Goal: Task Accomplishment & Management: Use online tool/utility

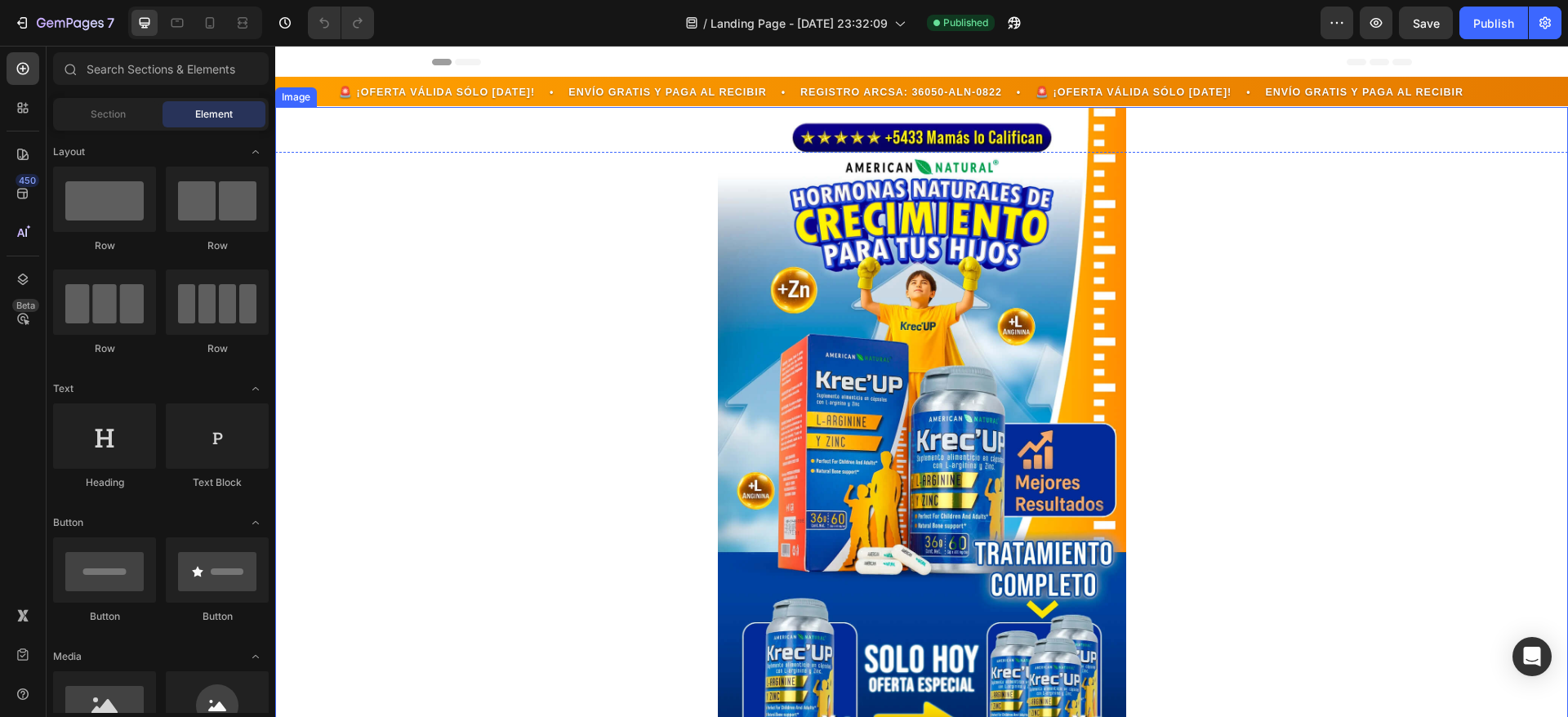
click at [1430, 240] on div at bounding box center [921, 455] width 1292 height 696
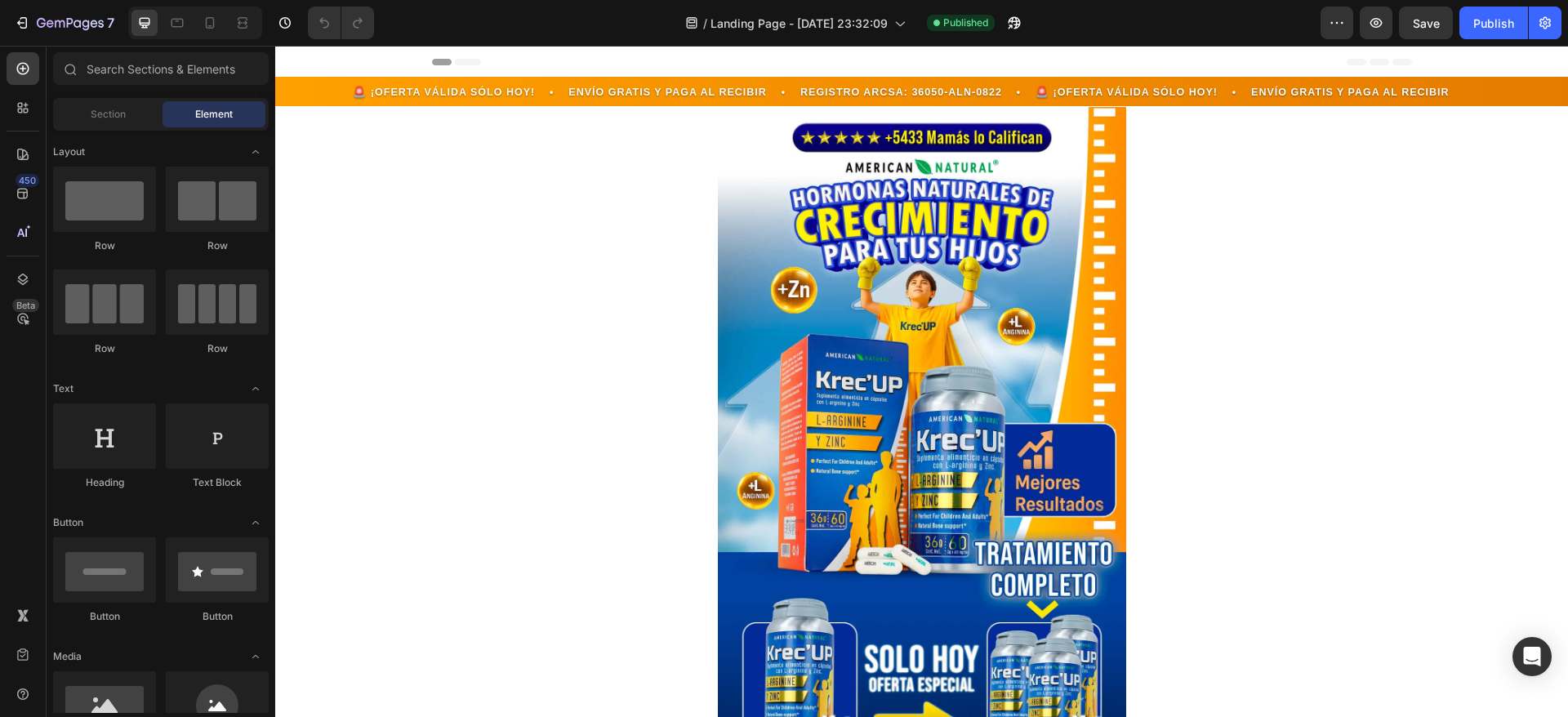
drag, startPoint x: 276, startPoint y: 45, endPoint x: 384, endPoint y: 231, distance: 215.1
click at [383, 227] on div at bounding box center [921, 455] width 1292 height 696
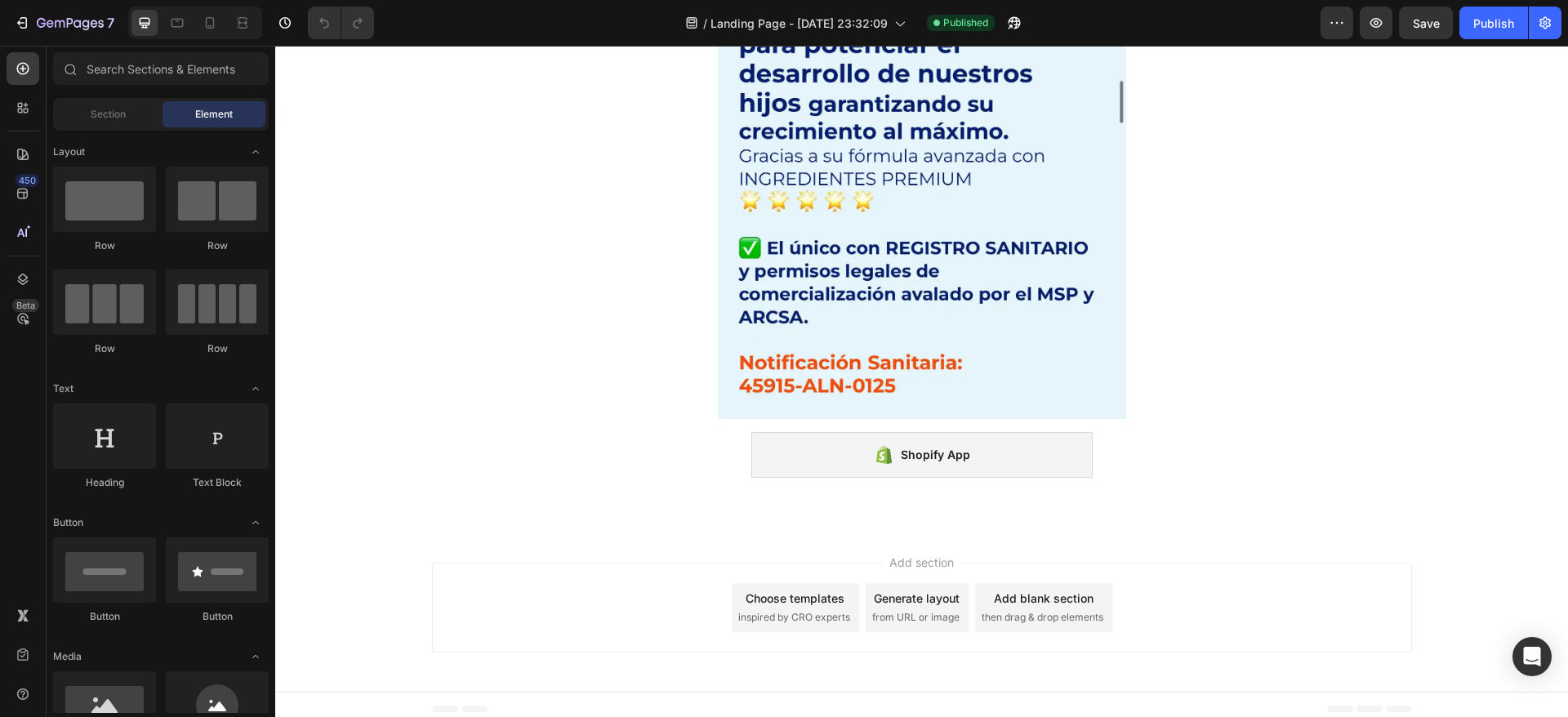
scroll to position [10287, 0]
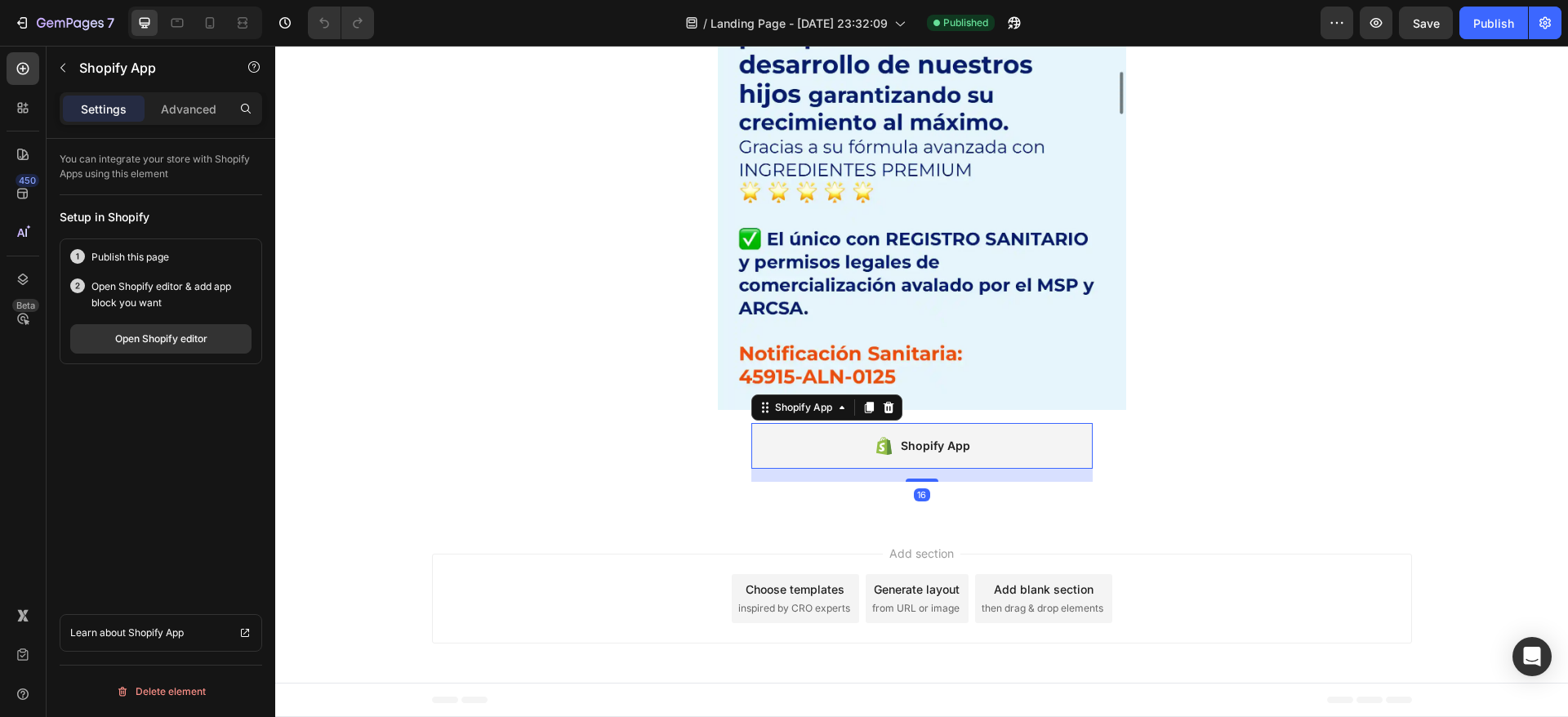
click at [807, 448] on div "Shopify App" at bounding box center [921, 445] width 342 height 45
click at [29, 111] on icon at bounding box center [22, 108] width 16 height 16
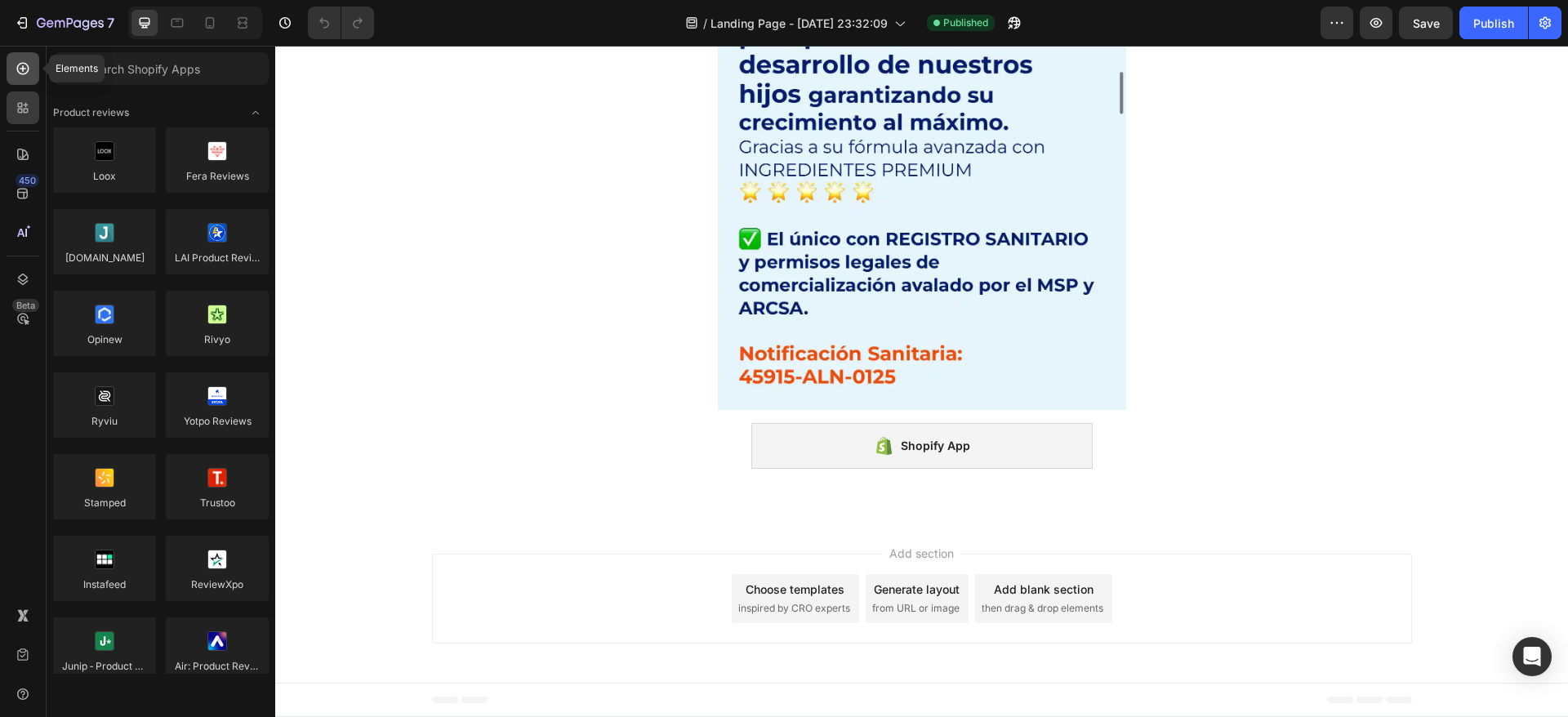
click at [19, 69] on icon at bounding box center [22, 69] width 16 height 16
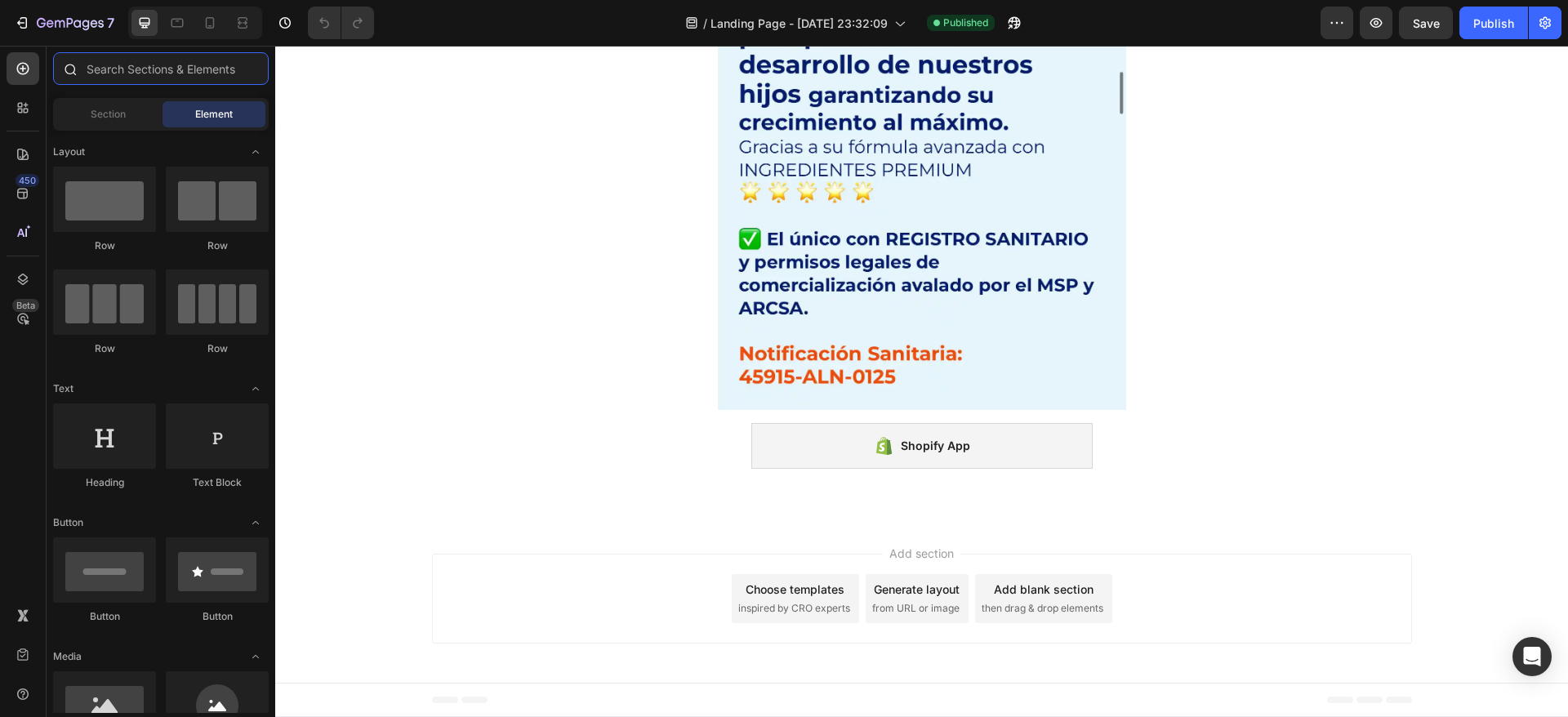
click at [144, 74] on input "text" at bounding box center [161, 69] width 216 height 33
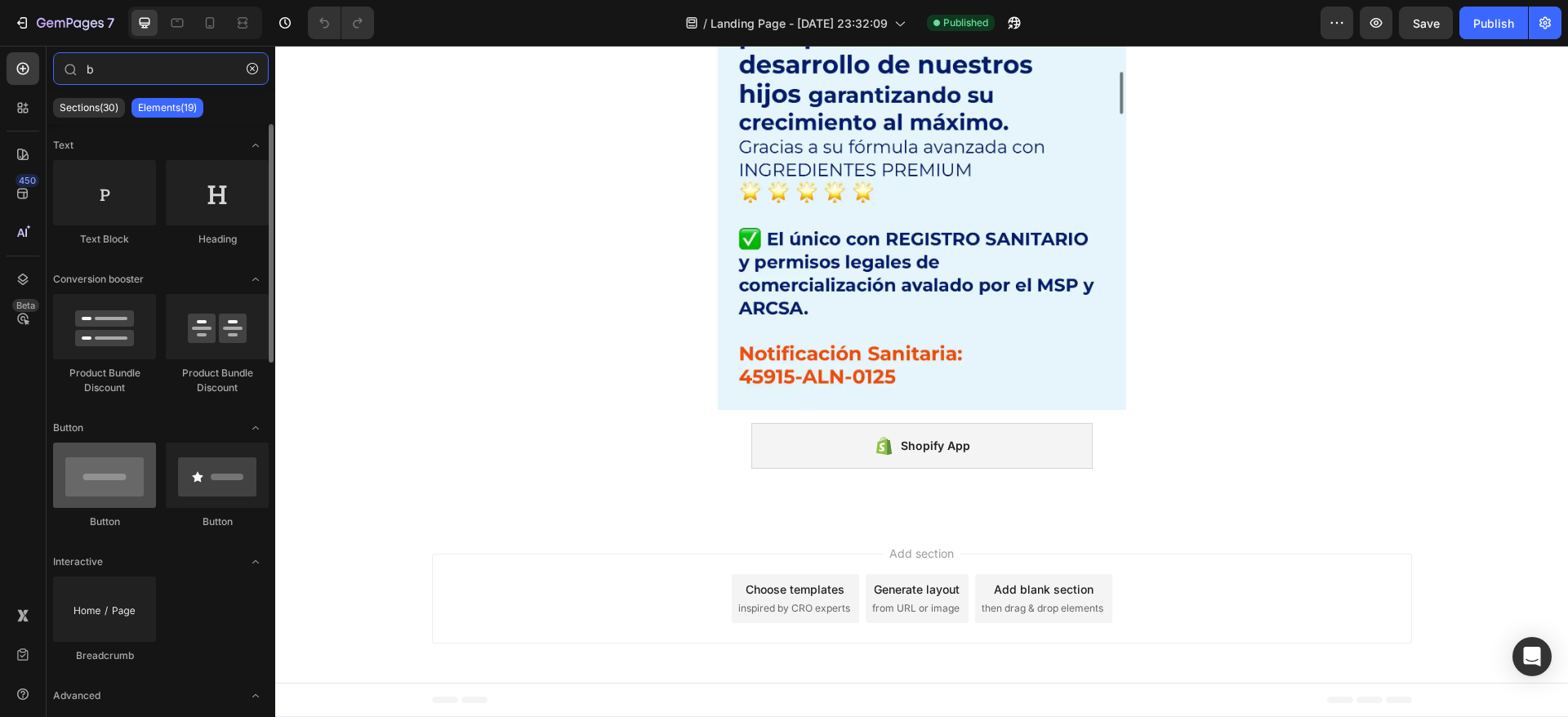
type input "b"
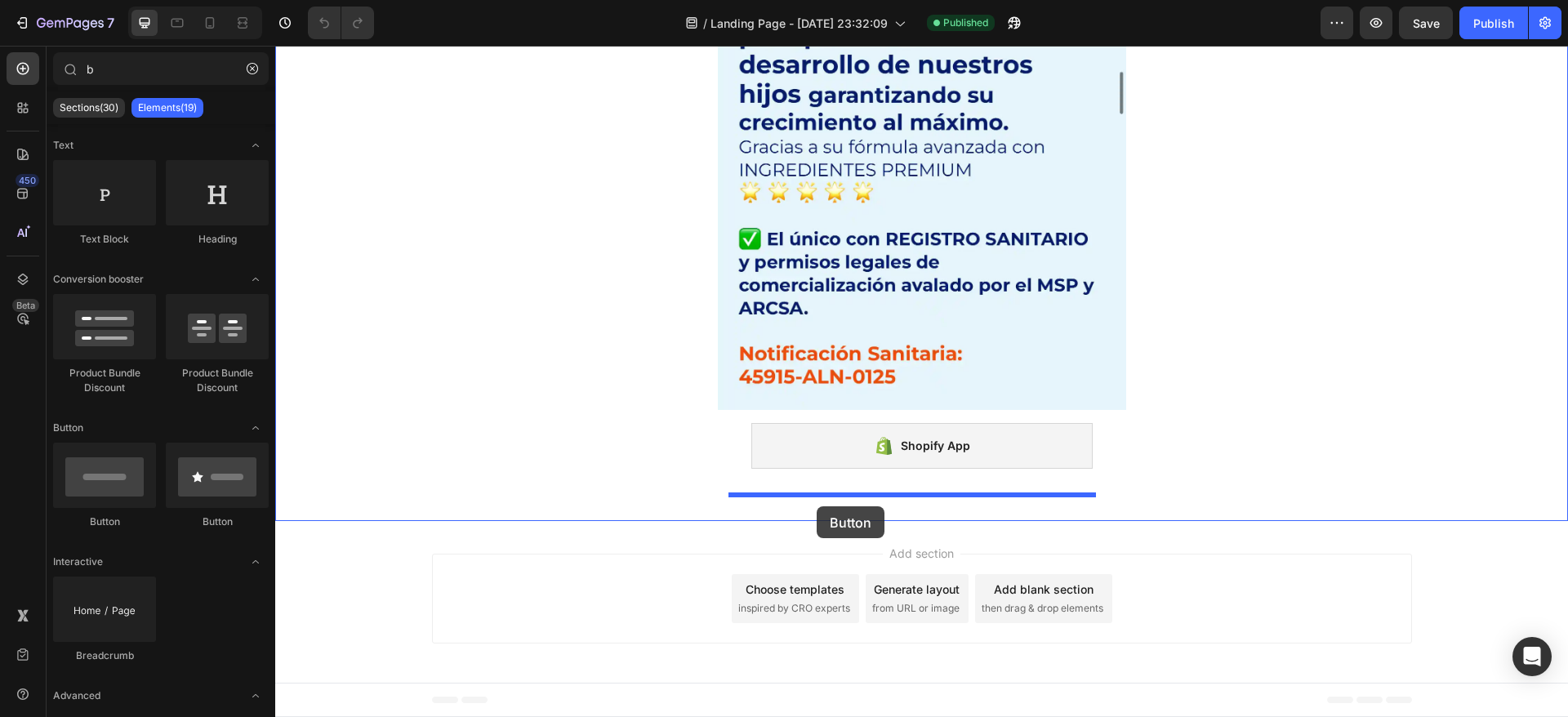
drag, startPoint x: 379, startPoint y: 517, endPoint x: 816, endPoint y: 507, distance: 437.1
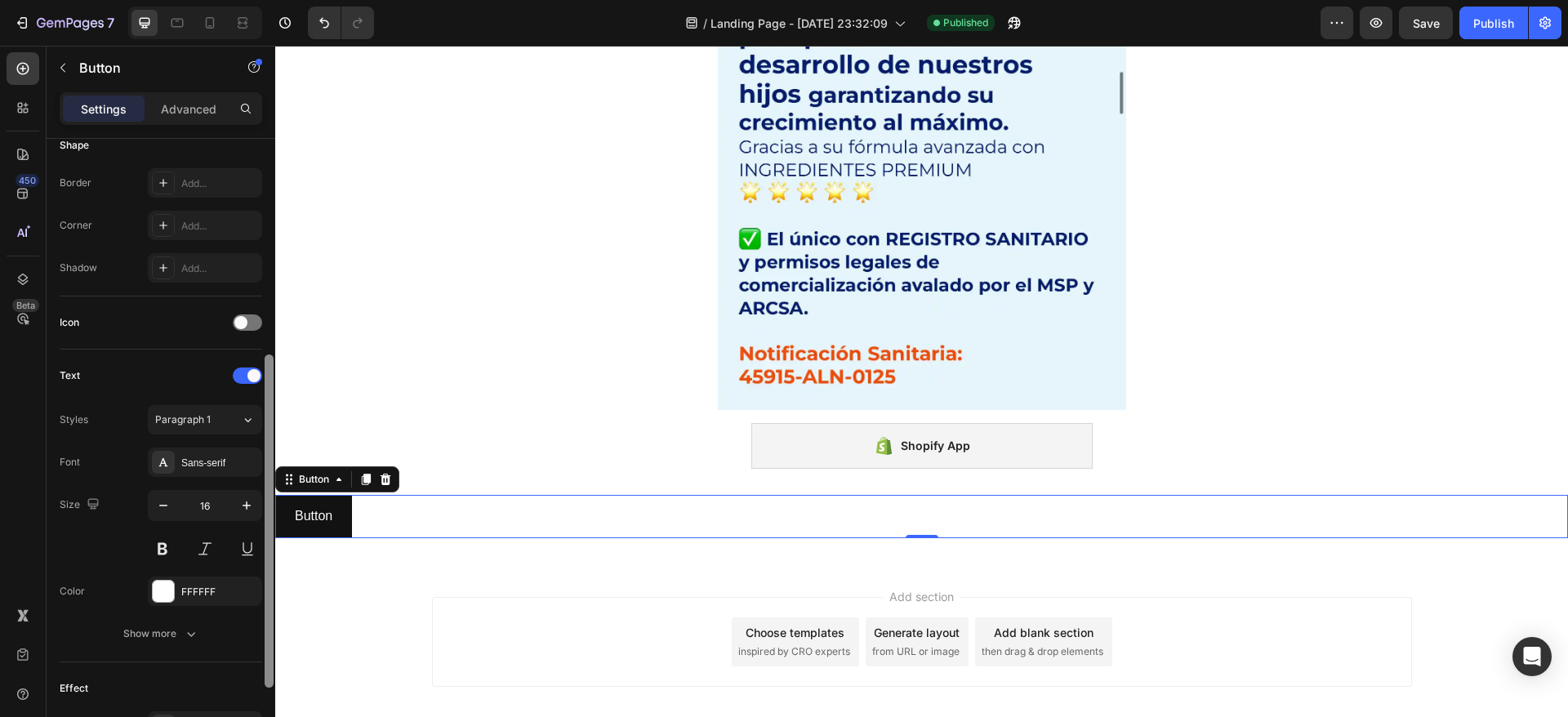
scroll to position [361, 0]
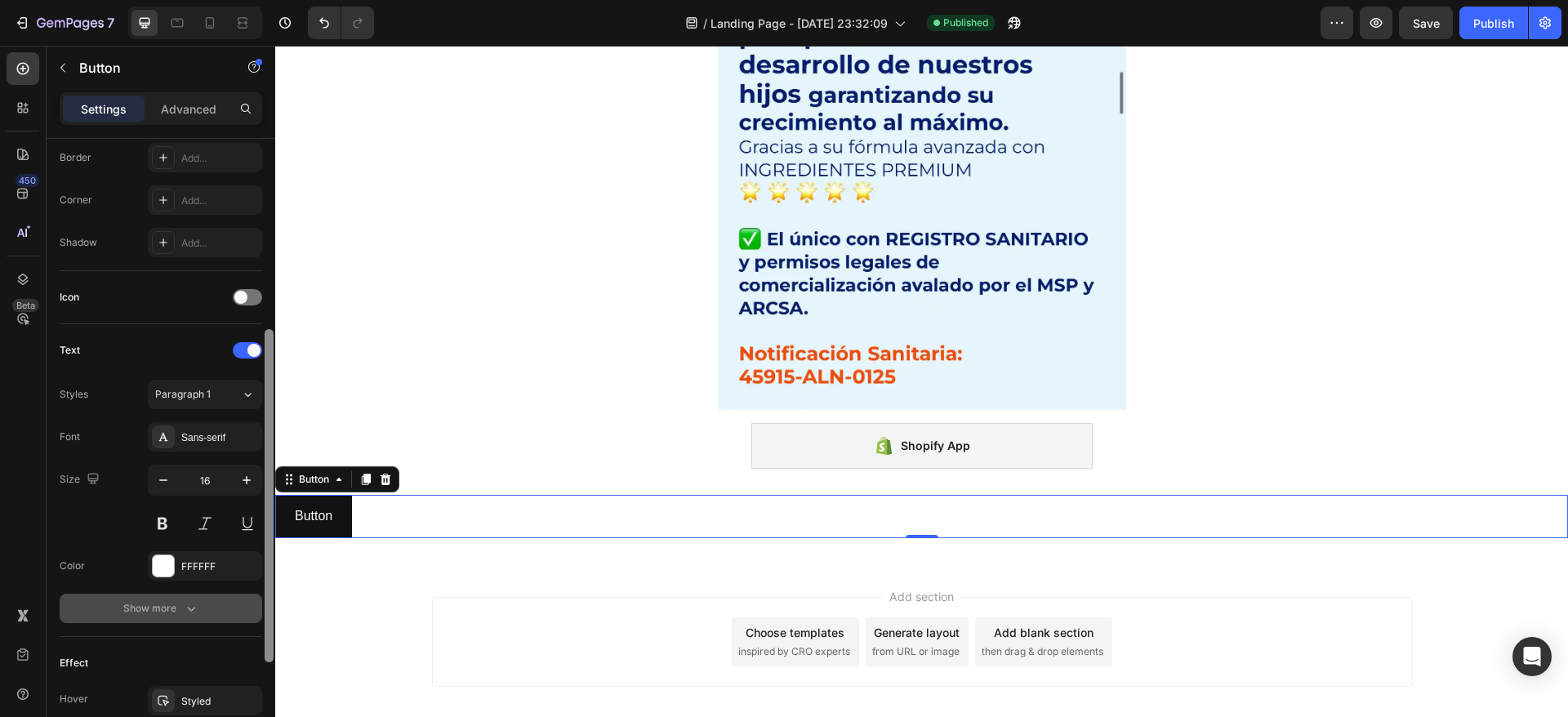
drag, startPoint x: 271, startPoint y: 416, endPoint x: 261, endPoint y: 607, distance: 191.3
click at [261, 607] on div "Size Width Auto Height Auto Padding 12, 24, 12, 24 Background Color 121212 Imag…" at bounding box center [161, 451] width 228 height 624
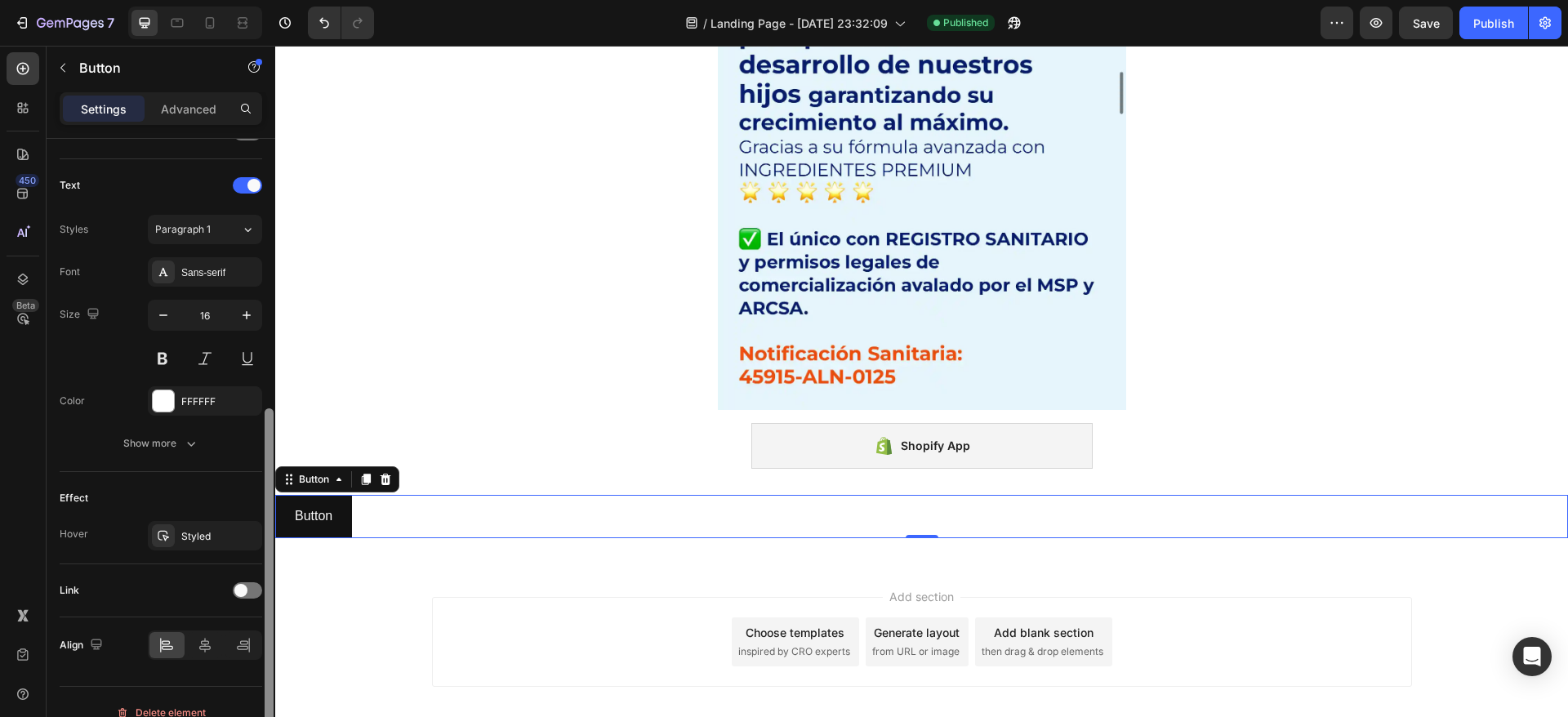
scroll to position [546, 0]
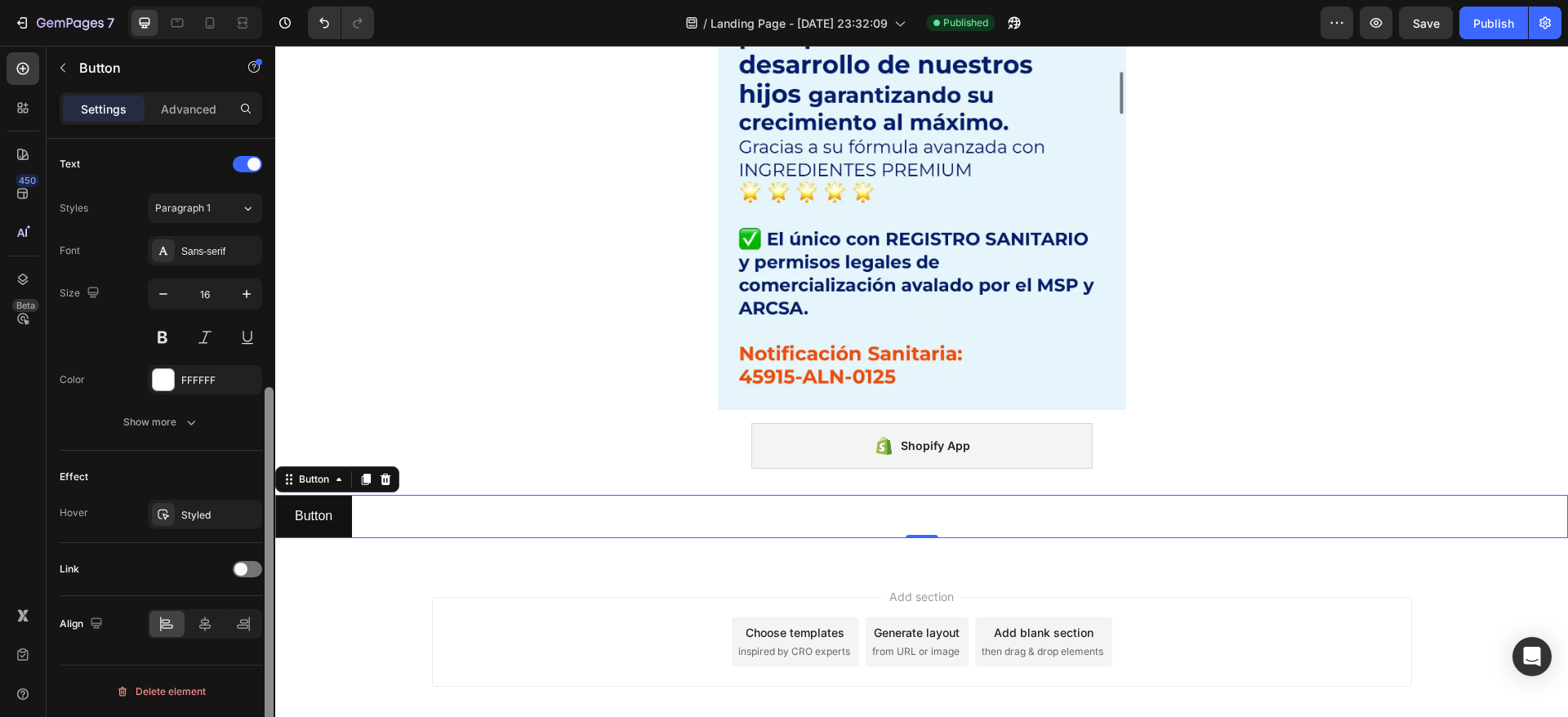
drag, startPoint x: 270, startPoint y: 547, endPoint x: 260, endPoint y: 657, distance: 110.5
click at [260, 657] on div "Size Width Auto Height Auto Padding 12, 24, 12, 24 Background Color 121212 Imag…" at bounding box center [161, 451] width 228 height 624
click at [198, 629] on div at bounding box center [205, 623] width 35 height 26
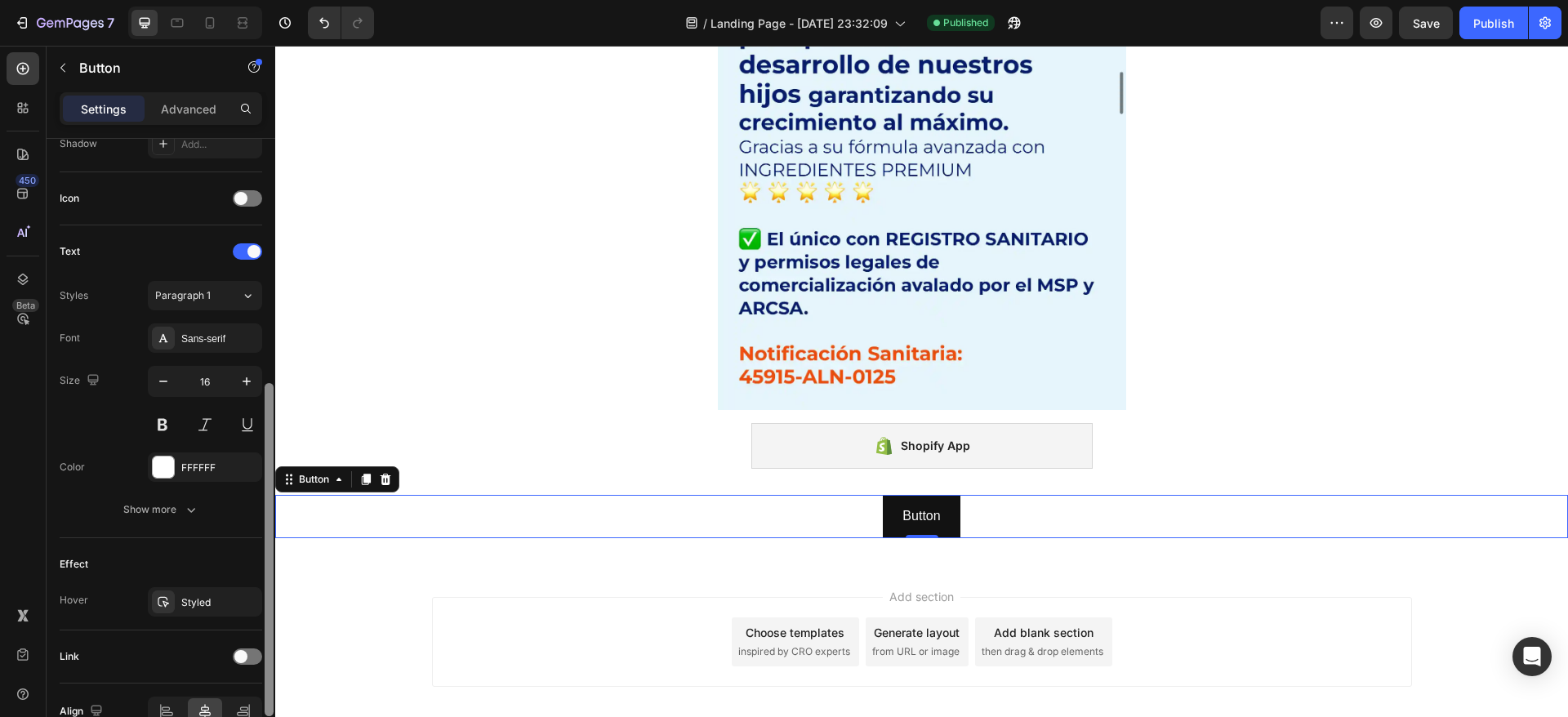
scroll to position [227, 0]
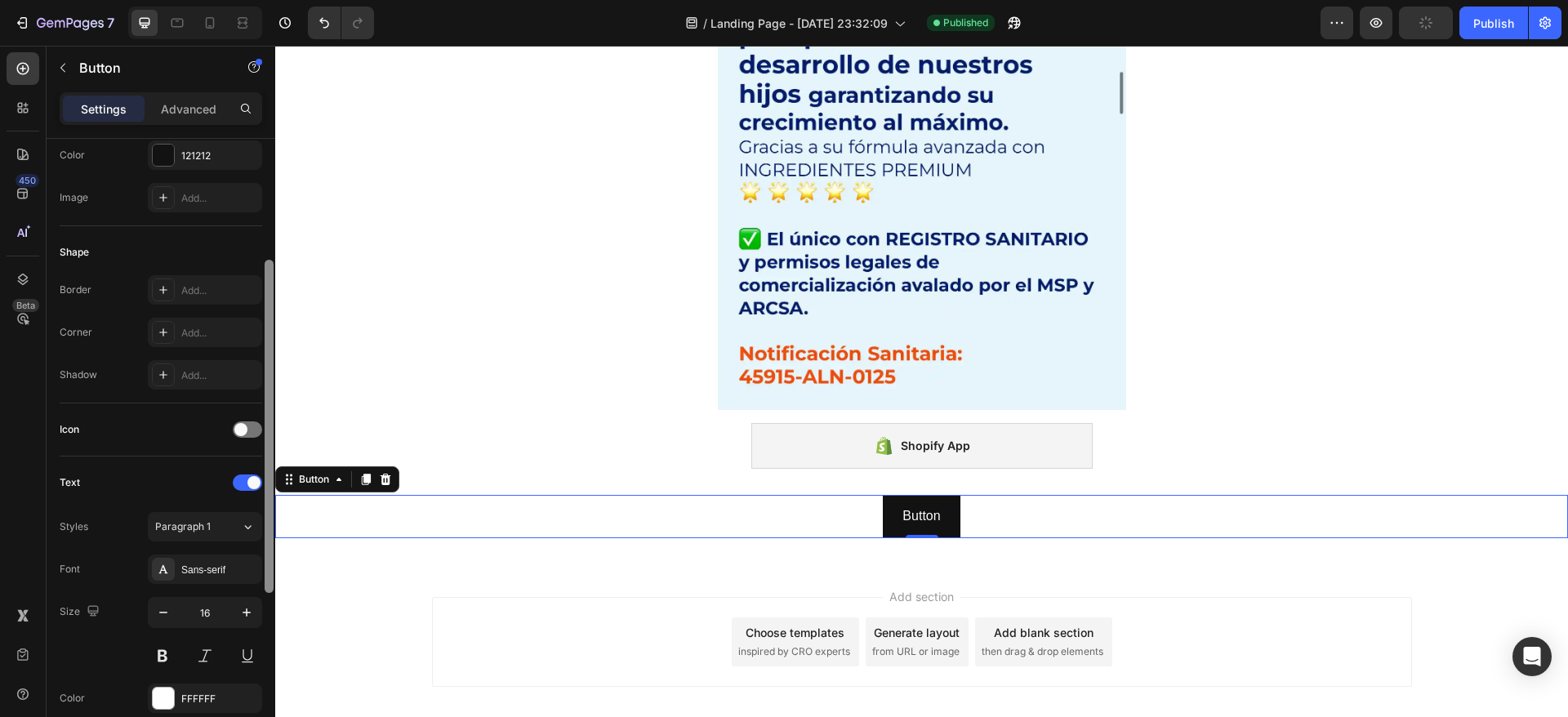
drag, startPoint x: 273, startPoint y: 460, endPoint x: 270, endPoint y: 291, distance: 169.0
click at [270, 291] on div at bounding box center [269, 426] width 9 height 334
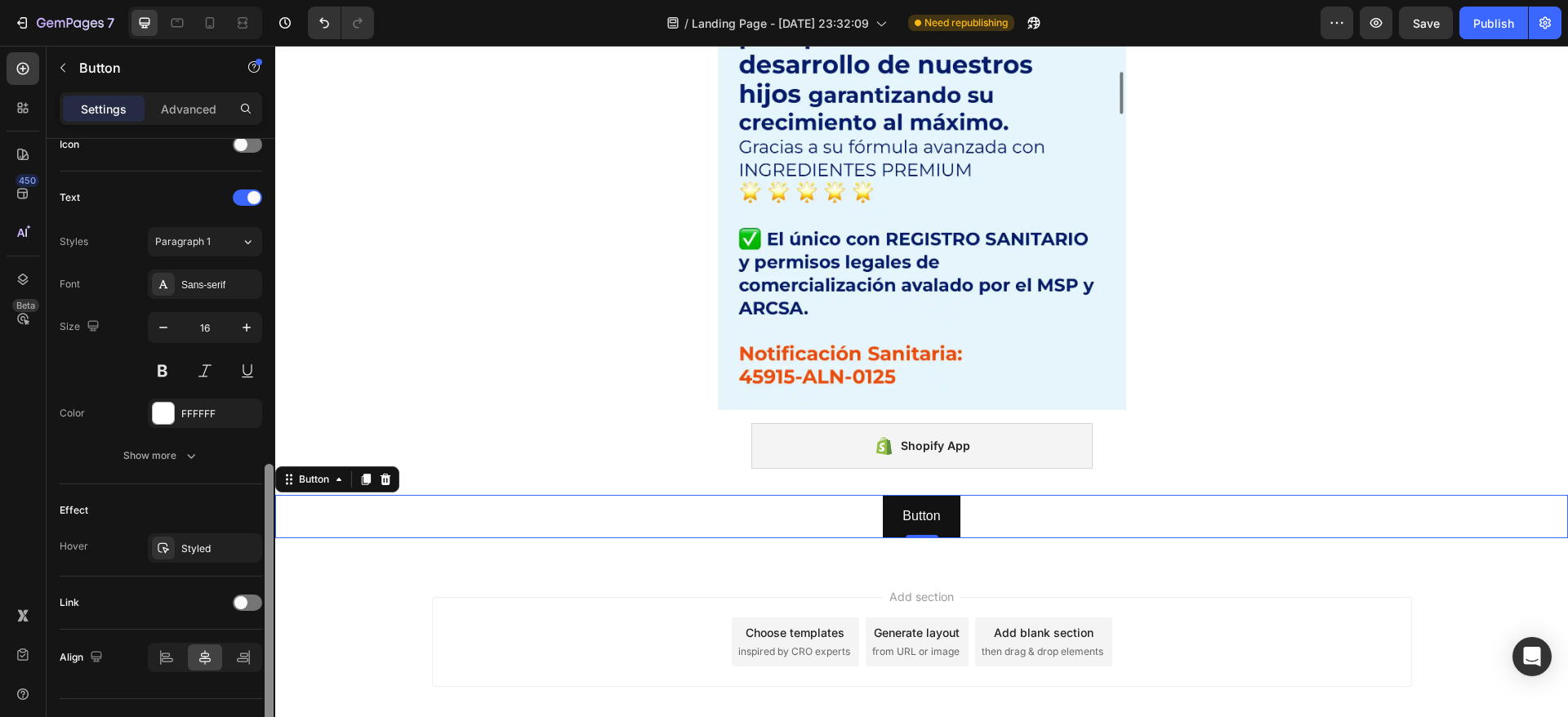
scroll to position [546, 0]
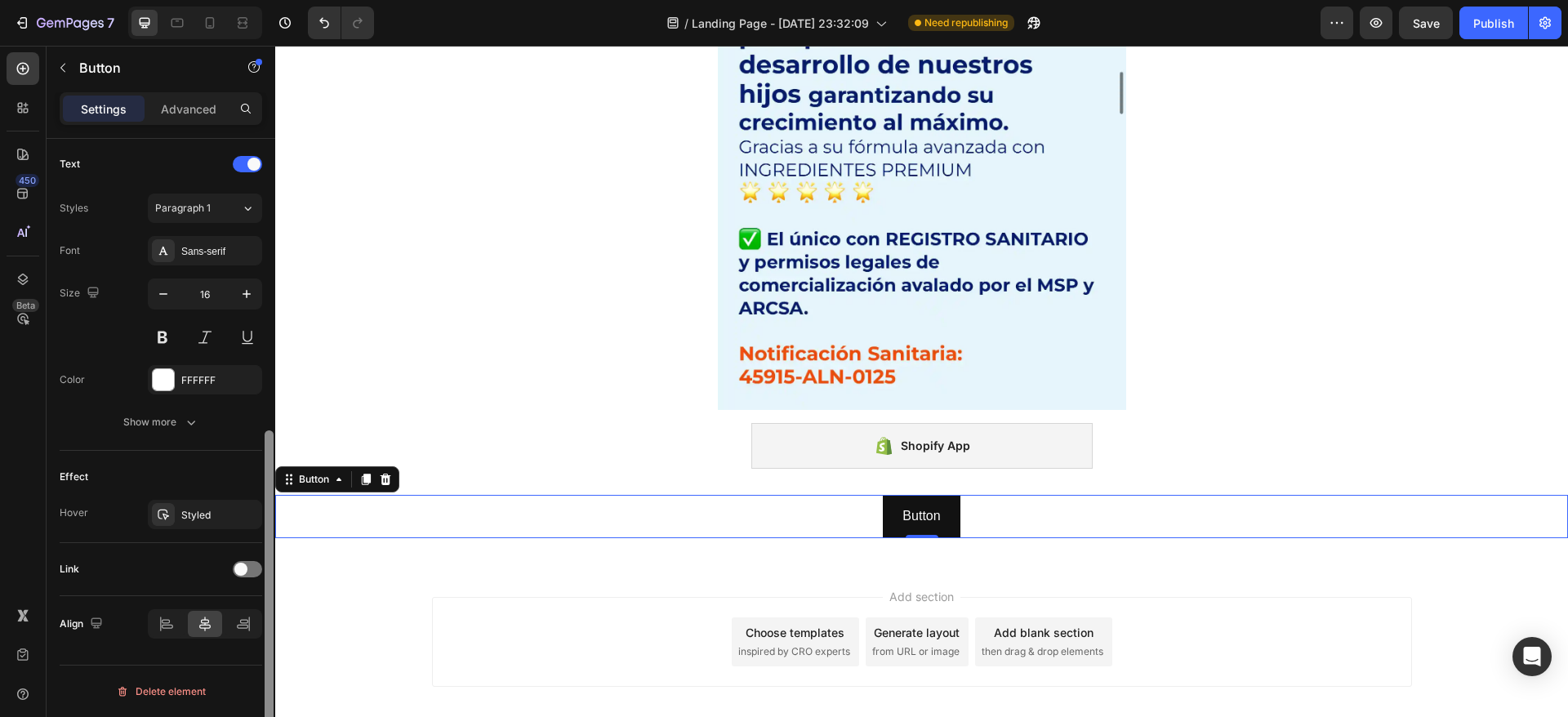
drag, startPoint x: 269, startPoint y: 313, endPoint x: 267, endPoint y: 507, distance: 194.0
click at [267, 507] on div at bounding box center [269, 597] width 9 height 334
click at [244, 564] on span at bounding box center [241, 569] width 13 height 13
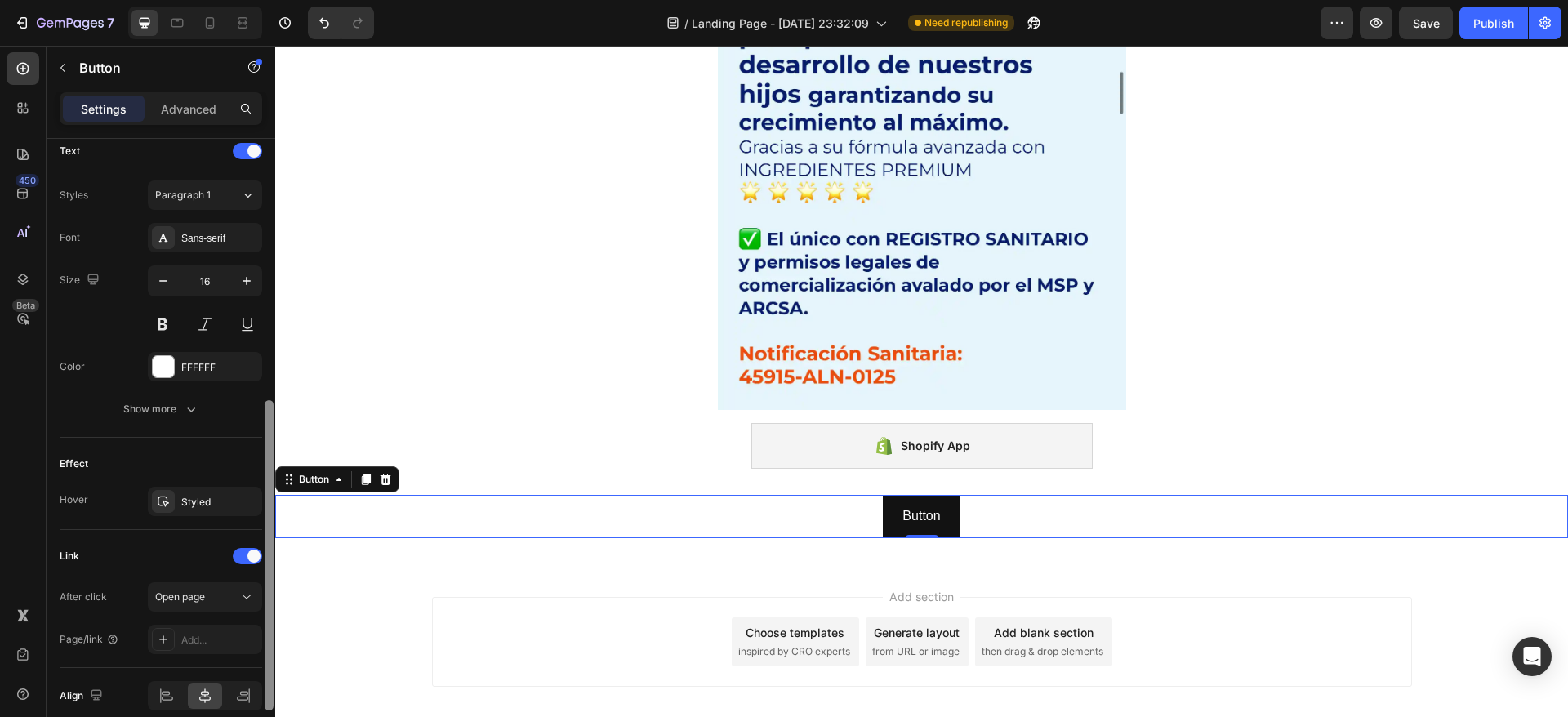
scroll to position [631, 0]
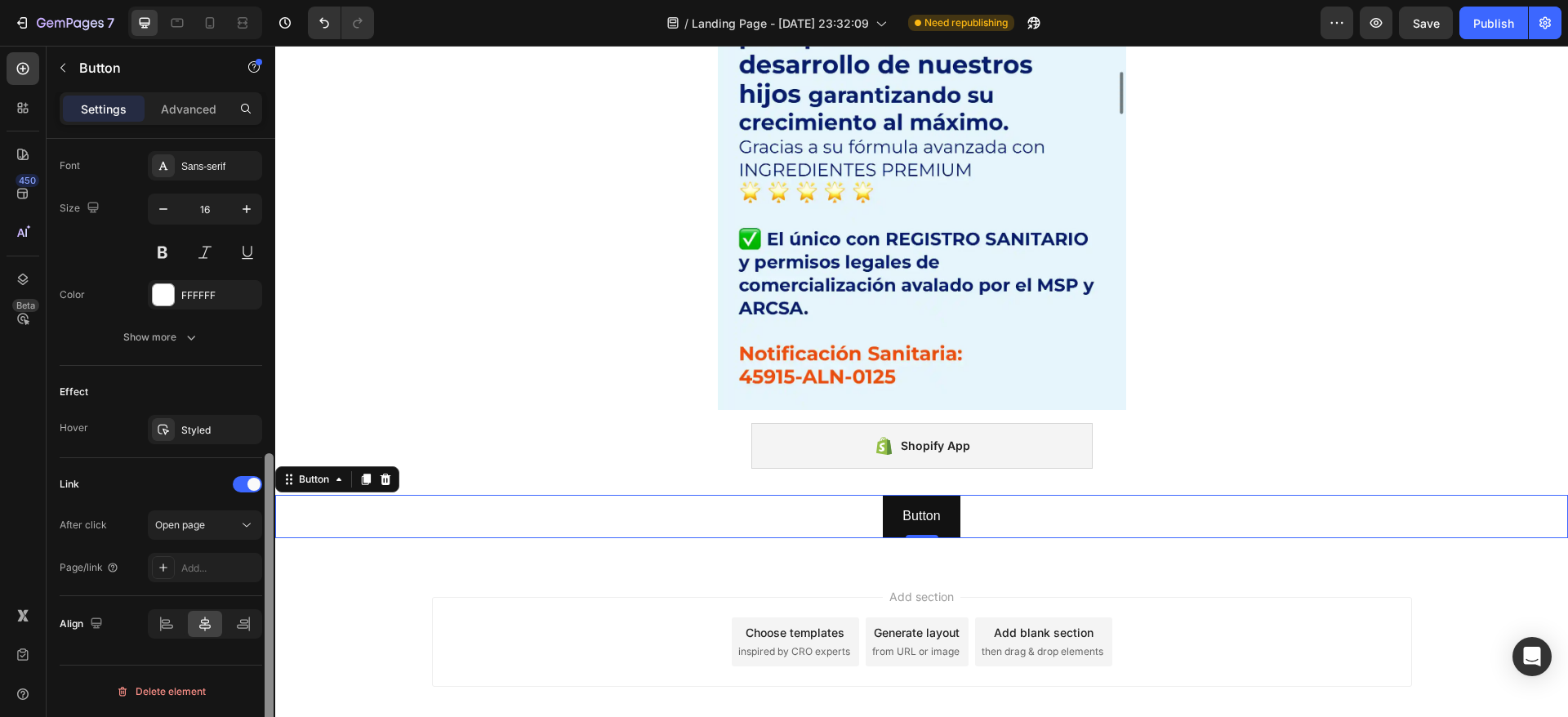
drag, startPoint x: 268, startPoint y: 440, endPoint x: 265, endPoint y: 512, distance: 72.1
click at [265, 512] on div at bounding box center [269, 608] width 9 height 310
click at [205, 518] on span "Open page" at bounding box center [180, 524] width 50 height 12
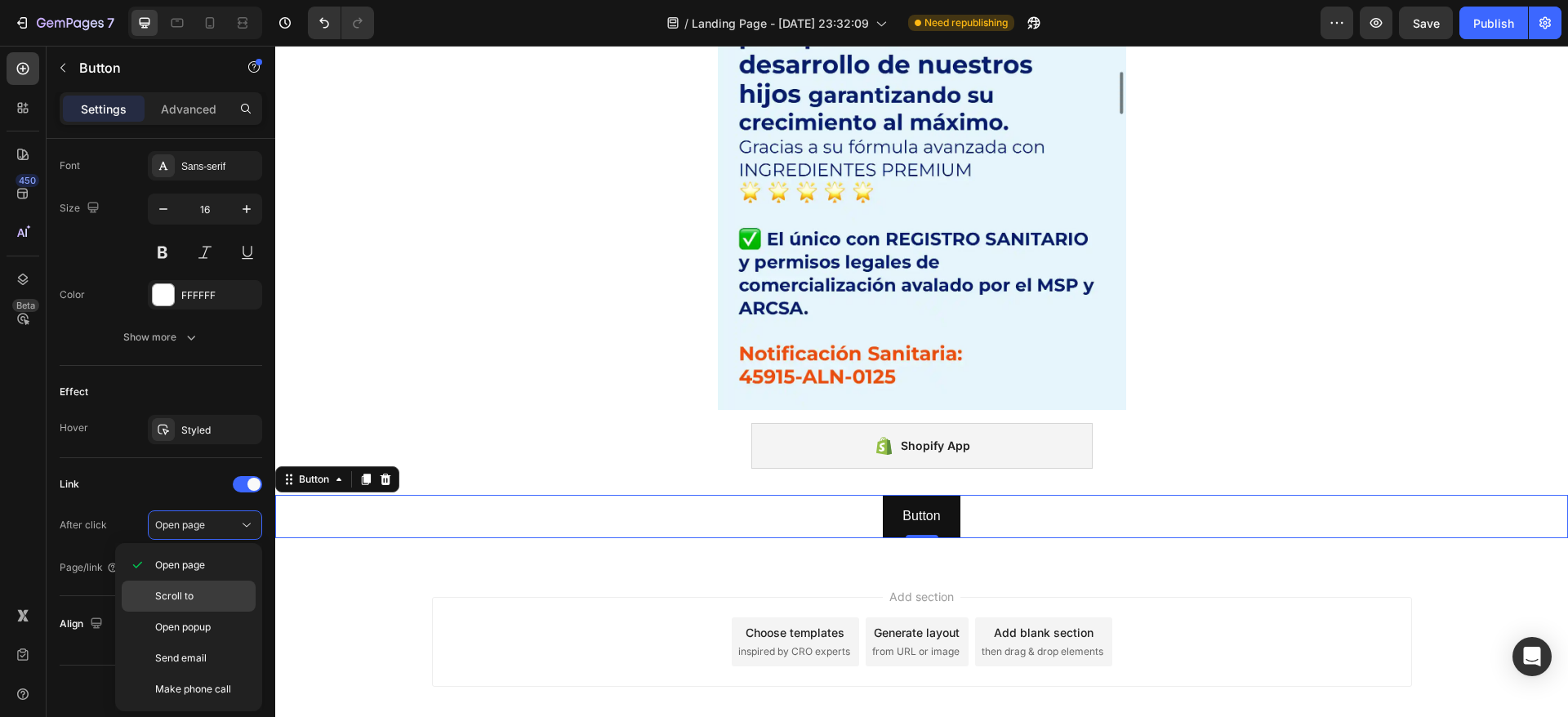
click at [198, 597] on p "Scroll to" at bounding box center [202, 596] width 93 height 14
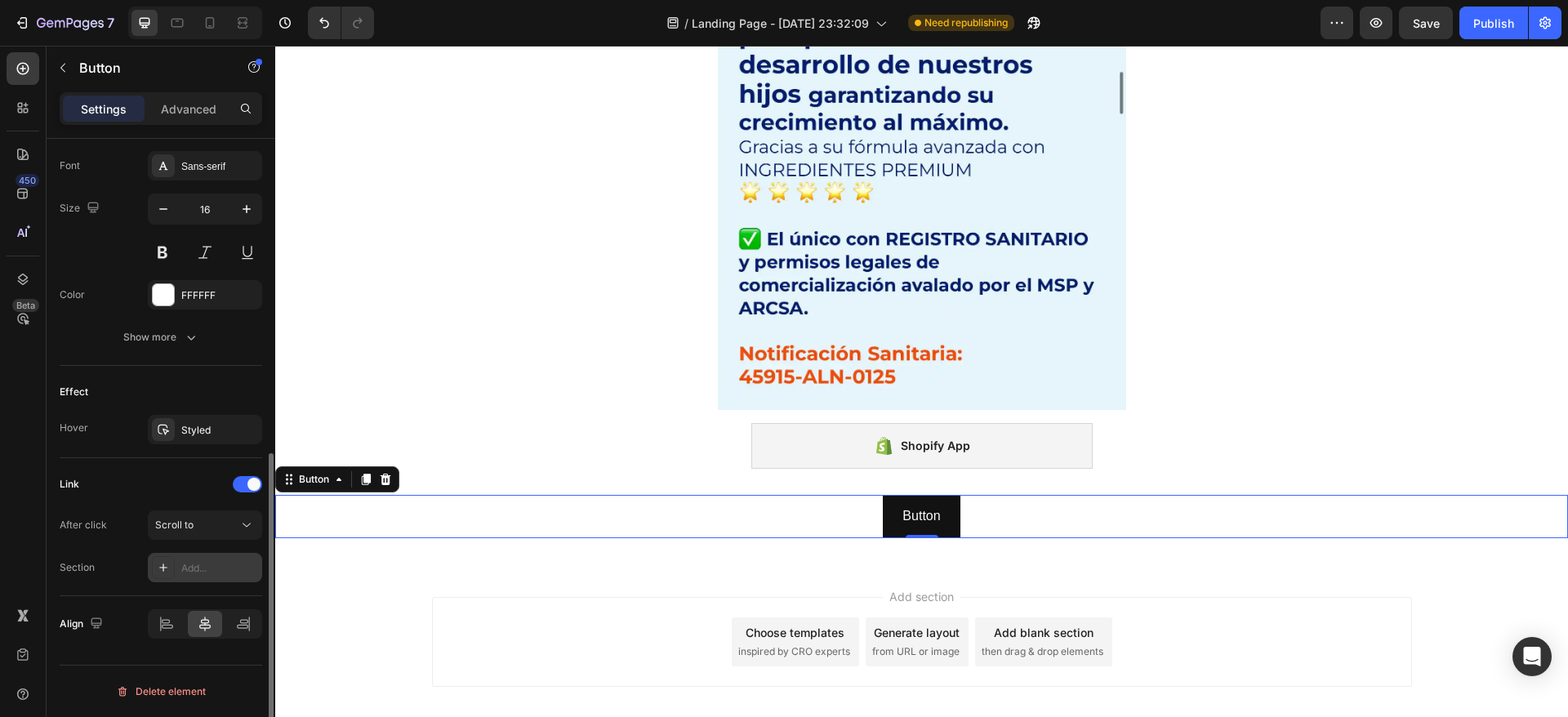
click at [199, 566] on div "Add..." at bounding box center [219, 568] width 77 height 14
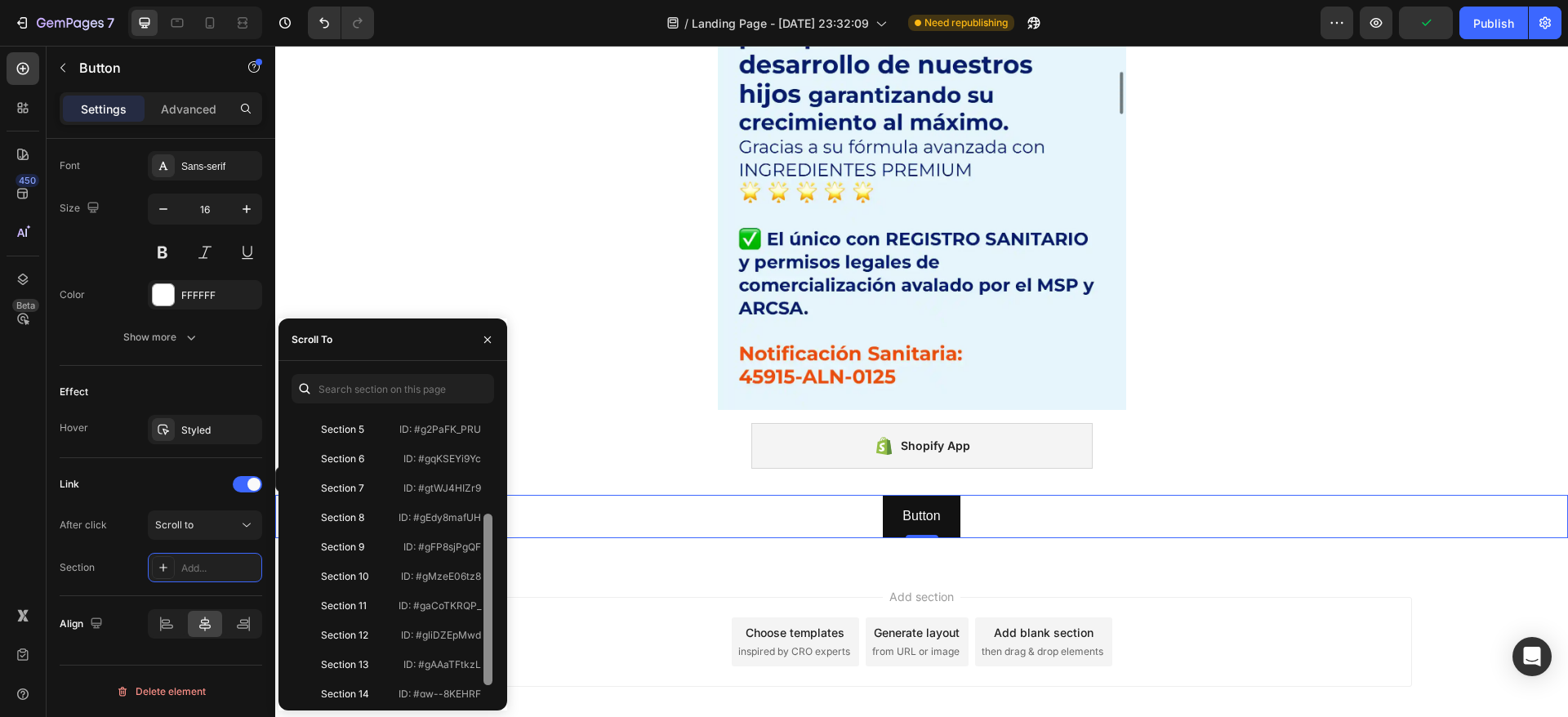
scroll to position [186, 0]
drag, startPoint x: 484, startPoint y: 546, endPoint x: 483, endPoint y: 682, distance: 136.0
click at [483, 682] on div at bounding box center [488, 555] width 12 height 284
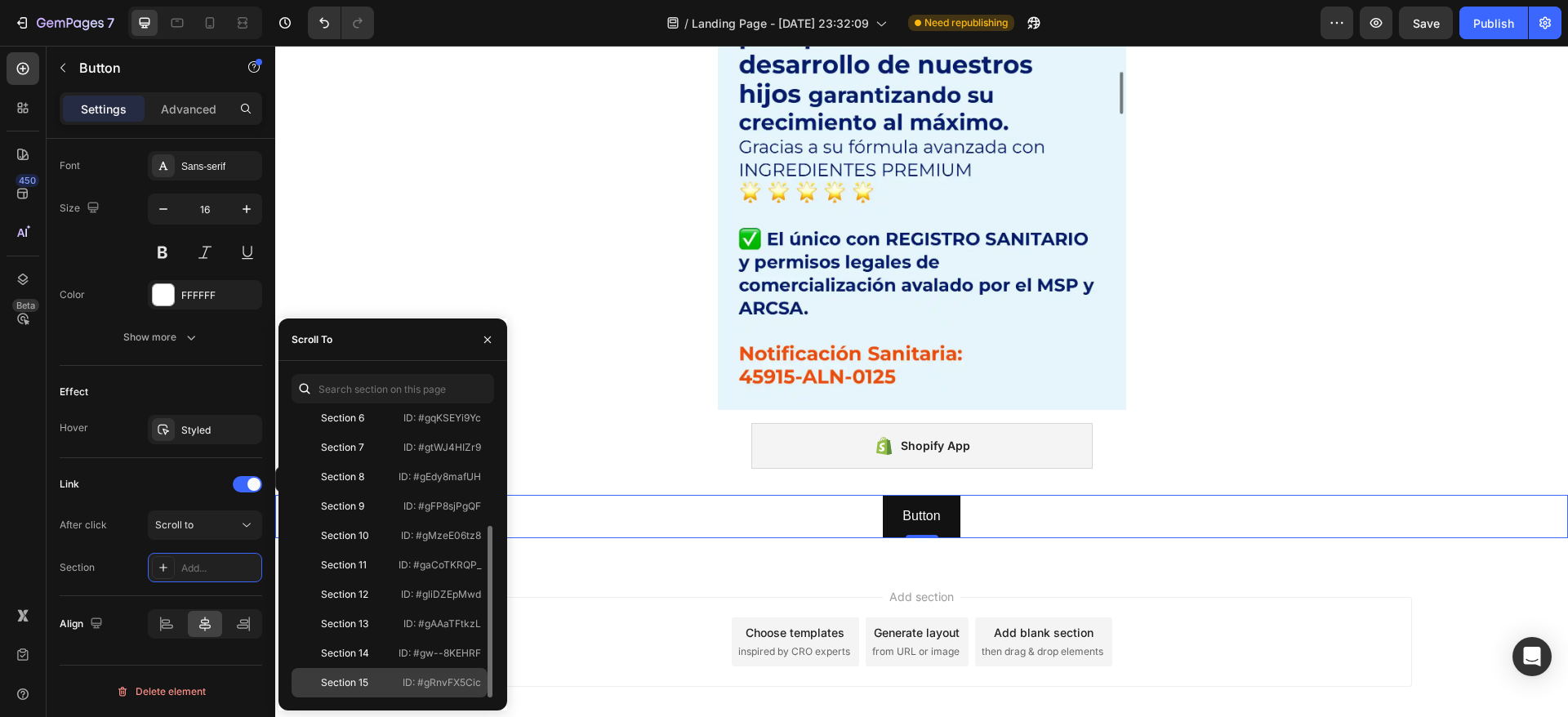
drag, startPoint x: 420, startPoint y: 682, endPoint x: 481, endPoint y: 684, distance: 61.0
click at [481, 684] on div "Section 15 ID: #gRnvFX5Cic" at bounding box center [390, 682] width 196 height 29
copy p "#gRnvFX5Cic"
click at [1467, 672] on div "Add section Choose templates inspired by CRO experts Generate layout from URL o…" at bounding box center [921, 645] width 1292 height 161
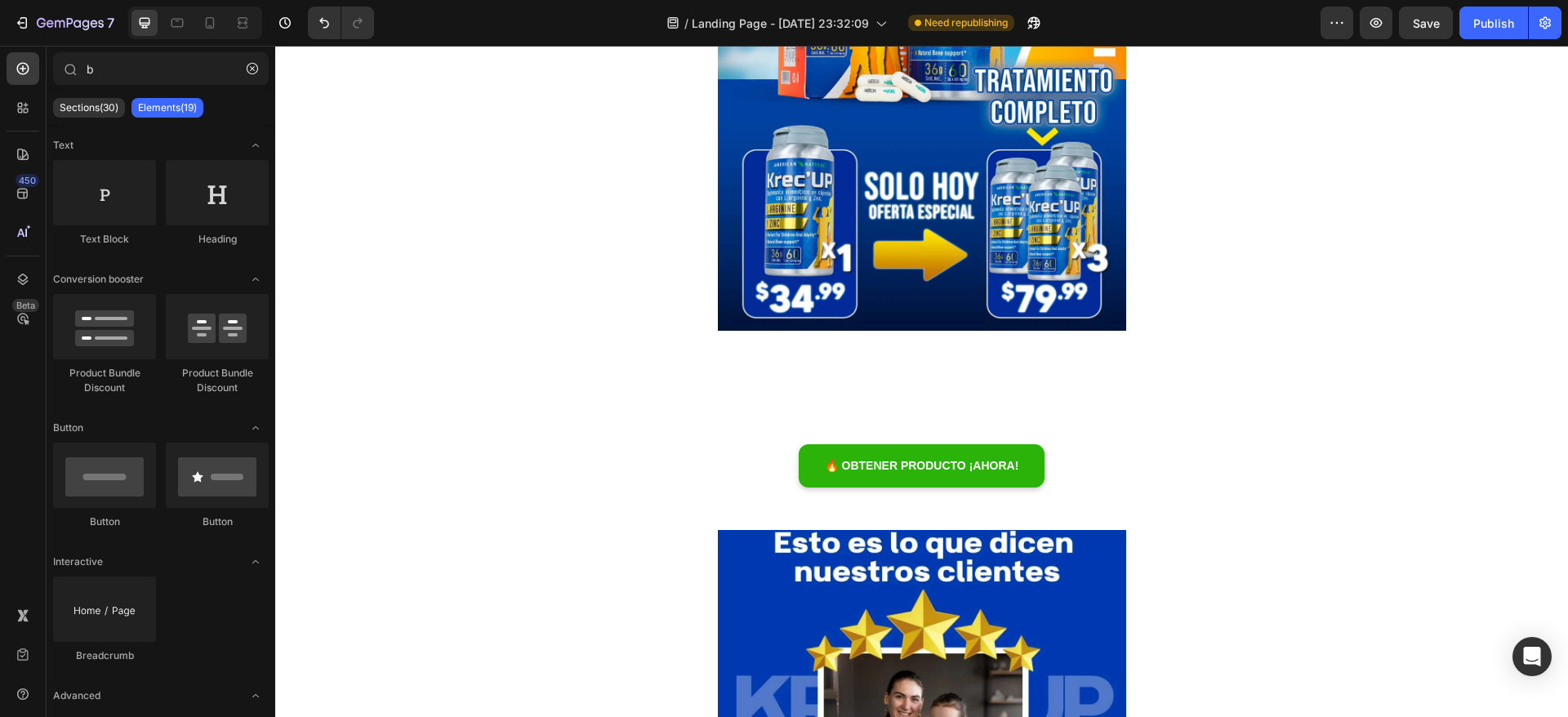
scroll to position [644, 0]
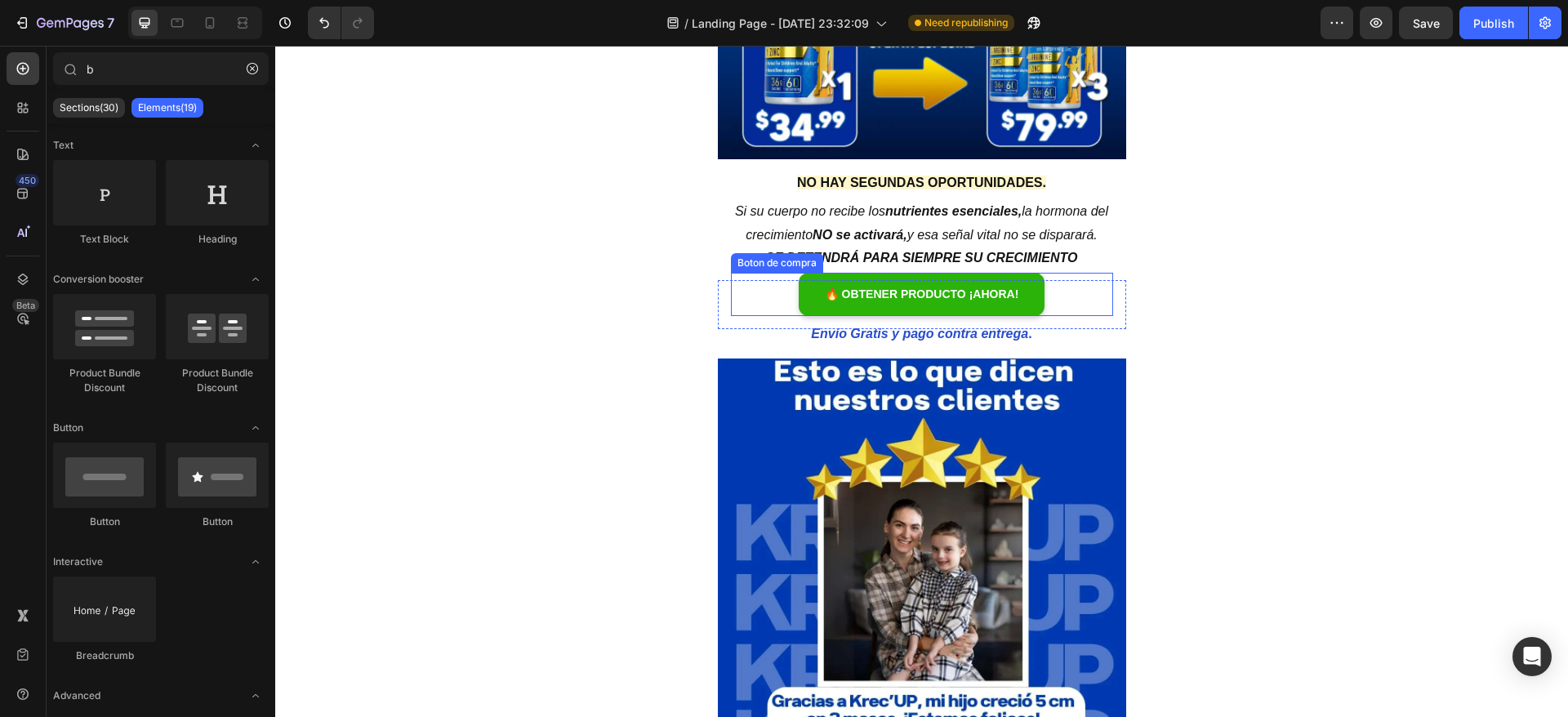
click at [755, 266] on div "Boton de compra" at bounding box center [777, 263] width 86 height 14
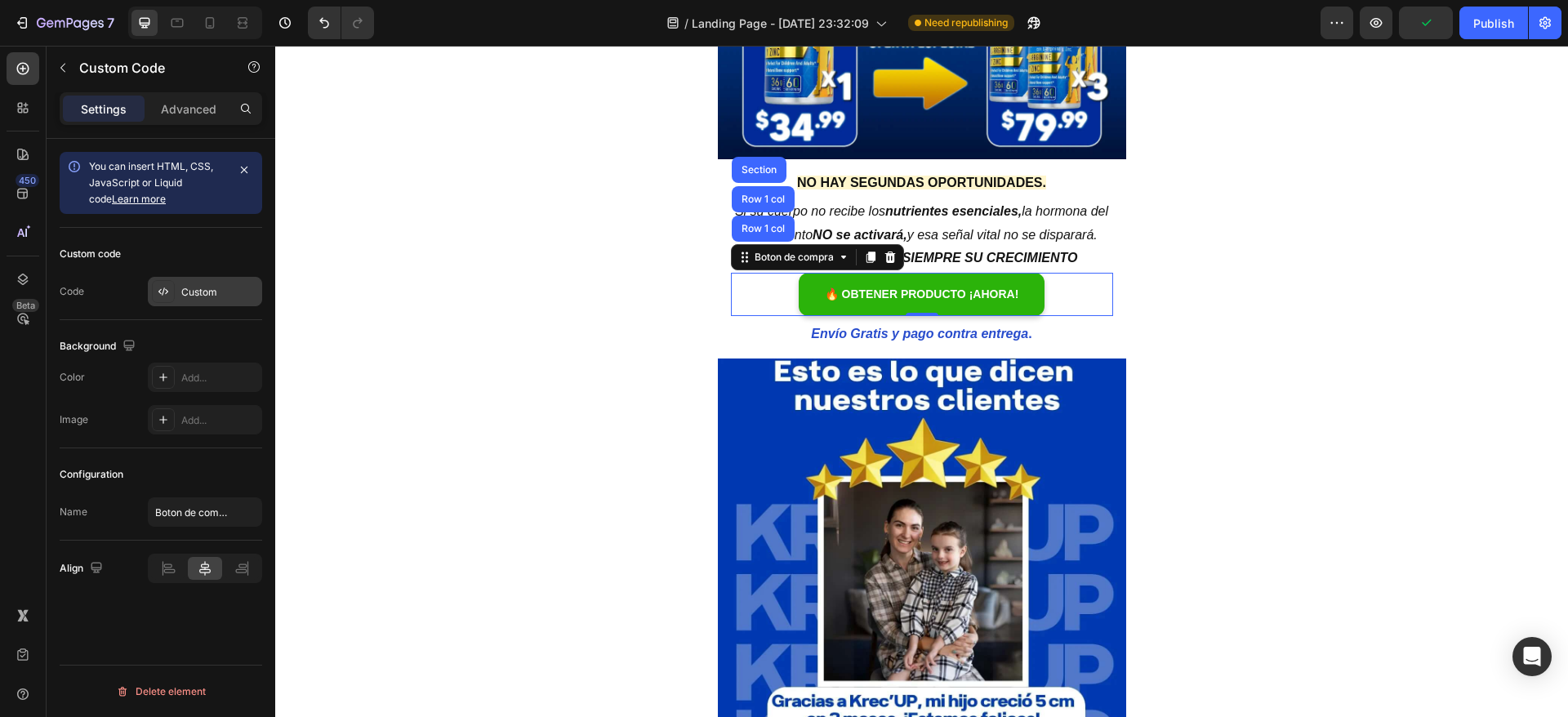
click at [185, 293] on div "Custom" at bounding box center [219, 293] width 77 height 14
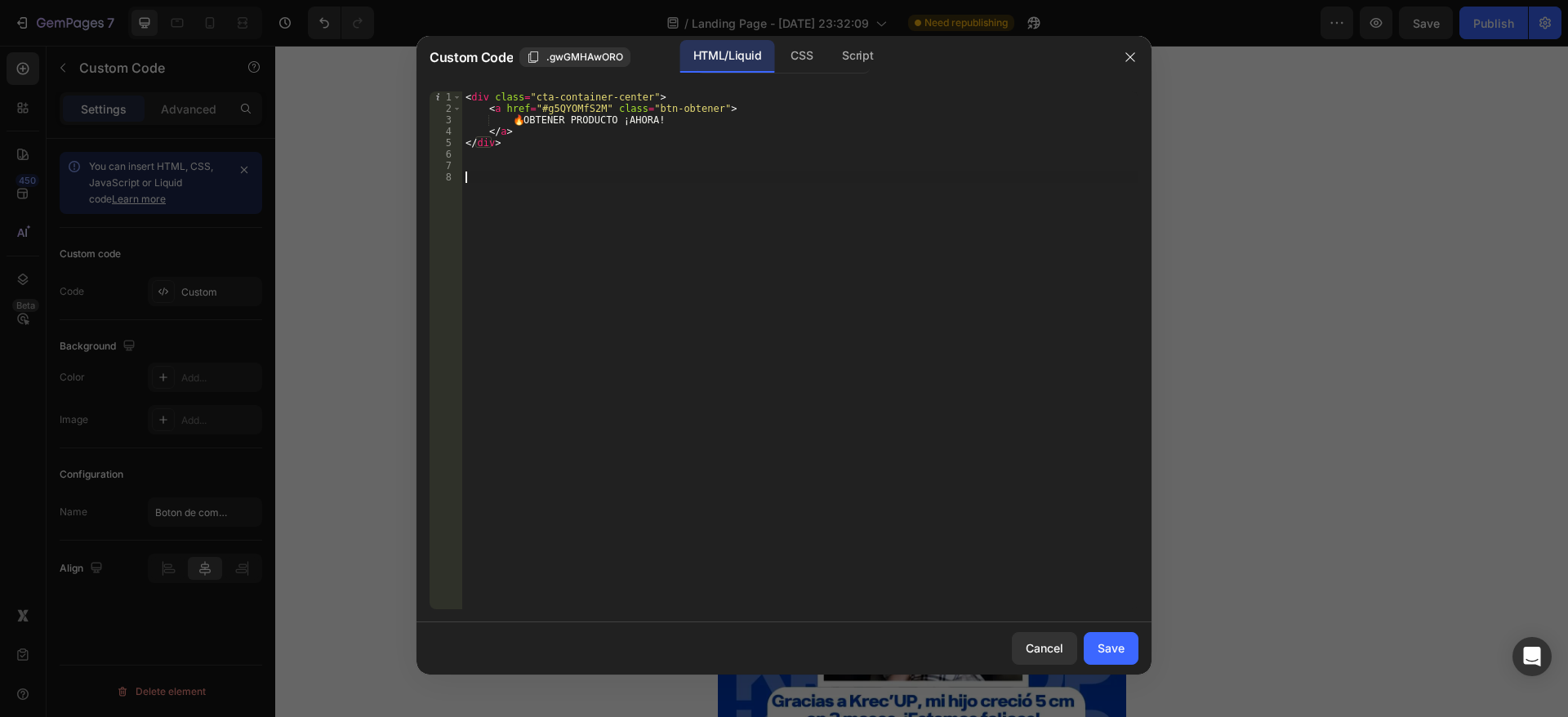
click at [576, 206] on div "< div class = "cta-container-center" > < a href = "#g5QYOMfS2M" class = "btn-ob…" at bounding box center [800, 362] width 676 height 540
paste textarea "#gRnvFX5Cic"
click at [599, 104] on div "< div class = "cta-container-center" > < a href = "#g5QYOMfS2M" class = "btn-ob…" at bounding box center [803, 362] width 672 height 540
paste textarea "#gRnvFX5Cic"
click at [508, 208] on div "< div class = "cta-container-center" > < a href = "#gRnvFX5Cic" class = "btn-ob…" at bounding box center [803, 362] width 672 height 540
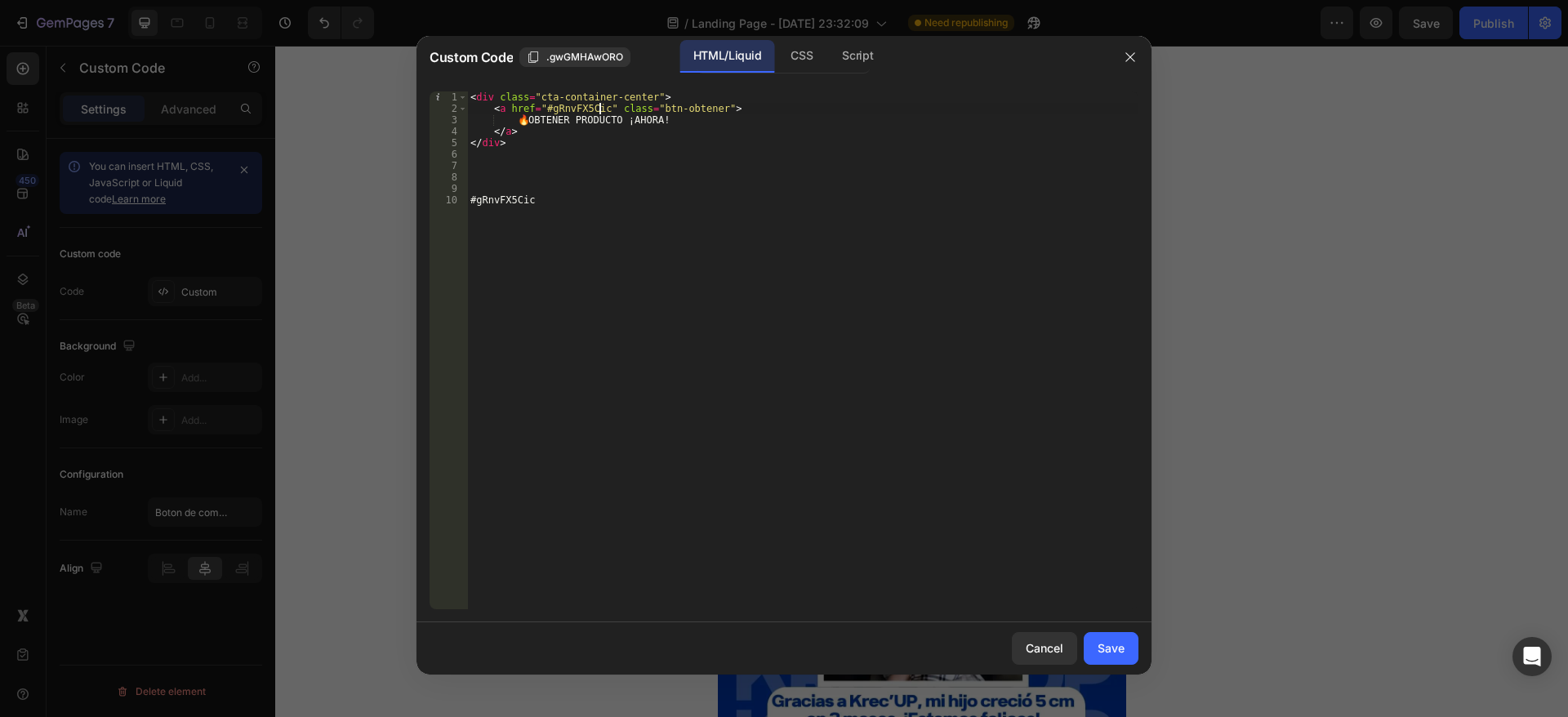
type textarea "#gRnvFX5Cic"
click at [508, 208] on div "< div class = "cta-container-center" > < a href = "#gRnvFX5Cic" class = "btn-ob…" at bounding box center [803, 362] width 672 height 540
click at [806, 54] on div "CSS" at bounding box center [802, 56] width 48 height 33
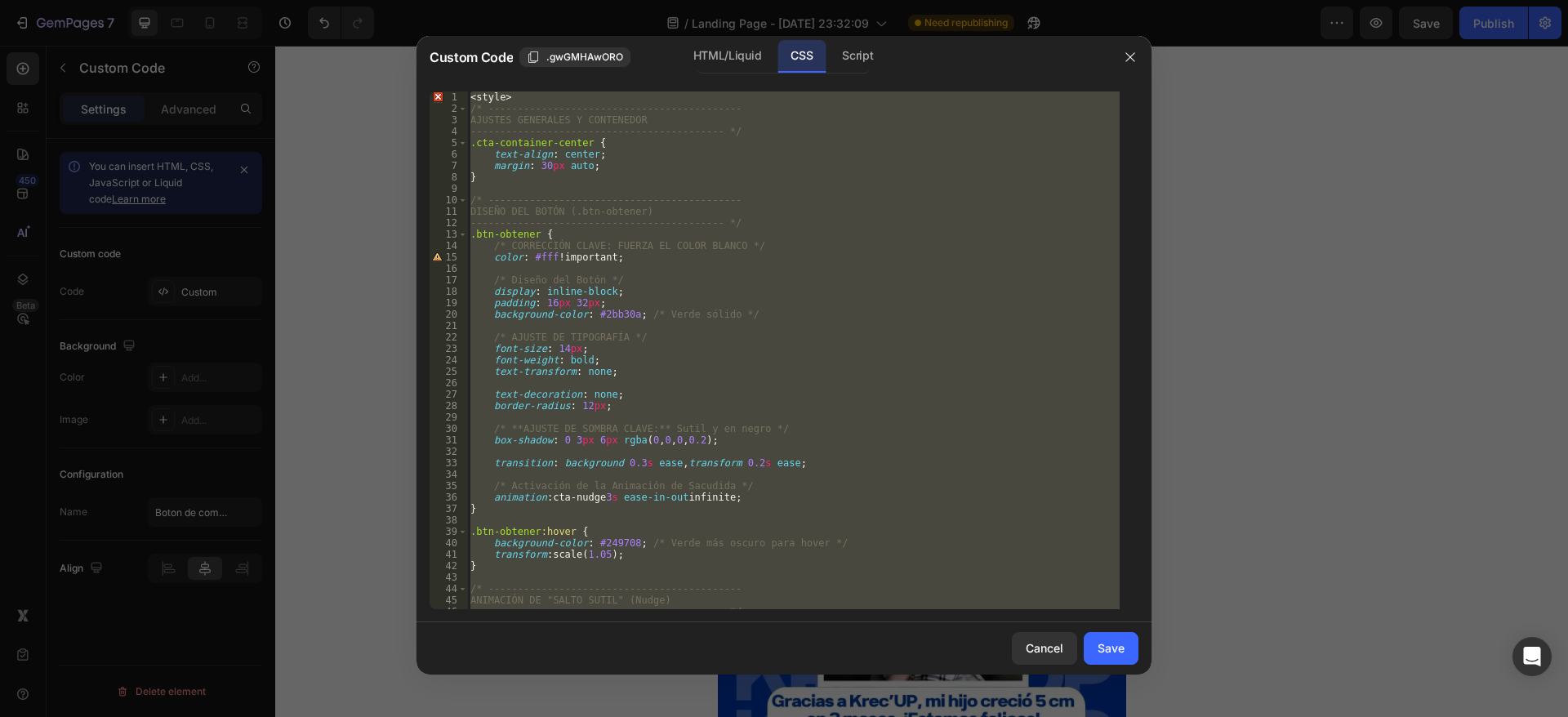
scroll to position [0, 0]
click at [739, 47] on div "HTML/Liquid" at bounding box center [727, 56] width 94 height 33
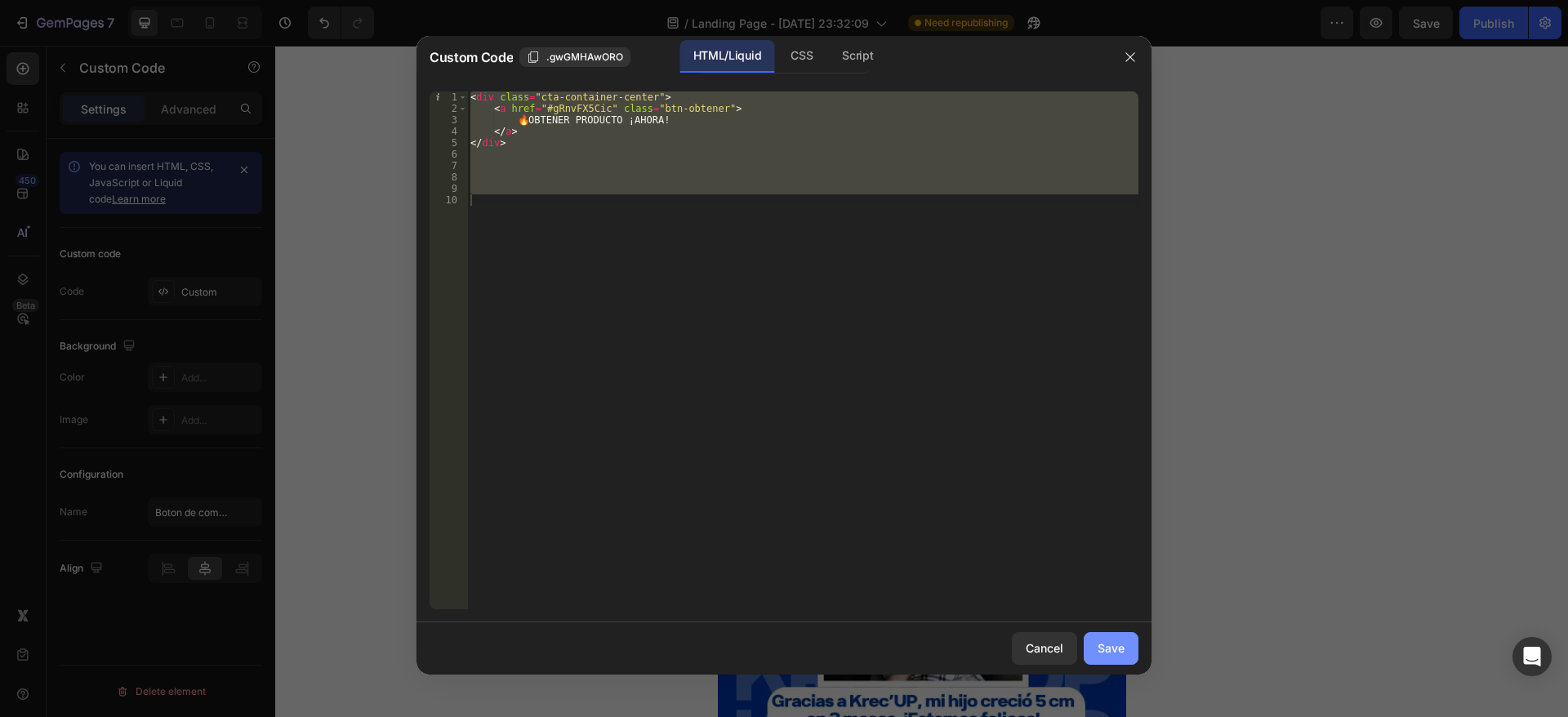
click at [1113, 645] on div "Save" at bounding box center [1110, 647] width 27 height 17
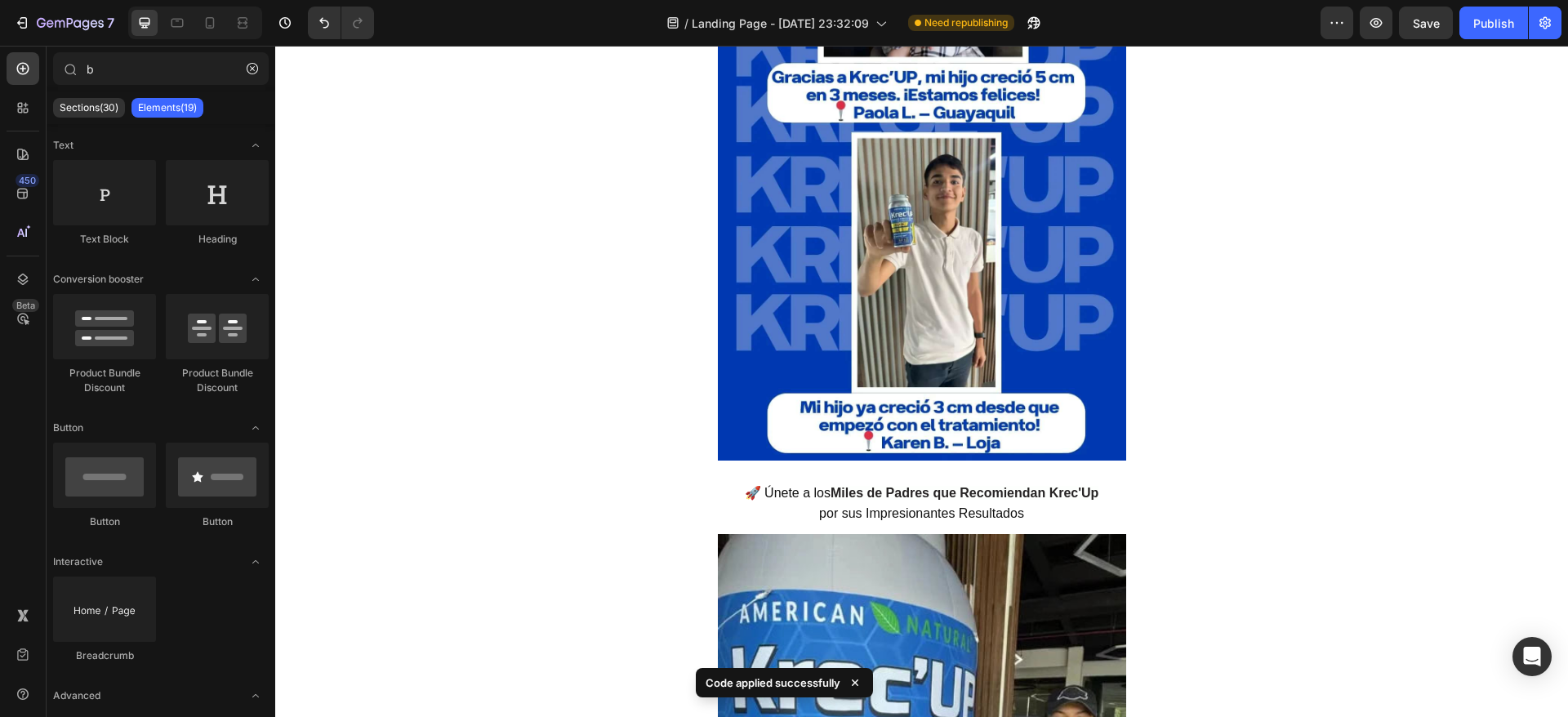
scroll to position [938, 0]
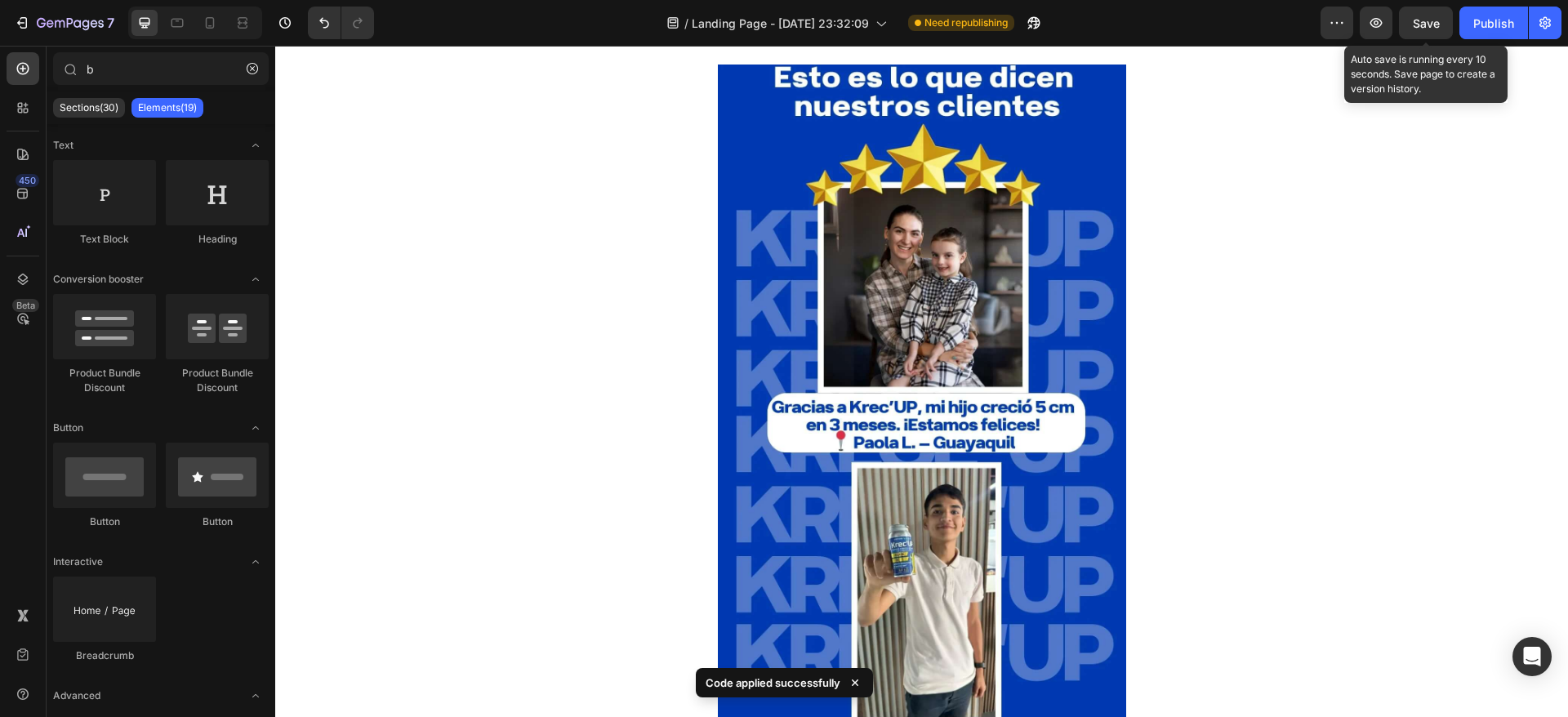
drag, startPoint x: 1423, startPoint y: 29, endPoint x: 1435, endPoint y: 42, distance: 17.7
click at [1424, 29] on span "Save" at bounding box center [1426, 23] width 27 height 14
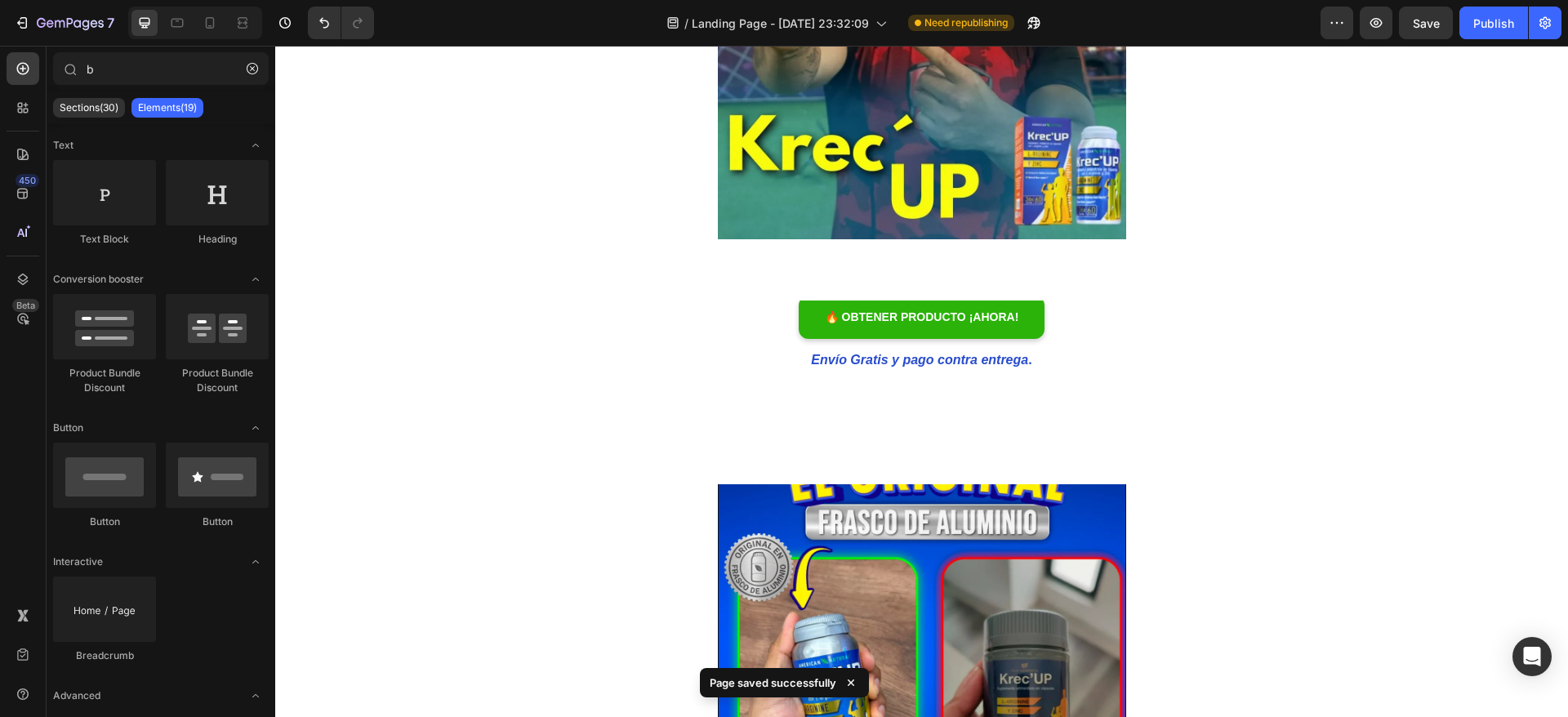
scroll to position [2722, 0]
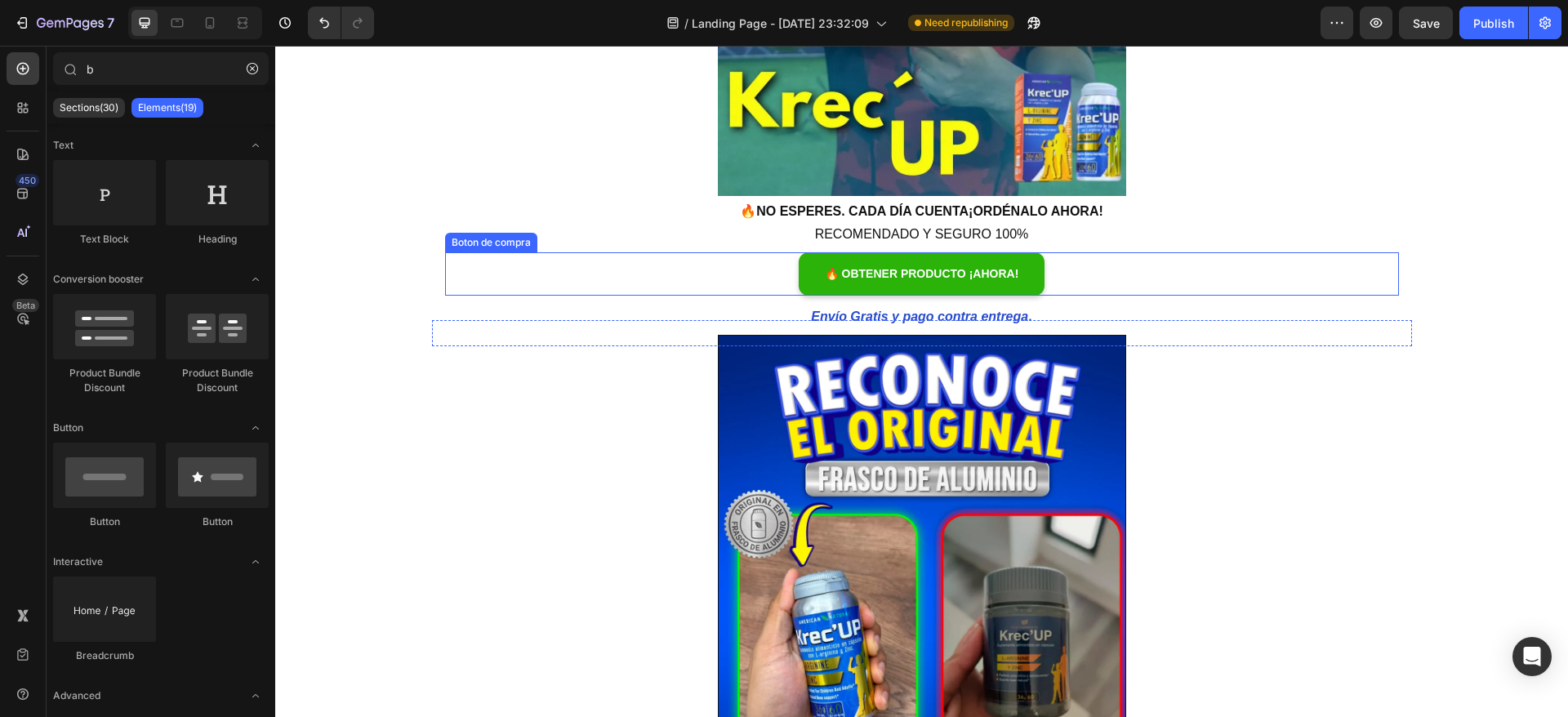
click at [498, 249] on div "Boton de compra" at bounding box center [491, 243] width 92 height 20
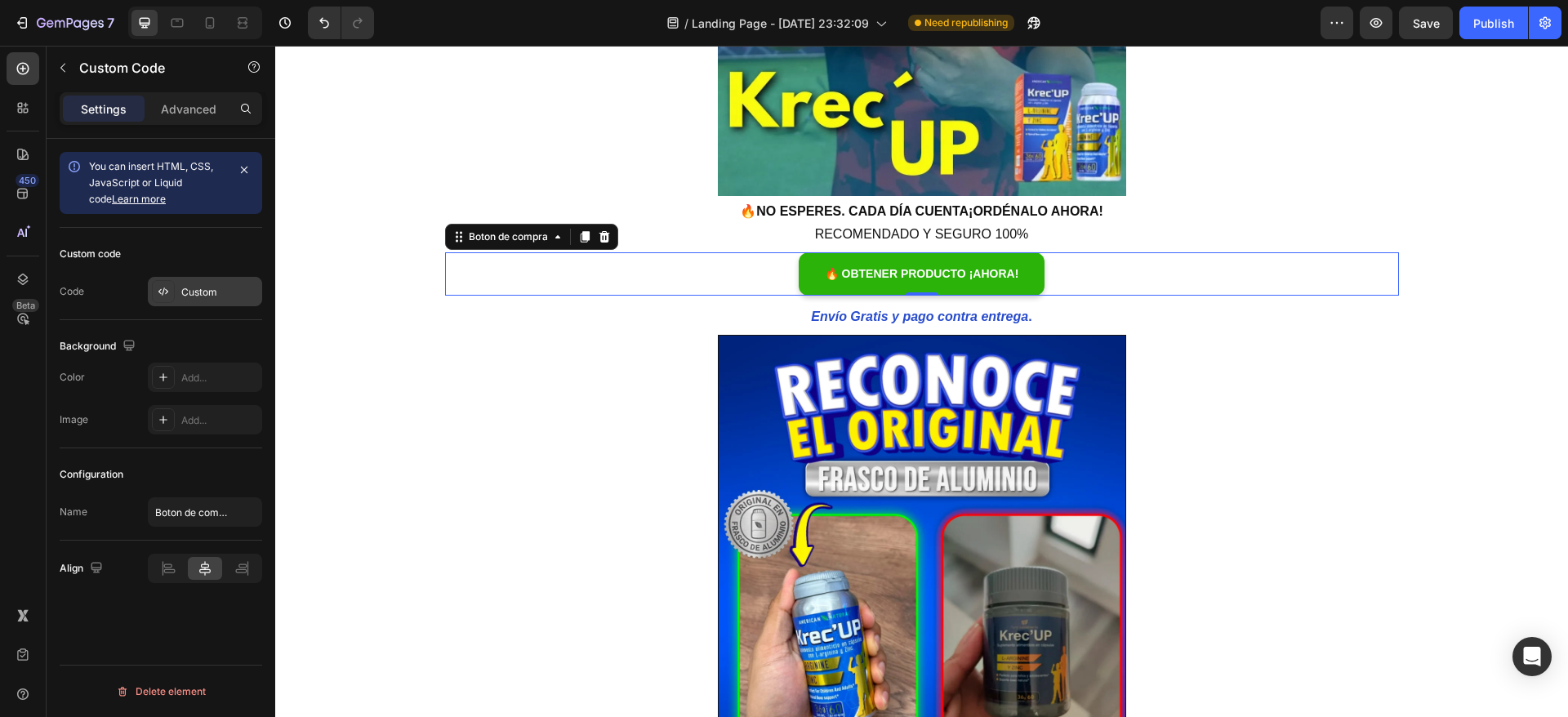
click at [193, 284] on div "Custom" at bounding box center [205, 291] width 114 height 29
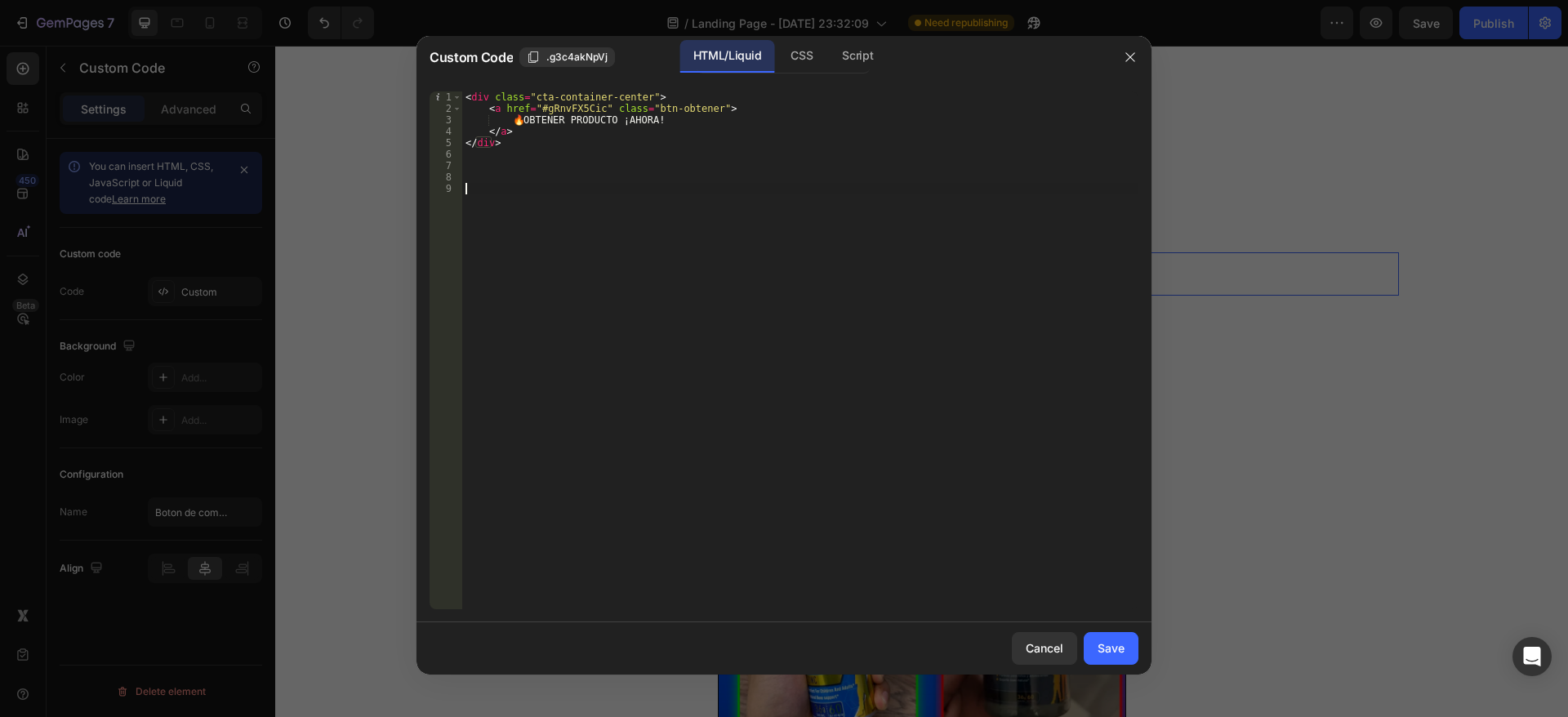
click at [586, 249] on div "< div class = "cta-container-center" > < a href = "#gRnvFX5Cic" class = "btn-ob…" at bounding box center [800, 362] width 676 height 540
paste textarea "#gRnvFX5Cic"
click at [589, 111] on div "< div class = "cta-container-center" > < a href = "#gRnvFX5Cic" class = "btn-ob…" at bounding box center [800, 362] width 676 height 540
paste textarea "#gRnvFX5Cic"
click at [513, 190] on div "< div class = "cta-container-center" > < a href = "#gRnvFX5Cic" class = "btn-ob…" at bounding box center [800, 362] width 676 height 540
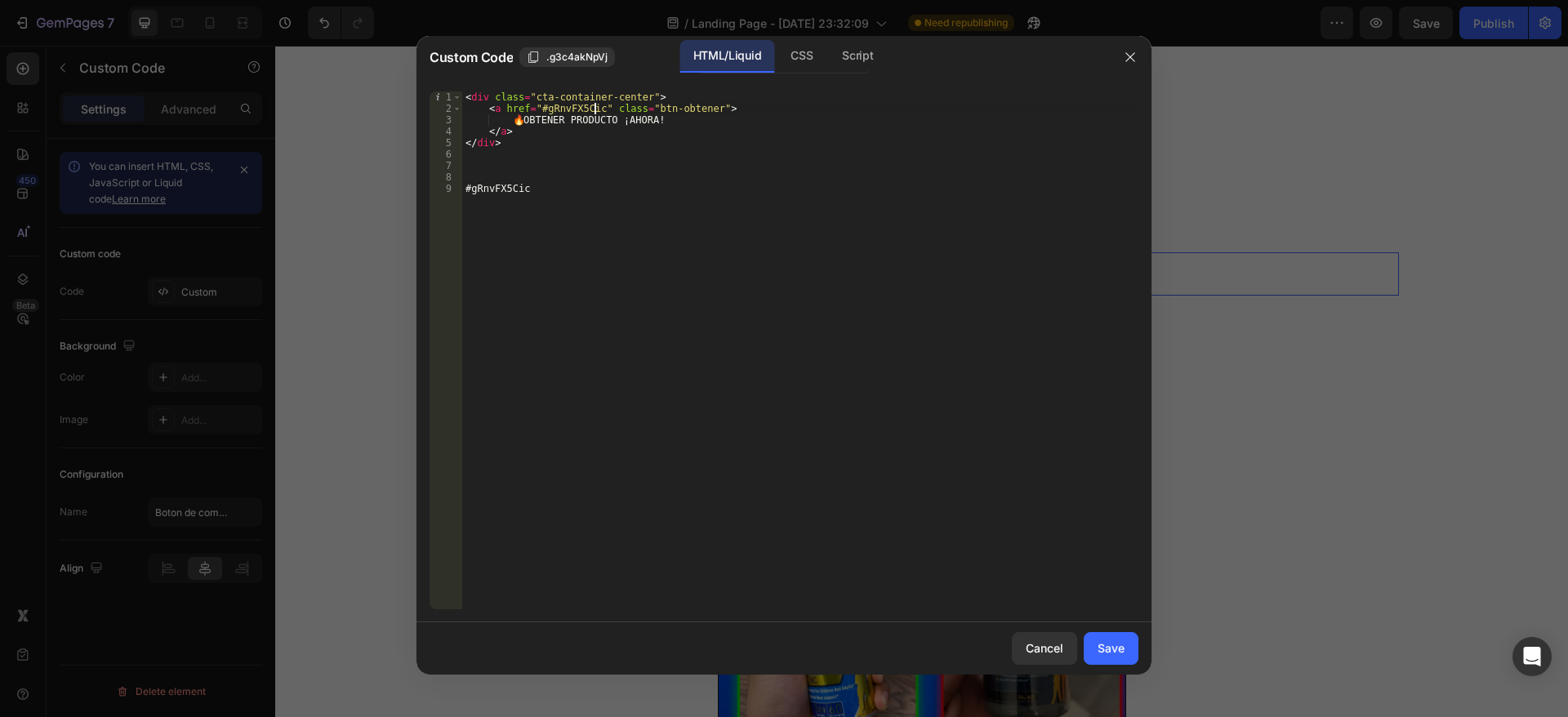
type textarea "#gRnvFX5Cic"
click at [513, 190] on div "< div class = "cta-container-center" > < a href = "#gRnvFX5Cic" class = "btn-ob…" at bounding box center [800, 362] width 676 height 540
click at [1118, 644] on div "Save" at bounding box center [1110, 647] width 27 height 17
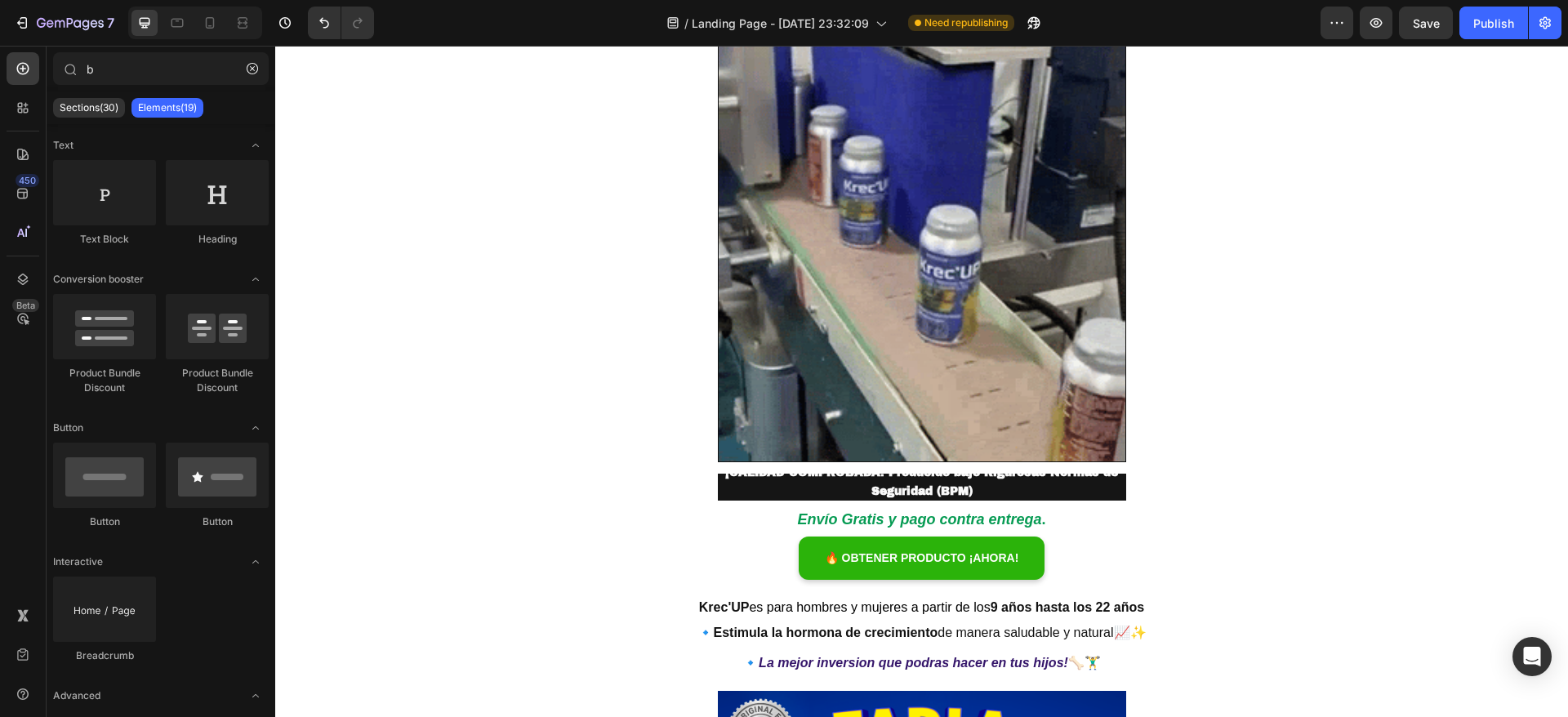
scroll to position [3775, 0]
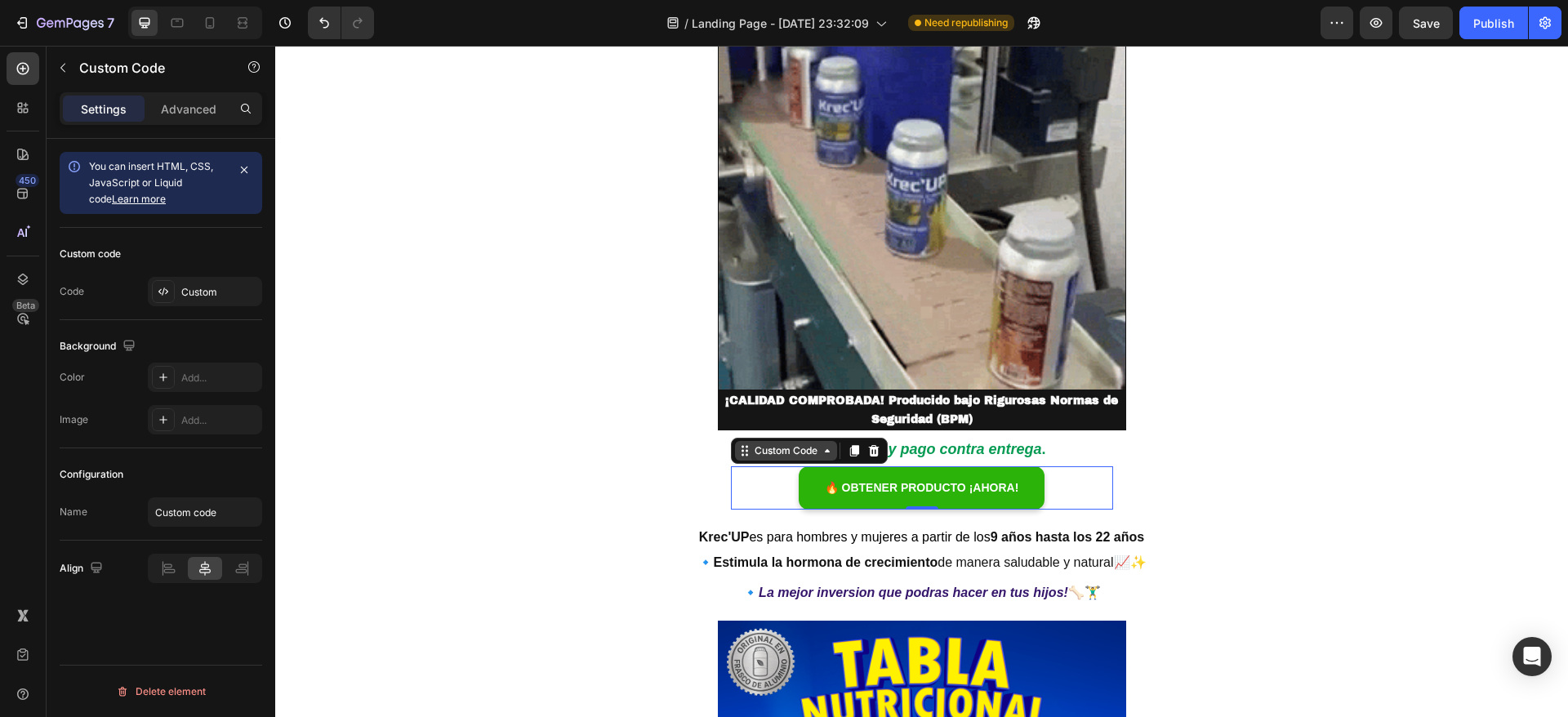
click at [751, 456] on div "Custom Code" at bounding box center [786, 450] width 70 height 14
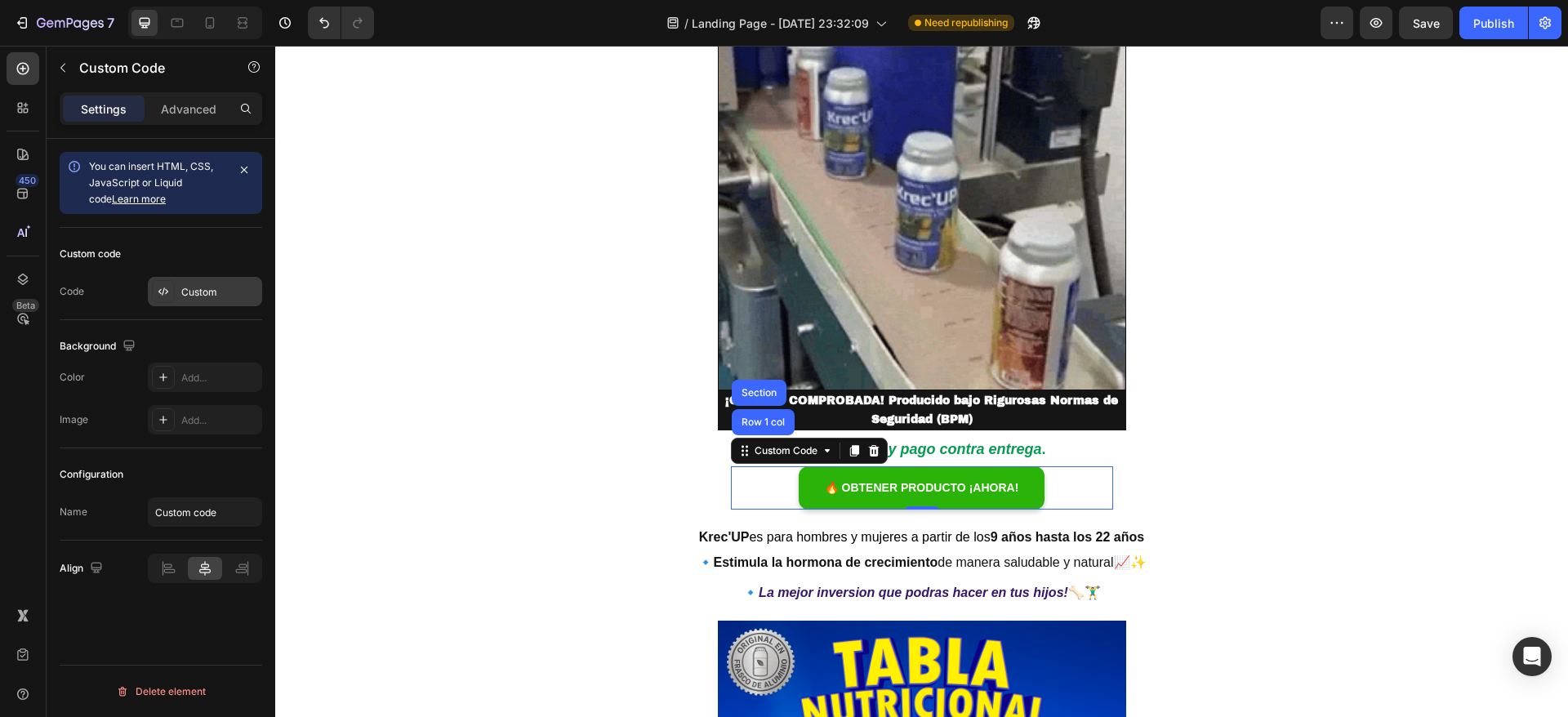
click at [202, 288] on div "Custom" at bounding box center [219, 293] width 77 height 14
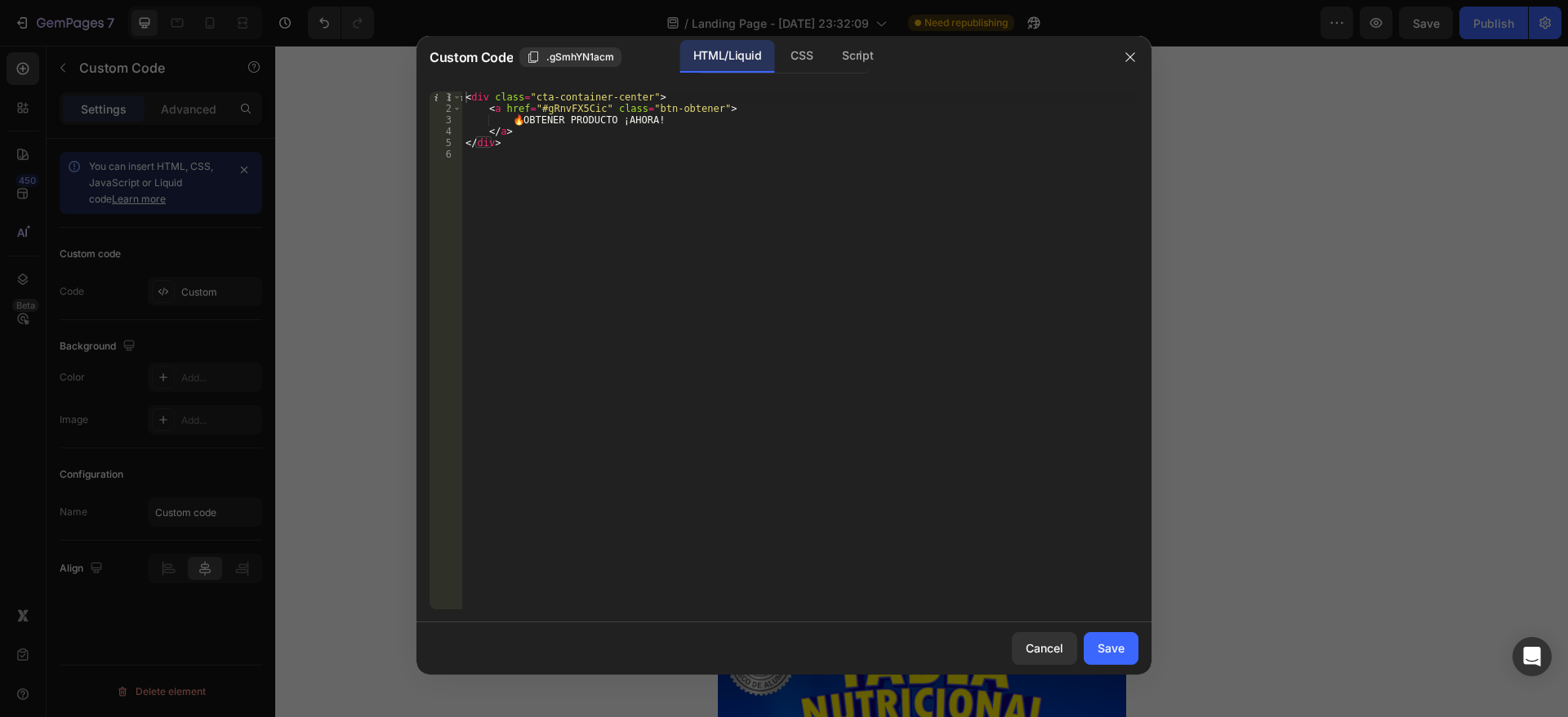
click at [583, 263] on div "< div class = "cta-container-center" > < a href = "#gRnvFX5Cic" class = "btn-ob…" at bounding box center [800, 362] width 676 height 540
paste textarea "#gRnvFX5Cic"
type textarea "#gRnvFX5Cic"
click at [1103, 643] on div "Save" at bounding box center [1110, 647] width 27 height 17
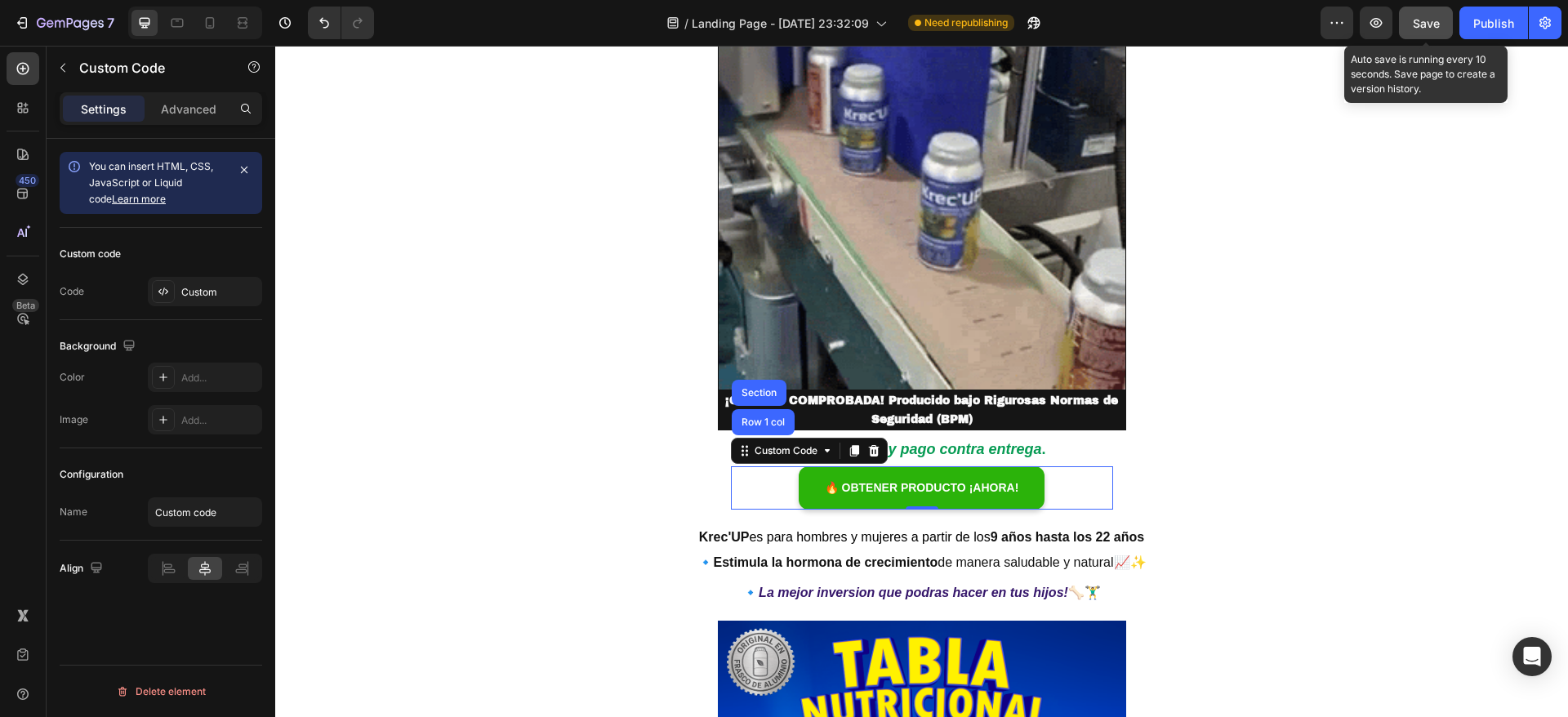
click at [1432, 22] on span "Save" at bounding box center [1426, 23] width 27 height 14
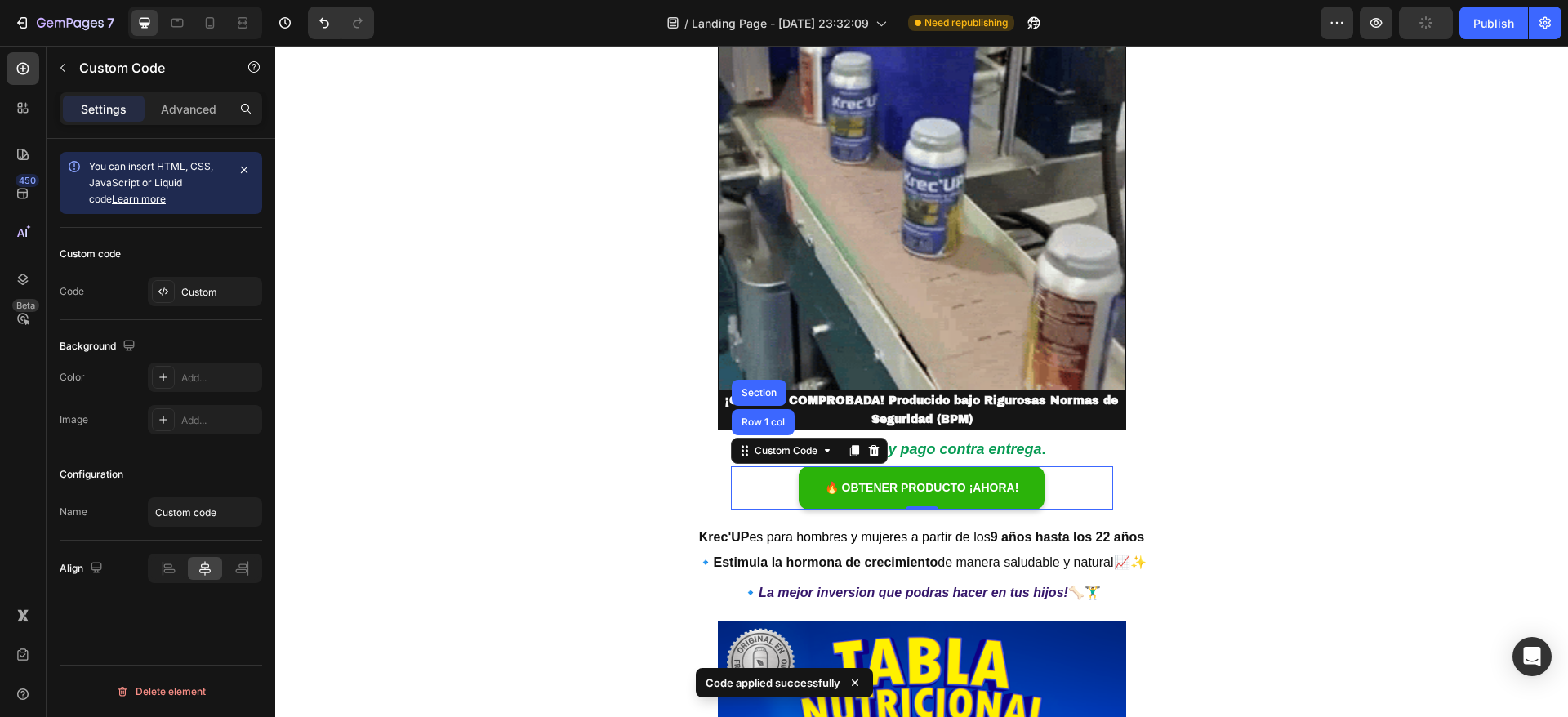
click at [1458, 22] on div "Preview Publish" at bounding box center [1440, 22] width 241 height 33
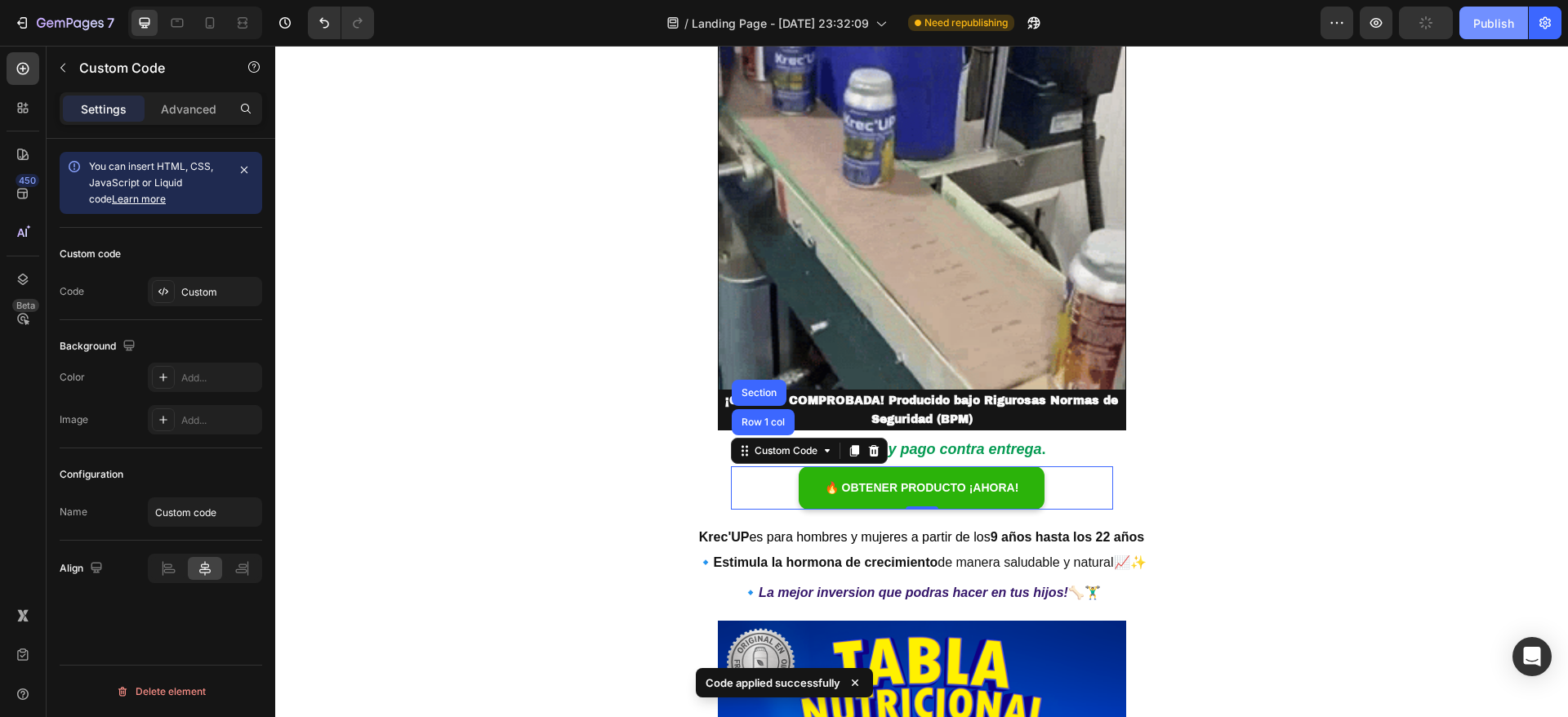
click at [1473, 23] on div "Publish" at bounding box center [1494, 22] width 41 height 17
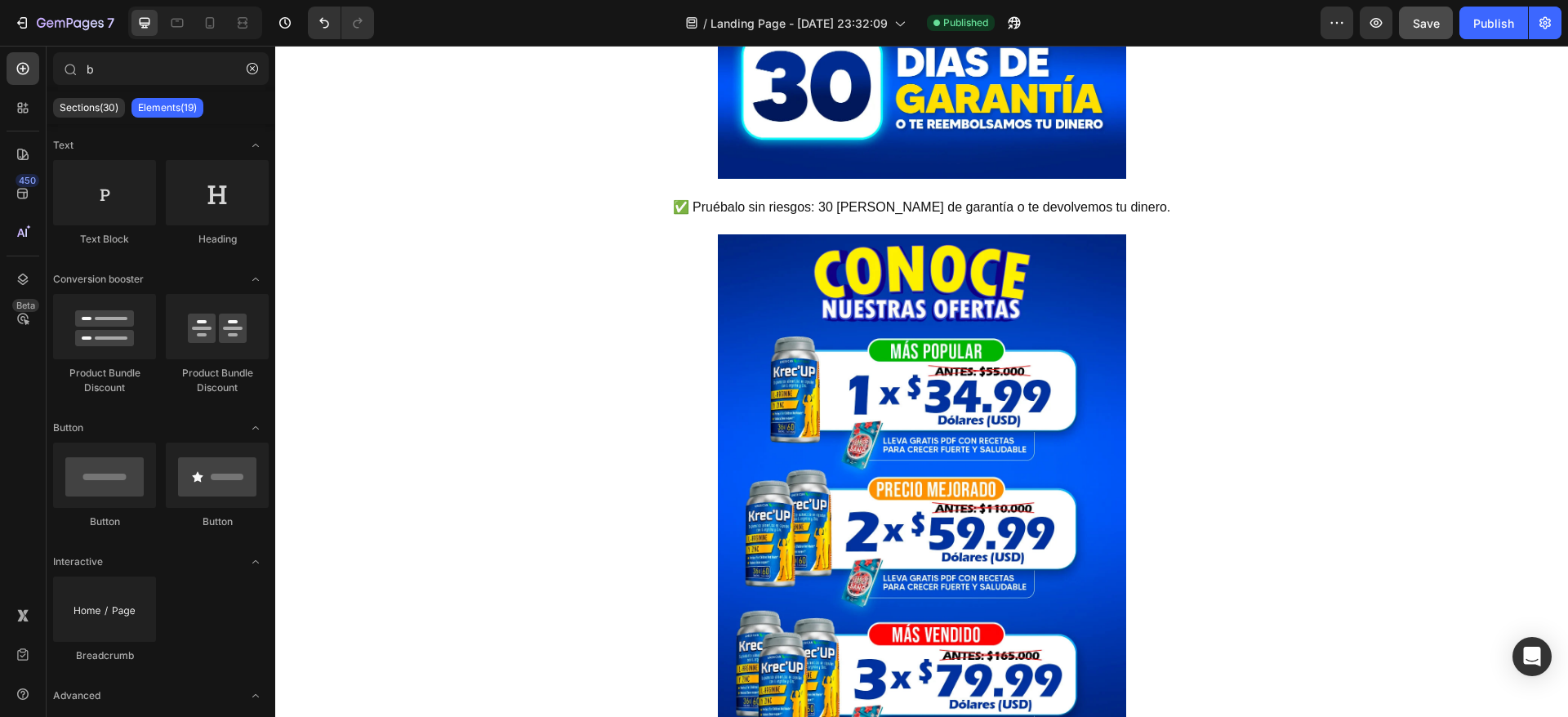
scroll to position [10332, 0]
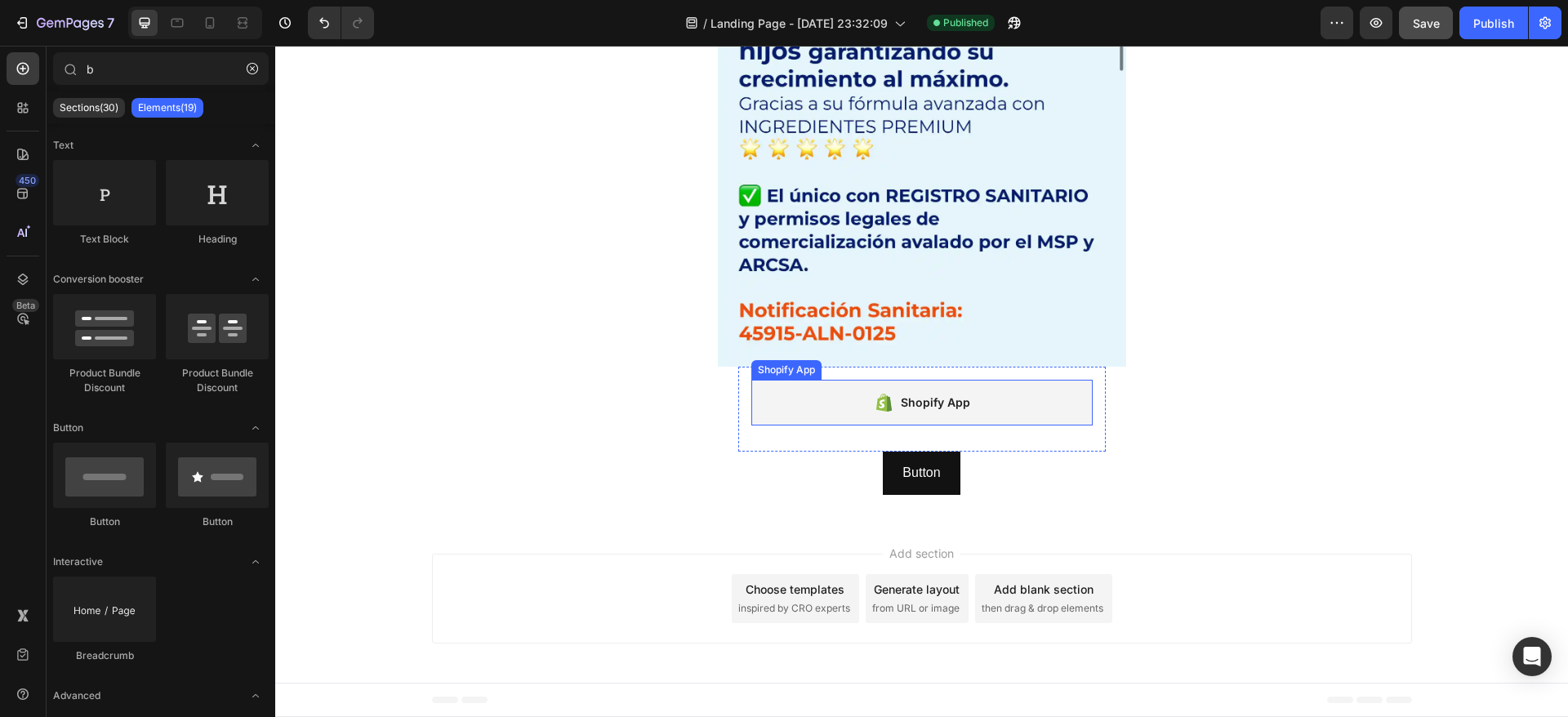
click at [801, 396] on div "Shopify App" at bounding box center [921, 402] width 342 height 45
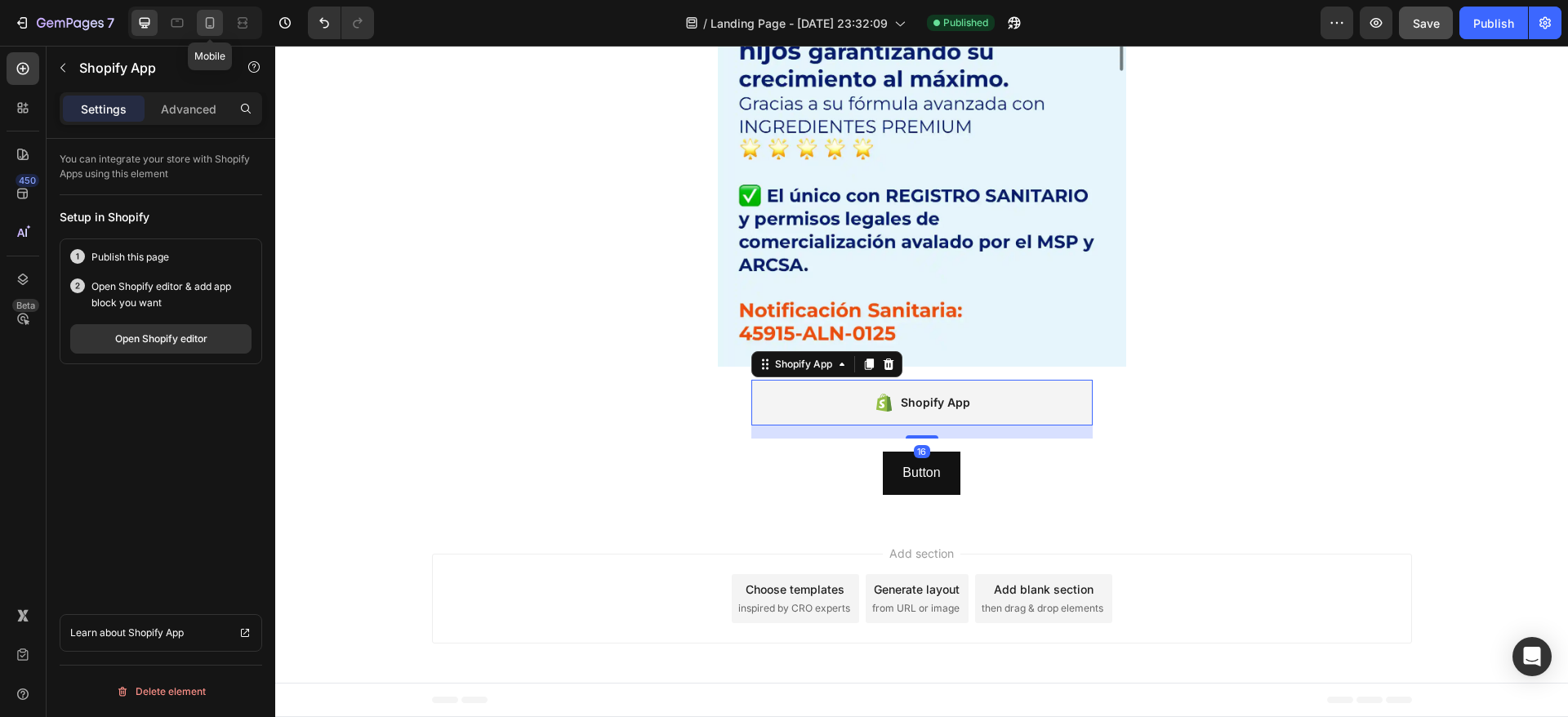
click at [202, 26] on icon at bounding box center [210, 22] width 16 height 16
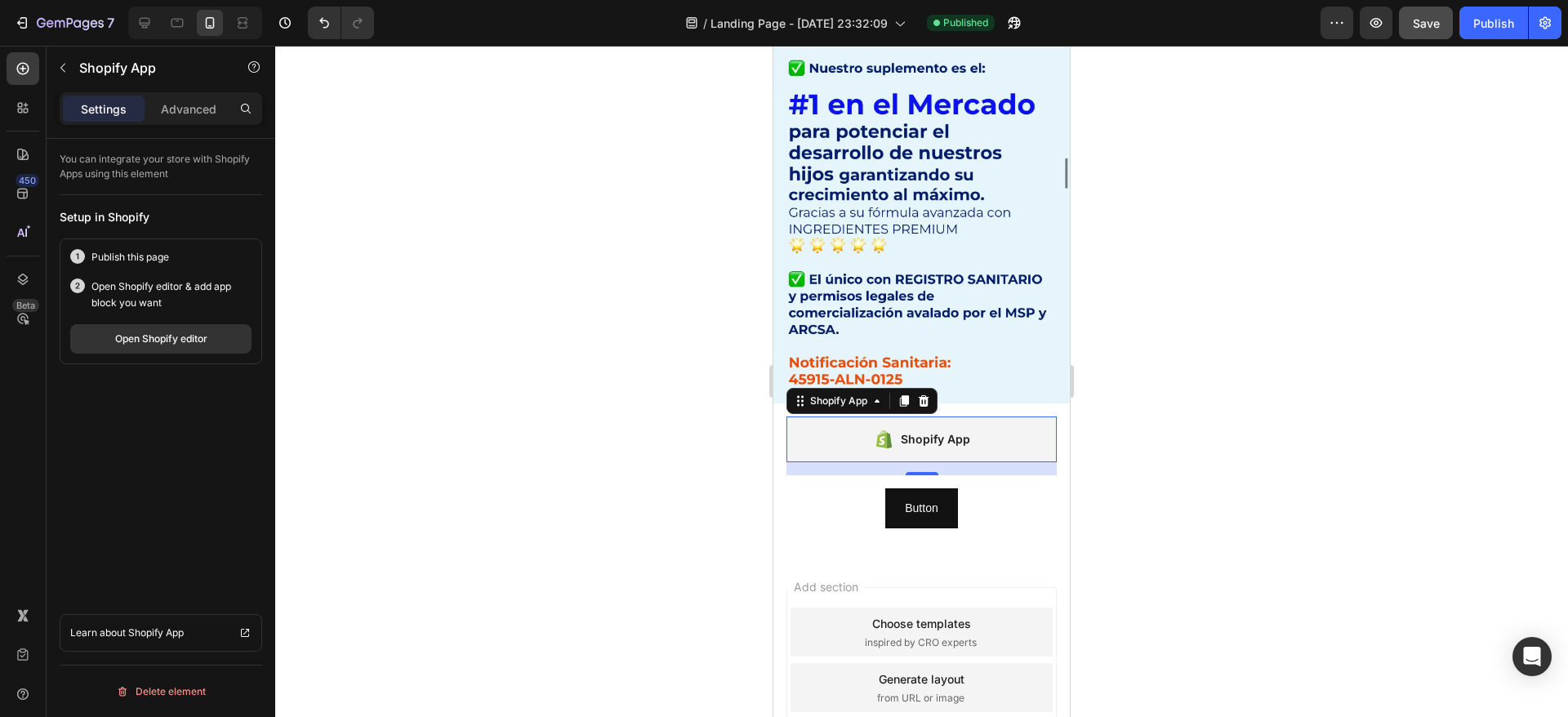
scroll to position [9858, 0]
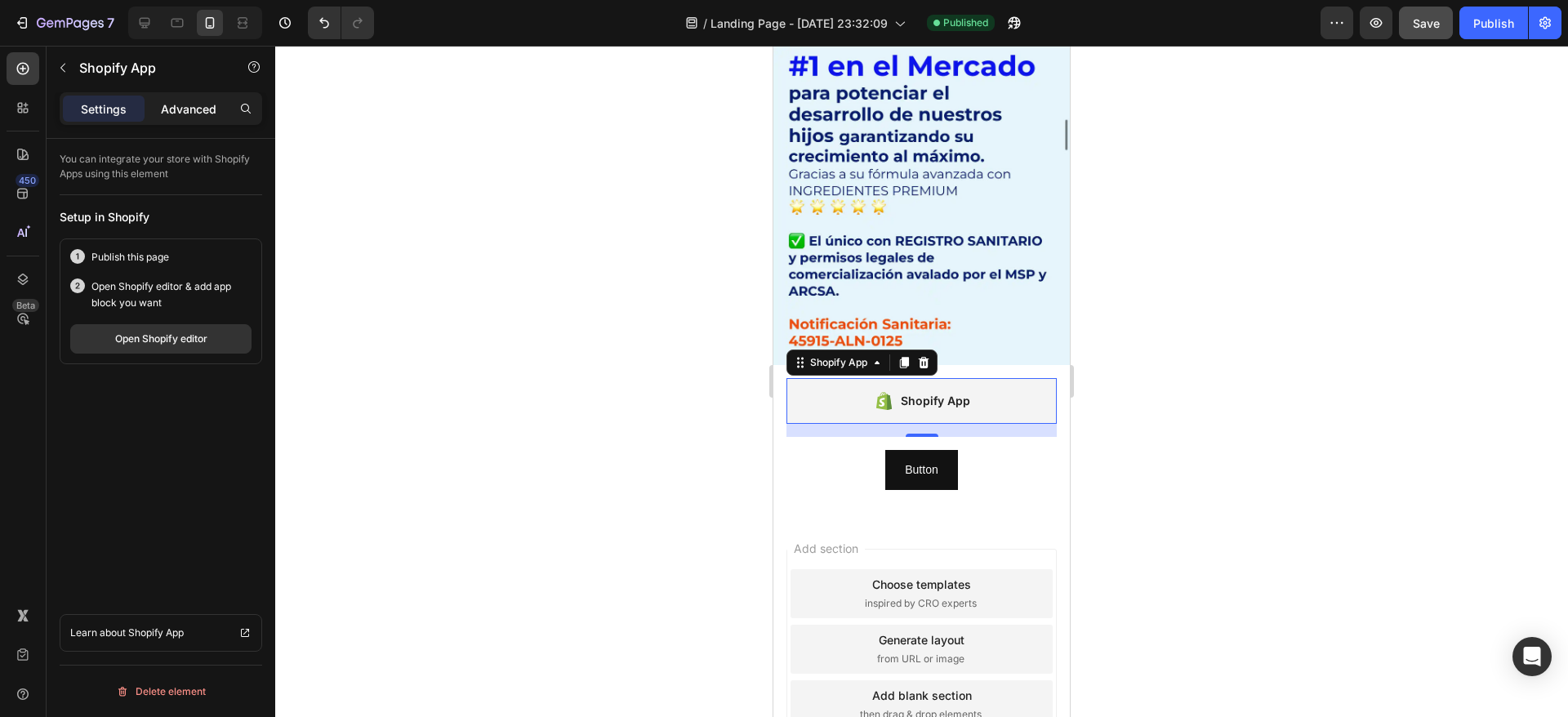
click at [194, 105] on p "Advanced" at bounding box center [188, 109] width 55 height 17
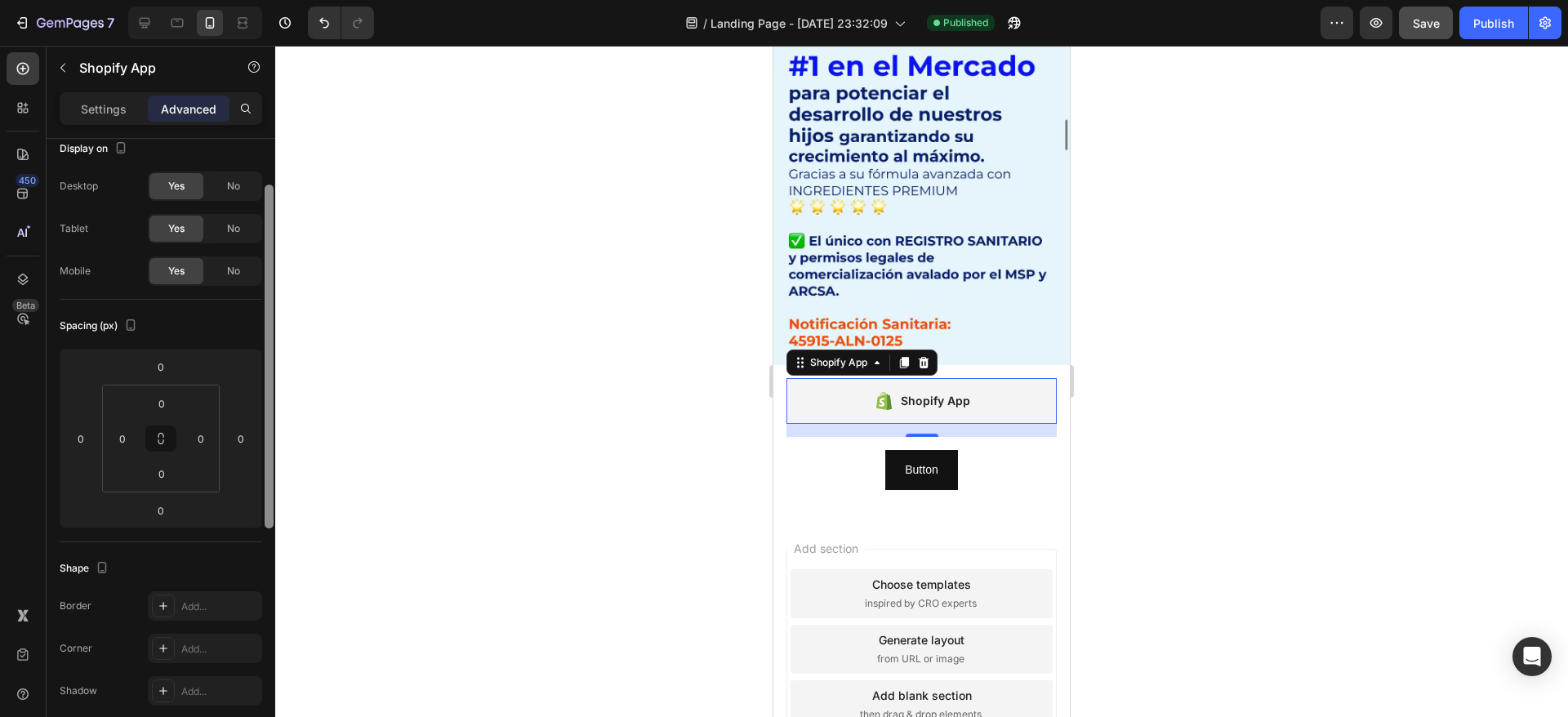
scroll to position [0, 0]
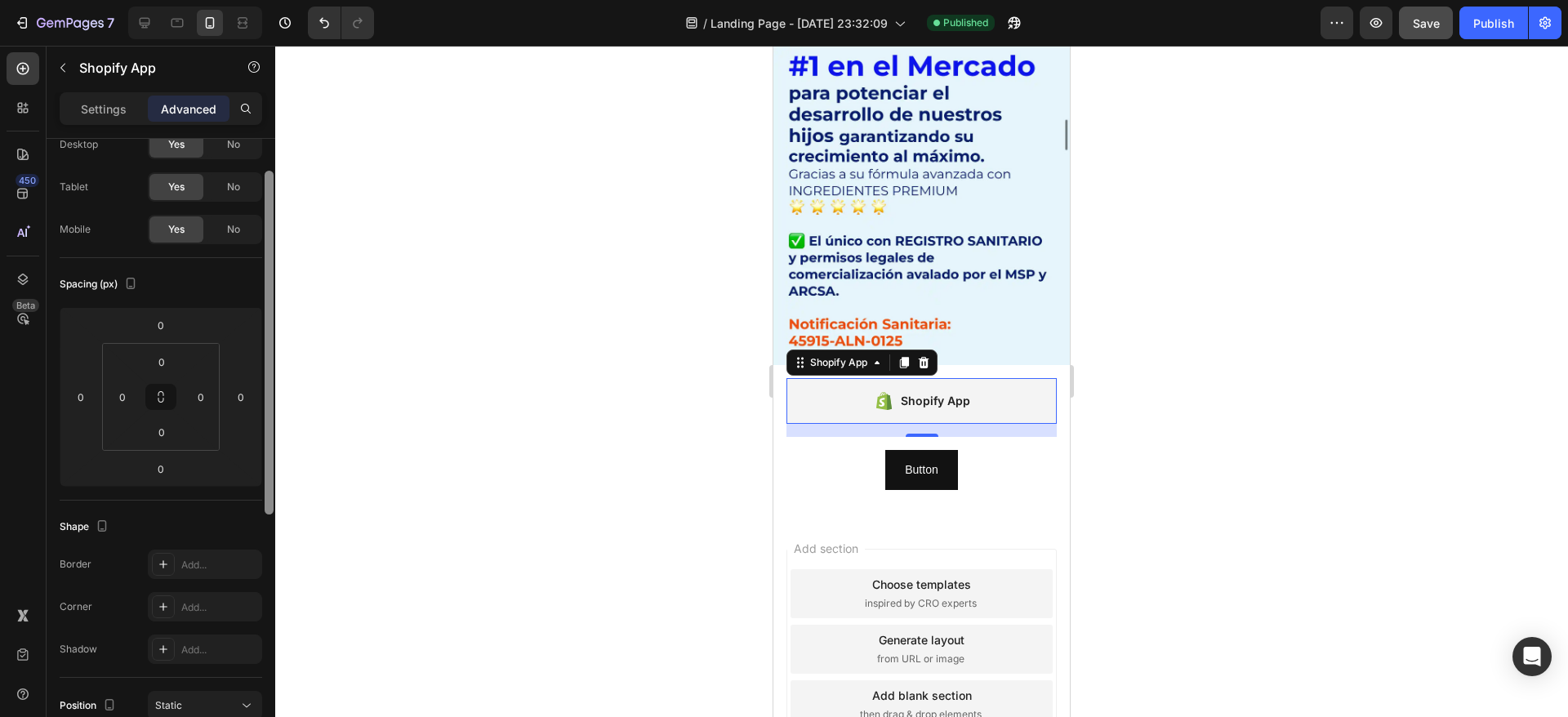
drag, startPoint x: 270, startPoint y: 383, endPoint x: 325, endPoint y: 392, distance: 55.7
click at [293, 0] on div "7 / Landing Page - Sep 15, 23:32:09 Published Preview Save Publish 450 Beta b S…" at bounding box center [784, 0] width 1568 height 0
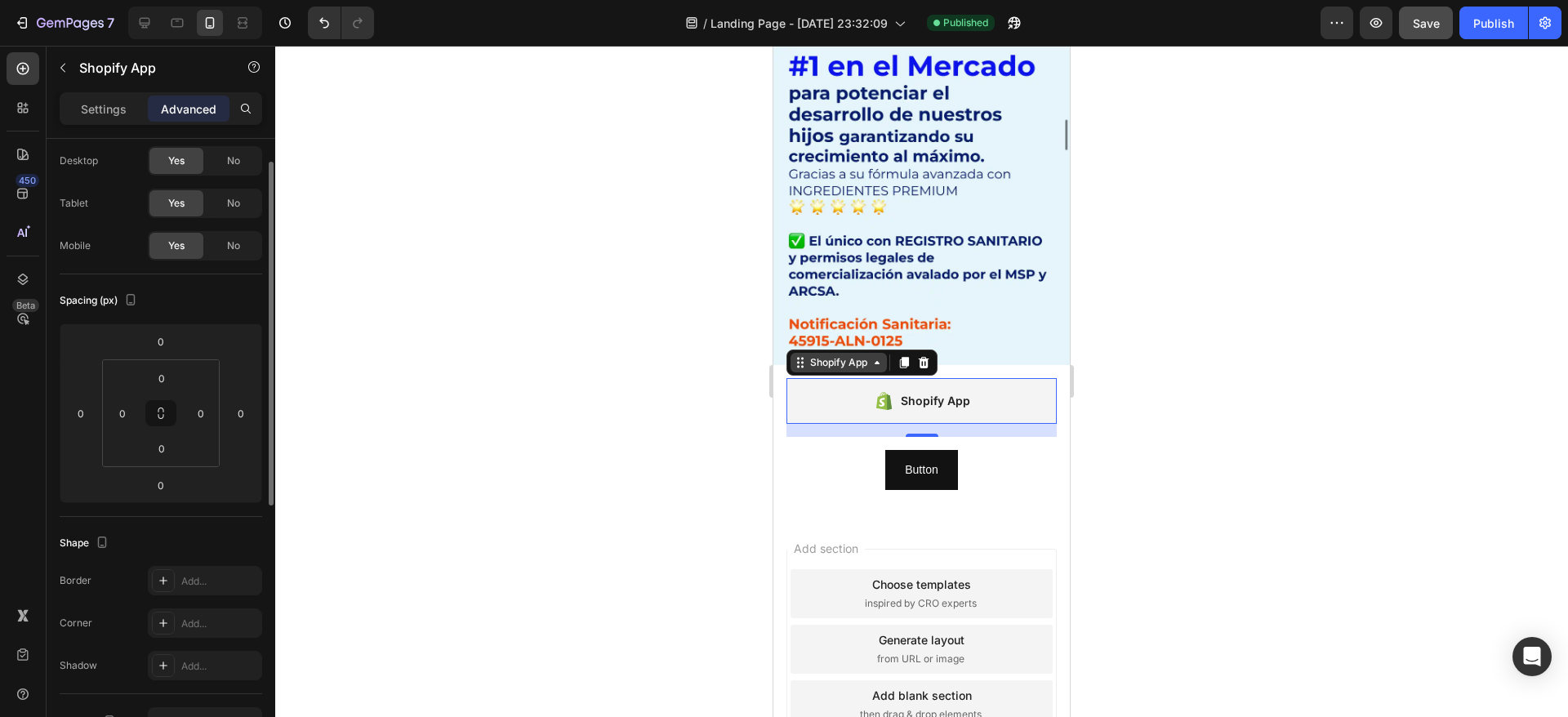
click at [830, 355] on div "Shopify App" at bounding box center [838, 362] width 63 height 14
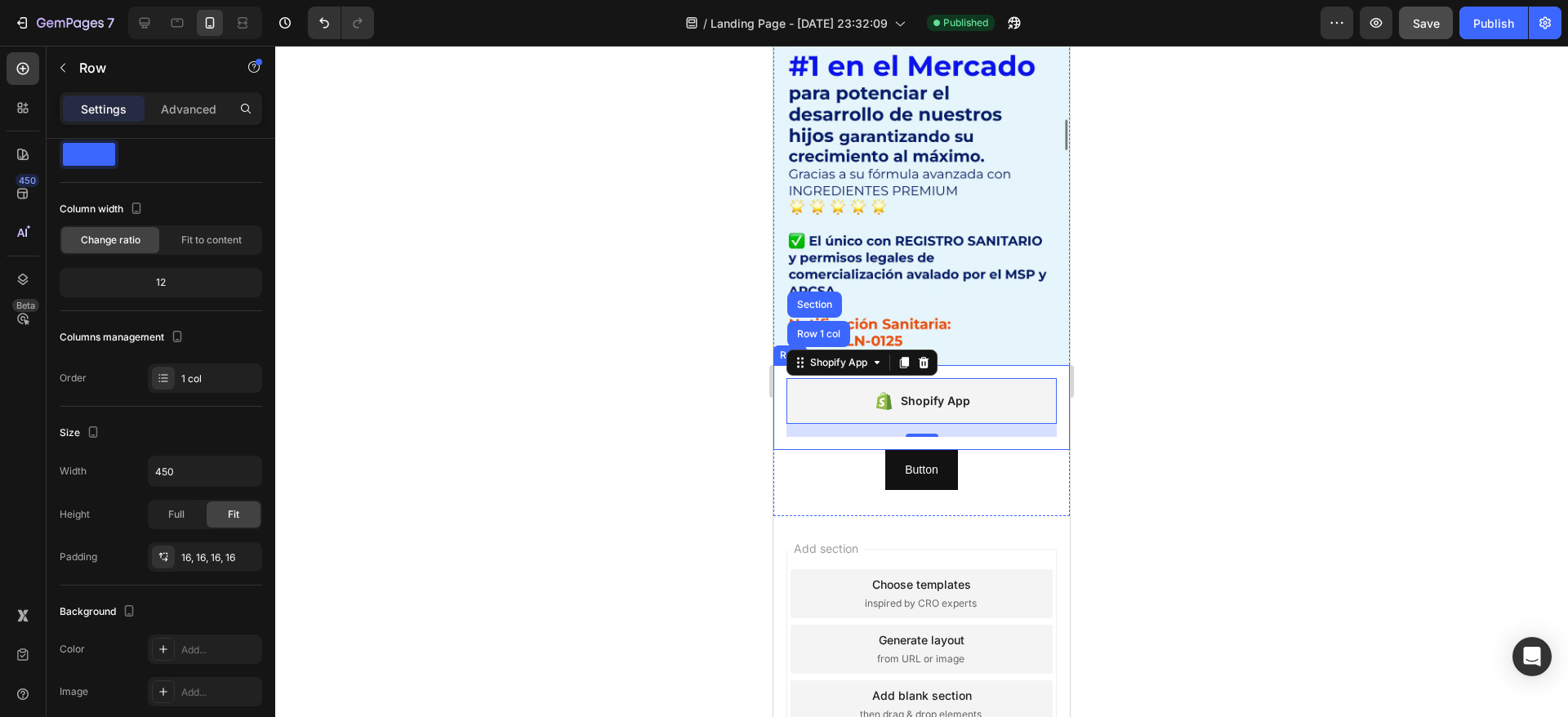
click at [773, 365] on div "Shopify App Shopify App Row 1 col Section 16 Row" at bounding box center [921, 407] width 296 height 85
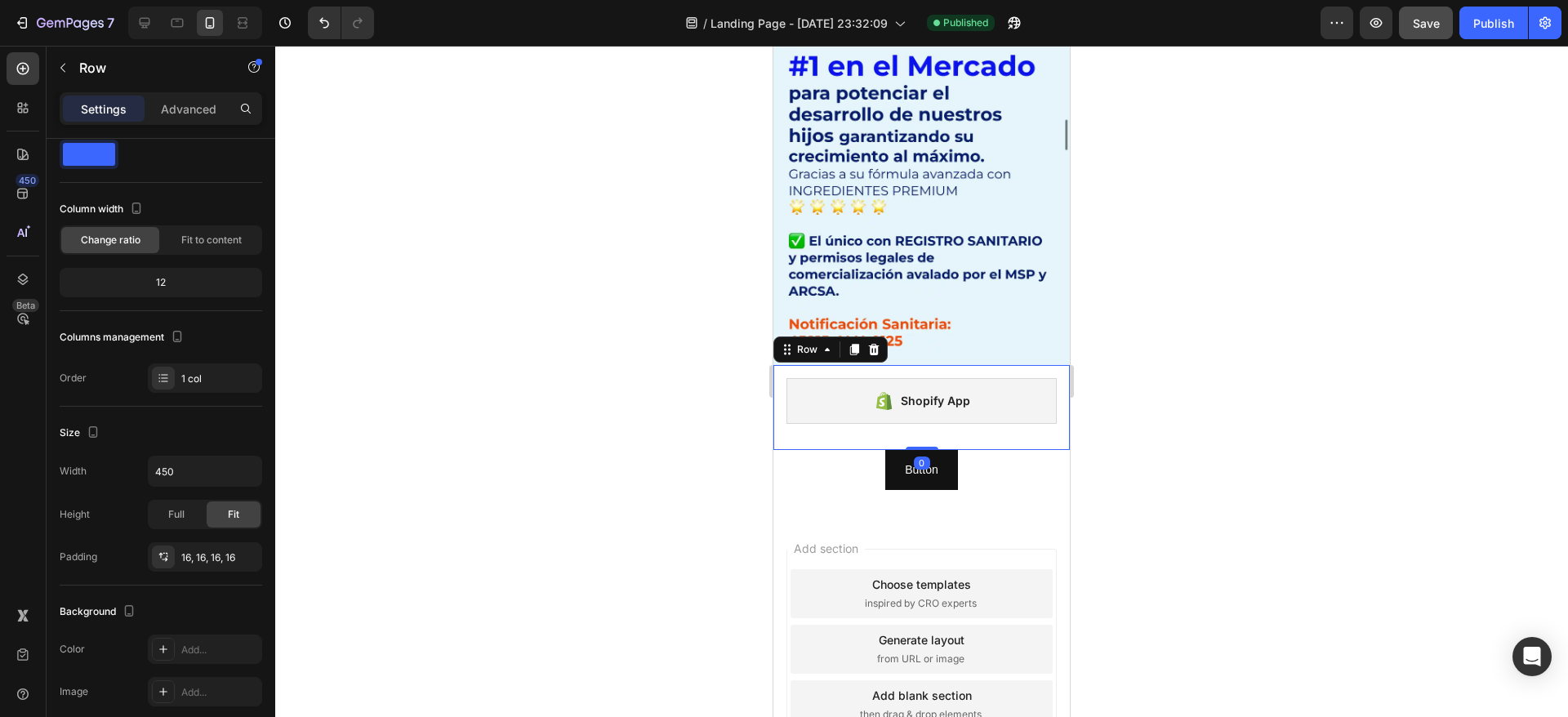
scroll to position [0, 0]
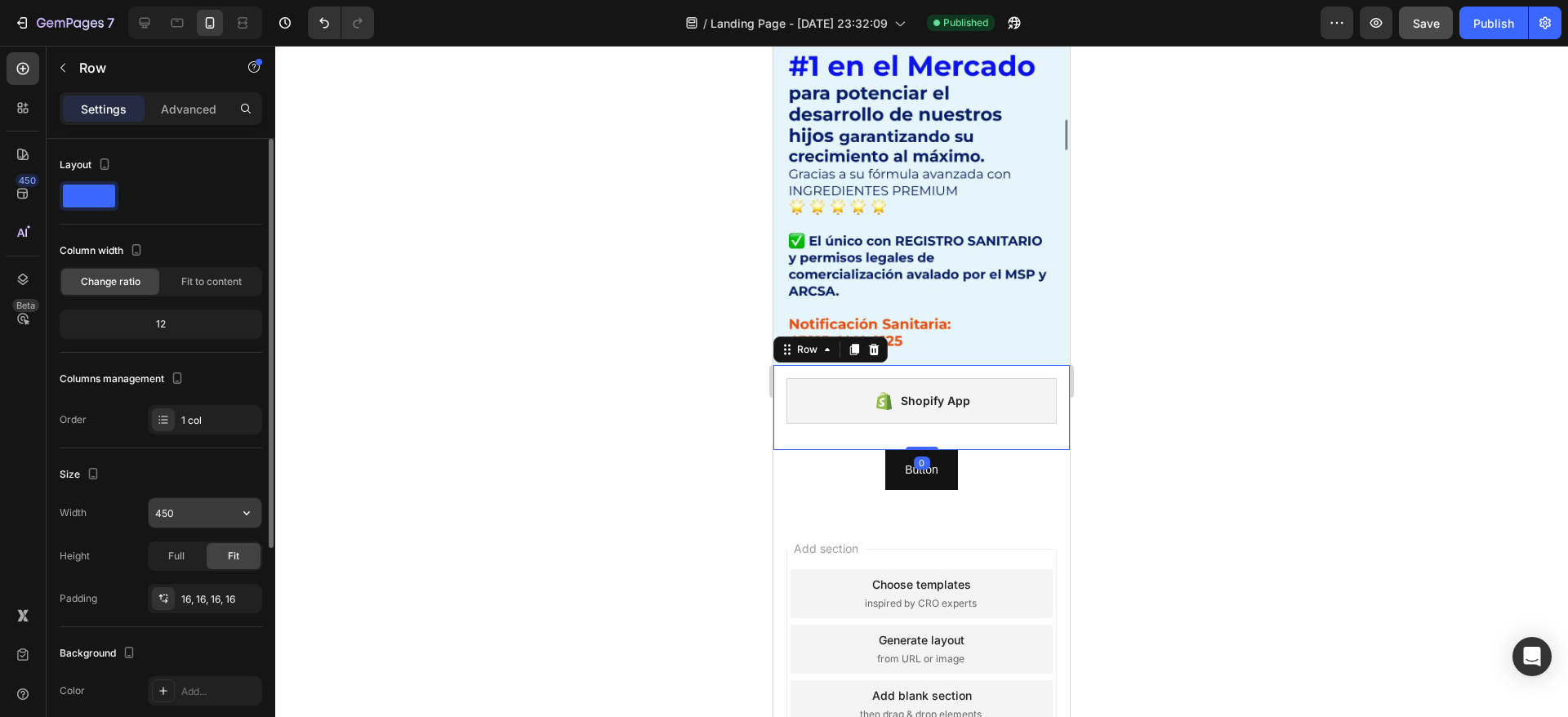
click at [164, 509] on input "450" at bounding box center [205, 512] width 112 height 29
click at [246, 507] on icon "button" at bounding box center [246, 513] width 16 height 16
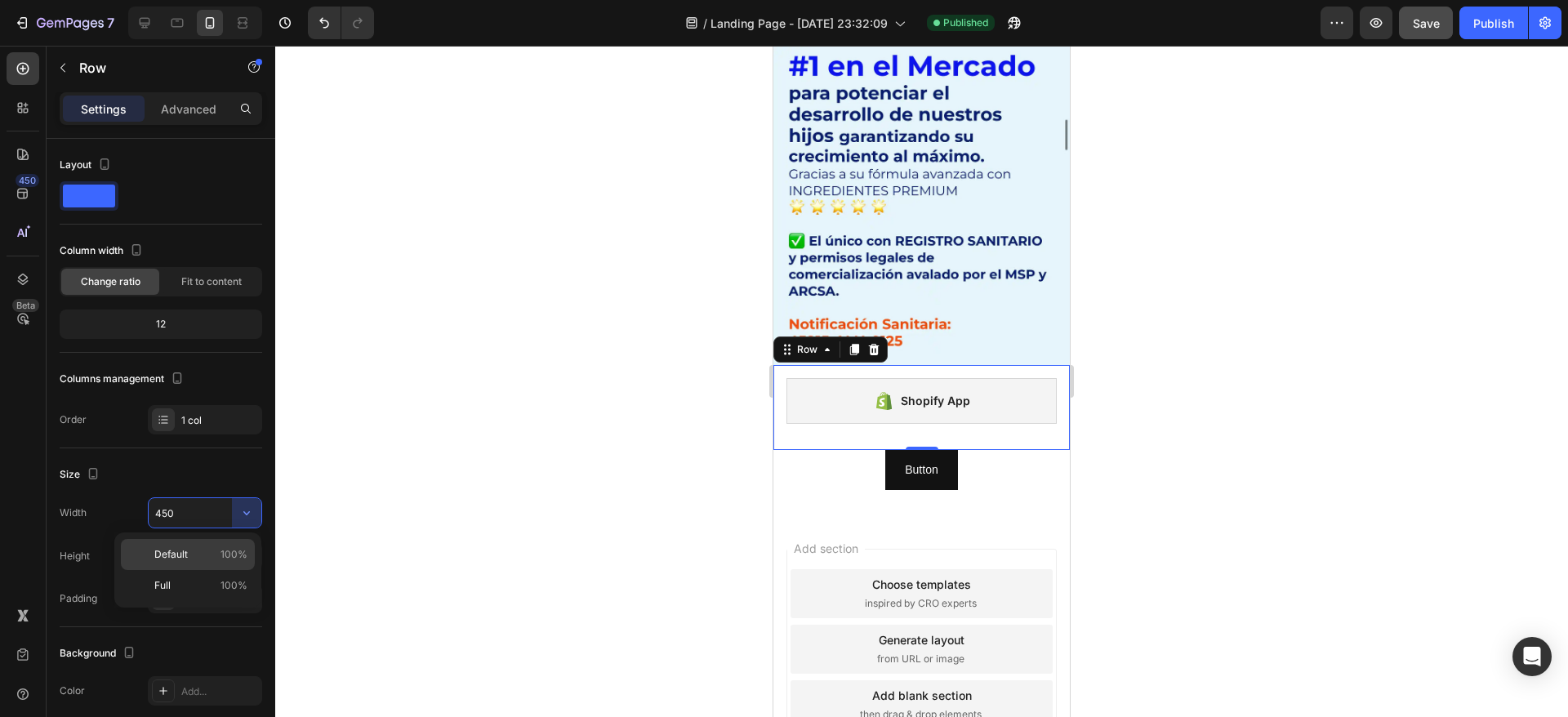
click at [208, 550] on p "Default 100%" at bounding box center [201, 554] width 93 height 14
type input "100%"
click at [433, 401] on div at bounding box center [921, 381] width 1292 height 672
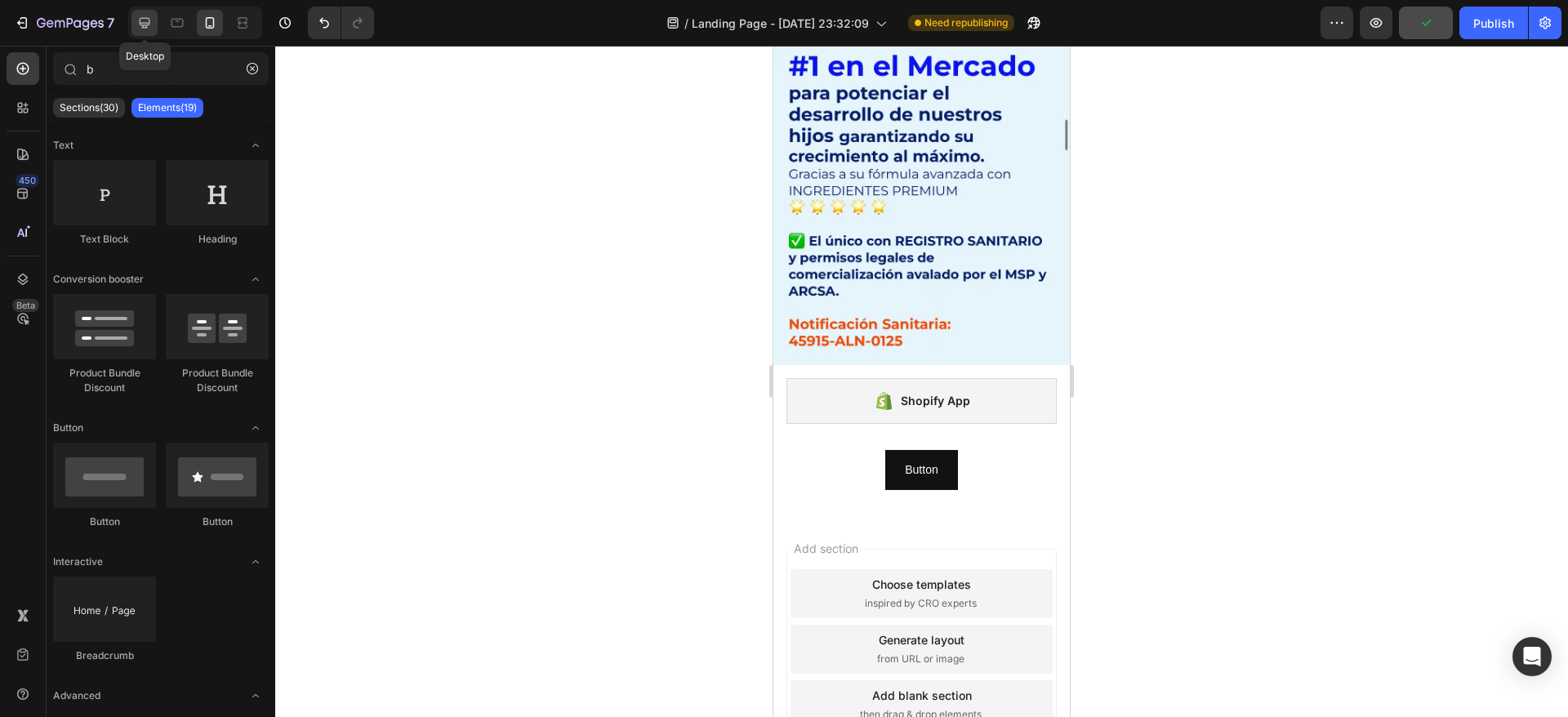
click at [138, 29] on icon at bounding box center [144, 22] width 16 height 16
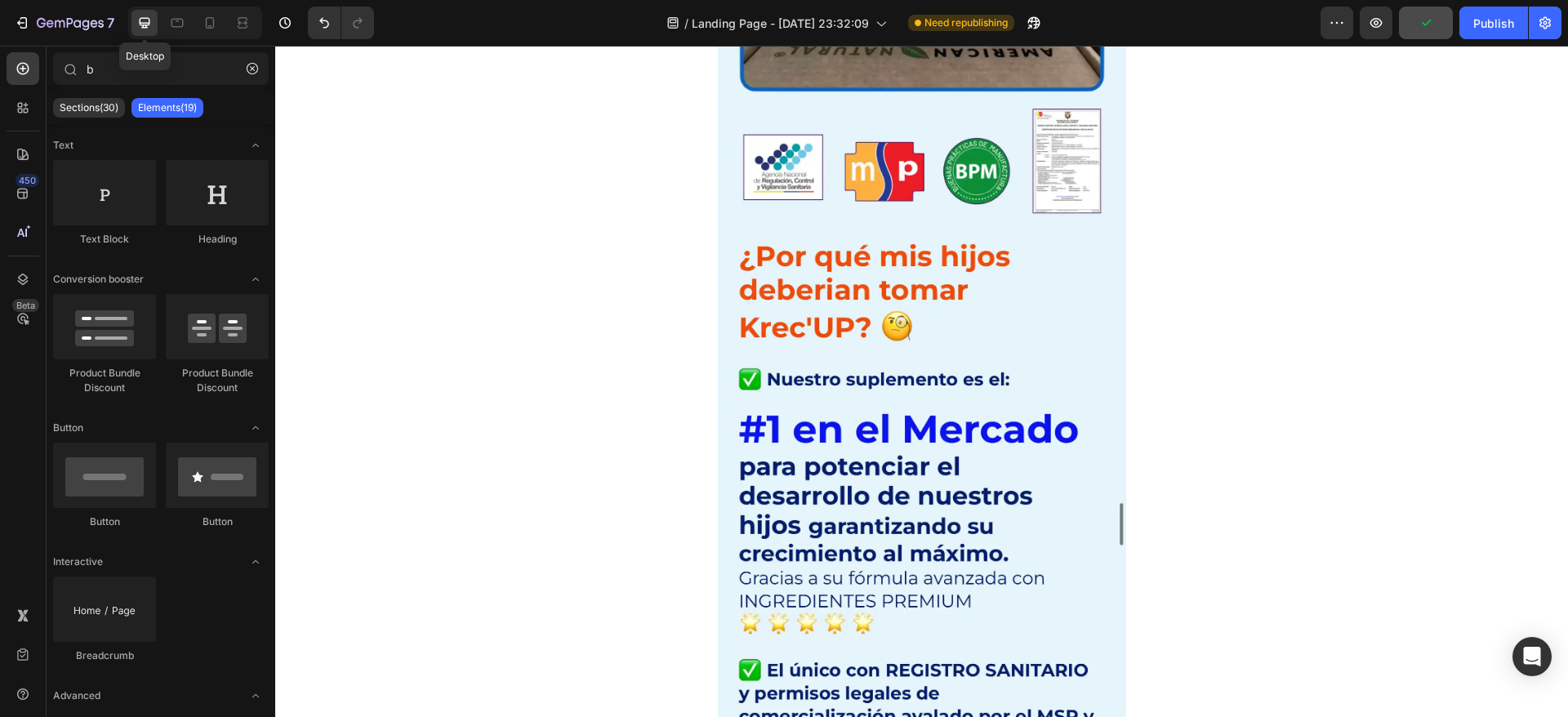
scroll to position [10160, 0]
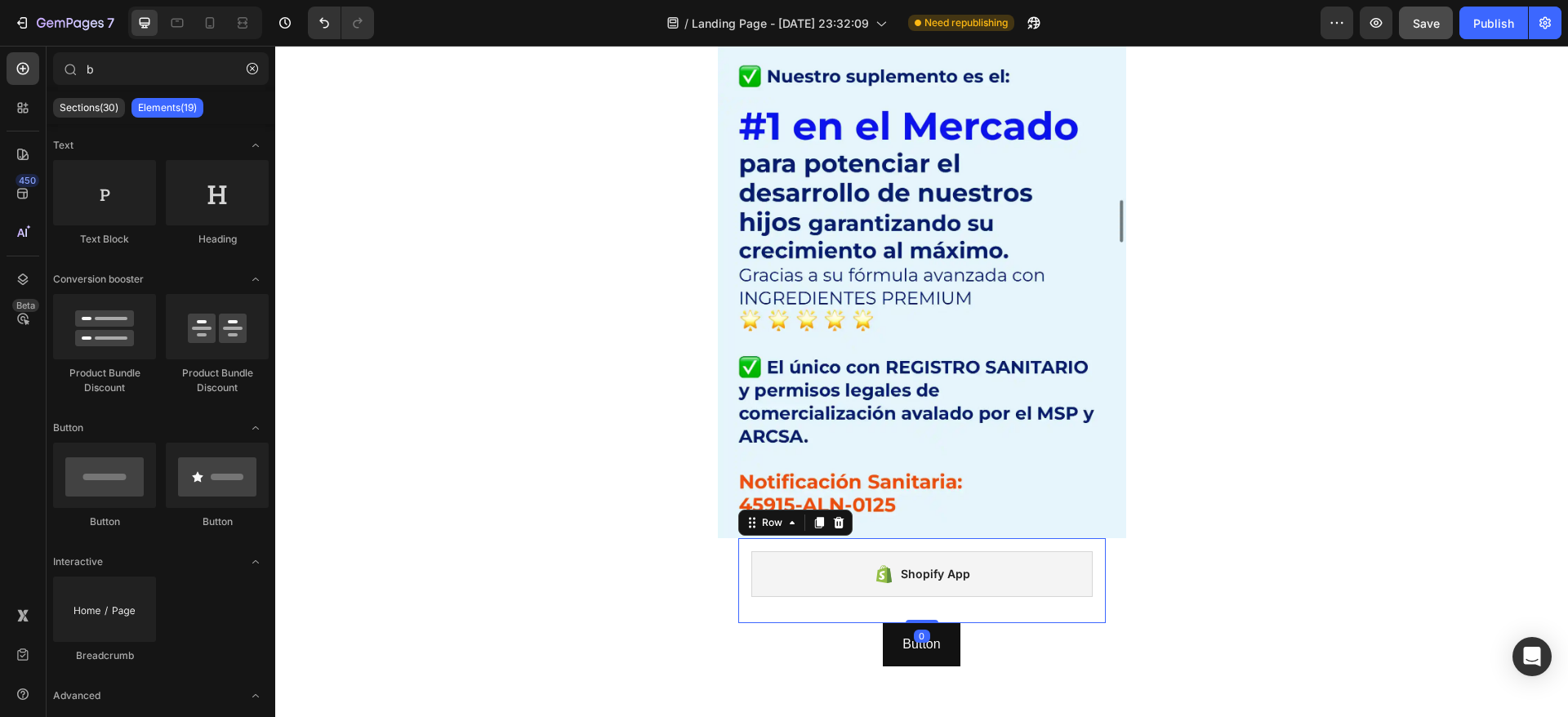
click at [739, 561] on div "Shopify App Shopify App Row 0" at bounding box center [922, 580] width 367 height 85
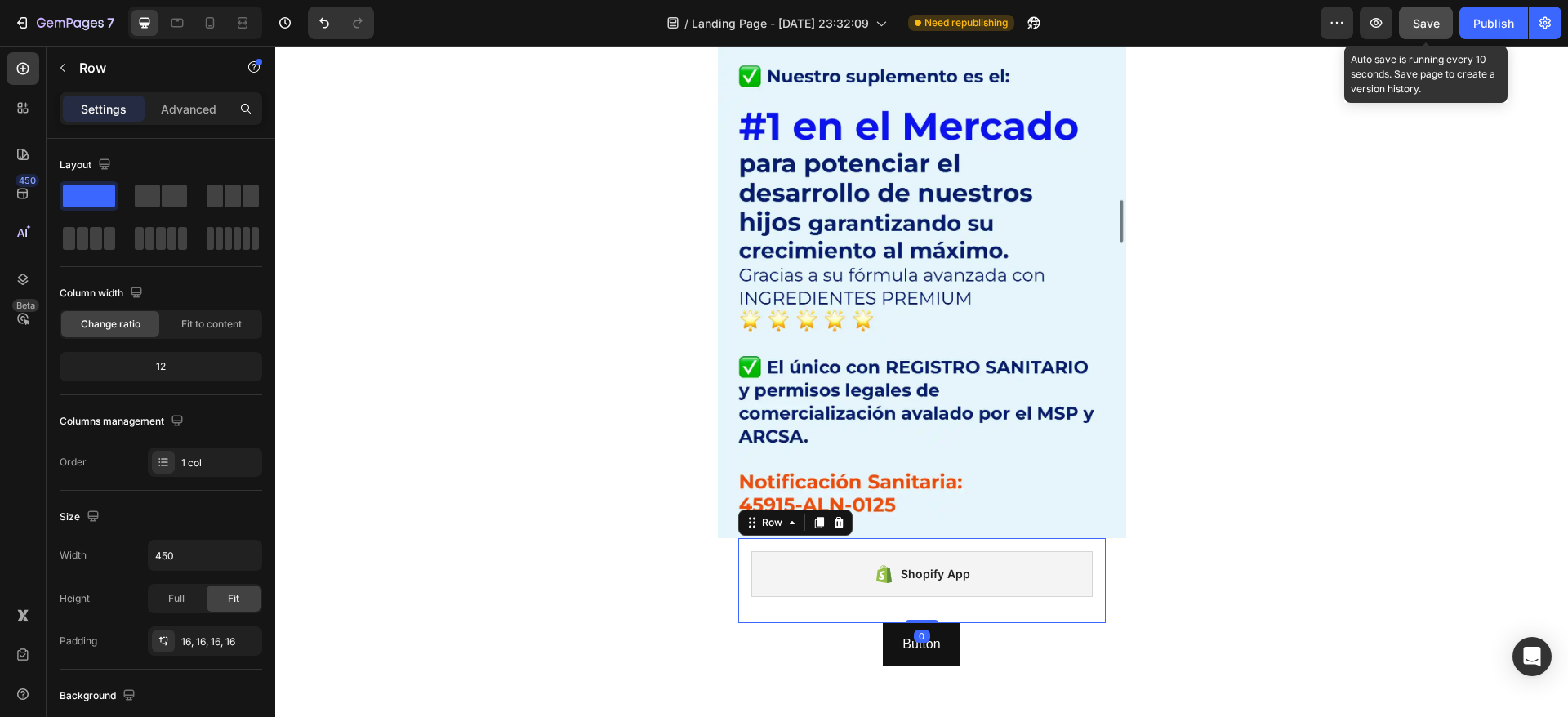
click at [1435, 23] on span "Save" at bounding box center [1426, 23] width 27 height 14
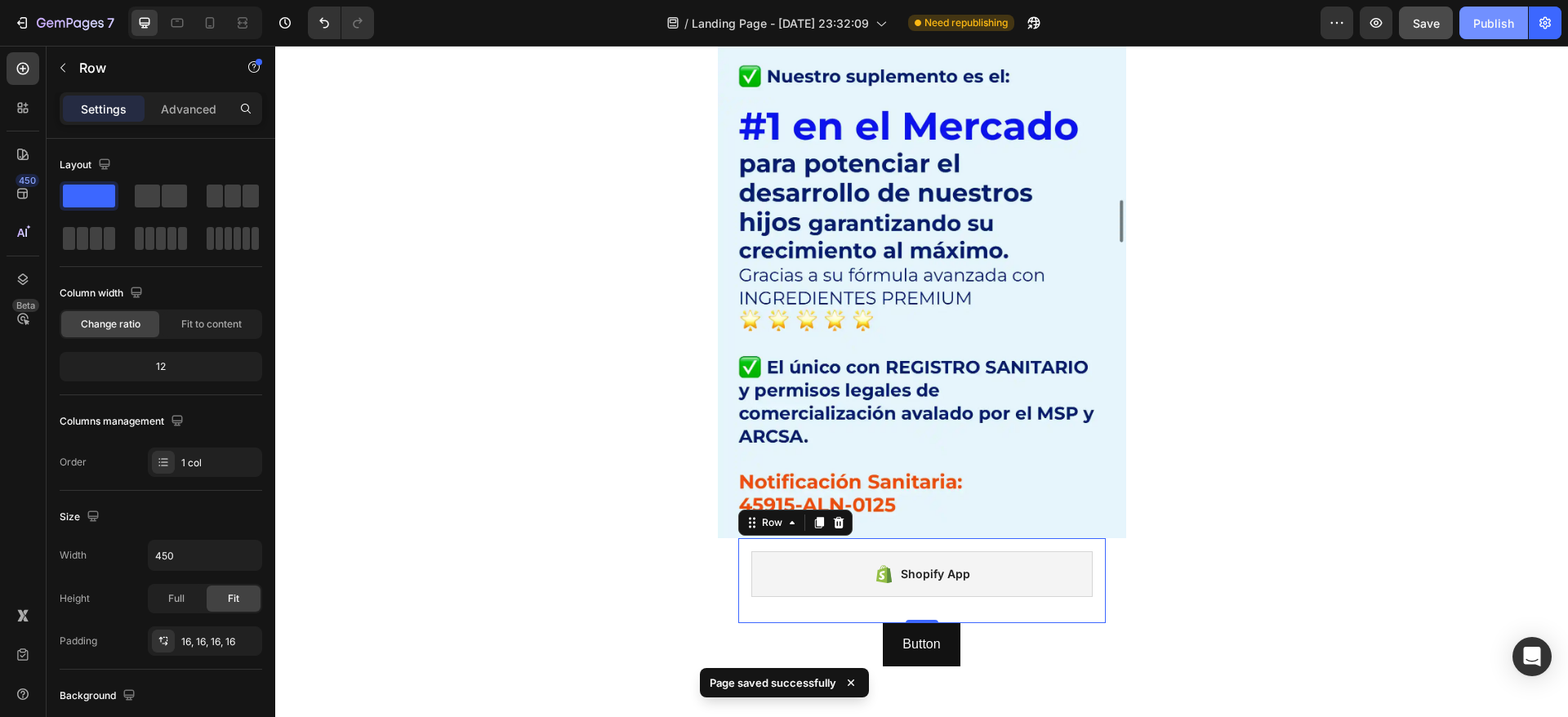
click at [1480, 32] on button "Publish" at bounding box center [1493, 22] width 69 height 33
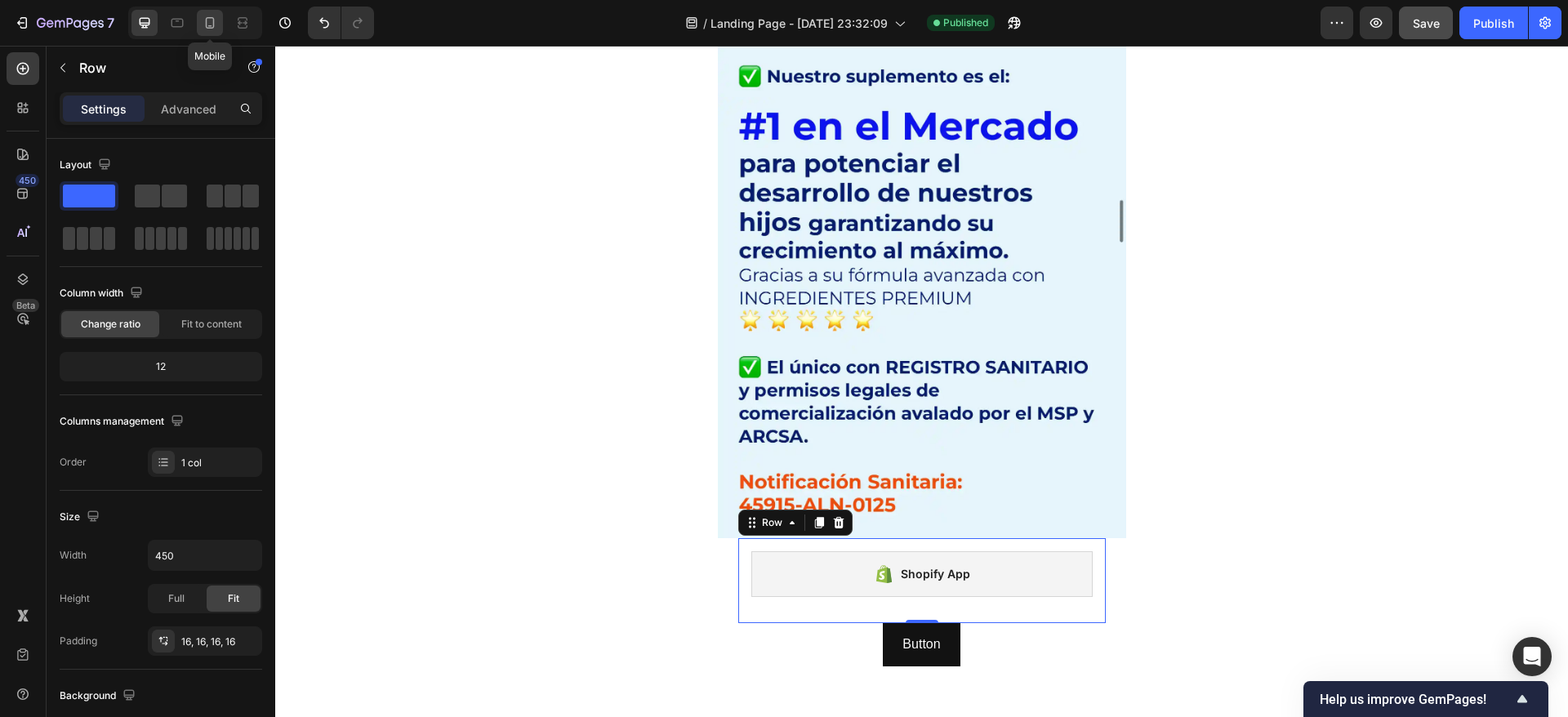
click at [212, 29] on icon at bounding box center [210, 22] width 16 height 16
type input "100%"
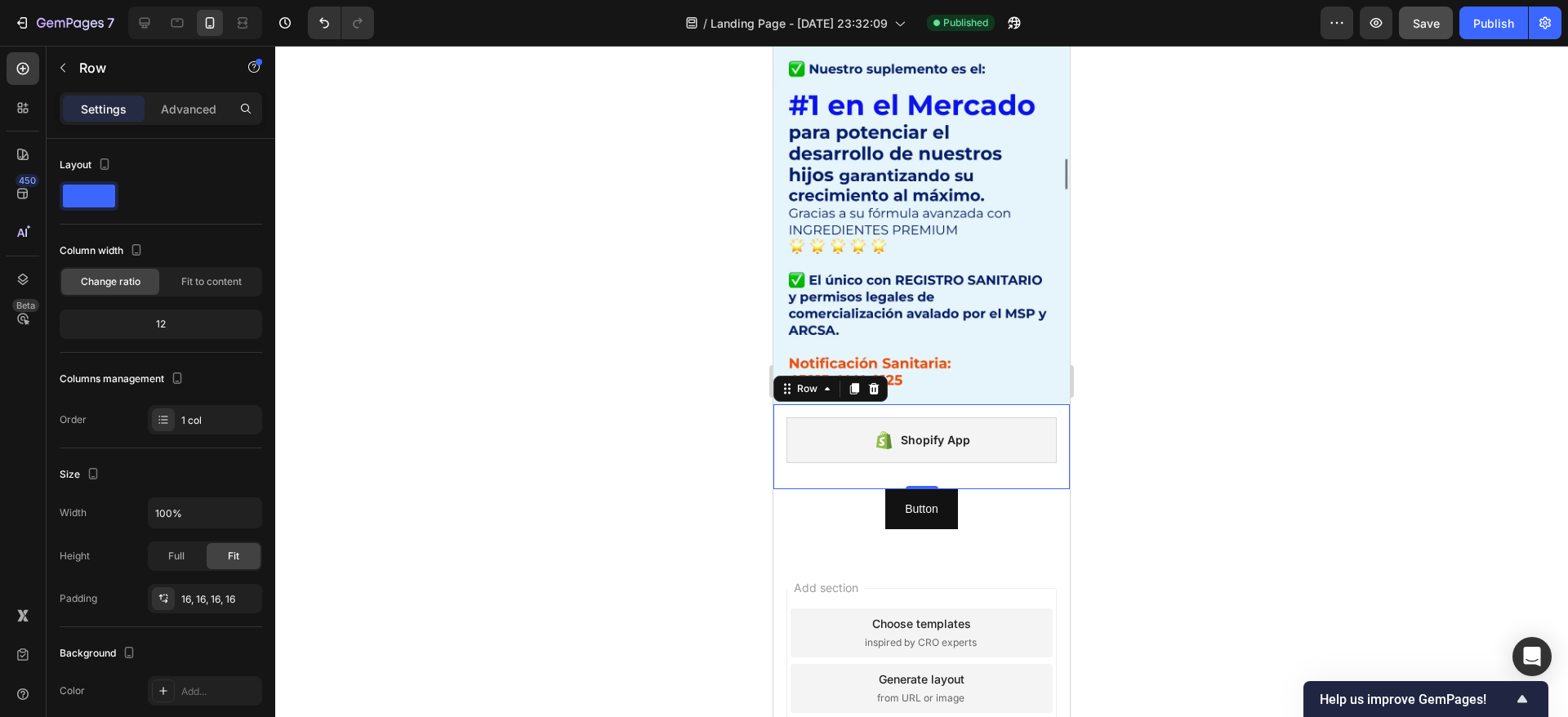
scroll to position [9858, 0]
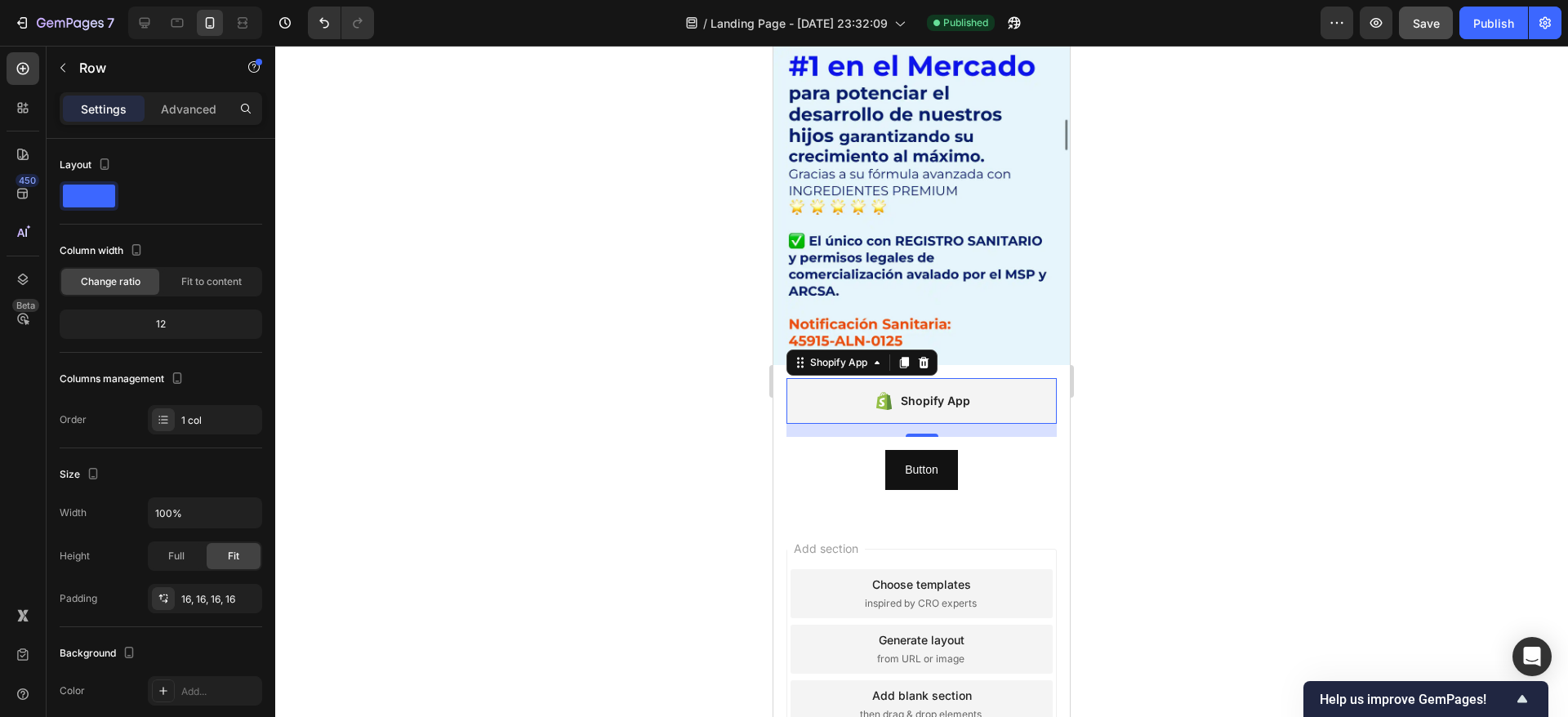
click at [815, 350] on div "Shopify App" at bounding box center [862, 362] width 151 height 26
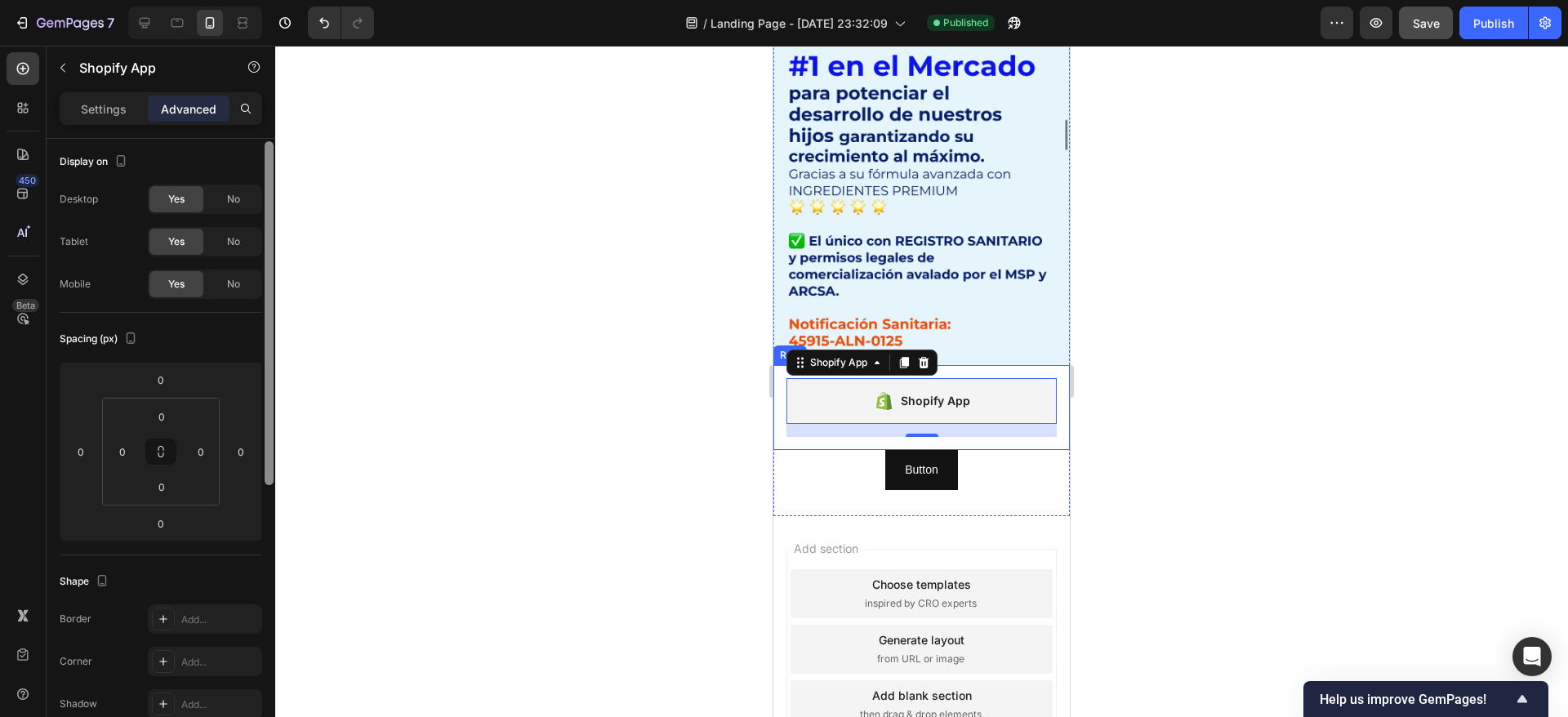
scroll to position [0, 0]
drag, startPoint x: 273, startPoint y: 211, endPoint x: 275, endPoint y: 187, distance: 24.1
click at [294, 0] on div "7 / Landing Page - Sep 15, 23:32:09 Published Preview Save Publish 450 Beta b S…" at bounding box center [784, 0] width 1568 height 0
click at [111, 112] on p "Settings" at bounding box center [103, 109] width 45 height 17
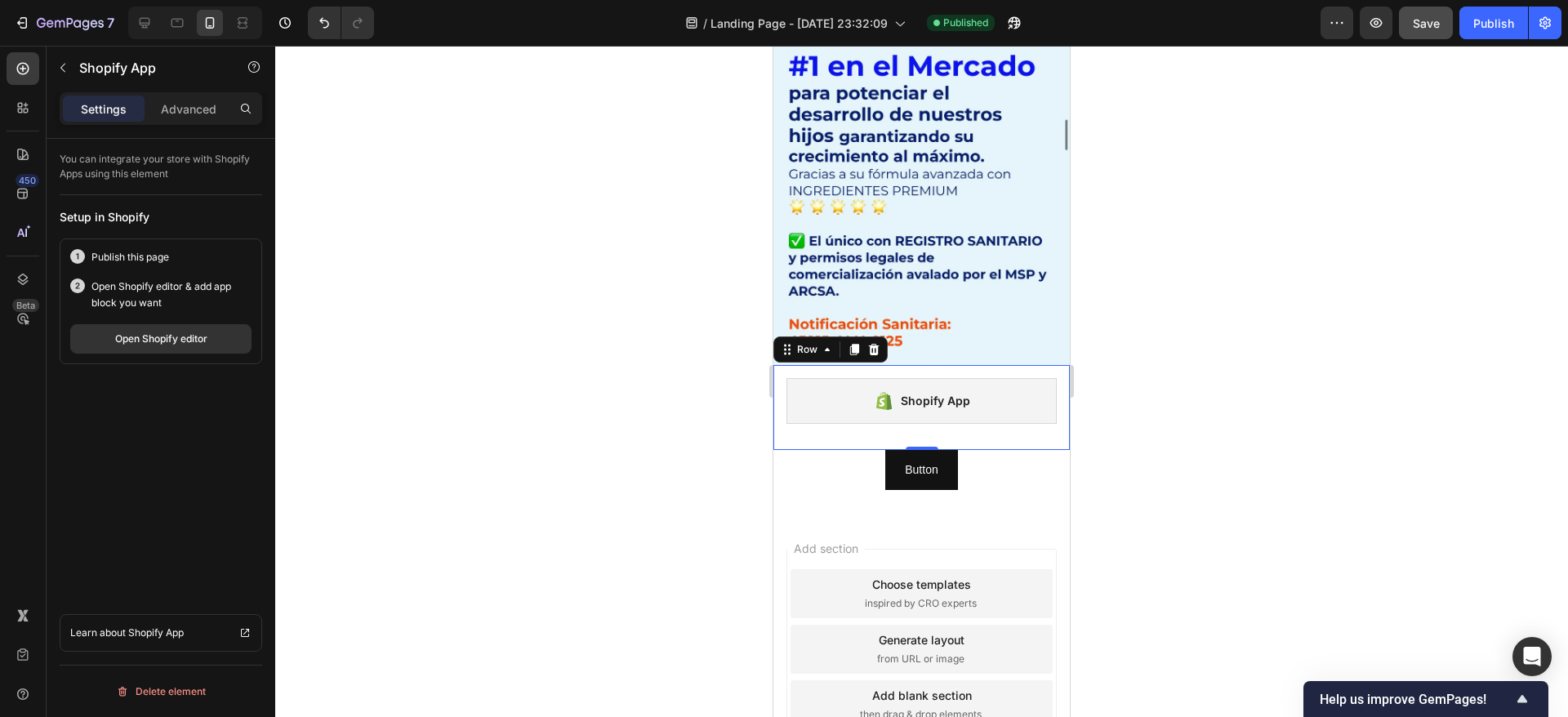
click at [776, 365] on div "Shopify App Shopify App Row 0" at bounding box center [921, 407] width 296 height 85
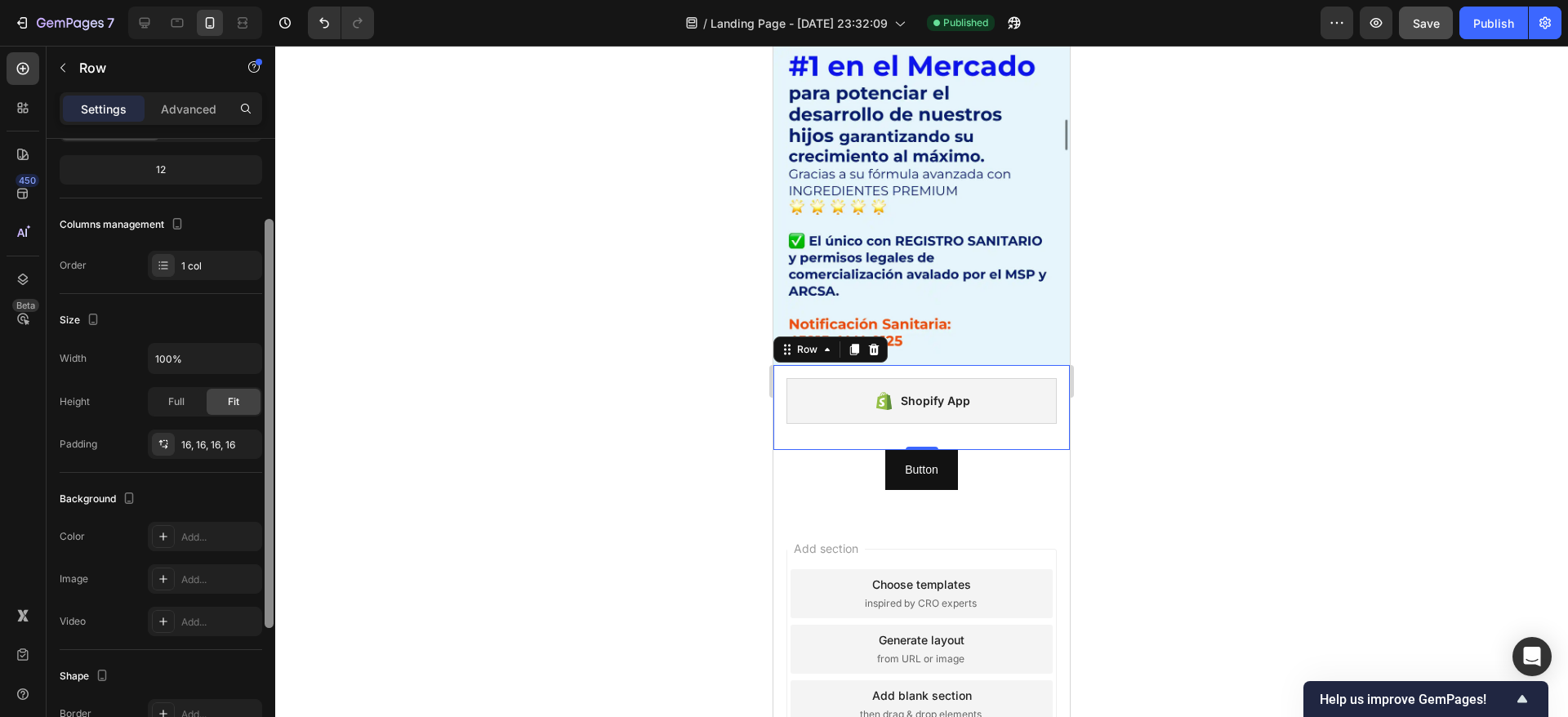
scroll to position [156, 0]
drag, startPoint x: 267, startPoint y: 210, endPoint x: 287, endPoint y: 313, distance: 104.9
click at [287, 0] on div "7 / Landing Page - Sep 15, 23:32:09 Published Preview Save Publish 450 Beta b S…" at bounding box center [784, 0] width 1568 height 0
click at [181, 356] on input "100%" at bounding box center [205, 357] width 112 height 29
click at [248, 361] on icon "button" at bounding box center [246, 357] width 16 height 16
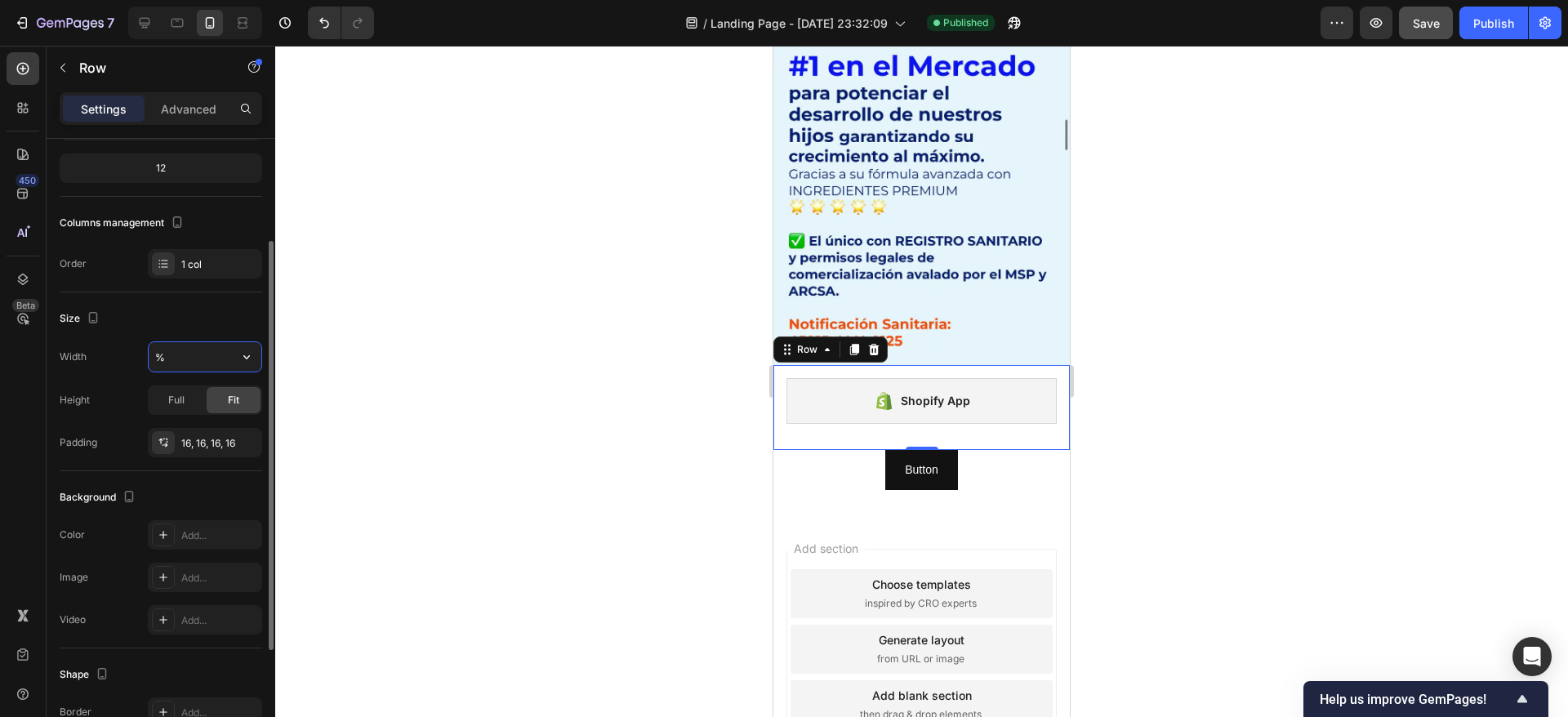
type input "100%"
click at [208, 416] on div "Full 100%" at bounding box center [187, 429] width 134 height 31
click at [178, 442] on div "16, 16, 16, 16" at bounding box center [205, 442] width 114 height 29
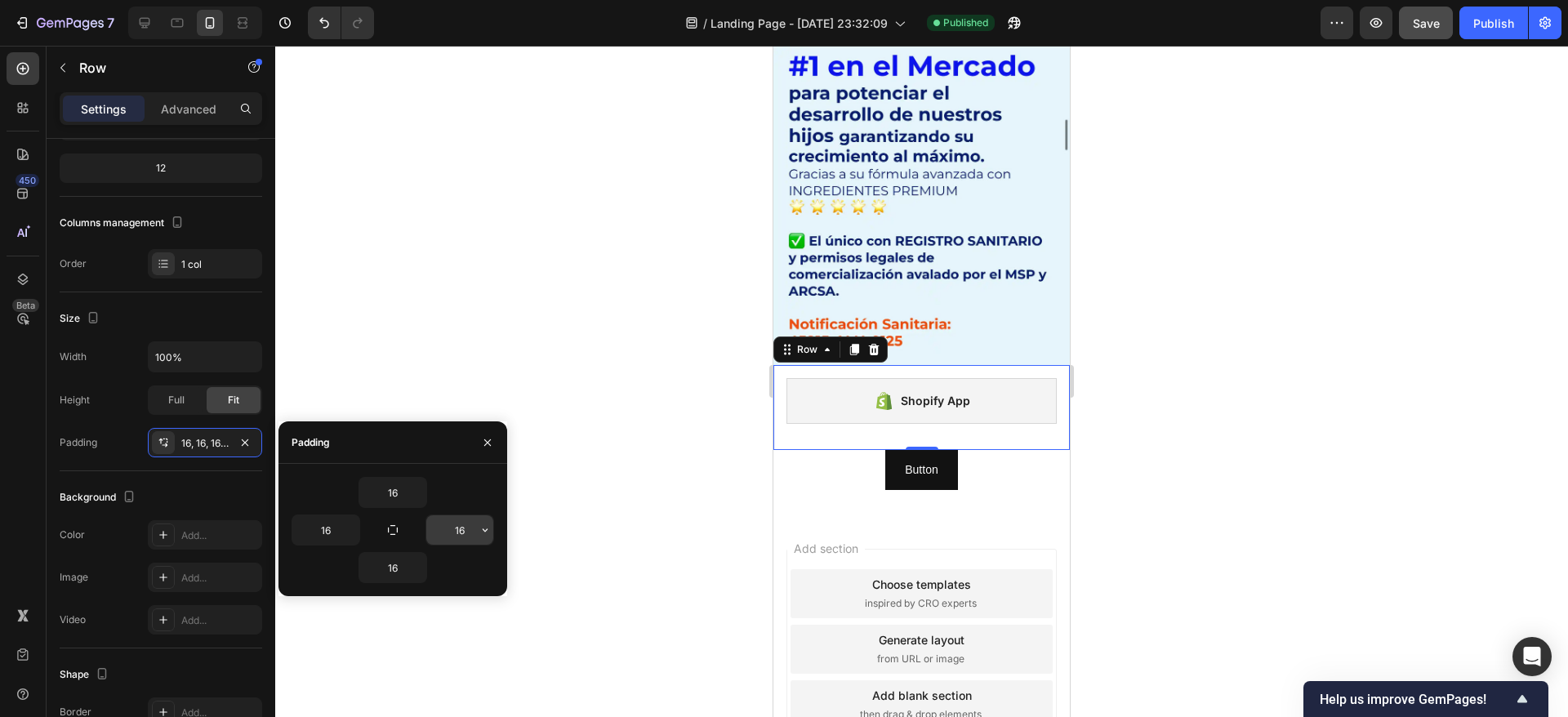
click at [464, 525] on input "16" at bounding box center [459, 530] width 67 height 29
type input "0"
click at [347, 534] on icon "button" at bounding box center [351, 530] width 13 height 13
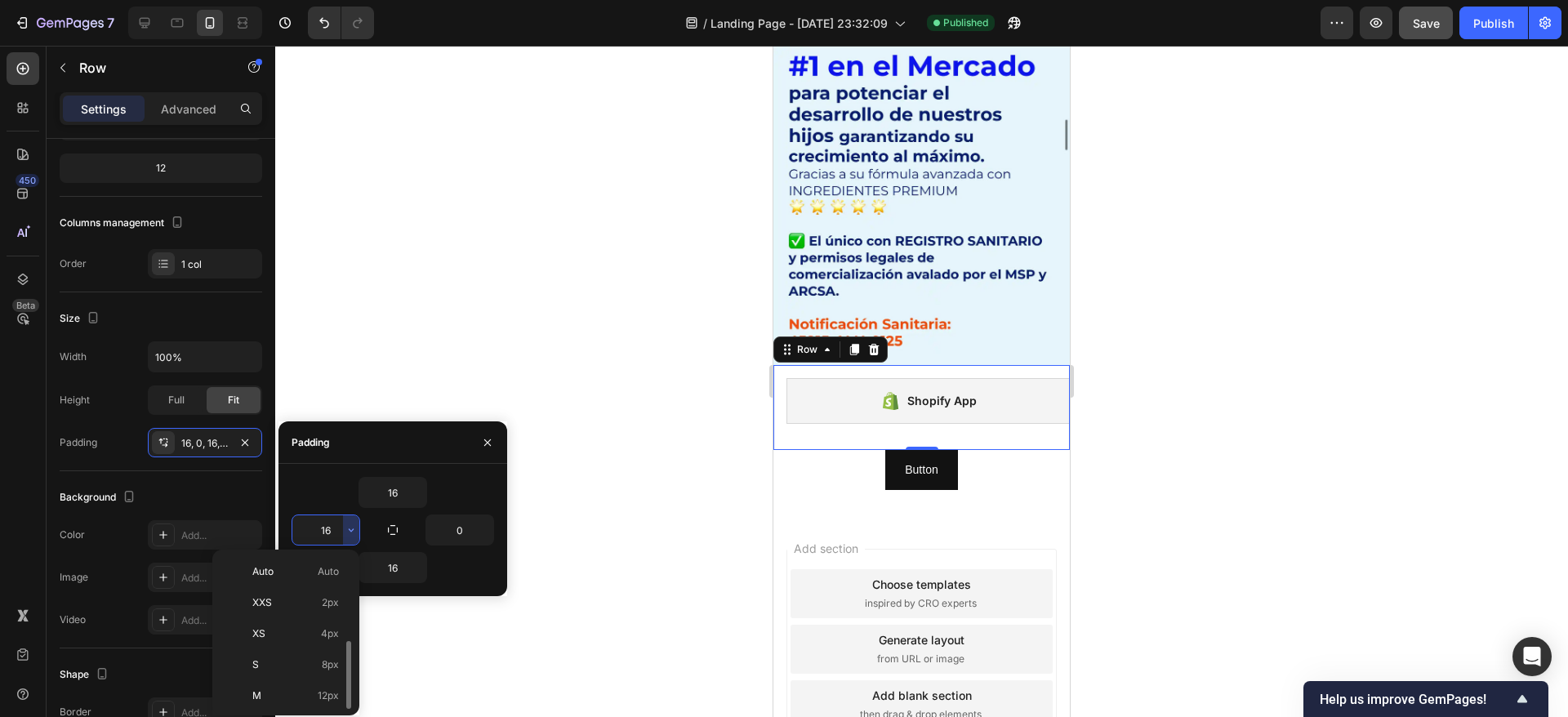
scroll to position [59, 0]
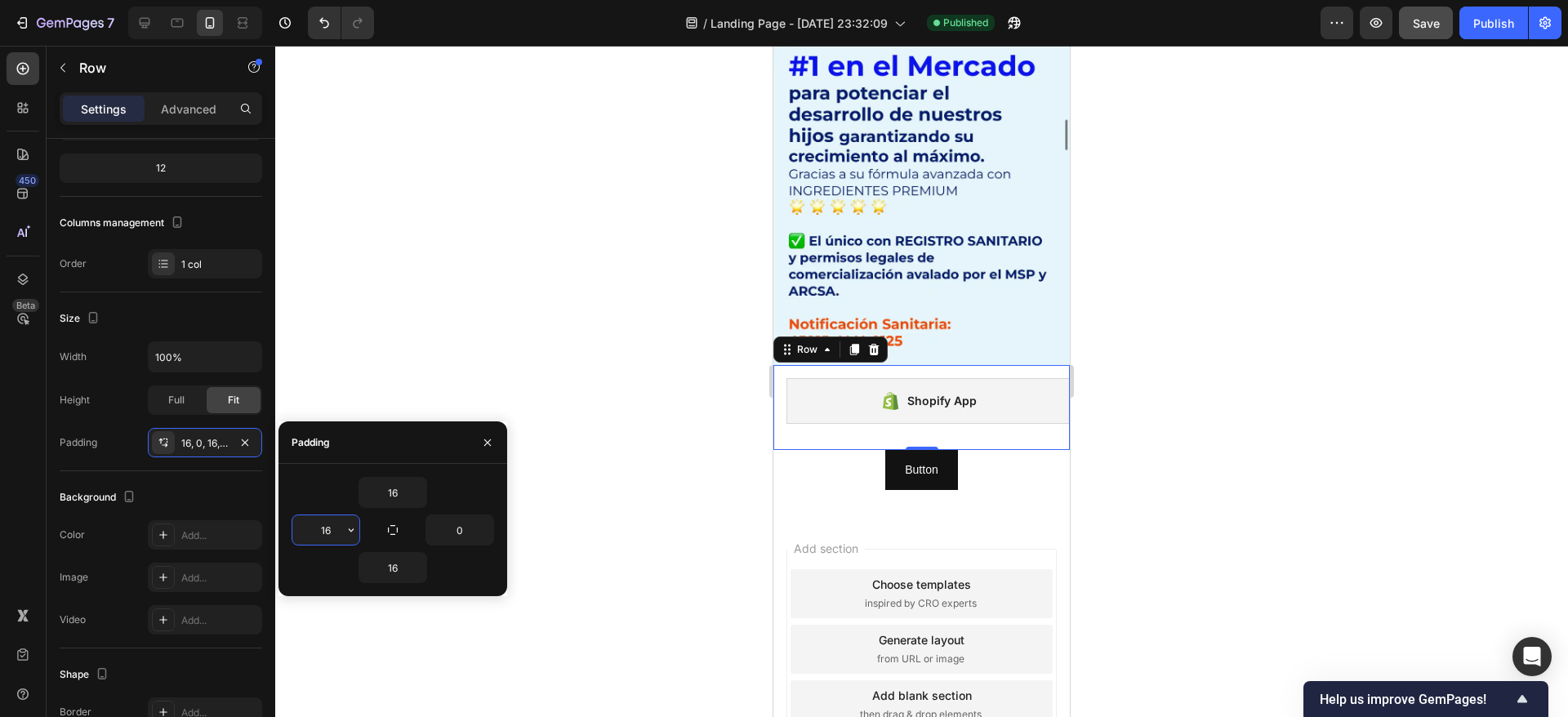
click at [334, 531] on input "16" at bounding box center [326, 530] width 67 height 29
type input "4"
click at [459, 528] on input "0" at bounding box center [459, 530] width 67 height 29
type input "4"
click at [392, 498] on input "16" at bounding box center [392, 492] width 67 height 29
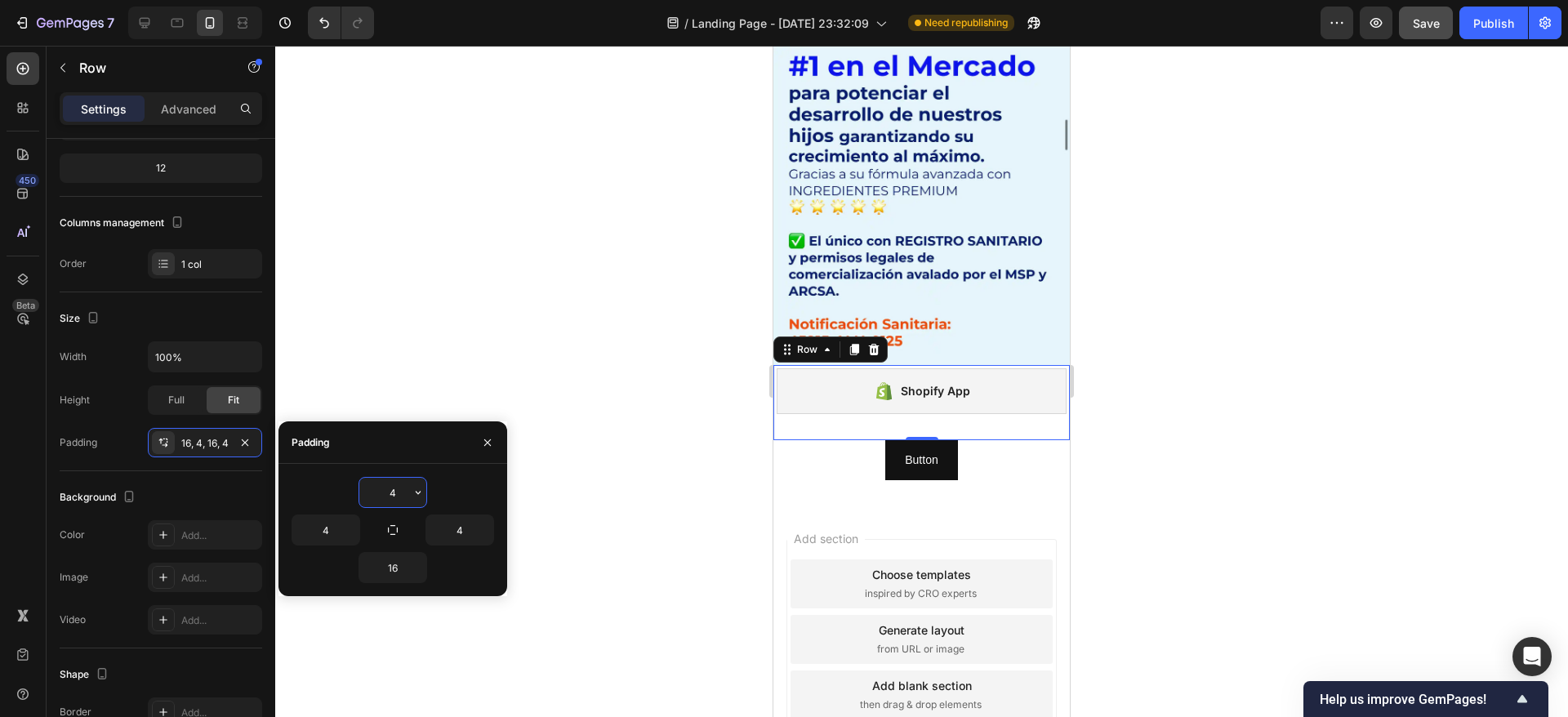
scroll to position [9848, 0]
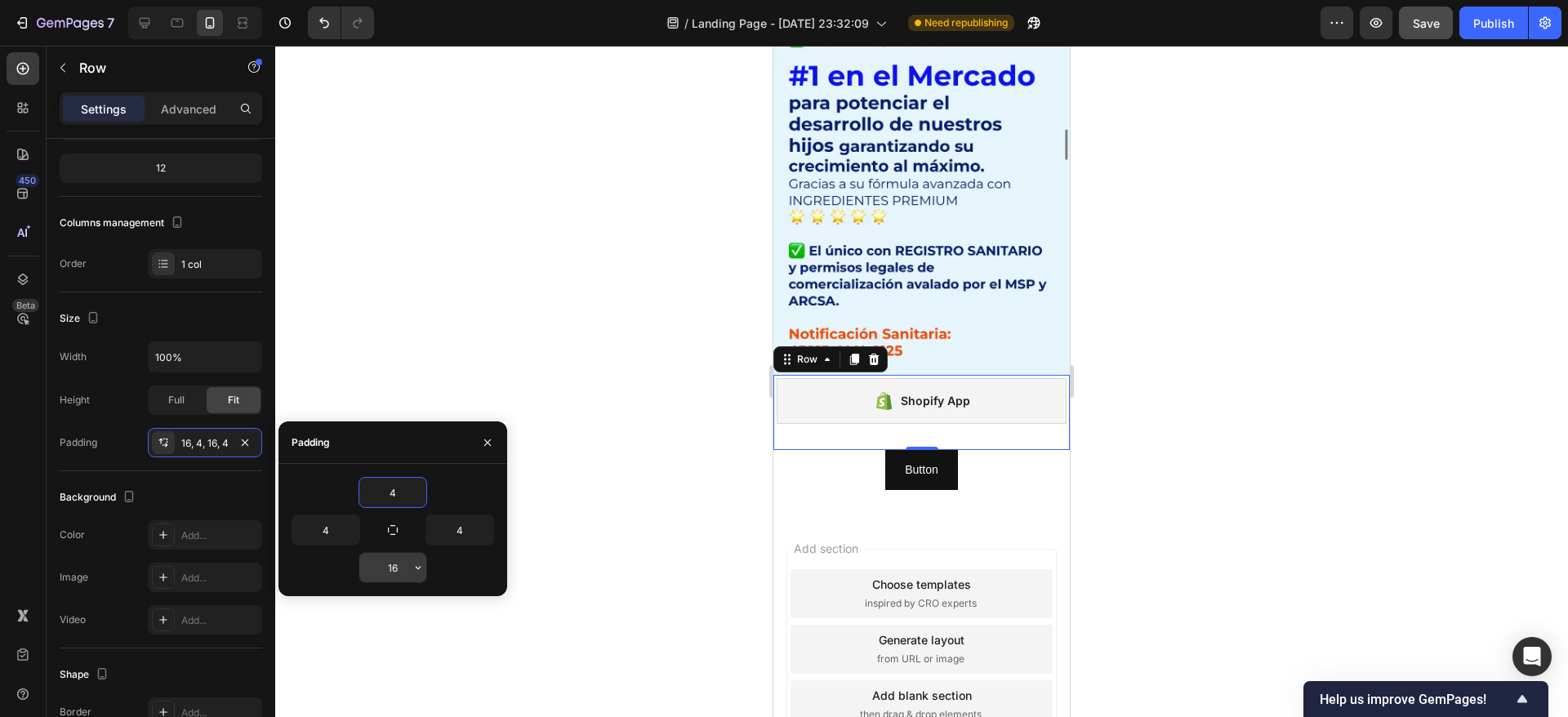
type input "4"
click at [392, 565] on input "16" at bounding box center [392, 567] width 67 height 29
type input "4"
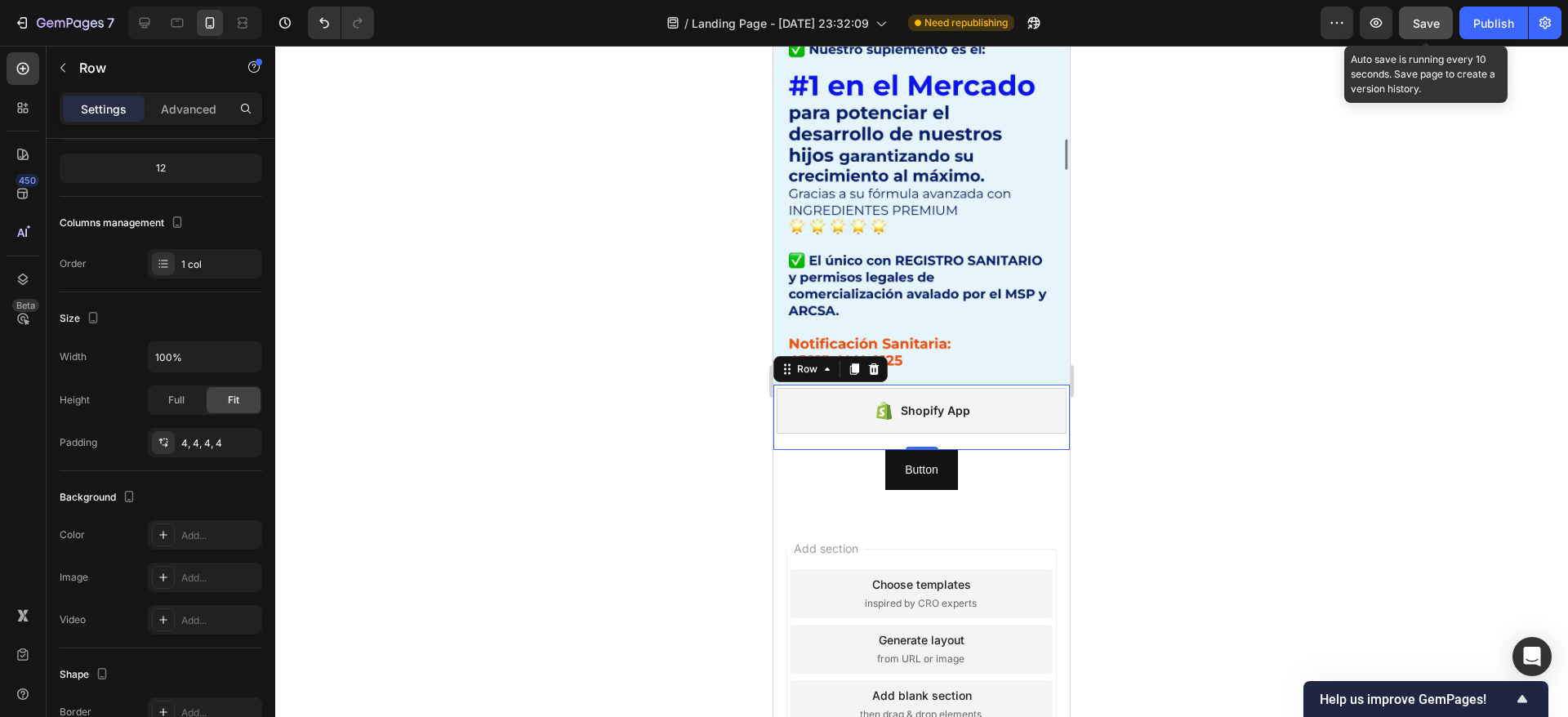
click at [1412, 18] on button "Save" at bounding box center [1425, 22] width 54 height 33
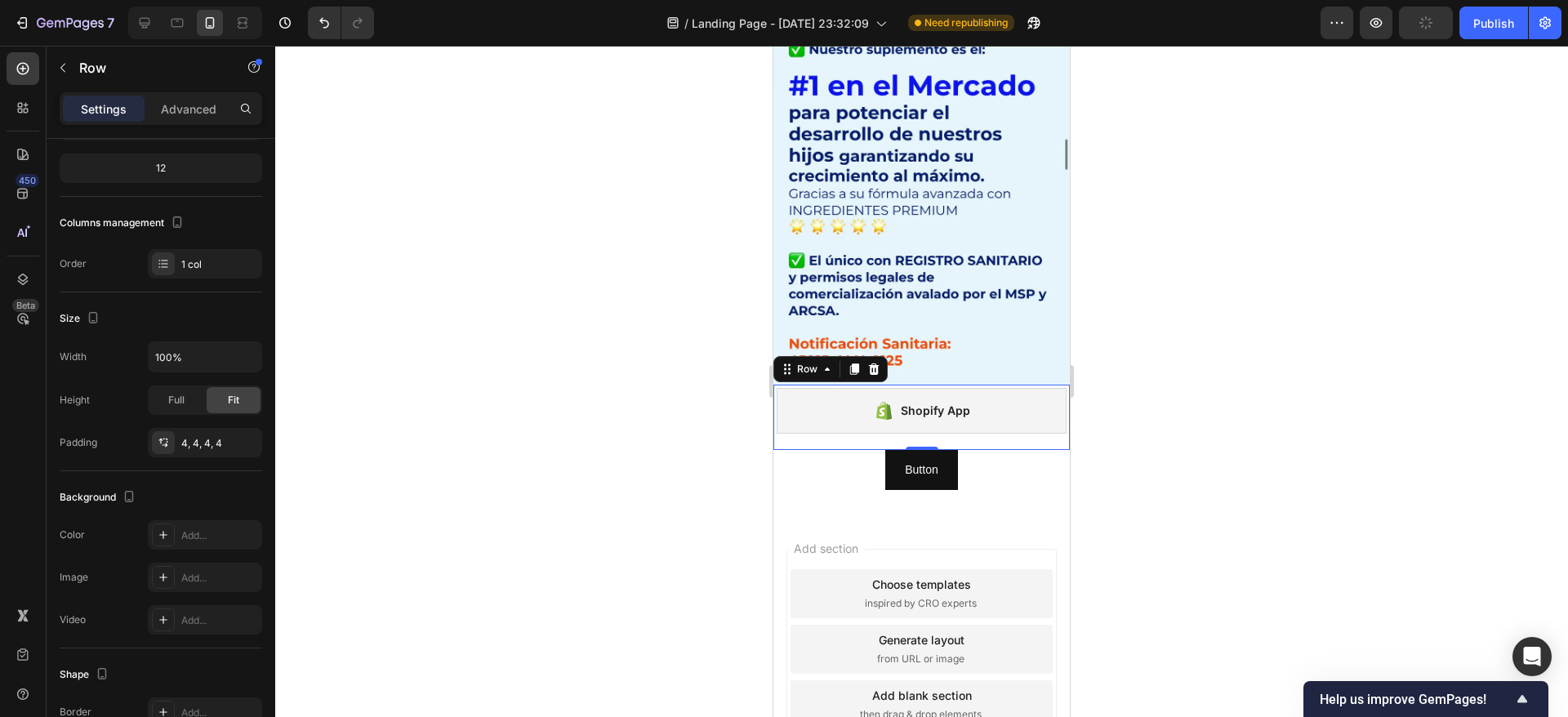
click at [1457, 25] on div "Preview Publish" at bounding box center [1440, 22] width 241 height 33
click at [1486, 32] on button "Publish" at bounding box center [1493, 22] width 69 height 33
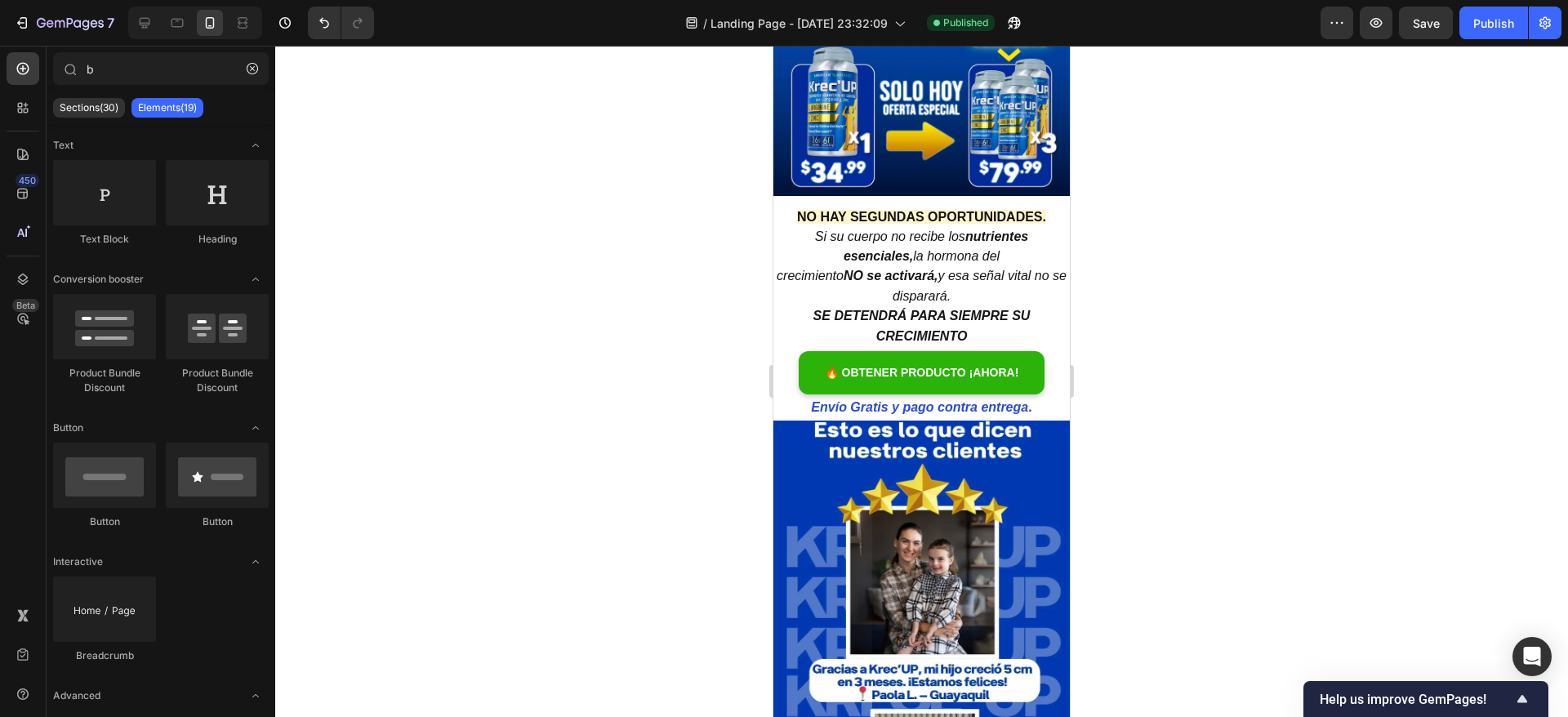
scroll to position [435, 0]
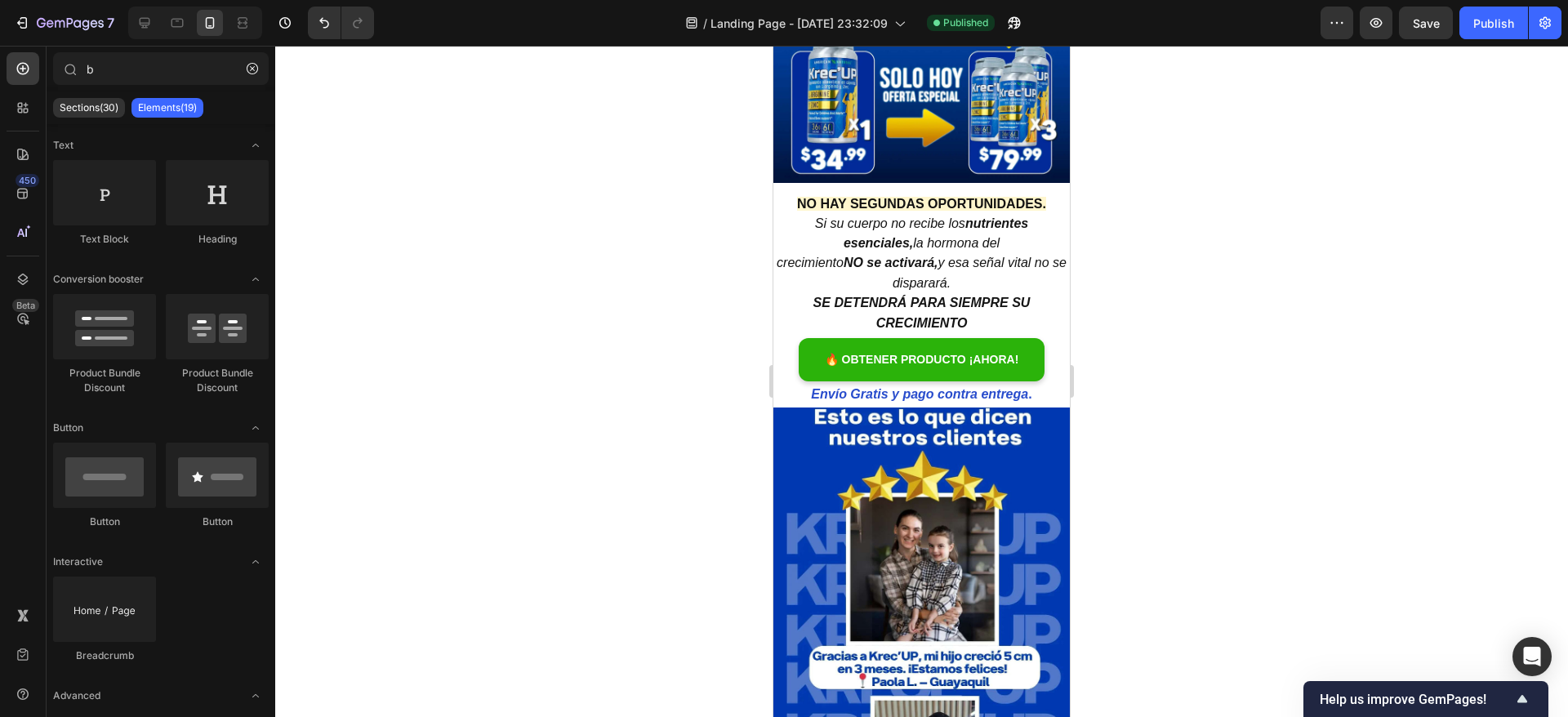
drag, startPoint x: 1060, startPoint y: 677, endPoint x: 1862, endPoint y: 175, distance: 946.2
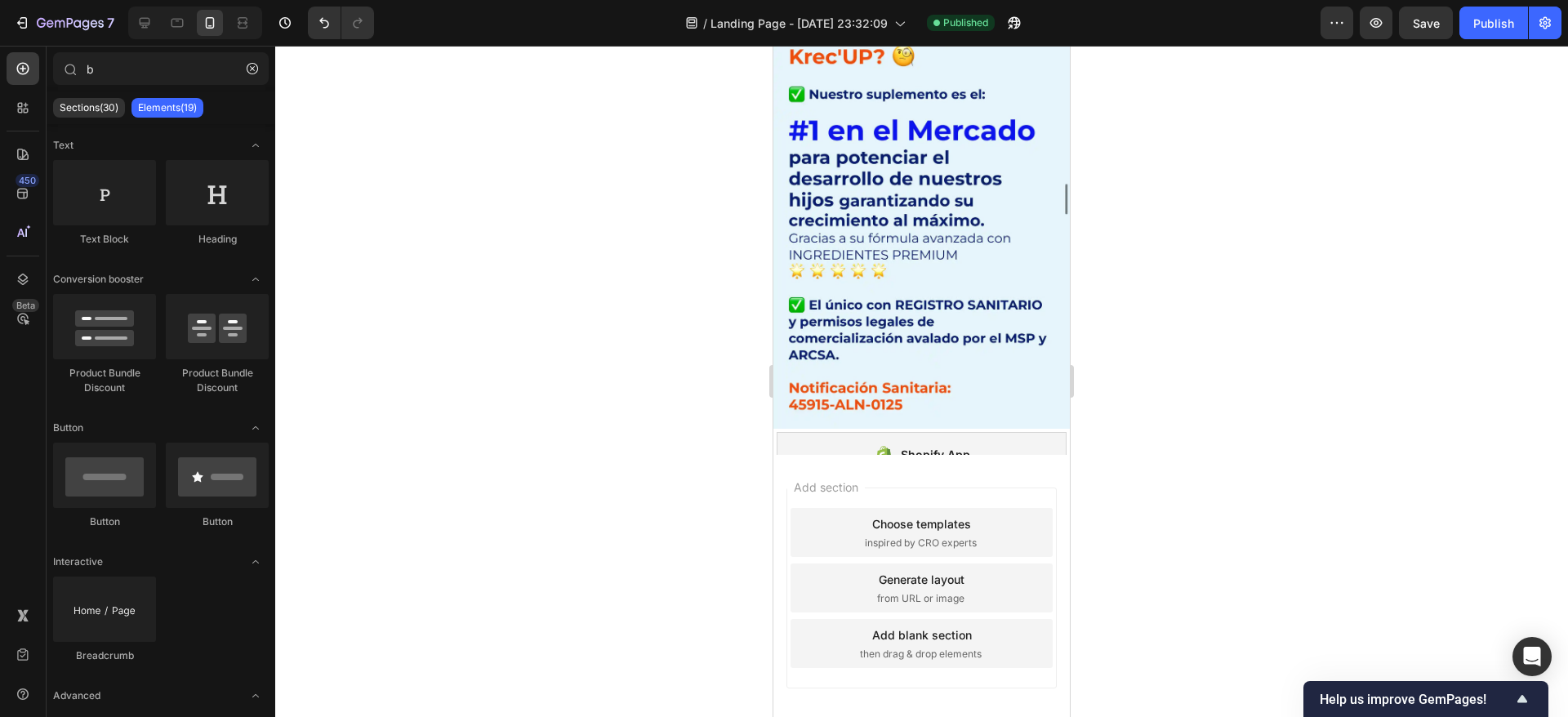
scroll to position [9161, 0]
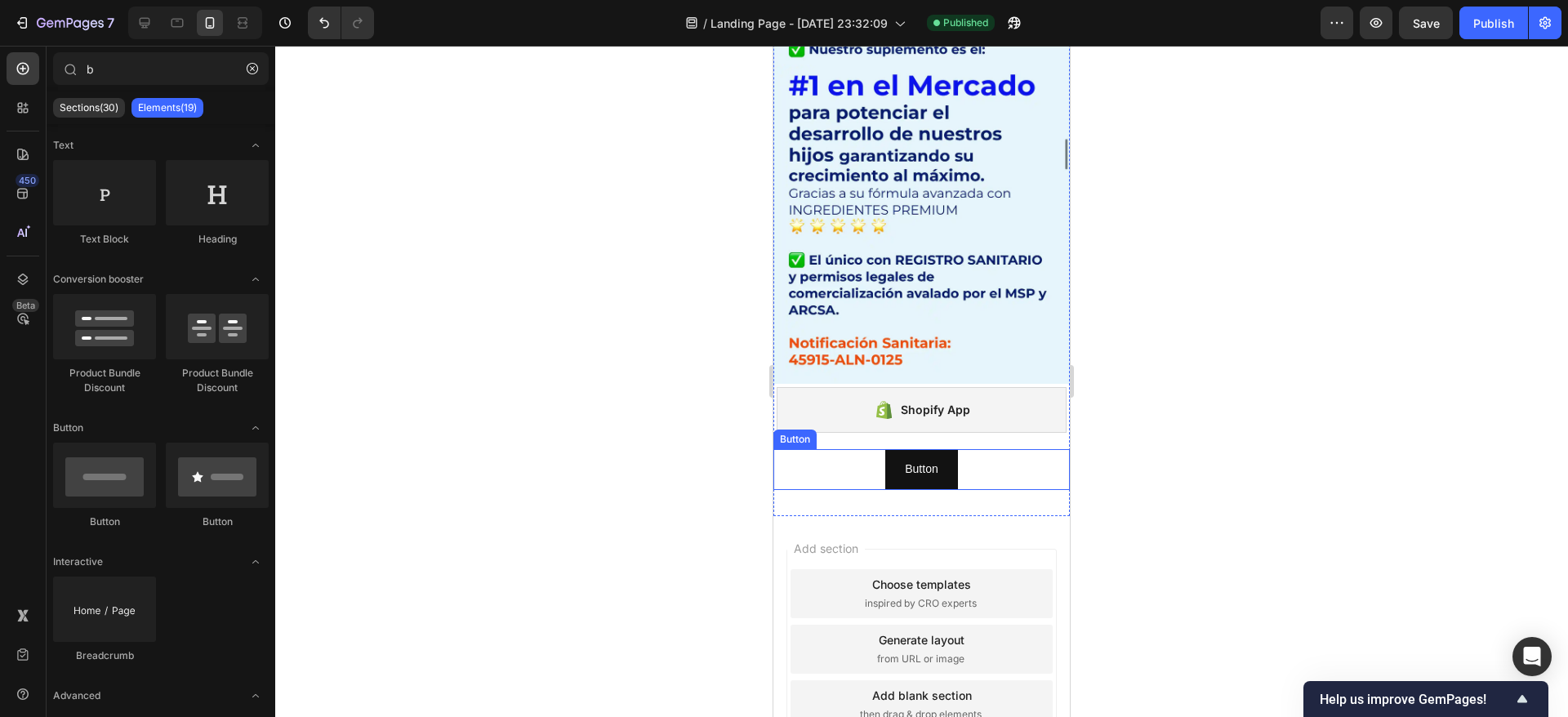
click at [858, 449] on div "Button Button" at bounding box center [921, 469] width 296 height 40
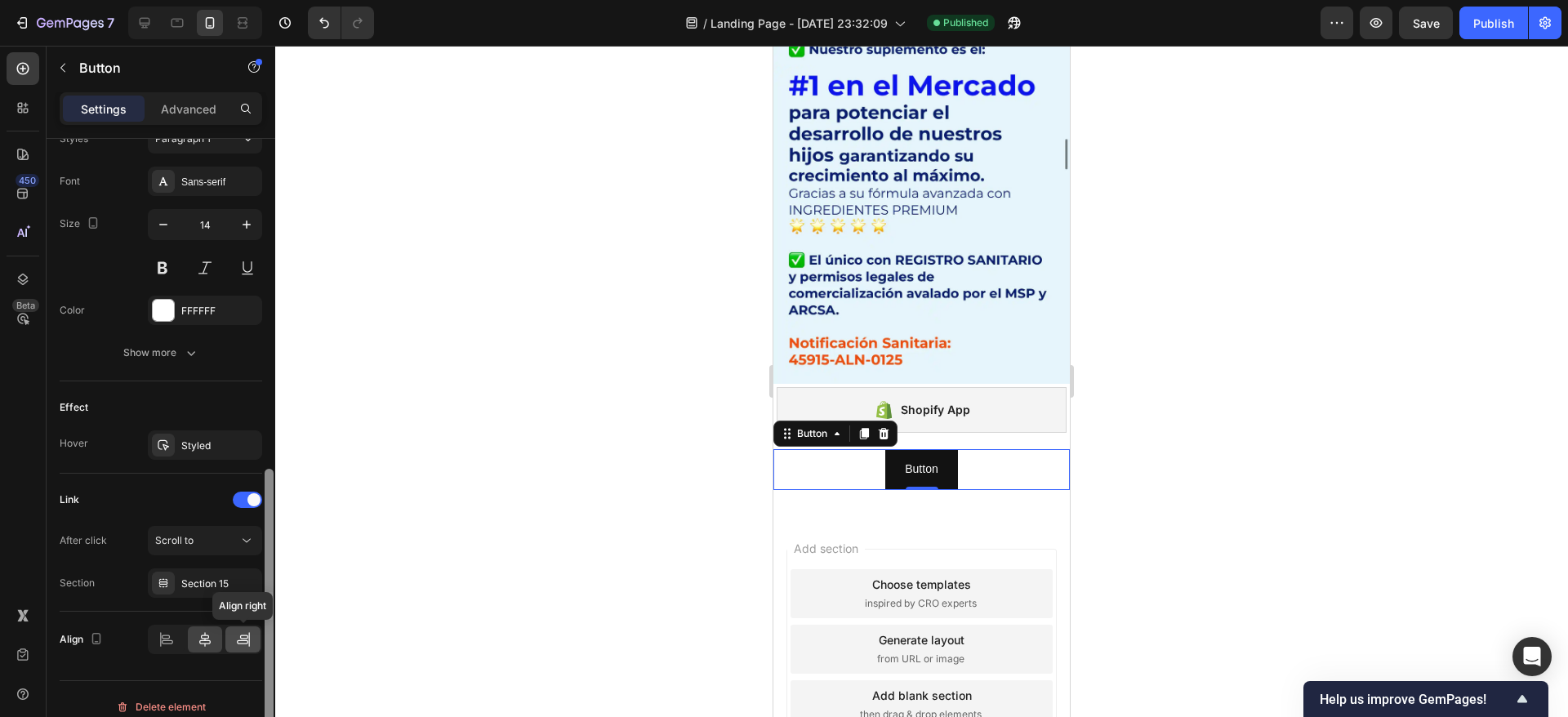
scroll to position [631, 0]
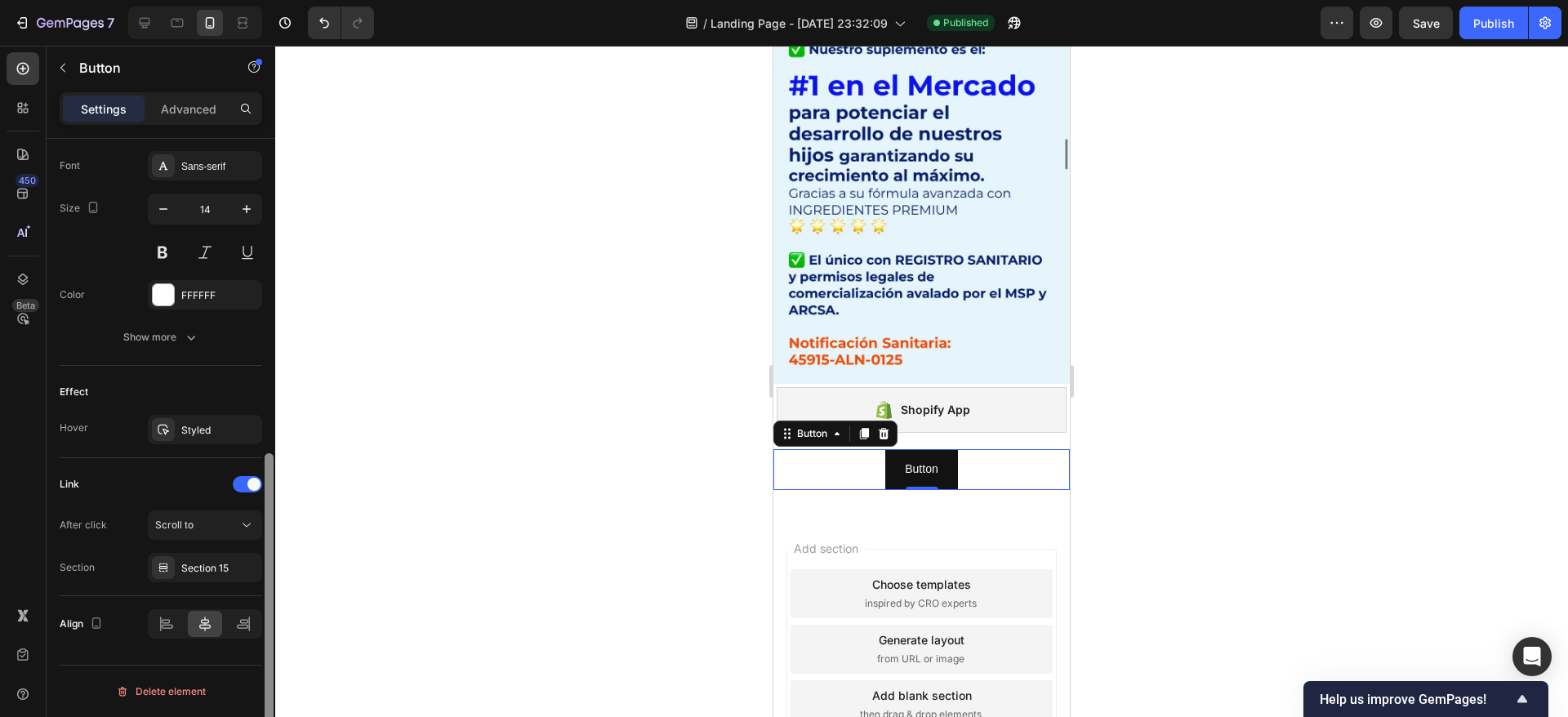
drag, startPoint x: 270, startPoint y: 307, endPoint x: 261, endPoint y: 625, distance: 318.1
click at [261, 625] on div "Size Width Auto Height Auto Padding 12, 24, 12, 24 Background Color 121212 Imag…" at bounding box center [161, 451] width 228 height 624
click at [200, 532] on div "Scroll to" at bounding box center [205, 525] width 100 height 16
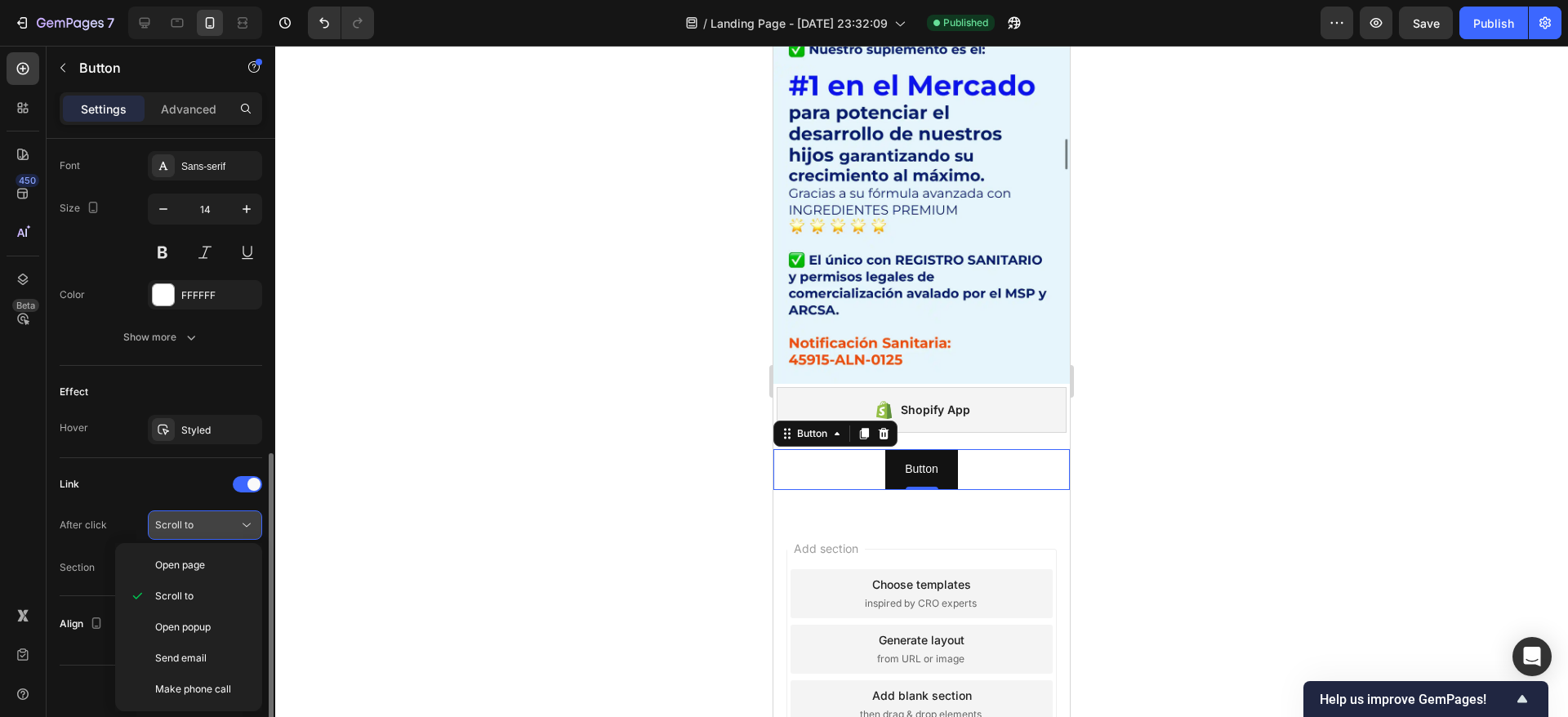
click at [200, 532] on div "Scroll to" at bounding box center [205, 525] width 100 height 16
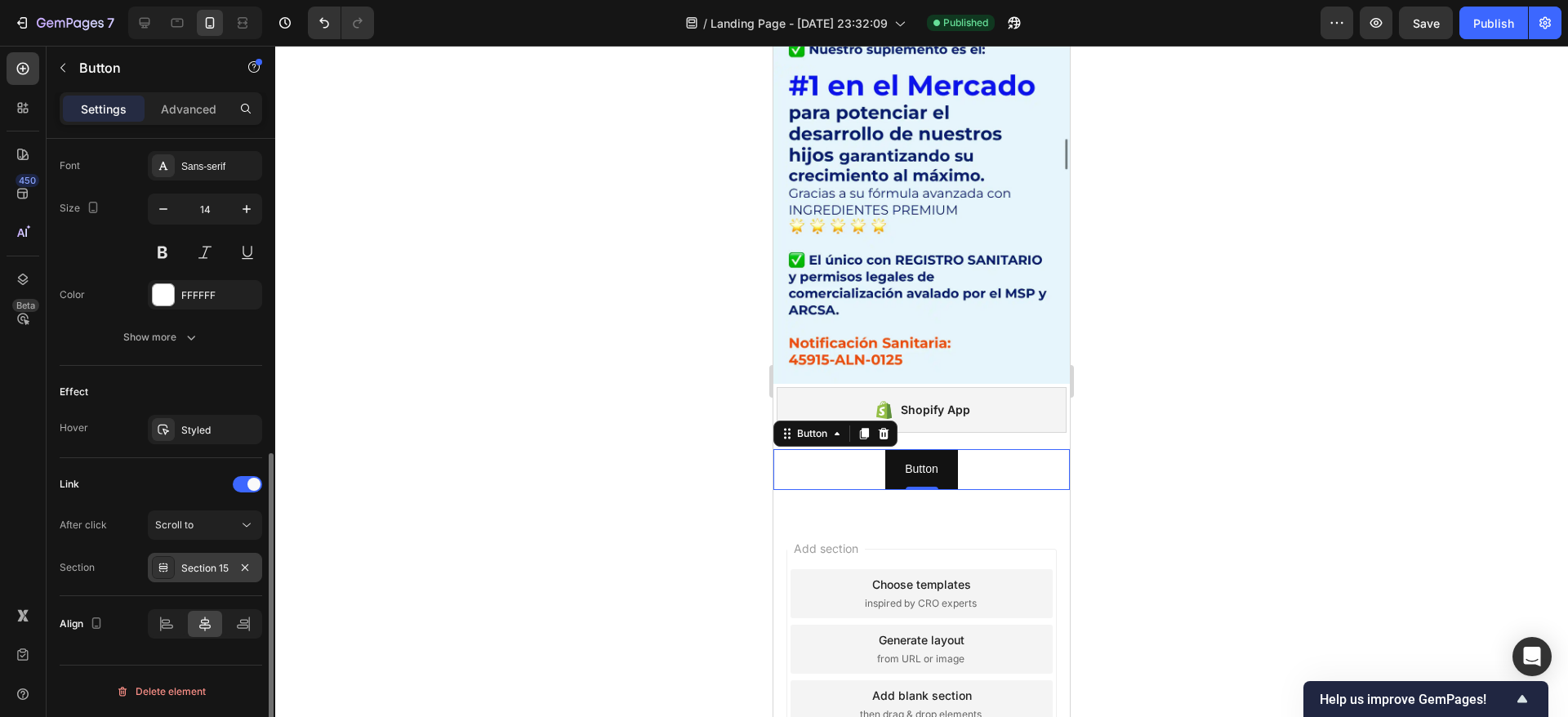
click at [194, 571] on div "Section 15" at bounding box center [204, 568] width 47 height 14
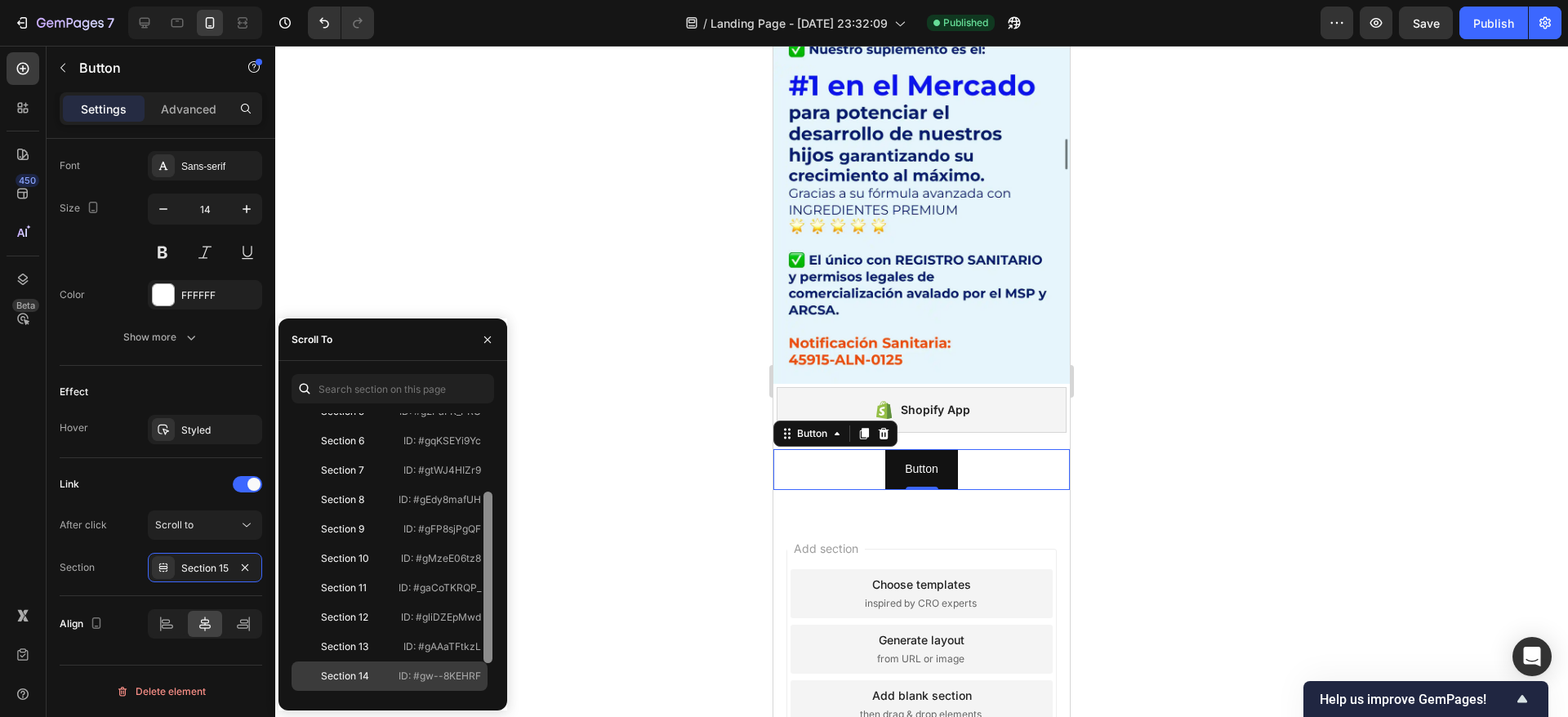
scroll to position [186, 0]
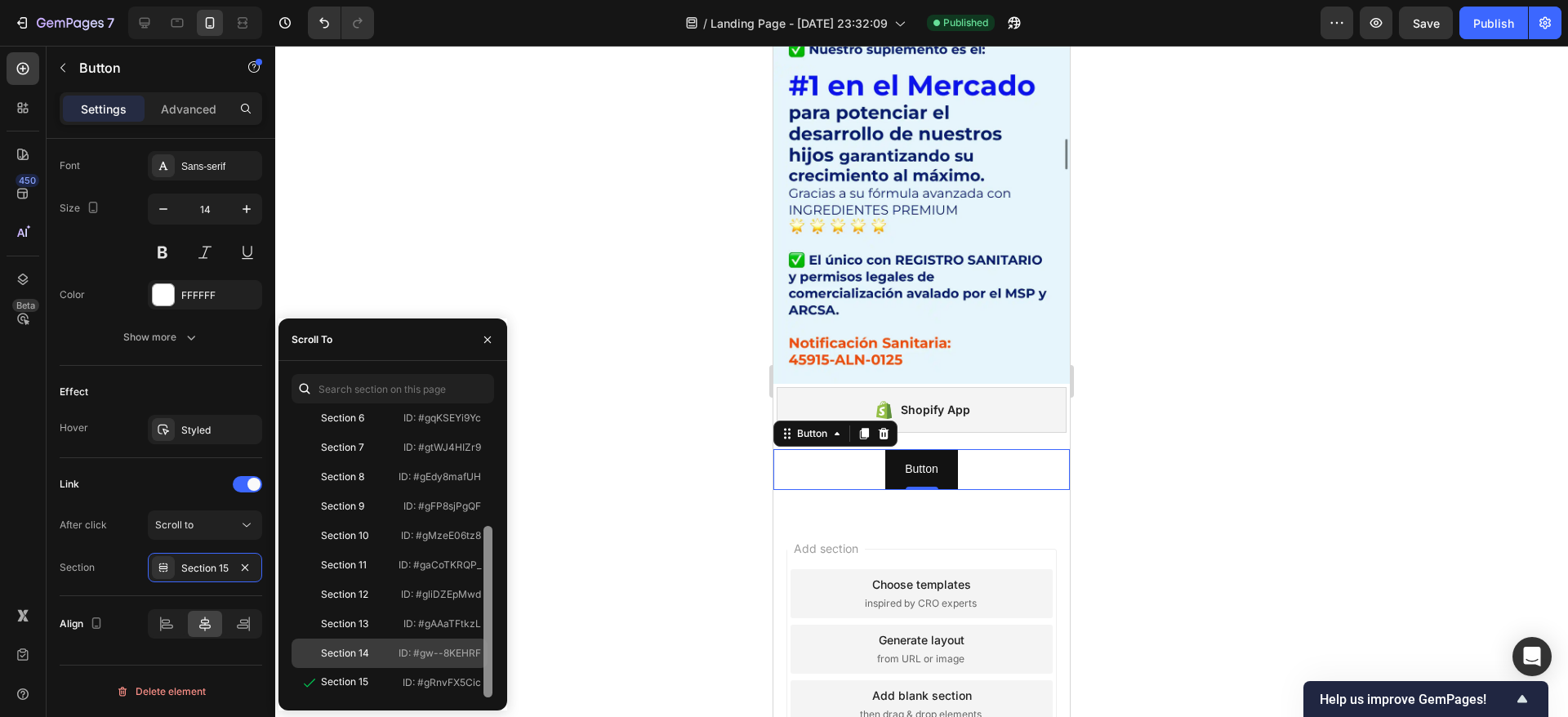
drag, startPoint x: 489, startPoint y: 565, endPoint x: 480, endPoint y: 657, distance: 92.4
click at [480, 657] on div "Top #scroll-to-top Section 1 ID: #gJQ_ebNpP3 Section 2 ID: #gzJyMNj9ik Section …" at bounding box center [392, 555] width 202 height 284
drag, startPoint x: 418, startPoint y: 682, endPoint x: 481, endPoint y: 685, distance: 63.1
click at [481, 685] on div "Section 15 ID: #gRnvFX5Cic" at bounding box center [390, 682] width 196 height 29
copy p "#gRnvFX5Cic"
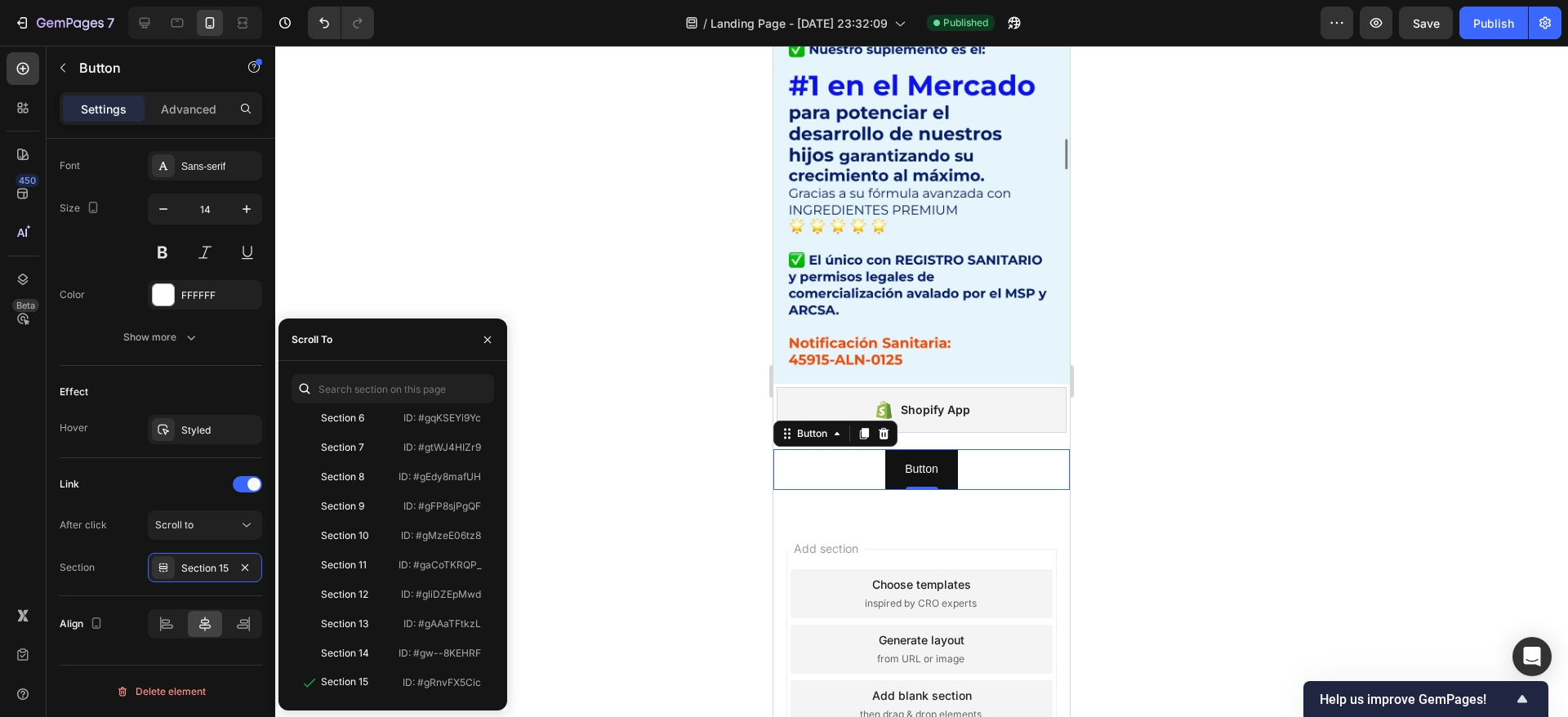
click at [598, 398] on div at bounding box center [921, 381] width 1292 height 672
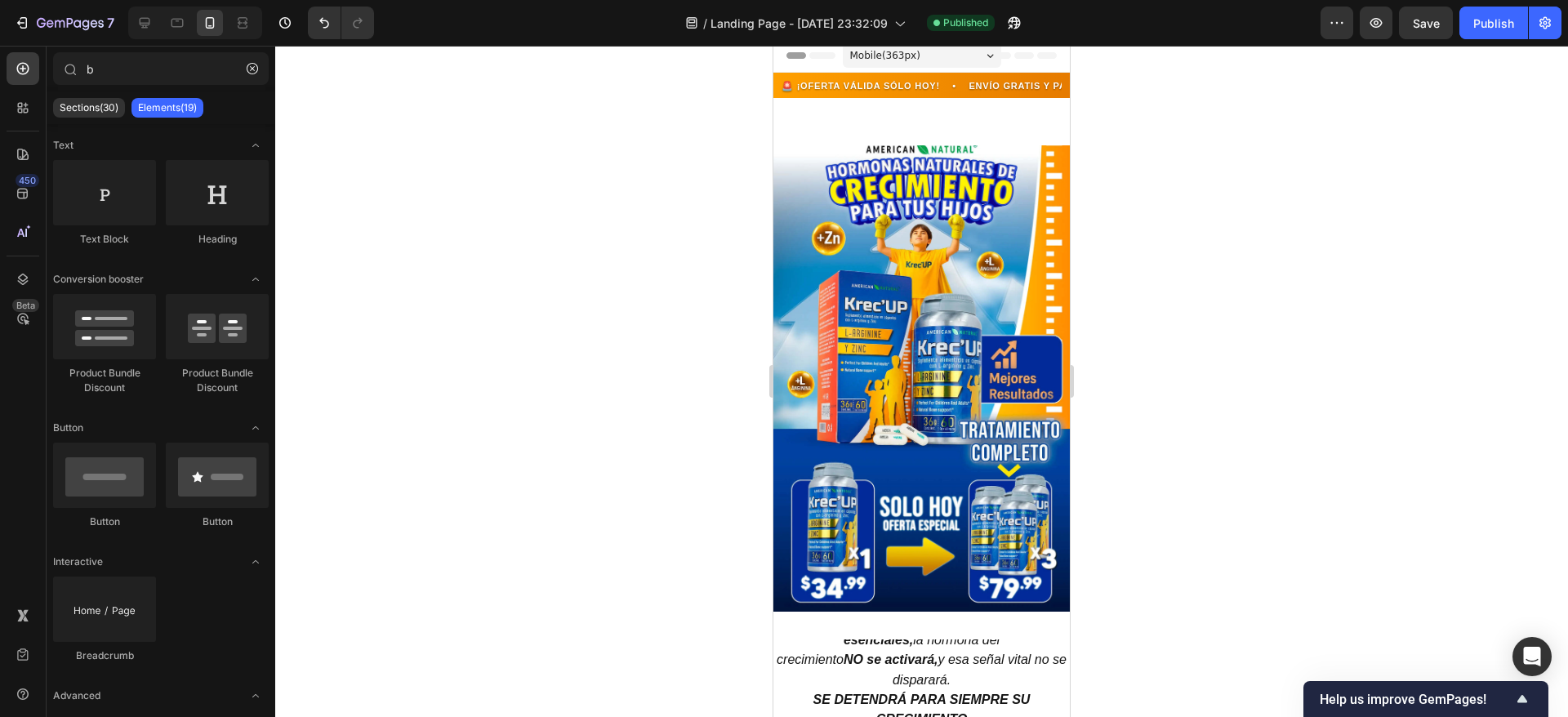
scroll to position [0, 0]
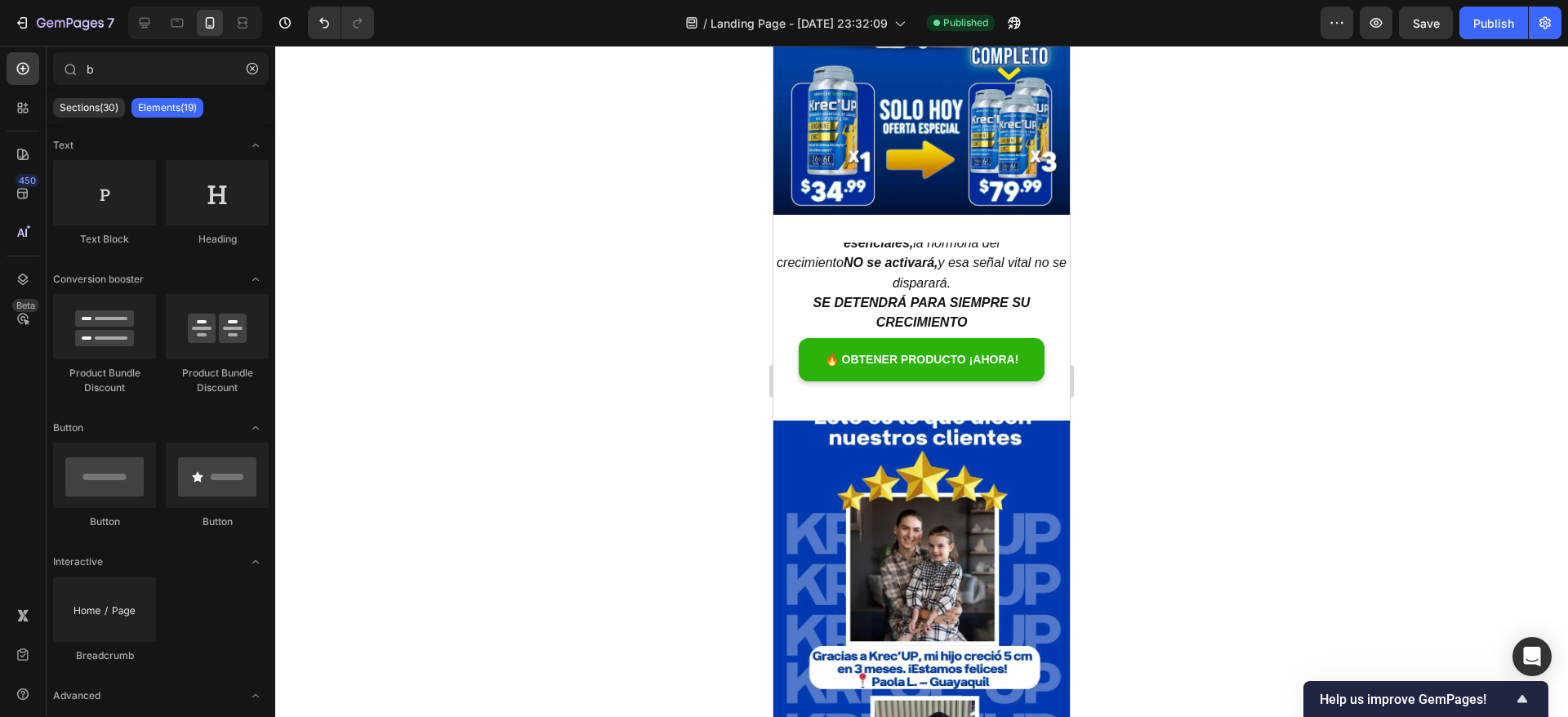
drag, startPoint x: 1059, startPoint y: 672, endPoint x: 1847, endPoint y: 202, distance: 917.5
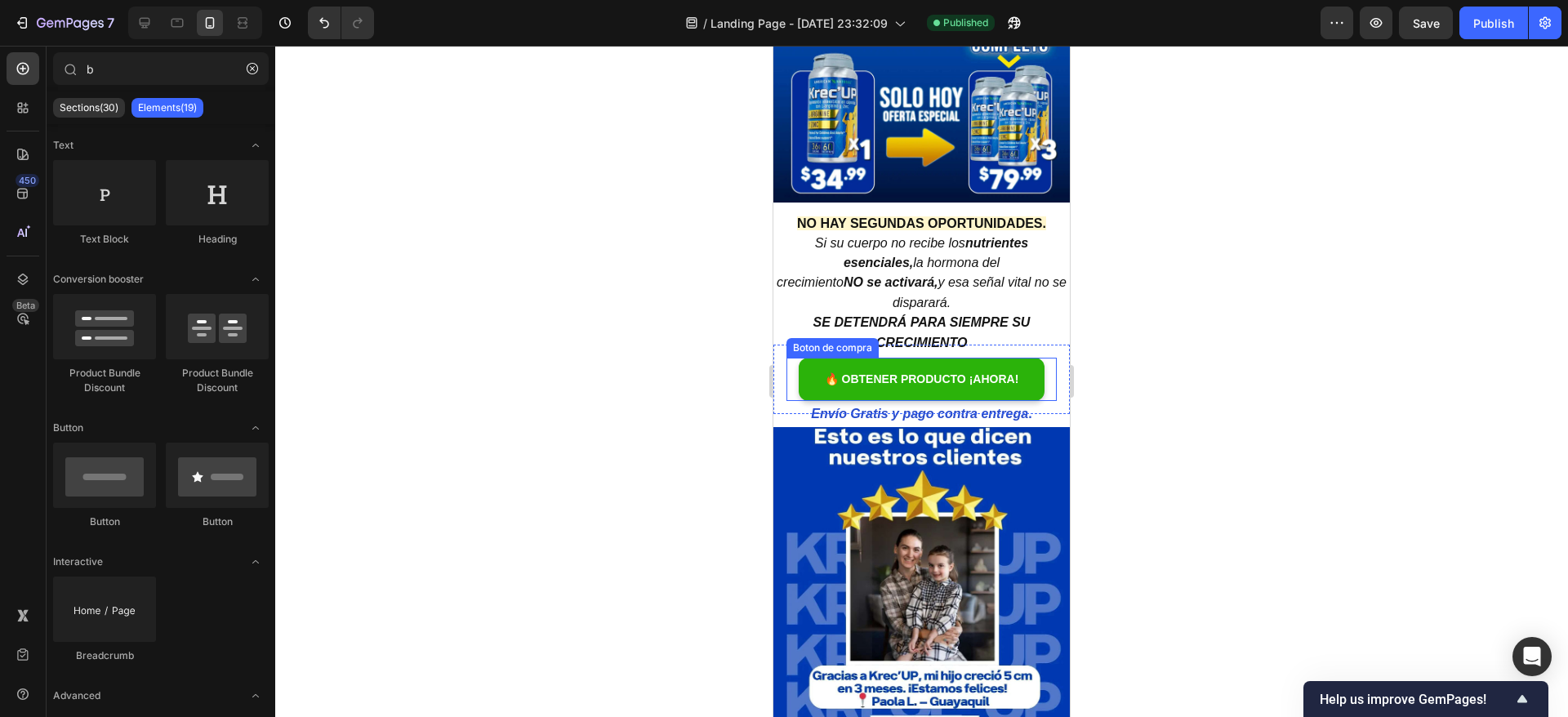
click at [835, 338] on div "Boton de compra" at bounding box center [832, 348] width 92 height 20
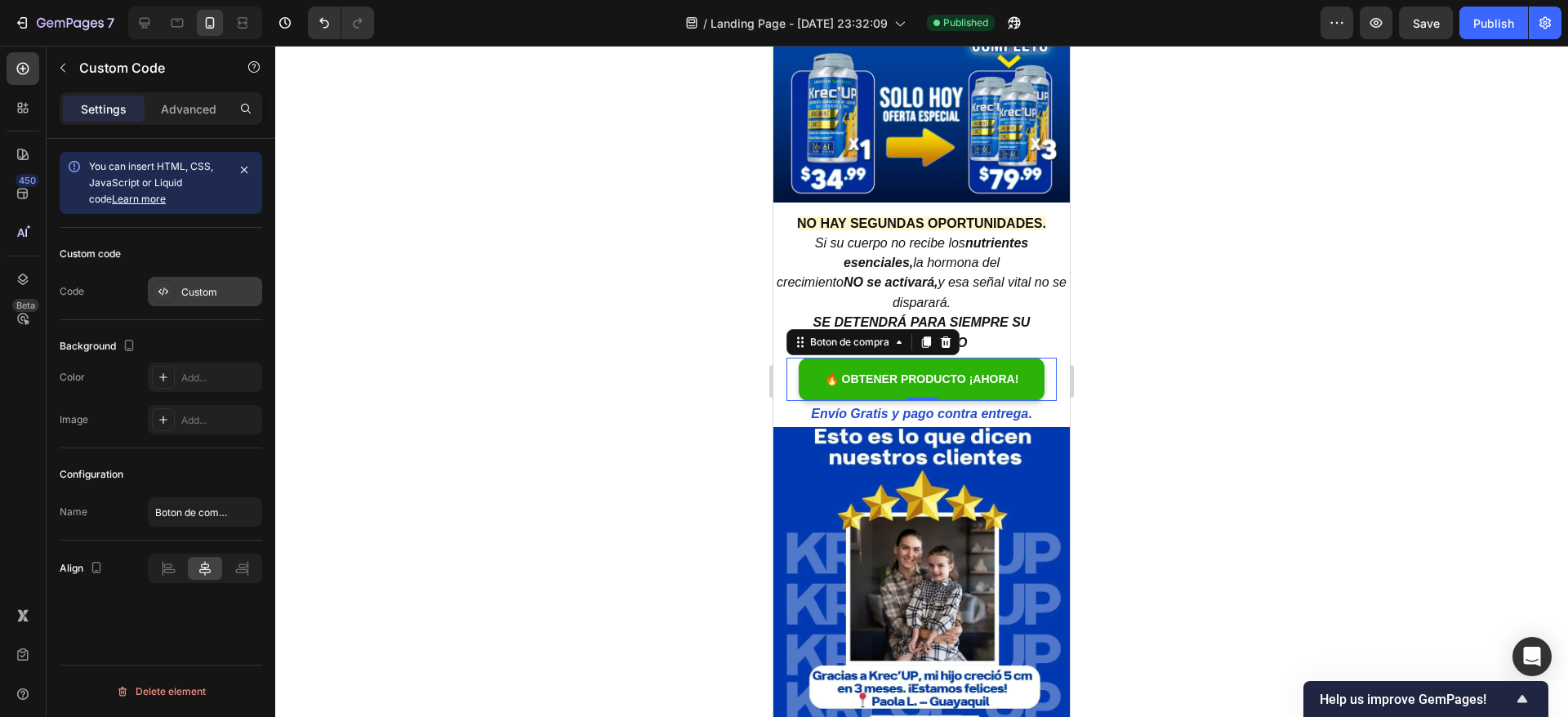
click at [158, 294] on icon at bounding box center [163, 292] width 13 height 13
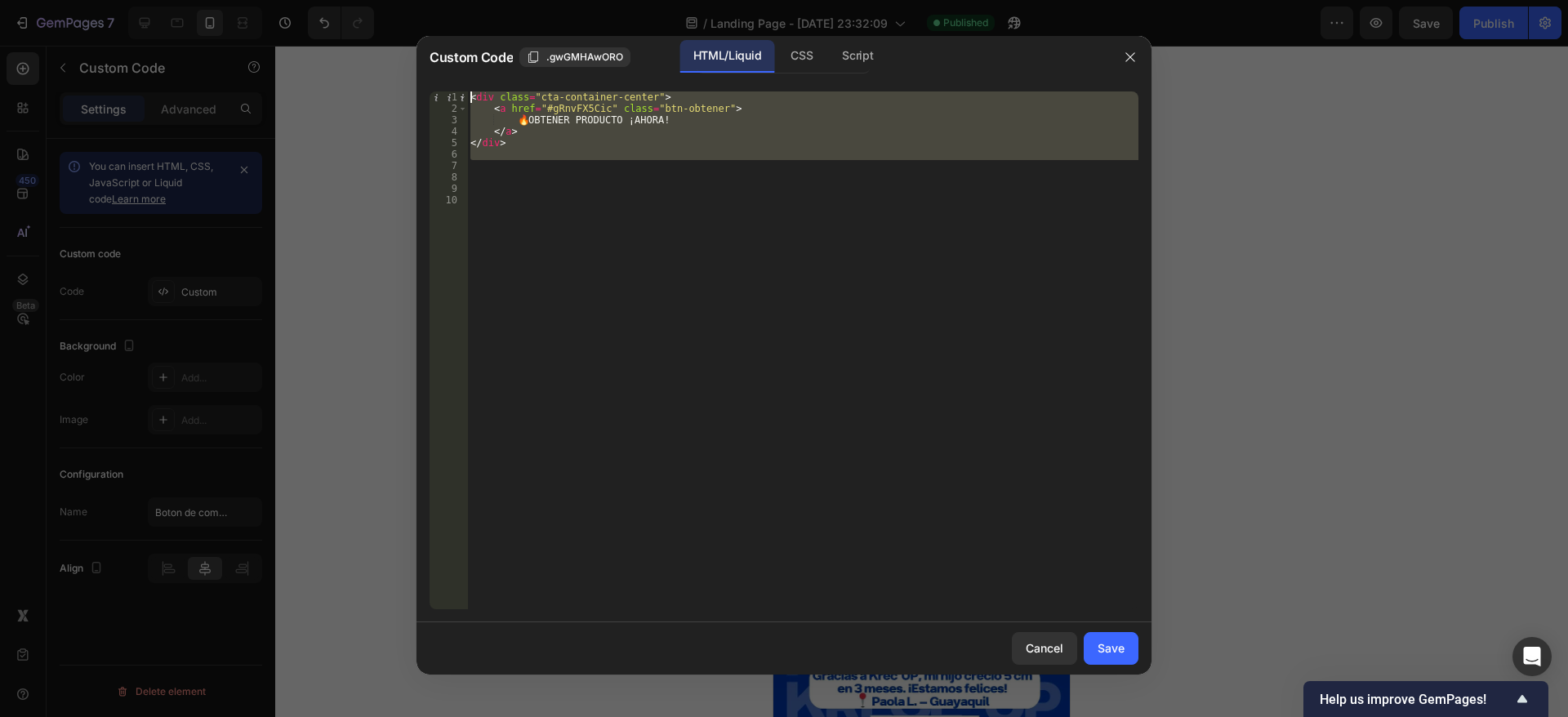
drag, startPoint x: 528, startPoint y: 166, endPoint x: 458, endPoint y: 89, distance: 104.1
click at [458, 89] on div "1 2 3 4 5 6 7 8 9 10 < div class = "cta-container-center" > < a href = "#gRnvFX…" at bounding box center [784, 350] width 735 height 544
type textarea "<div class="cta-container-center"> <a href="#gRnvFX5Cic" class="btn-obtener">"
click at [510, 152] on div "< div class = "cta-container-center" > < a href = "#gRnvFX5Cic" class = "btn-ob…" at bounding box center [803, 350] width 672 height 517
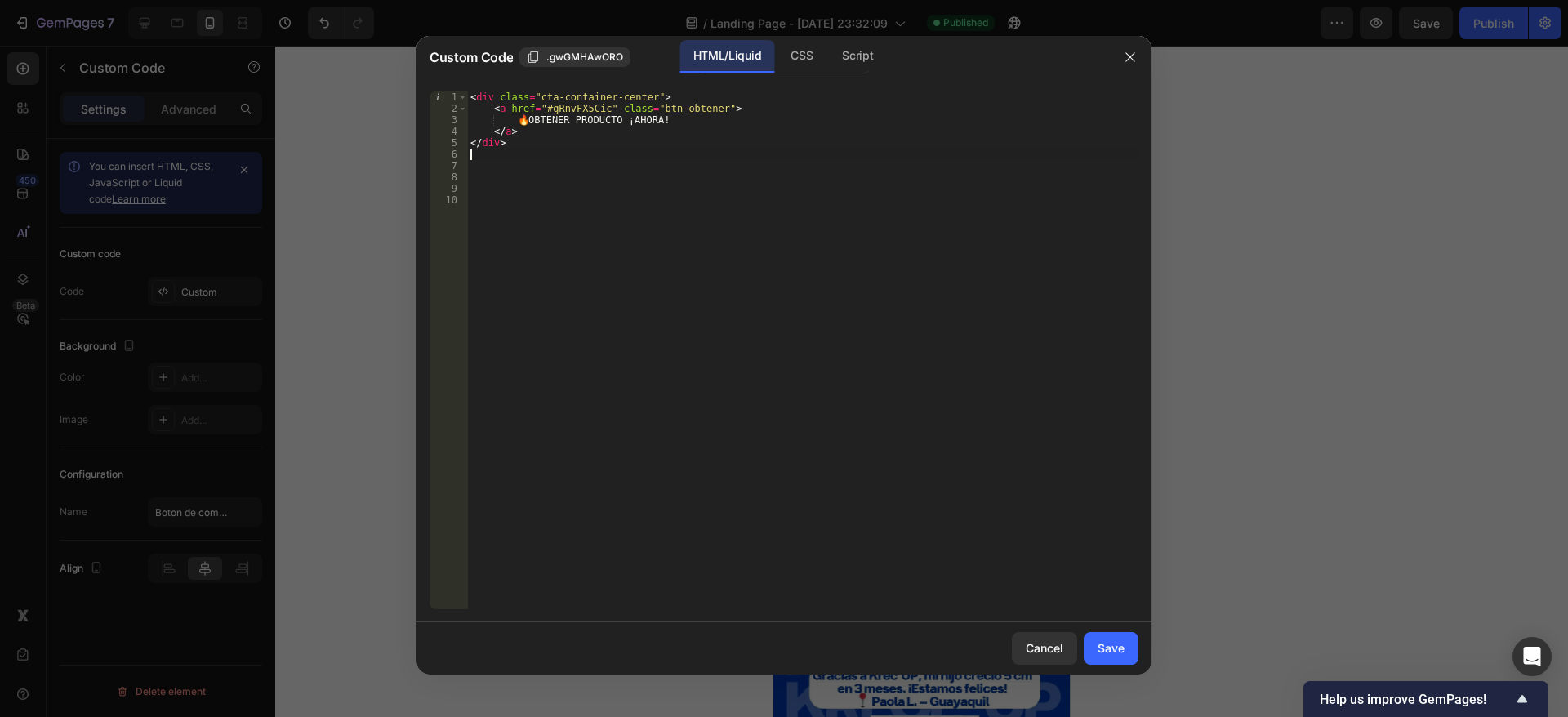
click at [515, 143] on div "< div class = "cta-container-center" > < a href = "#gRnvFX5Cic" class = "btn-ob…" at bounding box center [803, 362] width 672 height 540
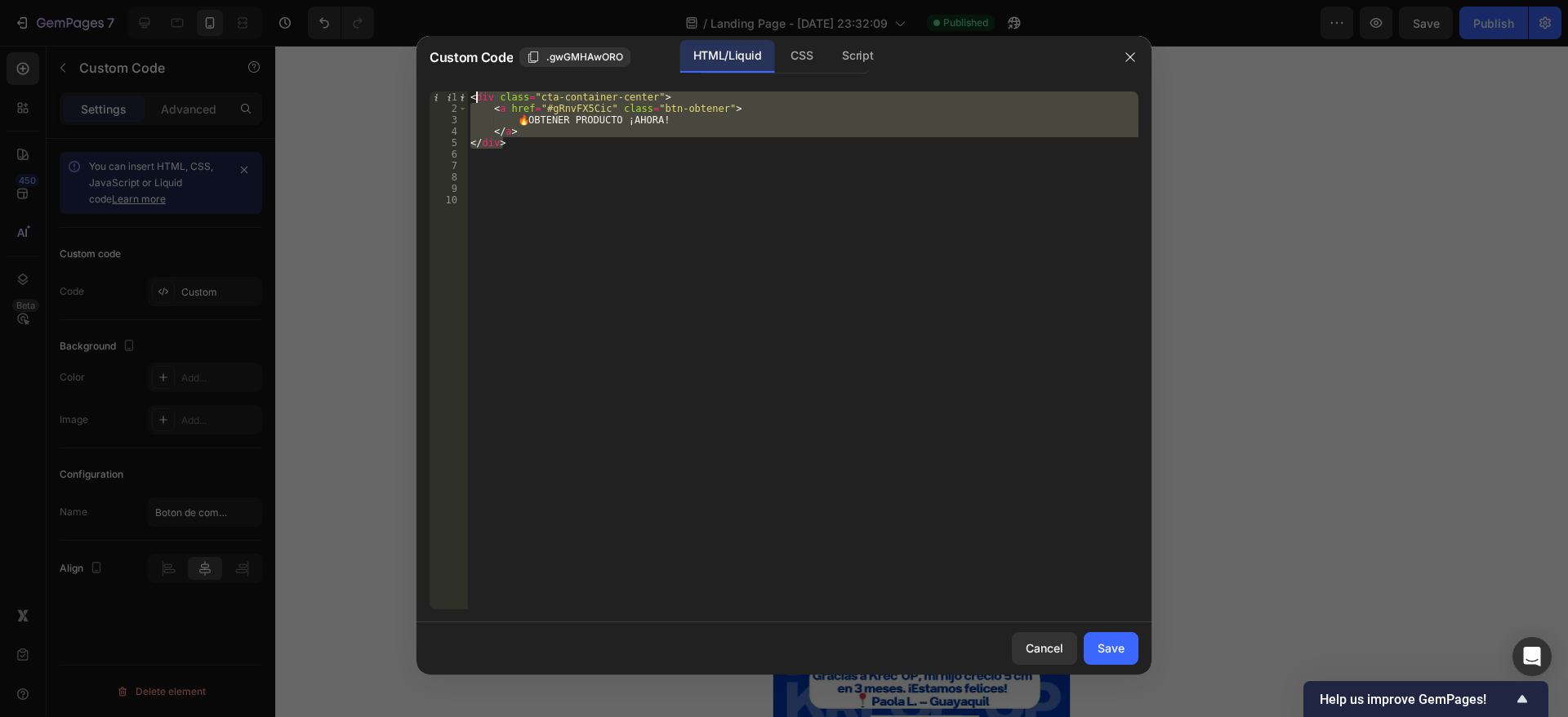
drag, startPoint x: 517, startPoint y: 144, endPoint x: 477, endPoint y: 98, distance: 61.0
click at [477, 98] on div "< div class = "cta-container-center" > < a href = "#gRnvFX5Cic" class = "btn-ob…" at bounding box center [803, 362] width 672 height 540
type textarea "<"
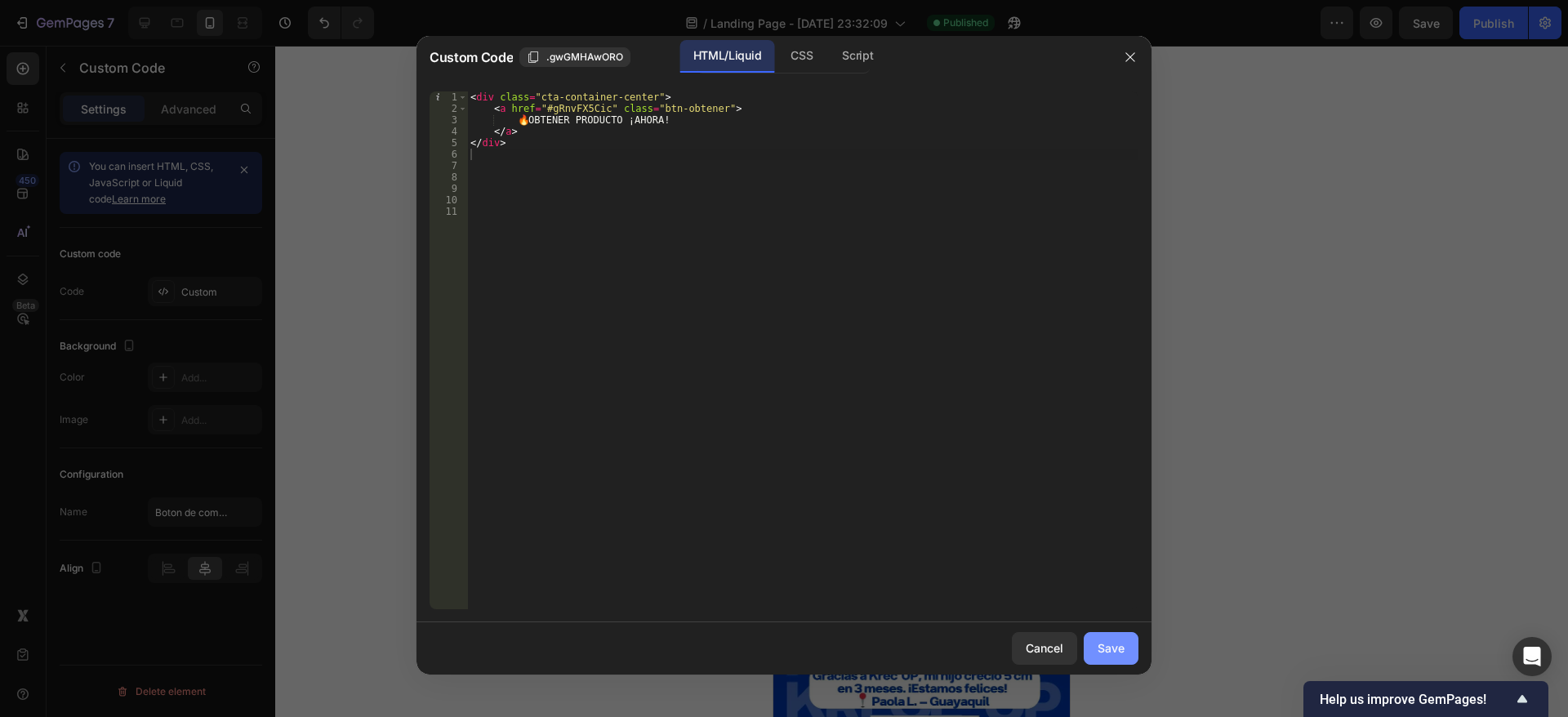
click at [1105, 654] on div "Save" at bounding box center [1110, 647] width 27 height 17
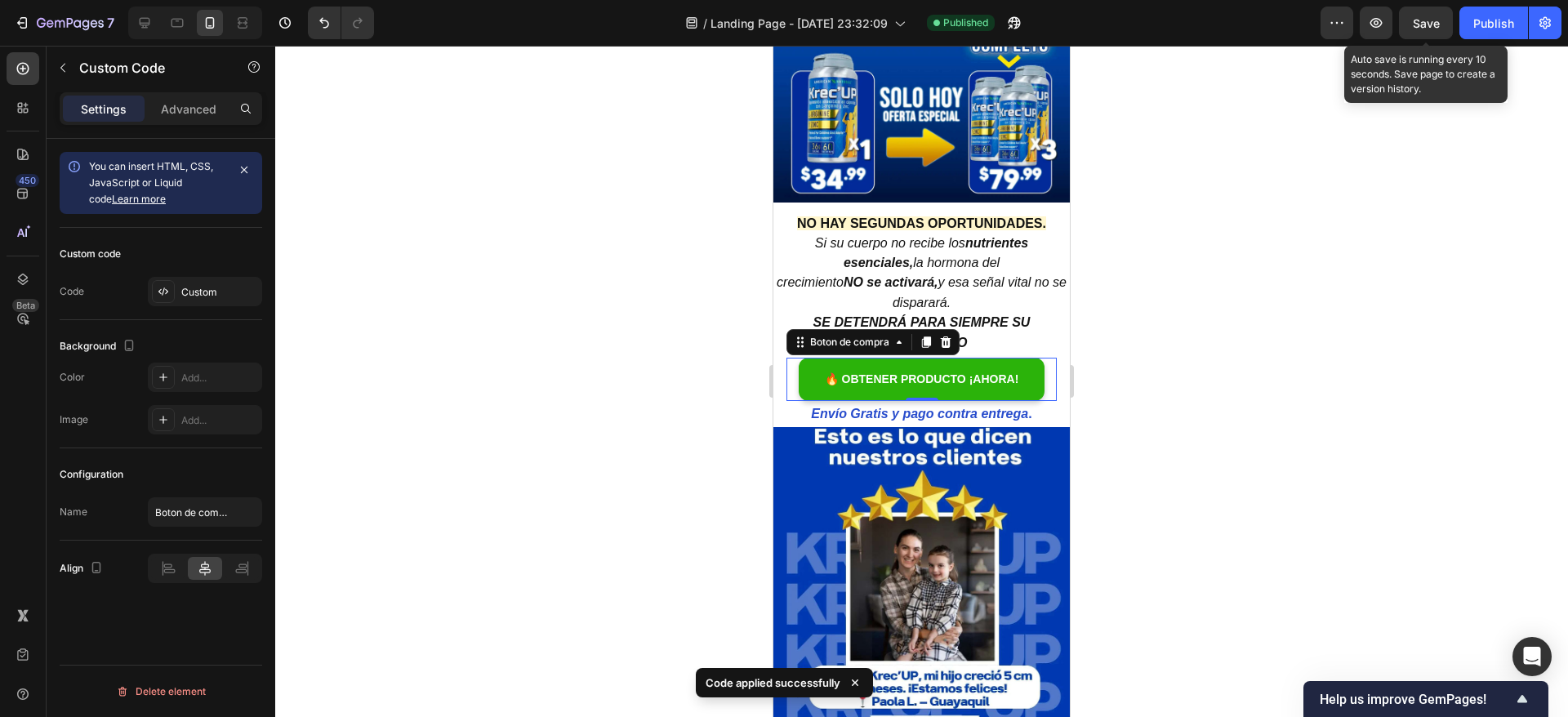
click at [1423, 27] on span "Save" at bounding box center [1426, 23] width 27 height 14
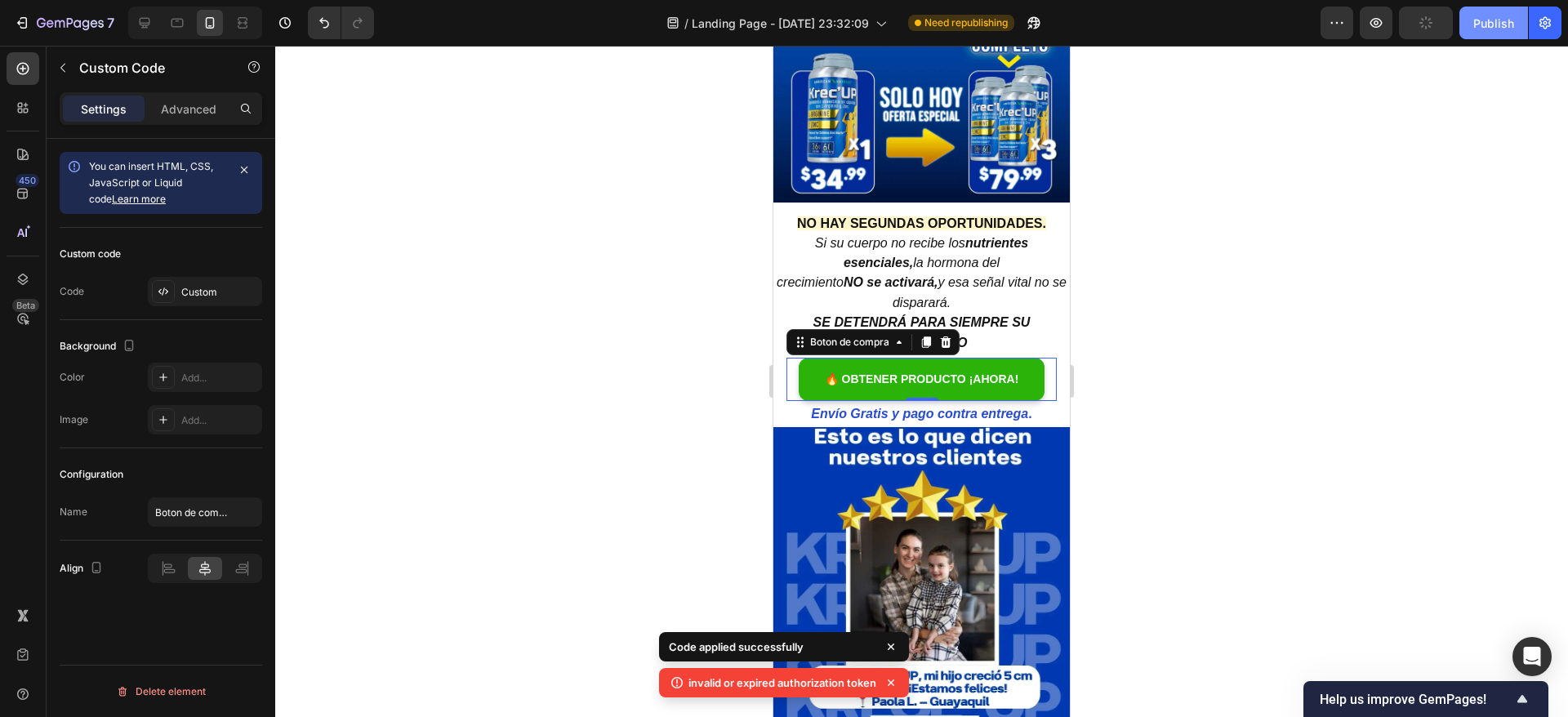
click at [1481, 24] on div "Publish" at bounding box center [1494, 22] width 41 height 17
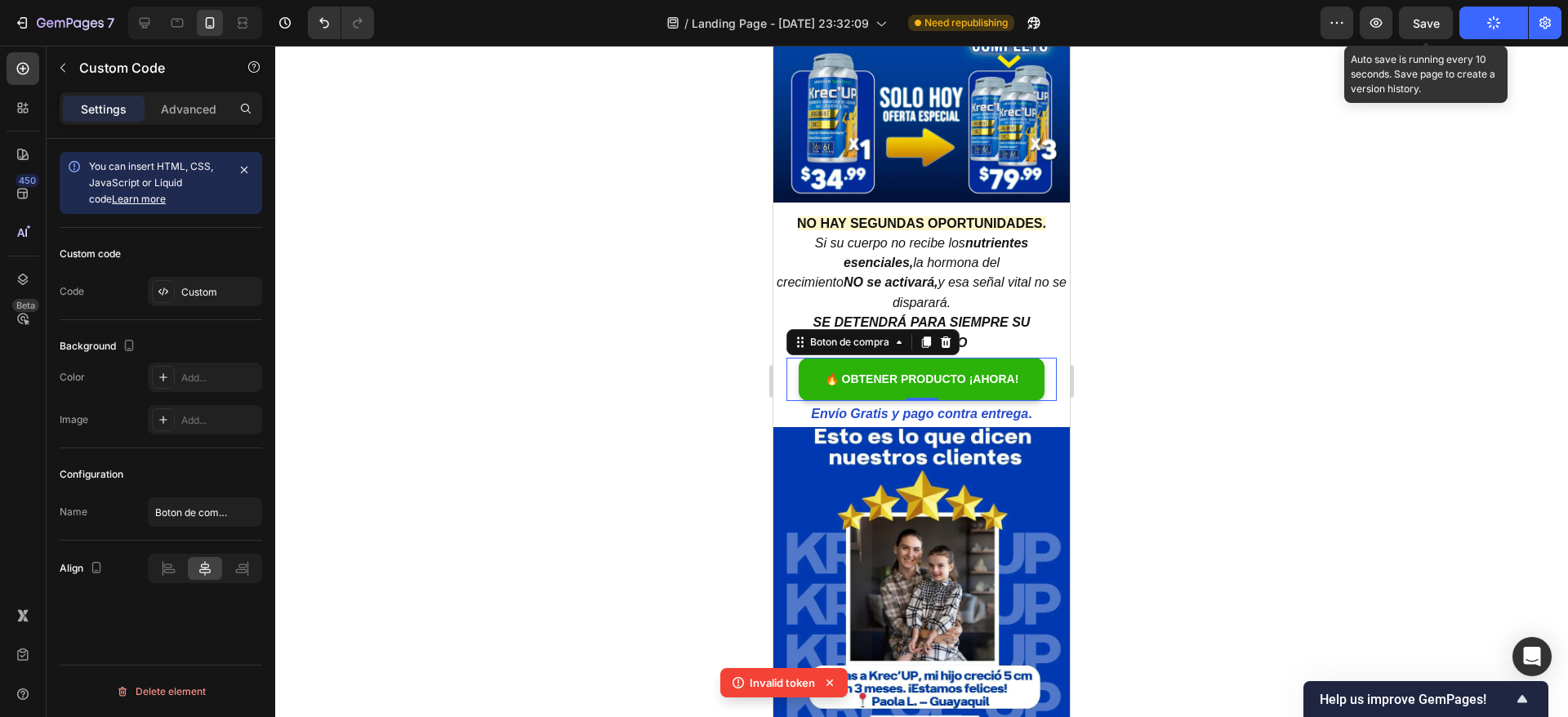
click at [1432, 26] on span "Save" at bounding box center [1426, 23] width 27 height 14
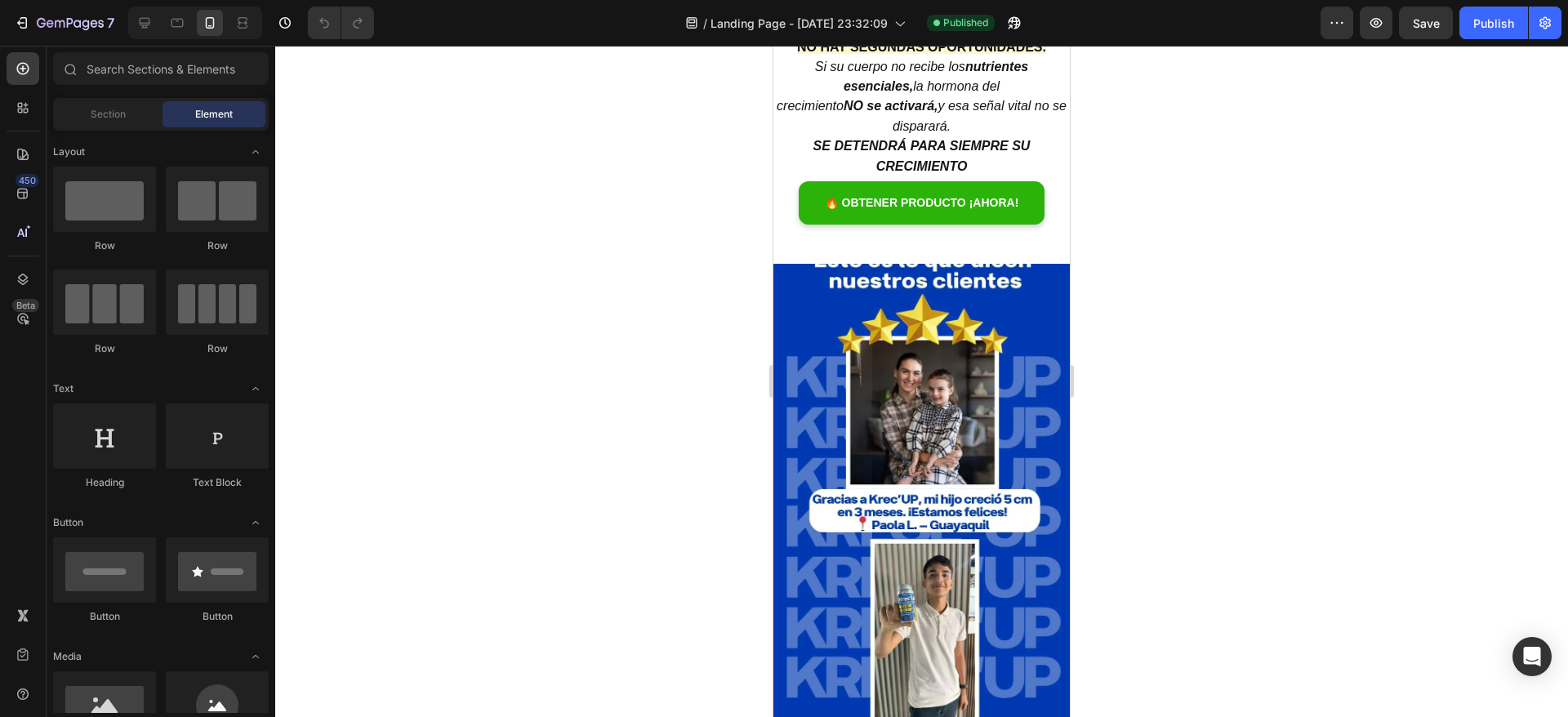
scroll to position [490, 0]
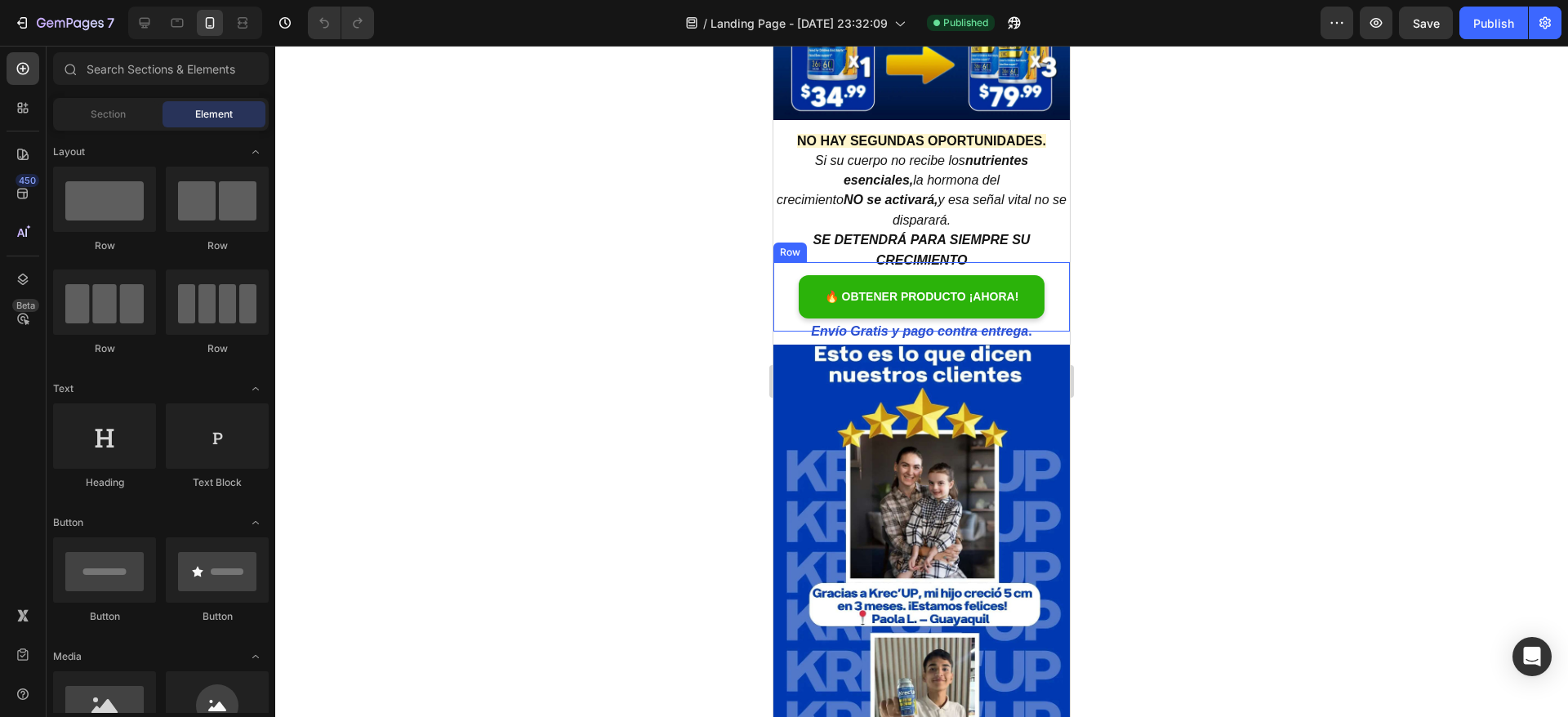
click at [795, 262] on div "🔥 OBTENER PRODUCTO ¡AHORA! Boton de compra Row" at bounding box center [921, 297] width 296 height 70
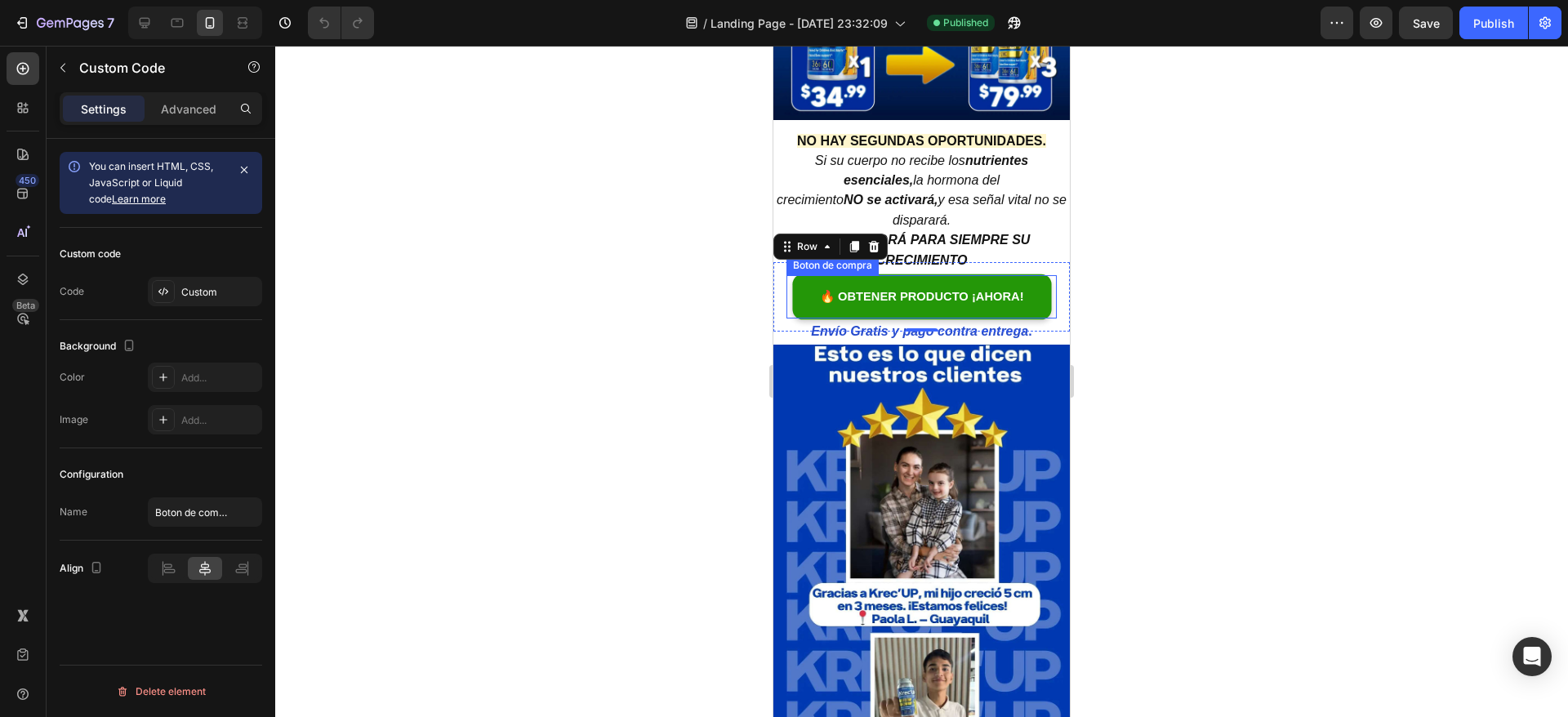
click at [818, 276] on link "🔥 OBTENER PRODUCTO ¡AHORA!" at bounding box center [921, 297] width 246 height 44
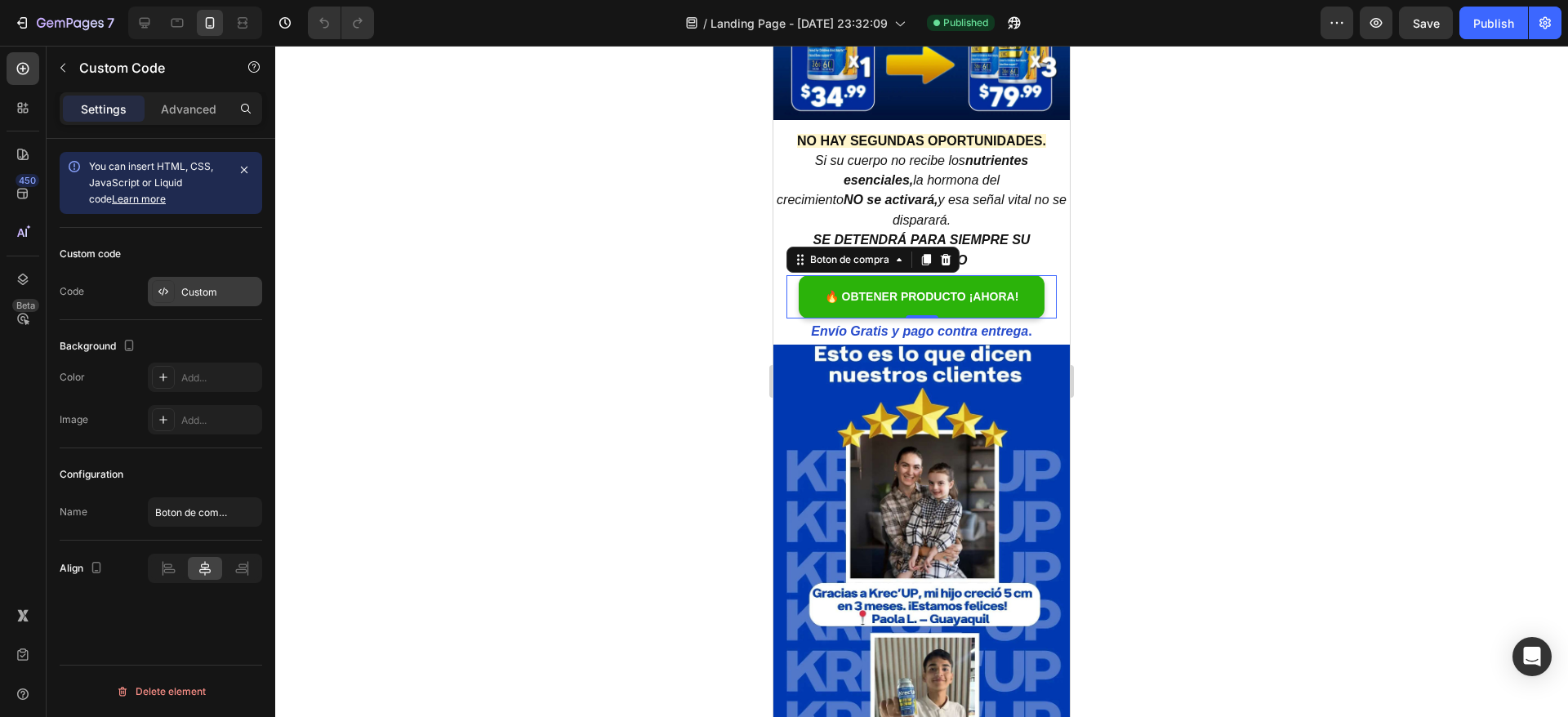
click at [179, 303] on div "Custom" at bounding box center [205, 291] width 114 height 29
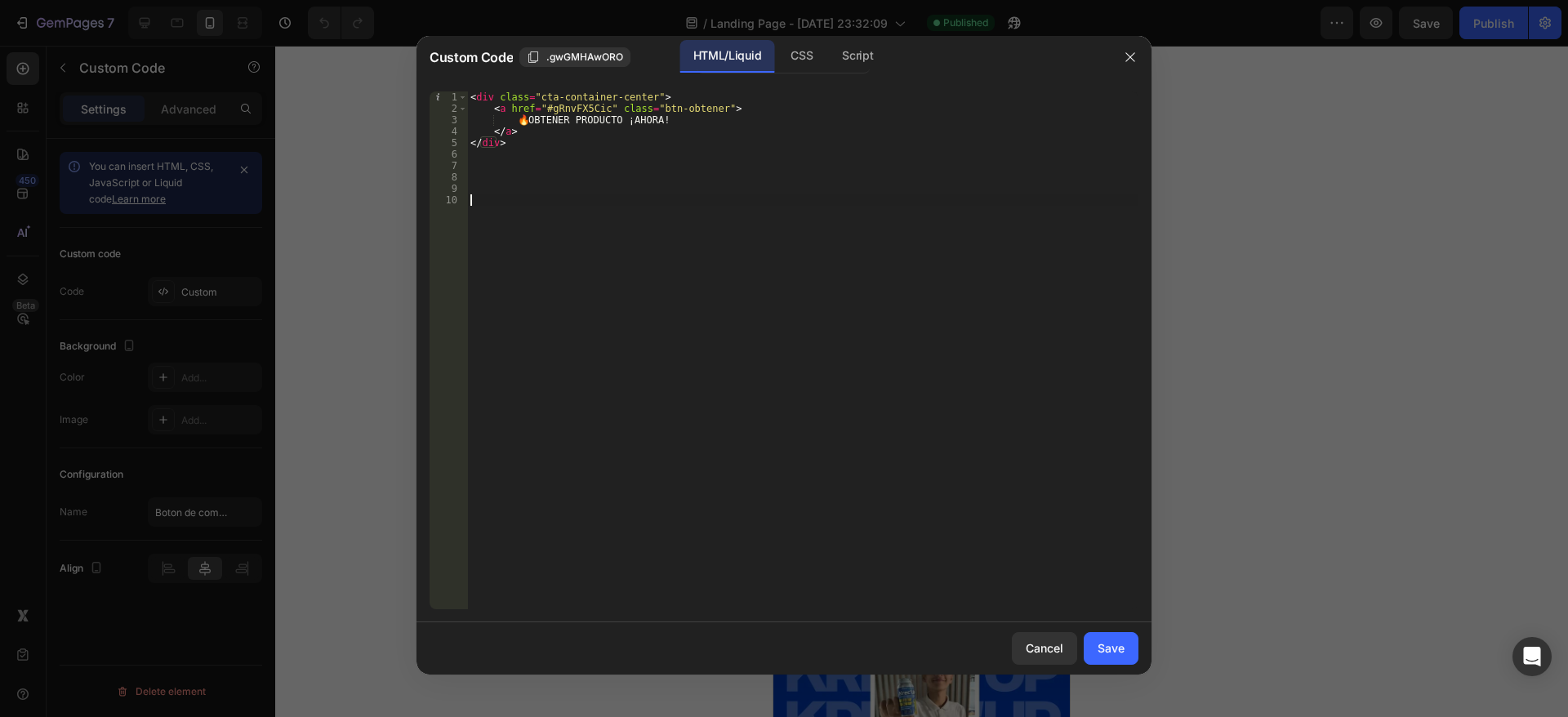
click at [611, 200] on div "< div class = "cta-container-center" > < a href = "#gRnvFX5Cic" class = "btn-ob…" at bounding box center [803, 362] width 672 height 540
paste textarea "</div>"
click at [524, 145] on div "< div class = "cta-container-center" > < a href = "#gRnvFX5Cic" class = "btn-ob…" at bounding box center [803, 362] width 672 height 540
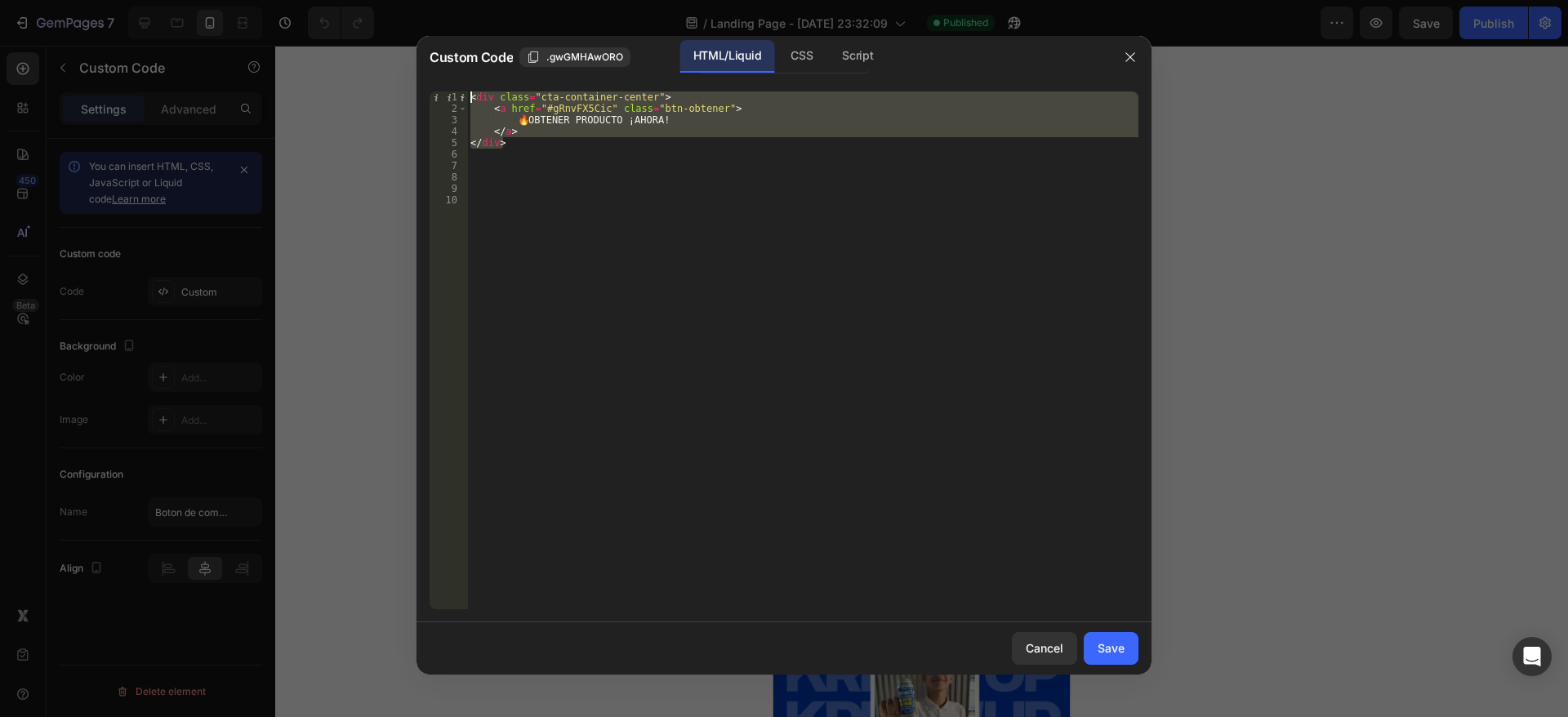
drag, startPoint x: 524, startPoint y: 145, endPoint x: 472, endPoint y: 95, distance: 72.1
click at [472, 95] on div "< div class = "cta-container-center" > < a href = "#gRnvFX5Cic" class = "btn-ob…" at bounding box center [803, 362] width 672 height 540
type textarea "<div class="cta-container-center"> <a href="#gRnvFX5Cic" class="btn-obtener">"
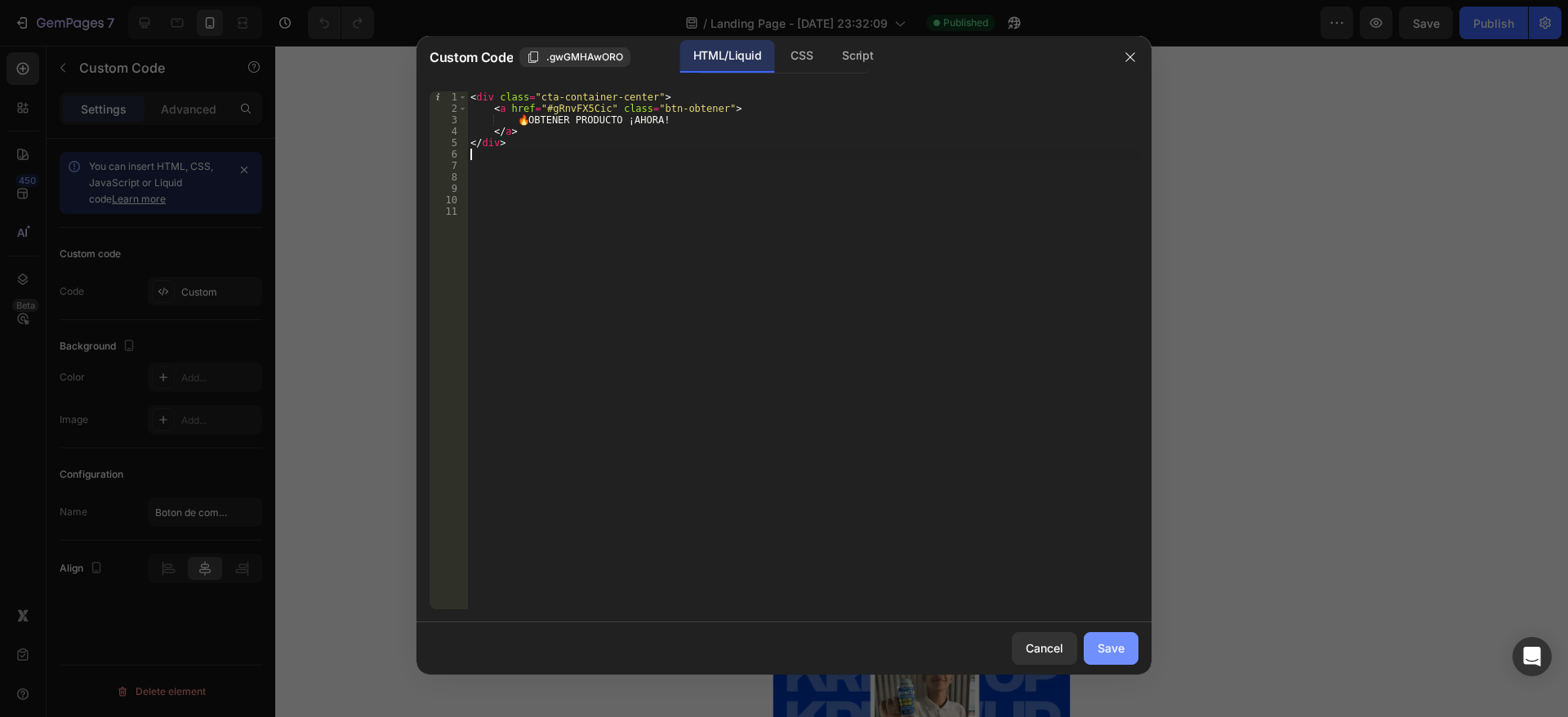
click at [1130, 641] on button "Save" at bounding box center [1110, 648] width 54 height 33
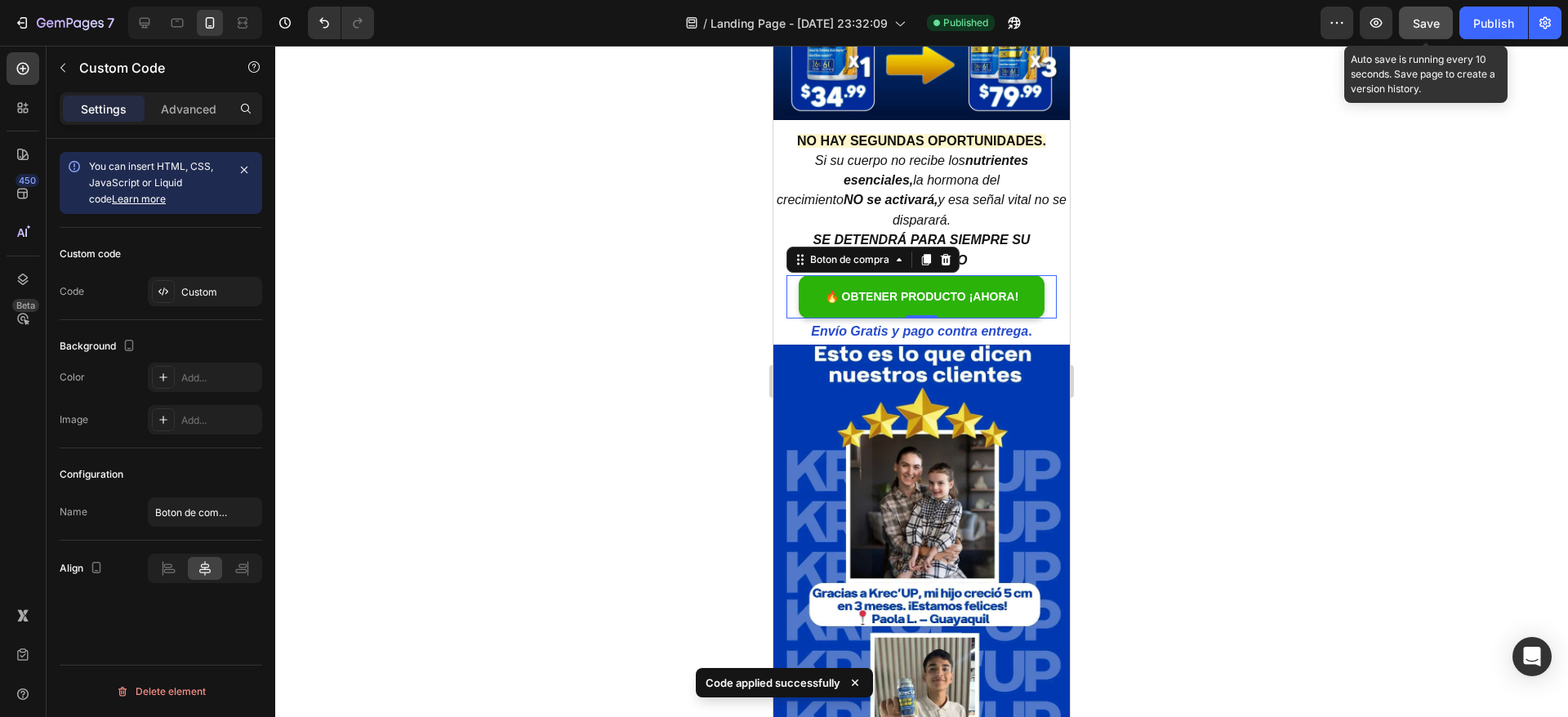
click at [1432, 21] on span "Save" at bounding box center [1426, 23] width 27 height 14
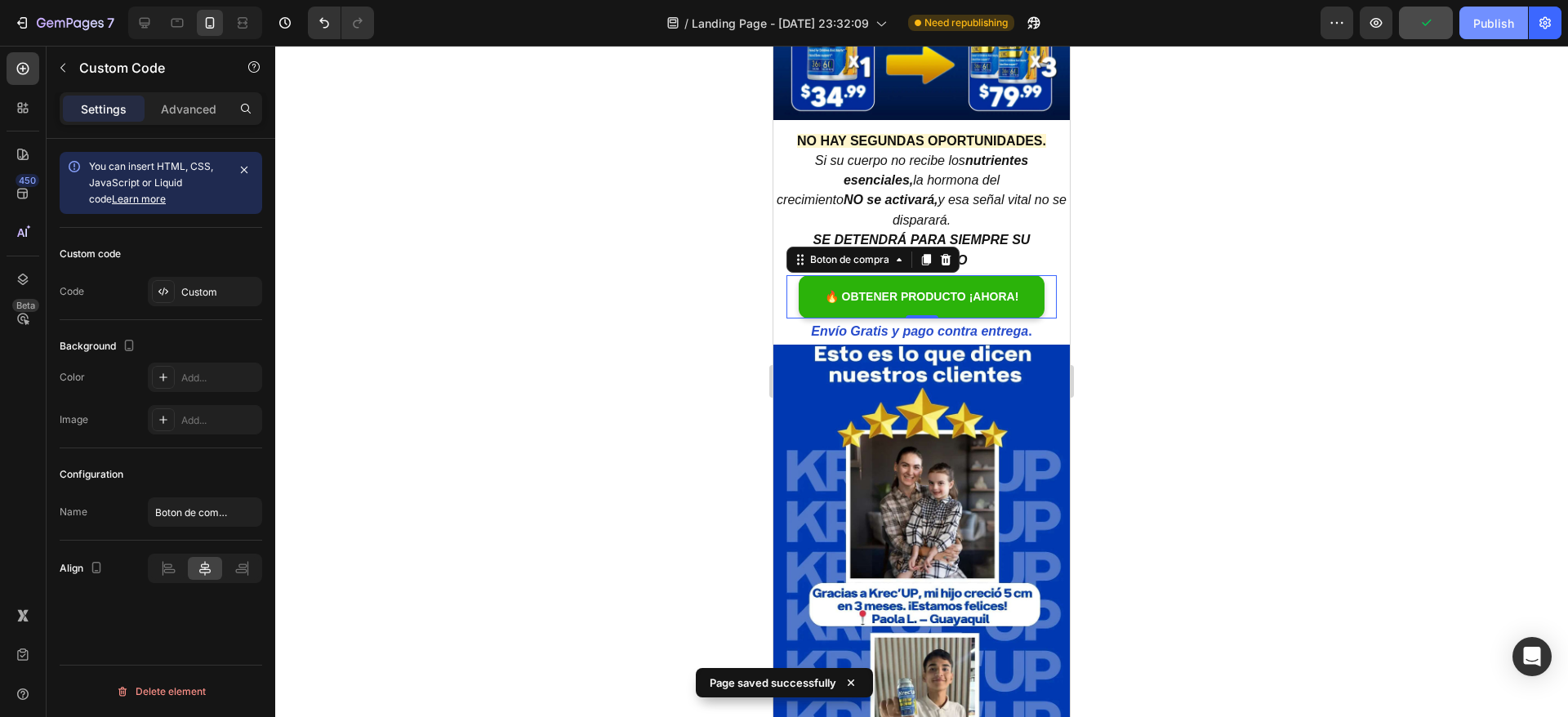
click at [1496, 29] on div "Publish" at bounding box center [1494, 22] width 41 height 17
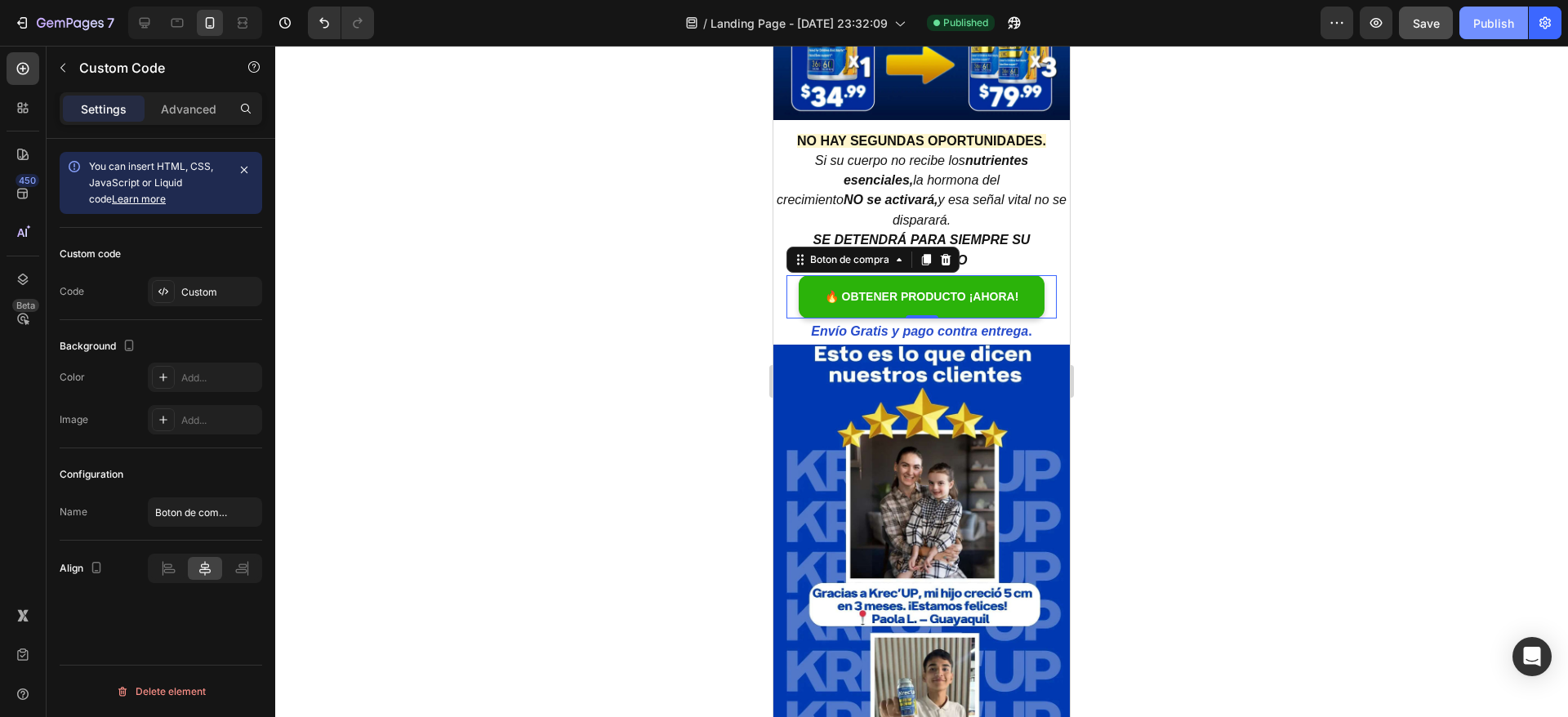
click at [1511, 26] on div "Publish" at bounding box center [1494, 22] width 41 height 17
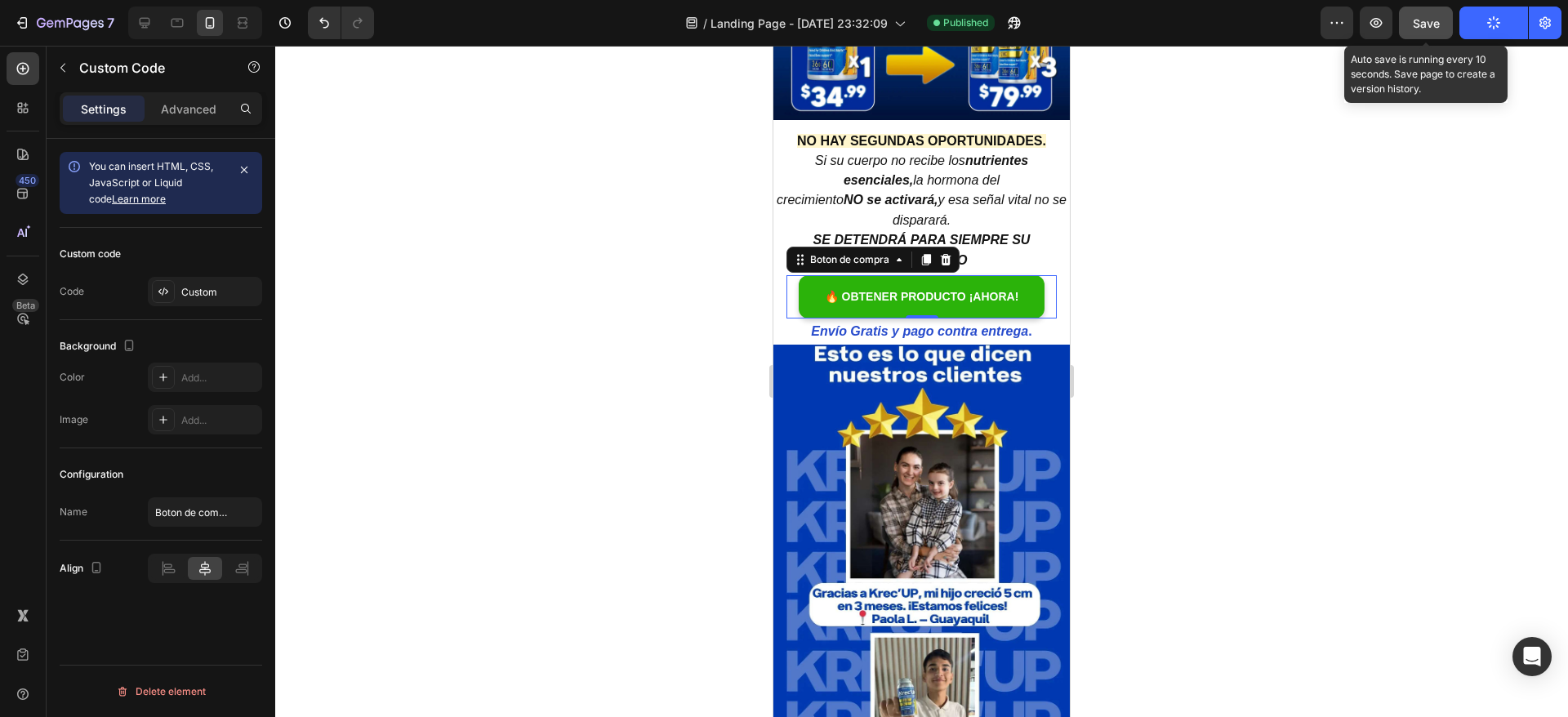
click at [1443, 24] on button "Save" at bounding box center [1425, 22] width 54 height 33
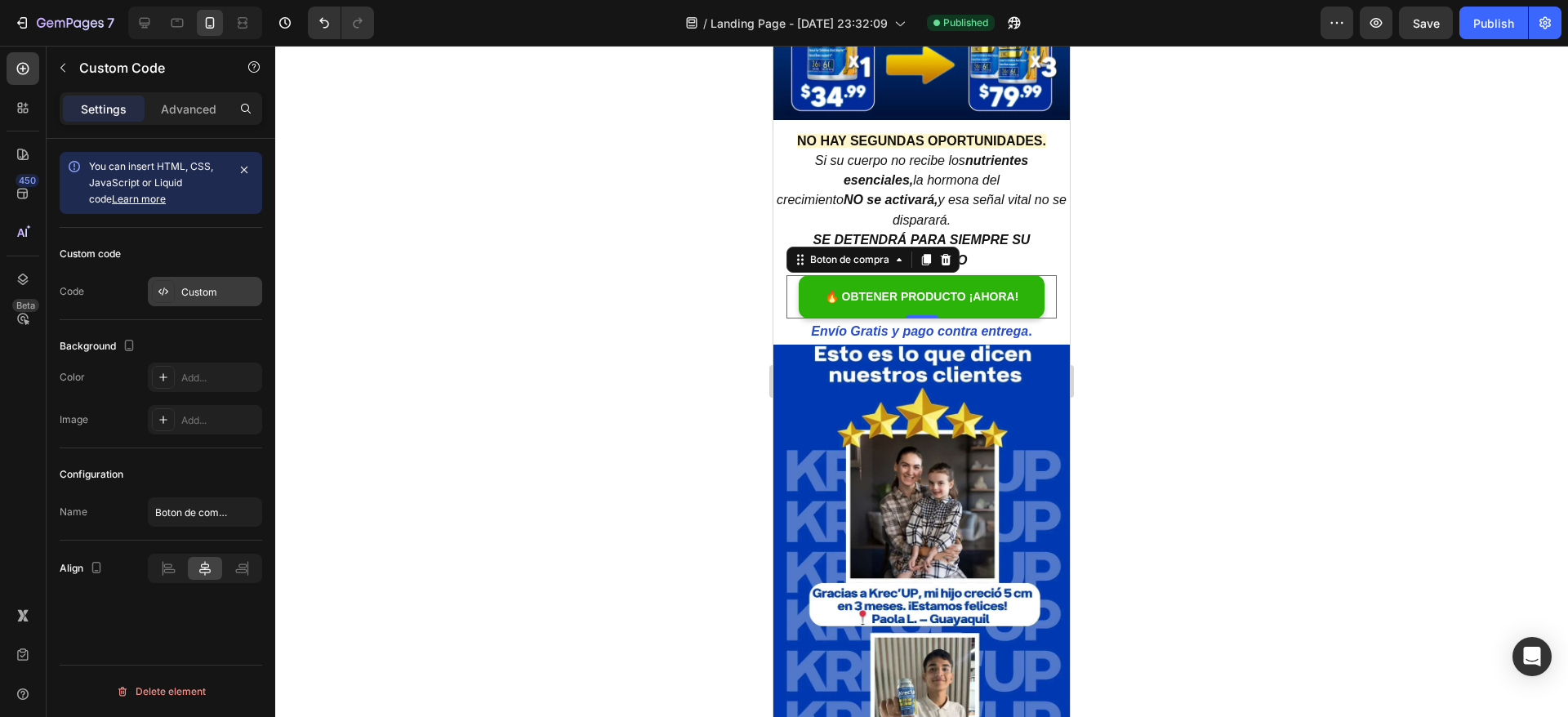
click at [195, 276] on div "Custom" at bounding box center [205, 291] width 114 height 29
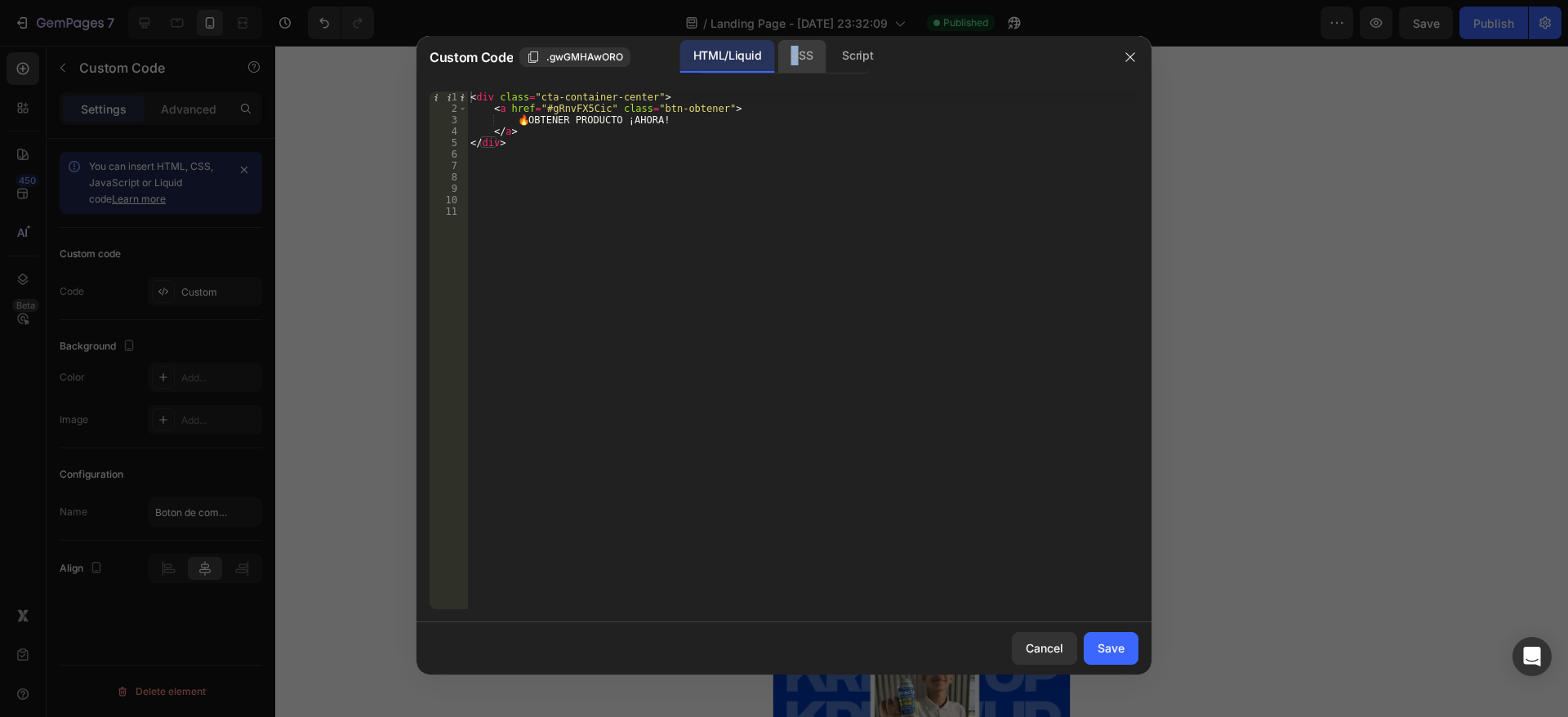
click at [795, 54] on div "CSS" at bounding box center [802, 56] width 48 height 33
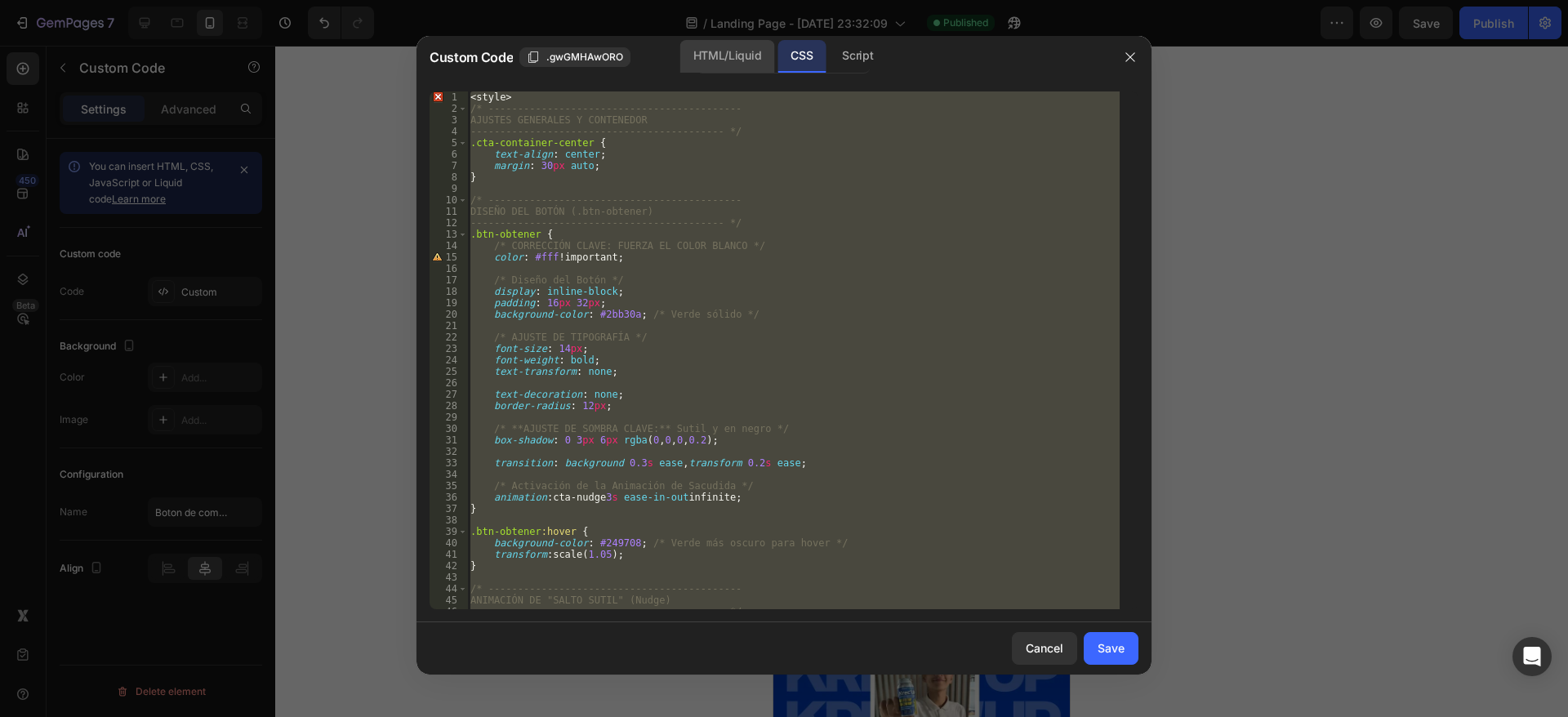
click at [750, 54] on div "HTML/Liquid" at bounding box center [727, 56] width 94 height 33
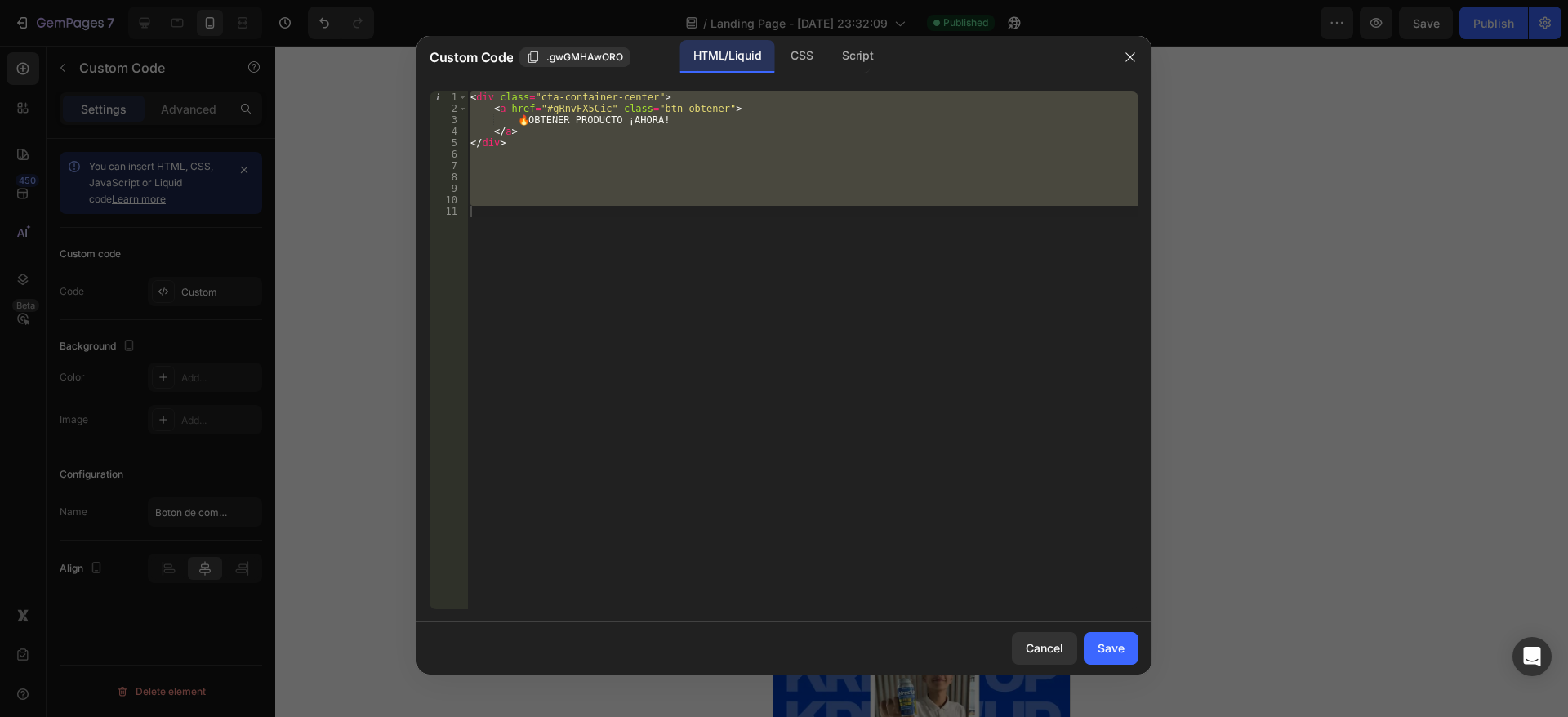
click at [508, 139] on div "< div class = "cta-container-center" > < a href = "#gRnvFX5Cic" class = "btn-ob…" at bounding box center [803, 350] width 672 height 517
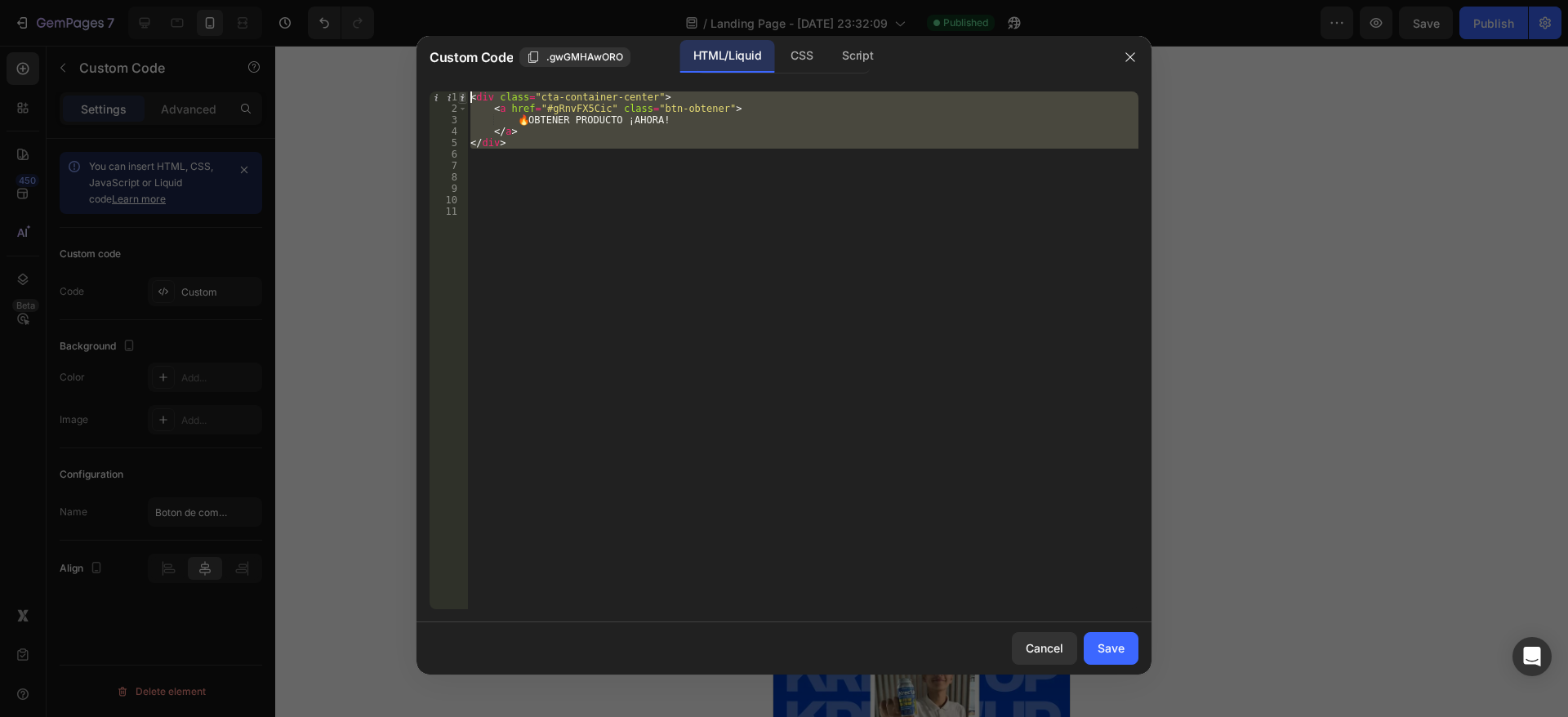
drag, startPoint x: 515, startPoint y: 148, endPoint x: 461, endPoint y: 99, distance: 72.9
click at [461, 99] on div "</div> 1 2 3 4 5 6 7 8 9 10 11 < div class = "cta-container-center" > < a href …" at bounding box center [784, 350] width 709 height 517
type textarea "<div class="cta-container-center"> <a href="#gRnvFX5Cic" class="btn-obtener">"
click at [1125, 60] on icon "button" at bounding box center [1130, 57] width 13 height 13
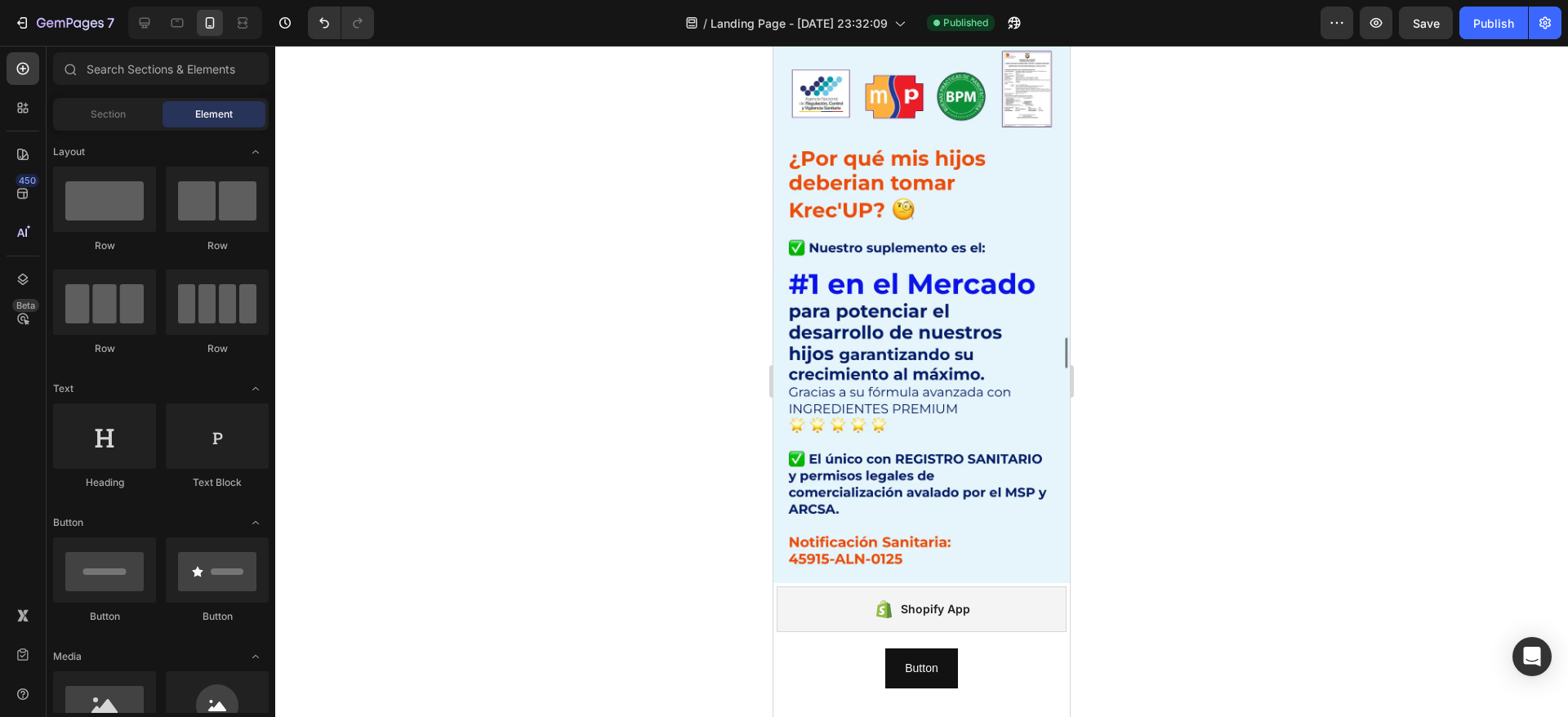
scroll to position [6017, 0]
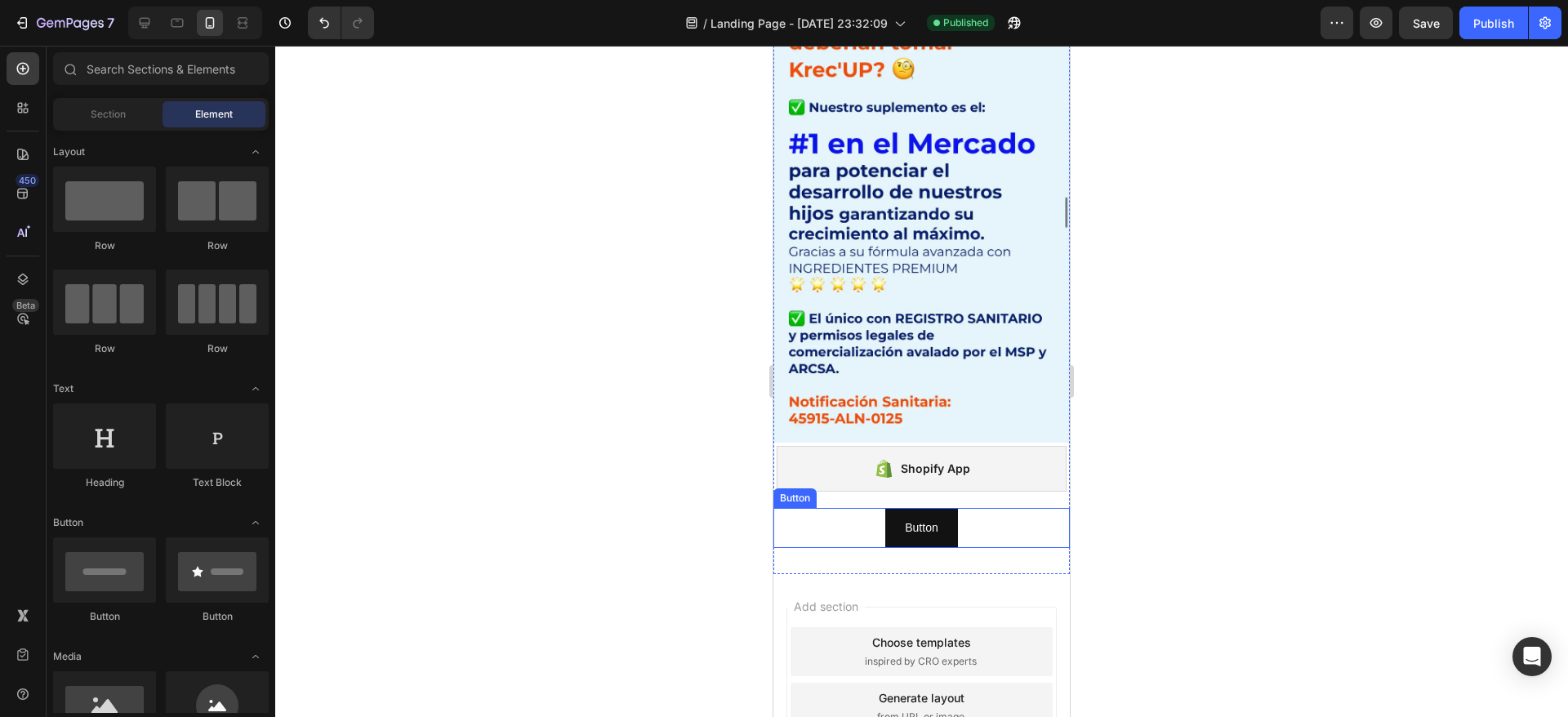
click at [854, 507] on div "Button Button" at bounding box center [921, 527] width 296 height 40
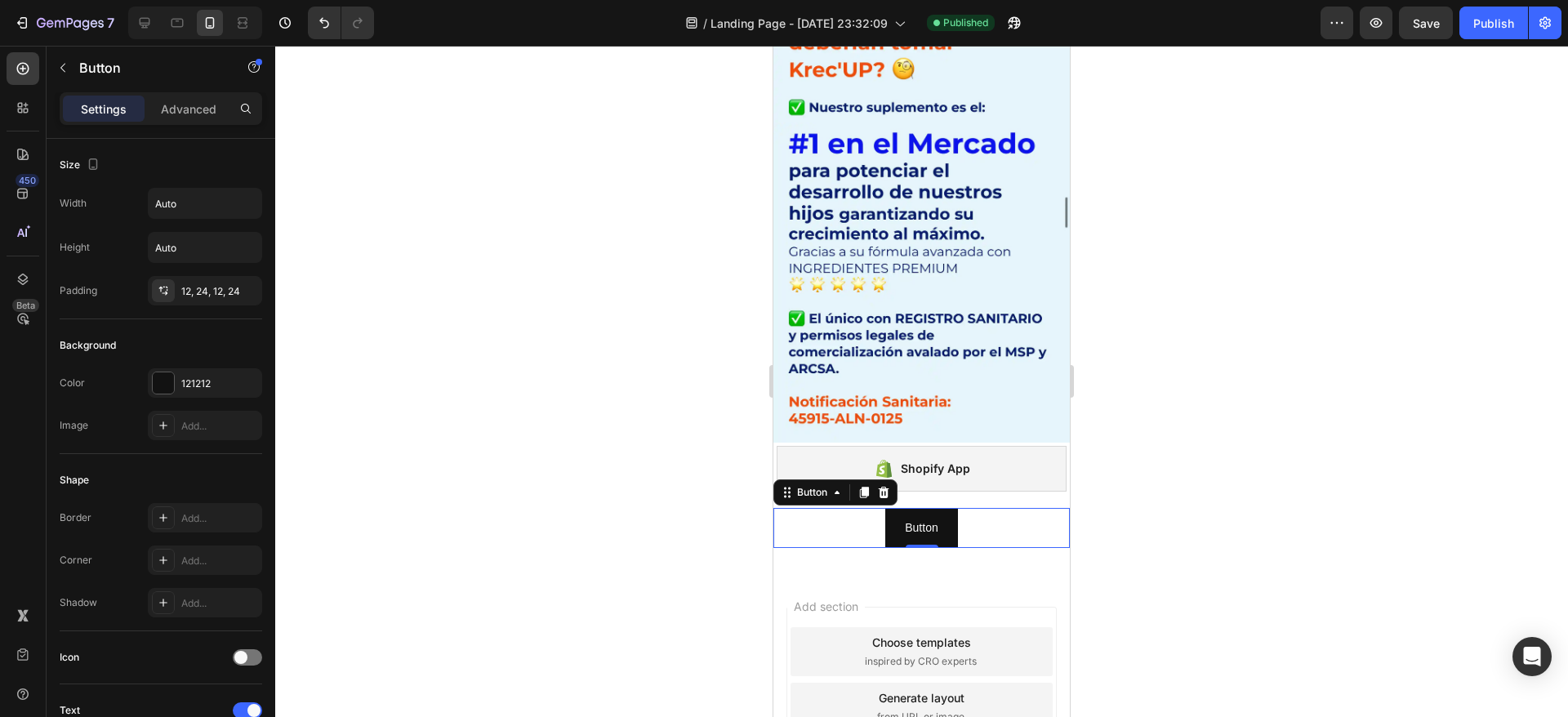
click at [1254, 364] on div at bounding box center [921, 381] width 1292 height 672
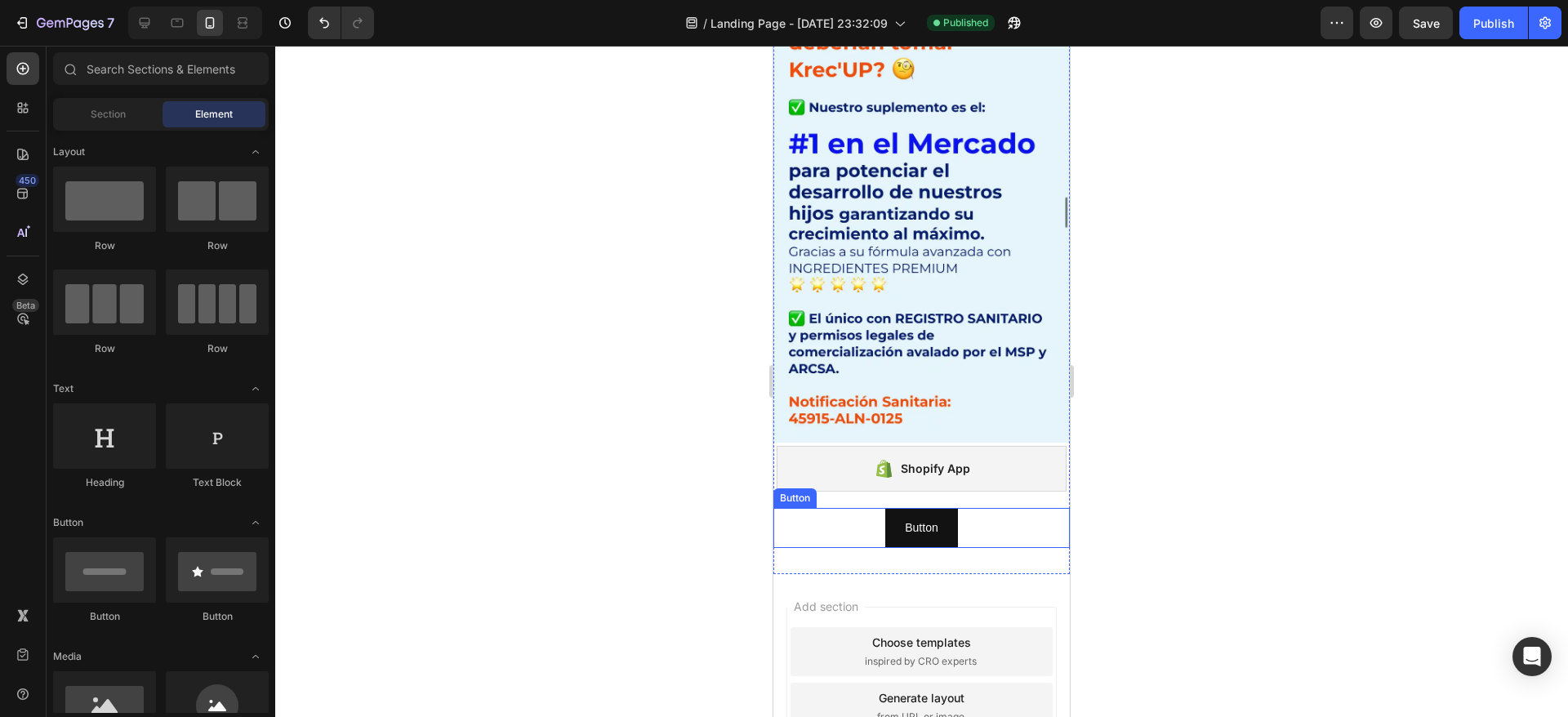
click at [869, 507] on div "Button Button" at bounding box center [921, 527] width 296 height 40
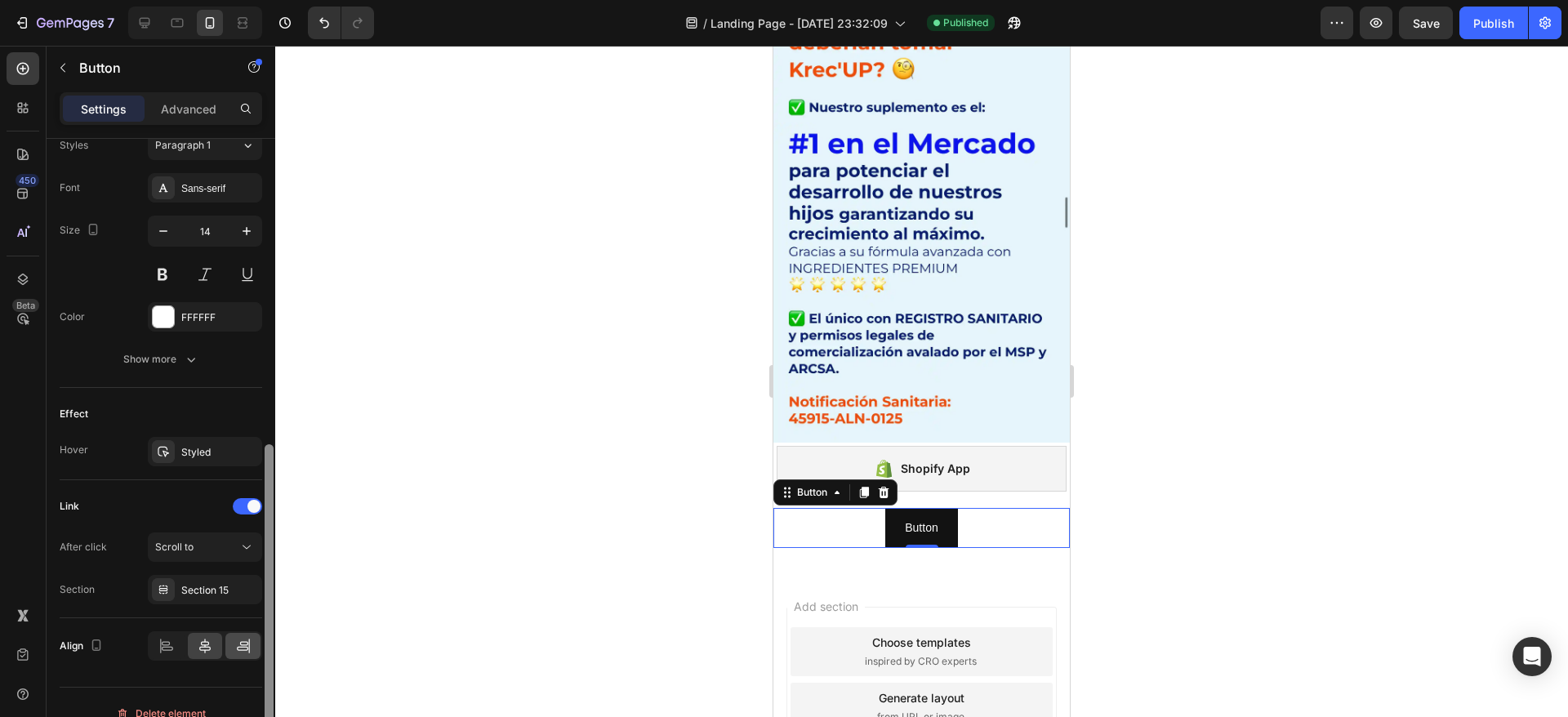
scroll to position [631, 0]
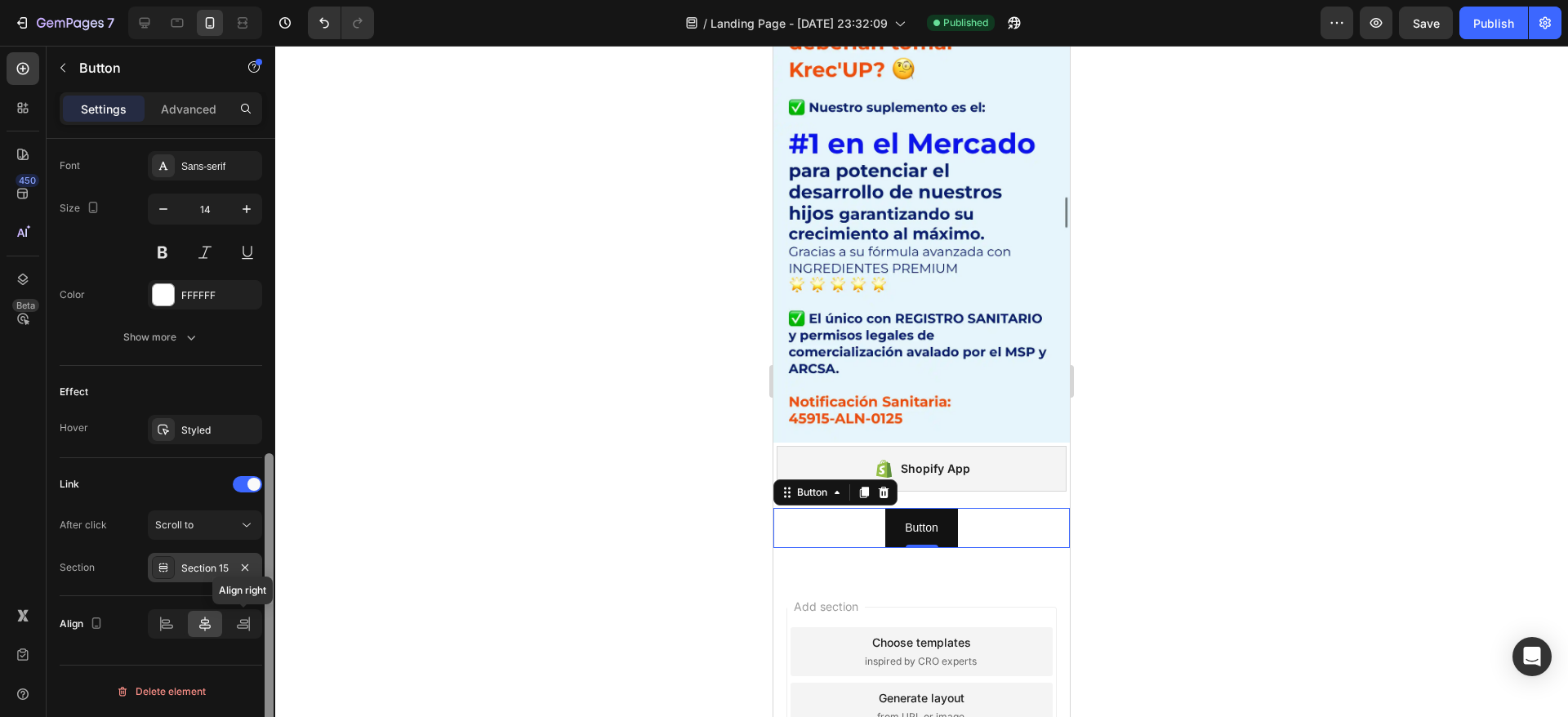
drag, startPoint x: 273, startPoint y: 310, endPoint x: 241, endPoint y: 580, distance: 271.9
click at [250, 614] on div "Size Width Auto Height Auto Padding 12, 24, 12, 24 Background Color 121212 Imag…" at bounding box center [161, 451] width 228 height 624
click at [233, 566] on div "Section 15" at bounding box center [205, 567] width 114 height 29
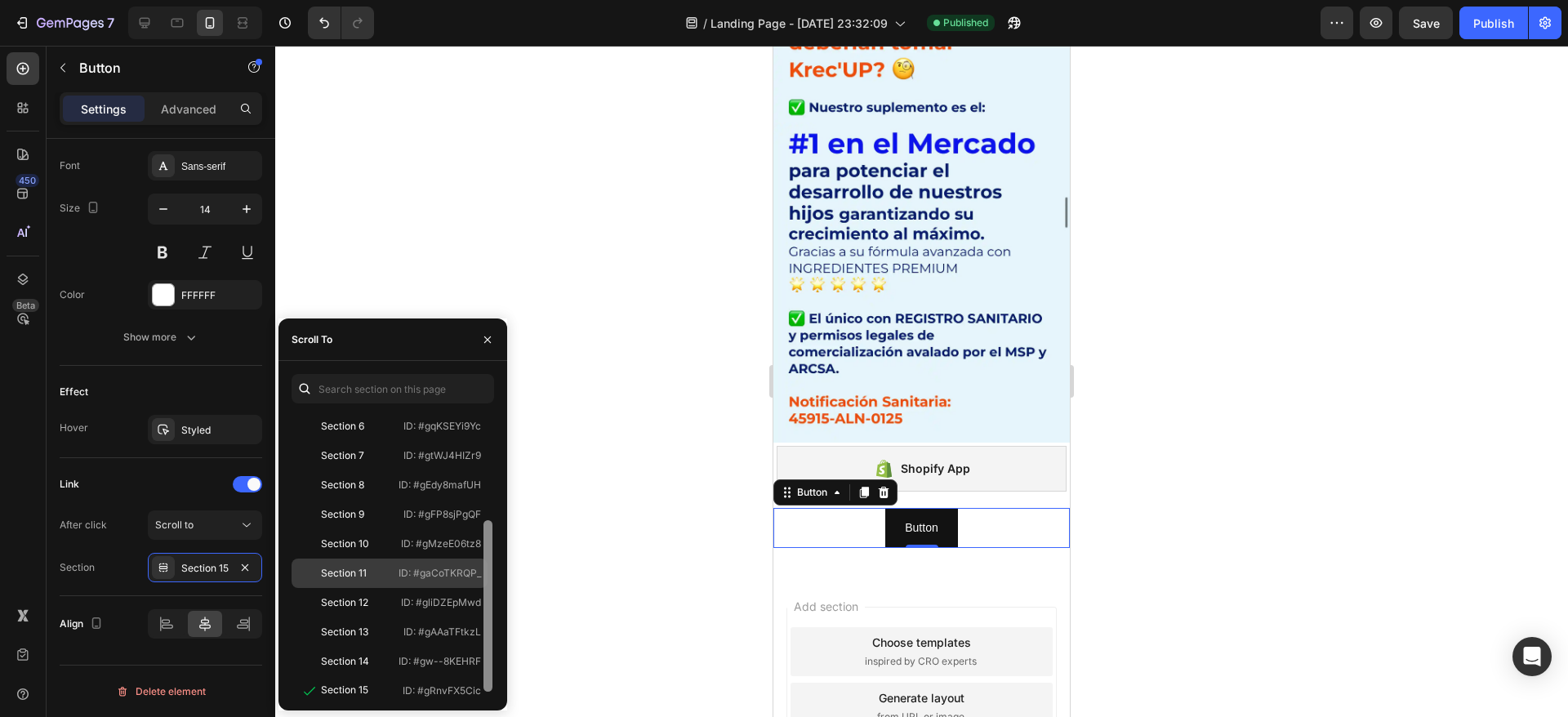
scroll to position [186, 0]
drag, startPoint x: 483, startPoint y: 446, endPoint x: 469, endPoint y: 576, distance: 130.8
click at [469, 576] on div "Top #scroll-to-top Section 1 ID: #gJQ_ebNpP3 Section 2 ID: #gzJyMNj9ik Section …" at bounding box center [392, 555] width 202 height 284
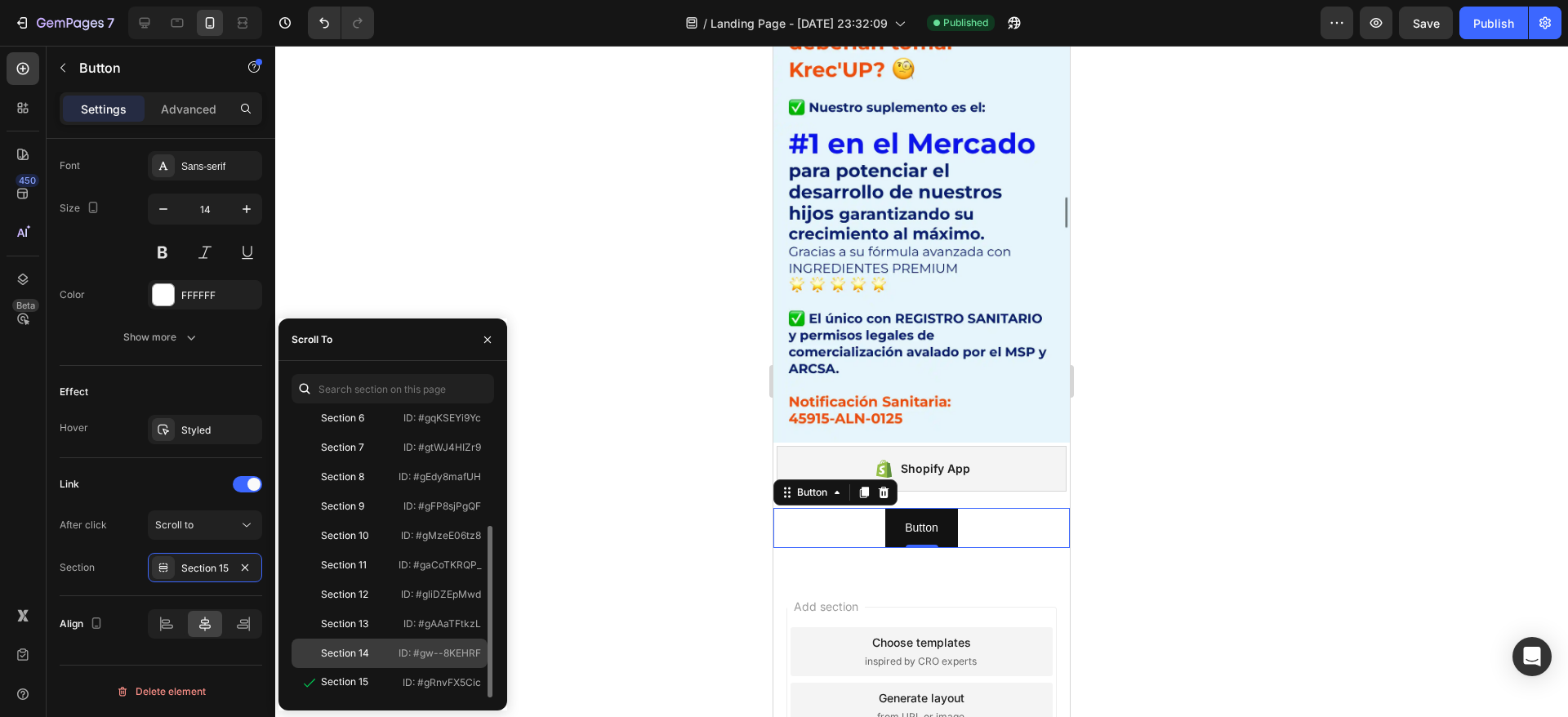
click at [383, 654] on div "Section 14" at bounding box center [344, 653] width 94 height 14
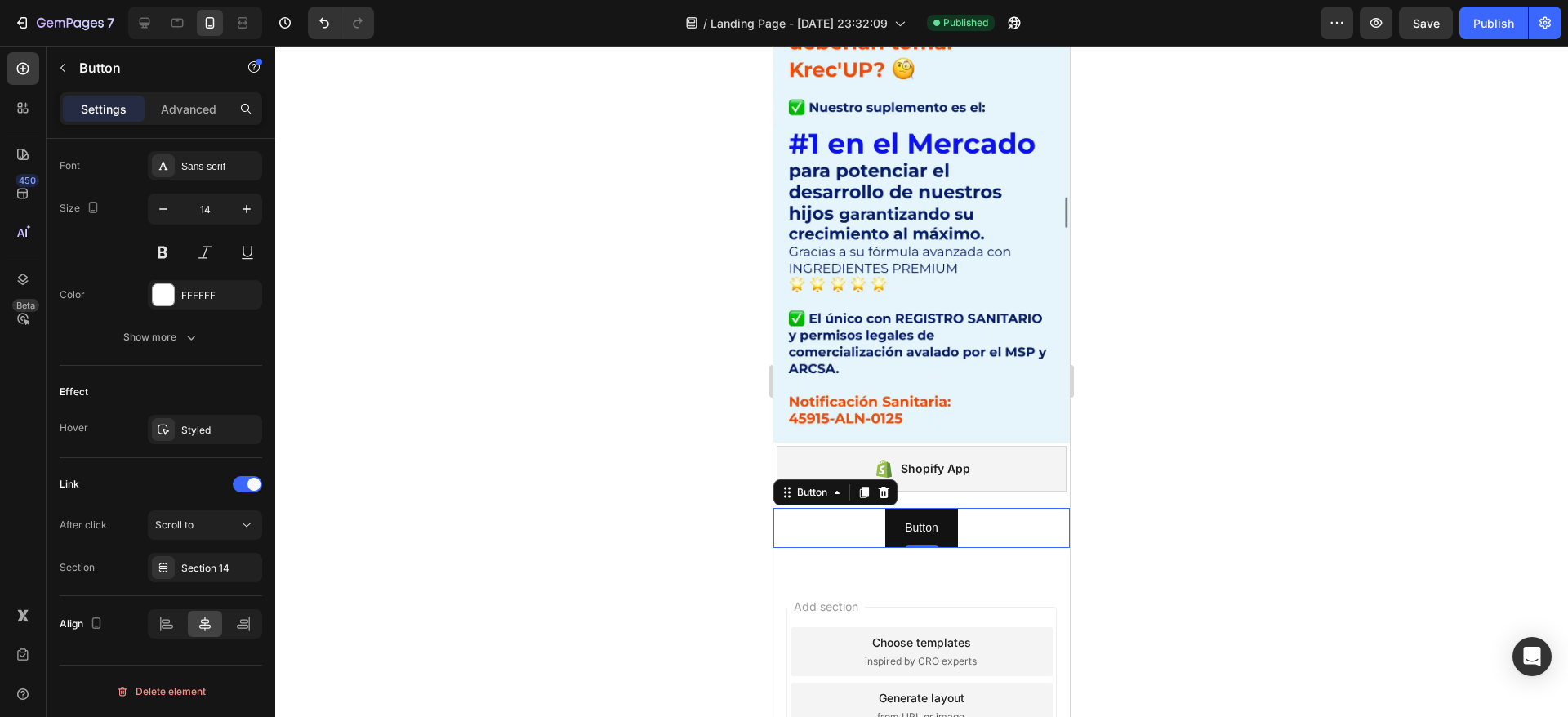
click at [1341, 225] on div at bounding box center [921, 381] width 1292 height 672
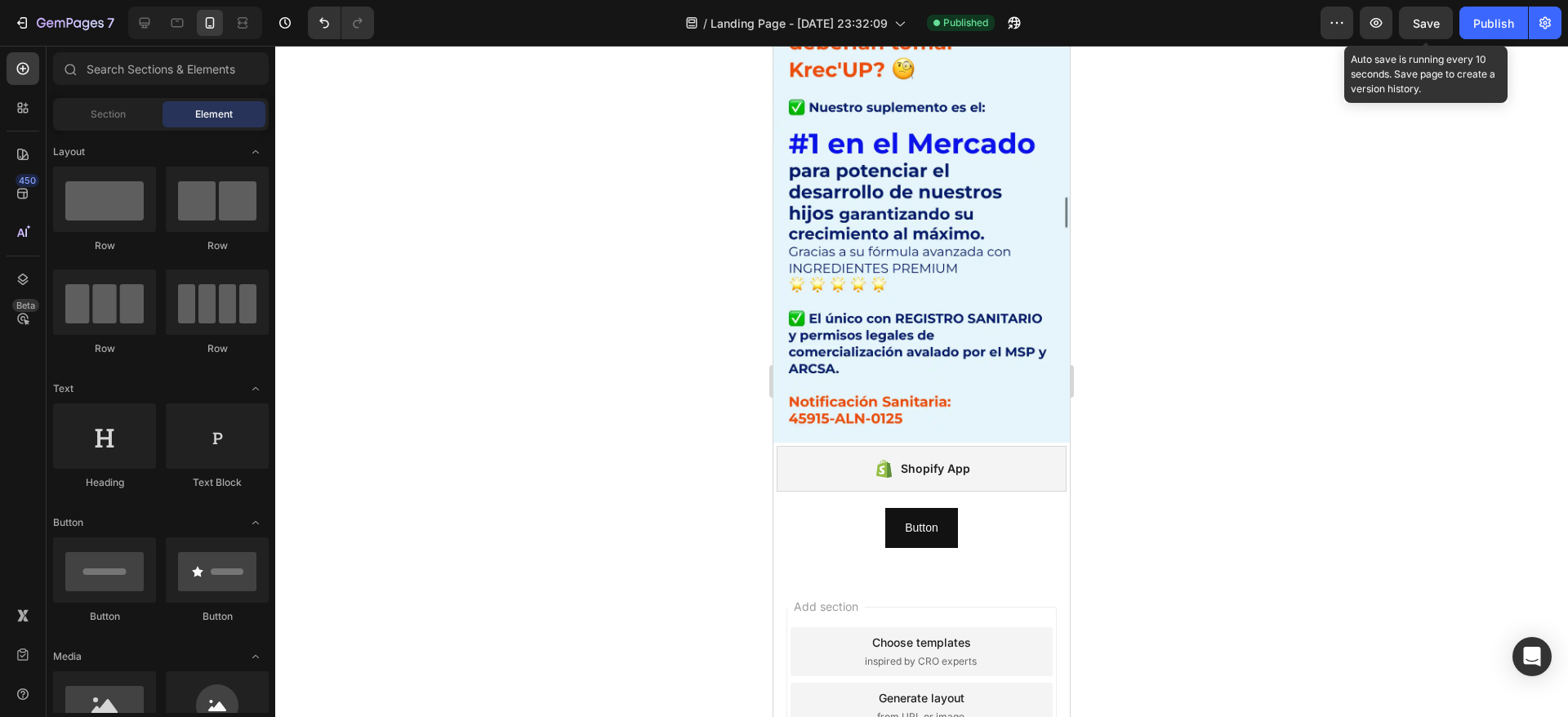
click at [1436, 21] on span "Save" at bounding box center [1426, 23] width 27 height 14
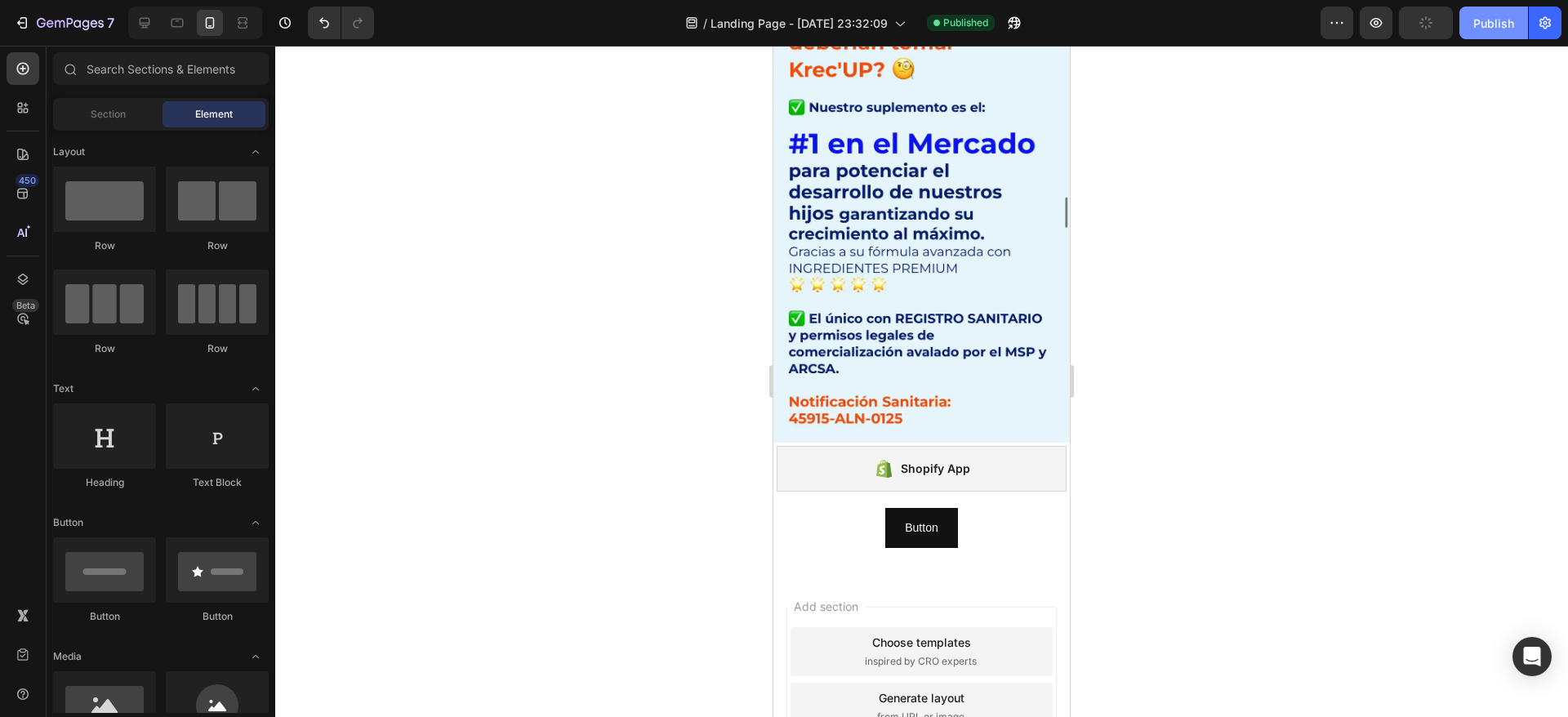
click at [1487, 24] on div "Publish" at bounding box center [1494, 22] width 41 height 17
click at [813, 429] on div "Shopify App" at bounding box center [811, 436] width 63 height 14
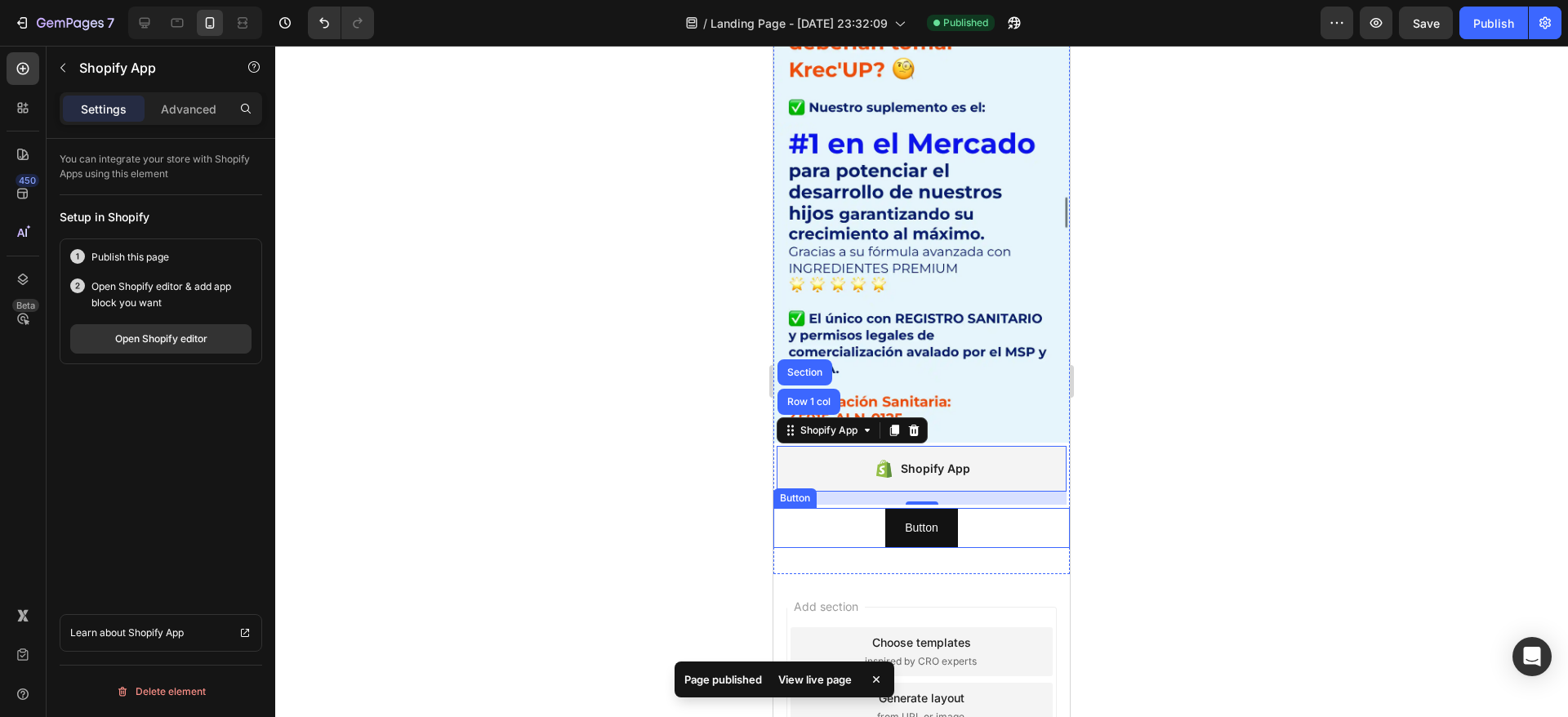
click at [838, 507] on div "Button Button" at bounding box center [921, 527] width 296 height 40
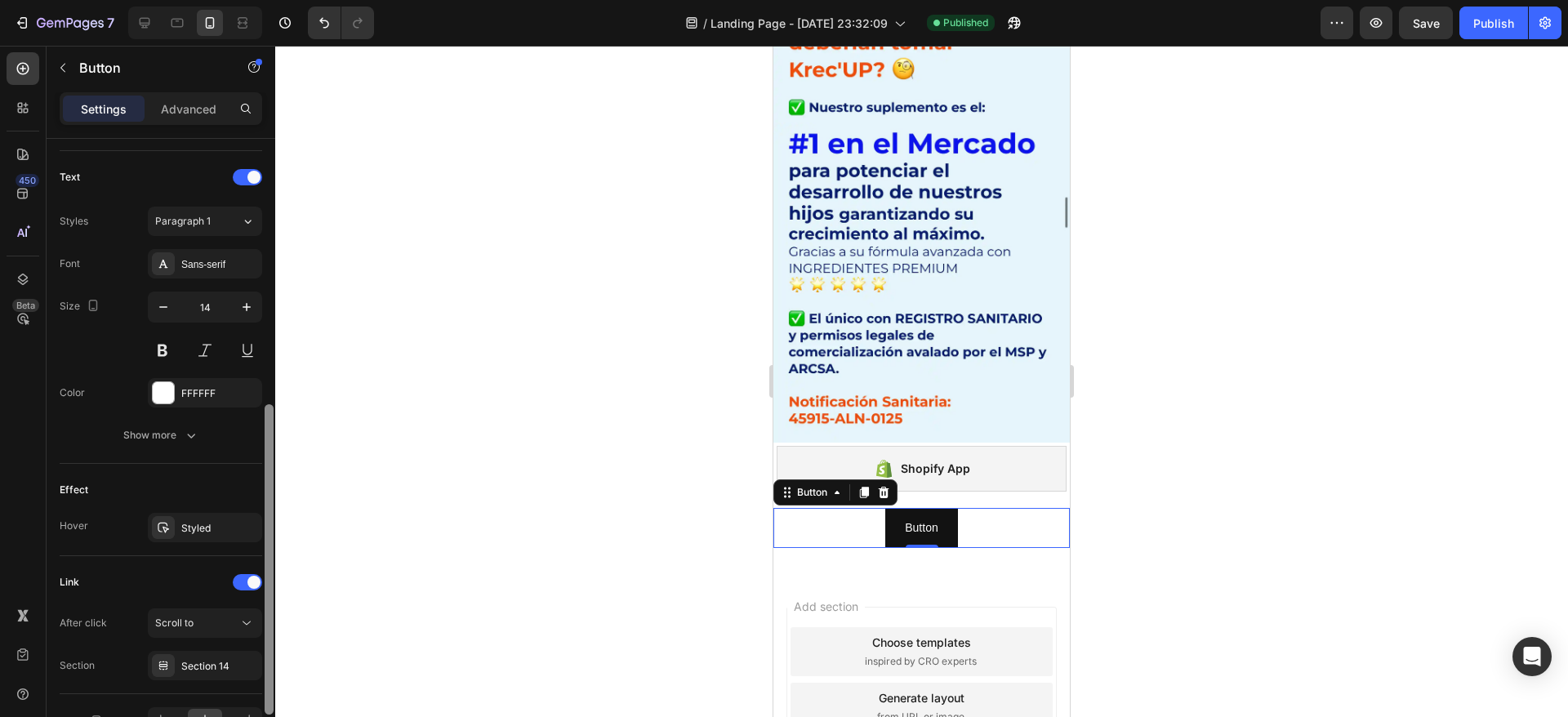
scroll to position [559, 0]
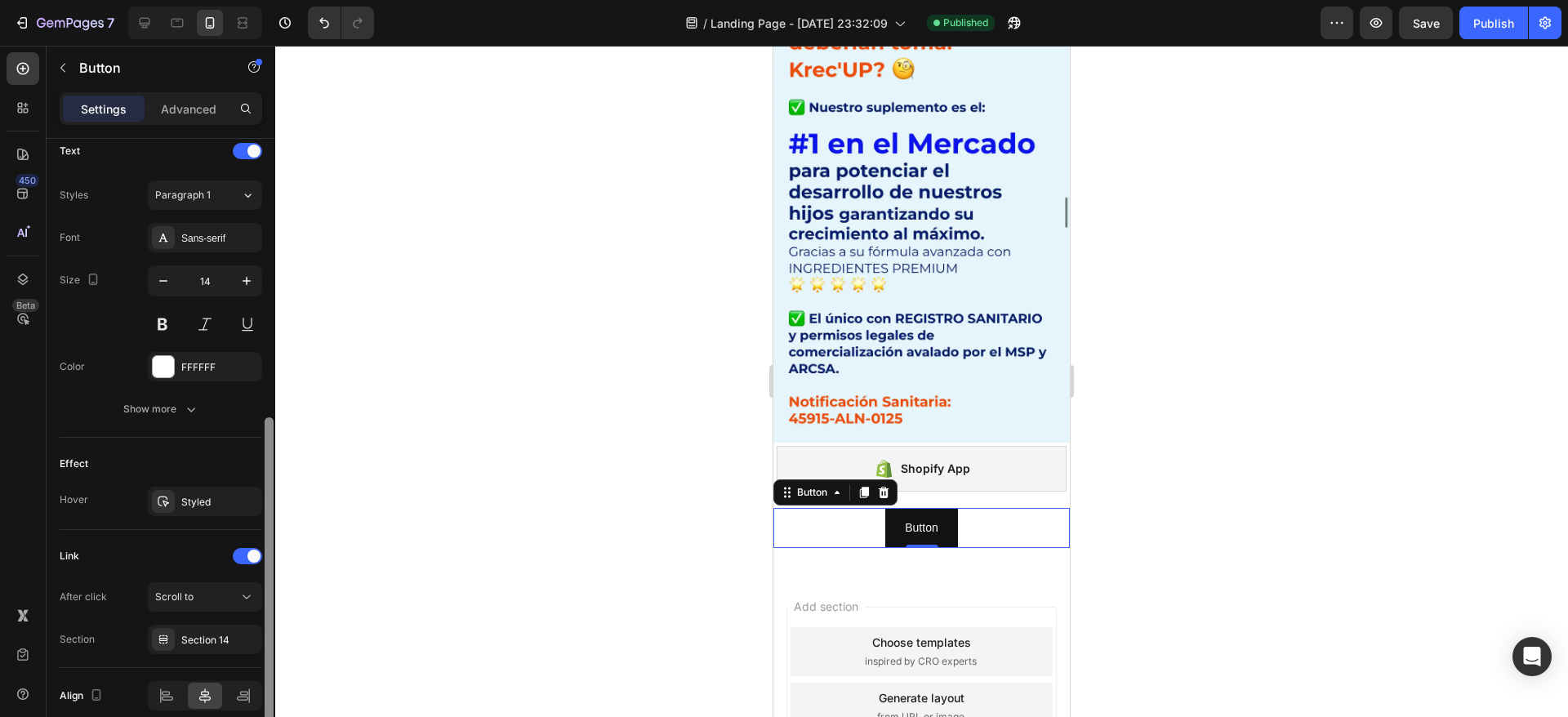
drag, startPoint x: 266, startPoint y: 431, endPoint x: 276, endPoint y: 710, distance: 279.2
click at [276, 0] on div "7 / Landing Page - Sep 15, 23:32:09 Published Preview Save Publish 450 Beta Sec…" at bounding box center [784, 0] width 1568 height 0
click at [203, 633] on div "Section 14" at bounding box center [204, 640] width 47 height 14
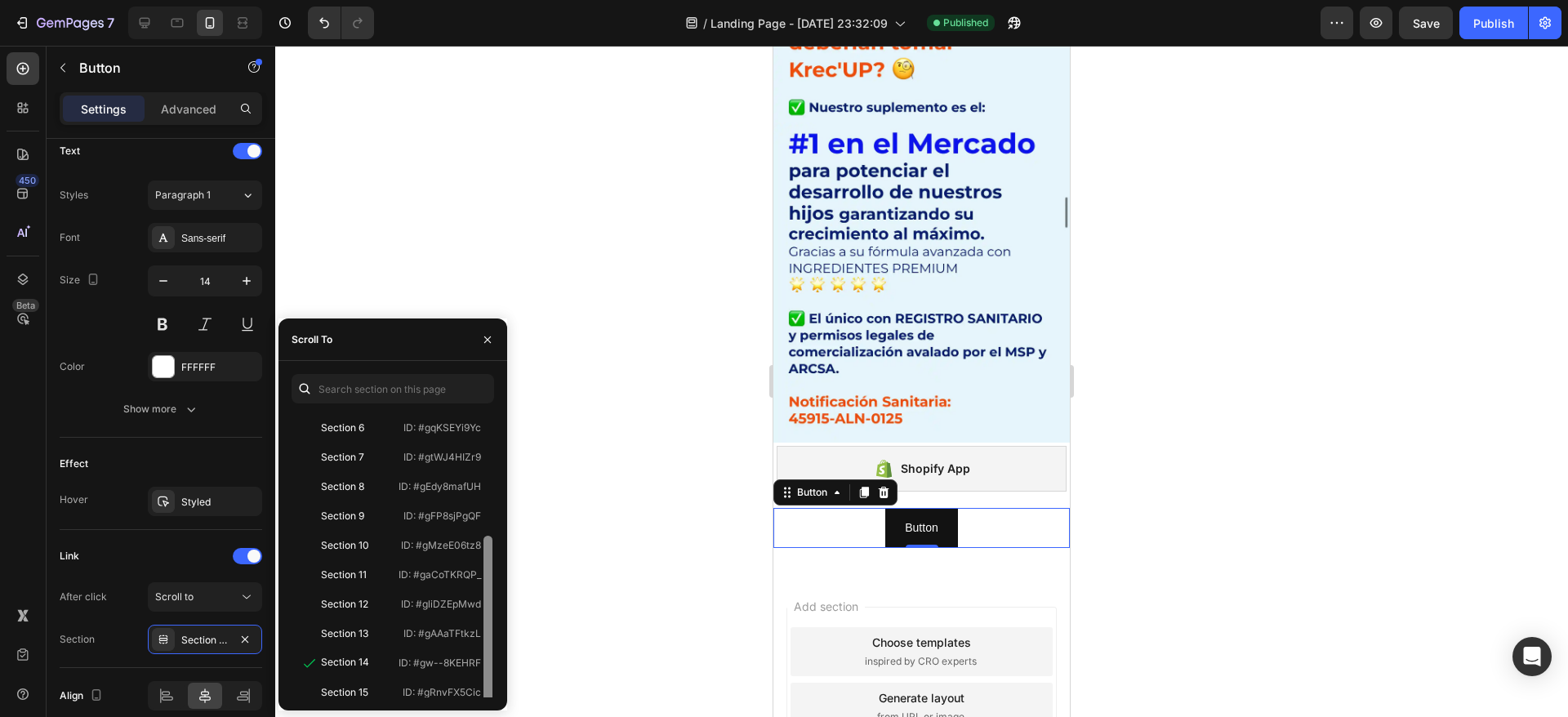
scroll to position [186, 0]
drag, startPoint x: 486, startPoint y: 545, endPoint x: 487, endPoint y: 663, distance: 118.0
click at [487, 663] on div at bounding box center [488, 612] width 9 height 171
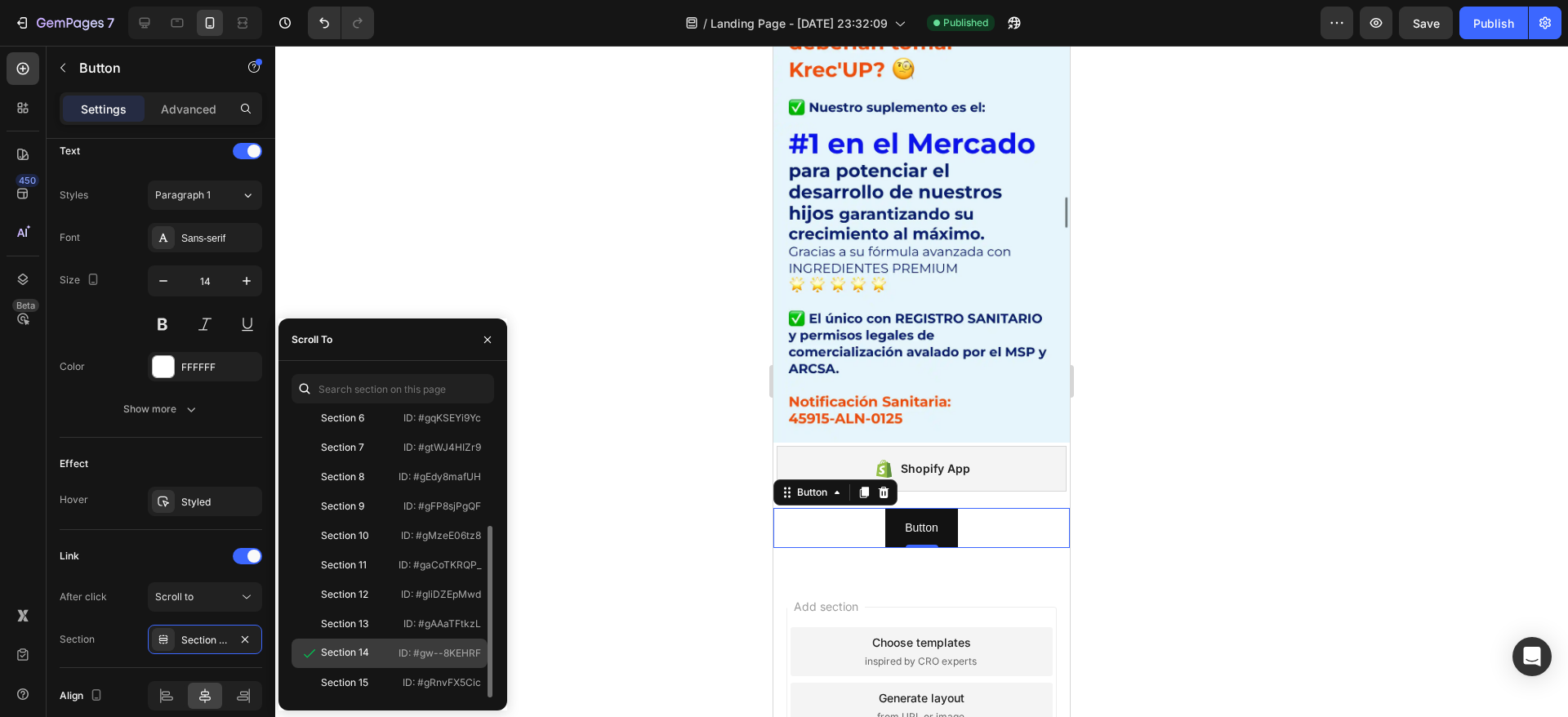
drag, startPoint x: 413, startPoint y: 648, endPoint x: 467, endPoint y: 654, distance: 54.3
click at [476, 655] on p "ID: #gw--8KEHRF" at bounding box center [440, 653] width 82 height 14
drag, startPoint x: 465, startPoint y: 653, endPoint x: 417, endPoint y: 649, distance: 48.2
click at [417, 649] on p "ID: #gw--8KEHRF" at bounding box center [440, 653] width 82 height 14
click at [414, 652] on p "ID: #gw--8KEHRF" at bounding box center [440, 653] width 82 height 14
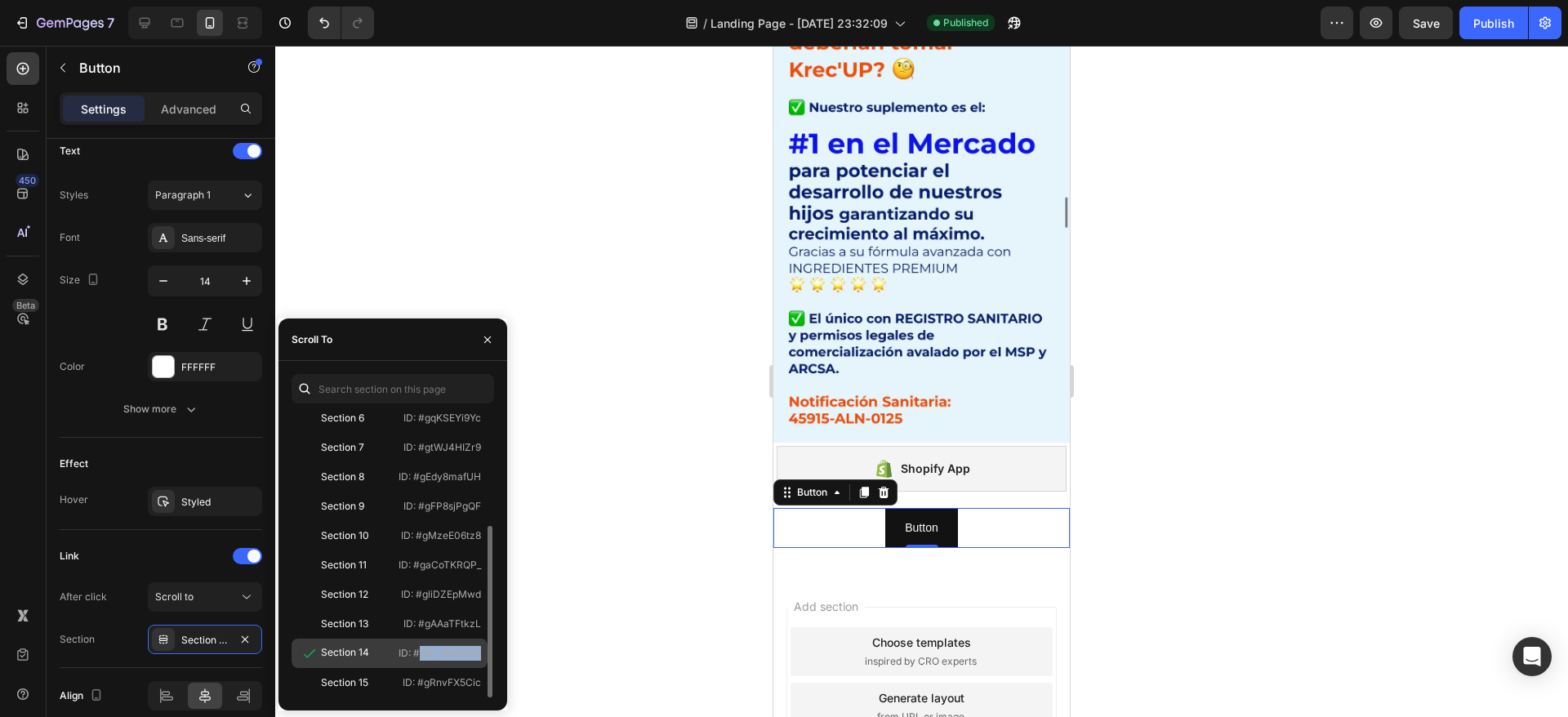
drag, startPoint x: 414, startPoint y: 652, endPoint x: 478, endPoint y: 659, distance: 64.4
click at [478, 659] on p "ID: #gw--8KEHRF" at bounding box center [440, 653] width 82 height 14
copy p "#gw--8KEHRF"
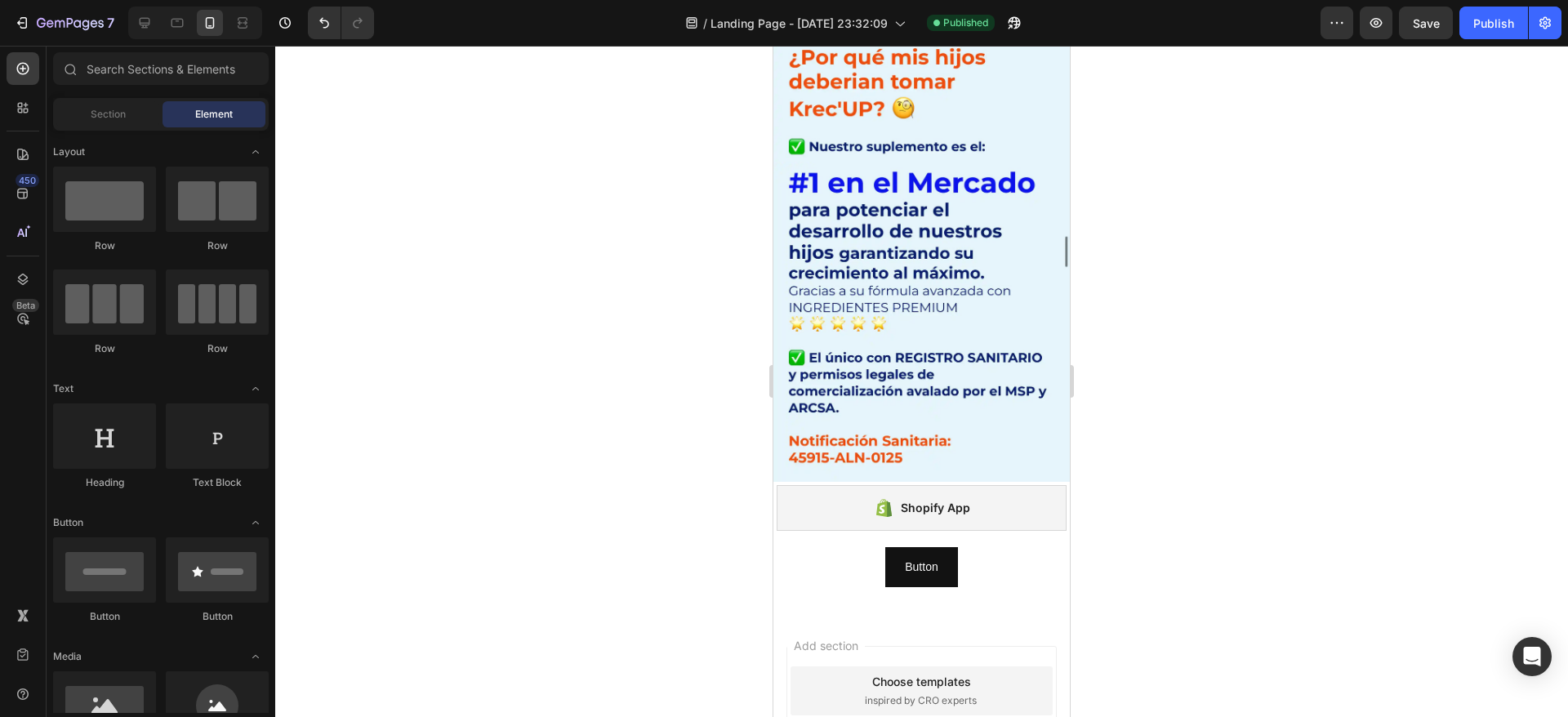
scroll to position [5969, 0]
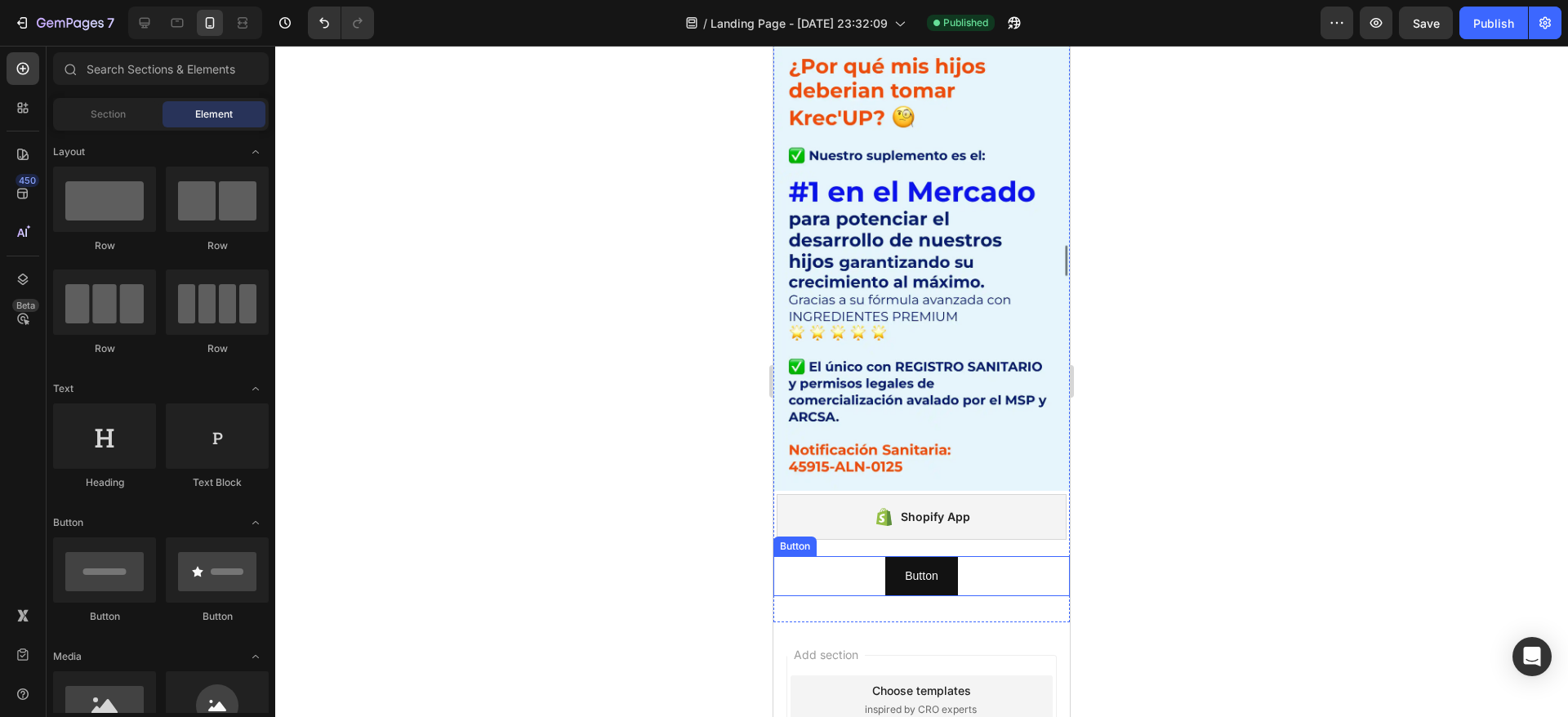
click at [846, 556] on div "Button Button" at bounding box center [921, 575] width 296 height 40
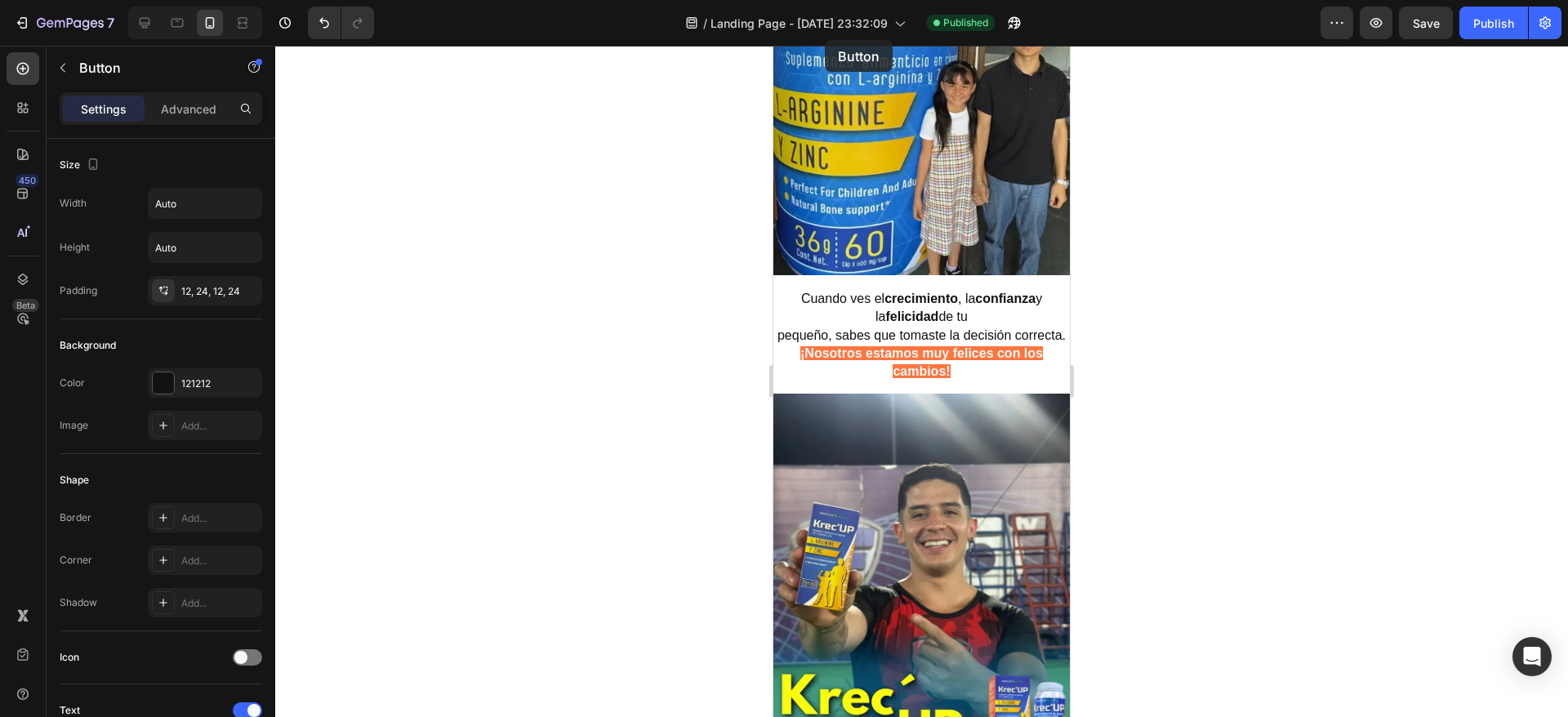
scroll to position [1439, 0]
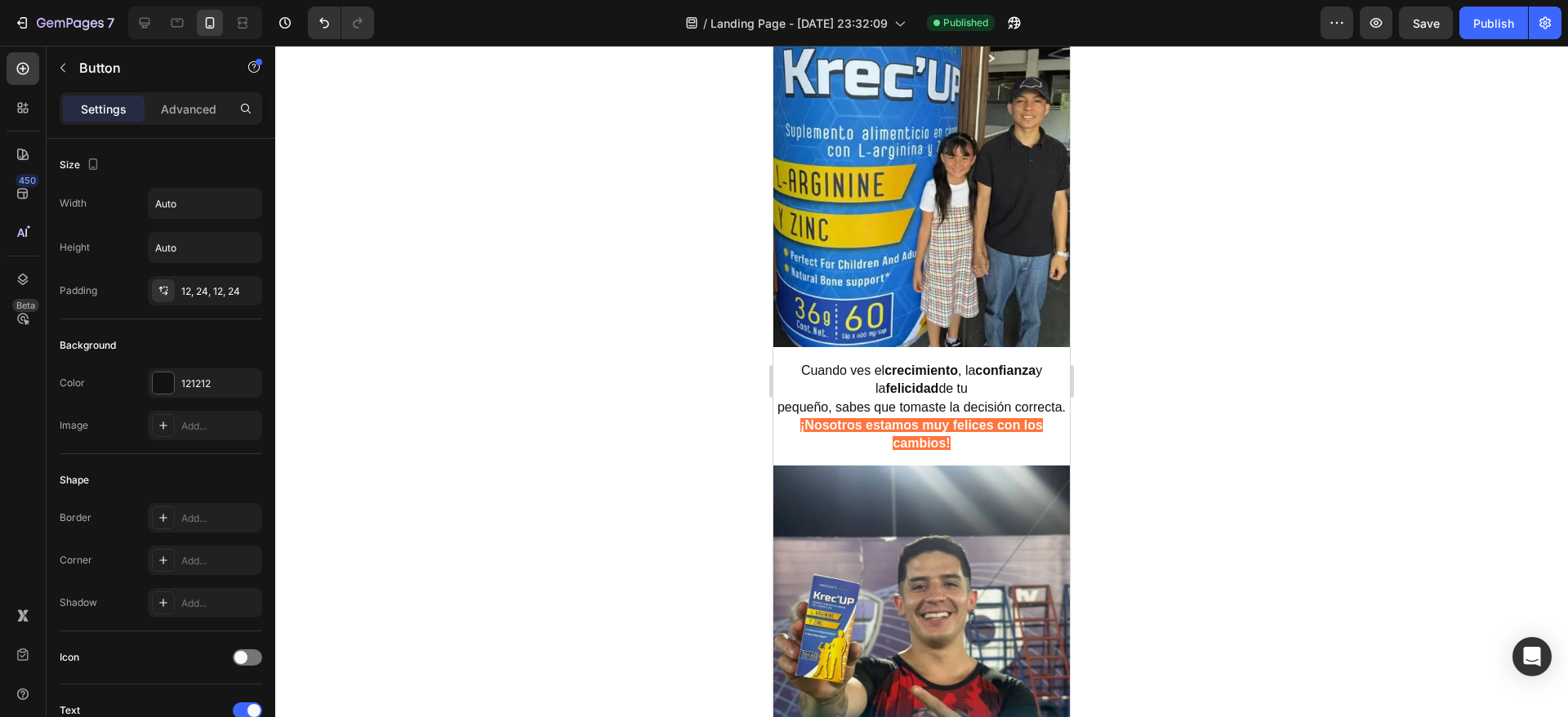
drag, startPoint x: 1598, startPoint y: 86, endPoint x: 1514, endPoint y: 234, distance: 170.2
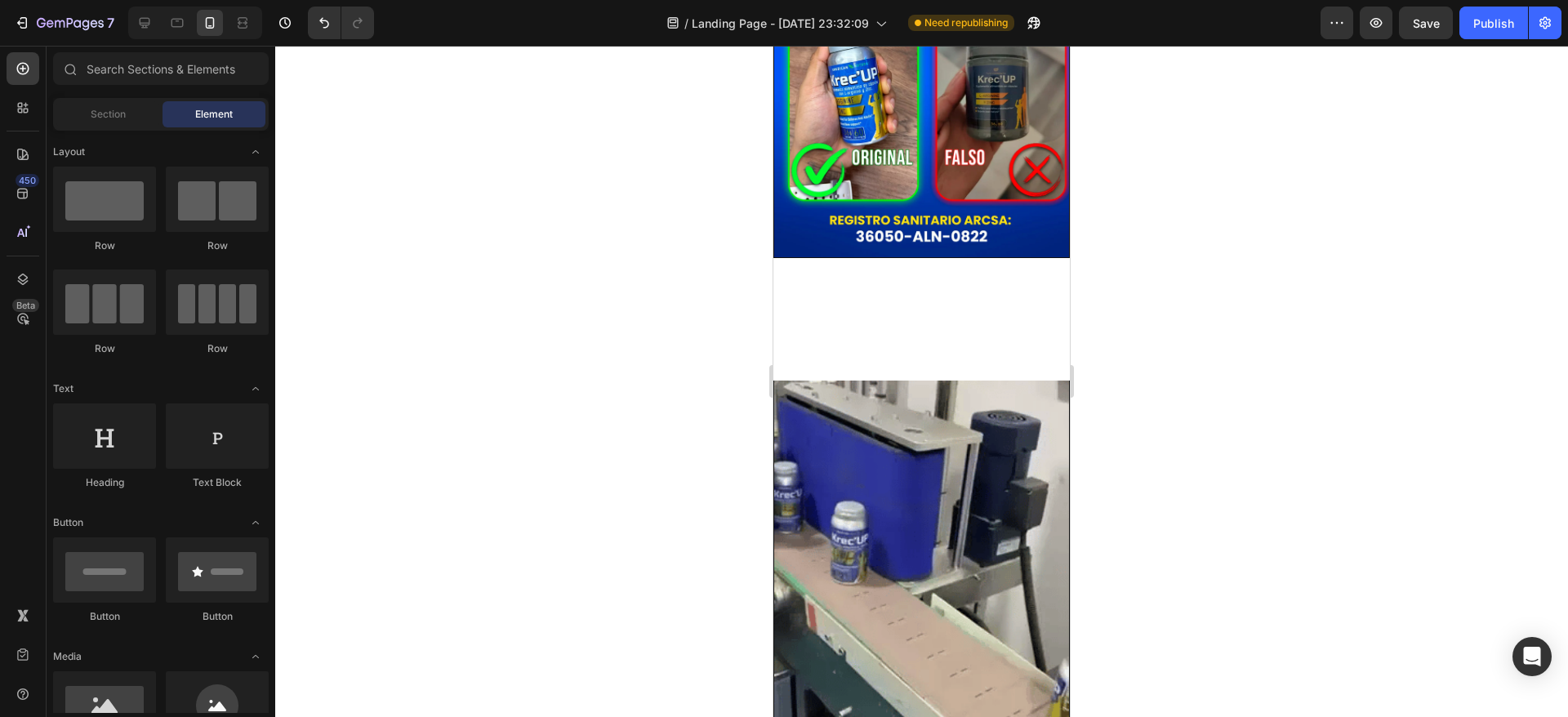
scroll to position [2515, 0]
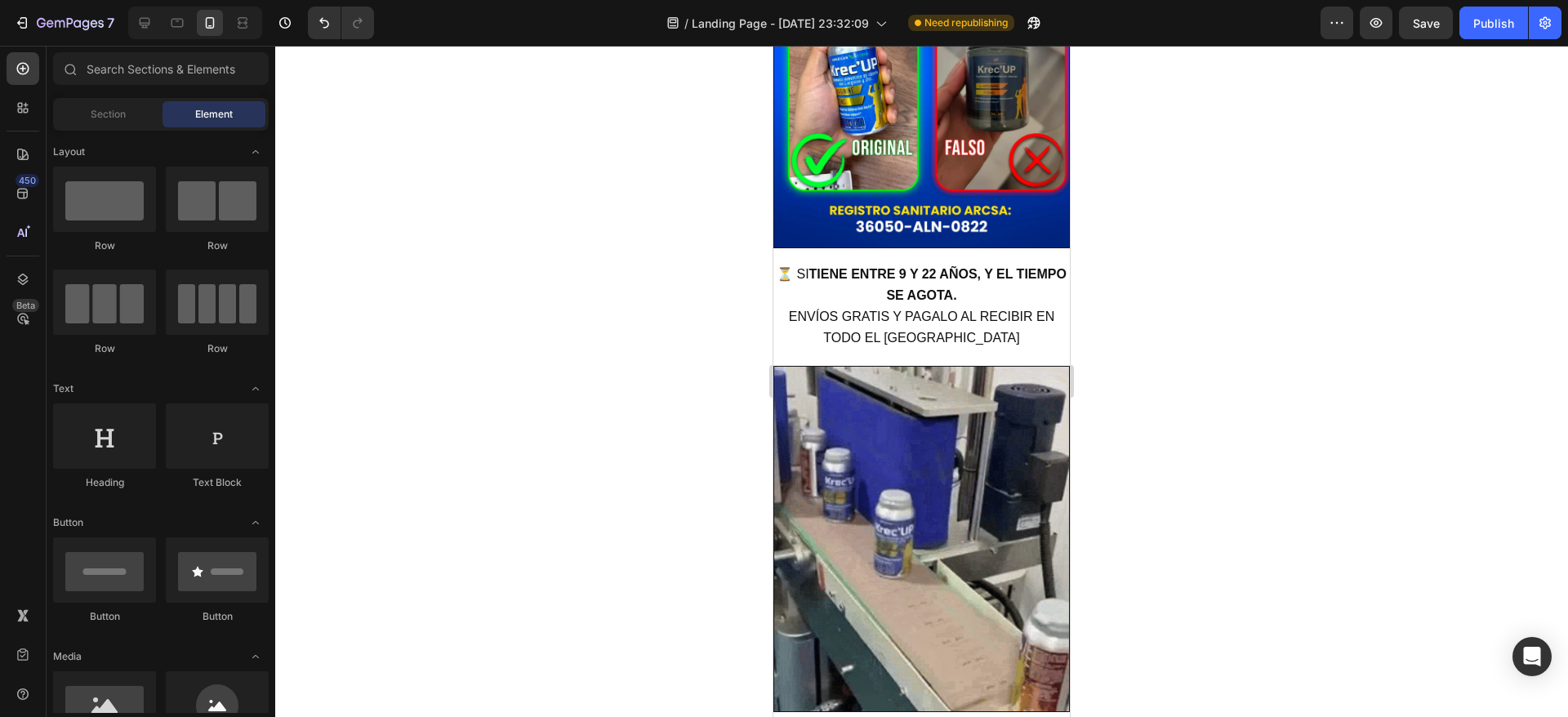
drag, startPoint x: 1062, startPoint y: 647, endPoint x: 1874, endPoint y: 361, distance: 860.9
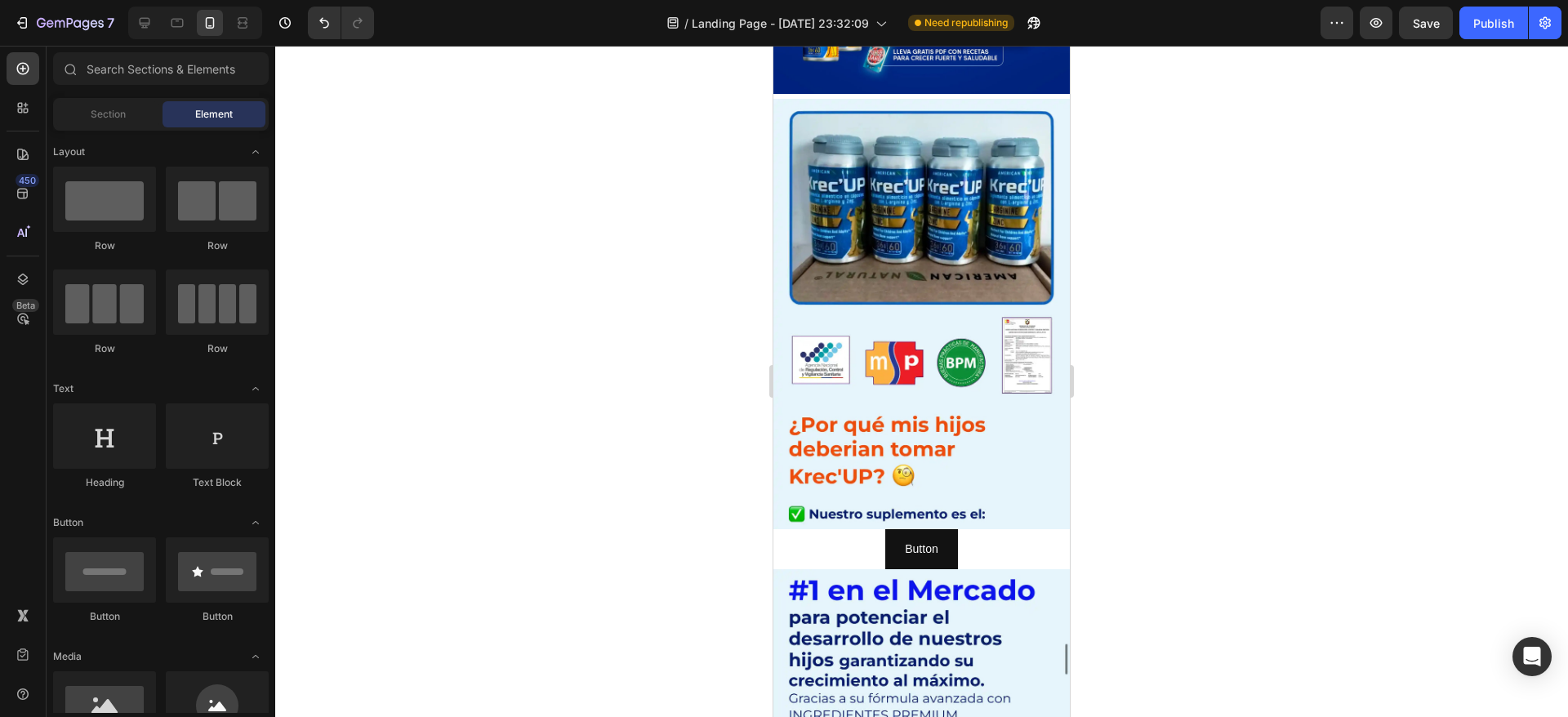
scroll to position [6554, 0]
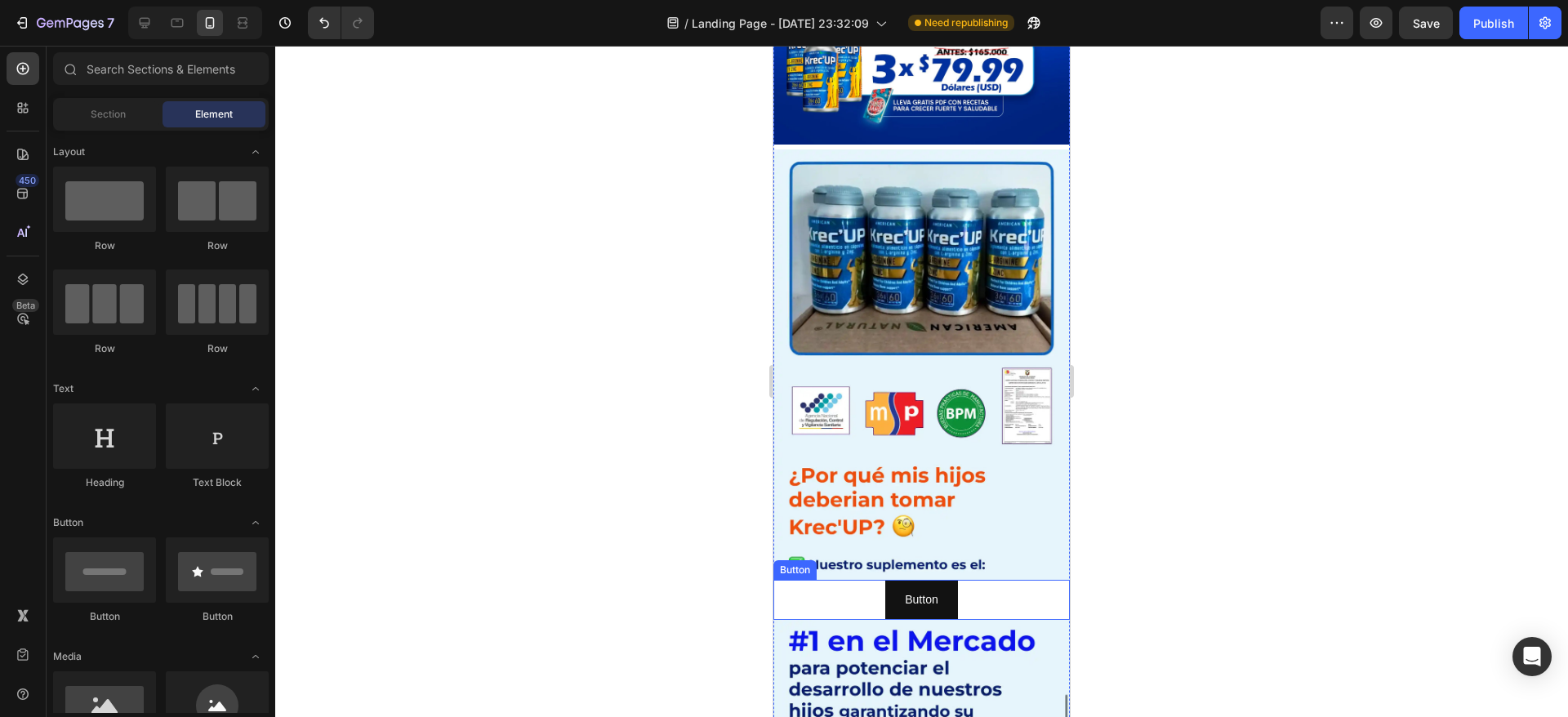
click at [840, 580] on div "Button Button" at bounding box center [921, 599] width 296 height 40
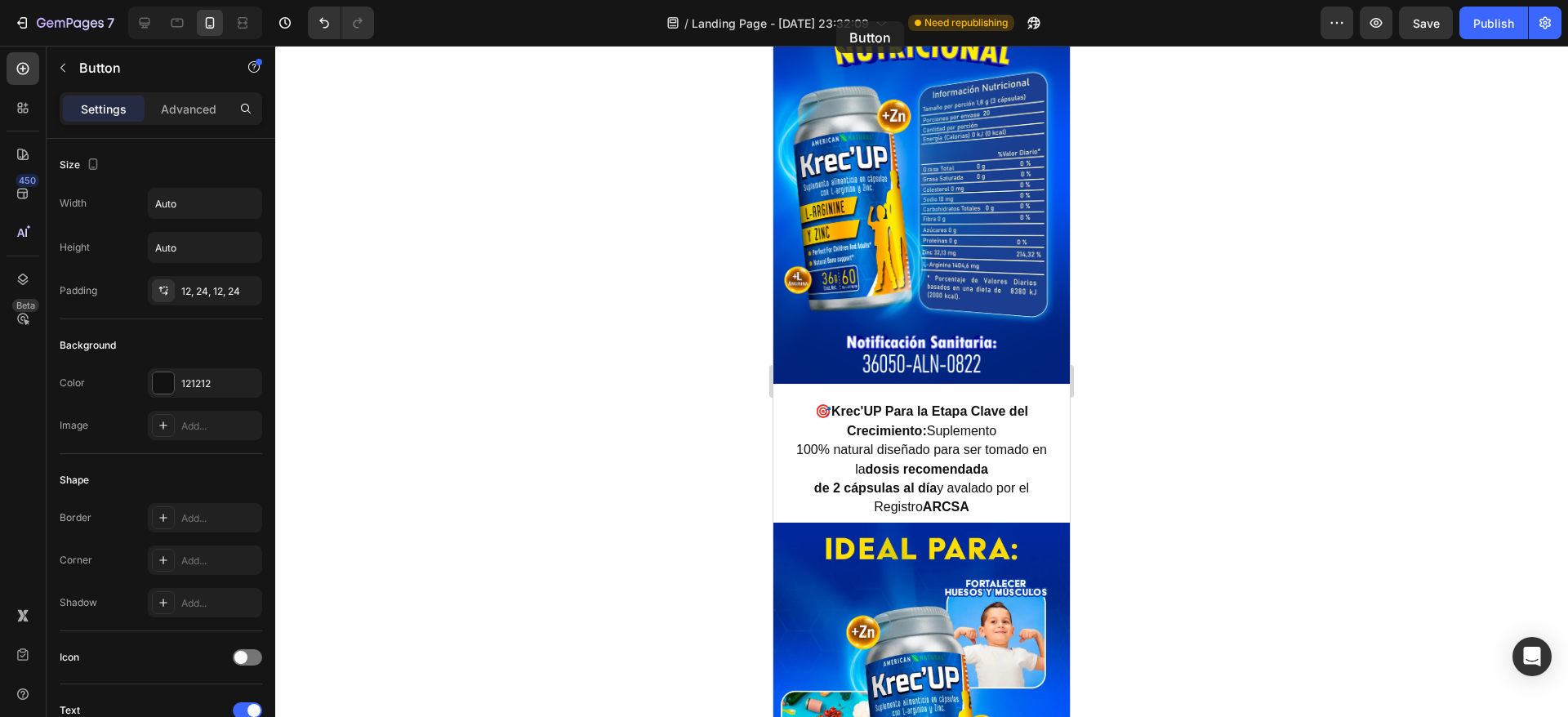
drag, startPoint x: 784, startPoint y: 482, endPoint x: 836, endPoint y: 21, distance: 463.9
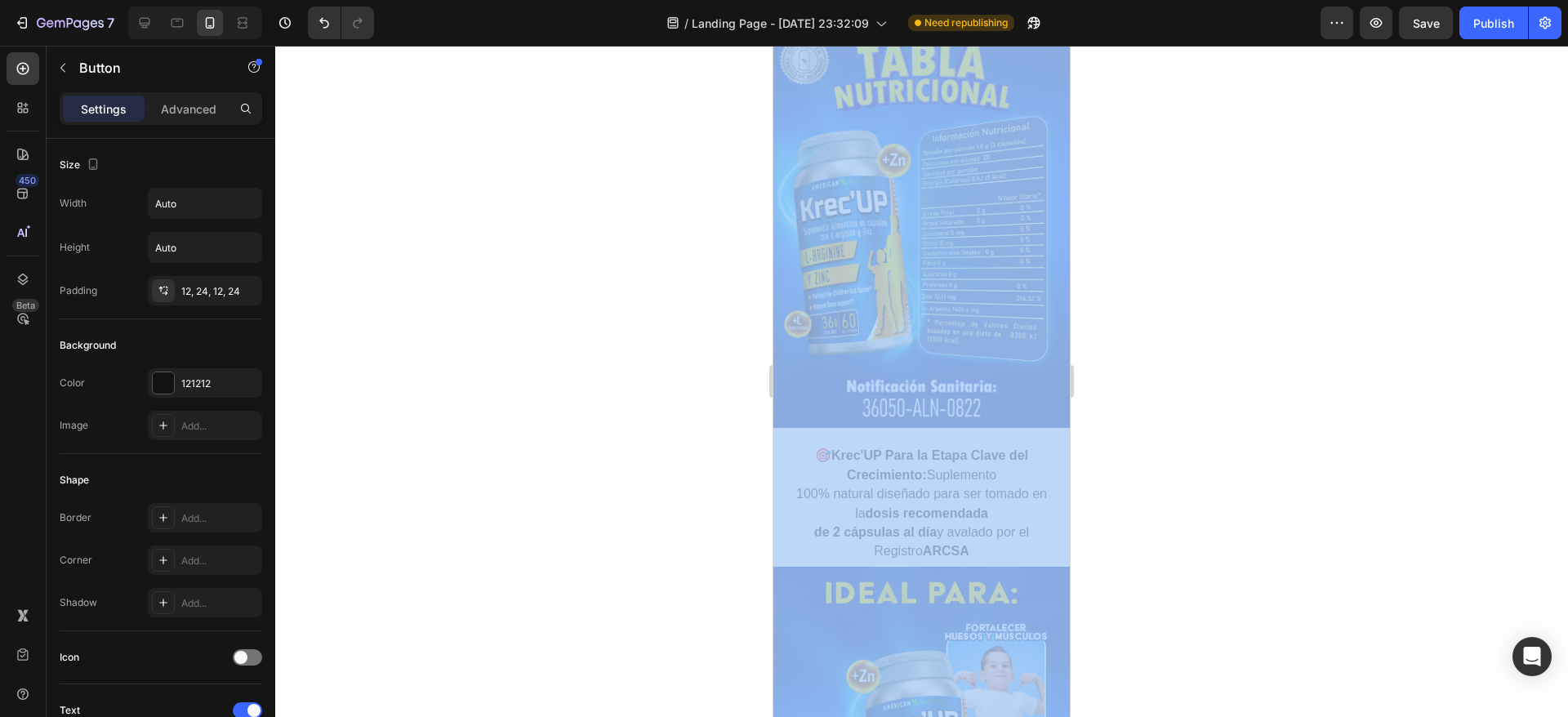
drag, startPoint x: 1609, startPoint y: 67, endPoint x: 2166, endPoint y: 380, distance: 638.9
click at [1173, 367] on div at bounding box center [921, 381] width 1292 height 672
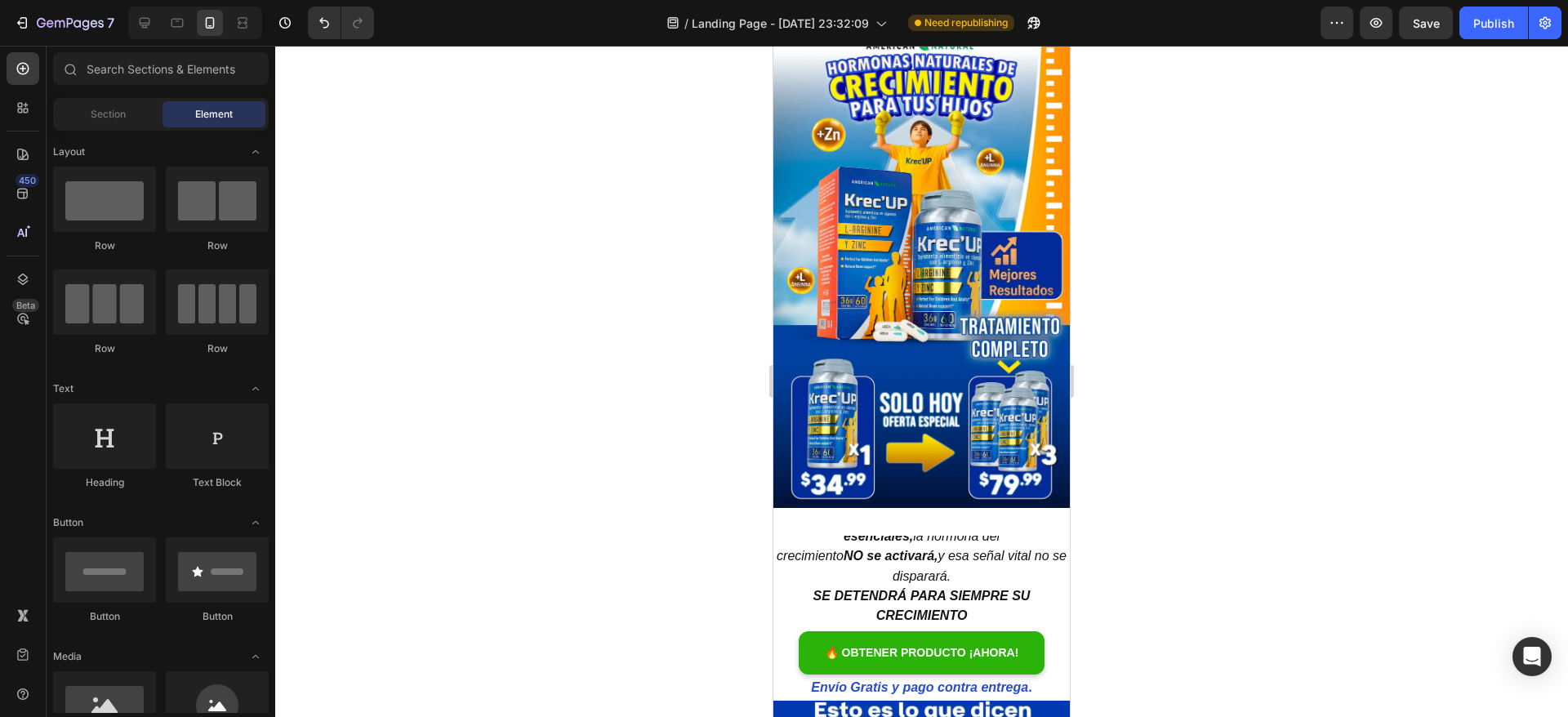
scroll to position [0, 0]
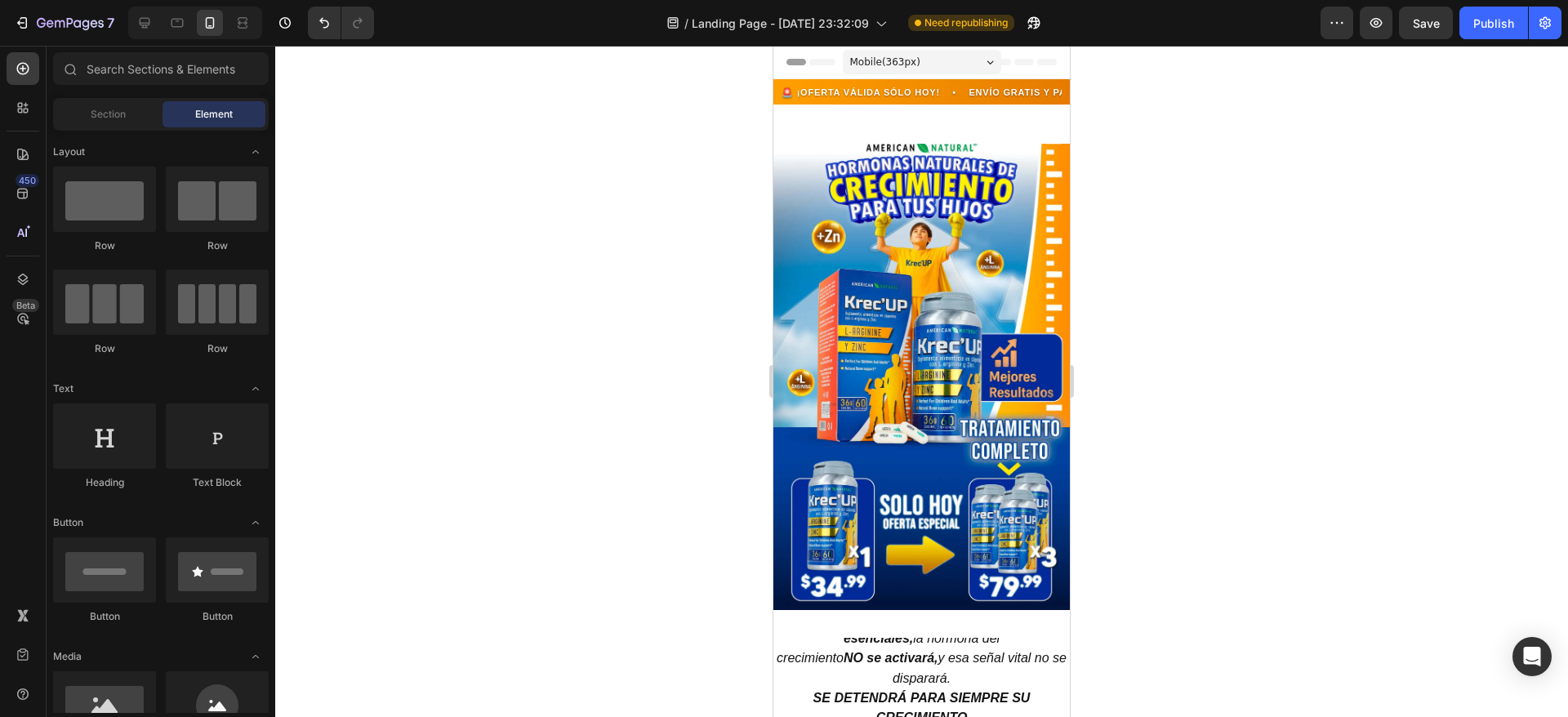
drag, startPoint x: 1058, startPoint y: 307, endPoint x: 1936, endPoint y: 161, distance: 890.1
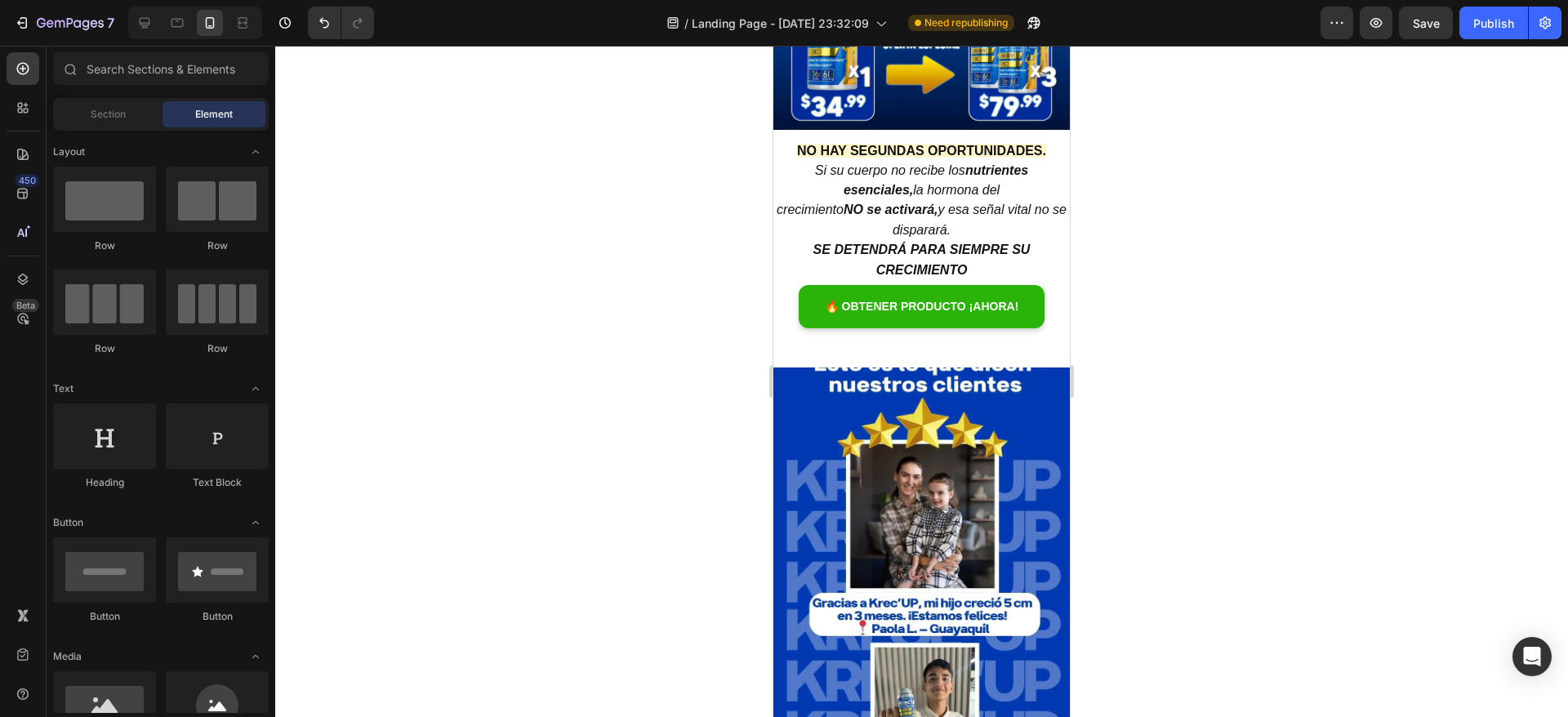
scroll to position [491, 0]
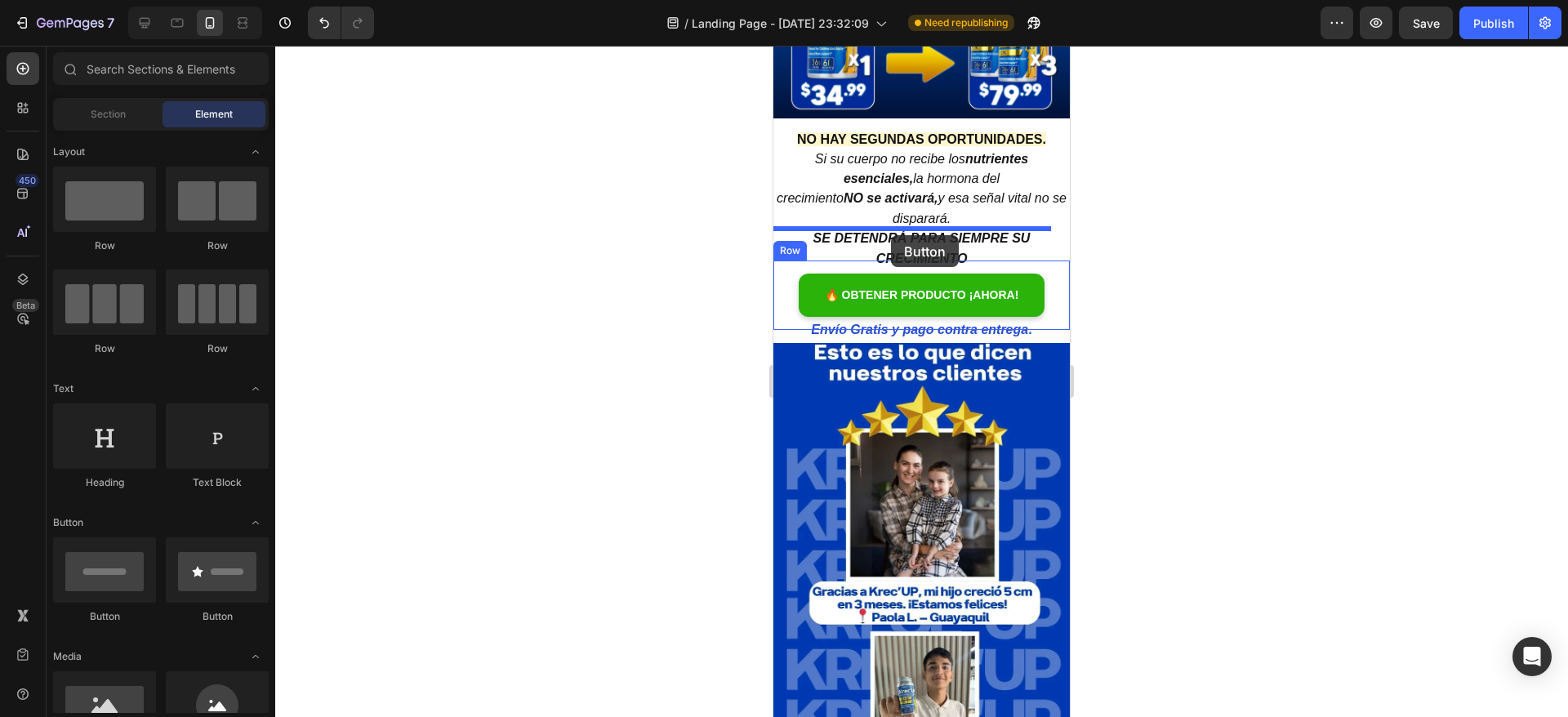
drag, startPoint x: 895, startPoint y: 631, endPoint x: 891, endPoint y: 235, distance: 396.0
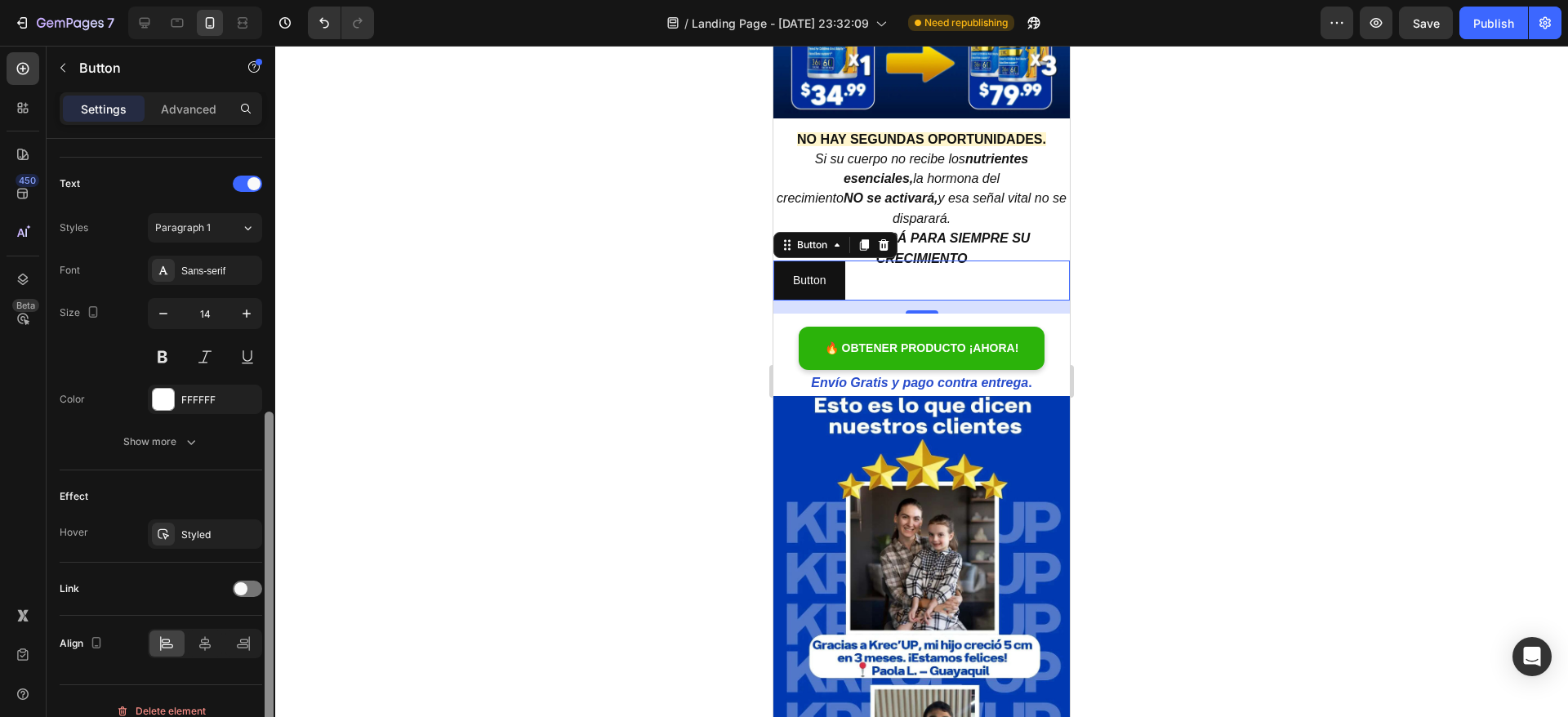
scroll to position [546, 0]
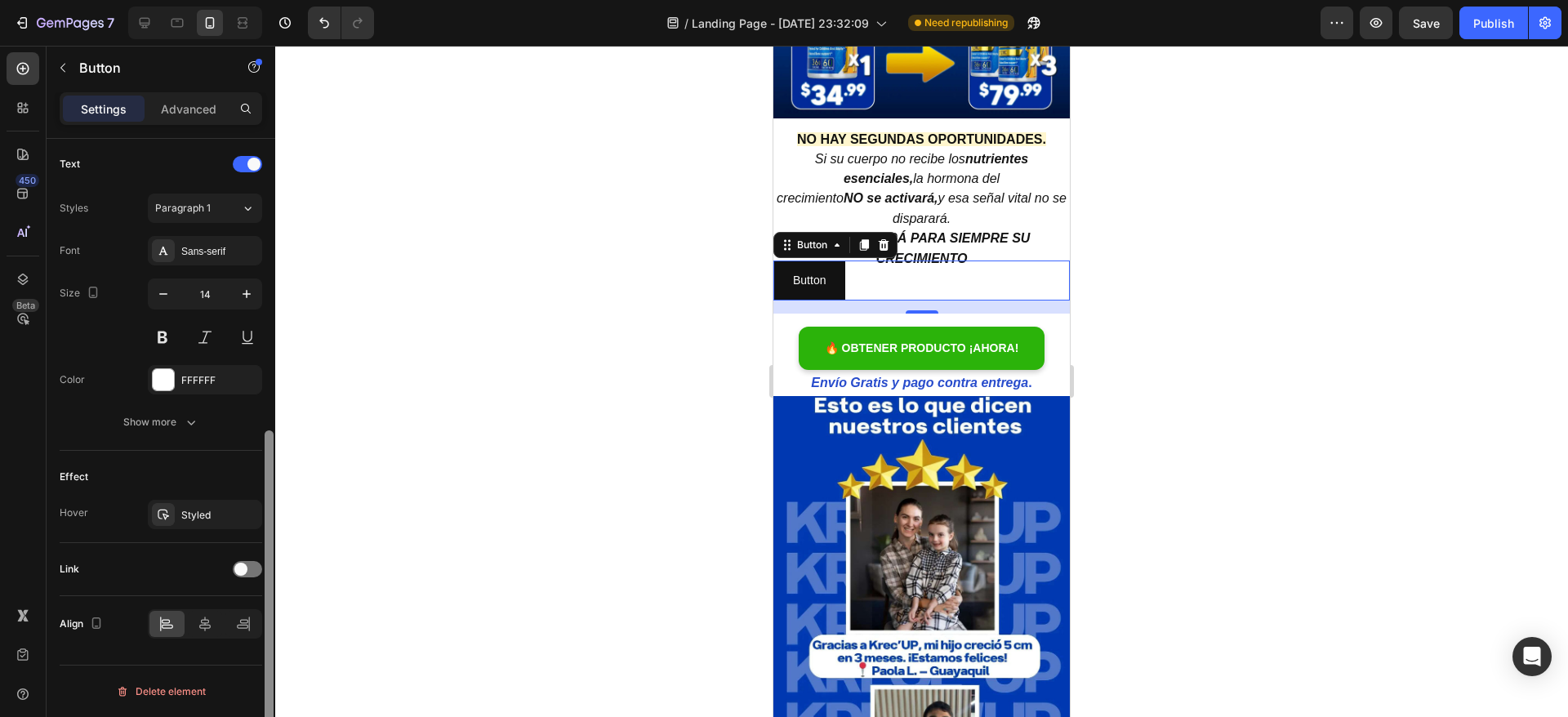
drag, startPoint x: 271, startPoint y: 206, endPoint x: 276, endPoint y: 540, distance: 334.0
click at [276, 0] on div "7 / Landing Page - Sep 15, 23:32:09 Need republishing Preview Save Publish 450 …" at bounding box center [784, 0] width 1568 height 0
click at [246, 573] on div at bounding box center [247, 569] width 29 height 16
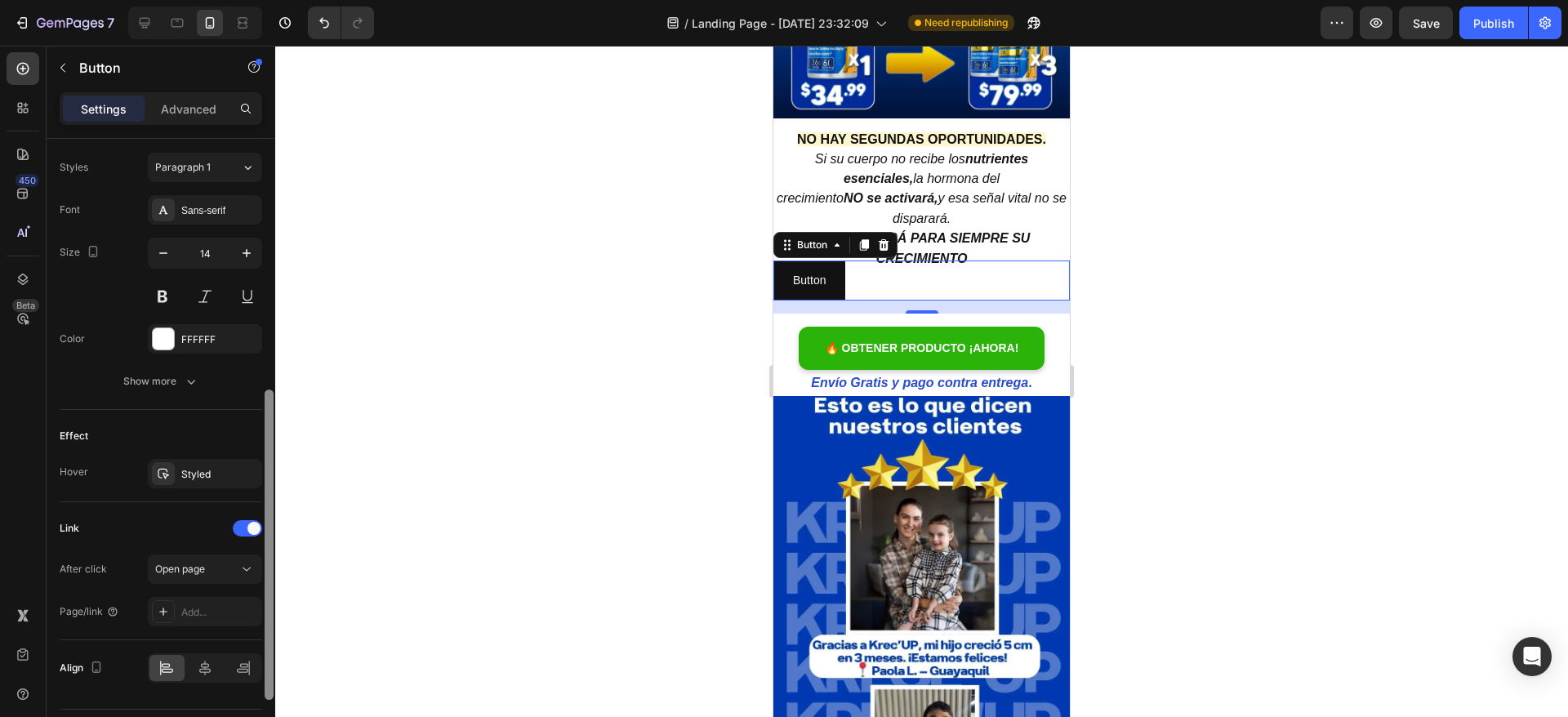
scroll to position [631, 0]
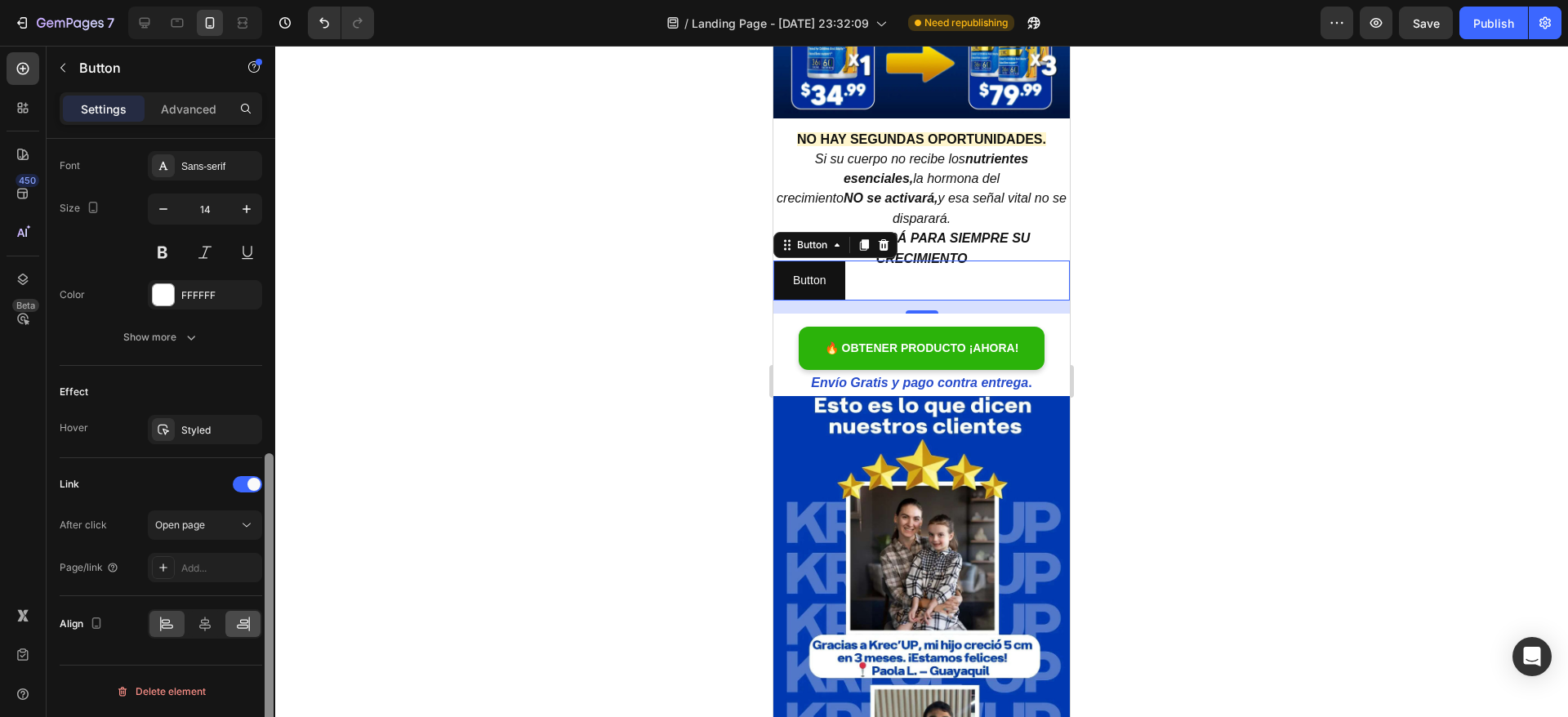
drag, startPoint x: 272, startPoint y: 548, endPoint x: 259, endPoint y: 633, distance: 86.0
click at [259, 633] on div "Size Width Auto Height Auto Padding 12, 24, 12, 24 Background Color 121212 Imag…" at bounding box center [161, 451] width 228 height 624
click at [215, 526] on div "Open page" at bounding box center [196, 524] width 83 height 14
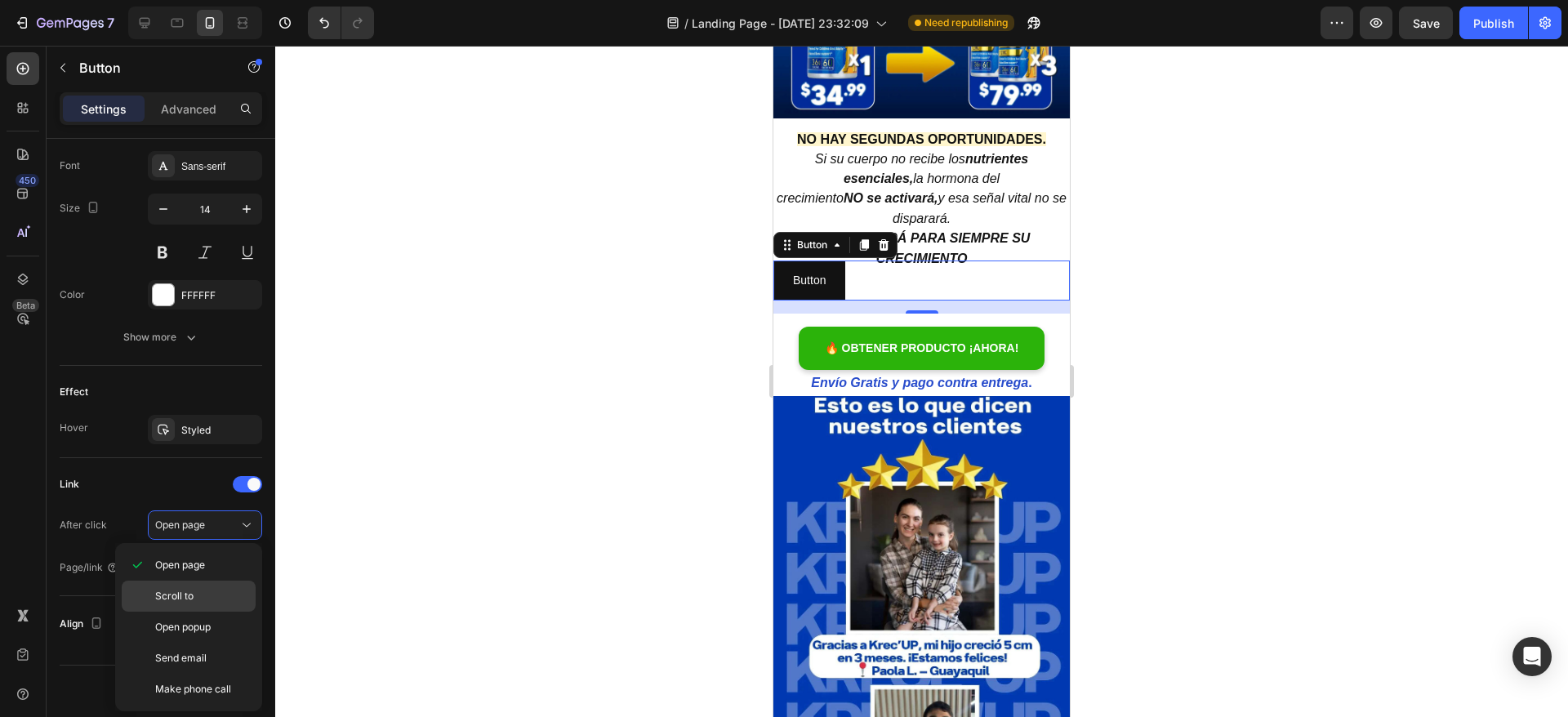
click at [195, 593] on p "Scroll to" at bounding box center [202, 596] width 93 height 14
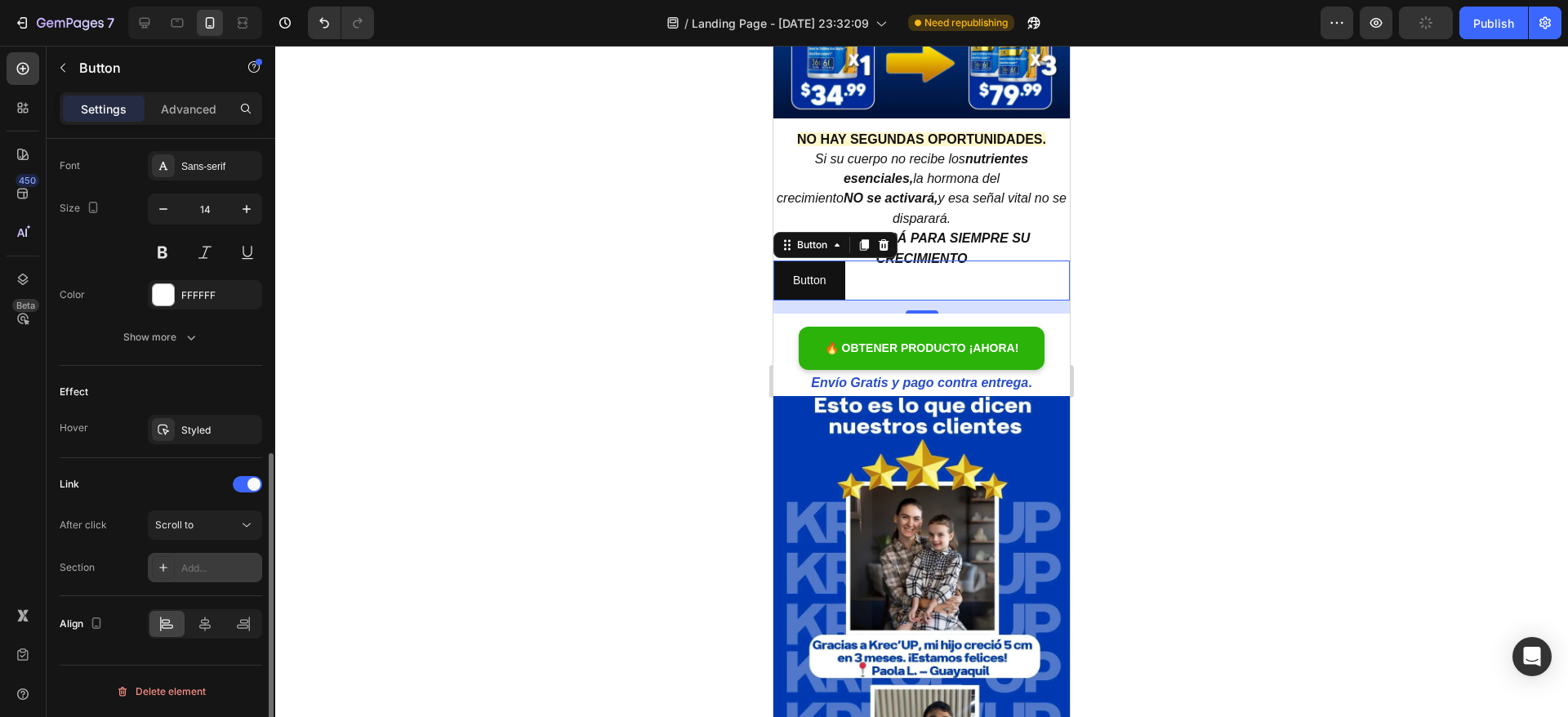
click at [202, 565] on div "Add..." at bounding box center [219, 568] width 77 height 14
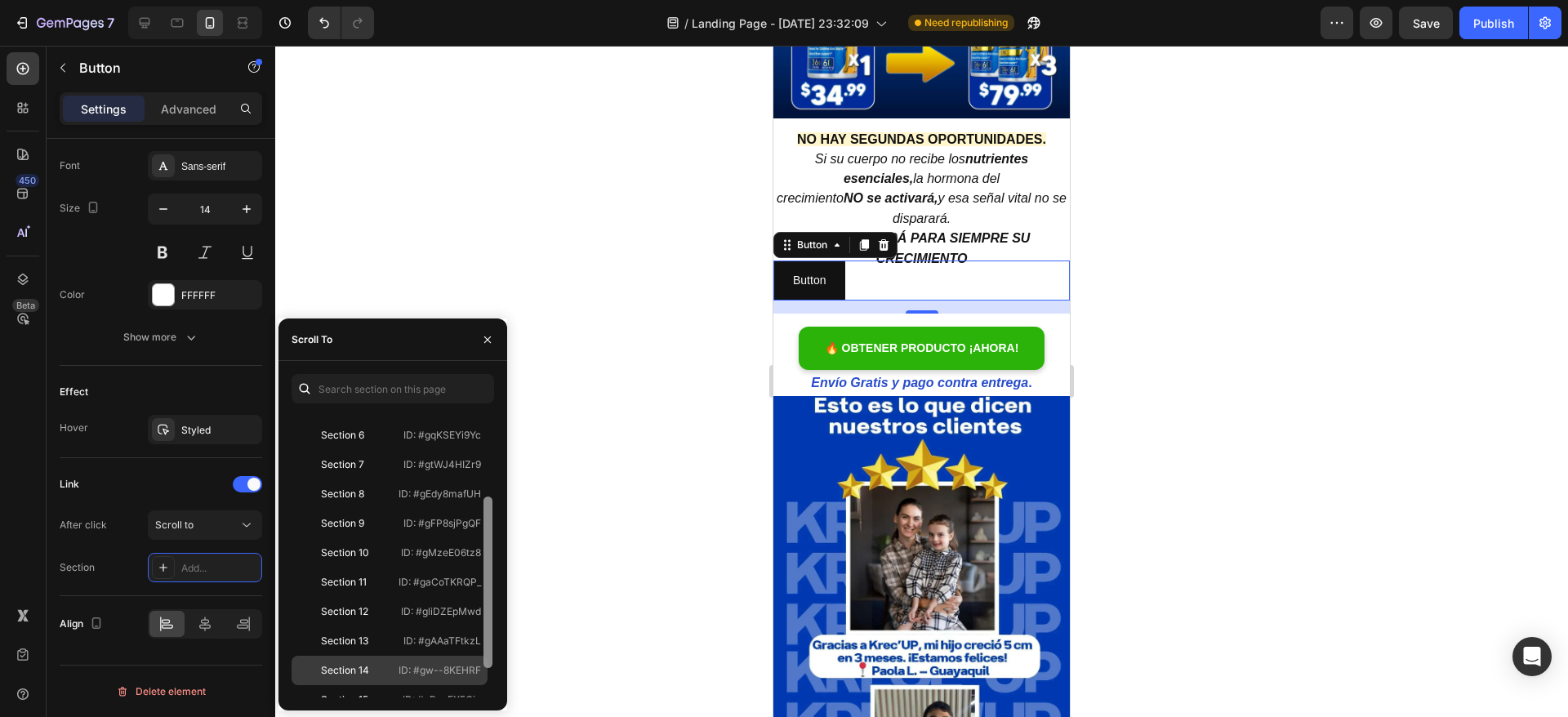
scroll to position [186, 0]
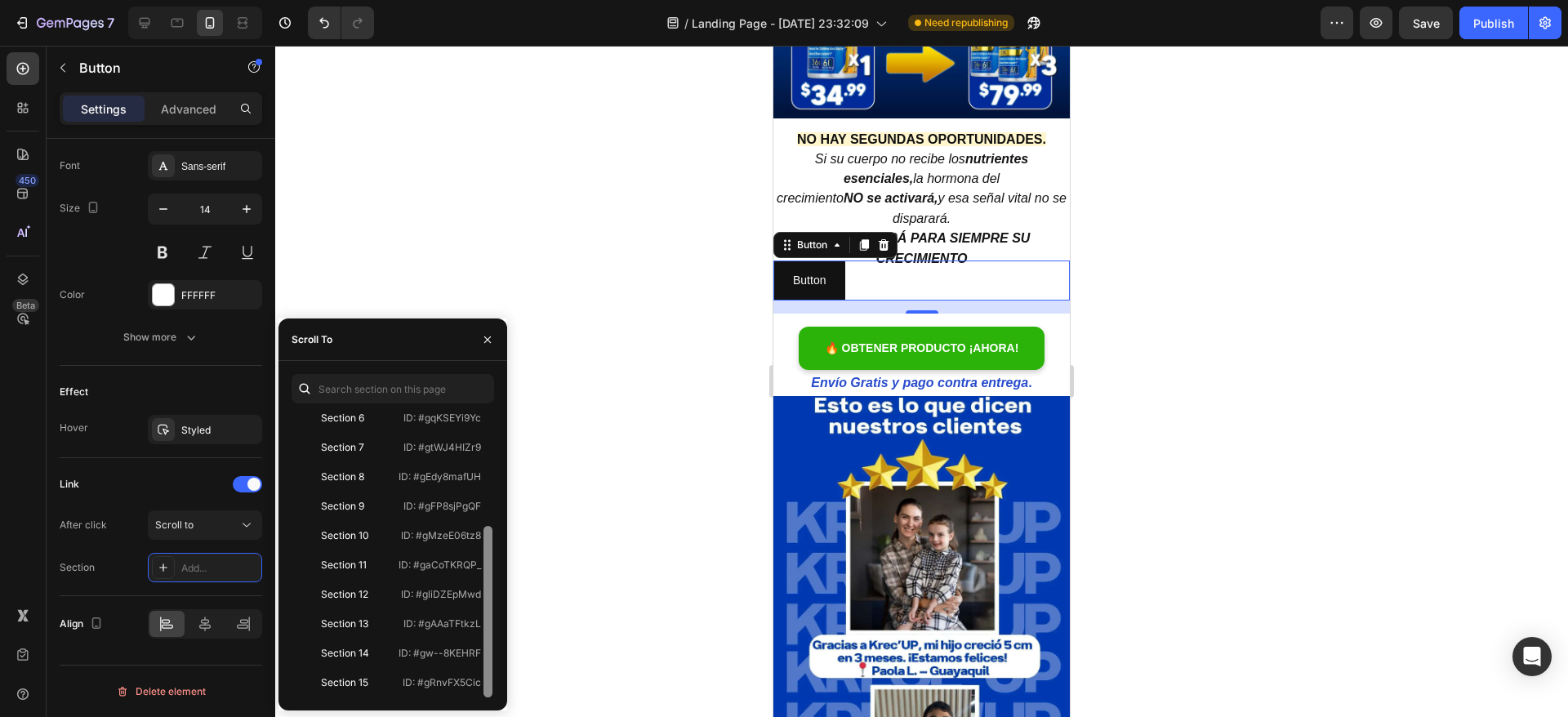
drag, startPoint x: 485, startPoint y: 535, endPoint x: 468, endPoint y: 699, distance: 164.9
click at [468, 699] on div "Top #scroll-to-top Section 1 ID: #gJQ_ebNpP3 Section 2 ID: #gzJyMNj9ik Section …" at bounding box center [392, 536] width 228 height 350
click at [430, 652] on p "ID: #gw--8KEHRF" at bounding box center [440, 653] width 82 height 14
click at [588, 362] on div at bounding box center [921, 381] width 1292 height 672
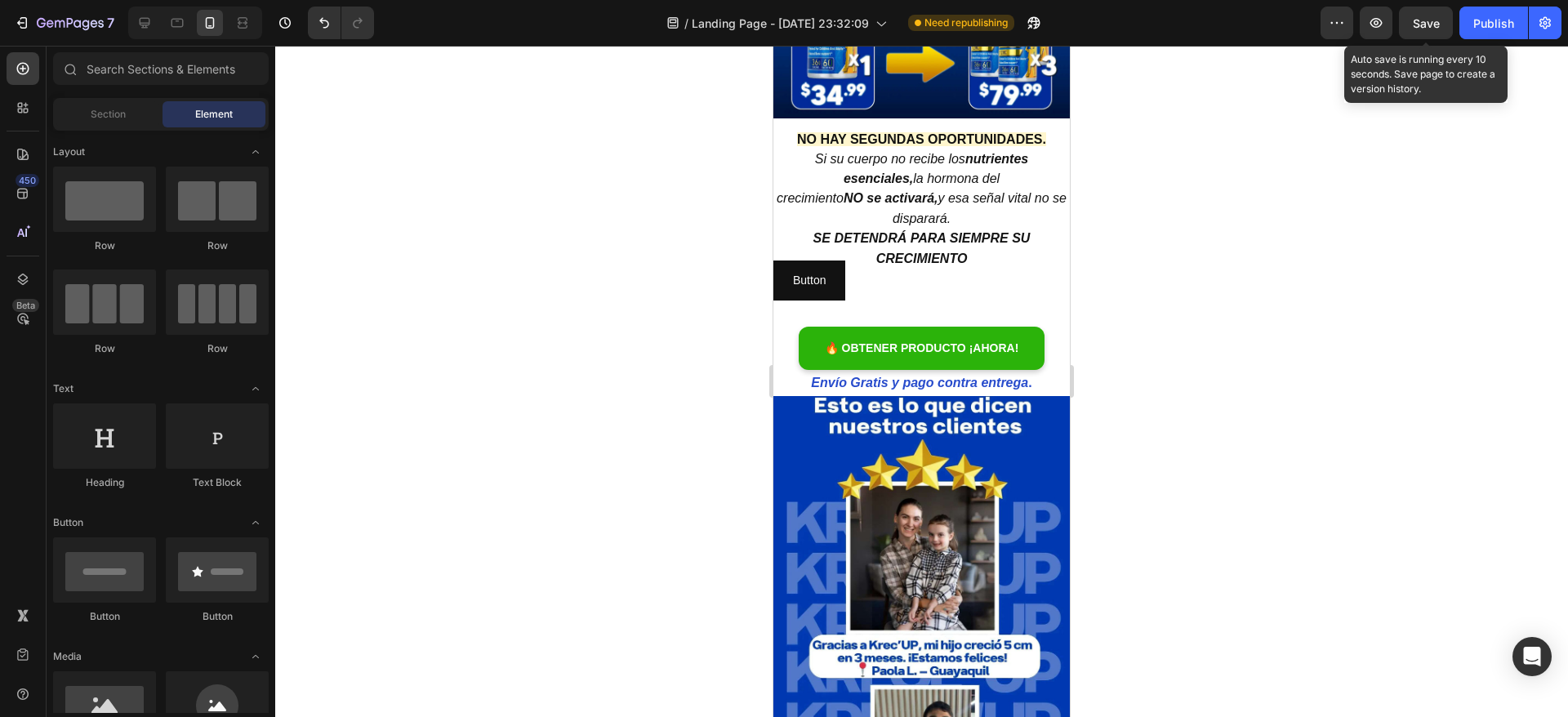
click at [1435, 18] on span "Save" at bounding box center [1426, 23] width 27 height 14
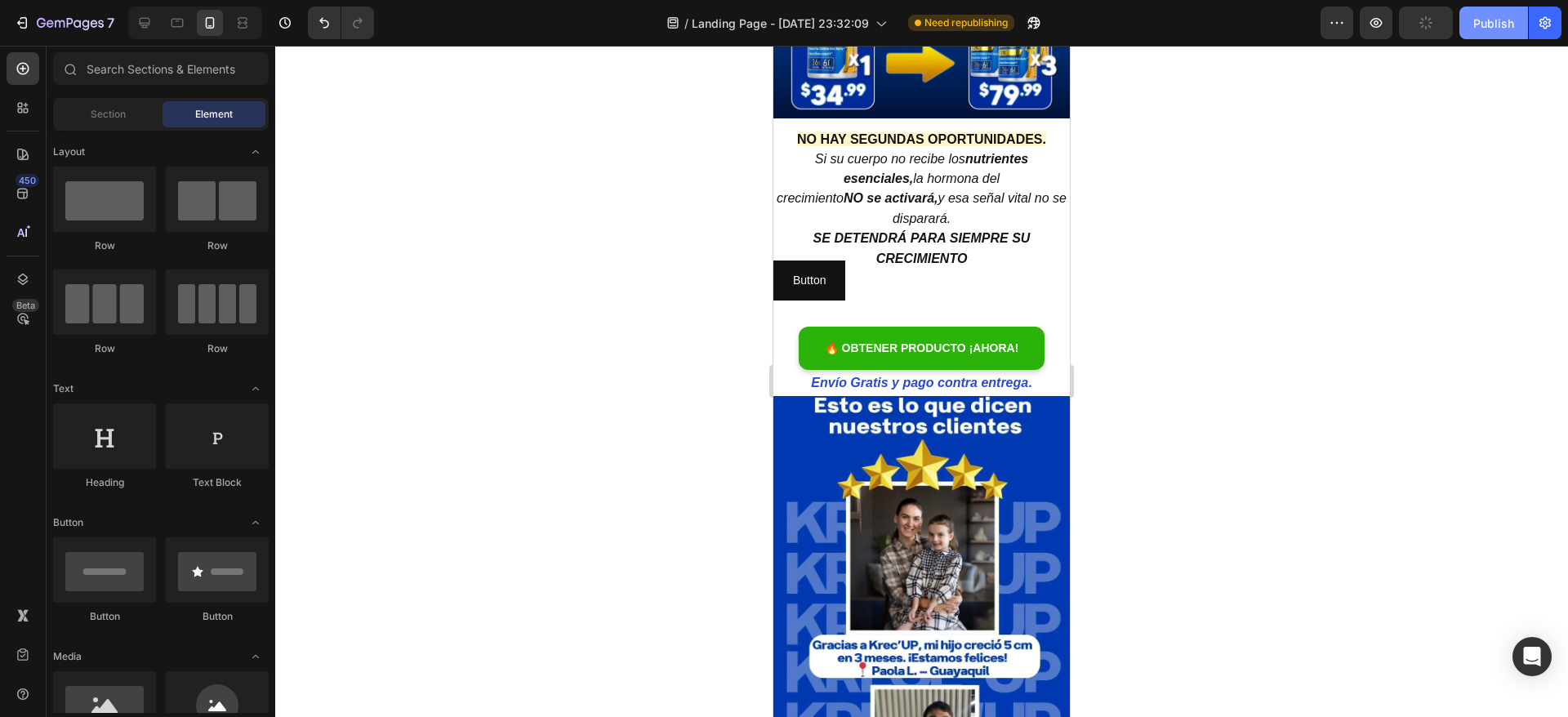
click at [1475, 31] on button "Publish" at bounding box center [1493, 22] width 69 height 33
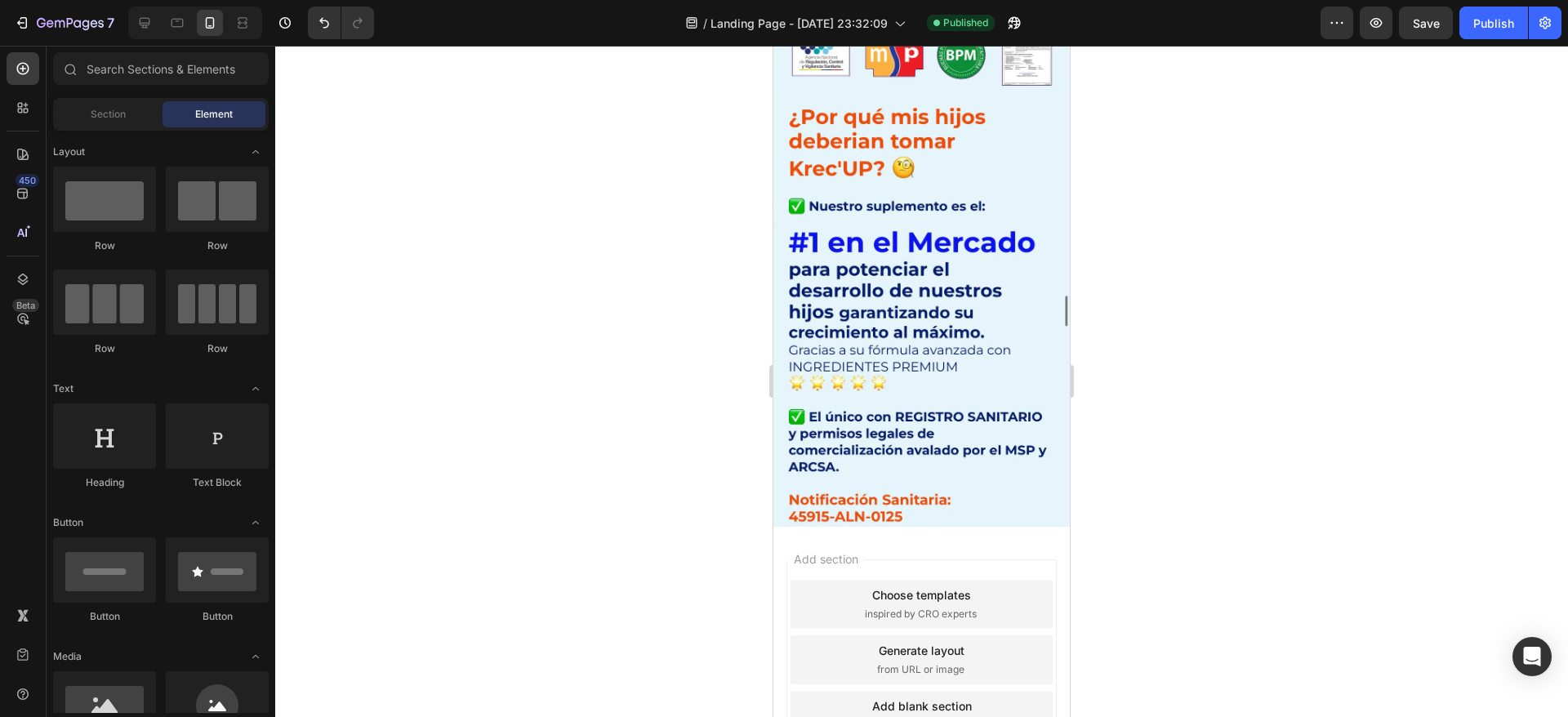
scroll to position [7993, 0]
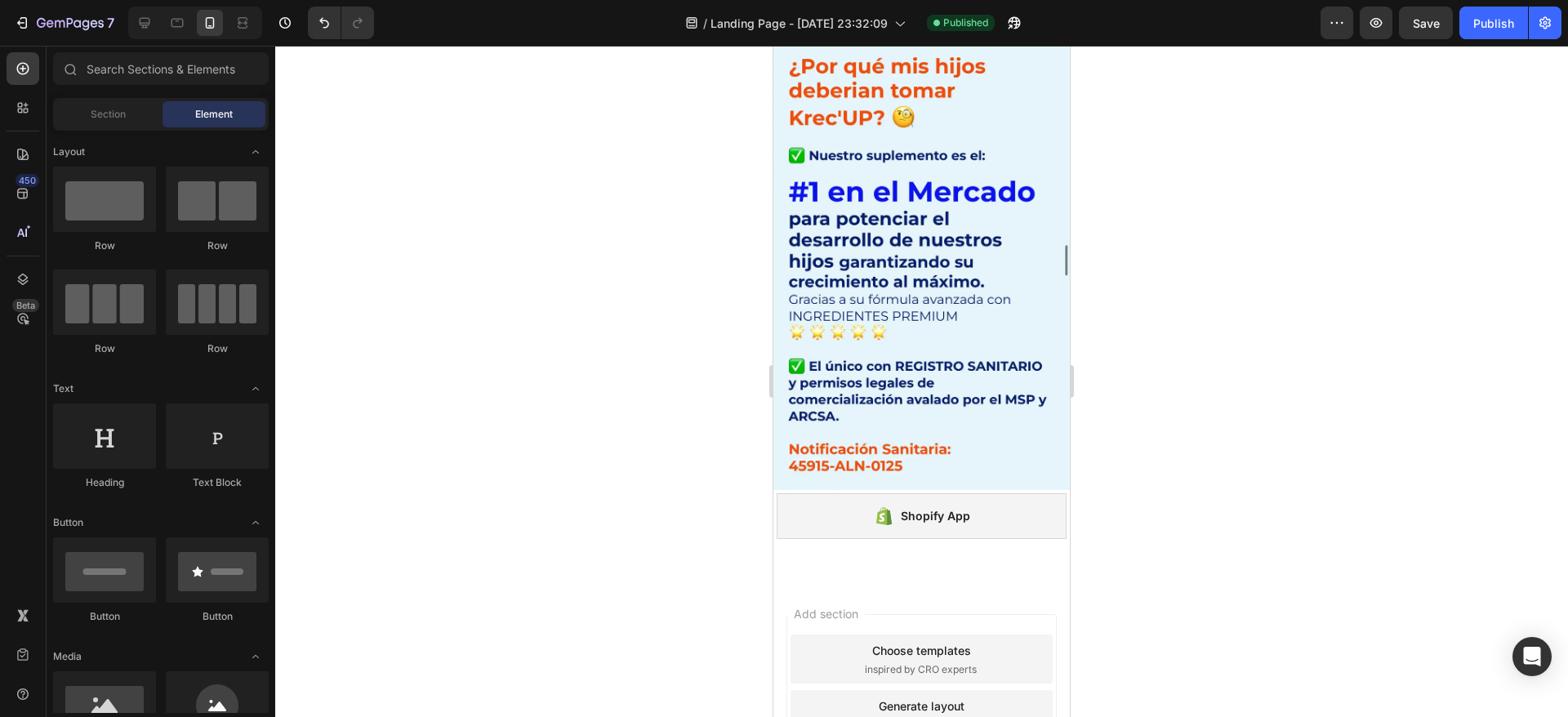
scroll to position [7817, 0]
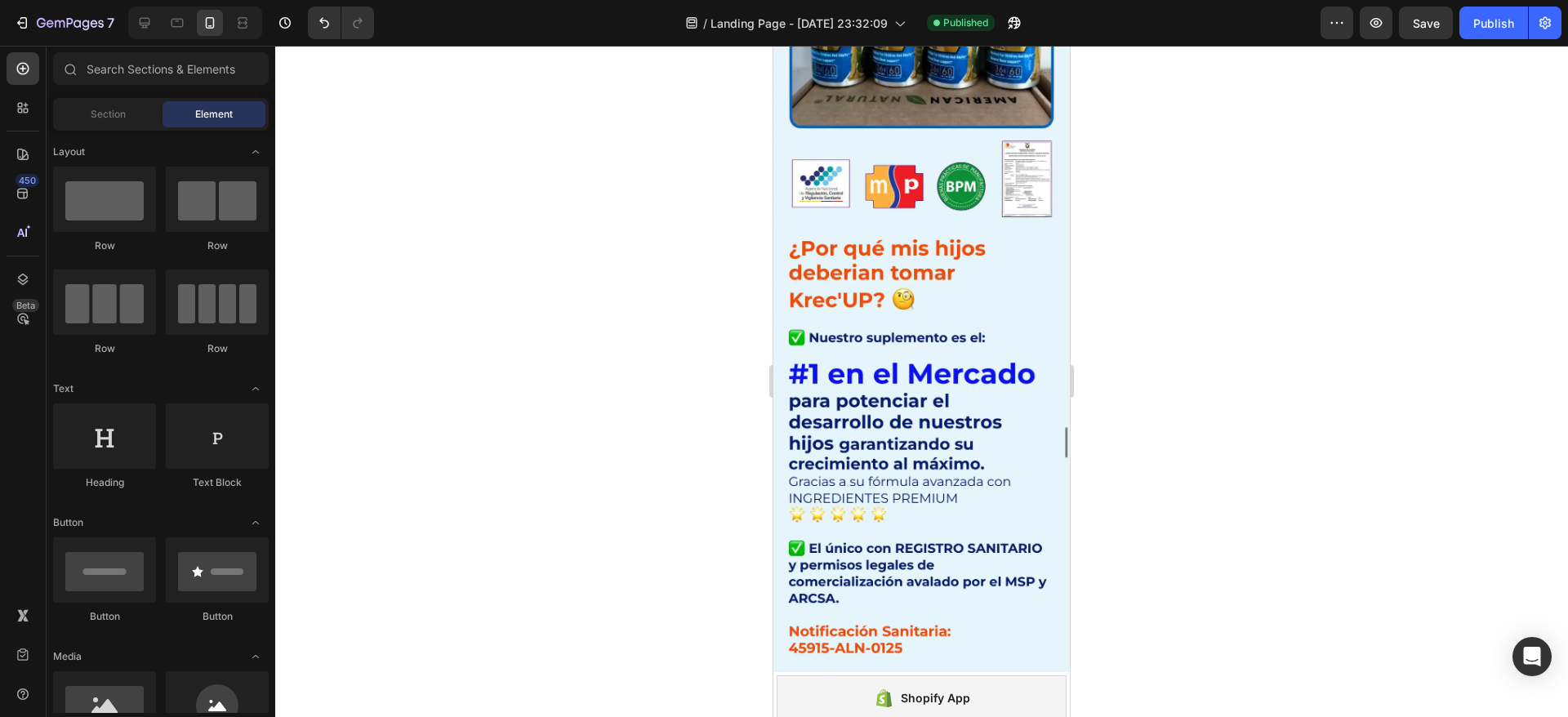
drag, startPoint x: 1065, startPoint y: 652, endPoint x: 1849, endPoint y: 680, distance: 784.5
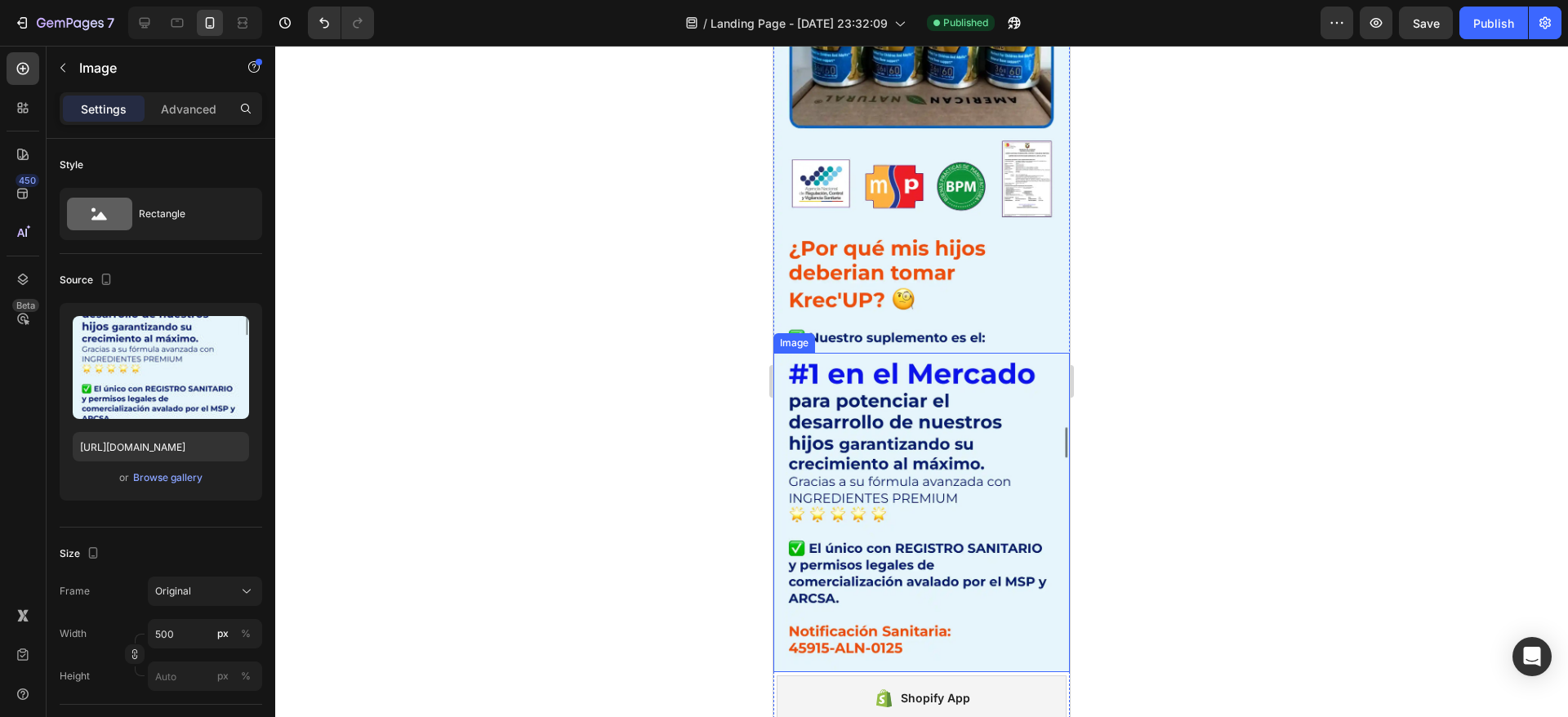
click at [937, 533] on img at bounding box center [921, 512] width 296 height 320
click at [800, 672] on div "Shopify App Shopify App Row 0" at bounding box center [921, 704] width 296 height 65
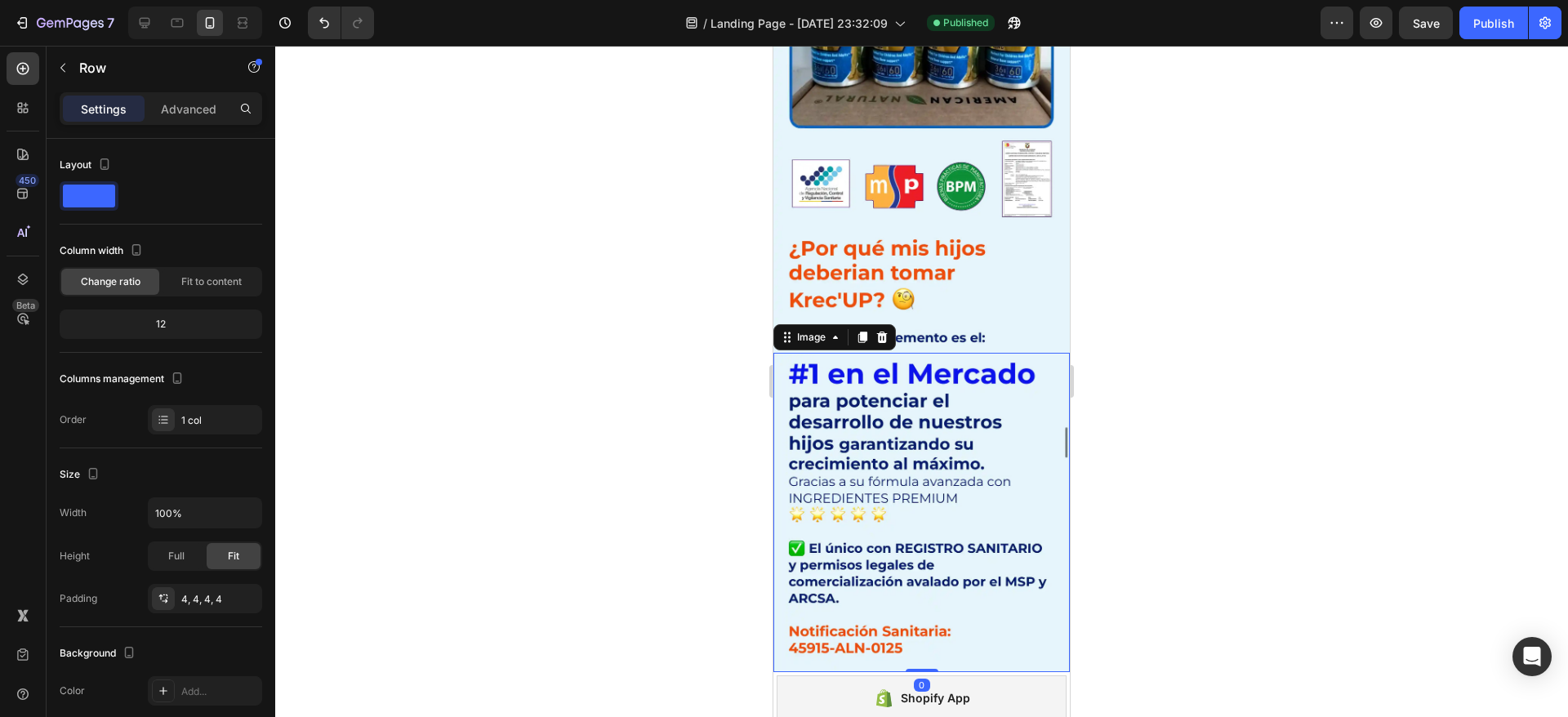
click at [883, 417] on img at bounding box center [921, 512] width 296 height 320
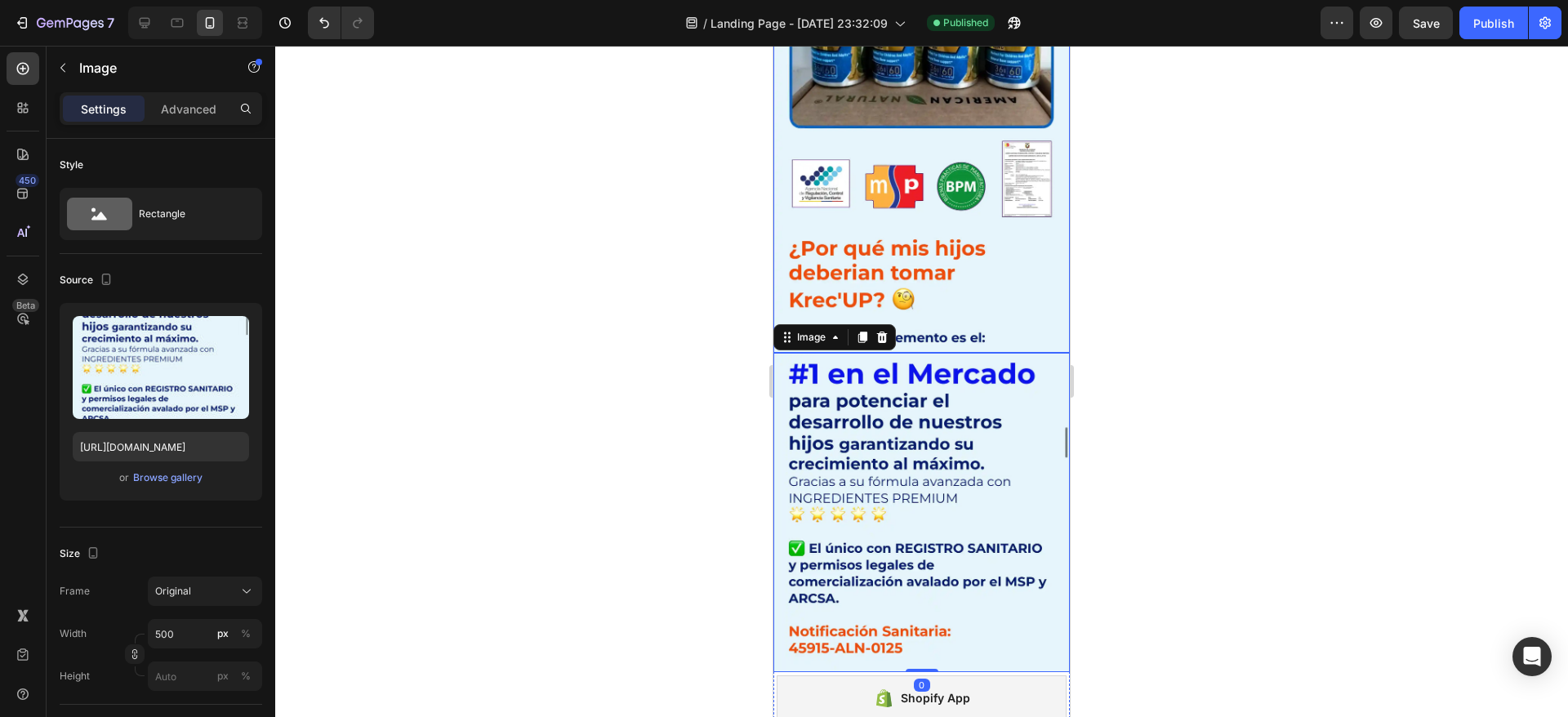
scroll to position [494, 0]
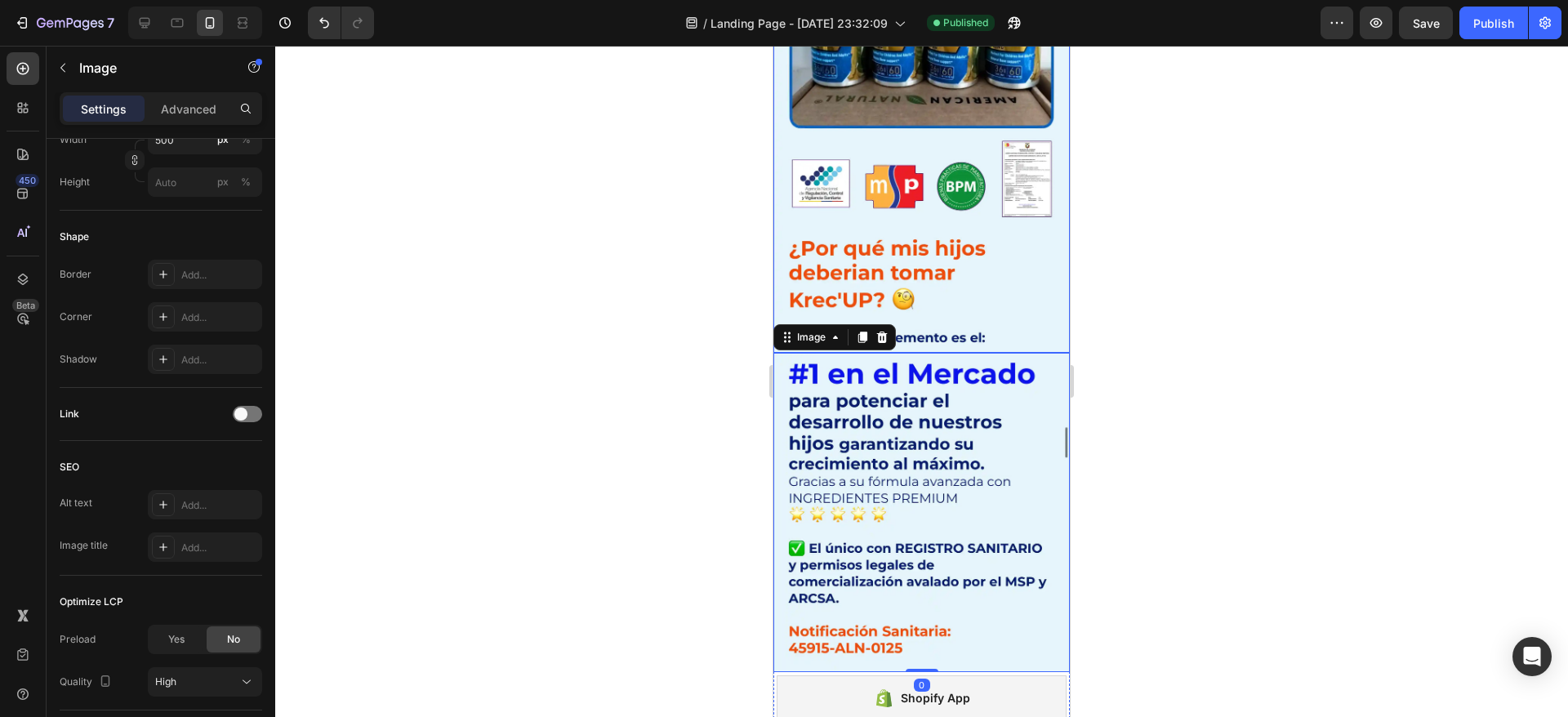
click at [930, 216] on img at bounding box center [921, 137] width 296 height 430
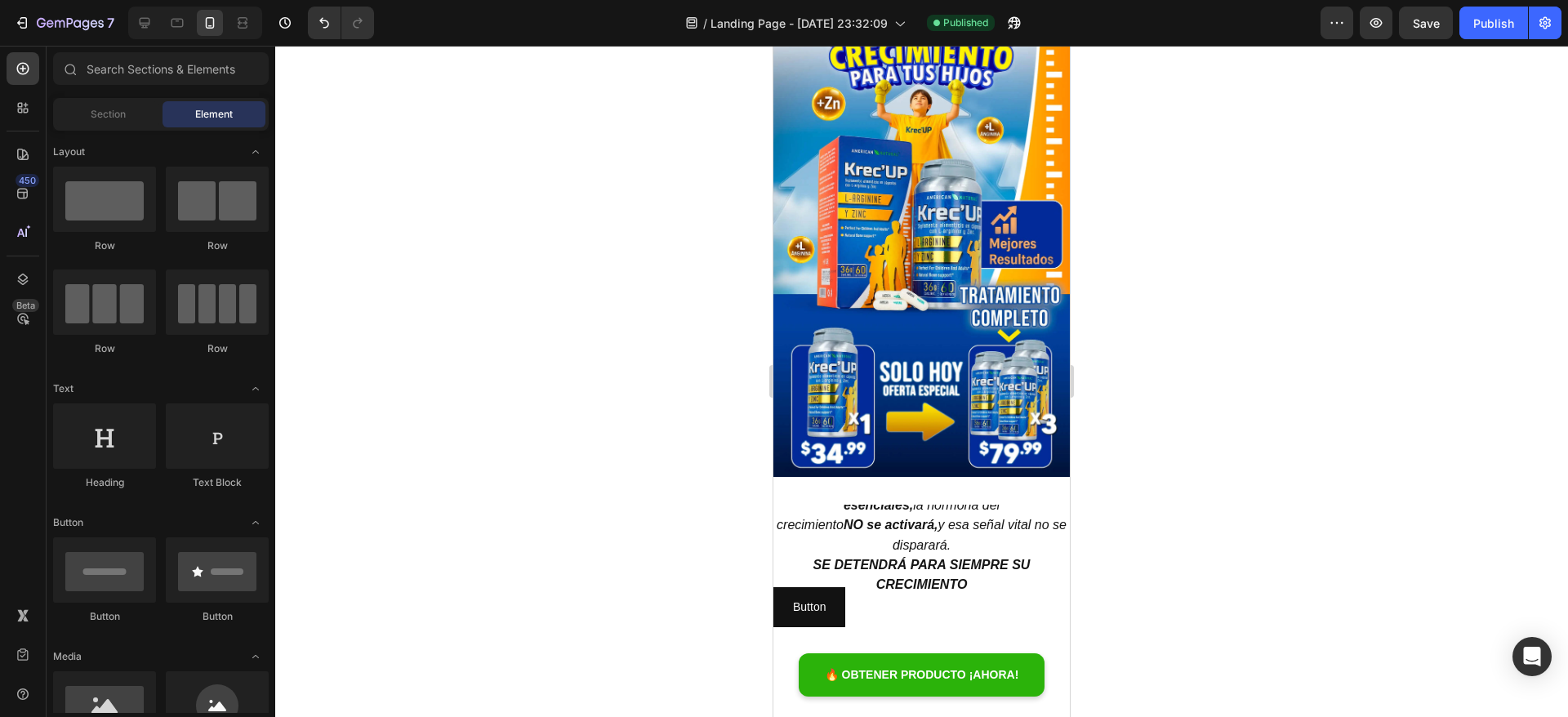
scroll to position [202, 0]
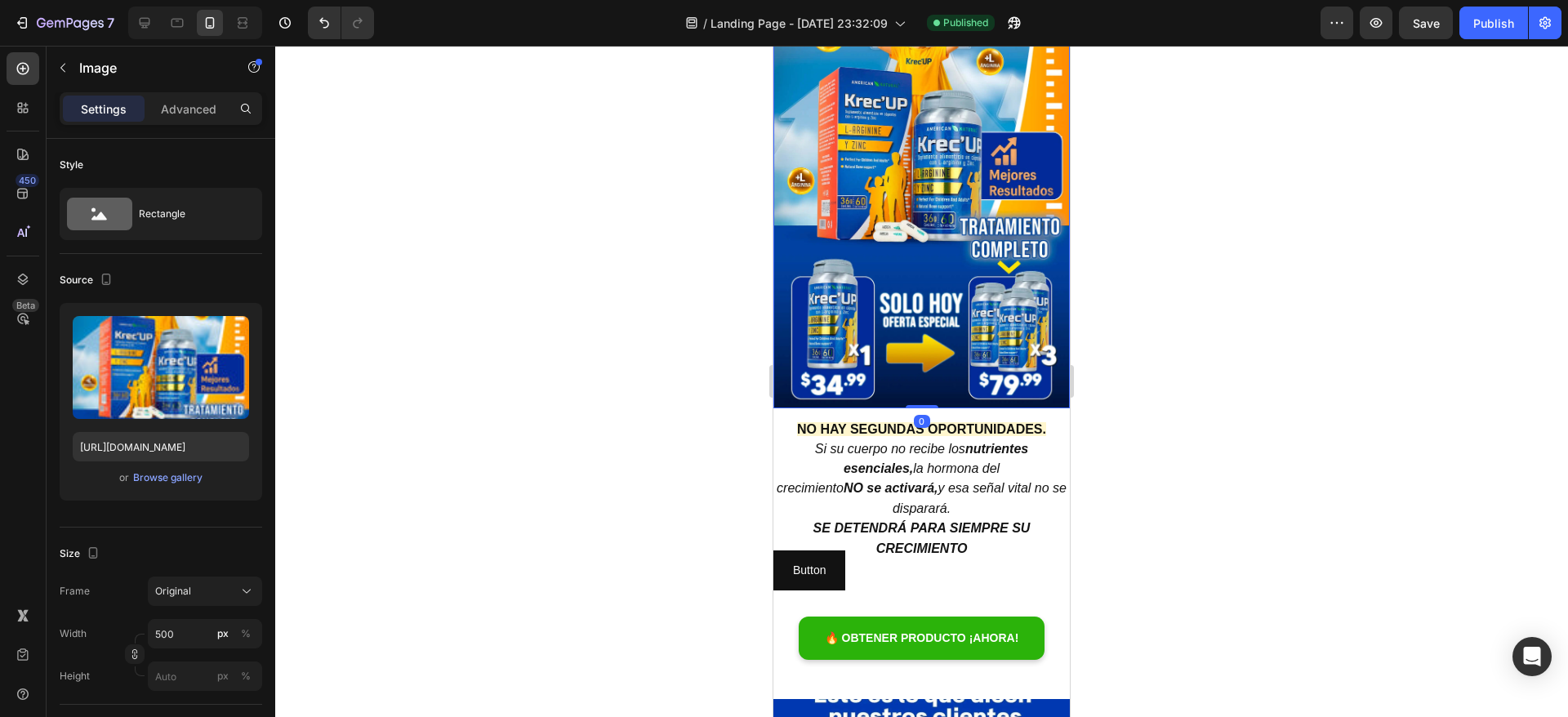
click at [979, 232] on img at bounding box center [921, 155] width 296 height 507
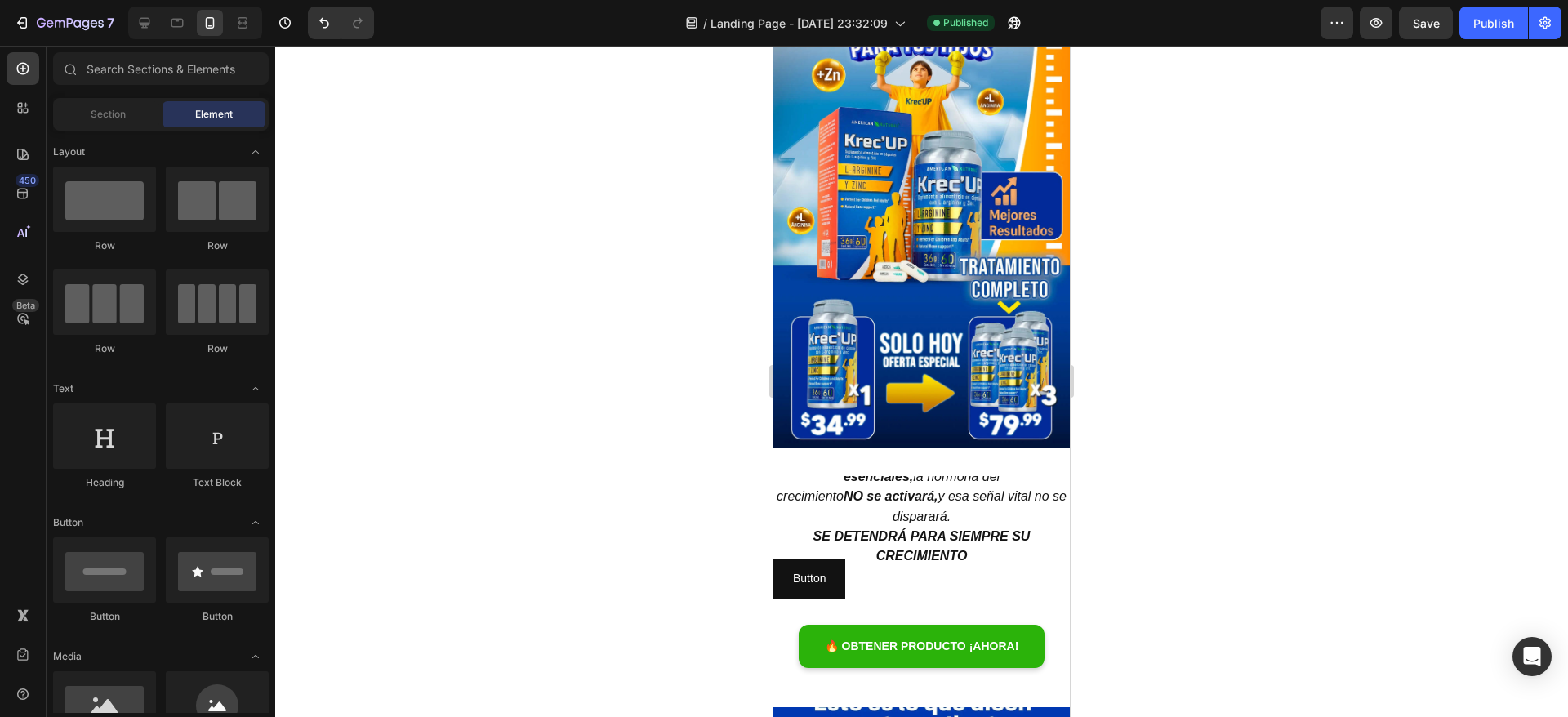
scroll to position [298, 0]
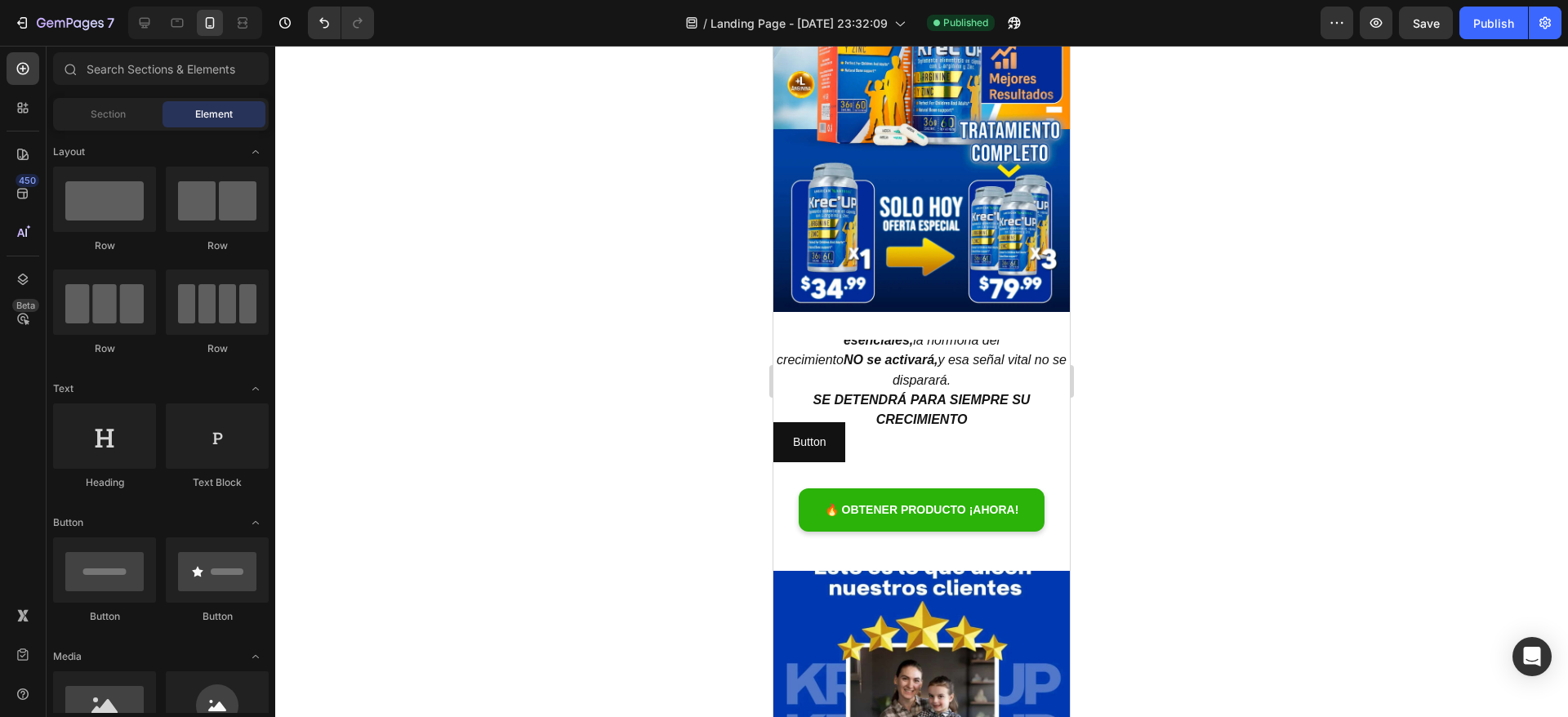
drag, startPoint x: 1058, startPoint y: 111, endPoint x: 1852, endPoint y: 227, distance: 802.4
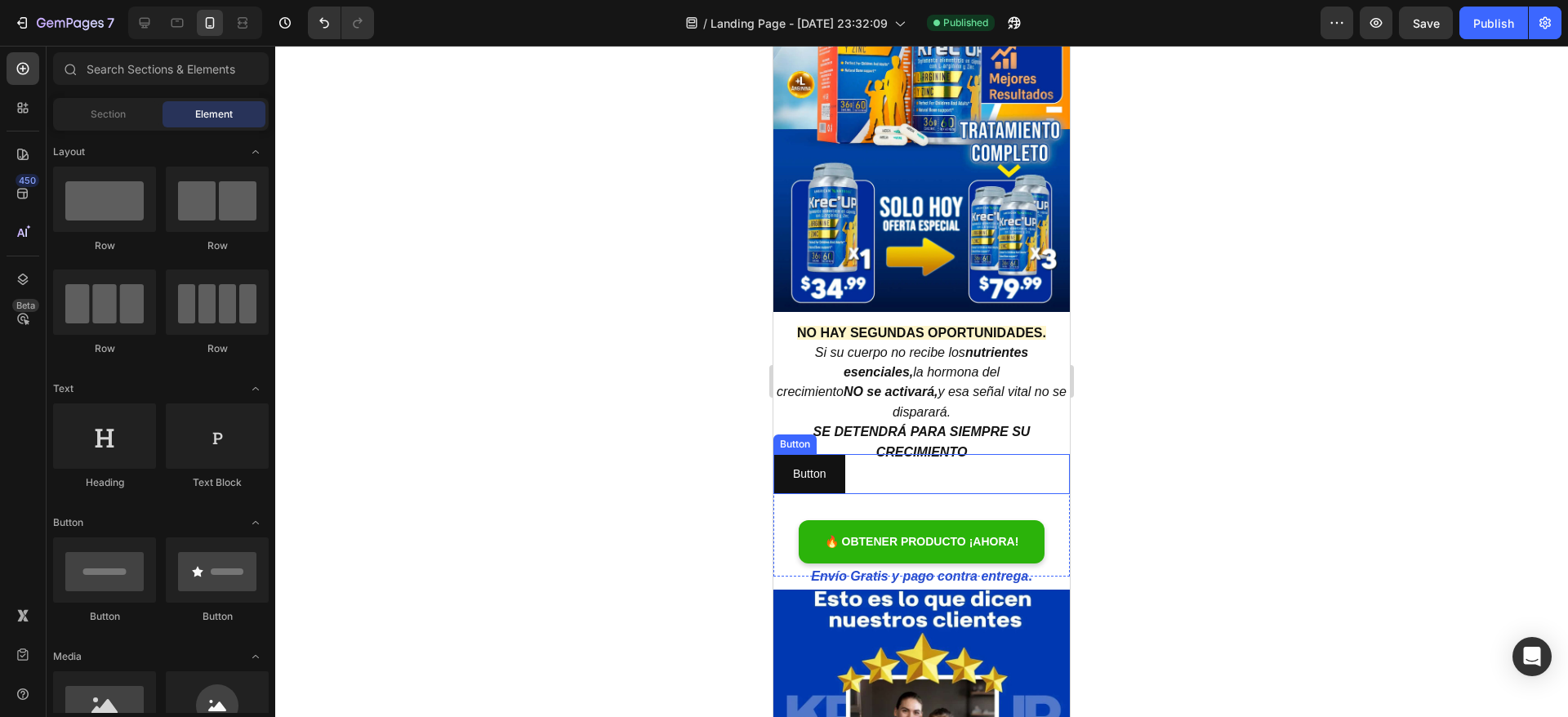
click at [783, 434] on div "Button" at bounding box center [795, 444] width 44 height 20
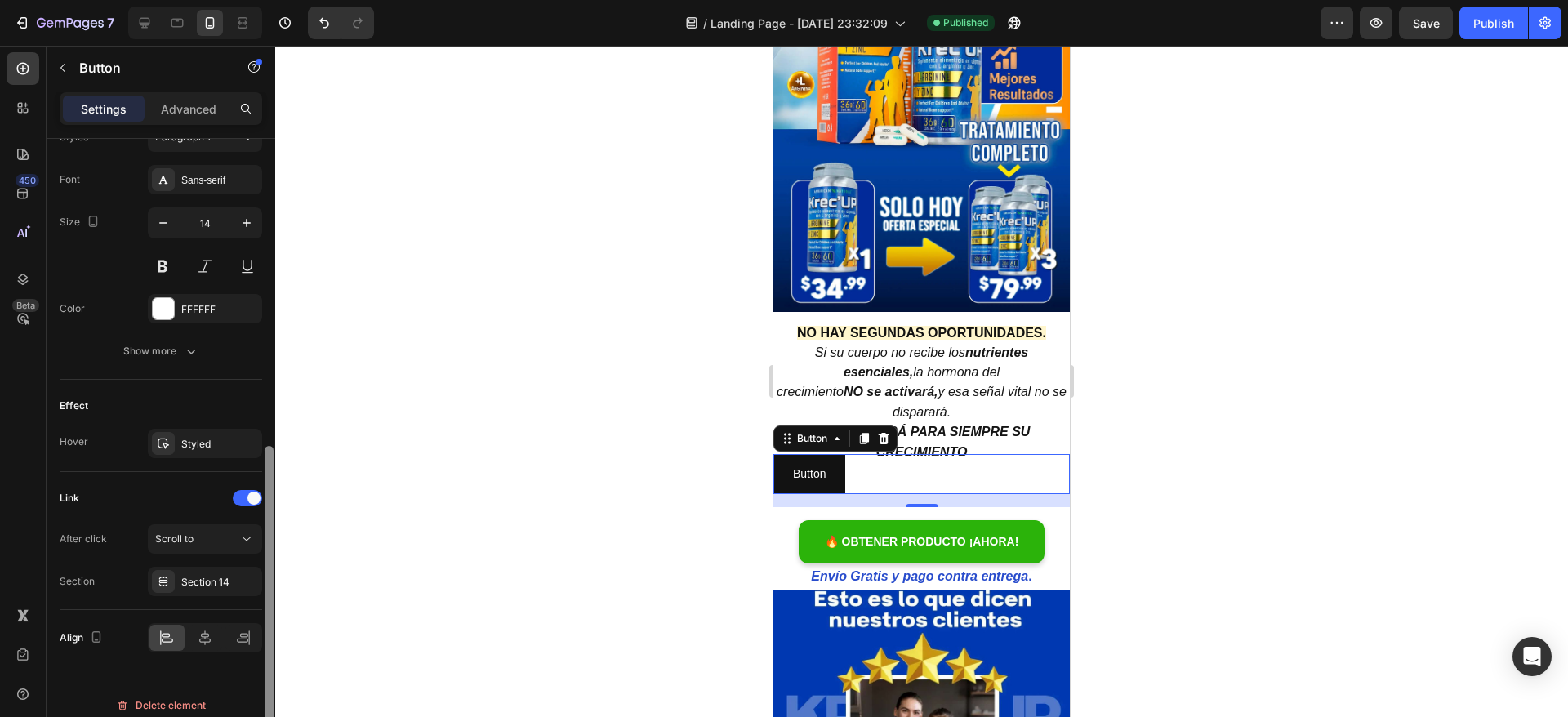
scroll to position [631, 0]
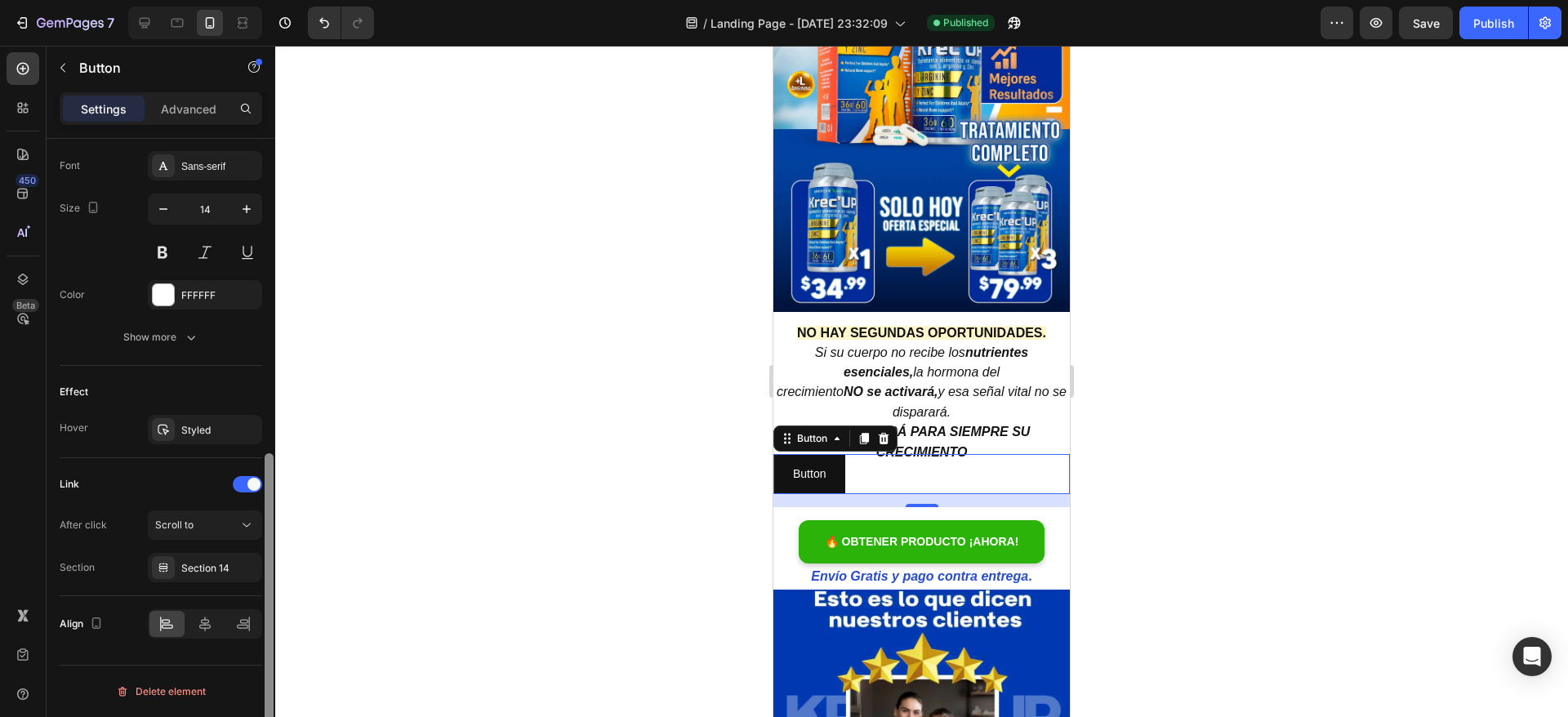
drag, startPoint x: 273, startPoint y: 220, endPoint x: 278, endPoint y: 551, distance: 331.0
click at [278, 0] on div "7 / Landing Page - Sep 15, 23:32:09 Published Preview Save Publish 450 Beta Sec…" at bounding box center [784, 0] width 1568 height 0
click at [200, 529] on div "Scroll to" at bounding box center [196, 524] width 83 height 14
click at [128, 495] on div "Link" at bounding box center [161, 483] width 202 height 26
click at [181, 565] on div "Section 14" at bounding box center [204, 568] width 47 height 14
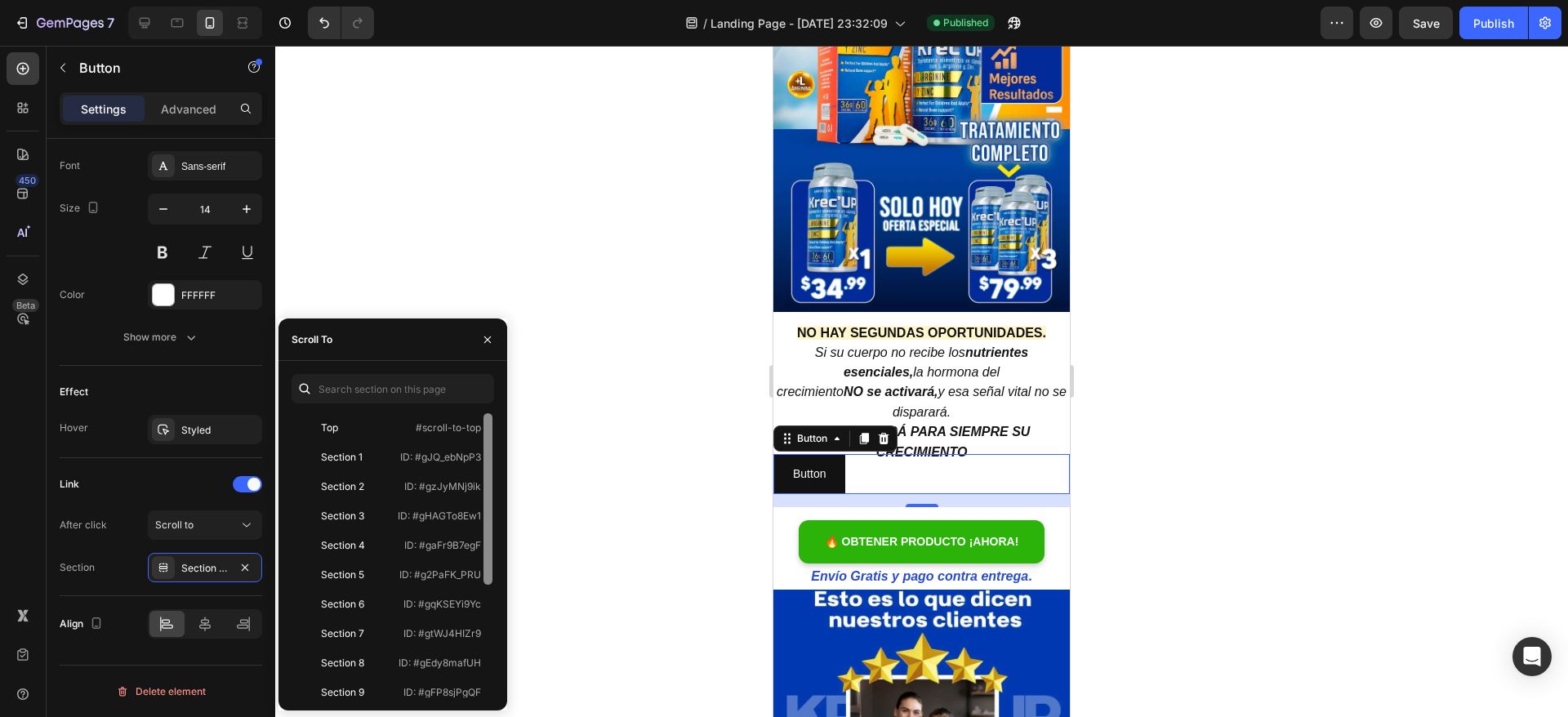
scroll to position [186, 0]
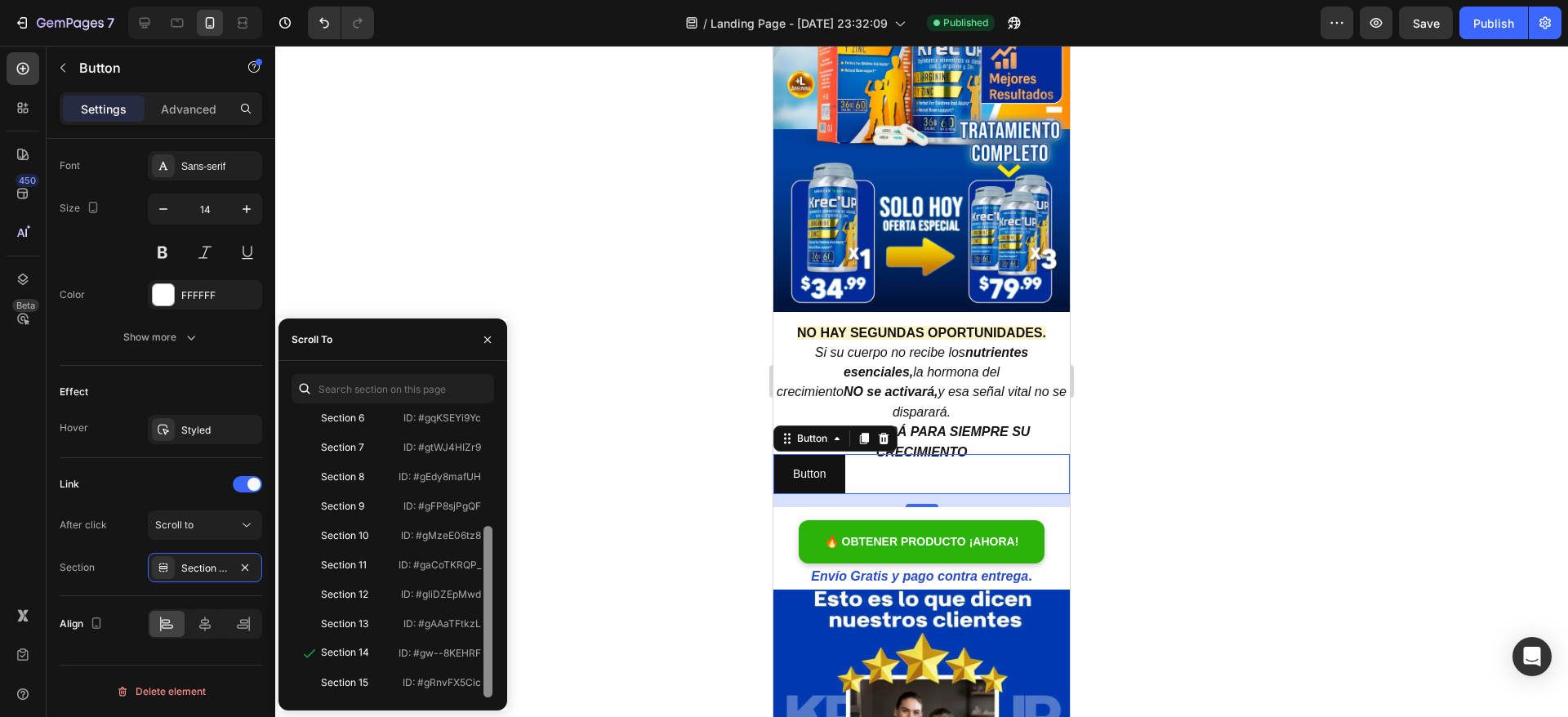
drag, startPoint x: 492, startPoint y: 448, endPoint x: 483, endPoint y: 534, distance: 86.5
click at [483, 534] on div at bounding box center [488, 555] width 12 height 284
click at [380, 683] on div "Section 15" at bounding box center [345, 682] width 95 height 14
click at [590, 523] on div at bounding box center [921, 381] width 1292 height 672
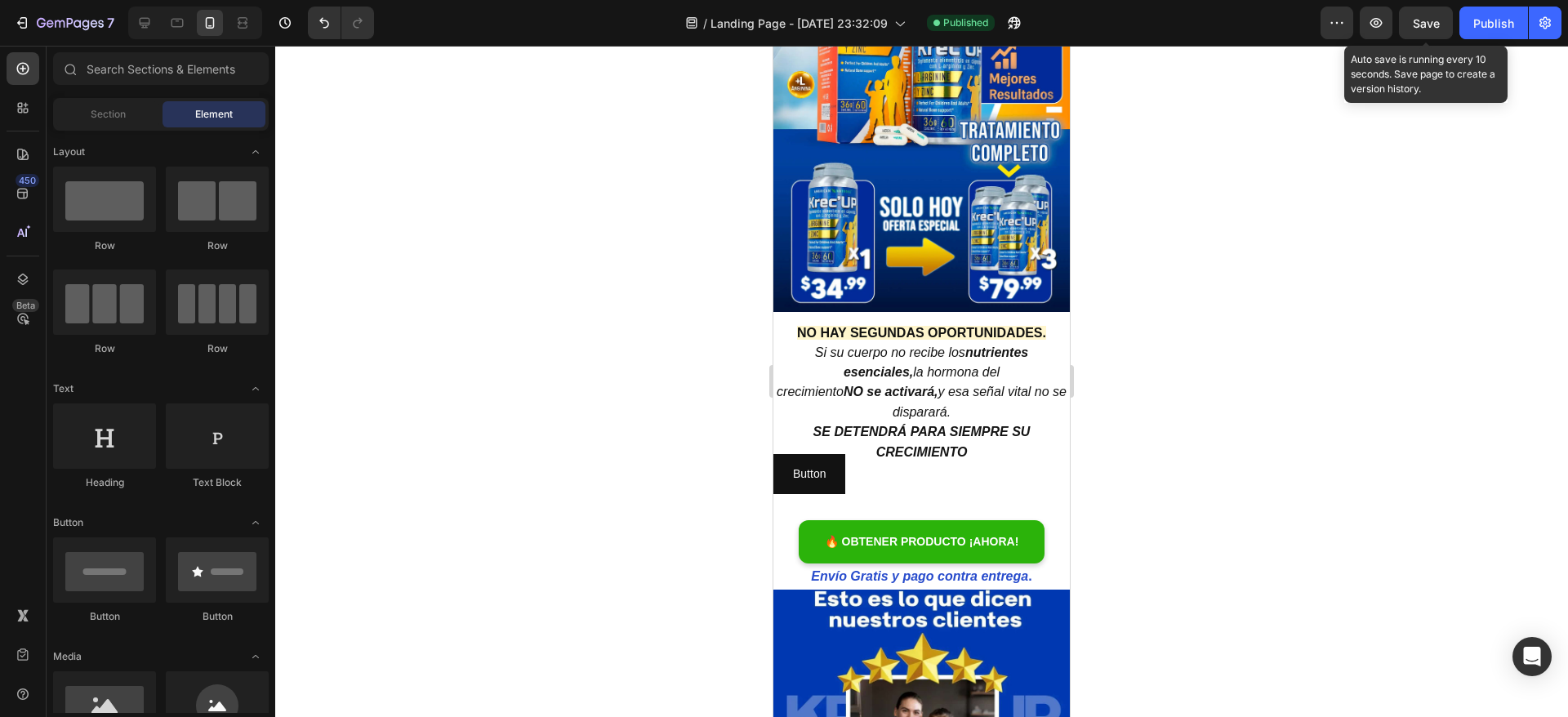
click at [1427, 22] on span "Save" at bounding box center [1426, 23] width 27 height 14
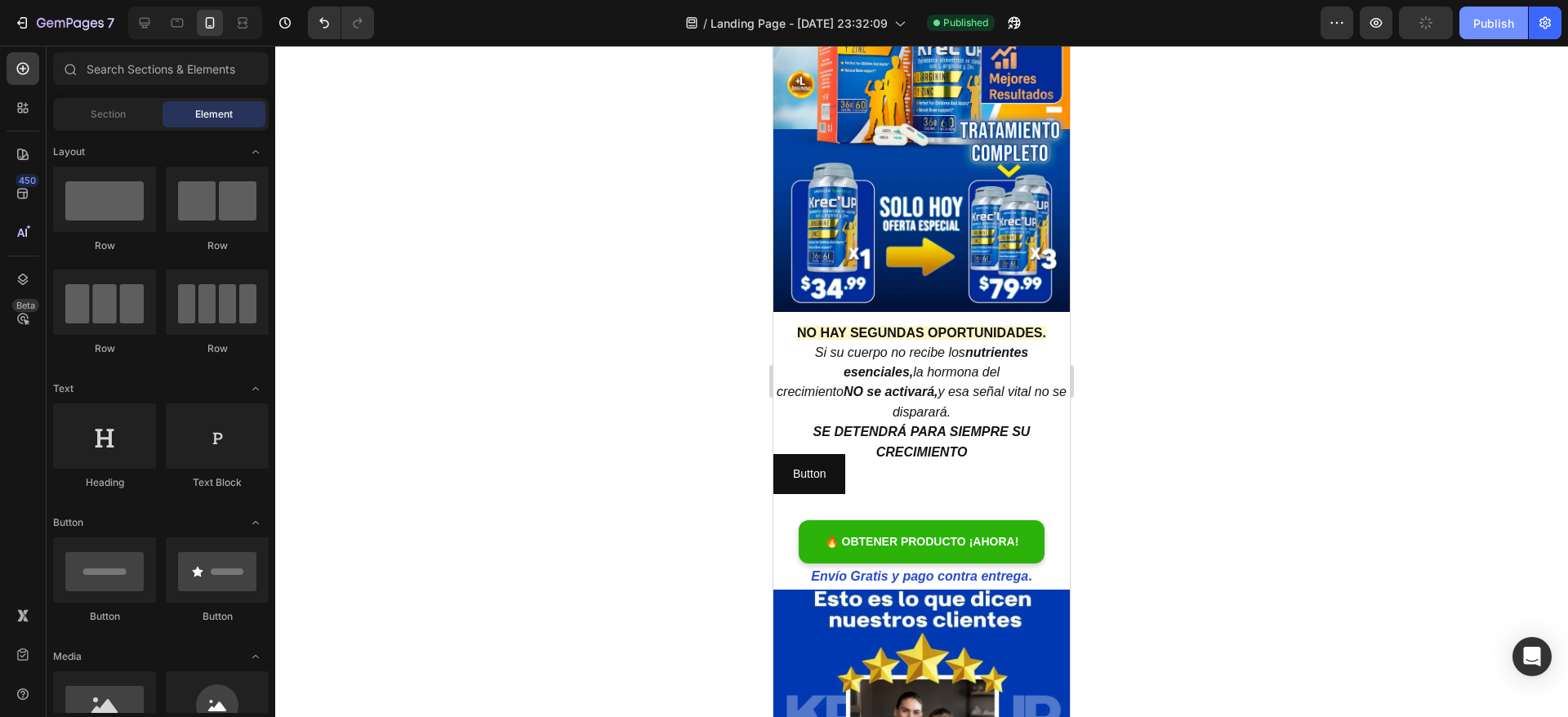
click at [1479, 26] on div "Publish" at bounding box center [1494, 22] width 41 height 17
click at [791, 454] on link "Button" at bounding box center [809, 474] width 72 height 40
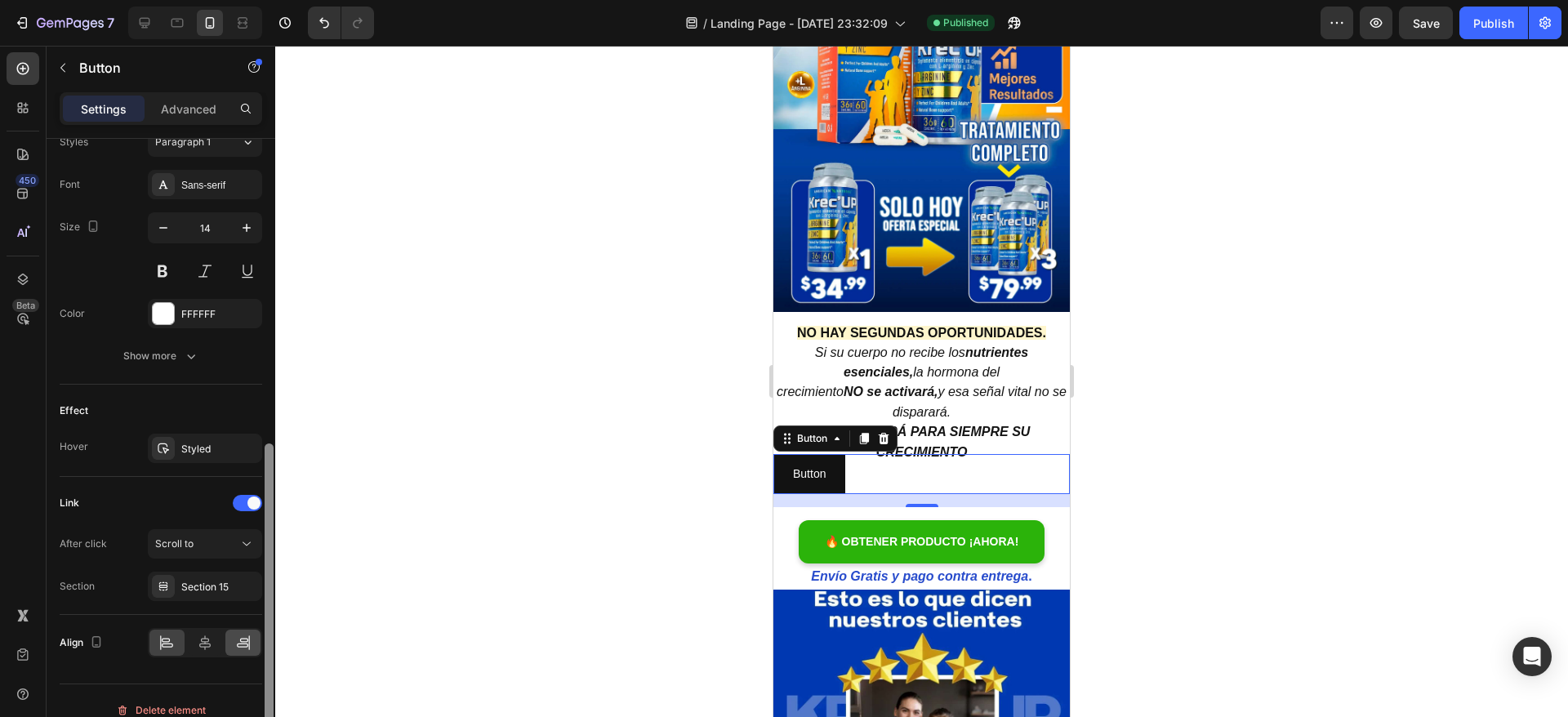
scroll to position [631, 0]
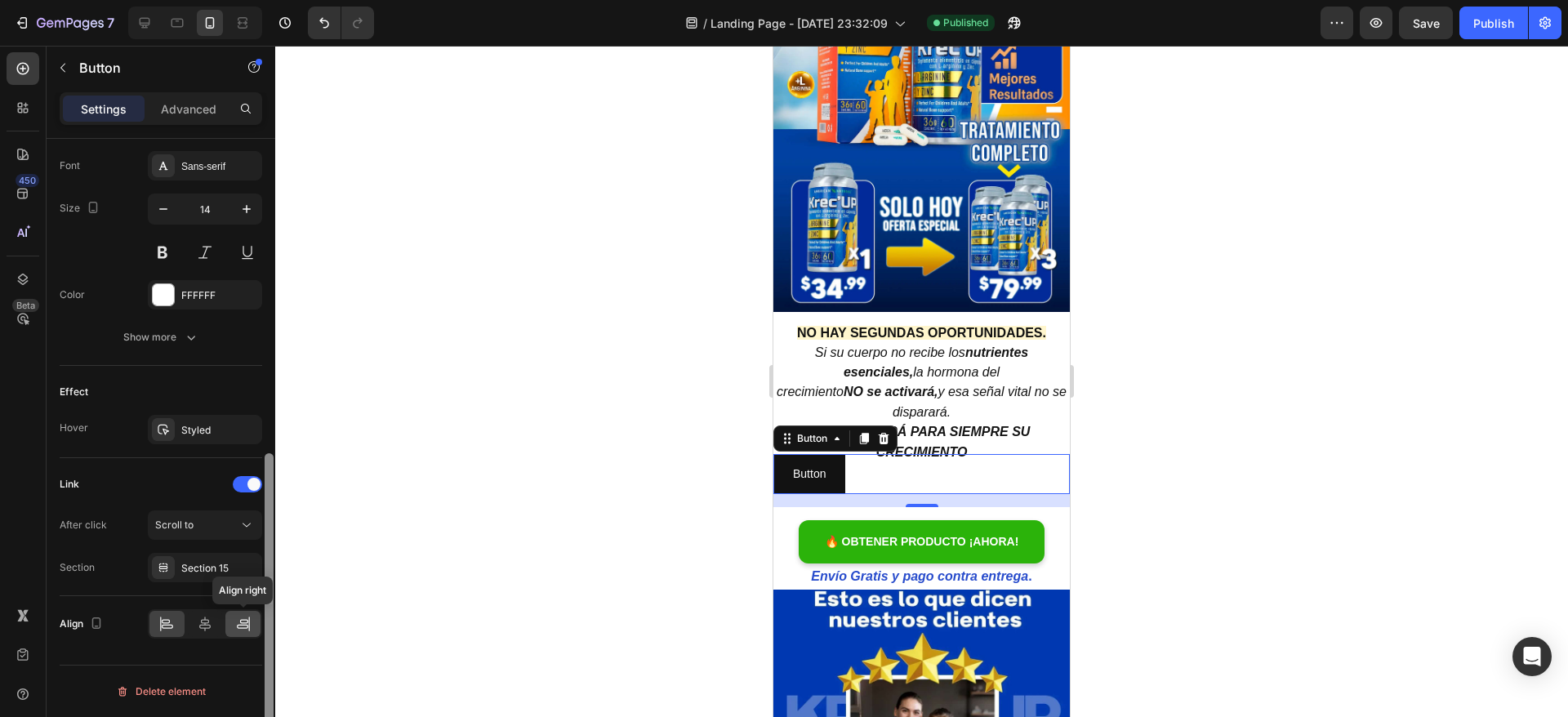
drag, startPoint x: 268, startPoint y: 348, endPoint x: 260, endPoint y: 627, distance: 279.1
click at [260, 627] on div "Size Width Auto Height Auto Padding 12, 24, 12, 24 Background Color 121212 Imag…" at bounding box center [161, 451] width 228 height 624
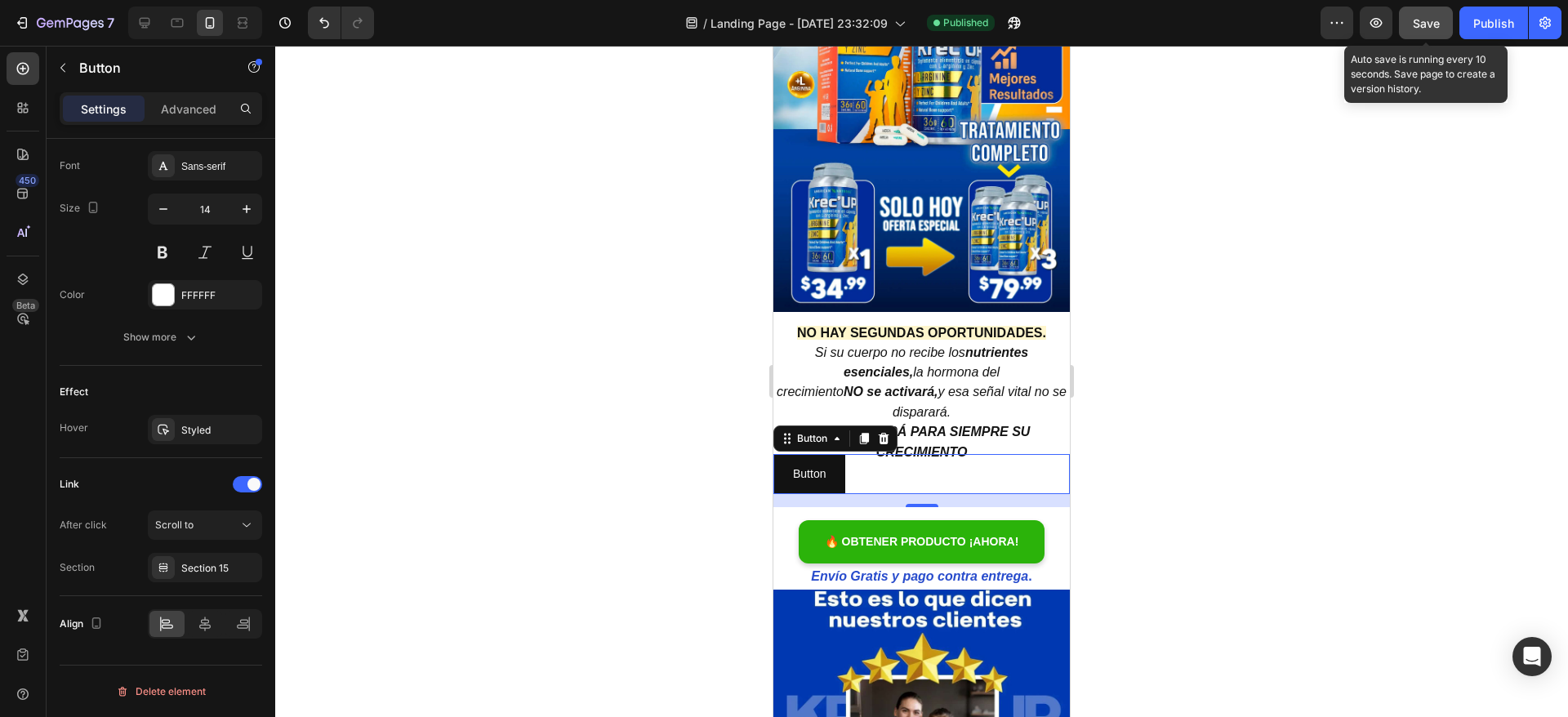
click at [1425, 14] on div "Save" at bounding box center [1426, 22] width 27 height 17
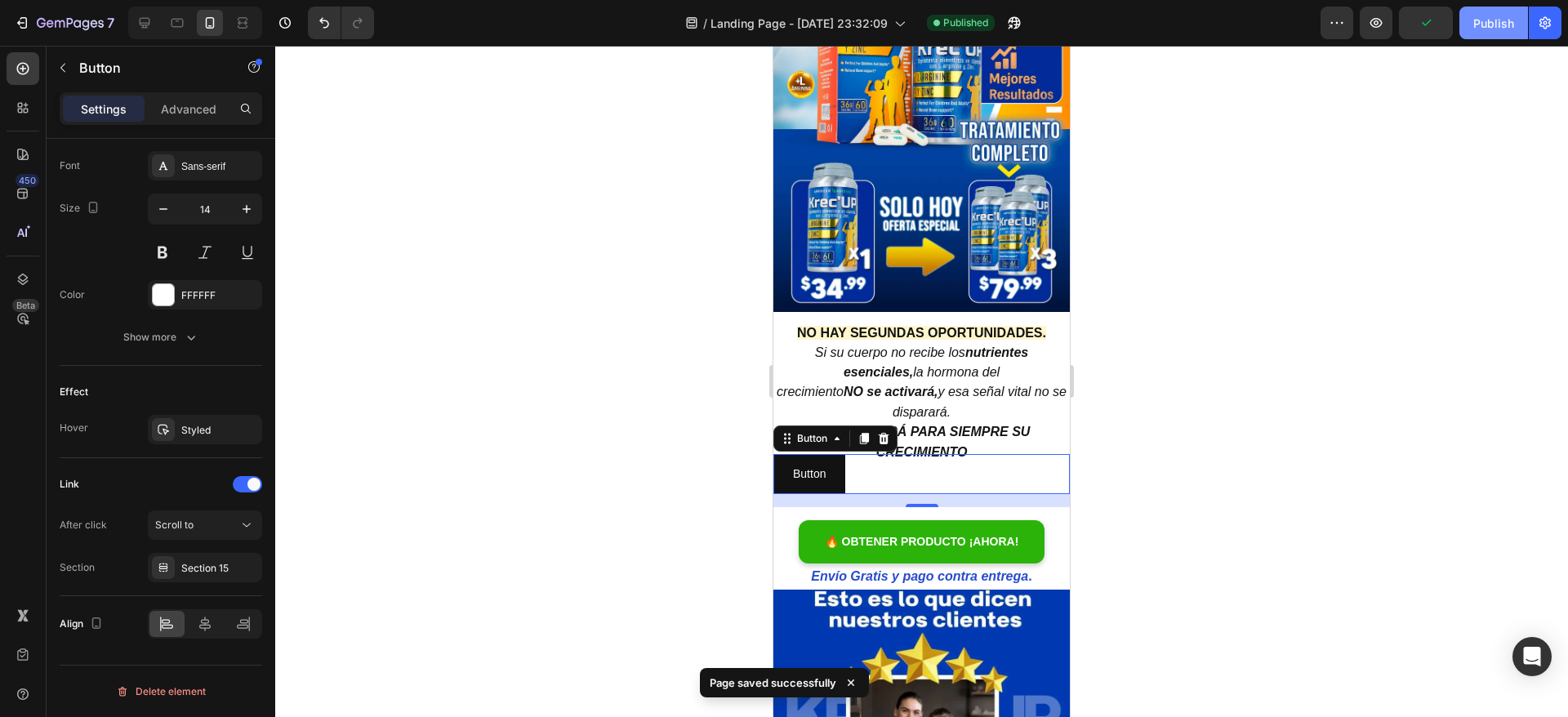
click at [1473, 15] on div "Publish" at bounding box center [1494, 22] width 41 height 17
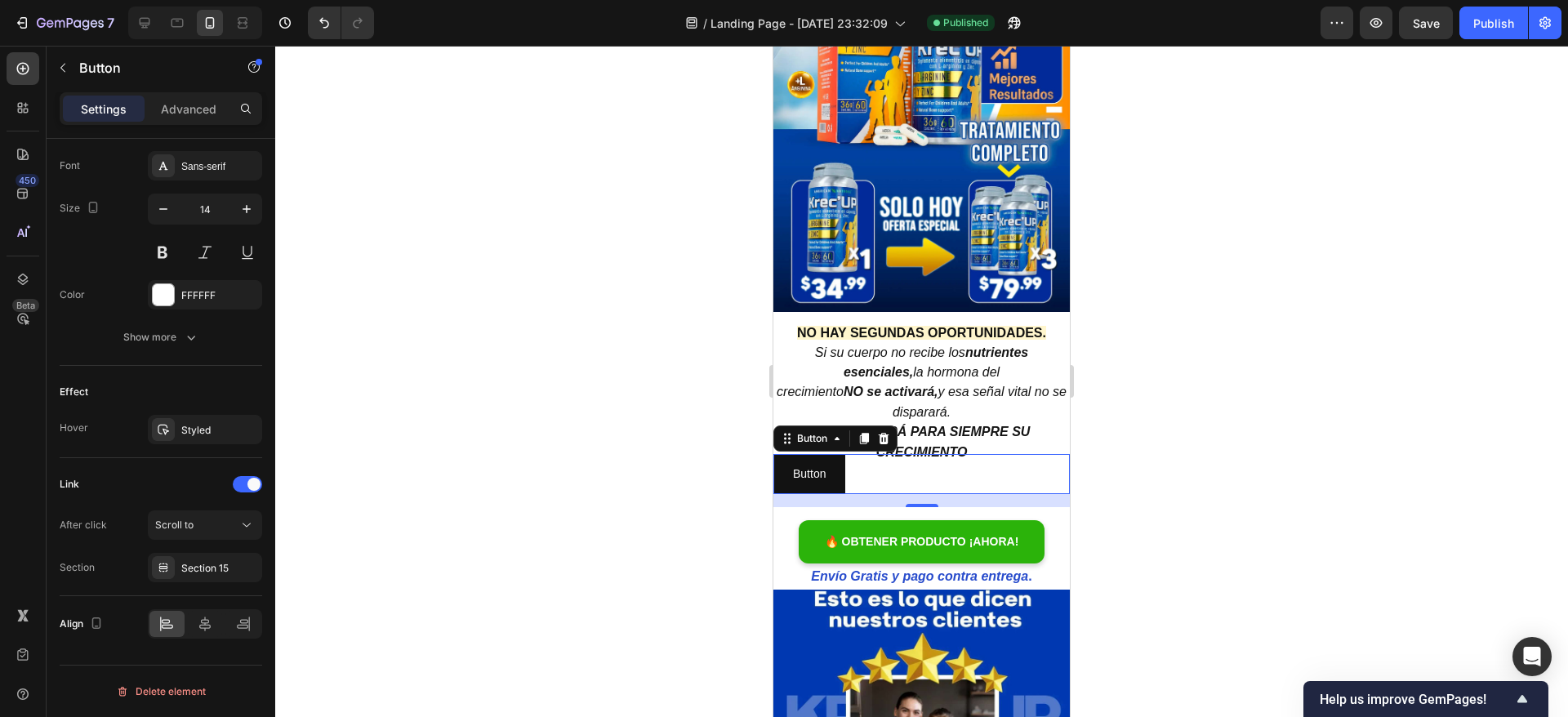
click at [1144, 400] on div at bounding box center [921, 381] width 1292 height 672
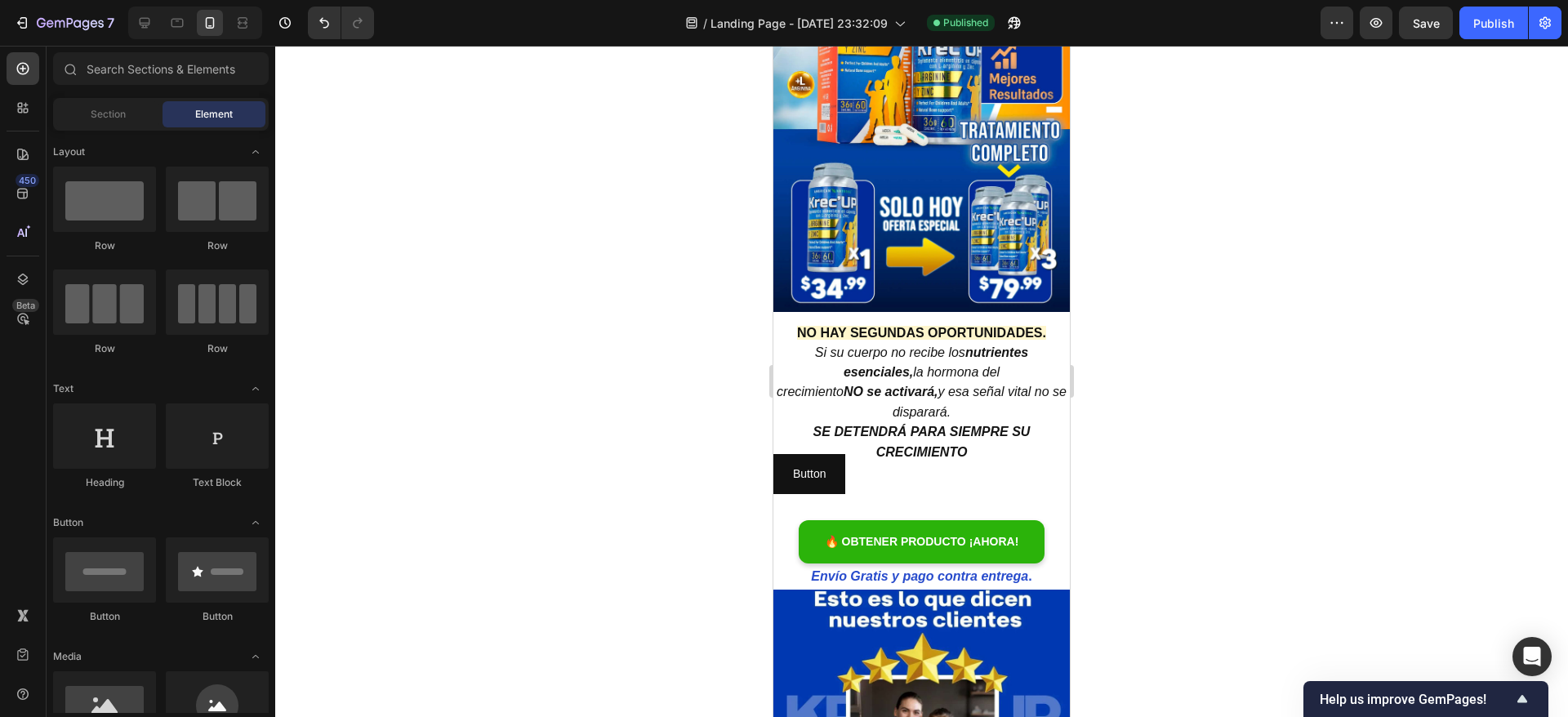
click at [1144, 400] on div at bounding box center [921, 381] width 1292 height 672
click at [804, 434] on div "Button" at bounding box center [795, 444] width 44 height 20
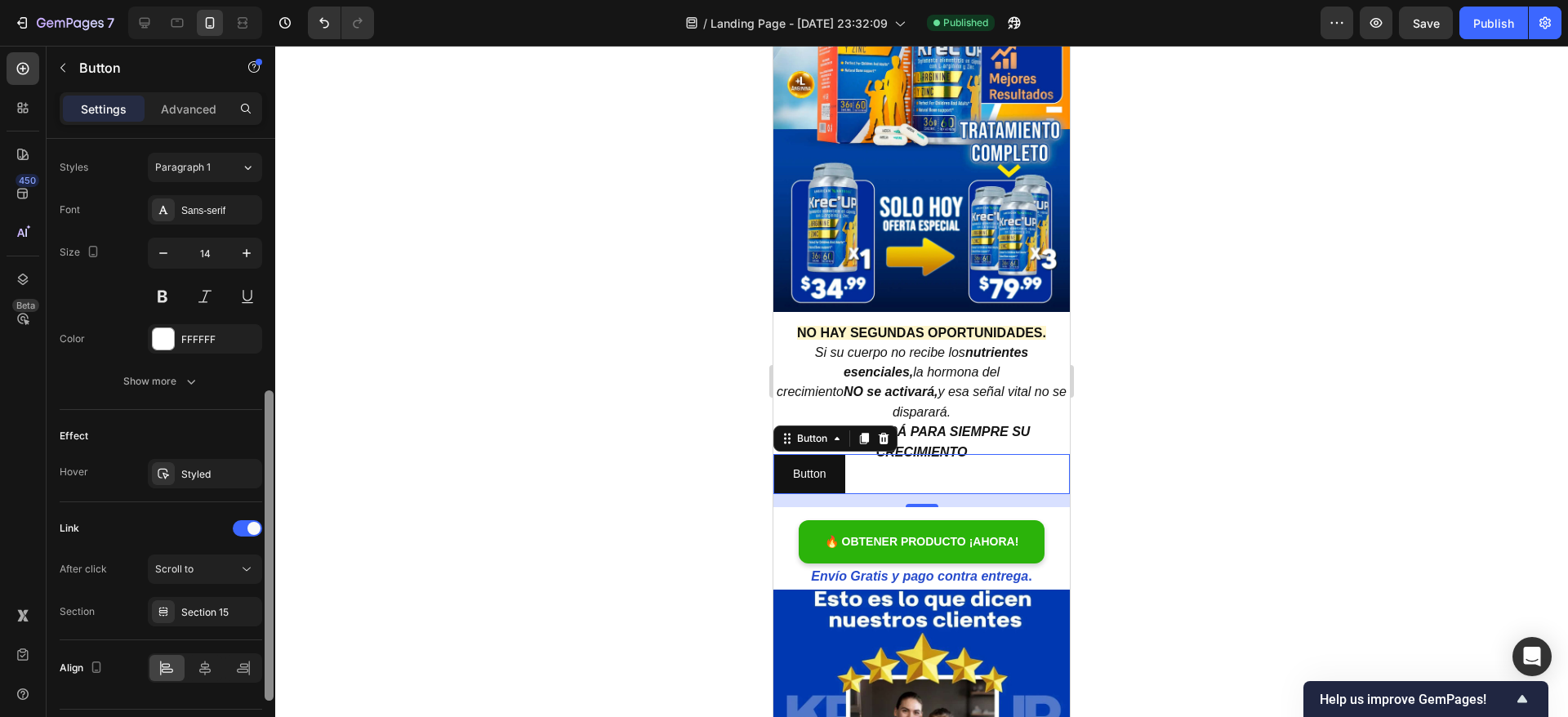
scroll to position [592, 0]
drag, startPoint x: 272, startPoint y: 367, endPoint x: 258, endPoint y: 652, distance: 285.3
click at [258, 652] on div "Size Width Auto Height Auto Padding 12, 24, 12, 24 Background Color 121212 Imag…" at bounding box center [161, 451] width 228 height 624
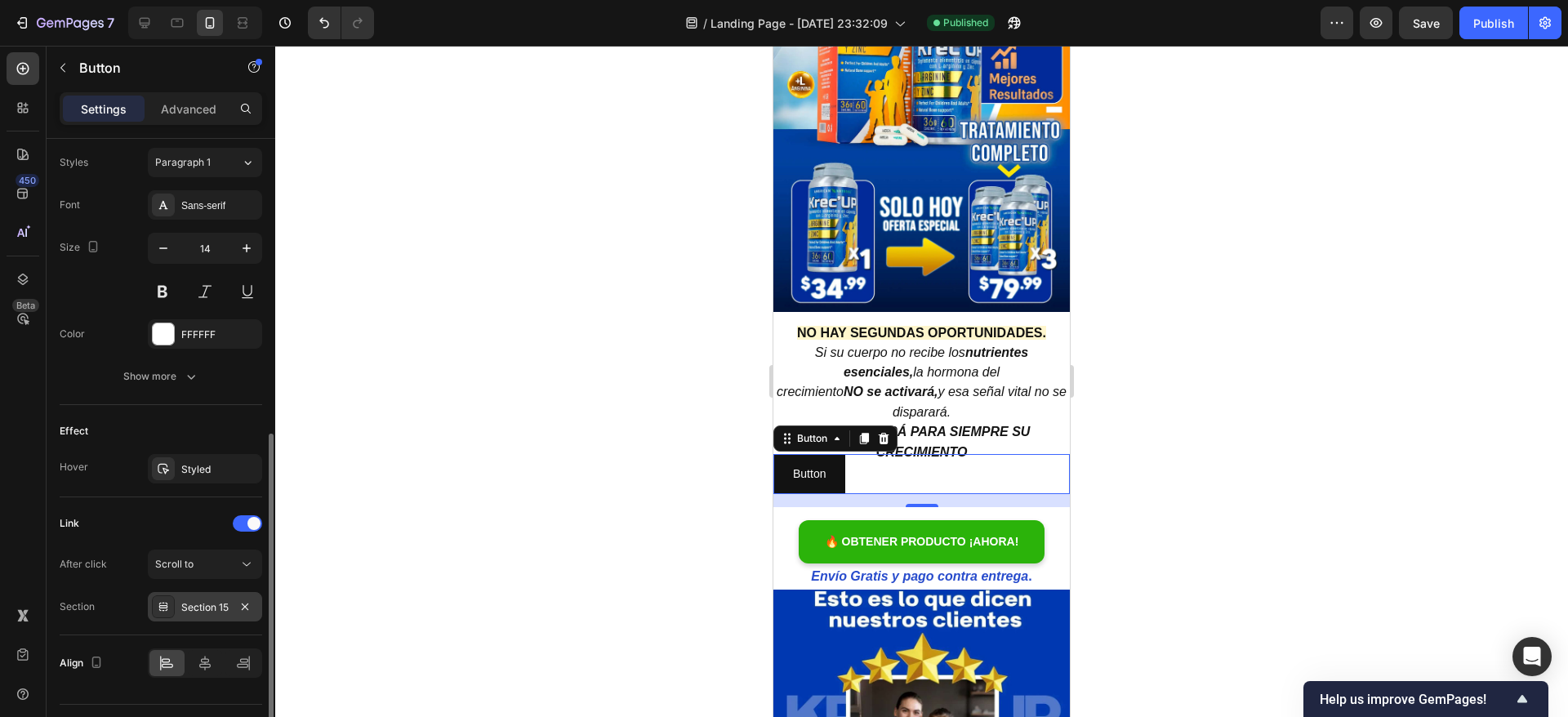
click at [198, 596] on div "Section 15" at bounding box center [205, 606] width 114 height 29
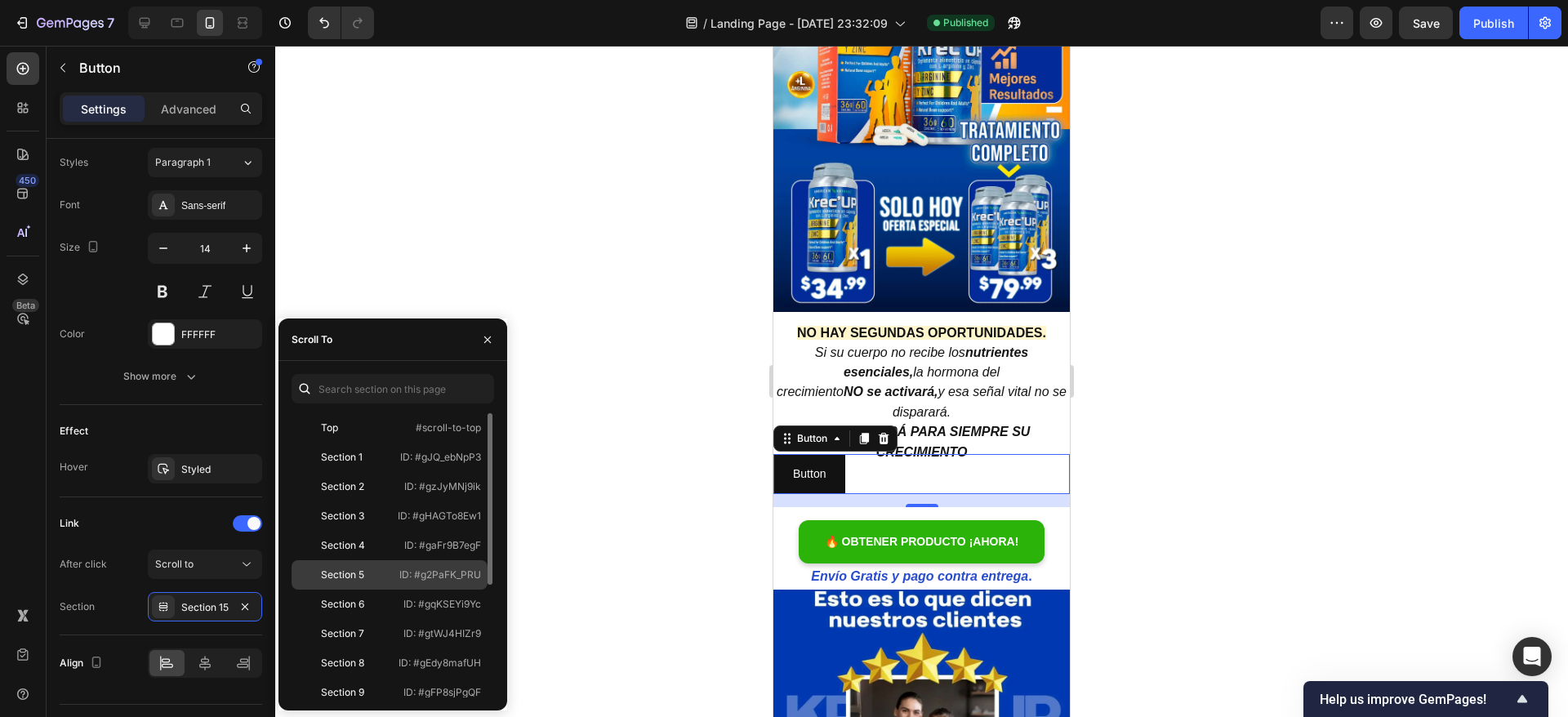
click at [372, 563] on div "Section 5 ID: #g2PaFK_PRU" at bounding box center [390, 574] width 196 height 29
click at [575, 352] on div at bounding box center [921, 381] width 1292 height 672
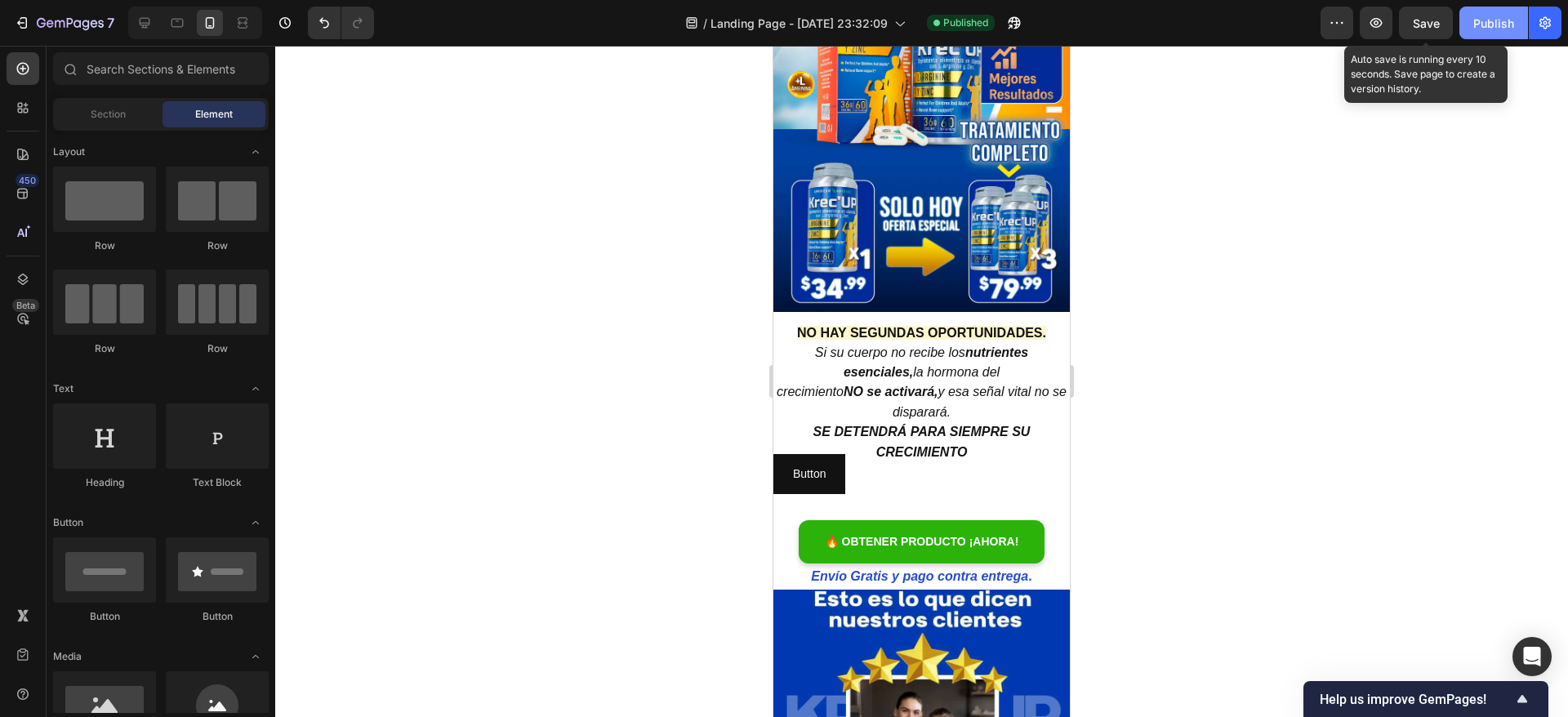
drag, startPoint x: 1432, startPoint y: 26, endPoint x: 1483, endPoint y: 24, distance: 51.0
click at [1433, 25] on span "Save" at bounding box center [1426, 23] width 27 height 14
click at [1499, 20] on div "Publish" at bounding box center [1494, 22] width 41 height 17
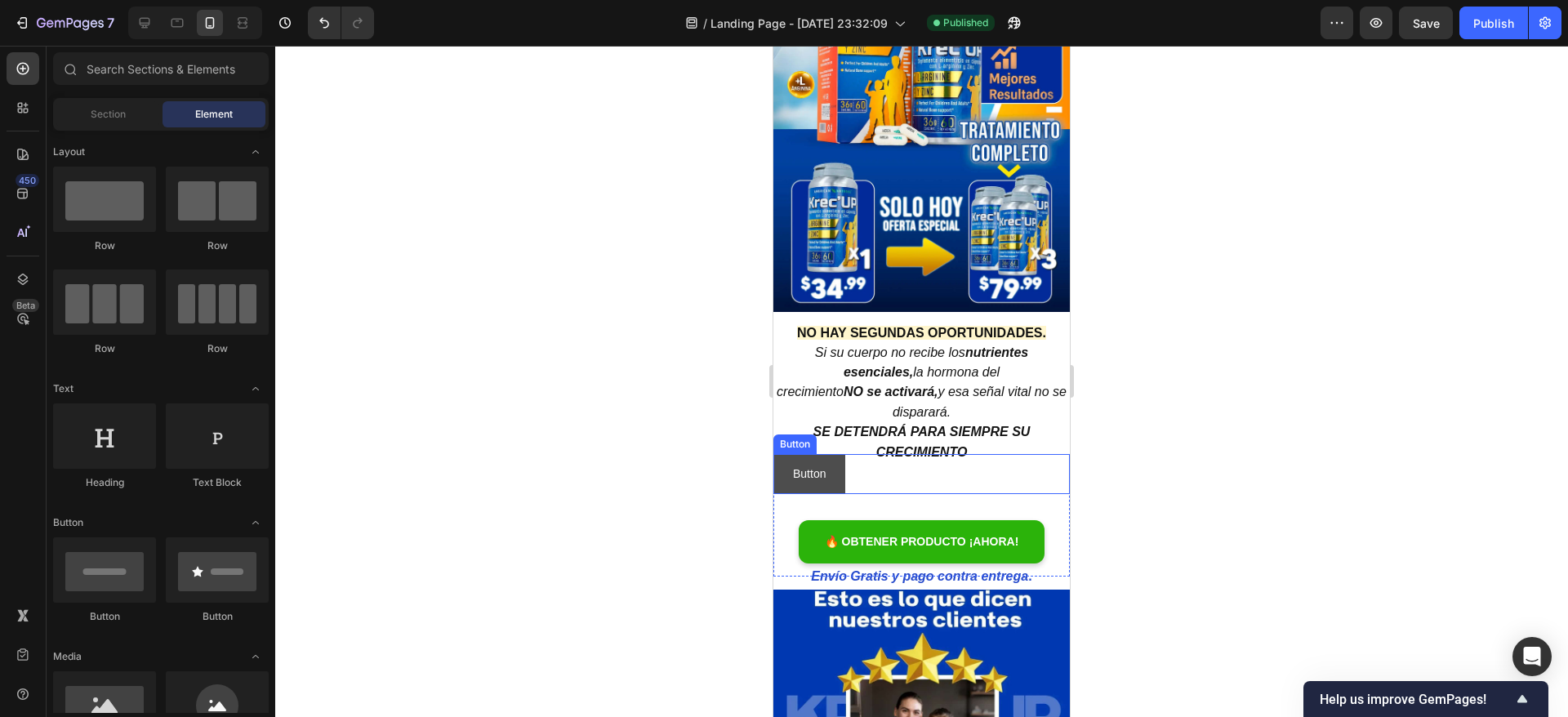
click at [795, 454] on link "Button" at bounding box center [809, 474] width 72 height 40
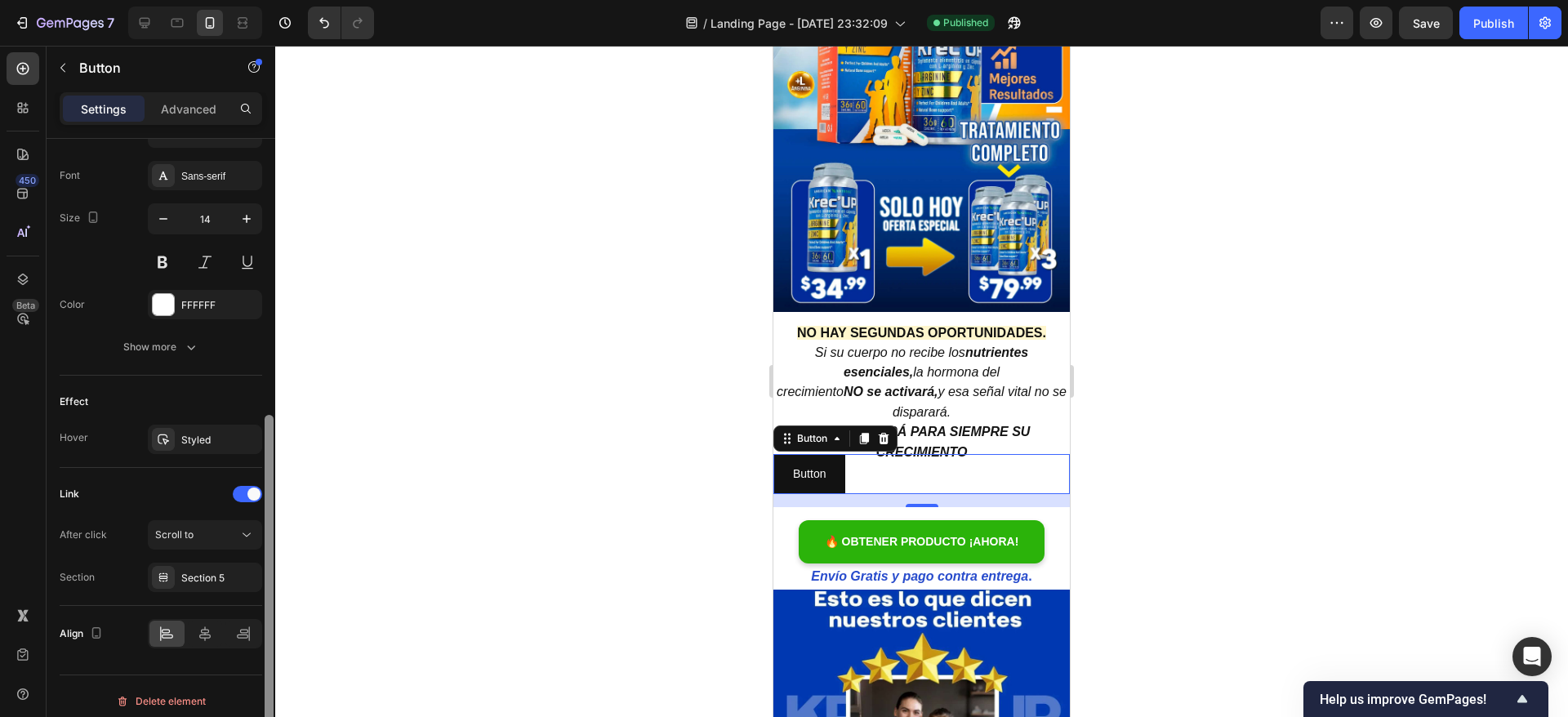
drag, startPoint x: 270, startPoint y: 390, endPoint x: 276, endPoint y: 684, distance: 294.1
click at [277, 0] on div "7 / Landing Page - Sep 15, 23:32:09 Published Preview Save Publish 450 Beta Sec…" at bounding box center [784, 0] width 1568 height 0
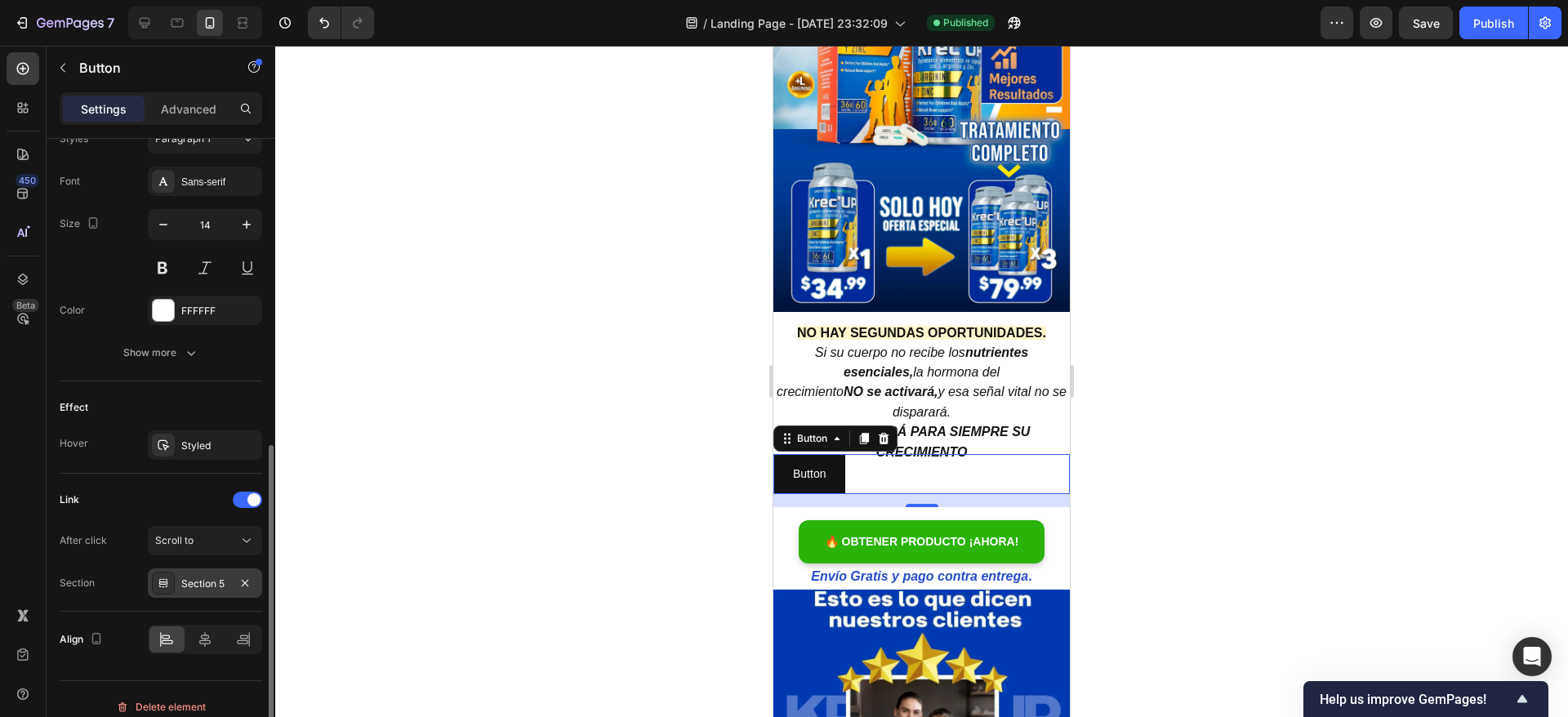
click at [202, 586] on div "Section 5" at bounding box center [204, 583] width 47 height 14
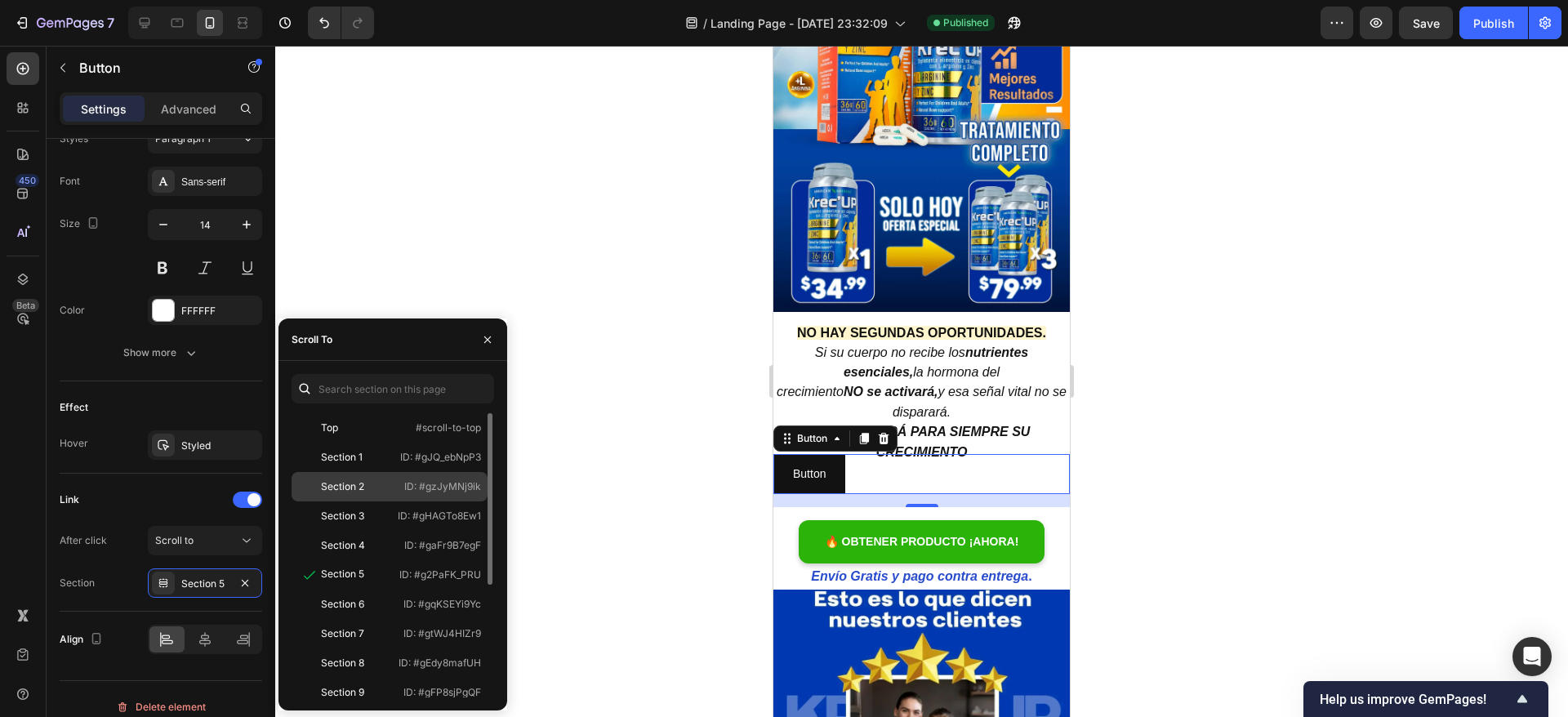
click at [371, 488] on div "Section 2" at bounding box center [345, 486] width 95 height 14
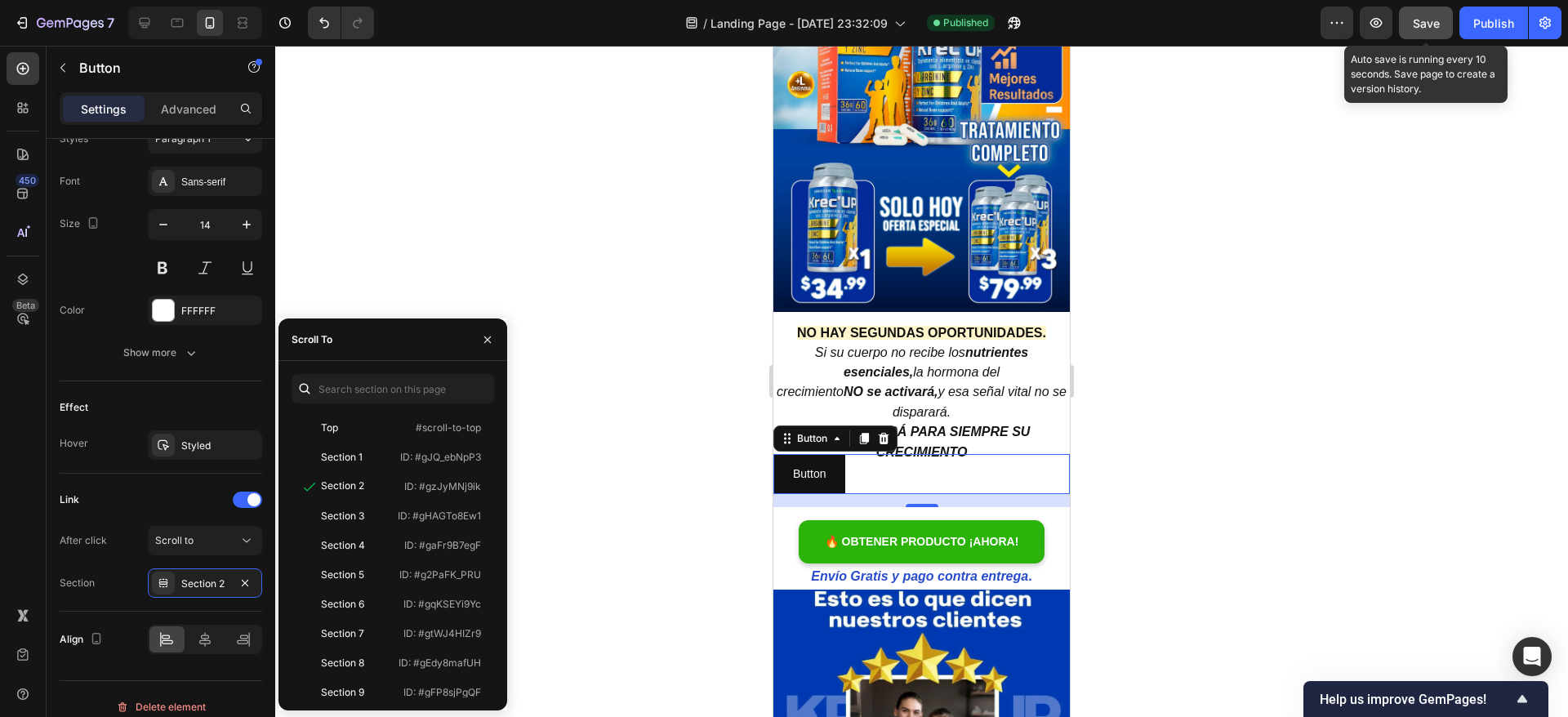
click at [1416, 24] on span "Save" at bounding box center [1426, 23] width 27 height 14
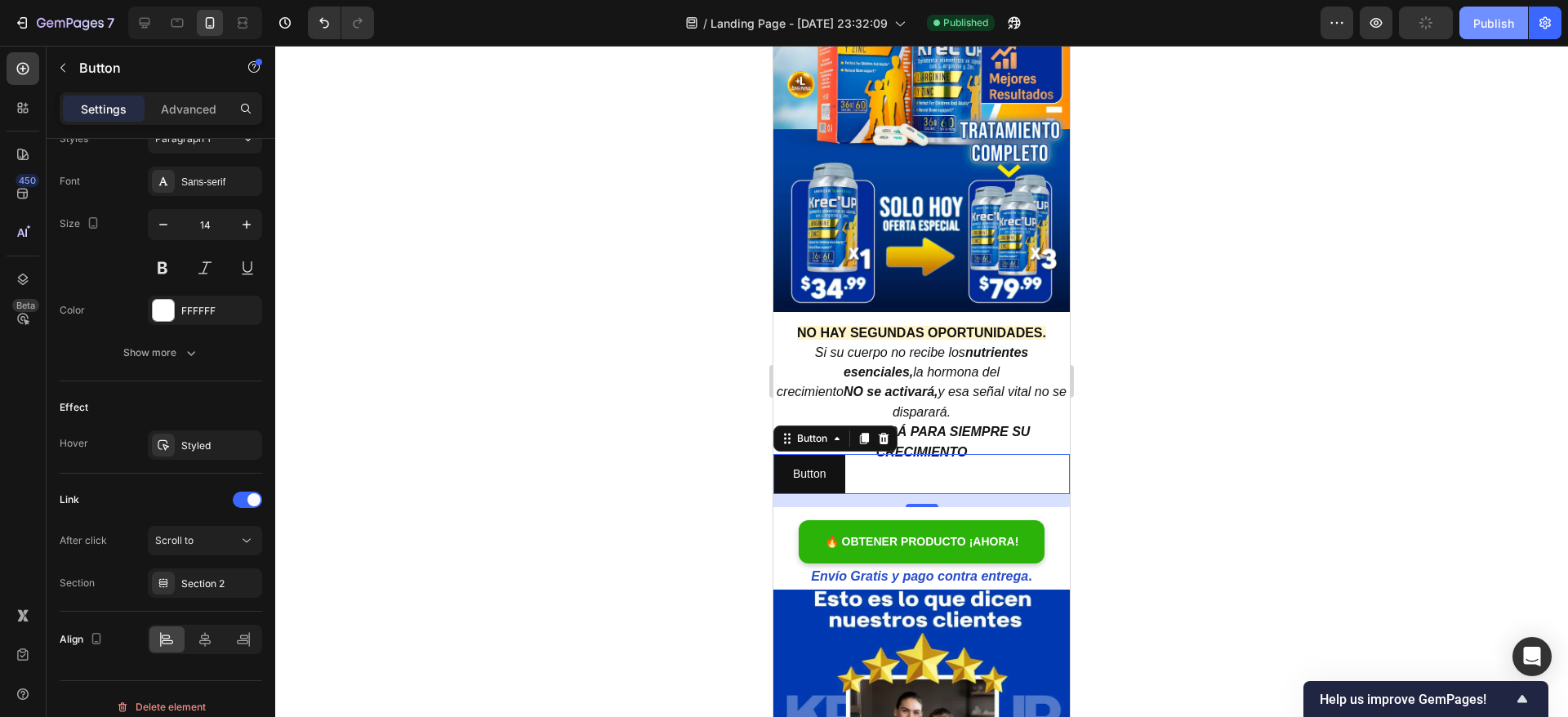
click at [1490, 21] on div "Publish" at bounding box center [1494, 22] width 41 height 17
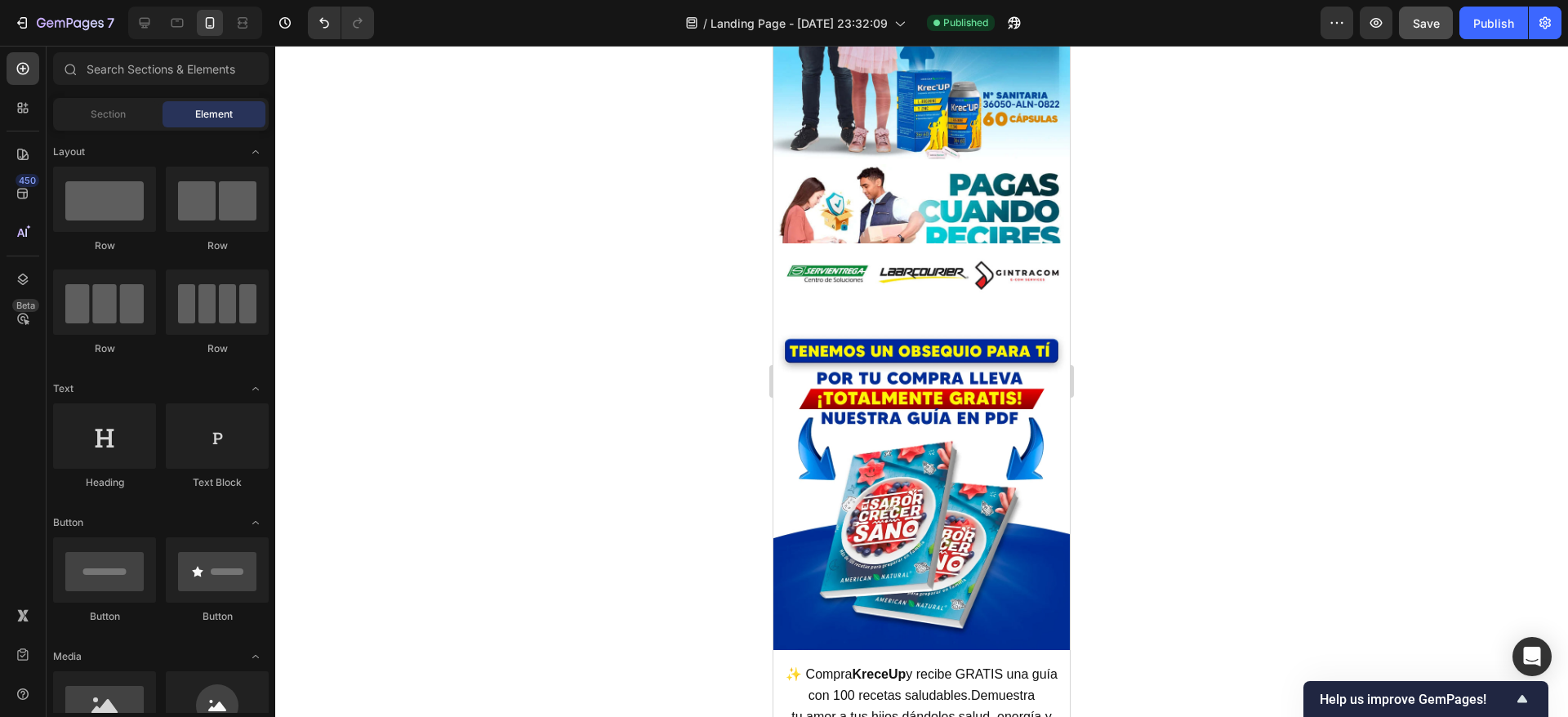
scroll to position [6548, 0]
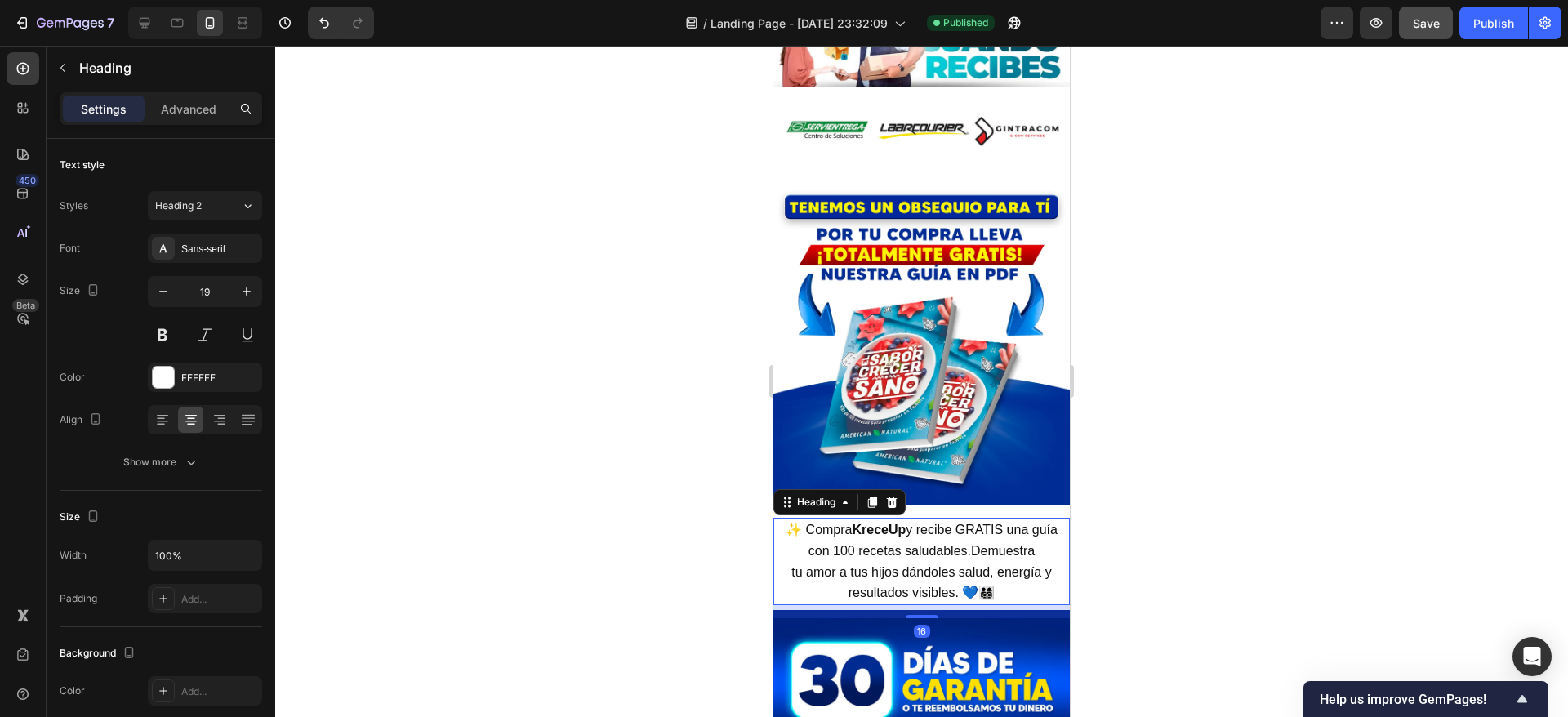
click at [905, 523] on strong "KreceUp" at bounding box center [879, 530] width 54 height 14
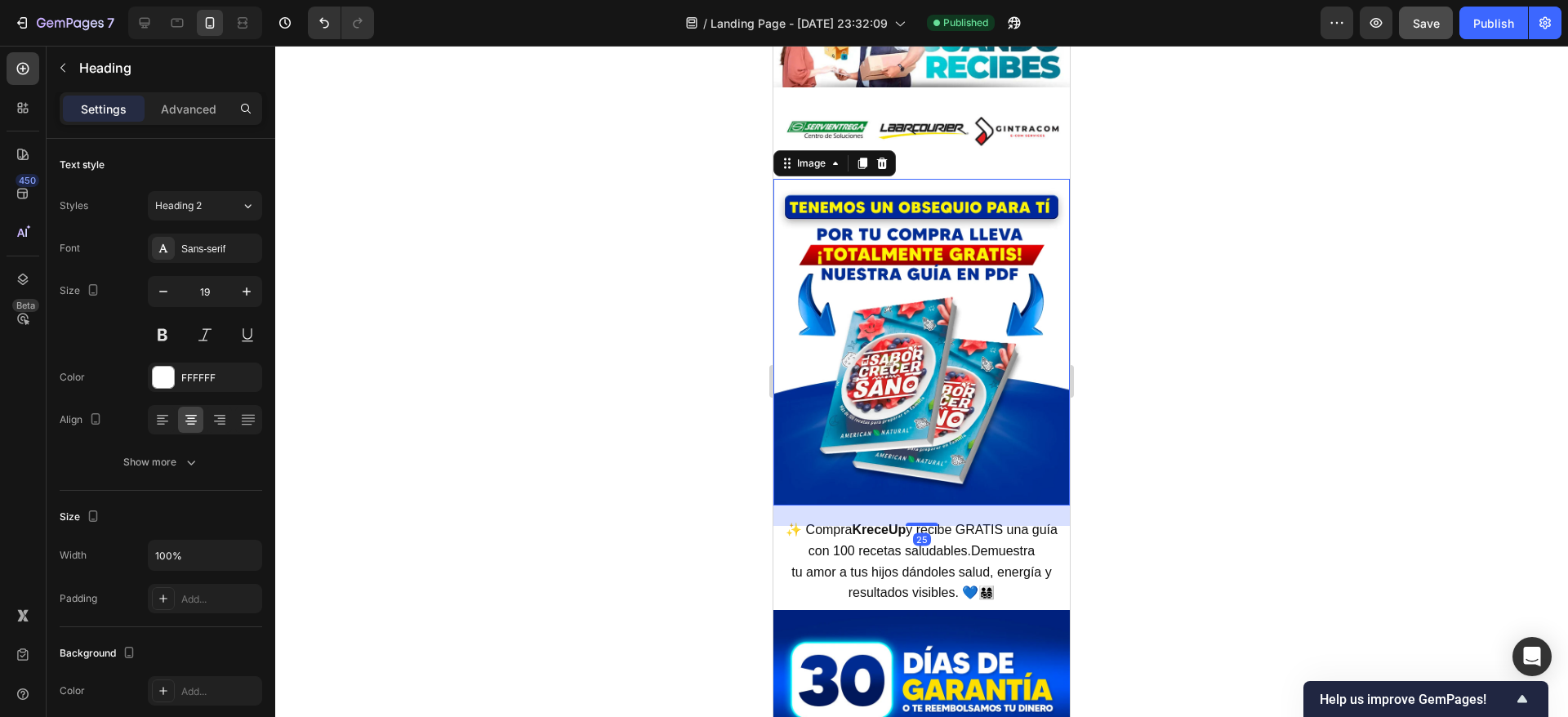
click at [936, 317] on img at bounding box center [921, 342] width 296 height 327
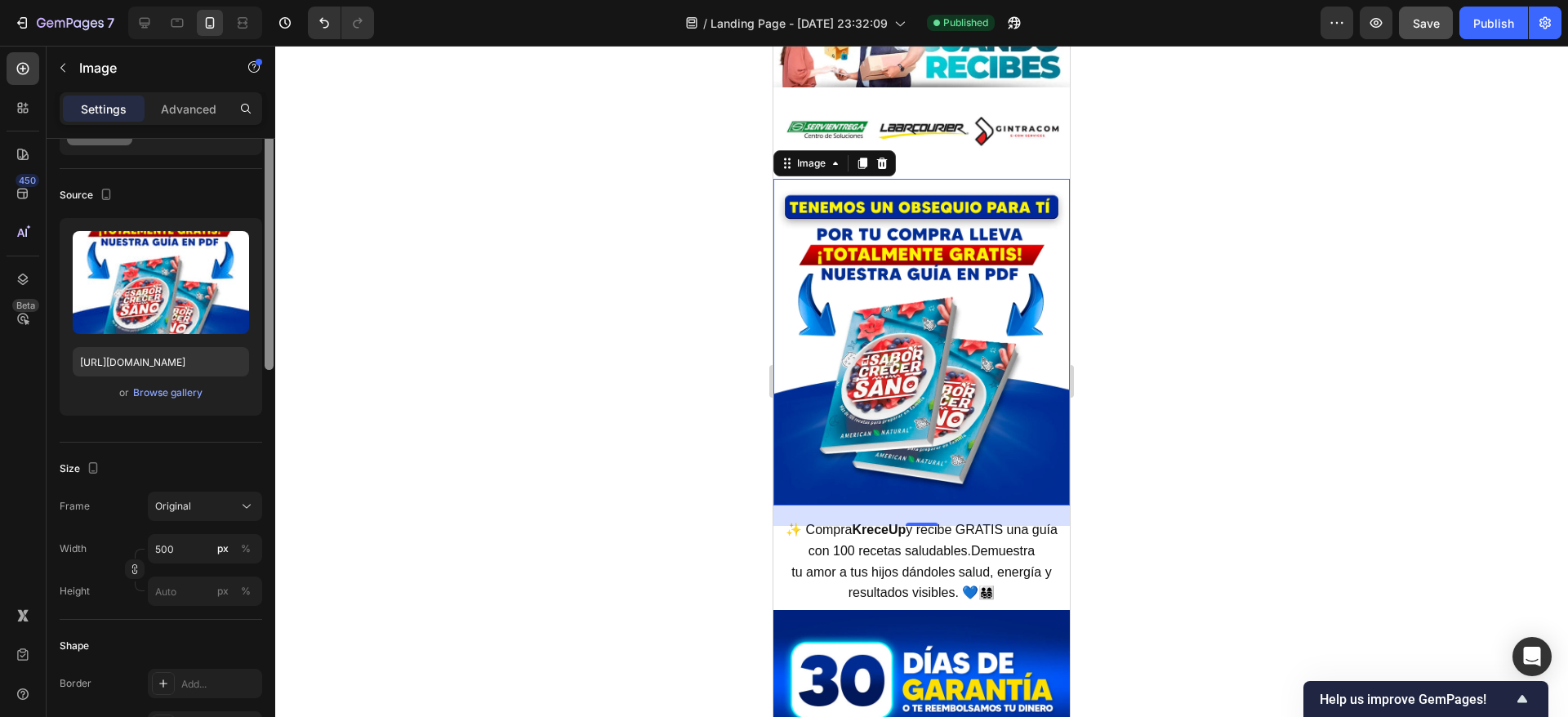
scroll to position [0, 0]
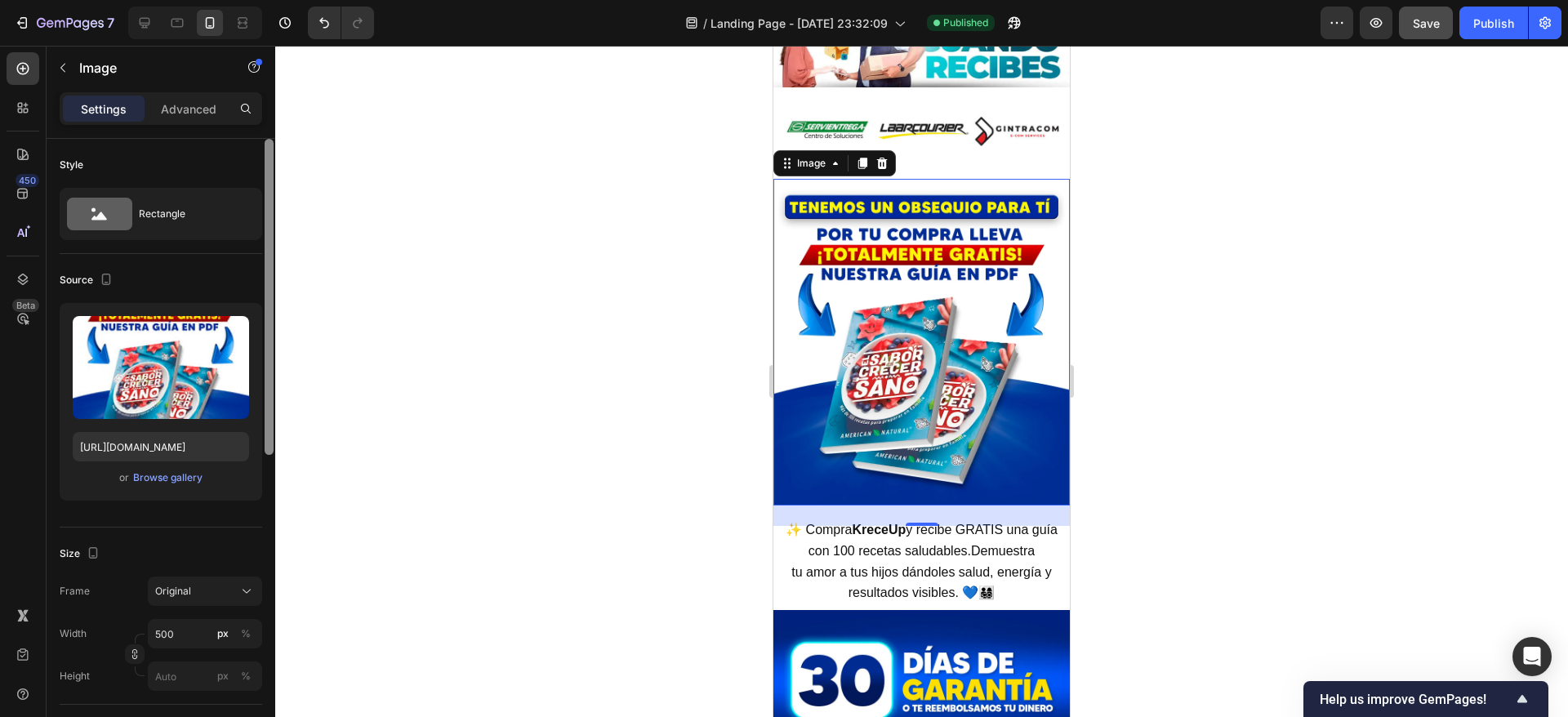
drag, startPoint x: 268, startPoint y: 278, endPoint x: 305, endPoint y: 194, distance: 91.8
click at [305, 0] on div "7 / Landing Page - Sep 15, 23:32:09 Published Preview Save Publish 450 Beta Sec…" at bounding box center [784, 0] width 1568 height 0
click at [177, 112] on p "Advanced" at bounding box center [188, 109] width 55 height 17
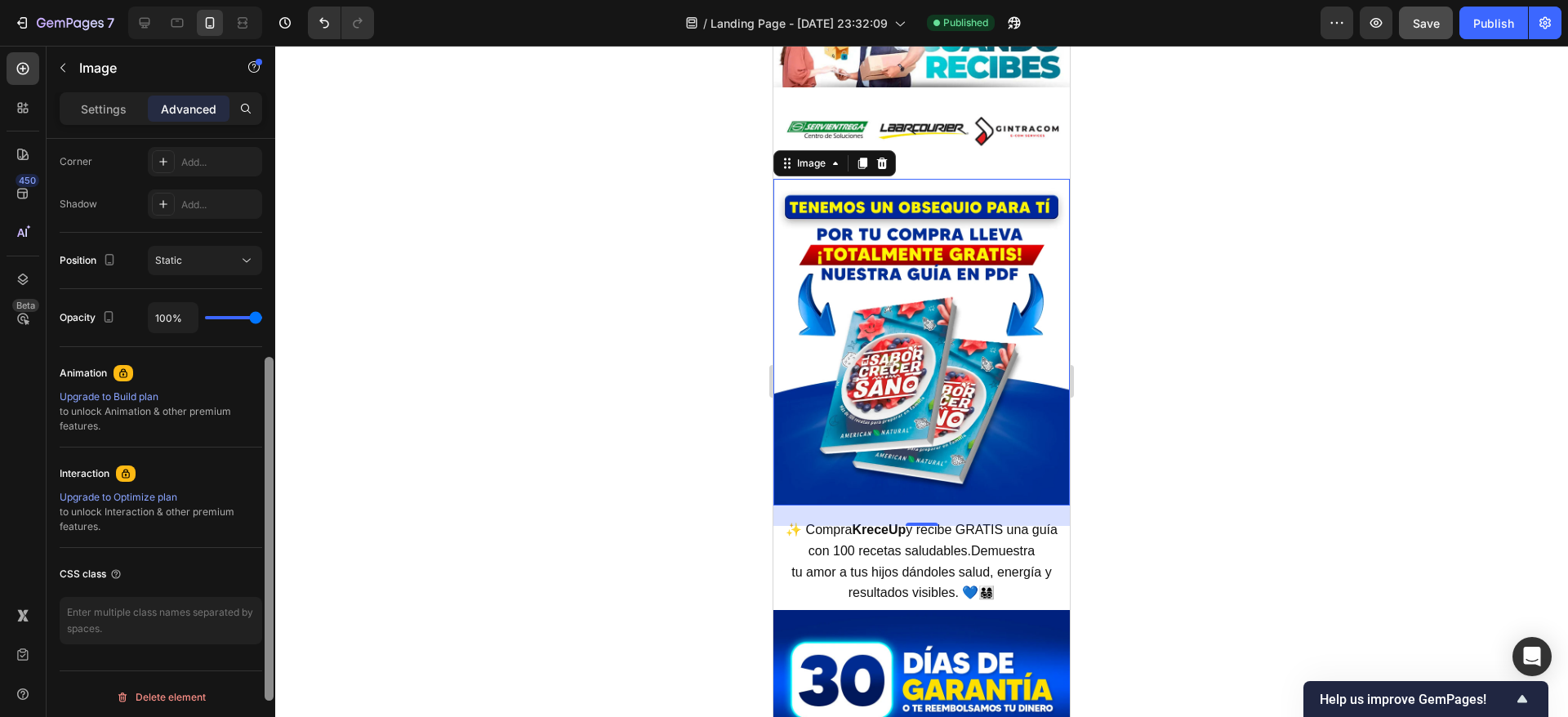
scroll to position [508, 0]
drag, startPoint x: 271, startPoint y: 198, endPoint x: 299, endPoint y: 510, distance: 313.3
click at [299, 0] on div "7 / Landing Page - Sep 15, 23:32:09 Published Preview Save Publish 450 Beta Sec…" at bounding box center [784, 0] width 1568 height 0
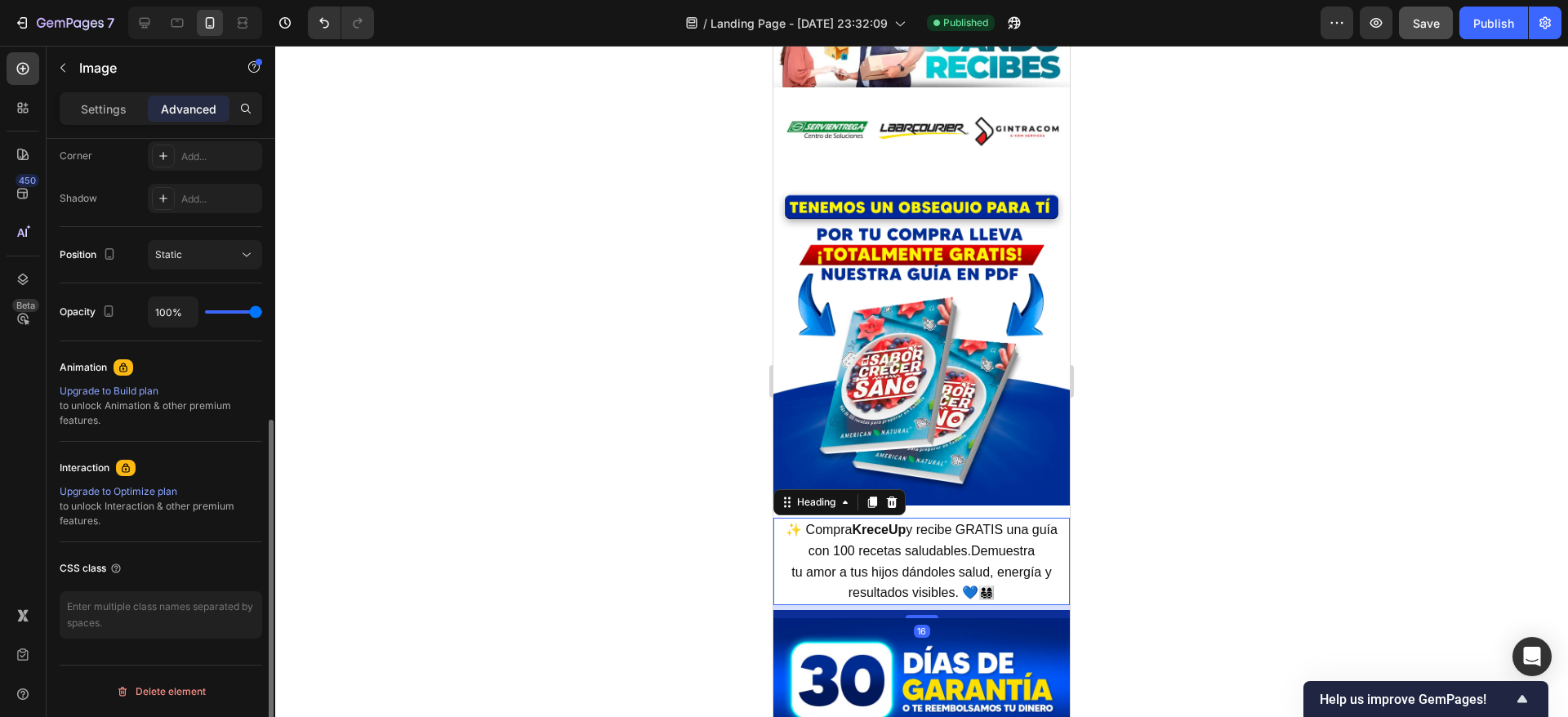
click at [898, 523] on span "✨ Compra KreceUp y recibe GRATIS una guía con 100 recetas saludables.Demuestra" at bounding box center [921, 540] width 272 height 35
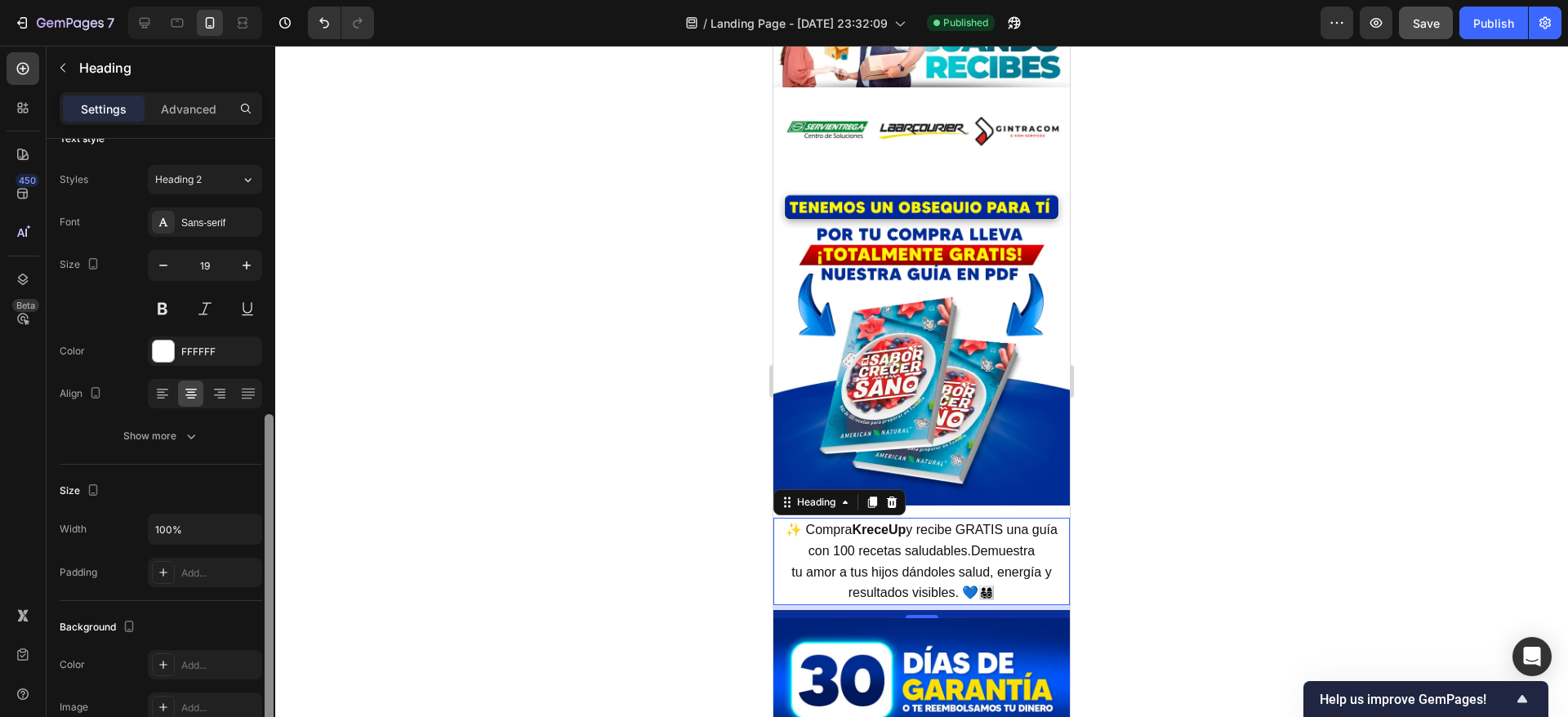
scroll to position [21, 0]
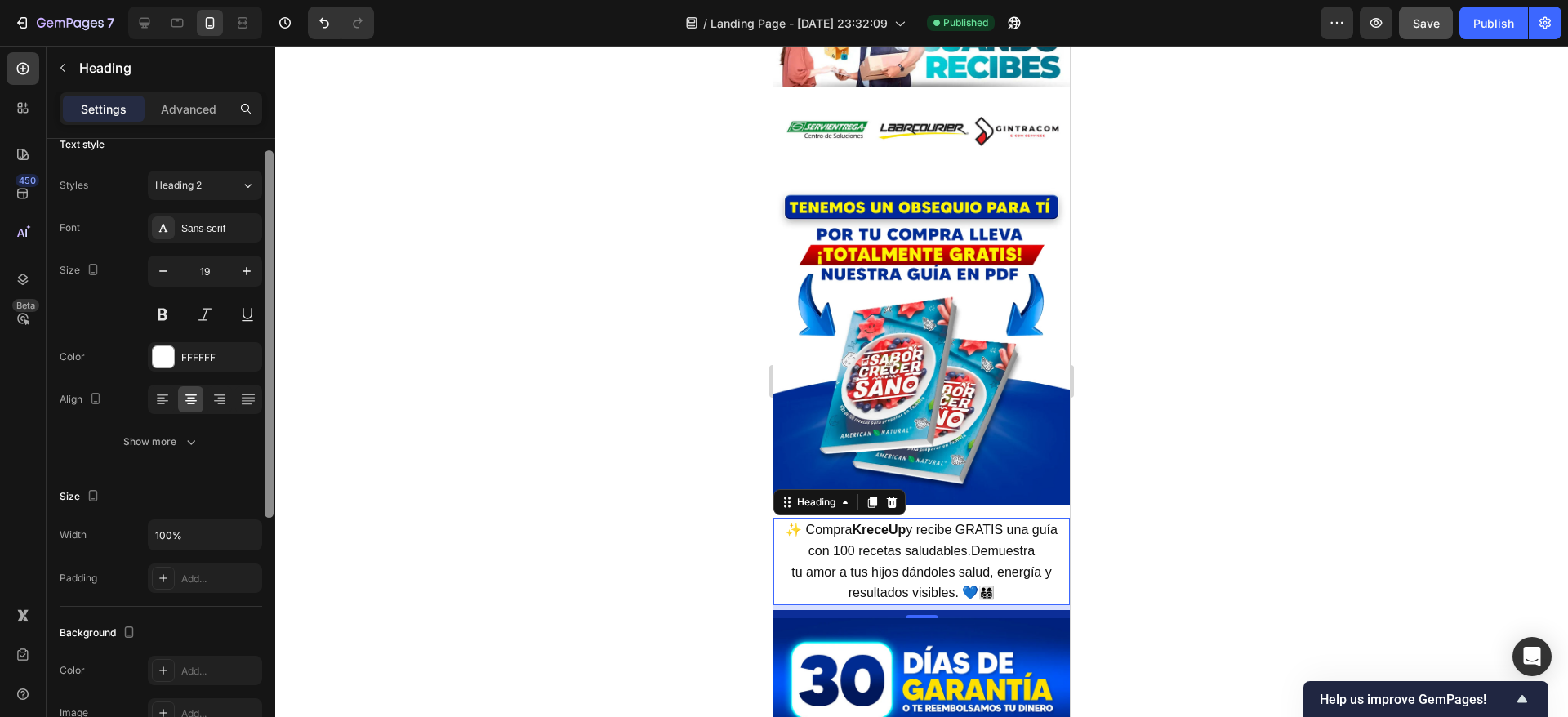
drag, startPoint x: 269, startPoint y: 195, endPoint x: 298, endPoint y: 208, distance: 31.8
click at [298, 0] on div "7 / Landing Page - Sep 15, 23:32:09 Published Preview Save Publish 450 Beta Sec…" at bounding box center [784, 0] width 1568 height 0
click at [164, 428] on button "Show more" at bounding box center [161, 441] width 202 height 29
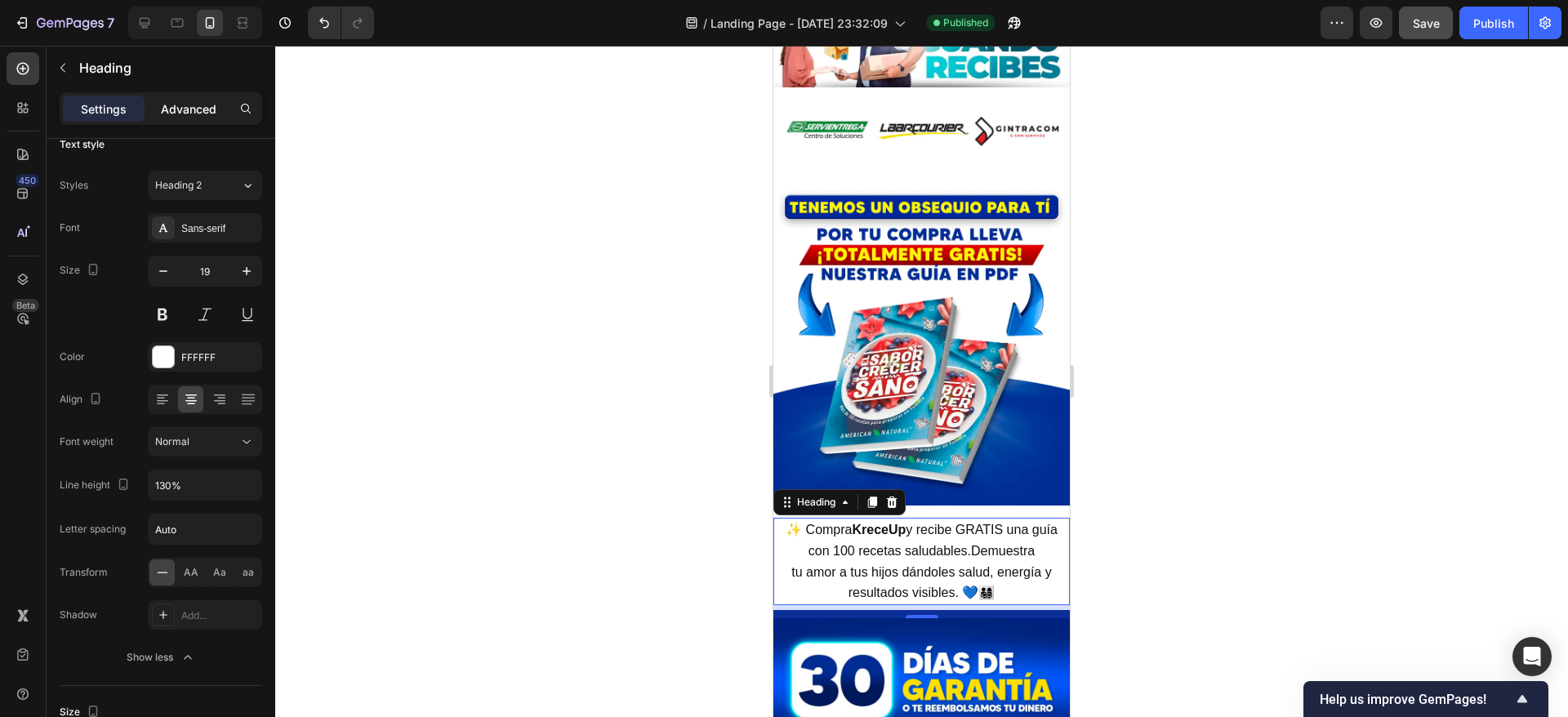
click at [177, 111] on p "Advanced" at bounding box center [188, 109] width 55 height 17
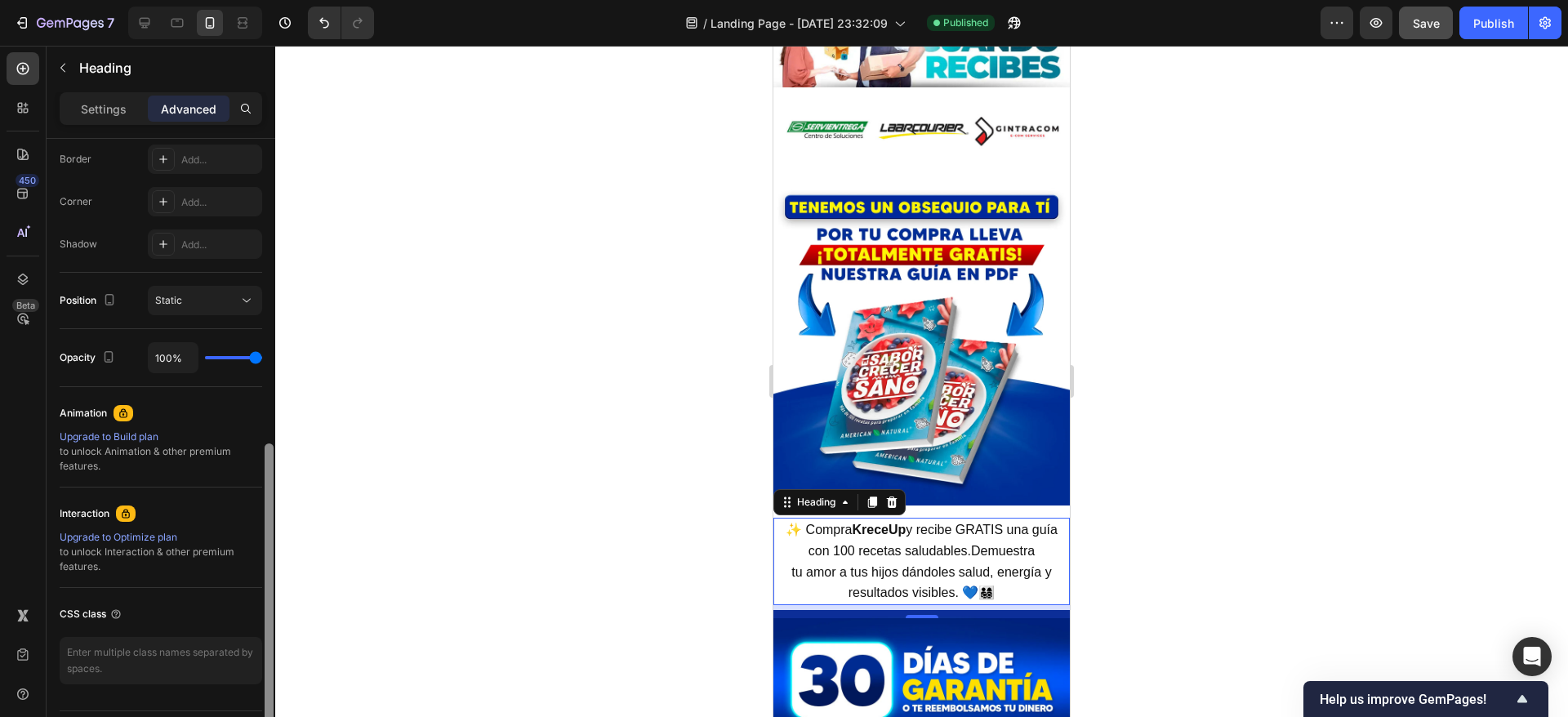
scroll to position [508, 0]
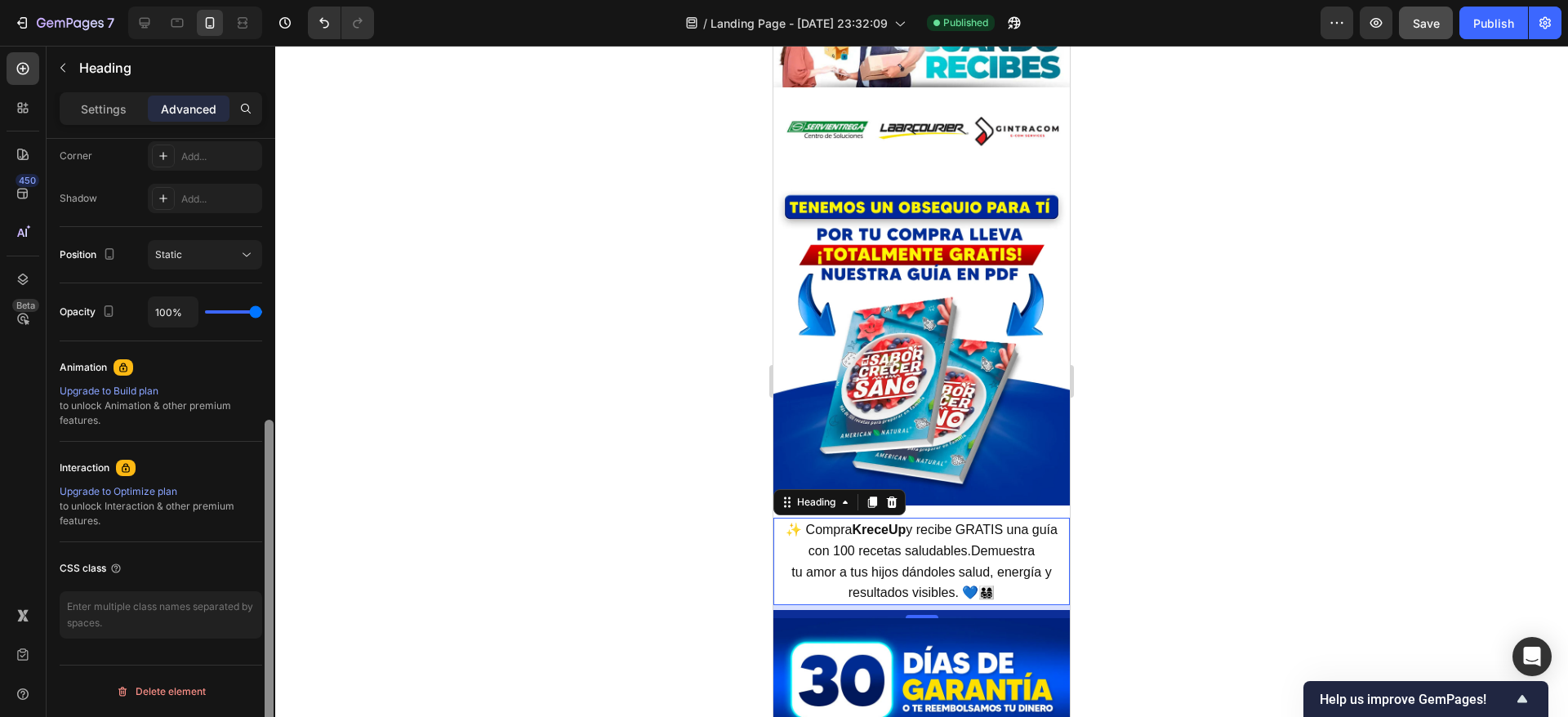
drag, startPoint x: 271, startPoint y: 249, endPoint x: 287, endPoint y: 542, distance: 293.4
click at [287, 0] on div "7 / Landing Page - Sep 15, 23:32:09 Published Preview Save Publish 450 Beta Sec…" at bounding box center [784, 0] width 1568 height 0
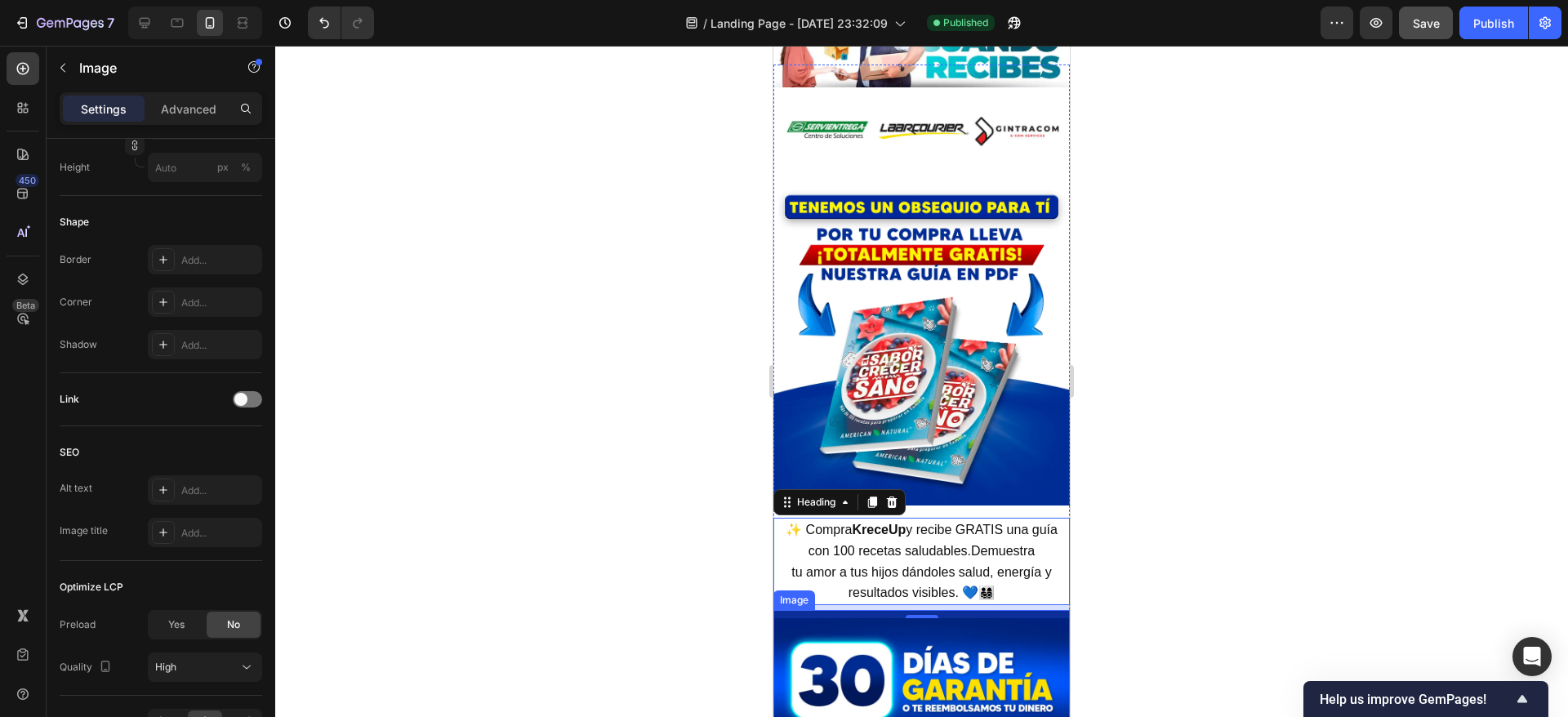
click at [930, 614] on img at bounding box center [921, 679] width 296 height 138
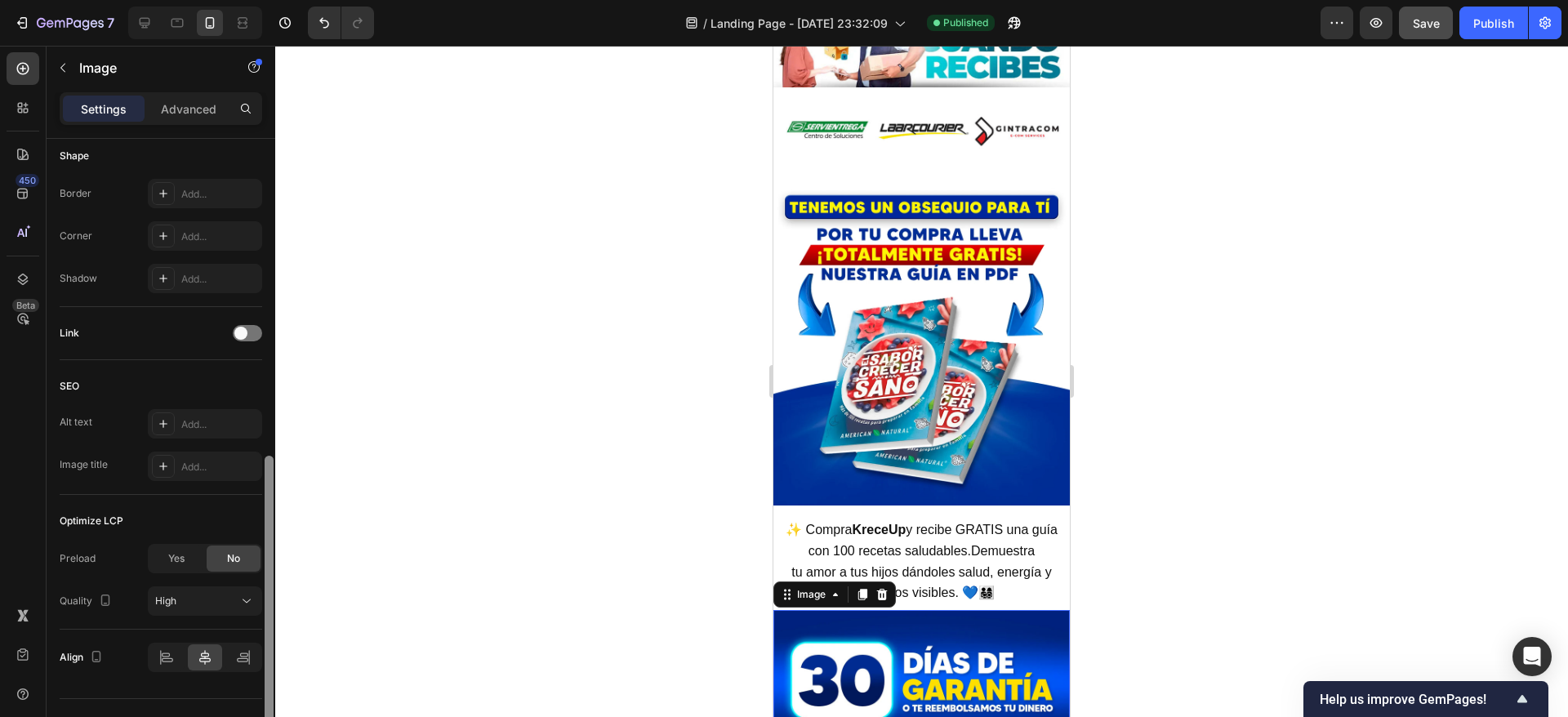
scroll to position [608, 0]
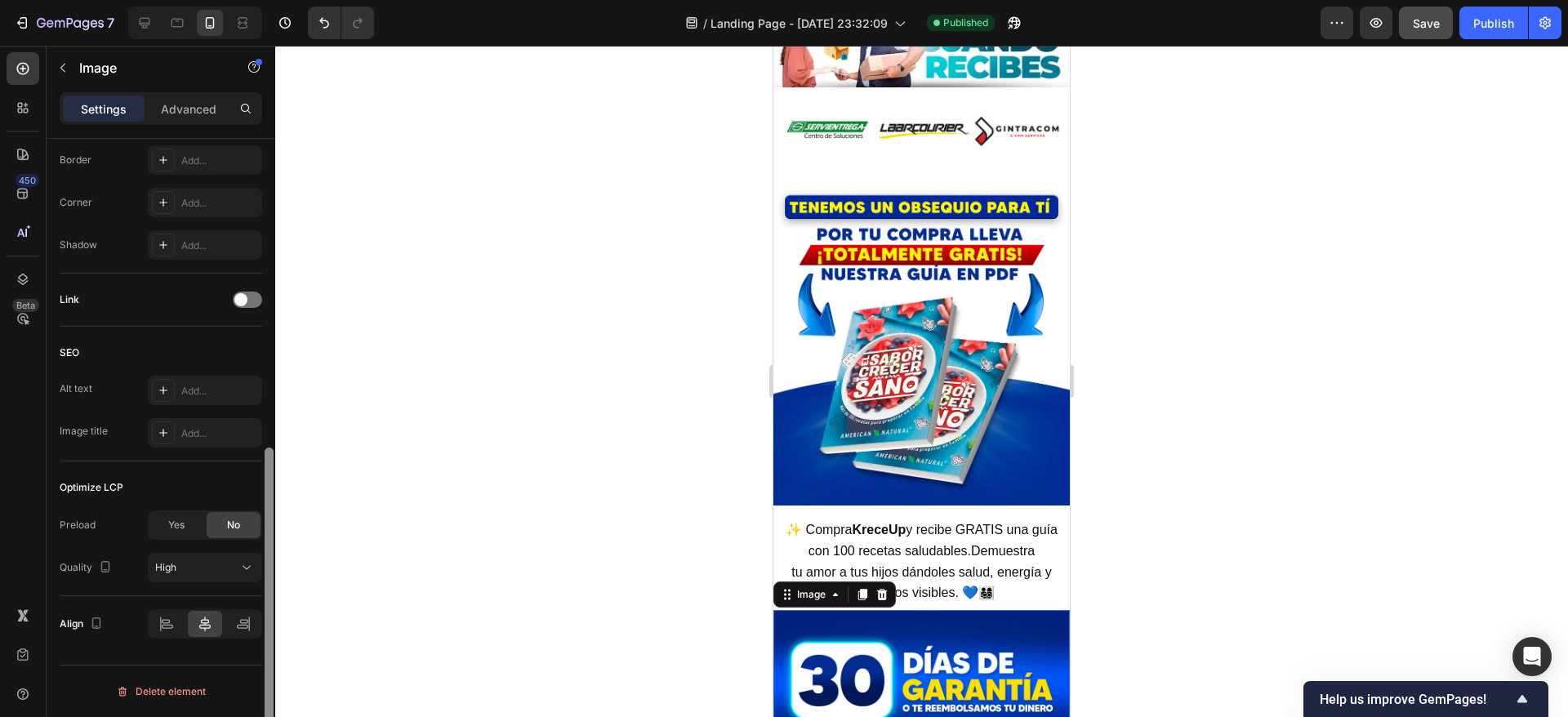
drag, startPoint x: 267, startPoint y: 224, endPoint x: 274, endPoint y: 341, distance: 117.2
click at [276, 0] on div "7 / Landing Page - Sep 15, 23:32:09 Published Preview Save Publish 450 Beta Sec…" at bounding box center [784, 0] width 1568 height 0
click at [1011, 610] on img at bounding box center [921, 679] width 296 height 138
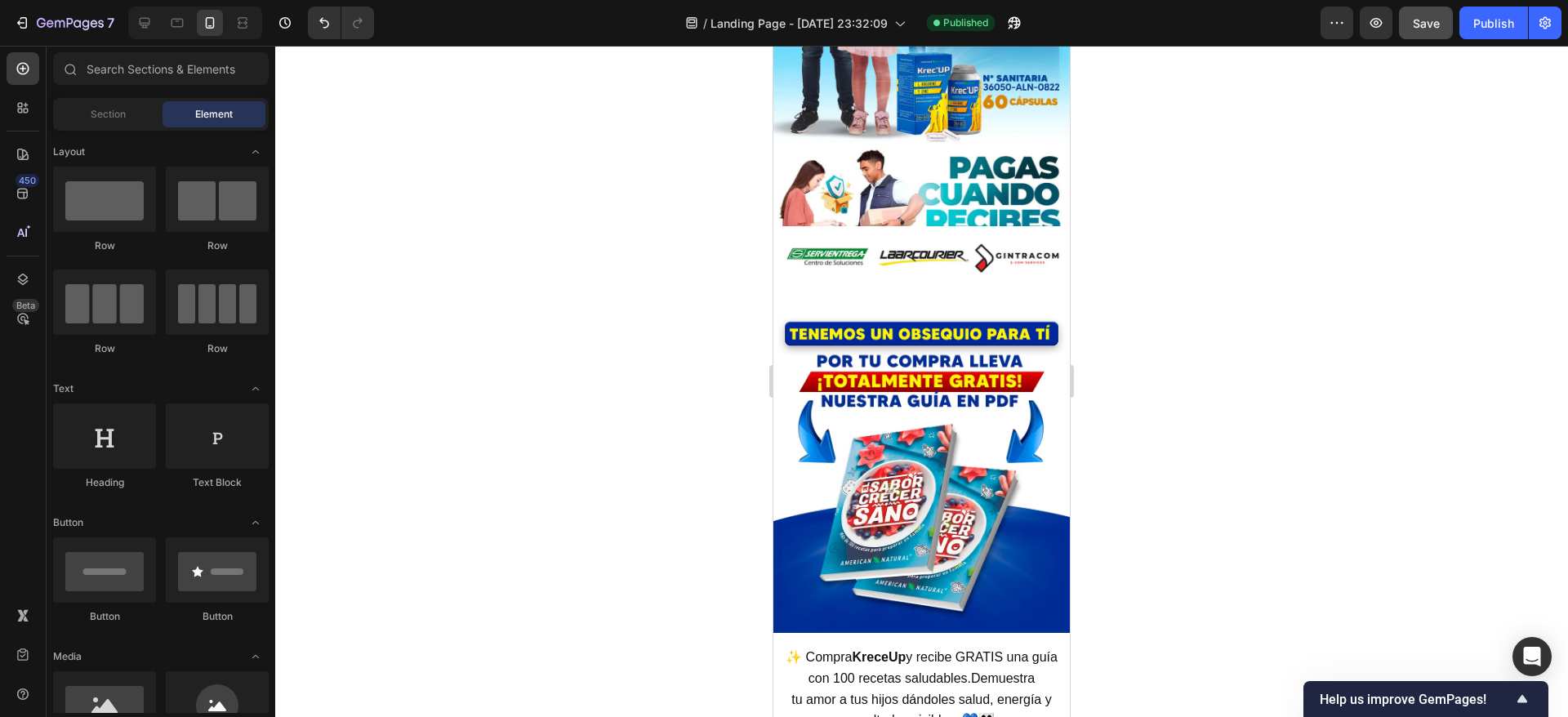
scroll to position [6383, 0]
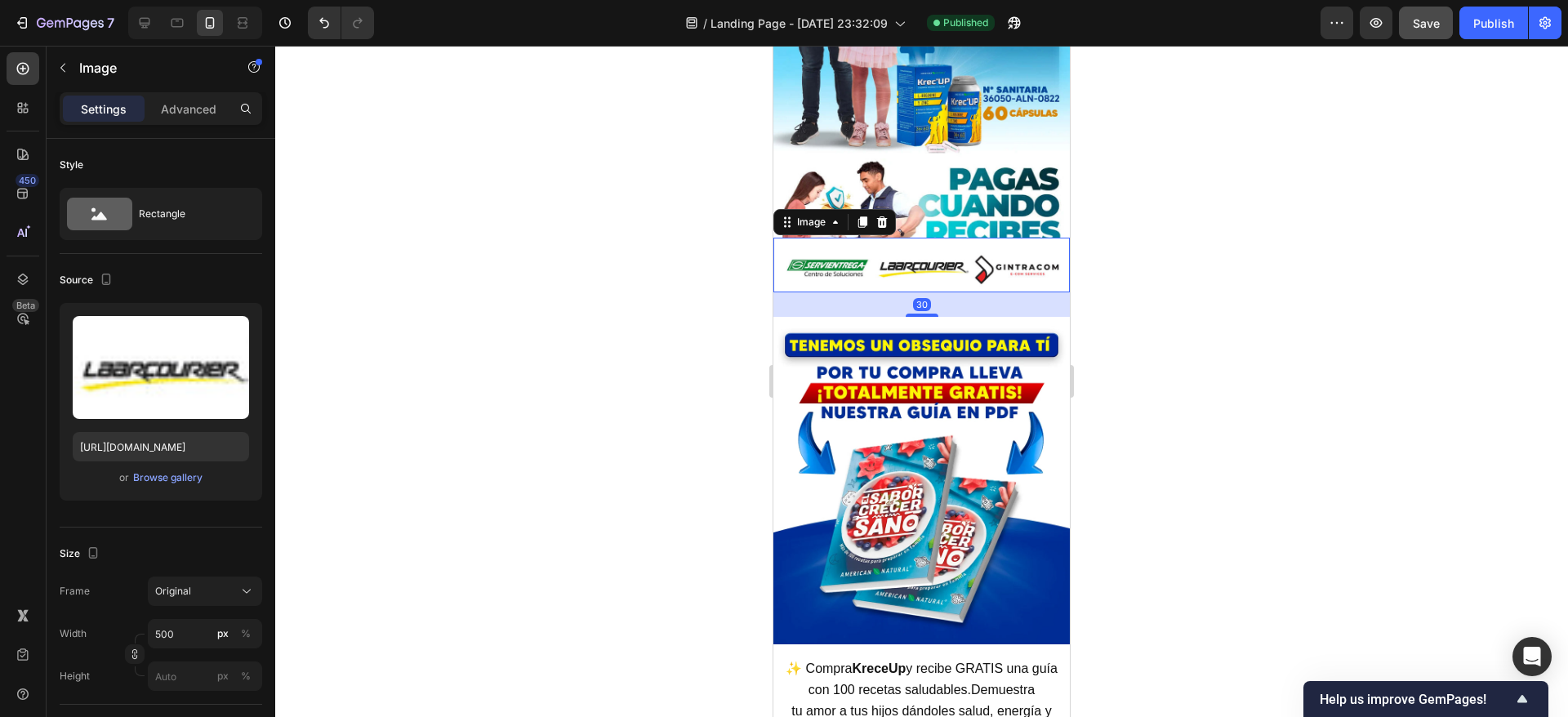
click at [952, 273] on img at bounding box center [921, 264] width 296 height 54
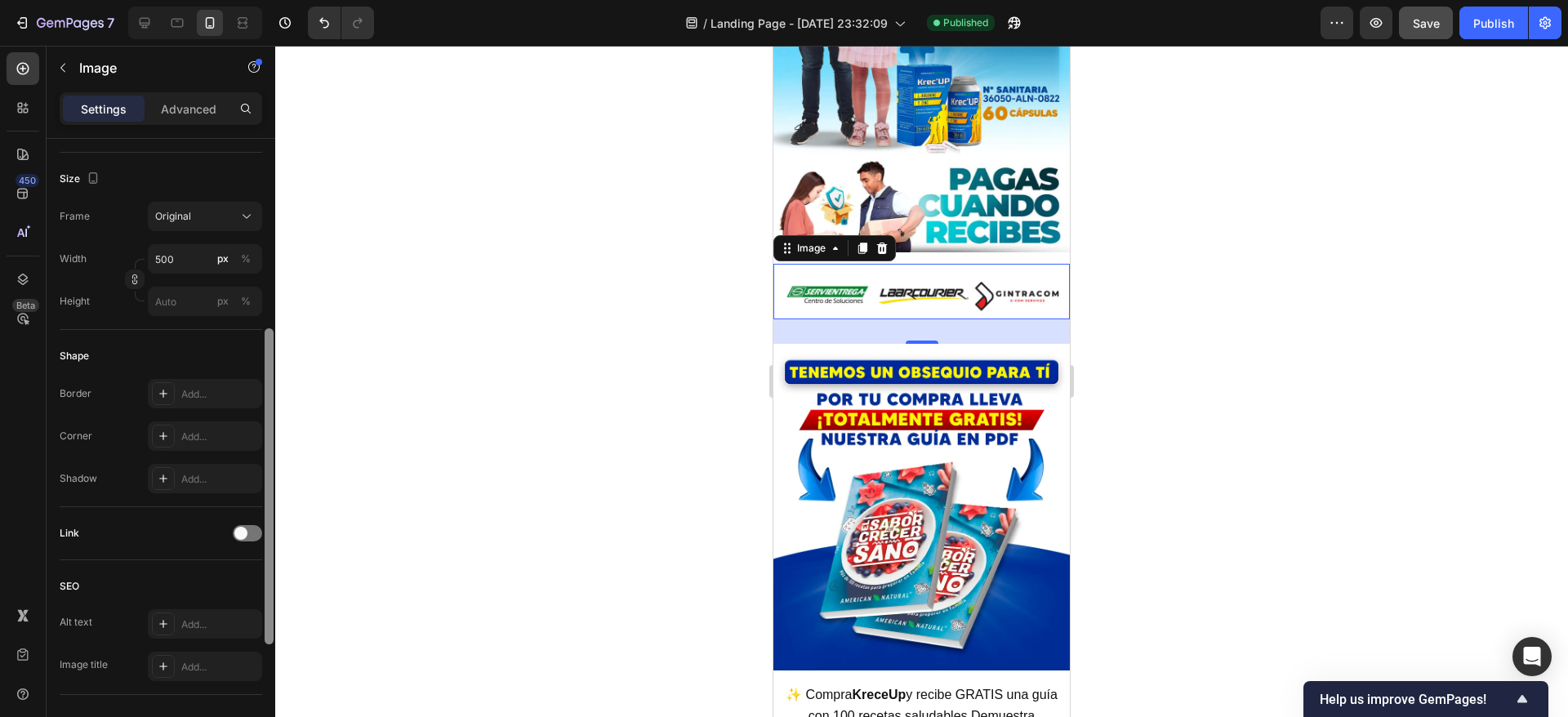
scroll to position [392, 0]
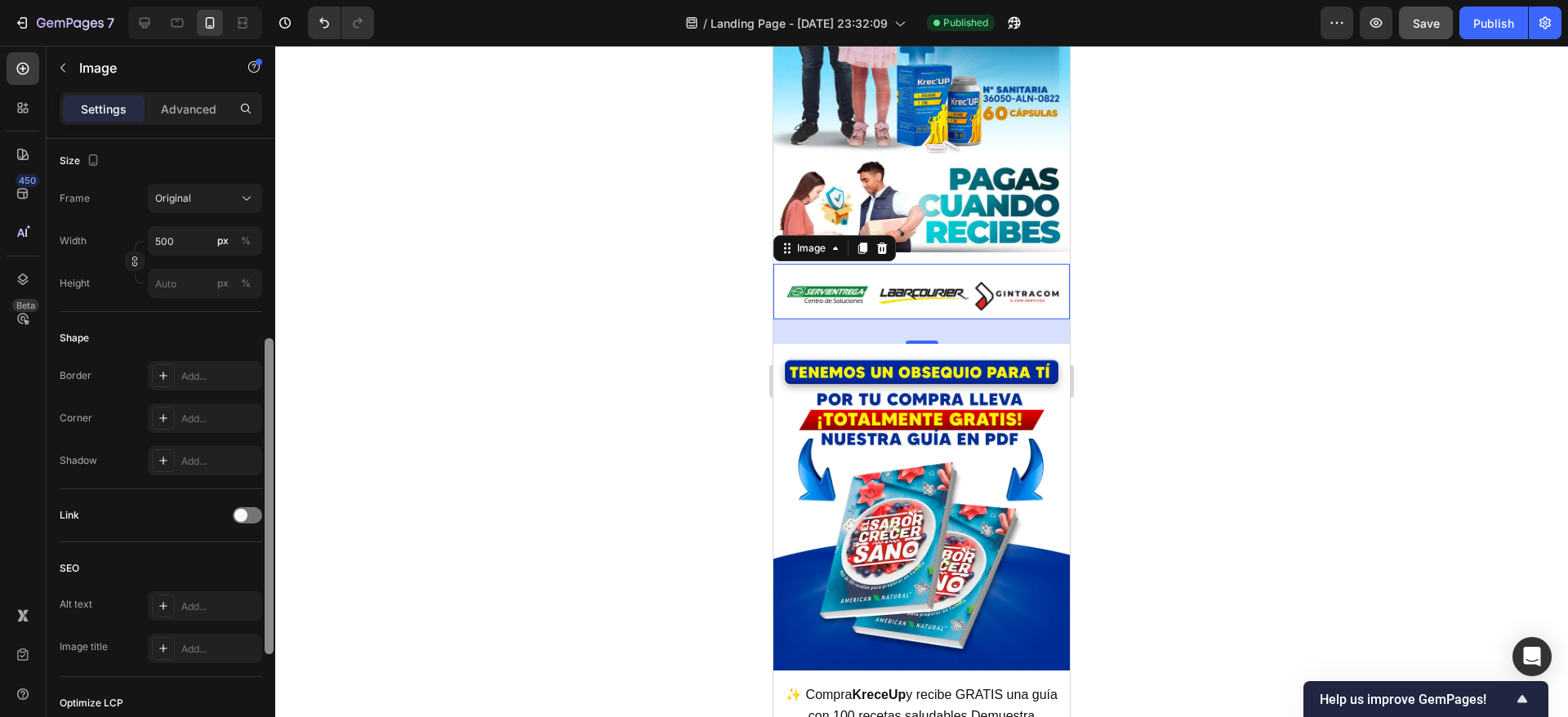
drag, startPoint x: 266, startPoint y: 217, endPoint x: 288, endPoint y: 416, distance: 200.2
click at [288, 0] on div "7 / Landing Page - Sep 15, 23:32:09 Published Preview Save Publish 450 Beta Sec…" at bounding box center [784, 0] width 1568 height 0
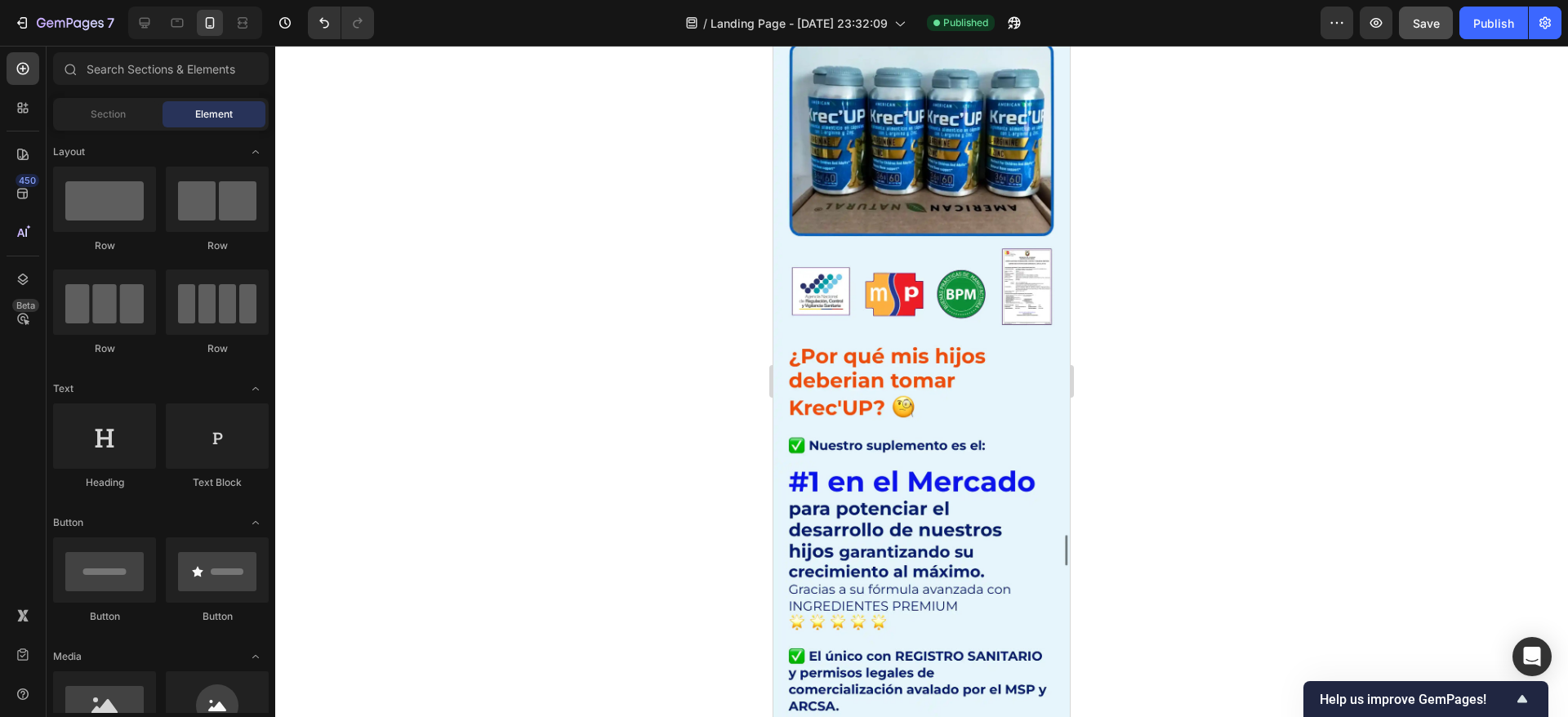
scroll to position [8064, 0]
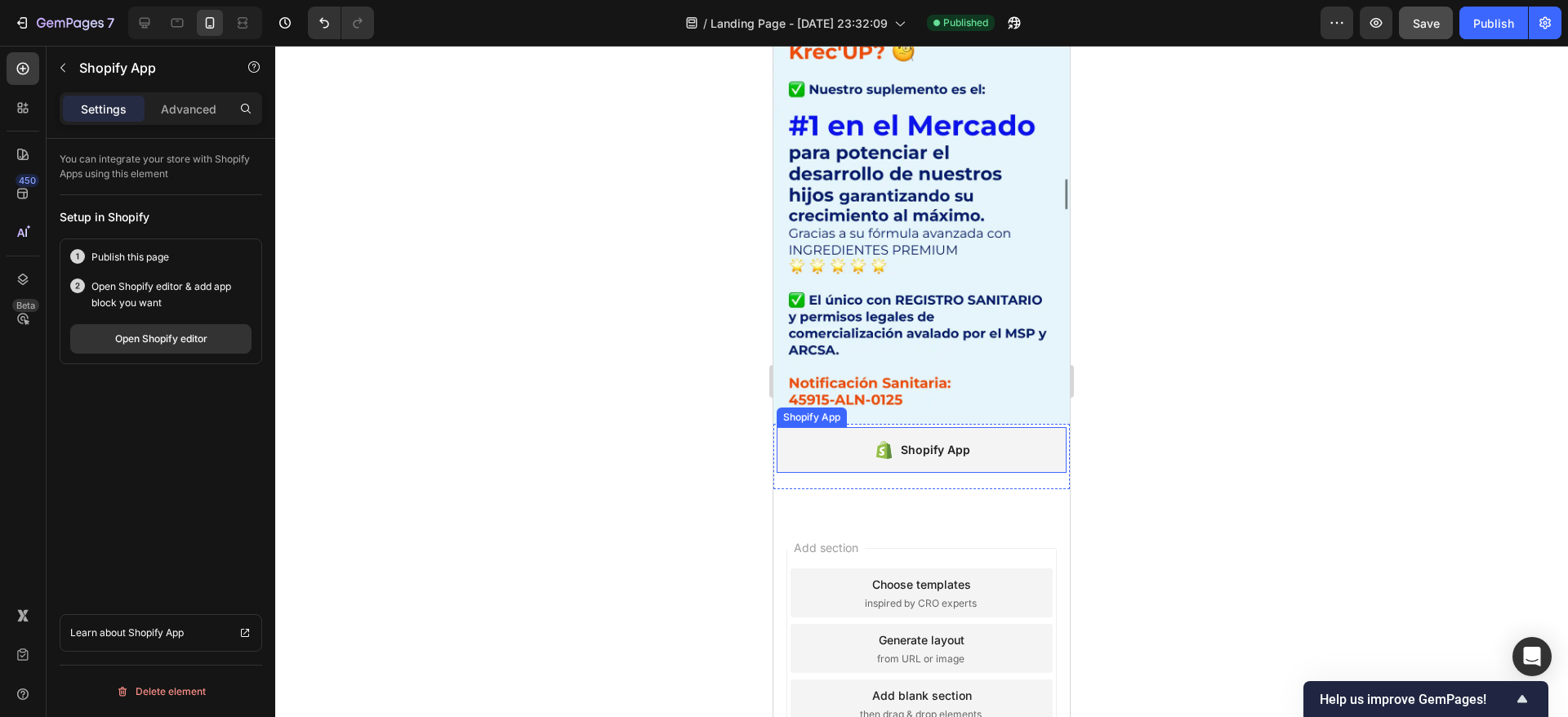
click at [816, 427] on div "Shopify App" at bounding box center [921, 449] width 290 height 45
click at [1214, 301] on div at bounding box center [921, 381] width 1292 height 672
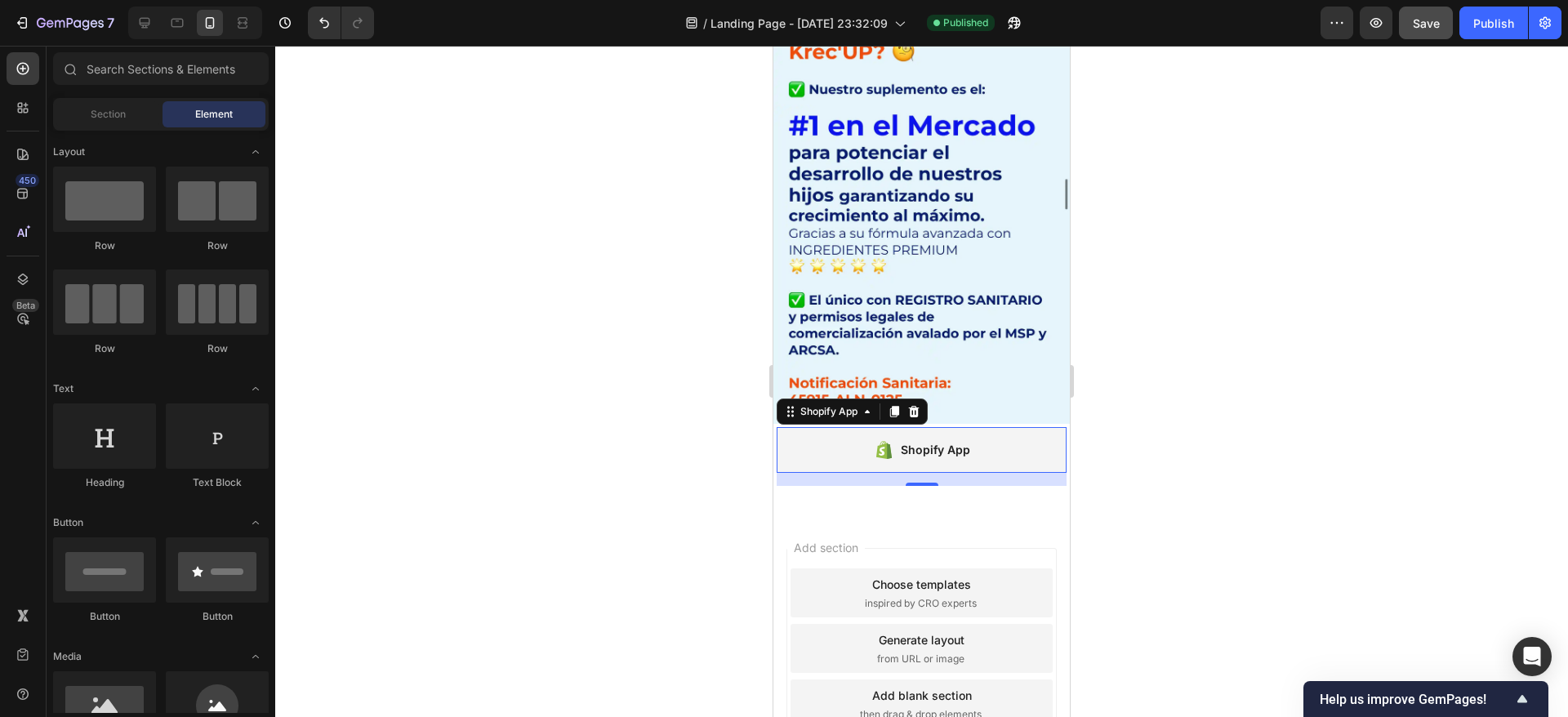
click at [1214, 301] on div at bounding box center [921, 381] width 1292 height 672
click at [863, 427] on div "Shopify App" at bounding box center [921, 449] width 290 height 45
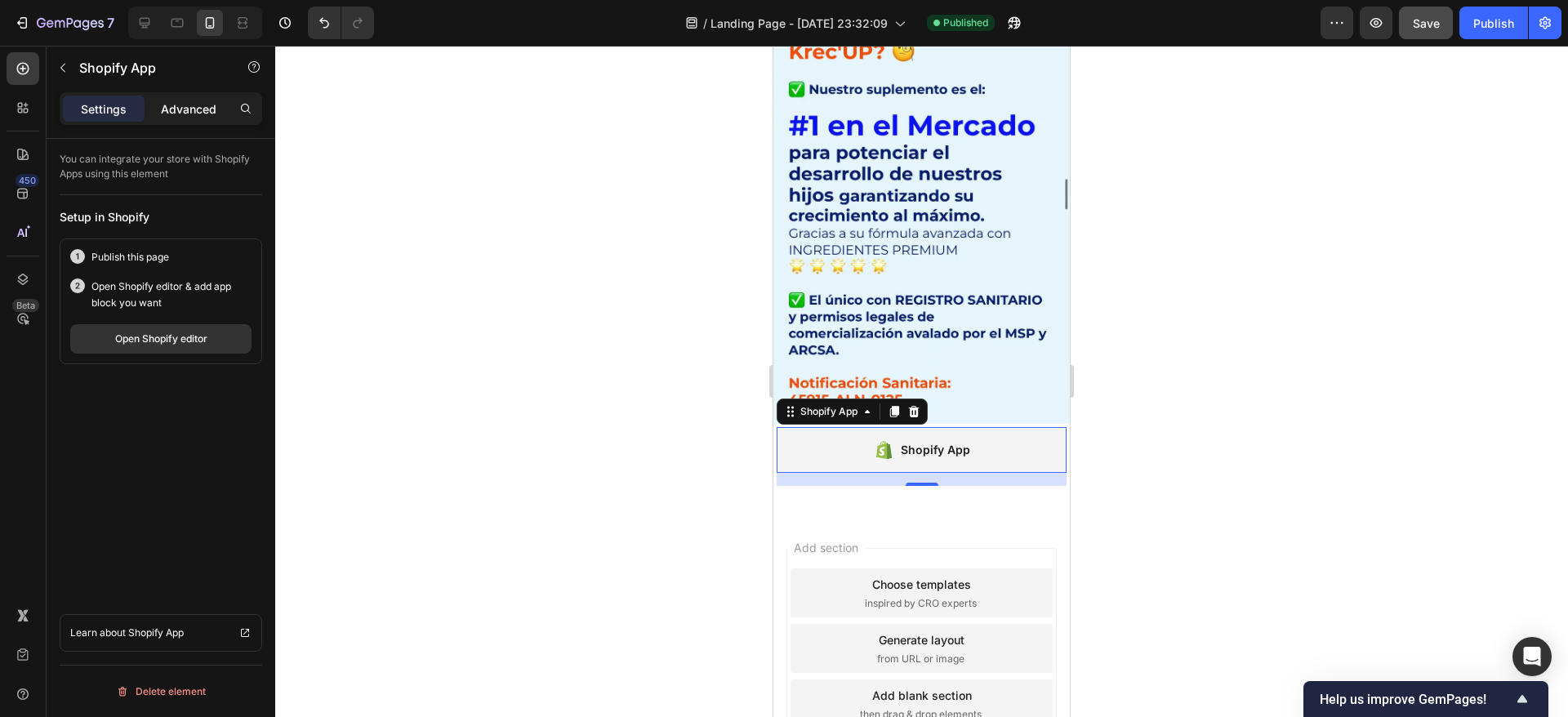
click at [179, 111] on p "Advanced" at bounding box center [188, 109] width 55 height 17
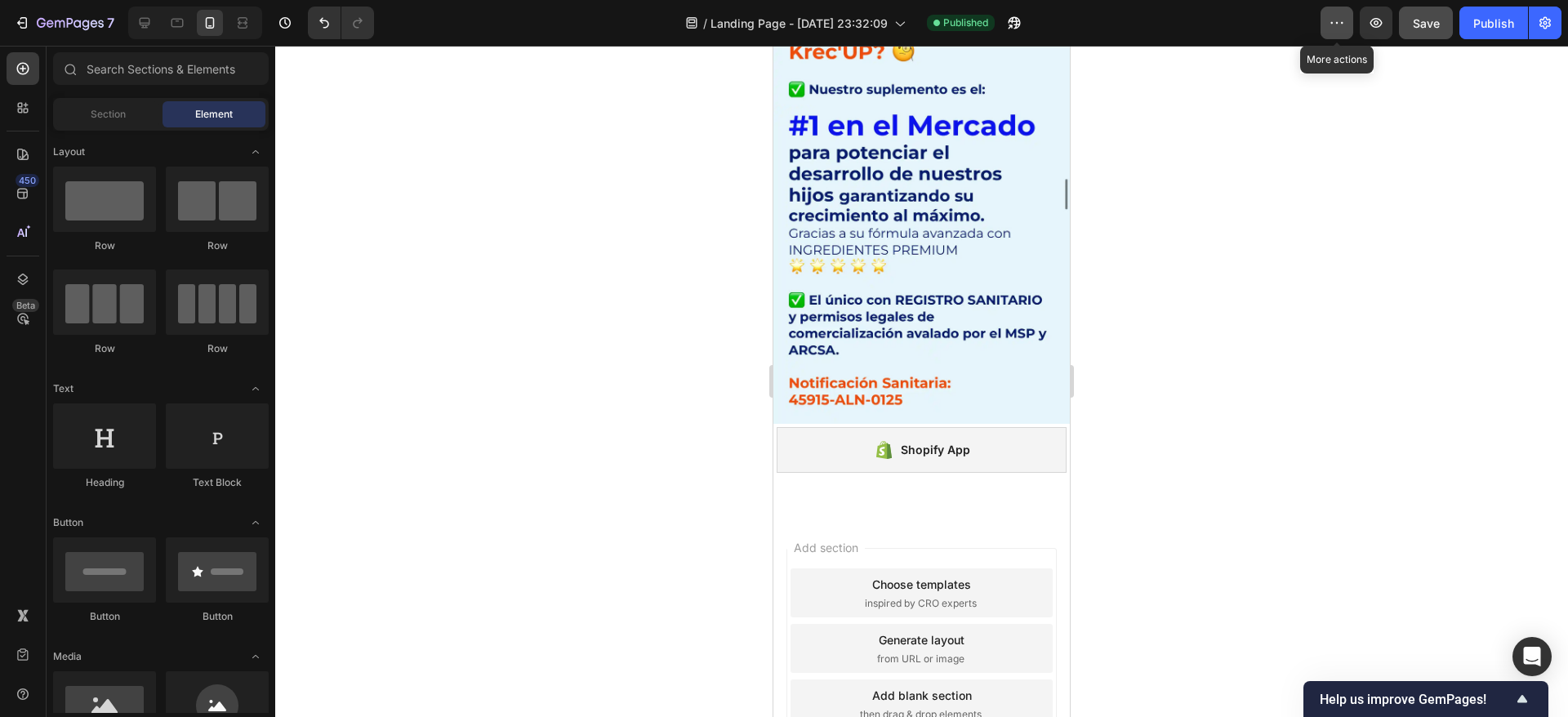
click at [1338, 17] on icon "button" at bounding box center [1337, 22] width 16 height 16
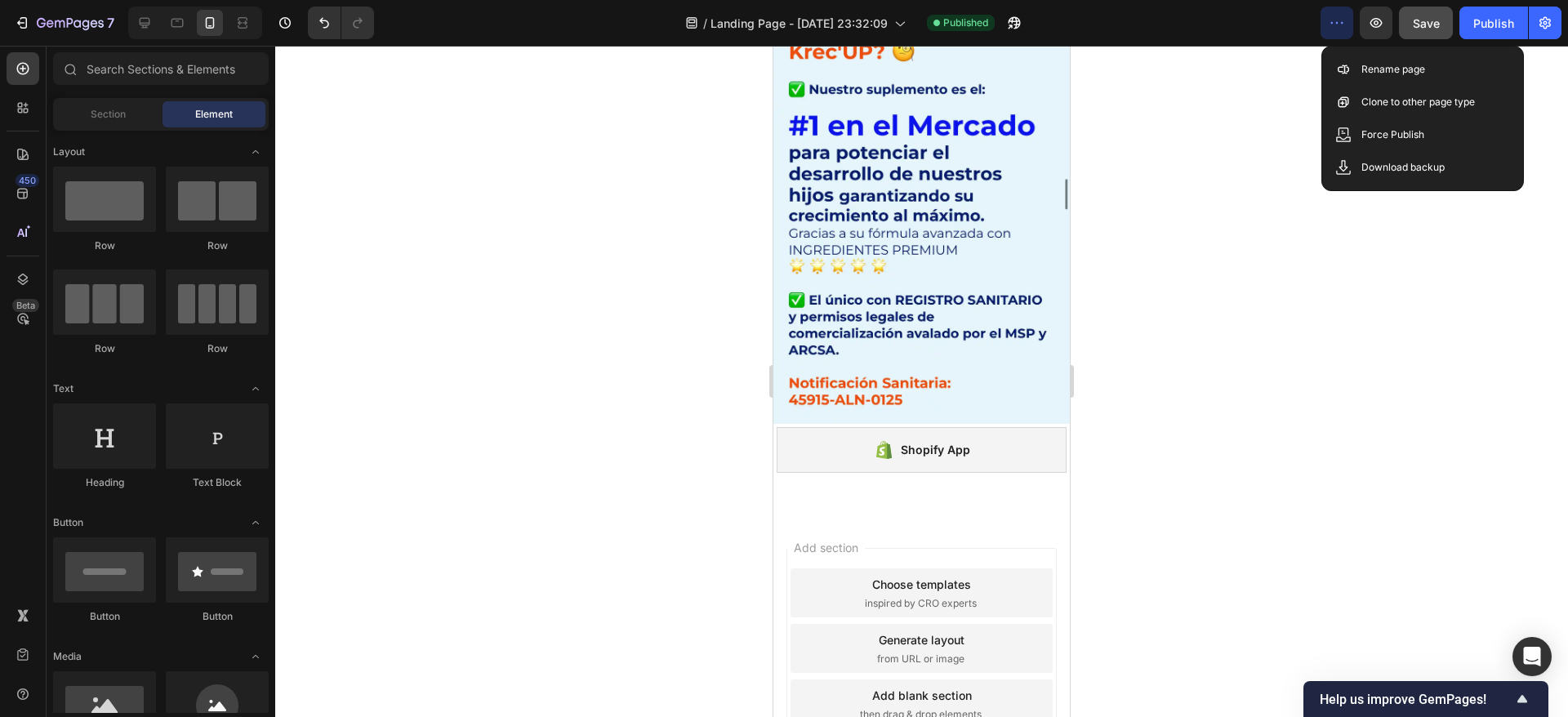
drag, startPoint x: 1331, startPoint y: 436, endPoint x: 1126, endPoint y: 593, distance: 258.2
click at [1320, 467] on div at bounding box center [921, 381] width 1292 height 672
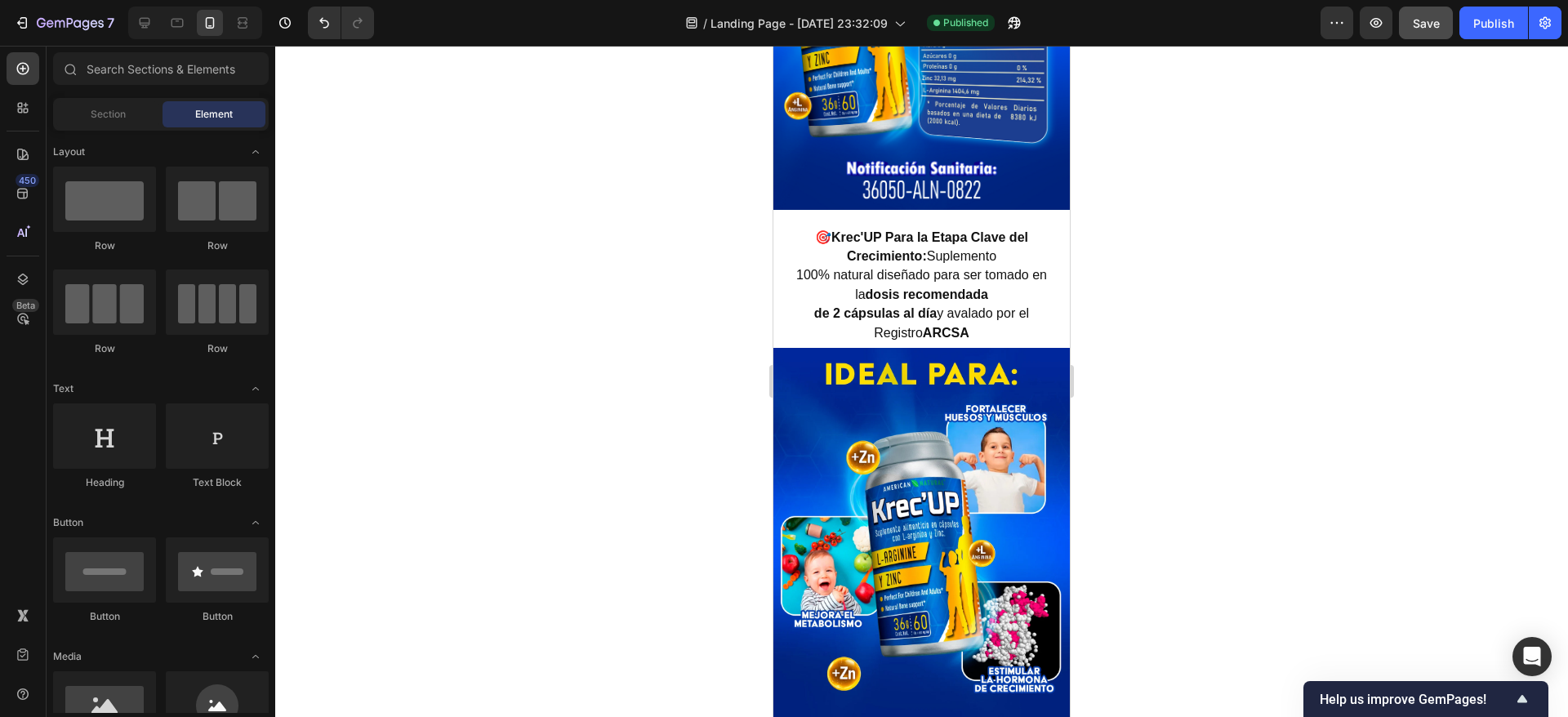
scroll to position [3020, 0]
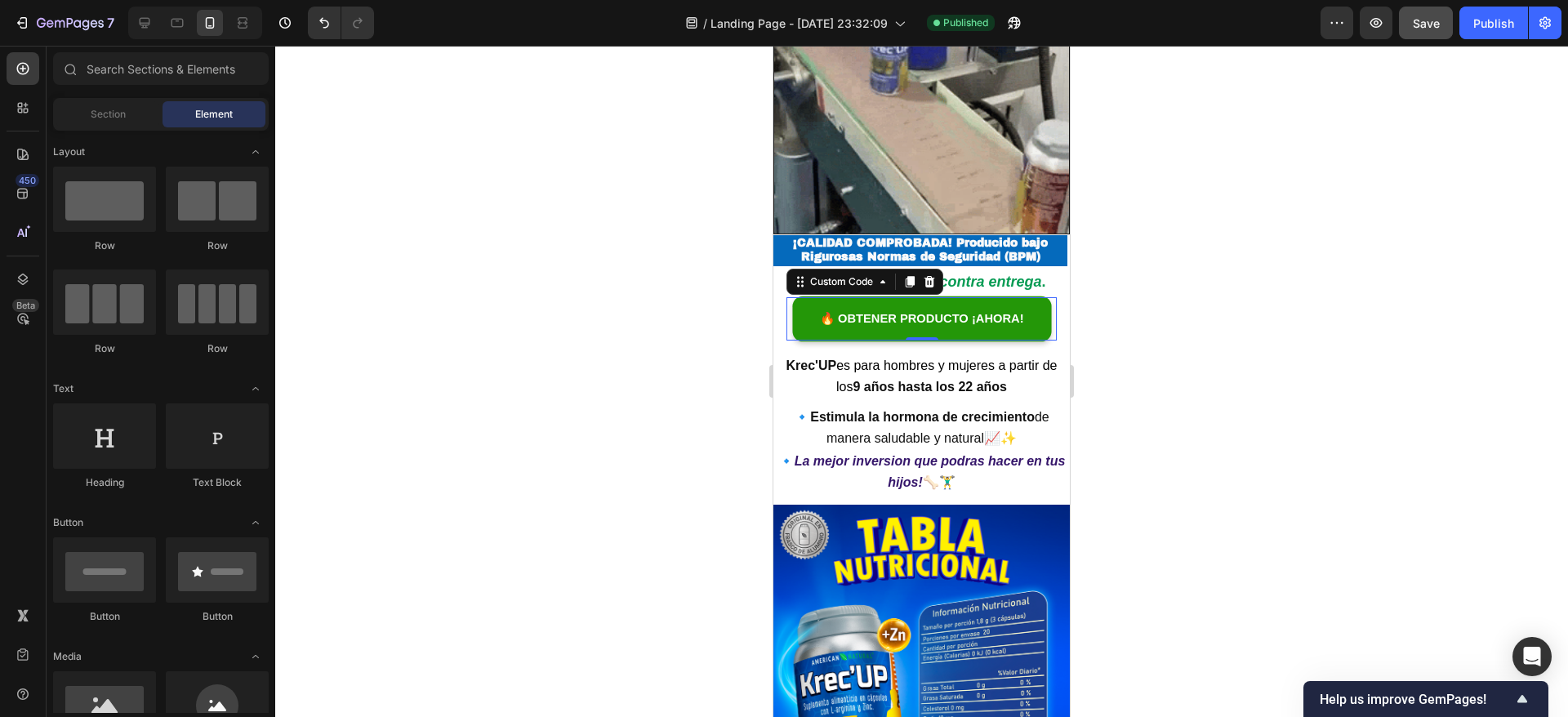
click at [895, 297] on link "🔥 OBTENER PRODUCTO ¡AHORA!" at bounding box center [921, 318] width 246 height 44
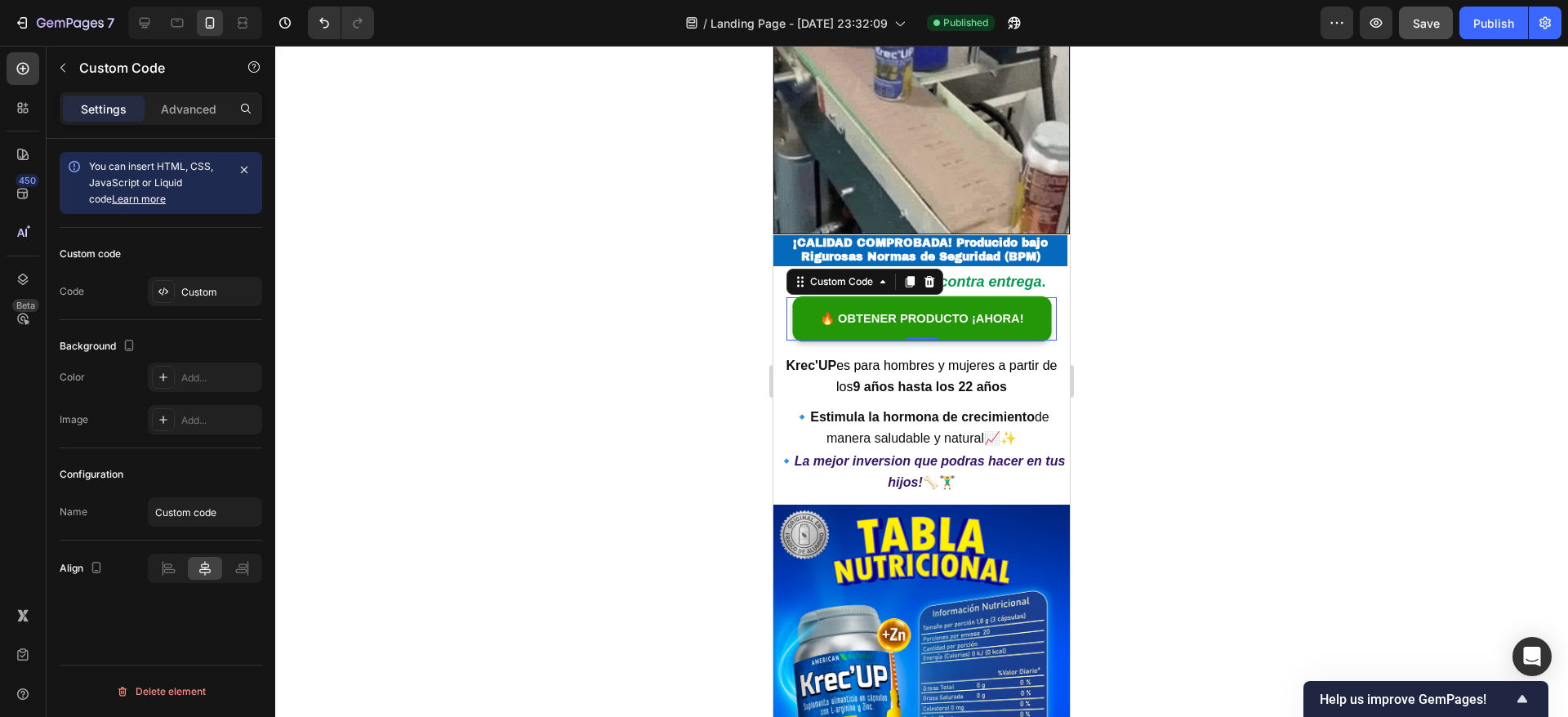
click at [895, 296] on link "🔥 OBTENER PRODUCTO ¡AHORA!" at bounding box center [922, 317] width 252 height 44
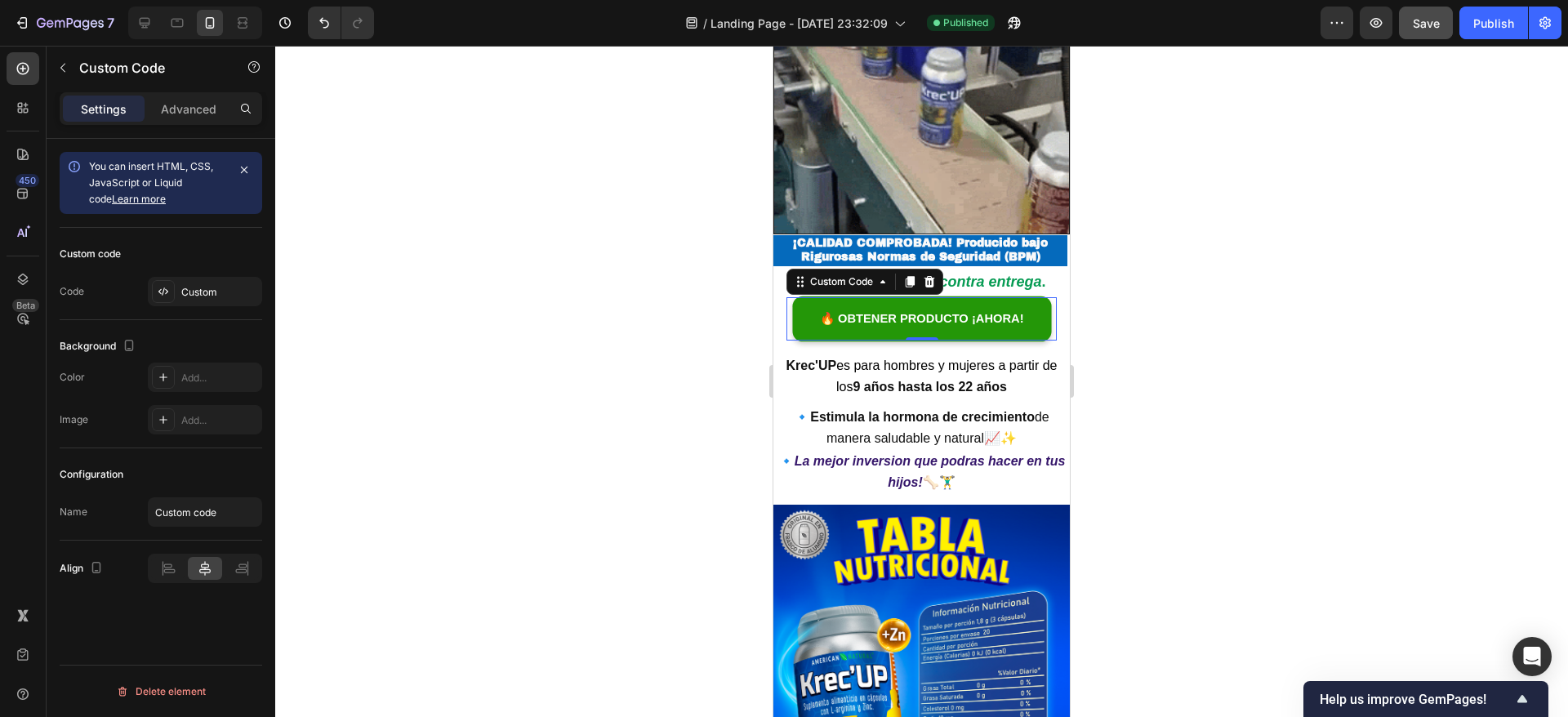
click at [895, 297] on link "🔥 OBTENER PRODUCTO ¡AHORA!" at bounding box center [921, 318] width 246 height 44
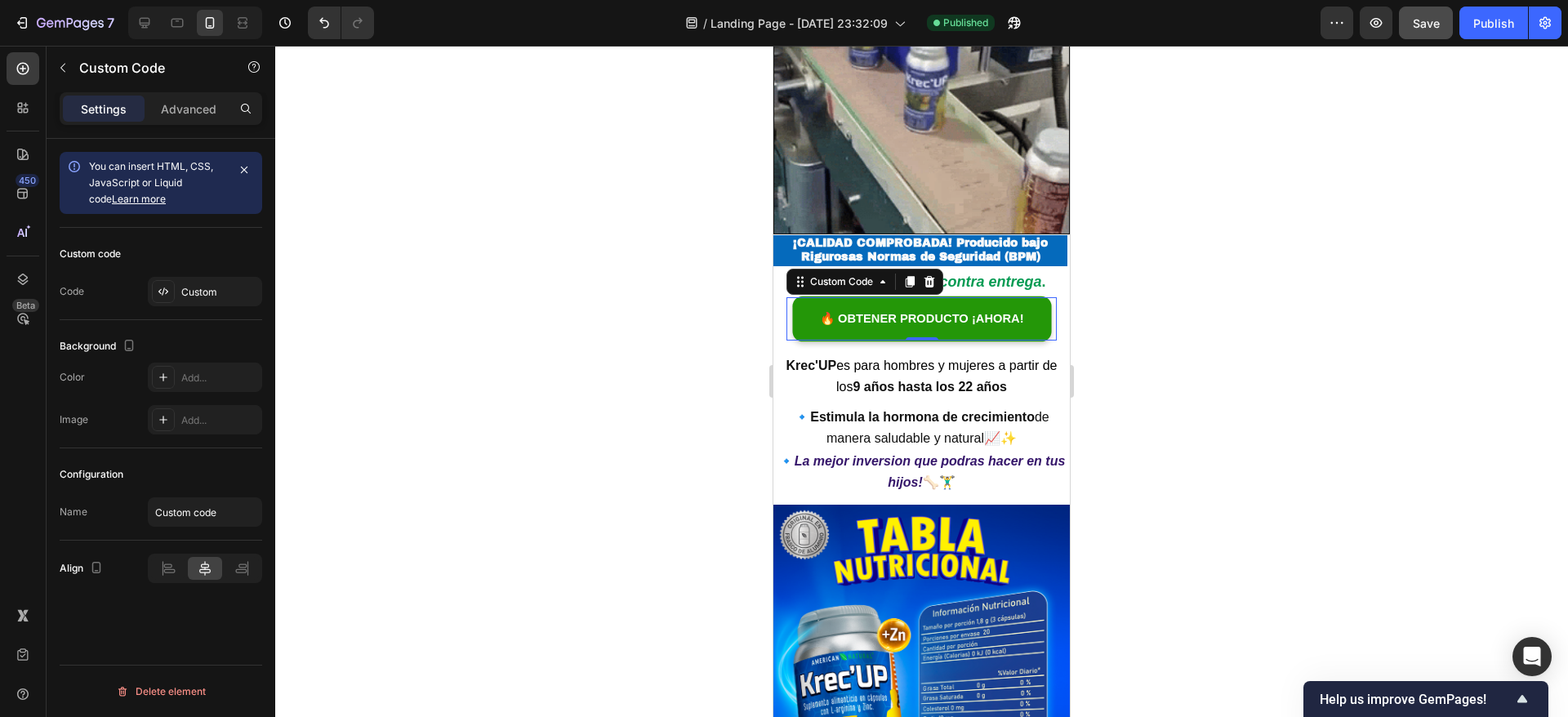
click at [895, 297] on link "🔥 OBTENER PRODUCTO ¡AHORA!" at bounding box center [921, 318] width 246 height 44
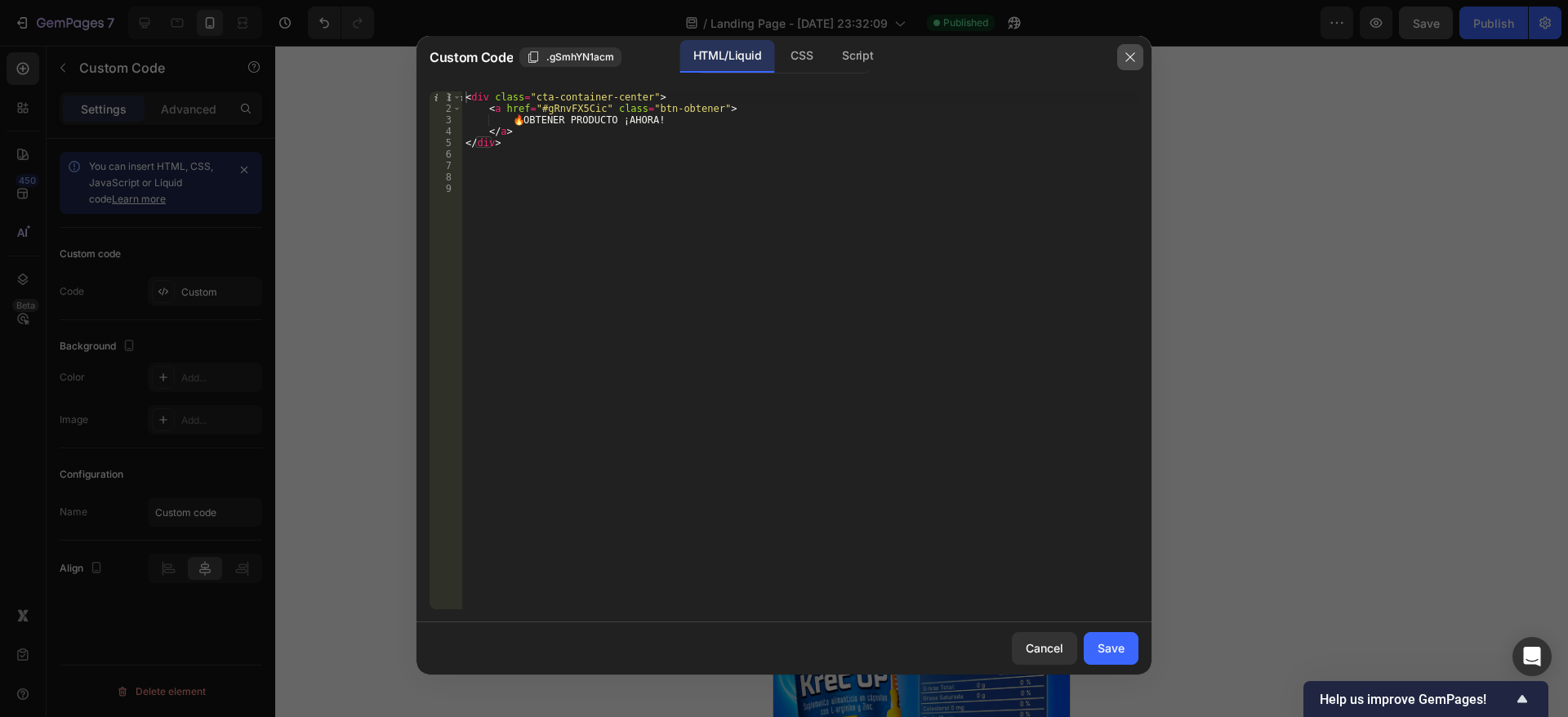
click at [1137, 52] on button "button" at bounding box center [1129, 56] width 26 height 26
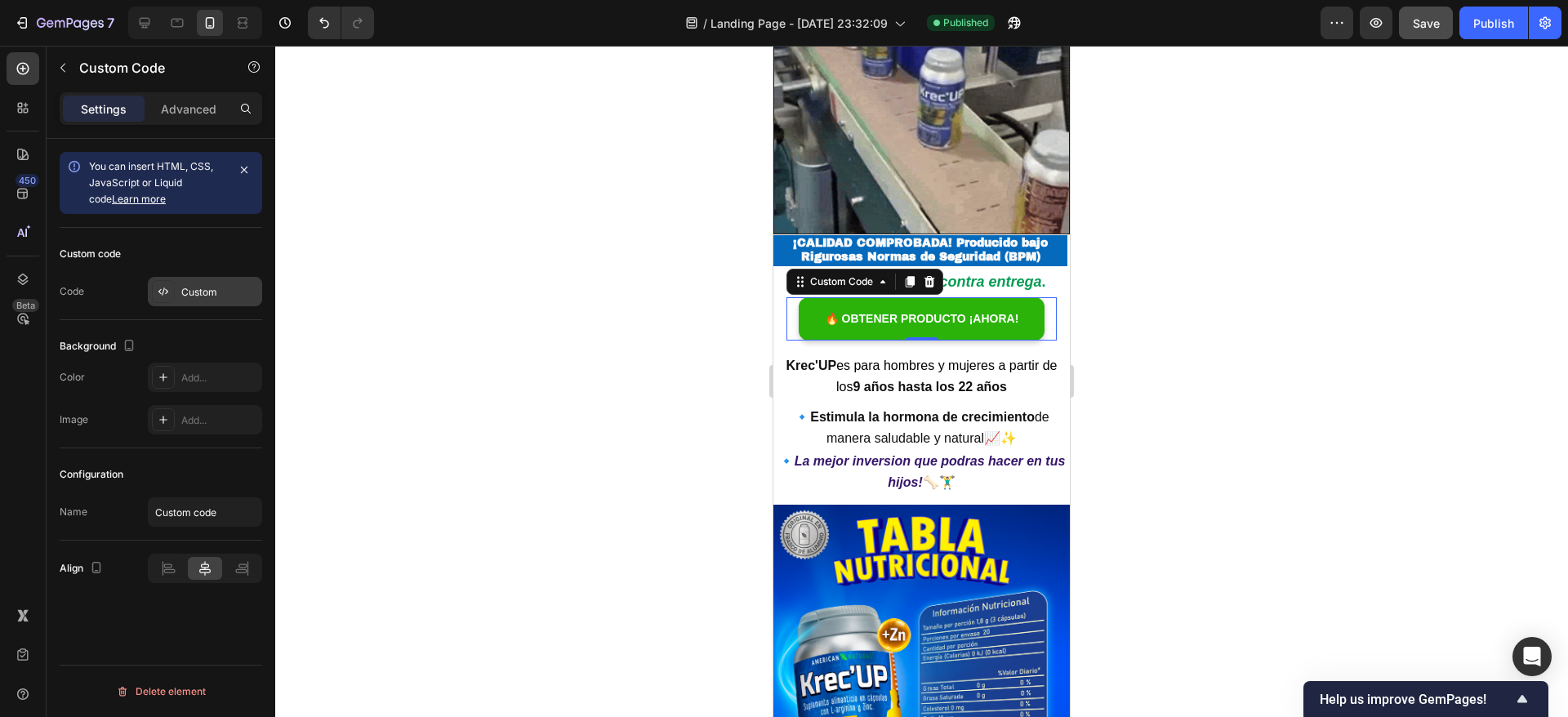
click at [187, 289] on div "Custom" at bounding box center [219, 293] width 77 height 14
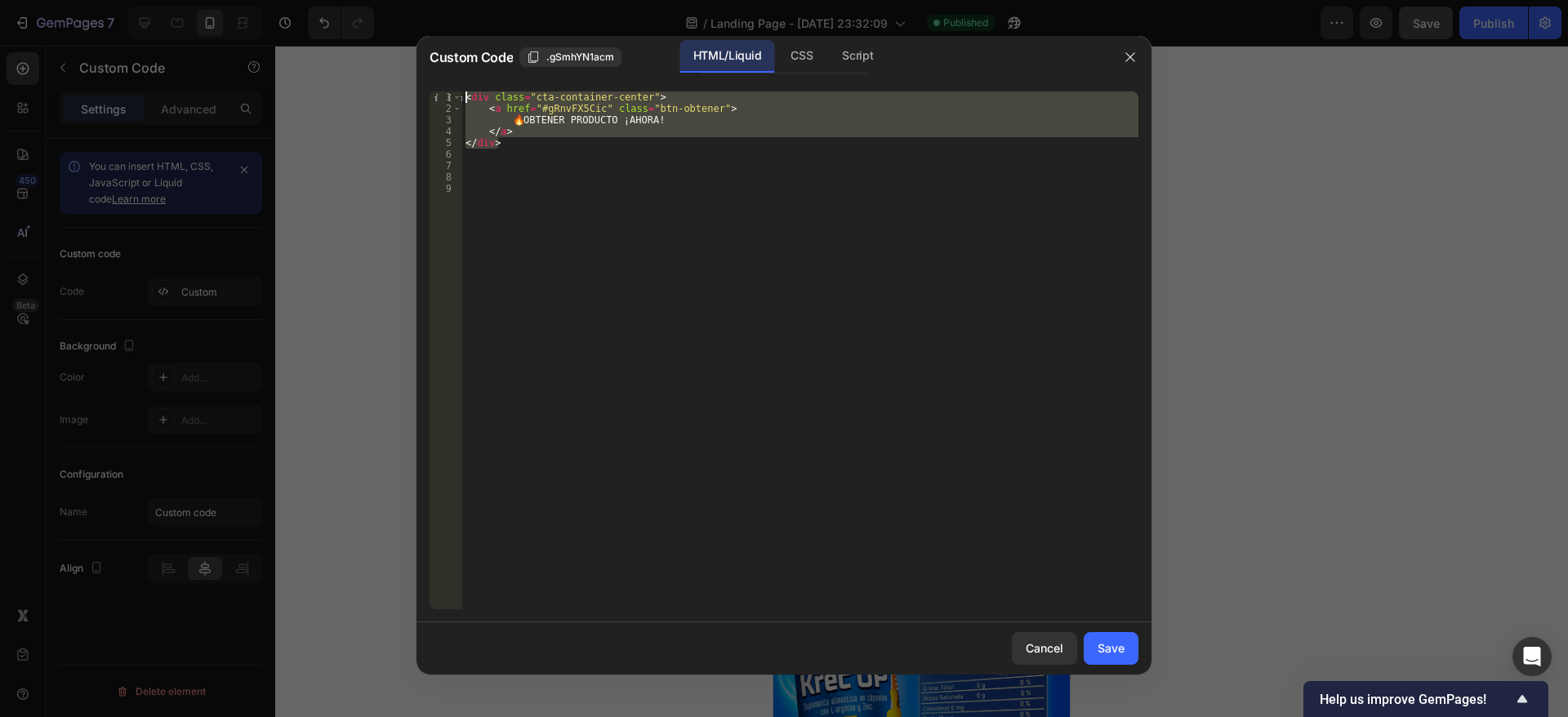
drag, startPoint x: 525, startPoint y: 140, endPoint x: 467, endPoint y: 84, distance: 80.6
click at [467, 84] on div "</div> 1 2 3 4 5 6 7 8 9 < div class = "cta-container-center" > < a href = "#gR…" at bounding box center [784, 350] width 735 height 544
click at [785, 62] on div "CSS" at bounding box center [802, 56] width 48 height 33
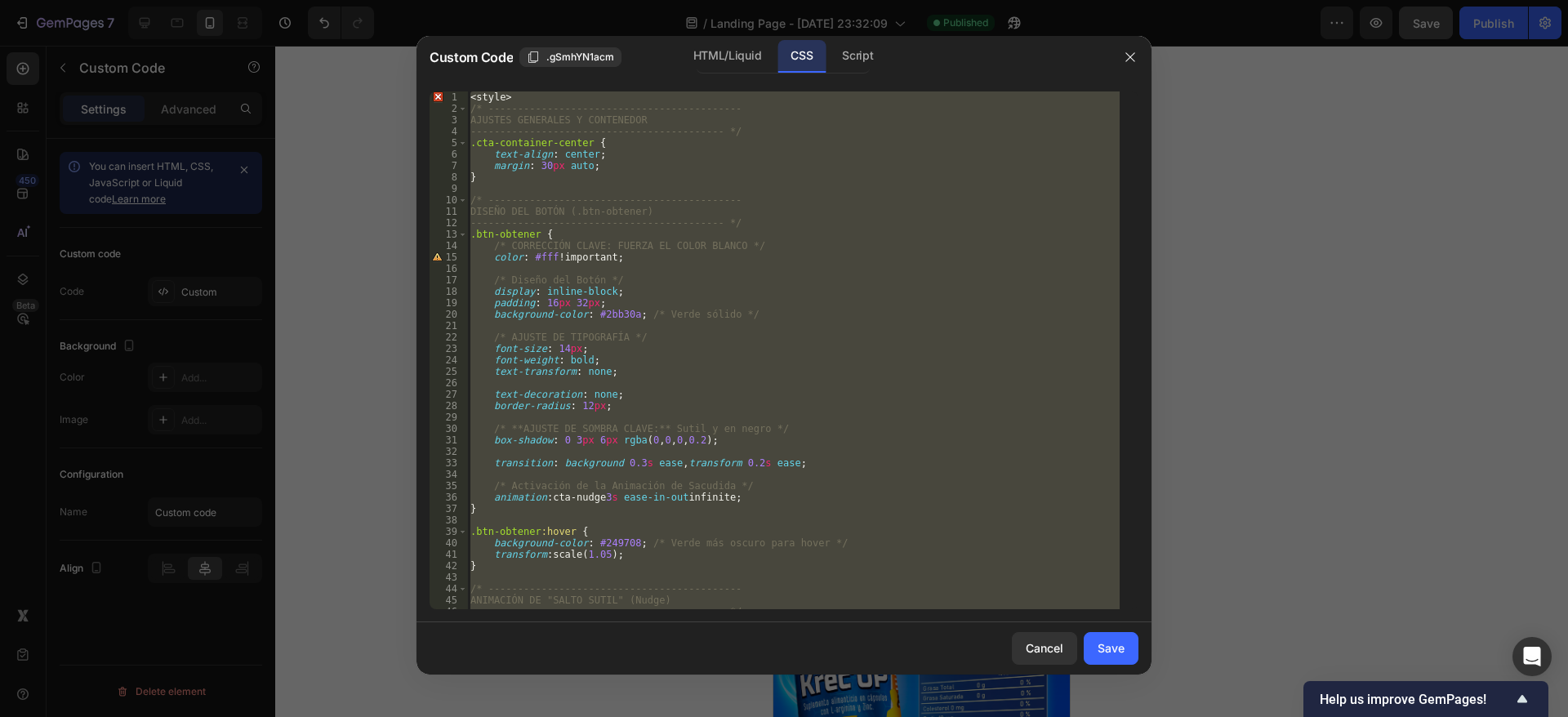
click at [474, 97] on div "< style > /* ------------------------------------------- AJUSTES GENERALES Y CO…" at bounding box center [793, 350] width 652 height 517
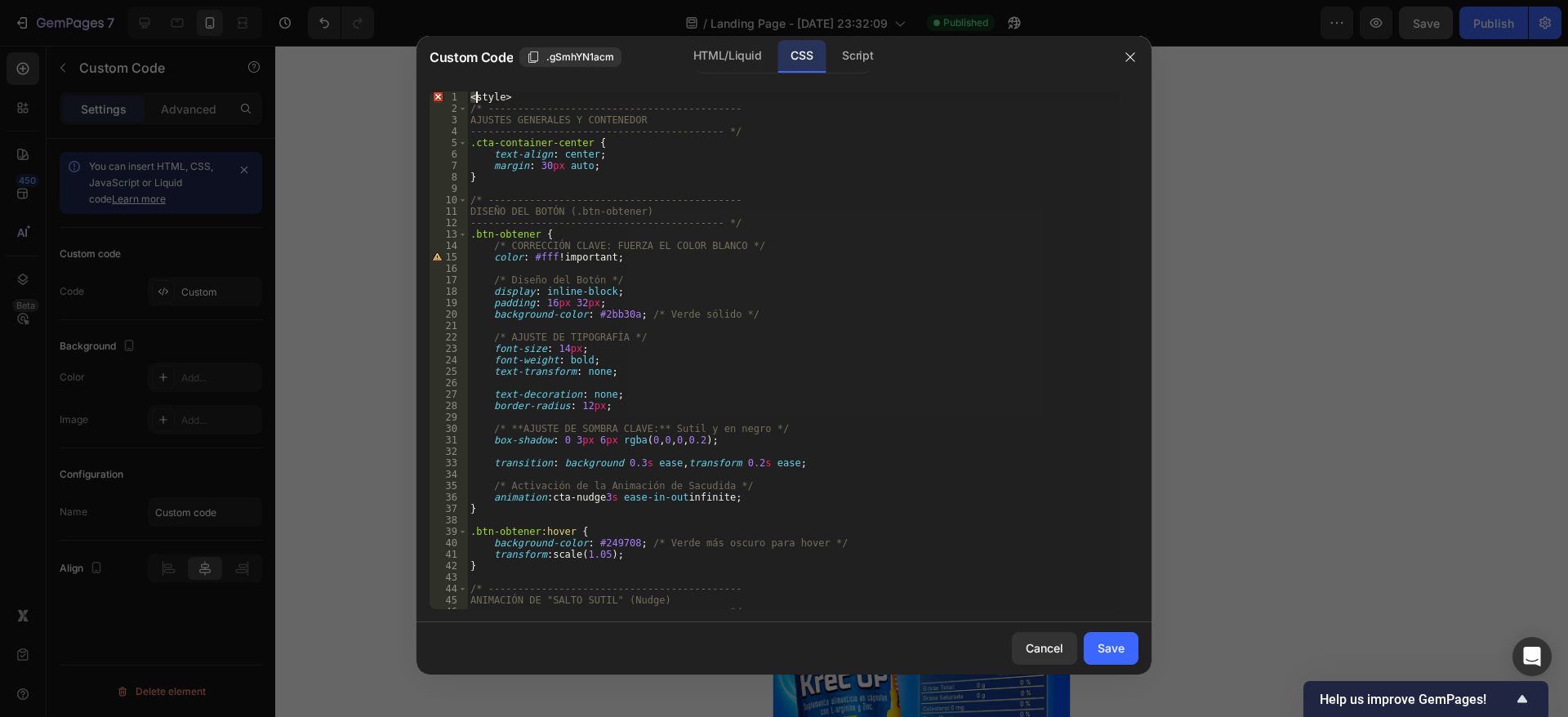
click at [470, 97] on div "< style > /* ------------------------------------------- AJUSTES GENERALES Y CO…" at bounding box center [793, 350] width 652 height 517
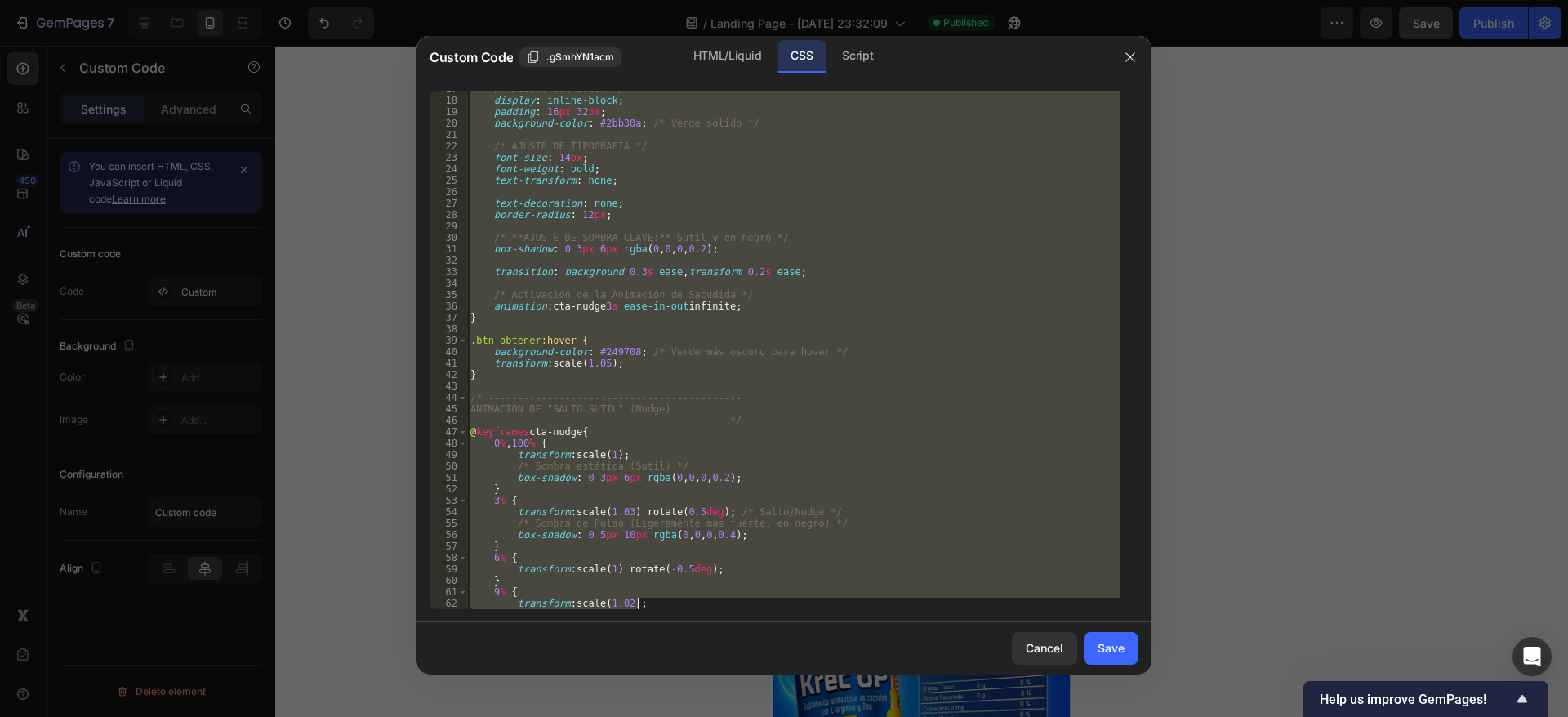
scroll to position [260, 0]
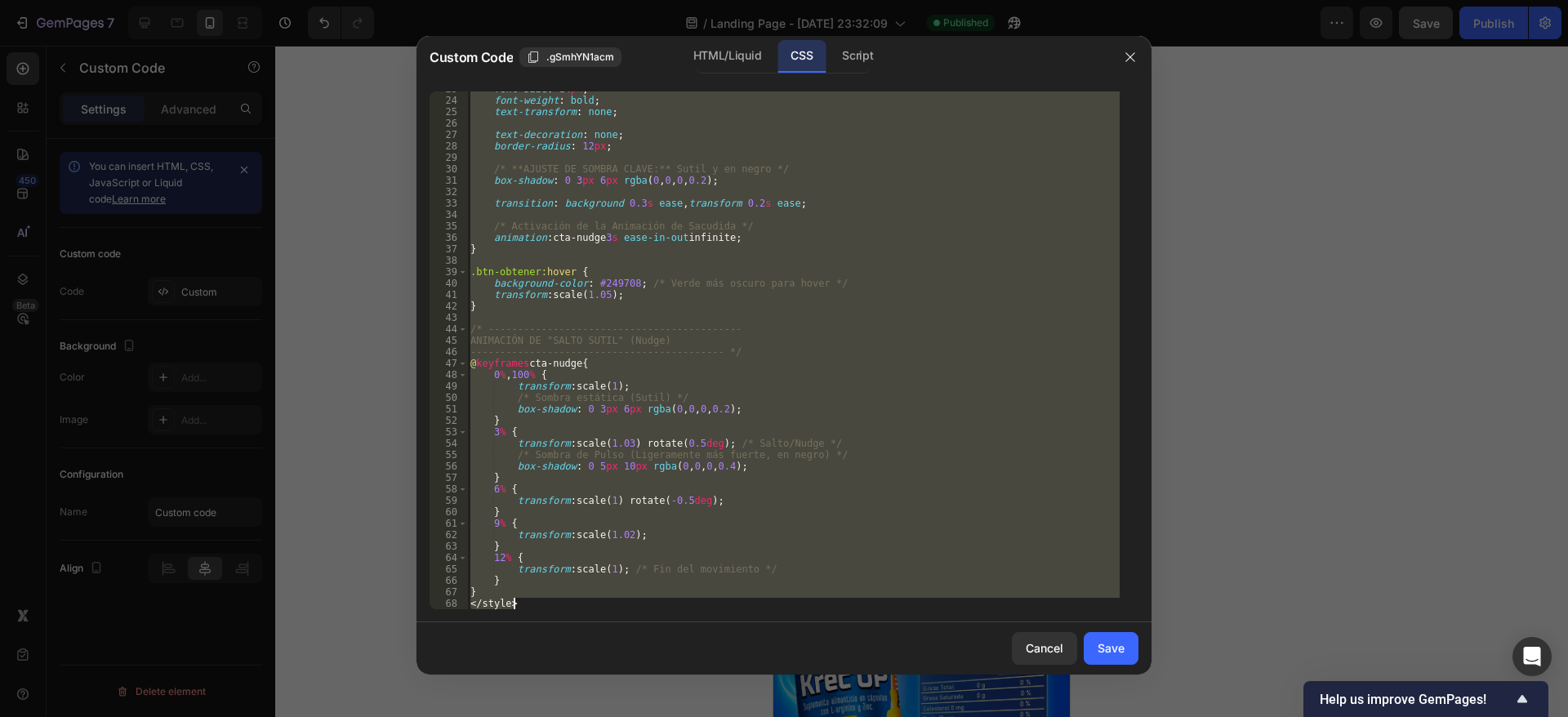
drag, startPoint x: 470, startPoint y: 97, endPoint x: 754, endPoint y: 661, distance: 631.5
click at [754, 661] on div "Custom Code .gSmhYN1acm HTML/Liquid CSS Script <style> 23 24 25 26 27 28 29 30 …" at bounding box center [784, 355] width 735 height 639
type textarea "} </style>"
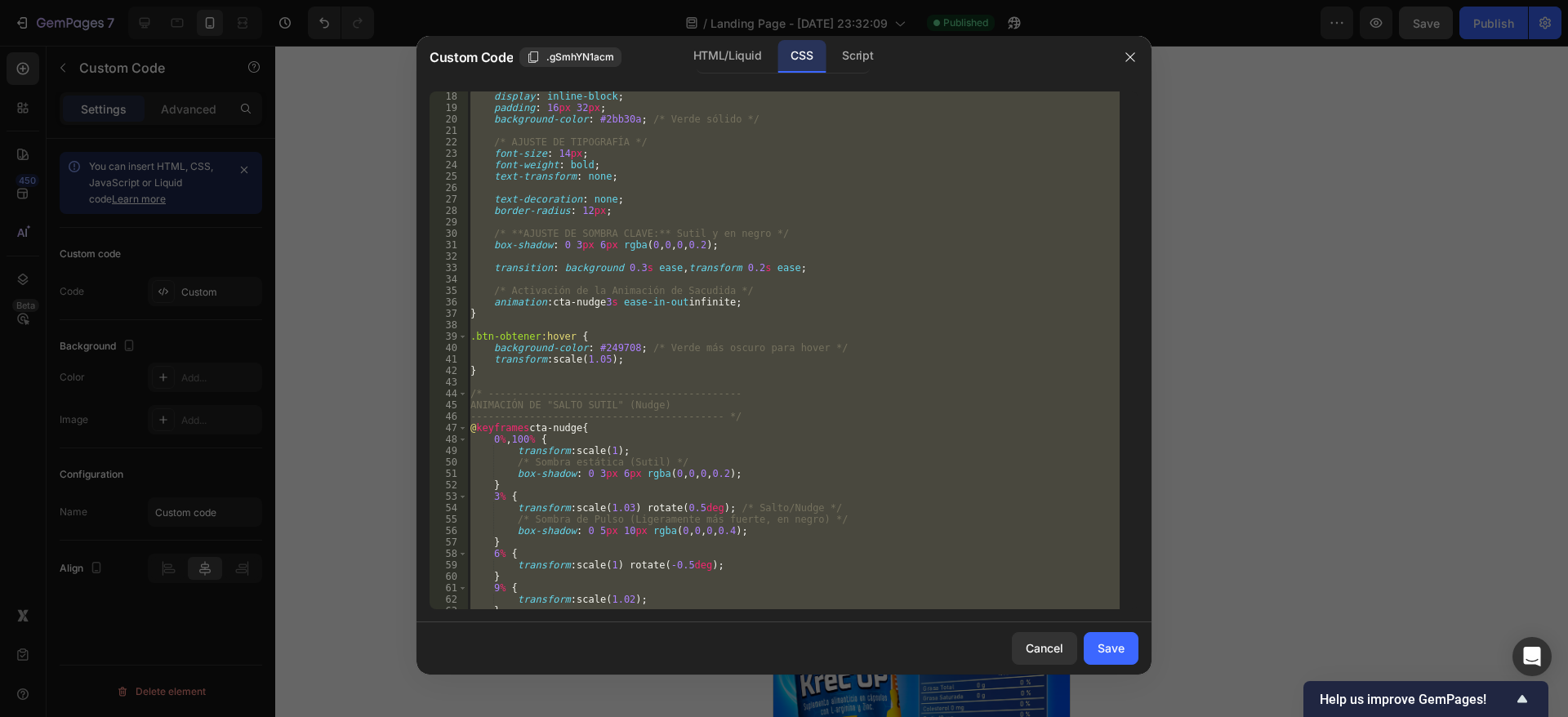
scroll to position [0, 0]
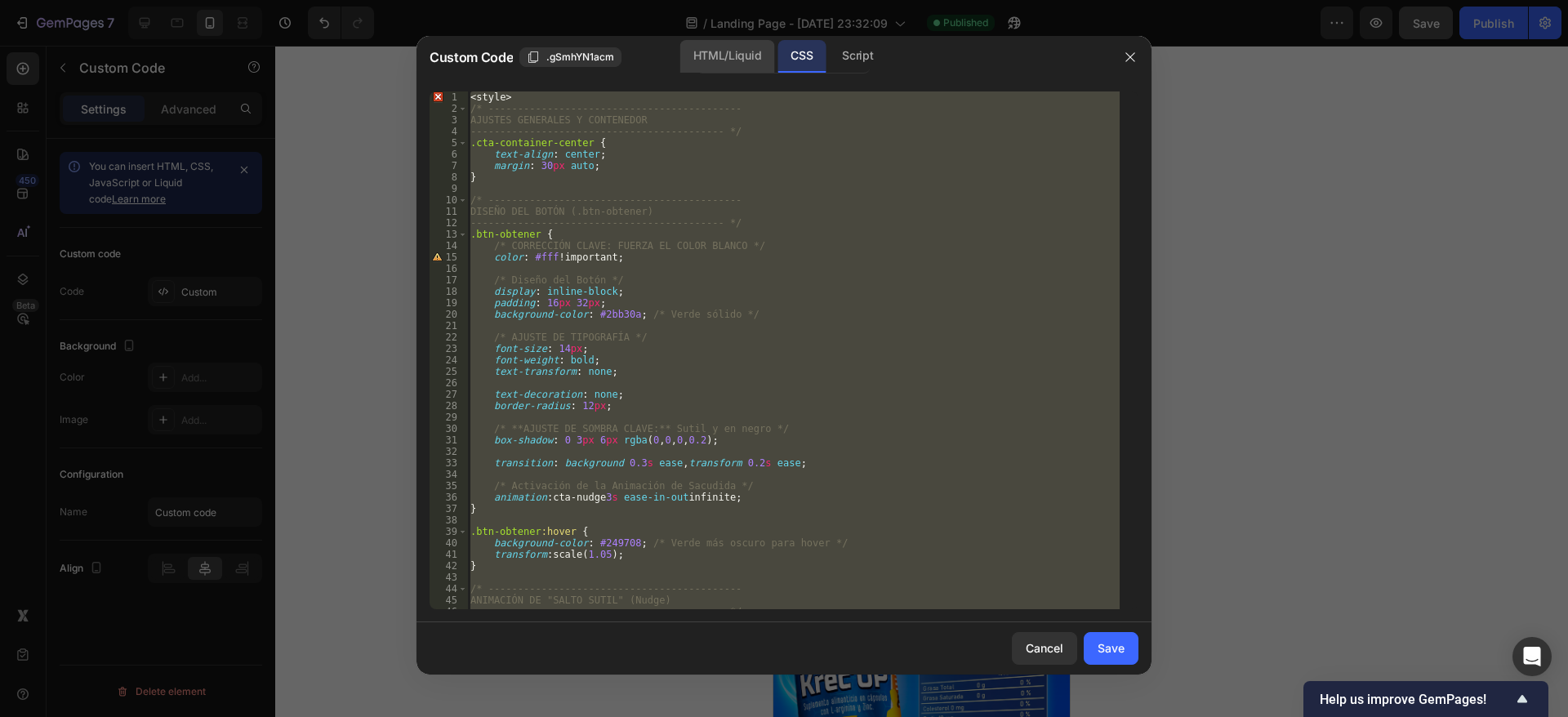
click at [730, 44] on div "HTML/Liquid" at bounding box center [727, 56] width 94 height 33
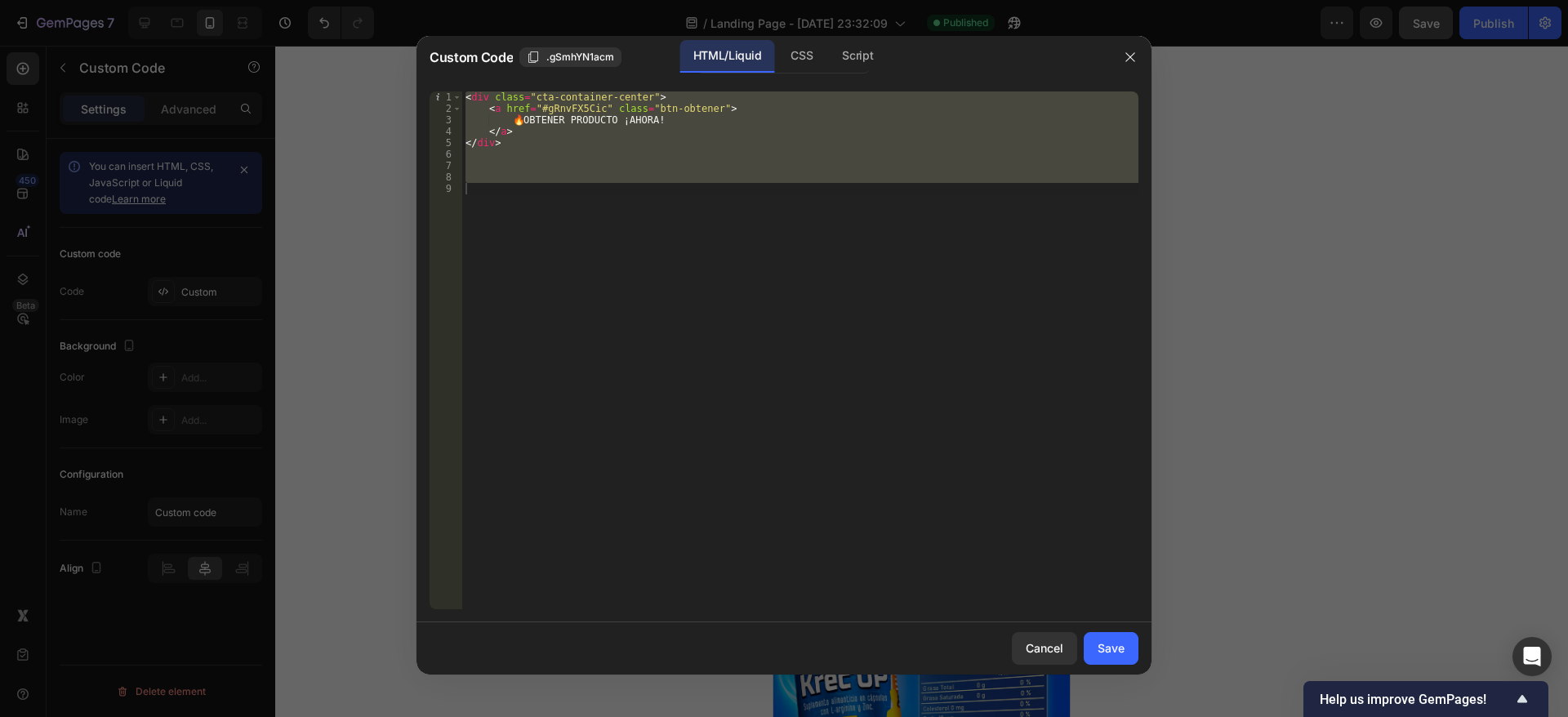
click at [515, 144] on div "< div class = "cta-container-center" > < a href = "#gRnvFX5Cic" class = "btn-ob…" at bounding box center [800, 350] width 676 height 517
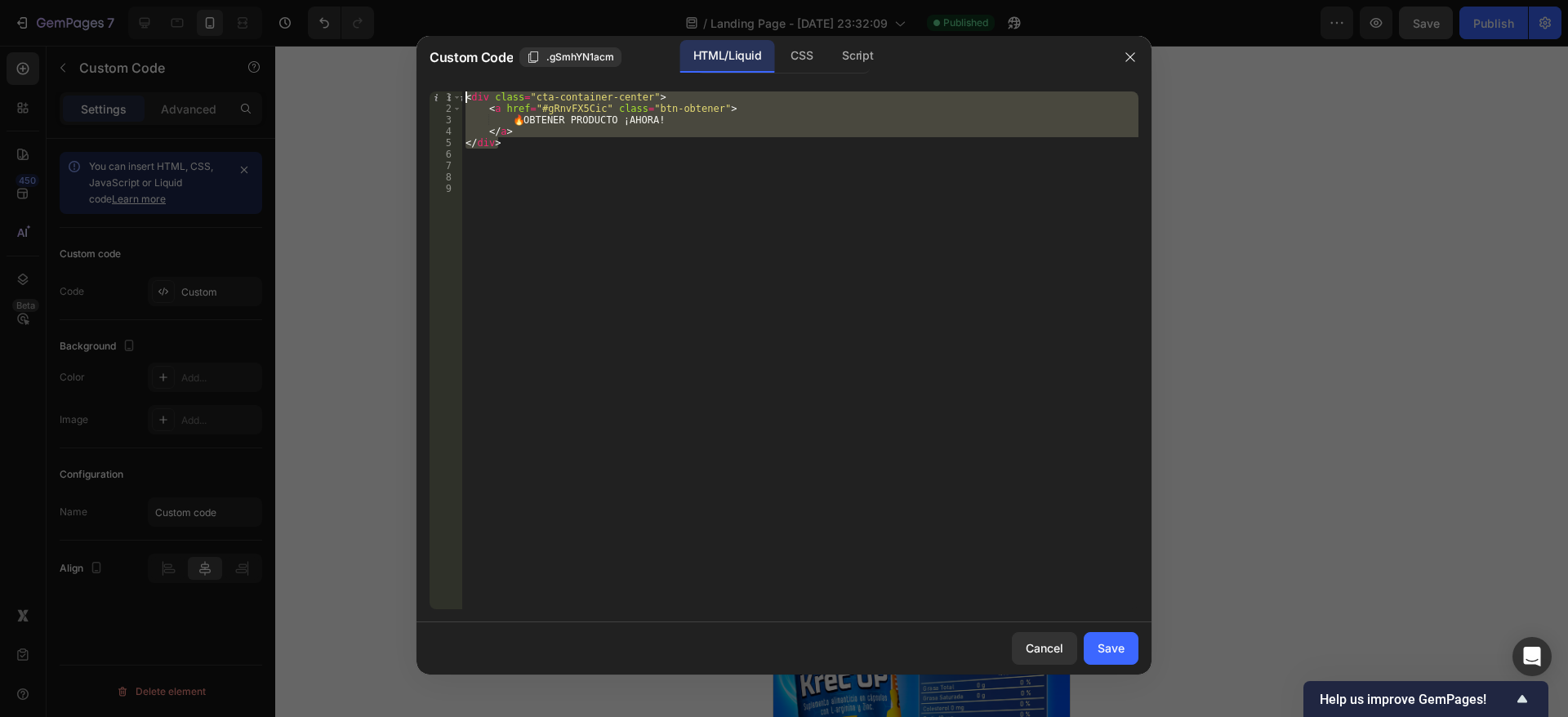
drag, startPoint x: 517, startPoint y: 142, endPoint x: 545, endPoint y: 227, distance: 89.5
click at [464, 88] on div "</div> 1 2 3 4 5 6 7 8 9 < div class = "cta-container-center" > < a href = "#gR…" at bounding box center [784, 350] width 735 height 544
type textarea "<div class="cta-container-center"> <a href="#gRnvFX5Cic" class="btn-obtener">"
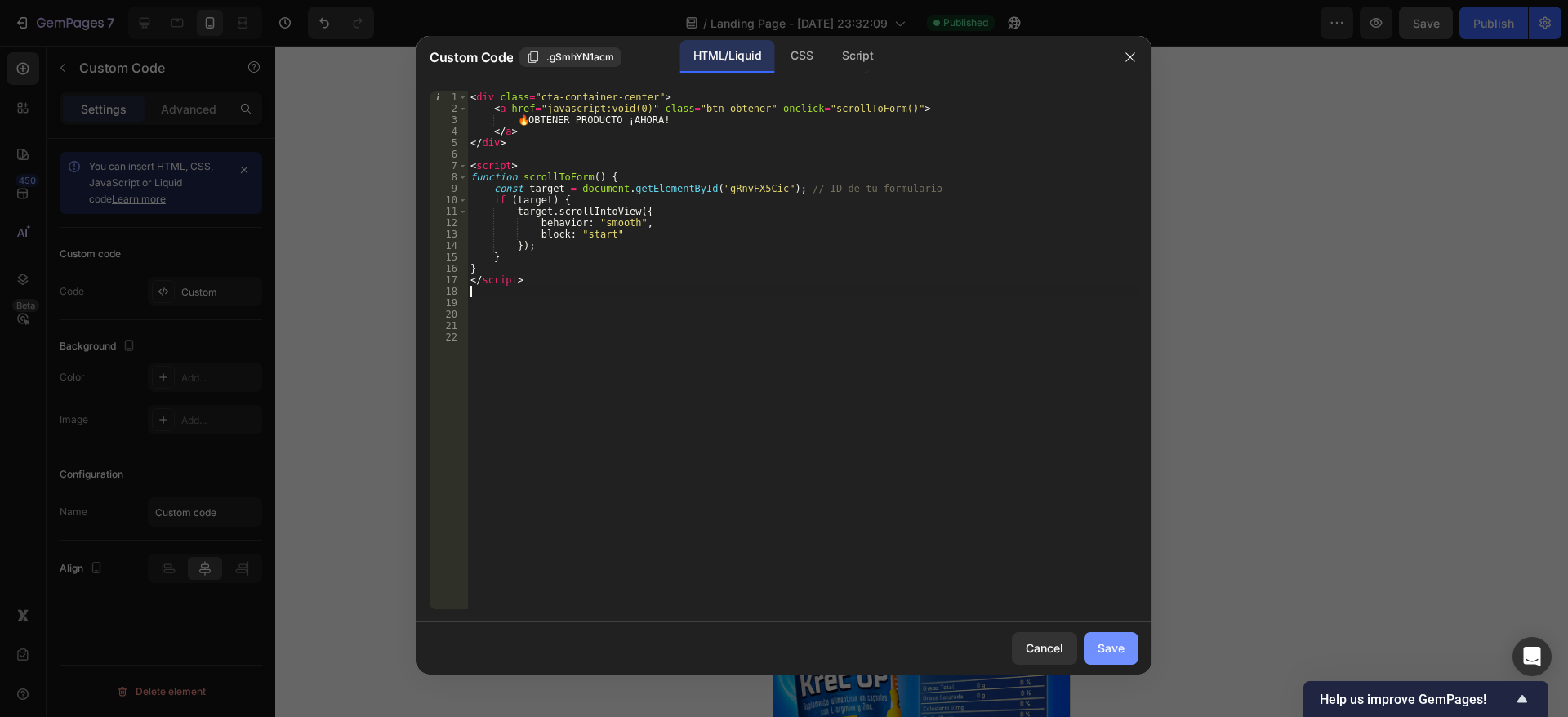
click at [1106, 644] on div "Save" at bounding box center [1110, 647] width 27 height 17
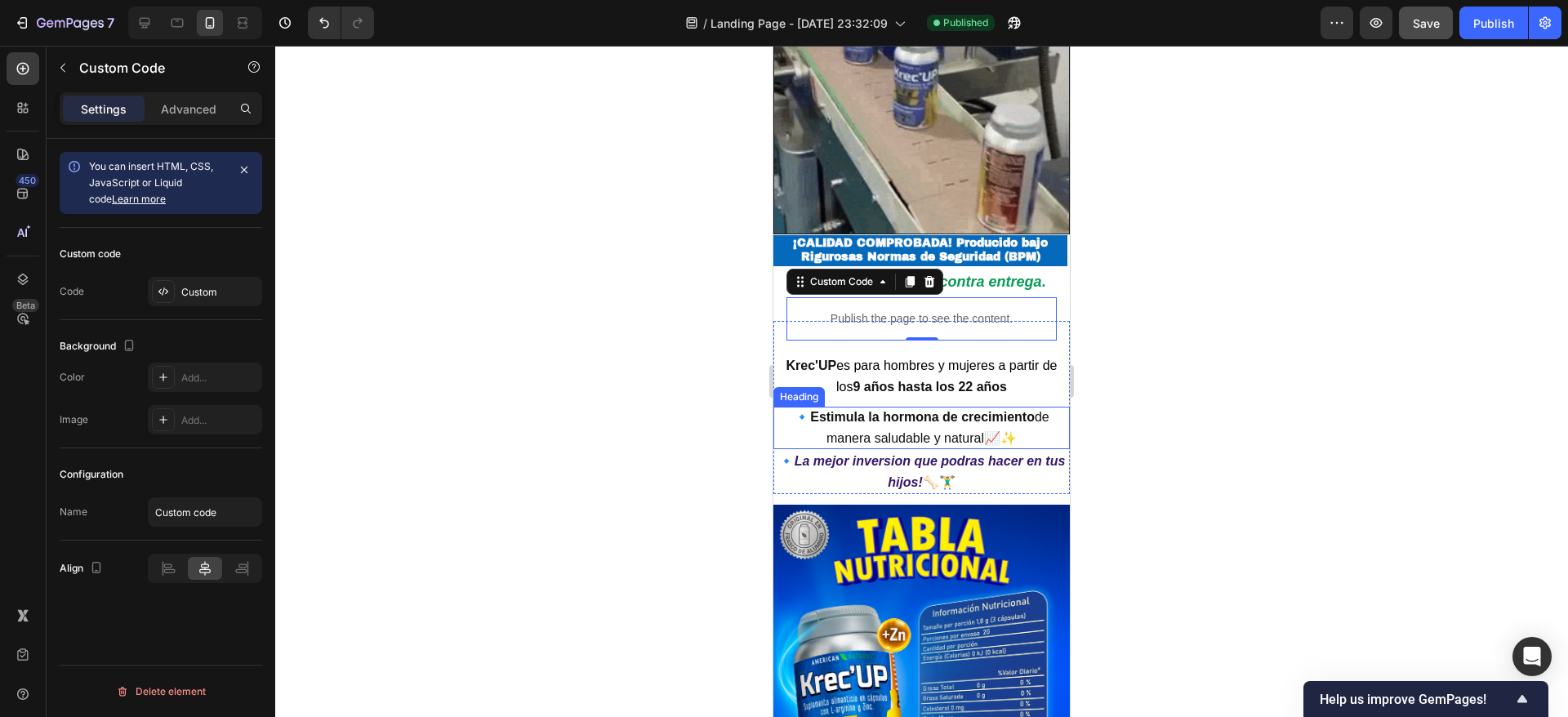
click at [953, 410] on strong "Estimula la hormona de crecimiento" at bounding box center [922, 417] width 225 height 14
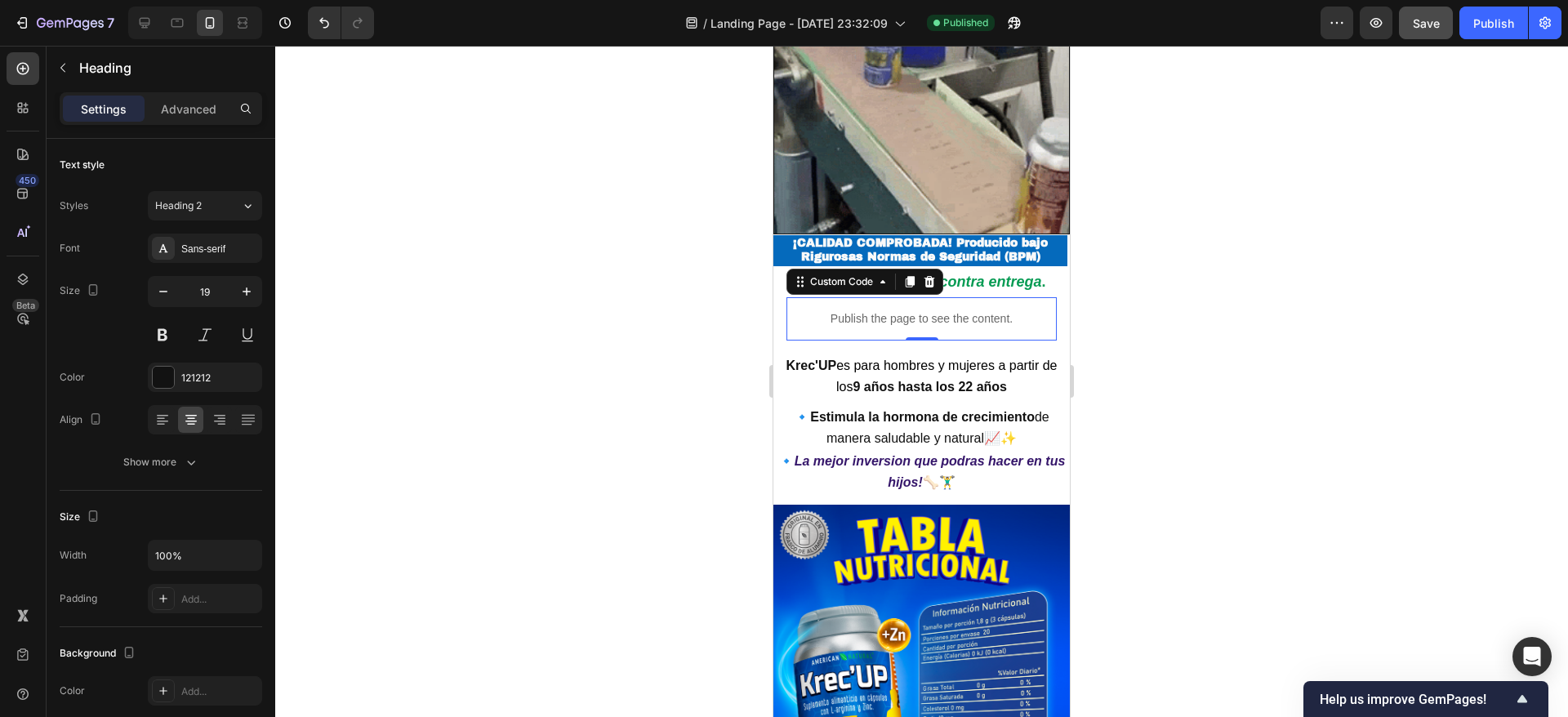
click at [940, 297] on div "Publish the page to see the content." at bounding box center [921, 318] width 270 height 44
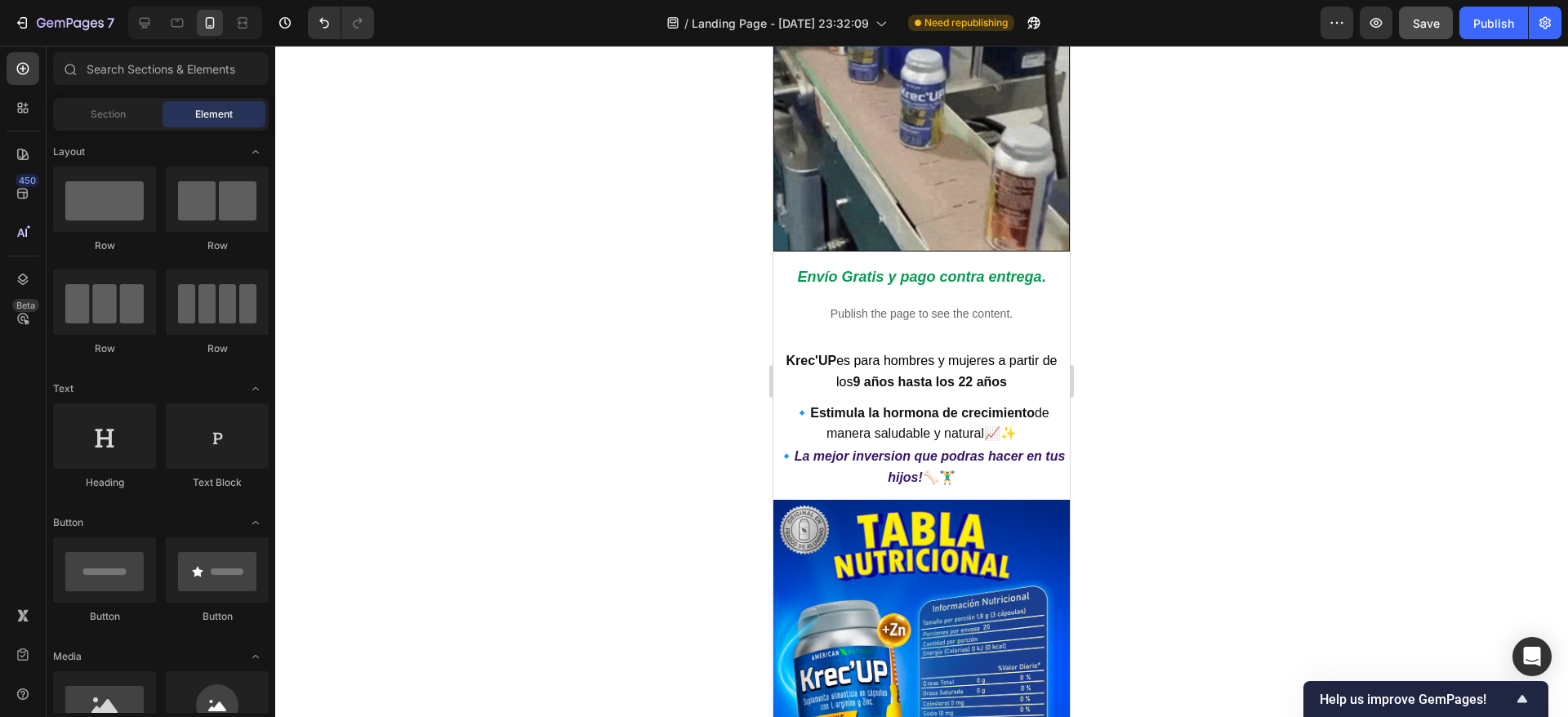
scroll to position [2866, 0]
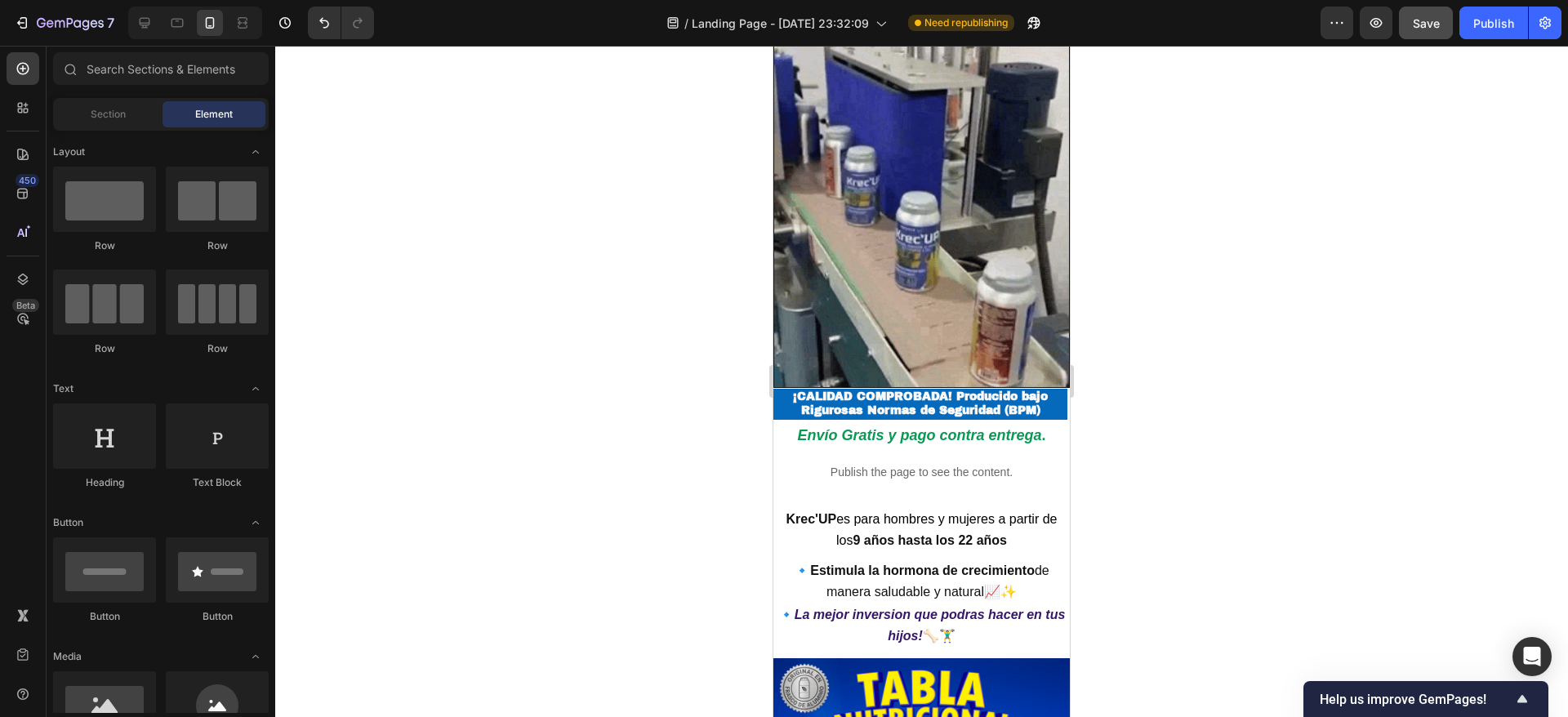
drag, startPoint x: 1060, startPoint y: 304, endPoint x: 1847, endPoint y: 395, distance: 792.2
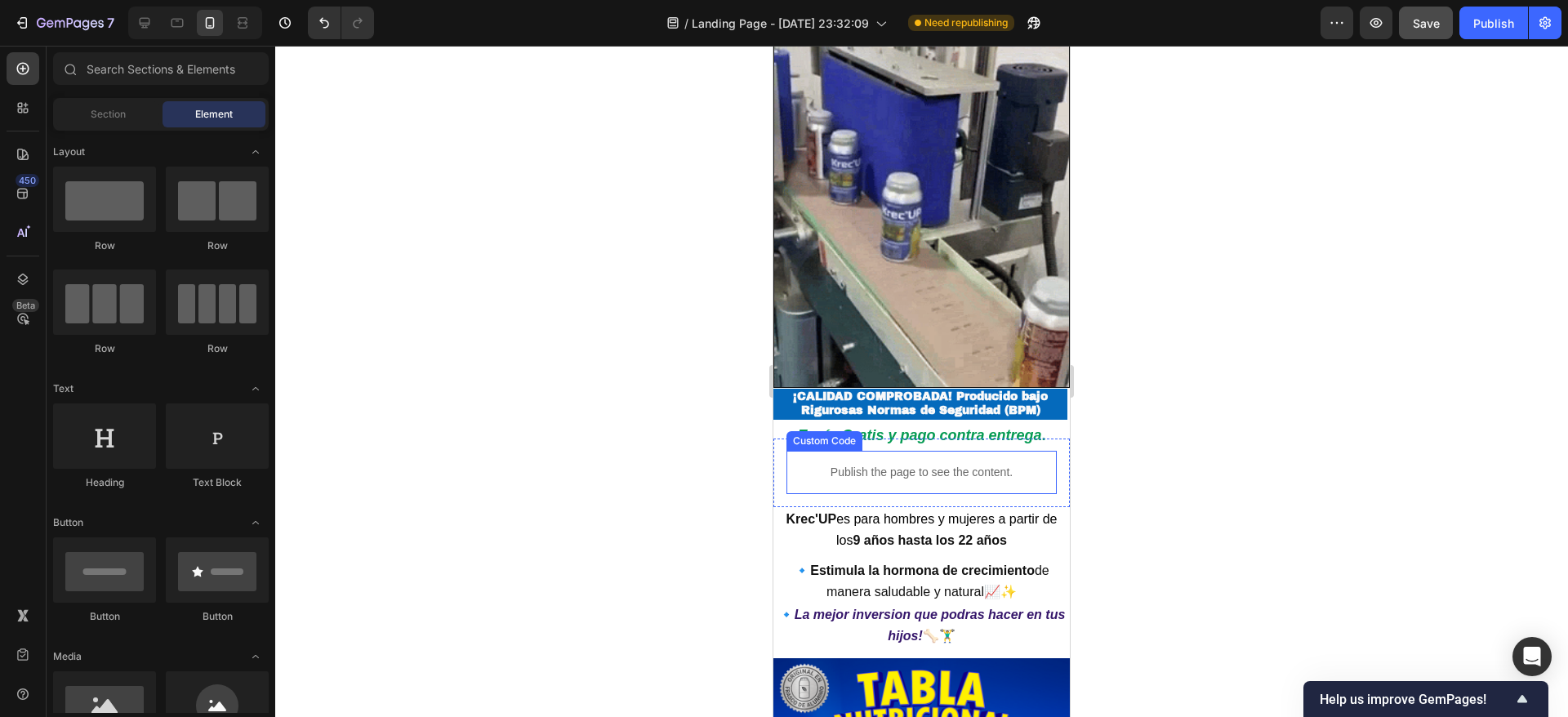
click at [902, 464] on p "Publish the page to see the content." at bounding box center [921, 472] width 270 height 17
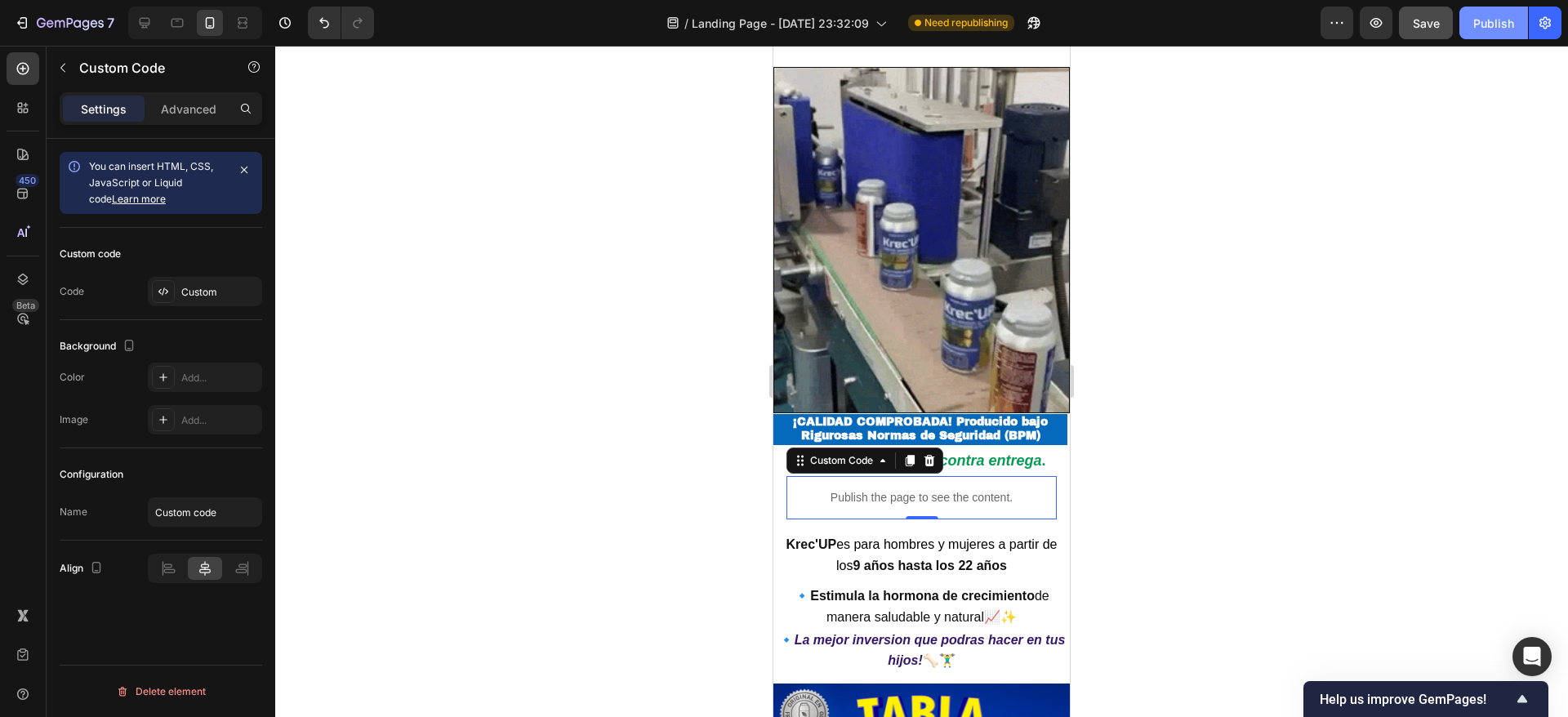
click at [1483, 16] on div "Publish" at bounding box center [1494, 22] width 41 height 17
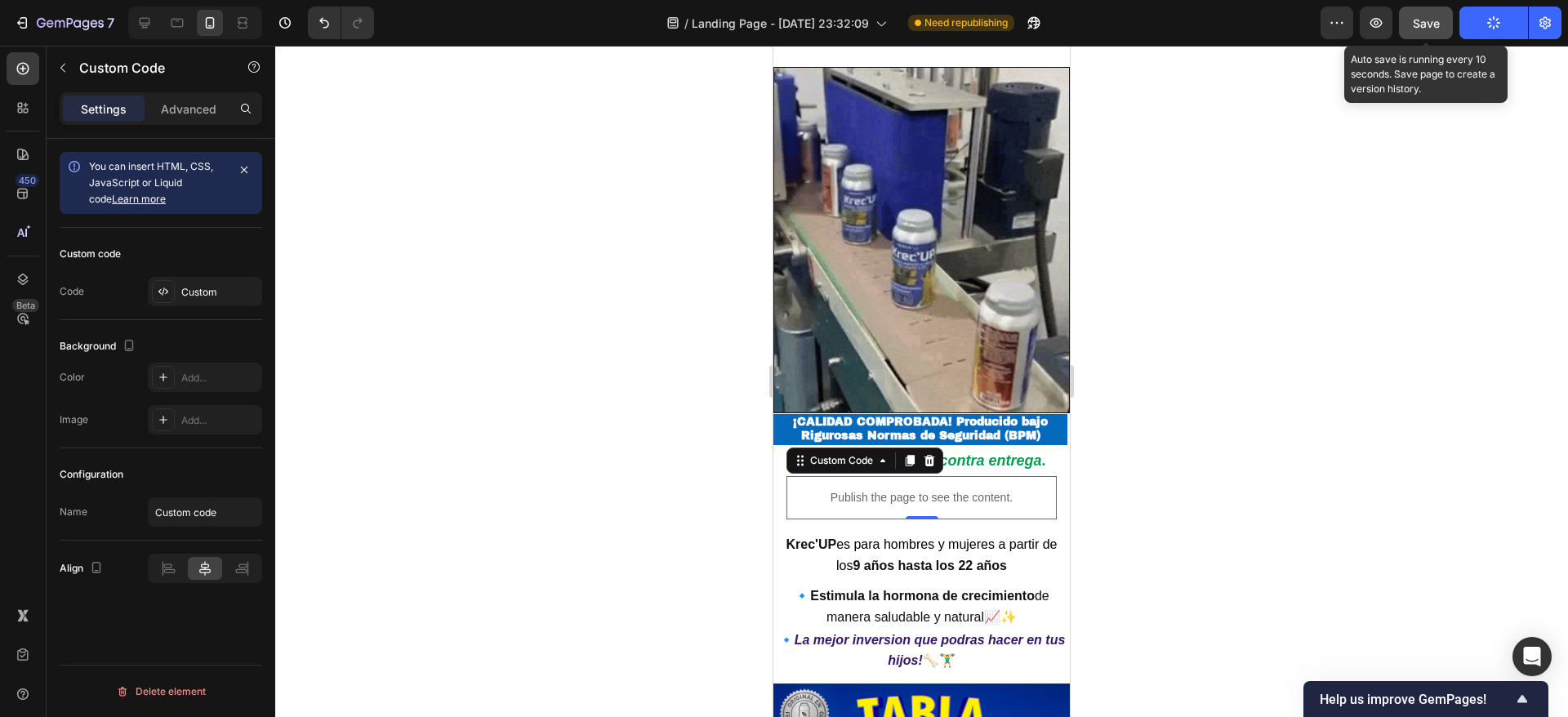
click at [1430, 28] on span "Save" at bounding box center [1426, 23] width 27 height 14
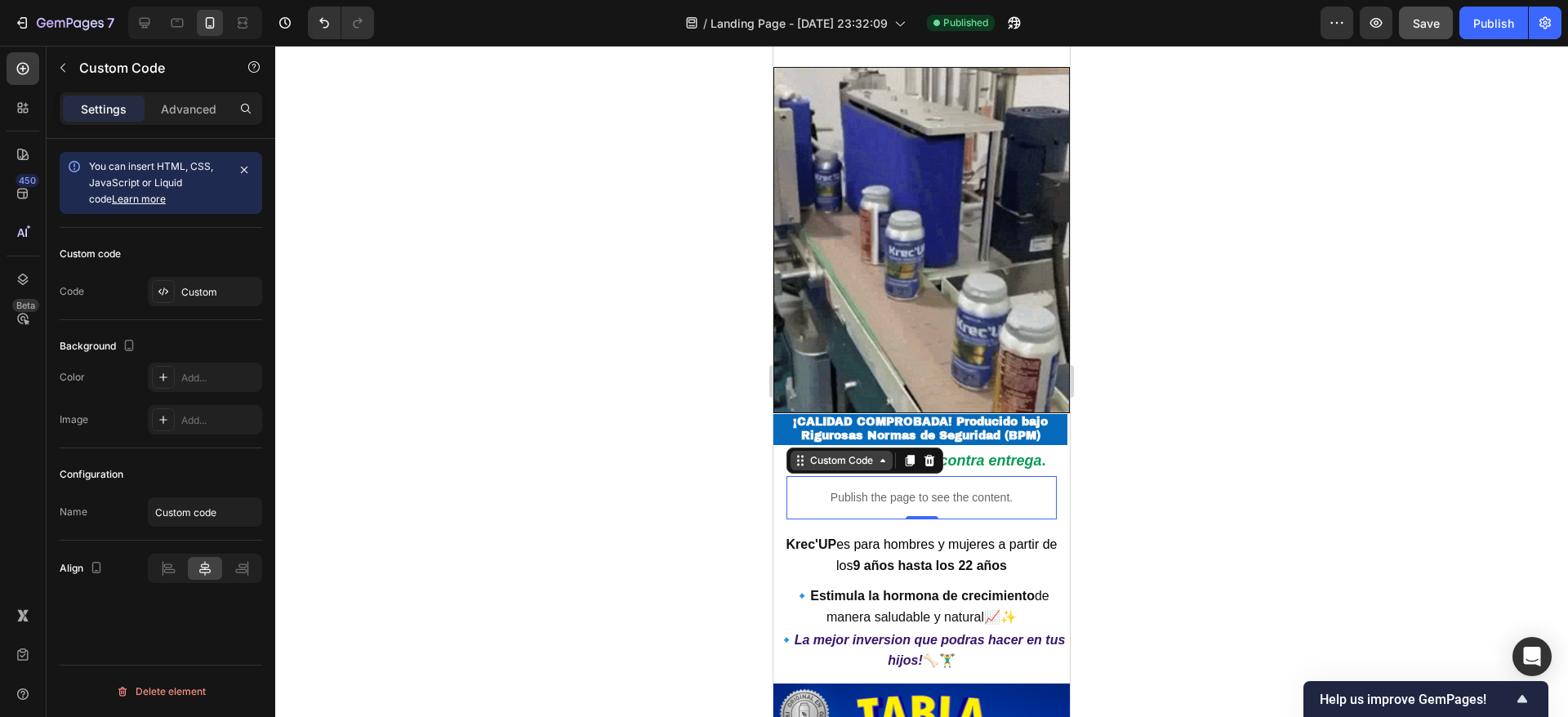
click at [808, 453] on div "Custom Code" at bounding box center [842, 460] width 70 height 14
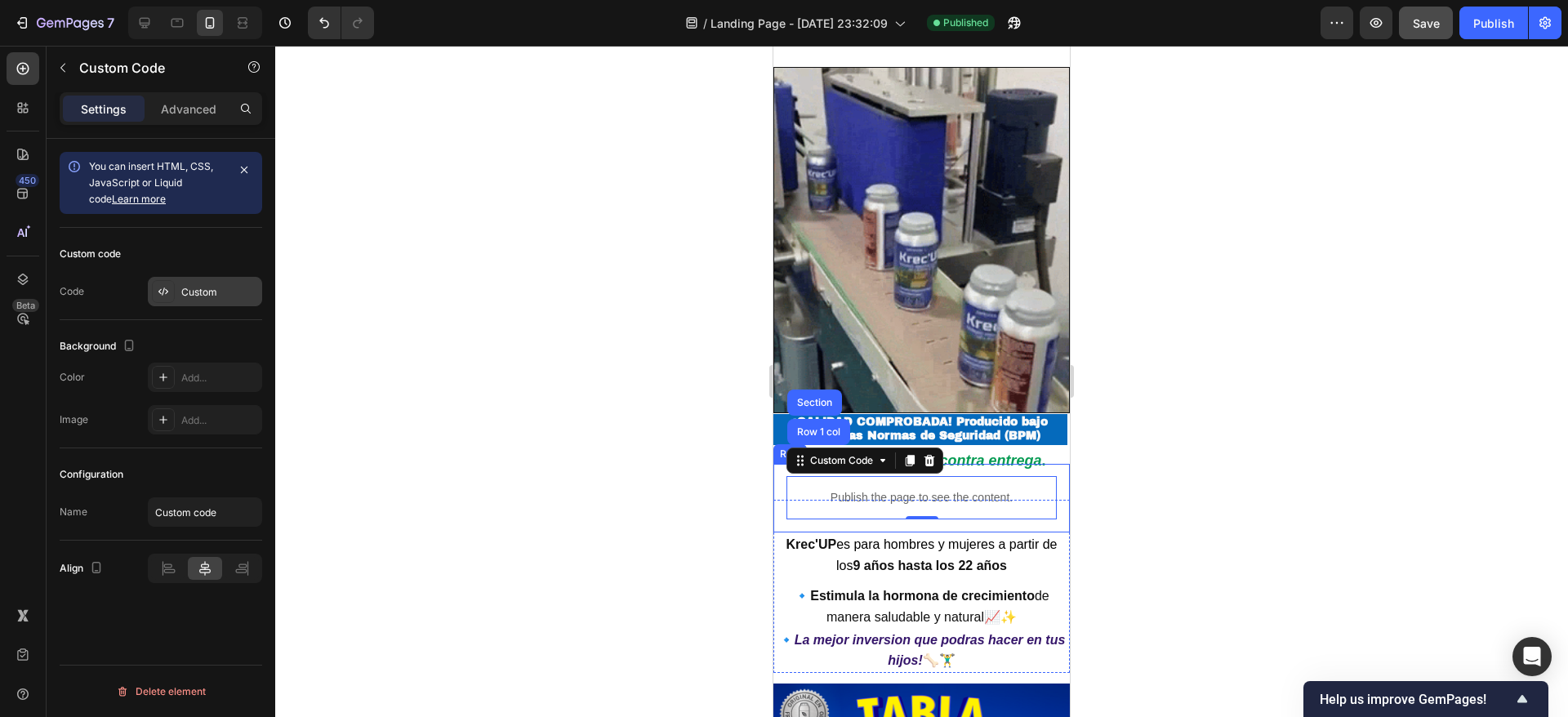
click at [186, 303] on div "Custom" at bounding box center [205, 291] width 114 height 29
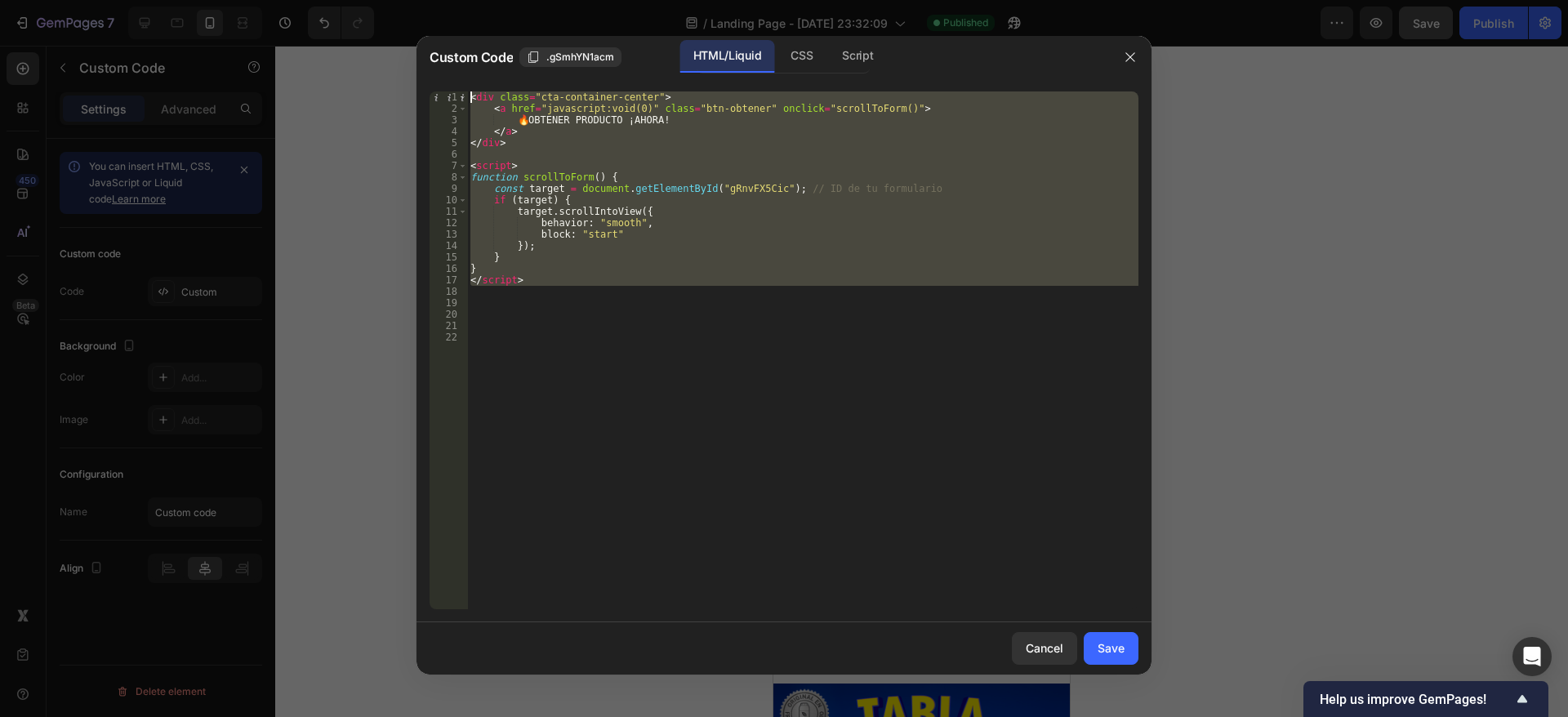
drag, startPoint x: 565, startPoint y: 285, endPoint x: 486, endPoint y: 120, distance: 182.9
click at [468, 92] on div "< div class = "cta-container-center" > < a href = "javascript:void(0)" class = …" at bounding box center [803, 362] width 672 height 540
type textarea "<div class="cta-container-center"> <a href="javascript:void(0)" class="btn-obte…"
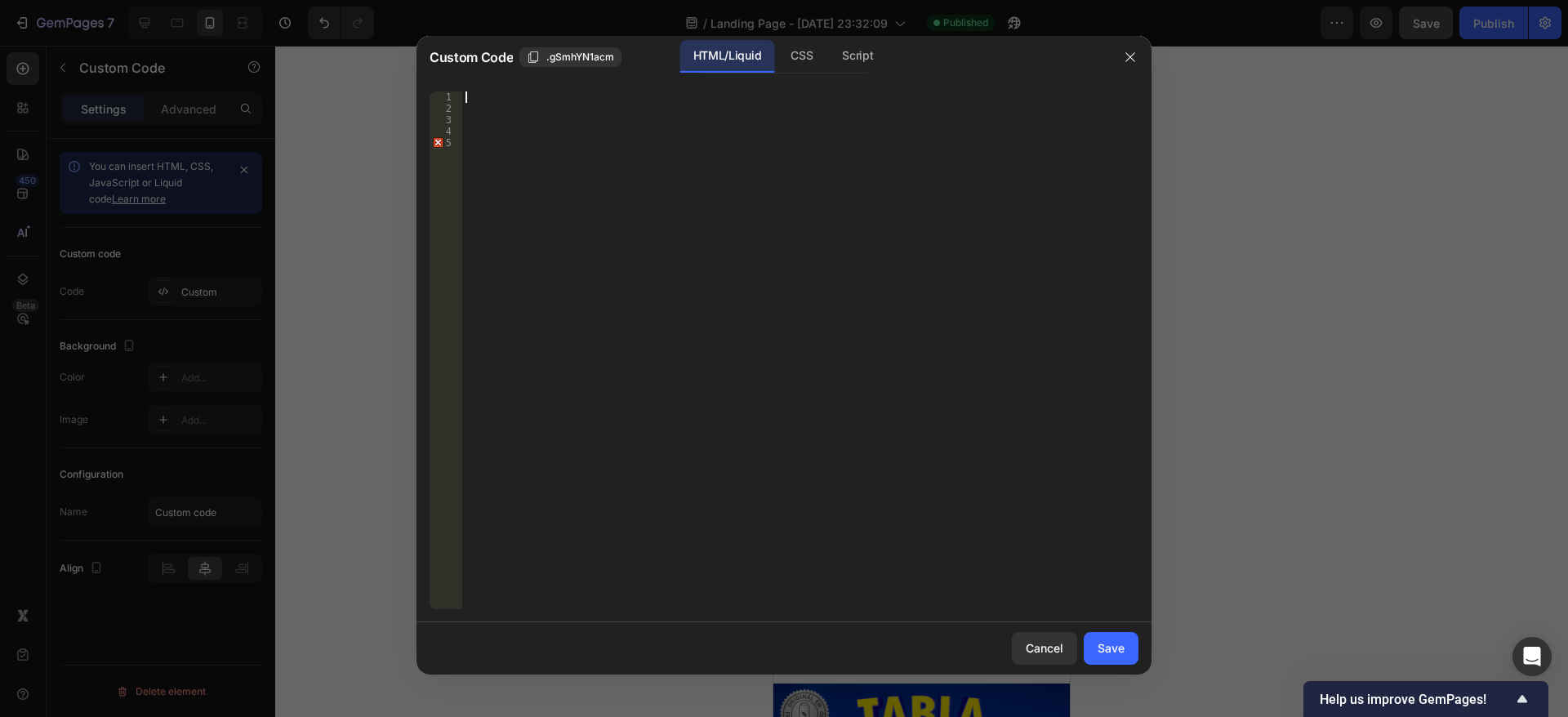
paste textarea "</a>"
type textarea "</a>"
click at [1126, 635] on button "Save" at bounding box center [1110, 648] width 54 height 33
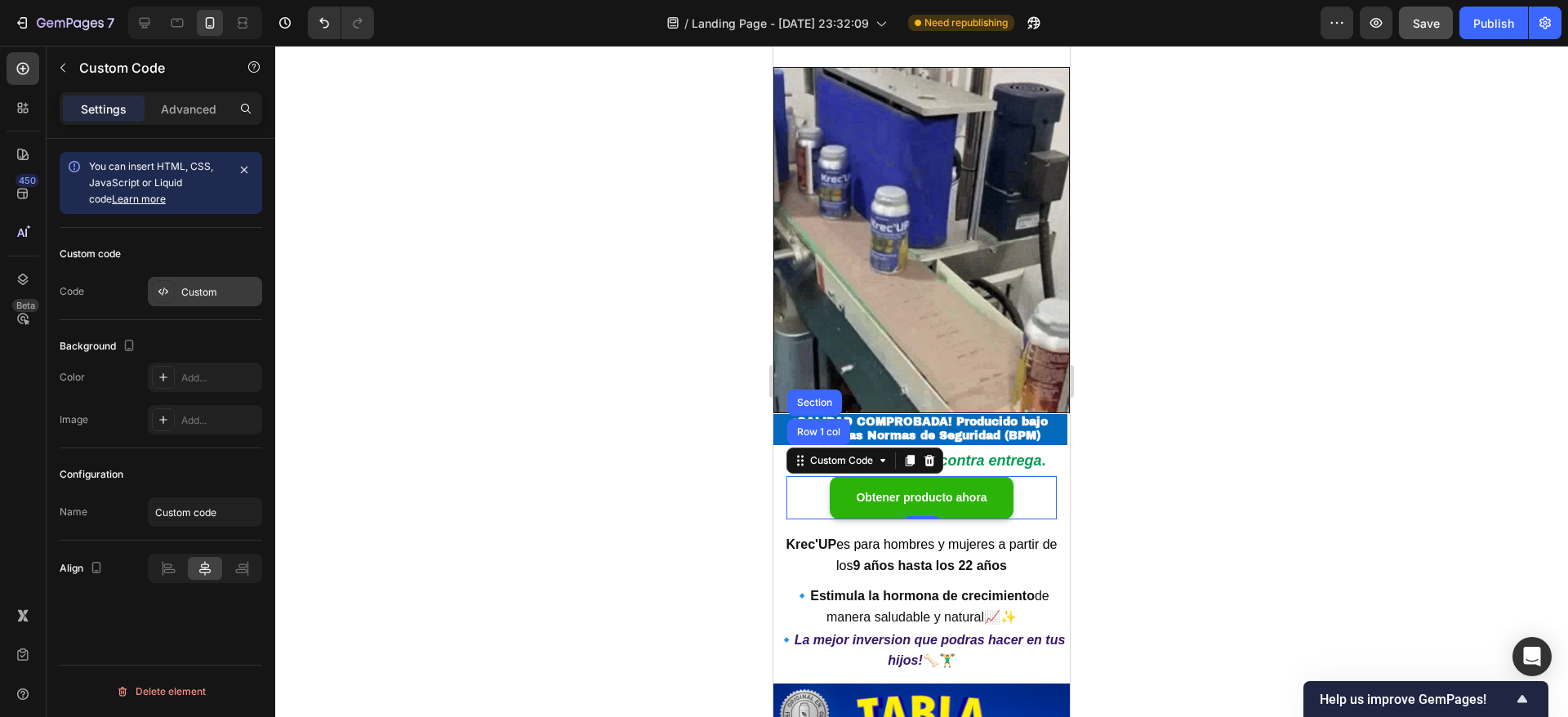
click at [218, 295] on div "Custom" at bounding box center [219, 293] width 77 height 14
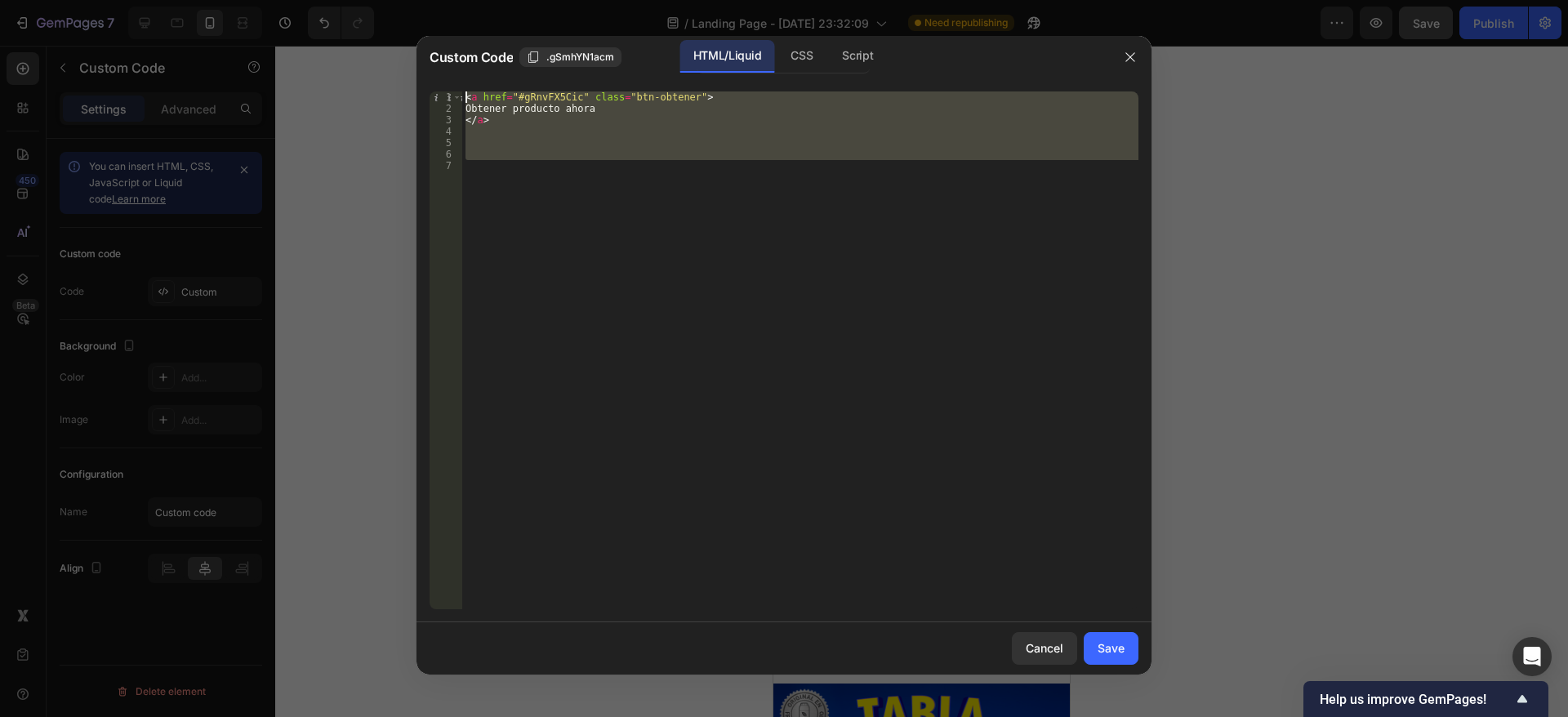
drag, startPoint x: 565, startPoint y: 166, endPoint x: 483, endPoint y: 154, distance: 82.9
click at [466, 71] on div "Custom Code .gSmhYN1acm HTML/Liquid CSS Script 1 2 3 4 5 6 7 < a href = "#gRnvF…" at bounding box center [784, 355] width 735 height 639
type textarea "<a href="#gRnvFX5Cic" class="btn-obtener"> Obtener producto ahora"
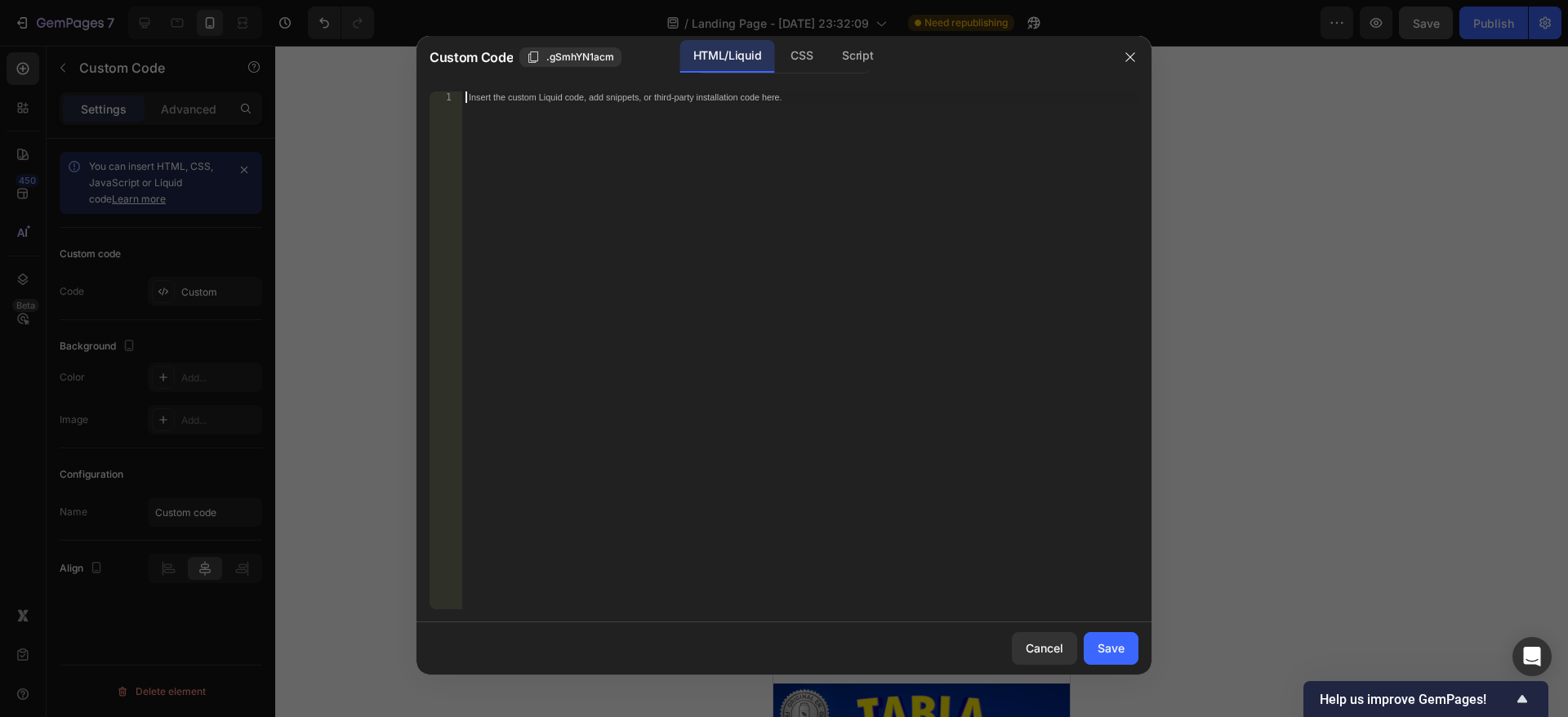
paste textarea "</a>"
type textarea "</a>"
click at [1126, 652] on button "Save" at bounding box center [1110, 648] width 54 height 33
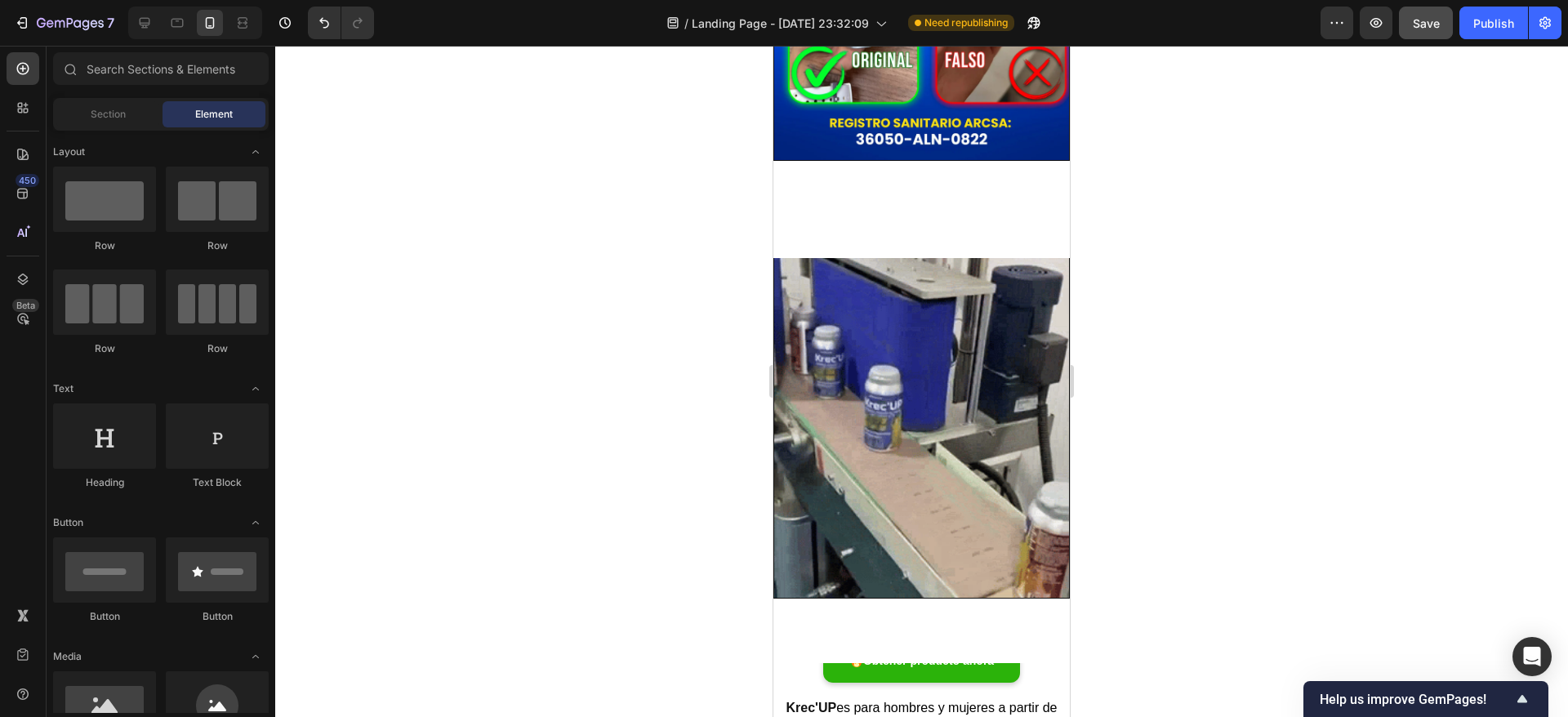
scroll to position [2781, 0]
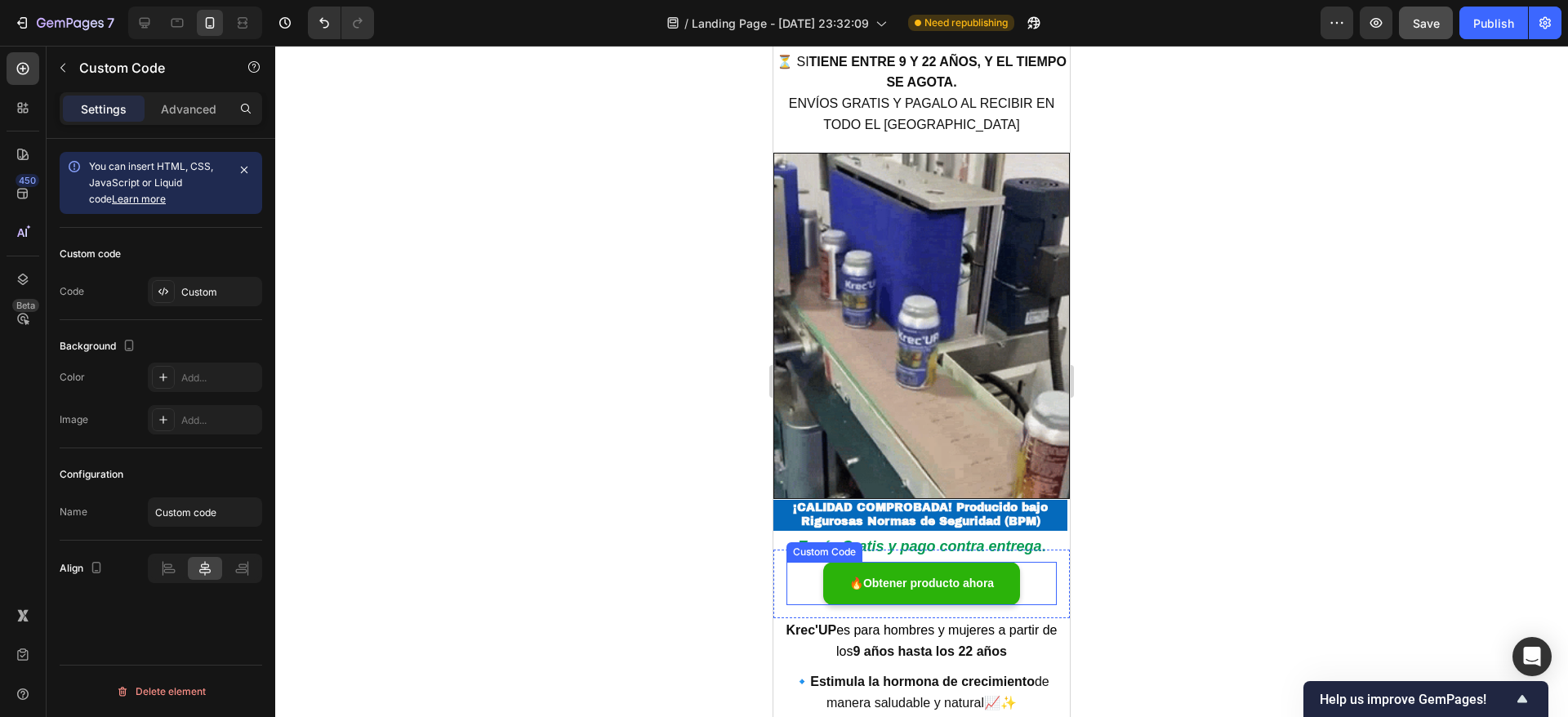
click at [806, 562] on div "🔥Obtener producto ahora" at bounding box center [921, 583] width 270 height 44
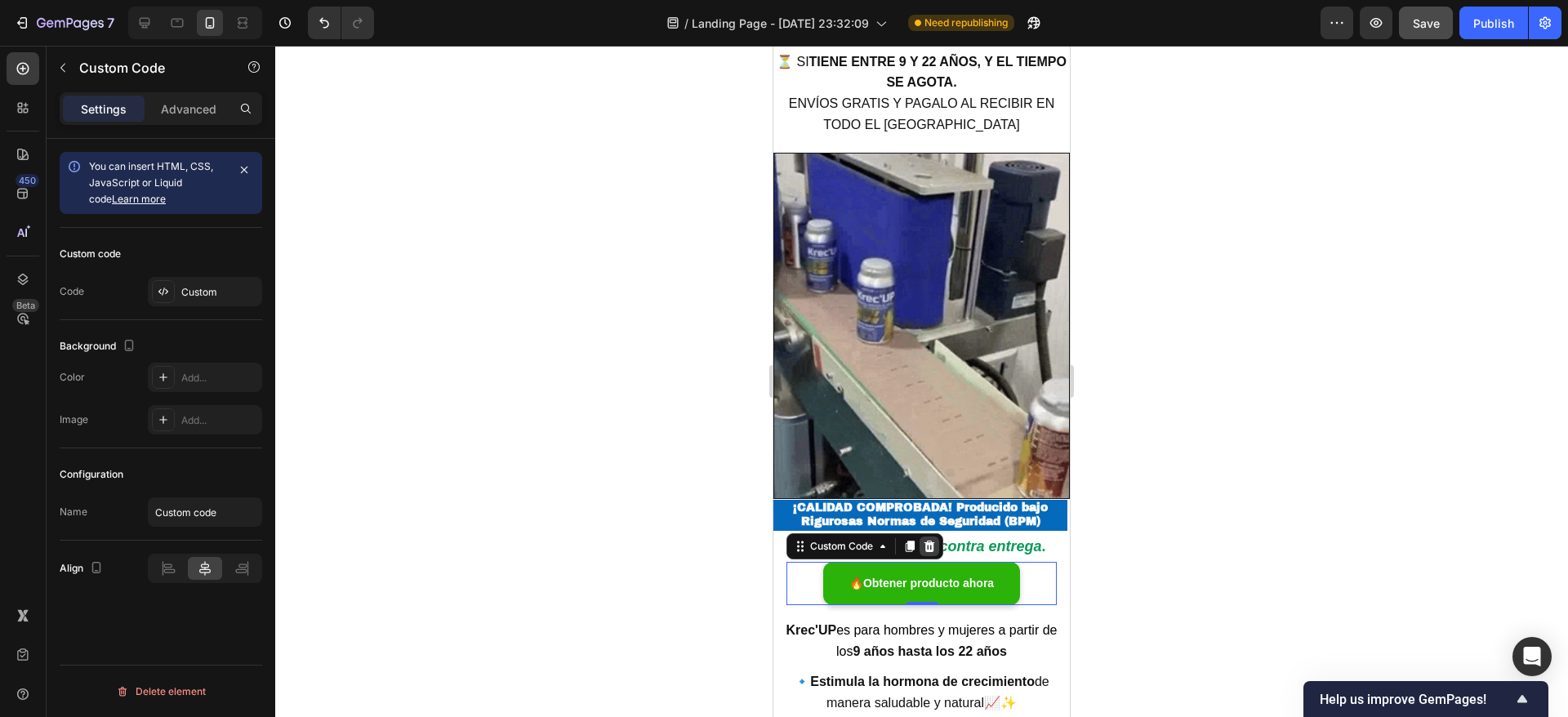
click at [931, 540] on icon at bounding box center [929, 546] width 11 height 12
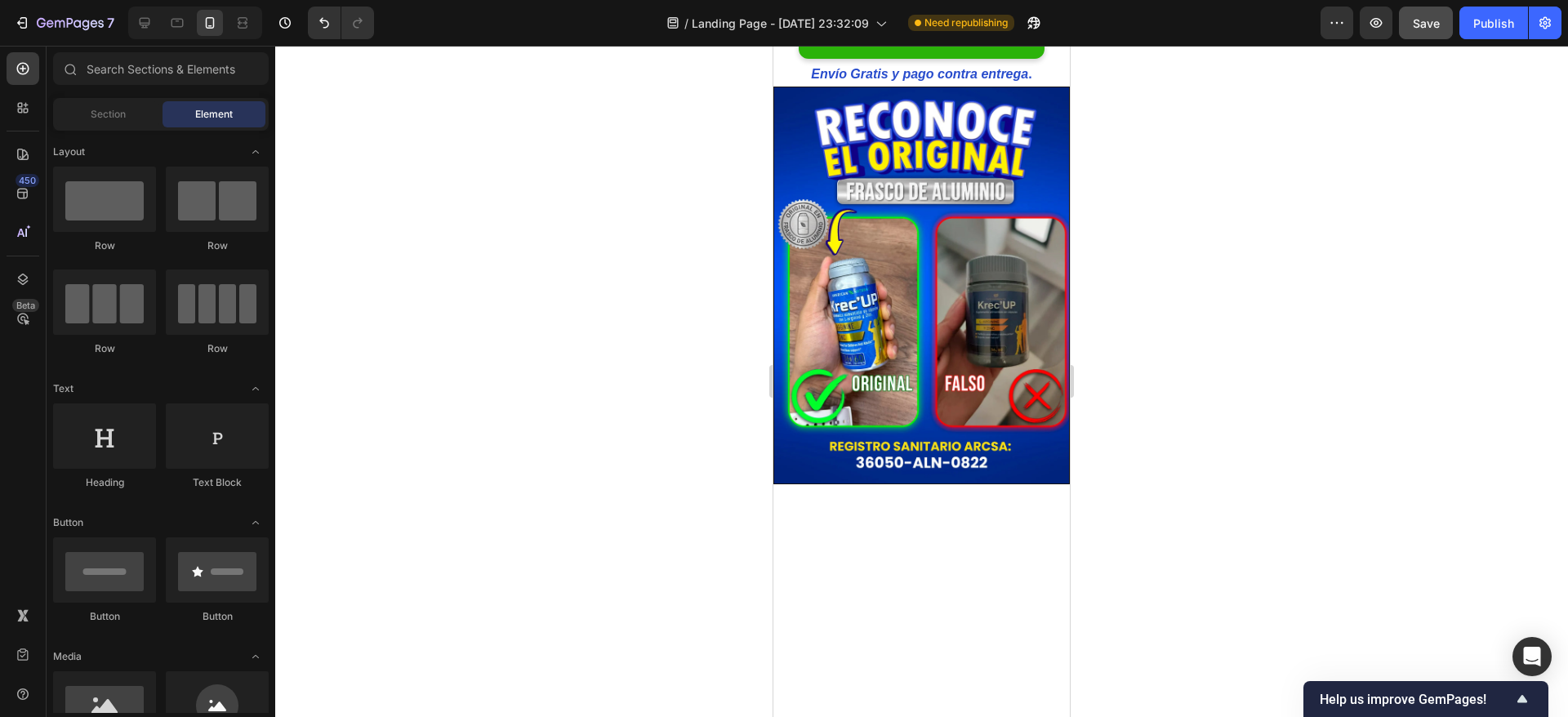
scroll to position [2150, 0]
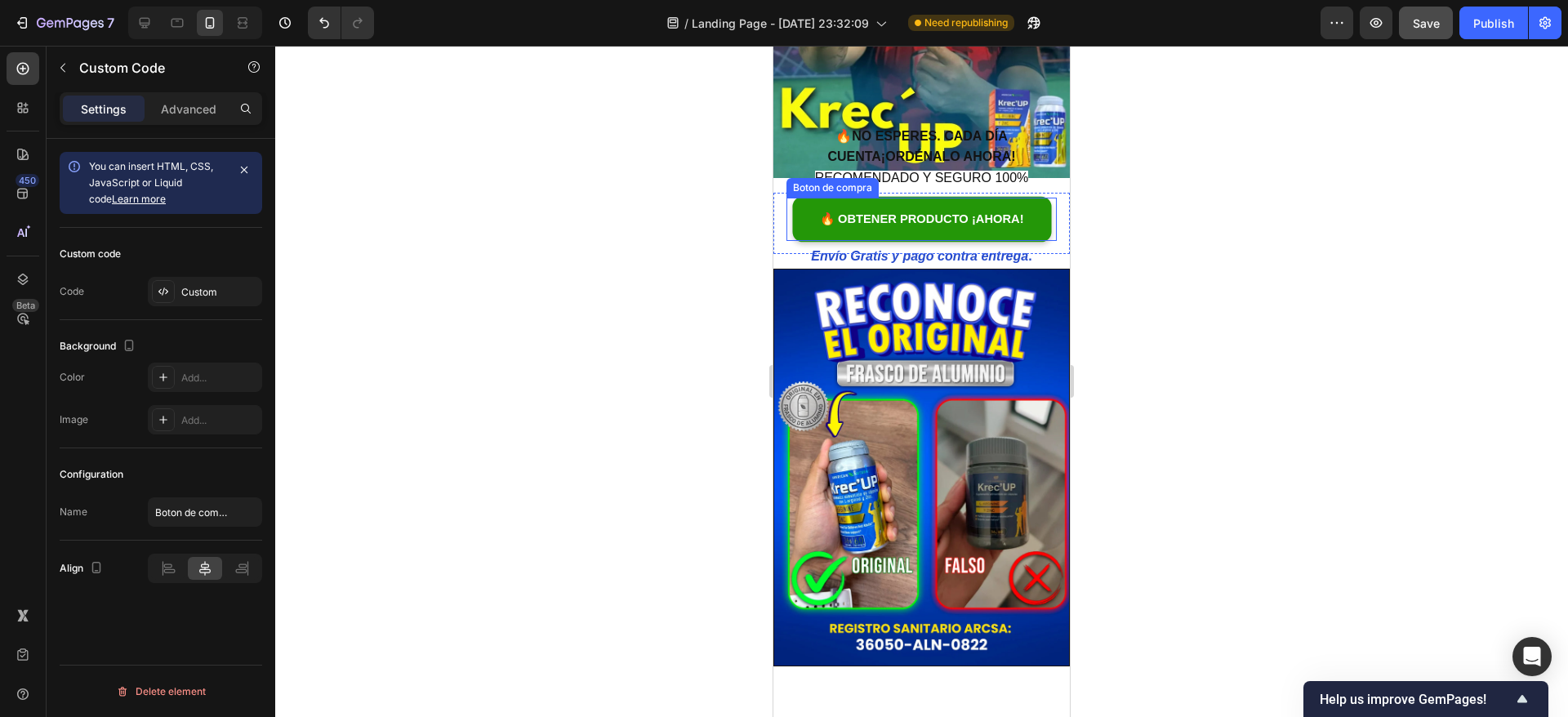
click at [813, 221] on link "🔥 OBTENER PRODUCTO ¡AHORA!" at bounding box center [921, 218] width 251 height 44
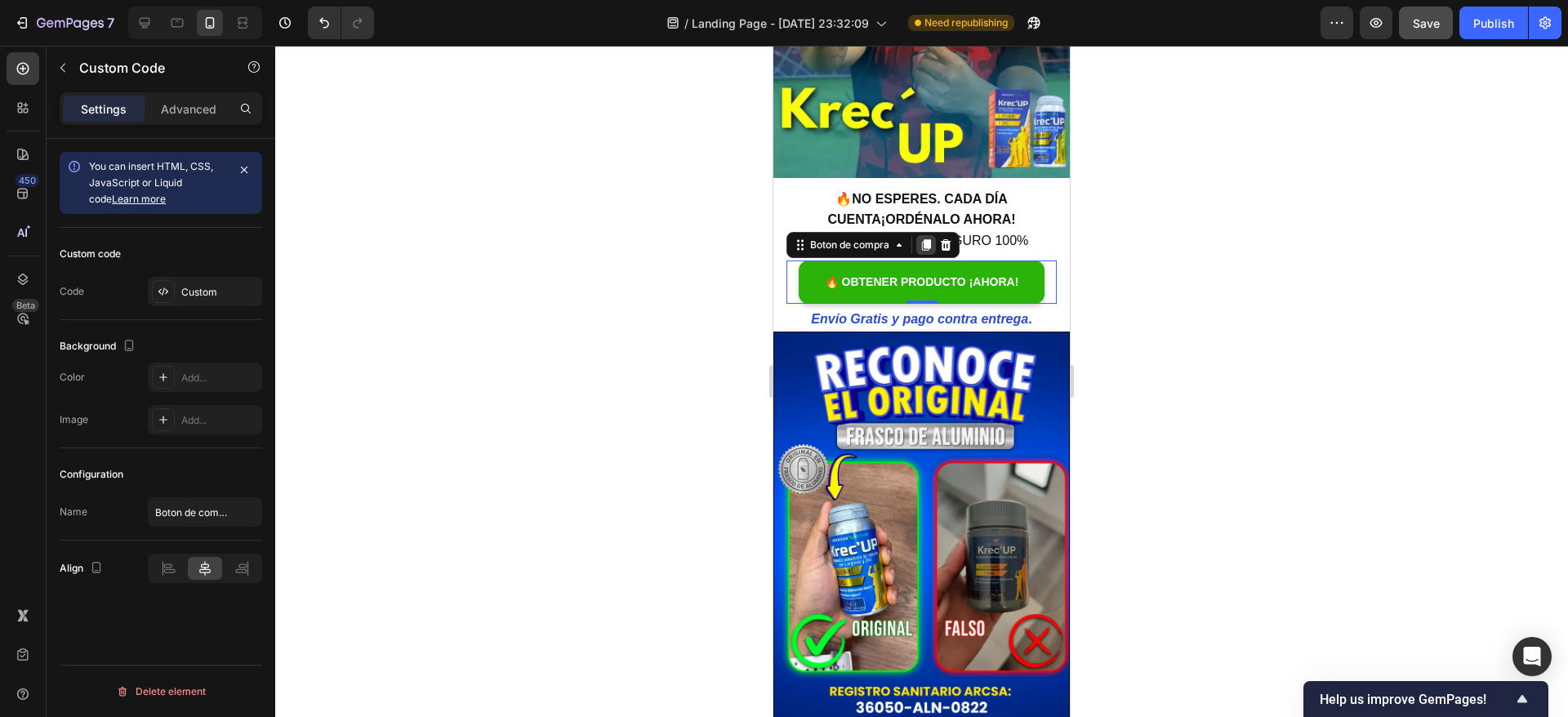
click at [926, 239] on icon at bounding box center [927, 244] width 9 height 12
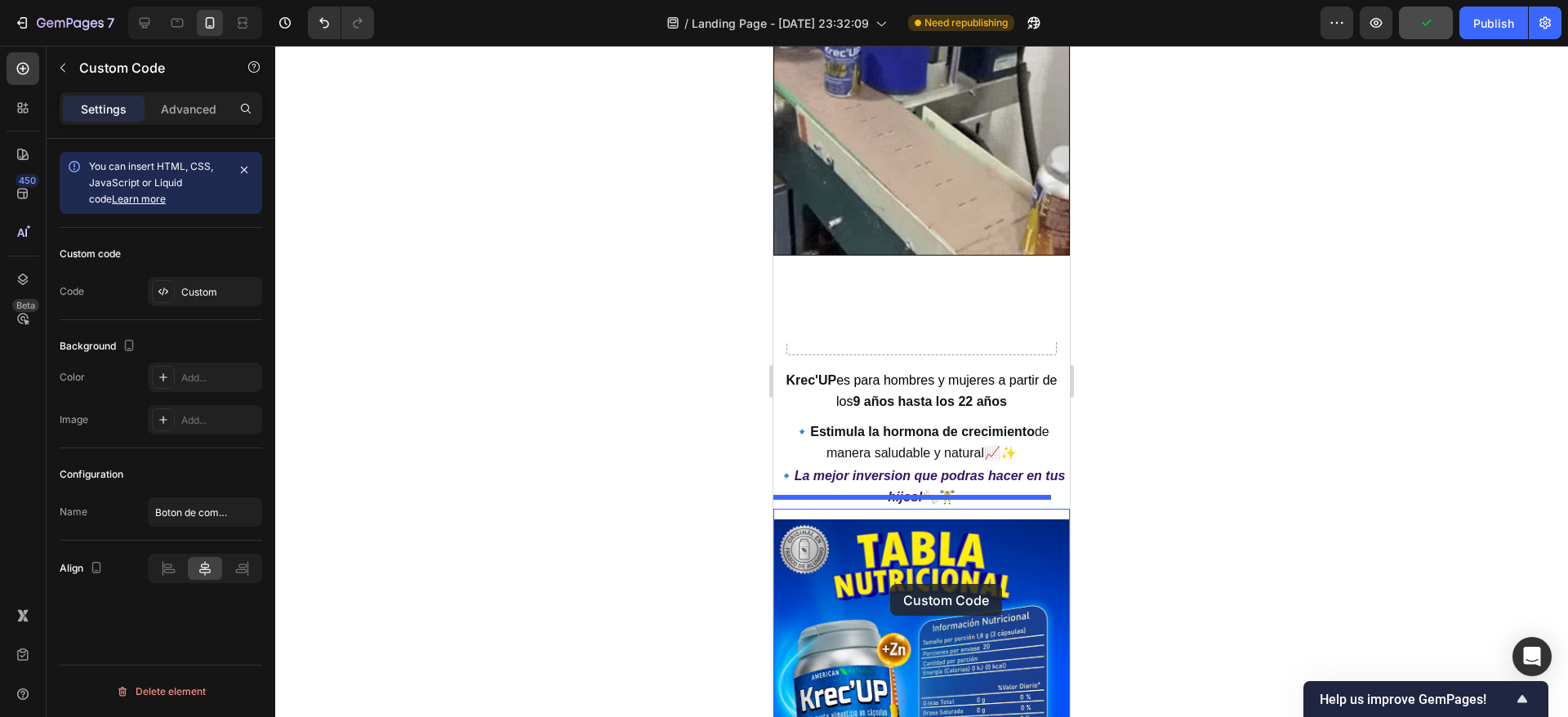
scroll to position [3129, 0]
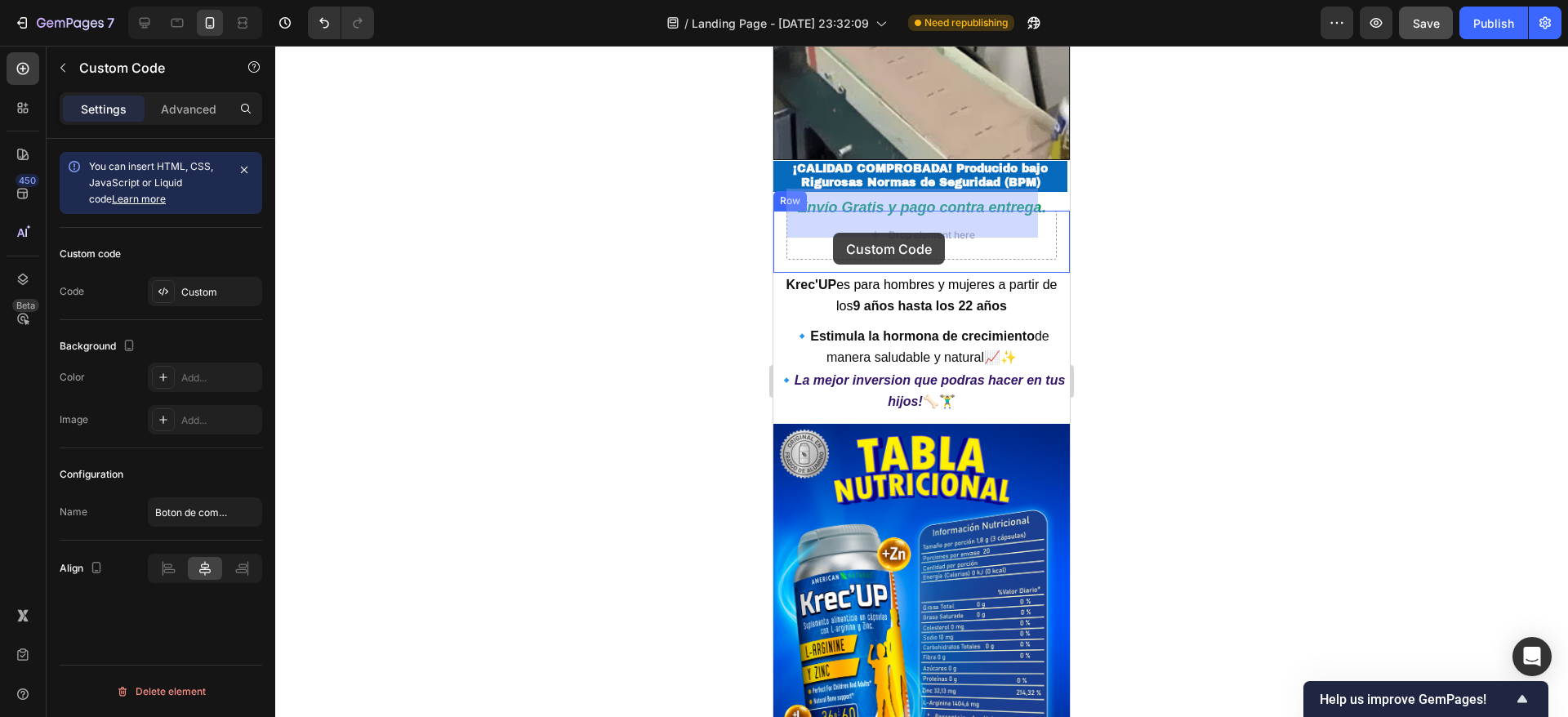
drag, startPoint x: 799, startPoint y: 222, endPoint x: 833, endPoint y: 233, distance: 35.7
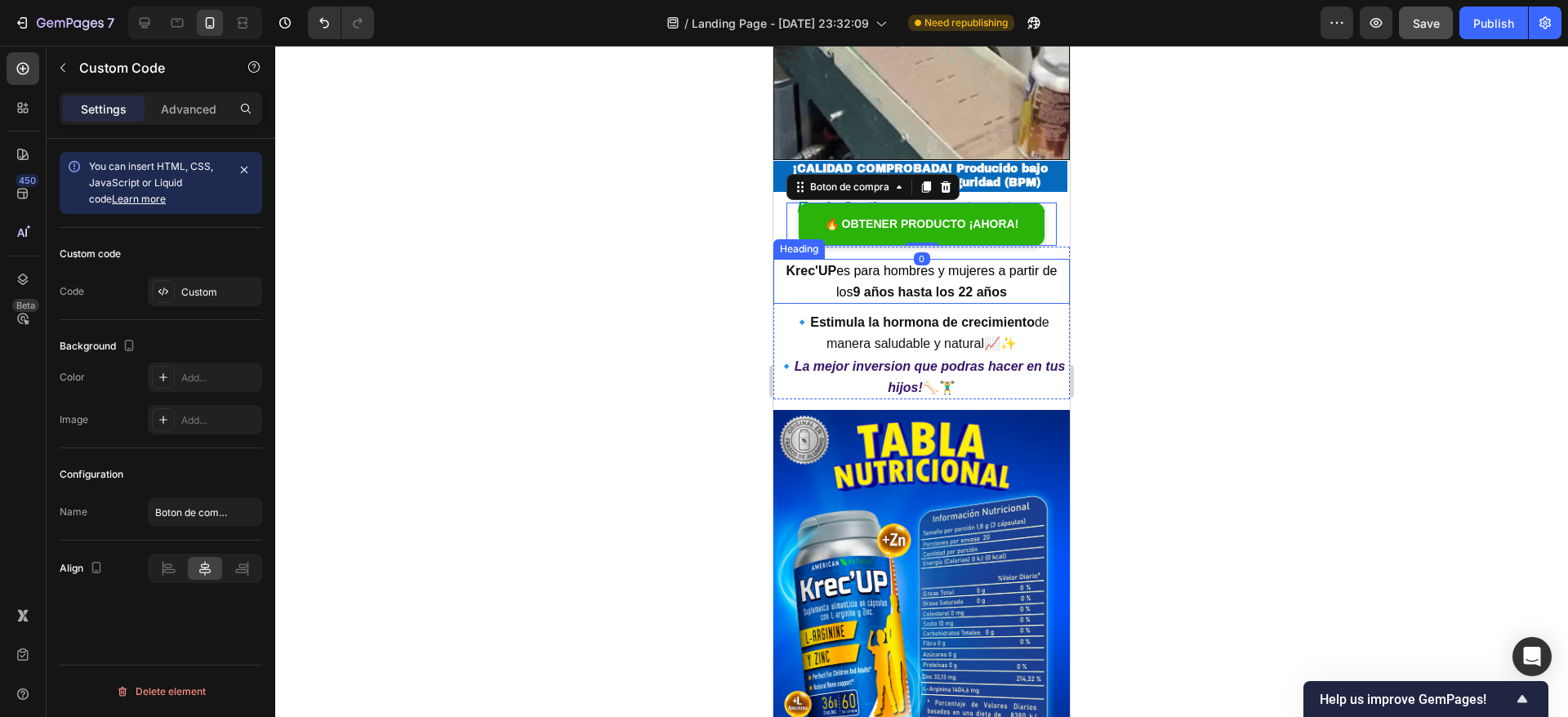
click at [1185, 250] on div at bounding box center [921, 381] width 1292 height 672
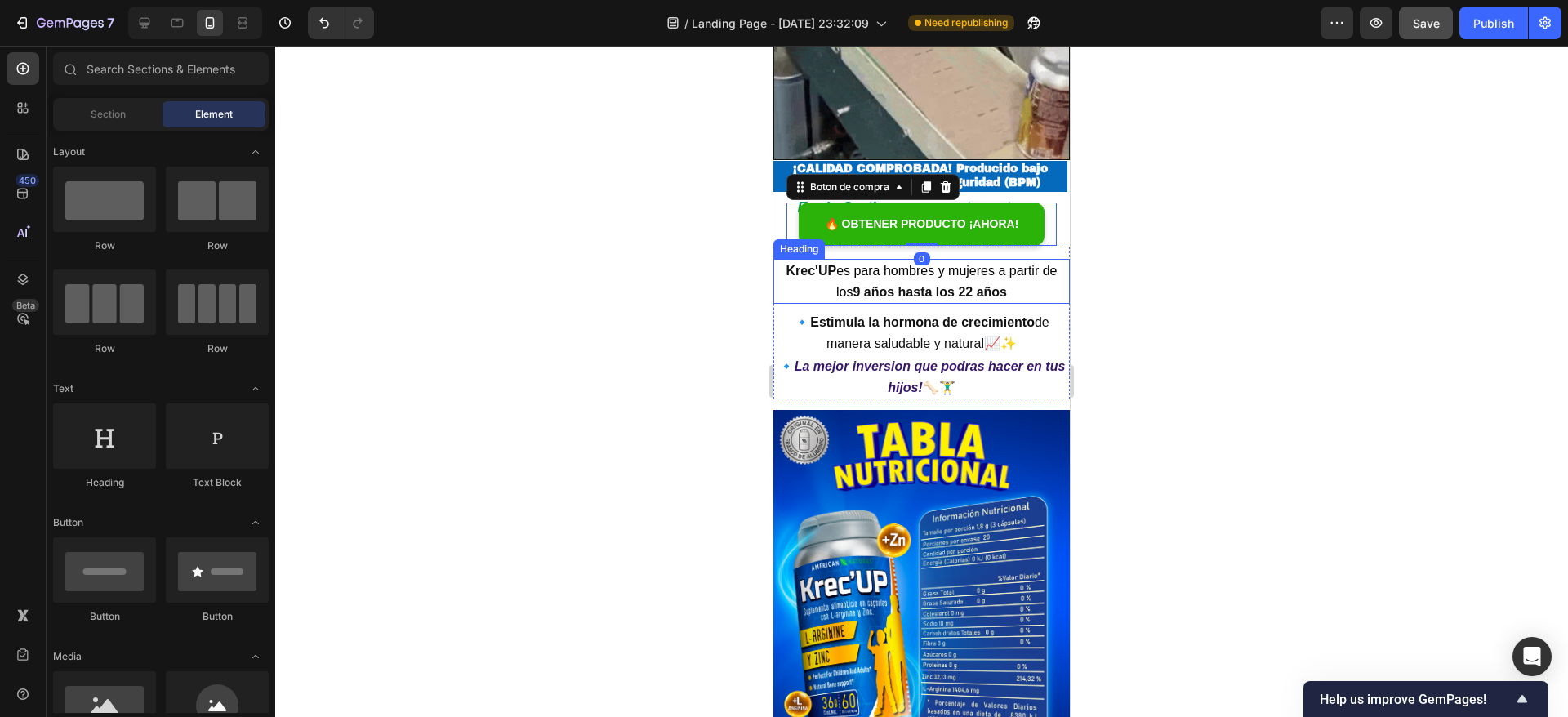
click at [1185, 250] on div at bounding box center [921, 381] width 1292 height 672
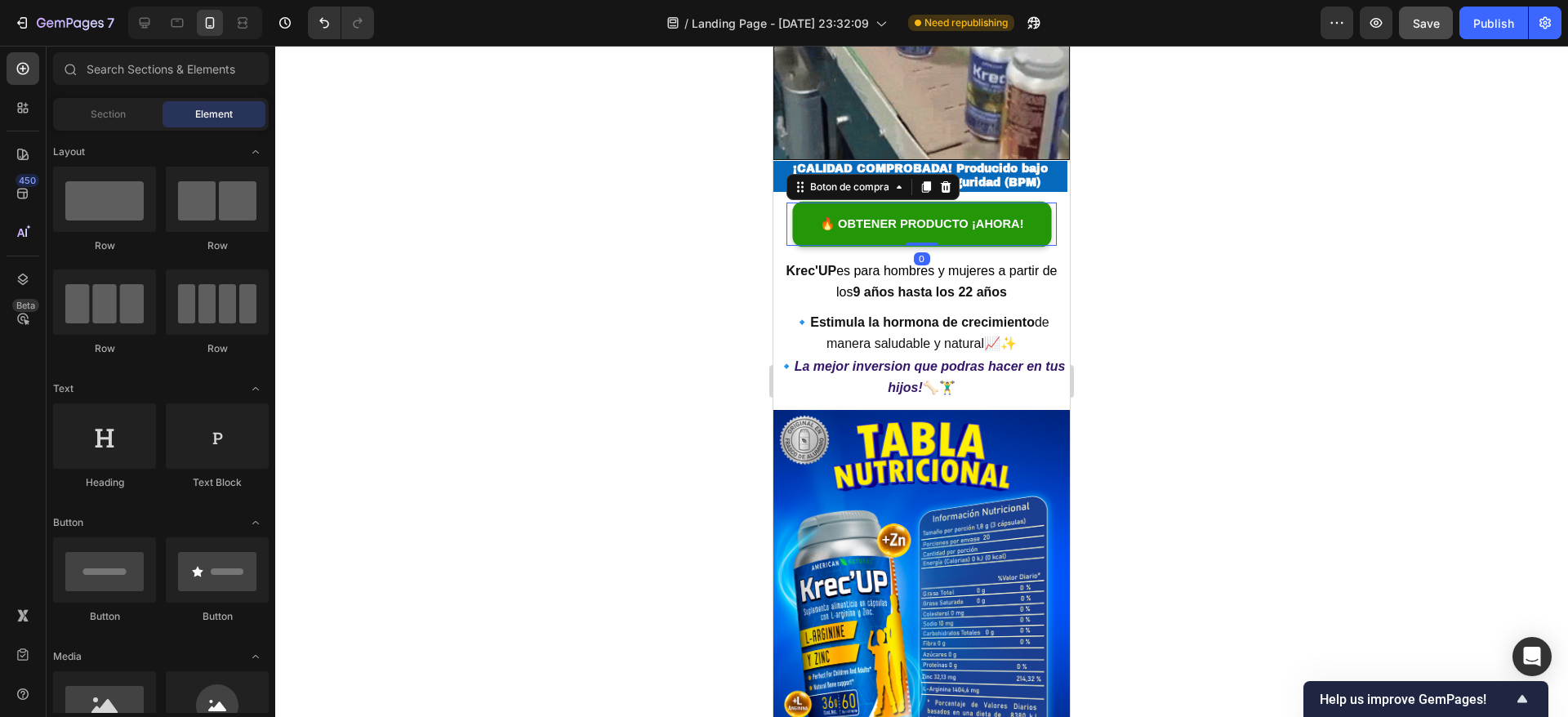
click at [938, 202] on link "🔥 OBTENER PRODUCTO ¡AHORA!" at bounding box center [921, 224] width 246 height 44
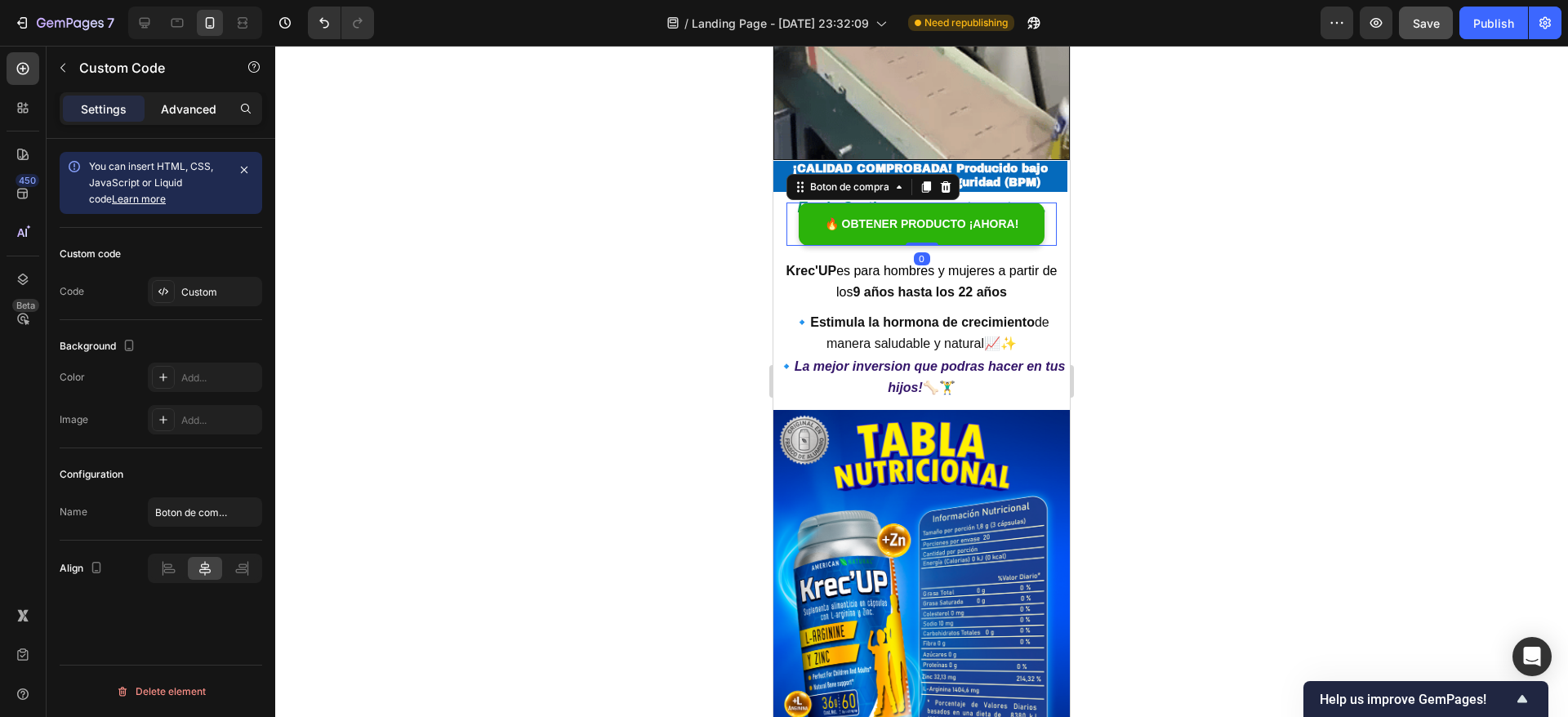
click at [182, 115] on p "Advanced" at bounding box center [188, 109] width 55 height 17
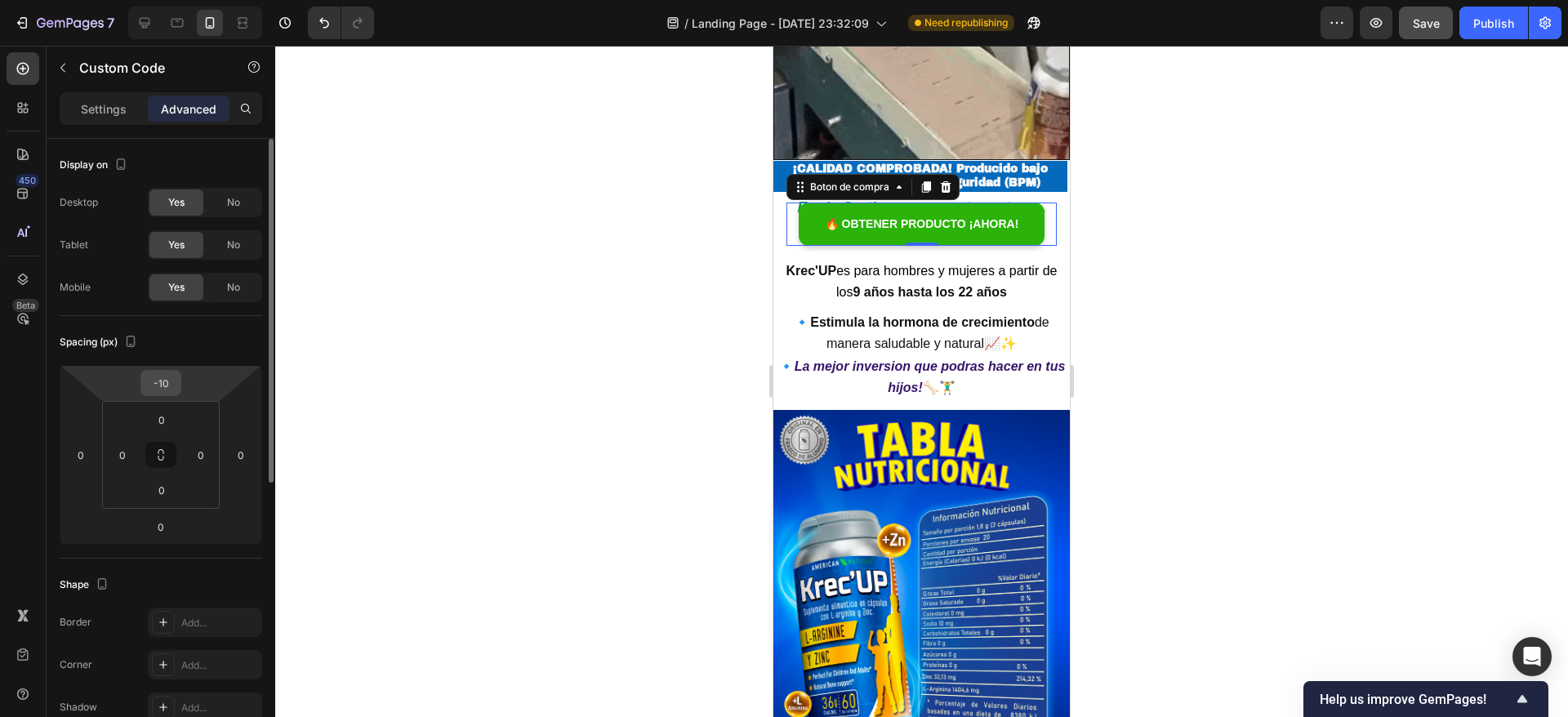
click at [169, 385] on input "-10" at bounding box center [161, 383] width 33 height 24
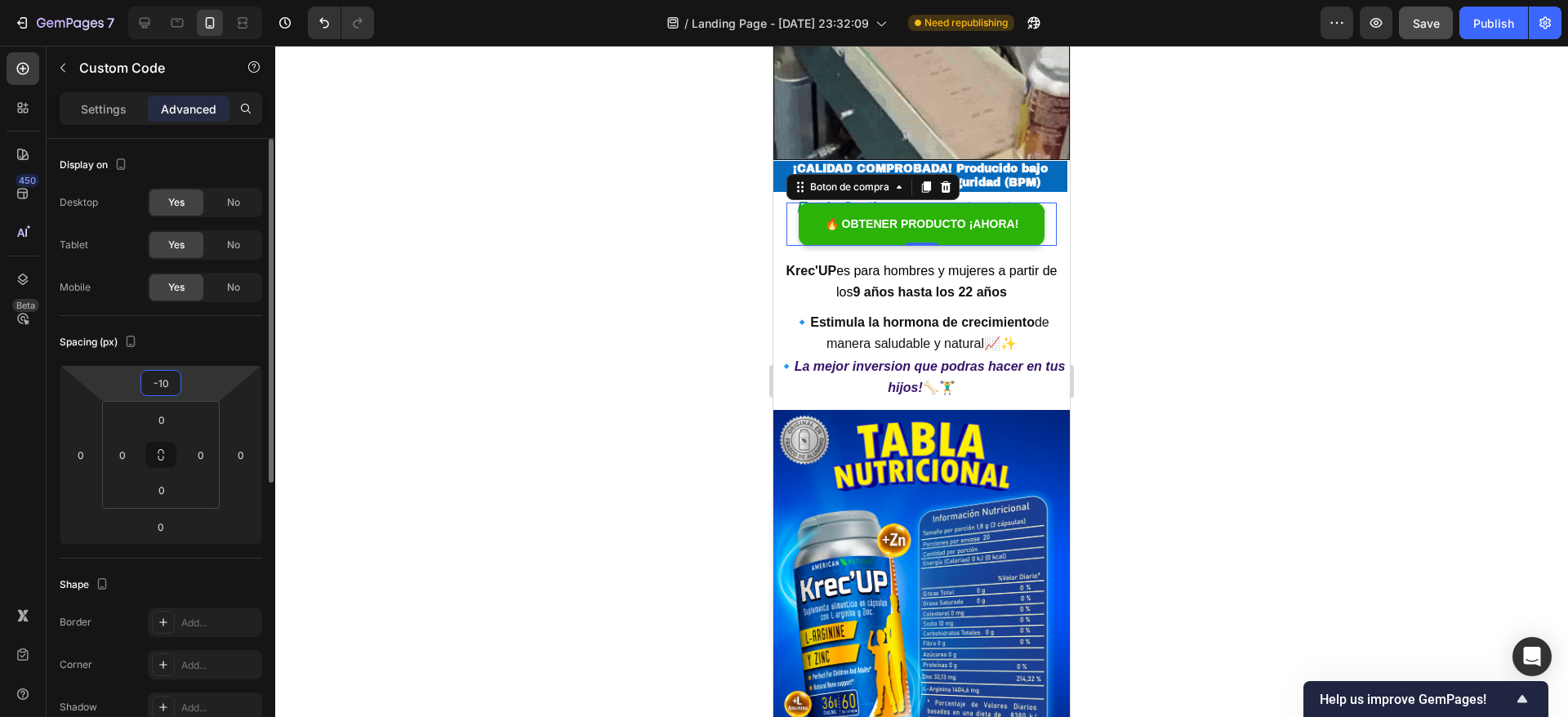
click at [169, 382] on input "-10" at bounding box center [161, 383] width 33 height 24
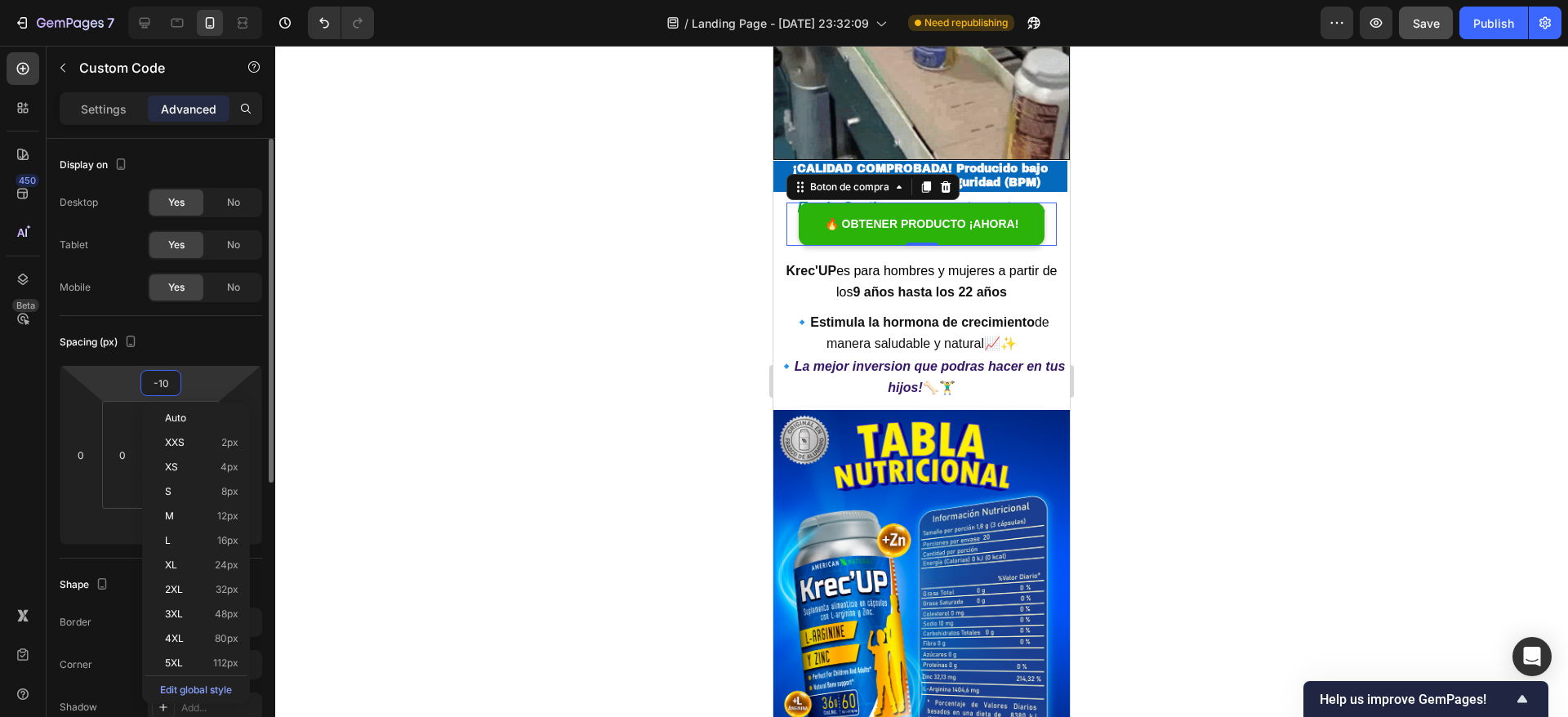
type input "-1"
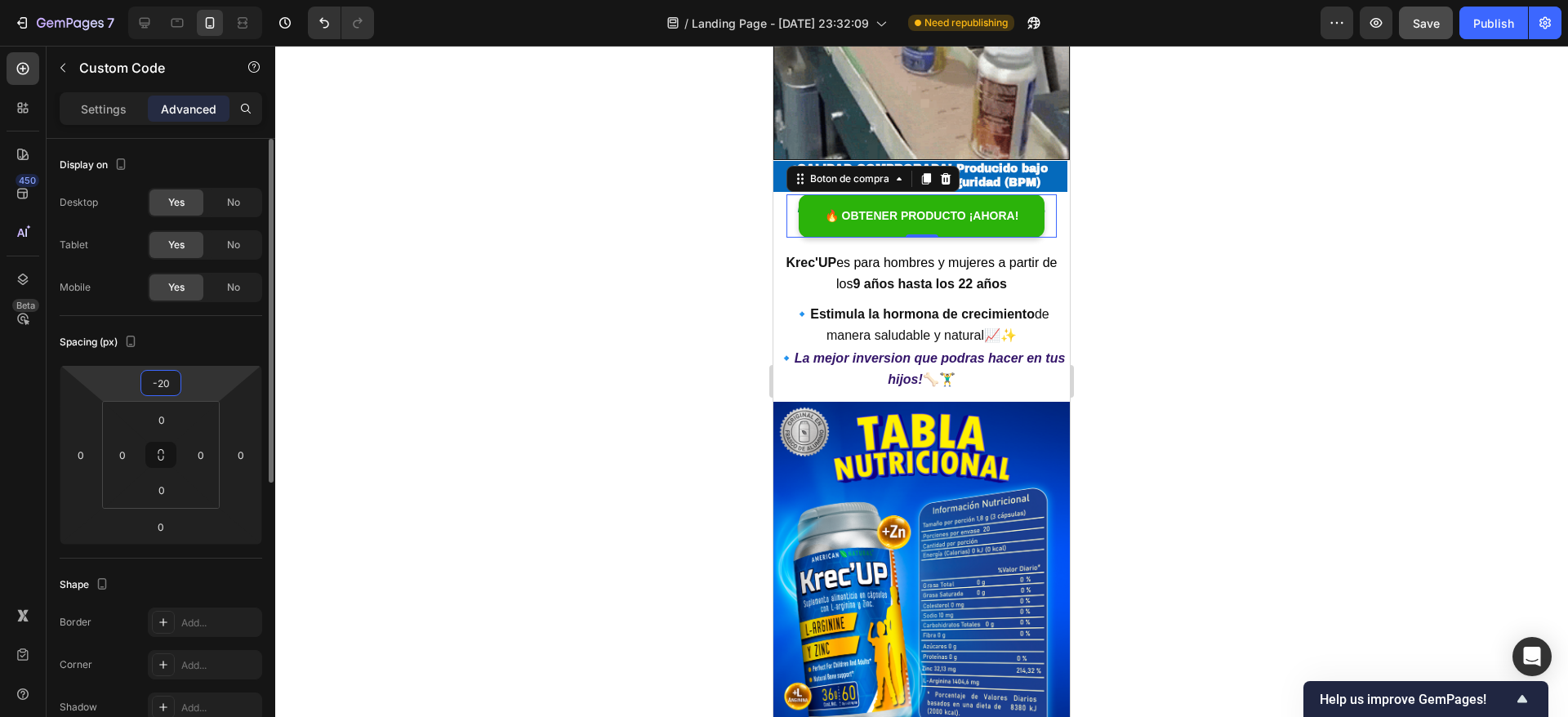
type input "-2"
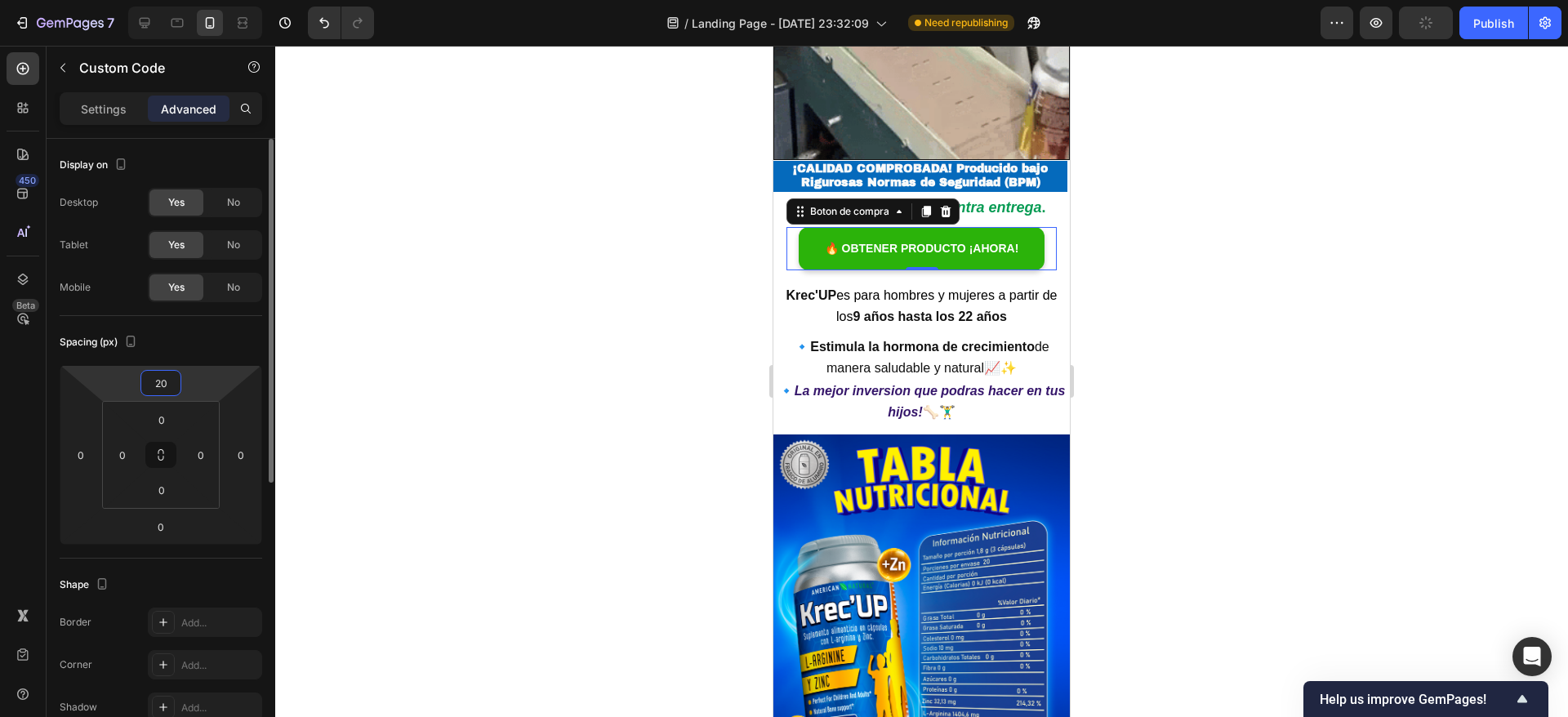
type input "2"
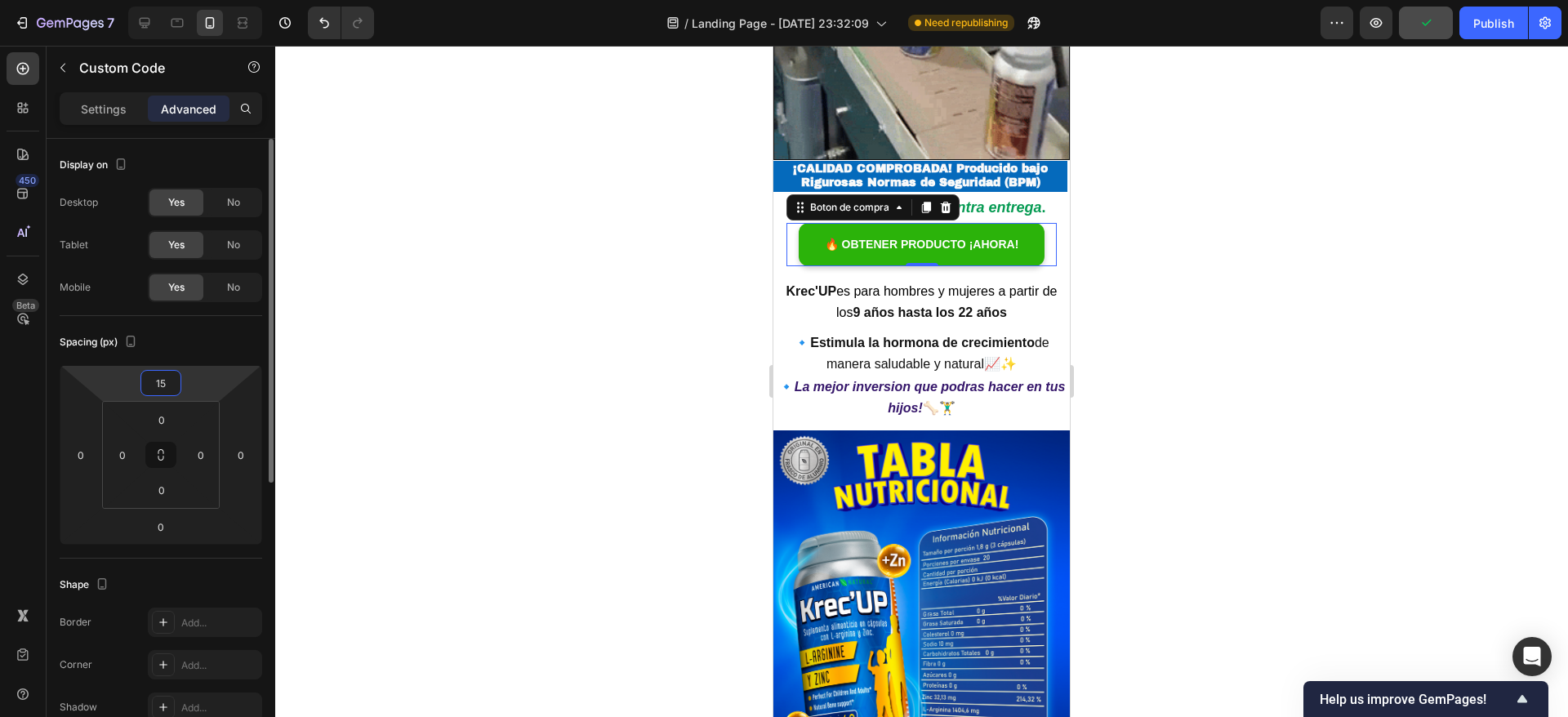
type input "1"
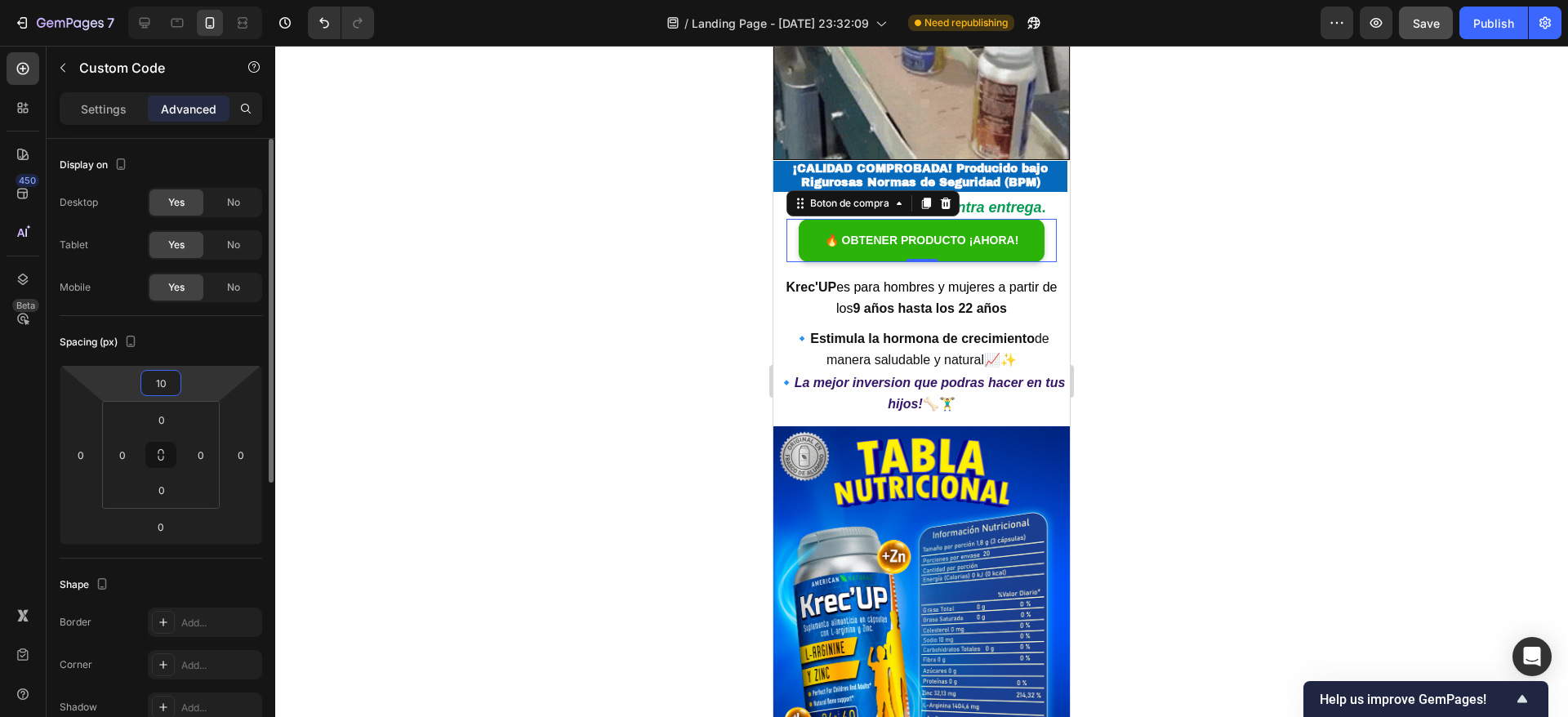
type input "1"
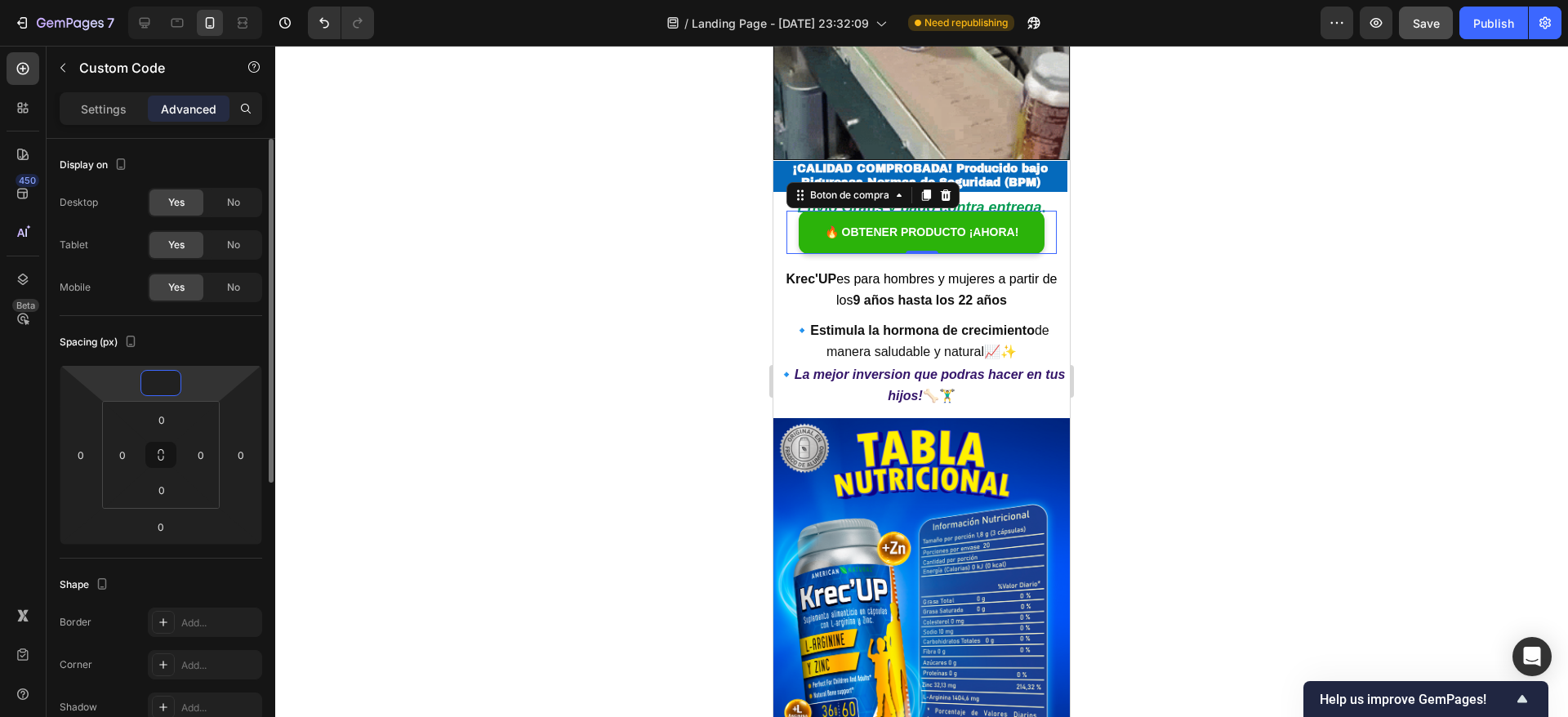
type input "9"
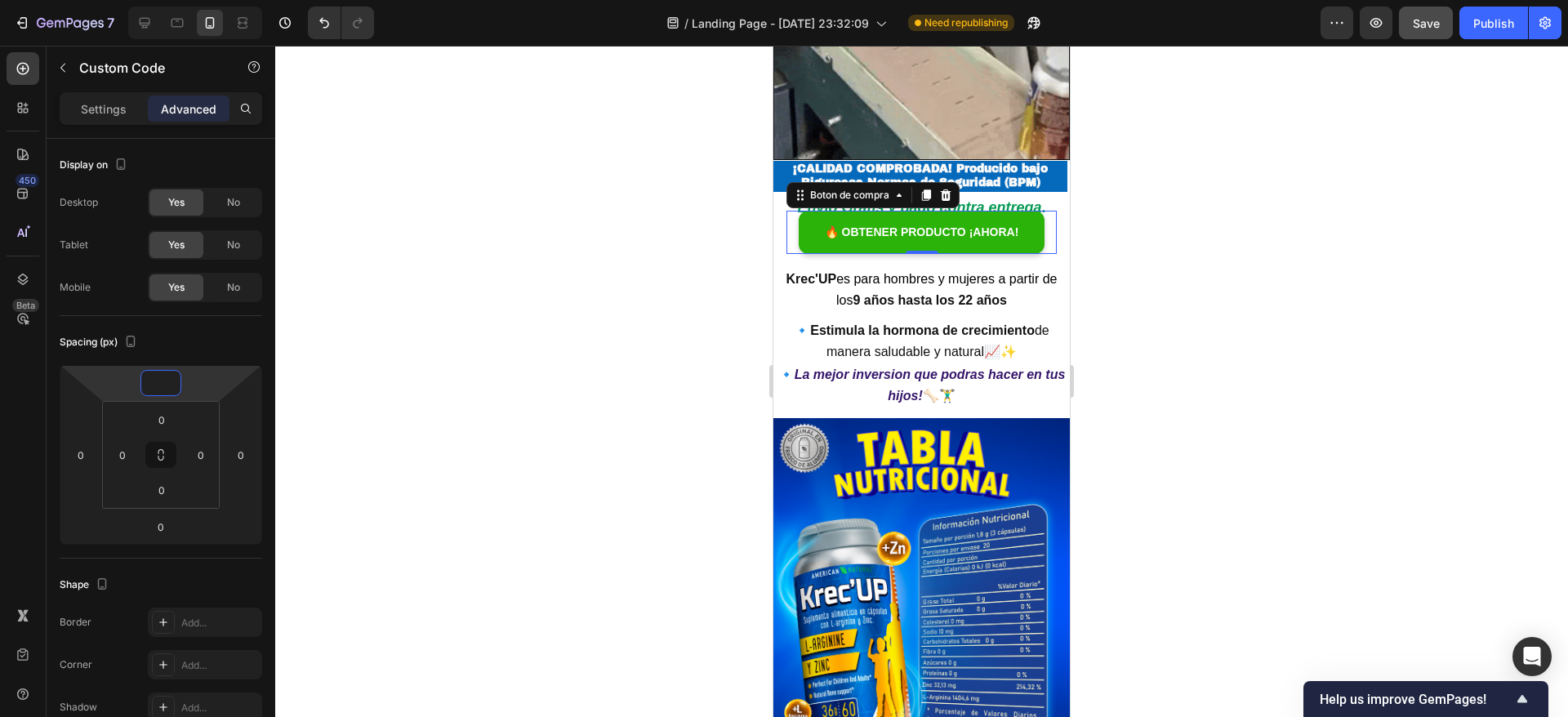
type input "-9"
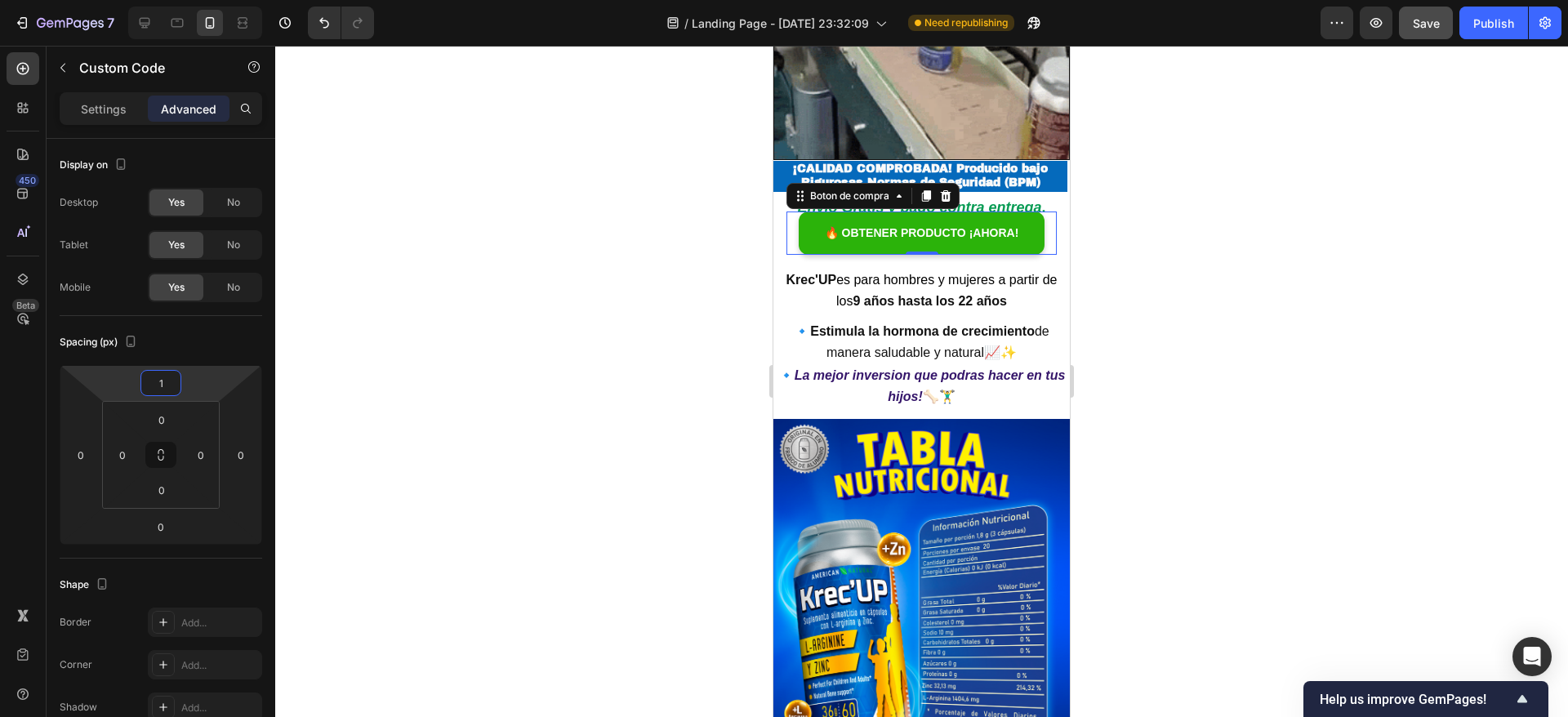
type input "10"
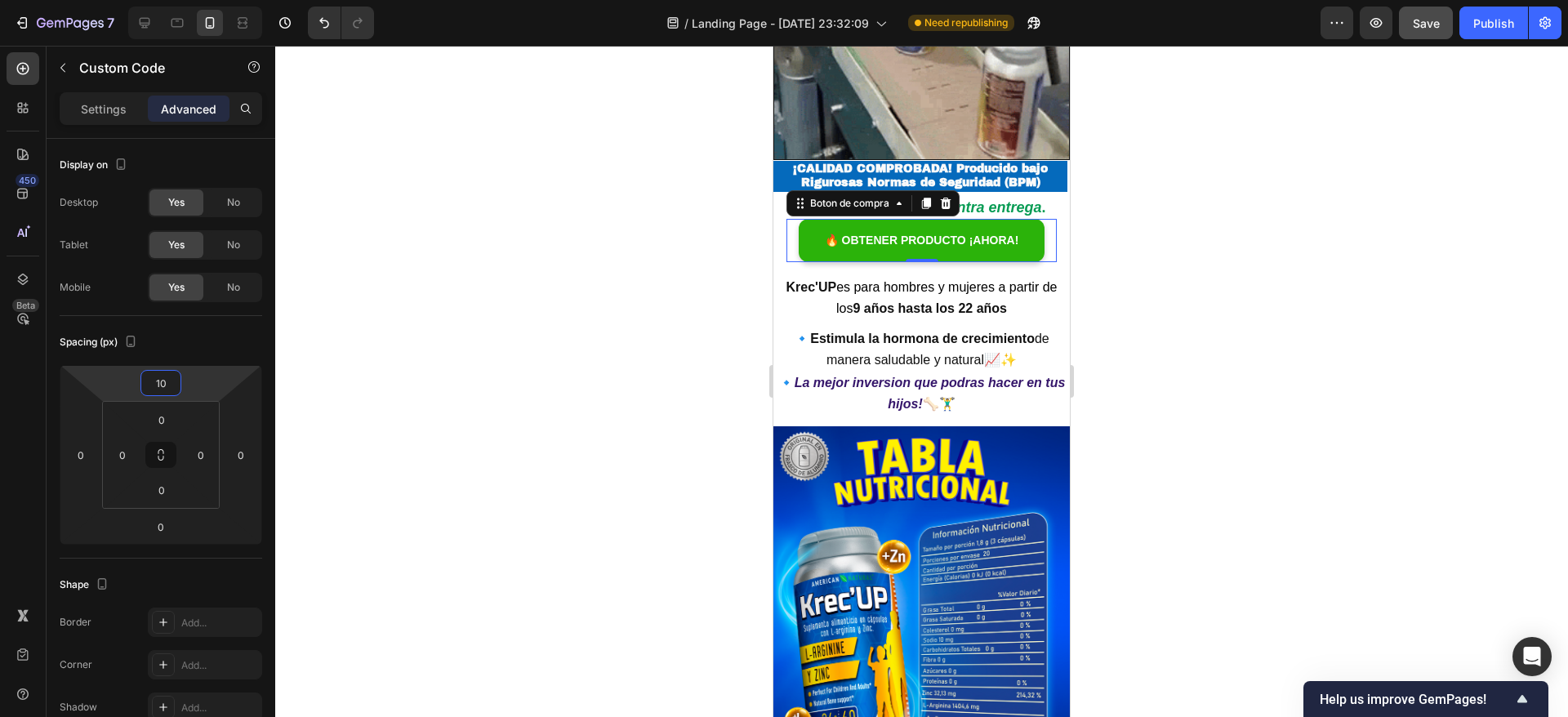
click at [1444, 228] on div at bounding box center [921, 381] width 1292 height 672
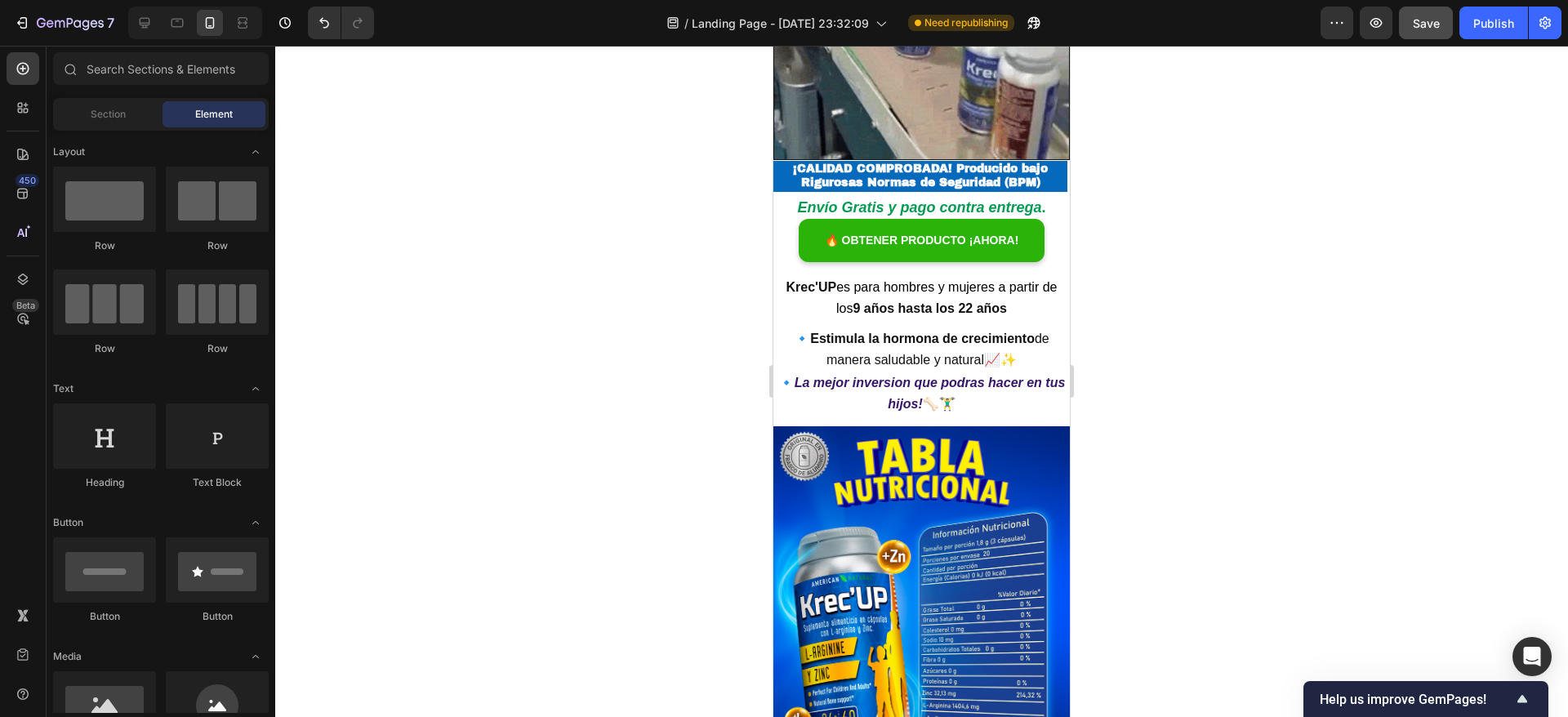
click at [1445, 229] on div at bounding box center [921, 381] width 1292 height 672
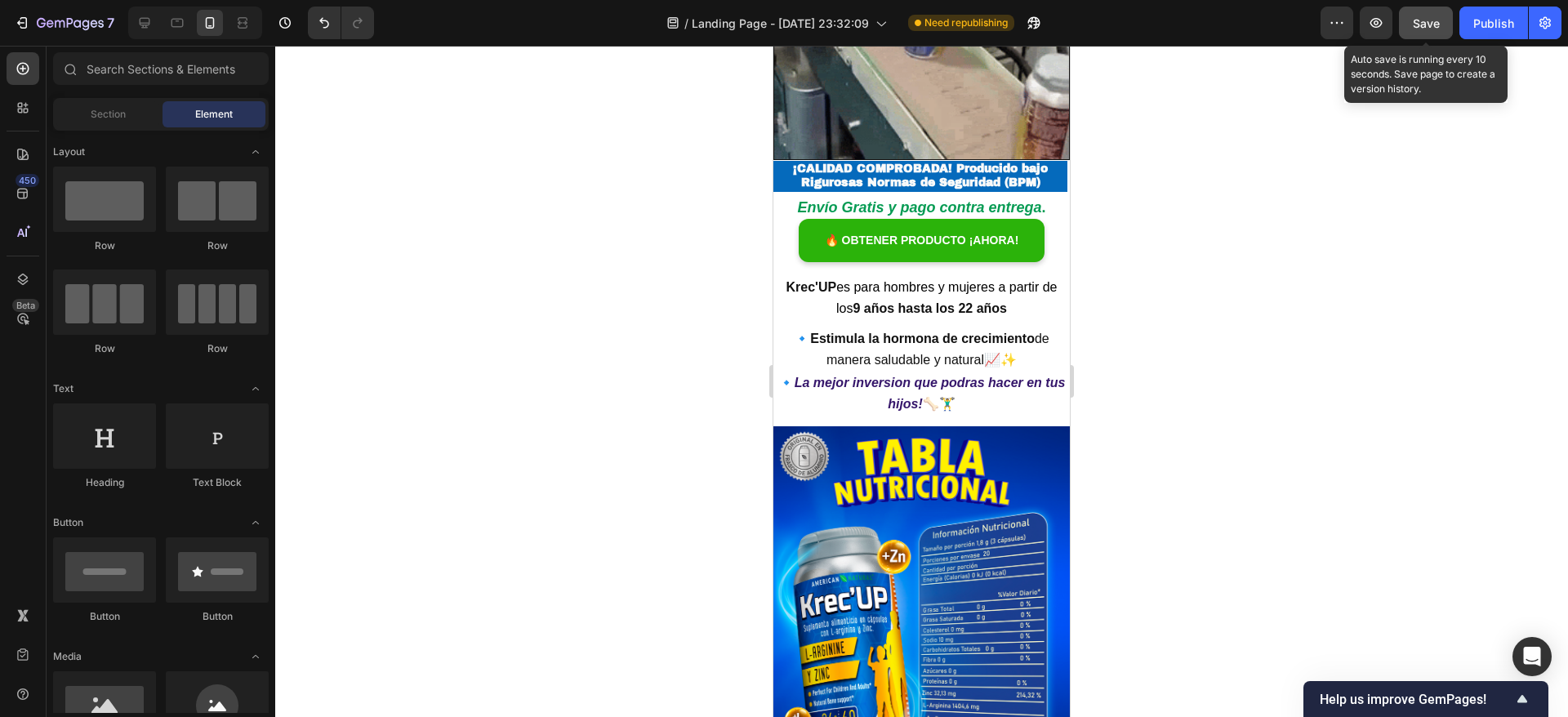
click at [1422, 11] on button "Save" at bounding box center [1425, 22] width 54 height 33
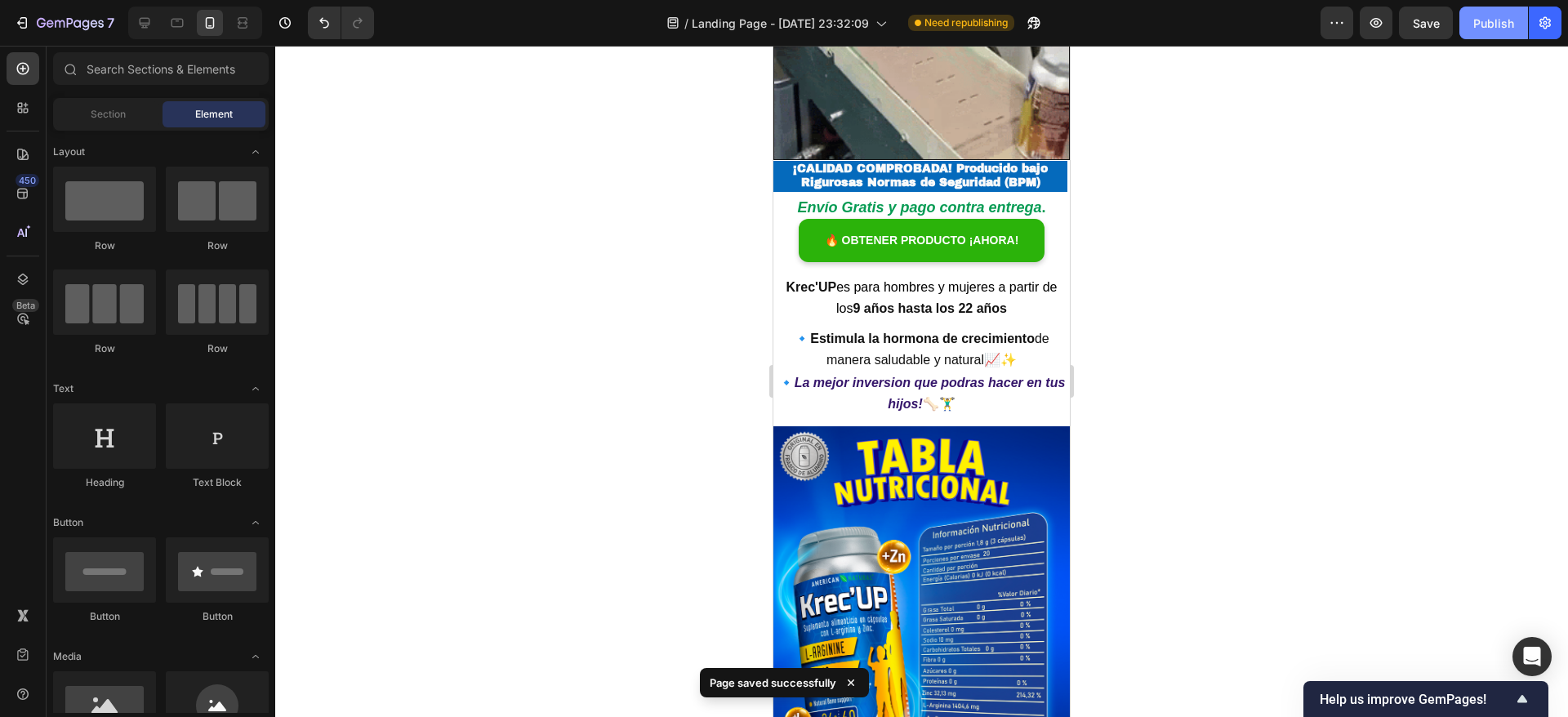
click at [1488, 21] on div "Publish" at bounding box center [1494, 22] width 41 height 17
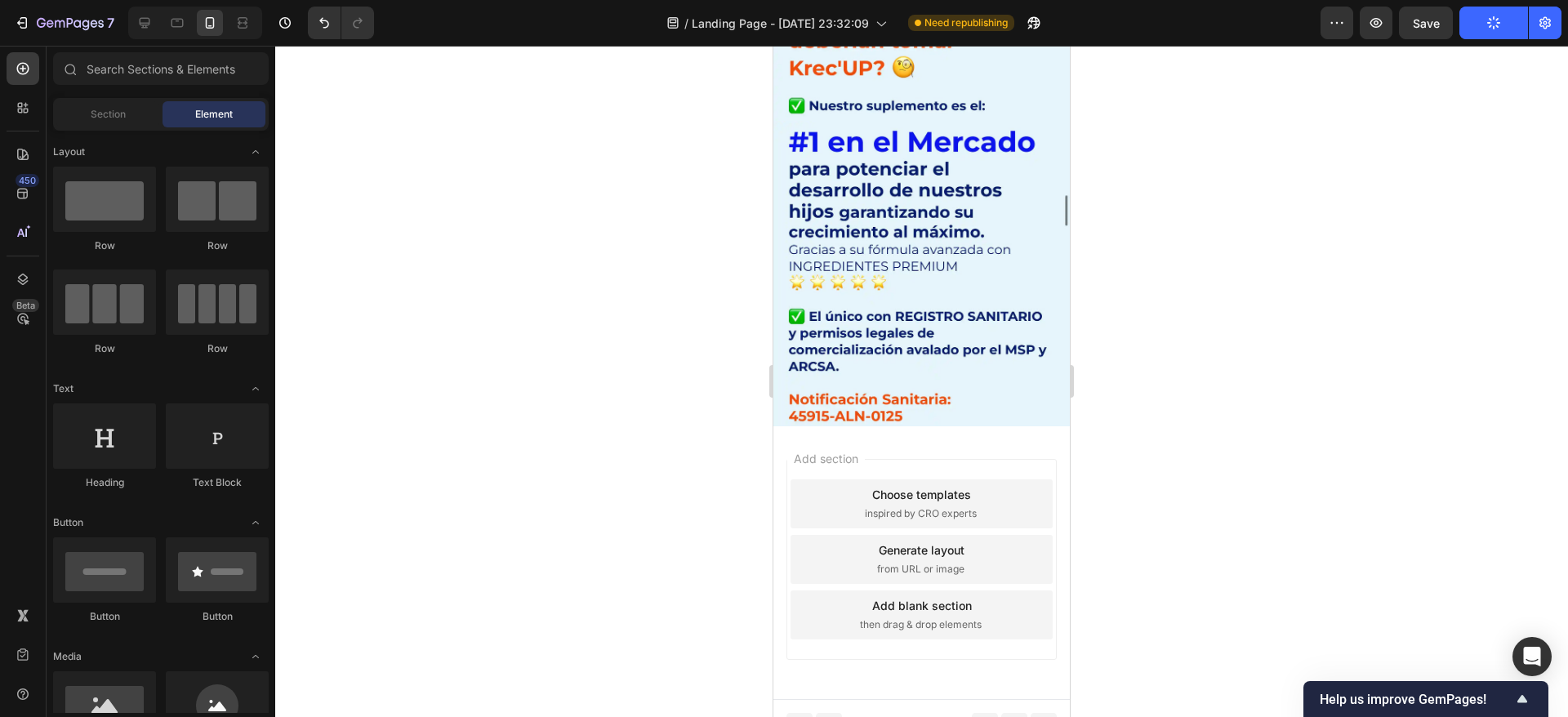
scroll to position [8096, 0]
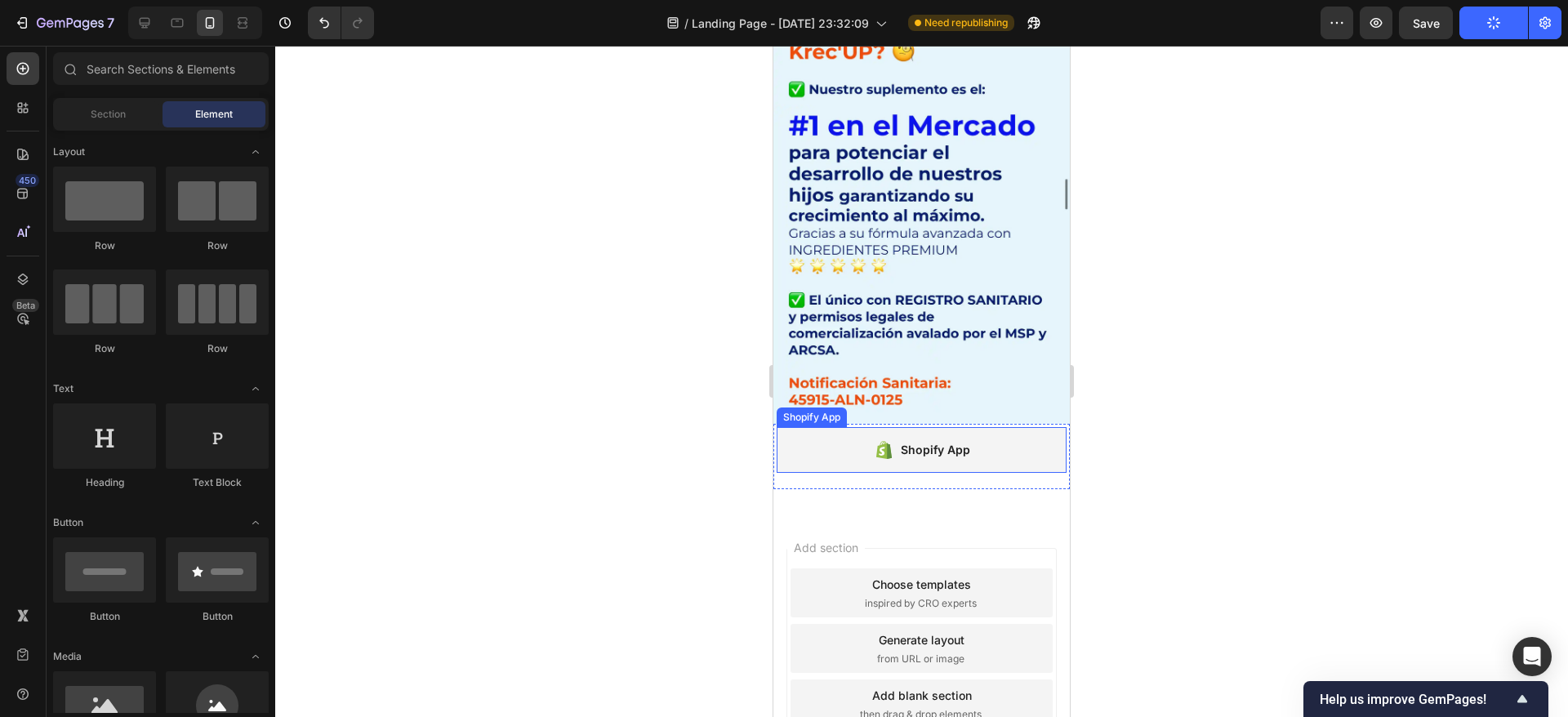
click at [824, 427] on div "Shopify App" at bounding box center [921, 449] width 290 height 45
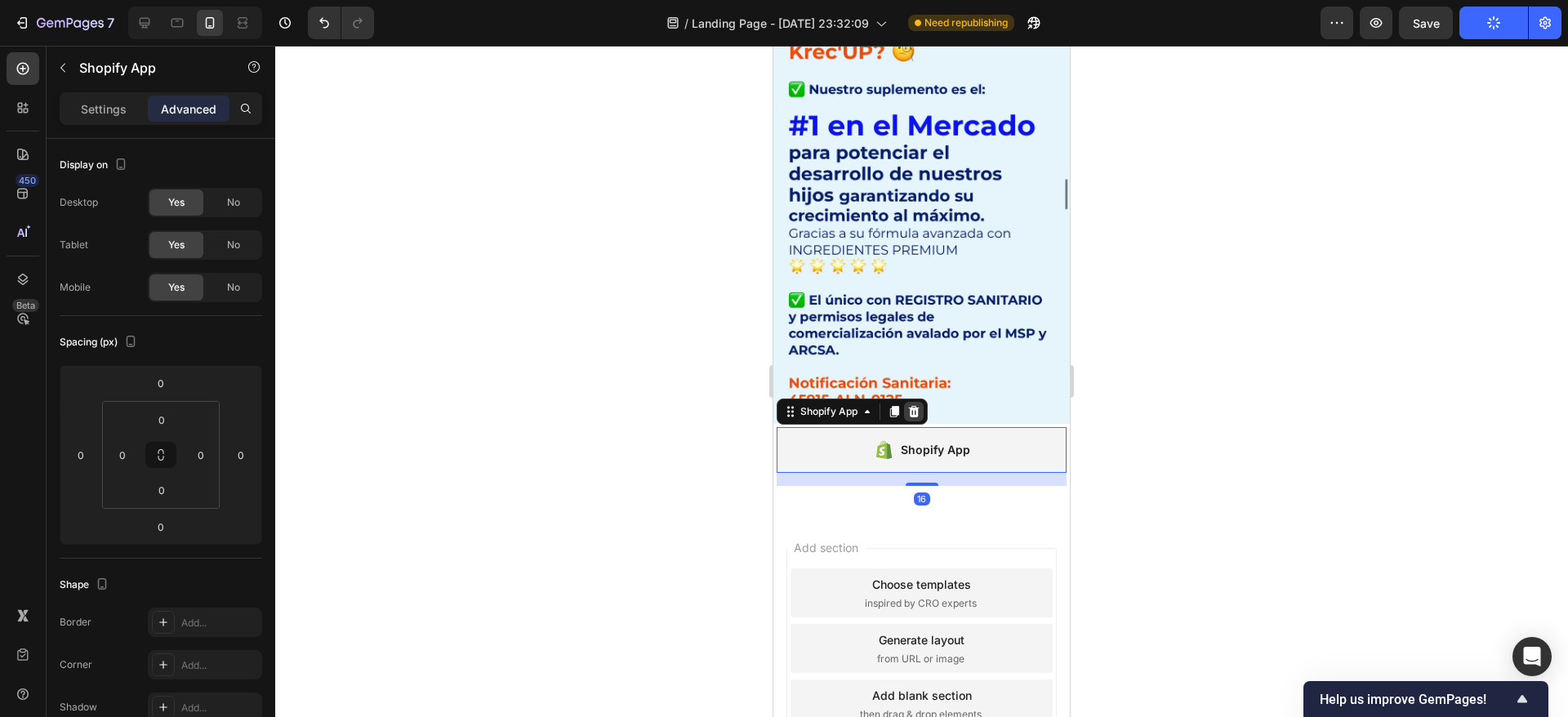
click at [913, 406] on icon at bounding box center [914, 411] width 11 height 12
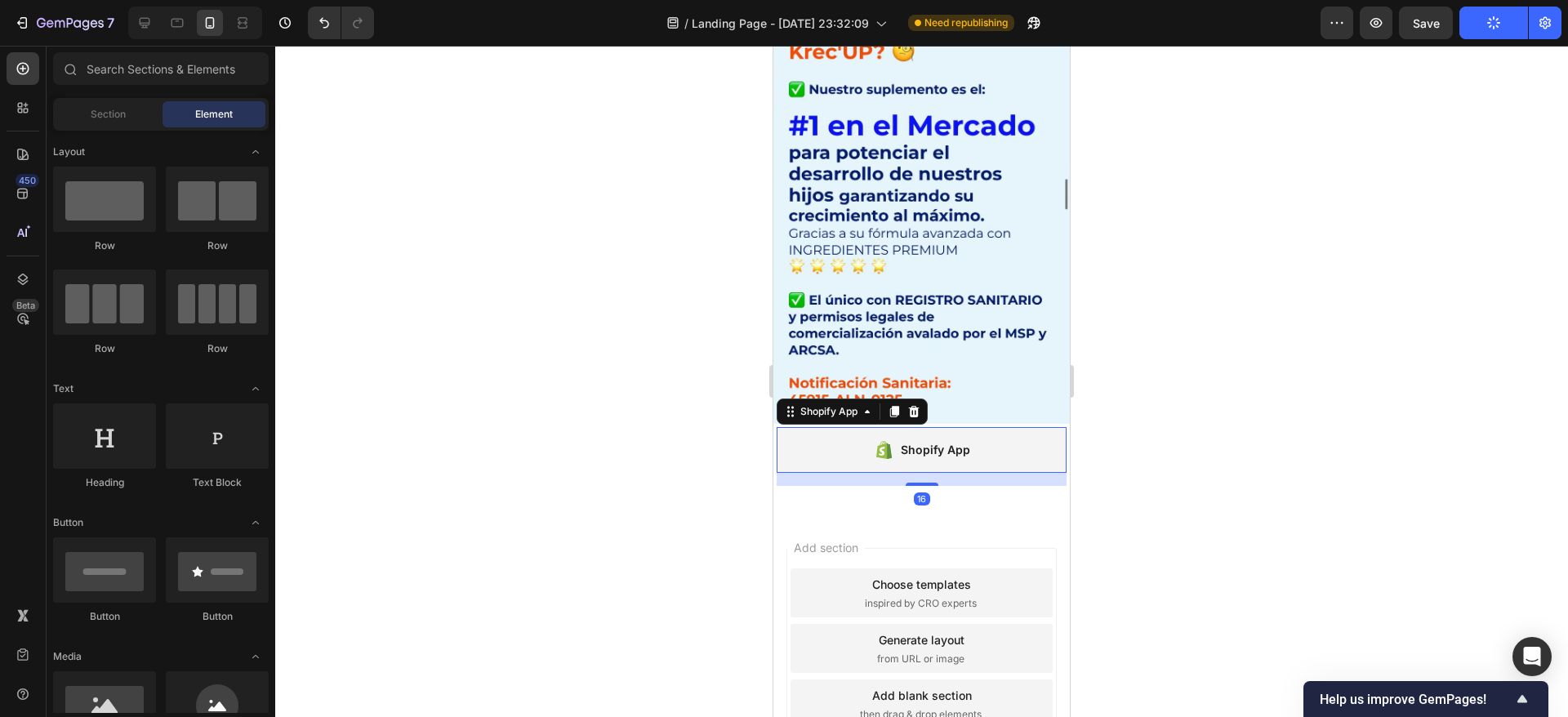
scroll to position [8086, 0]
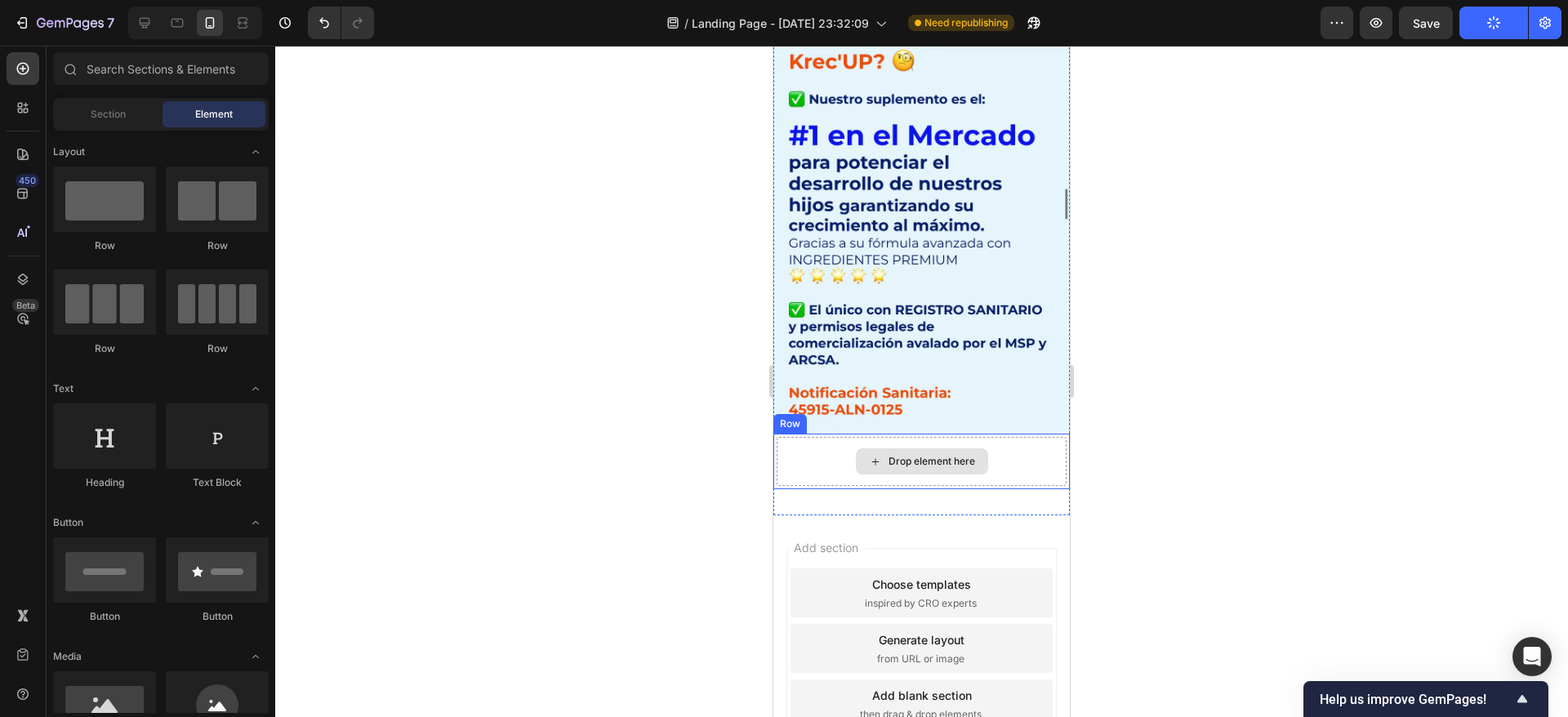
click at [796, 437] on div "Drop element here" at bounding box center [921, 461] width 290 height 49
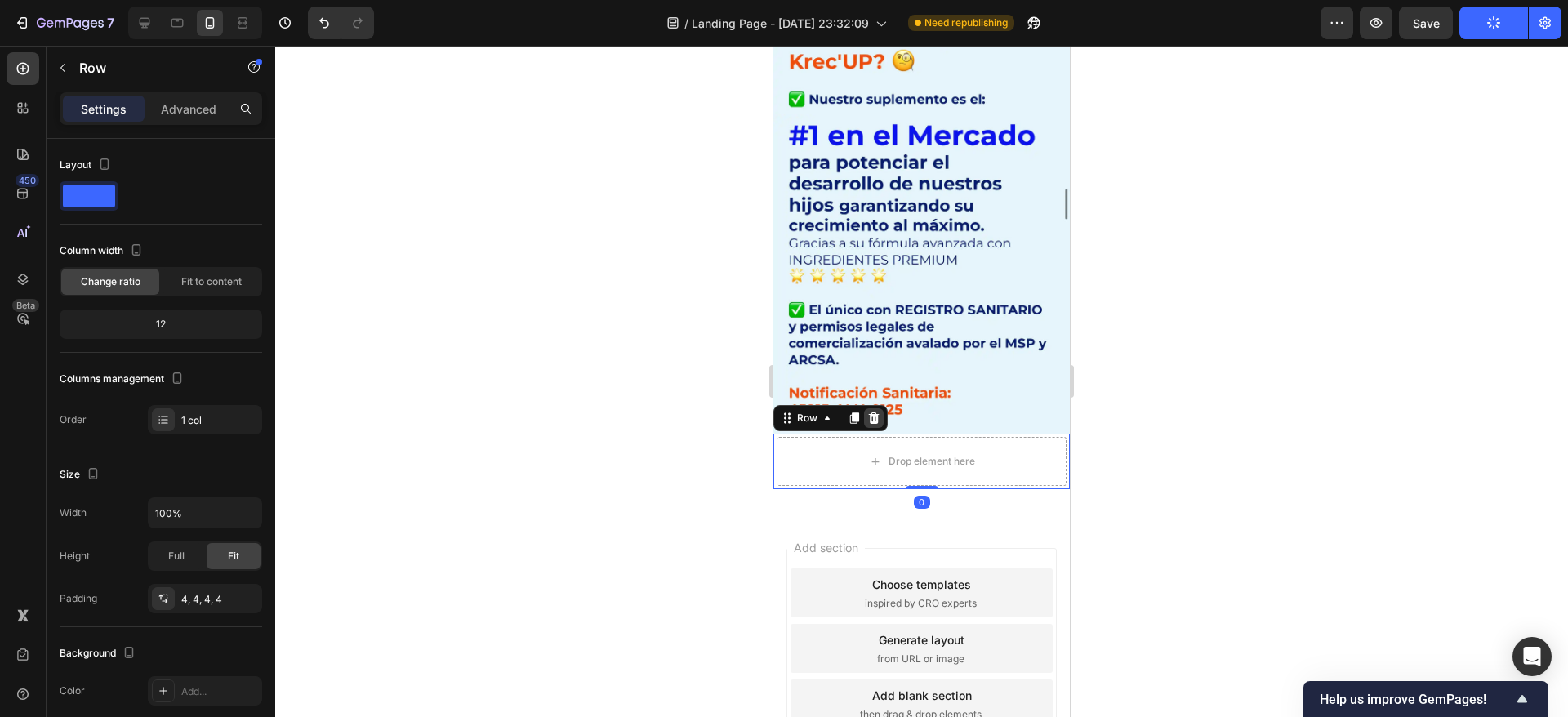
click at [873, 412] on icon at bounding box center [874, 417] width 11 height 12
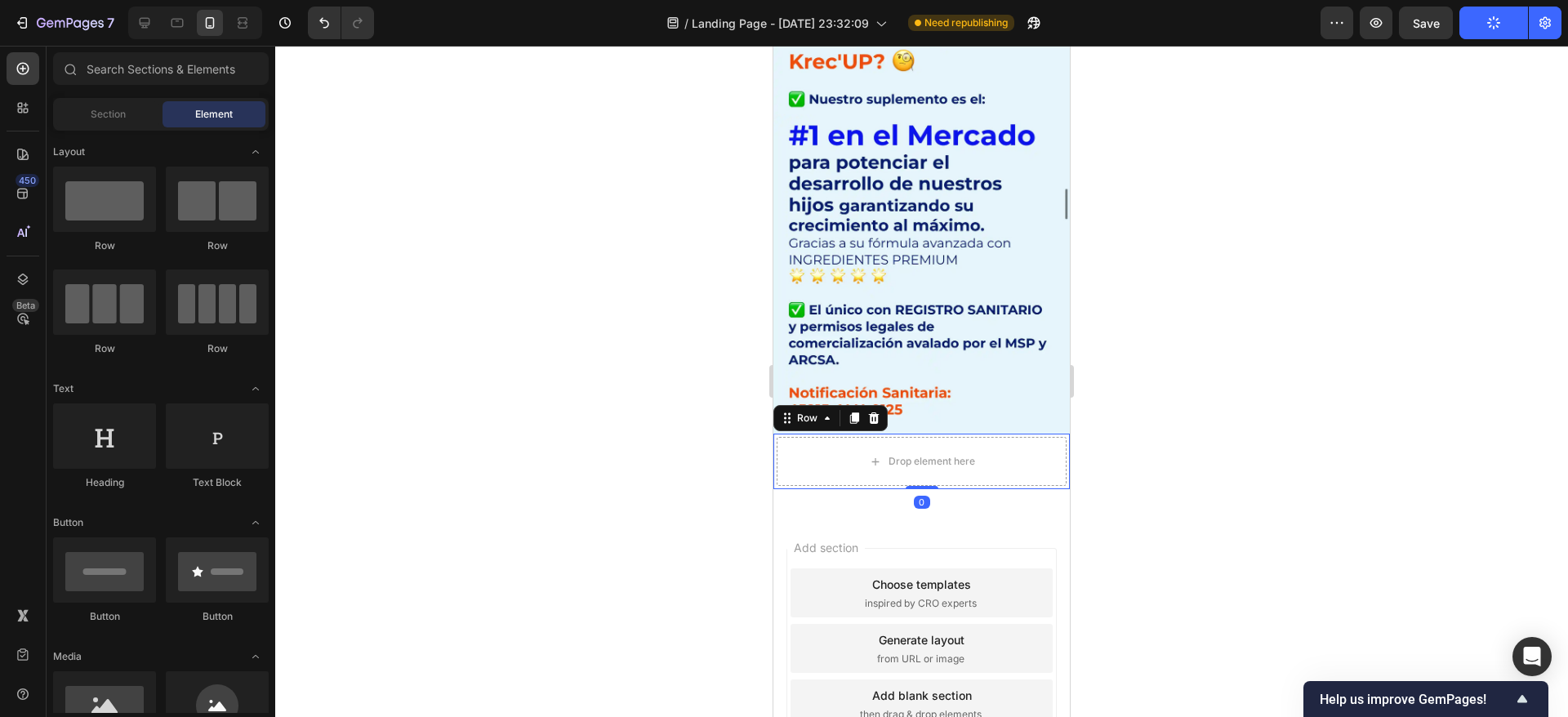
scroll to position [8031, 0]
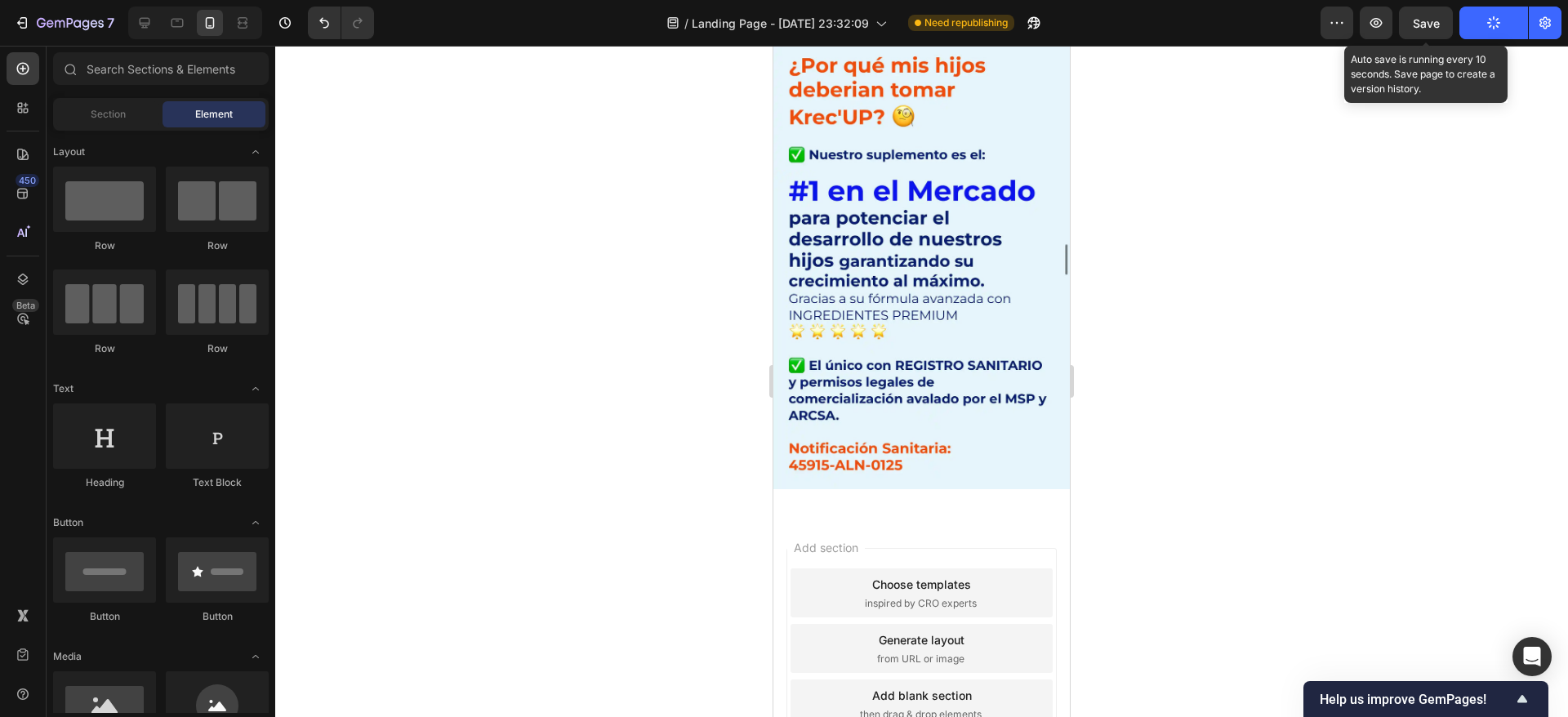
click at [1440, 29] on span "Save" at bounding box center [1426, 23] width 27 height 14
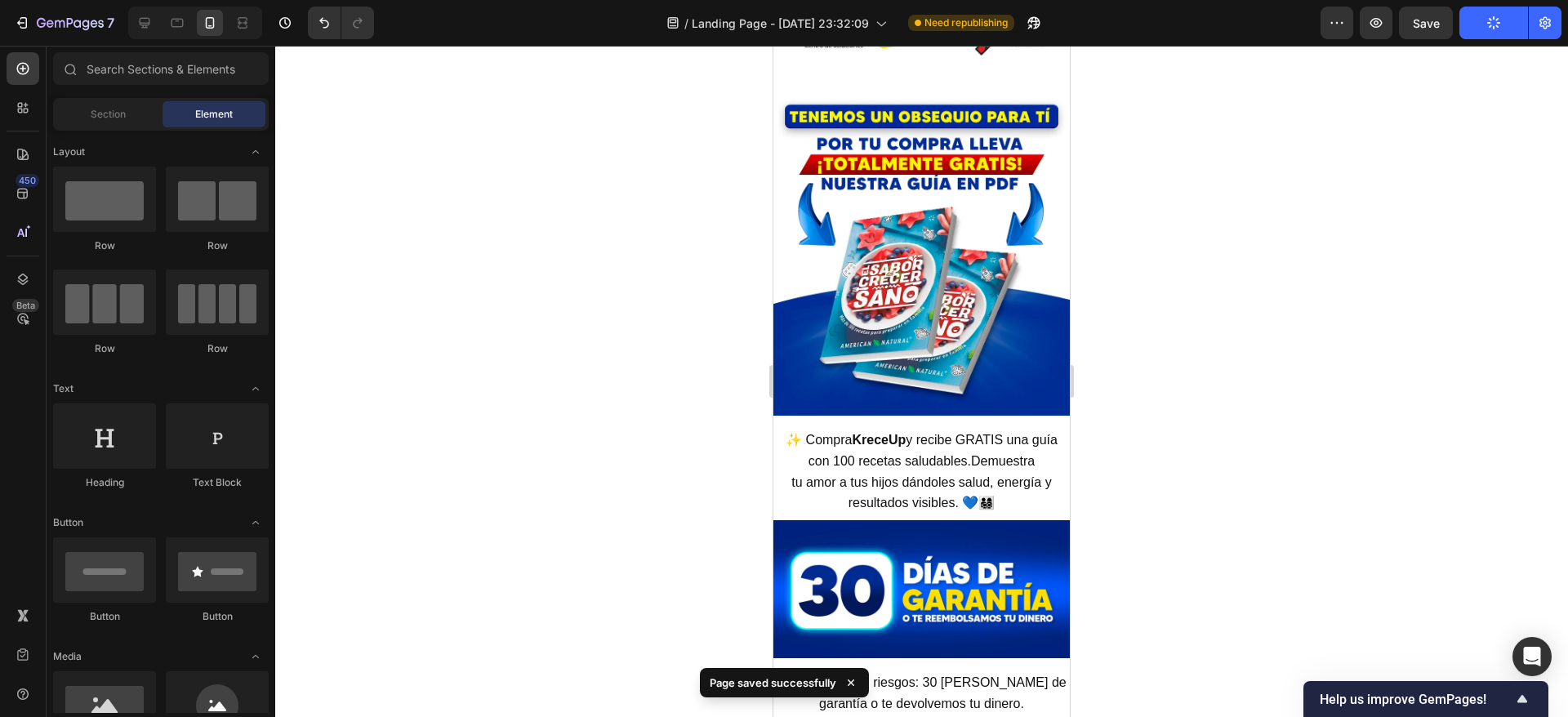
scroll to position [6632, 0]
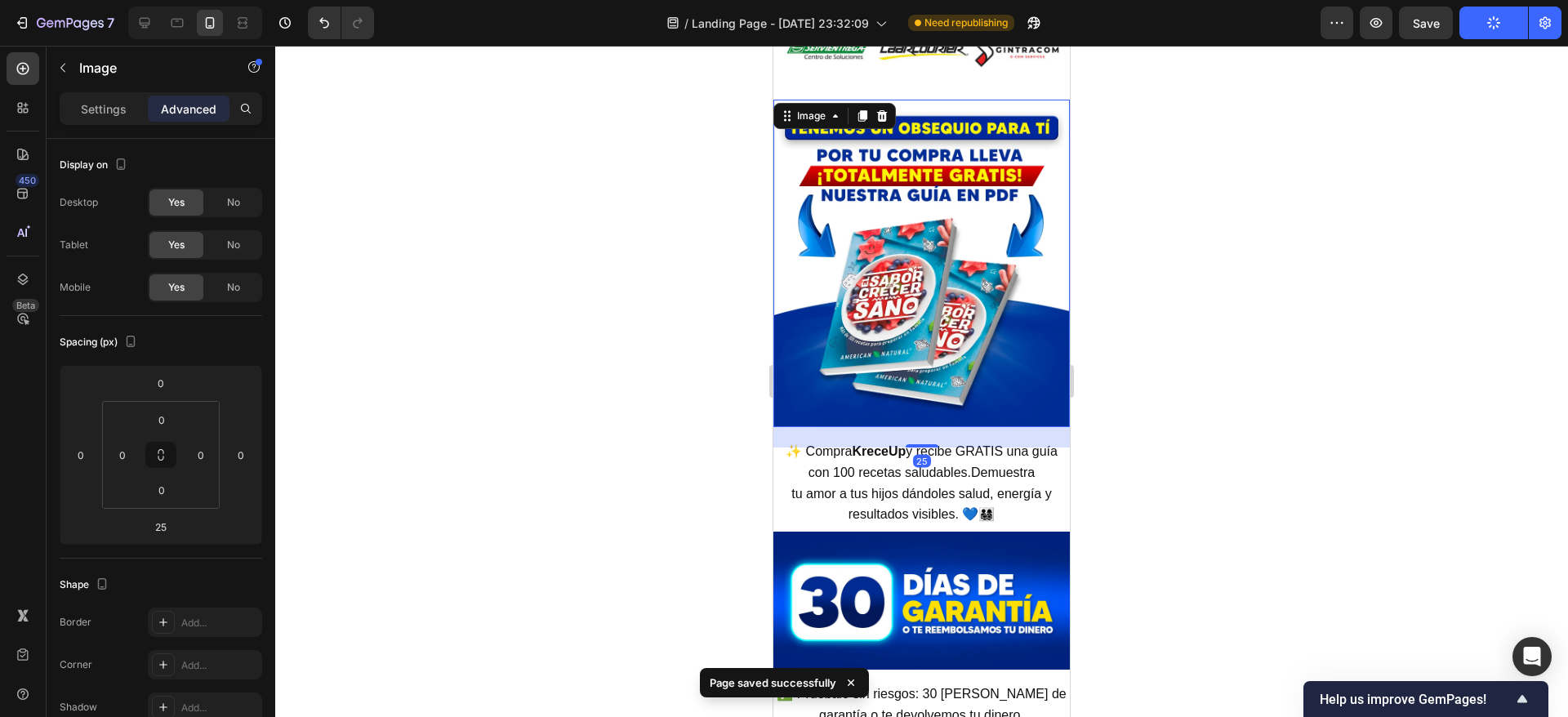
click at [933, 308] on img at bounding box center [921, 263] width 296 height 327
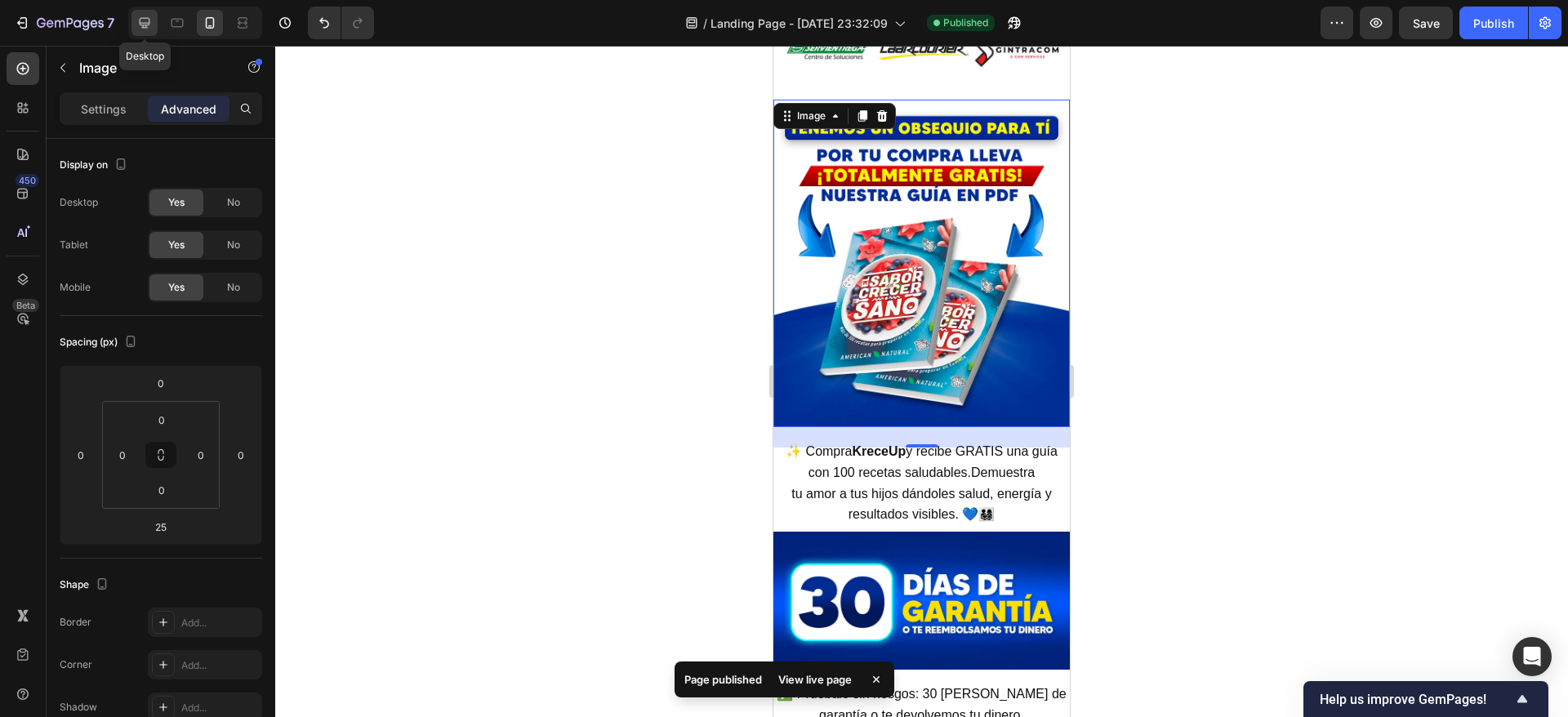
click at [148, 20] on icon at bounding box center [144, 22] width 16 height 16
type input "-50"
type input "16"
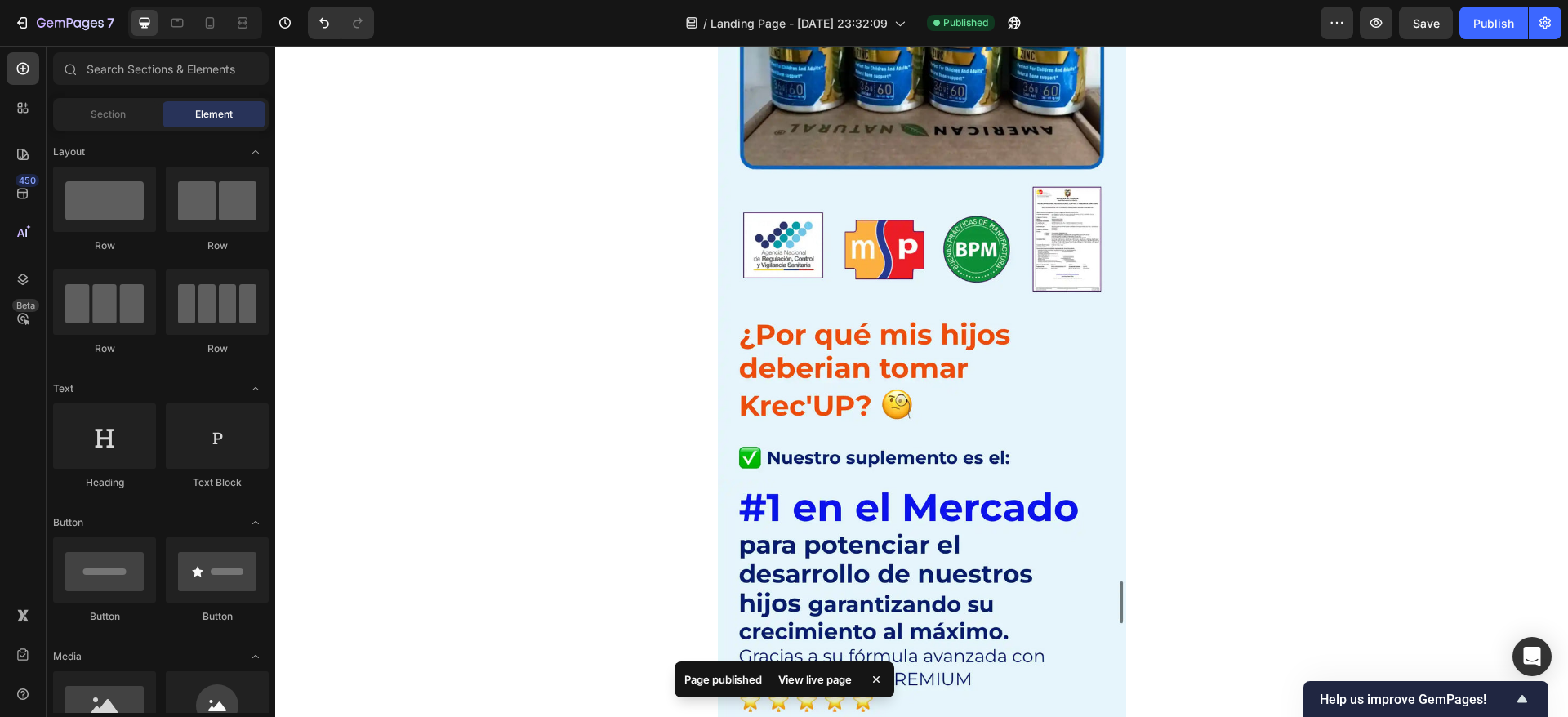
scroll to position [8501, 0]
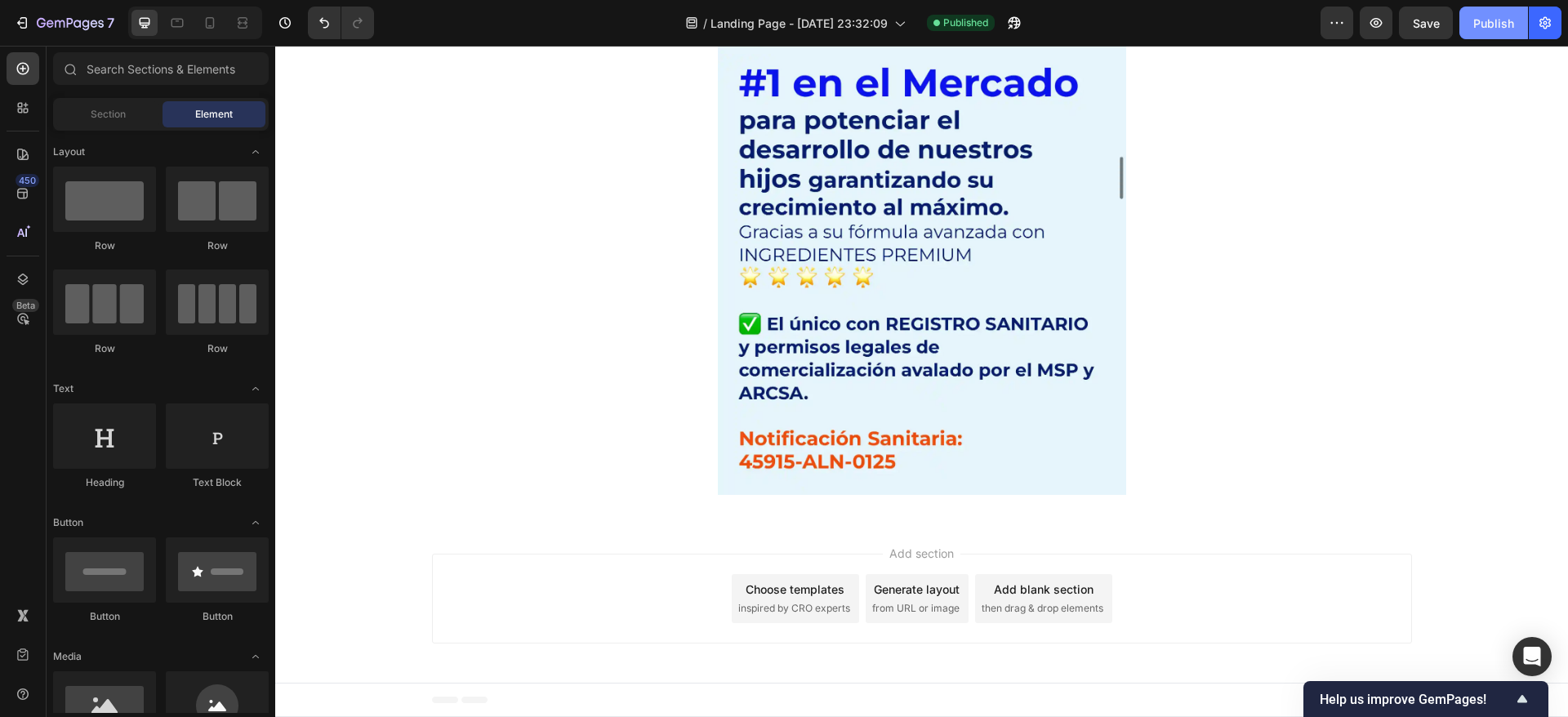
click at [1490, 21] on div "Publish" at bounding box center [1494, 22] width 41 height 17
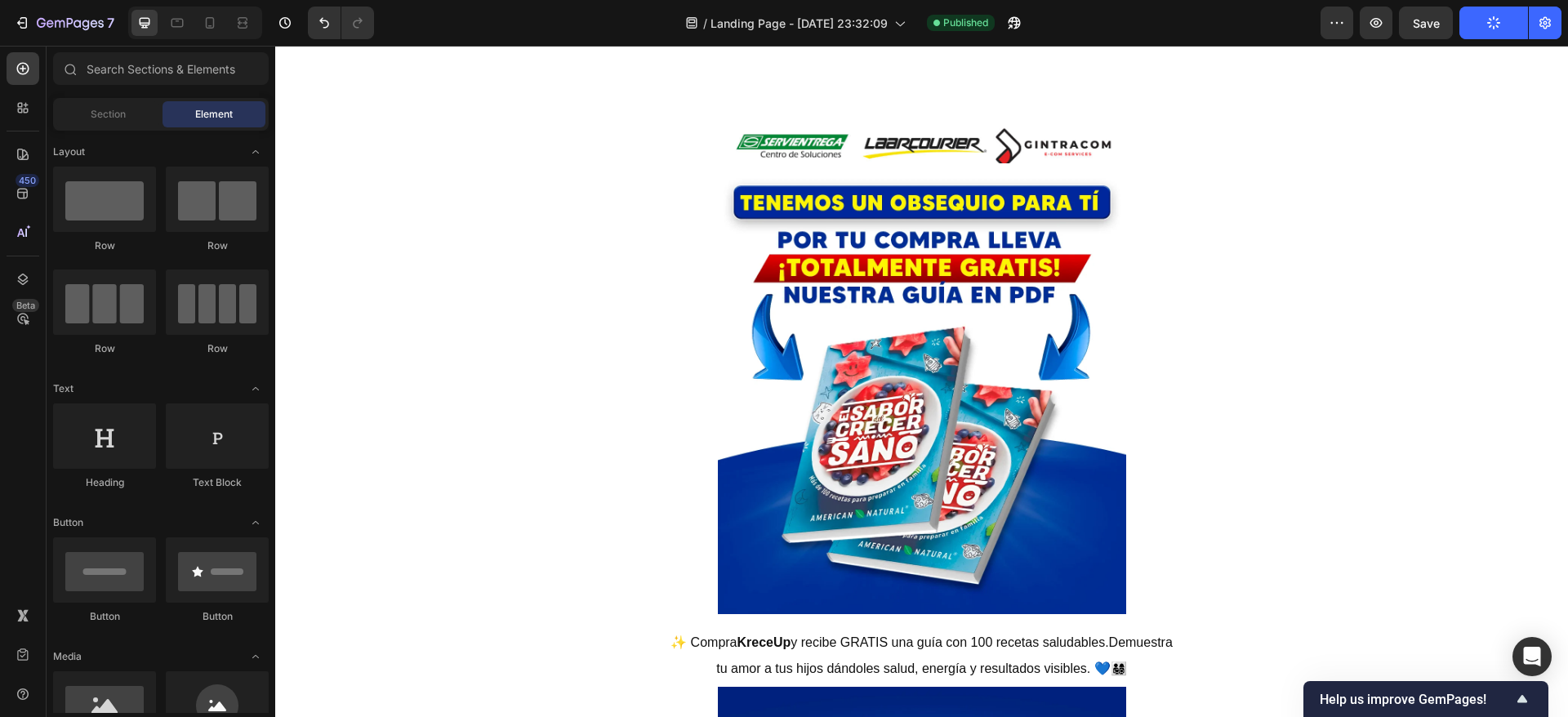
scroll to position [6652, 0]
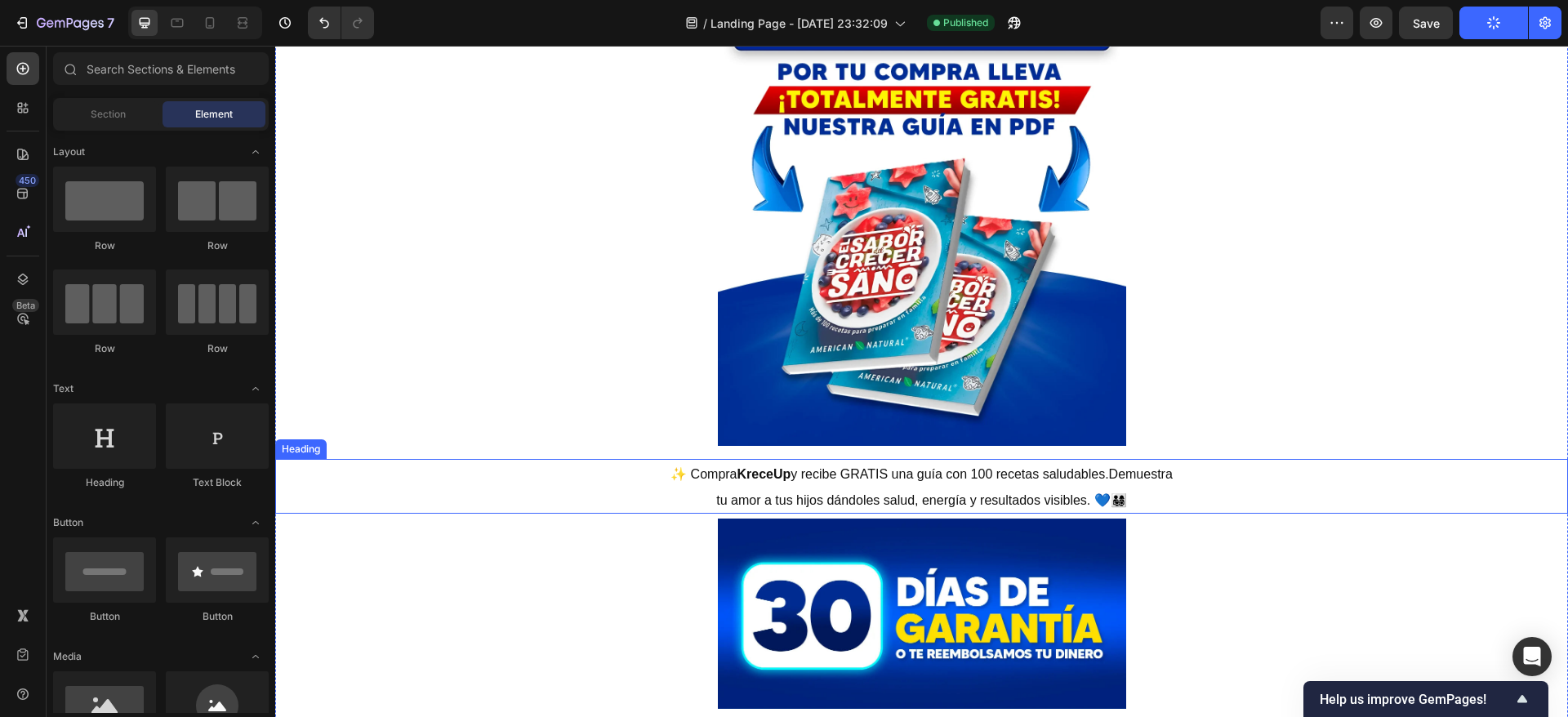
click at [994, 506] on span "tu amor a tus hijos dándoles salud, energía y resultados visibles. 💙👨‍👩‍👧‍👦" at bounding box center [921, 500] width 410 height 14
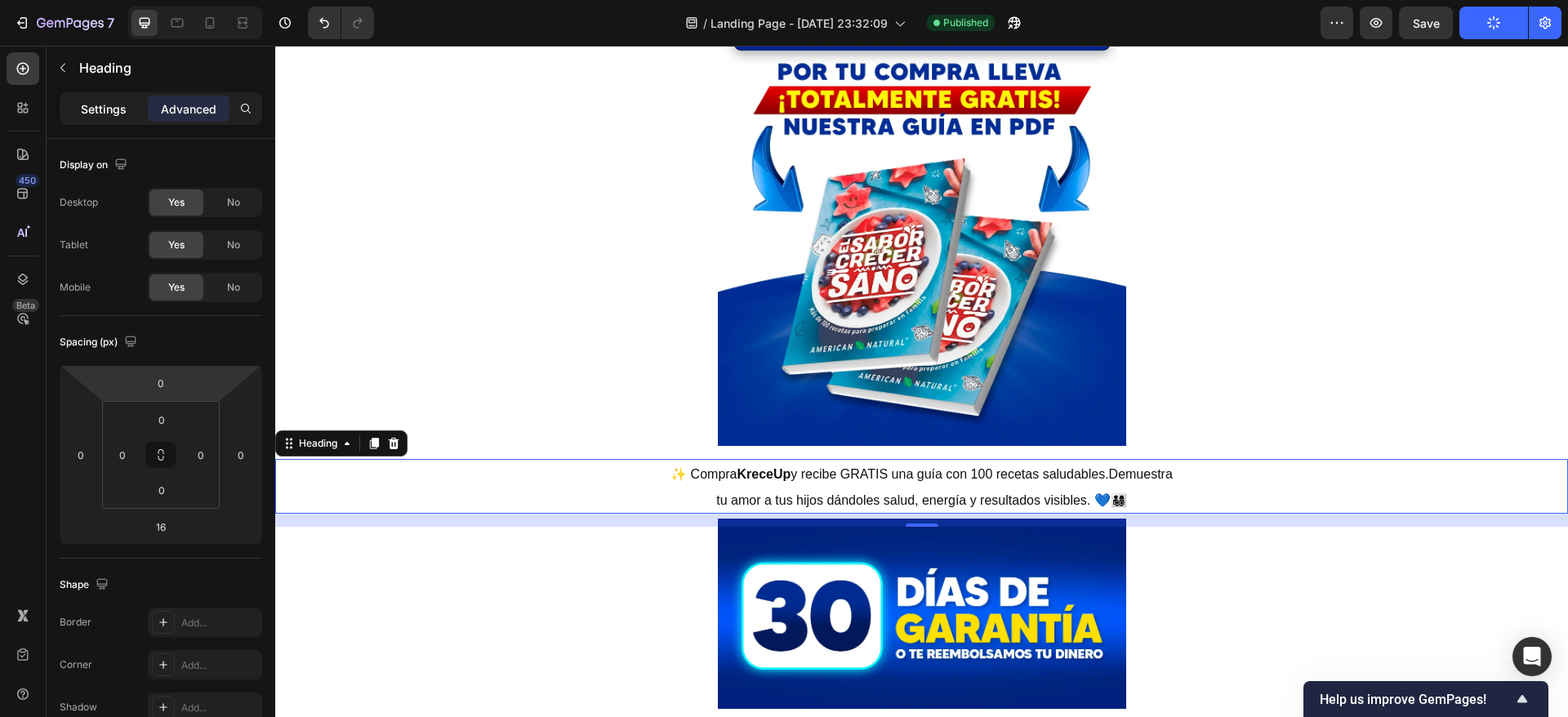
click at [124, 112] on p "Settings" at bounding box center [103, 109] width 45 height 17
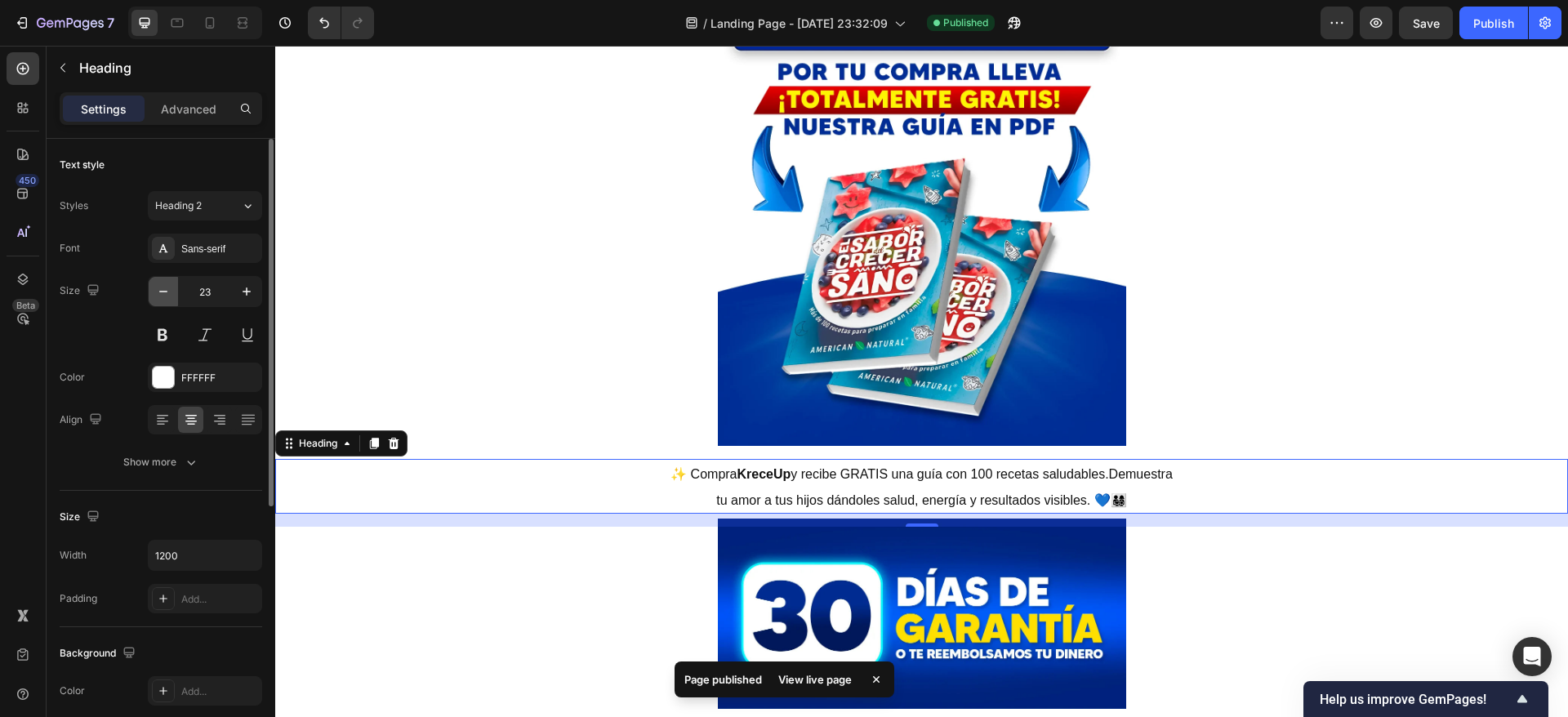
click at [160, 287] on icon "button" at bounding box center [163, 292] width 16 height 16
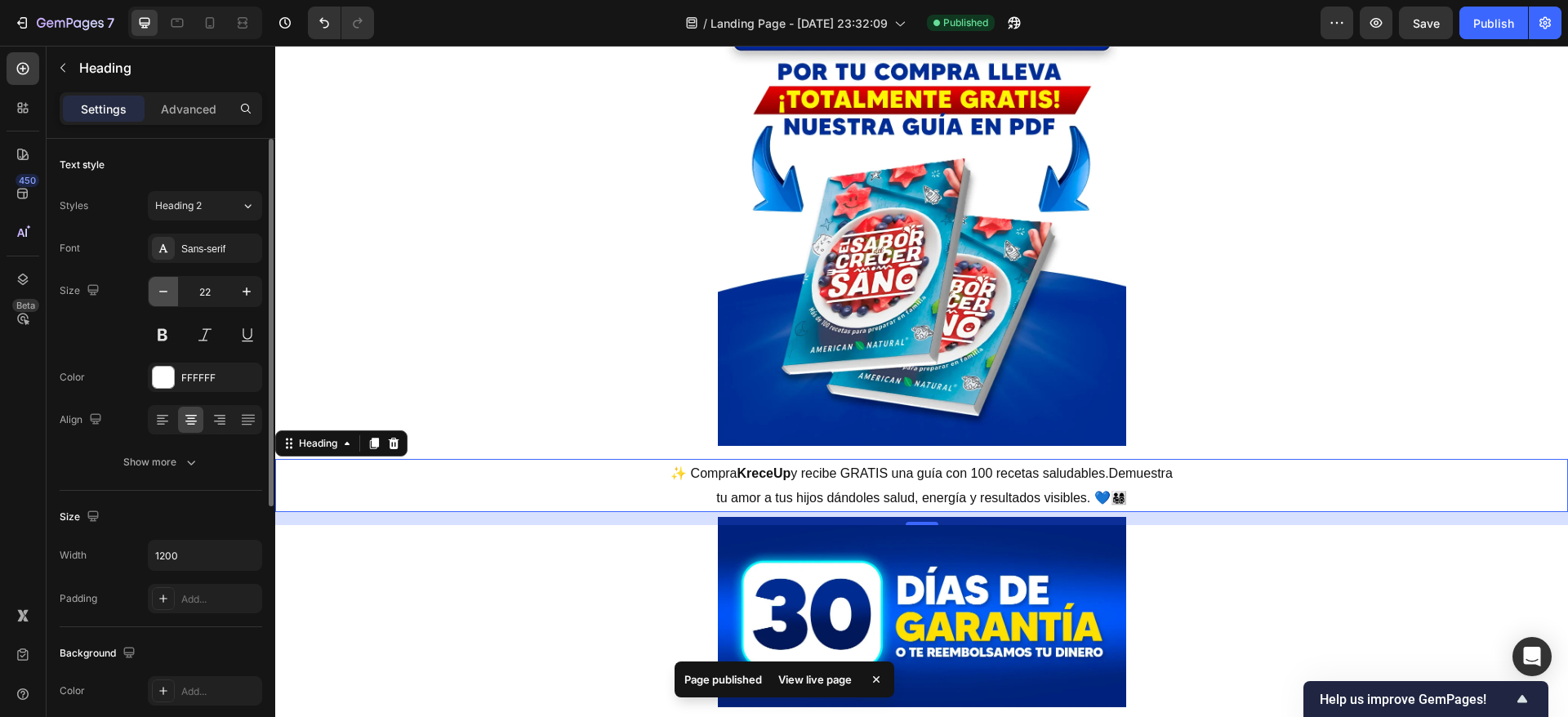
click at [160, 286] on icon "button" at bounding box center [163, 292] width 16 height 16
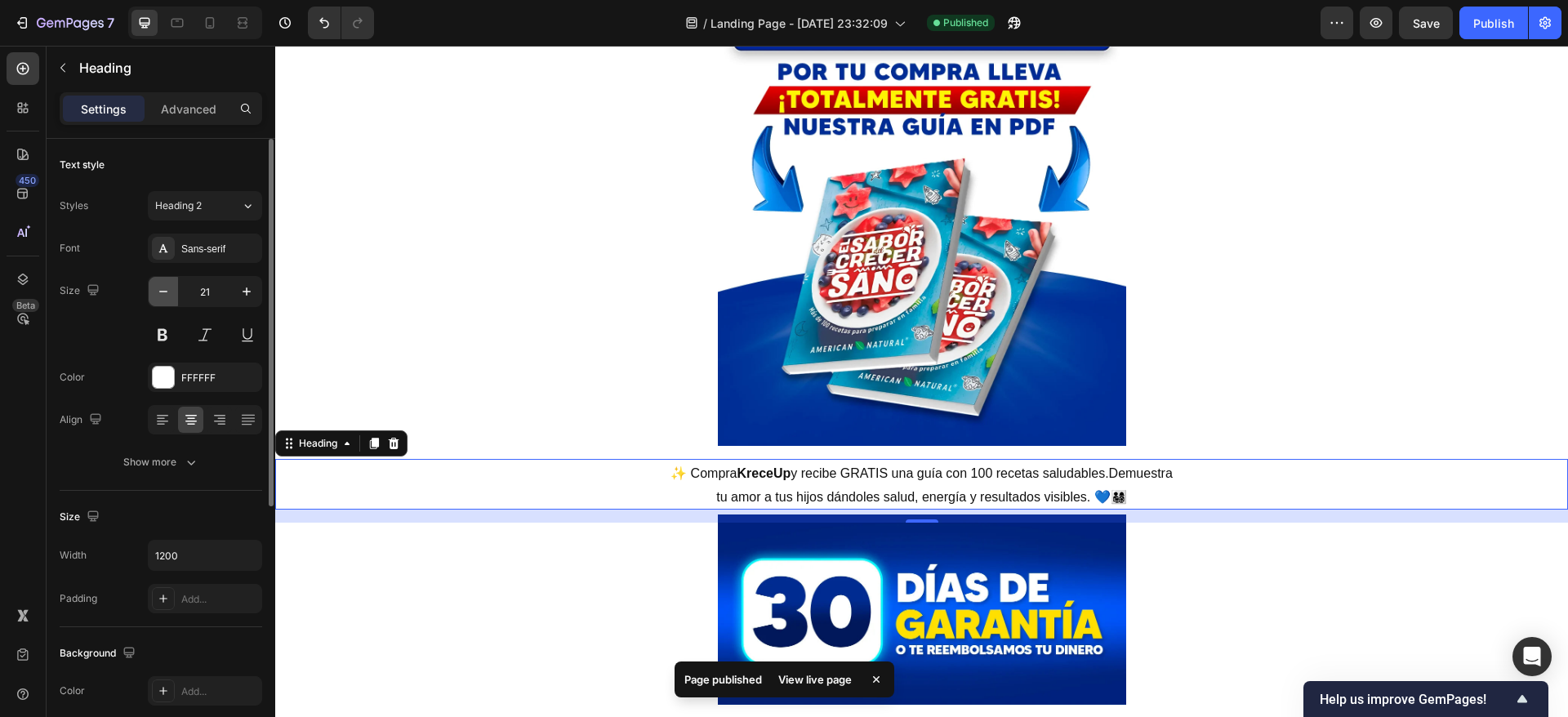
click at [160, 286] on icon "button" at bounding box center [163, 292] width 16 height 16
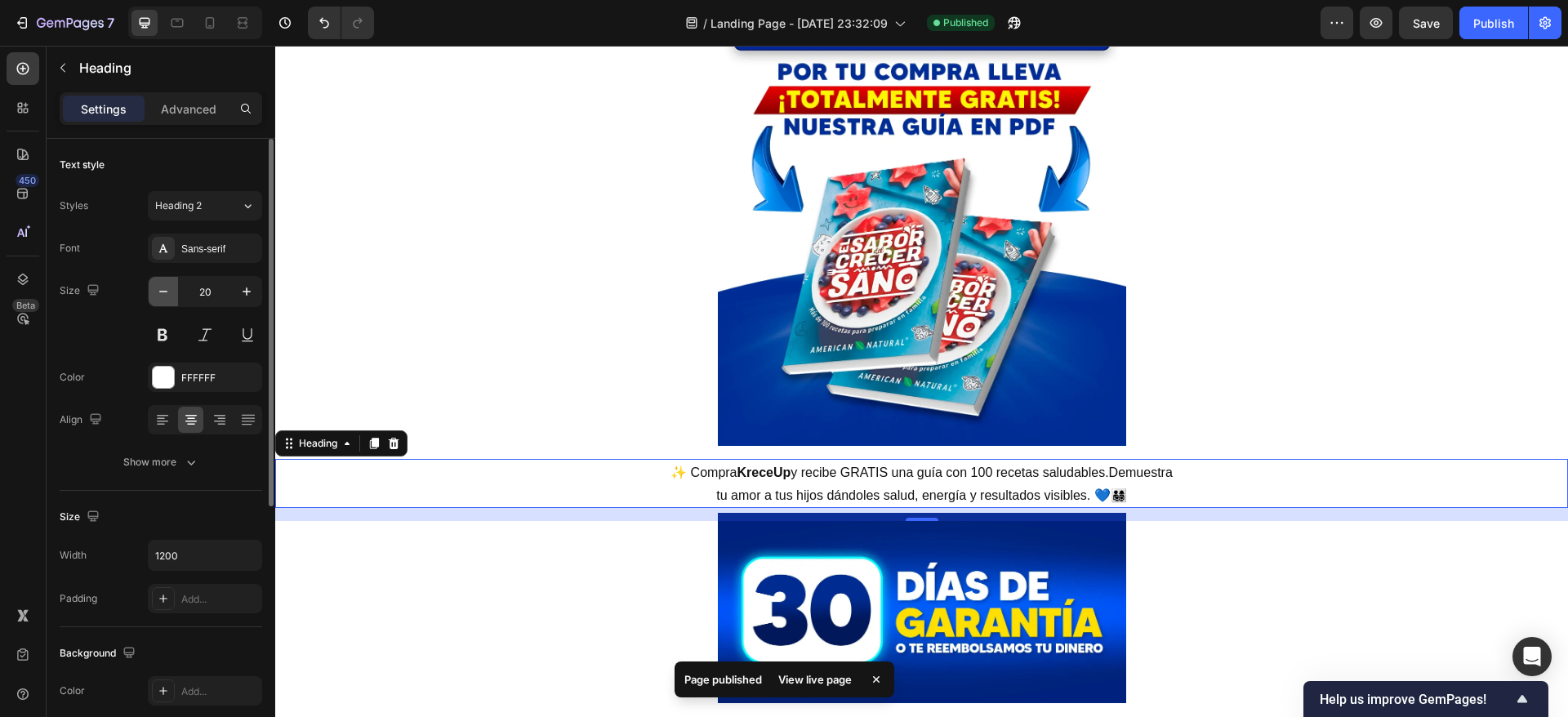
click at [160, 286] on icon "button" at bounding box center [163, 292] width 16 height 16
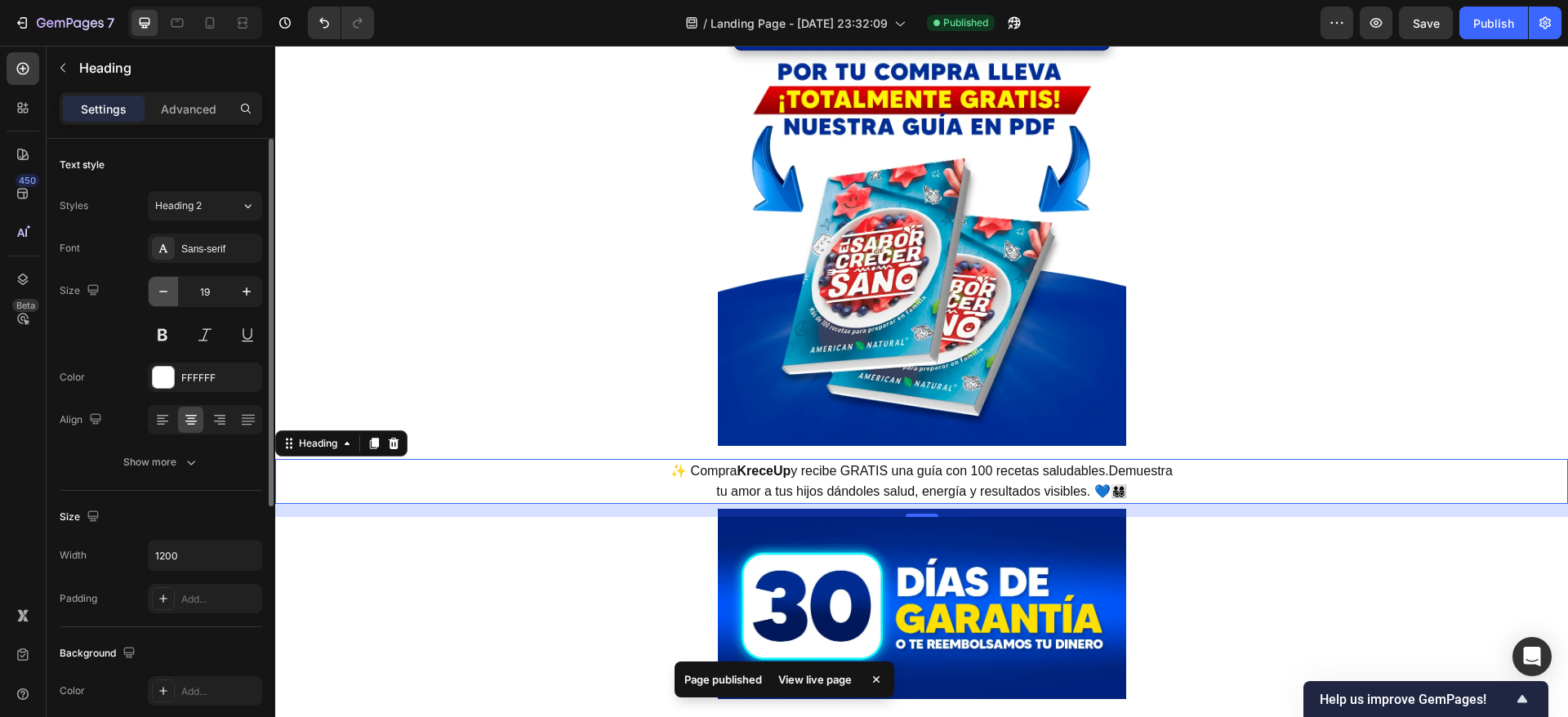
click at [160, 286] on icon "button" at bounding box center [163, 292] width 16 height 16
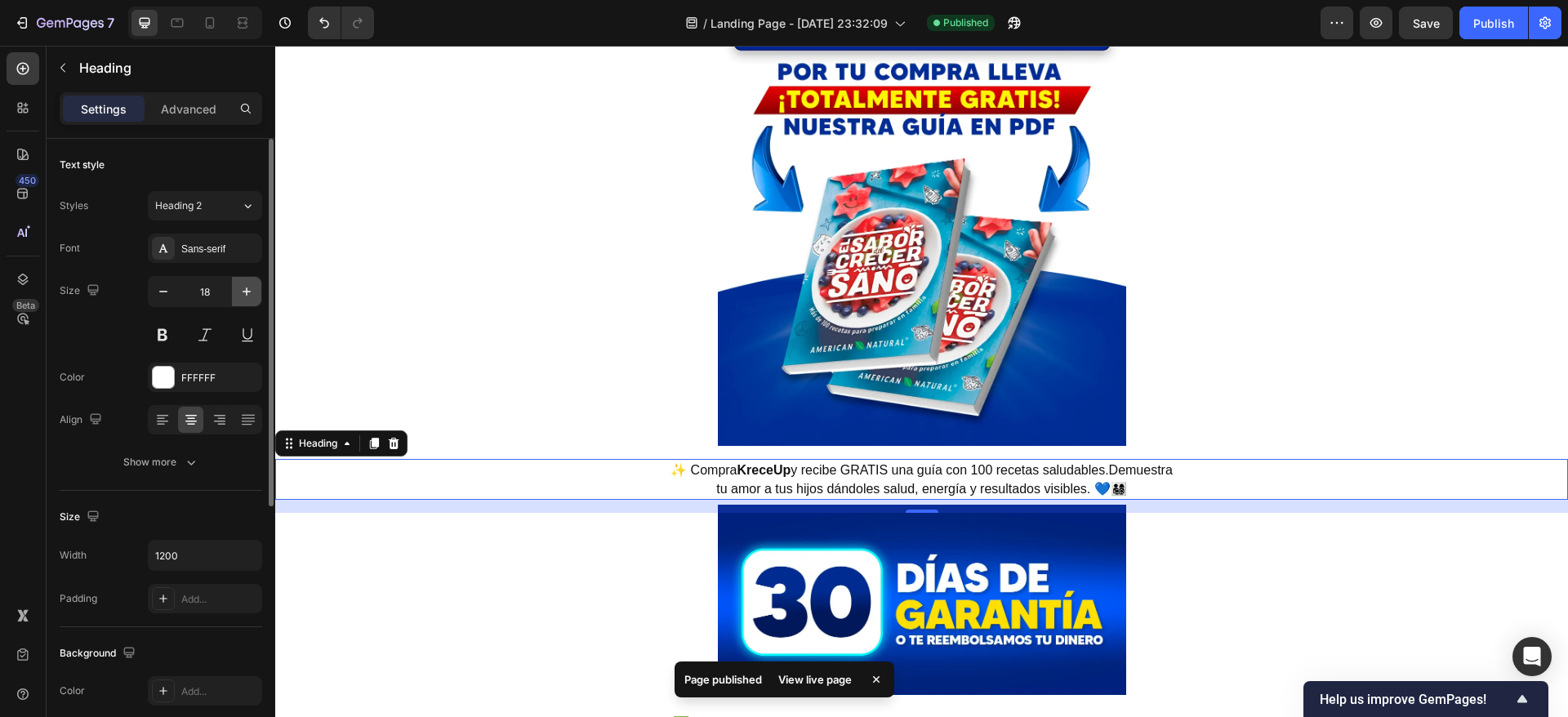
click at [242, 294] on icon "button" at bounding box center [246, 292] width 16 height 16
type input "19"
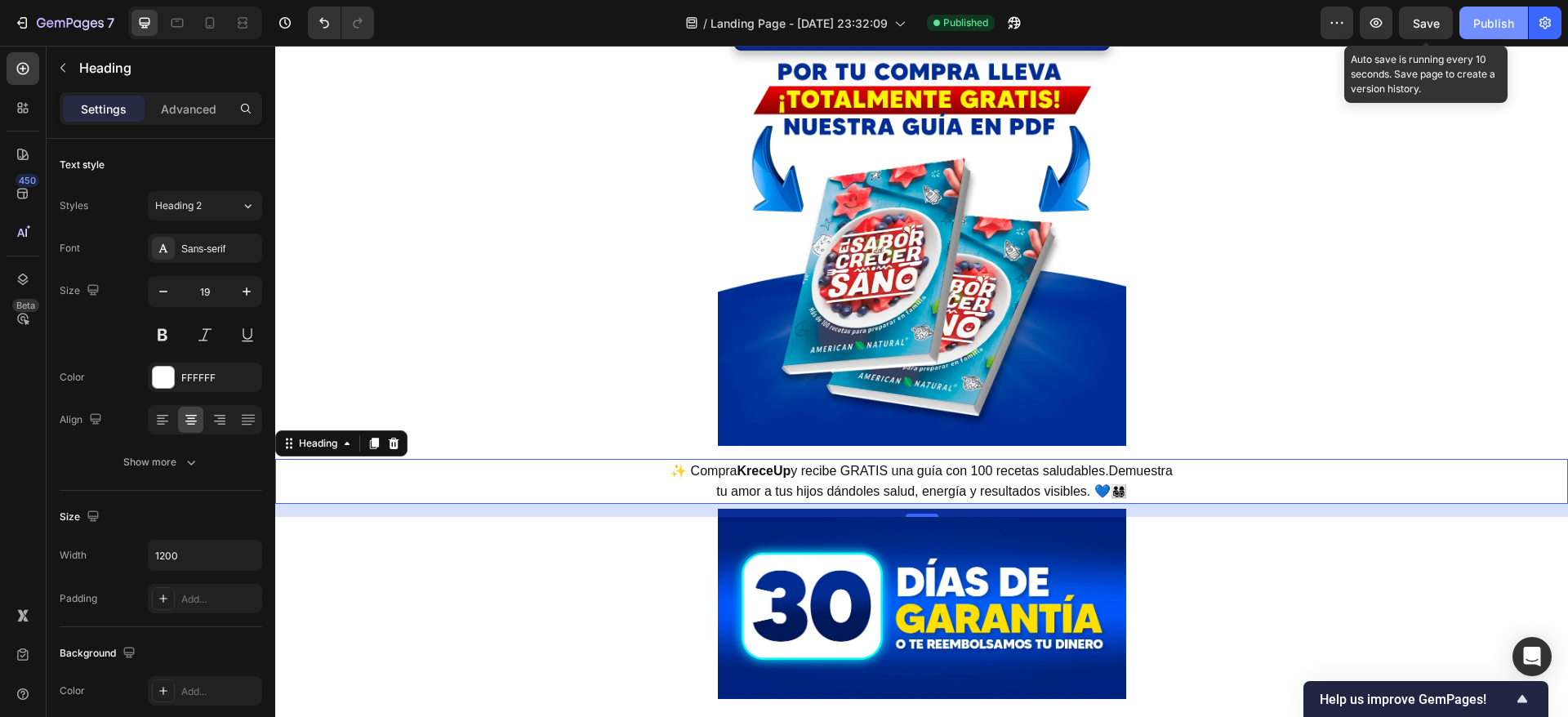
drag, startPoint x: 1430, startPoint y: 16, endPoint x: 1477, endPoint y: 31, distance: 49.3
click at [1432, 17] on div "Save" at bounding box center [1426, 22] width 27 height 17
drag, startPoint x: 1483, startPoint y: 24, endPoint x: 1473, endPoint y: 36, distance: 15.6
click at [1483, 24] on div "Publish" at bounding box center [1494, 22] width 41 height 17
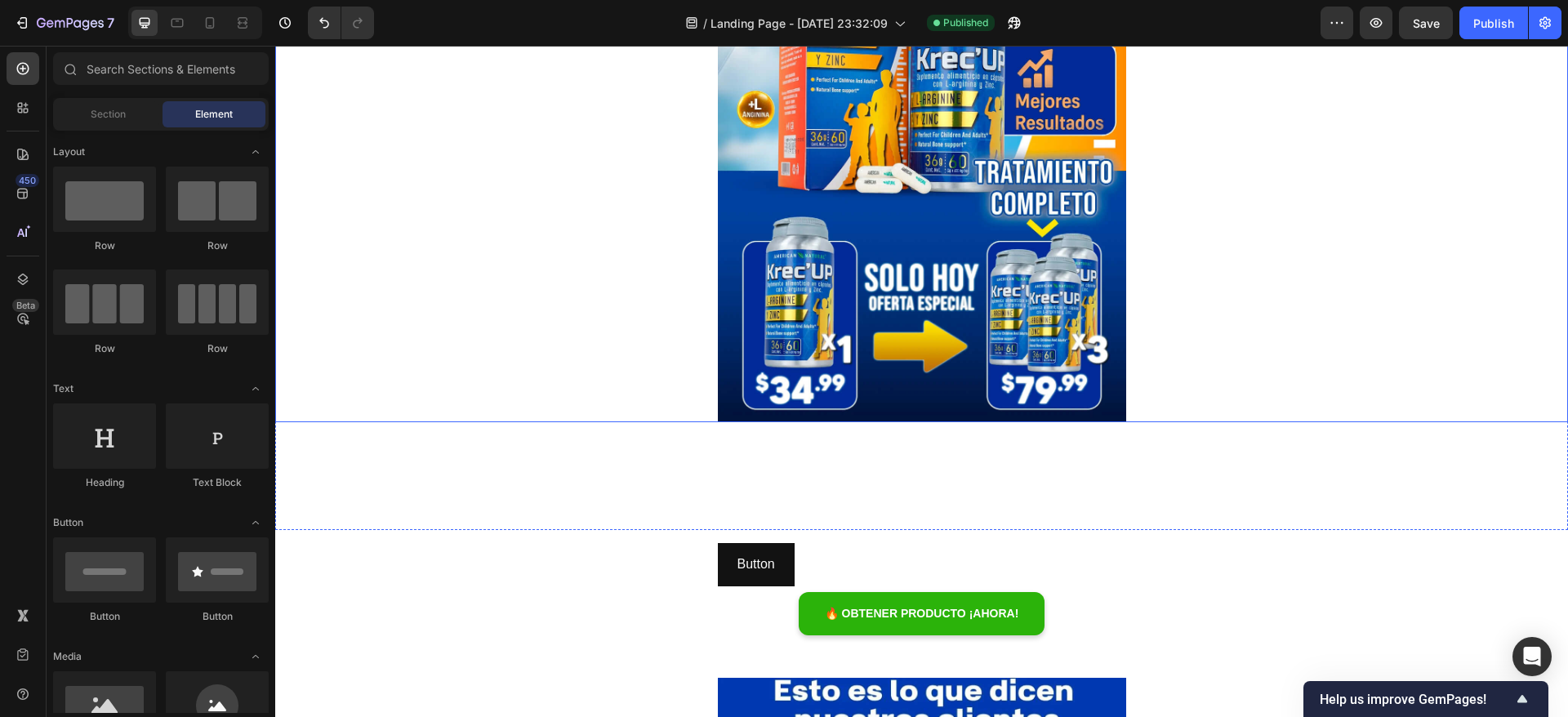
scroll to position [393, 0]
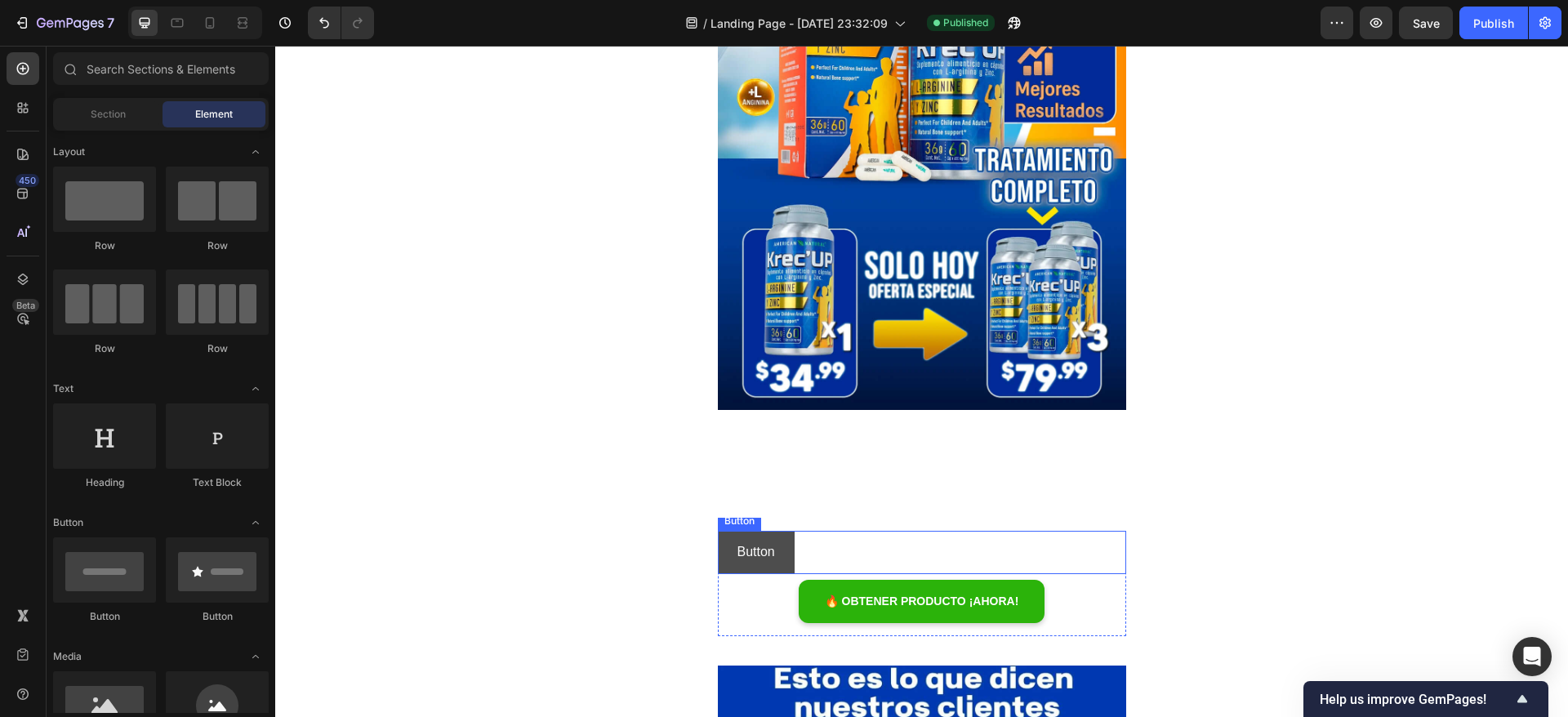
click at [721, 547] on link "Button" at bounding box center [756, 552] width 77 height 44
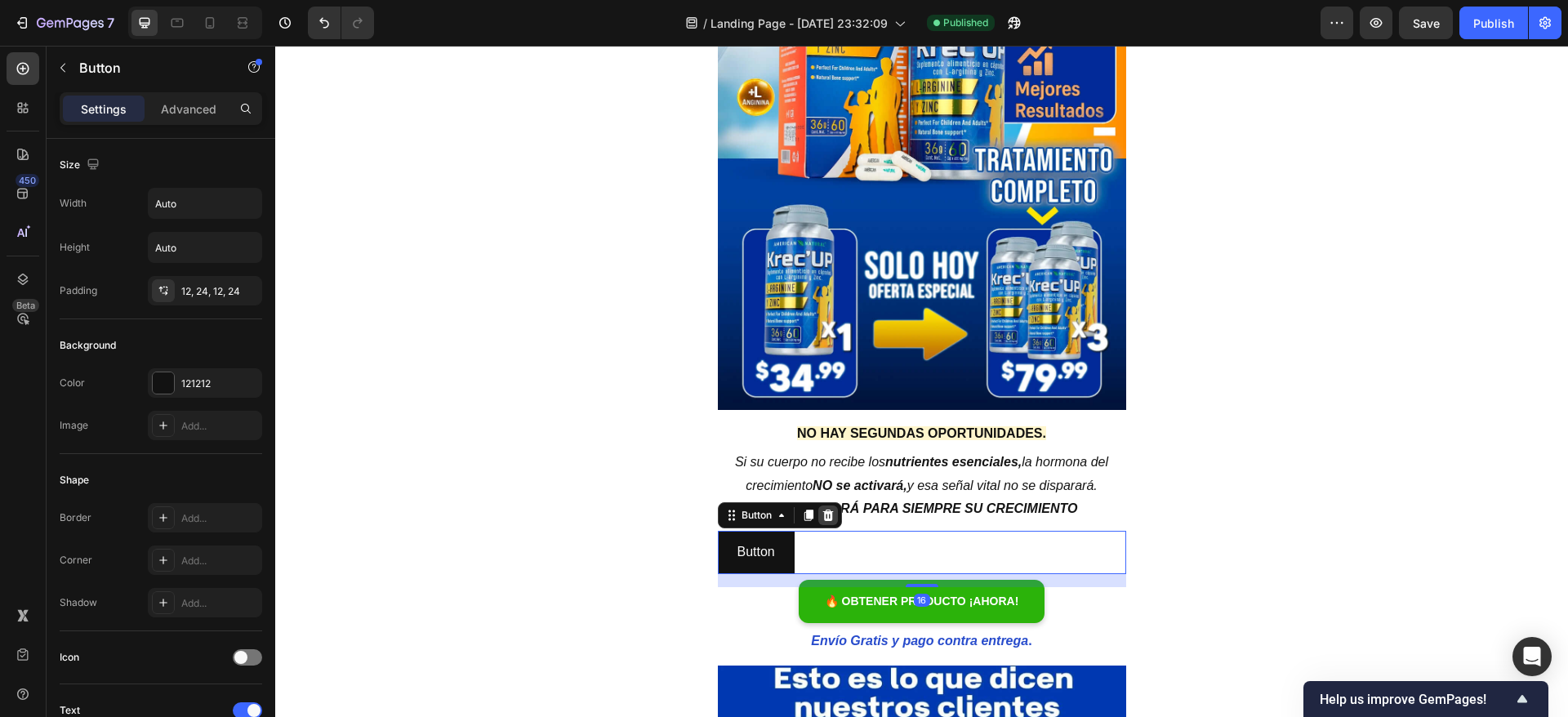
click at [825, 509] on icon at bounding box center [828, 515] width 13 height 13
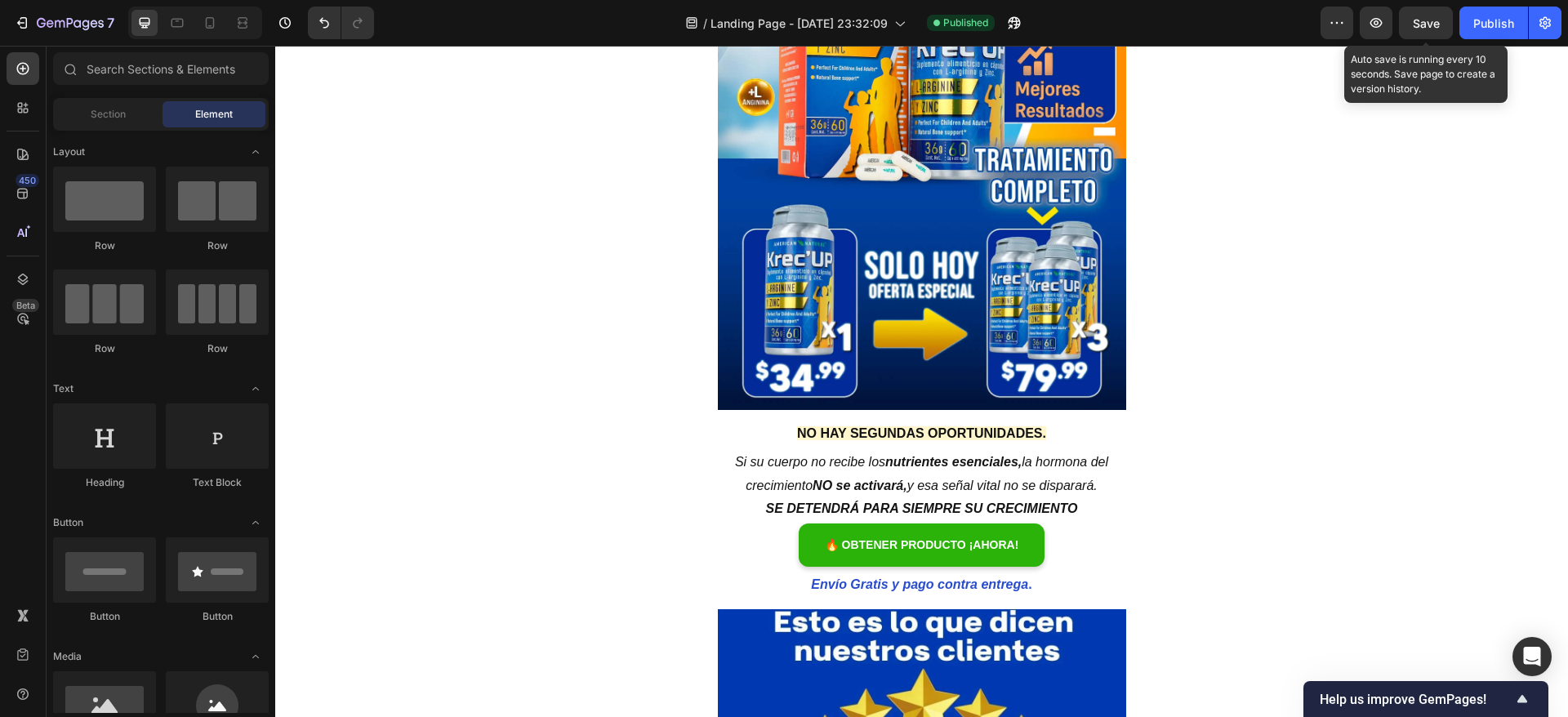
drag, startPoint x: 1424, startPoint y: 17, endPoint x: 1428, endPoint y: 40, distance: 23.3
click at [1425, 19] on span "Save" at bounding box center [1426, 23] width 27 height 14
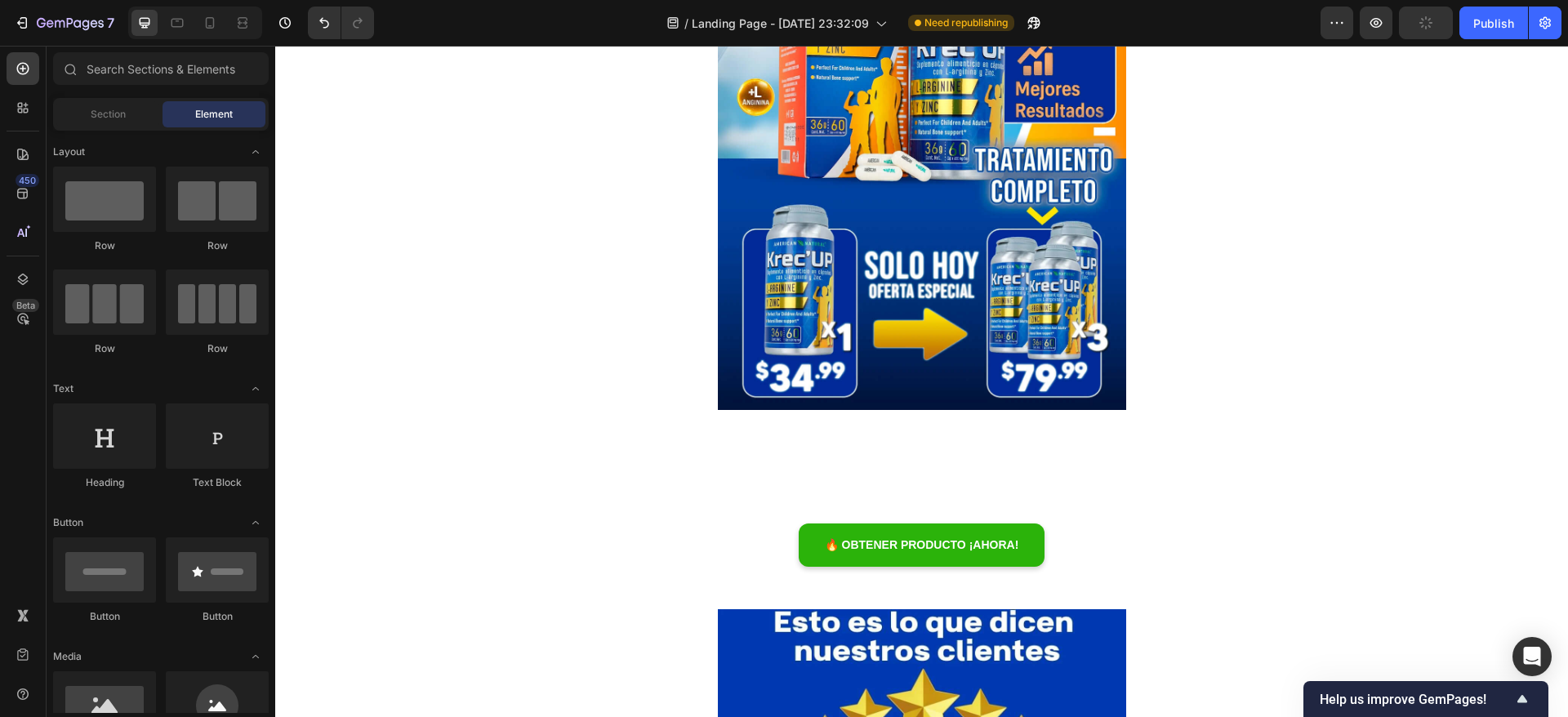
scroll to position [0, 0]
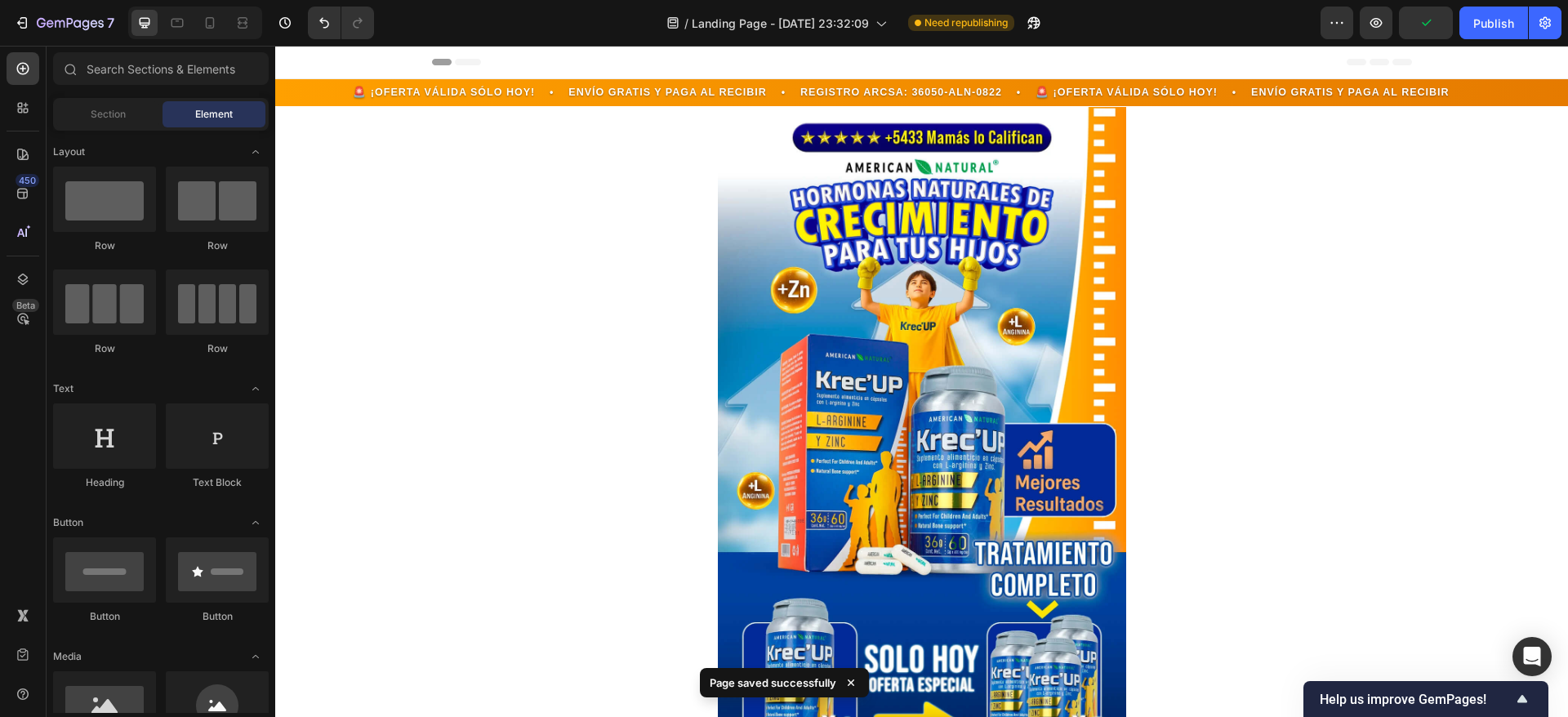
click at [1501, 40] on div "7 / Landing Page - Sep 15, 23:32:09 Need republishing Preview Publish" at bounding box center [784, 23] width 1568 height 46
click at [1505, 37] on button "Publish" at bounding box center [1493, 22] width 69 height 33
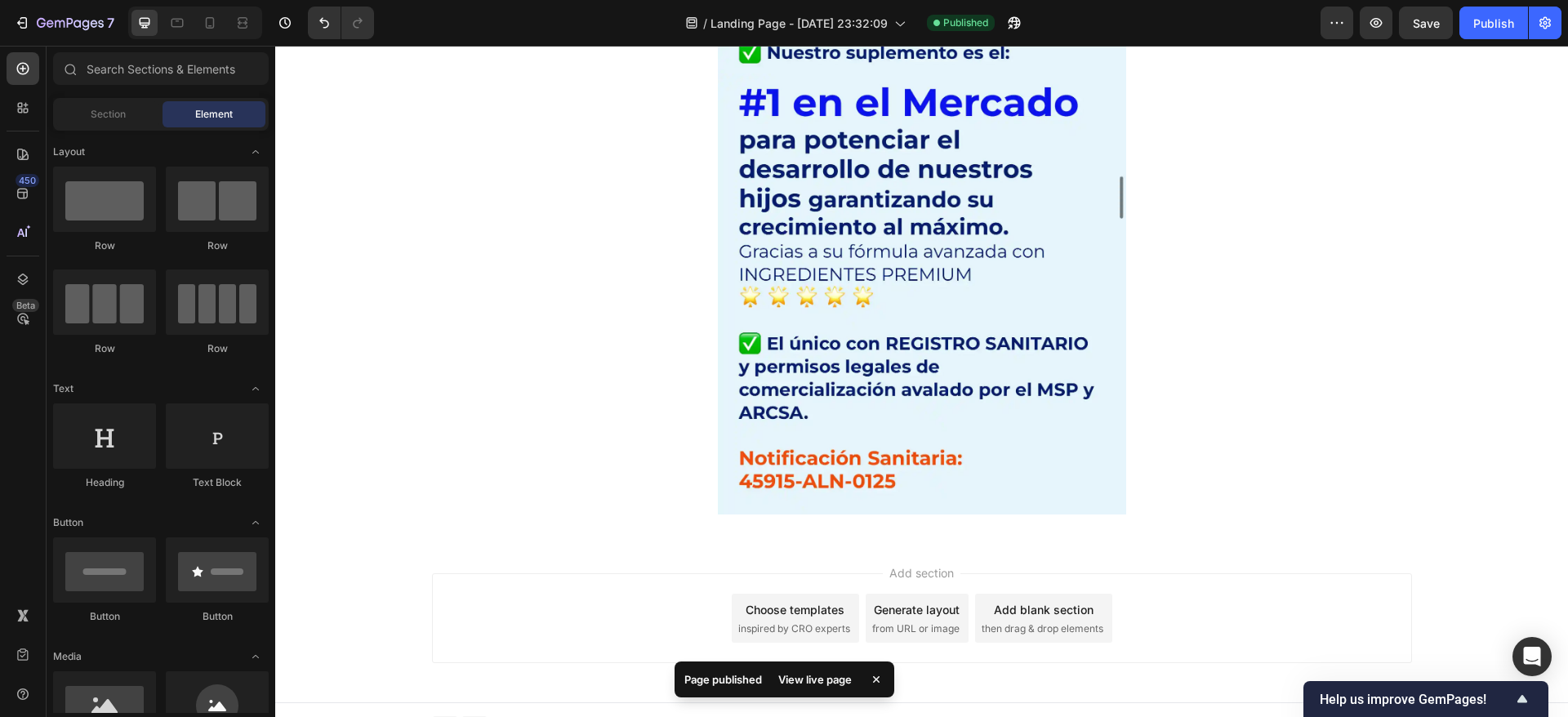
scroll to position [9364, 0]
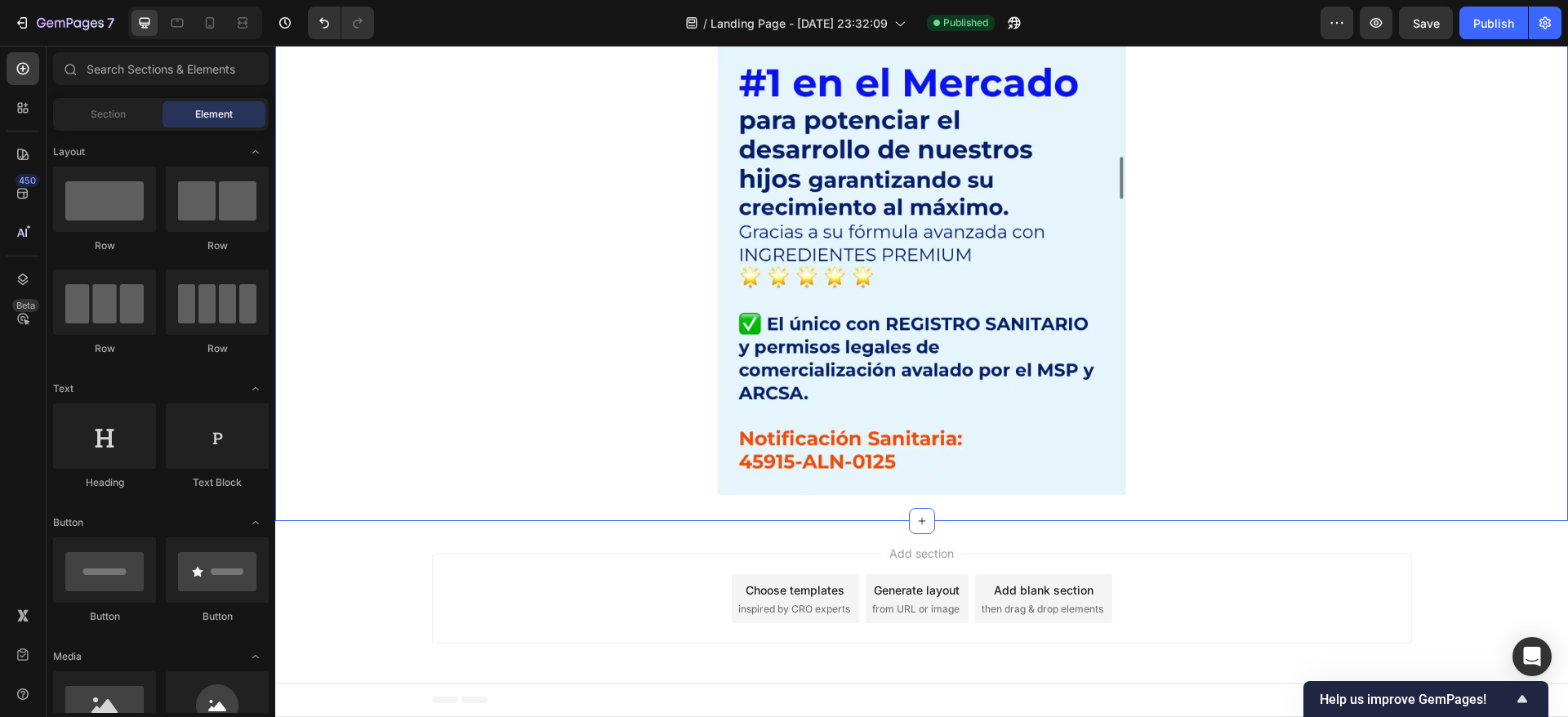
click at [396, 592] on div "Add section Choose templates inspired by CRO experts Generate layout from URL o…" at bounding box center [921, 601] width 1292 height 161
click at [436, 554] on div "Add section Choose templates inspired by CRO experts Generate layout from URL o…" at bounding box center [921, 598] width 980 height 90
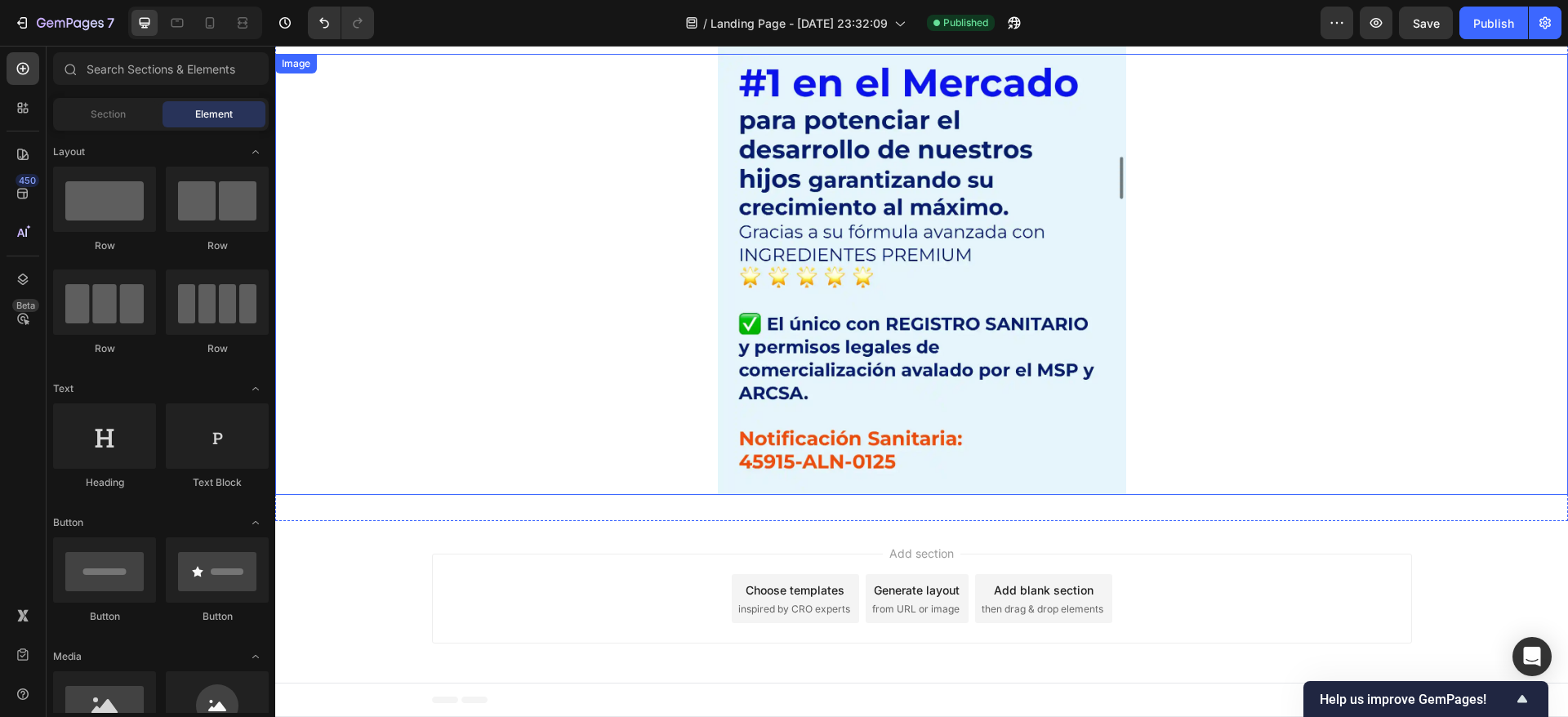
click at [932, 381] on img at bounding box center [922, 274] width 409 height 441
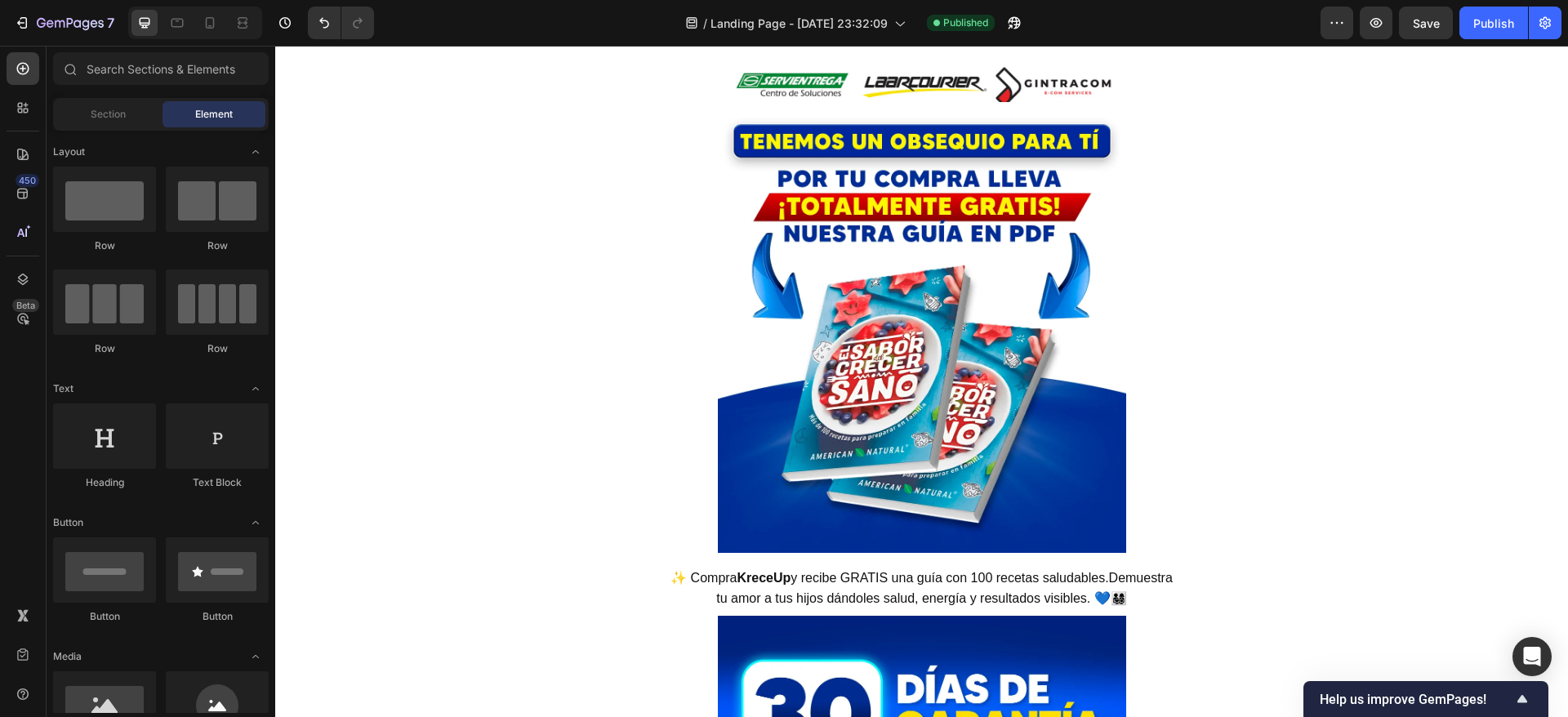
scroll to position [7639, 0]
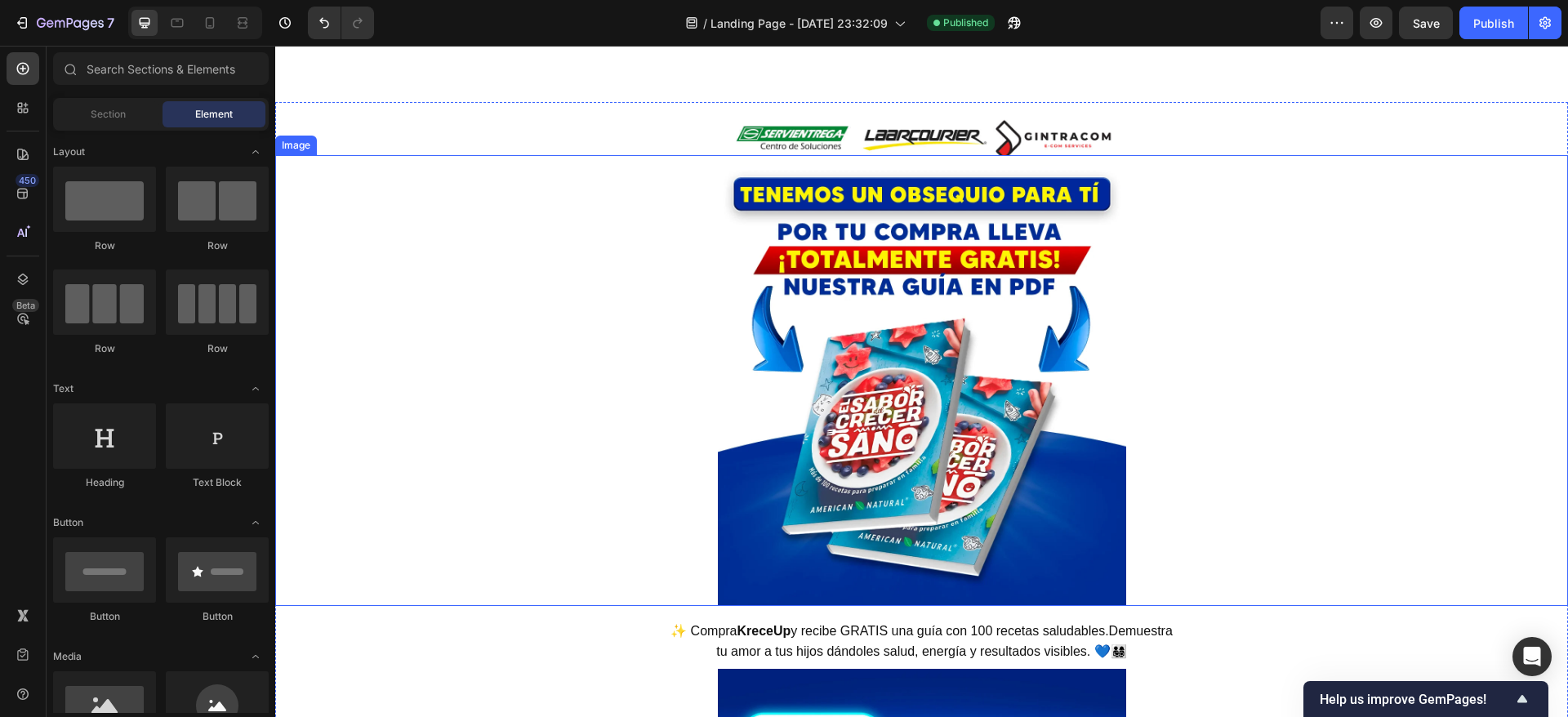
click at [791, 384] on img at bounding box center [922, 380] width 409 height 450
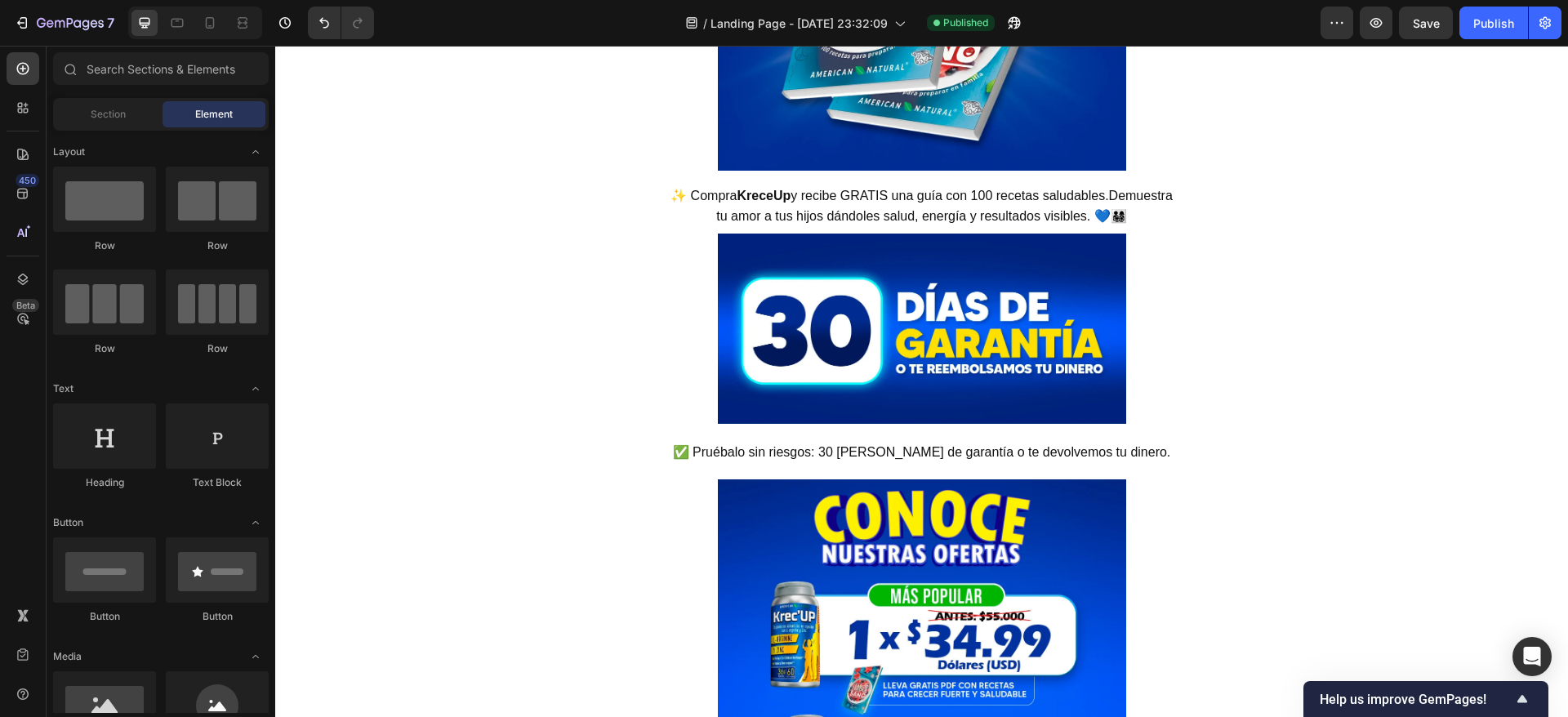
scroll to position [7742, 0]
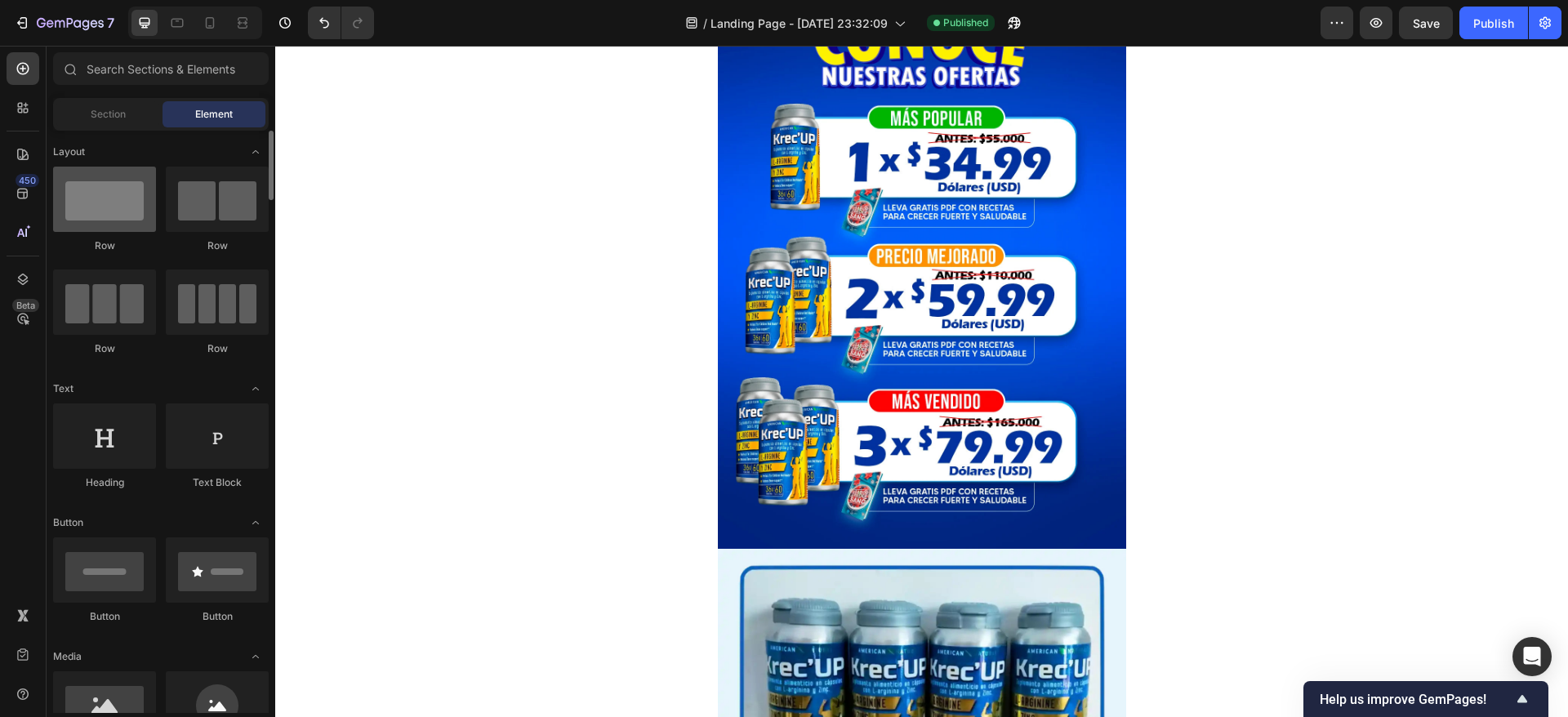
click at [114, 221] on div at bounding box center [104, 199] width 103 height 65
click at [107, 111] on span "Section" at bounding box center [108, 114] width 35 height 14
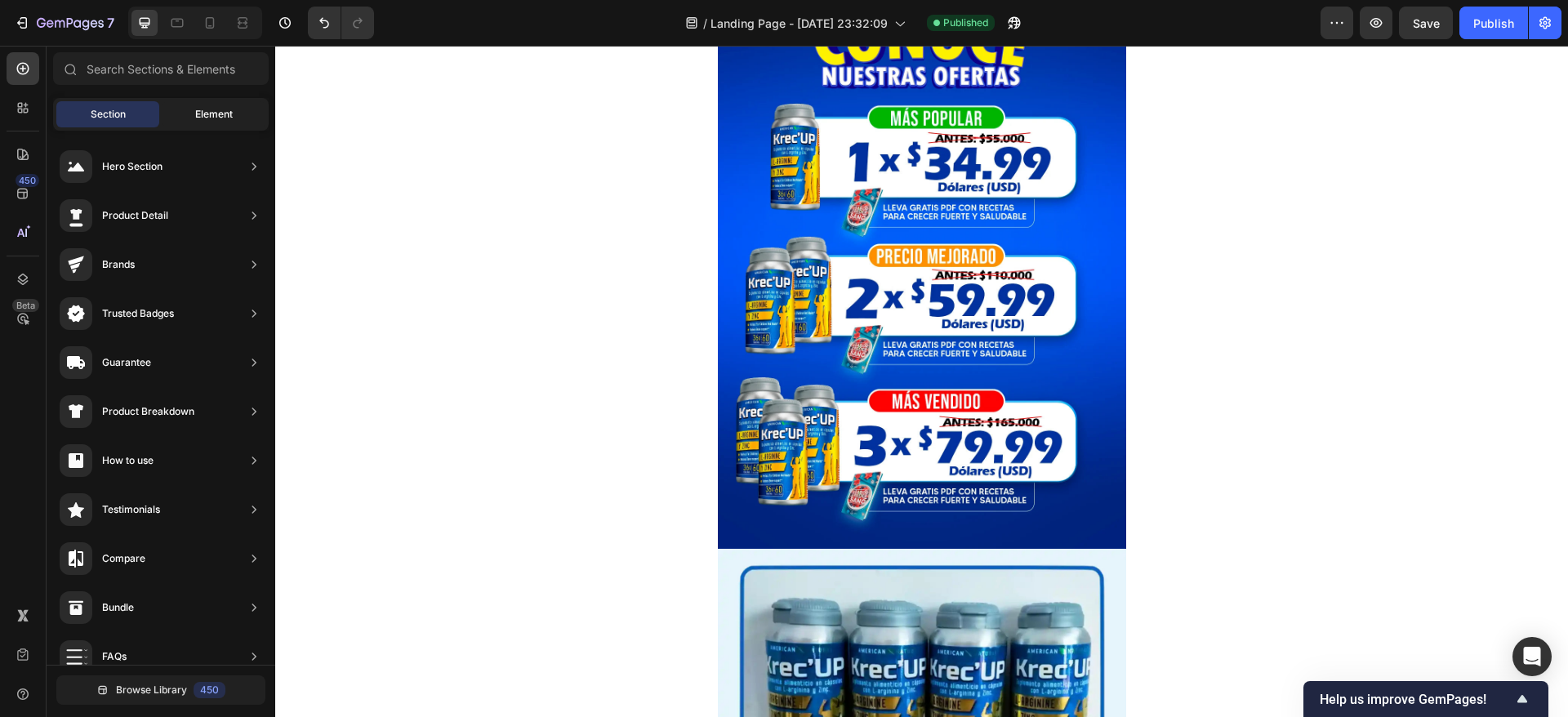
click at [205, 110] on span "Element" at bounding box center [214, 114] width 37 height 14
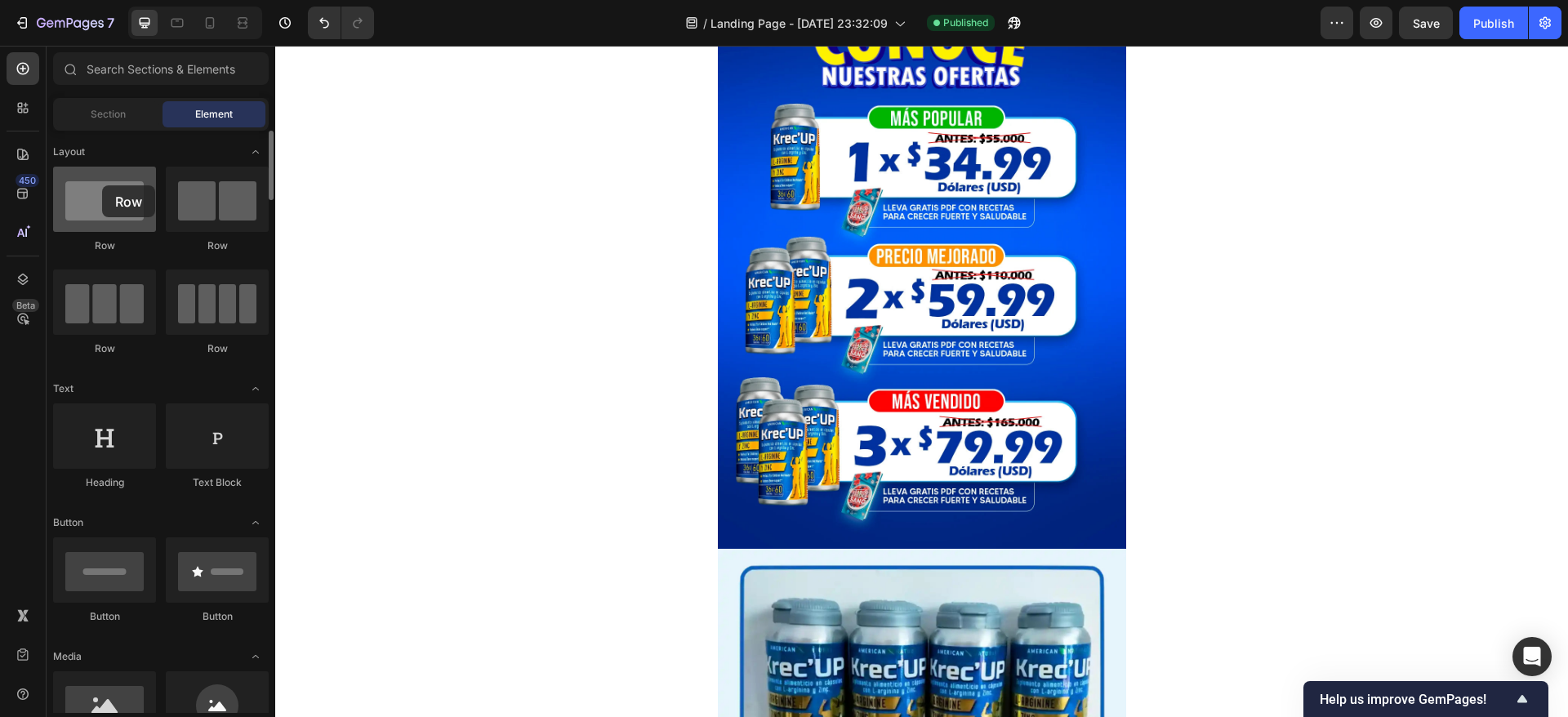
click at [102, 185] on div at bounding box center [104, 199] width 103 height 65
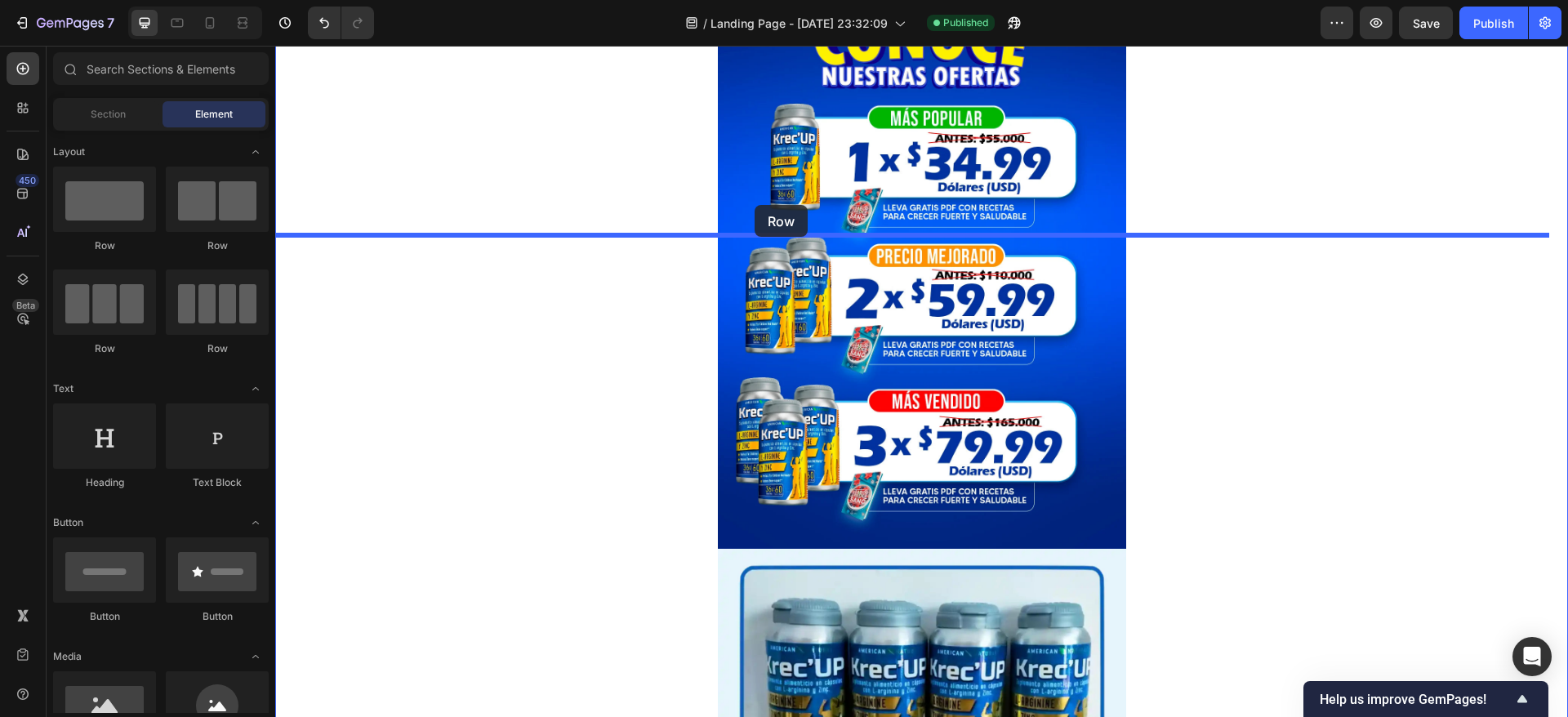
drag, startPoint x: 368, startPoint y: 232, endPoint x: 755, endPoint y: 205, distance: 387.9
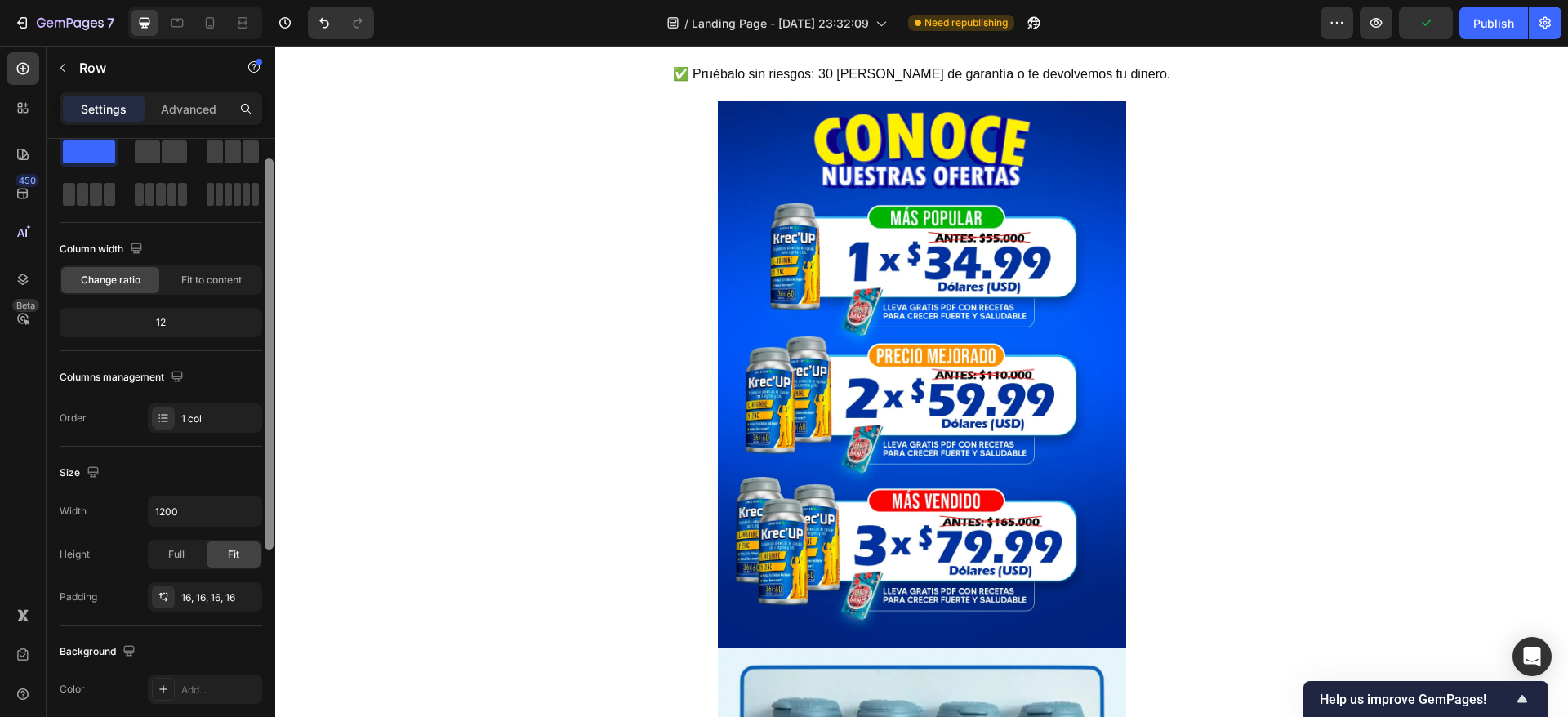
scroll to position [83, 0]
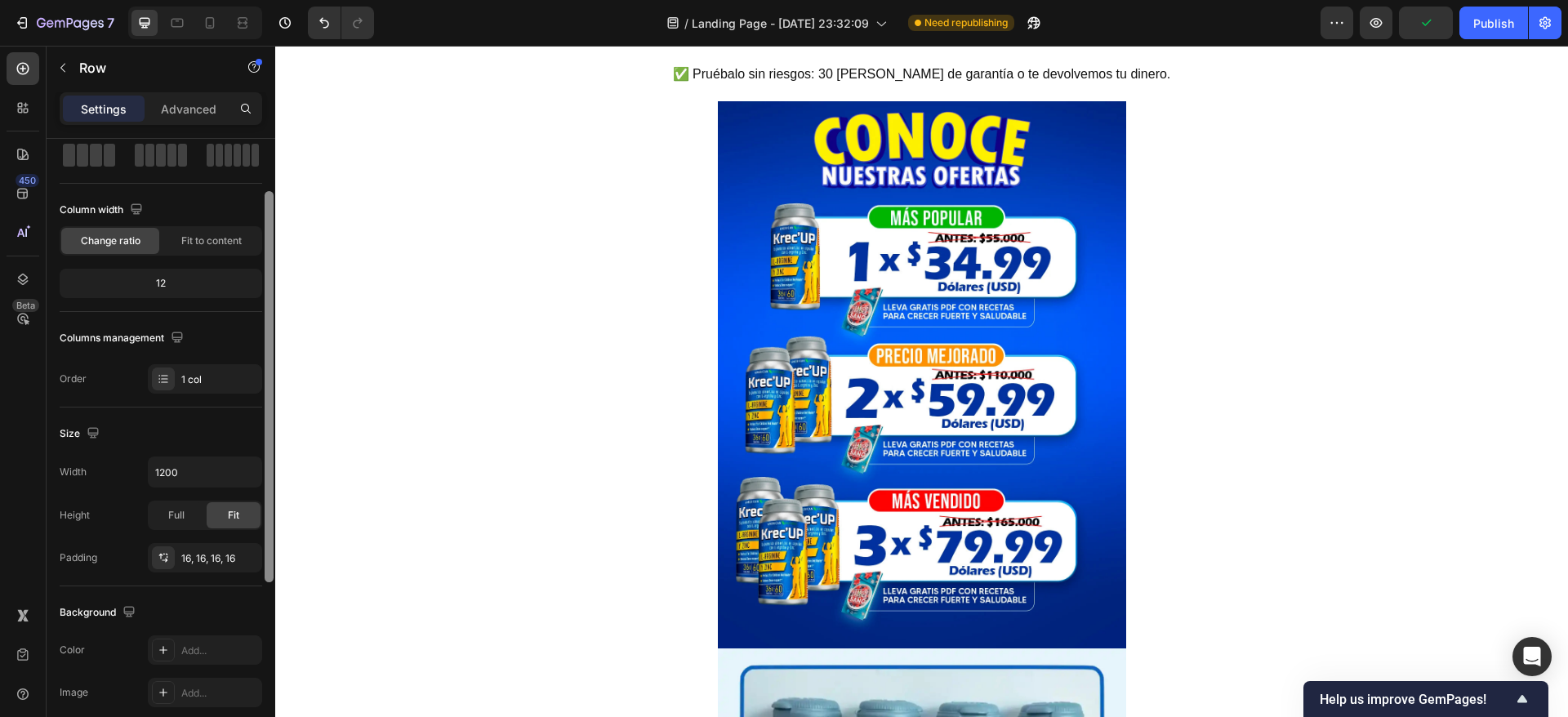
drag, startPoint x: 272, startPoint y: 289, endPoint x: 260, endPoint y: 342, distance: 54.3
click at [260, 342] on div "Layout Column width Change ratio Fit to content 12 Columns management Order 1 c…" at bounding box center [161, 451] width 228 height 624
click at [186, 474] on input "1200" at bounding box center [205, 472] width 112 height 29
type input "500"
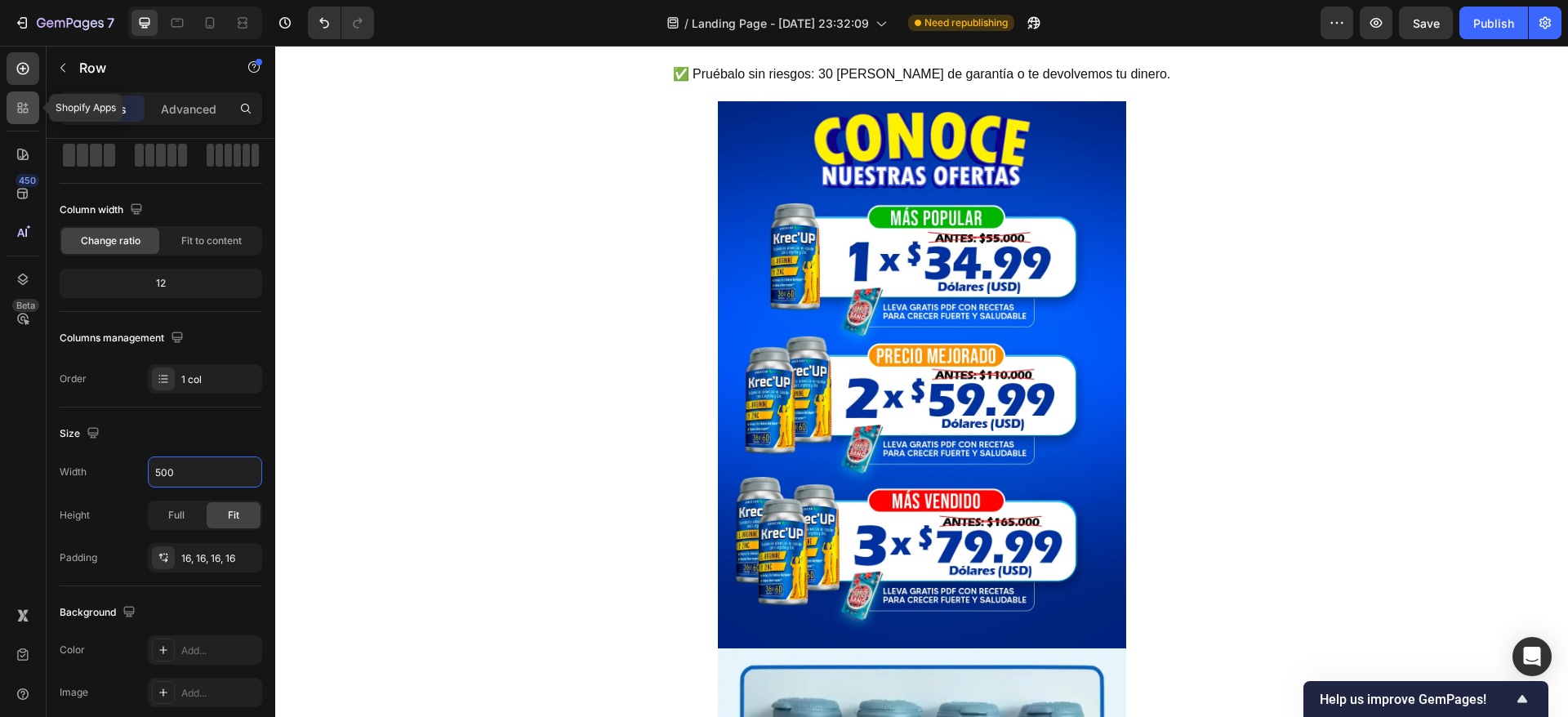
click at [33, 108] on div at bounding box center [22, 108] width 33 height 33
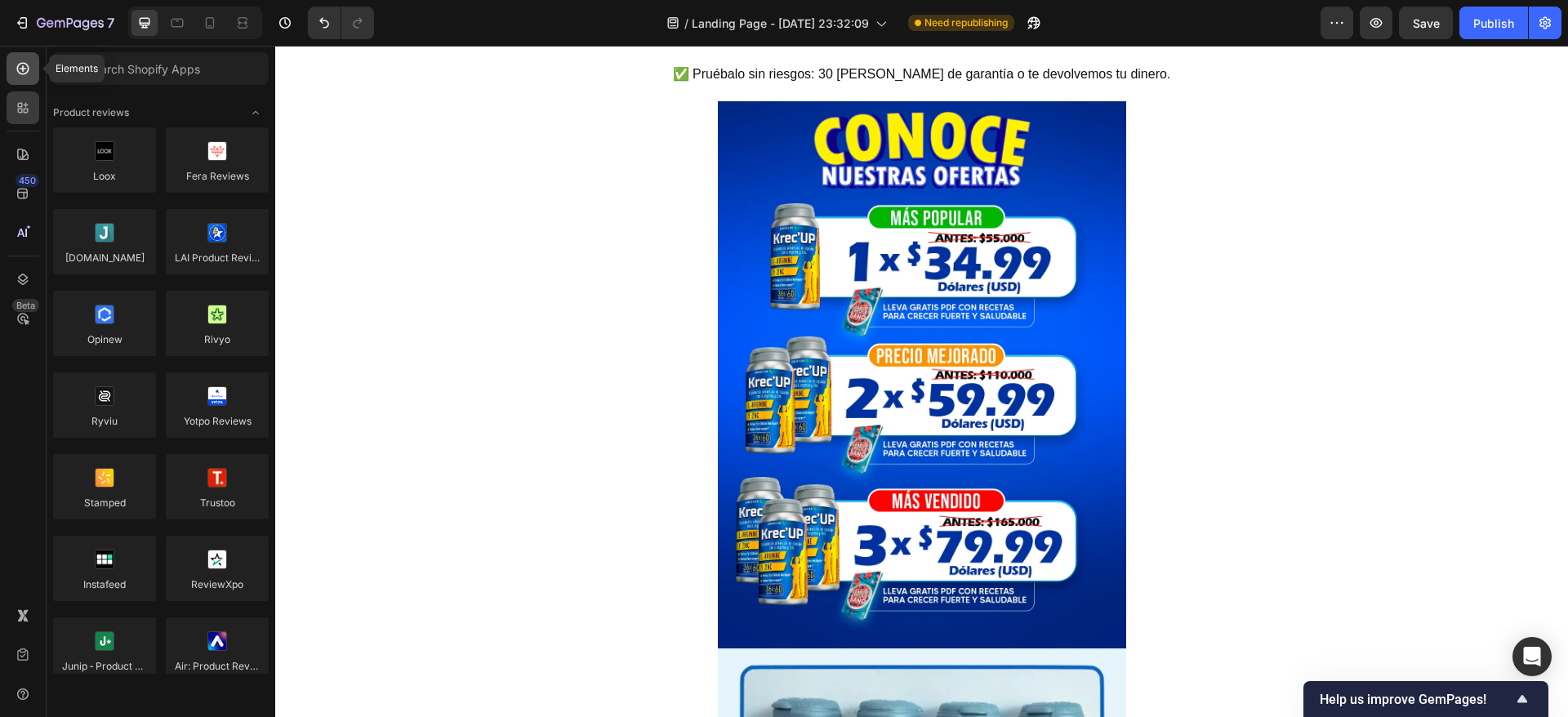
click at [22, 72] on icon at bounding box center [22, 69] width 16 height 16
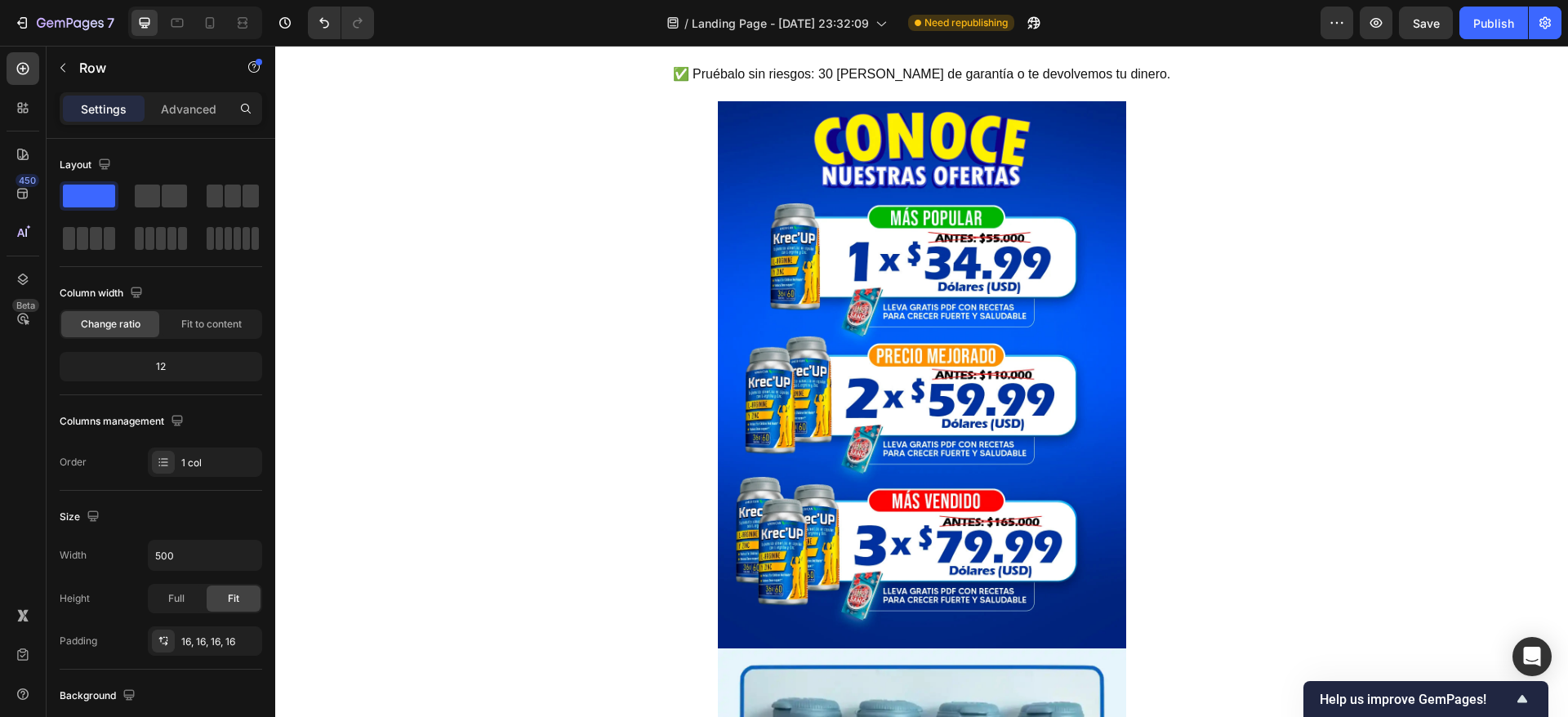
click at [106, 93] on div "Settings Advanced" at bounding box center [161, 108] width 202 height 33
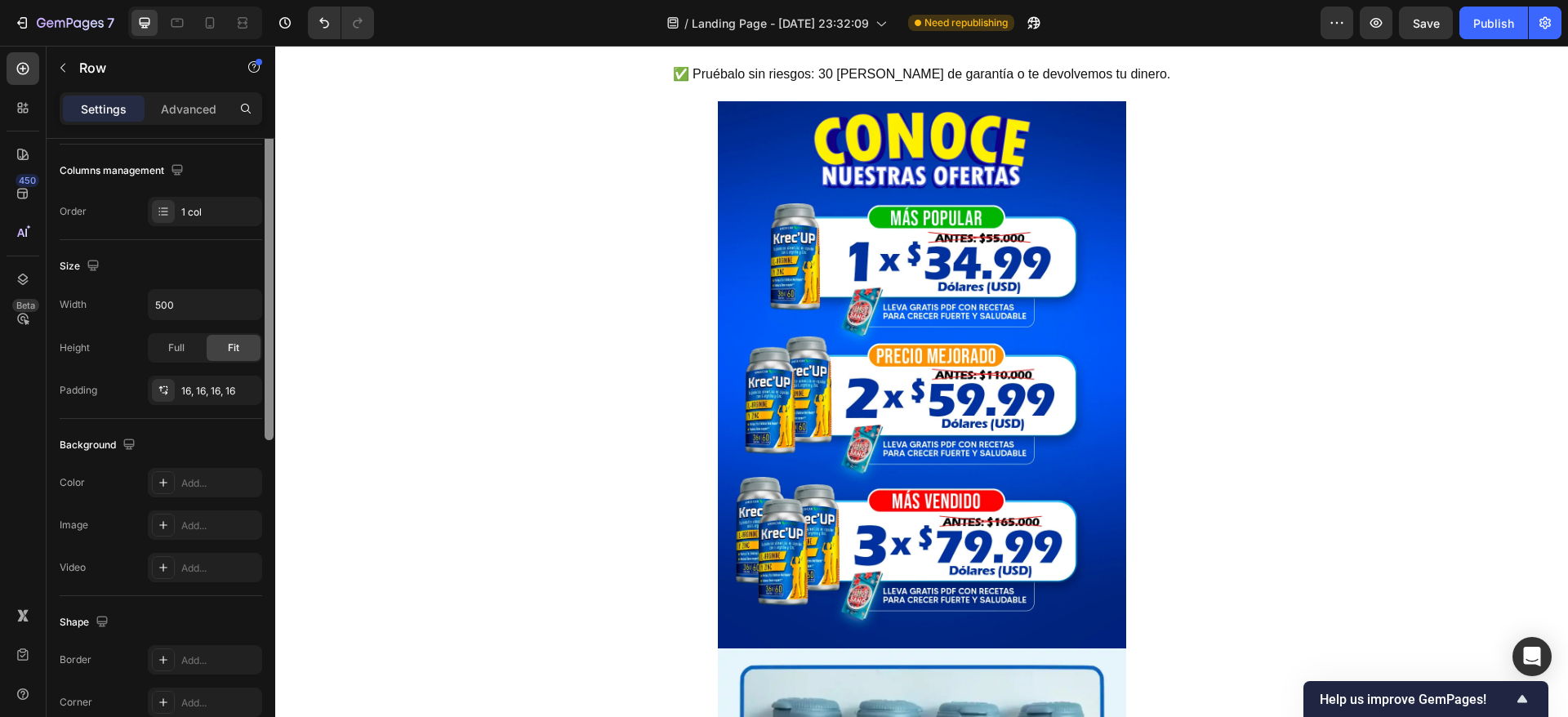
scroll to position [321, 0]
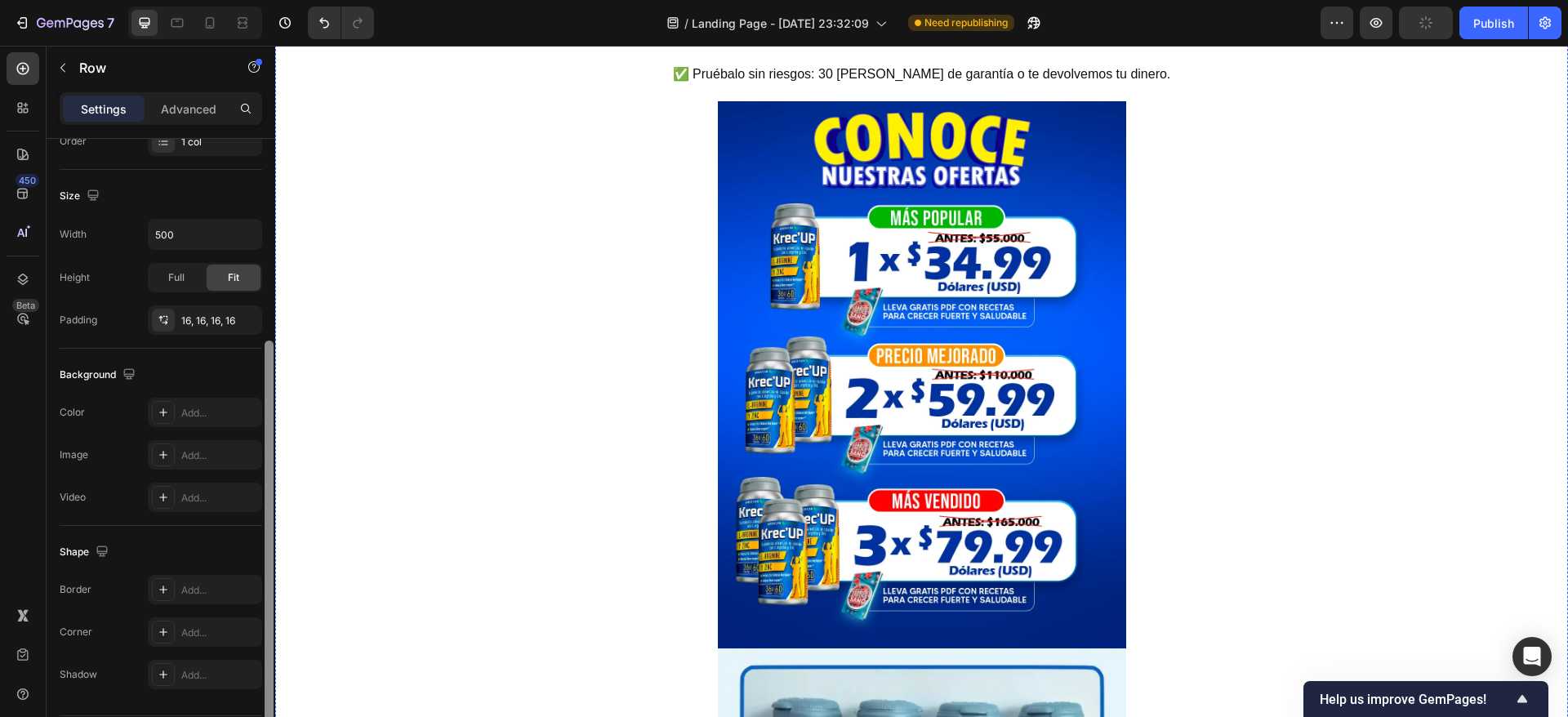
drag, startPoint x: 541, startPoint y: 287, endPoint x: 284, endPoint y: 327, distance: 260.1
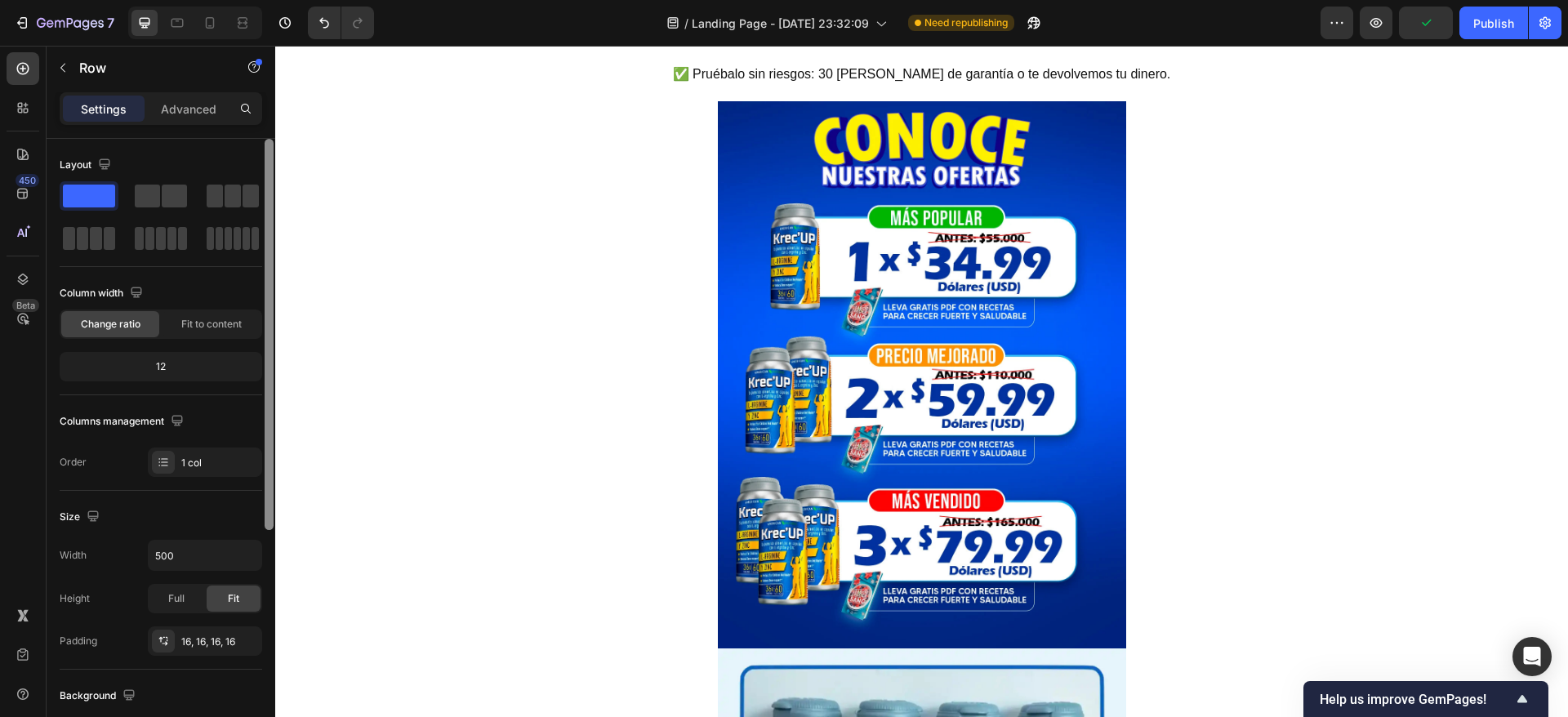
scroll to position [372, 0]
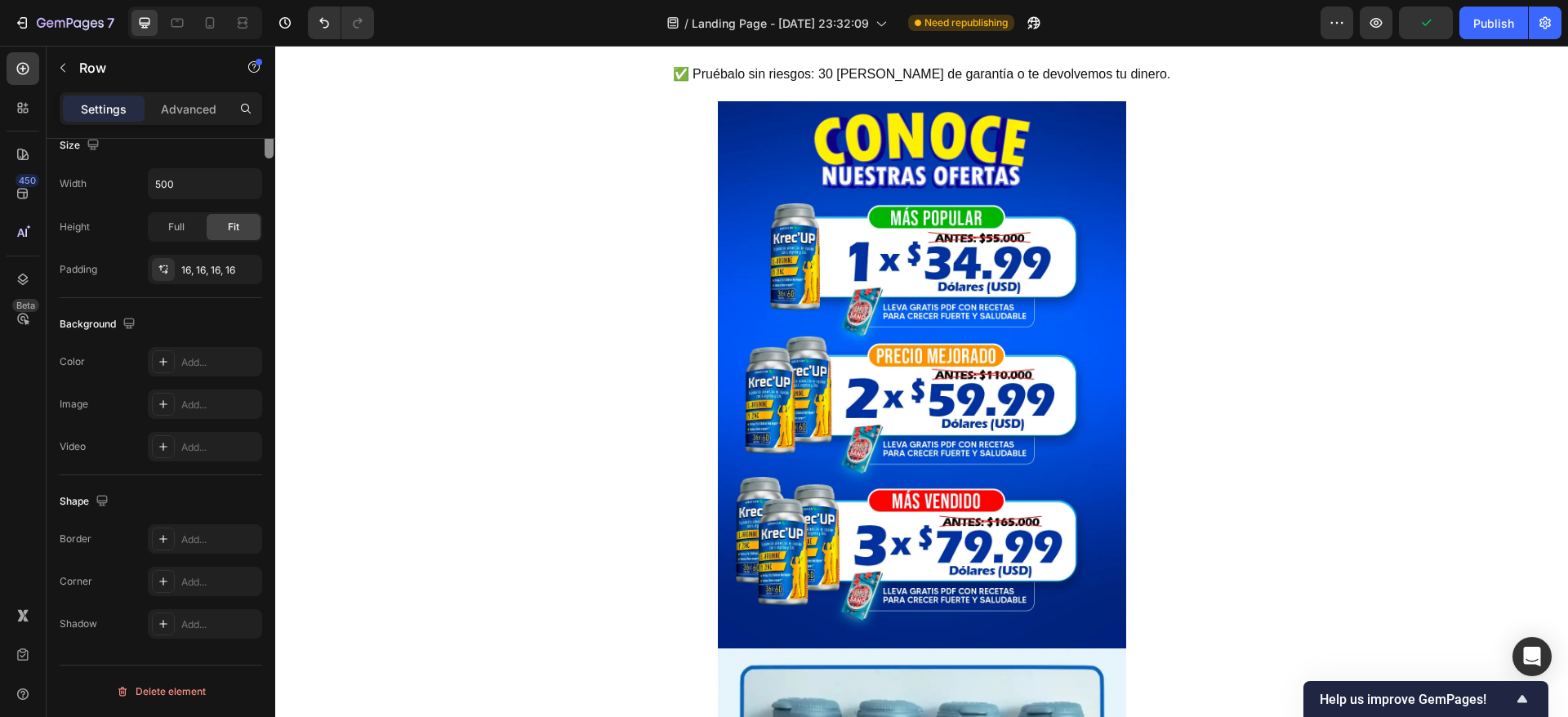
click at [264, 160] on div at bounding box center [269, 79] width 12 height 624
click at [51, 69] on button "button" at bounding box center [62, 67] width 26 height 26
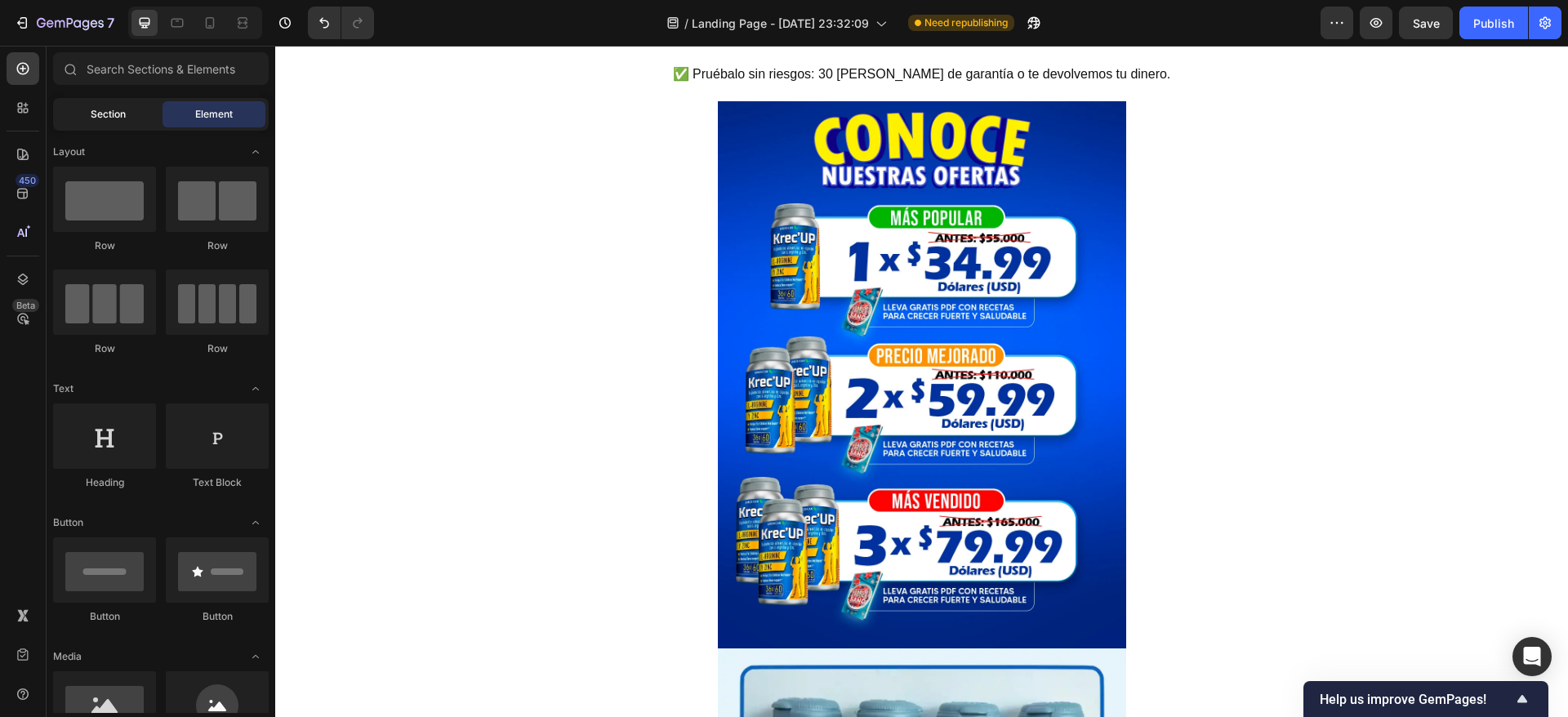
click at [108, 120] on span "Section" at bounding box center [108, 114] width 35 height 14
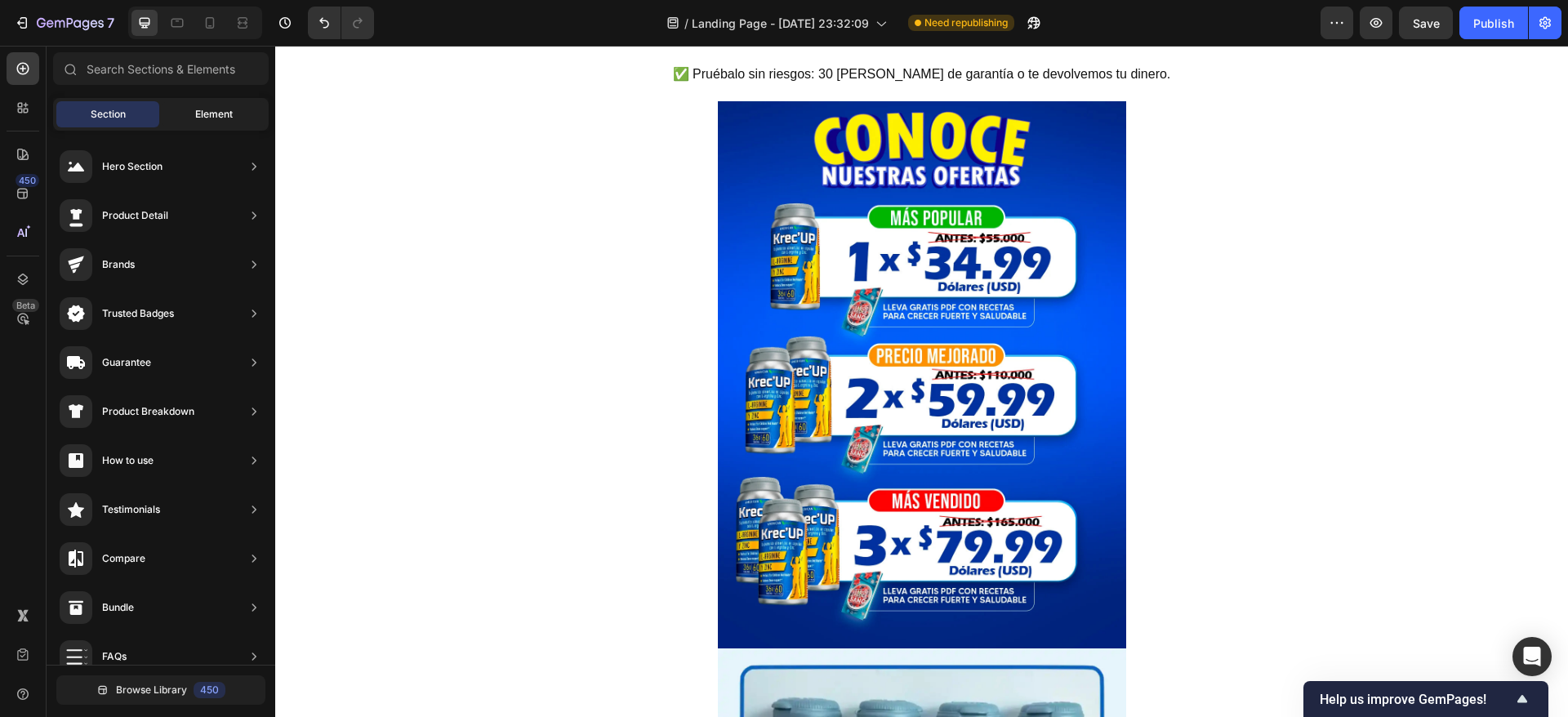
click at [201, 122] on div "Element" at bounding box center [213, 114] width 103 height 26
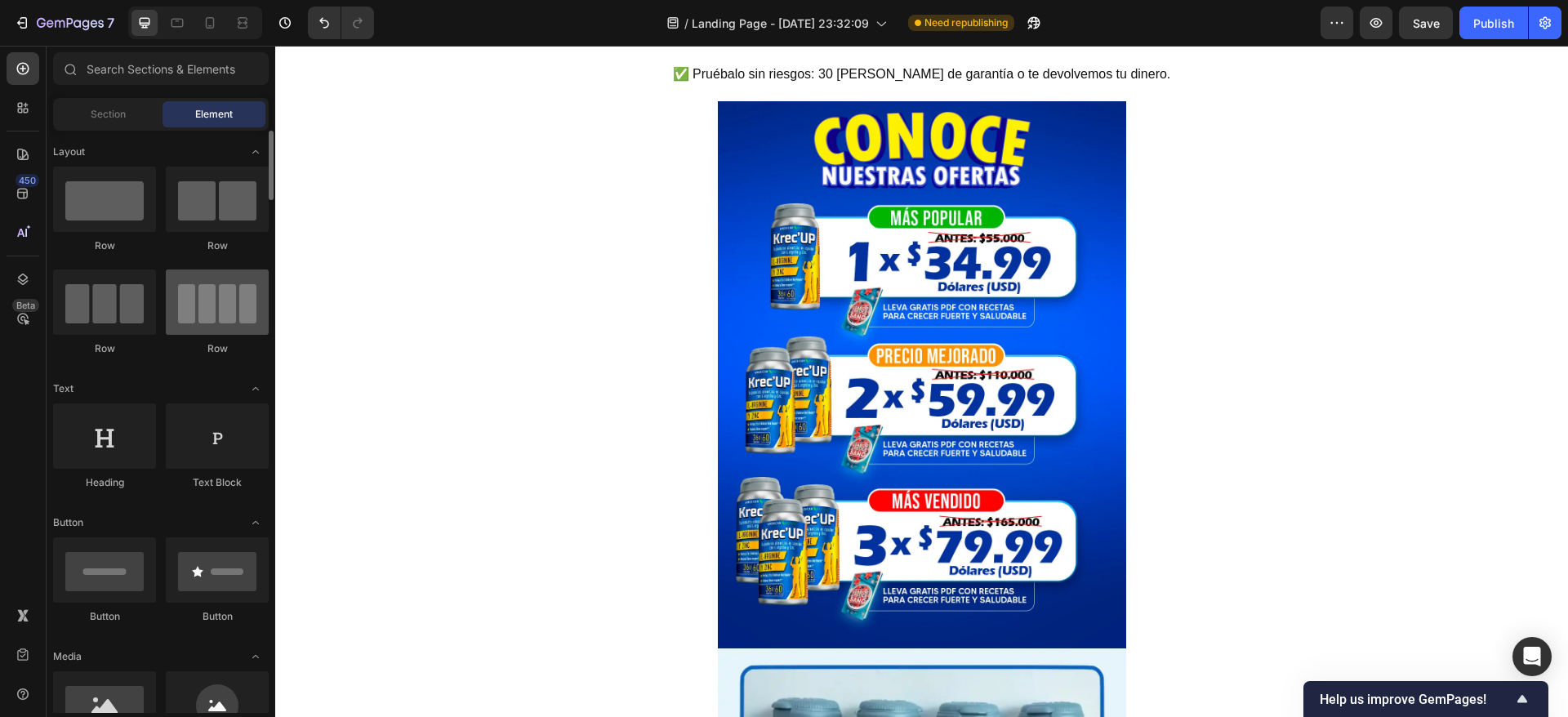
scroll to position [490, 0]
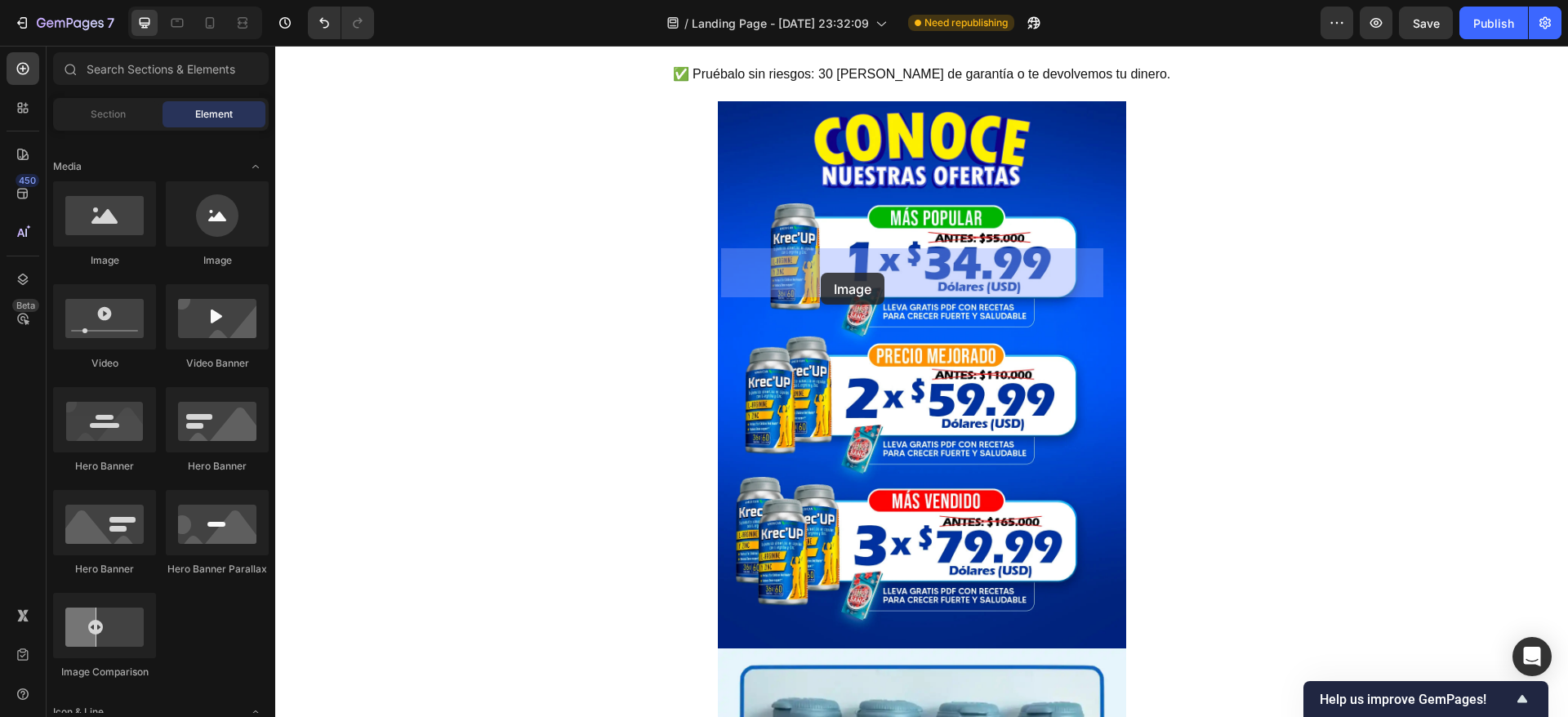
drag, startPoint x: 369, startPoint y: 267, endPoint x: 821, endPoint y: 272, distance: 452.0
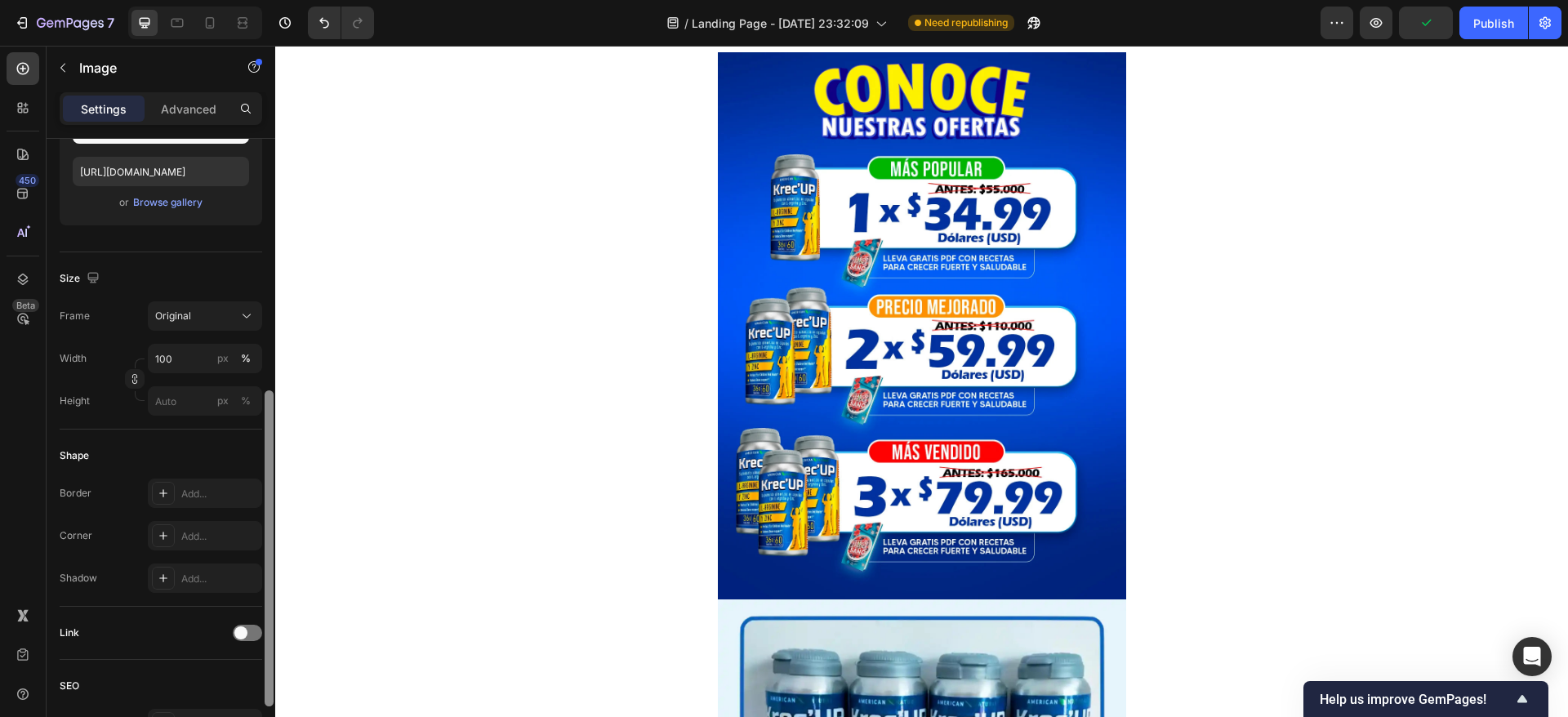
scroll to position [242, 0]
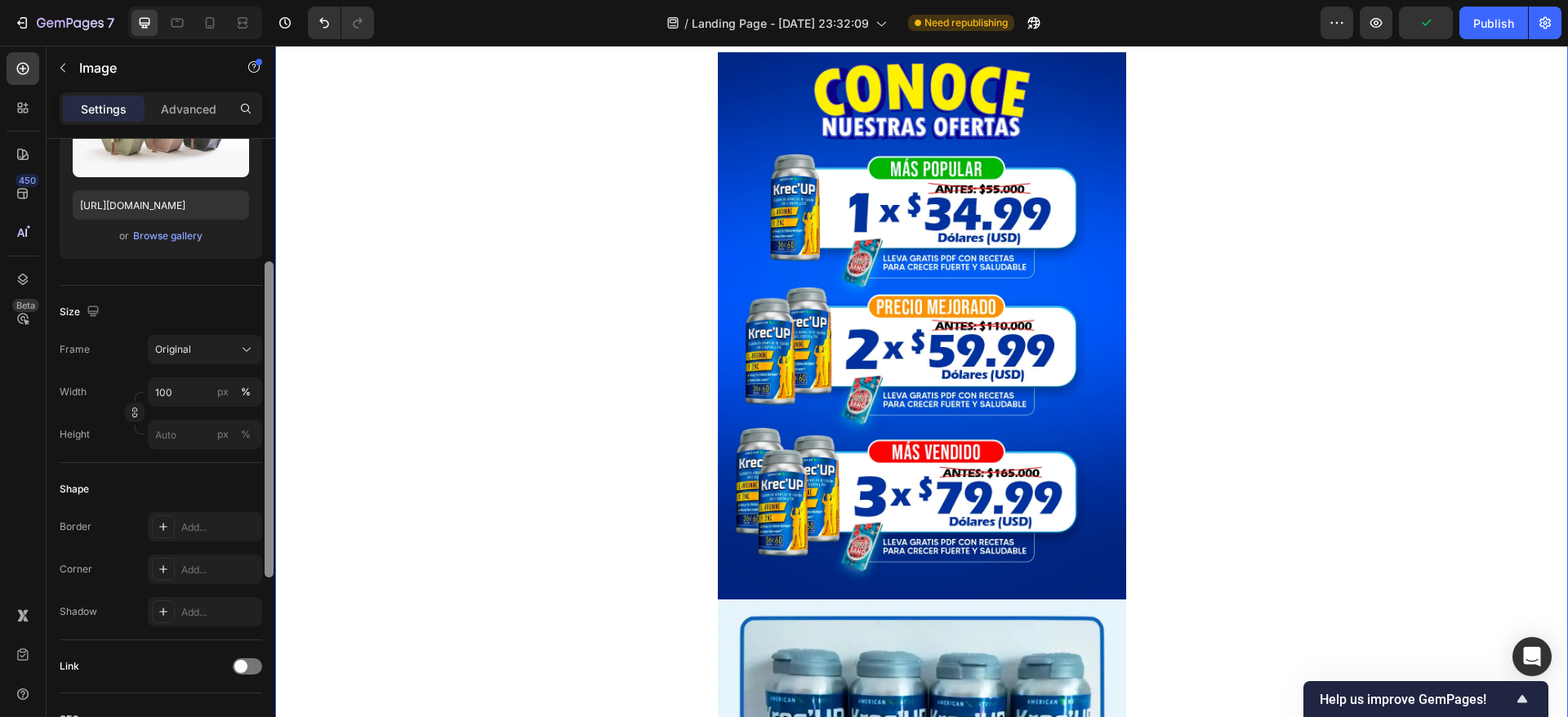
drag, startPoint x: 544, startPoint y: 398, endPoint x: 431, endPoint y: 326, distance: 134.0
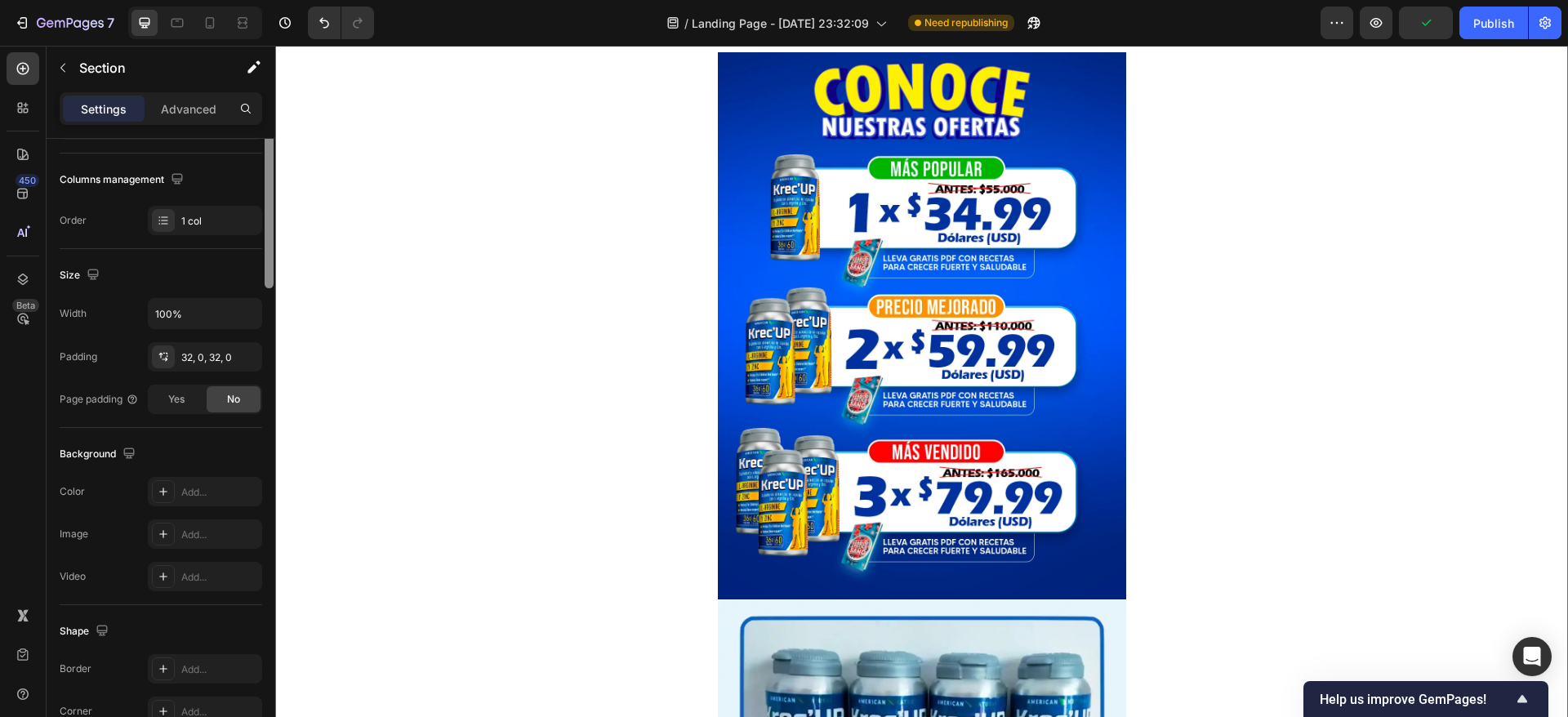
scroll to position [0, 0]
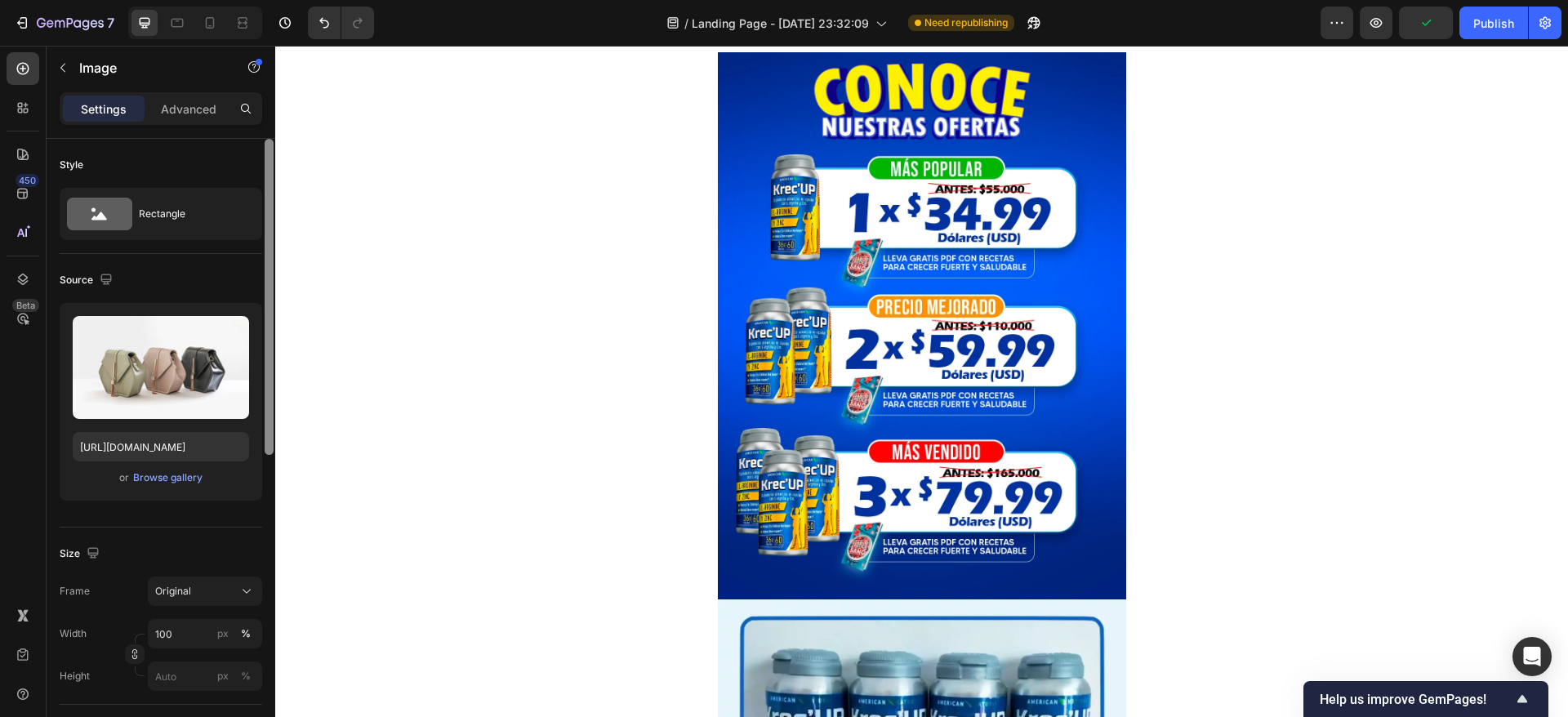
click at [691, 282] on div "Image Image 0 Row ✨ Compra KreceUp y recibe GRATIS una guía con 100 recetas sal…" at bounding box center [921, 635] width 1292 height 1994
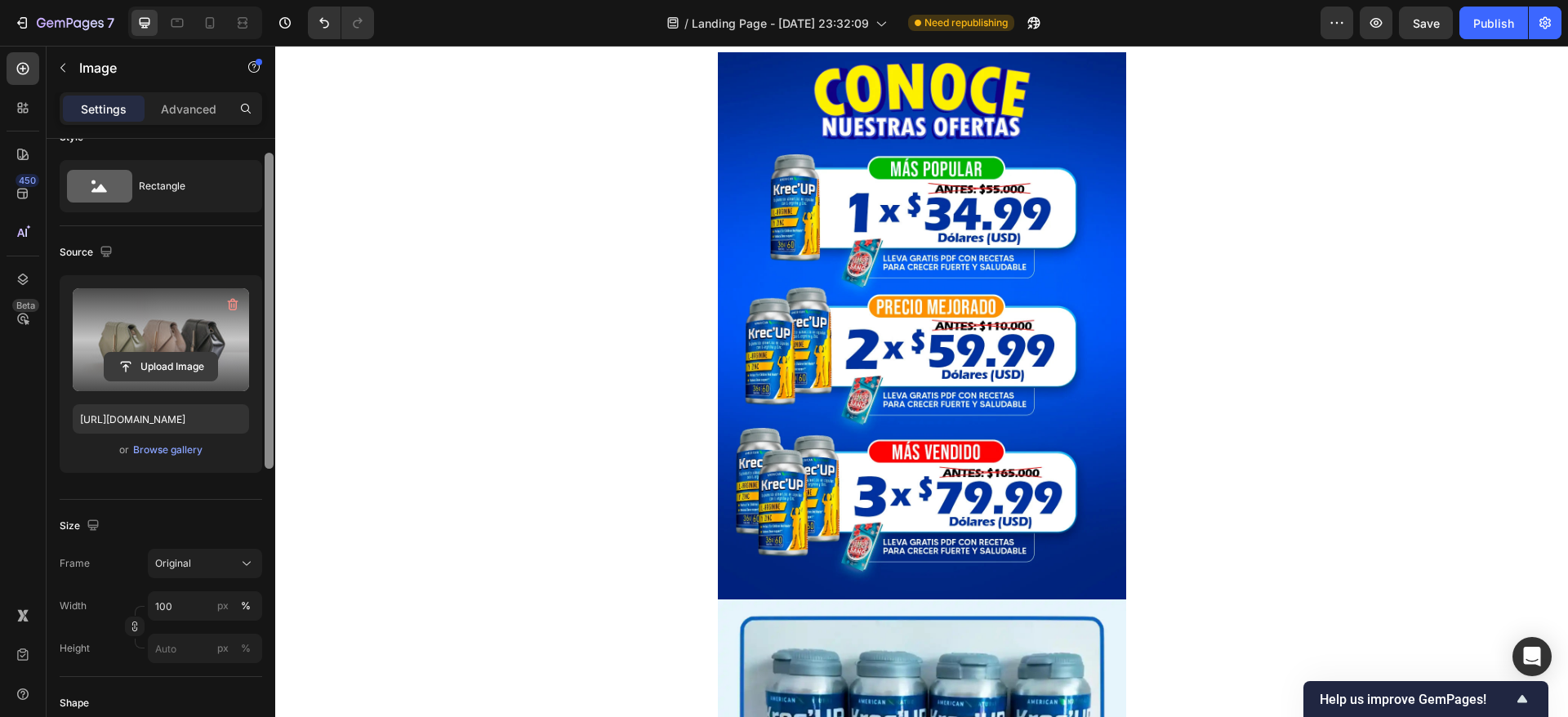
scroll to position [26, 0]
click at [167, 365] on input "file" at bounding box center [161, 367] width 112 height 28
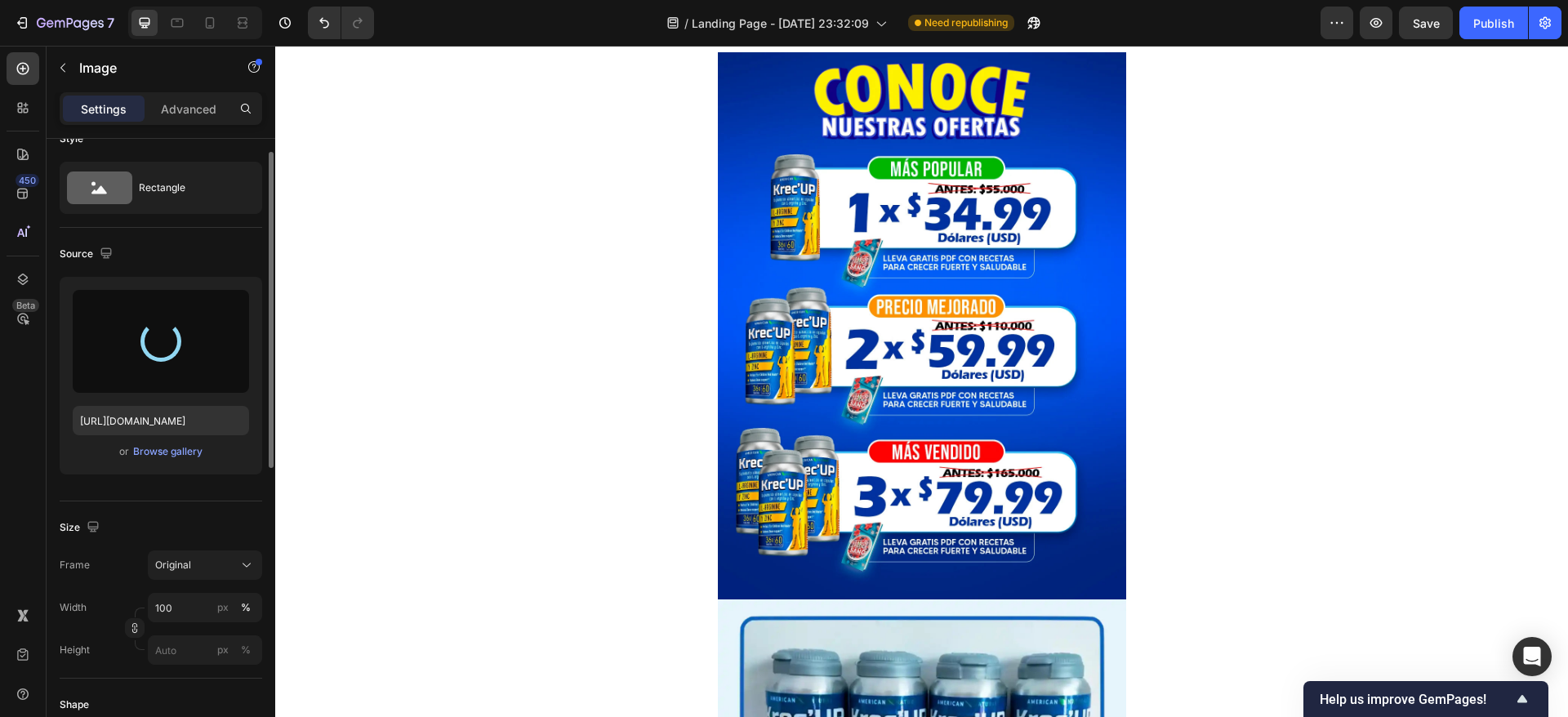
type input "https://cdn.shopify.com/s/files/1/0653/3408/3693/files/gempages_584628076021810…"
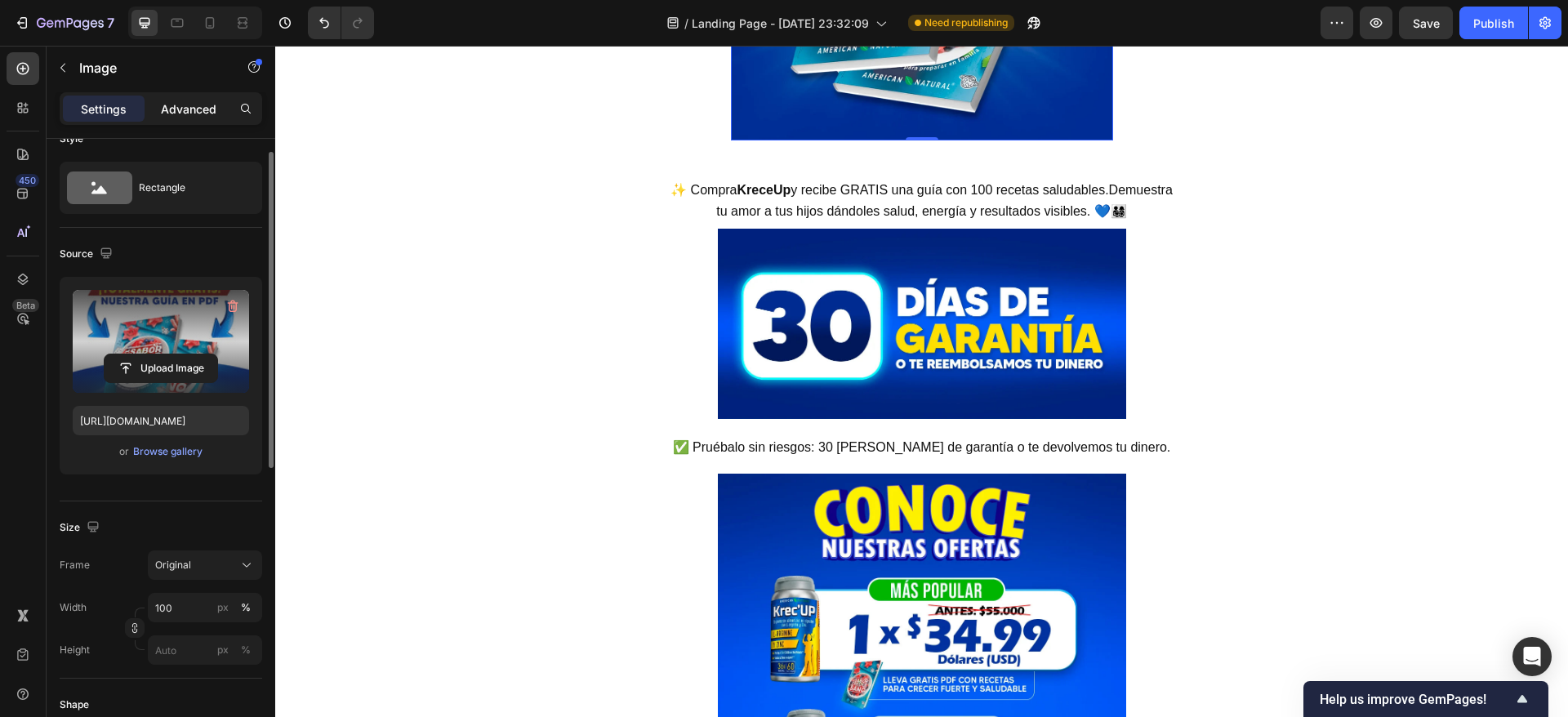
click at [190, 102] on p "Advanced" at bounding box center [188, 109] width 55 height 17
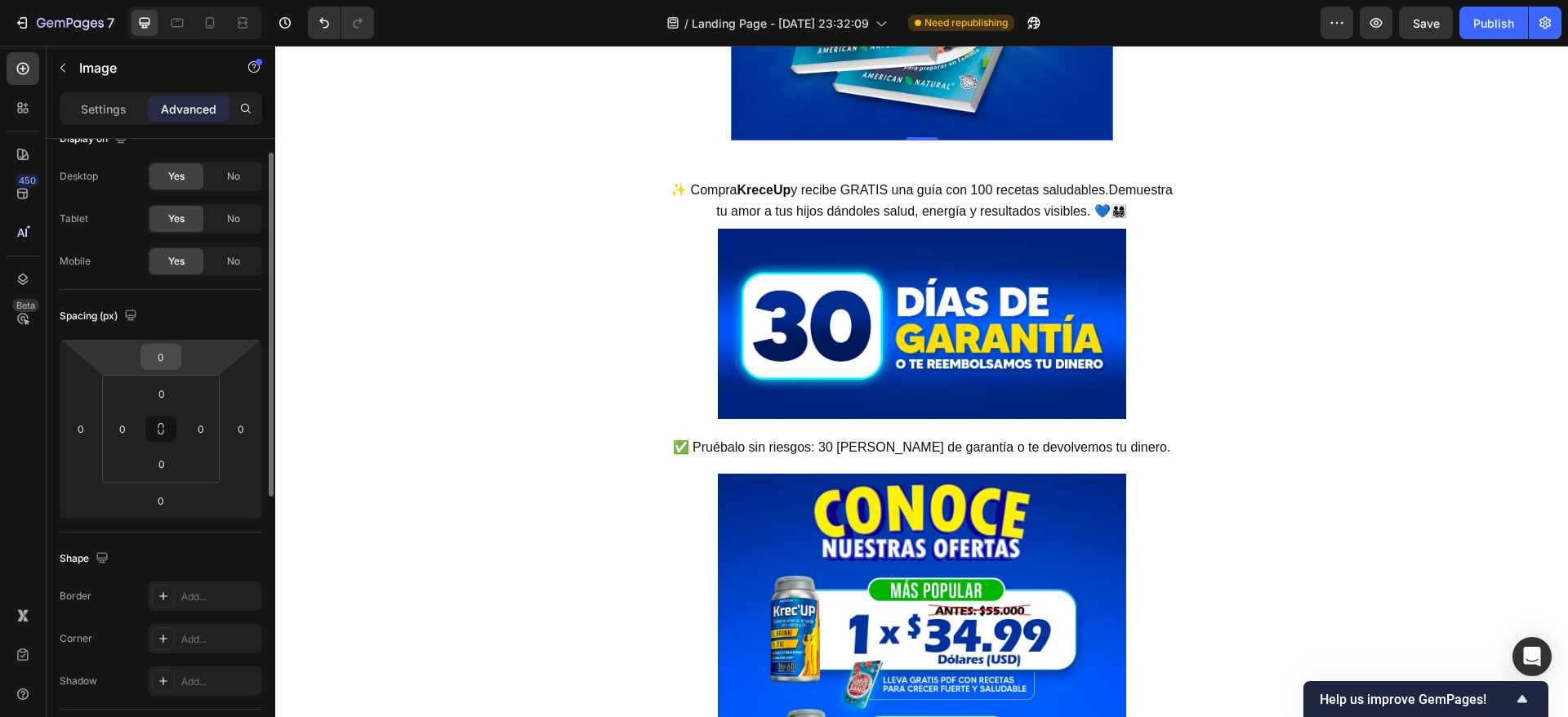
click at [171, 352] on input "0" at bounding box center [161, 356] width 33 height 24
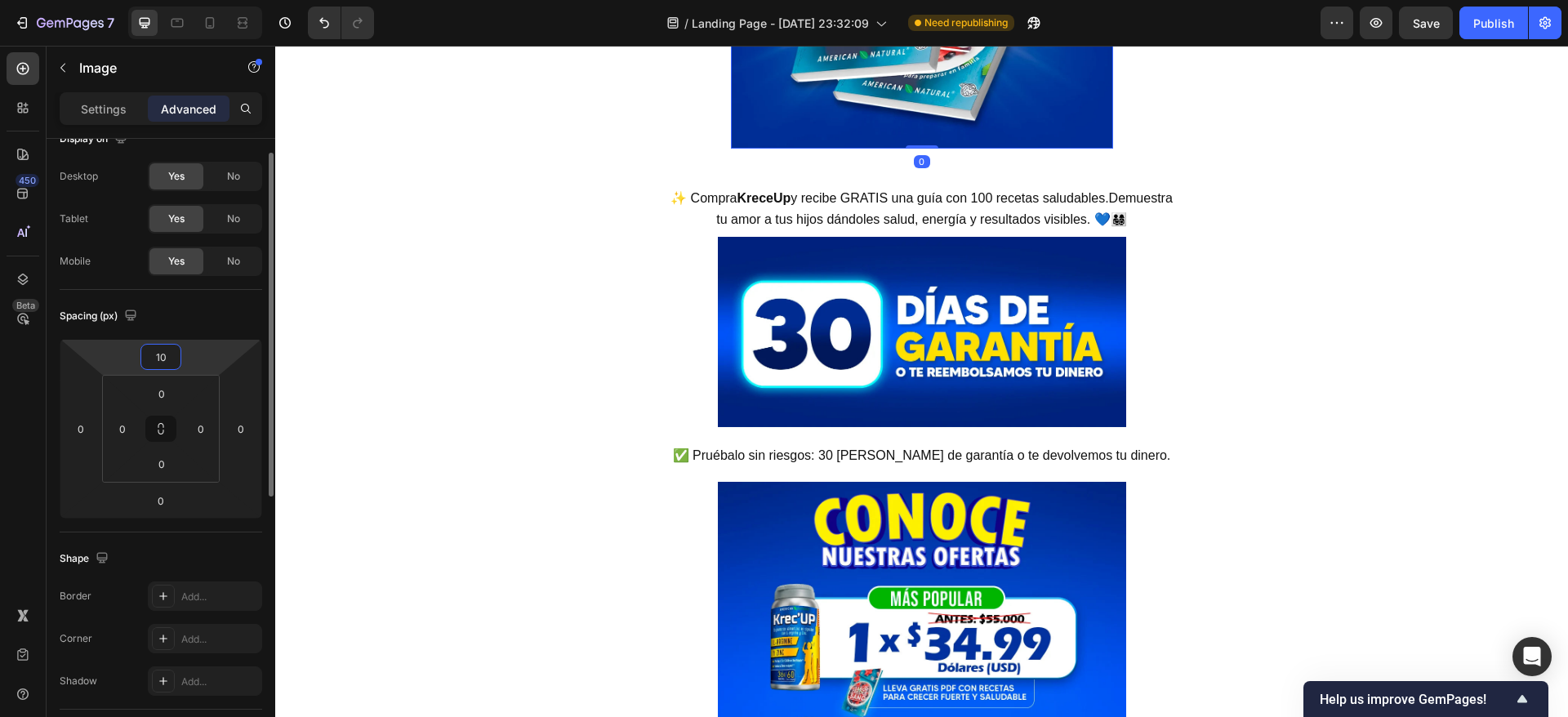
type input "1"
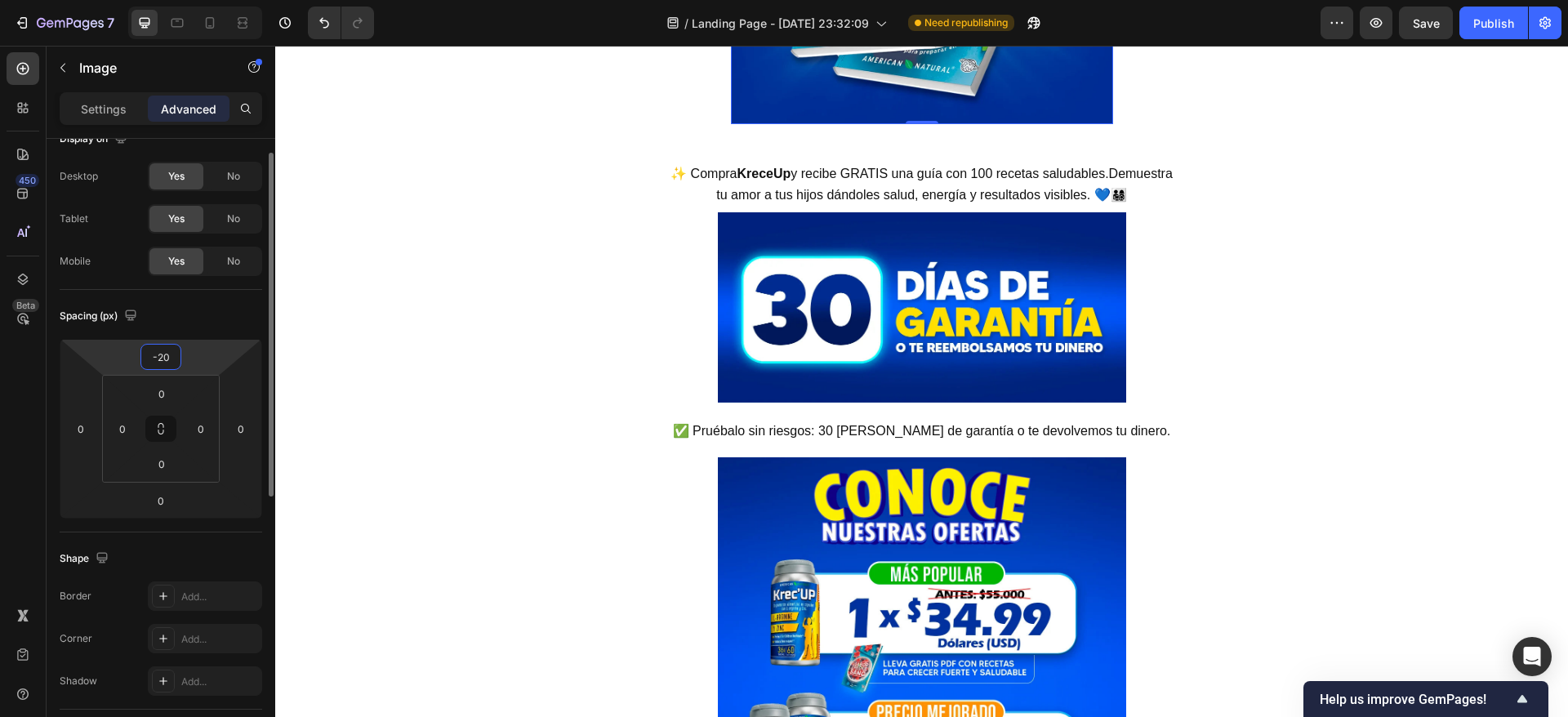
type input "-2"
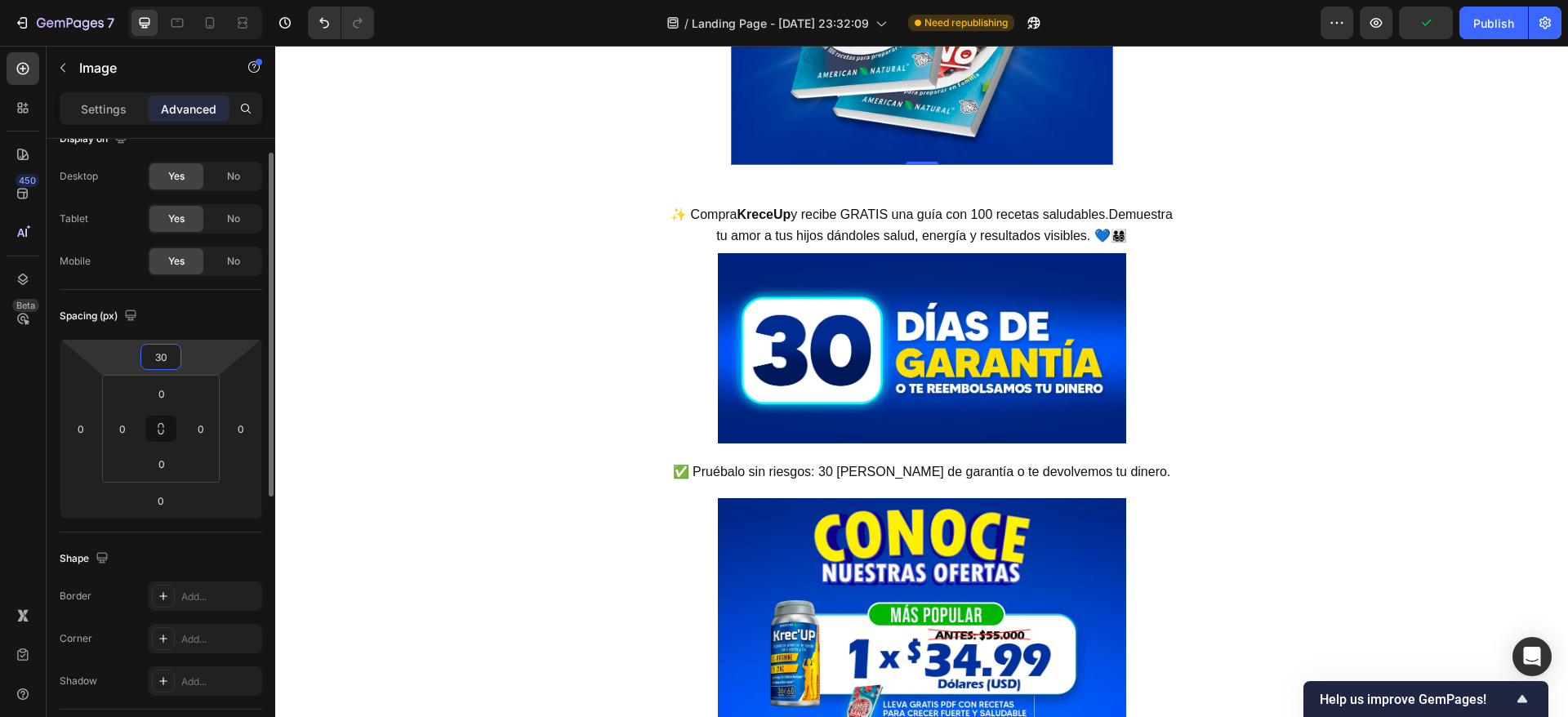
type input "3"
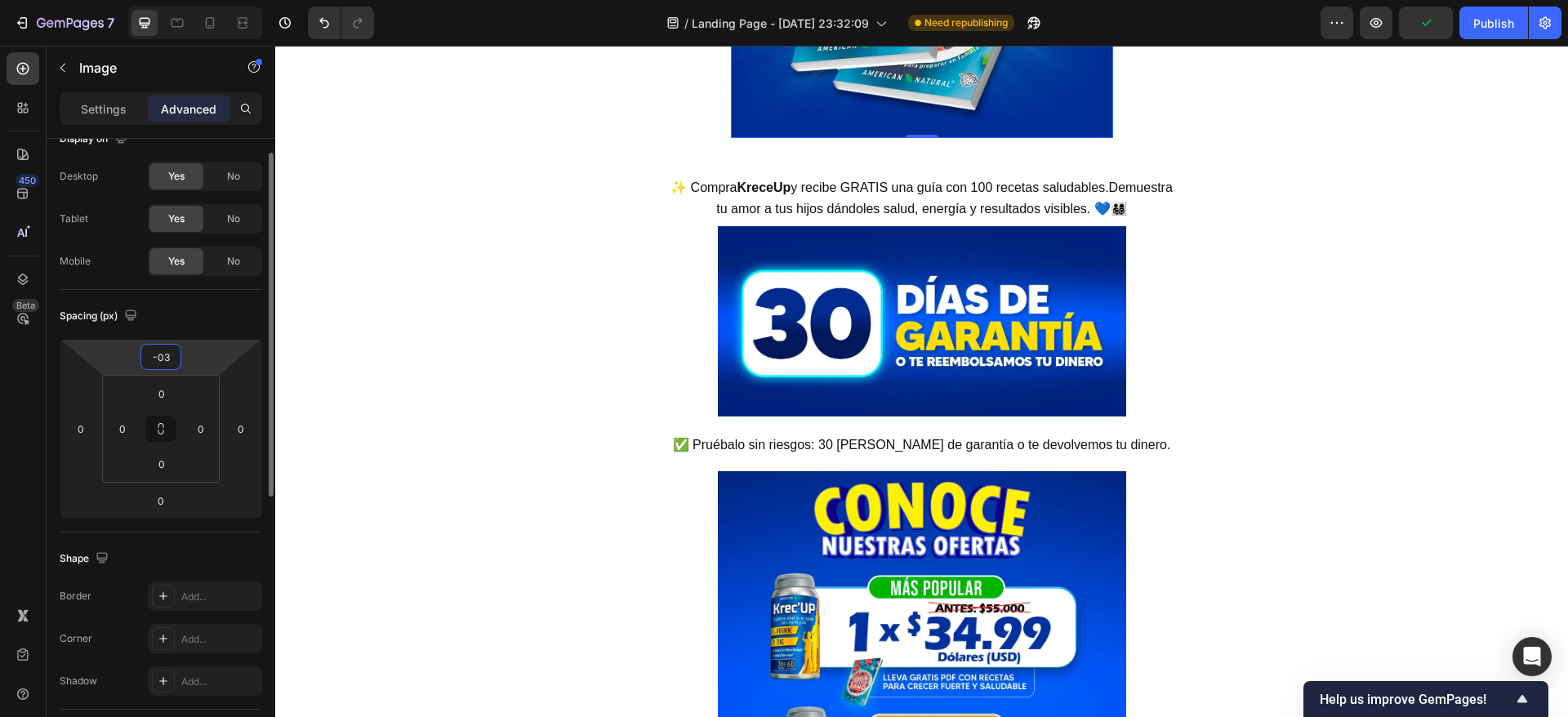
type input "-0"
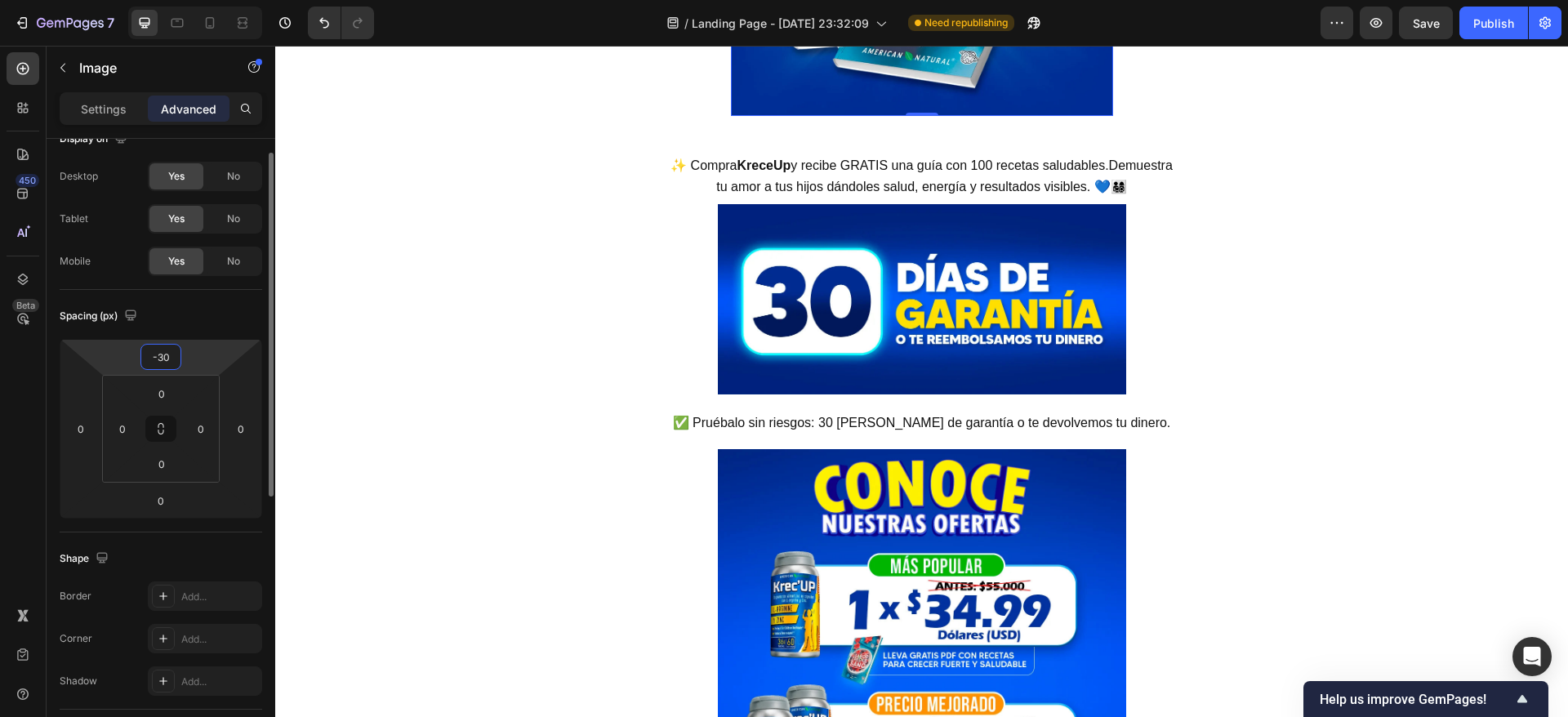
type input "-3"
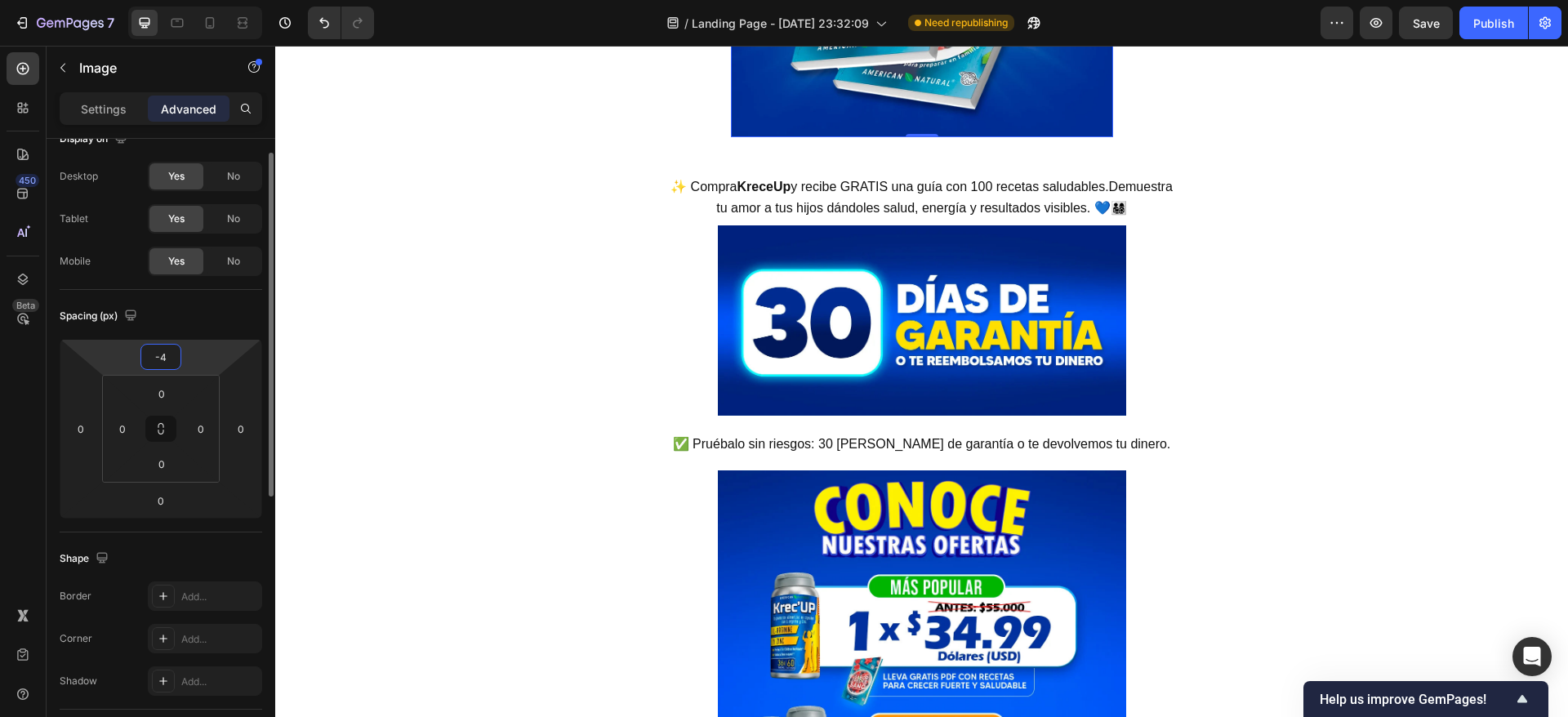
type input "-40"
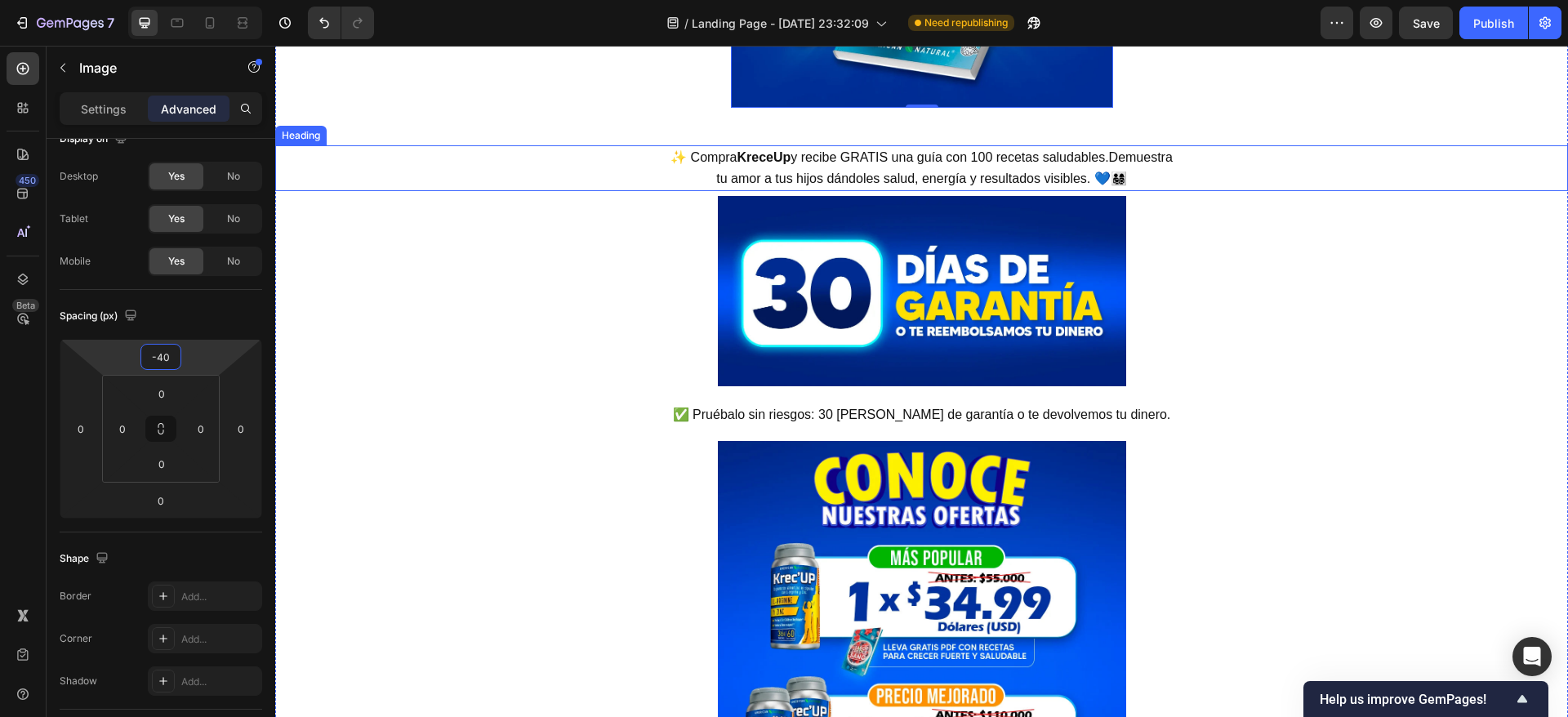
click at [899, 190] on h2 "✨ Compra KreceUp y recibe GRATIS una guía con 100 recetas saludables.Demuestra …" at bounding box center [921, 168] width 980 height 45
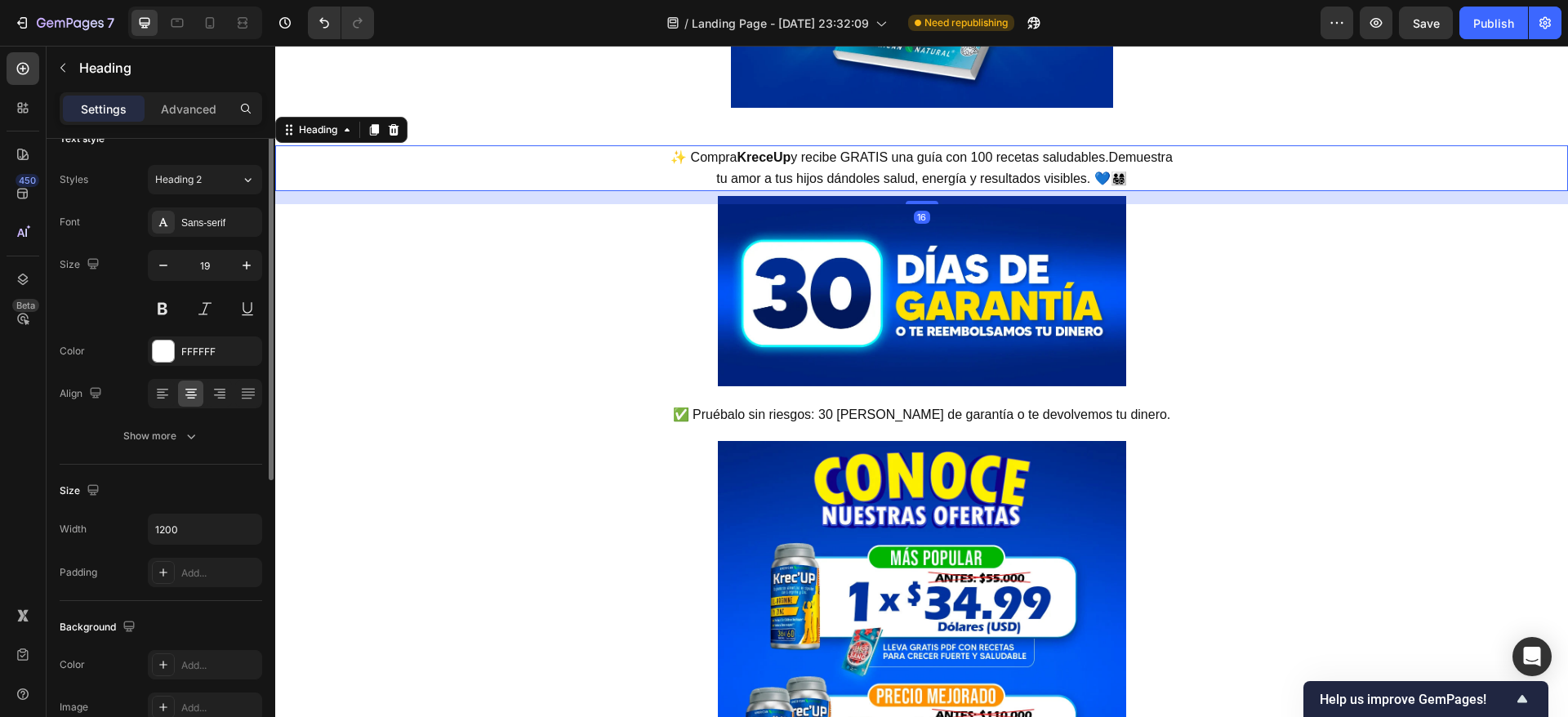
scroll to position [0, 0]
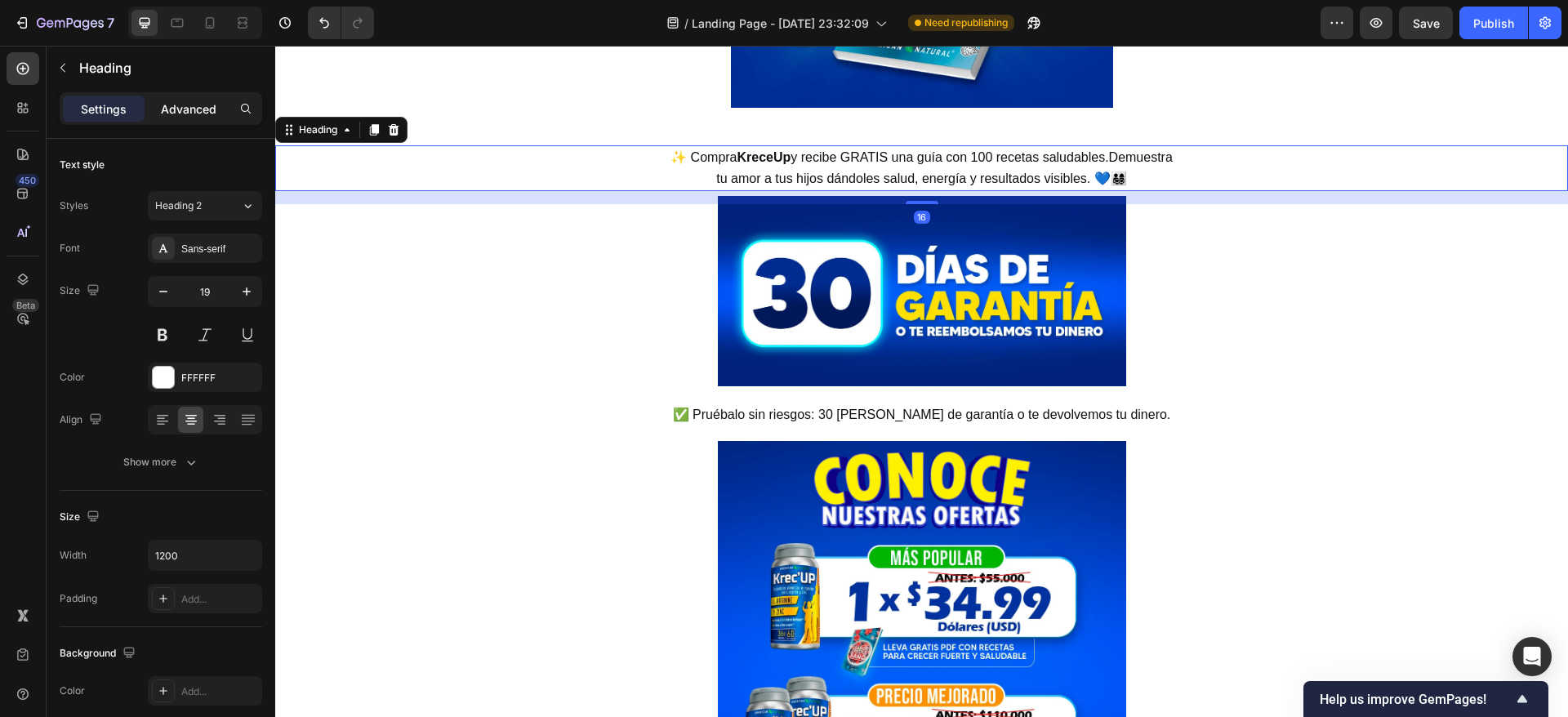
click at [194, 104] on p "Advanced" at bounding box center [188, 109] width 55 height 17
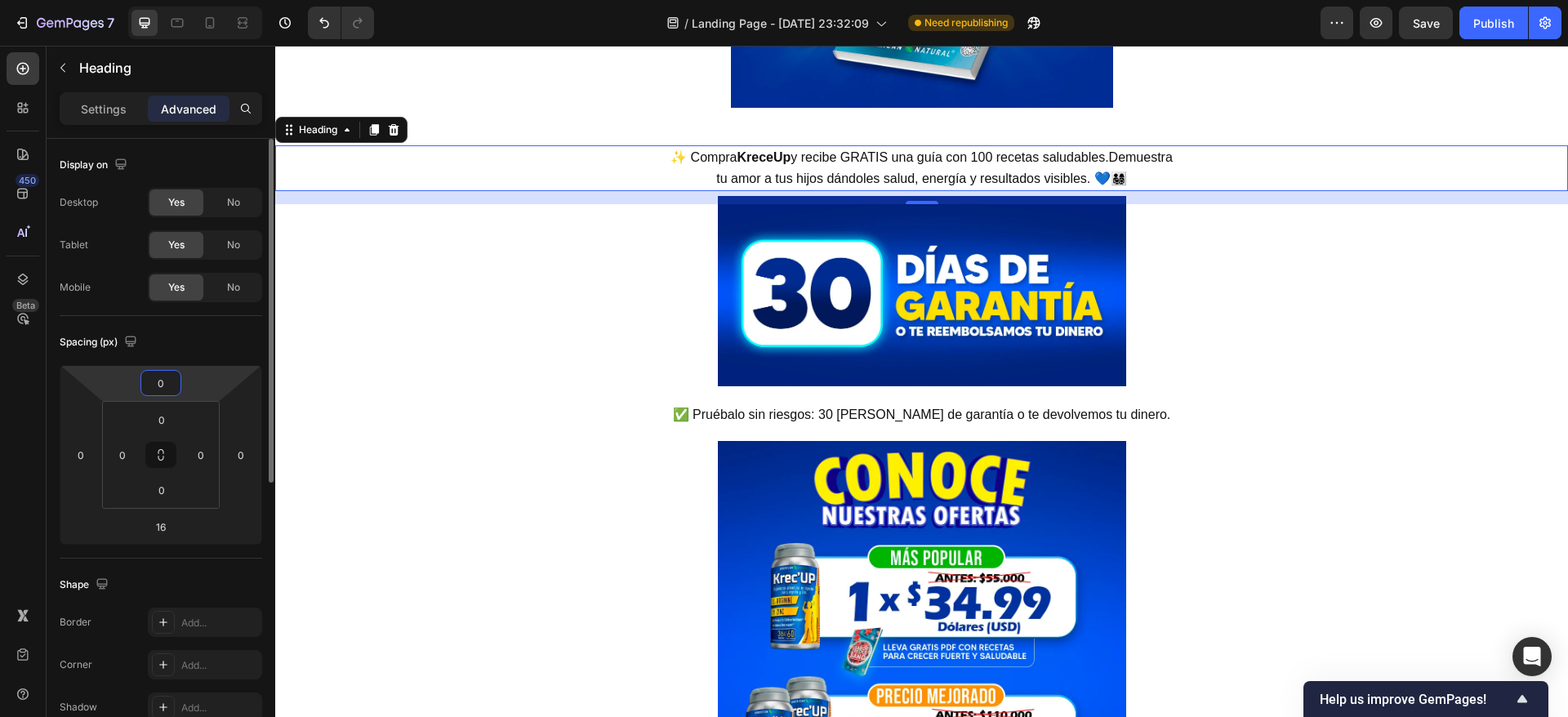
click at [165, 388] on input "0" at bounding box center [161, 383] width 33 height 24
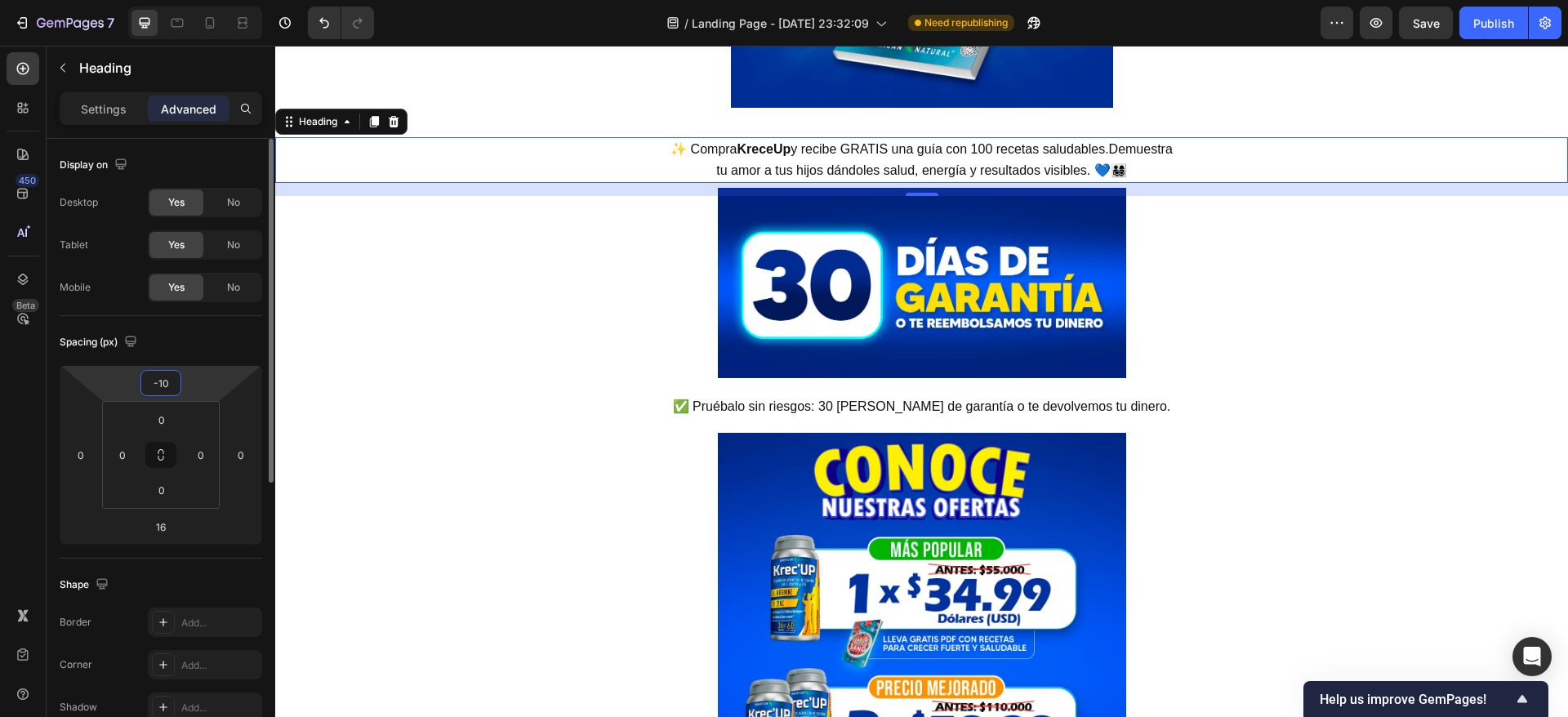
type input "-1"
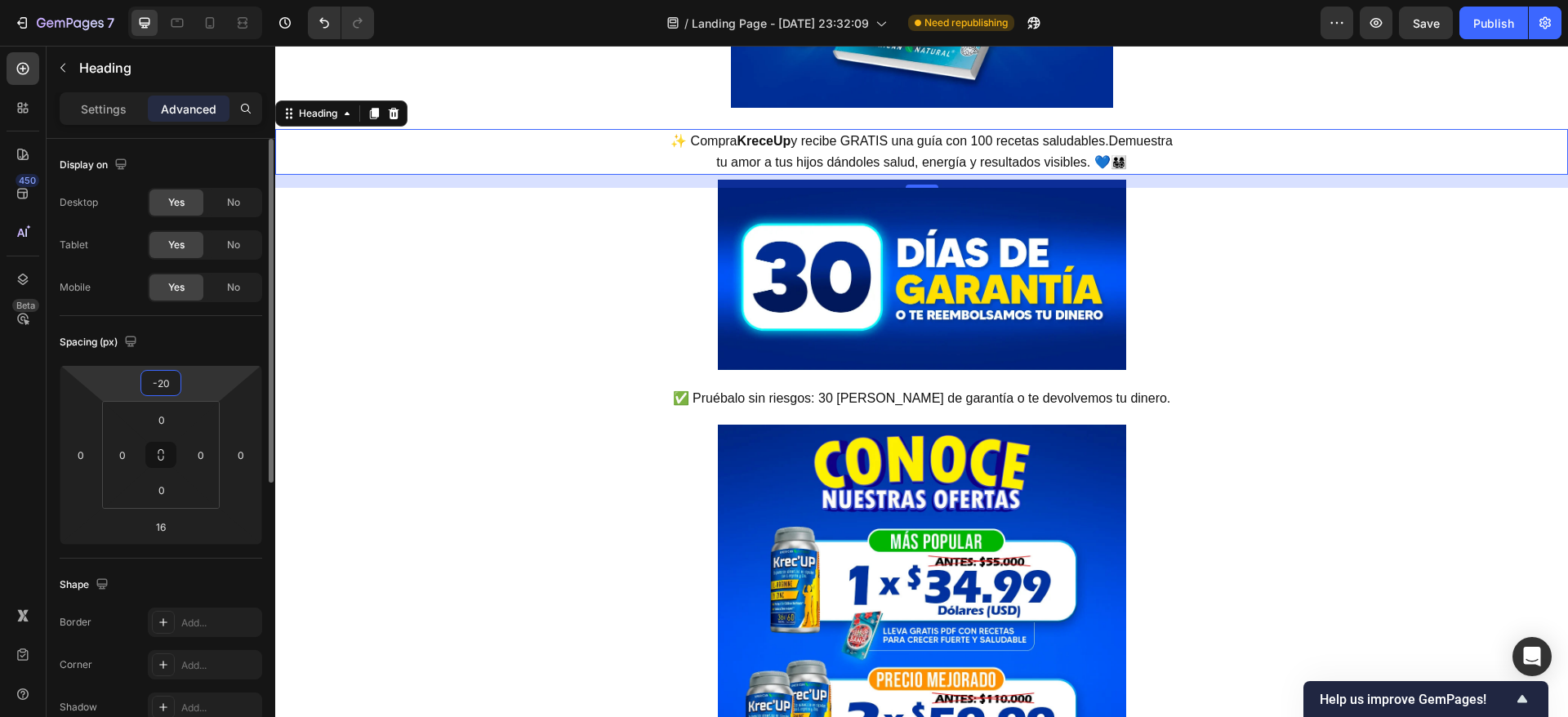
type input "-2"
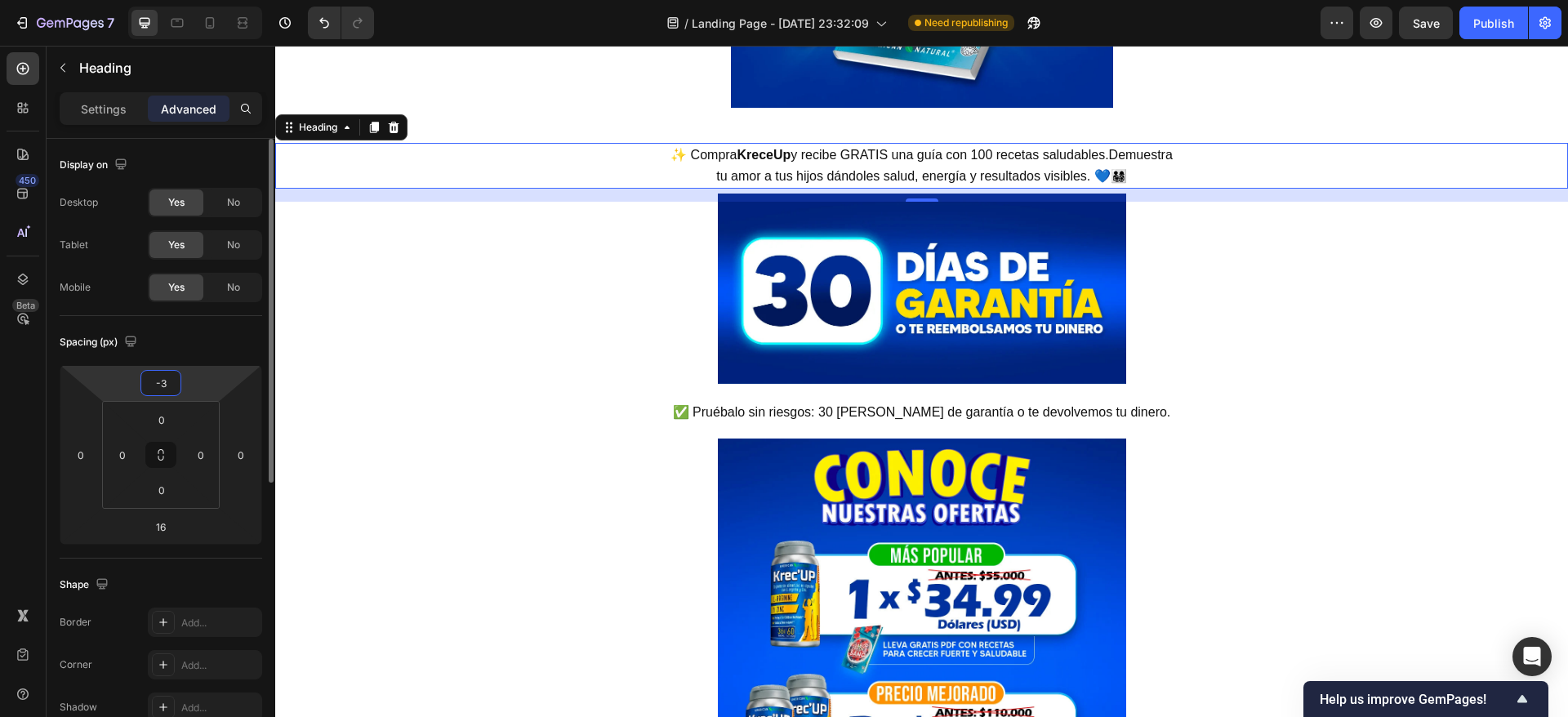
type input "-30"
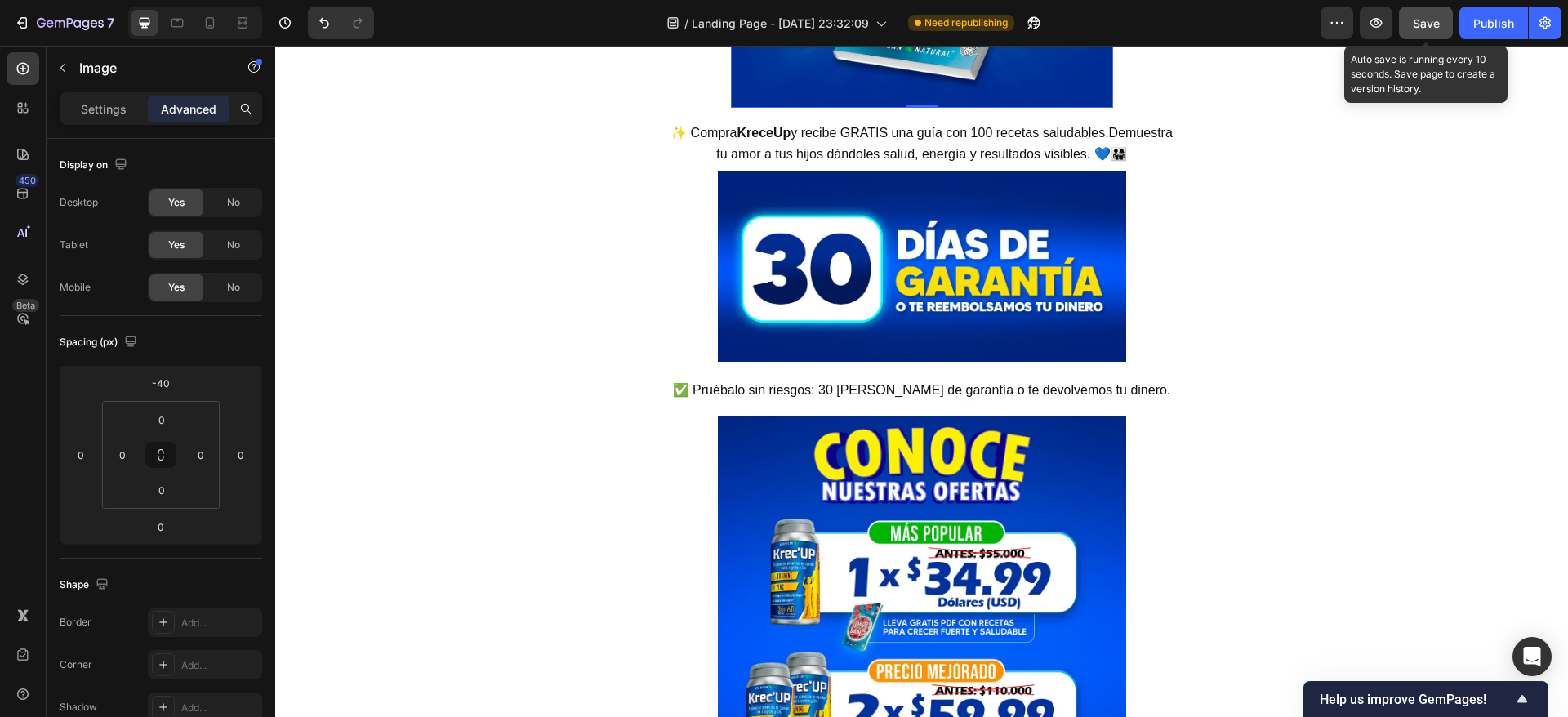
click at [1425, 24] on span "Save" at bounding box center [1426, 23] width 27 height 14
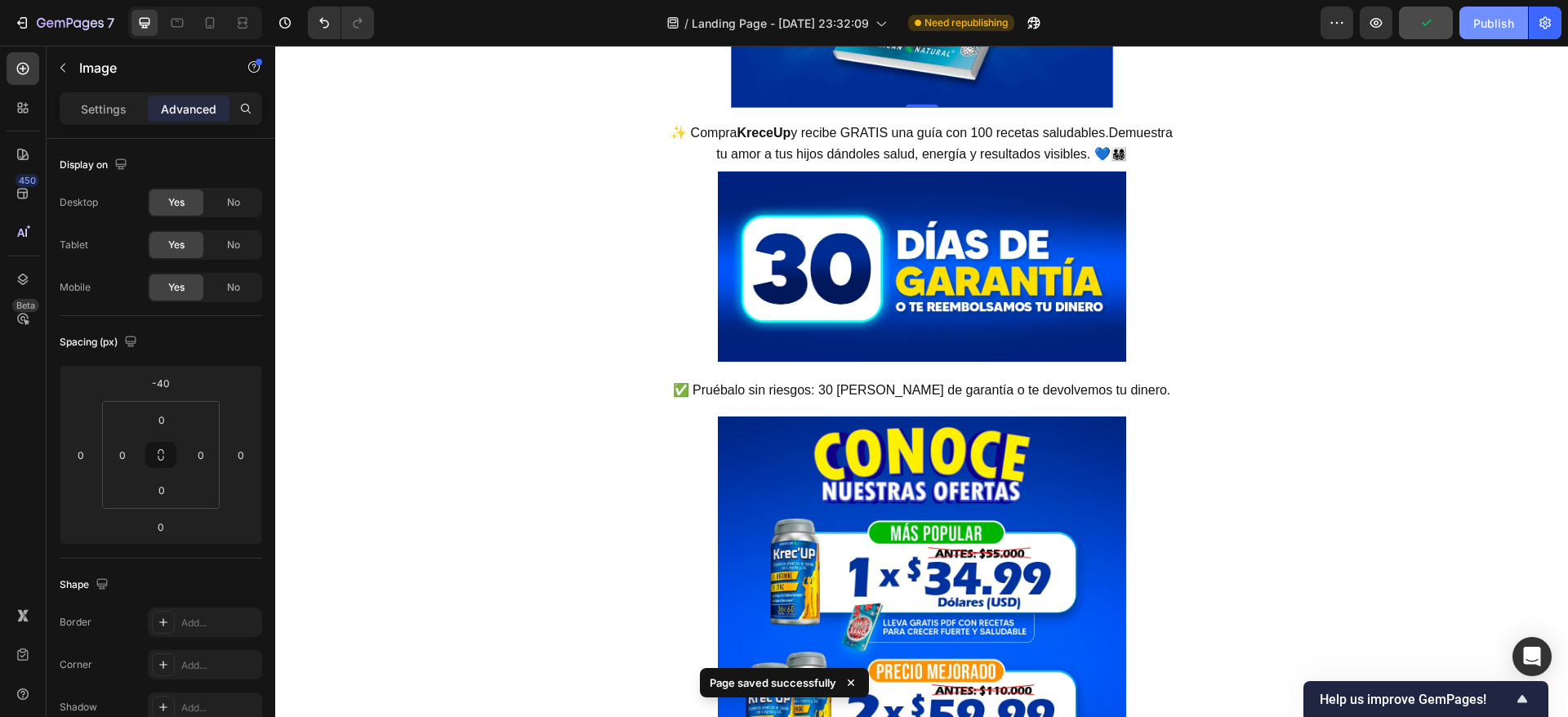
click at [1498, 29] on div "Publish" at bounding box center [1494, 22] width 41 height 17
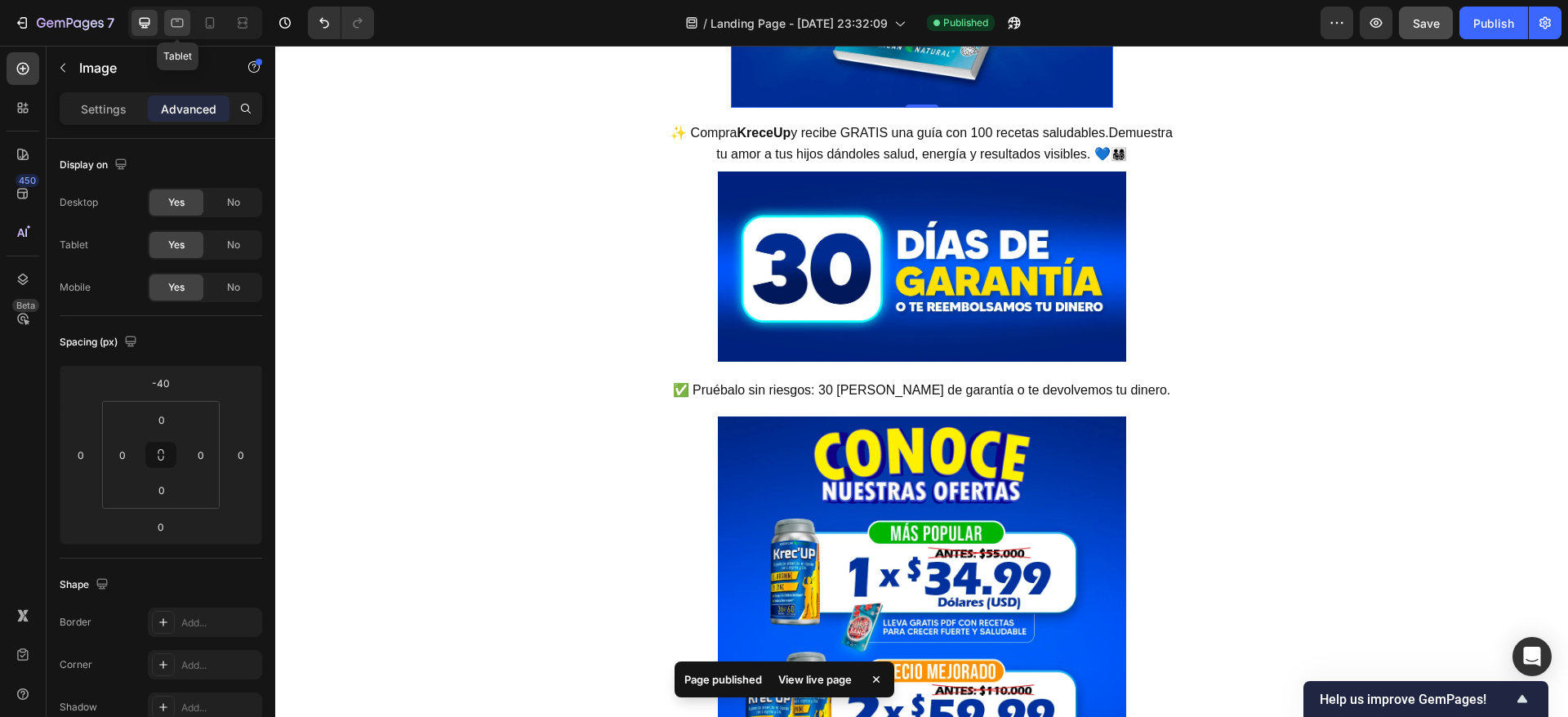
click at [179, 19] on icon at bounding box center [177, 23] width 12 height 9
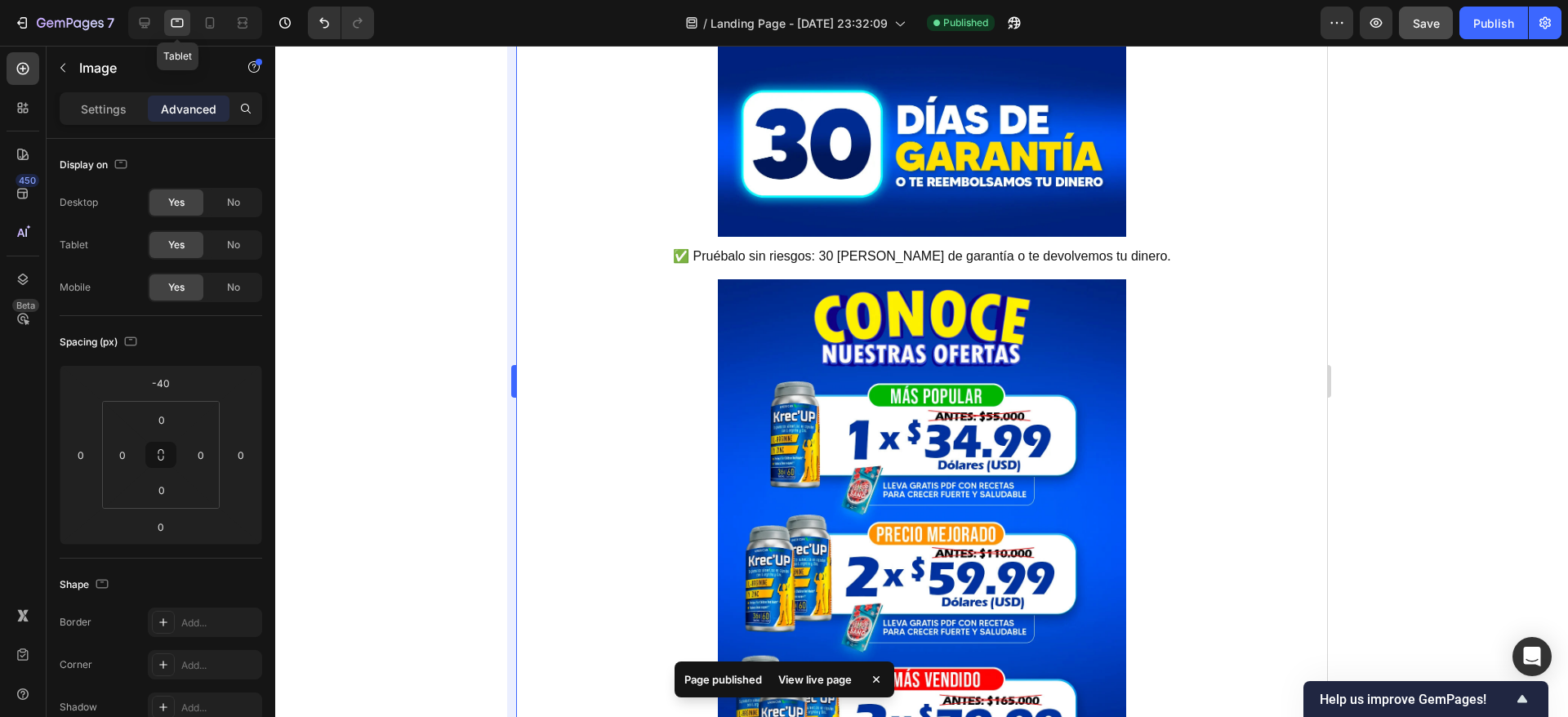
scroll to position [7736, 0]
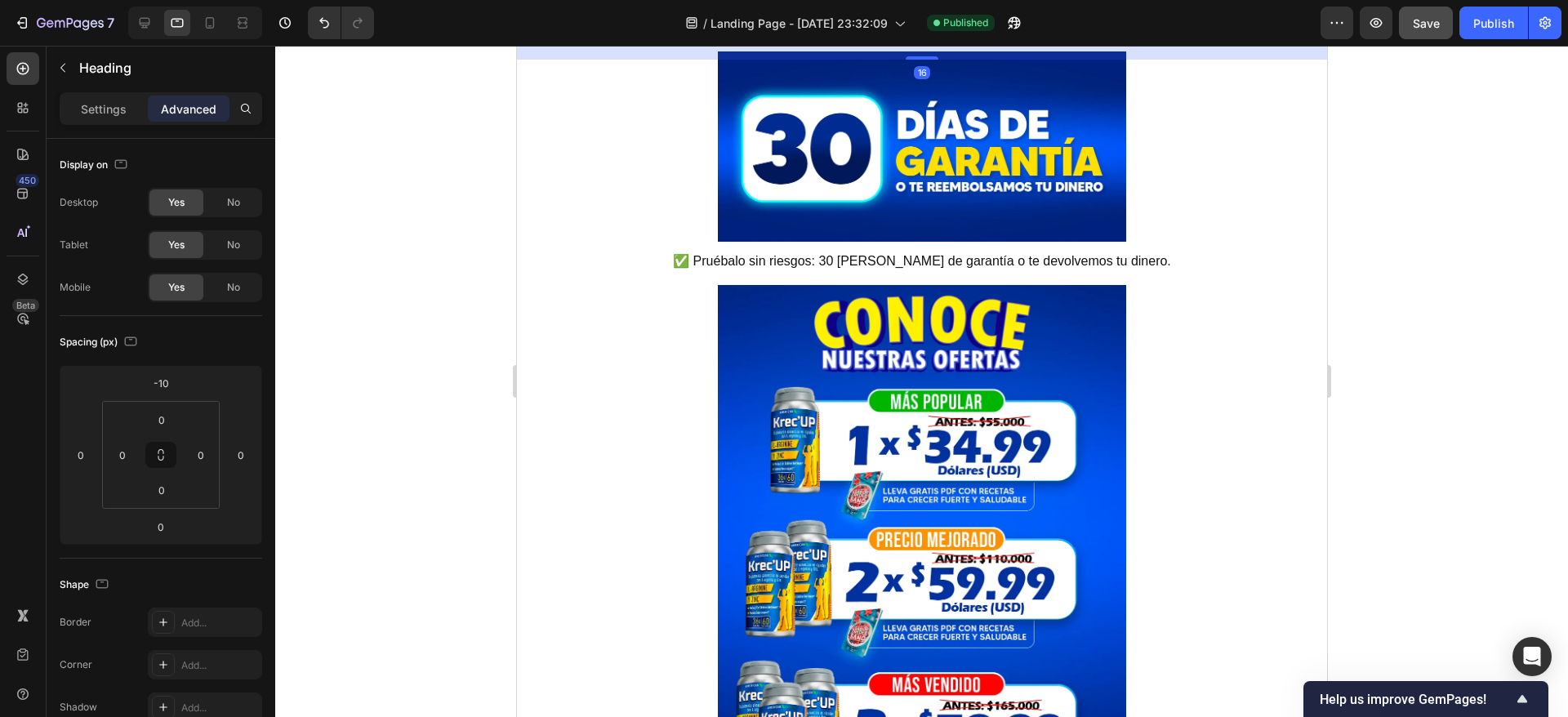
click at [777, 16] on strong "KreceUp" at bounding box center [763, 10] width 54 height 14
click at [159, 382] on input "-10" at bounding box center [161, 383] width 33 height 24
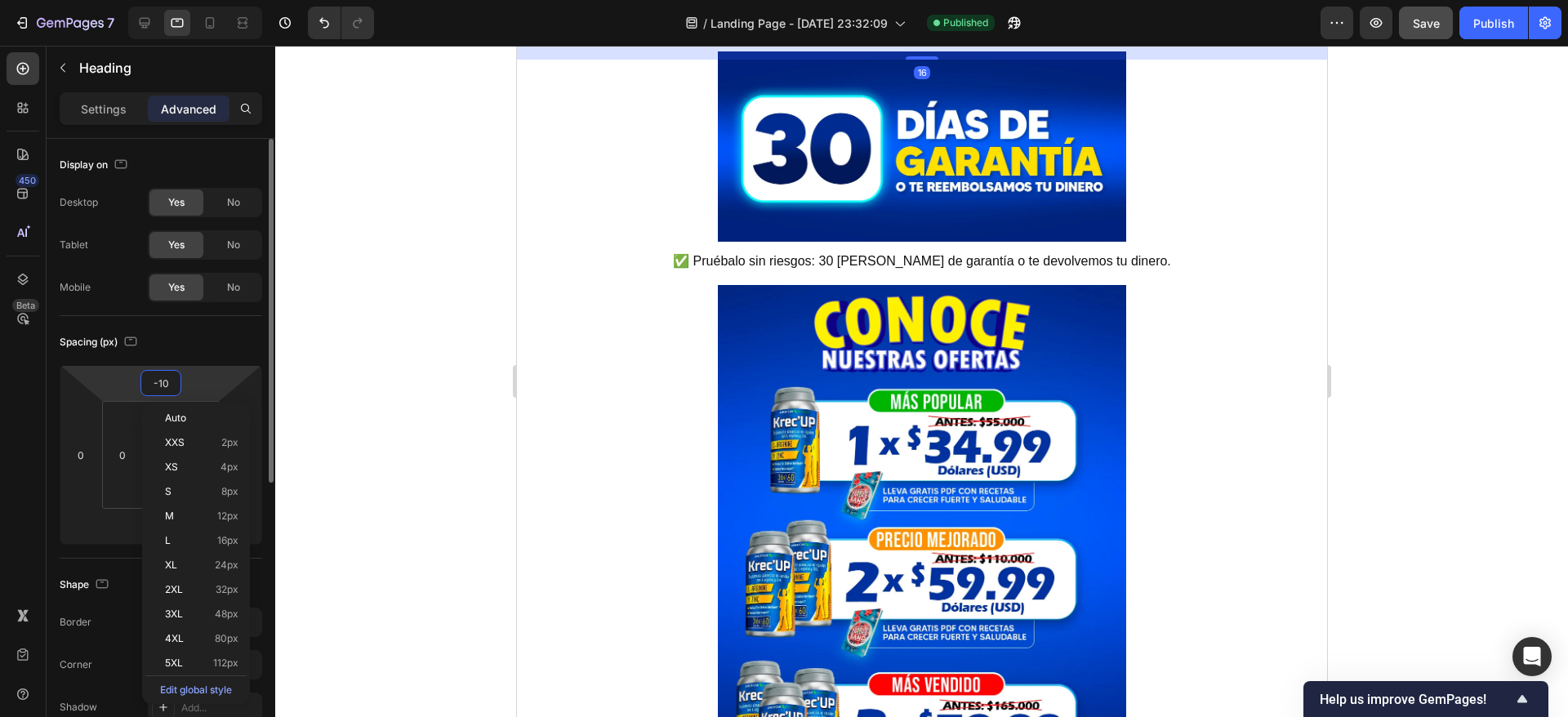
click at [160, 384] on input "-10" at bounding box center [161, 383] width 33 height 24
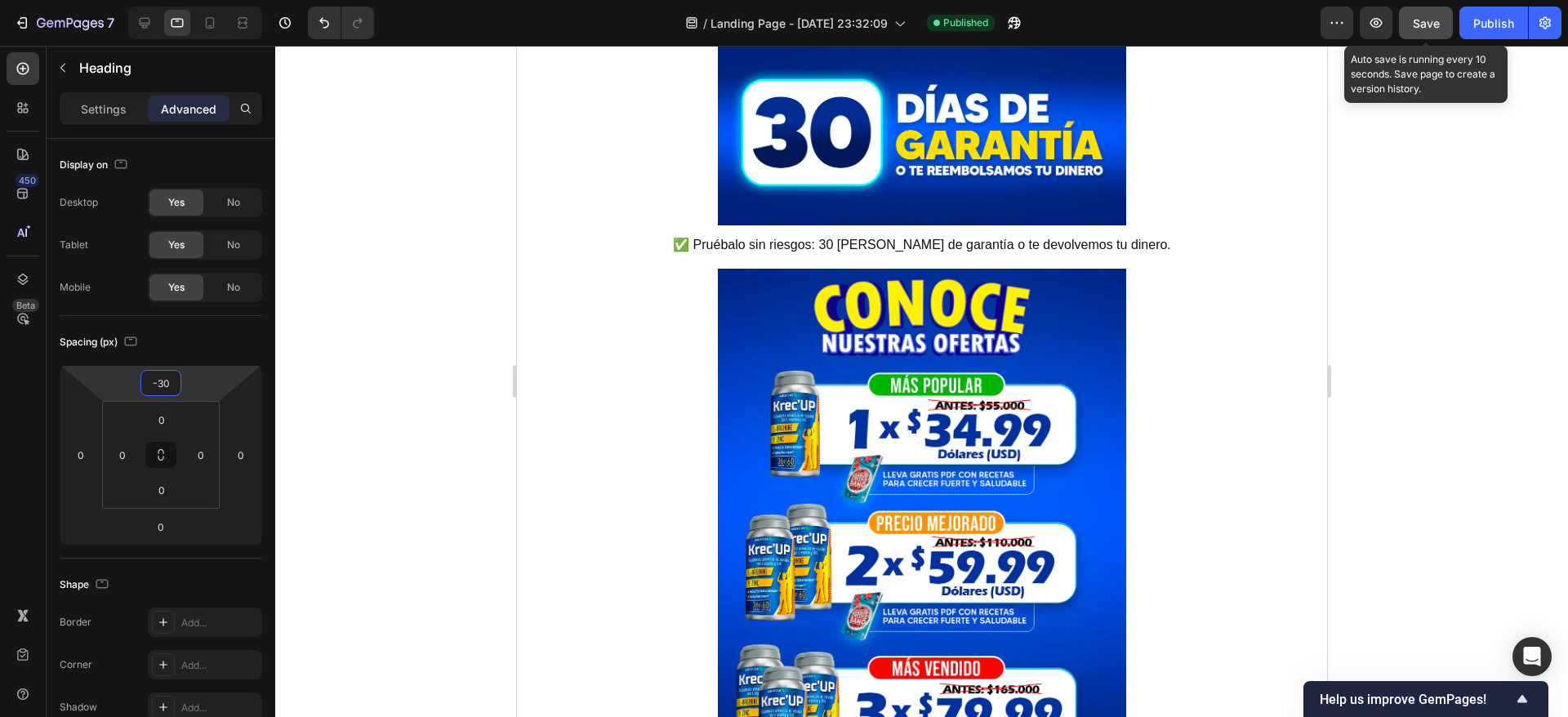
click at [1431, 34] on button "Save" at bounding box center [1425, 22] width 54 height 33
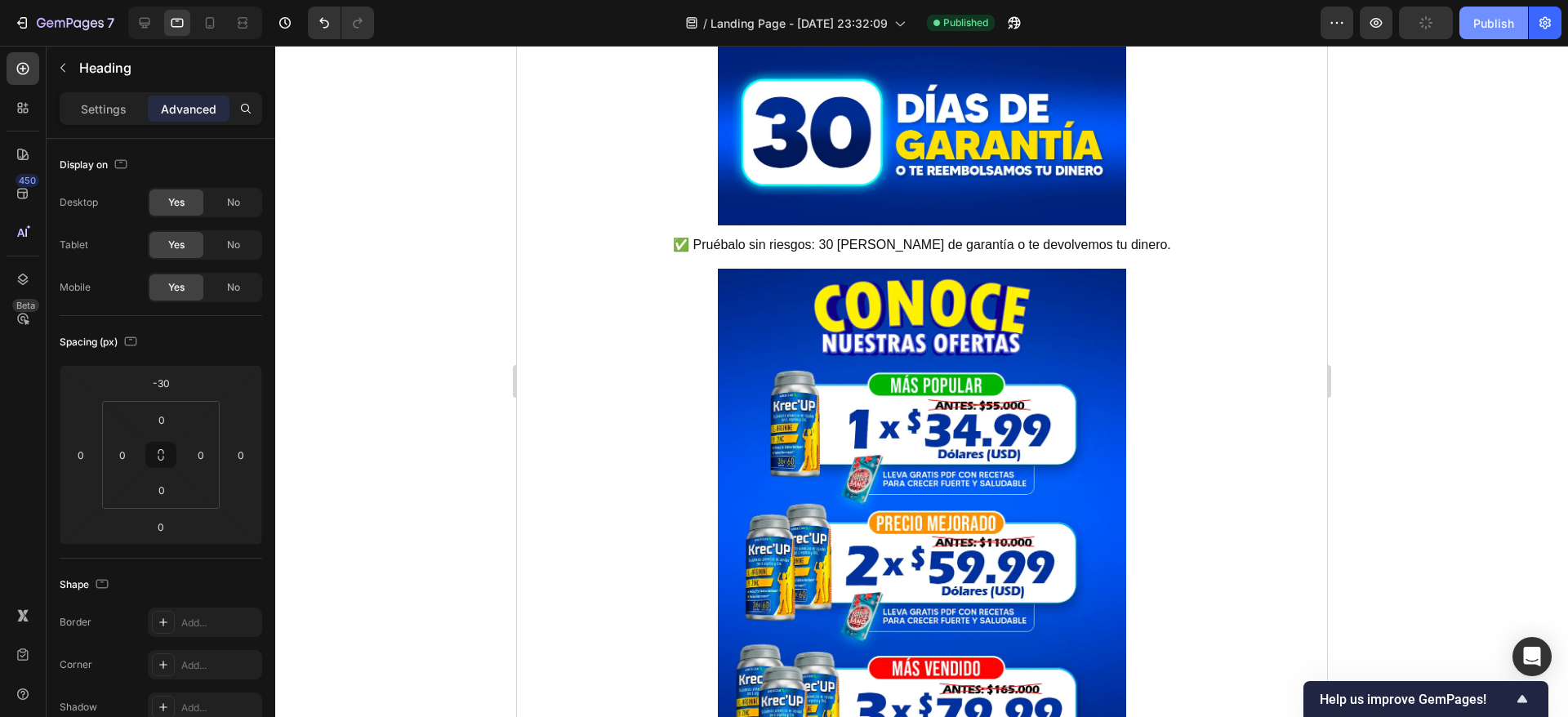
click at [1487, 24] on div "Publish" at bounding box center [1494, 22] width 41 height 17
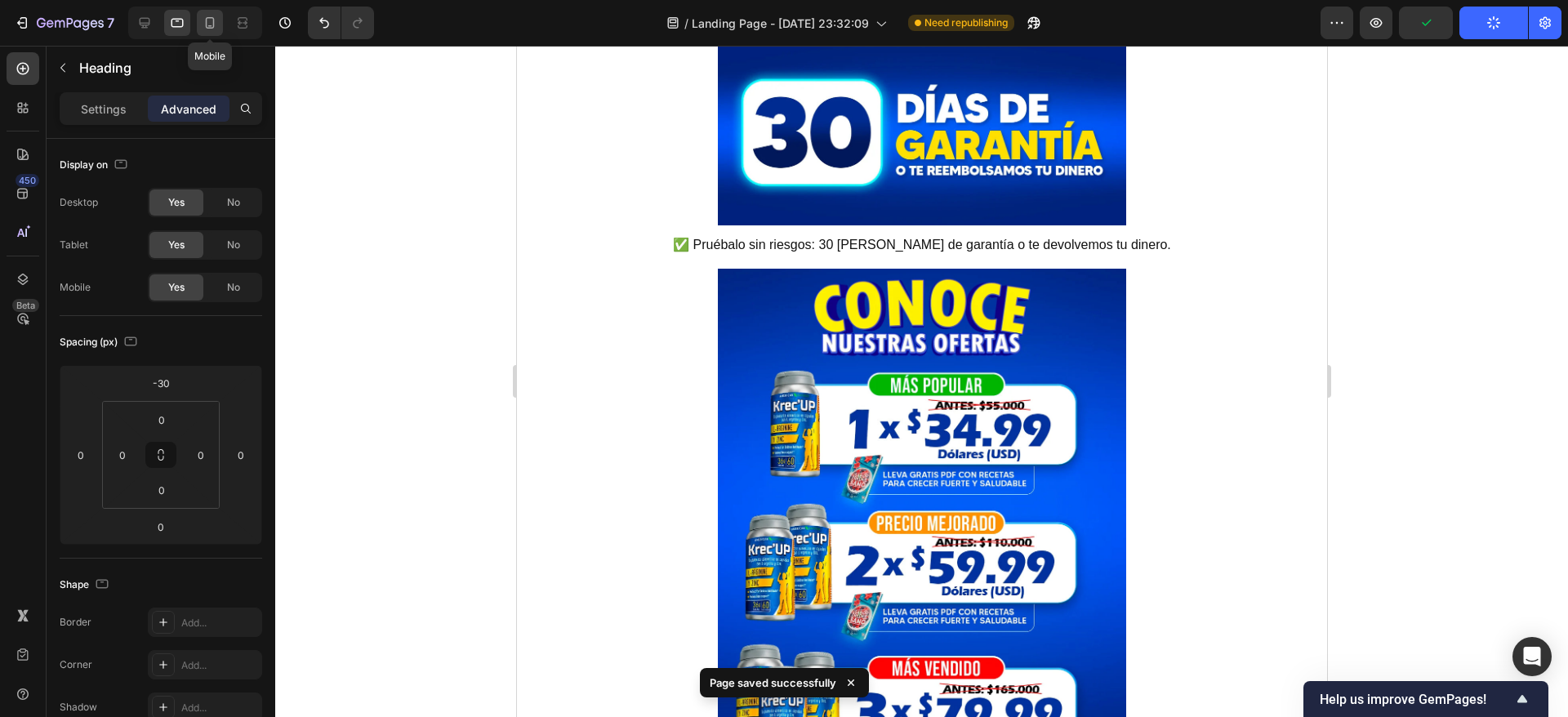
click at [202, 17] on icon at bounding box center [210, 22] width 16 height 16
type input "-10"
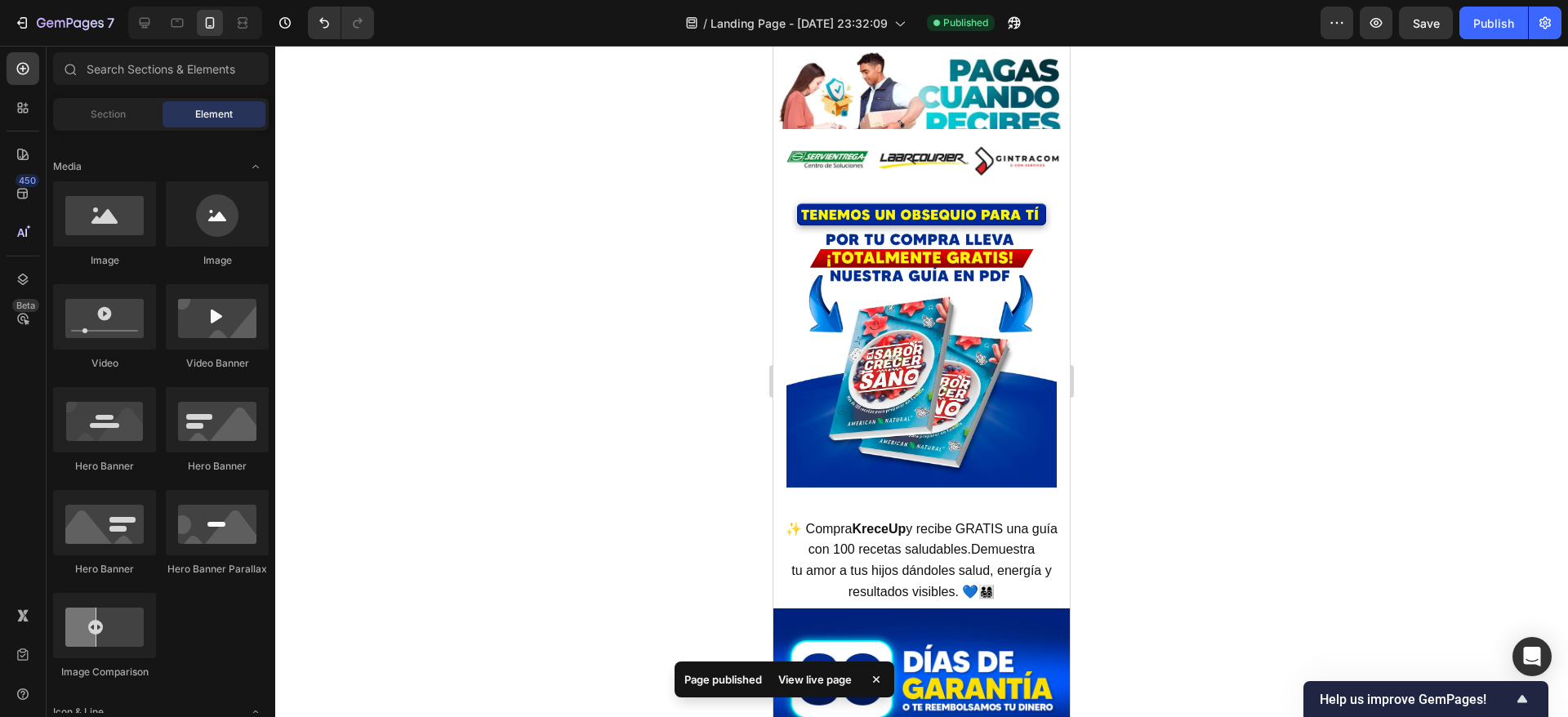
scroll to position [7658, 0]
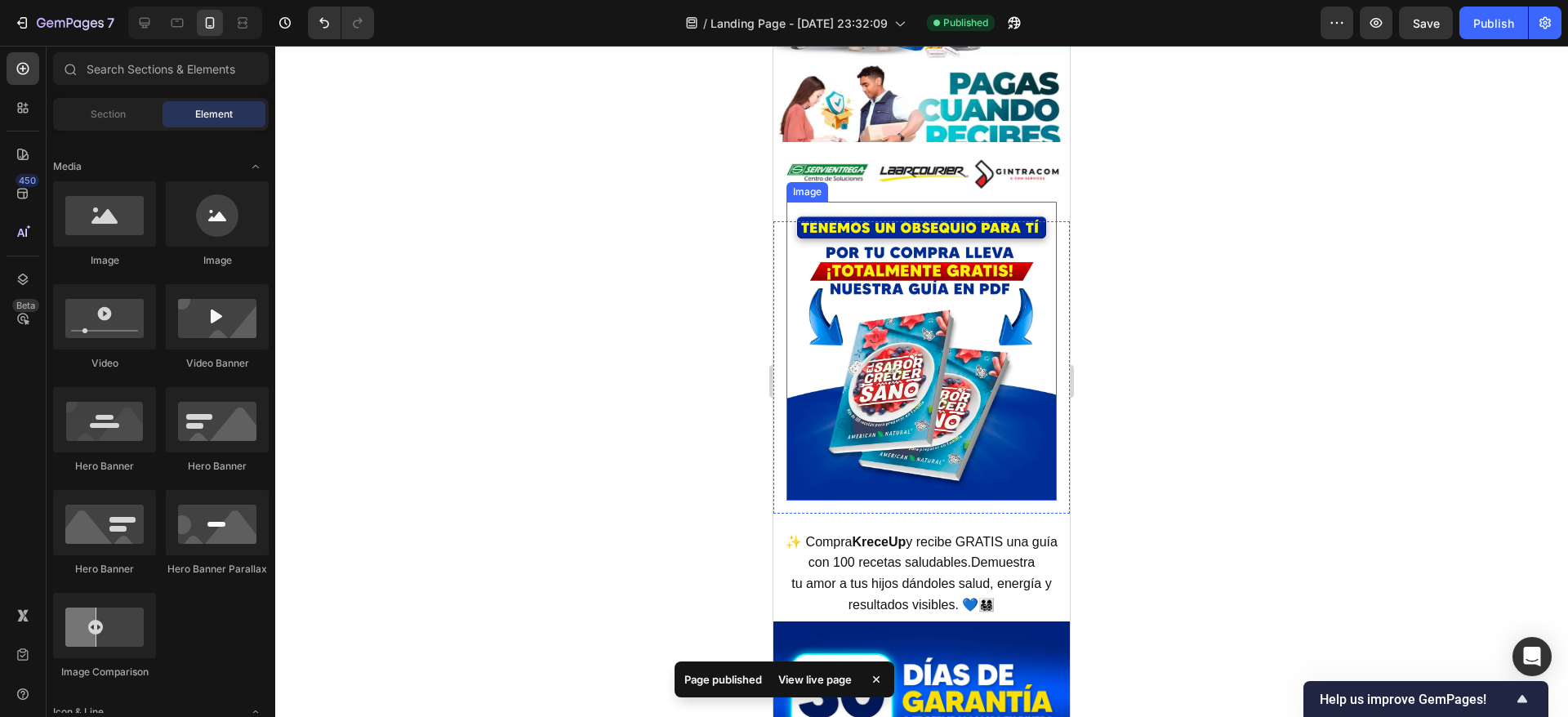
click at [916, 376] on img at bounding box center [921, 350] width 270 height 298
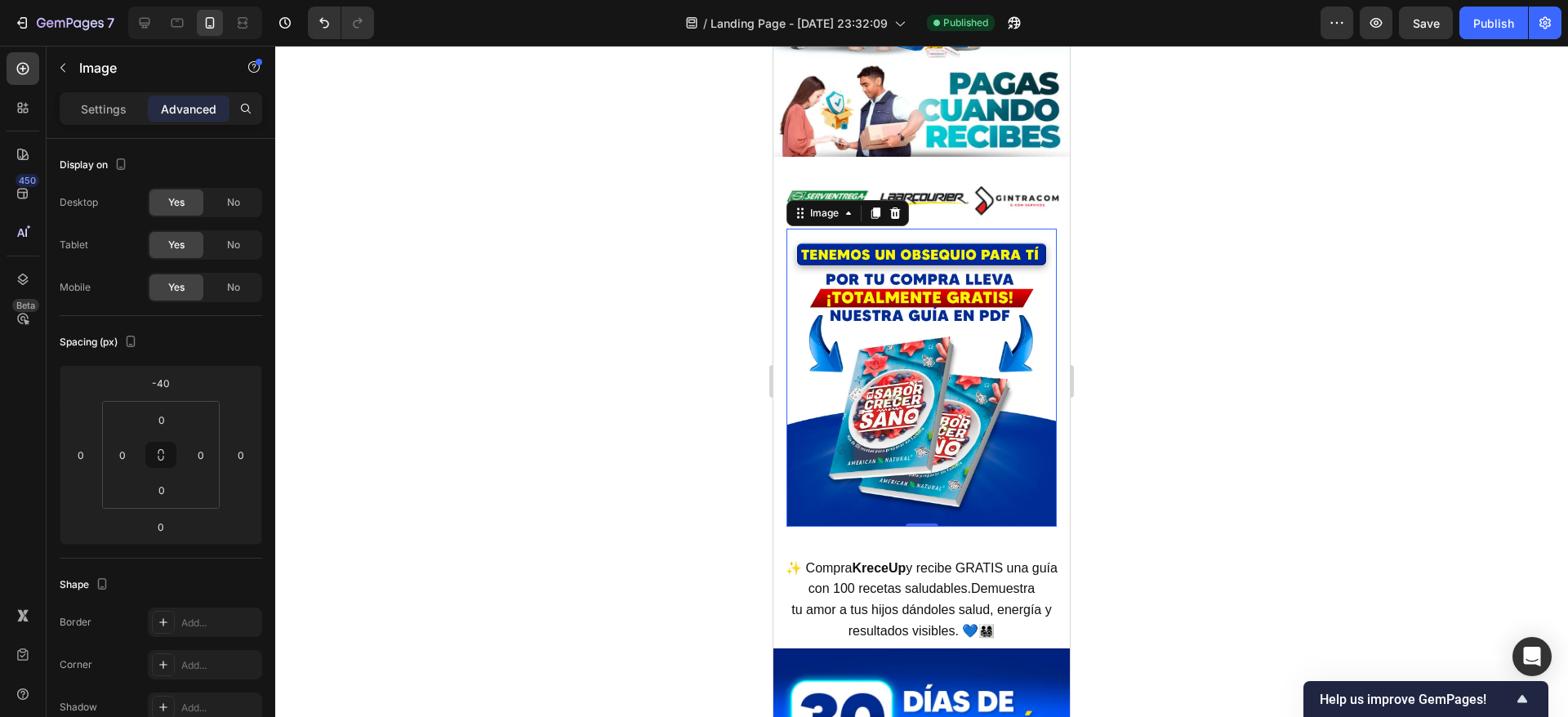
click at [901, 203] on div at bounding box center [895, 213] width 20 height 20
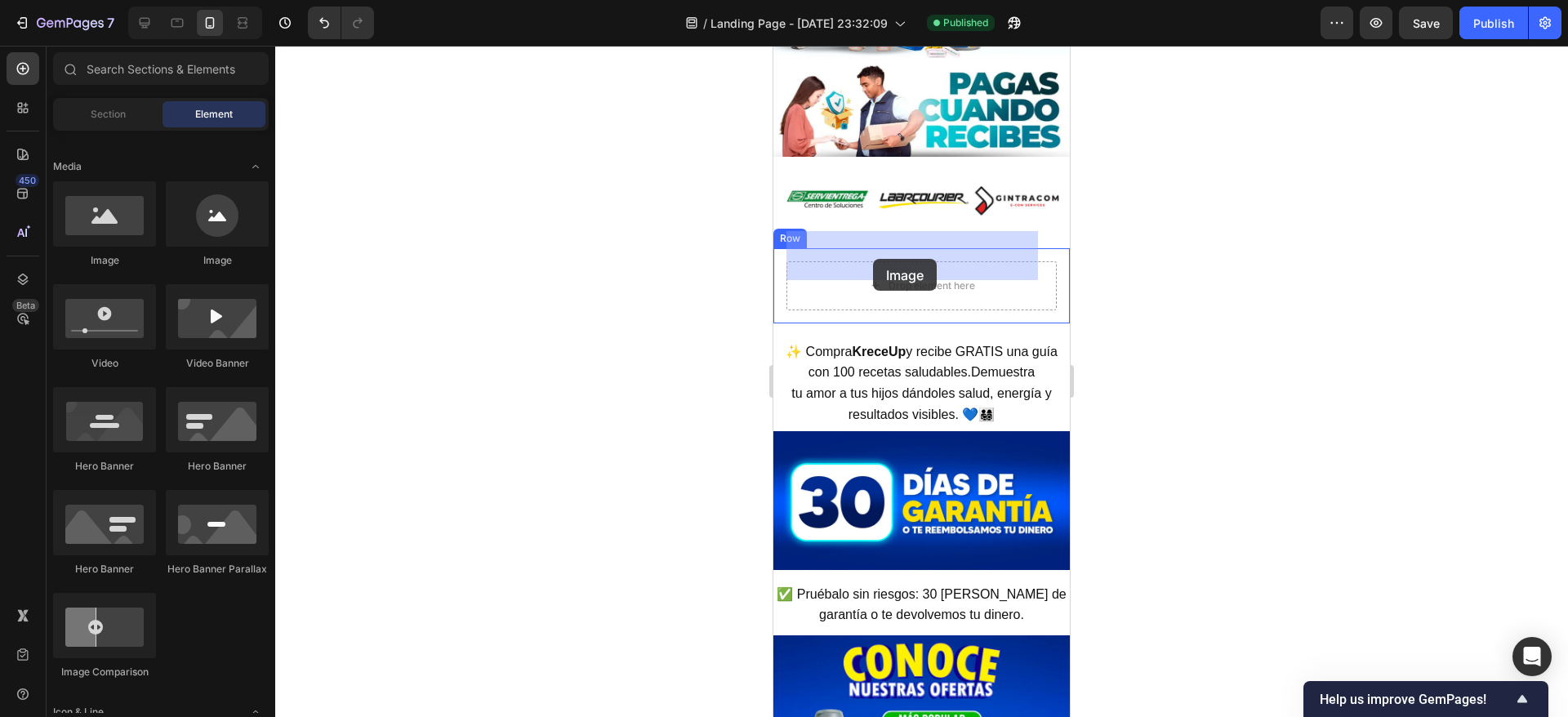
drag, startPoint x: 887, startPoint y: 274, endPoint x: 872, endPoint y: 259, distance: 21.2
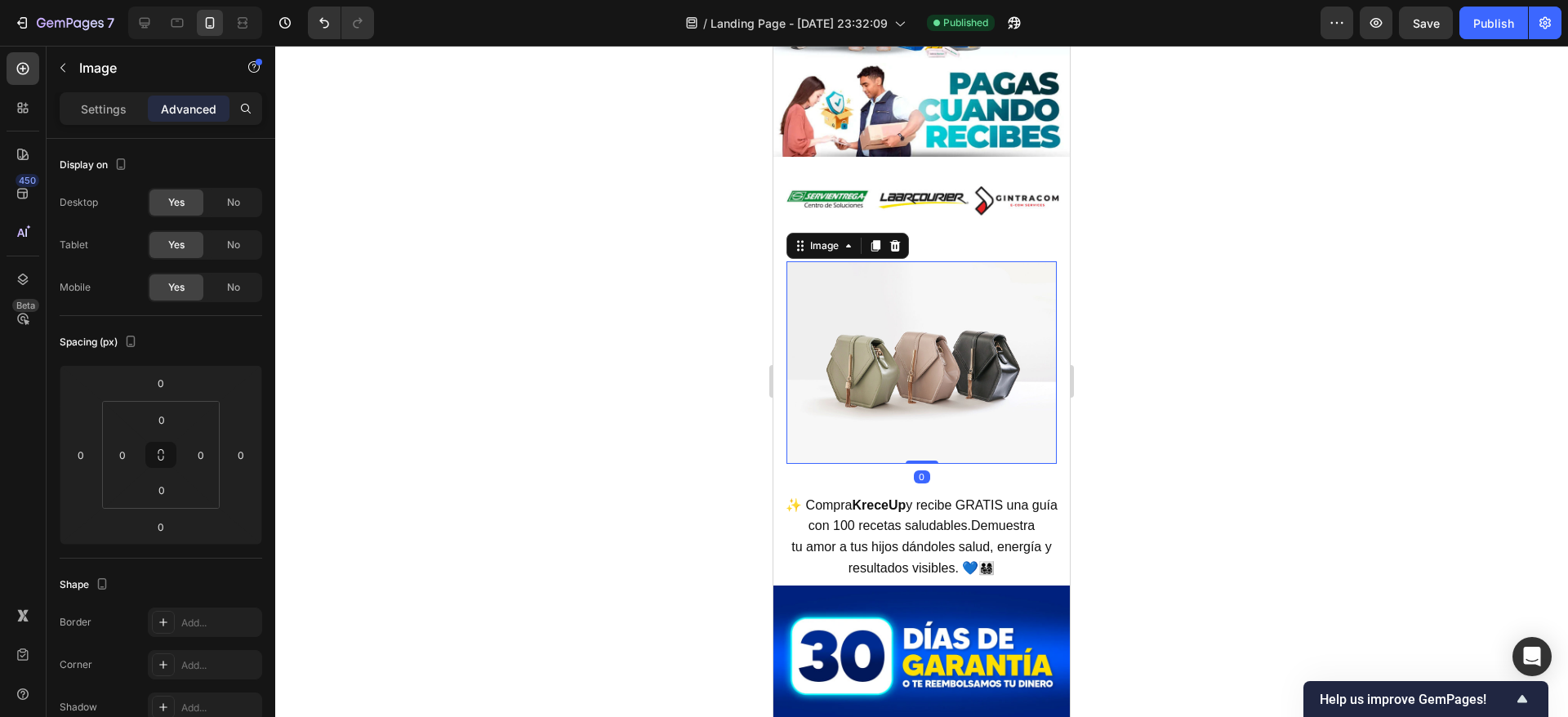
click at [831, 293] on img at bounding box center [921, 362] width 270 height 202
click at [89, 96] on div "Settings" at bounding box center [103, 108] width 82 height 26
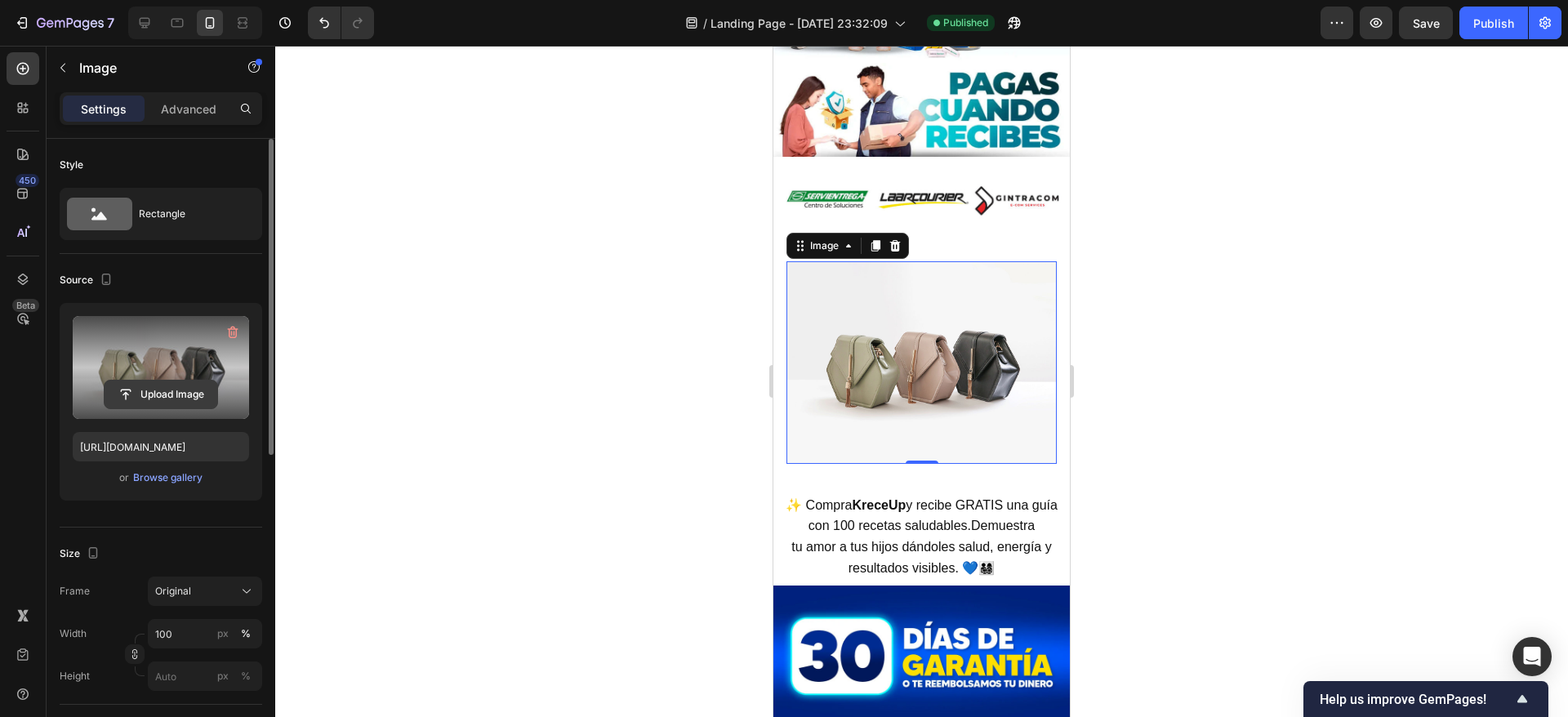
click at [160, 399] on input "file" at bounding box center [161, 394] width 112 height 28
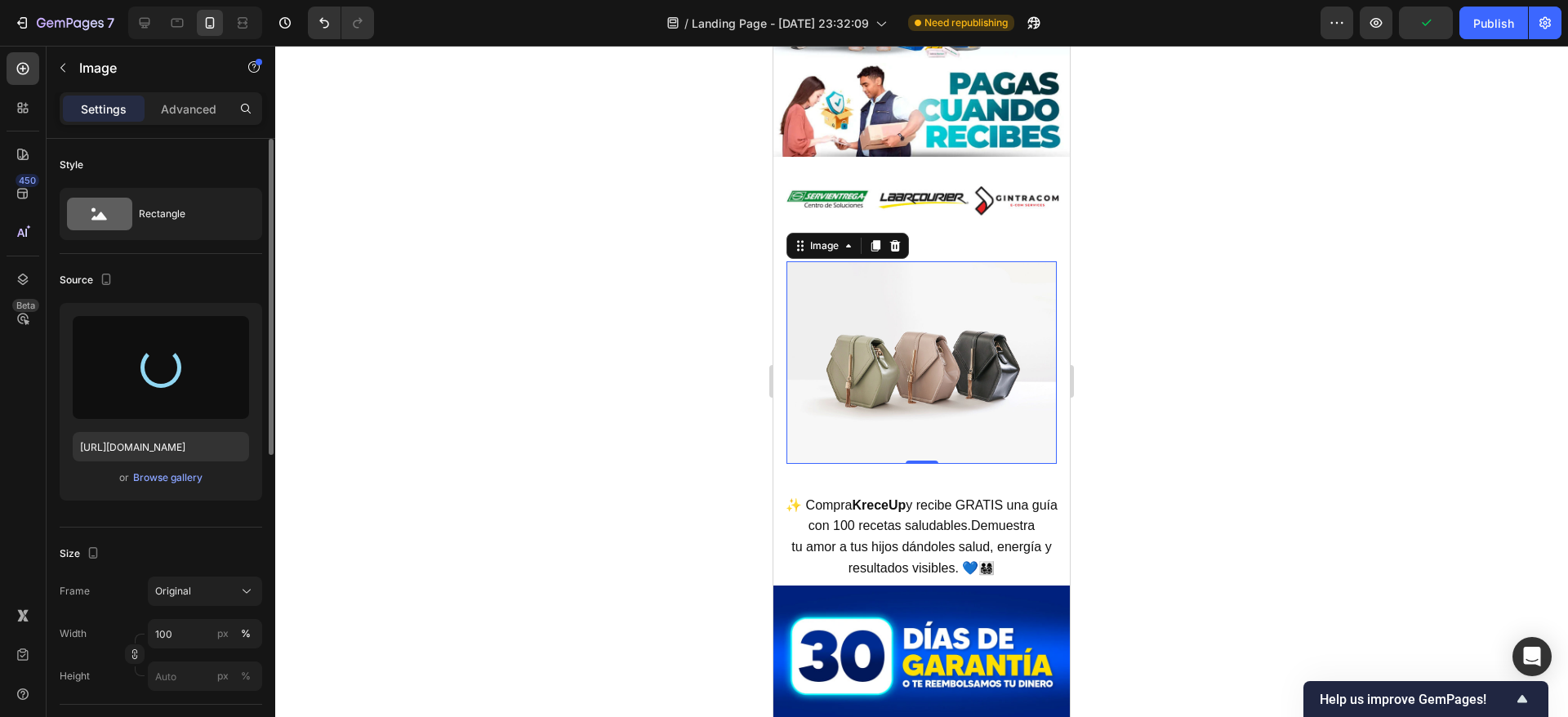
type input "https://cdn.shopify.com/s/files/1/0653/3408/3693/files/gempages_584628076021810…"
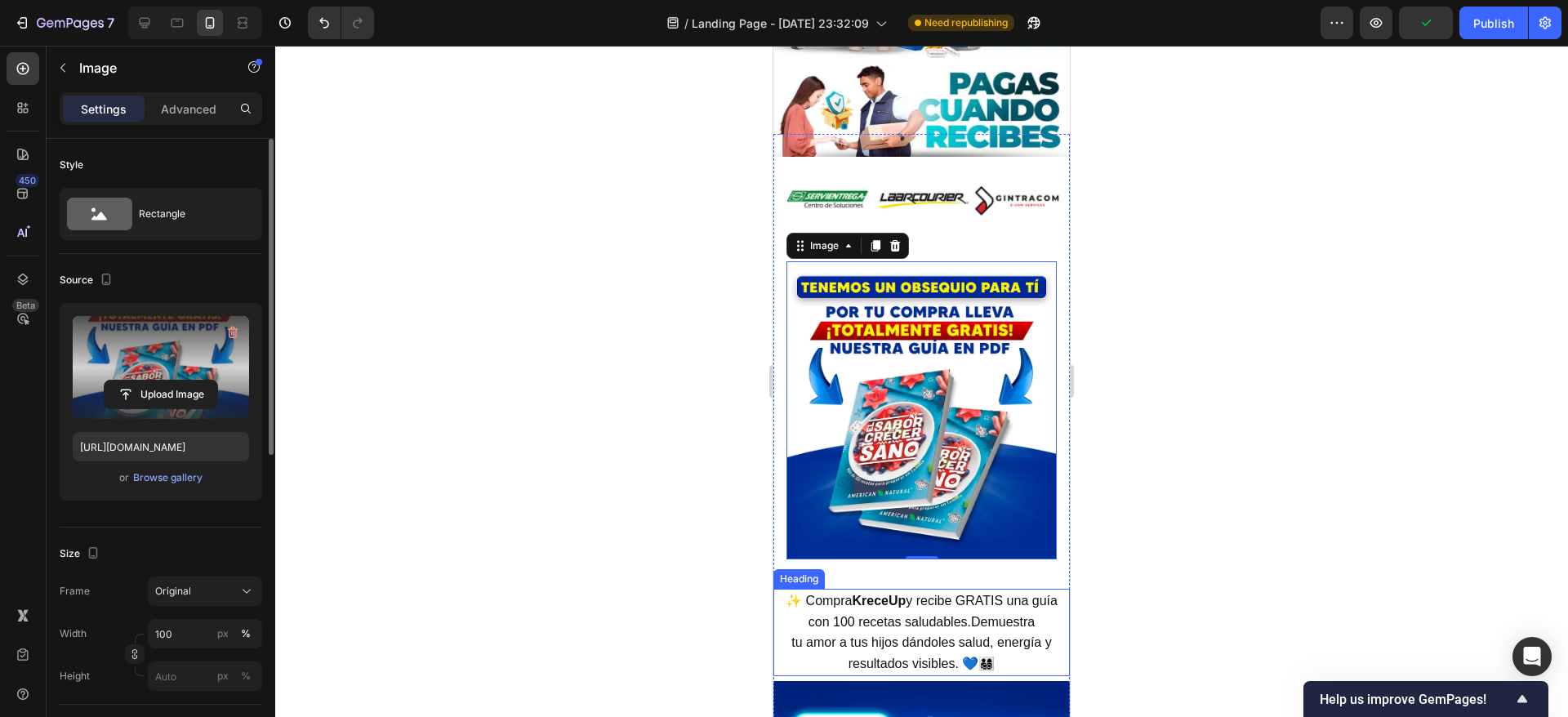
click at [921, 594] on span "✨ Compra KreceUp y recibe GRATIS una guía con 100 recetas saludables.Demuestra" at bounding box center [921, 611] width 272 height 35
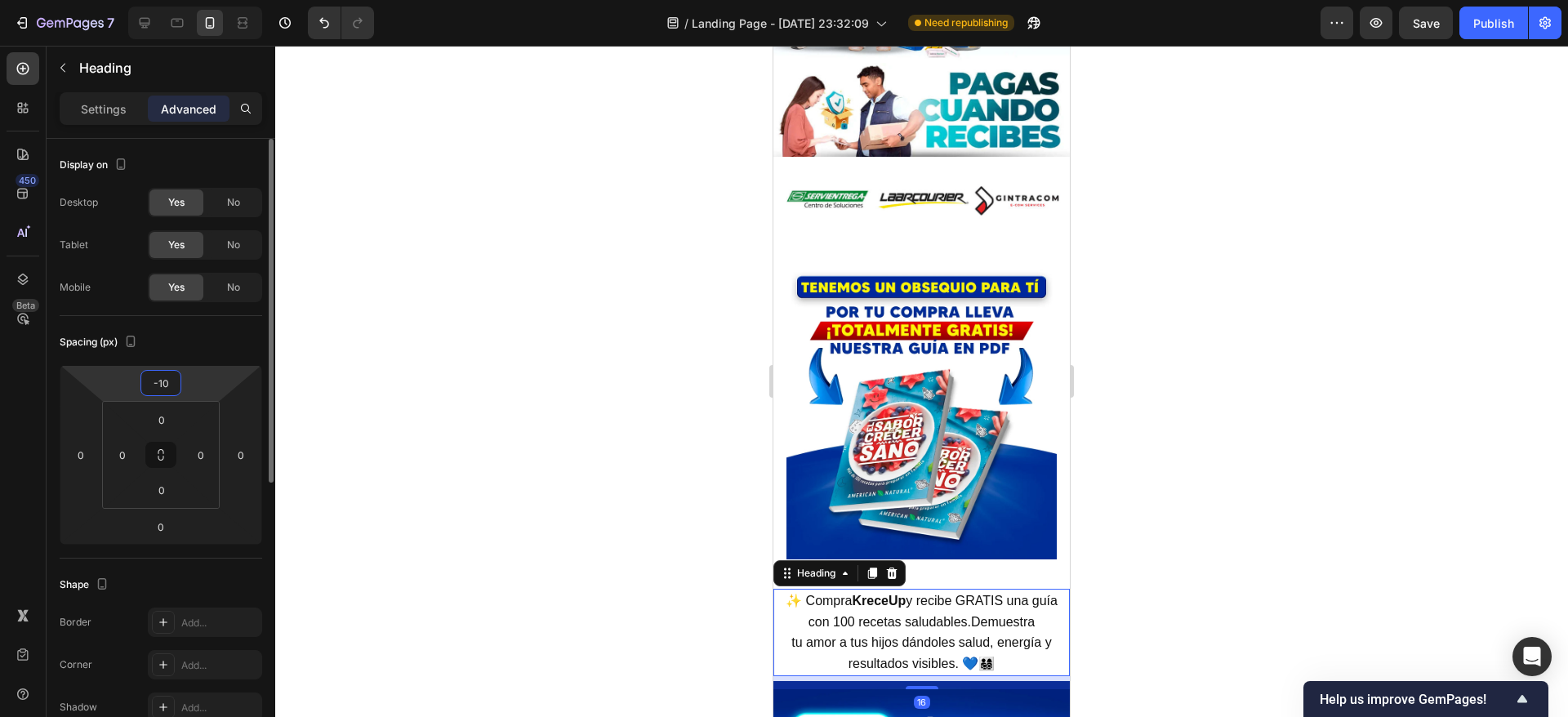
click at [158, 380] on input "-10" at bounding box center [161, 383] width 33 height 24
click at [160, 382] on input "-10" at bounding box center [161, 383] width 33 height 24
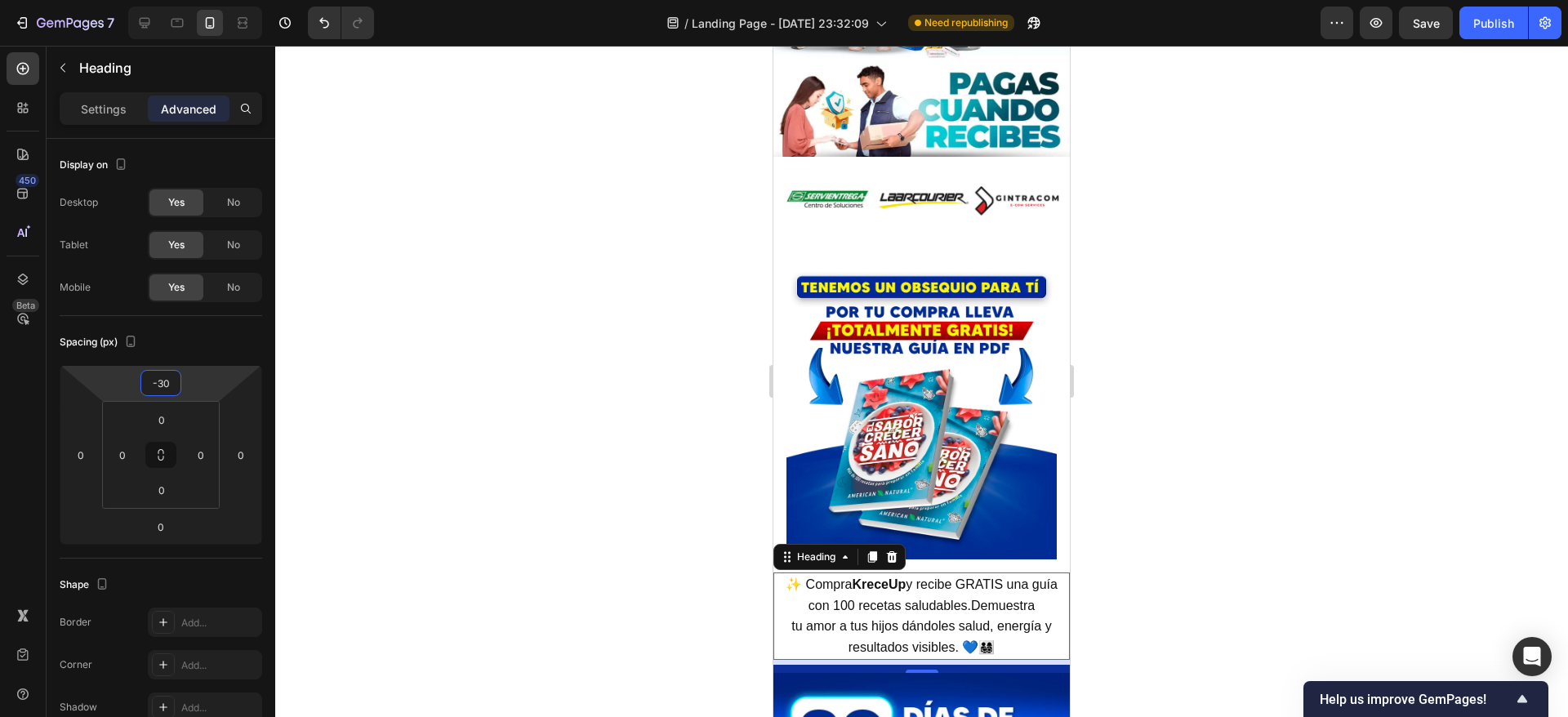
type input "-30"
click at [1205, 309] on div at bounding box center [921, 381] width 1292 height 672
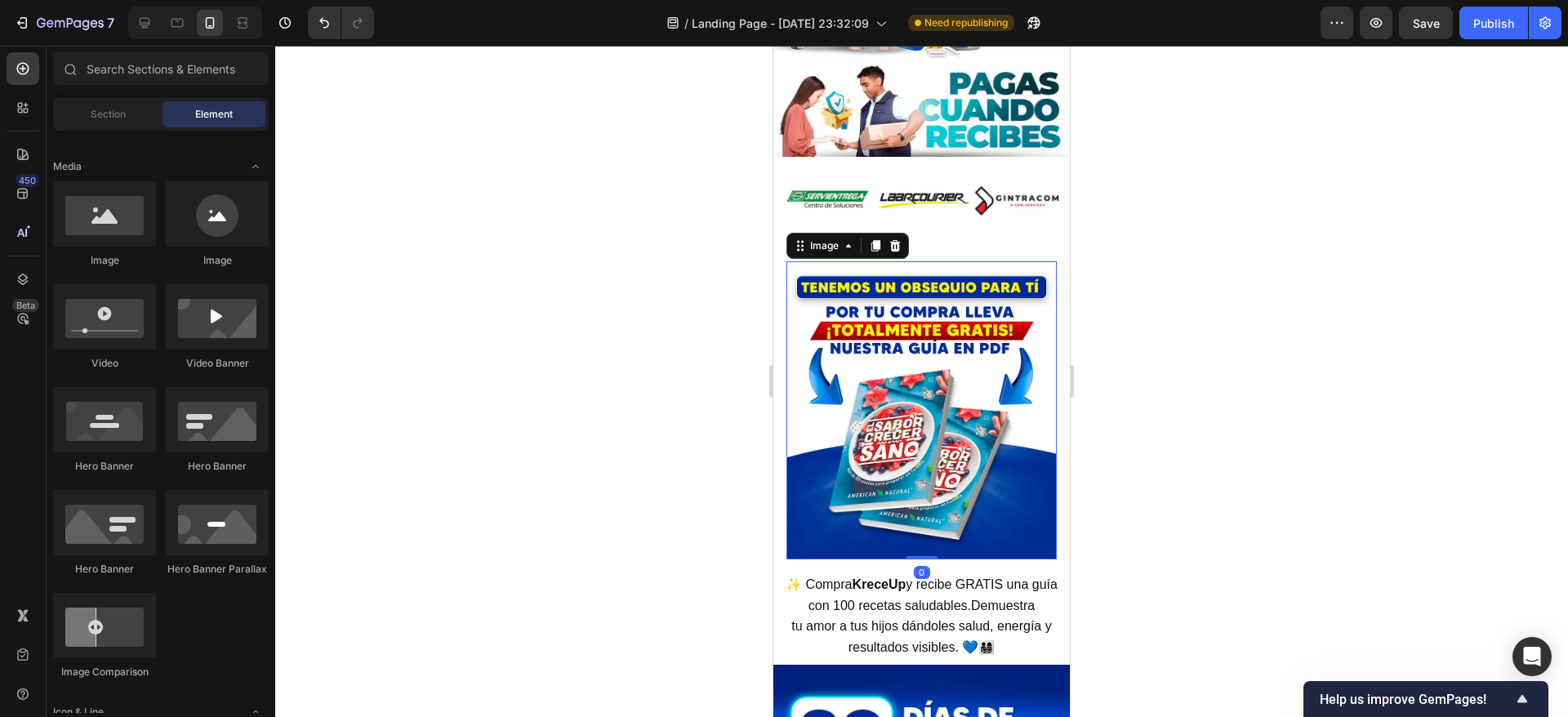
click at [967, 315] on img at bounding box center [921, 410] width 270 height 298
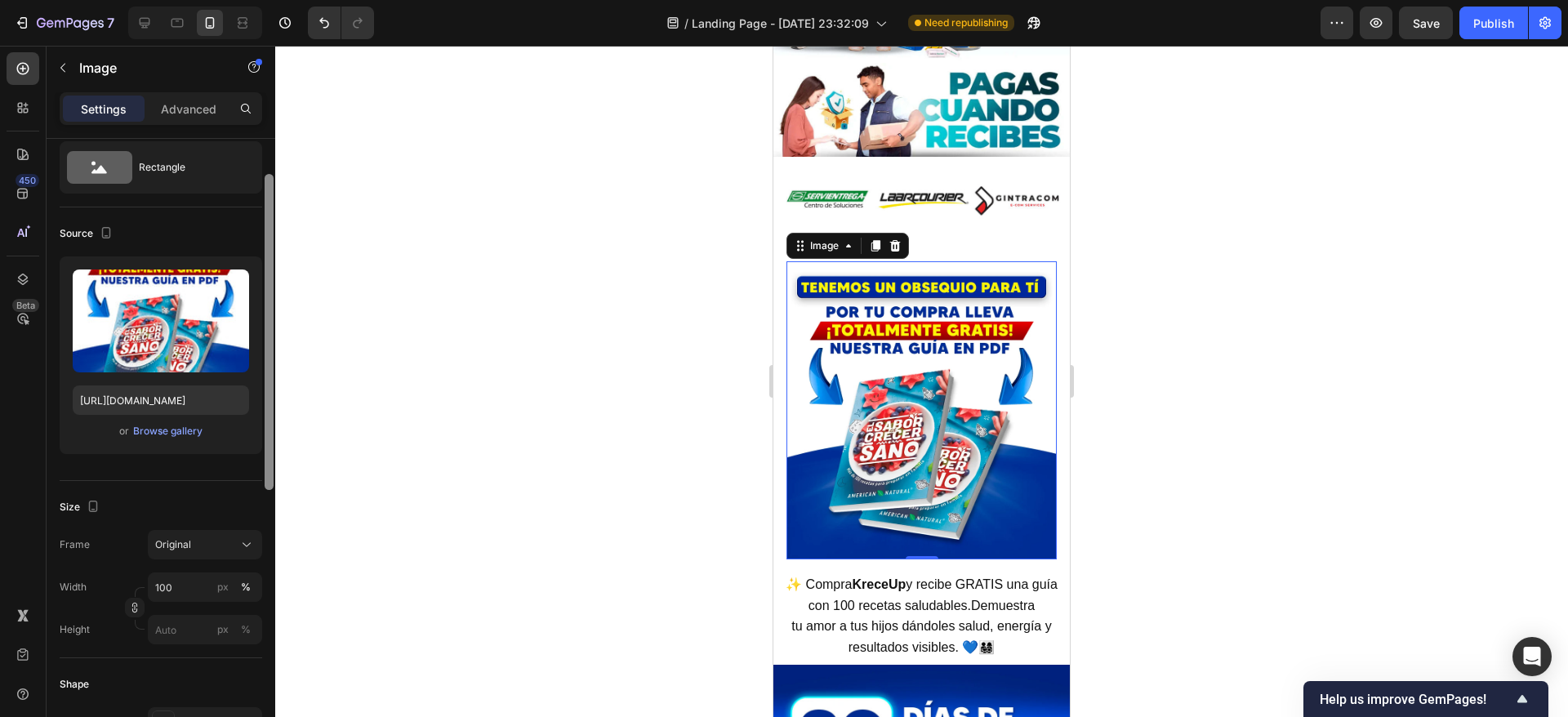
scroll to position [6, 0]
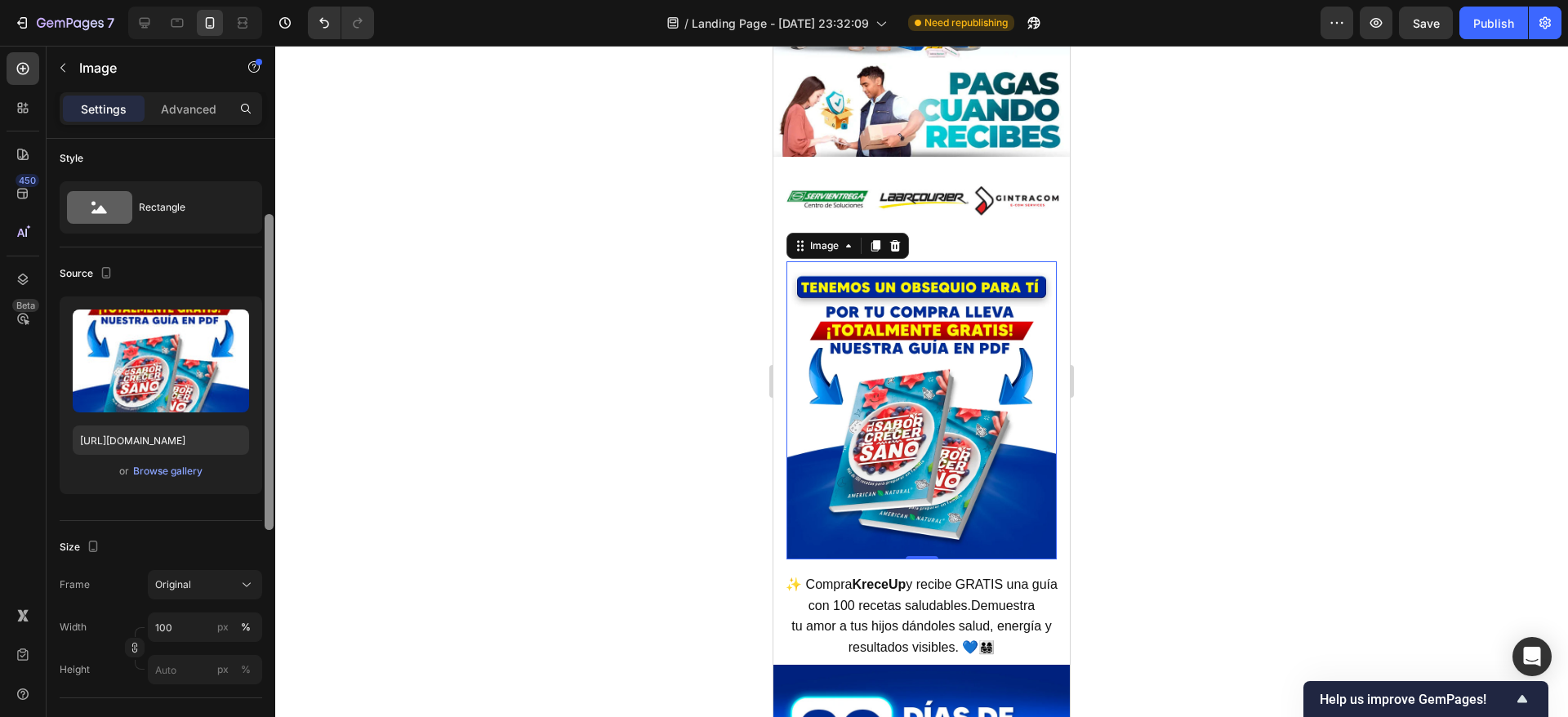
drag, startPoint x: 266, startPoint y: 326, endPoint x: 277, endPoint y: 330, distance: 11.7
click at [277, 0] on div "7 / Landing Page - Sep 15, 23:32:09 Need republishing Preview Save Publish 450 …" at bounding box center [784, 0] width 1568 height 0
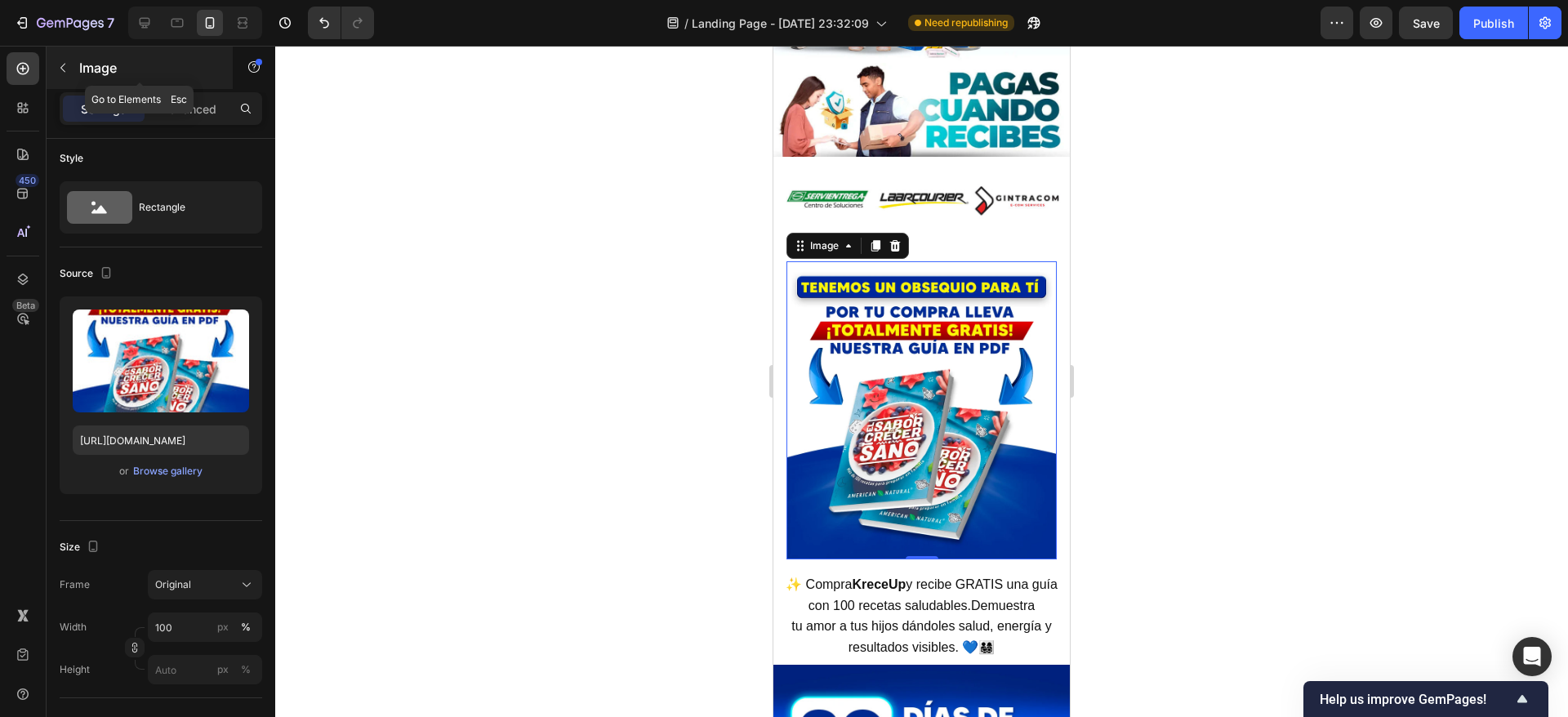
click at [192, 83] on div "Image" at bounding box center [139, 68] width 186 height 43
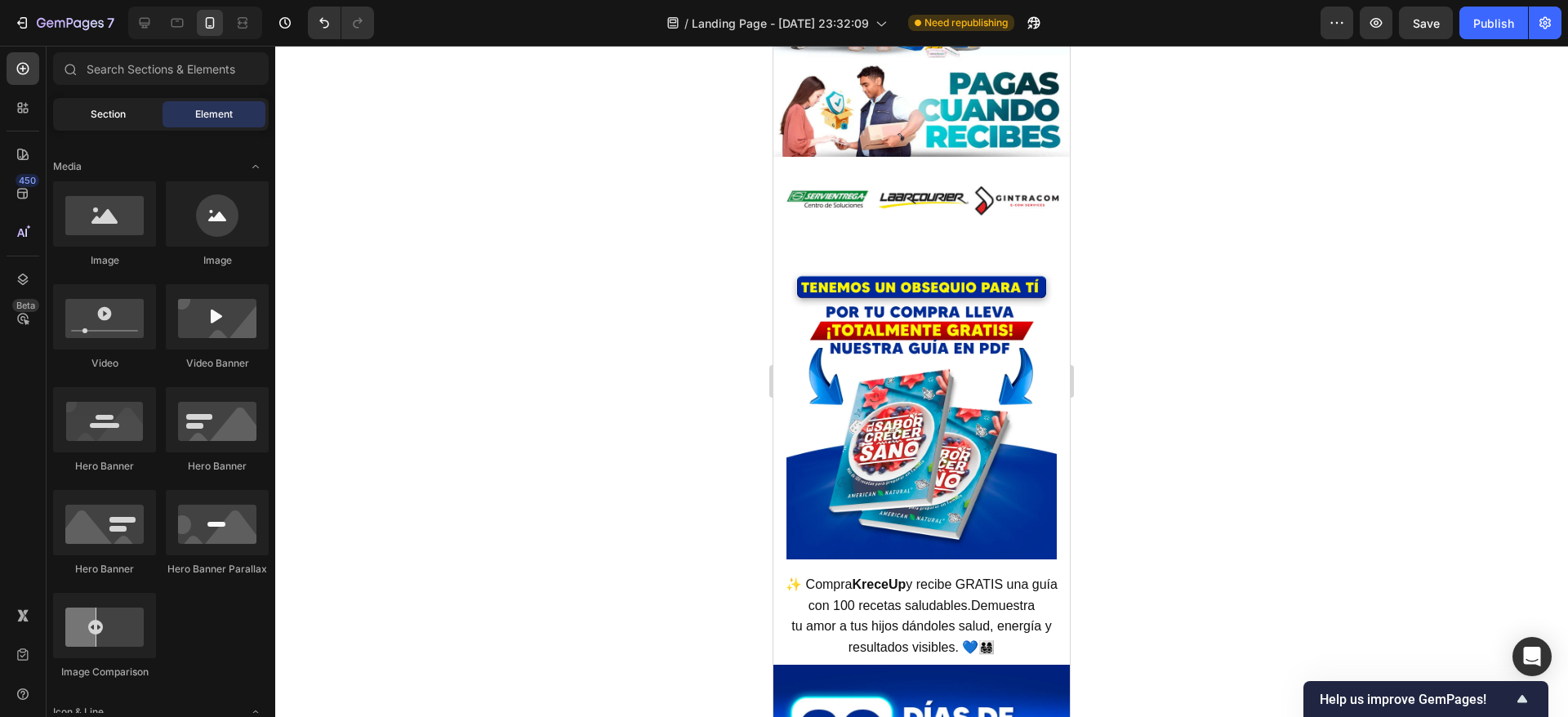
click at [120, 105] on div "Section" at bounding box center [107, 114] width 103 height 26
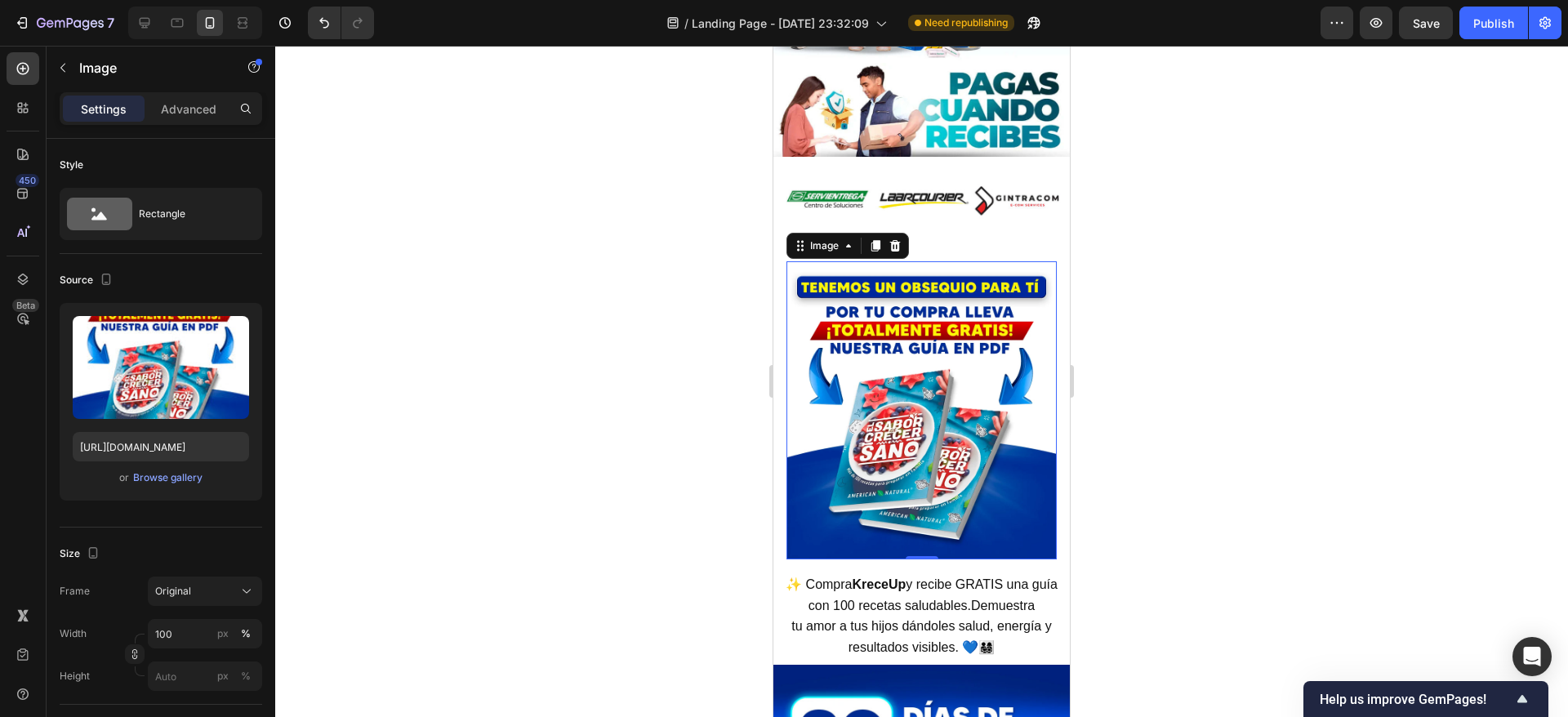
click at [836, 278] on img at bounding box center [921, 410] width 270 height 298
click at [185, 113] on p "Advanced" at bounding box center [188, 109] width 55 height 17
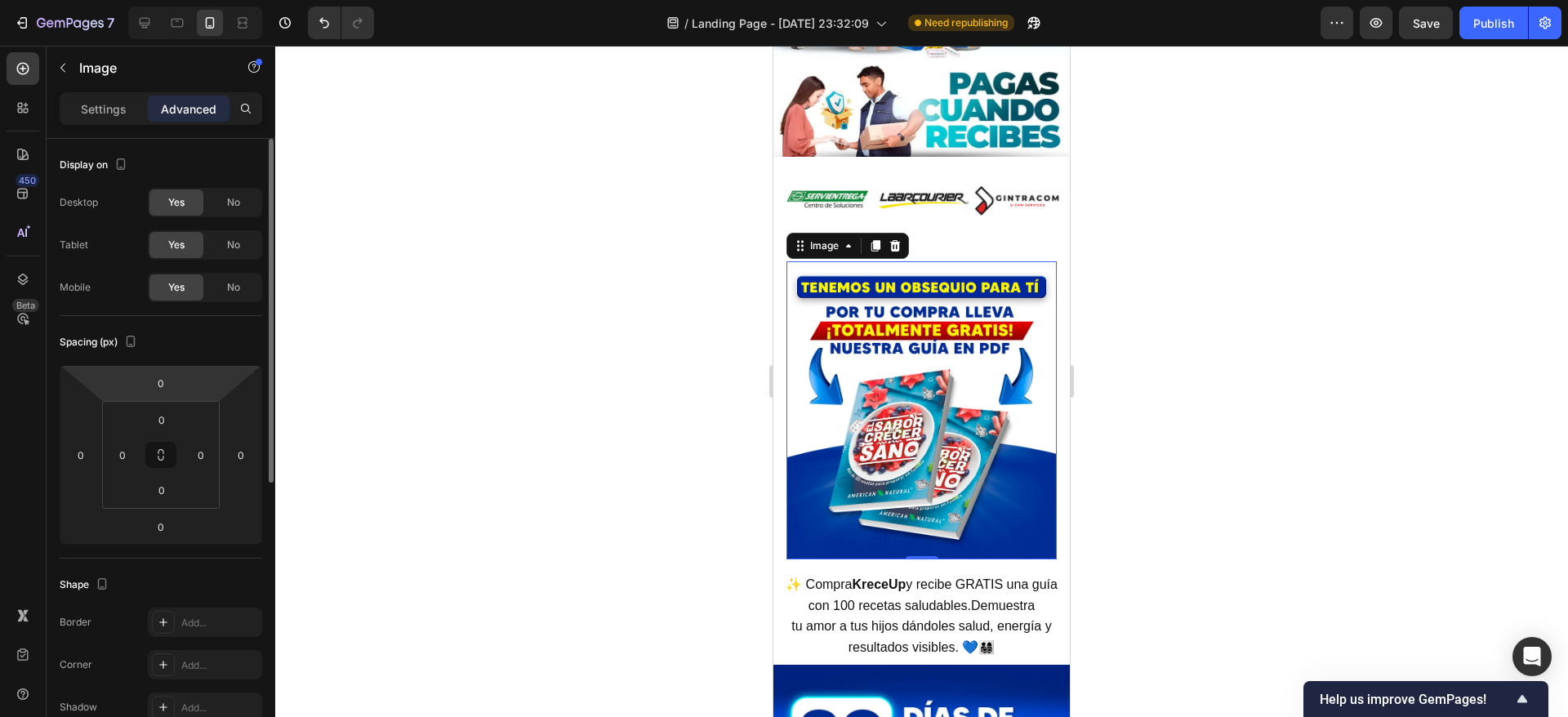
click at [166, 0] on html "7 / Landing Page - Sep 15, 23:32:09 Need republishing Preview Save Publish 450 …" at bounding box center [784, 0] width 1568 height 0
click at [169, 389] on input "0" at bounding box center [161, 383] width 33 height 24
click at [186, 0] on html "7 / Landing Page - Sep 15, 23:32:09 Need republishing Preview Save Publish 450 …" at bounding box center [784, 0] width 1568 height 0
click at [162, 391] on input "0" at bounding box center [161, 383] width 33 height 24
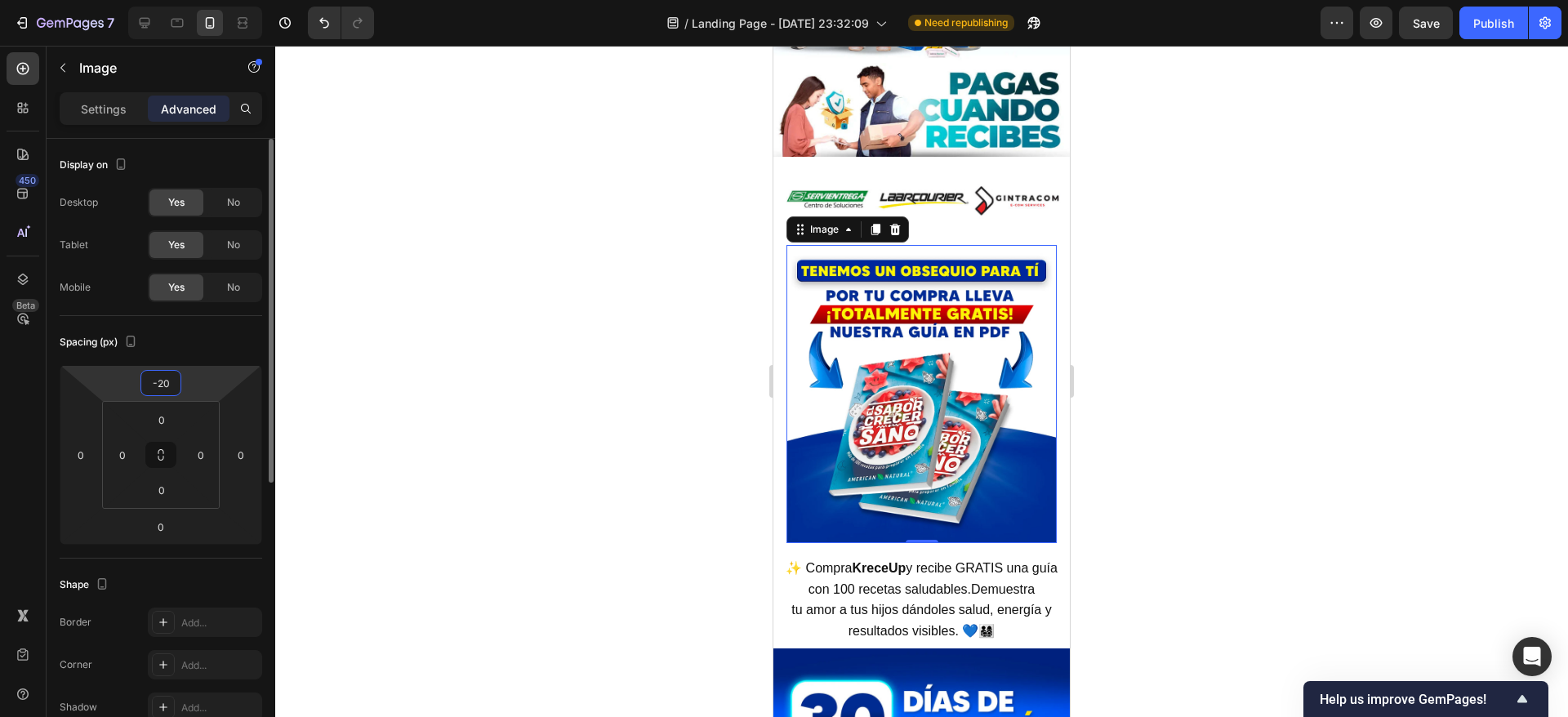
type input "-2"
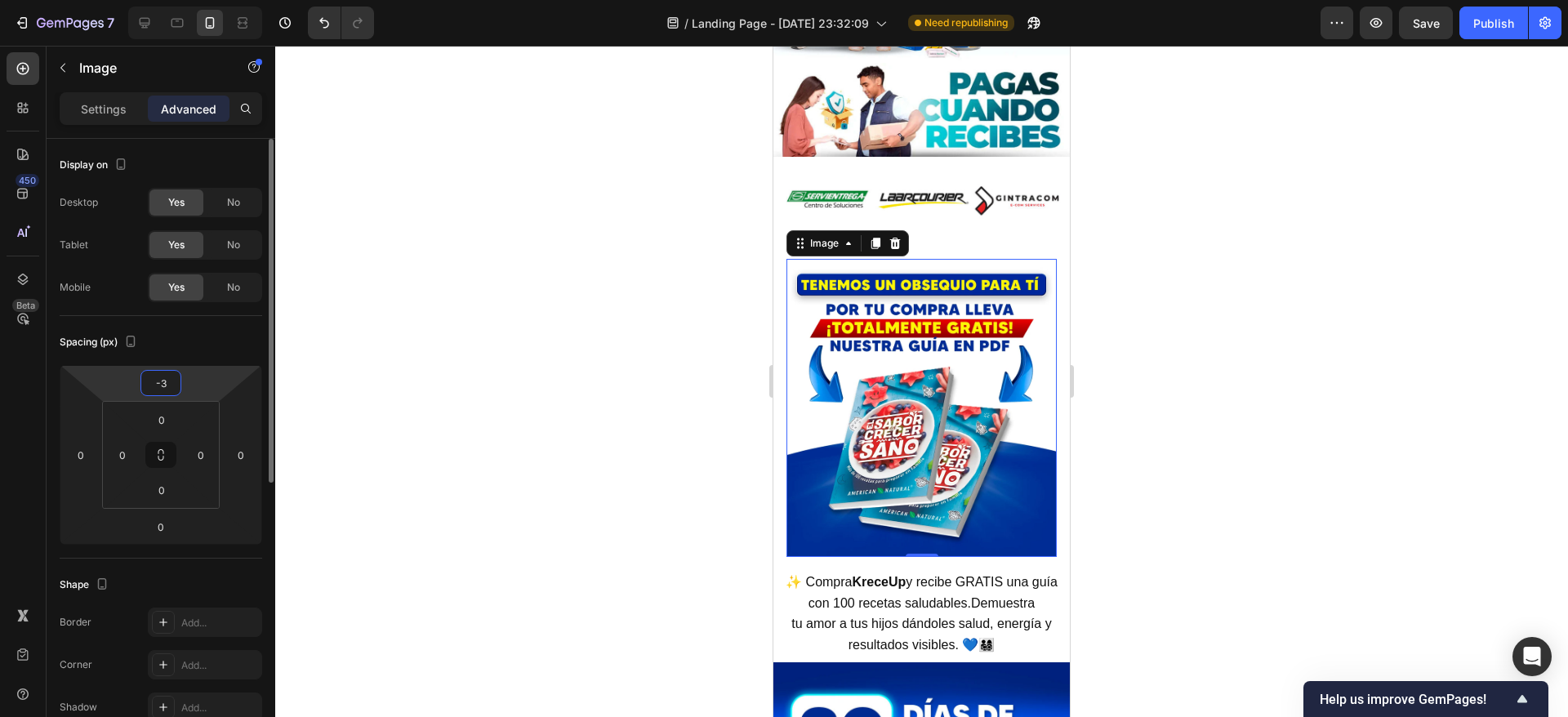
type input "-30"
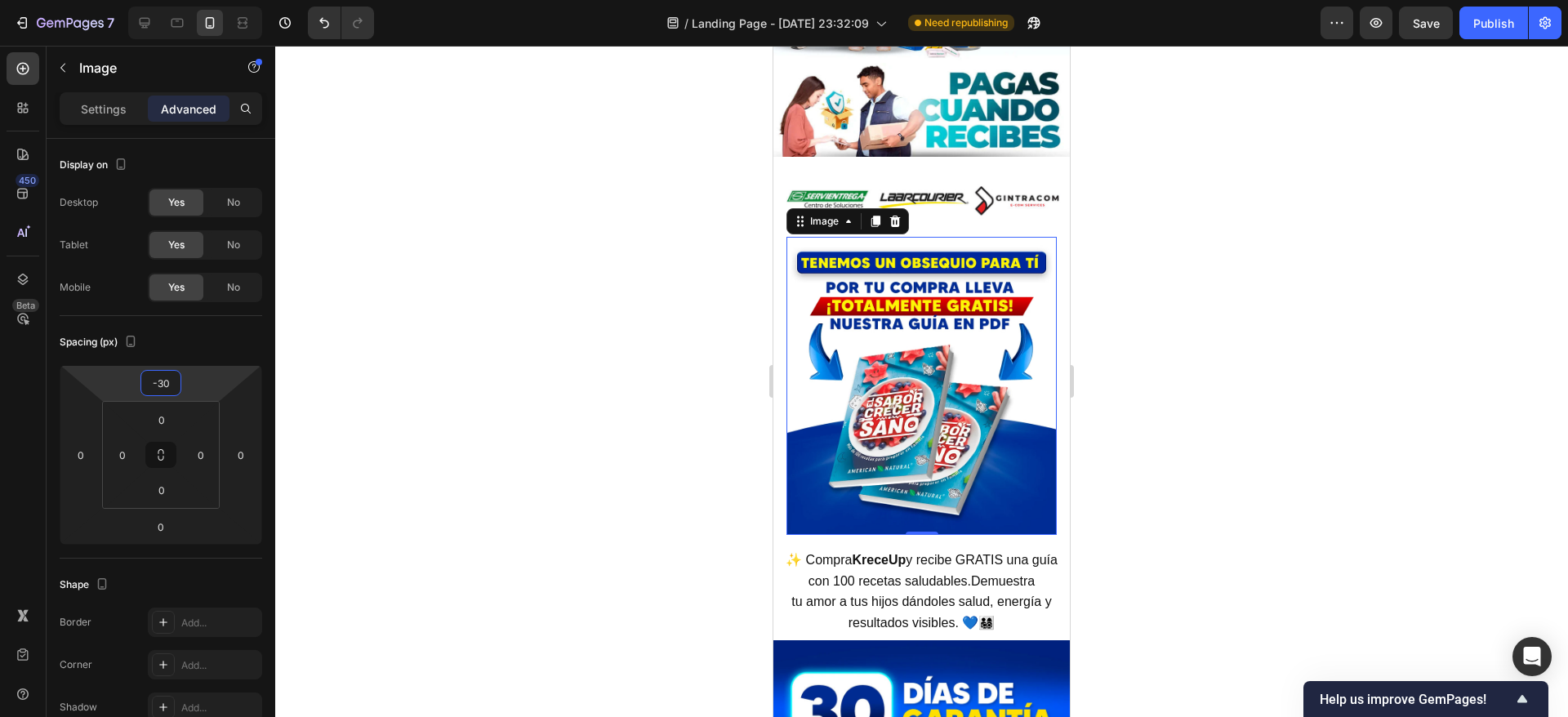
click at [1283, 276] on div at bounding box center [921, 381] width 1292 height 672
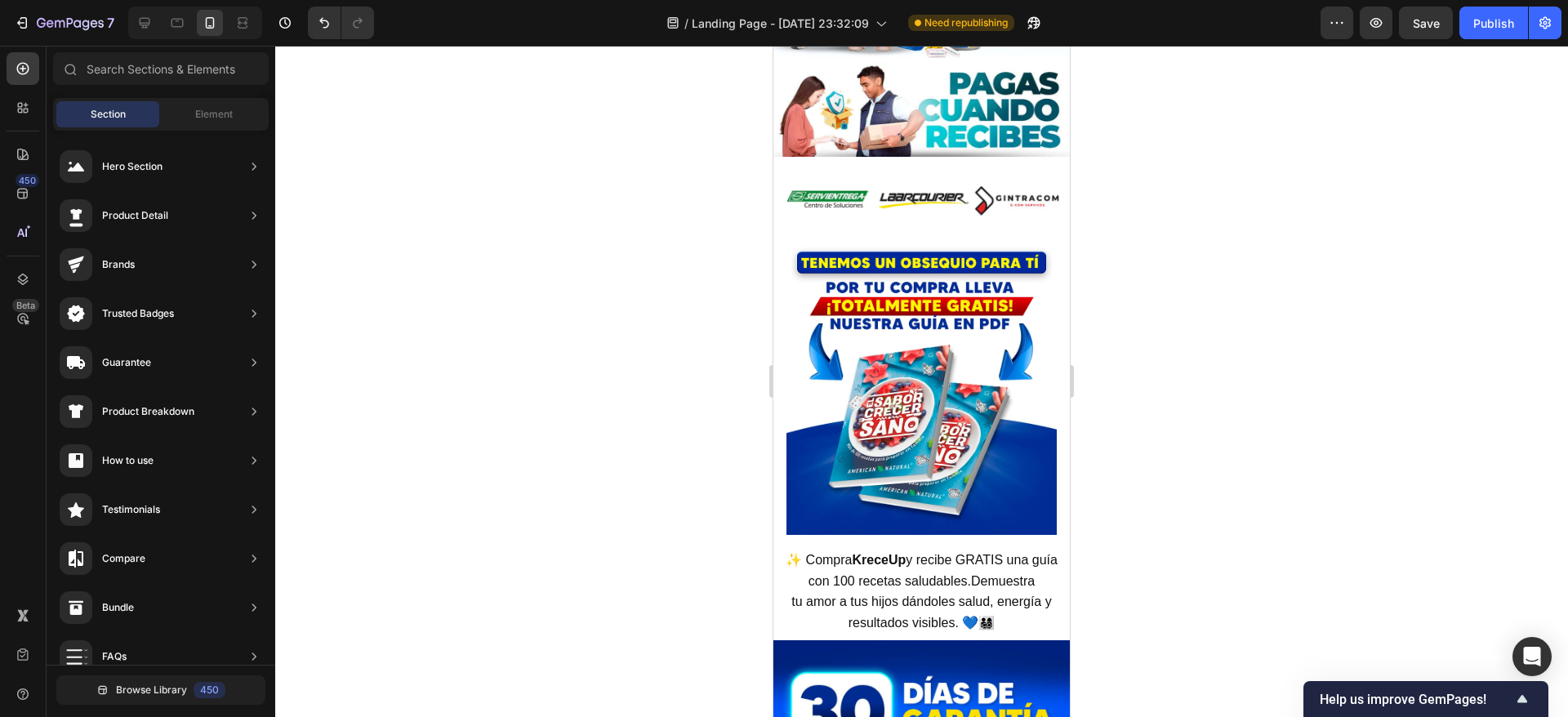
click at [1283, 276] on div at bounding box center [921, 381] width 1292 height 672
click at [972, 236] on img at bounding box center [921, 385] width 270 height 298
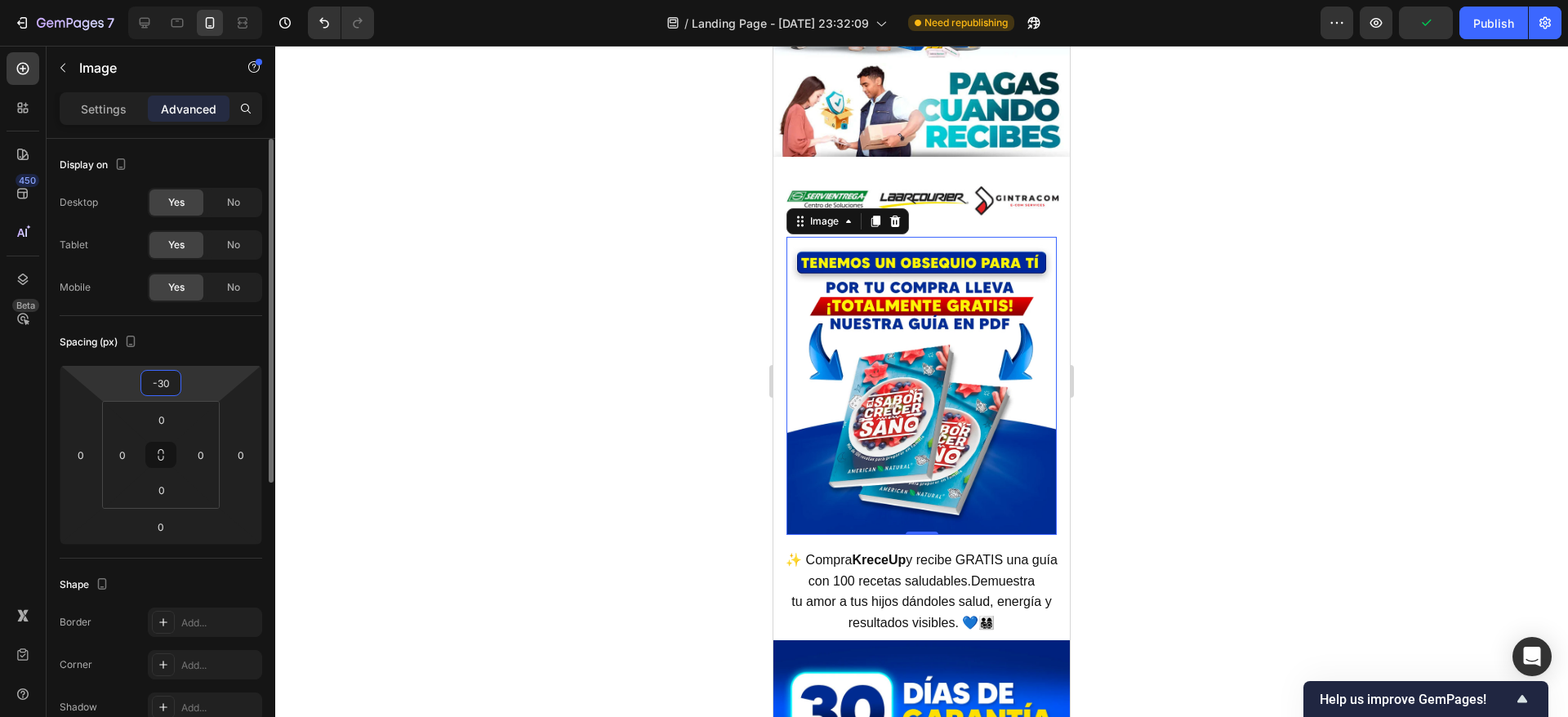
click at [163, 380] on input "-30" at bounding box center [161, 383] width 33 height 24
click at [161, 379] on input "-30" at bounding box center [161, 383] width 33 height 24
click at [161, 378] on input "-30" at bounding box center [161, 383] width 33 height 24
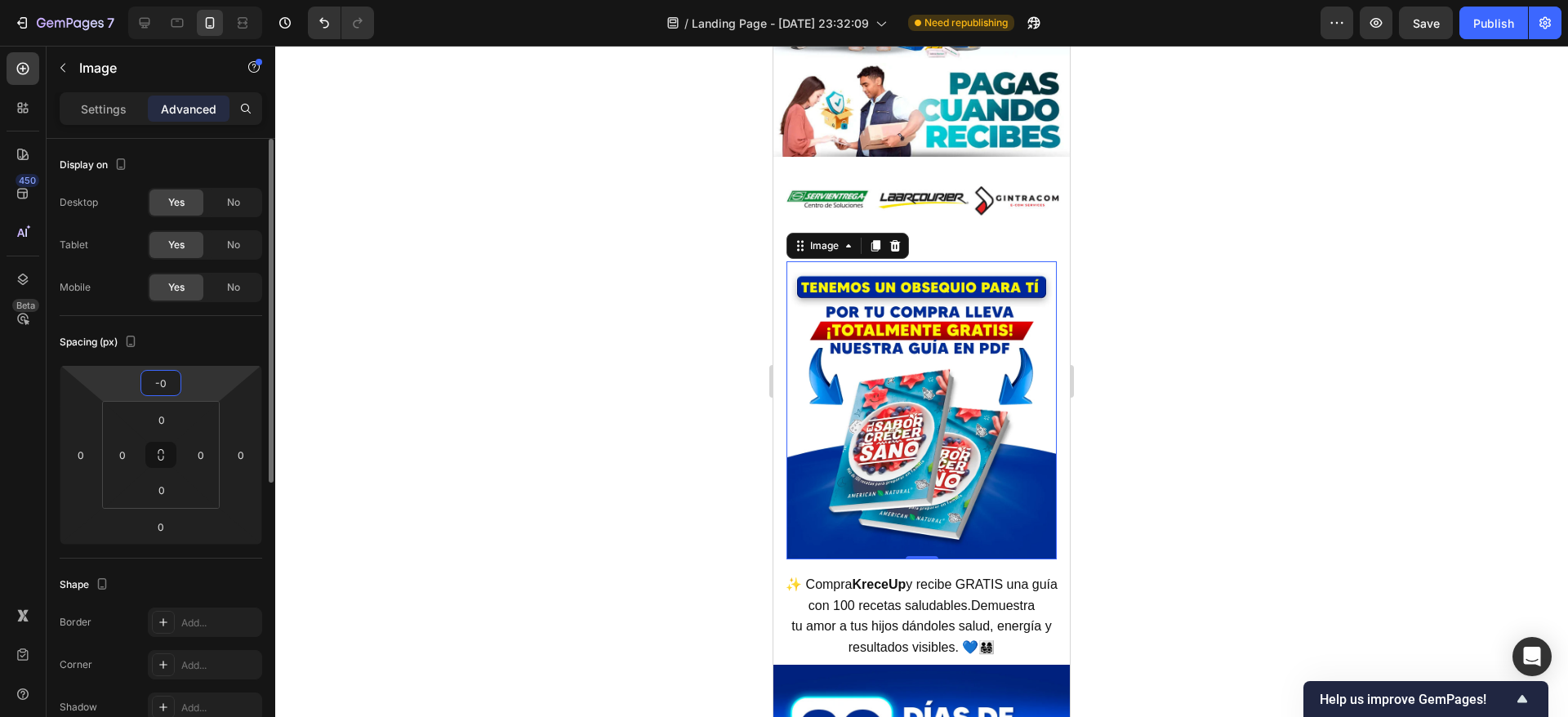
type input "-40"
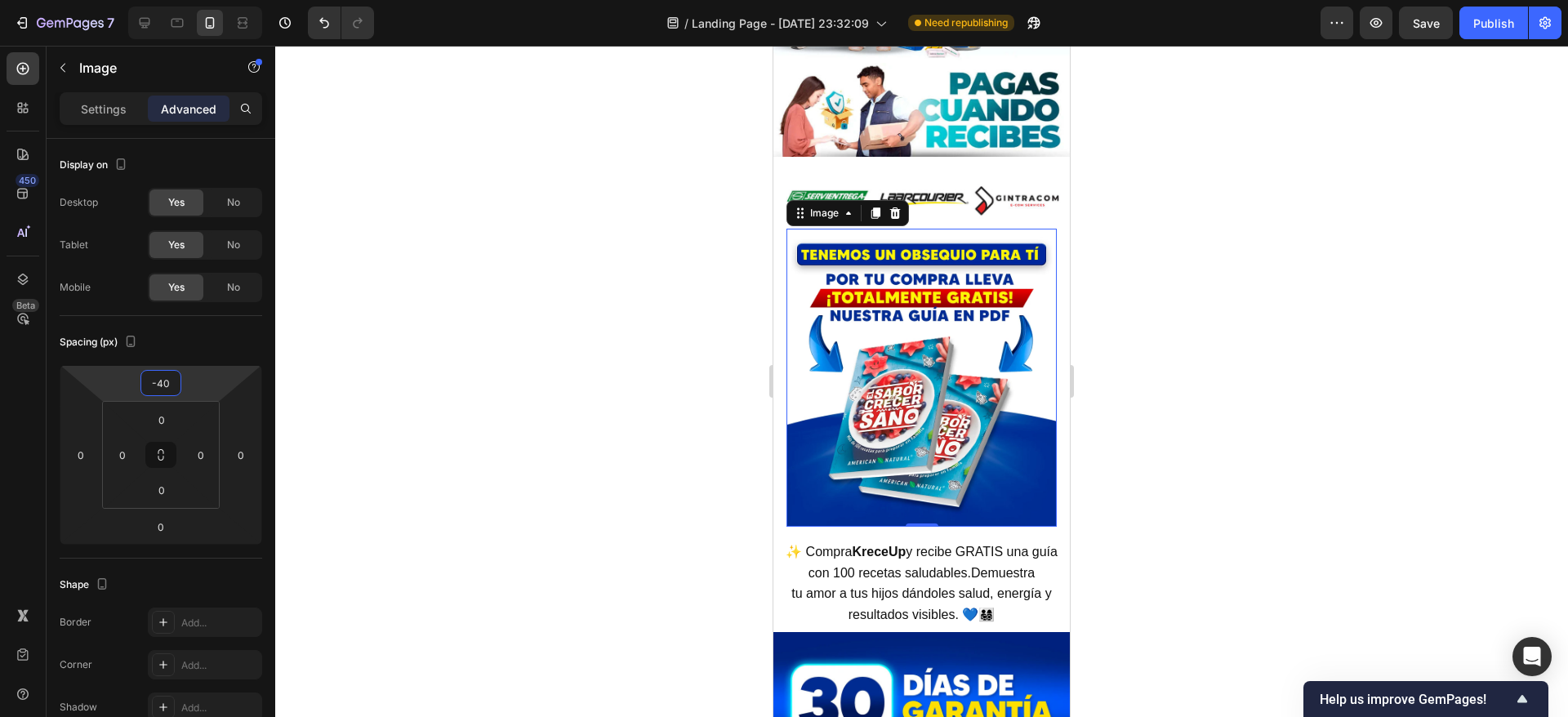
click at [1346, 242] on div at bounding box center [921, 381] width 1292 height 672
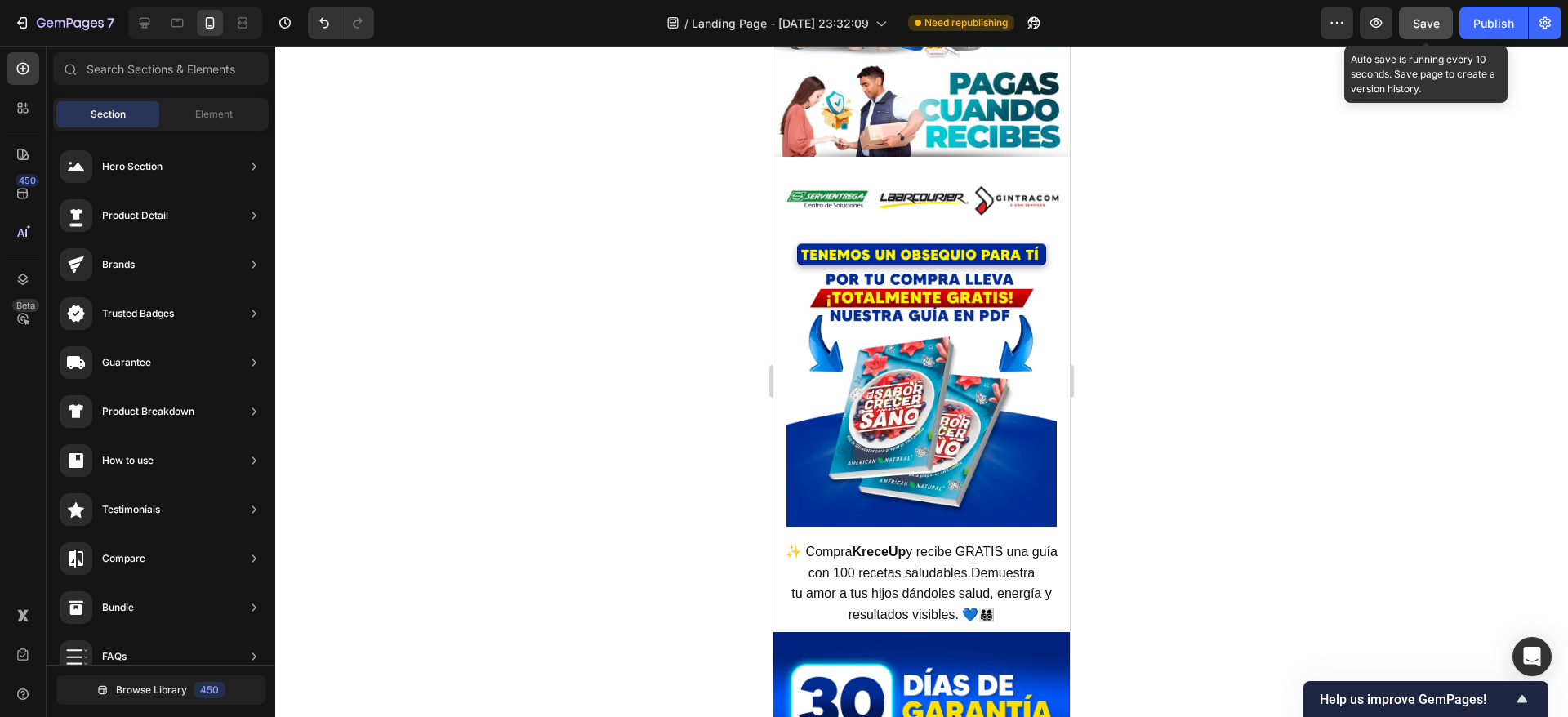
click at [1448, 17] on button "Save" at bounding box center [1425, 22] width 54 height 33
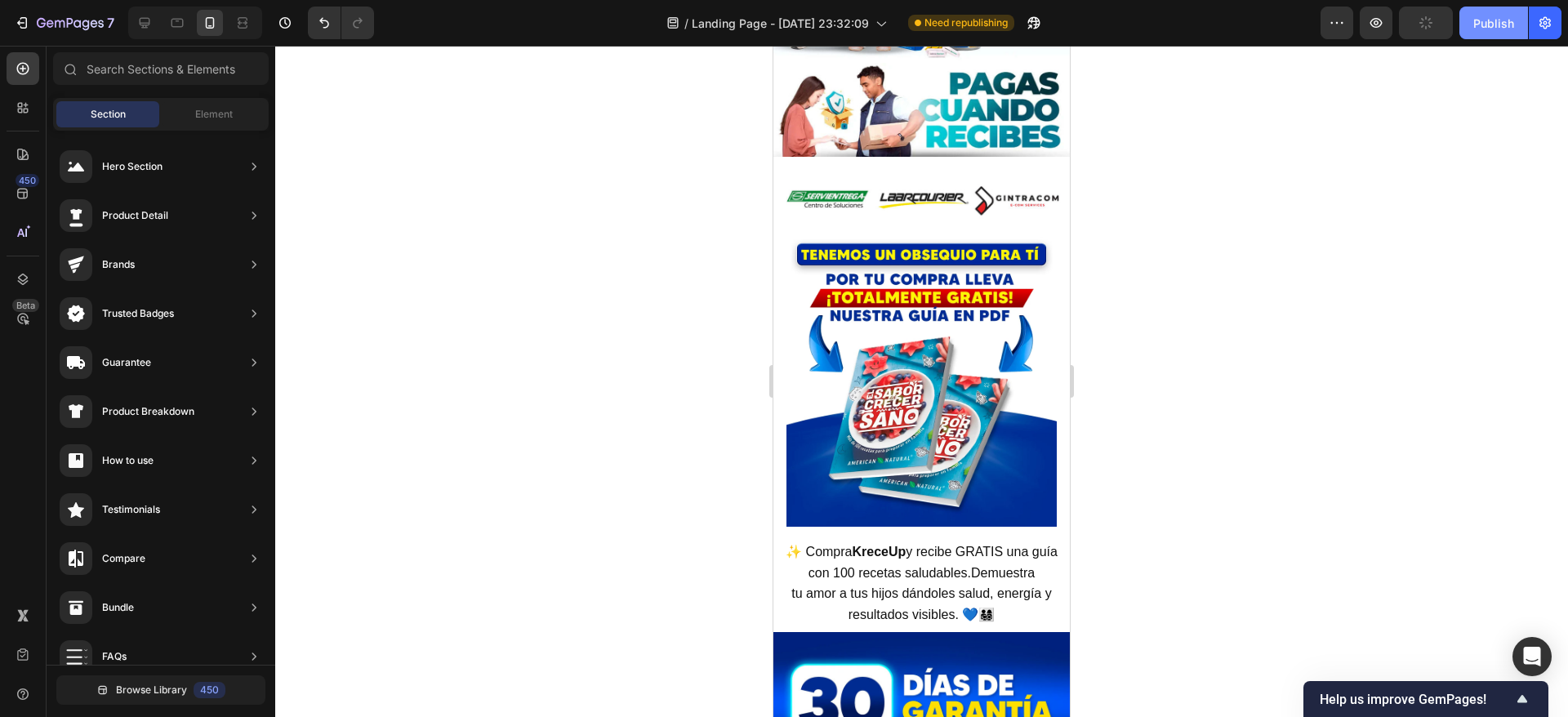
click at [1481, 31] on button "Publish" at bounding box center [1493, 22] width 69 height 33
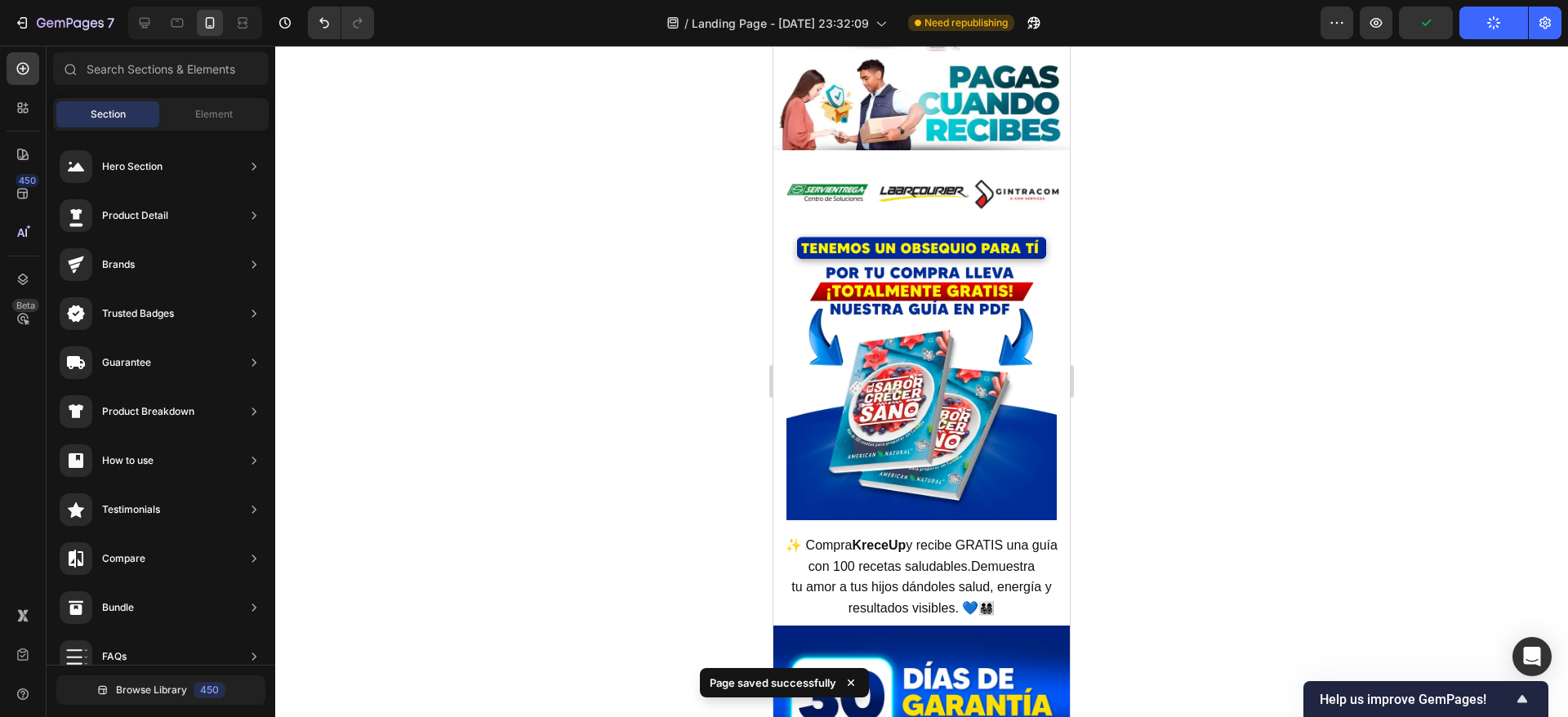
scroll to position [7728, 0]
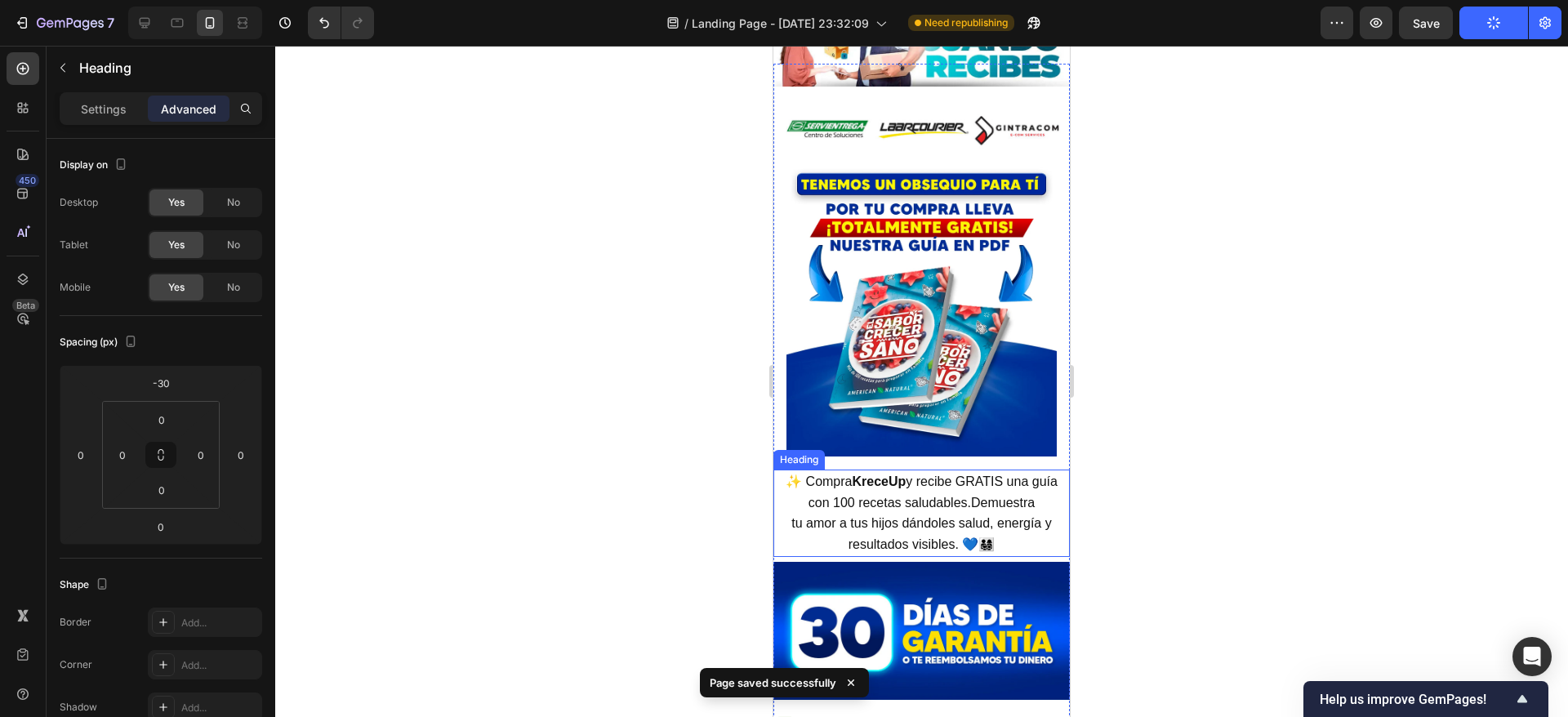
click at [886, 474] on span "✨ Compra KreceUp y recibe GRATIS una guía con 100 recetas saludables.Demuestra" at bounding box center [921, 491] width 272 height 35
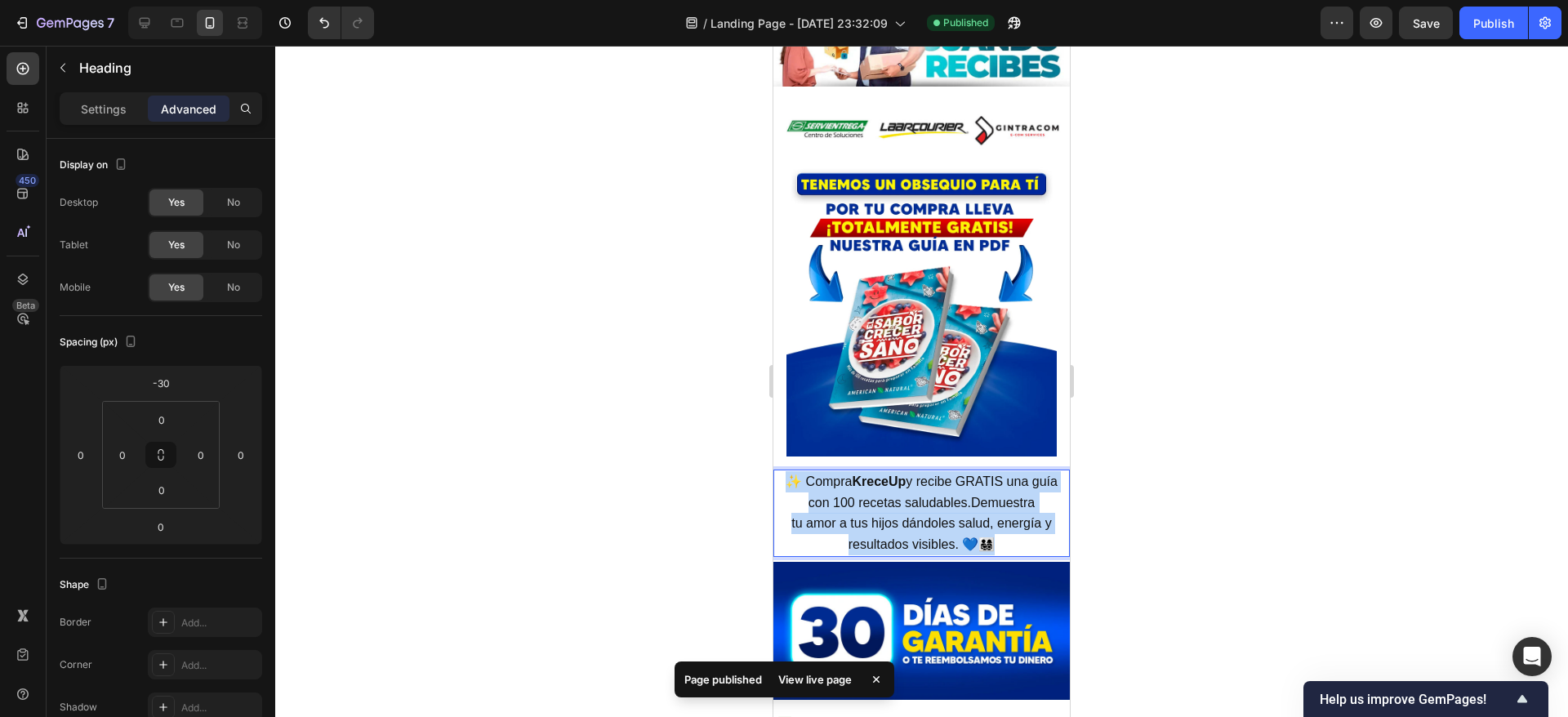
drag, startPoint x: 788, startPoint y: 430, endPoint x: 956, endPoint y: 473, distance: 173.4
click at [996, 490] on p "✨ Compra KreceUp y recibe GRATIS una guía con 100 recetas saludables.Demuestra …" at bounding box center [921, 513] width 293 height 84
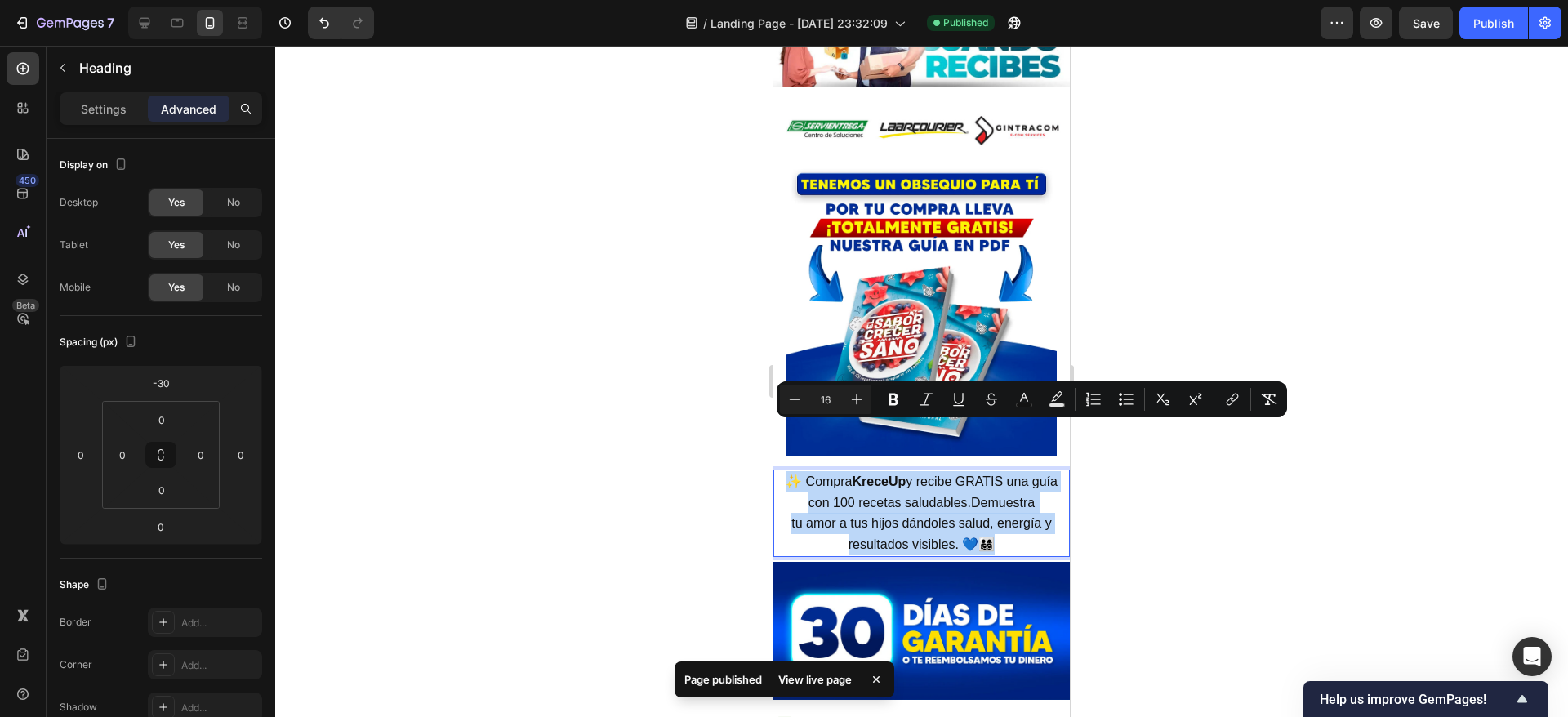
copy p "✨ Compra KreceUp y recibe GRATIS una guía con 100 recetas saludables.Demuestra …"
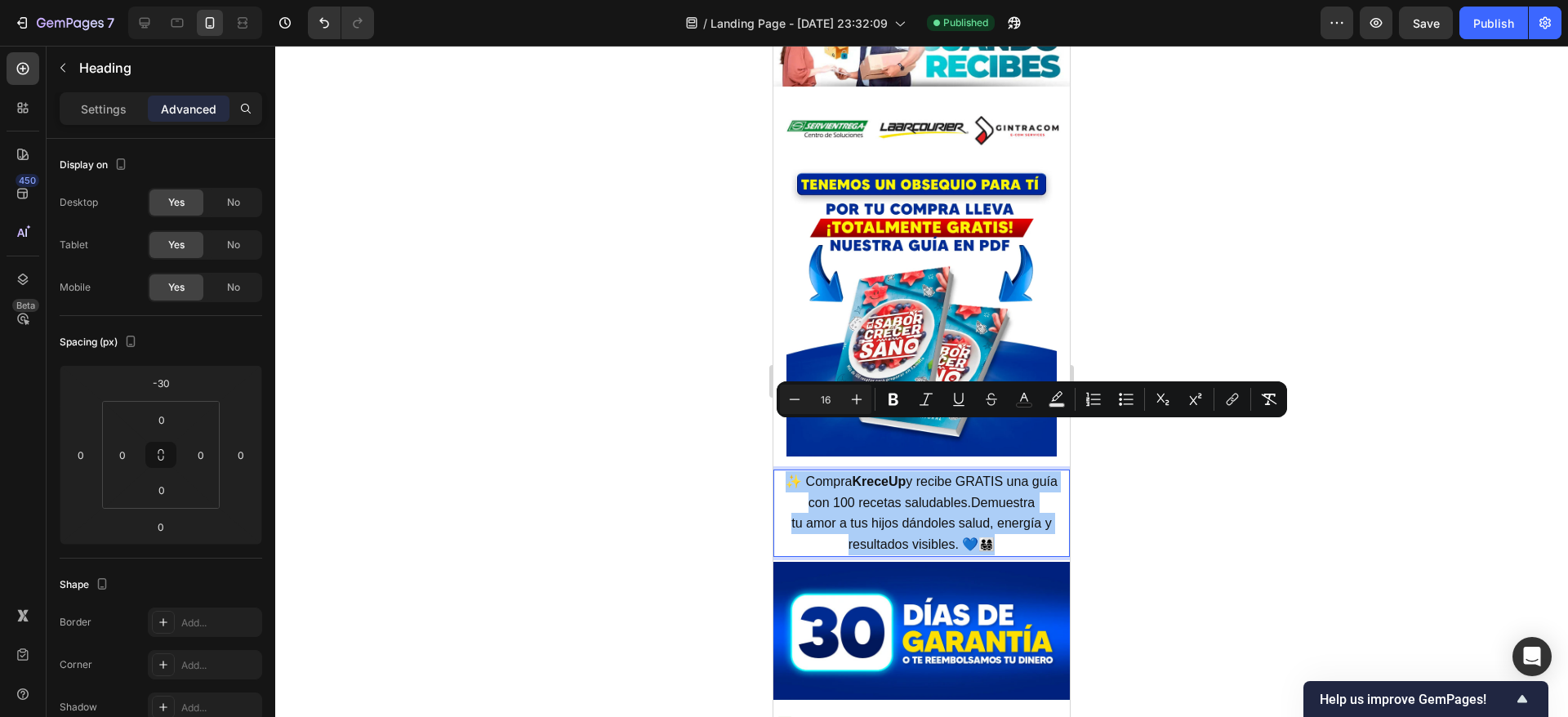
click at [1251, 285] on div at bounding box center [921, 381] width 1292 height 672
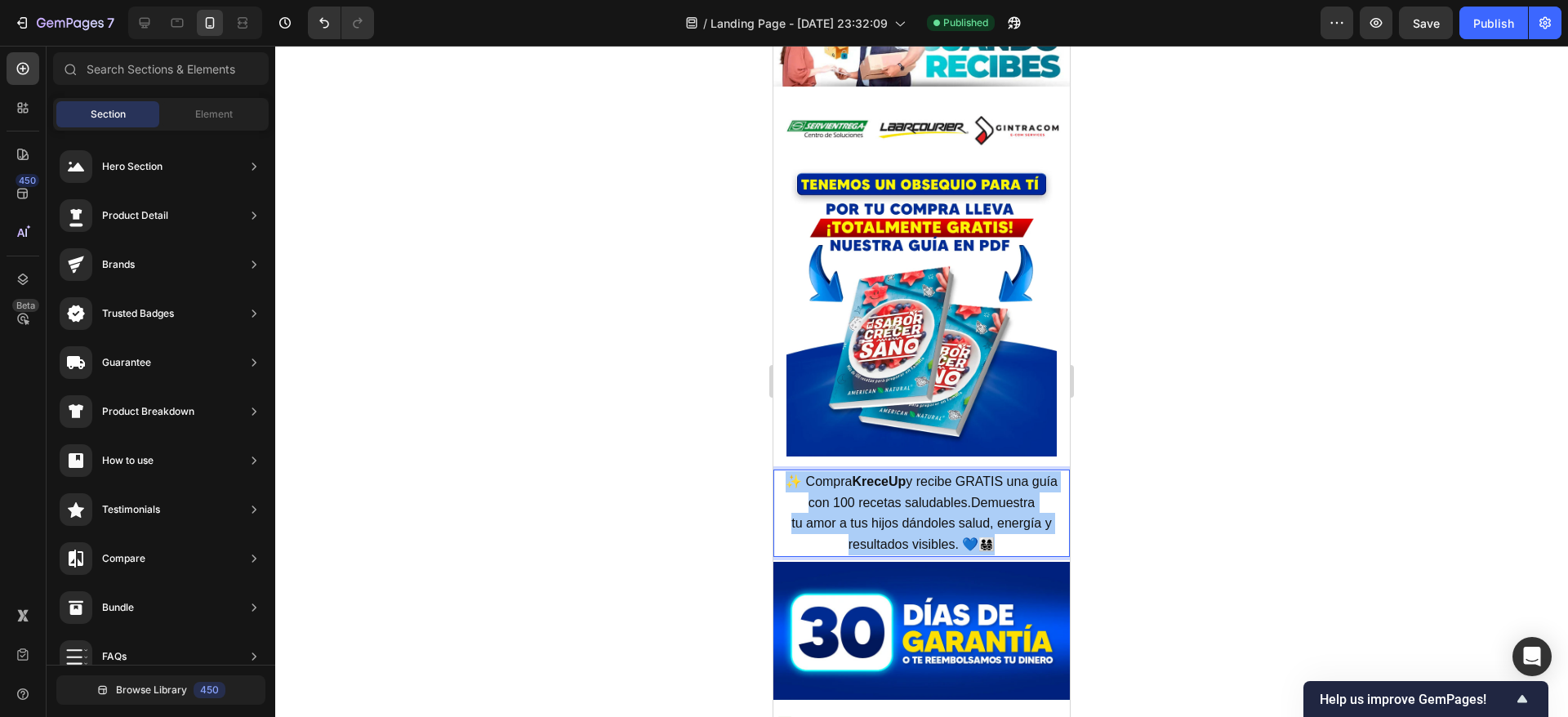
click at [1251, 285] on div at bounding box center [921, 381] width 1292 height 672
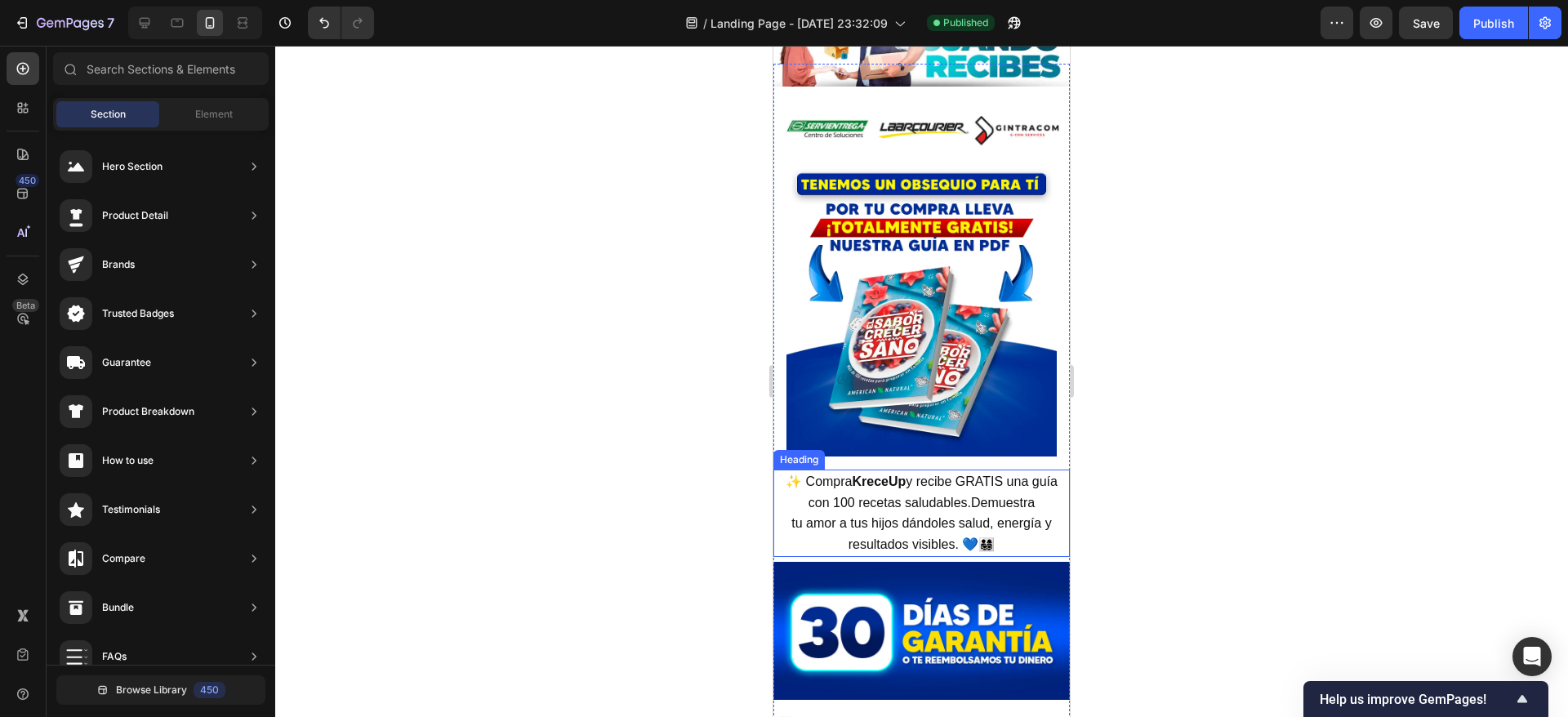
click at [936, 474] on span "✨ Compra KreceUp y recibe GRATIS una guía con 100 recetas saludables.Demuestra" at bounding box center [921, 491] width 272 height 35
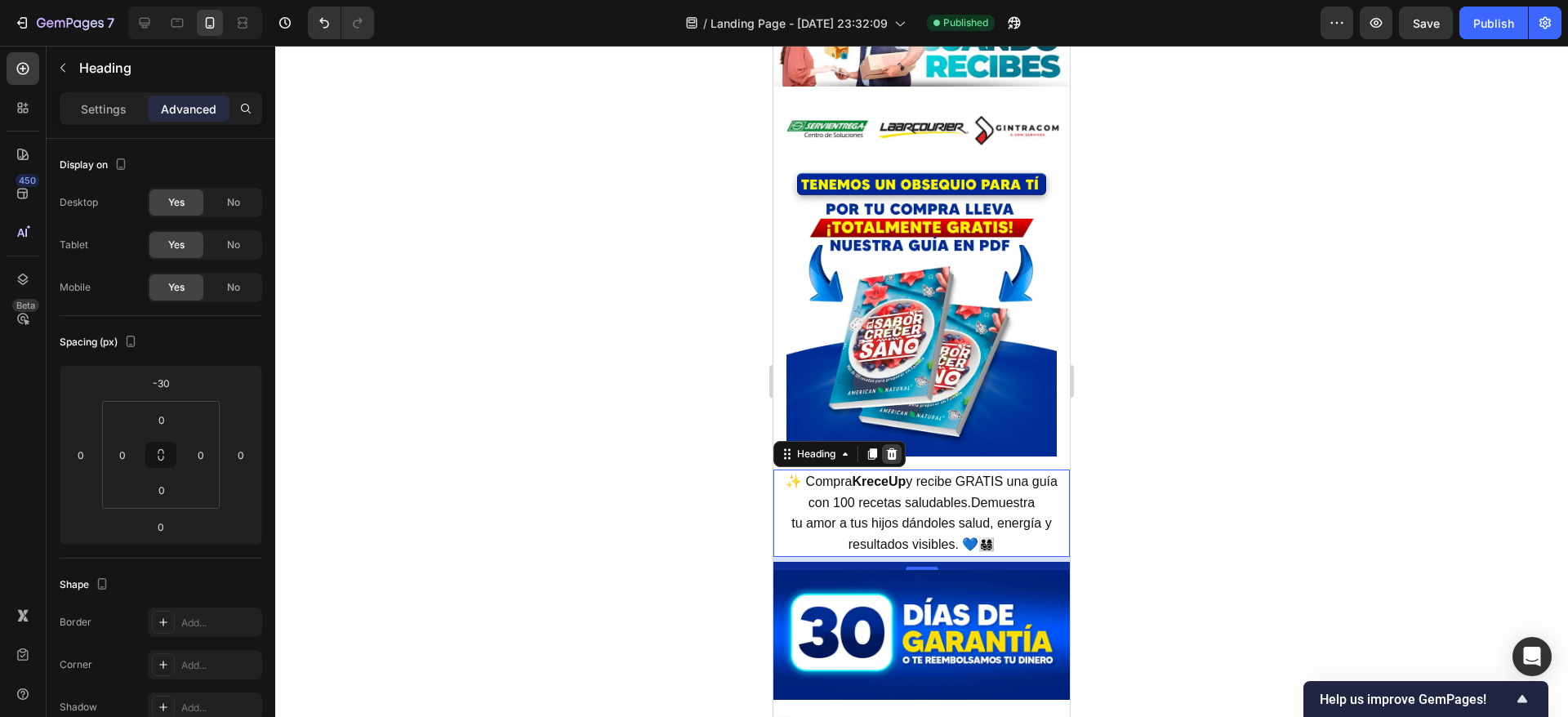
click at [897, 448] on icon at bounding box center [891, 454] width 13 height 13
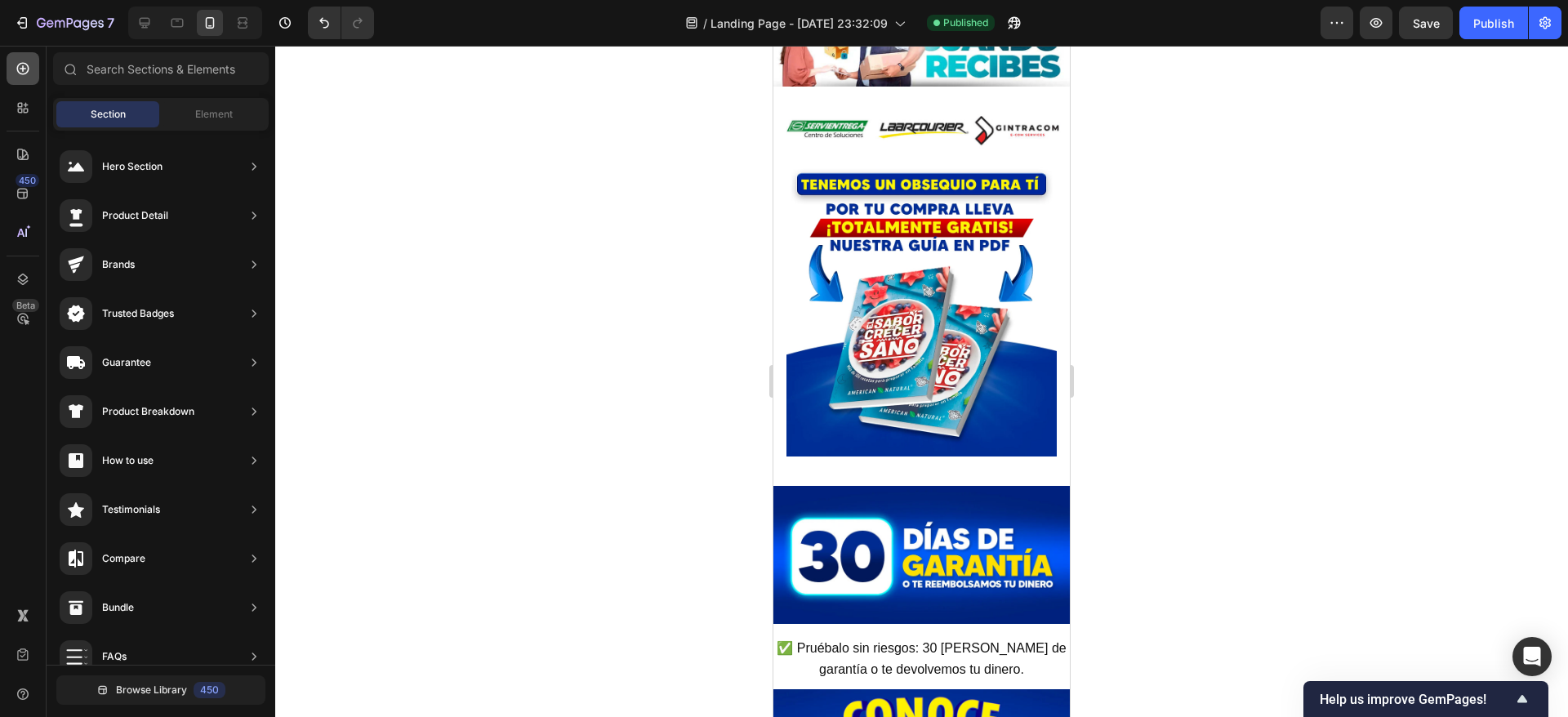
click at [21, 65] on icon at bounding box center [22, 69] width 16 height 16
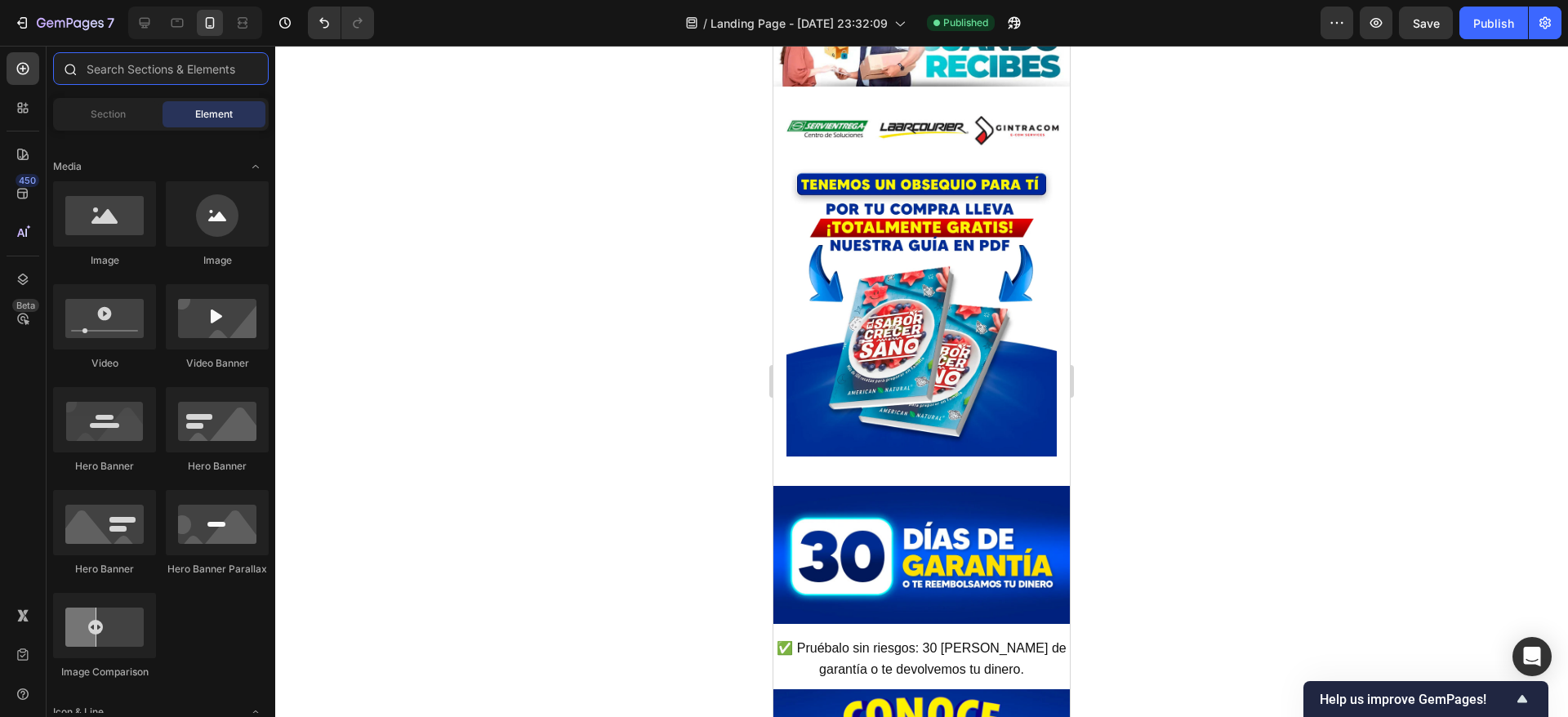
click at [117, 70] on input "text" at bounding box center [161, 69] width 216 height 33
click at [20, 111] on icon at bounding box center [22, 108] width 16 height 16
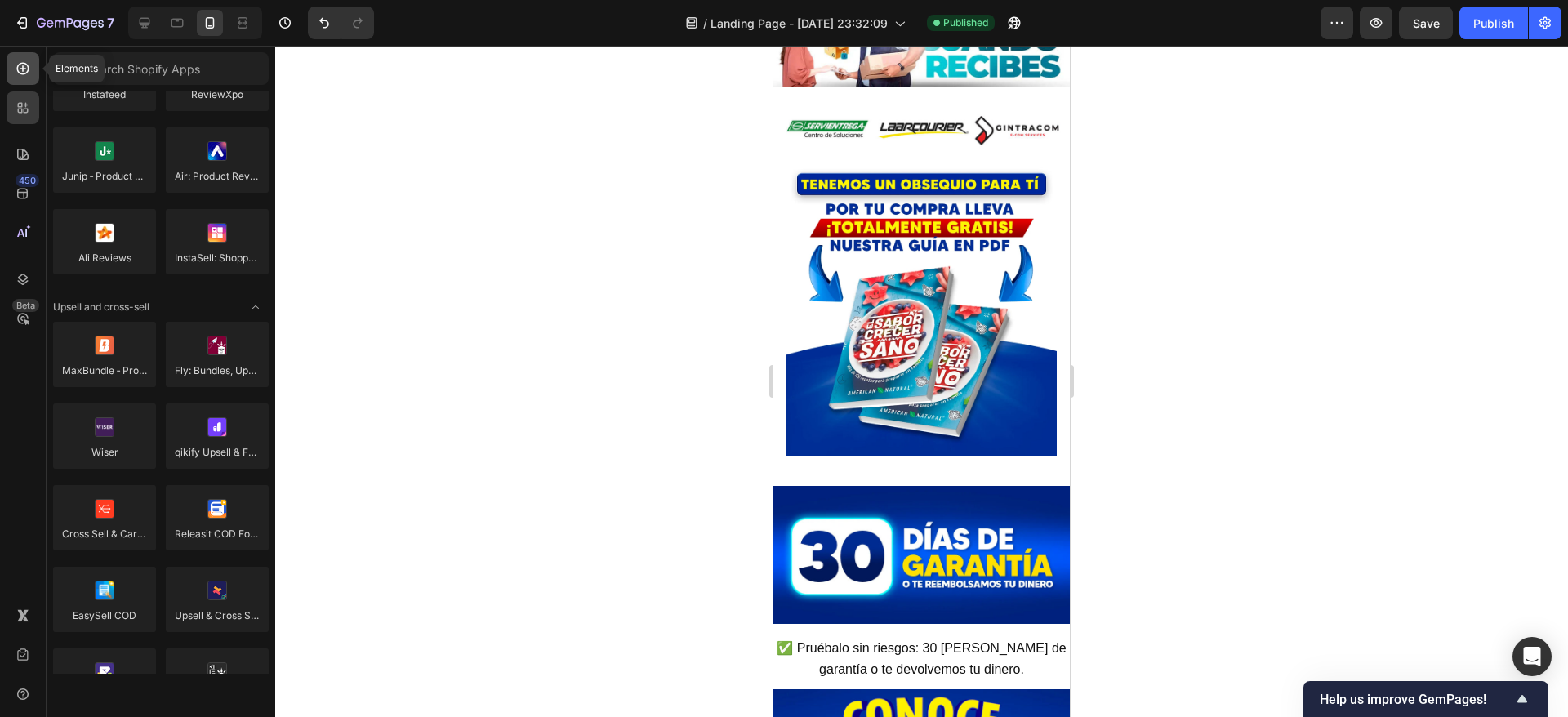
click at [14, 71] on div at bounding box center [22, 69] width 33 height 33
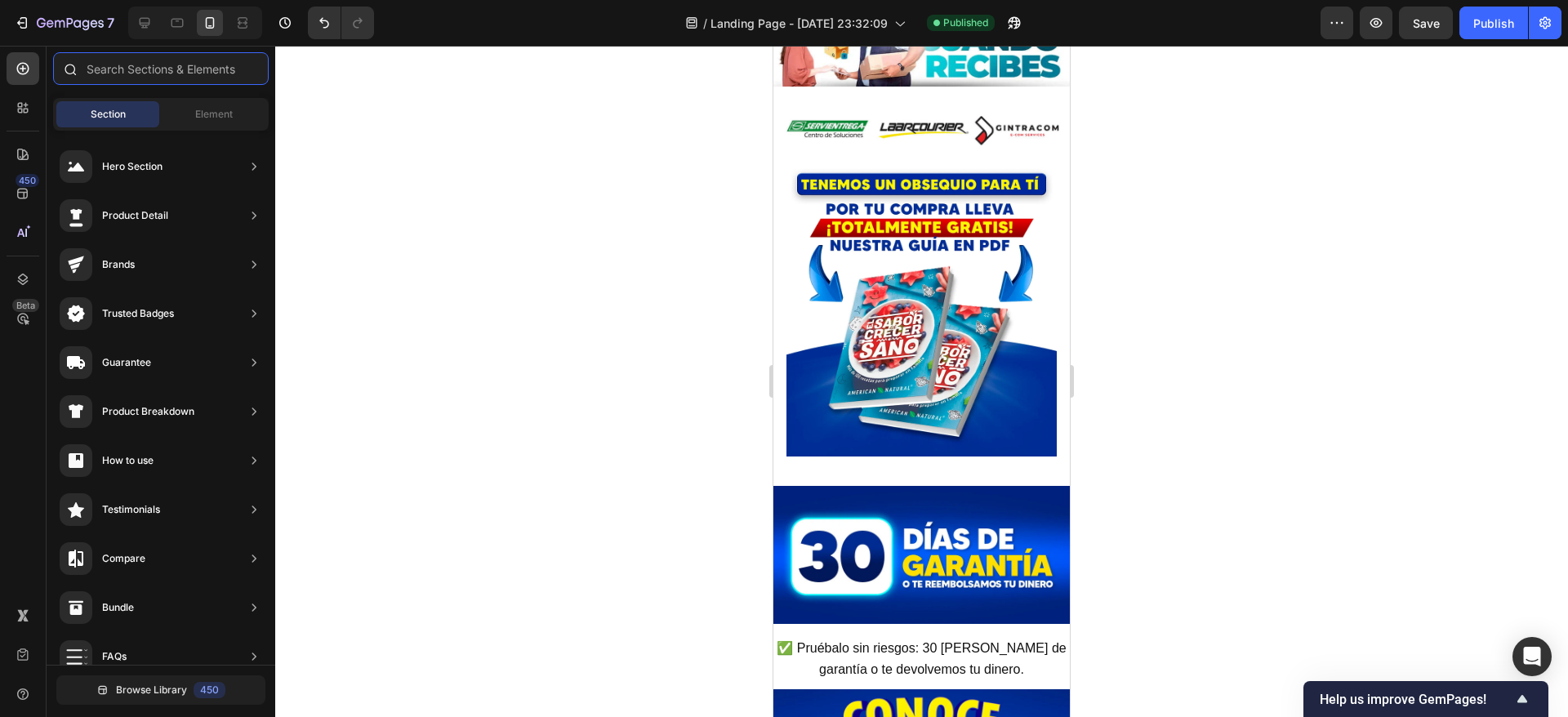
click at [128, 67] on input "text" at bounding box center [161, 69] width 216 height 33
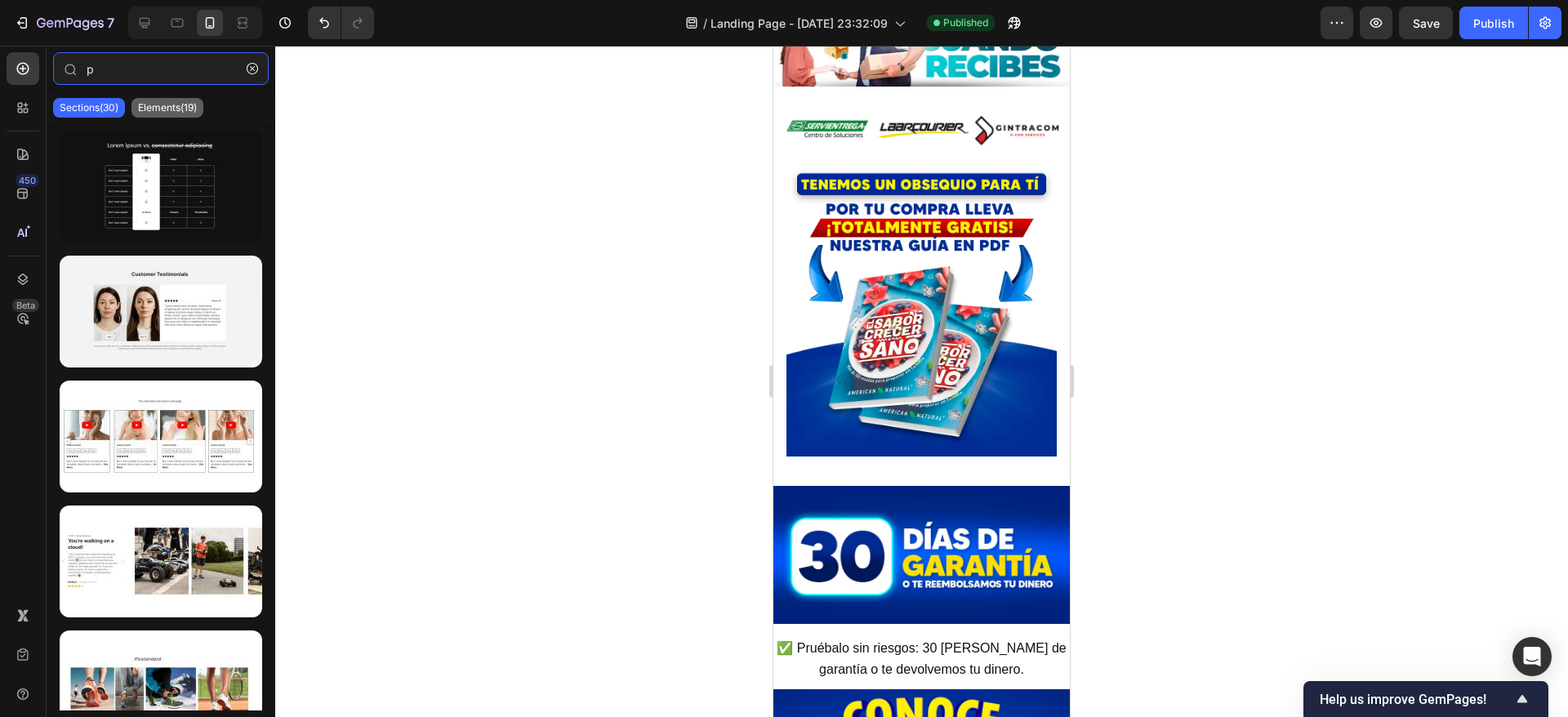
type input "p"
click at [152, 102] on p "Elements(19)" at bounding box center [168, 108] width 59 height 13
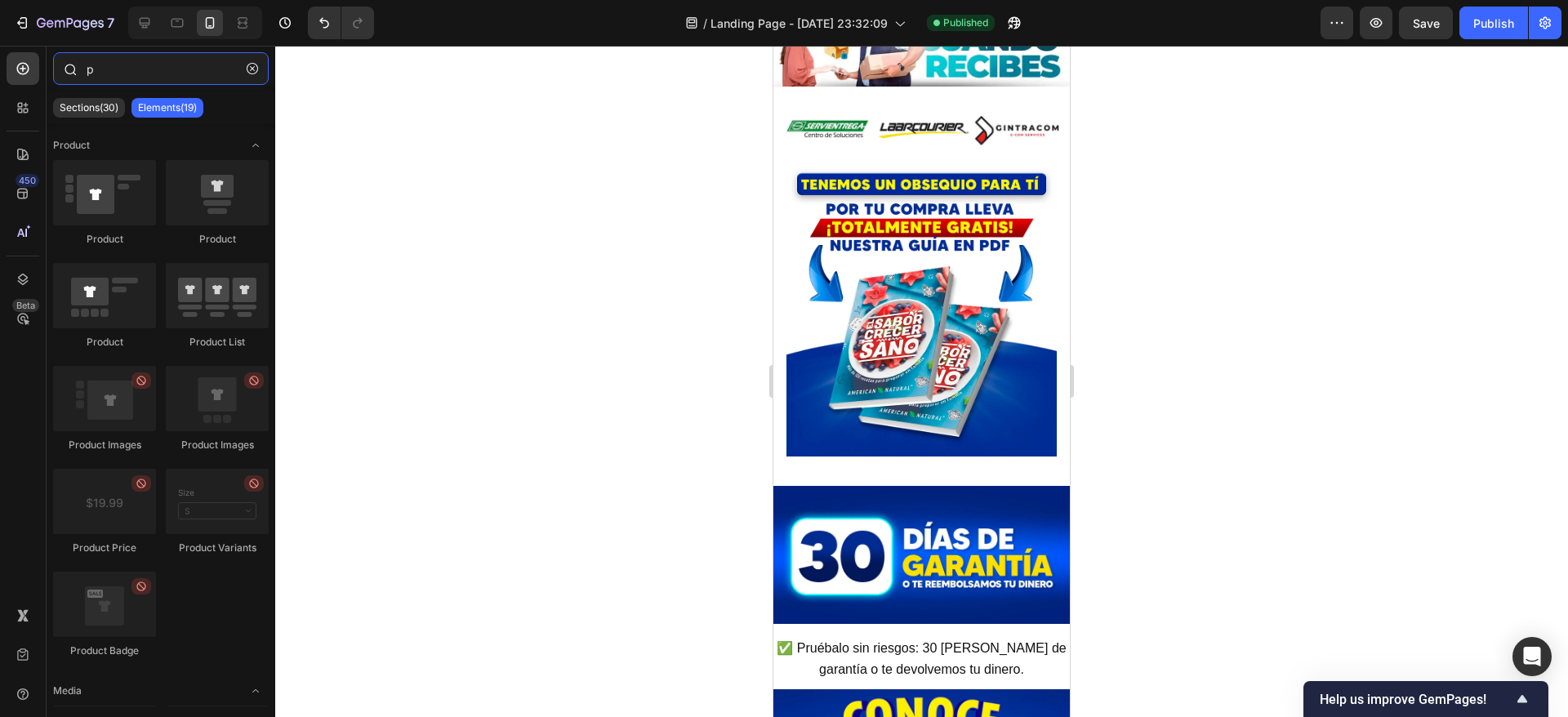
click at [161, 75] on input "p" at bounding box center [161, 69] width 216 height 33
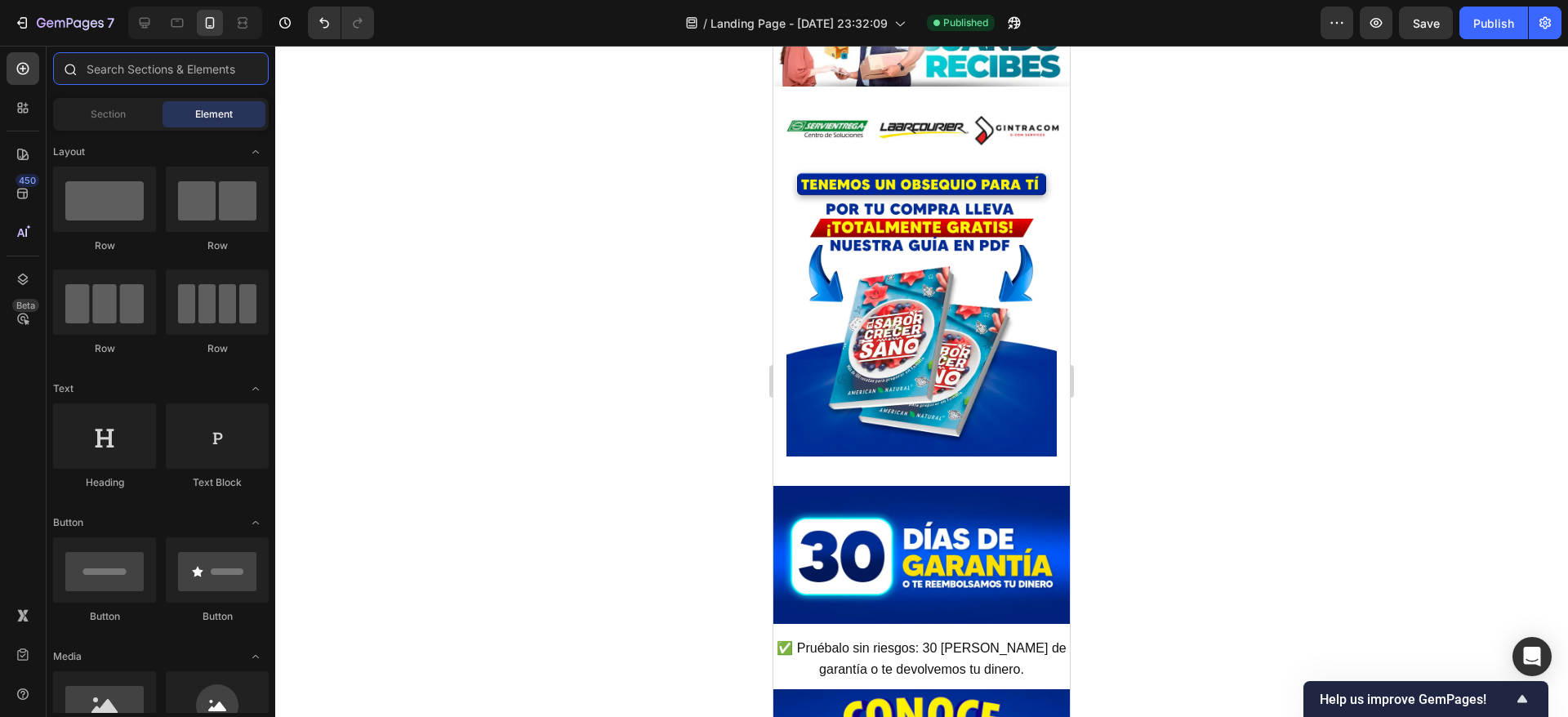
type input "p"
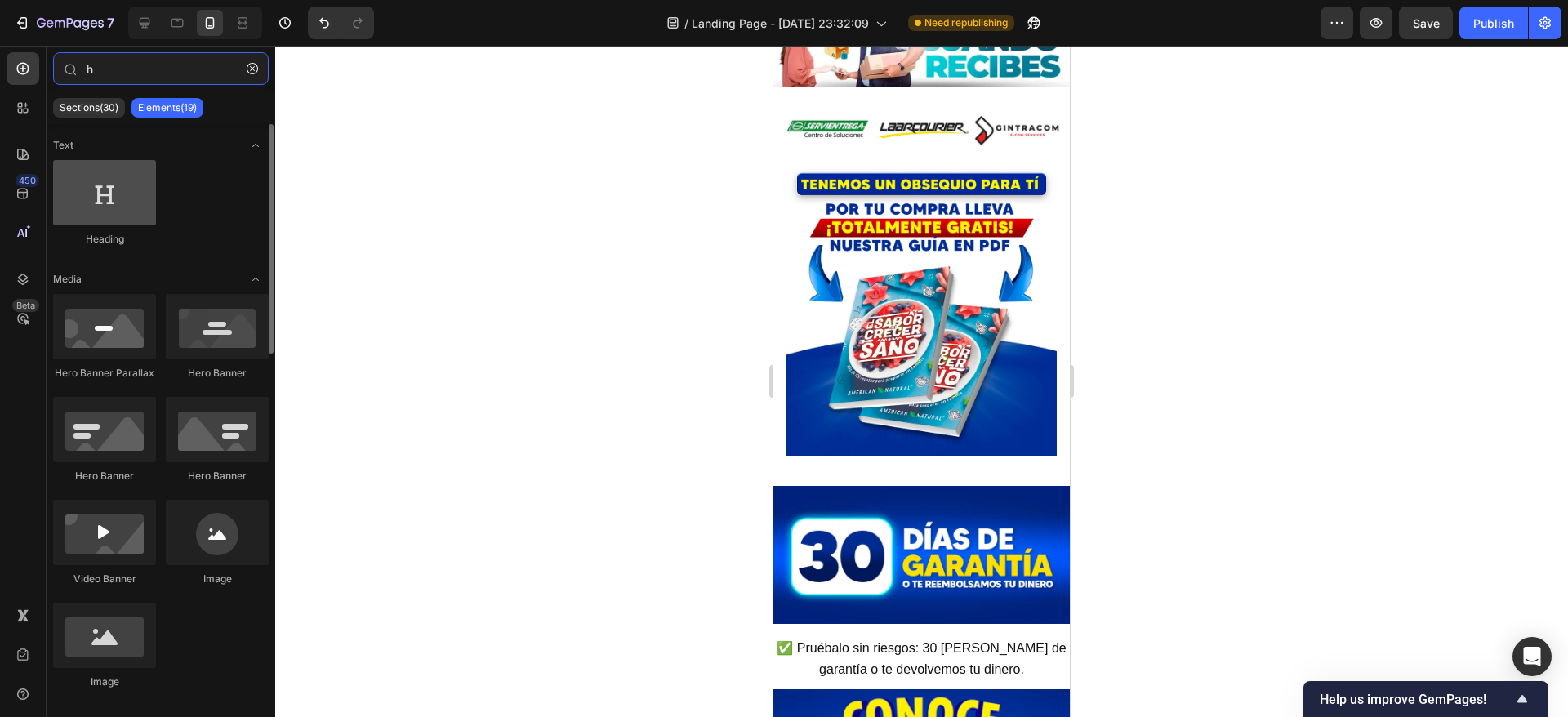
type input "h"
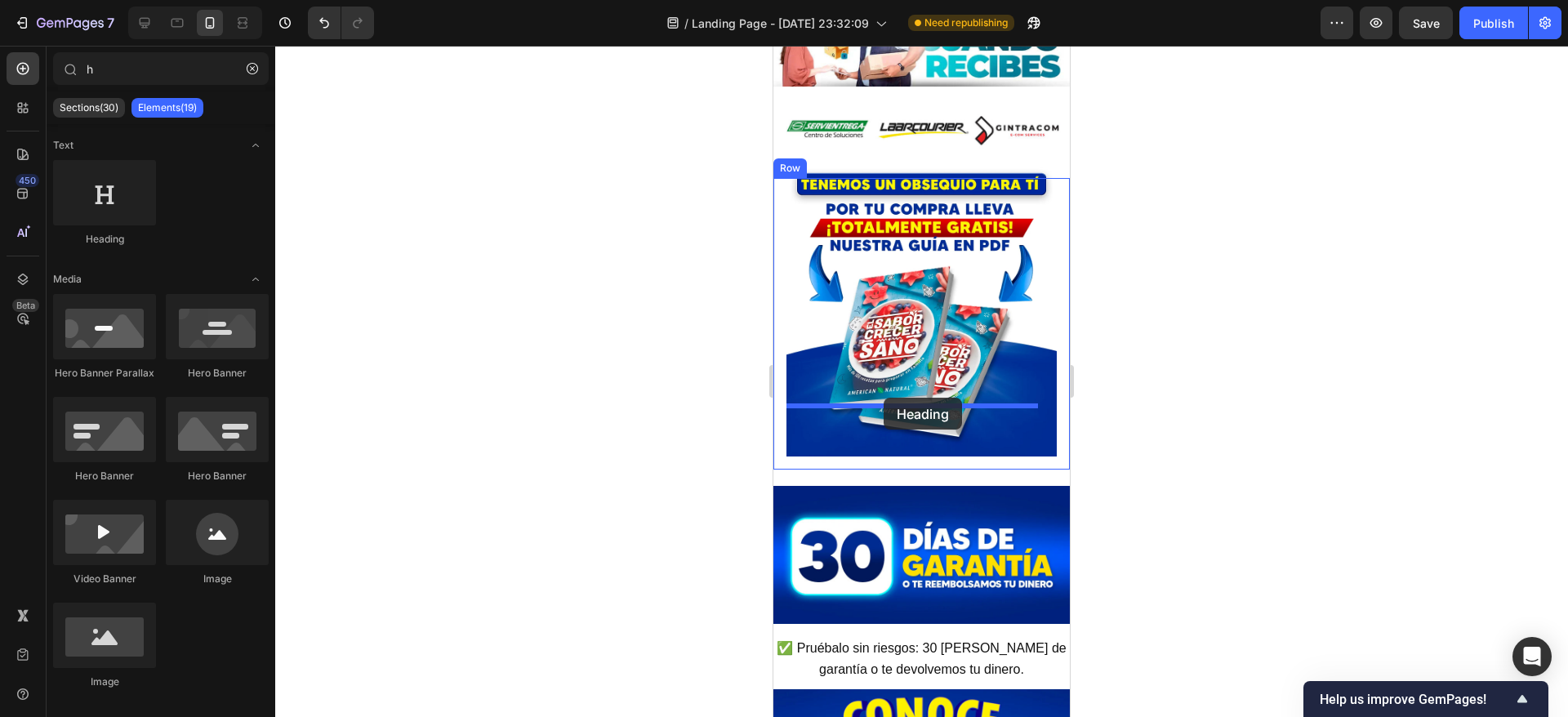
drag, startPoint x: 892, startPoint y: 236, endPoint x: 884, endPoint y: 398, distance: 162.2
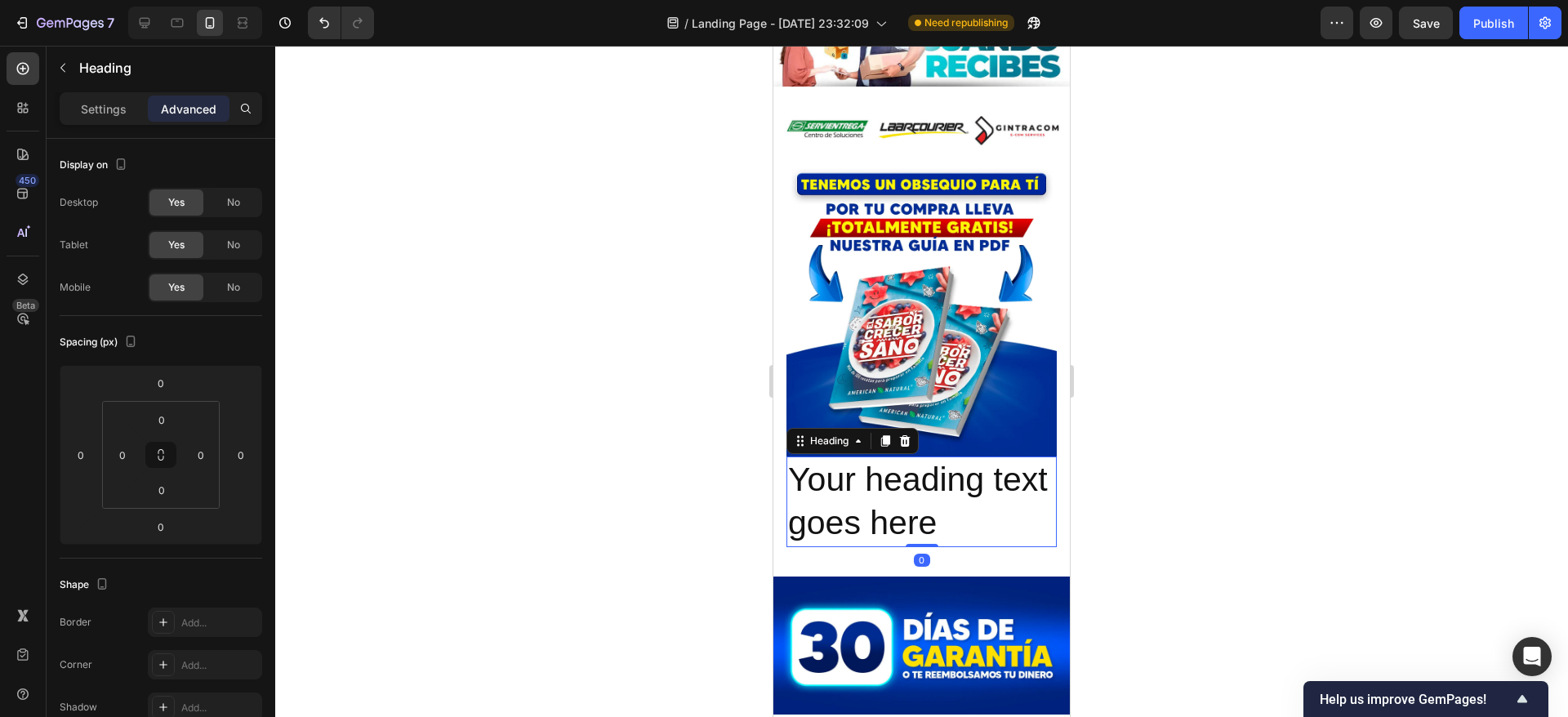
click at [873, 457] on h2 "Your heading text goes here" at bounding box center [921, 502] width 270 height 91
click at [873, 458] on p "Your heading text goes here" at bounding box center [920, 502] width 267 height 87
click at [960, 459] on p "Your heading text goes here" at bounding box center [920, 502] width 267 height 87
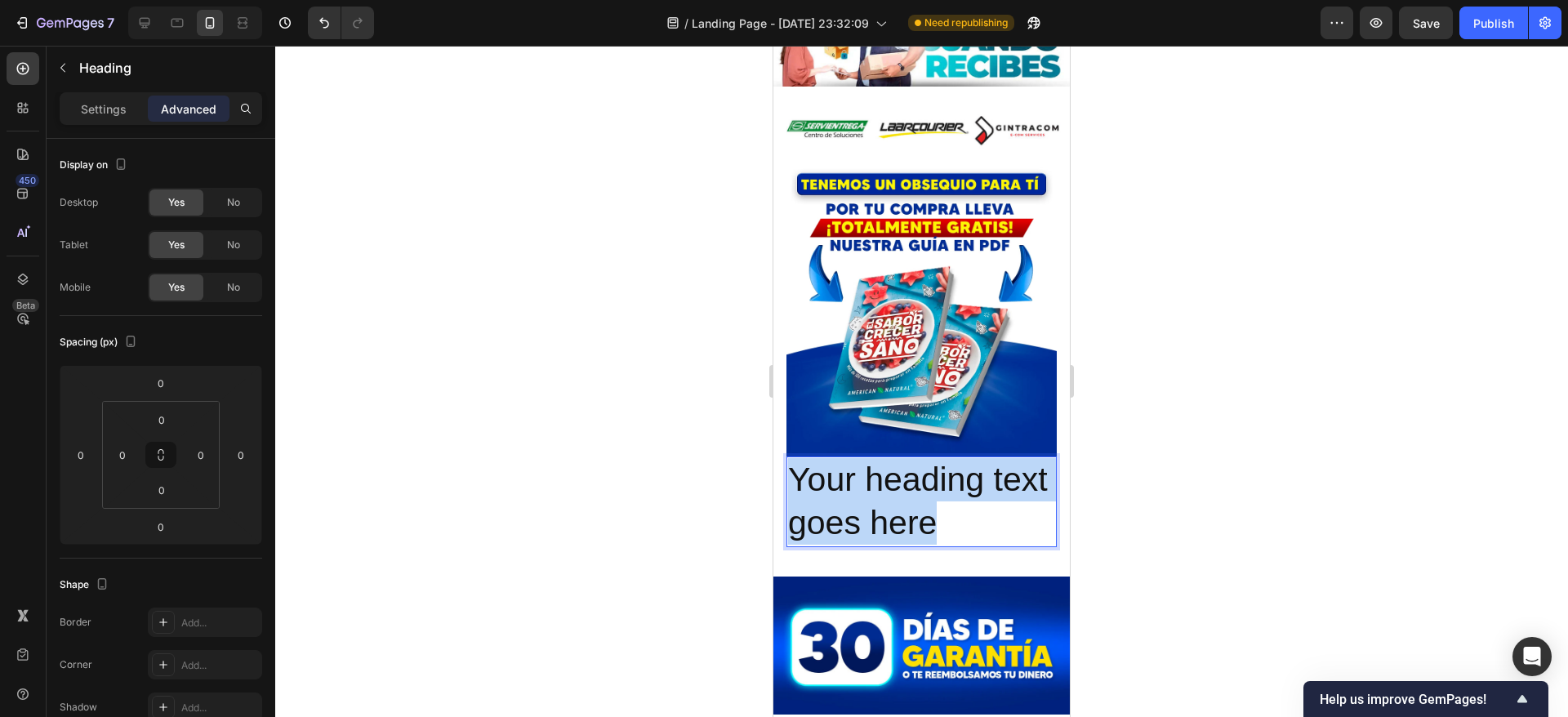
drag, startPoint x: 1004, startPoint y: 466, endPoint x: 859, endPoint y: 478, distance: 145.5
click at [791, 458] on p "Your heading text goes here" at bounding box center [920, 502] width 267 height 87
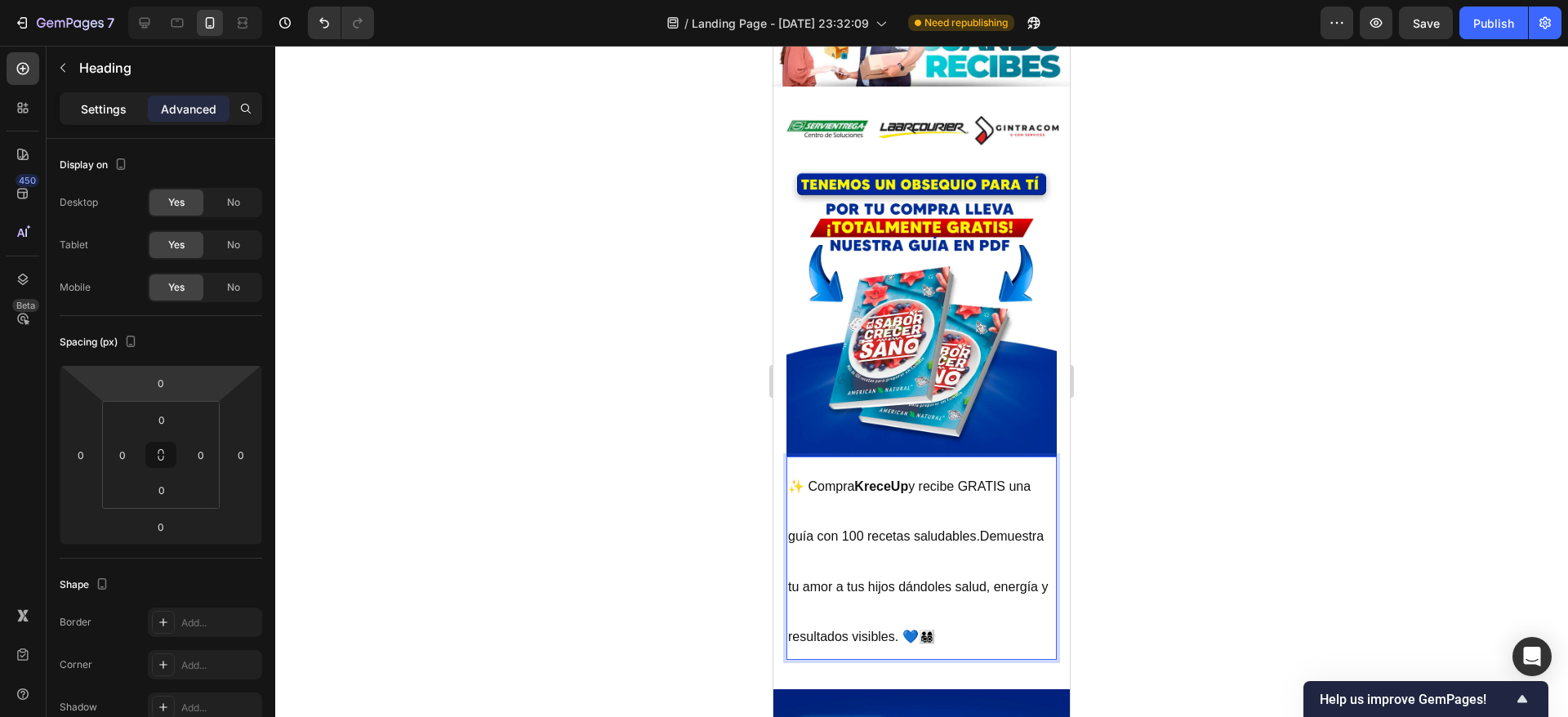
click at [106, 121] on div "Settings Advanced" at bounding box center [161, 108] width 202 height 33
click at [1373, 303] on div at bounding box center [921, 381] width 1292 height 672
click at [1373, 302] on div at bounding box center [921, 381] width 1292 height 672
click at [910, 465] on p "⁠⁠⁠⁠⁠⁠⁠ ✨ Compra KreceUp y recibe GRATIS una guía con 100 recetas saludables.De…" at bounding box center [920, 558] width 267 height 200
click at [103, 107] on p "Settings" at bounding box center [103, 109] width 45 height 17
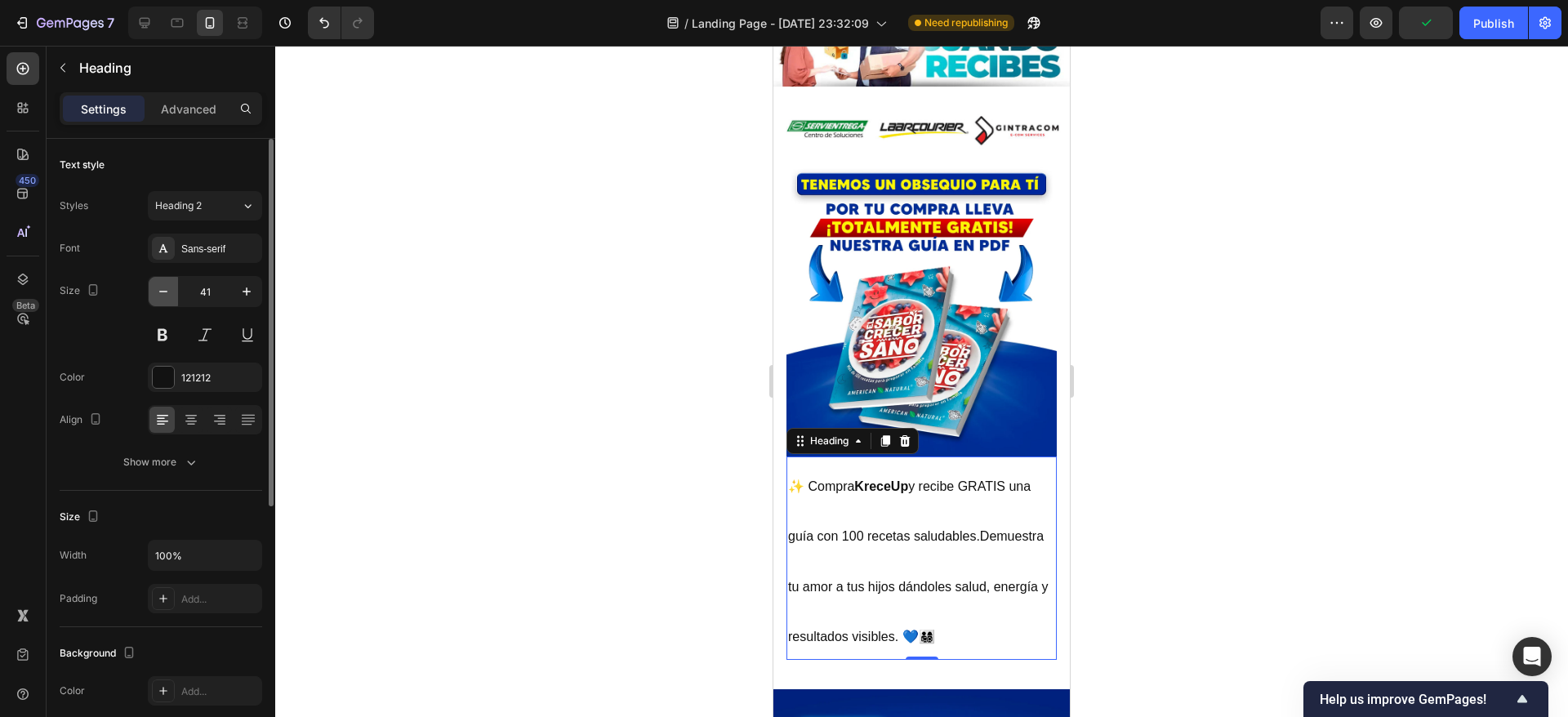
click at [159, 291] on icon "button" at bounding box center [163, 292] width 16 height 16
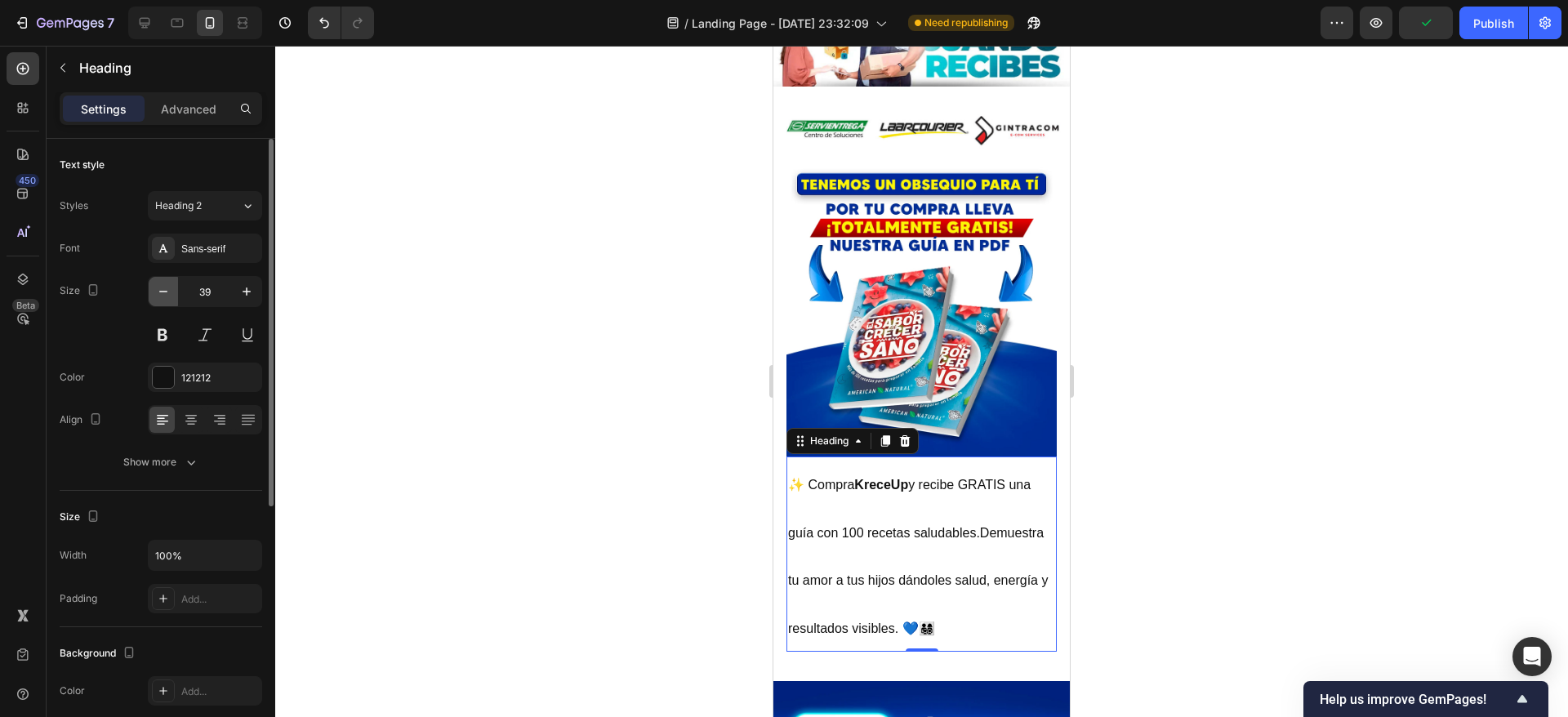
click at [158, 291] on icon "button" at bounding box center [163, 292] width 16 height 16
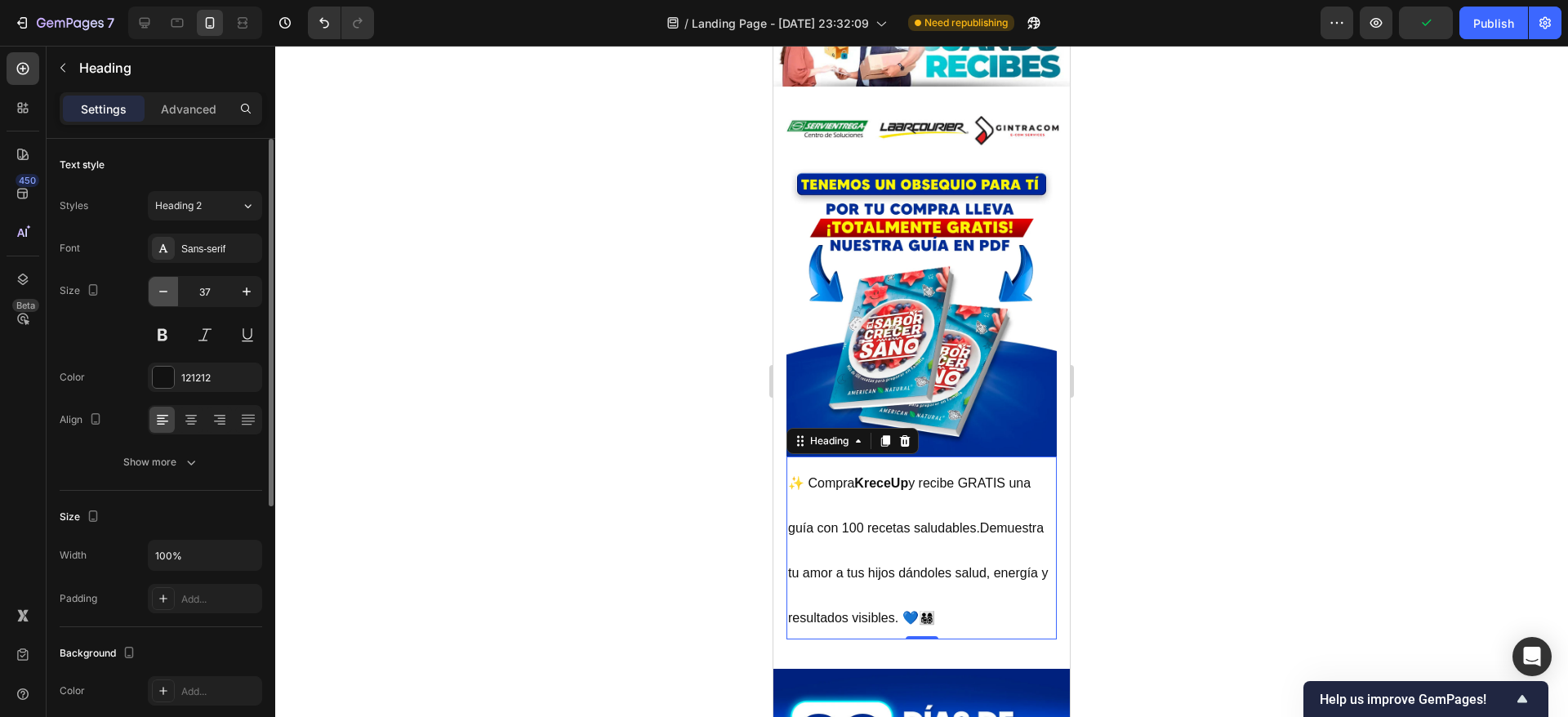
click at [158, 291] on icon "button" at bounding box center [163, 292] width 16 height 16
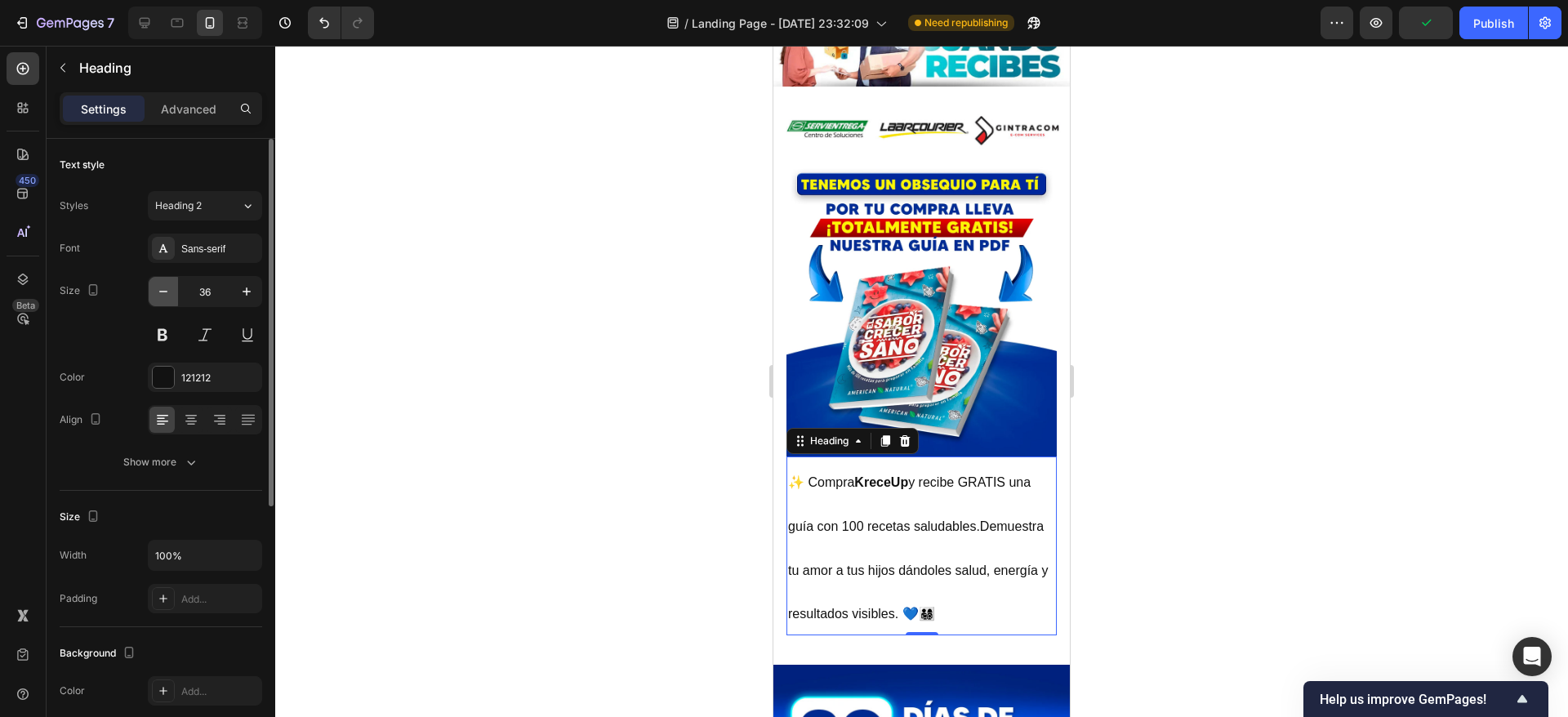
click at [158, 291] on icon "button" at bounding box center [163, 292] width 16 height 16
click at [156, 286] on icon "button" at bounding box center [163, 292] width 16 height 16
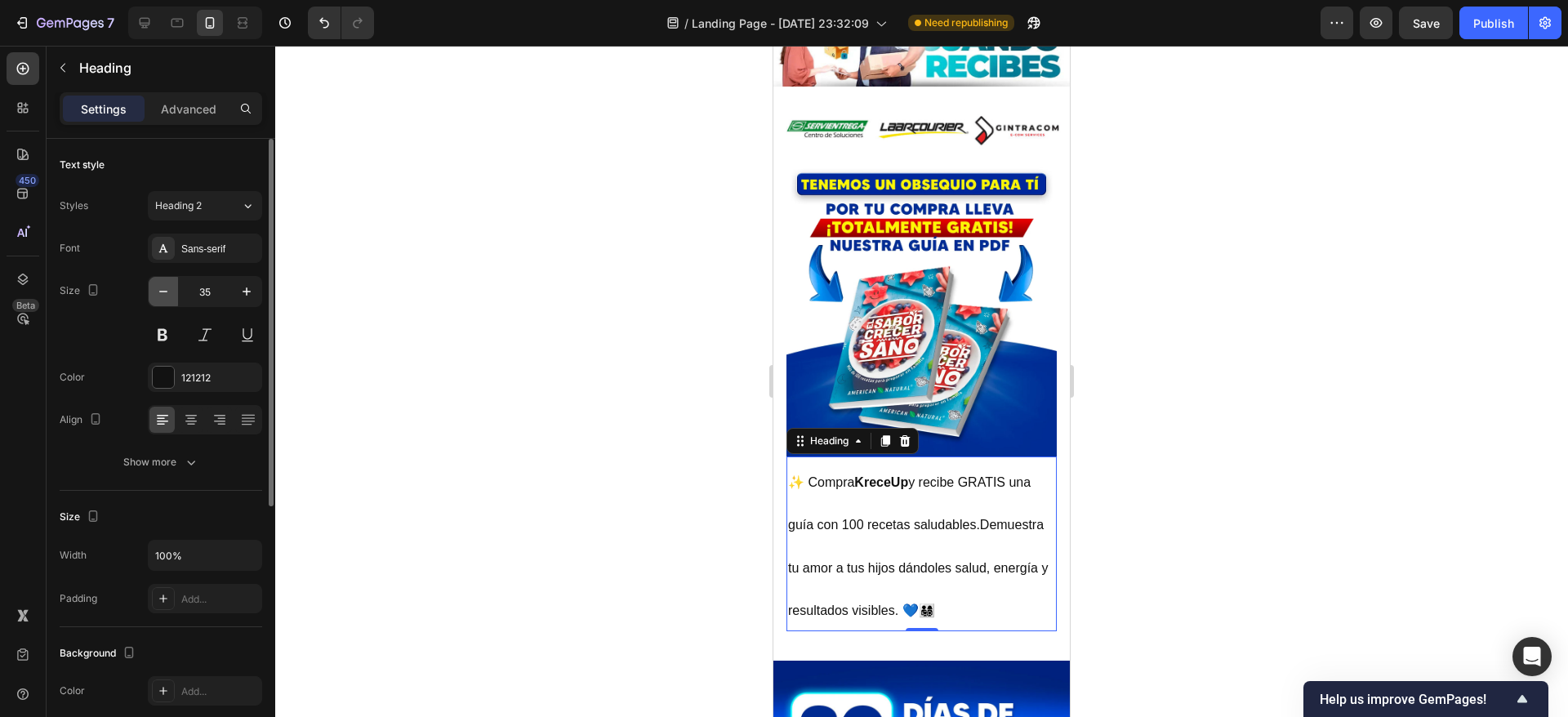
click at [156, 286] on icon "button" at bounding box center [163, 292] width 16 height 16
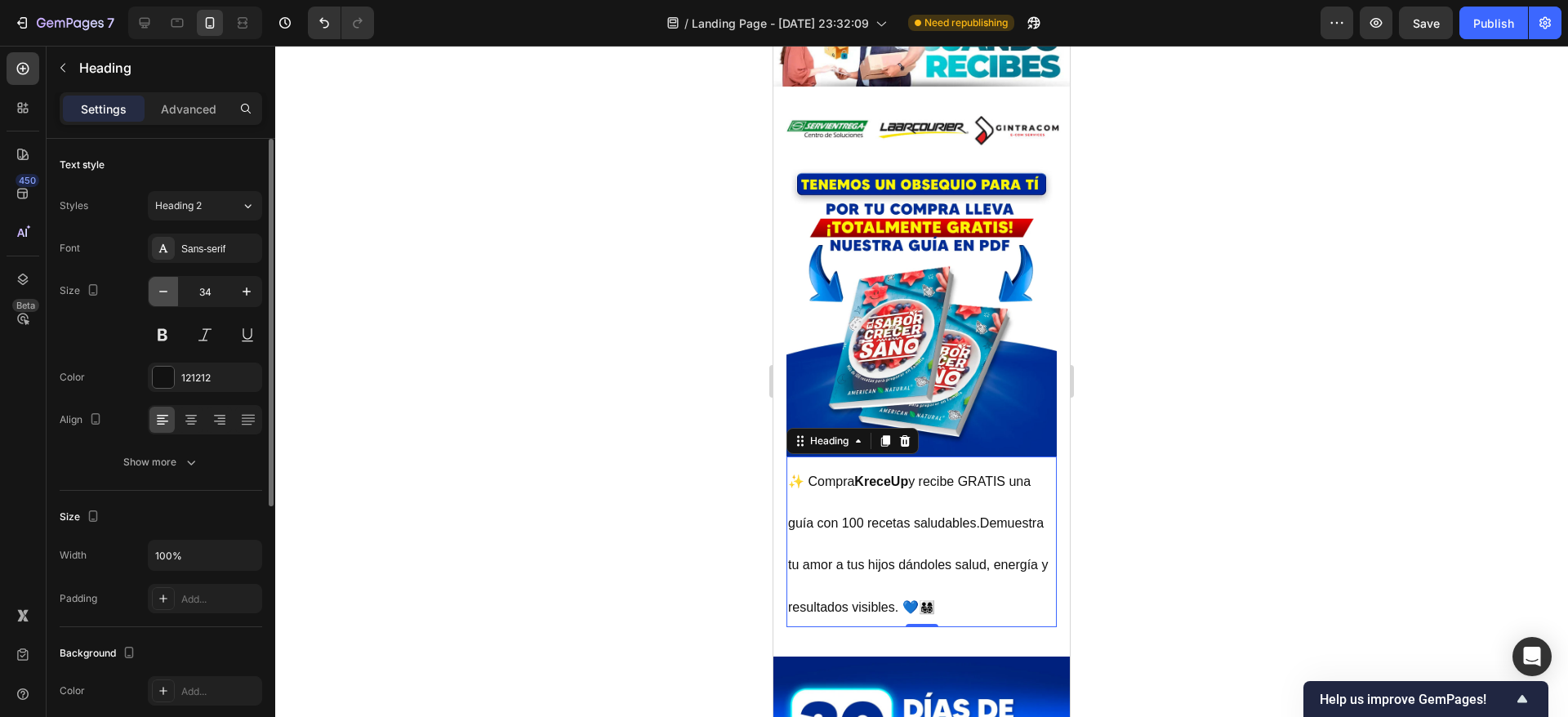
click at [156, 286] on icon "button" at bounding box center [163, 292] width 16 height 16
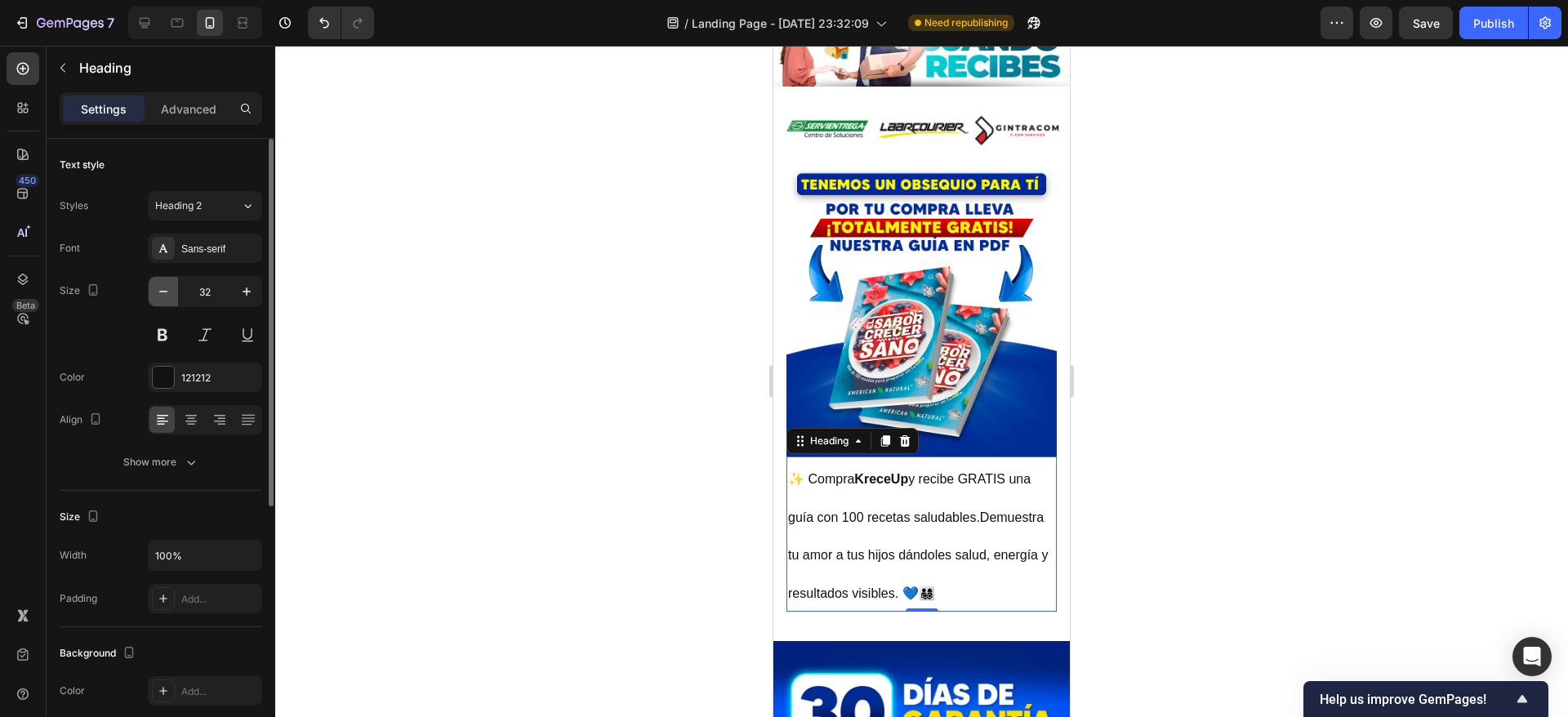
click at [156, 286] on icon "button" at bounding box center [163, 292] width 16 height 16
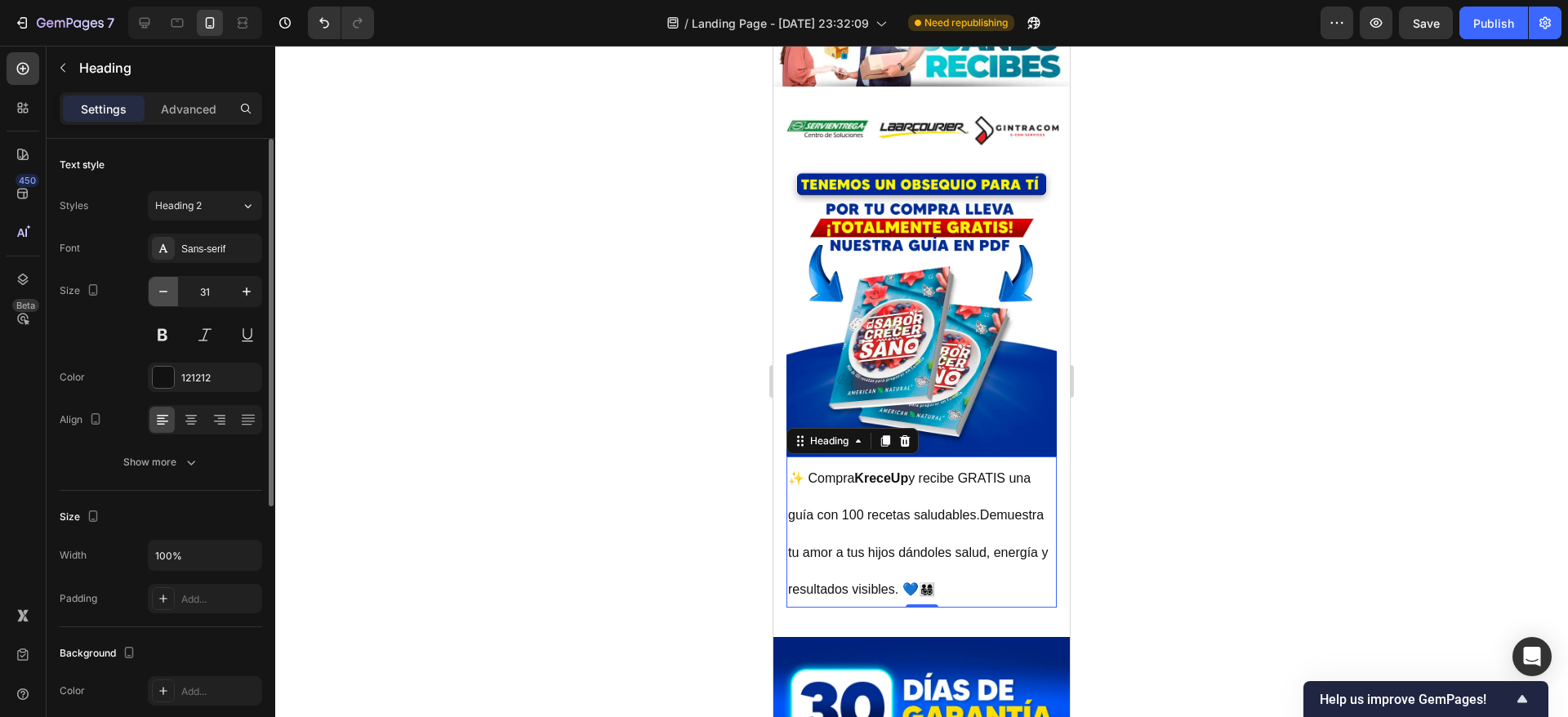
click at [156, 286] on icon "button" at bounding box center [163, 292] width 16 height 16
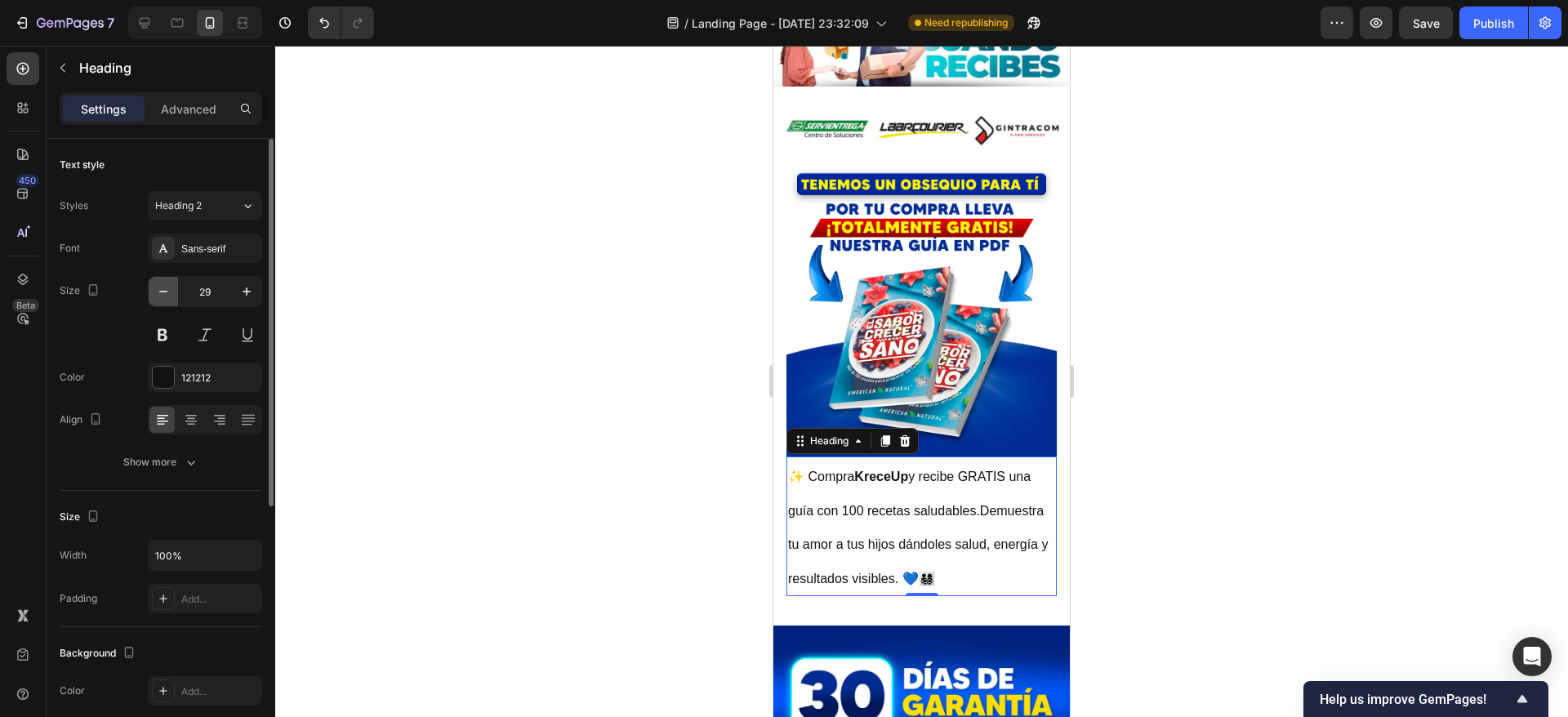
click at [156, 286] on icon "button" at bounding box center [163, 292] width 16 height 16
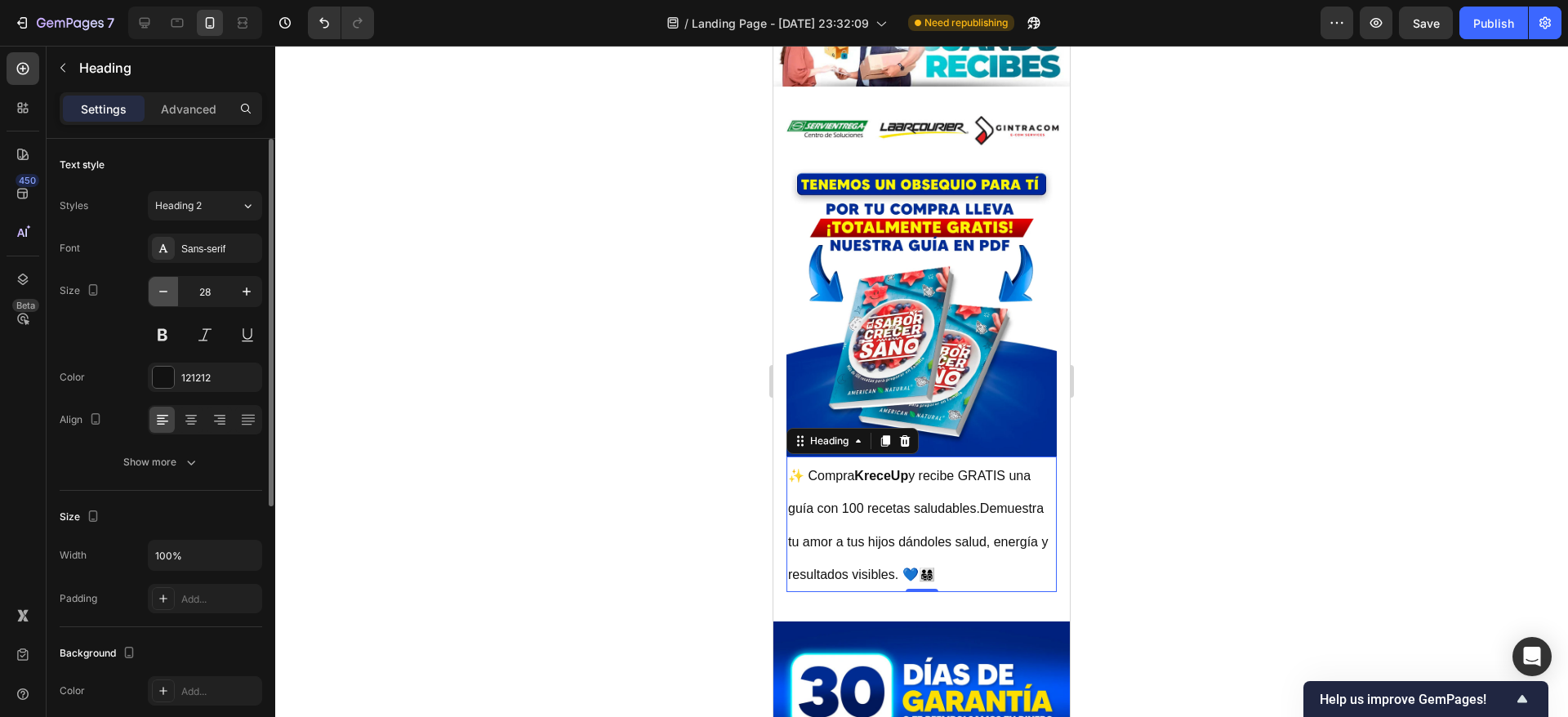
click at [156, 286] on icon "button" at bounding box center [163, 292] width 16 height 16
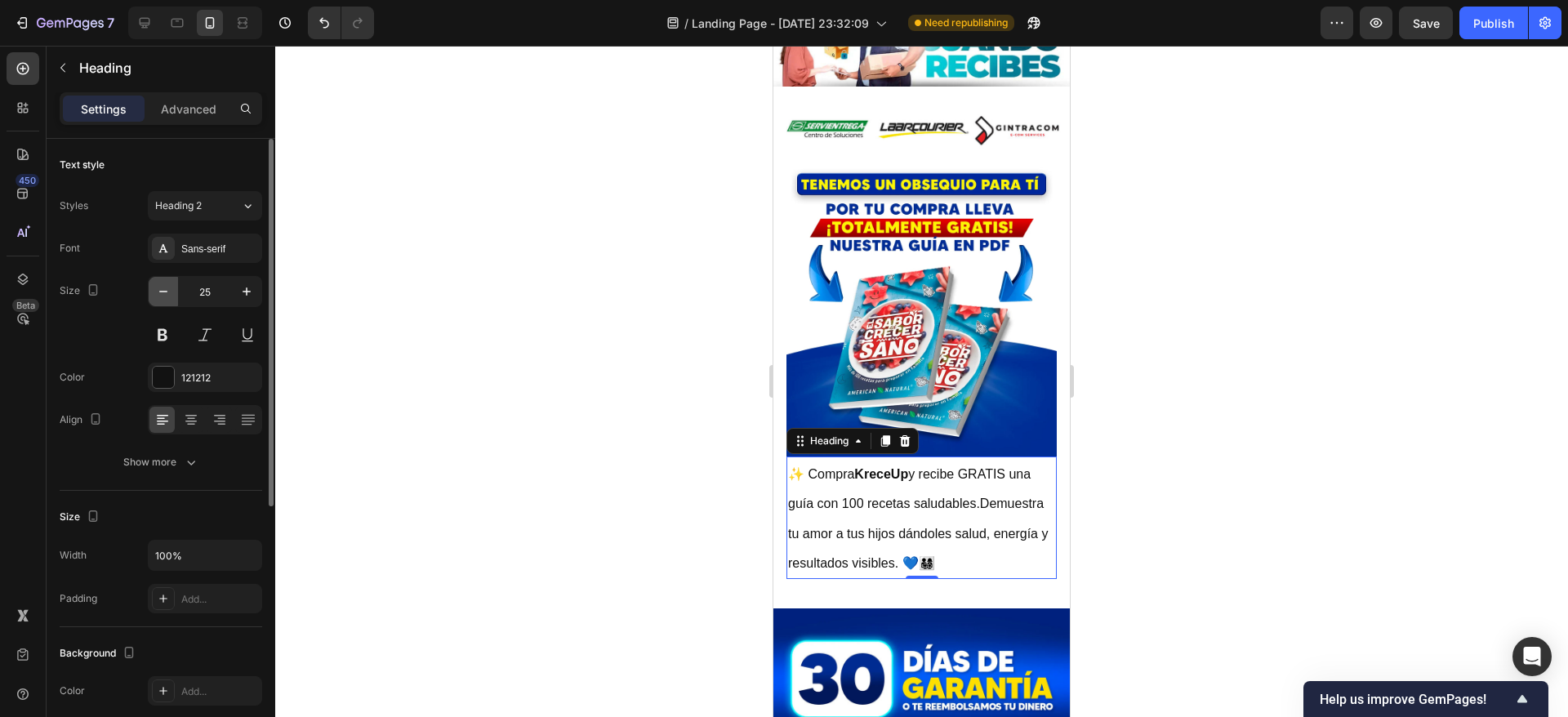
click at [156, 286] on icon "button" at bounding box center [163, 292] width 16 height 16
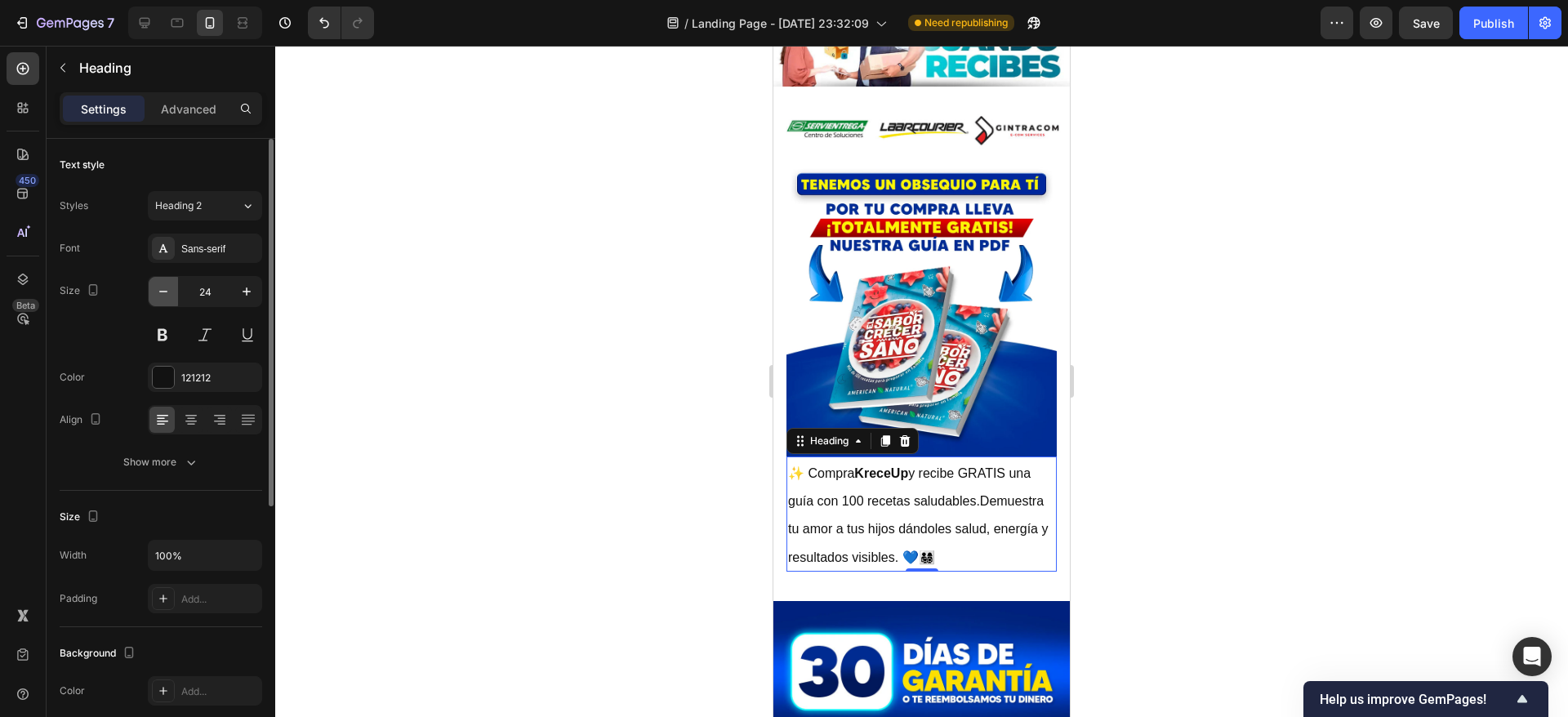
click at [156, 286] on icon "button" at bounding box center [163, 292] width 16 height 16
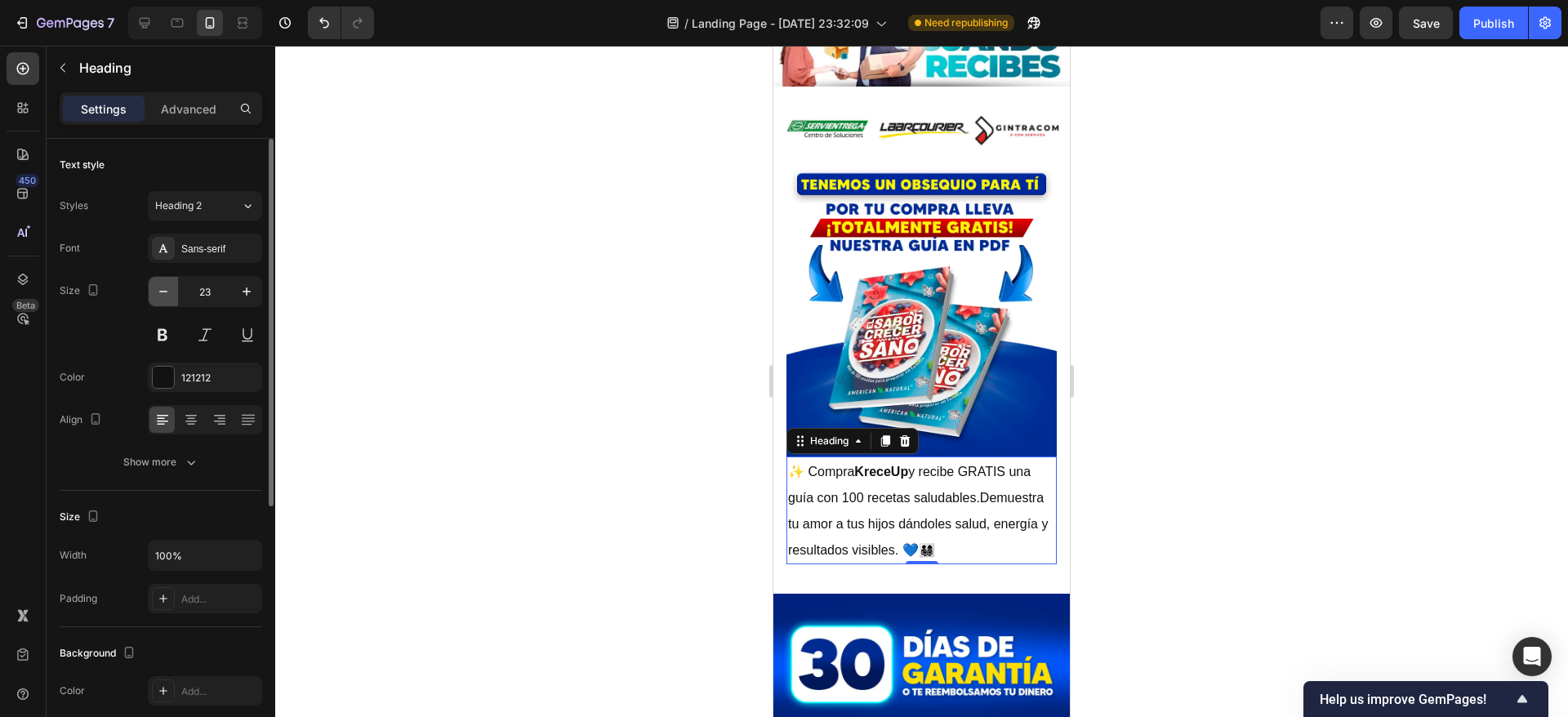
click at [156, 286] on icon "button" at bounding box center [163, 292] width 16 height 16
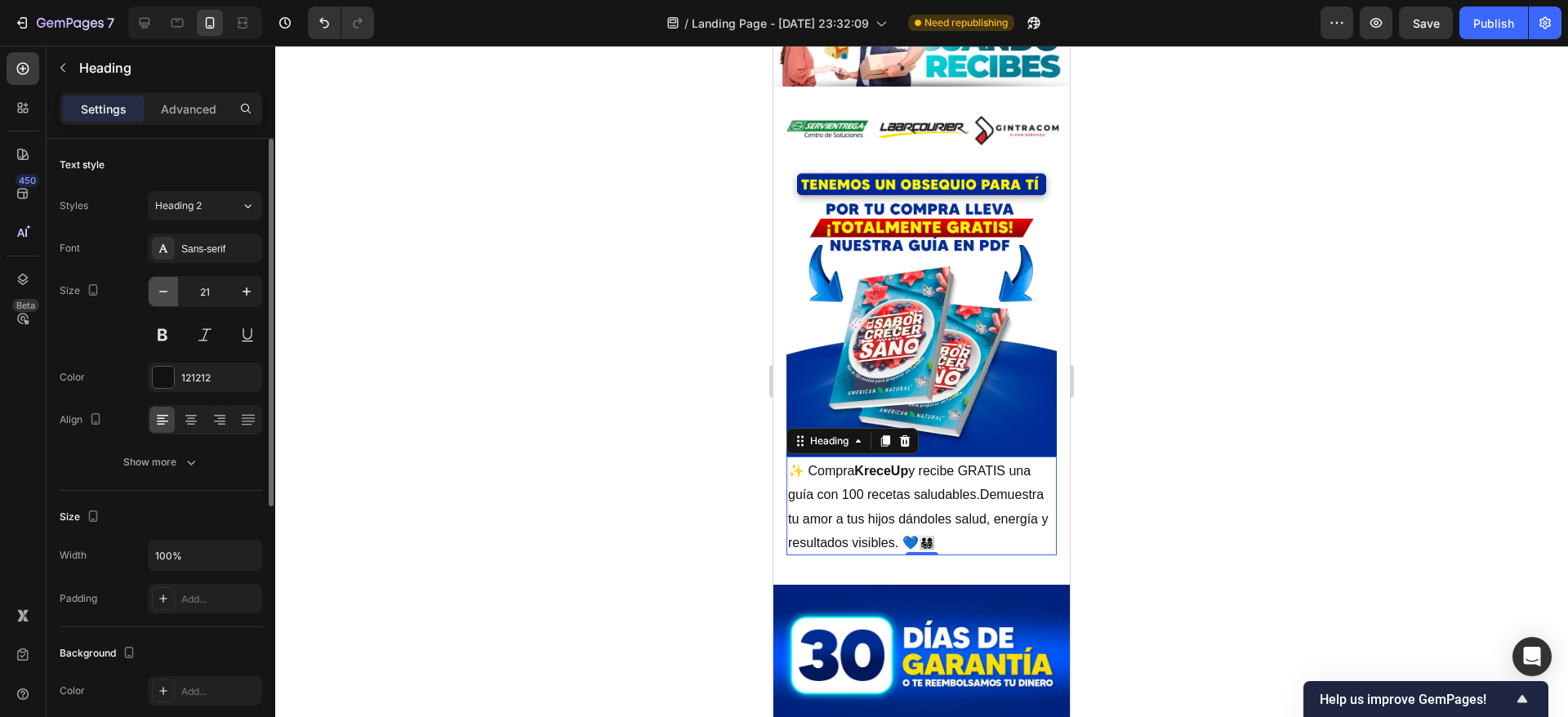
click at [156, 286] on icon "button" at bounding box center [163, 292] width 16 height 16
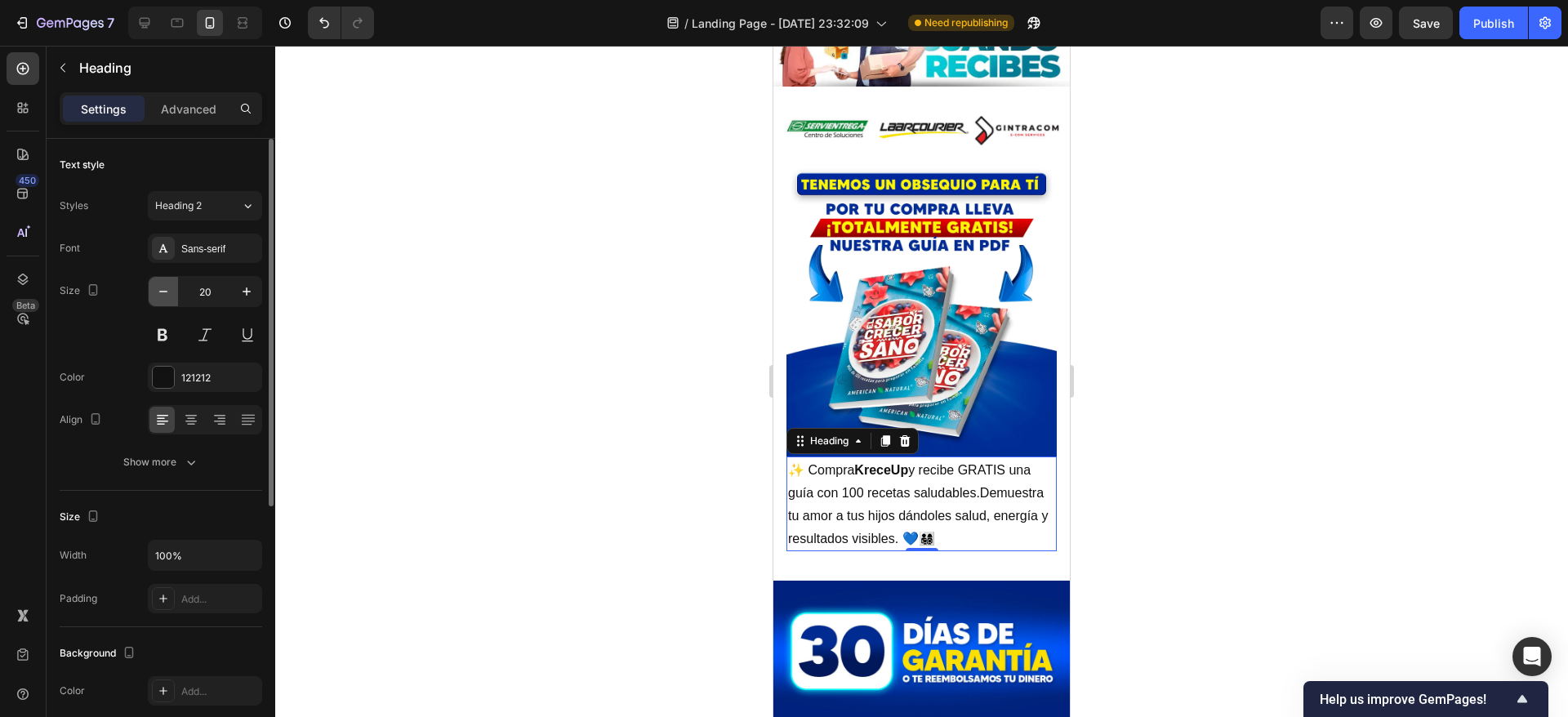
type input "19"
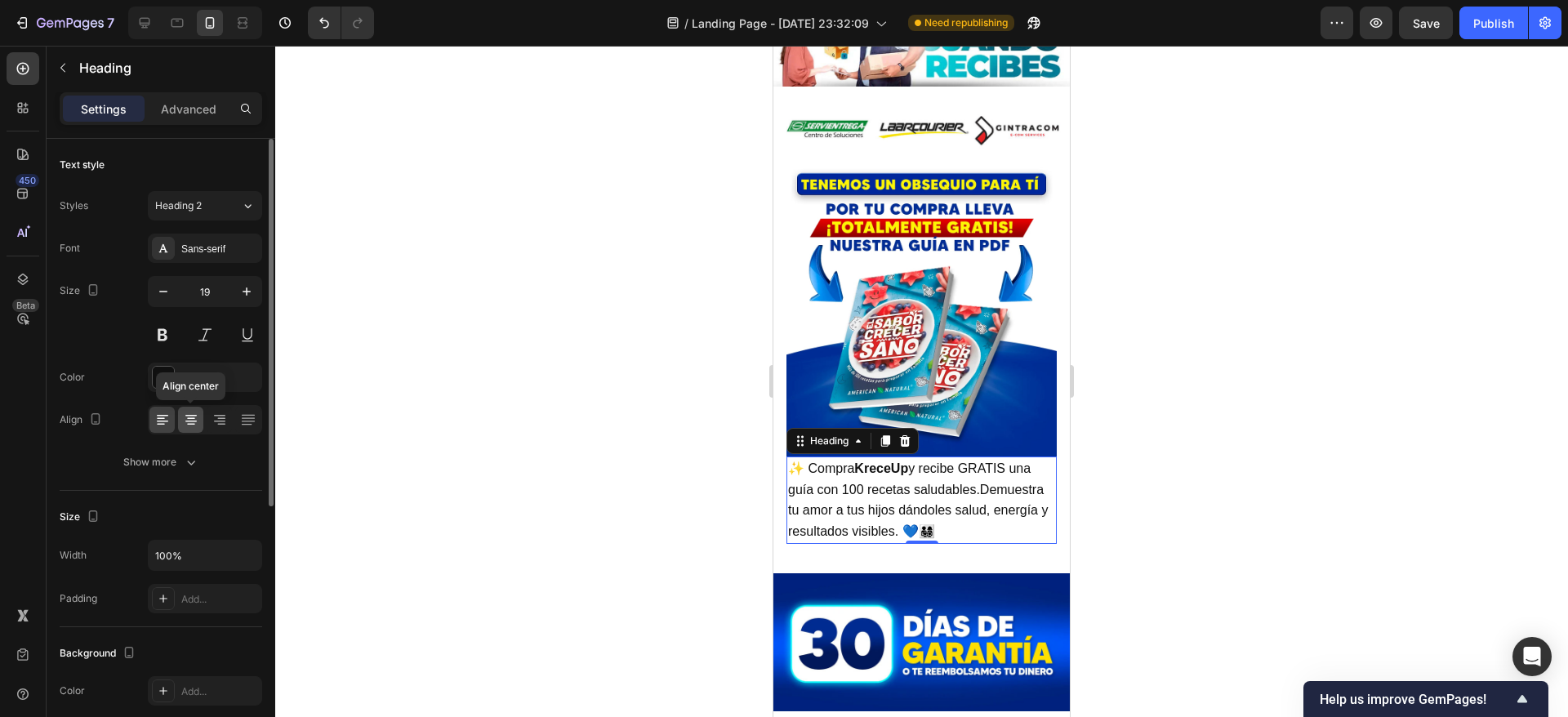
click at [194, 411] on icon at bounding box center [191, 419] width 16 height 16
click at [1266, 387] on div at bounding box center [921, 381] width 1292 height 672
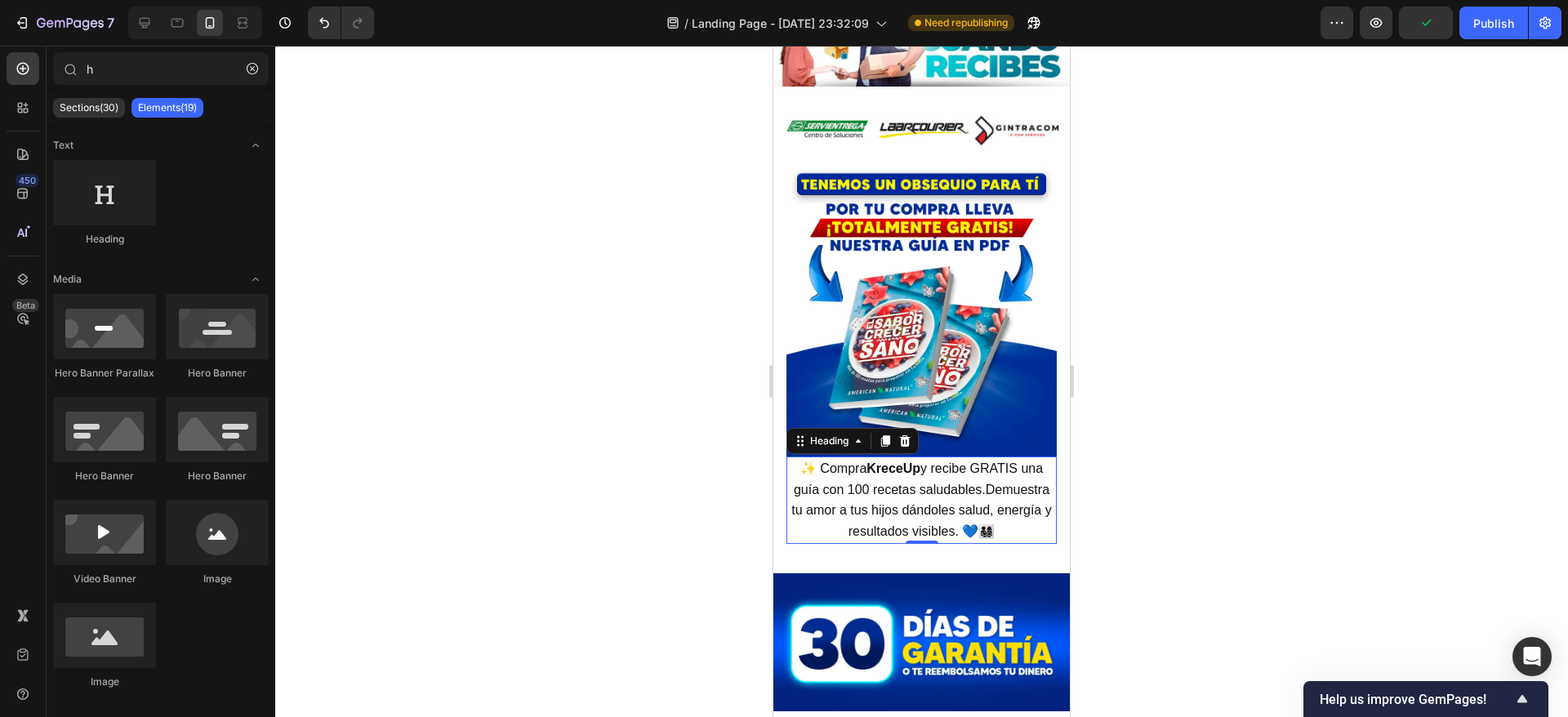
click at [1261, 384] on div at bounding box center [921, 381] width 1292 height 672
click at [798, 461] on p "⁠⁠⁠⁠⁠⁠⁠ ✨ Compra KreceUp y recibe GRATIS una guía con 100 recetas saludables.De…" at bounding box center [920, 500] width 267 height 84
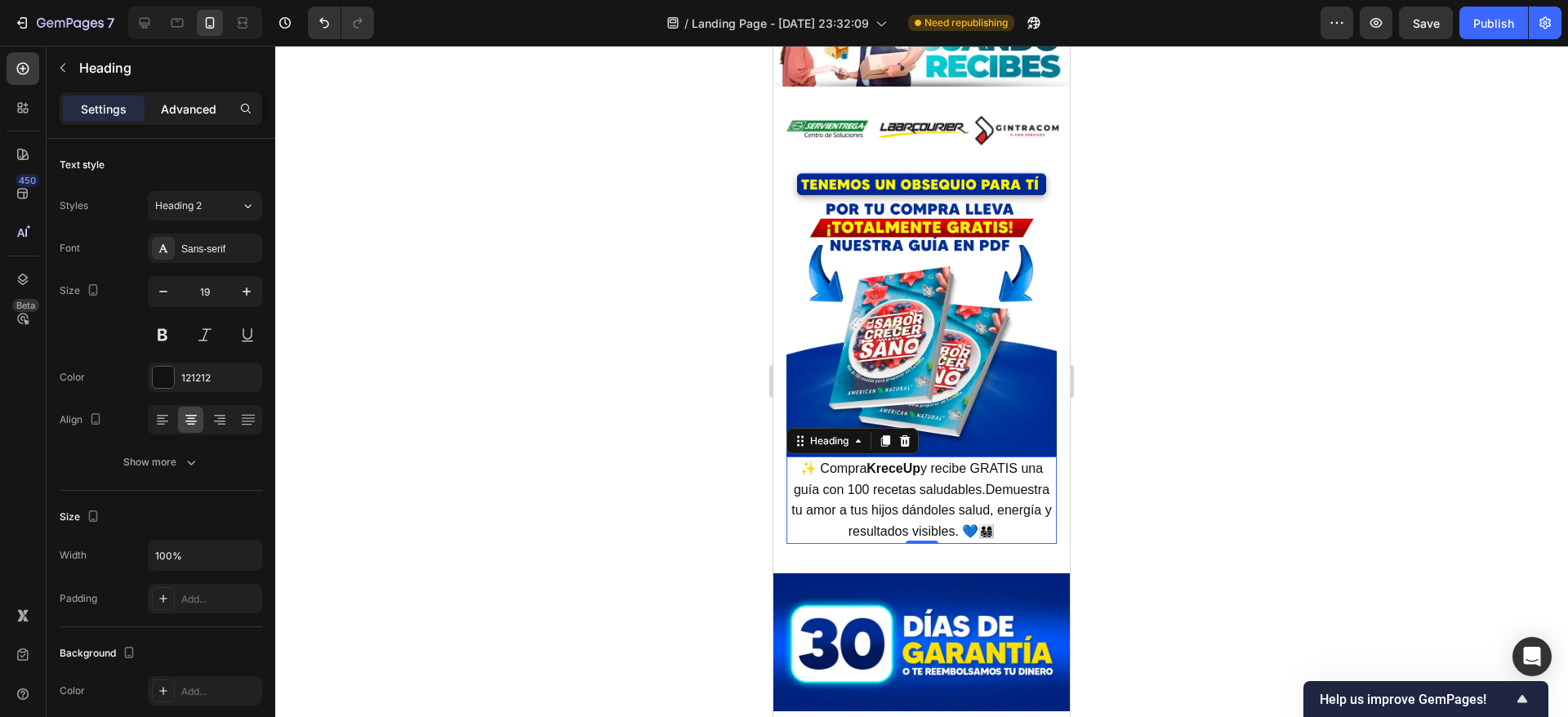
click at [194, 108] on p "Advanced" at bounding box center [188, 109] width 55 height 17
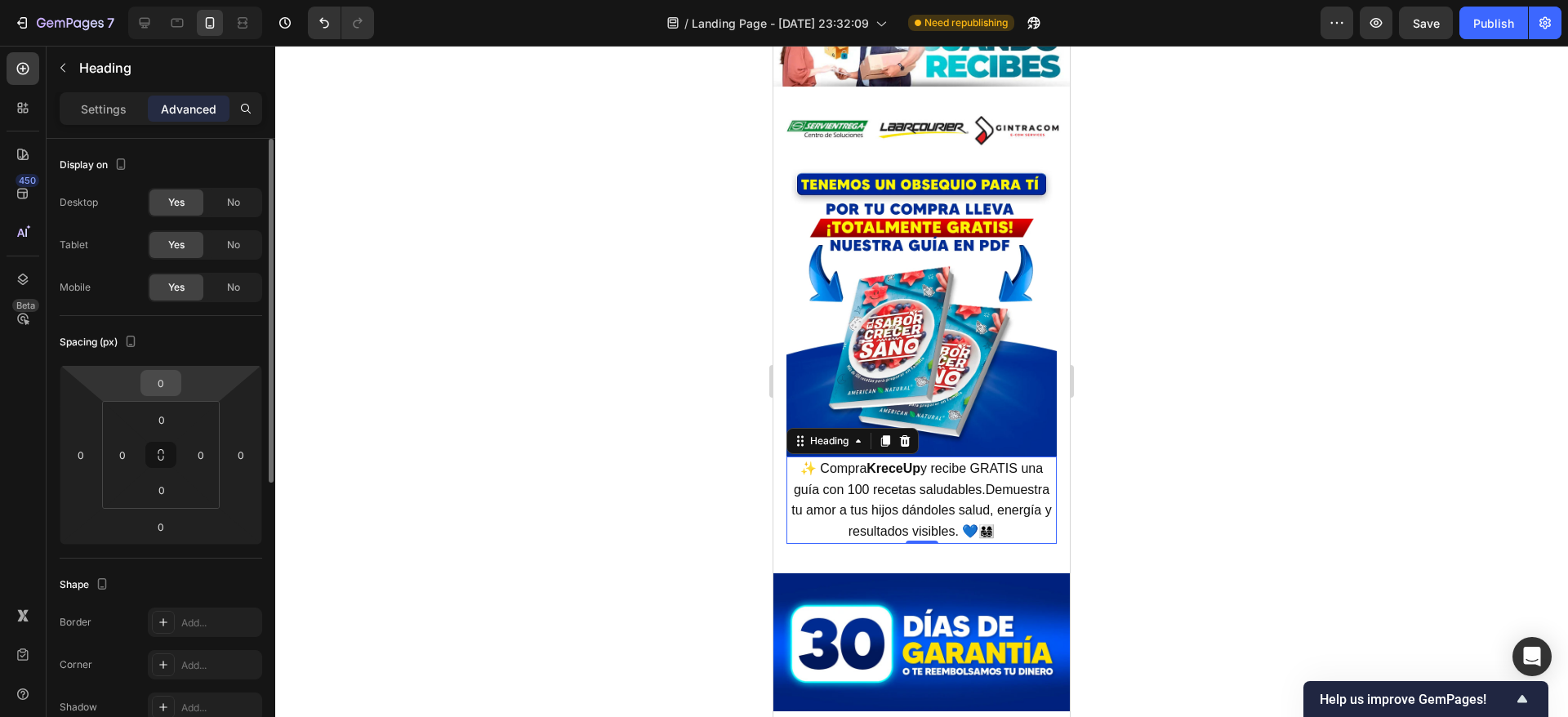
click at [167, 383] on input "0" at bounding box center [161, 383] width 33 height 24
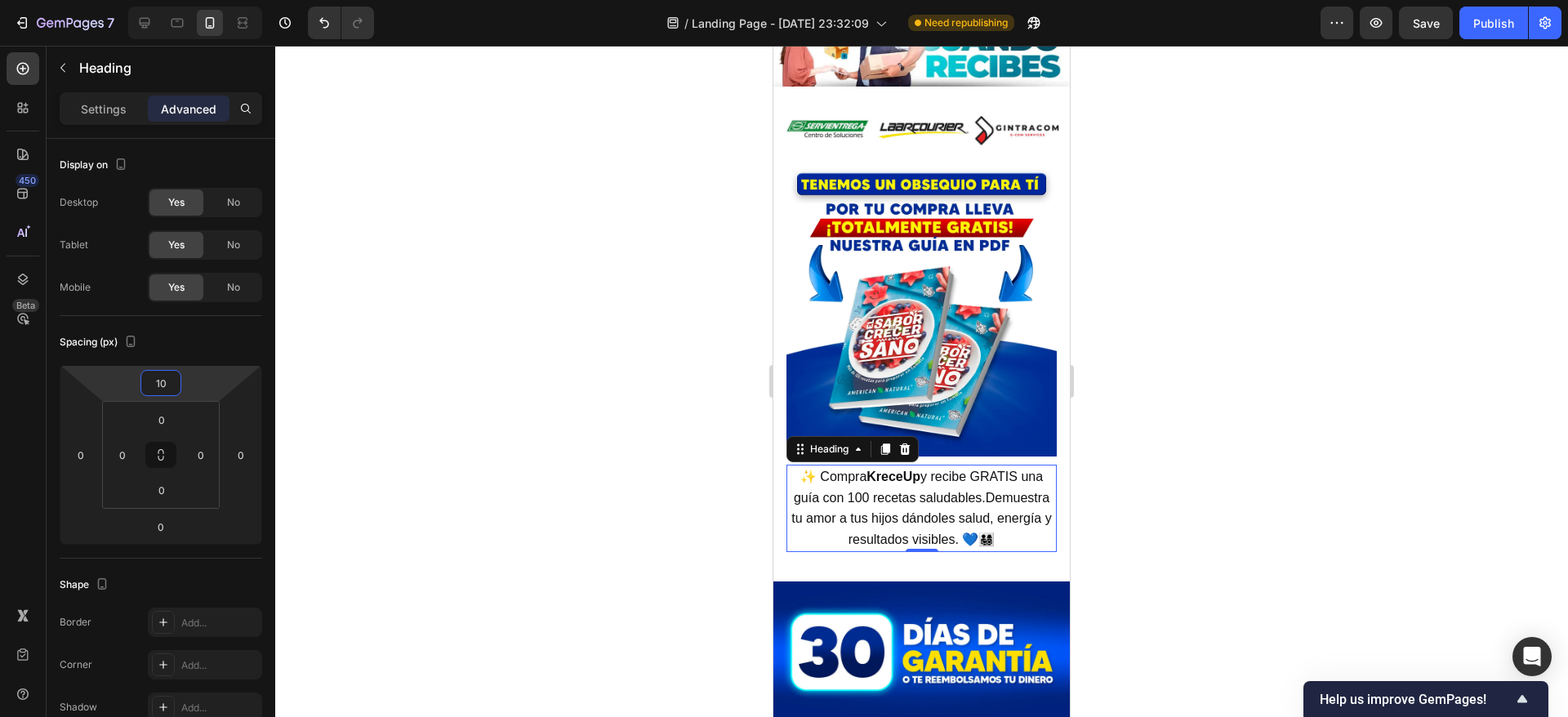
type input "10"
click at [808, 490] on p "✨ Compra KreceUp y recibe GRATIS una guía con 100 recetas saludables.Demuestra …" at bounding box center [920, 508] width 267 height 84
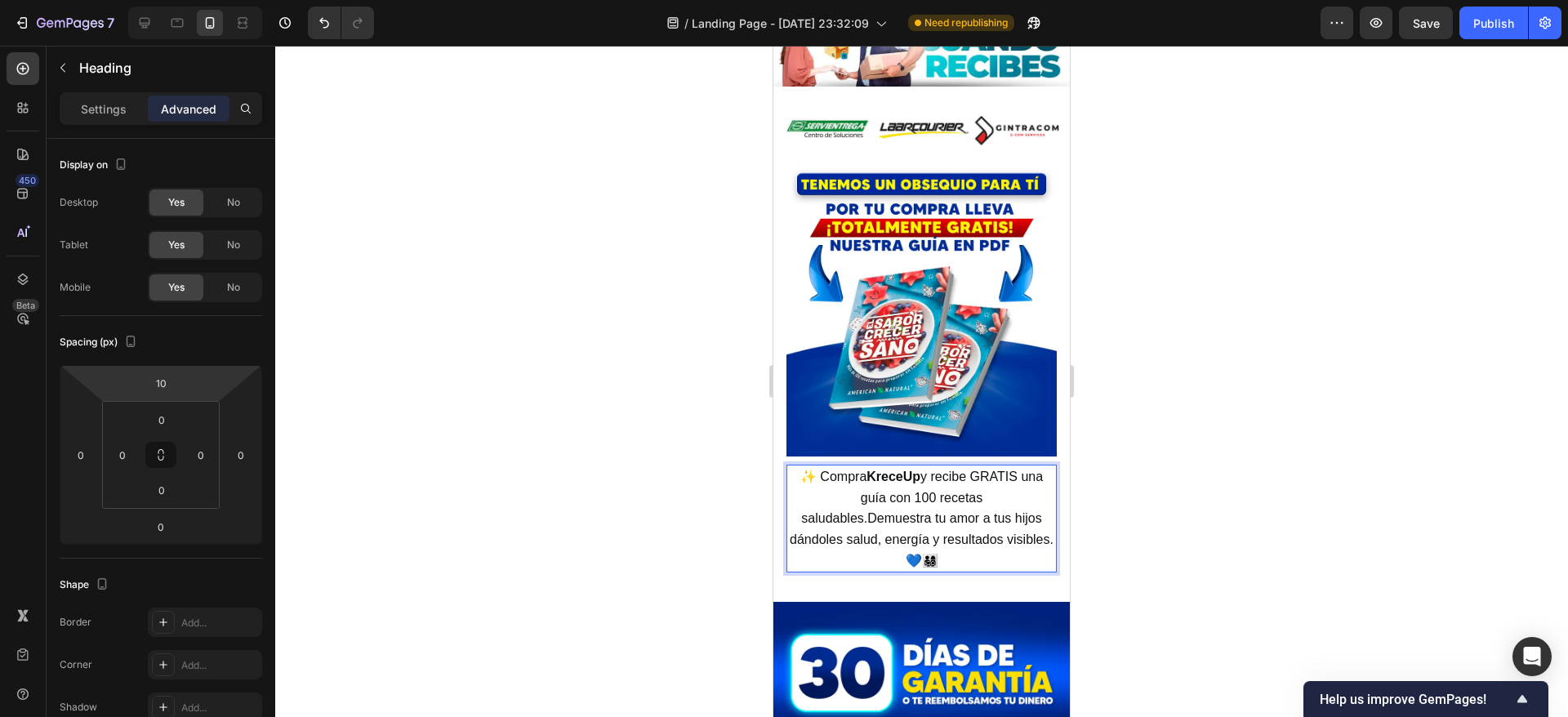
click at [795, 469] on span "✨ Compra KreceUp y recibe GRATIS una guía con 100 recetas saludables.Demuestra …" at bounding box center [921, 518] width 264 height 98
click at [838, 469] on span "✨ Compra KreceUp y recibe GRATIS una guía con 100 recetas saludables.Demuestra …" at bounding box center [921, 518] width 264 height 98
click at [790, 466] on p "✨ Compra KreceUp y recibe GRATIS una guía con 100 recetas saludables.Demuestra …" at bounding box center [920, 519] width 267 height 105
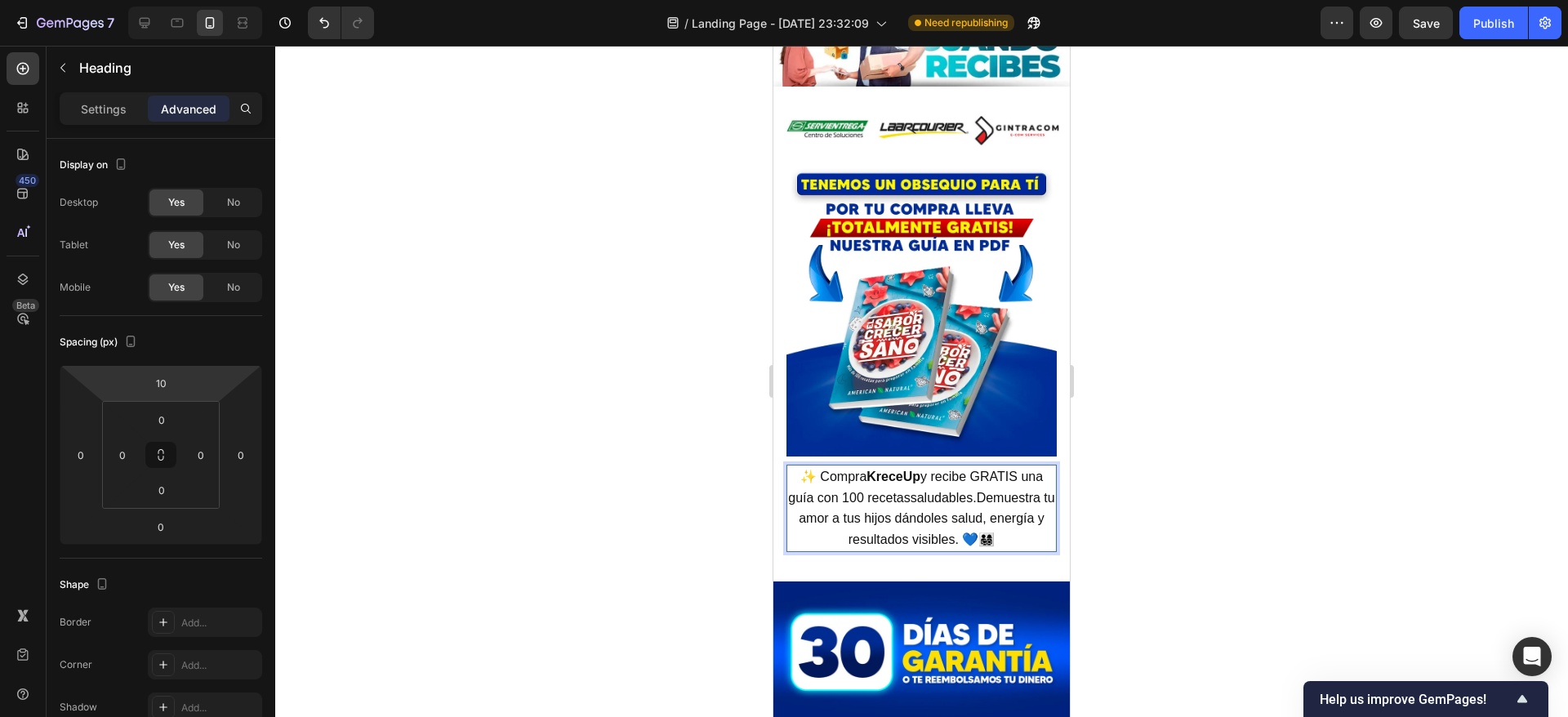
click at [904, 469] on span "✨ Compra KreceUp y recibe GRATIS una guía con 100 recetassaludables.Demuestra t…" at bounding box center [920, 507] width 266 height 77
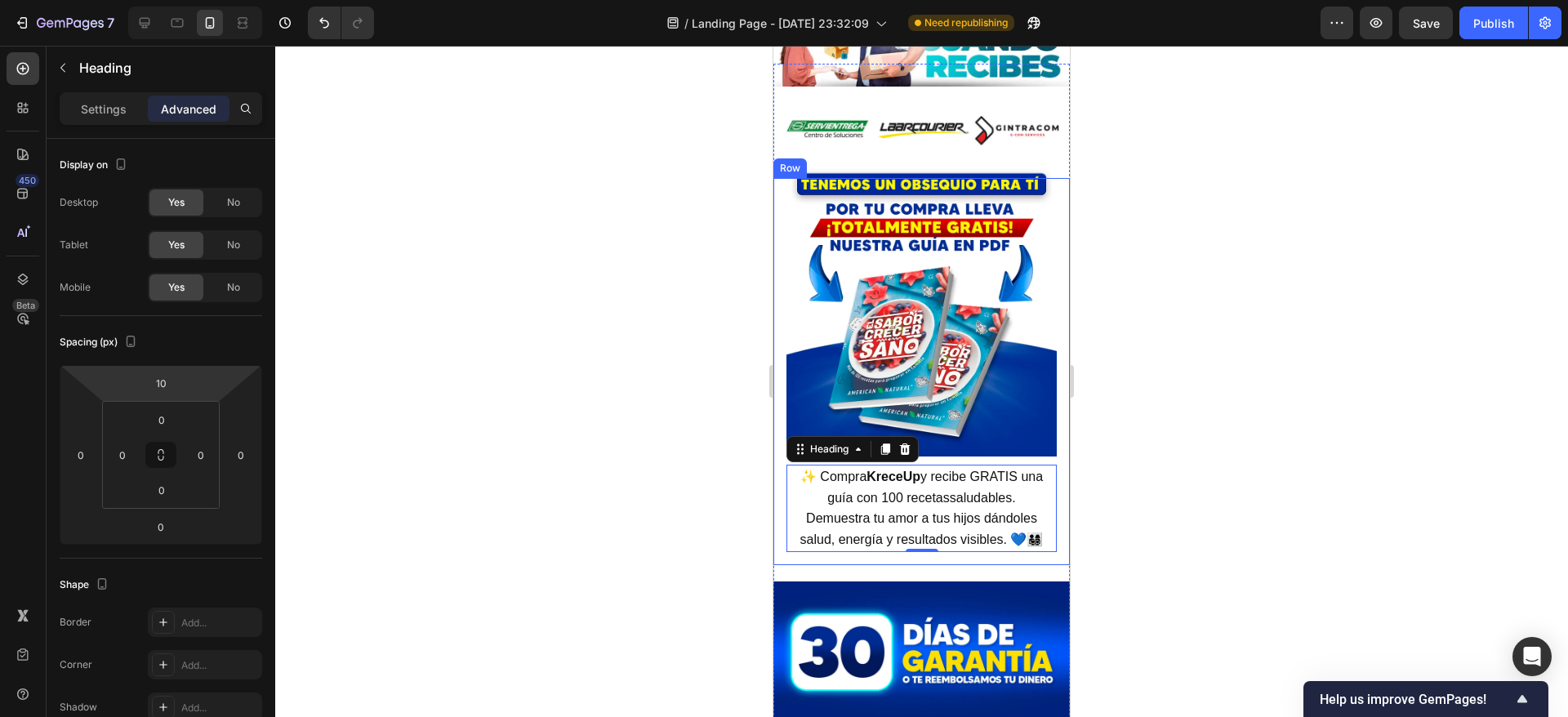
click at [1190, 410] on div at bounding box center [921, 381] width 1292 height 672
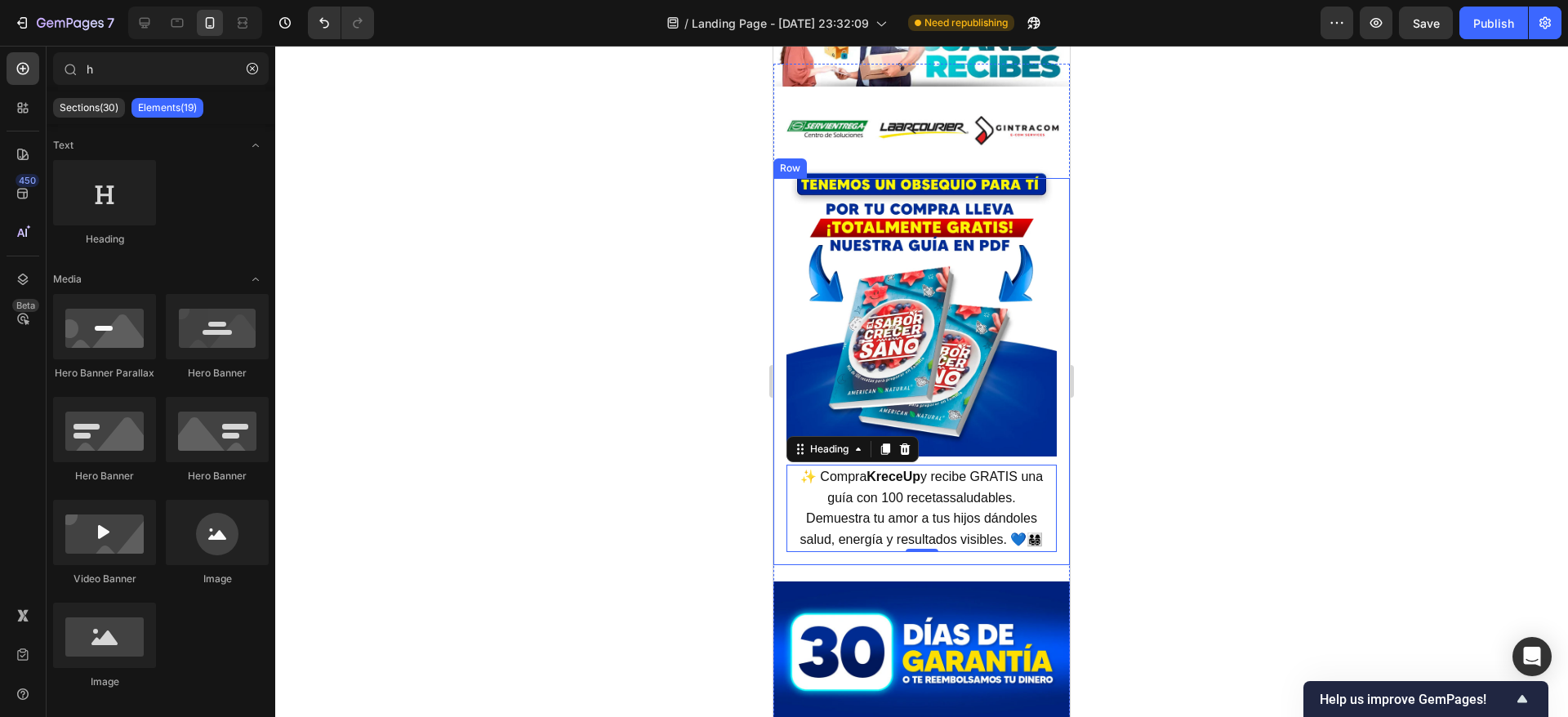
click at [1190, 410] on div at bounding box center [921, 381] width 1292 height 672
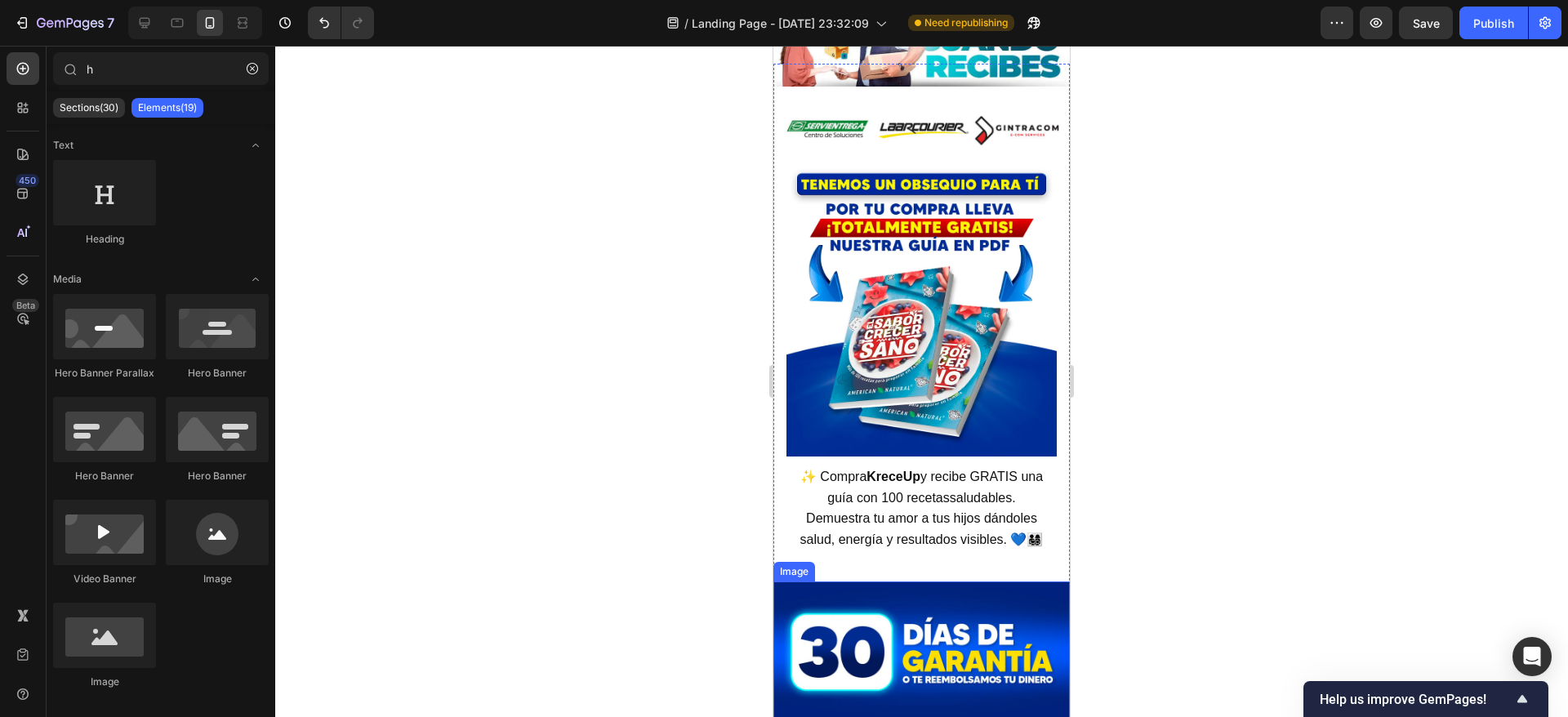
click at [1000, 581] on img at bounding box center [921, 650] width 296 height 138
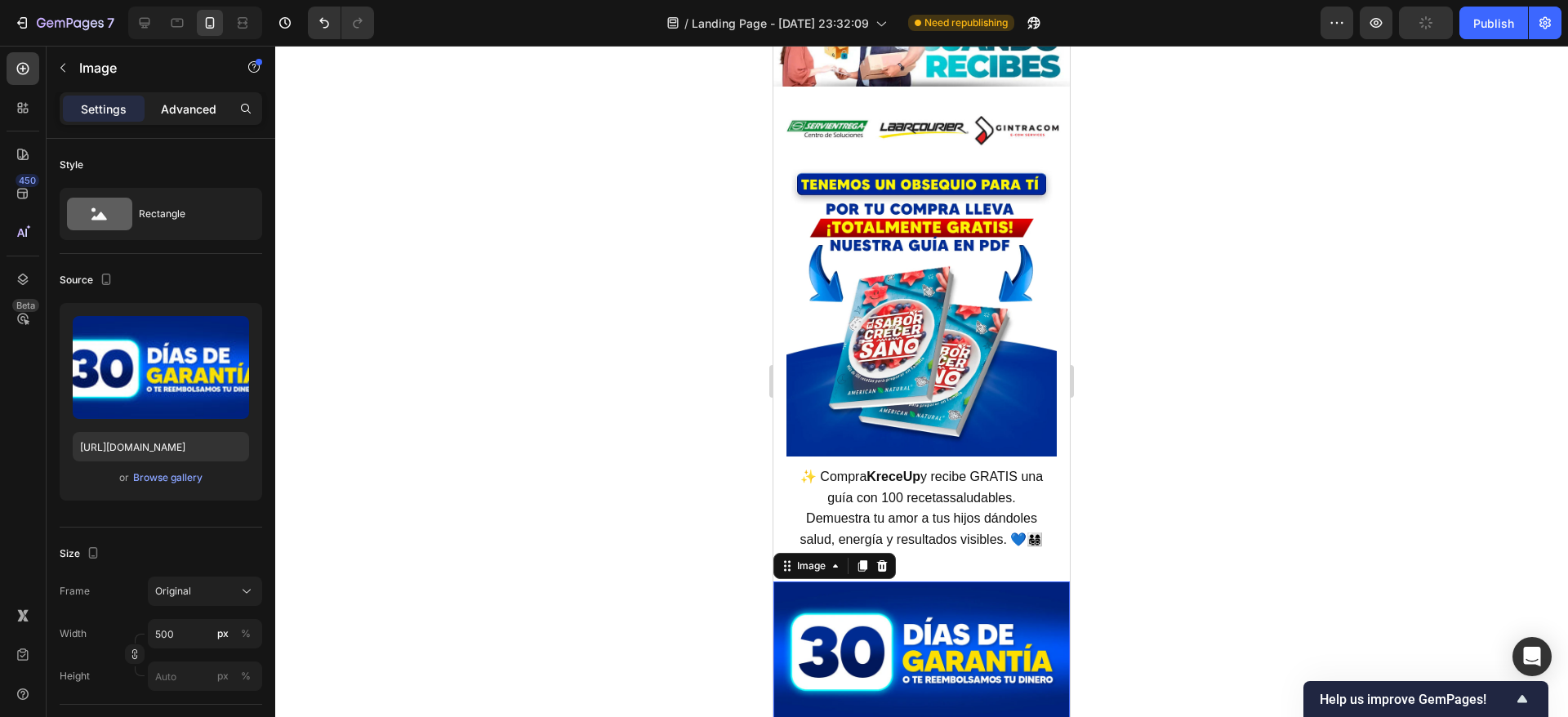
click at [188, 115] on p "Advanced" at bounding box center [188, 109] width 55 height 17
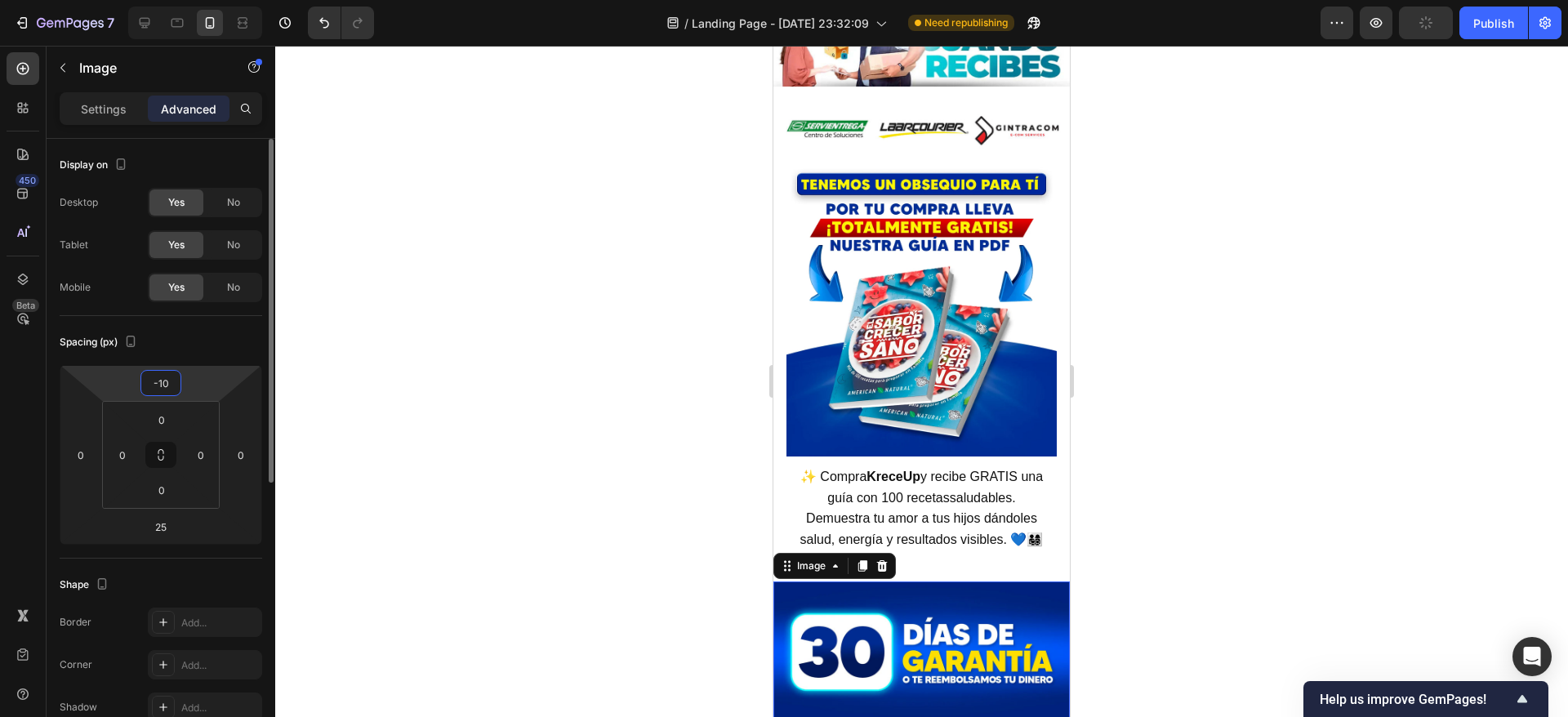
click at [162, 380] on input "-10" at bounding box center [161, 383] width 33 height 24
click at [161, 385] on input "-10" at bounding box center [161, 383] width 33 height 24
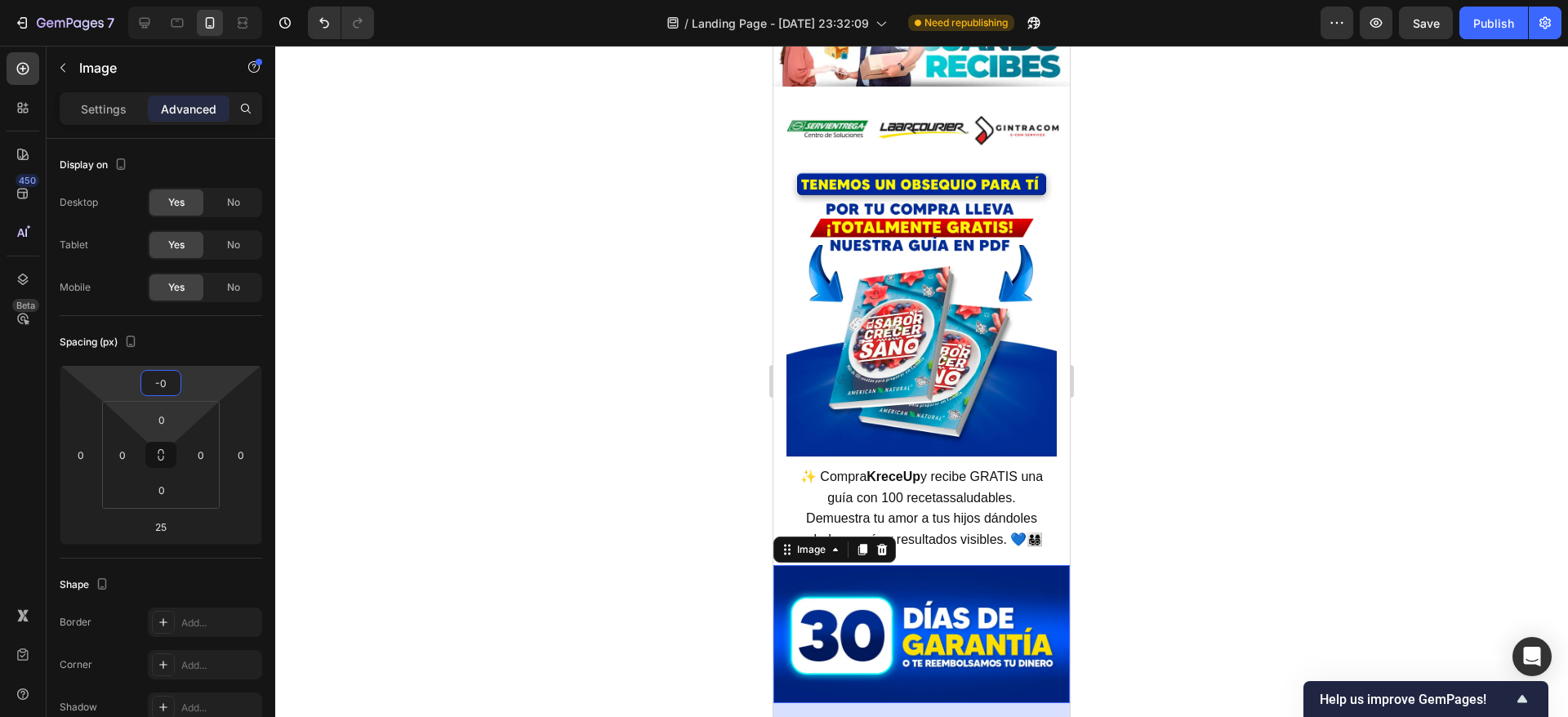
type input "-40"
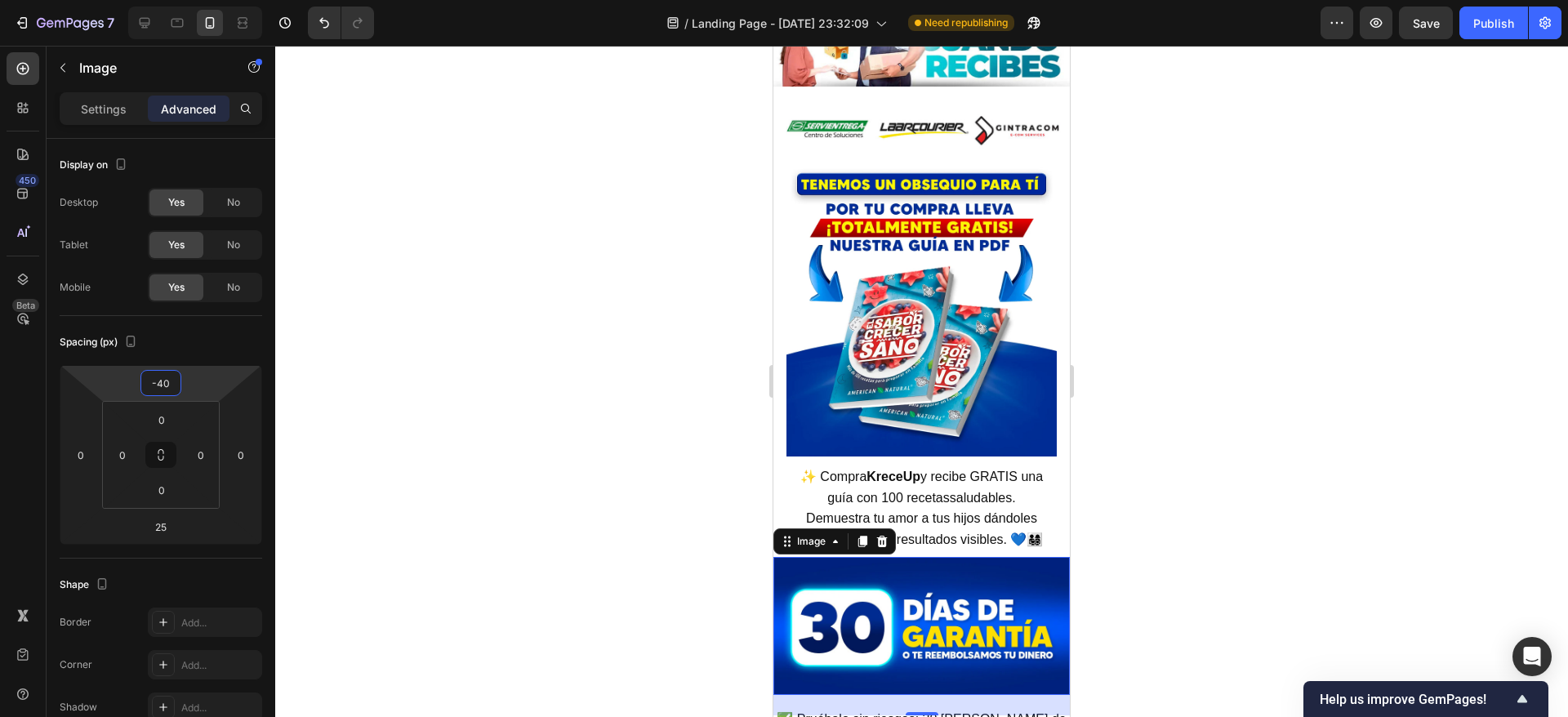
click at [1388, 256] on div at bounding box center [921, 381] width 1292 height 672
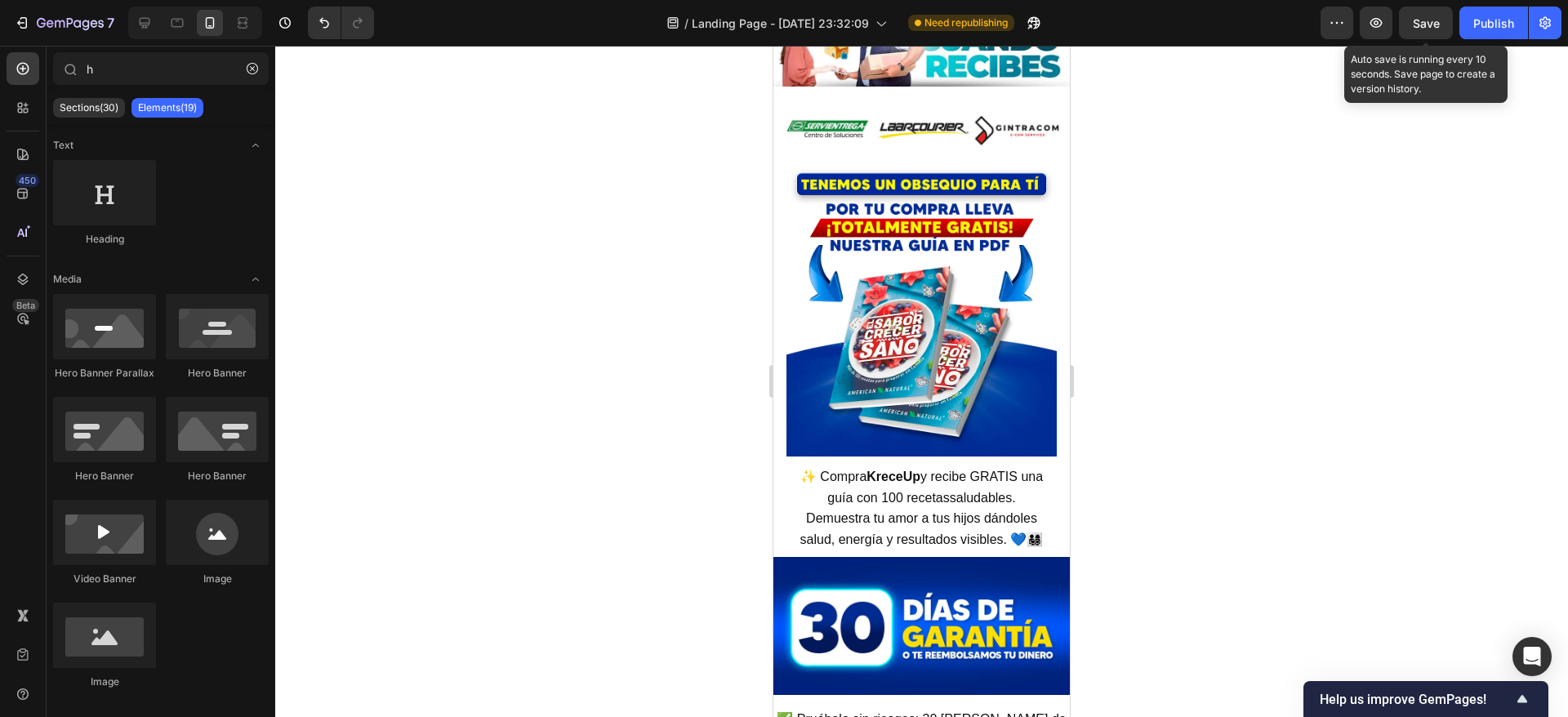
click at [1429, 26] on span "Save" at bounding box center [1426, 23] width 27 height 14
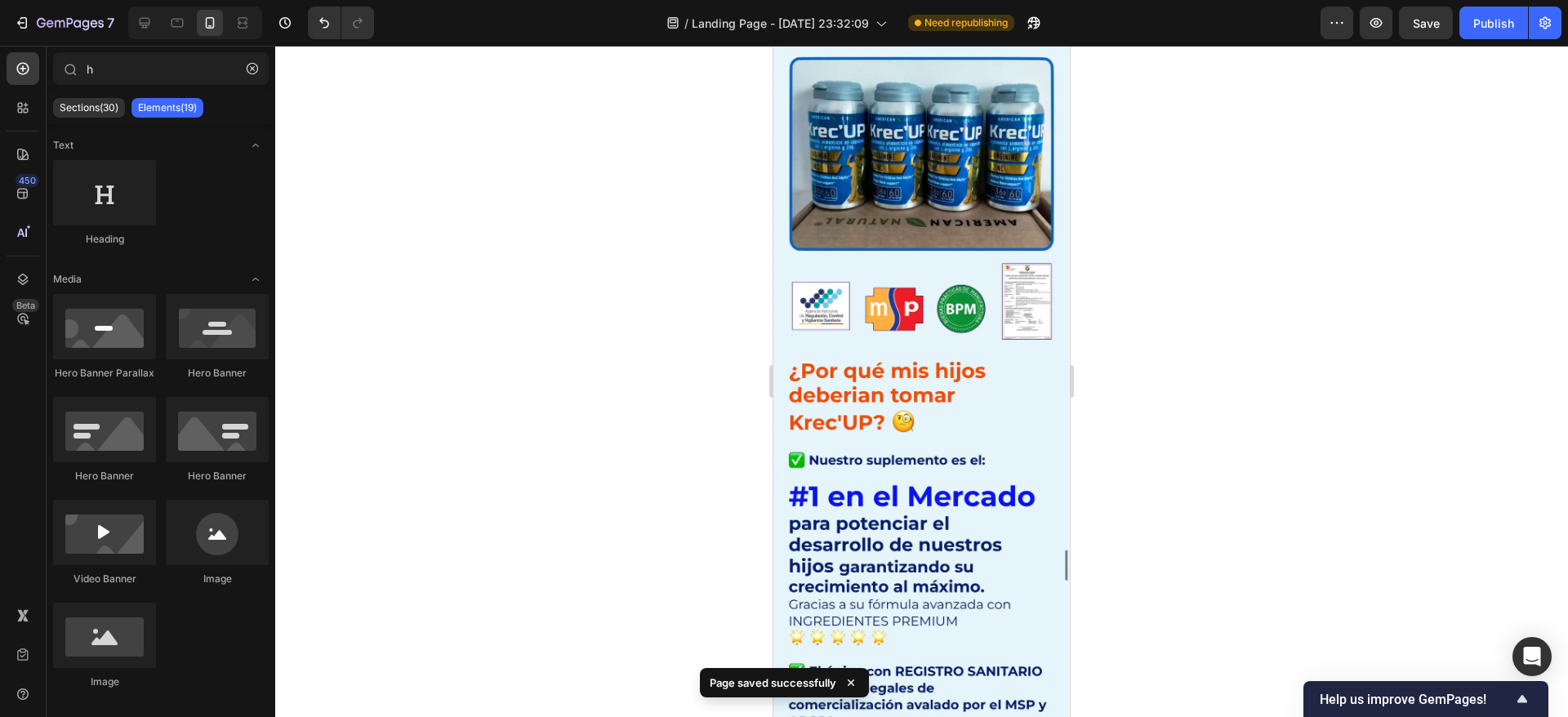
scroll to position [8884, 0]
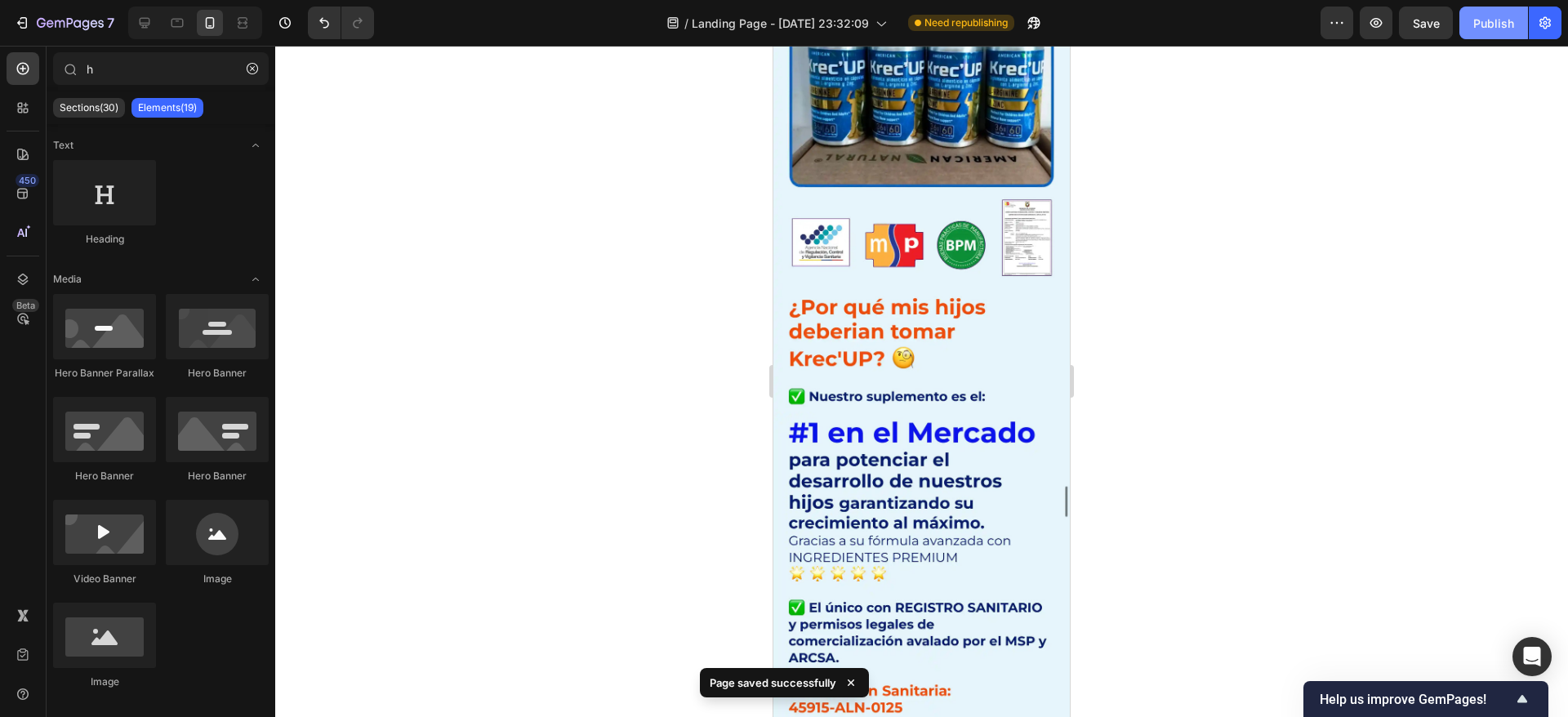
click at [1483, 18] on div "Publish" at bounding box center [1494, 22] width 41 height 17
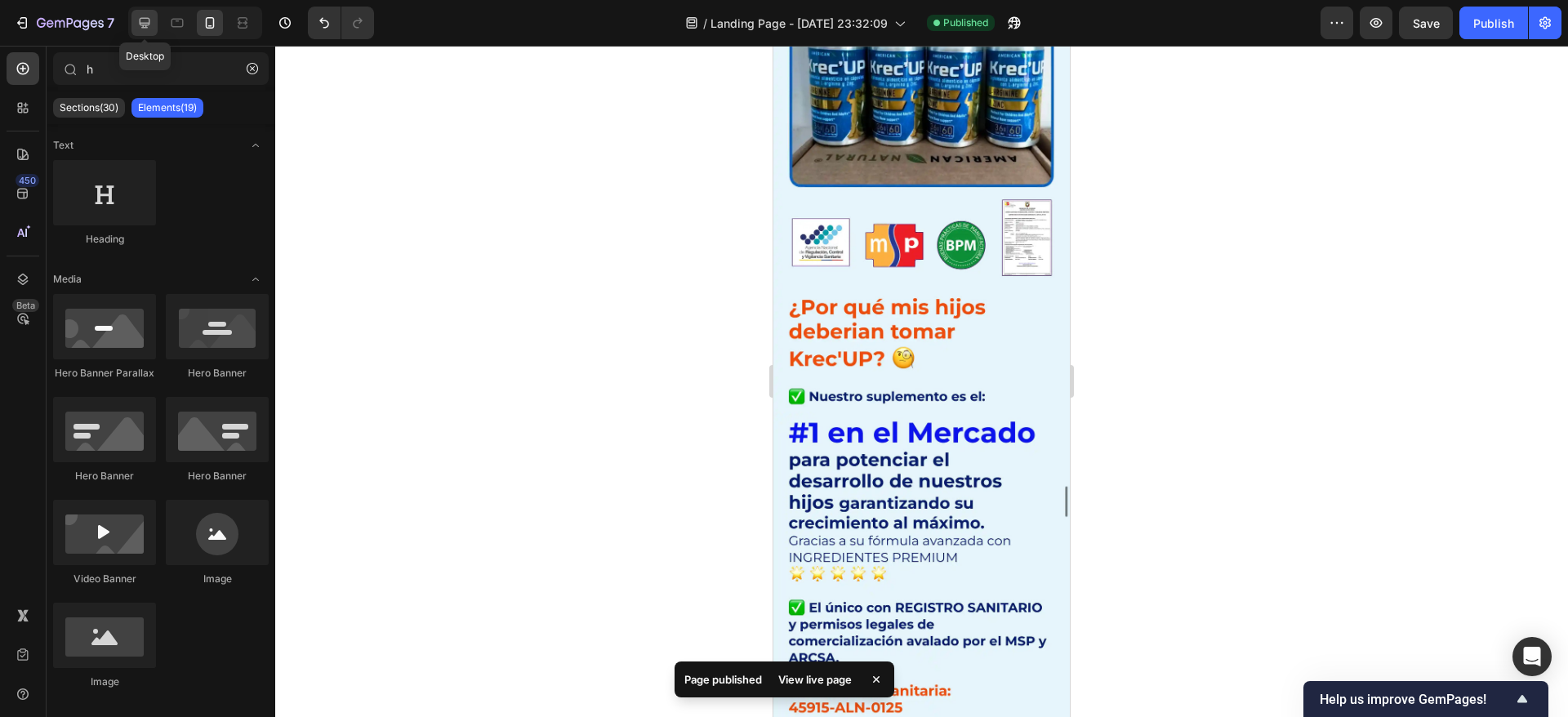
click at [152, 21] on icon at bounding box center [144, 22] width 16 height 16
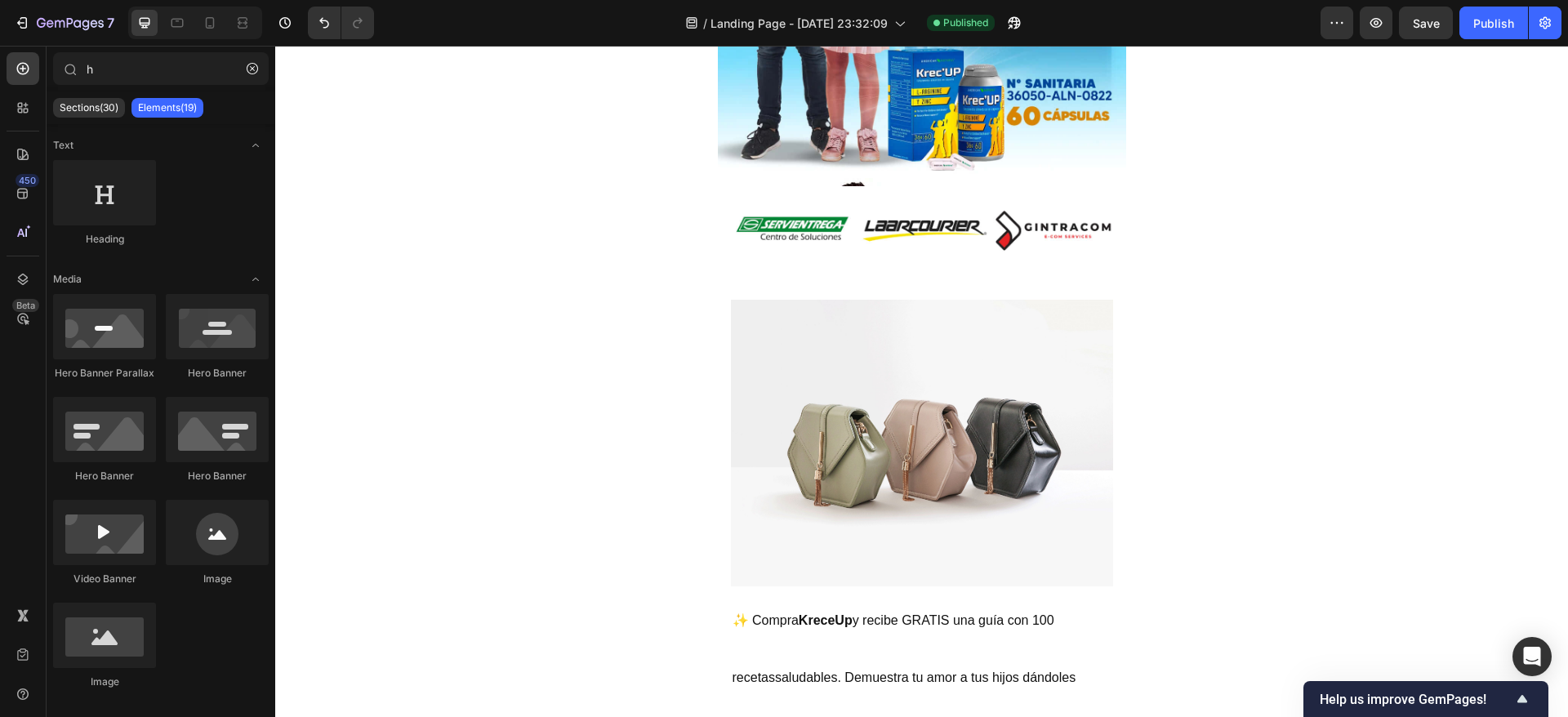
scroll to position [7589, 0]
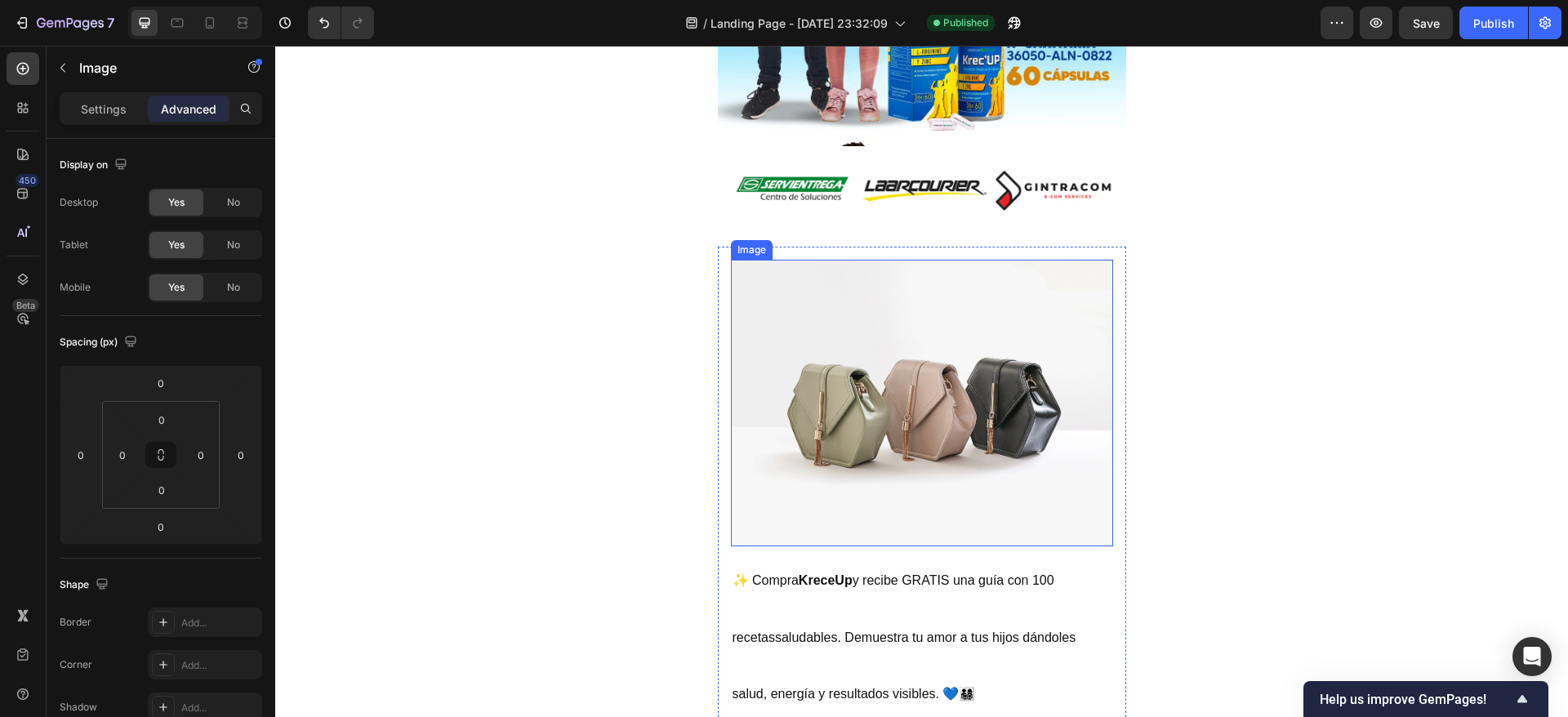
click at [810, 301] on img at bounding box center [921, 402] width 382 height 286
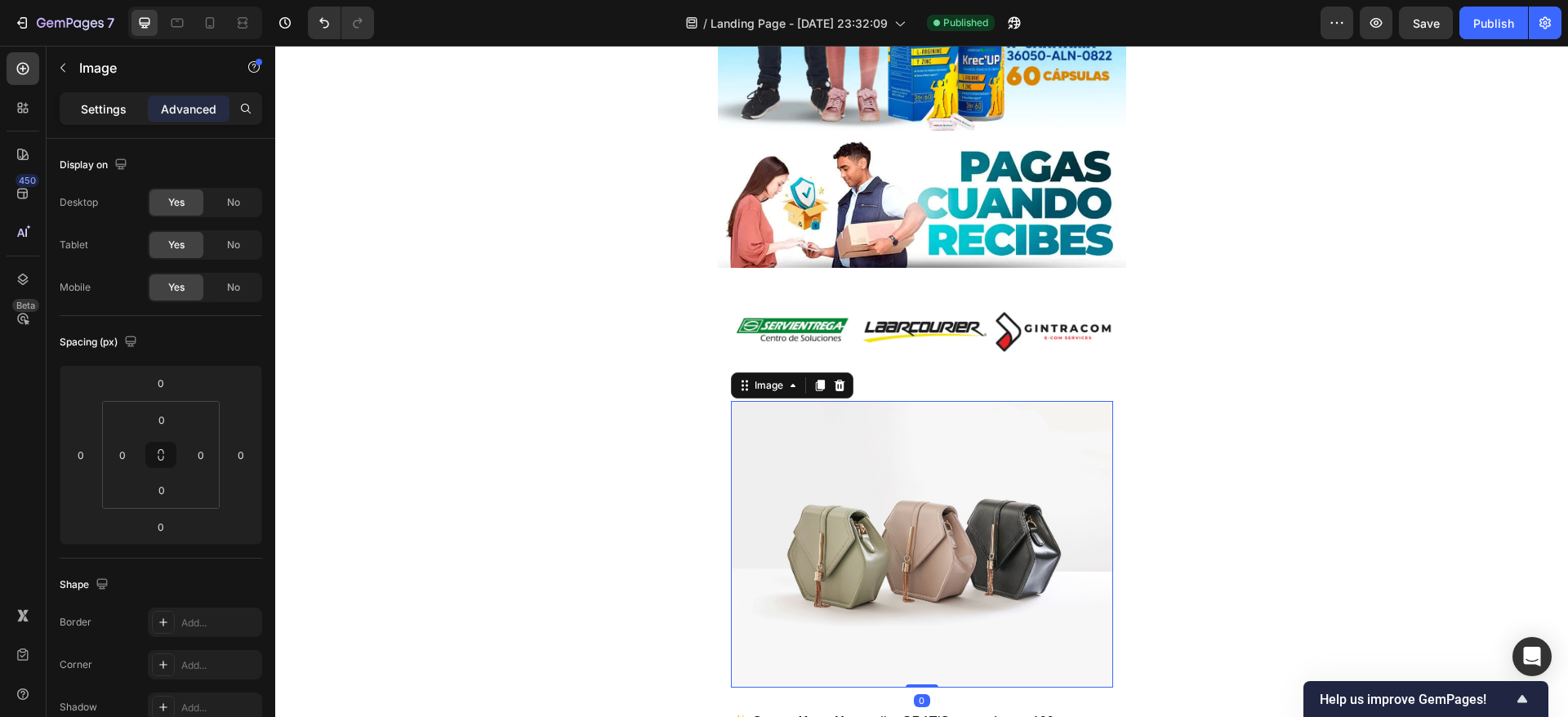
click at [118, 102] on p "Settings" at bounding box center [103, 109] width 45 height 17
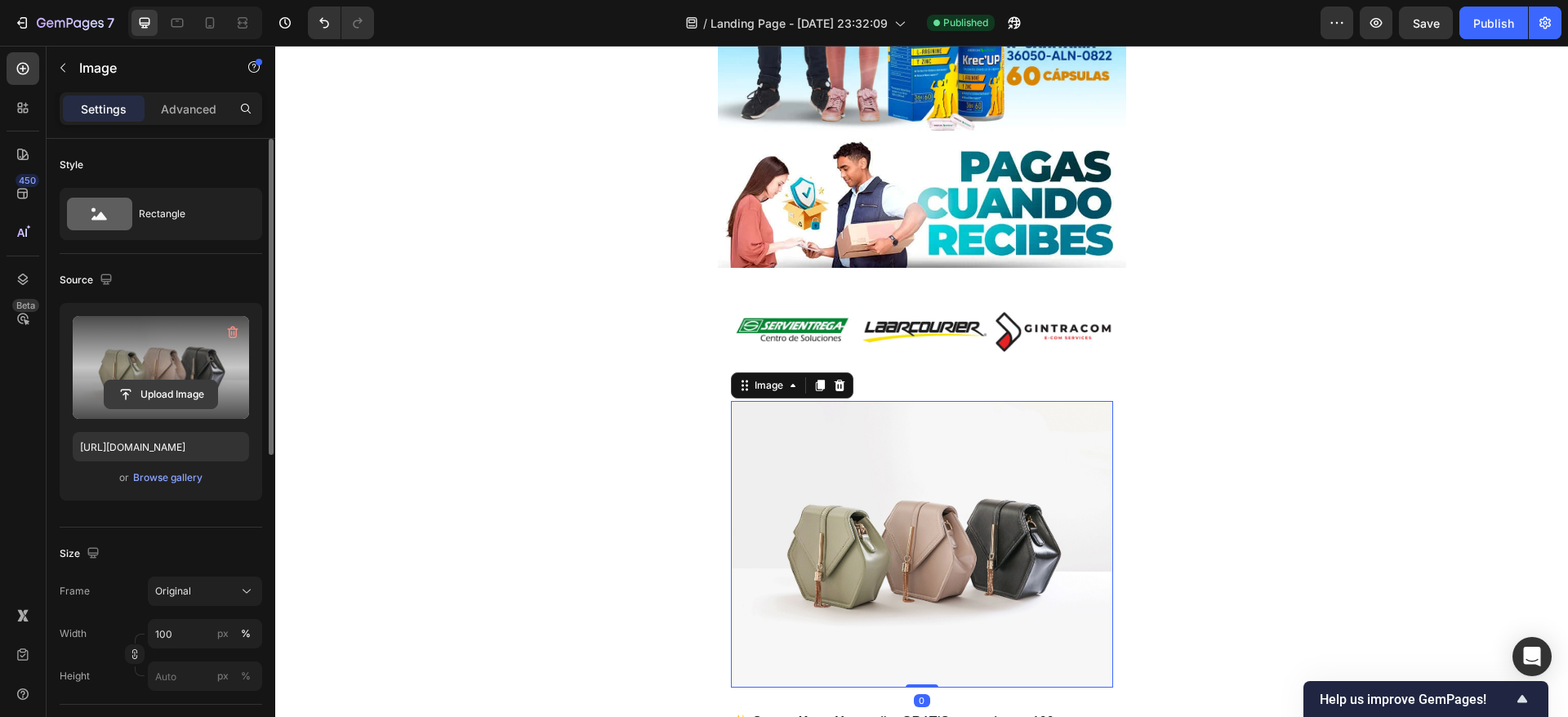
click at [145, 400] on input "file" at bounding box center [161, 394] width 112 height 28
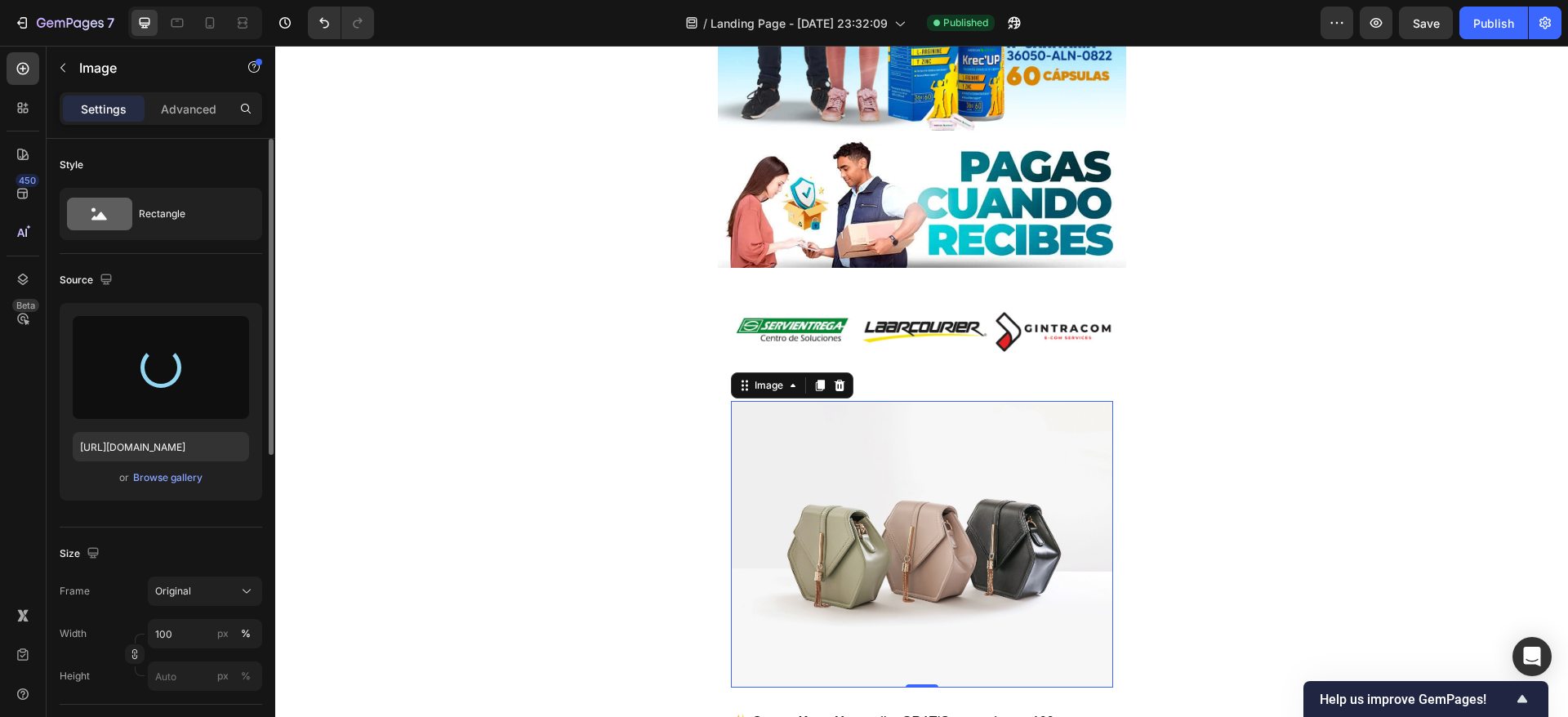
type input "https://cdn.shopify.com/s/files/1/0653/3408/3693/files/gempages_584628076021810…"
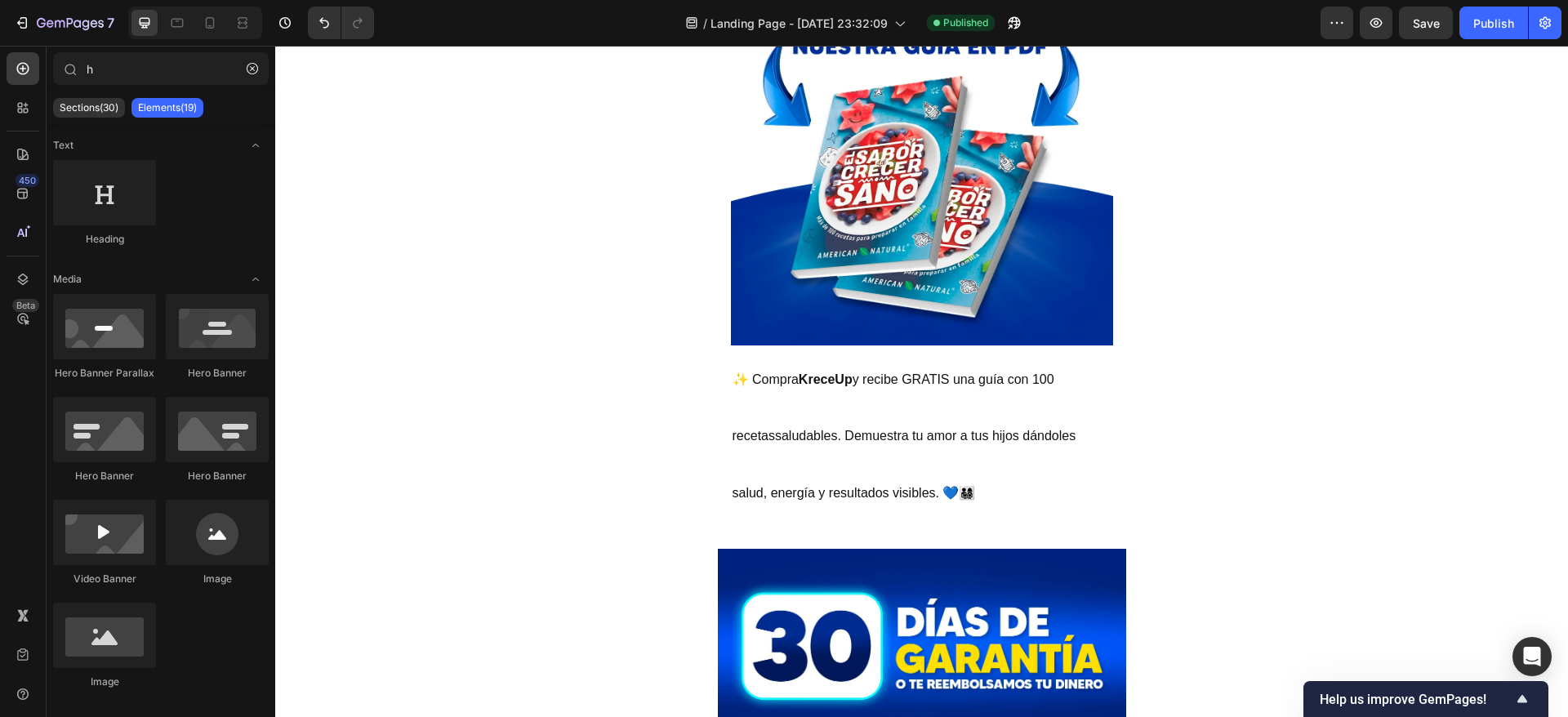
scroll to position [8053, 0]
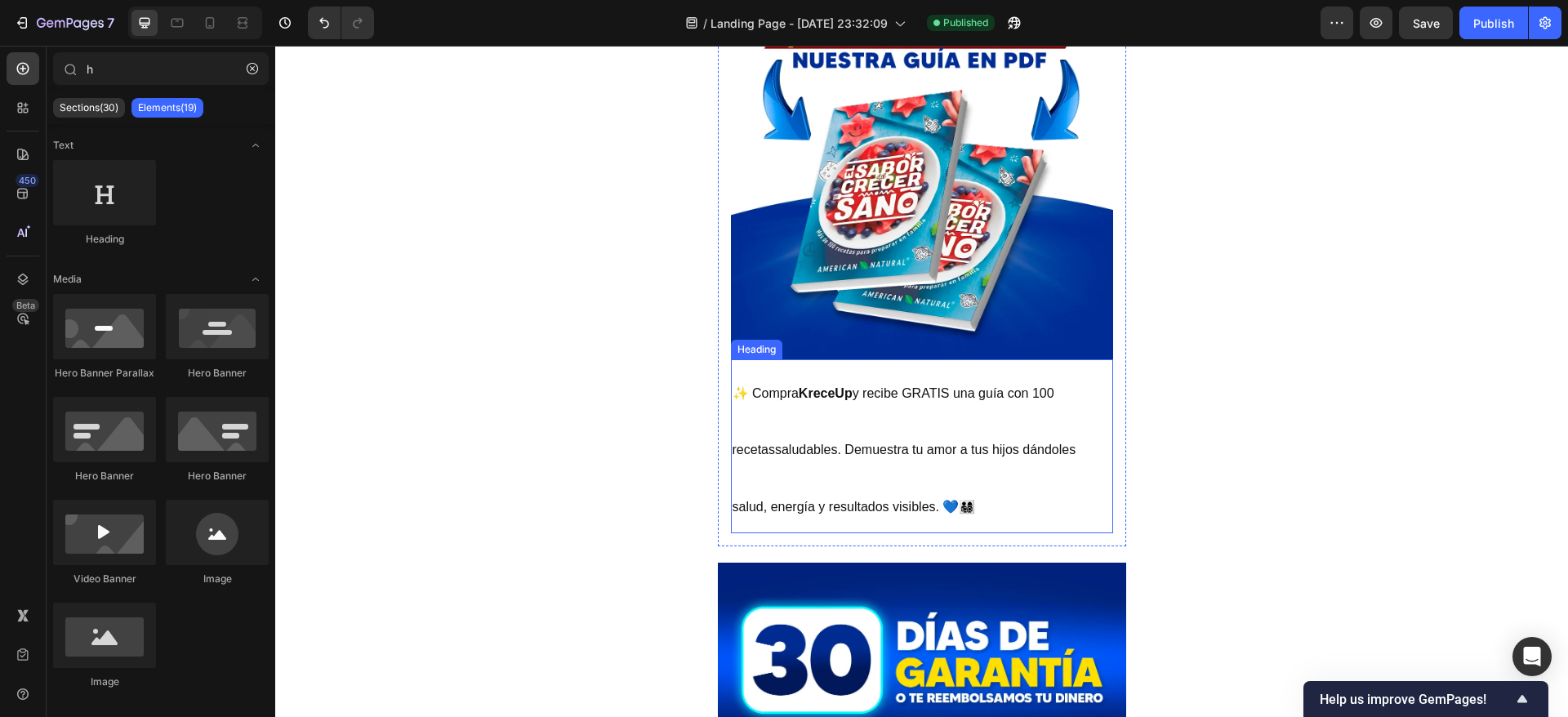
click at [952, 440] on p "⁠⁠⁠⁠⁠⁠⁠ ✨ Compra KreceUp y recibe GRATIS una guía con 100 recetassaludables. De…" at bounding box center [921, 446] width 379 height 170
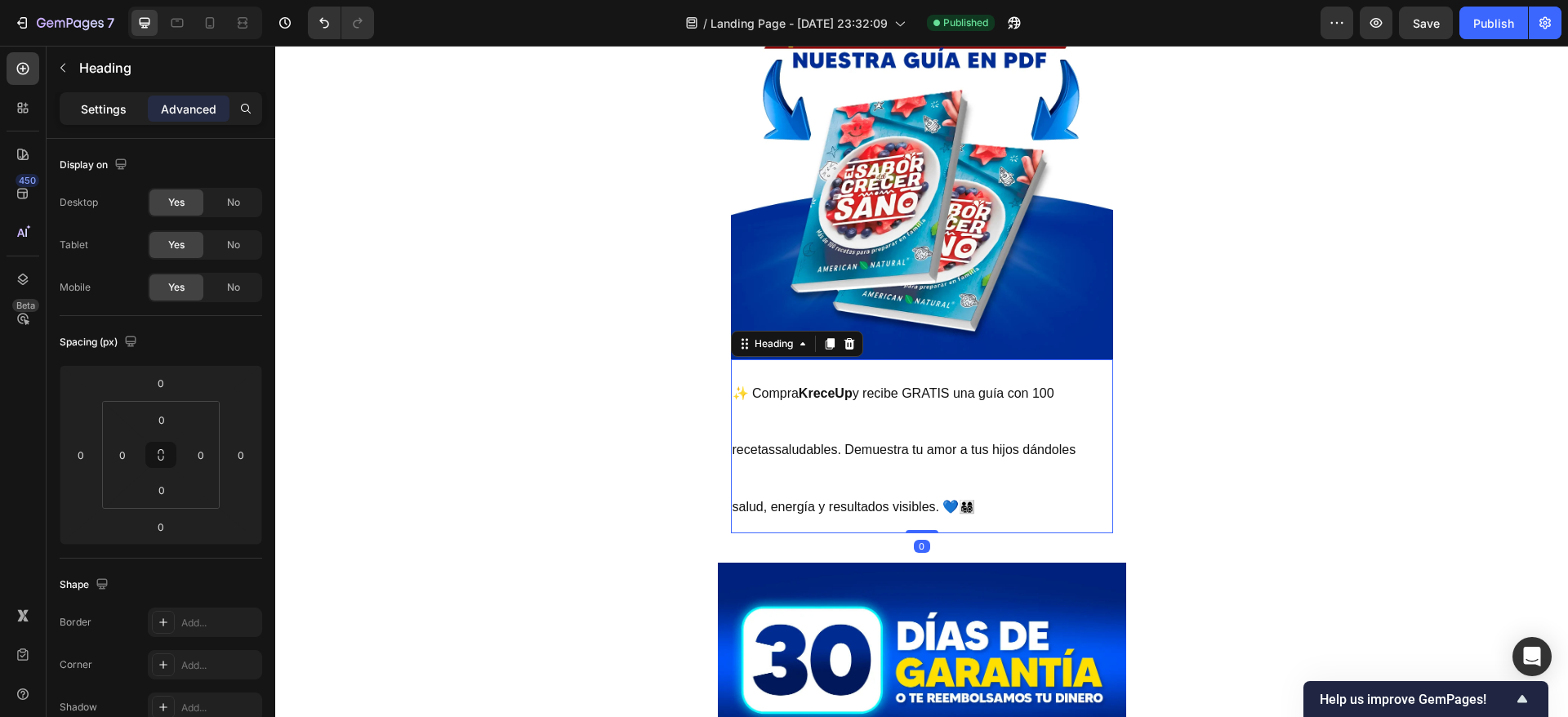
click at [103, 111] on p "Settings" at bounding box center [103, 109] width 45 height 17
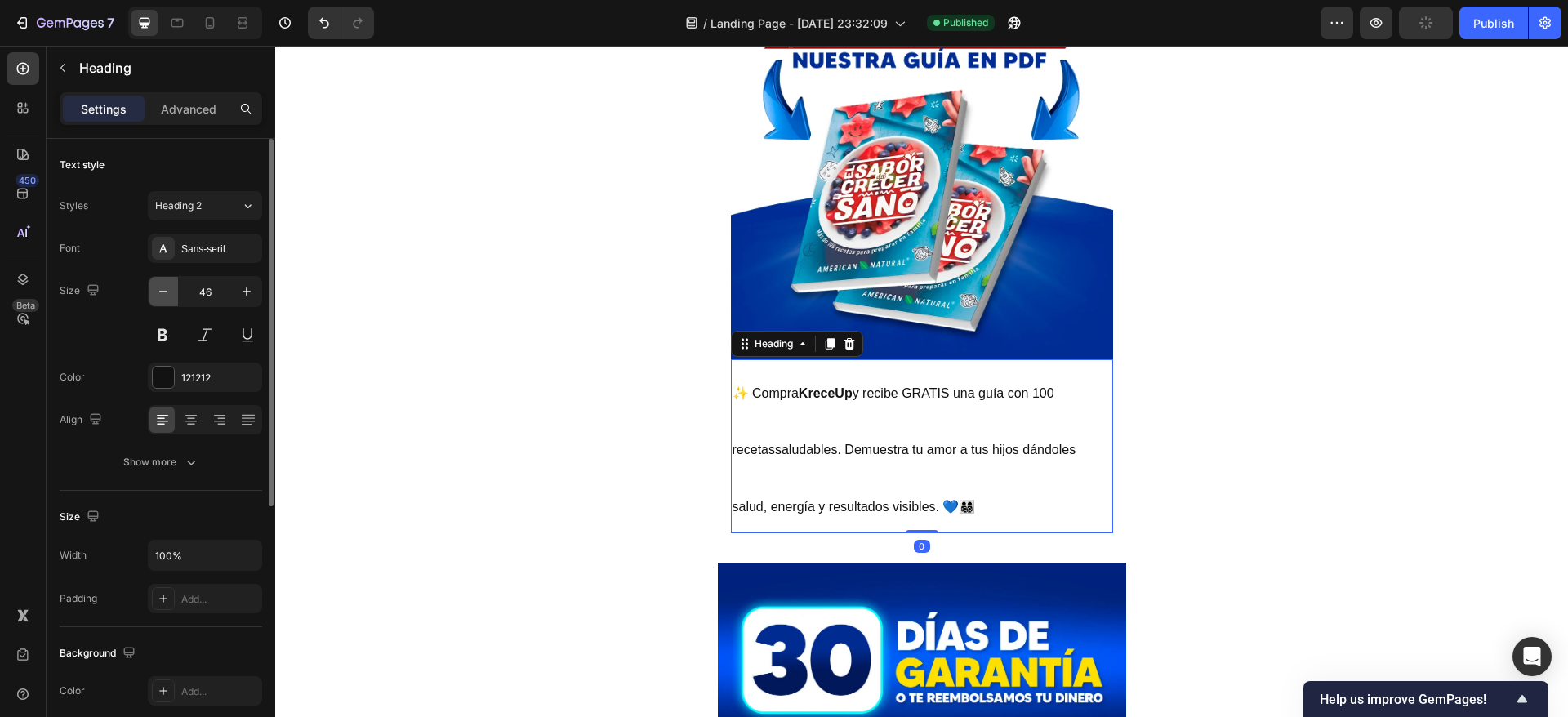
click at [156, 285] on icon "button" at bounding box center [163, 292] width 16 height 16
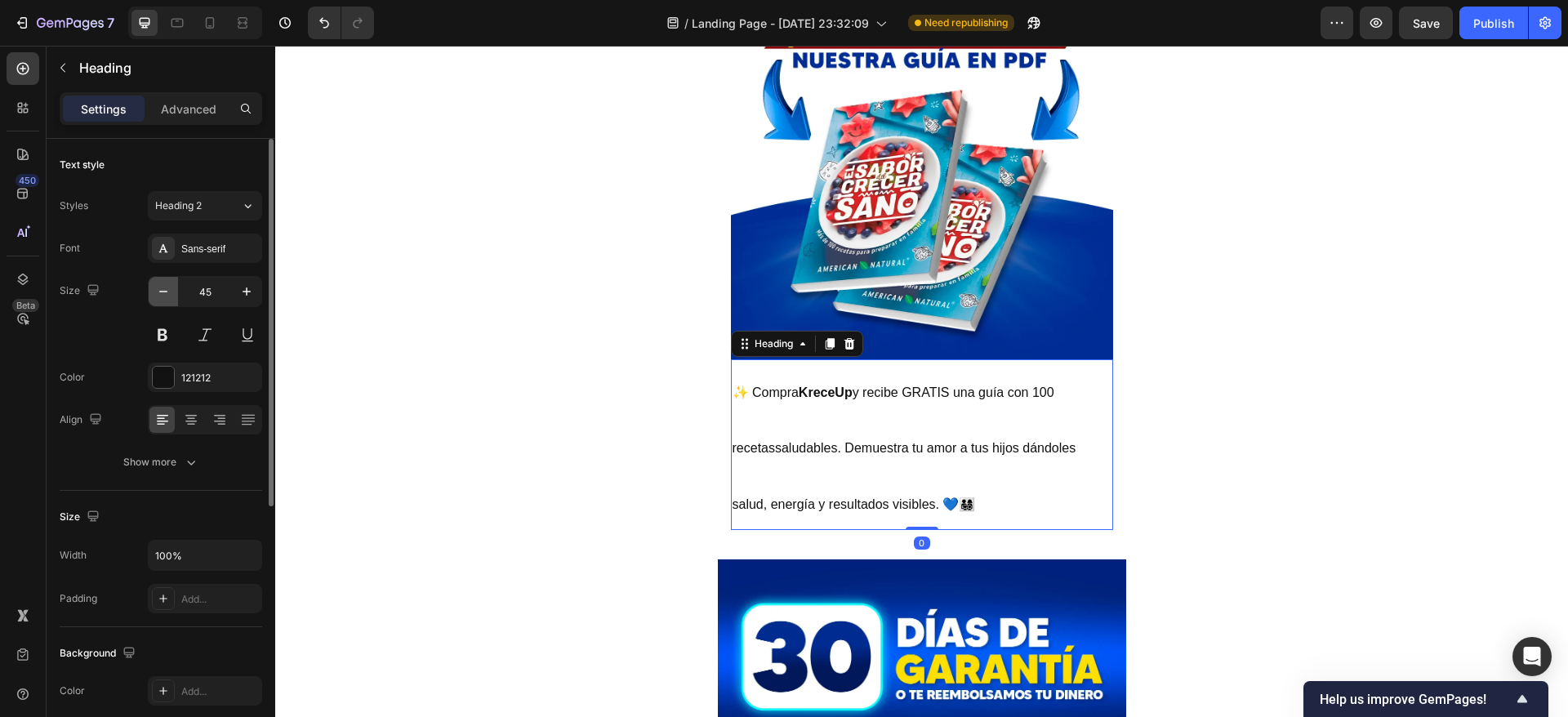
click at [159, 287] on icon "button" at bounding box center [163, 292] width 16 height 16
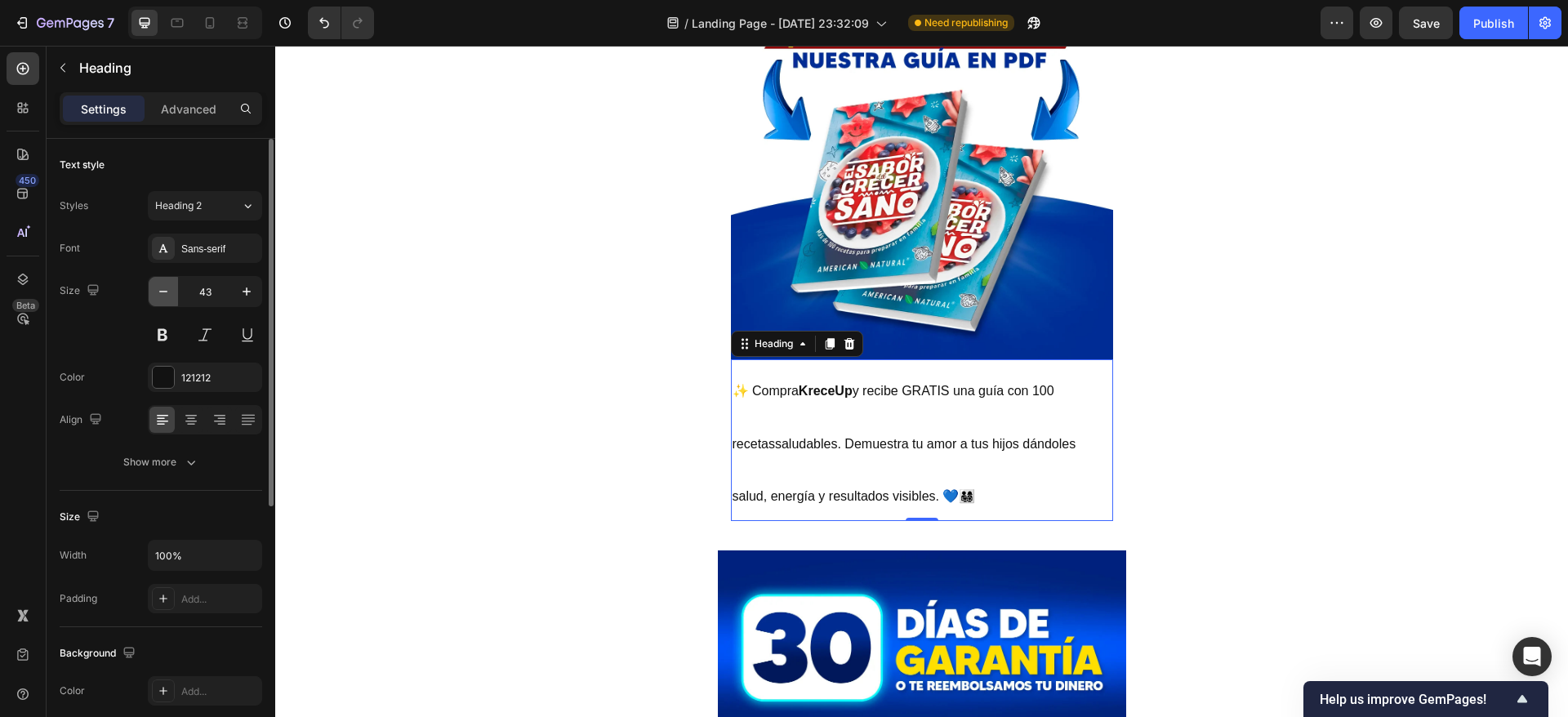
click at [159, 287] on icon "button" at bounding box center [163, 292] width 16 height 16
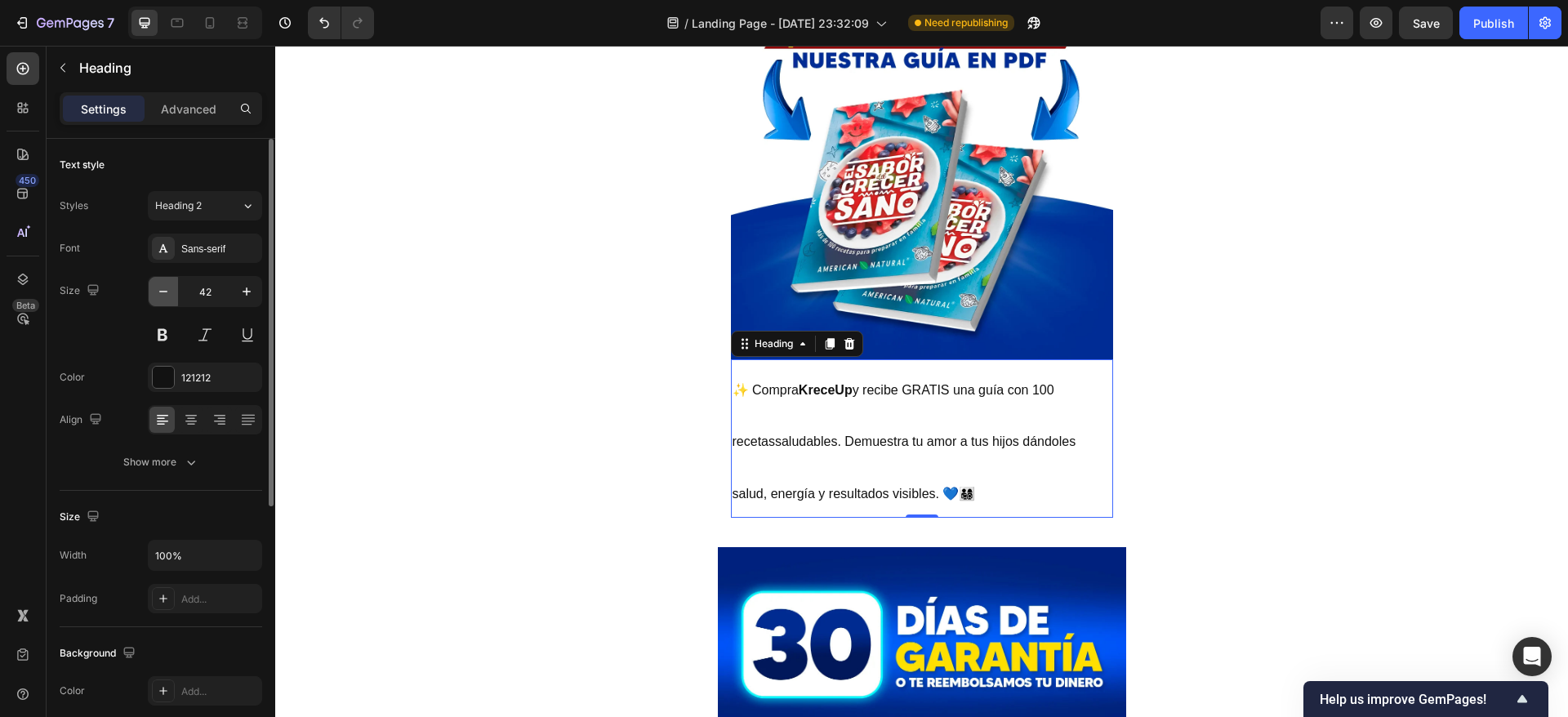
click at [159, 287] on icon "button" at bounding box center [163, 292] width 16 height 16
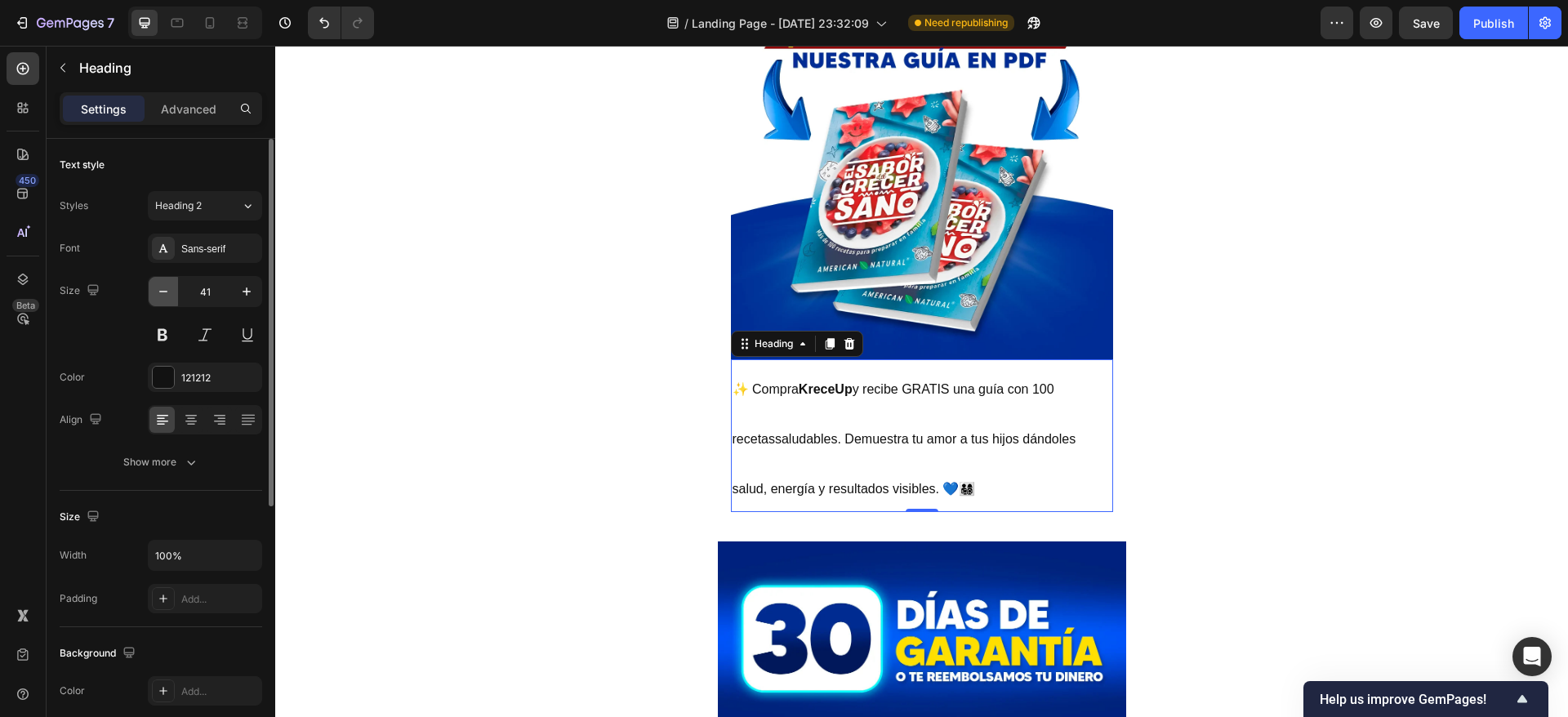
click at [159, 287] on icon "button" at bounding box center [163, 292] width 16 height 16
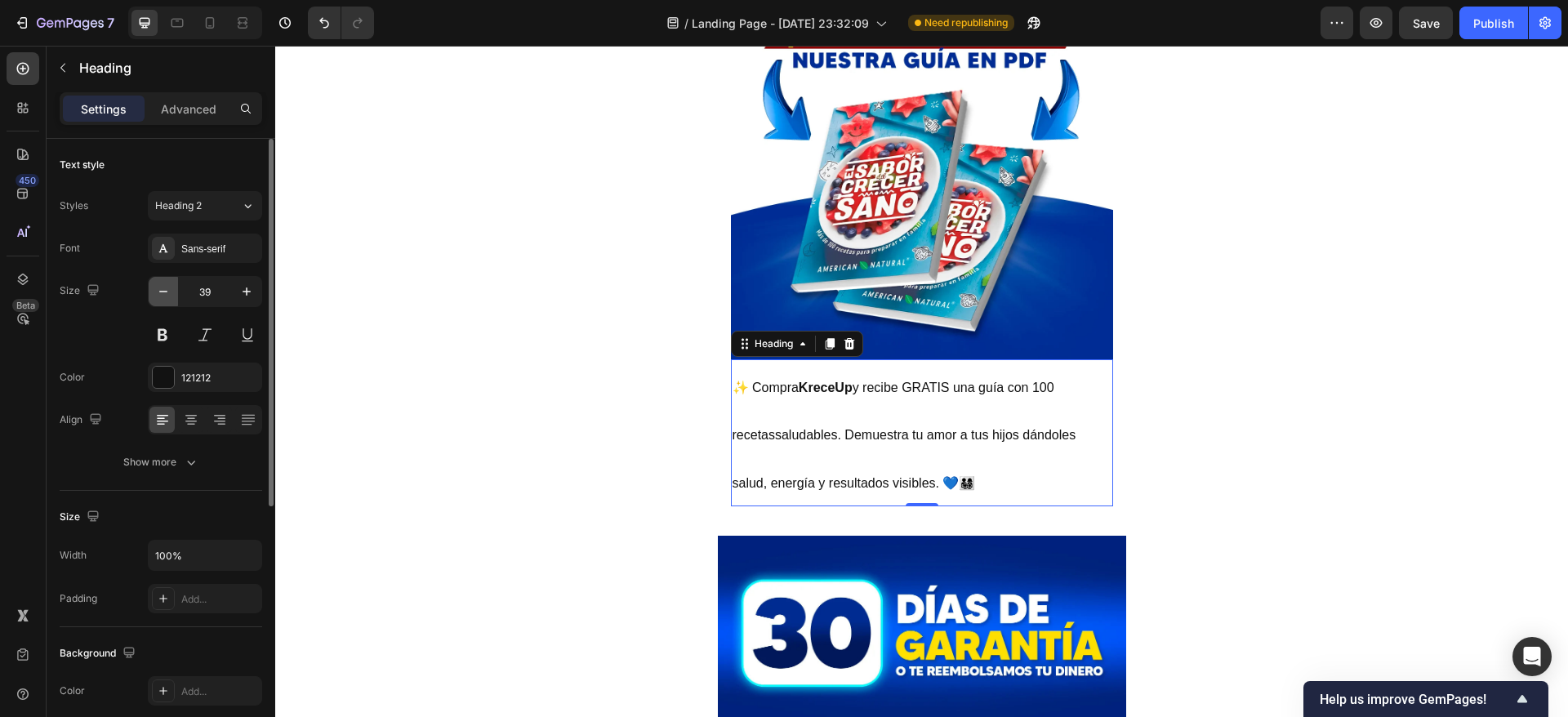
click at [160, 287] on icon "button" at bounding box center [163, 292] width 16 height 16
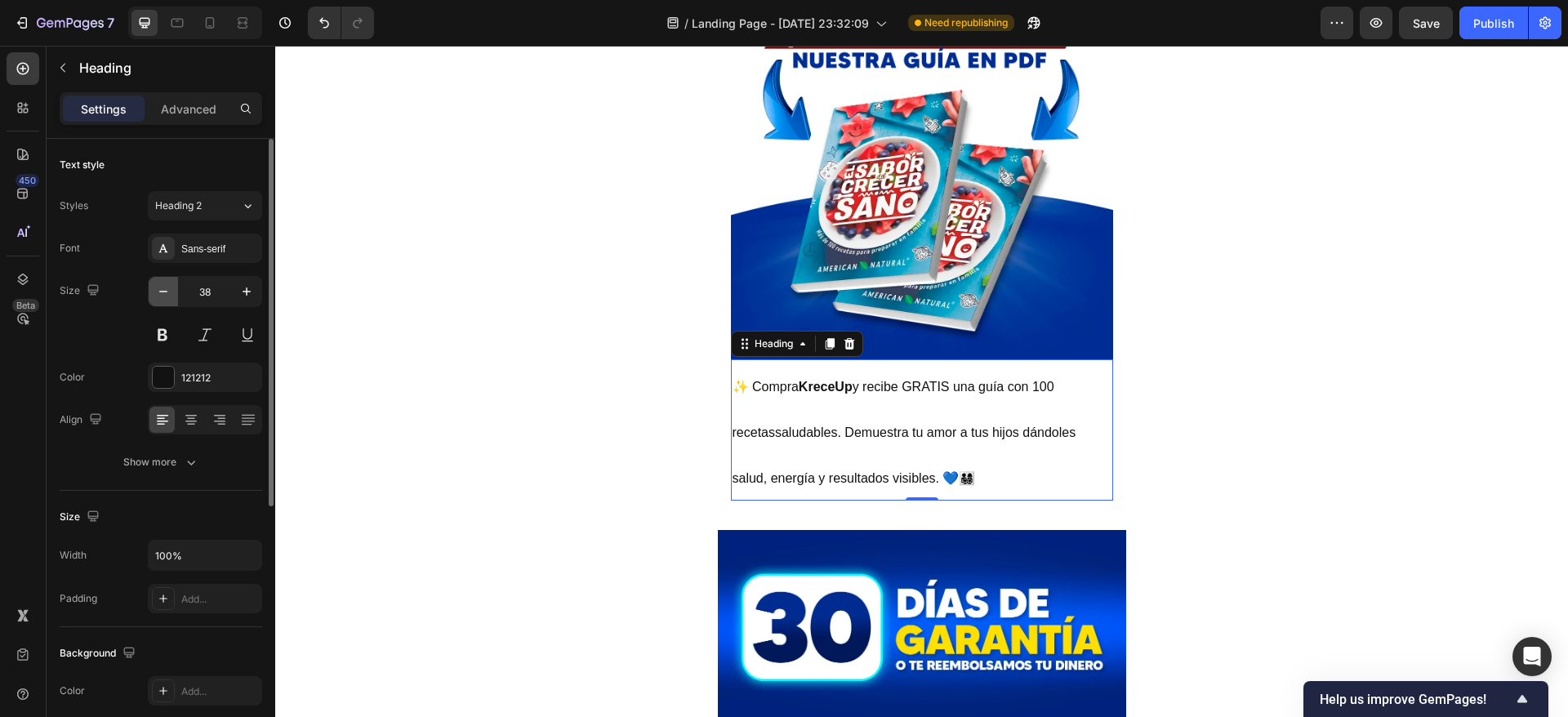
click at [160, 287] on icon "button" at bounding box center [163, 292] width 16 height 16
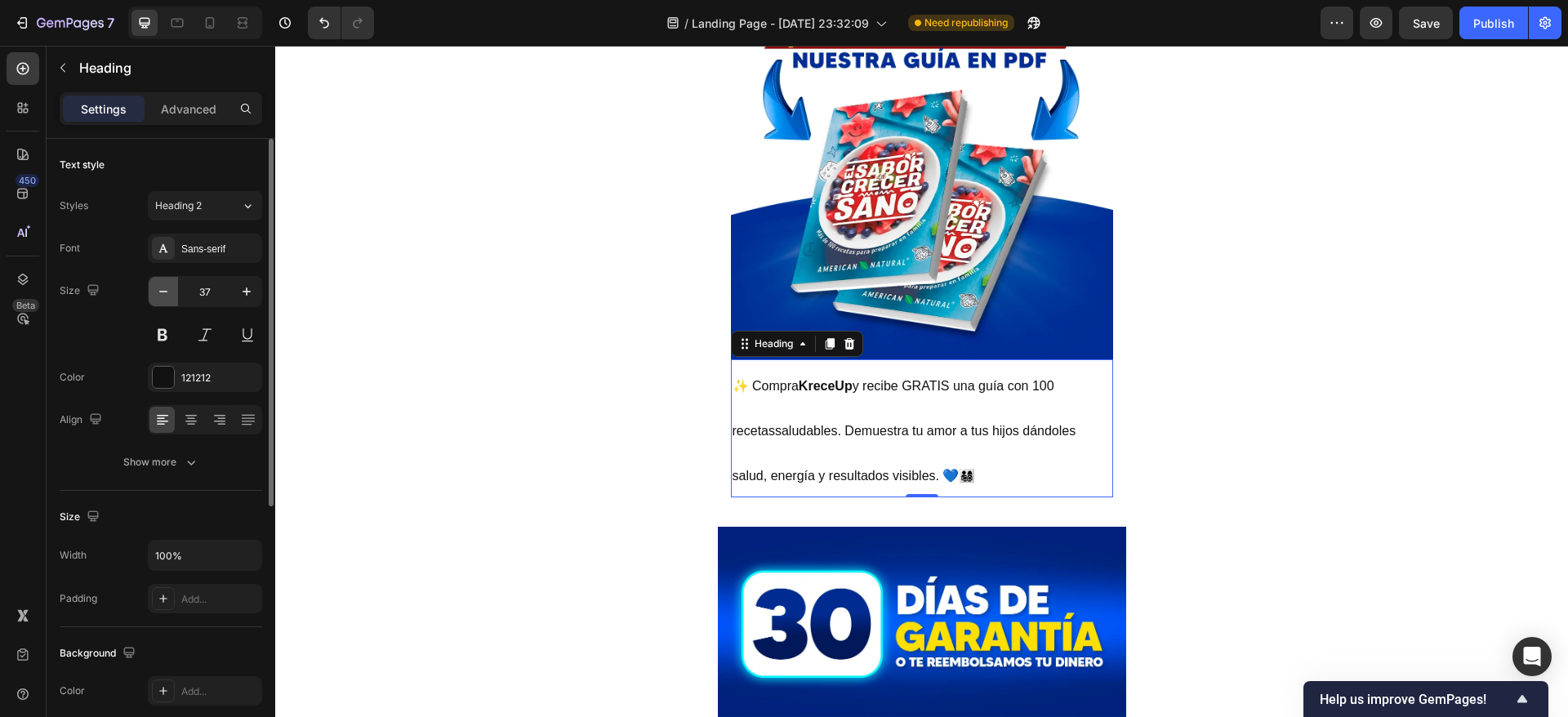
click at [160, 287] on icon "button" at bounding box center [163, 292] width 16 height 16
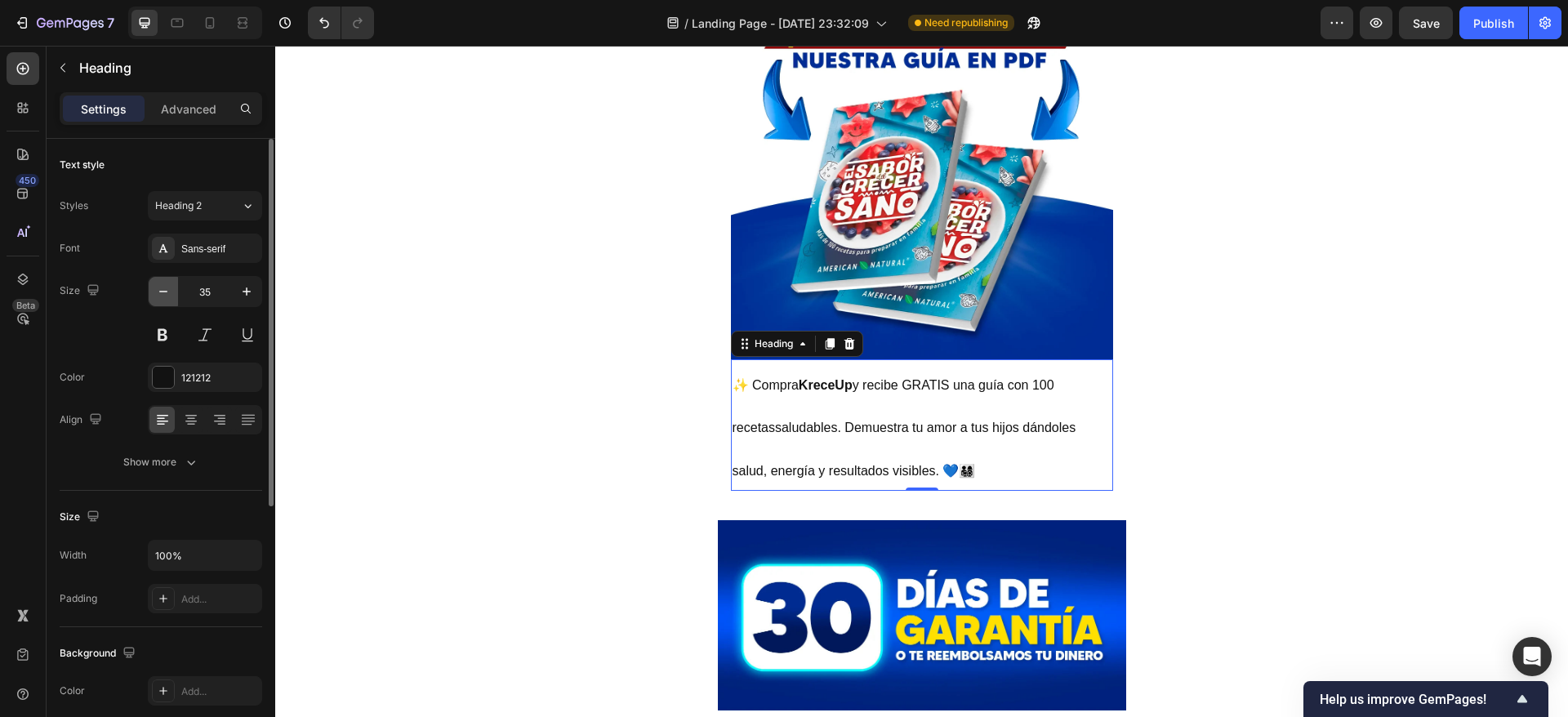
click at [160, 287] on icon "button" at bounding box center [163, 292] width 16 height 16
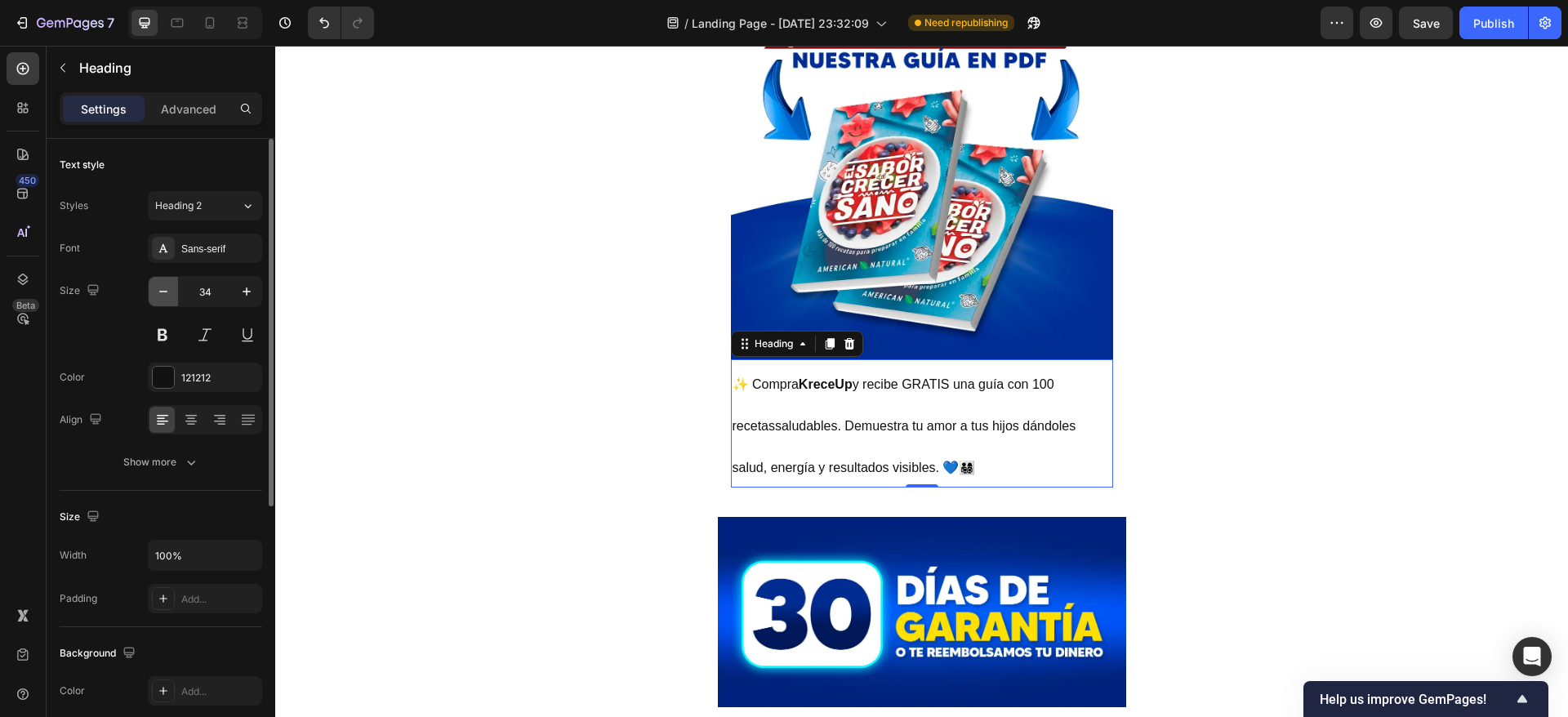
click at [159, 286] on icon "button" at bounding box center [163, 292] width 16 height 16
click at [158, 286] on icon "button" at bounding box center [163, 292] width 16 height 16
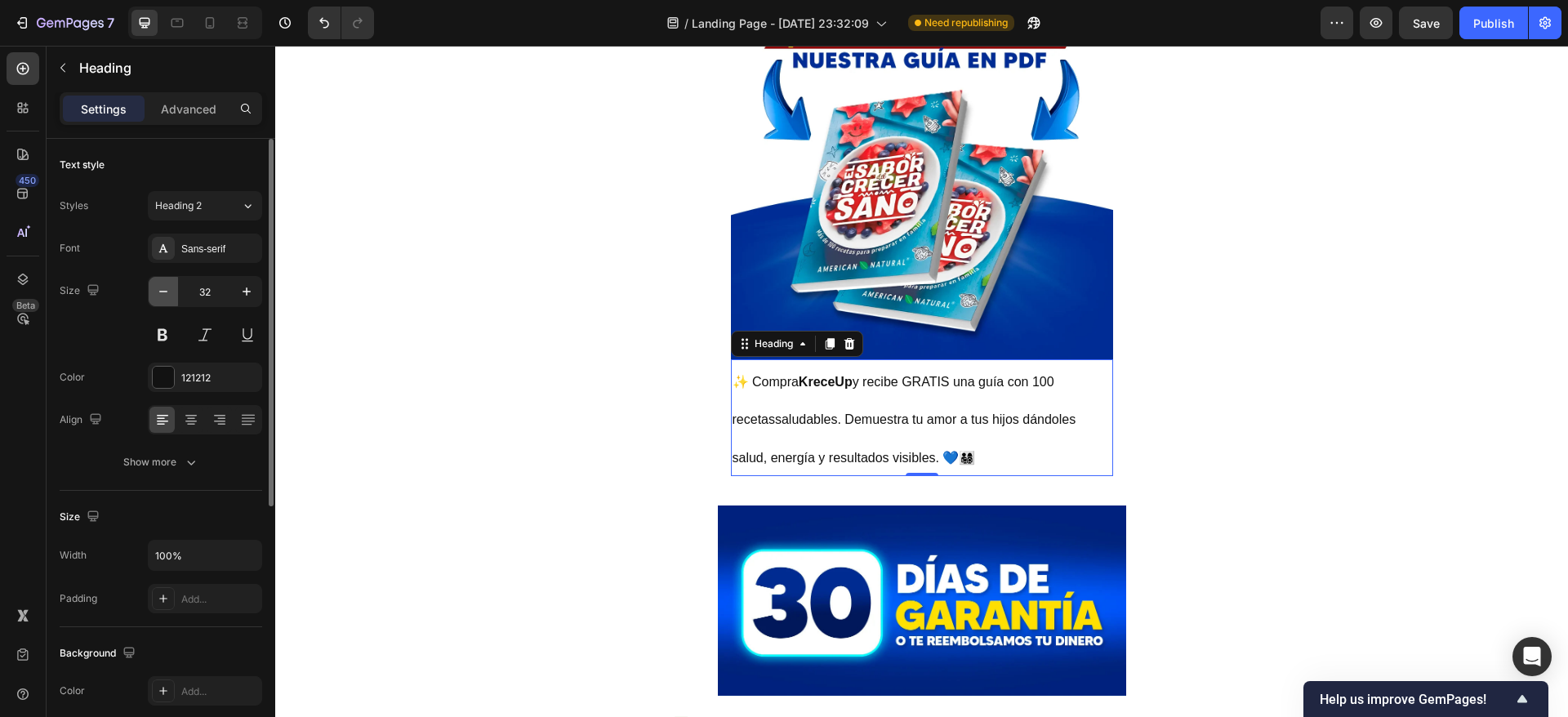
click at [157, 286] on icon "button" at bounding box center [163, 292] width 16 height 16
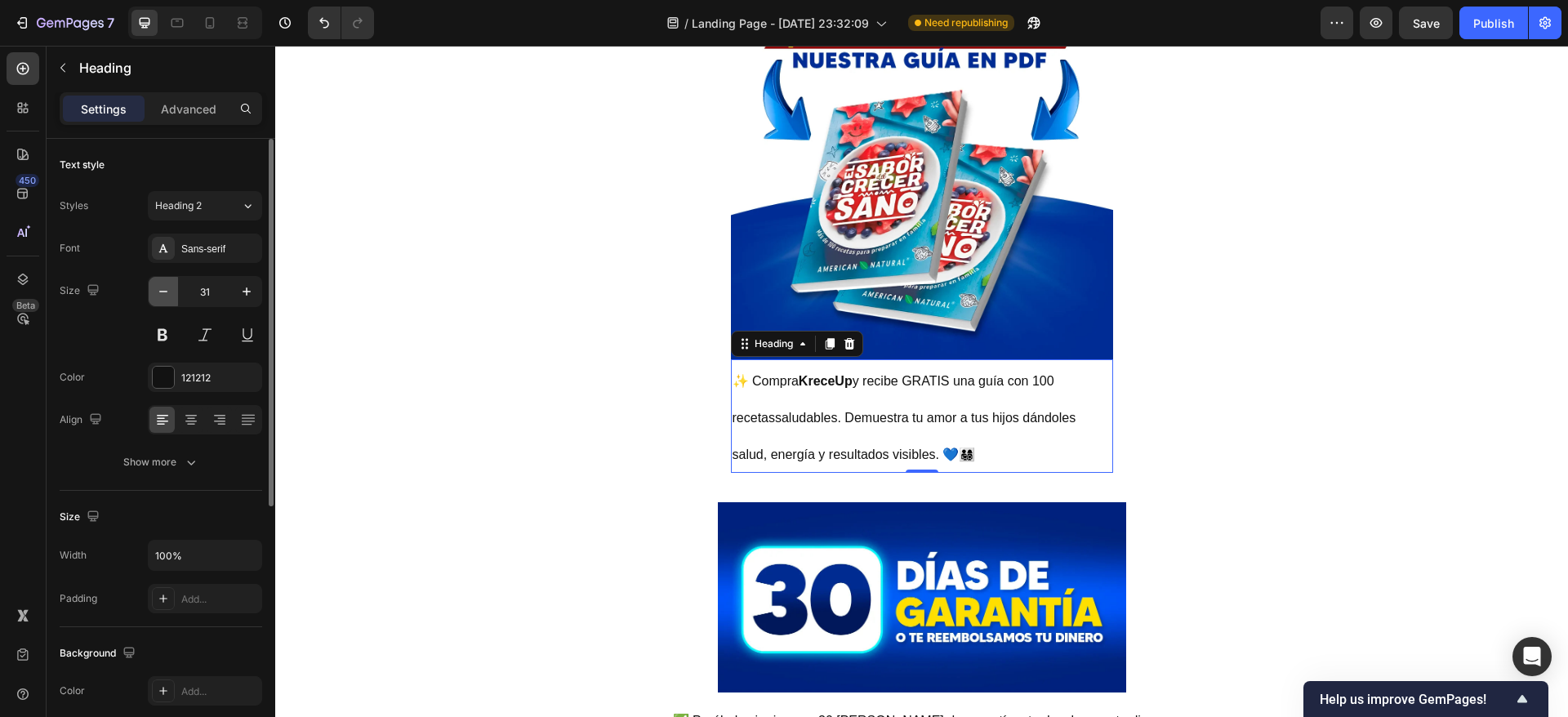
click at [155, 286] on icon "button" at bounding box center [163, 292] width 16 height 16
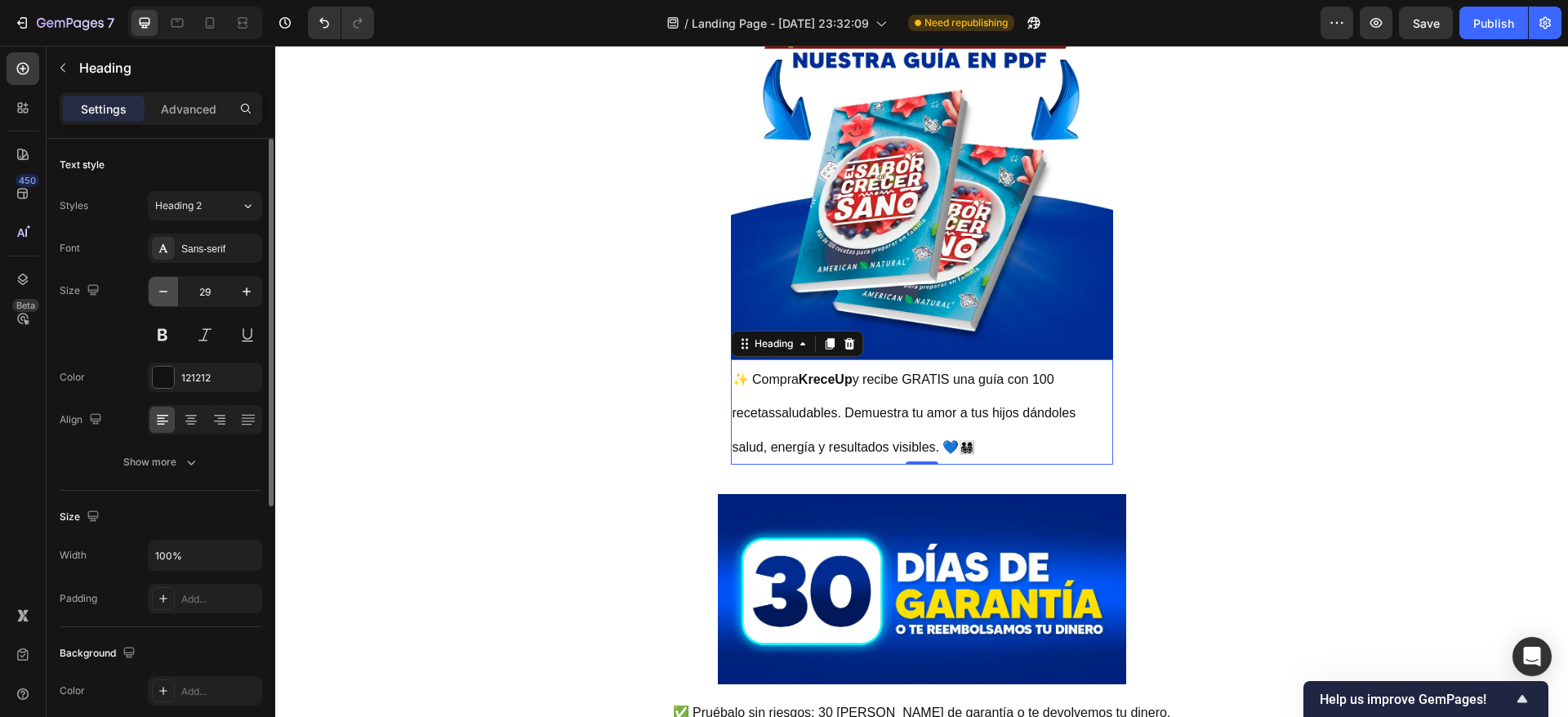
click at [155, 286] on icon "button" at bounding box center [163, 292] width 16 height 16
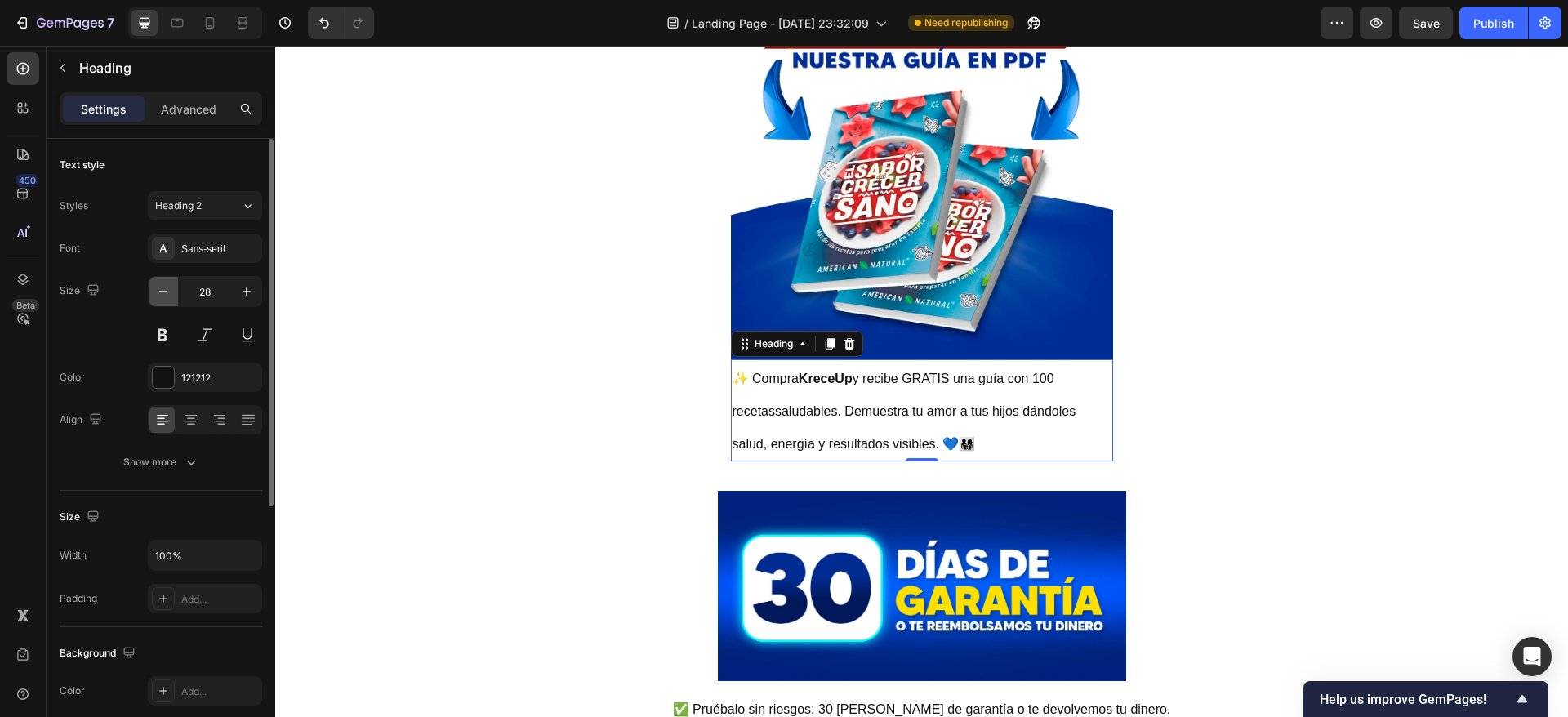
click at [155, 286] on icon "button" at bounding box center [163, 292] width 16 height 16
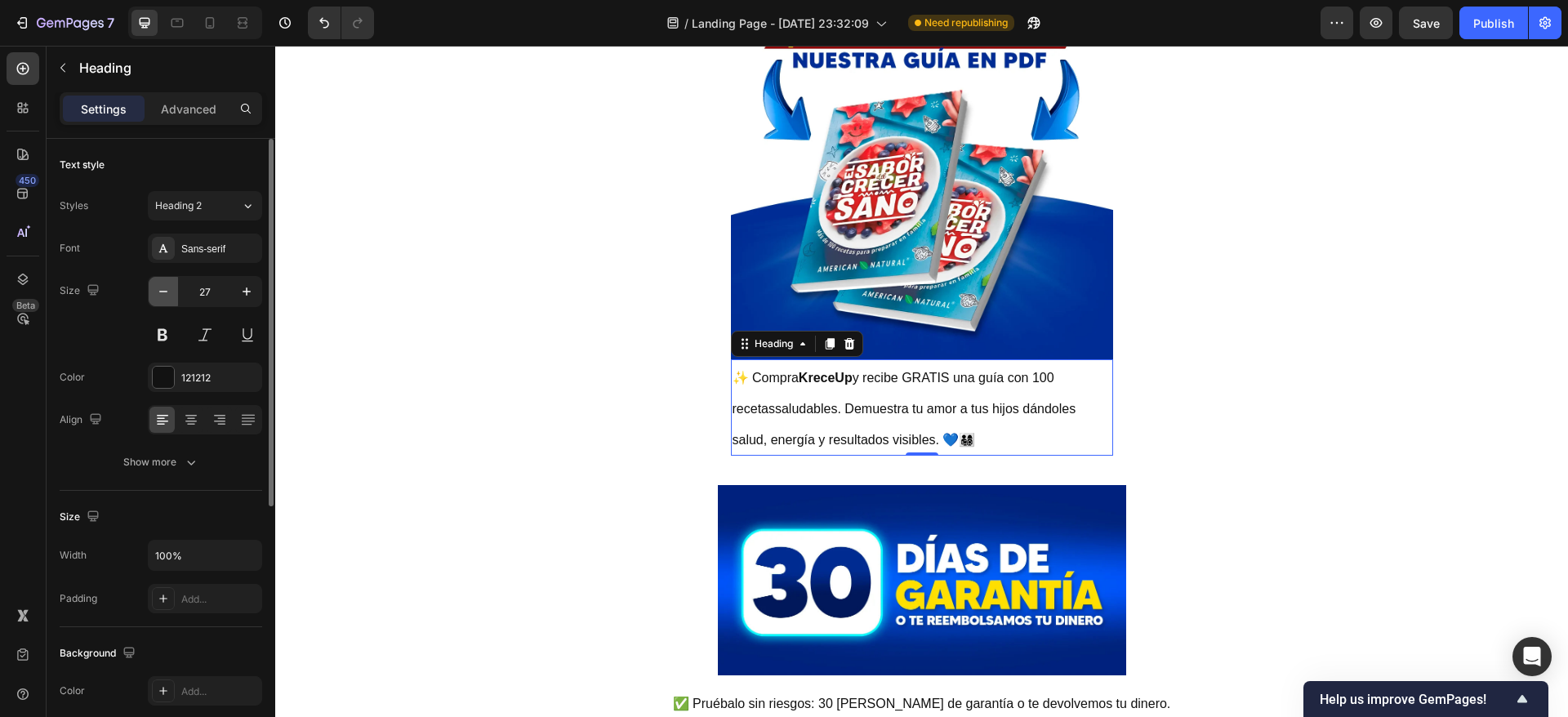
click at [155, 286] on icon "button" at bounding box center [163, 292] width 16 height 16
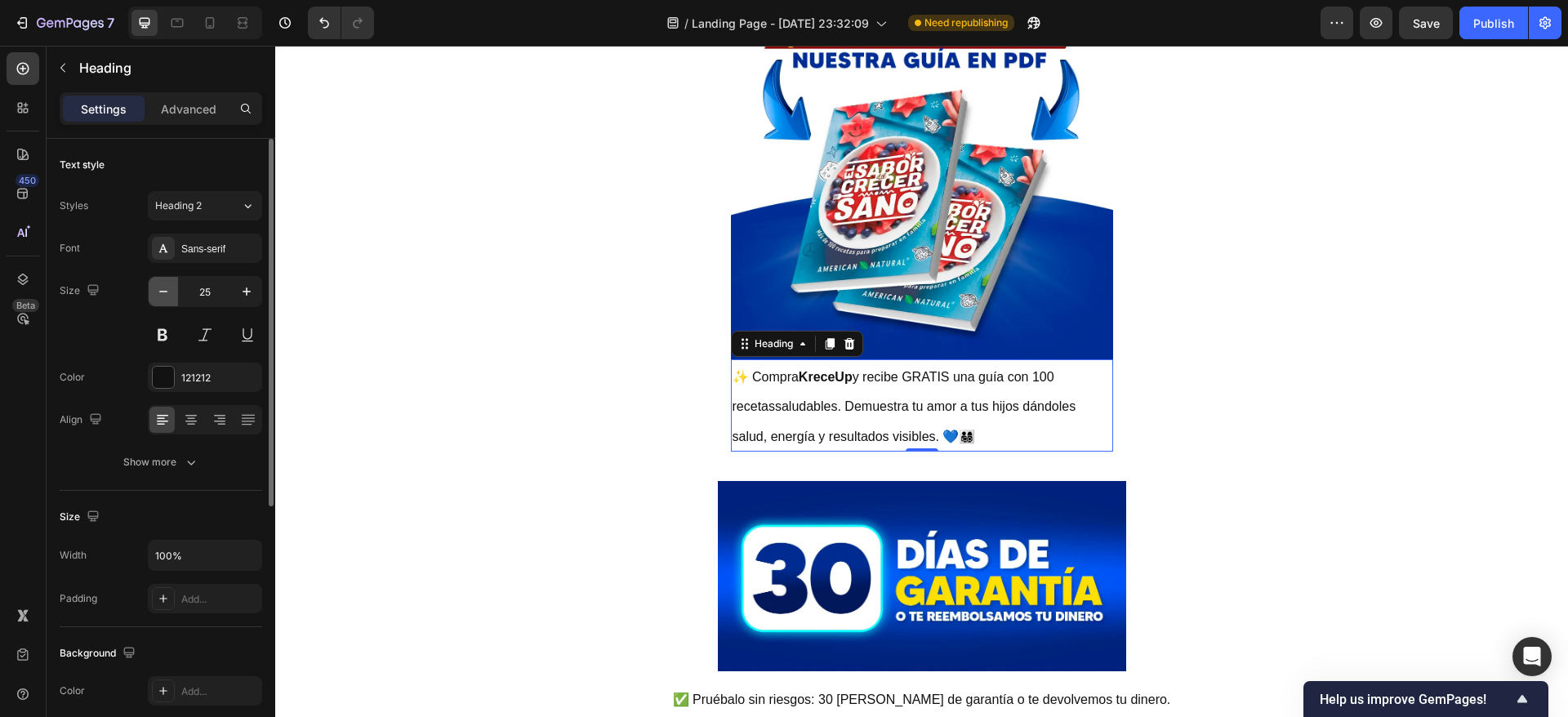
click at [153, 285] on button "button" at bounding box center [163, 291] width 29 height 29
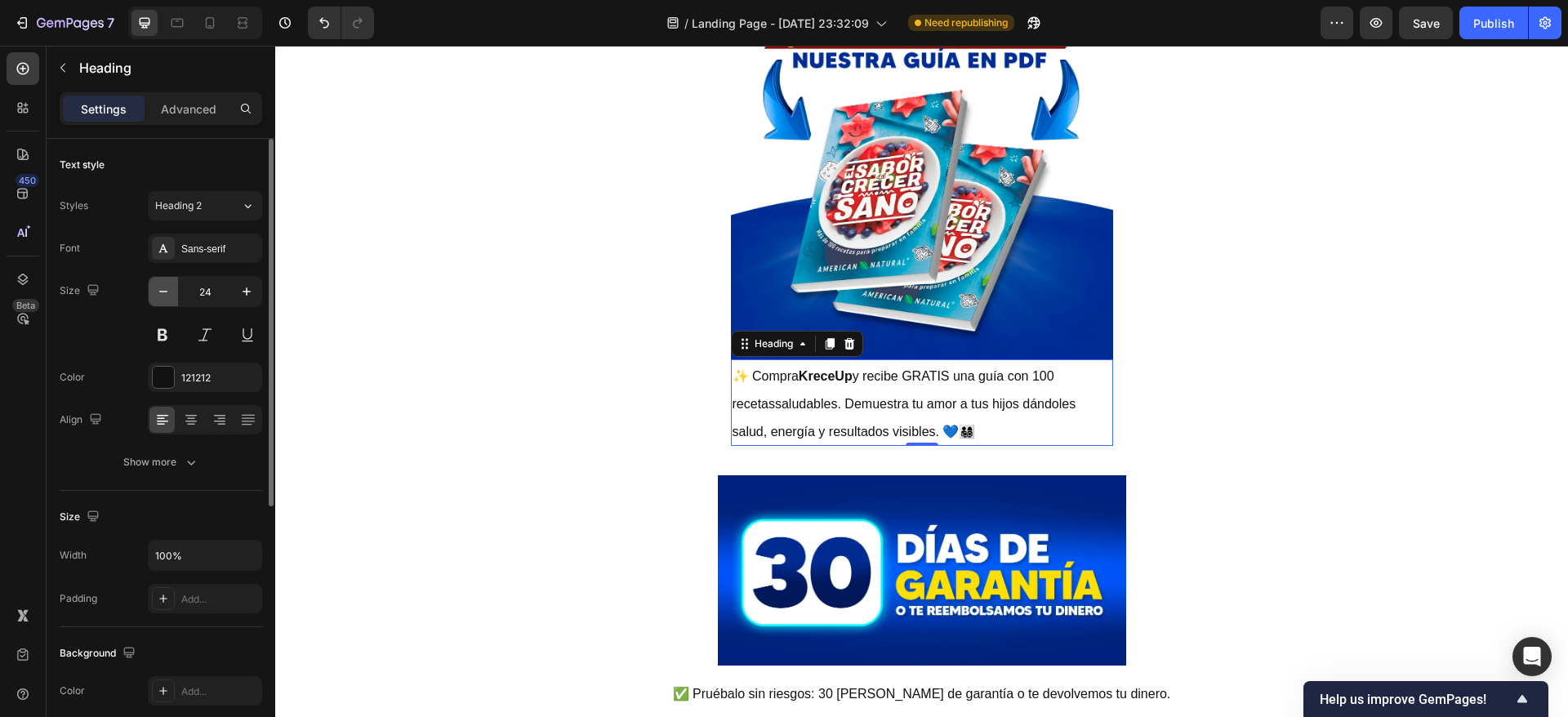
click at [153, 285] on button "button" at bounding box center [163, 291] width 29 height 29
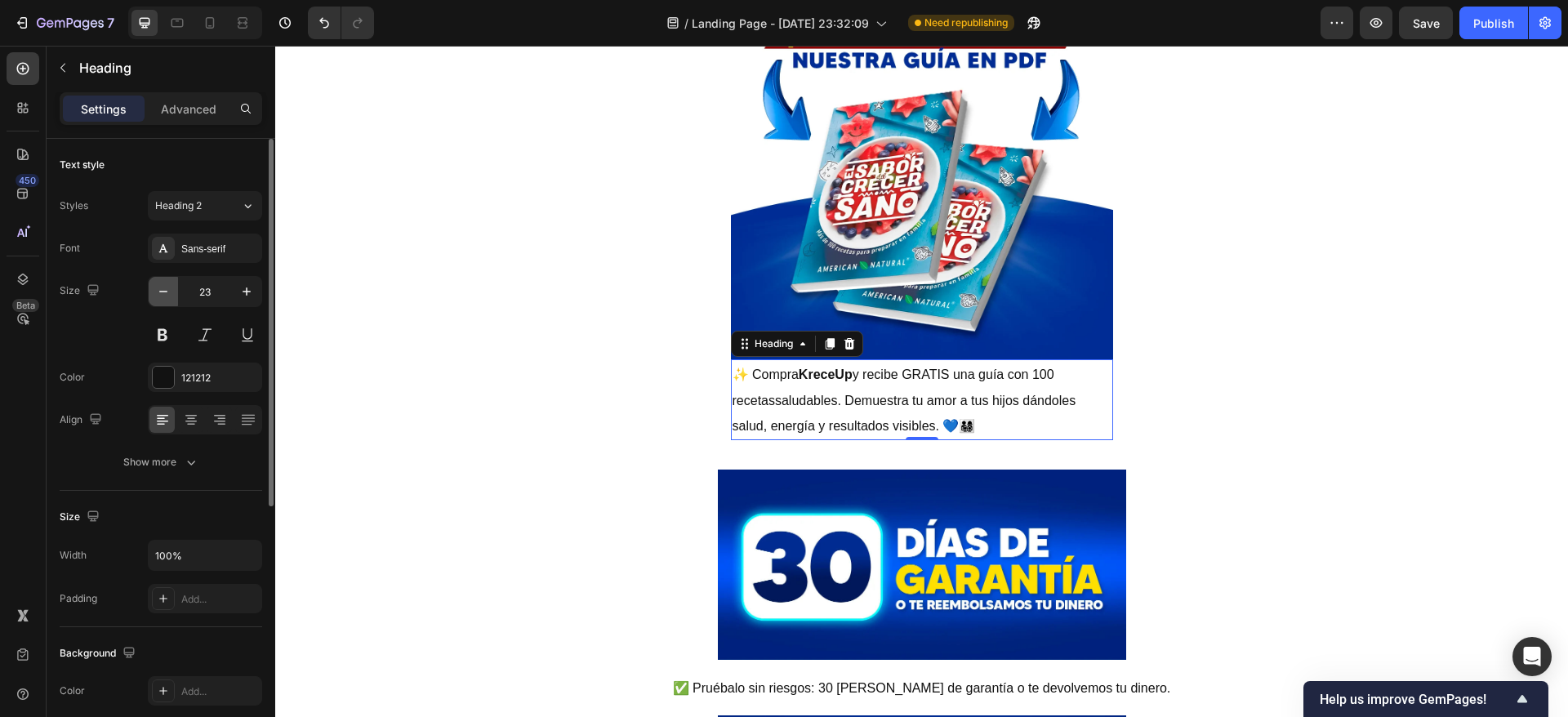
click at [153, 285] on button "button" at bounding box center [163, 291] width 29 height 29
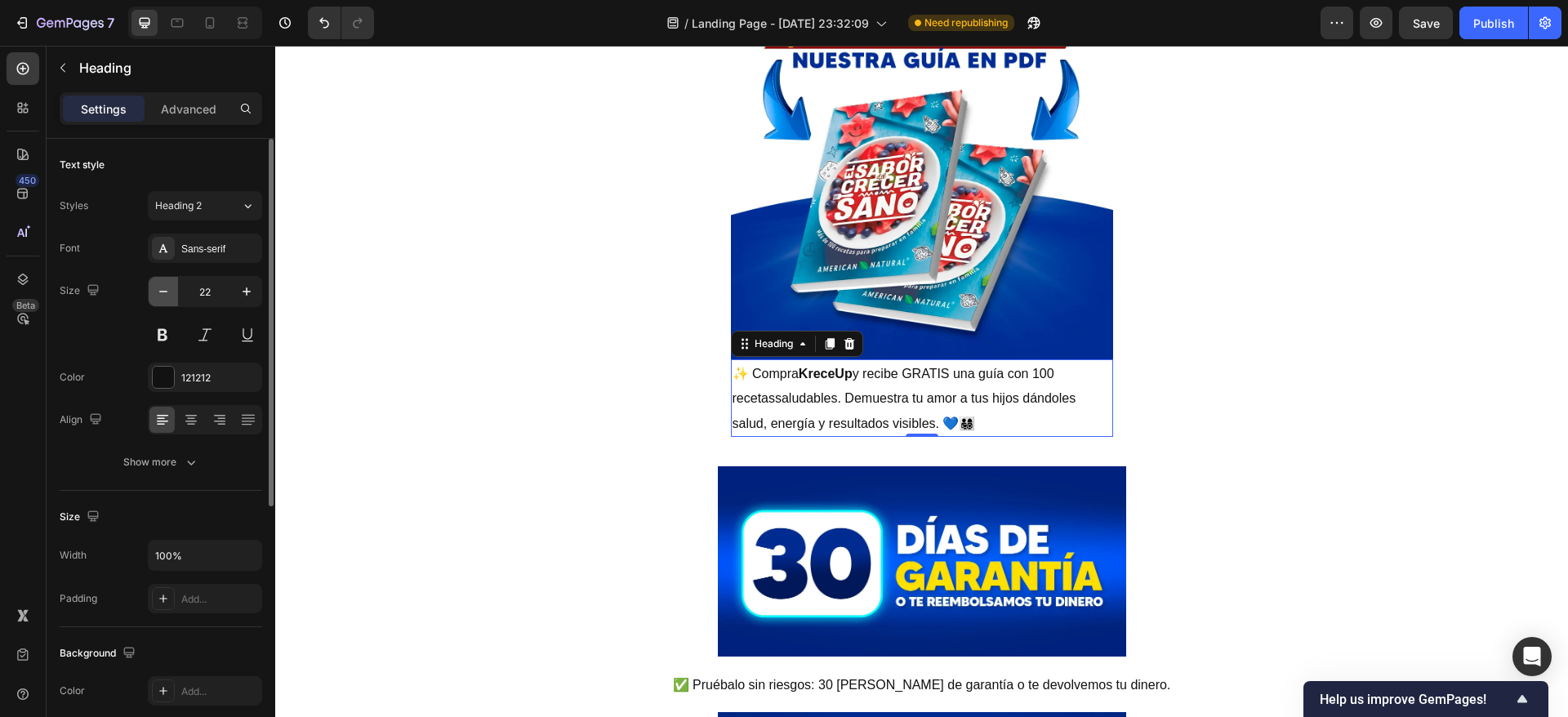
click at [153, 285] on button "button" at bounding box center [163, 291] width 29 height 29
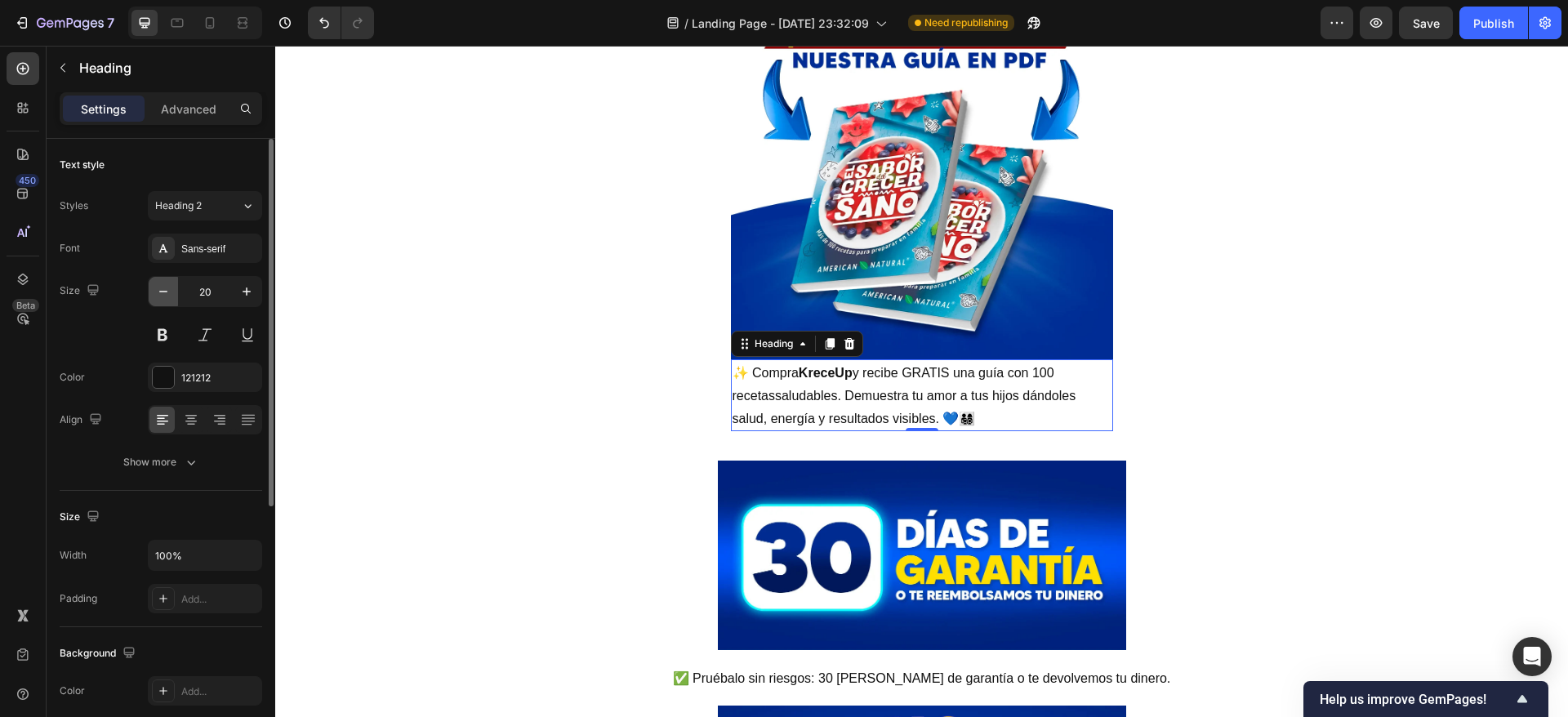
click at [152, 284] on button "button" at bounding box center [163, 291] width 29 height 29
type input "19"
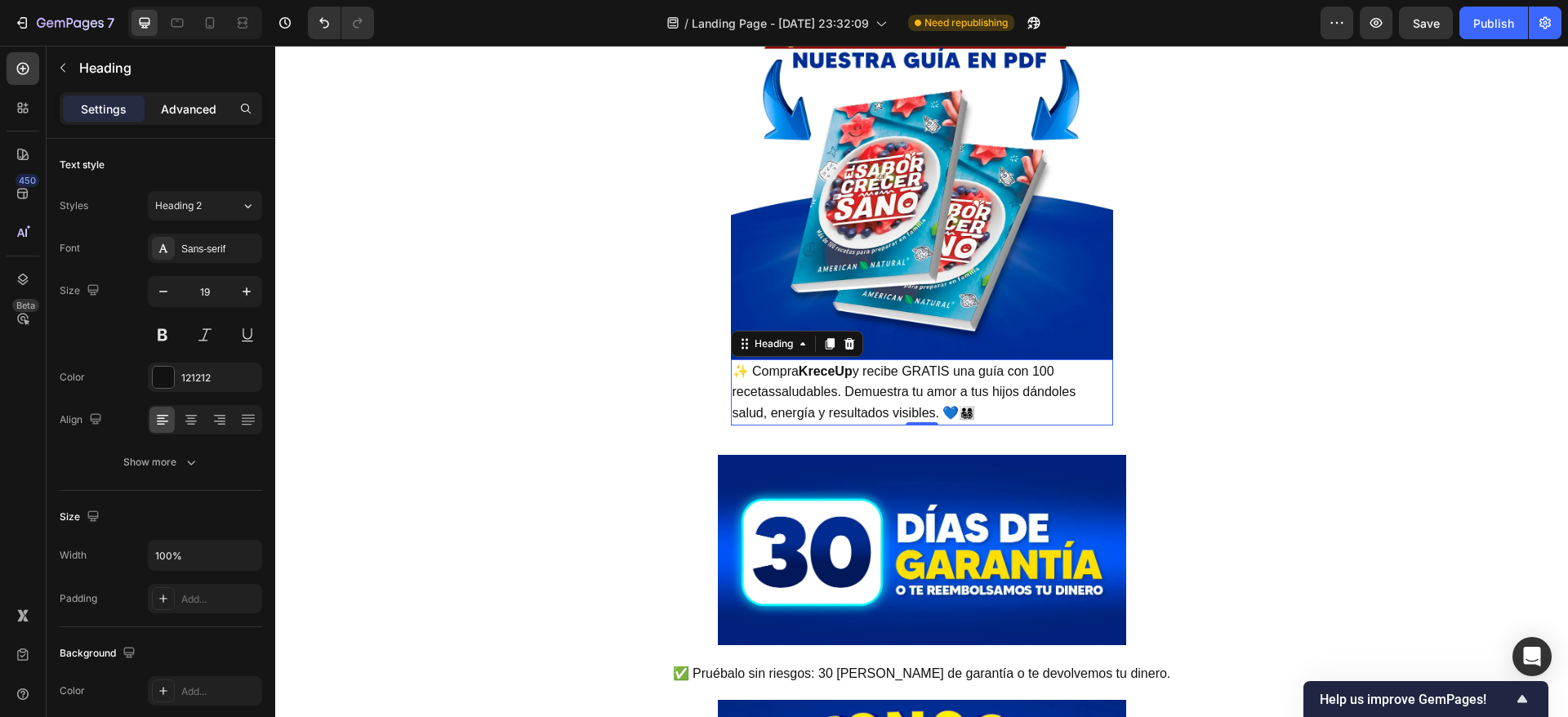
click at [183, 105] on p "Advanced" at bounding box center [188, 109] width 55 height 17
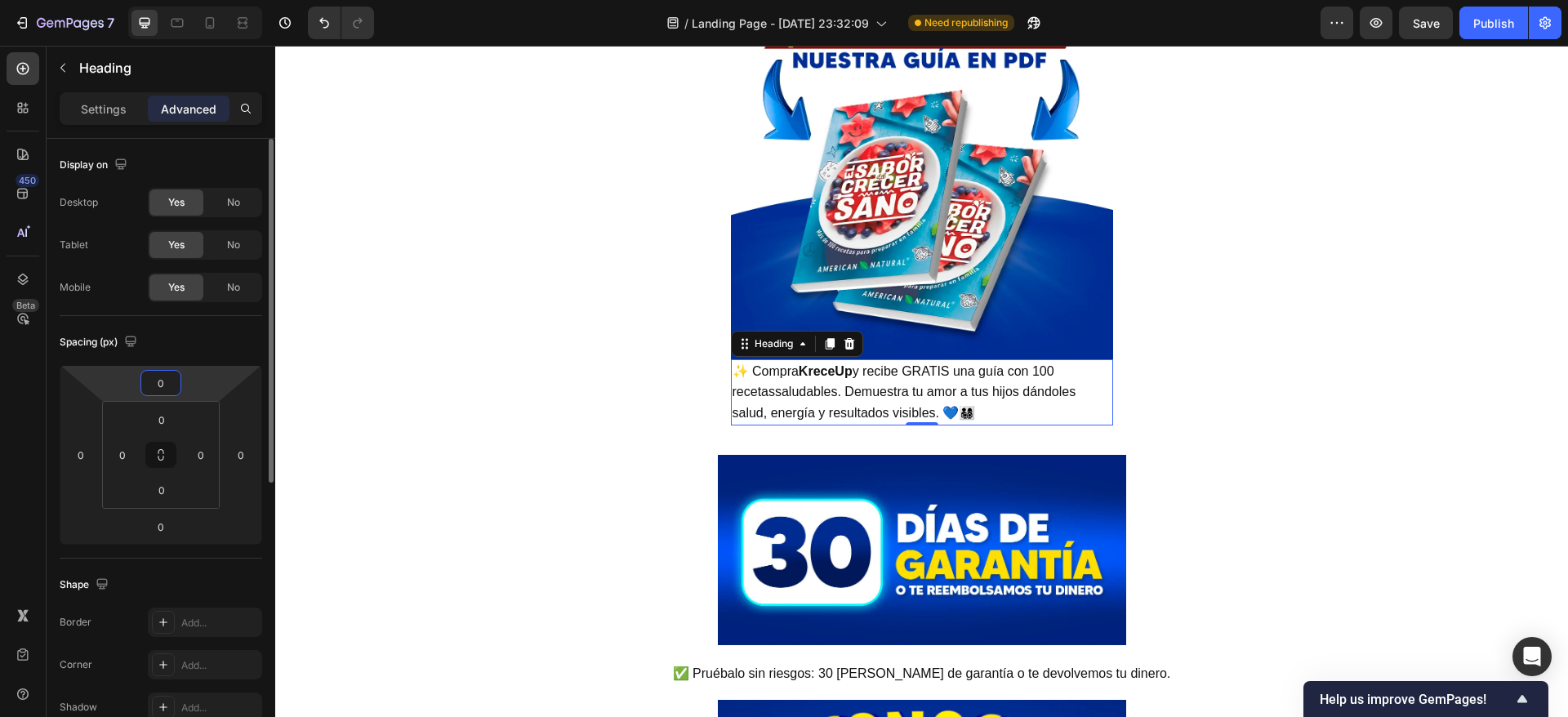
click at [171, 383] on input "0" at bounding box center [161, 383] width 33 height 24
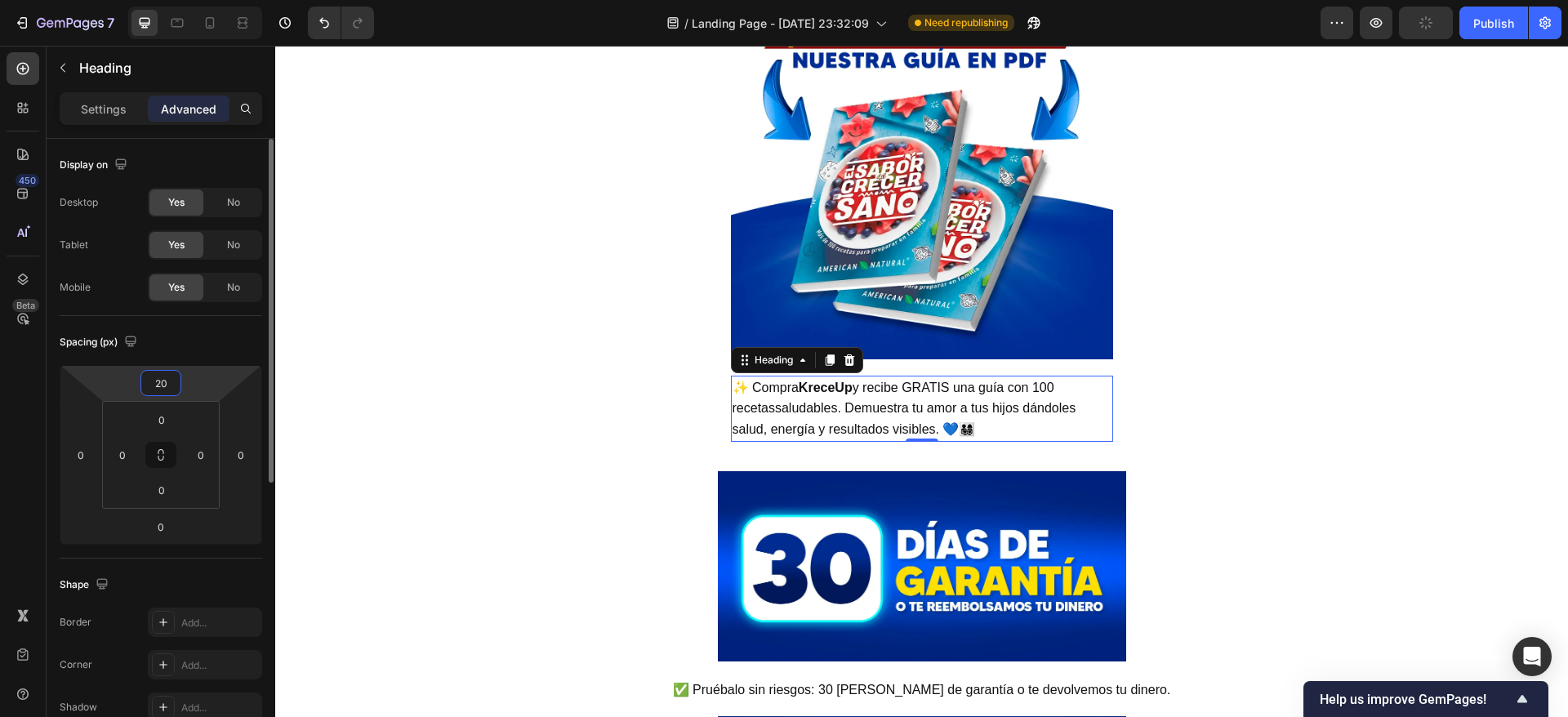
type input "2"
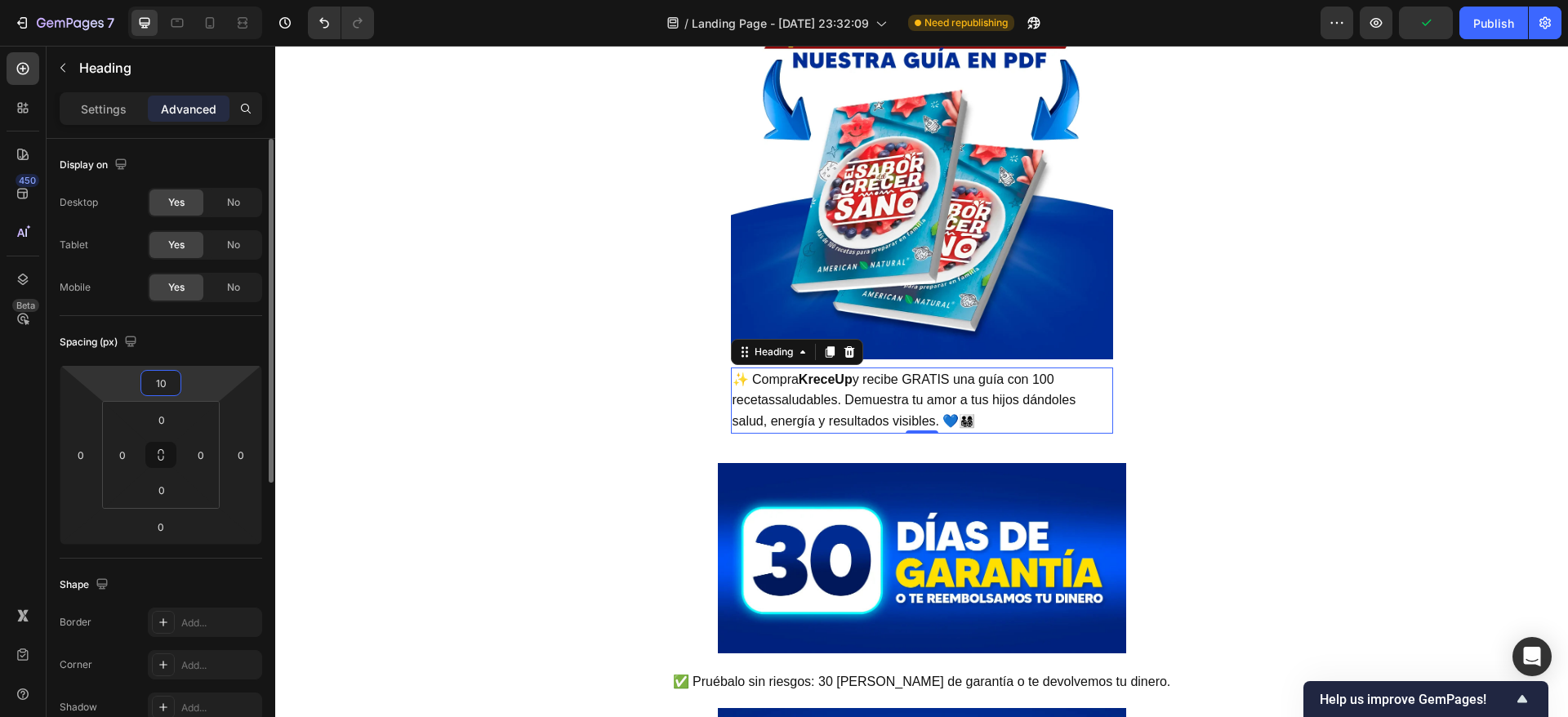
type input "1"
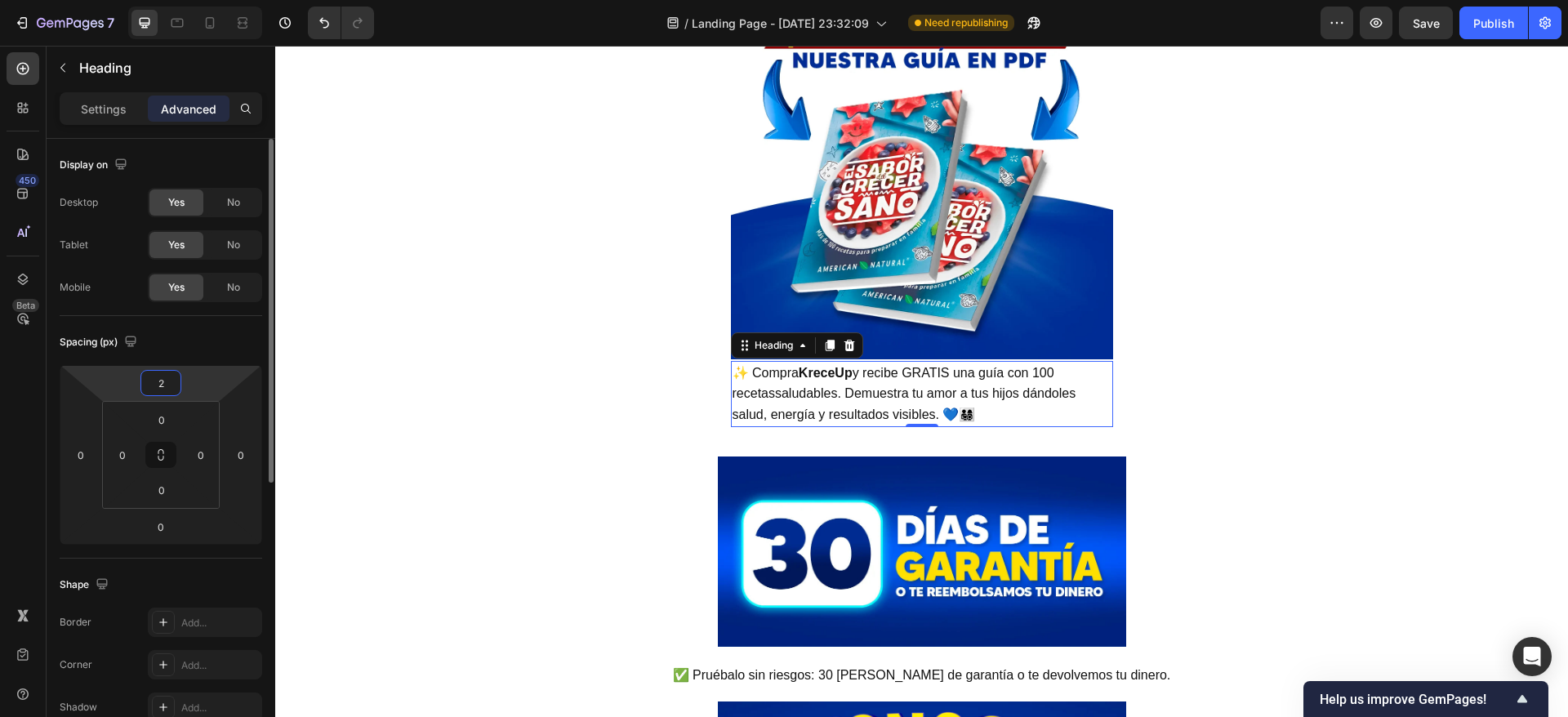
type input "20"
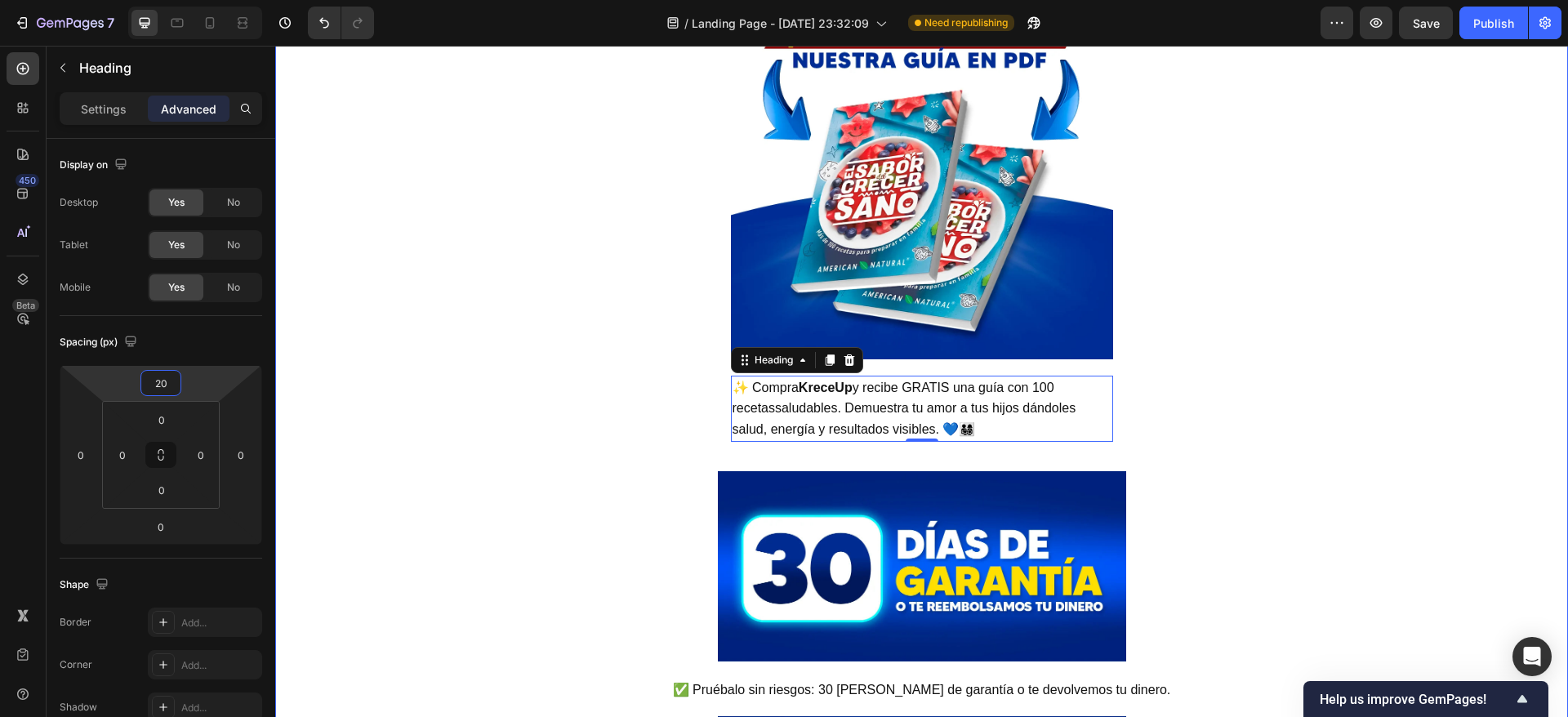
click at [859, 403] on span "✨ Compra KreceUp y recibe GRATIS una guía con 100 recetassaludables. Demuestra …" at bounding box center [904, 408] width 343 height 55
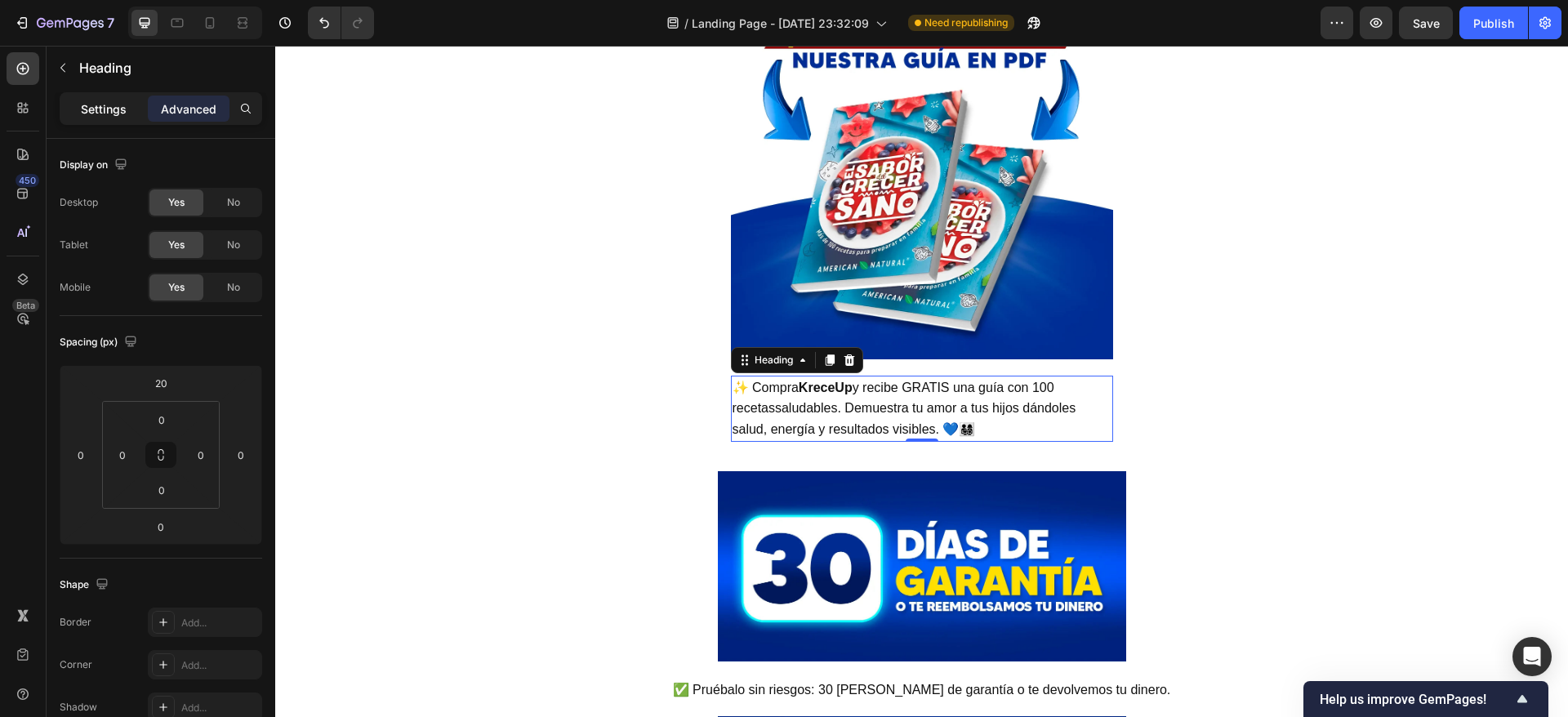
click at [99, 111] on p "Settings" at bounding box center [103, 109] width 45 height 17
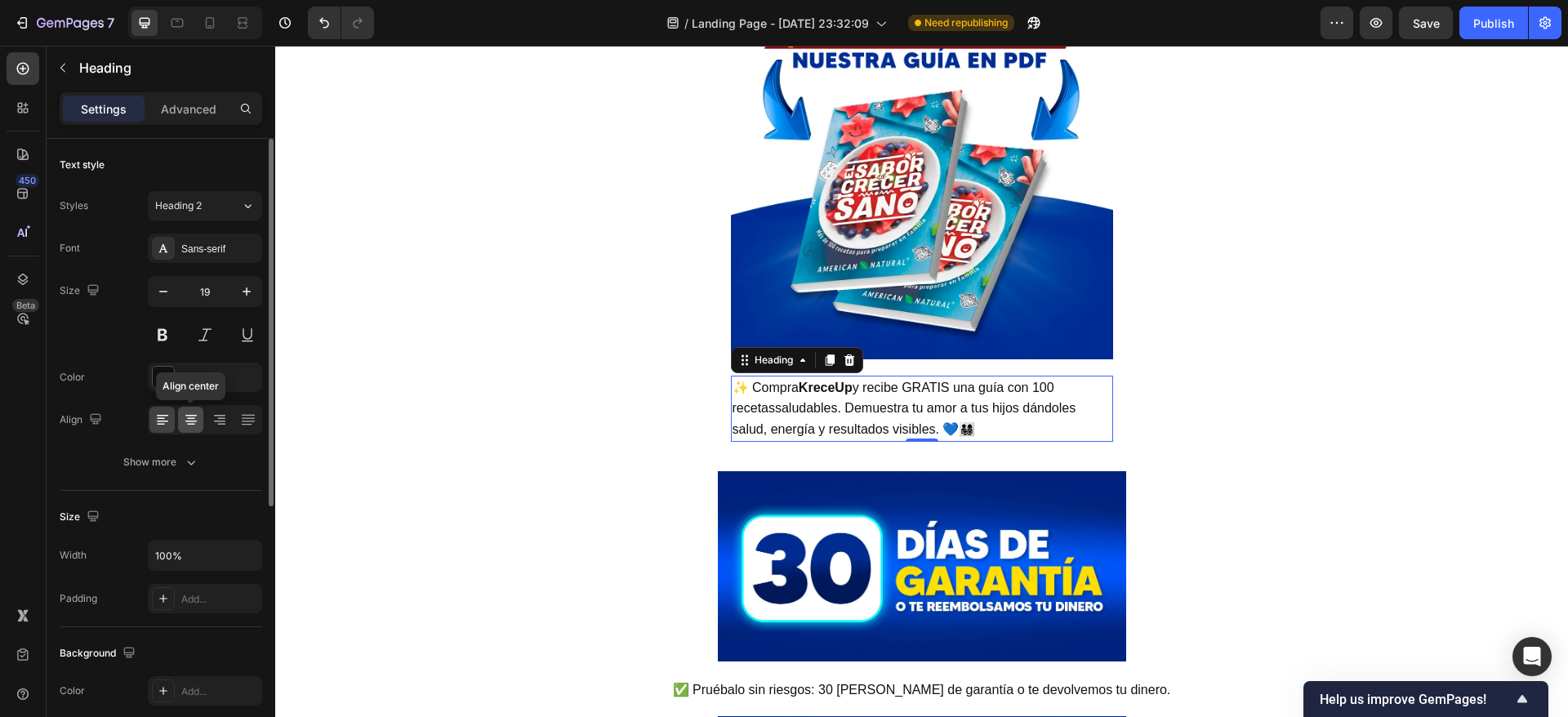
click at [194, 409] on div at bounding box center [191, 419] width 25 height 26
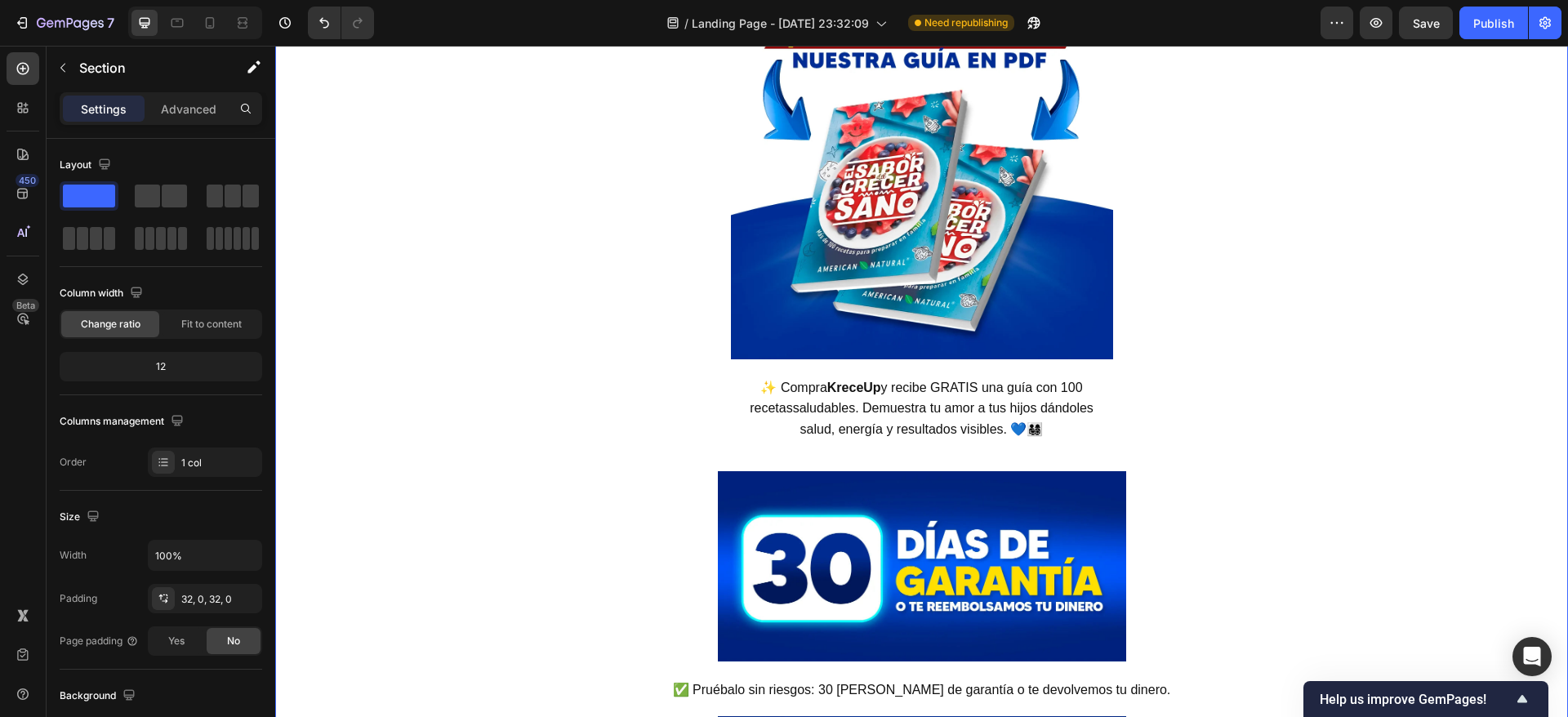
drag, startPoint x: 1260, startPoint y: 400, endPoint x: 1201, endPoint y: 416, distance: 61.1
click at [737, 546] on img at bounding box center [922, 565] width 409 height 190
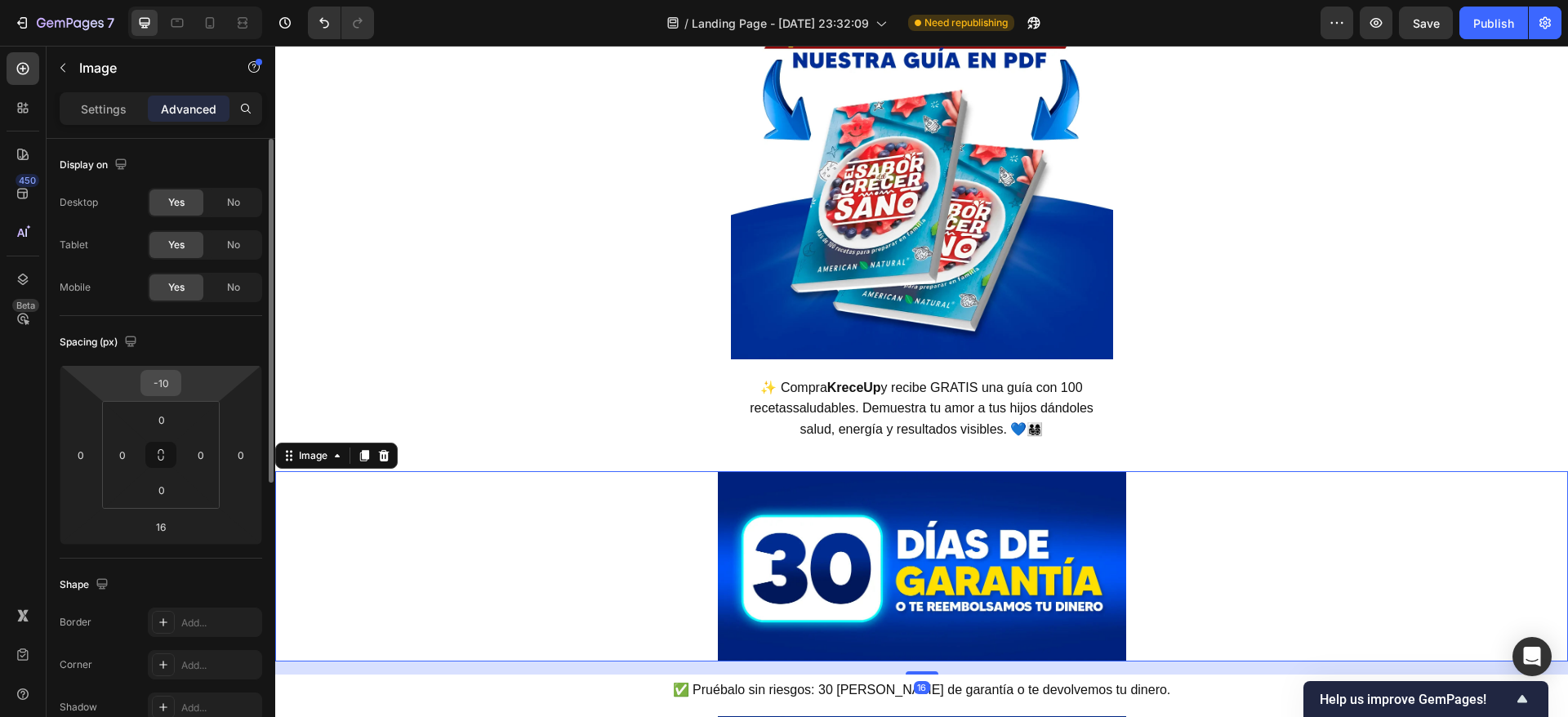
click at [166, 386] on input "-10" at bounding box center [161, 383] width 33 height 24
click at [162, 382] on input "-10" at bounding box center [161, 383] width 33 height 24
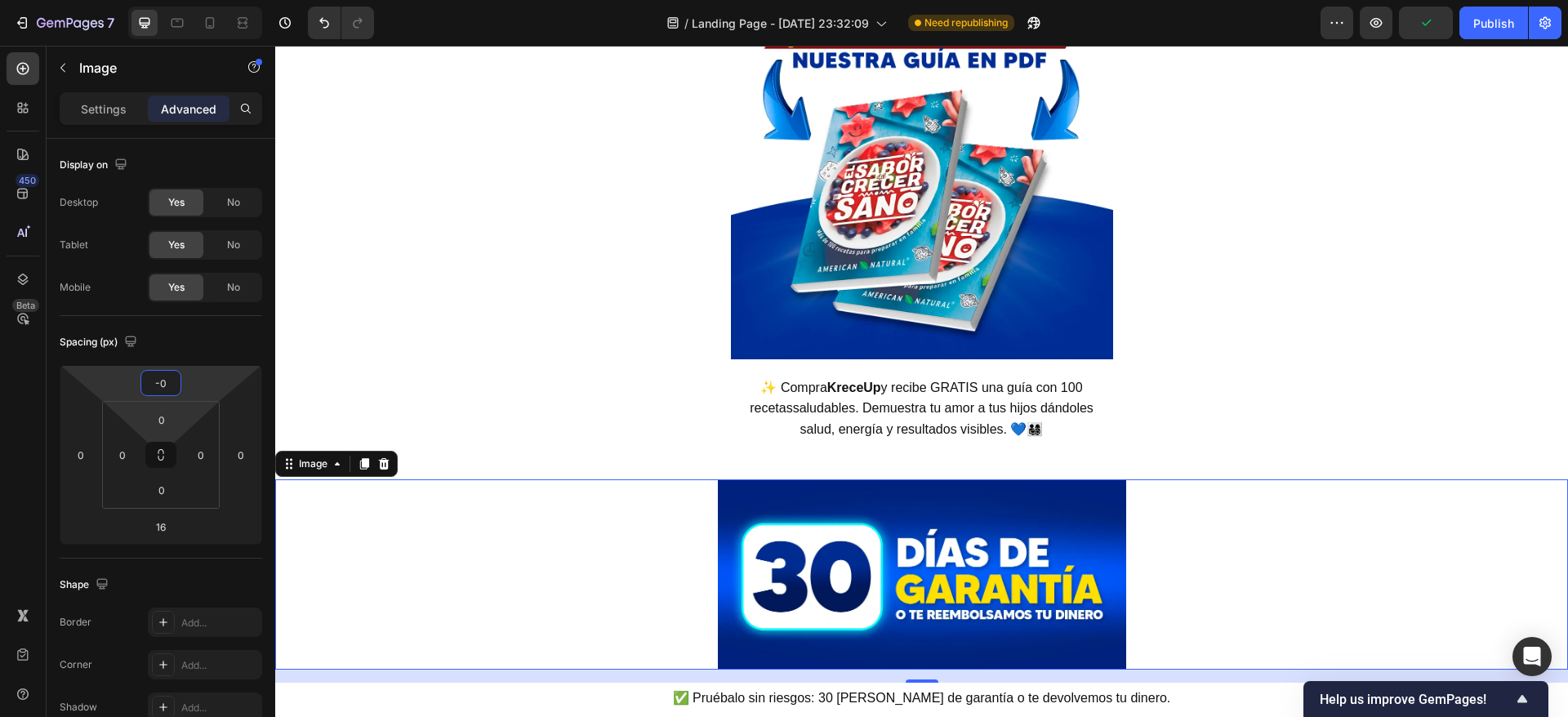
type input "-30"
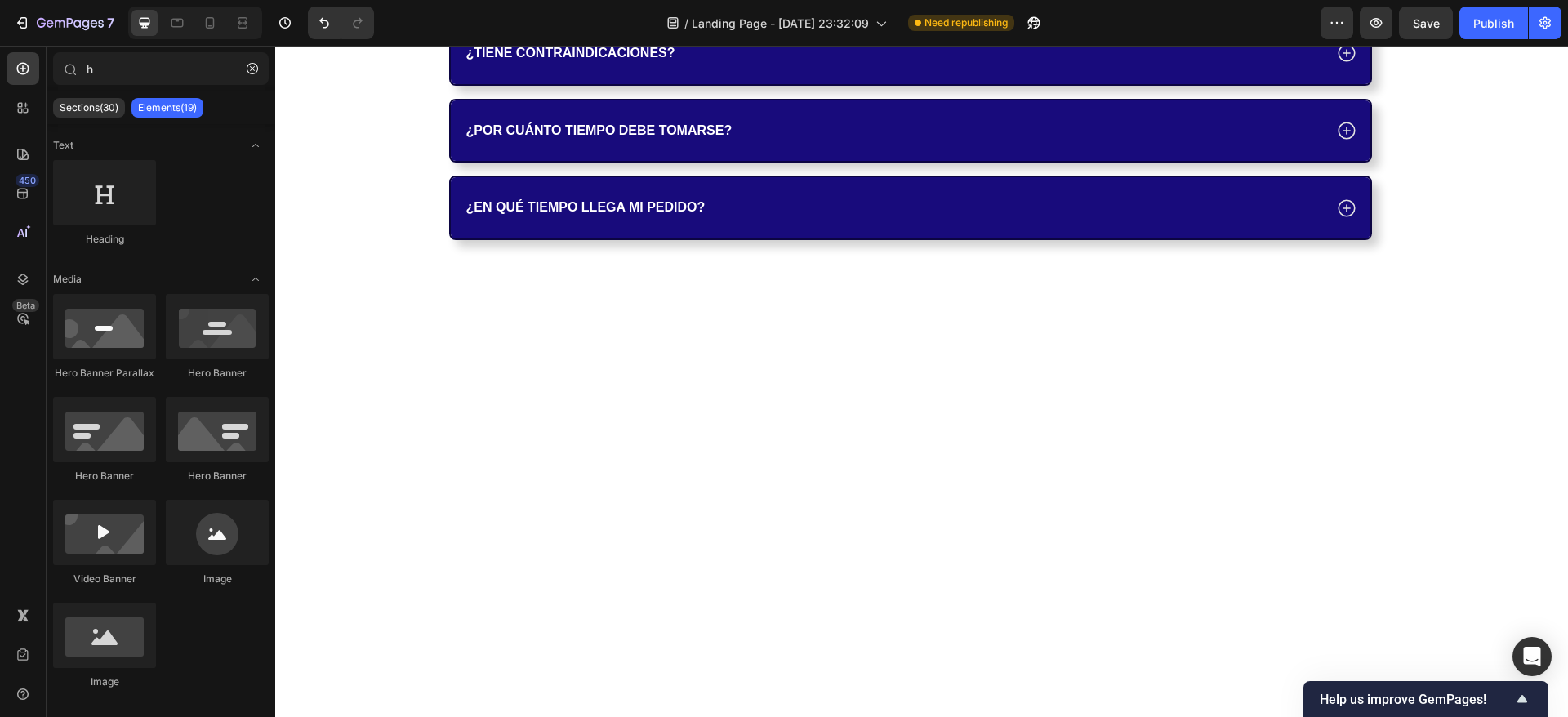
scroll to position [6350, 0]
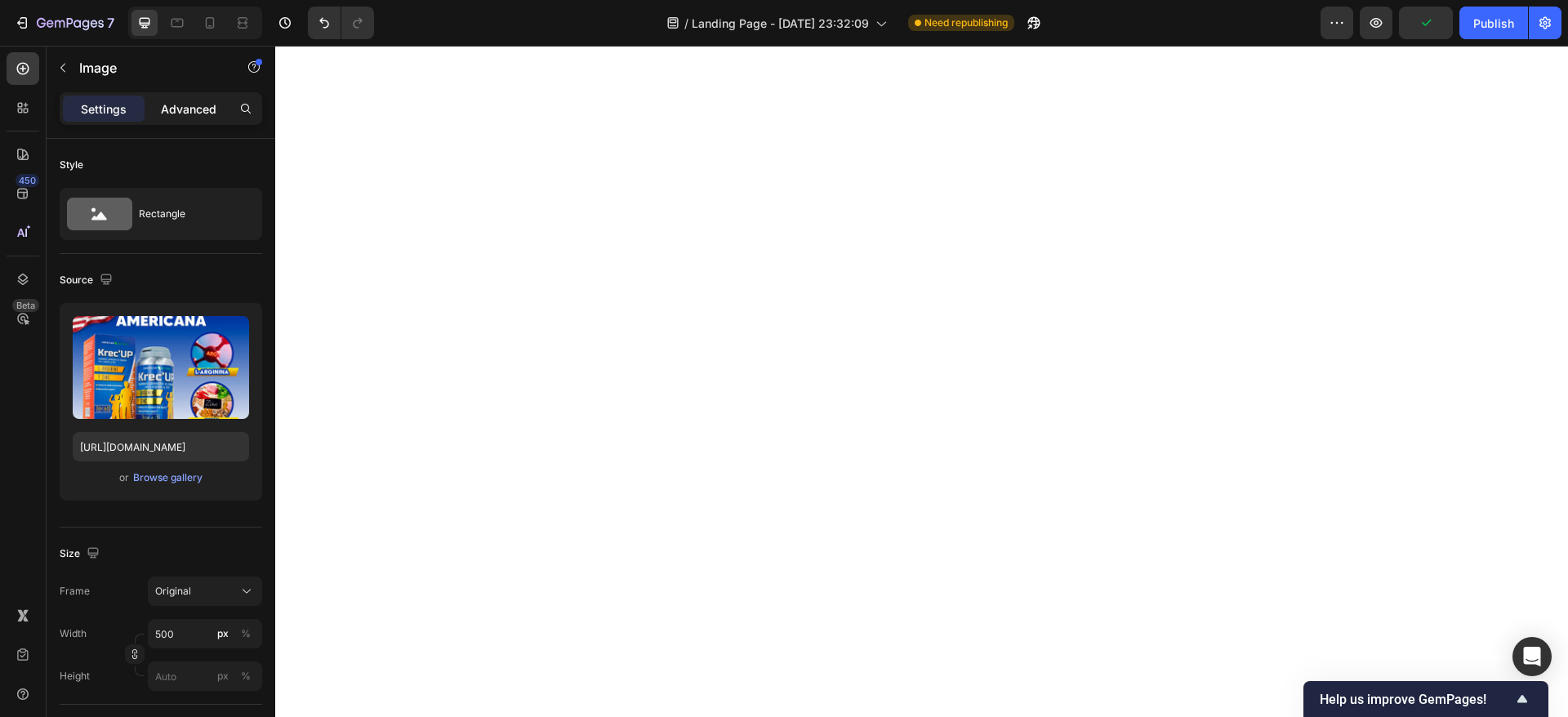
click at [185, 114] on p "Advanced" at bounding box center [188, 109] width 55 height 17
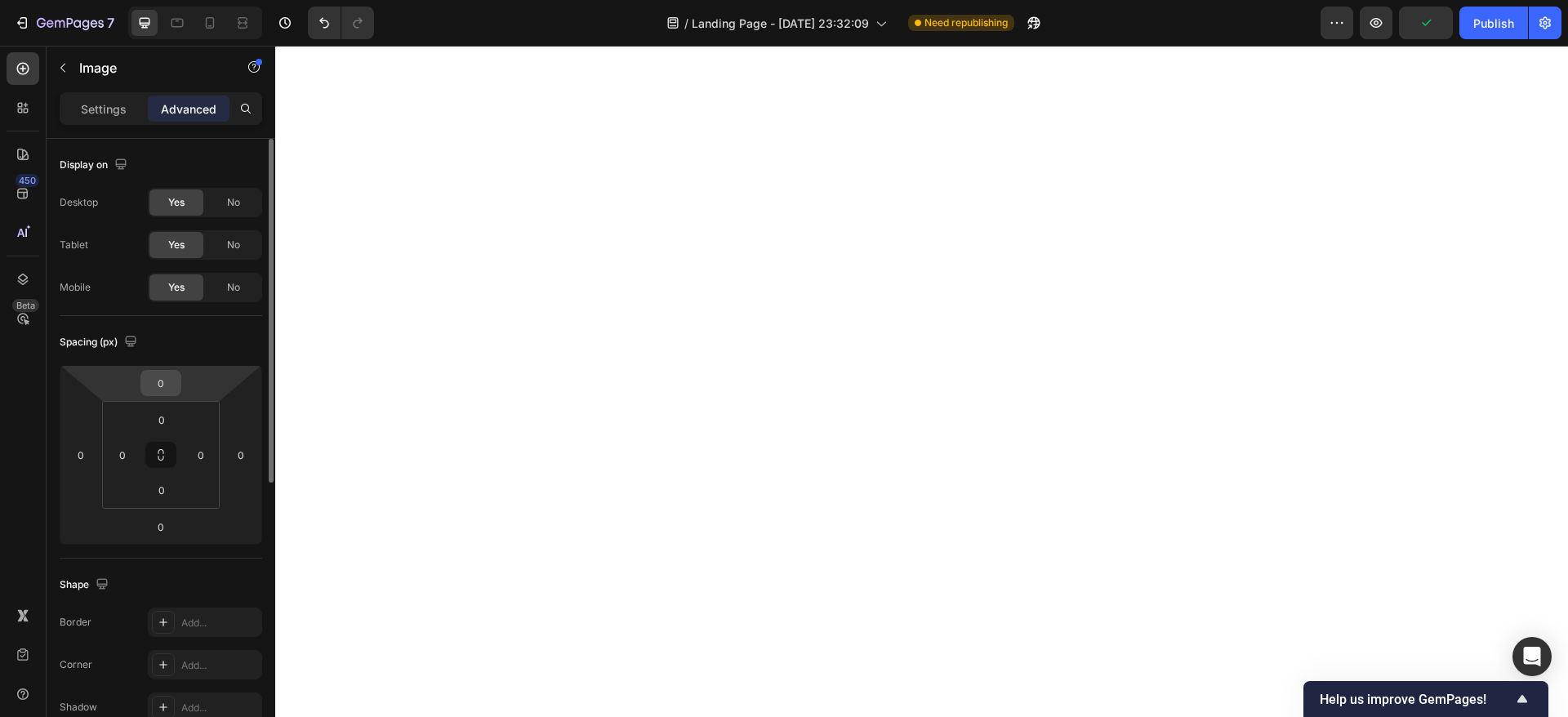
click at [167, 387] on input "0" at bounding box center [161, 383] width 33 height 24
type input "10"
click at [1431, 9] on button "Save" at bounding box center [1425, 22] width 54 height 33
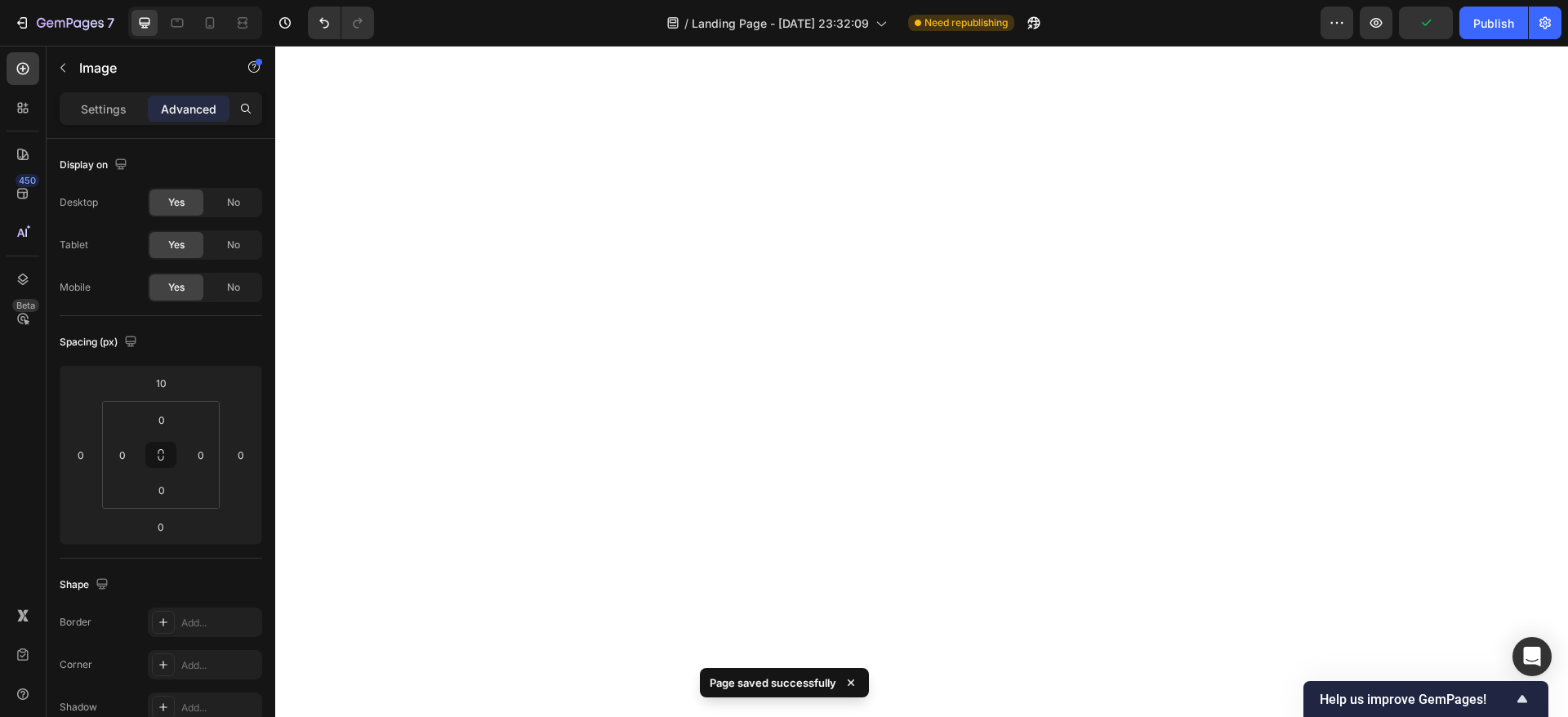
drag, startPoint x: 1491, startPoint y: 17, endPoint x: 1478, endPoint y: 44, distance: 30.0
click at [1491, 18] on div "Publish" at bounding box center [1494, 22] width 41 height 17
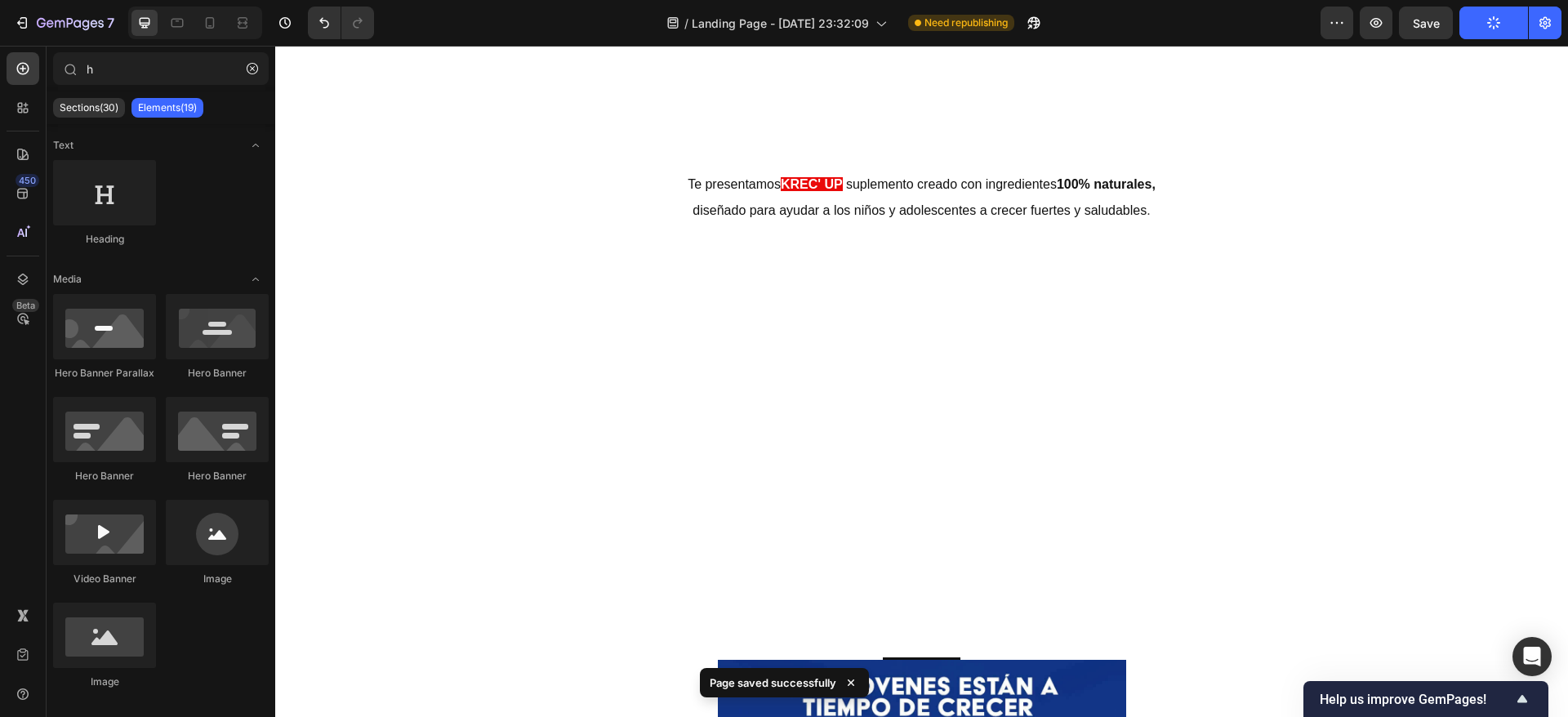
scroll to position [5465, 0]
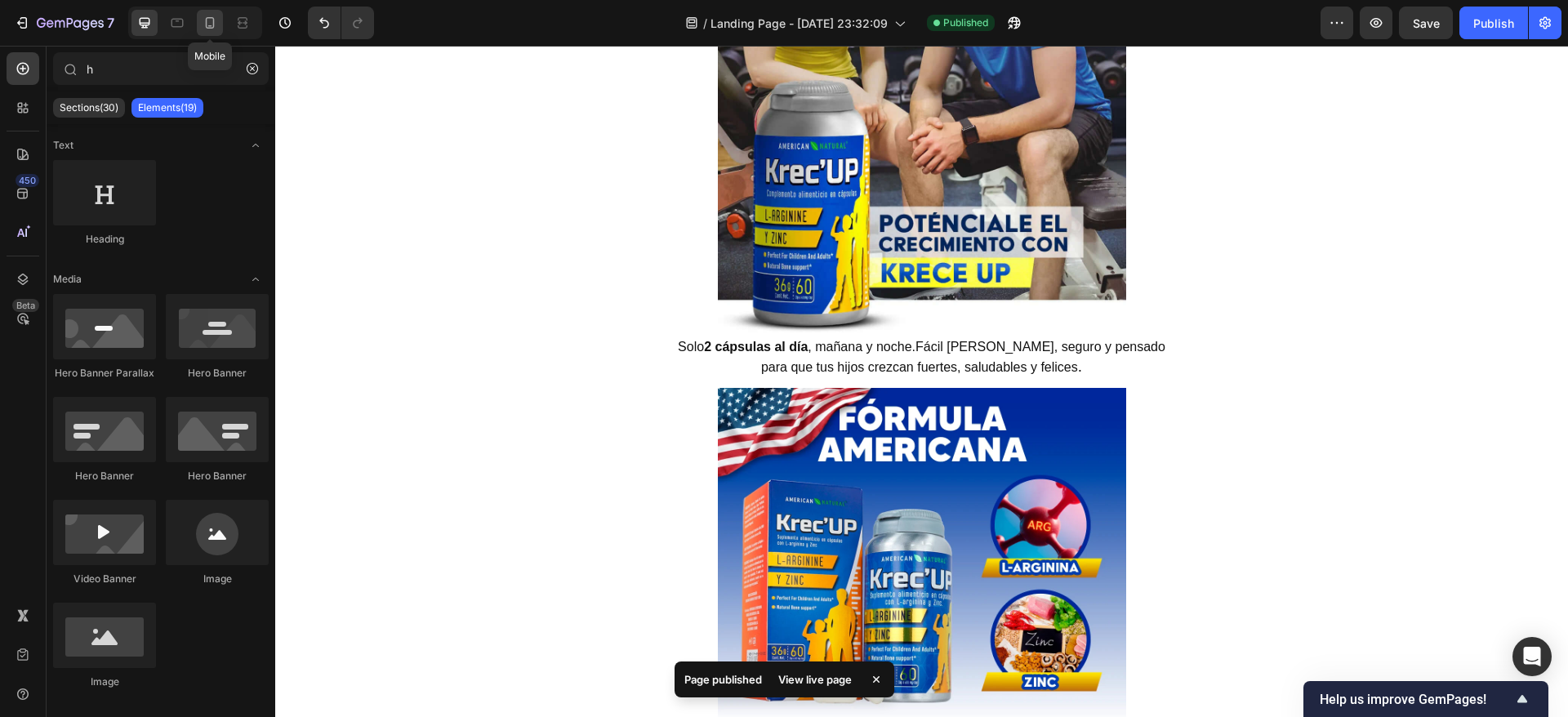
click at [212, 33] on div at bounding box center [210, 22] width 26 height 26
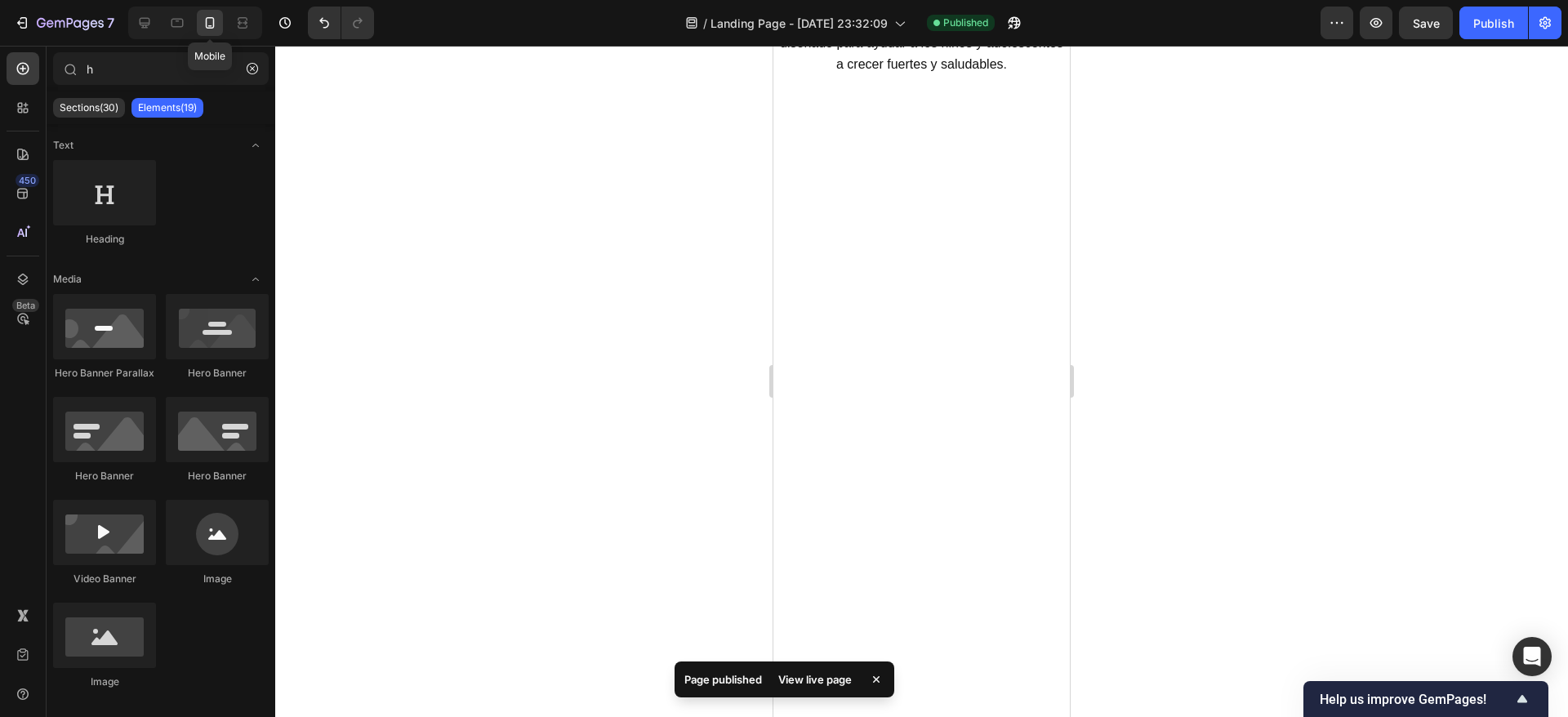
scroll to position [5347, 0]
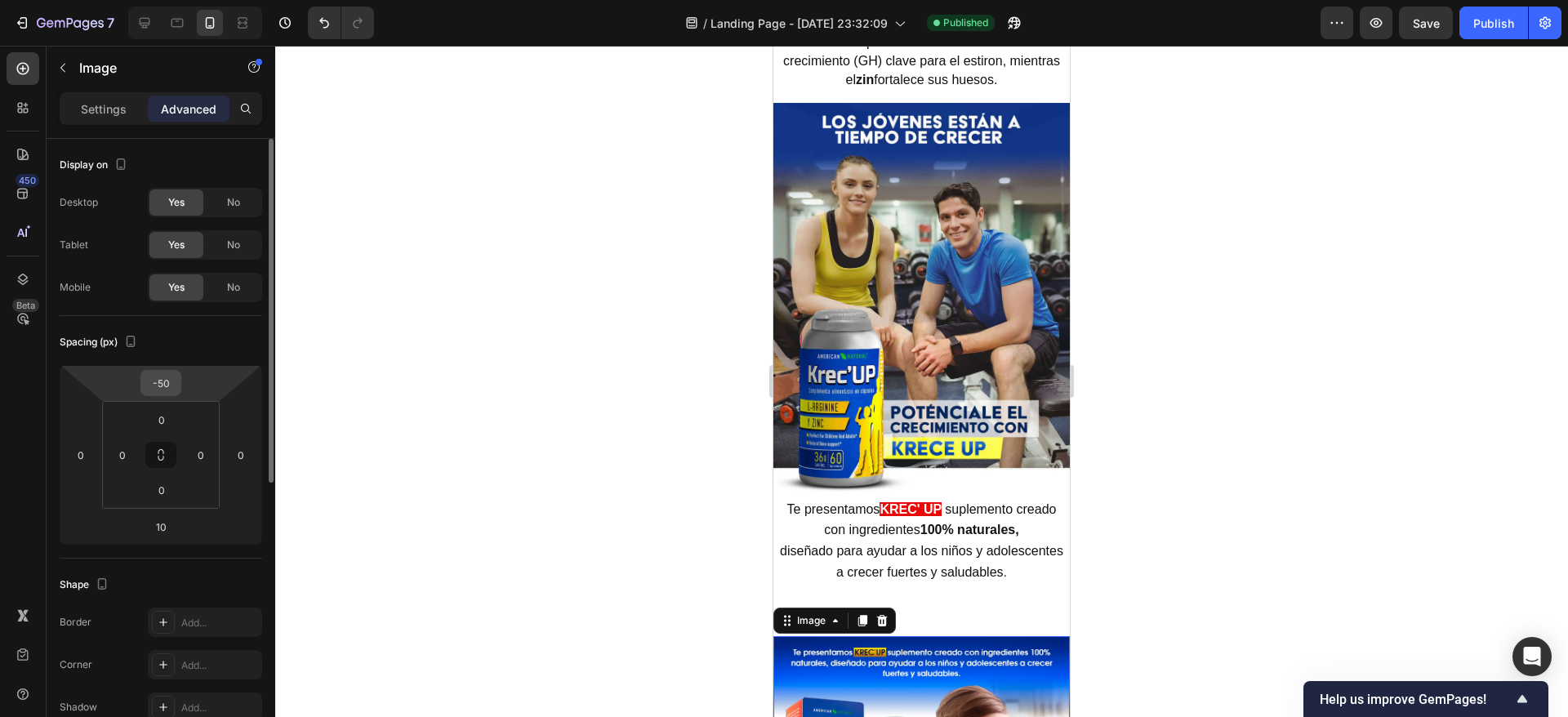
click at [158, 384] on input "-50" at bounding box center [161, 383] width 33 height 24
click at [161, 387] on input "-50" at bounding box center [161, 383] width 33 height 24
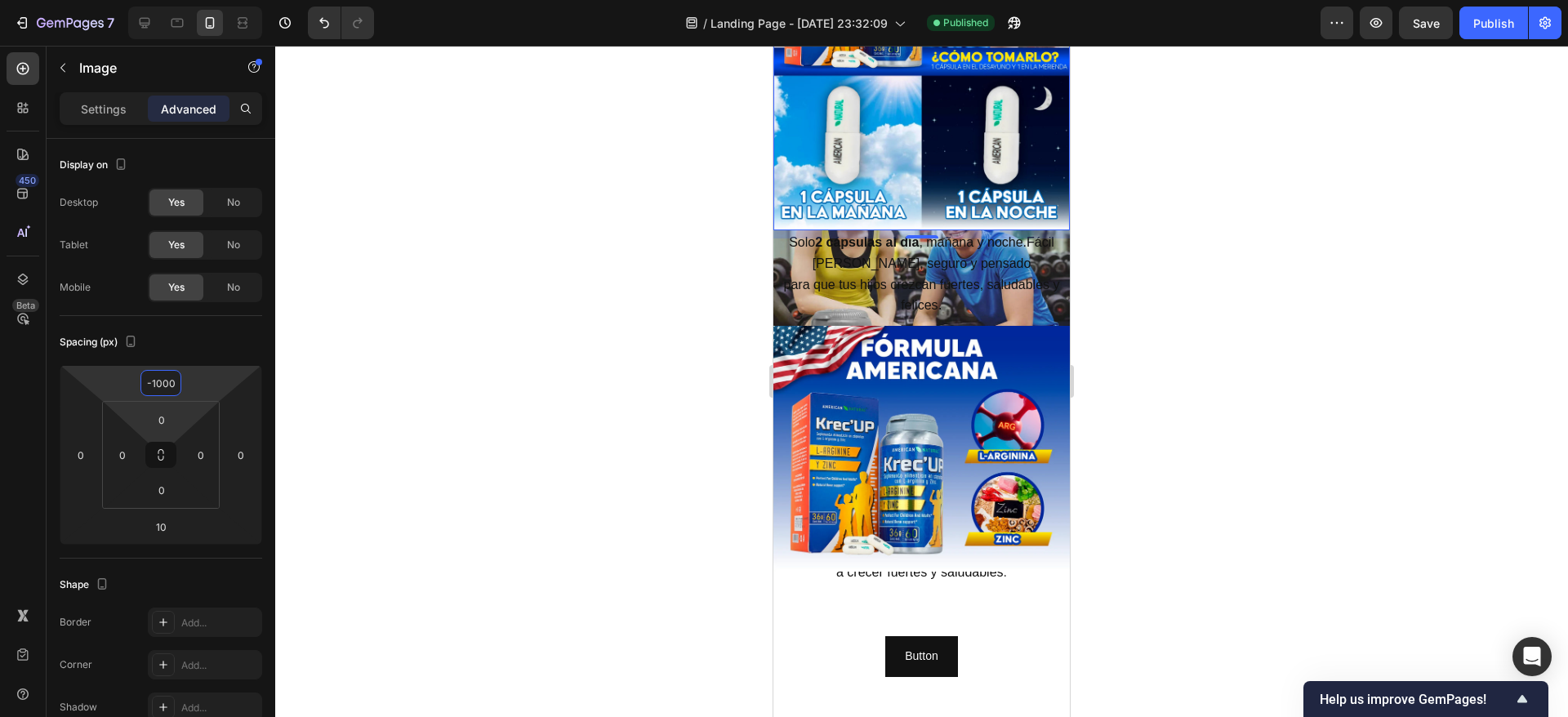
type input "-100"
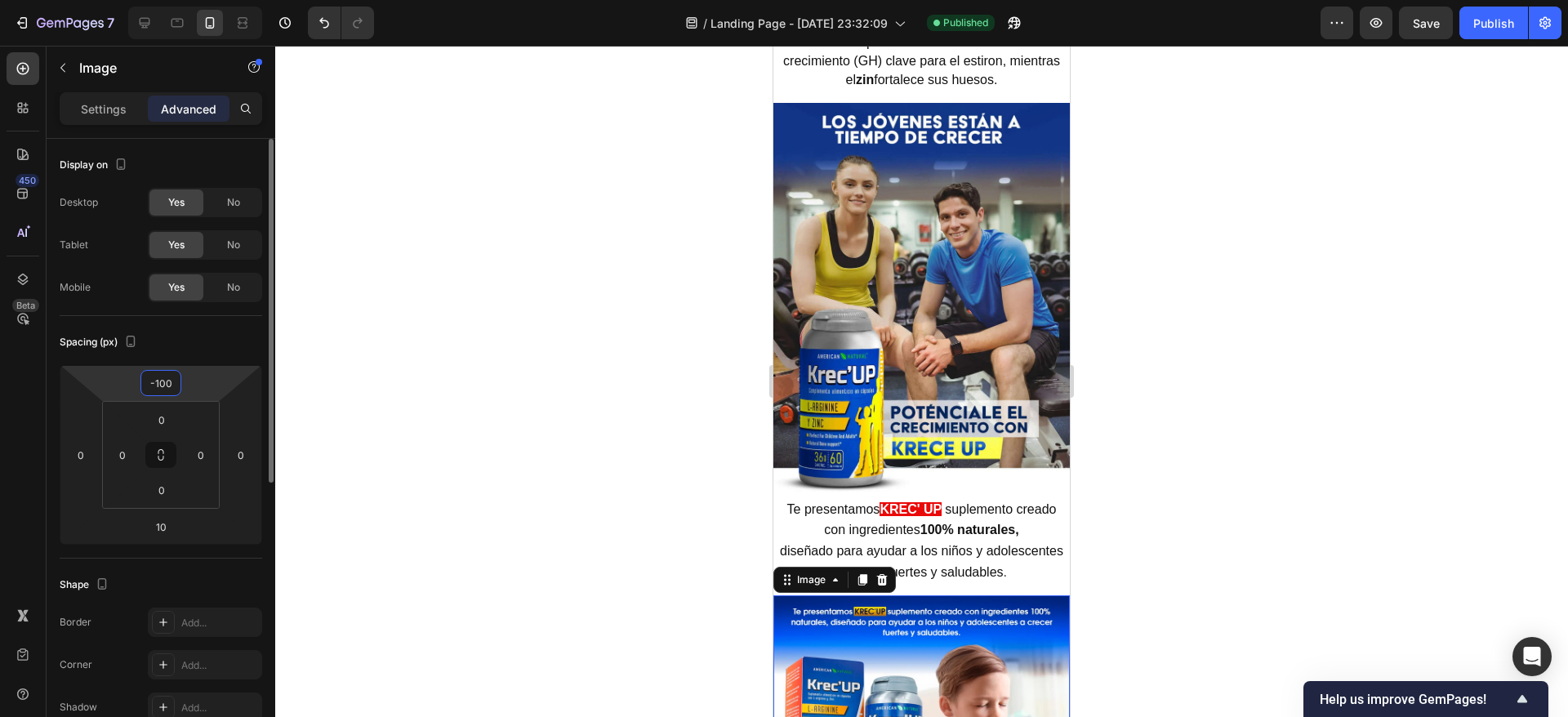
click at [153, 377] on input "-100" at bounding box center [161, 383] width 33 height 24
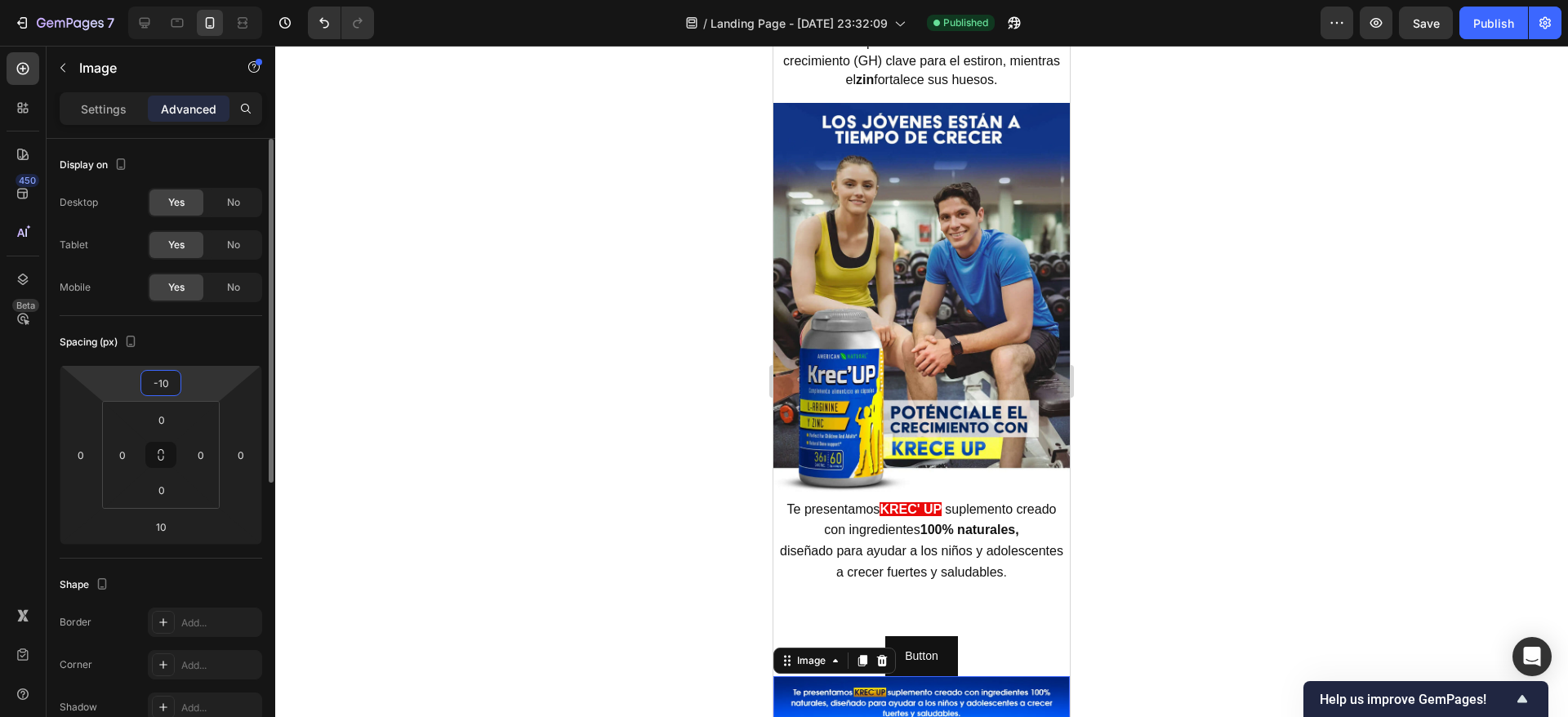
type input "-100"
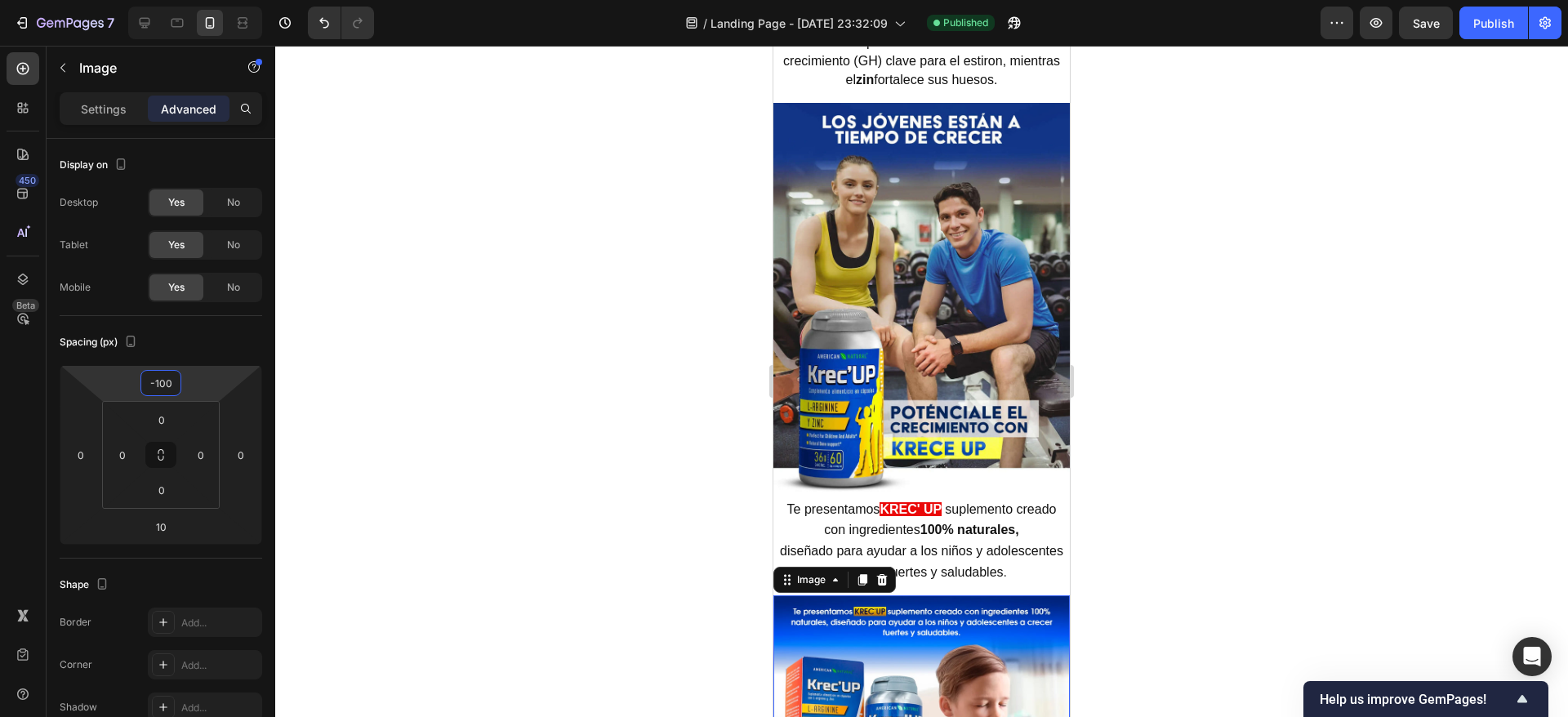
click at [1378, 397] on div at bounding box center [921, 381] width 1292 height 672
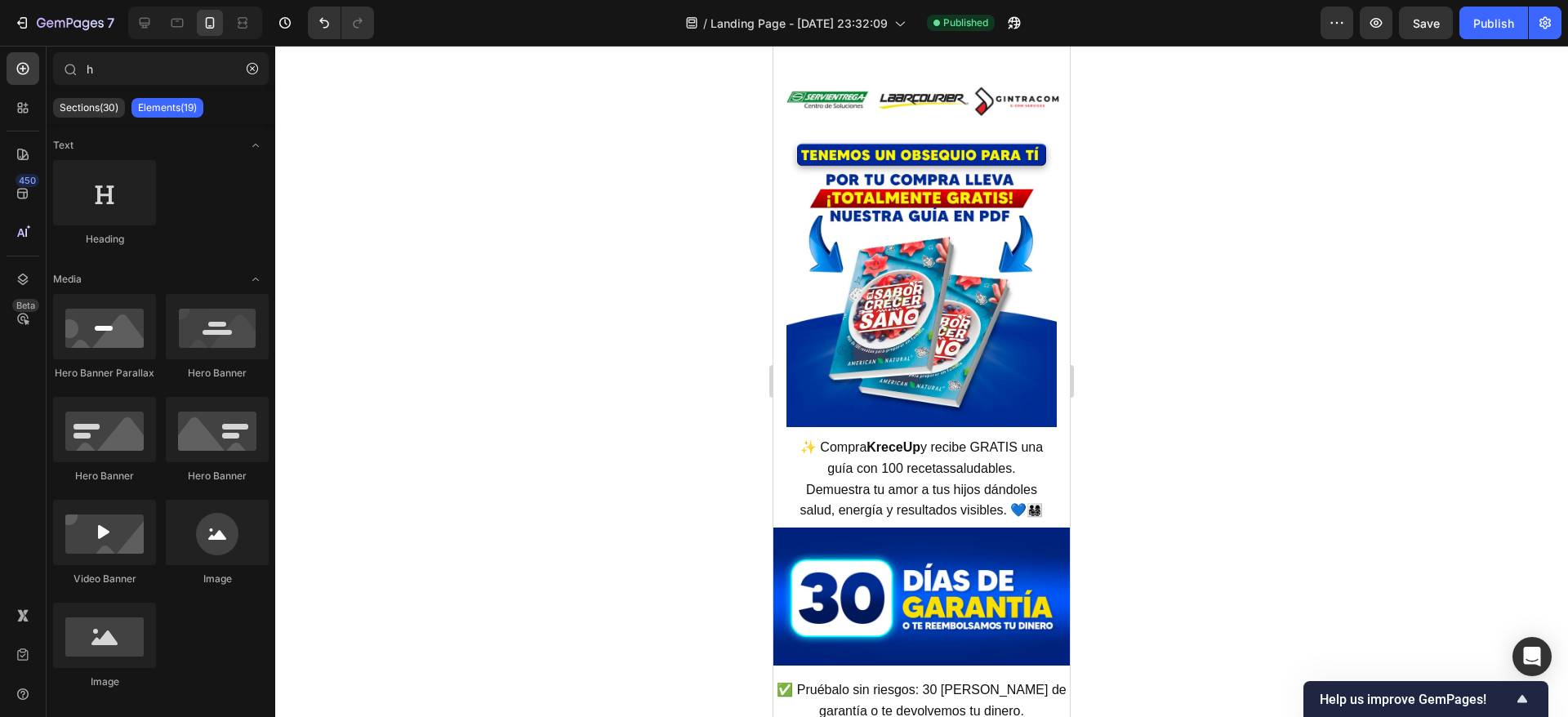
scroll to position [7605, 0]
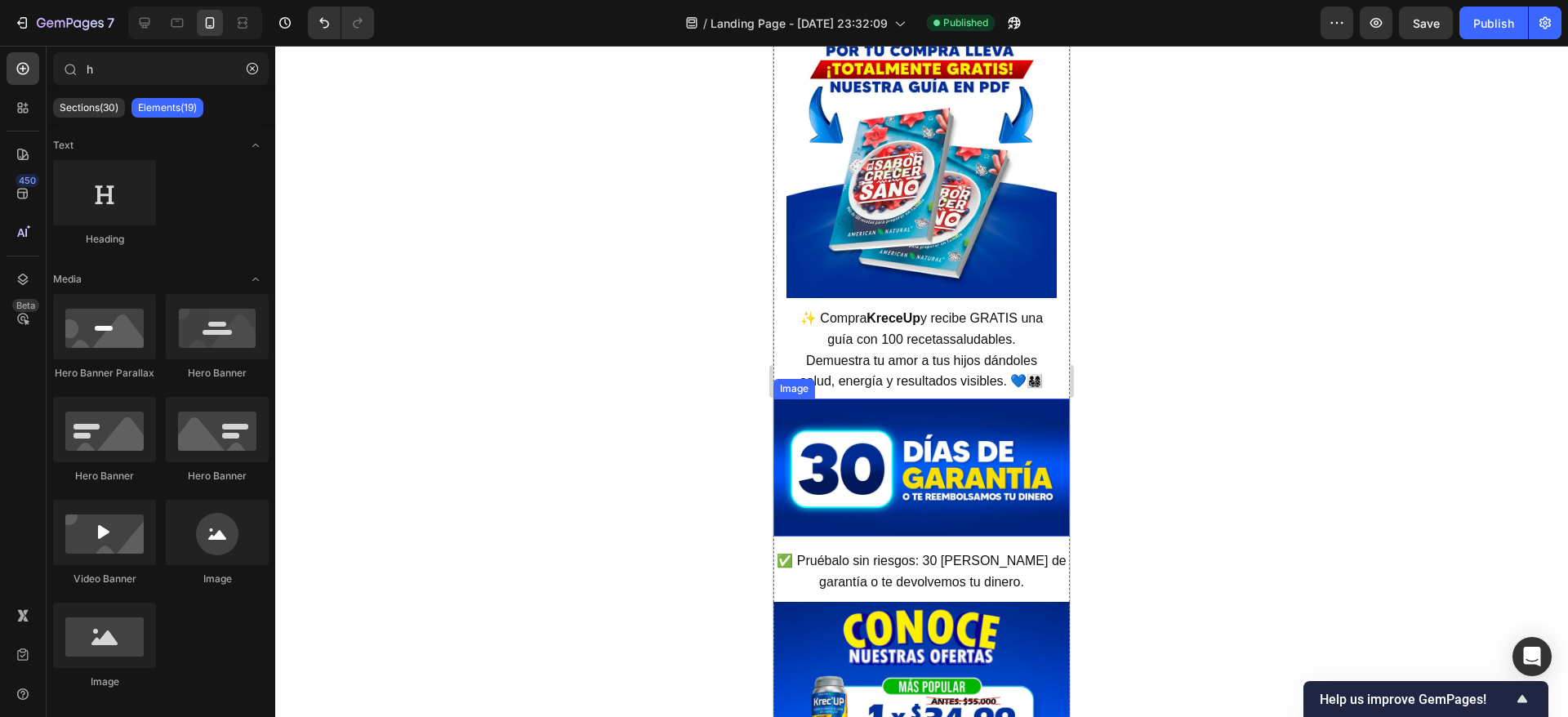
click at [983, 408] on img at bounding box center [921, 467] width 296 height 138
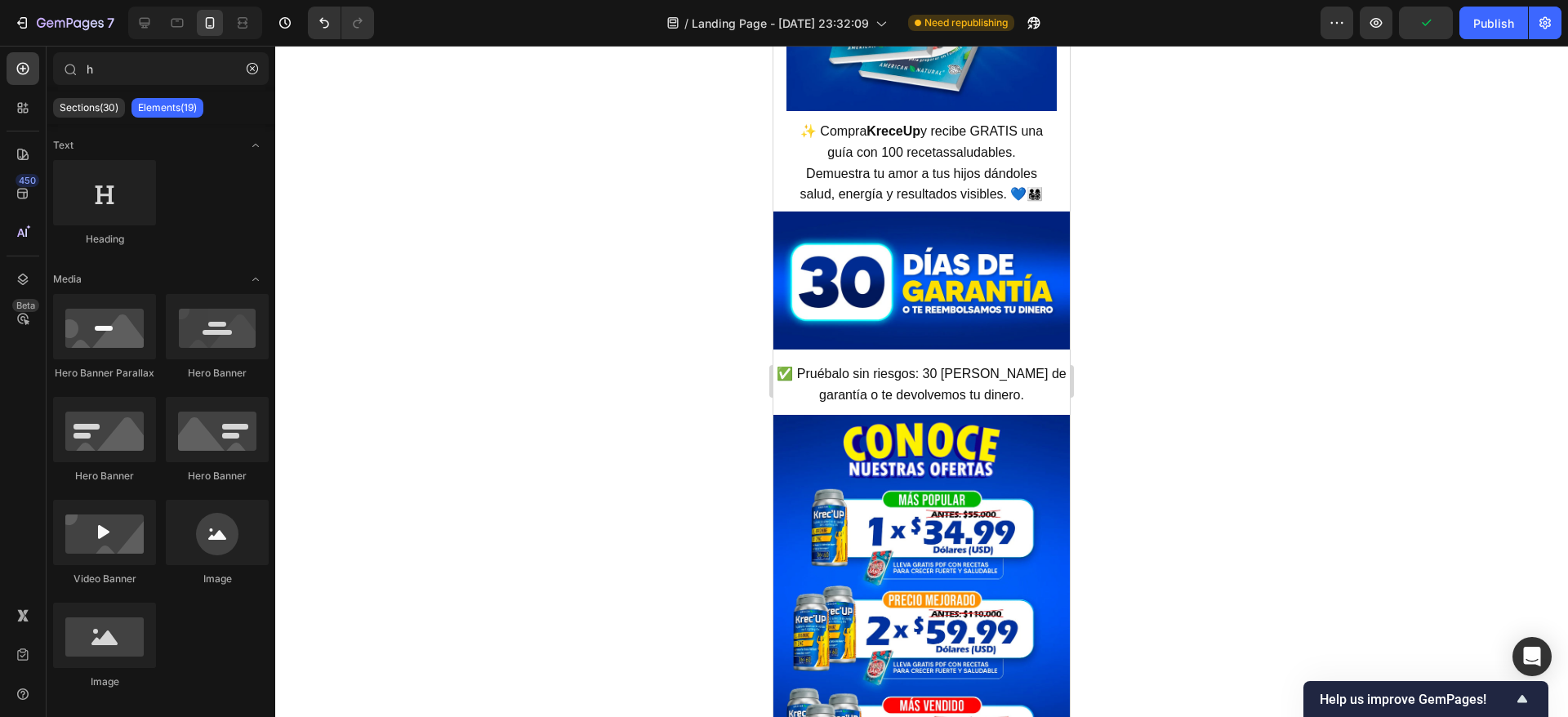
scroll to position [7692, 0]
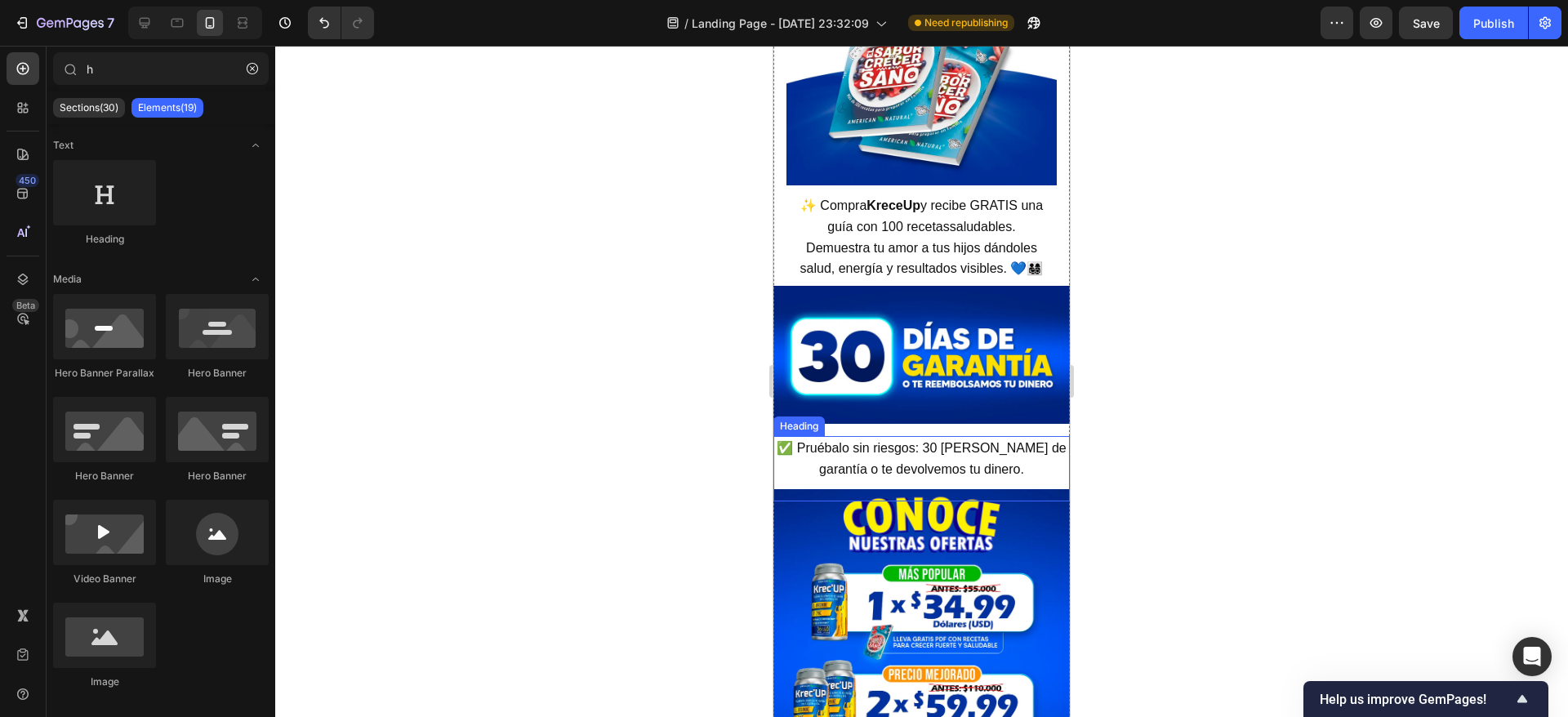
click at [933, 436] on h2 "✅ Pruébalo sin riesgos: 30 días de garantía o te devolvemos tu dinero." at bounding box center [921, 468] width 296 height 65
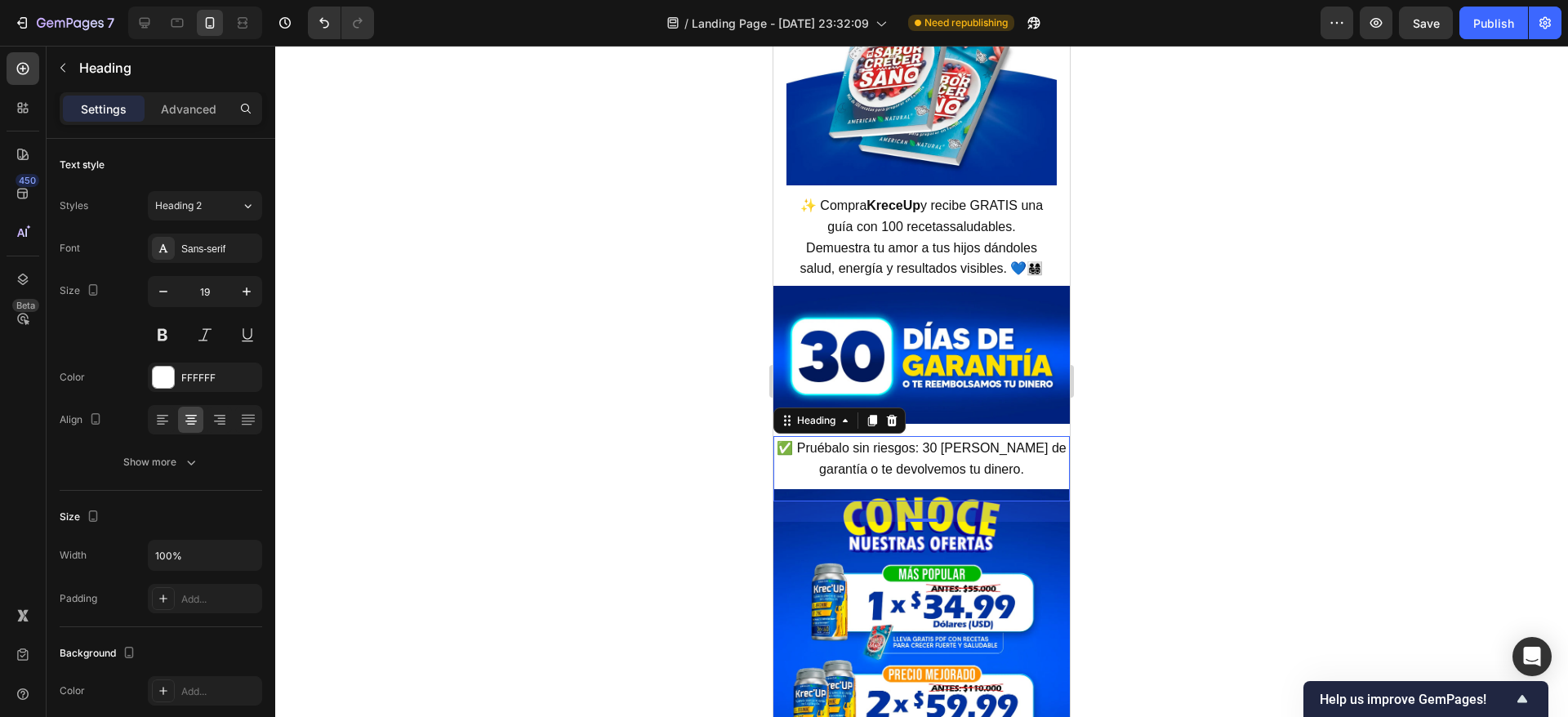
click at [192, 92] on div "Settings Advanced" at bounding box center [161, 108] width 202 height 33
click at [194, 111] on p "Advanced" at bounding box center [188, 109] width 55 height 17
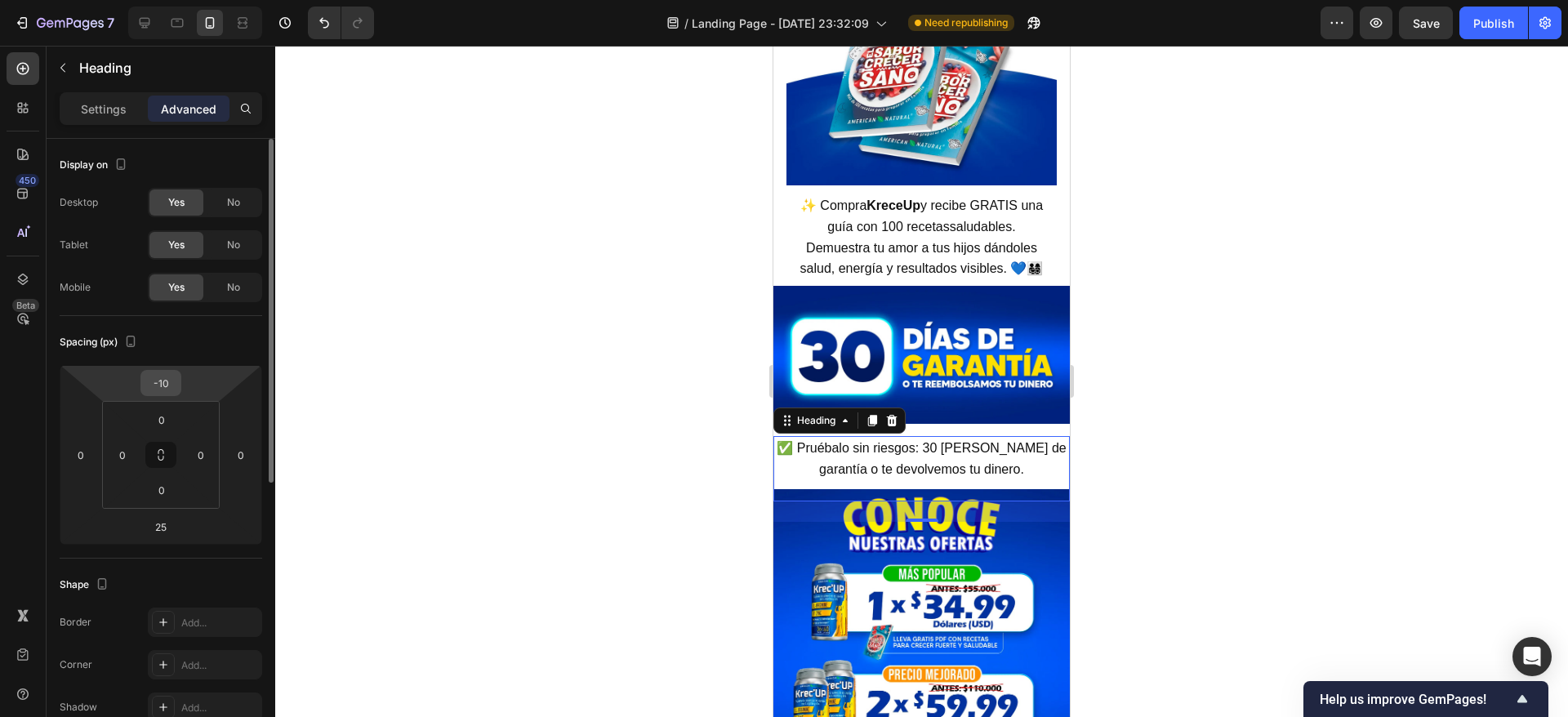
click at [164, 386] on input "-10" at bounding box center [161, 383] width 33 height 24
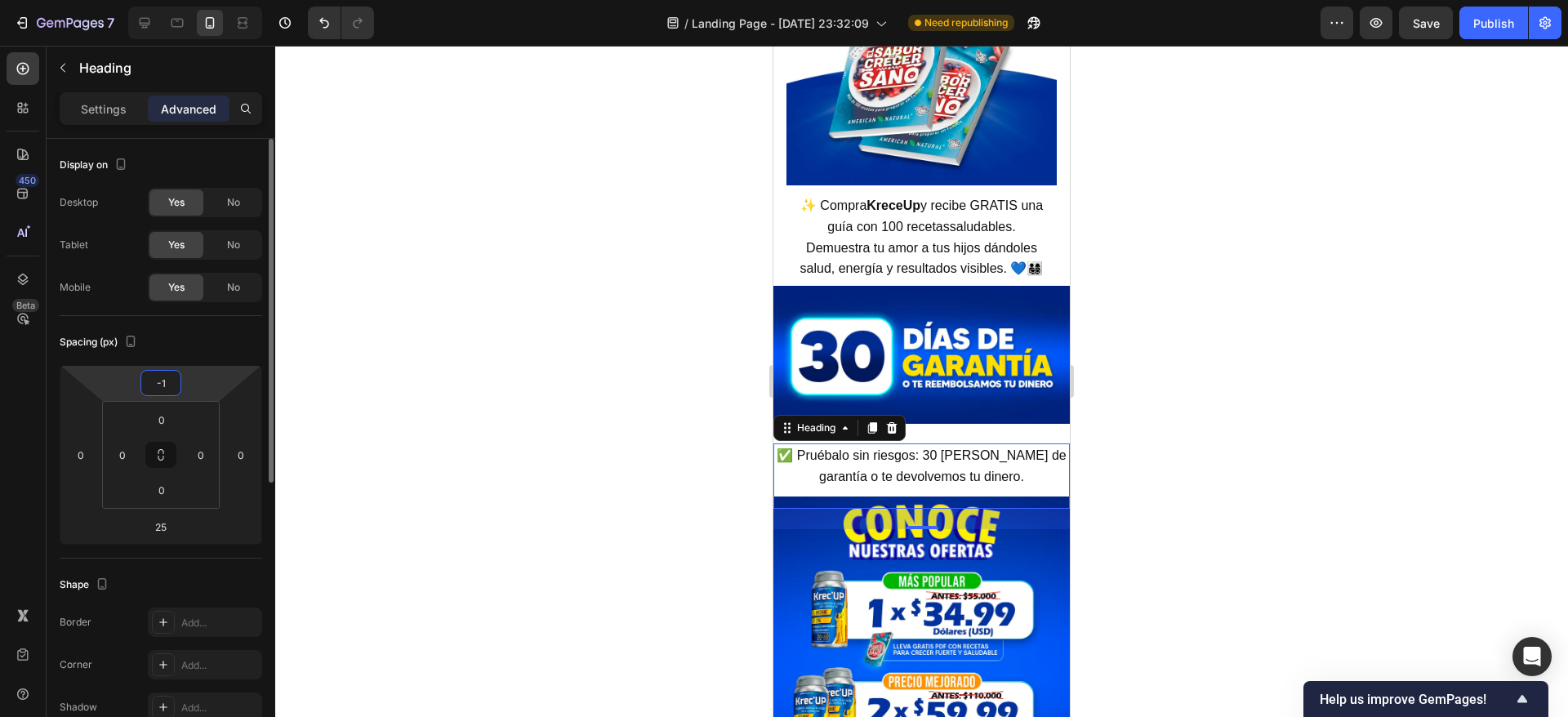
type input "-15"
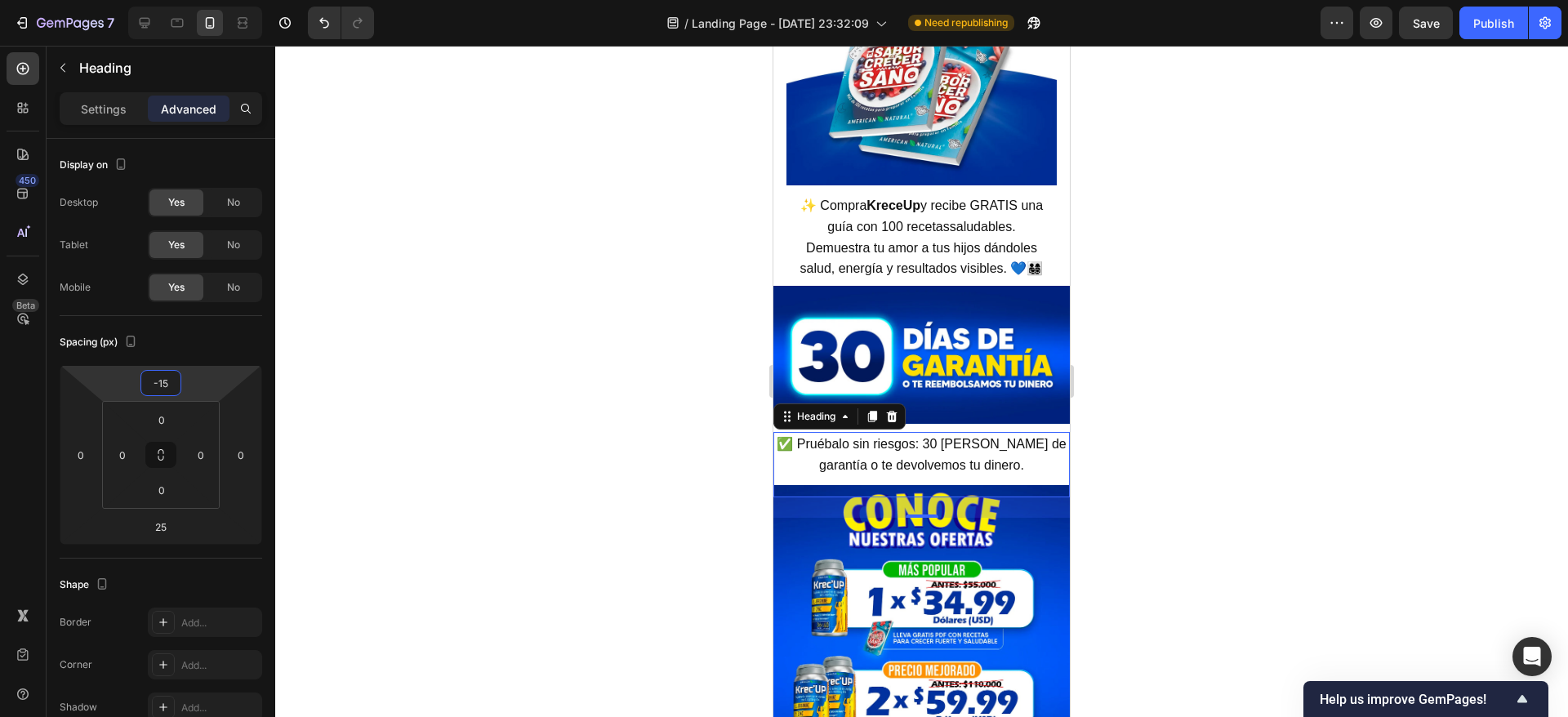
click at [1329, 430] on div at bounding box center [921, 381] width 1292 height 672
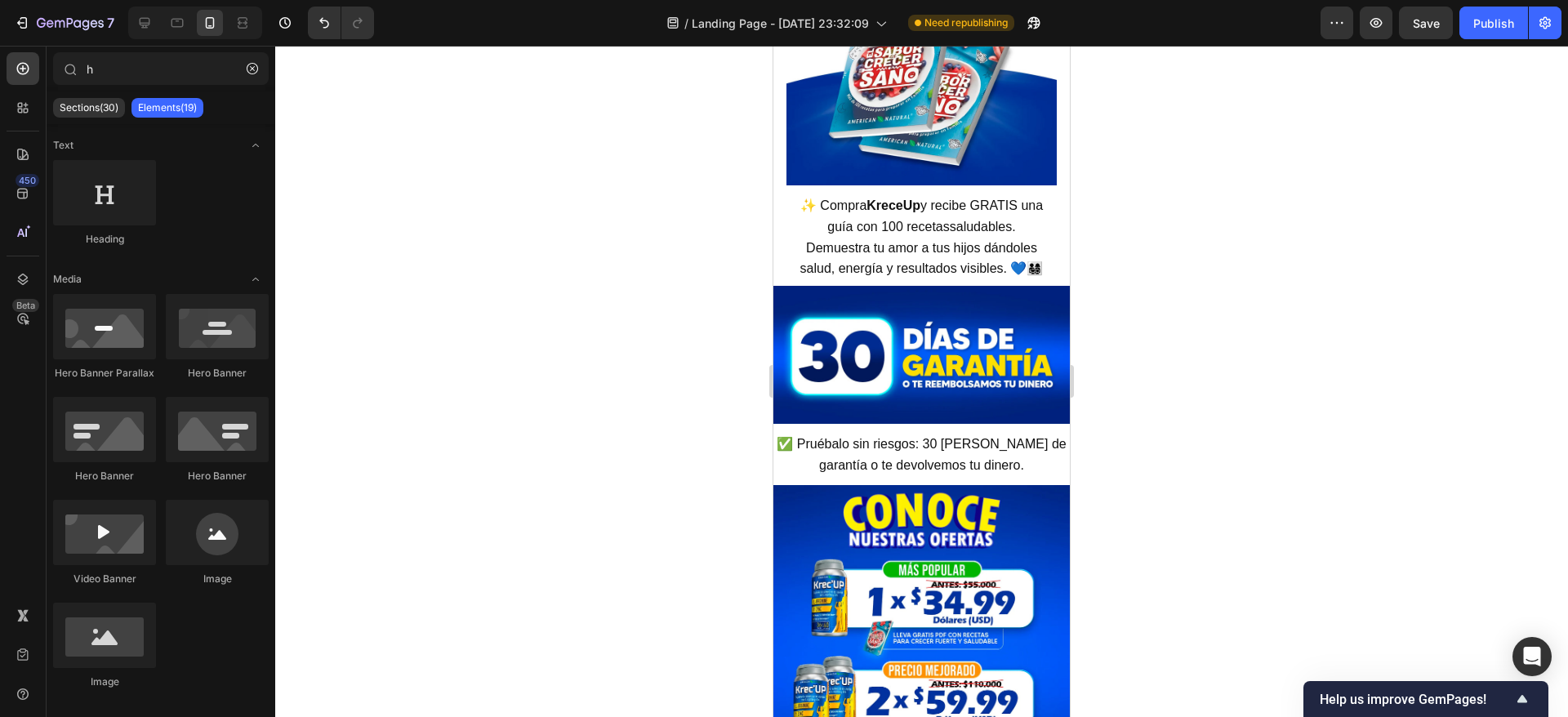
click at [1329, 430] on div at bounding box center [921, 381] width 1292 height 672
click at [962, 503] on img at bounding box center [921, 684] width 296 height 398
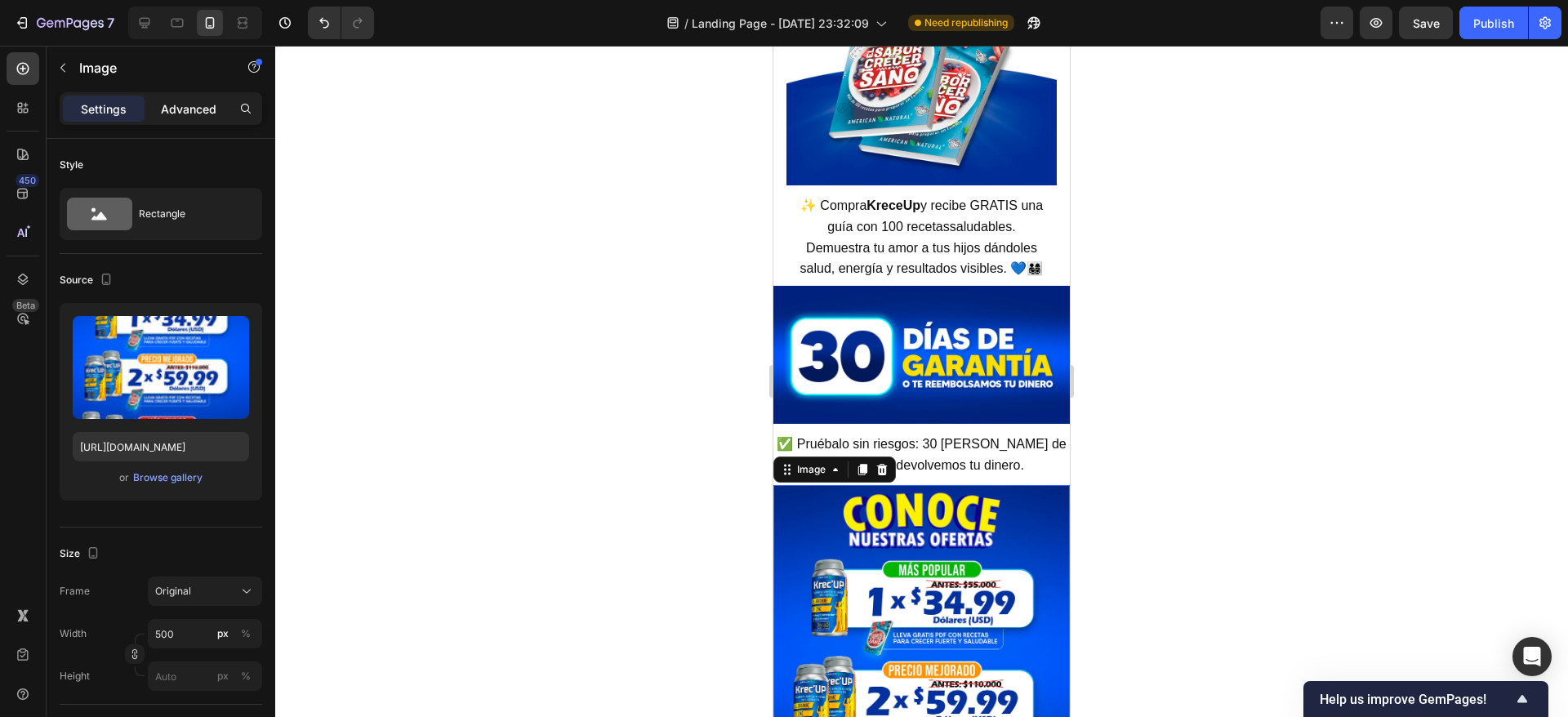
click at [204, 102] on p "Advanced" at bounding box center [188, 109] width 55 height 17
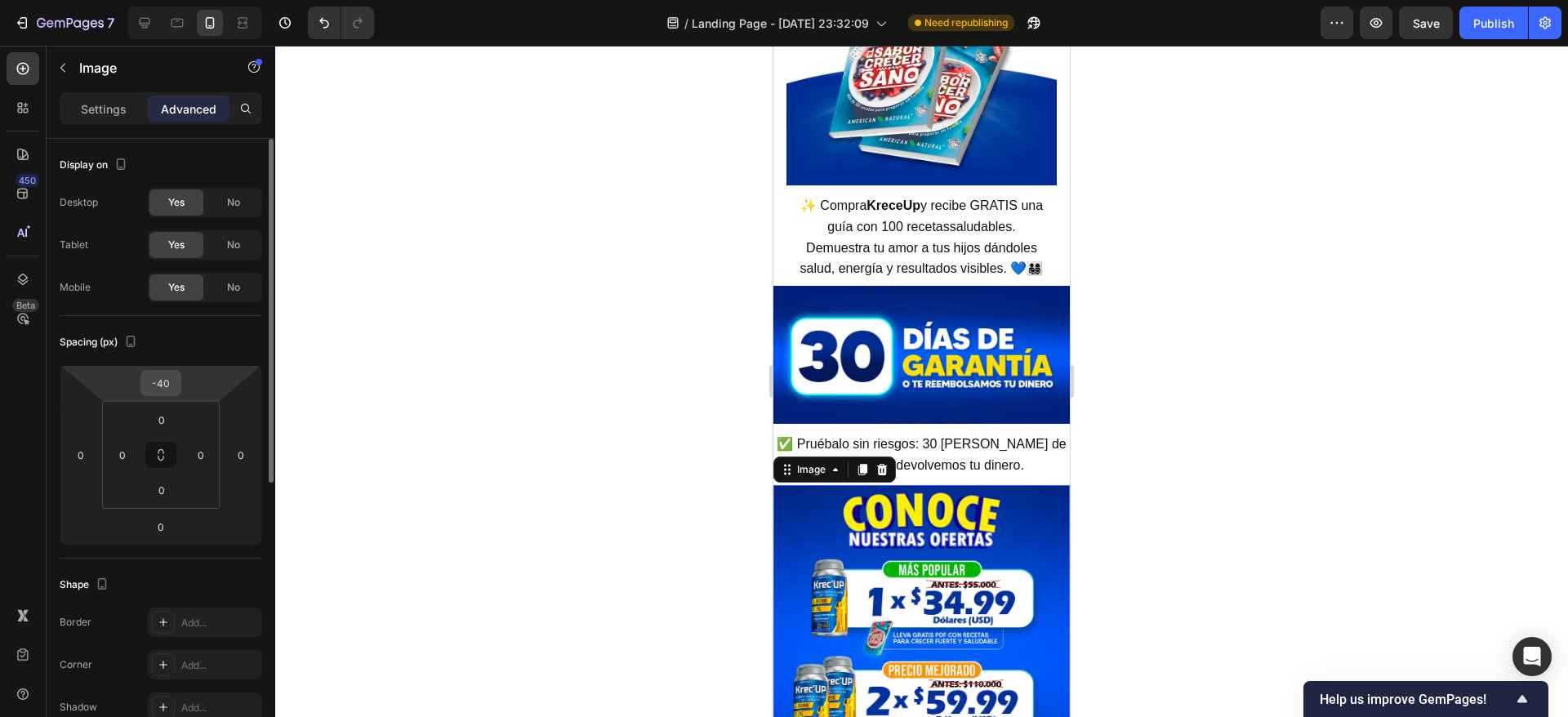
click at [166, 385] on input "-40" at bounding box center [161, 383] width 33 height 24
click at [161, 385] on input "-40" at bounding box center [161, 383] width 33 height 24
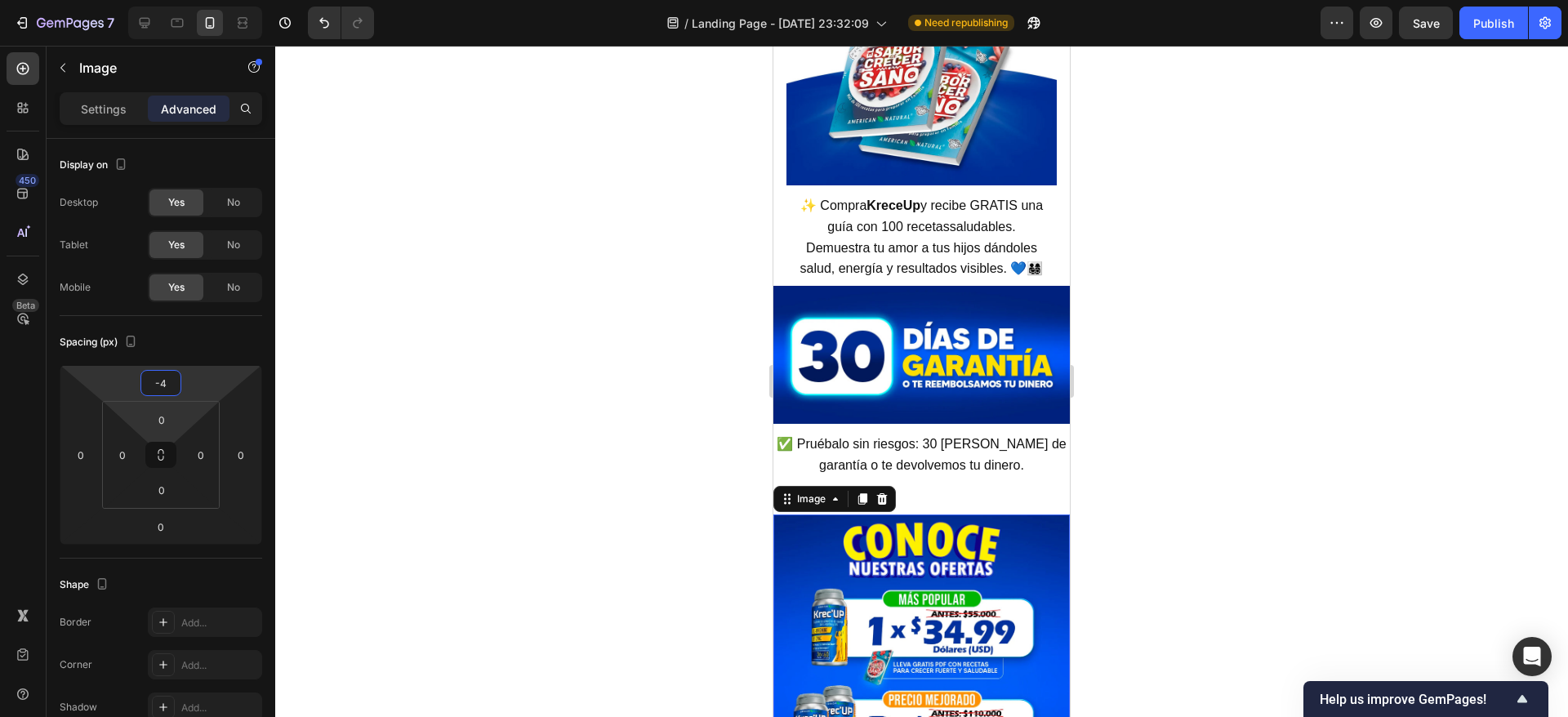
type input "-45"
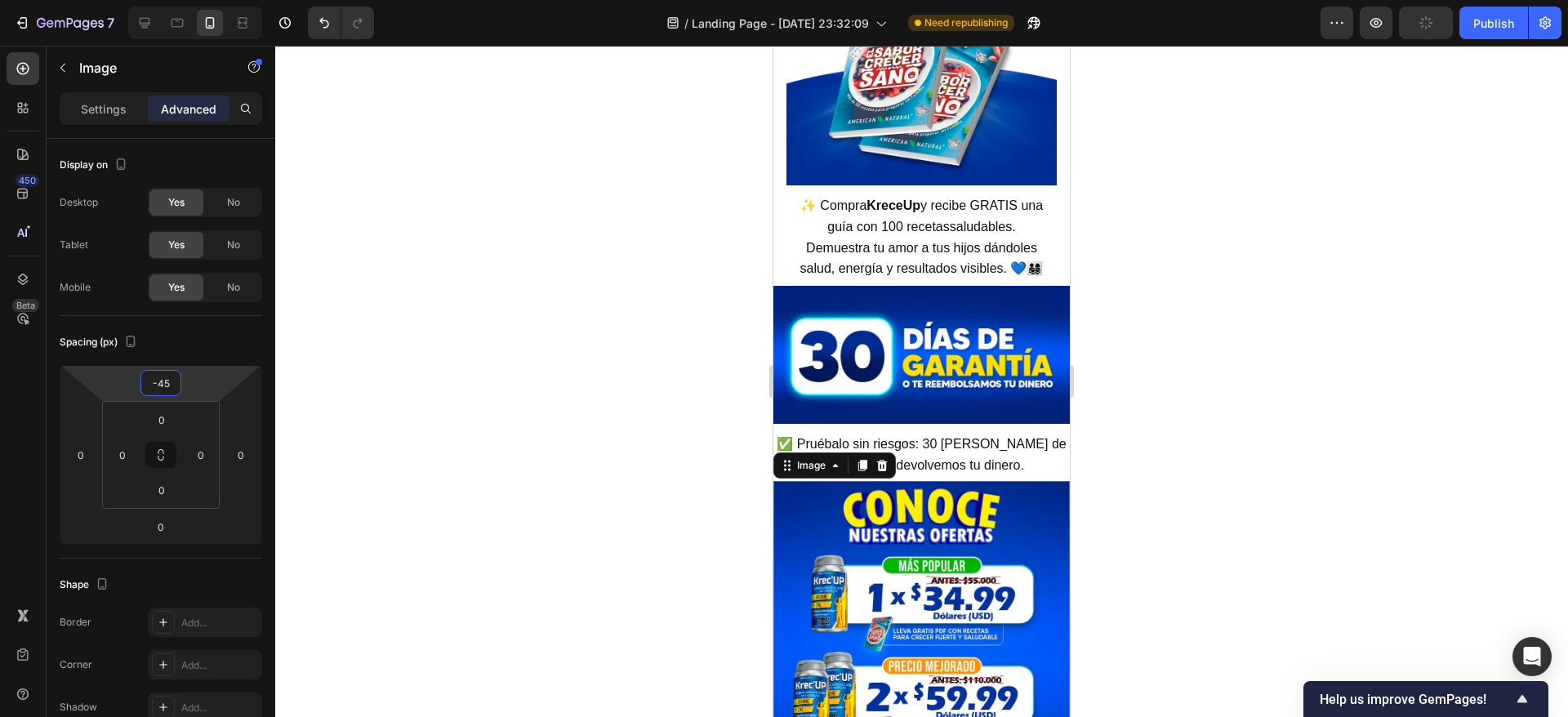
click at [1222, 287] on div at bounding box center [921, 381] width 1292 height 672
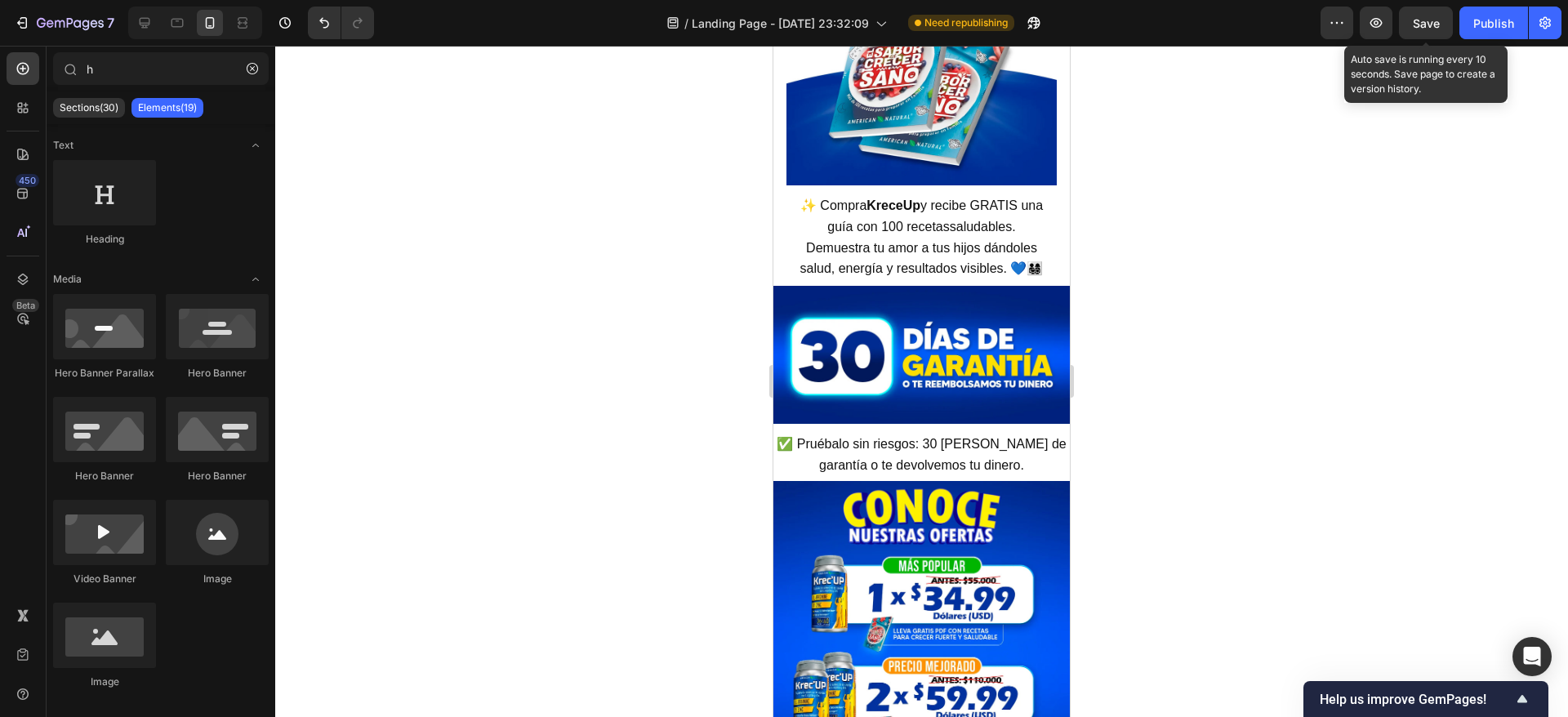
click at [1420, 31] on button "Save" at bounding box center [1425, 22] width 54 height 33
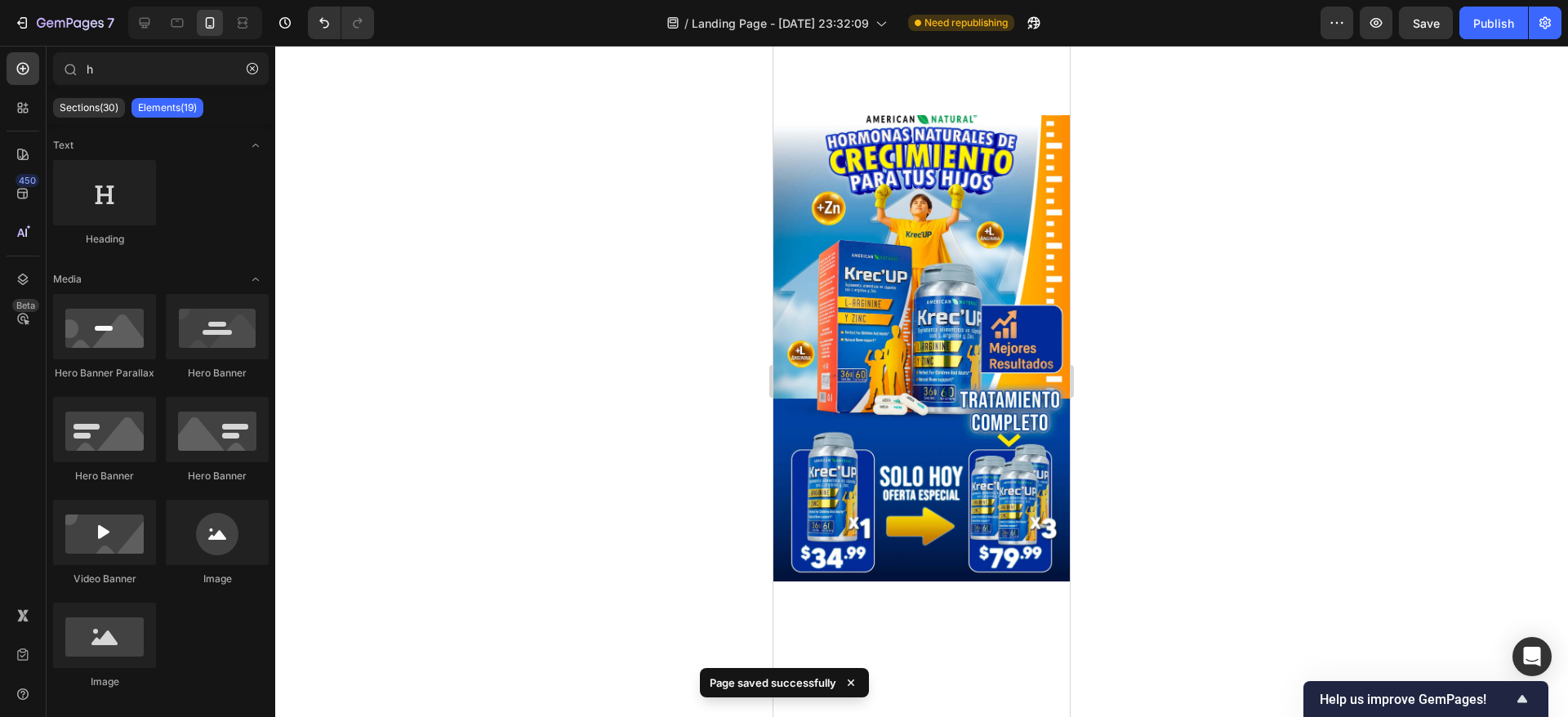
scroll to position [0, 0]
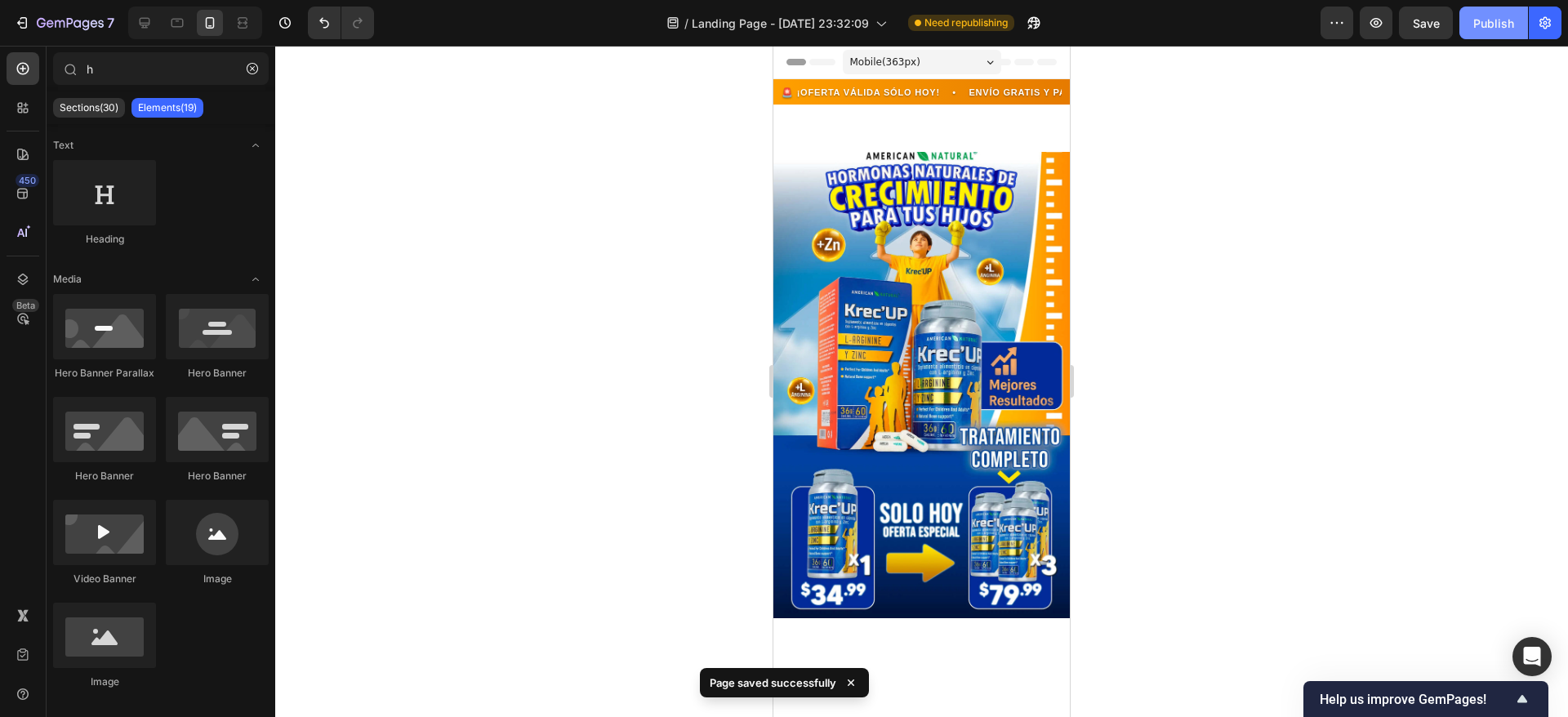
click at [1491, 6] on button "Publish" at bounding box center [1493, 22] width 69 height 33
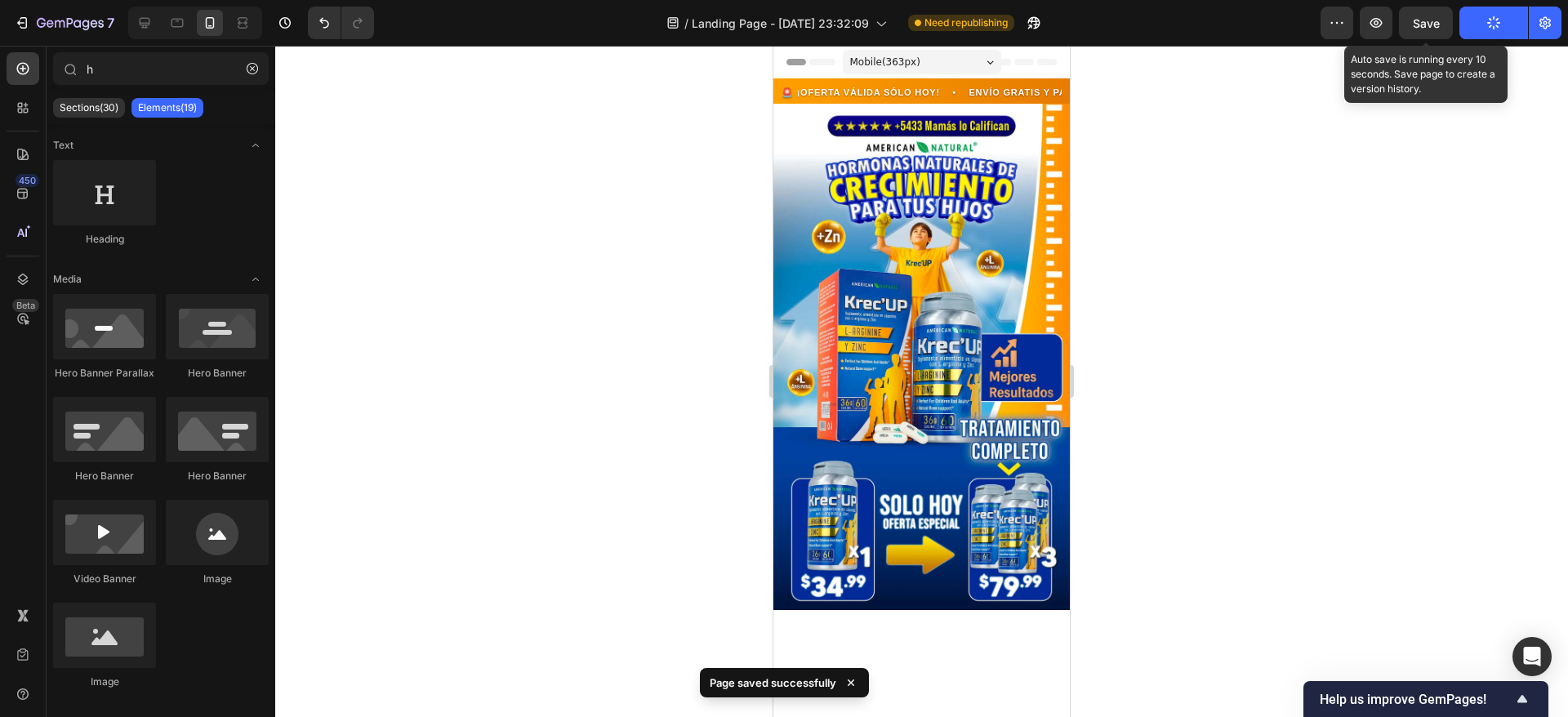
click at [1427, 20] on span "Save" at bounding box center [1426, 23] width 27 height 14
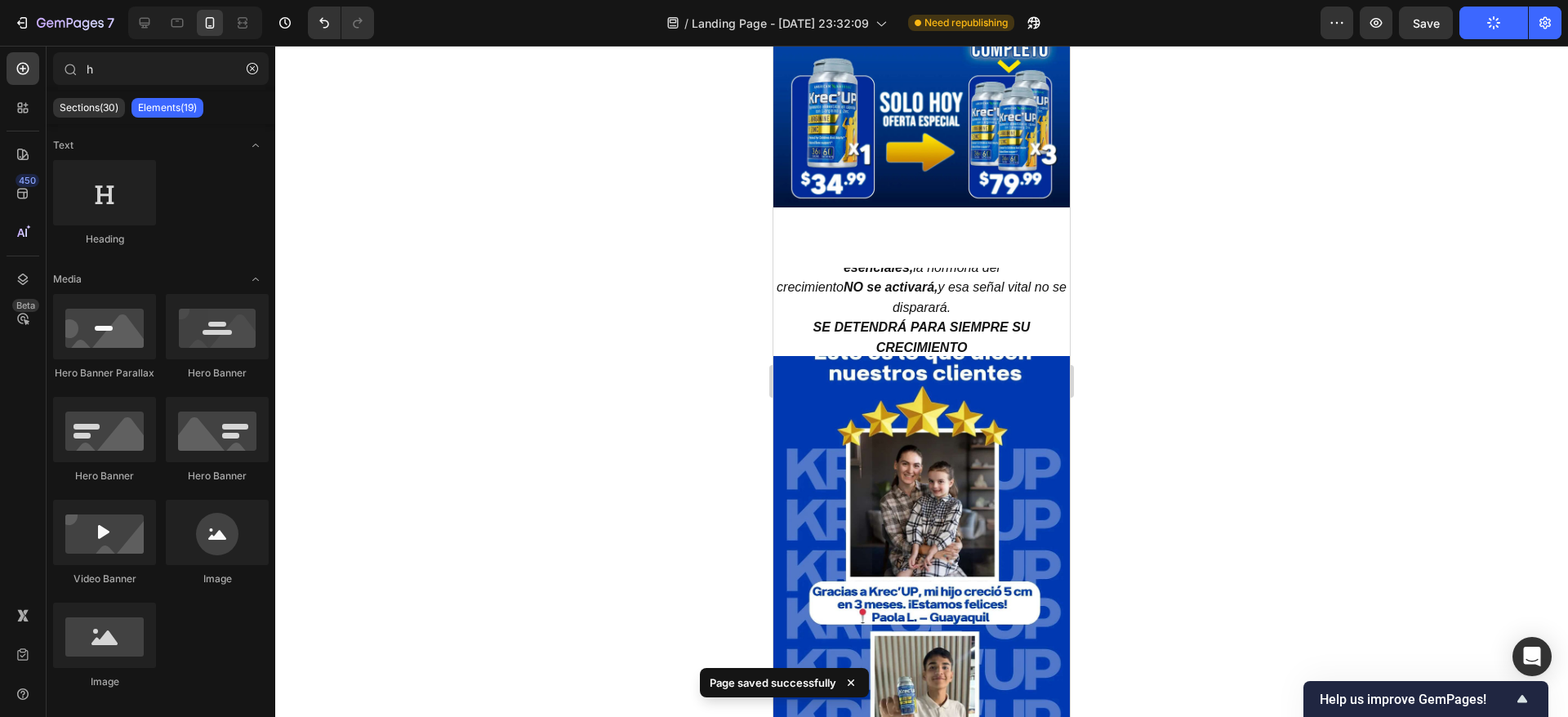
scroll to position [294, 0]
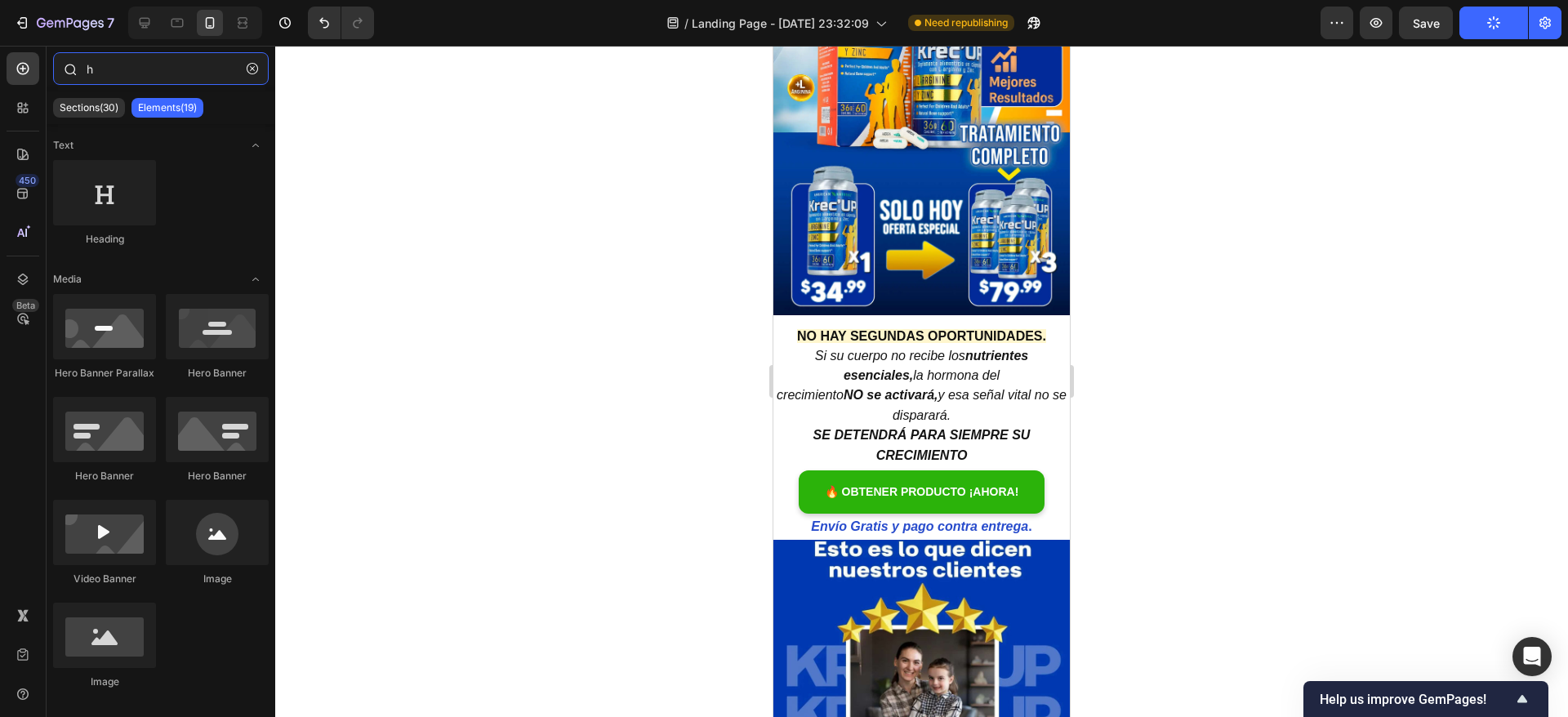
click at [113, 70] on input "h" at bounding box center [161, 69] width 216 height 33
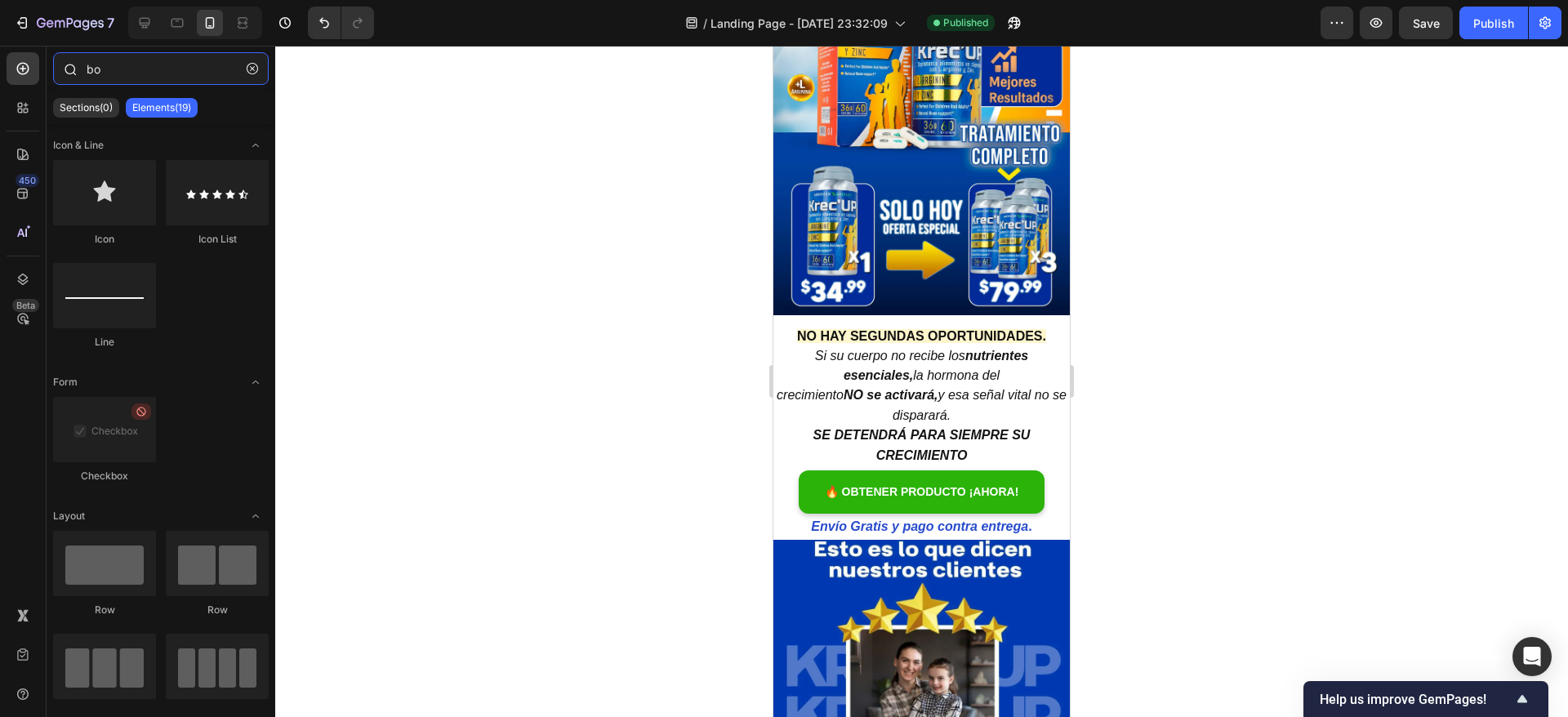
type input "b"
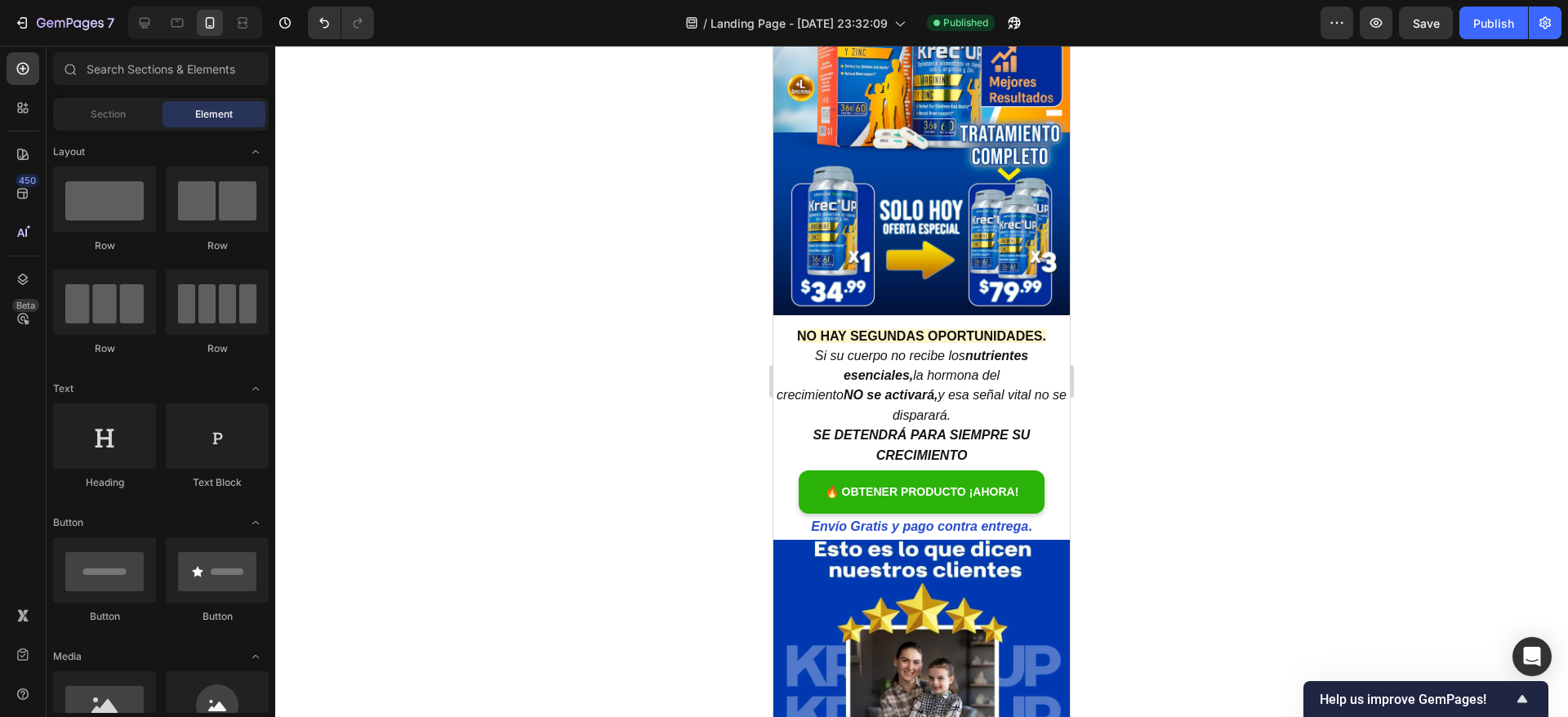
click at [1349, 238] on div at bounding box center [921, 381] width 1292 height 672
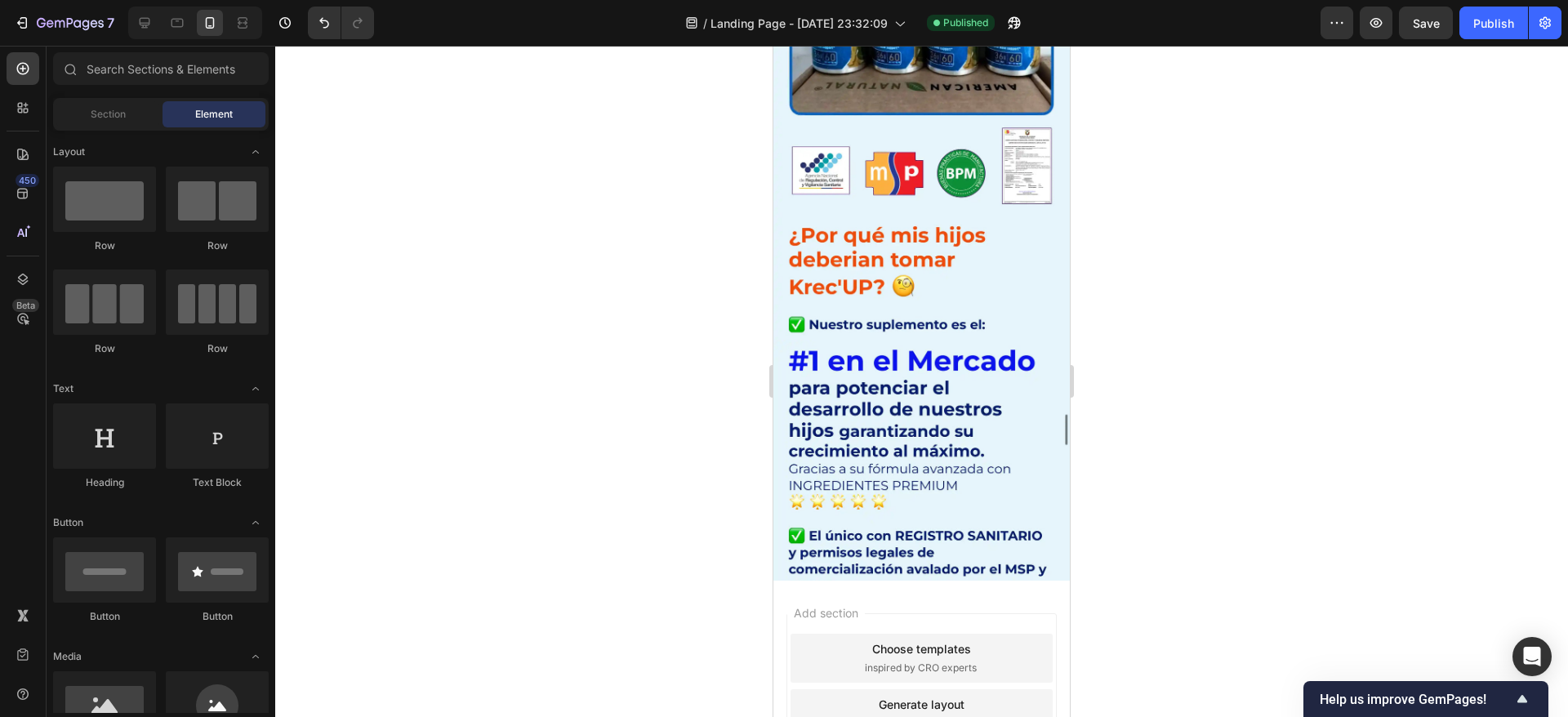
scroll to position [8151, 0]
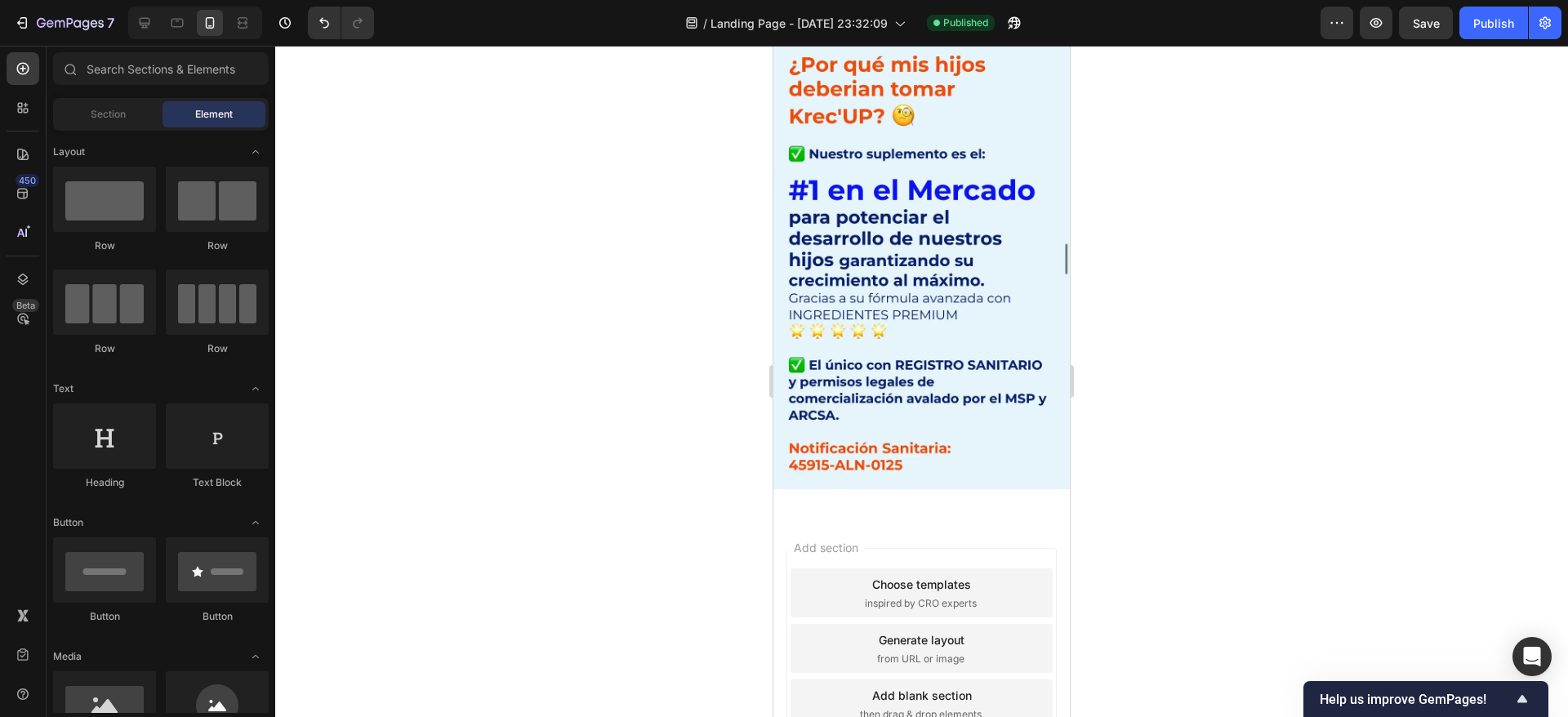
click at [946, 707] on span "then drag & drop elements" at bounding box center [920, 714] width 121 height 14
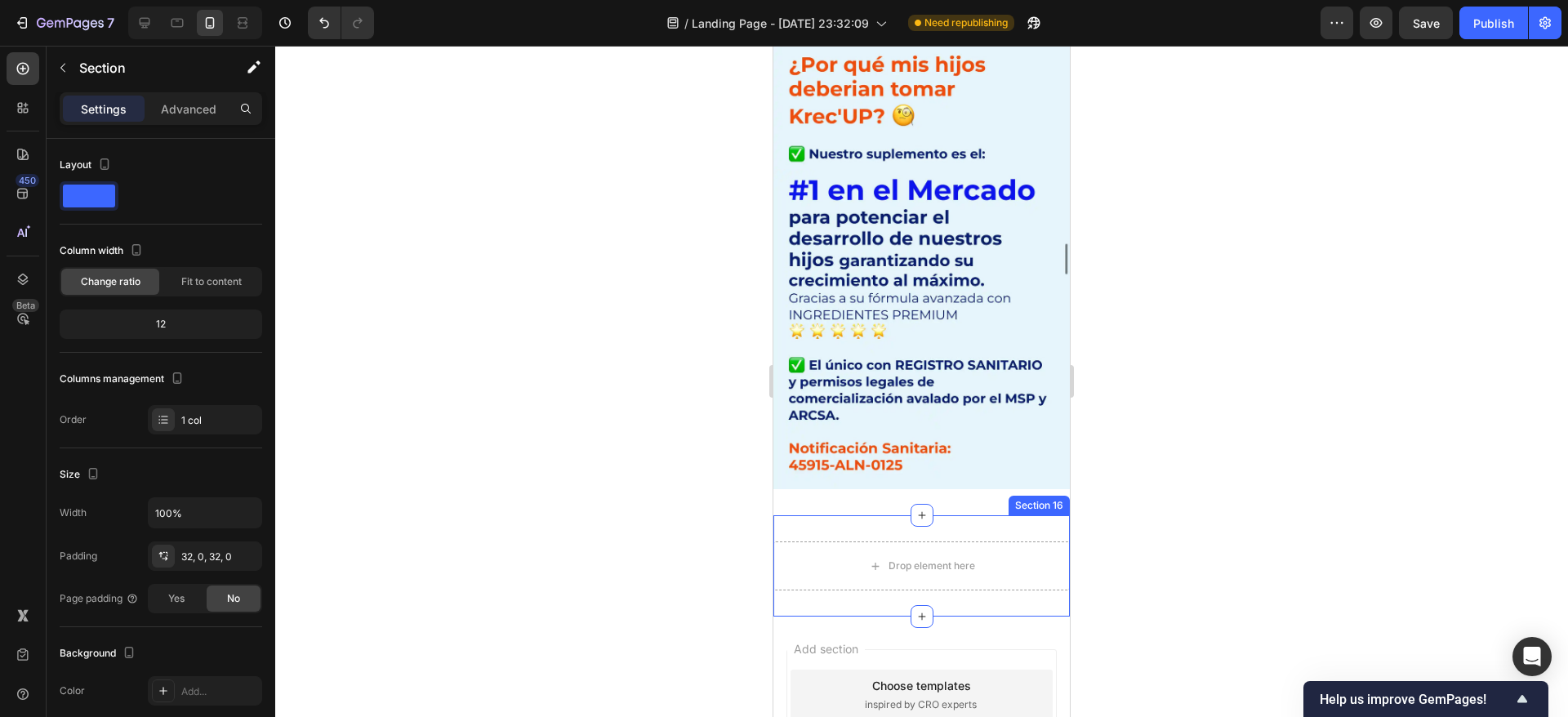
click at [990, 515] on div "Drop element here Section 16" at bounding box center [921, 566] width 296 height 102
click at [780, 492] on div "Section 16" at bounding box center [787, 499] width 54 height 14
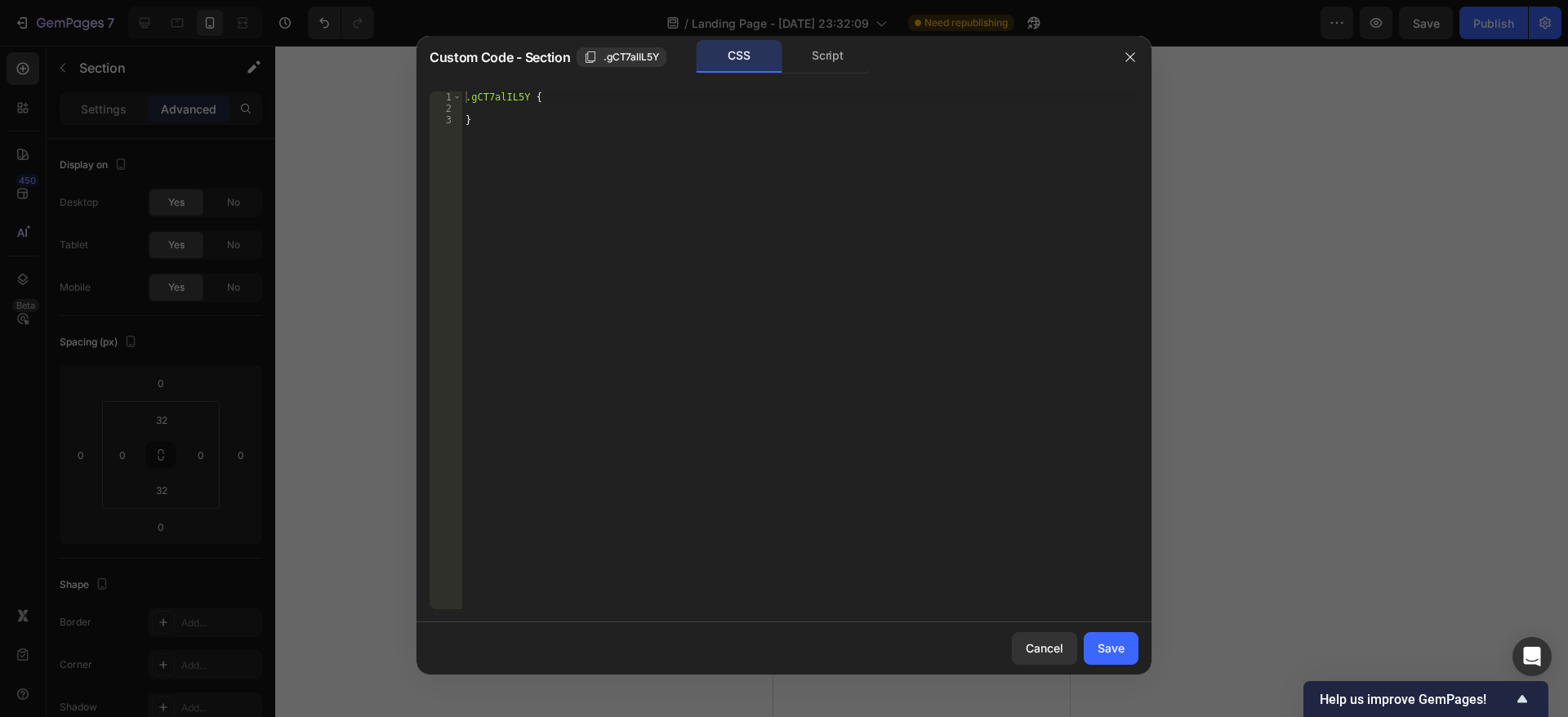
scroll to position [8151, 0]
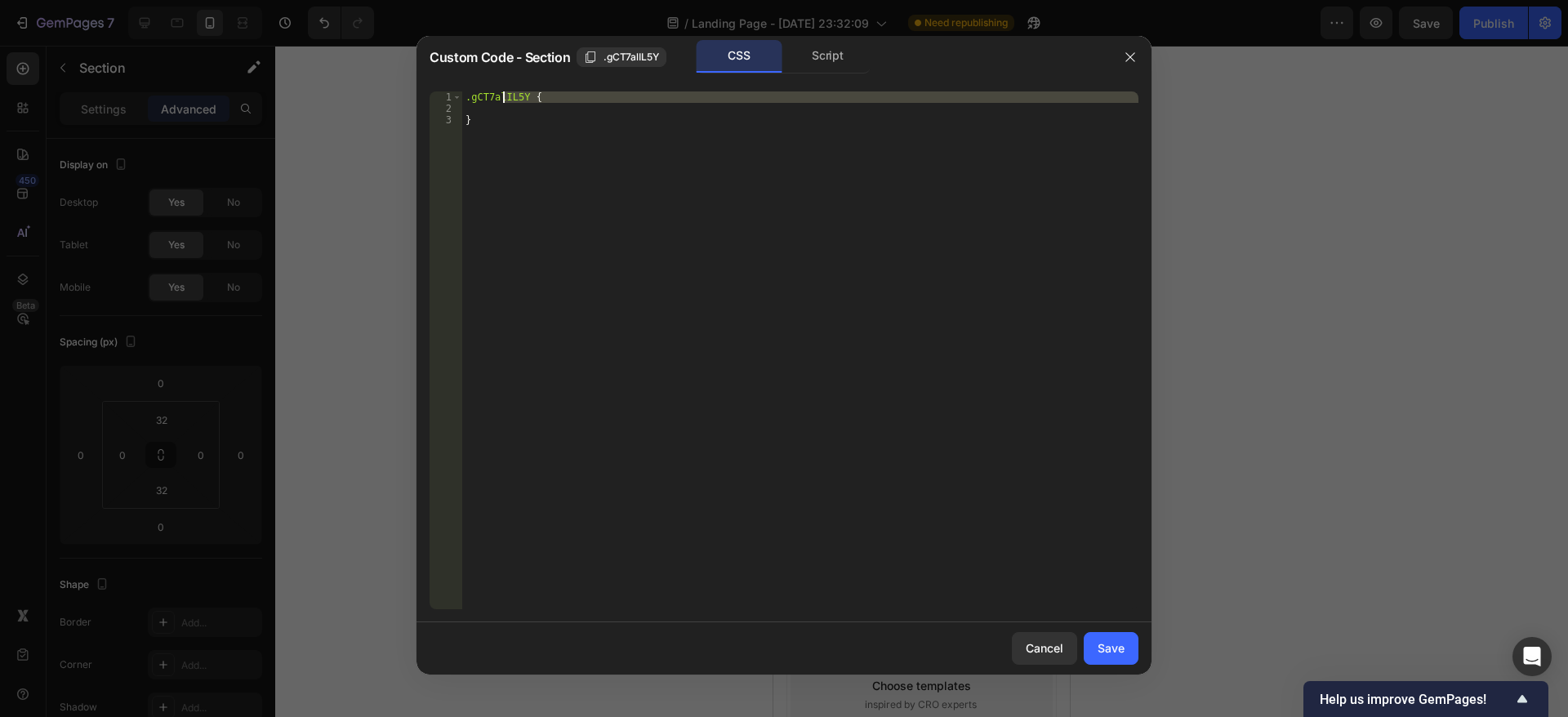
drag, startPoint x: 468, startPoint y: 103, endPoint x: 503, endPoint y: 100, distance: 35.1
click at [503, 100] on div ".gCT7alIL5Y { }" at bounding box center [800, 362] width 676 height 540
click at [521, 95] on div ".gCT7alIL5Y { }" at bounding box center [800, 350] width 676 height 517
type textarea ".gCT7alIL5Y {"
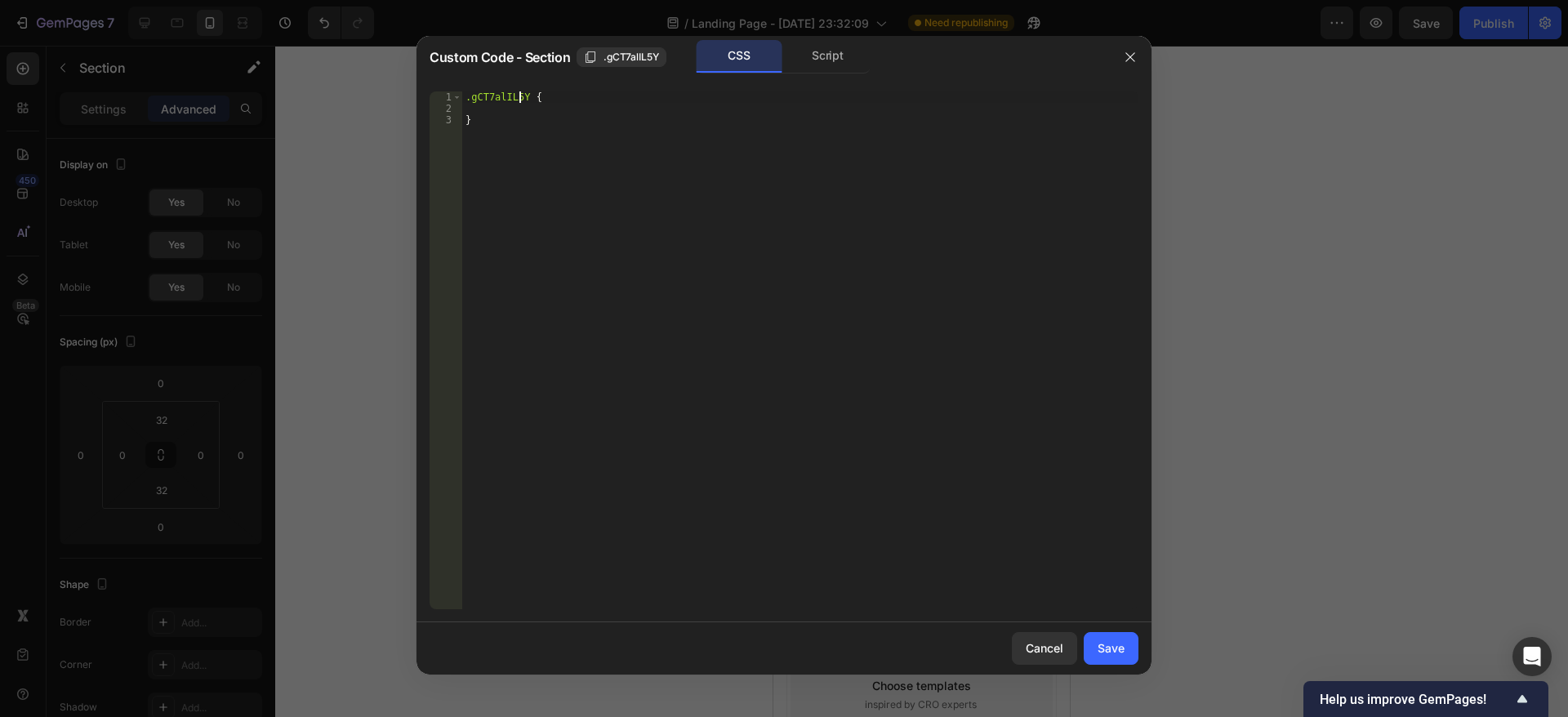
click at [524, 96] on div ".gCT7alIL5Y { }" at bounding box center [800, 362] width 676 height 540
drag, startPoint x: 524, startPoint y: 96, endPoint x: 472, endPoint y: 91, distance: 52.2
click at [472, 92] on div ".gCT7alIL5Y { }" at bounding box center [800, 362] width 676 height 540
click at [619, 47] on button ".gCT7alIL5Y" at bounding box center [621, 57] width 90 height 20
click at [1134, 57] on icon "button" at bounding box center [1130, 57] width 13 height 13
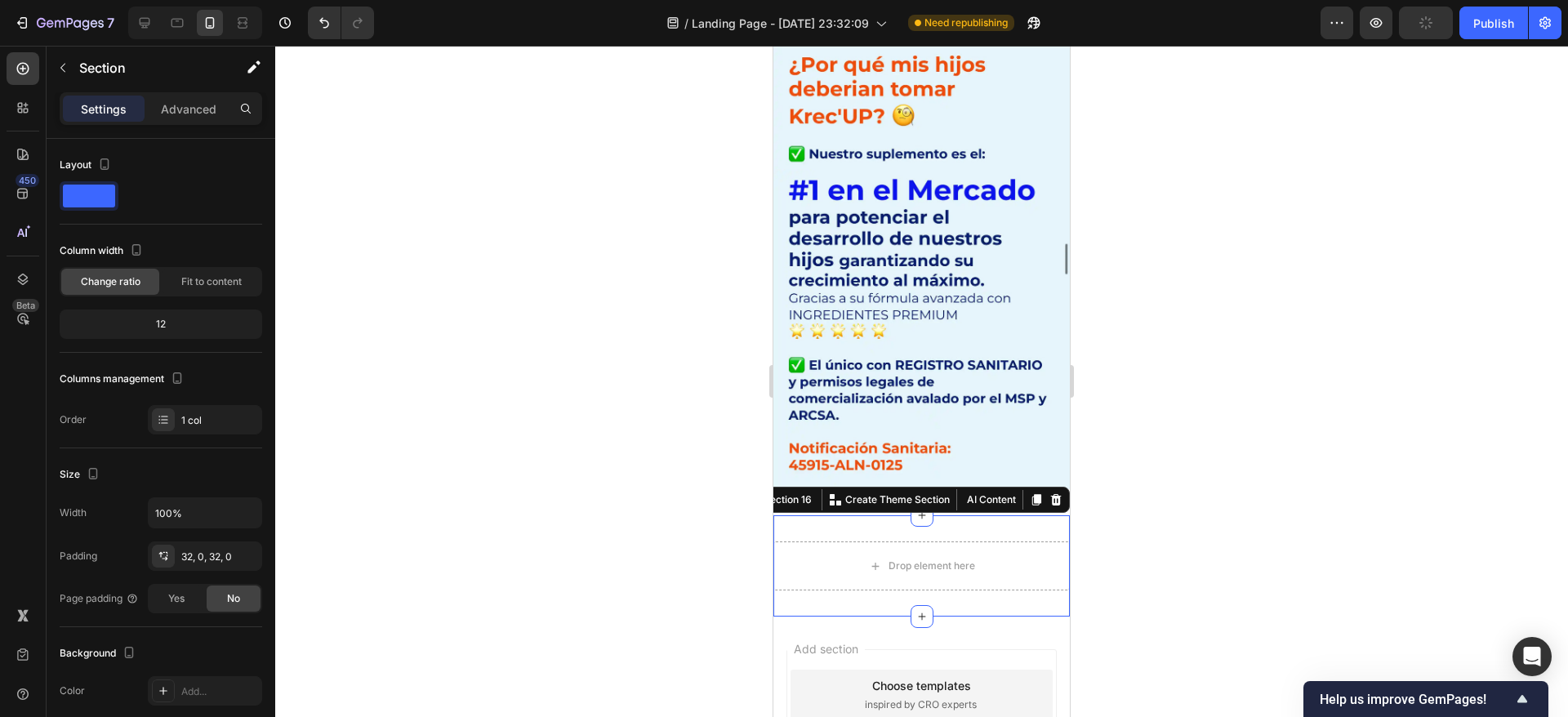
click at [1283, 374] on div at bounding box center [921, 381] width 1292 height 672
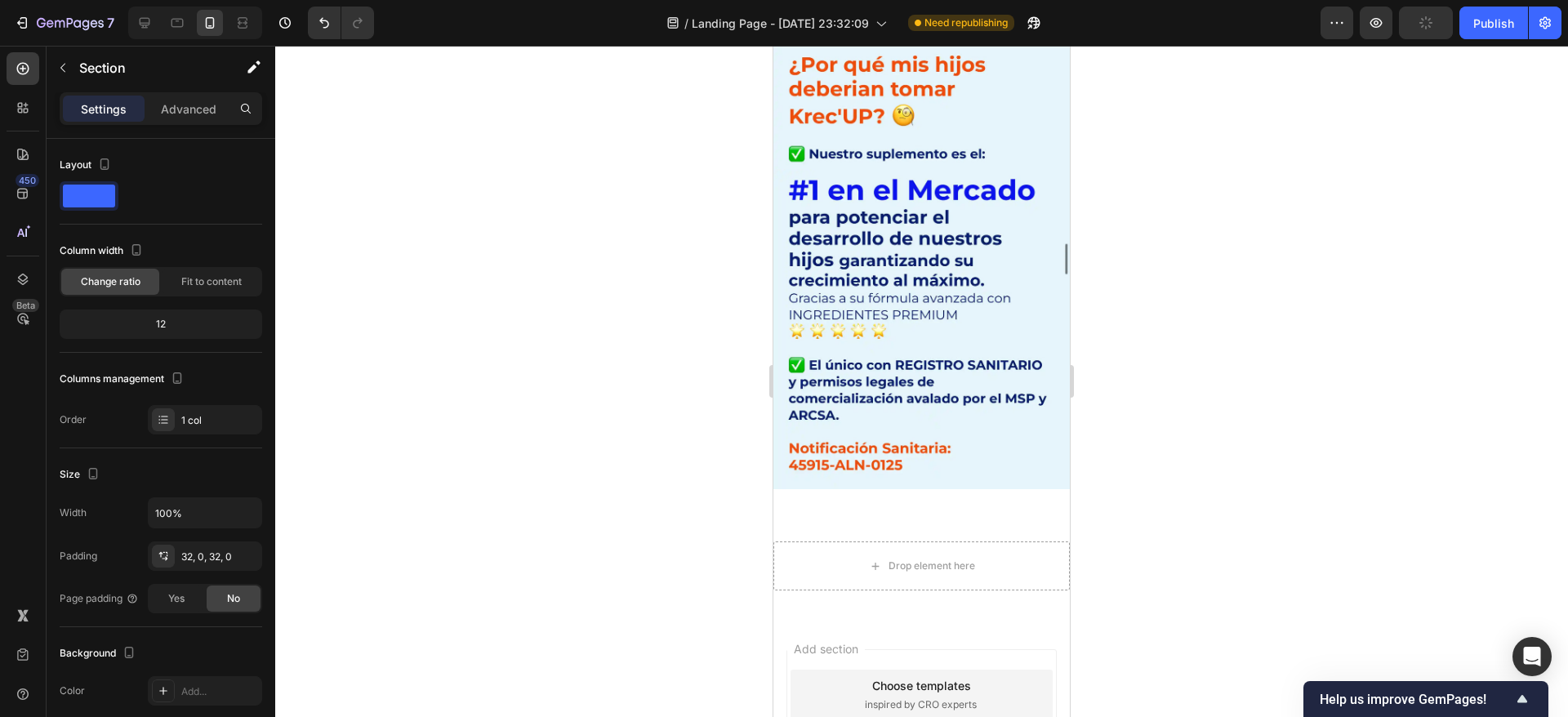
click at [1283, 374] on div at bounding box center [921, 381] width 1292 height 672
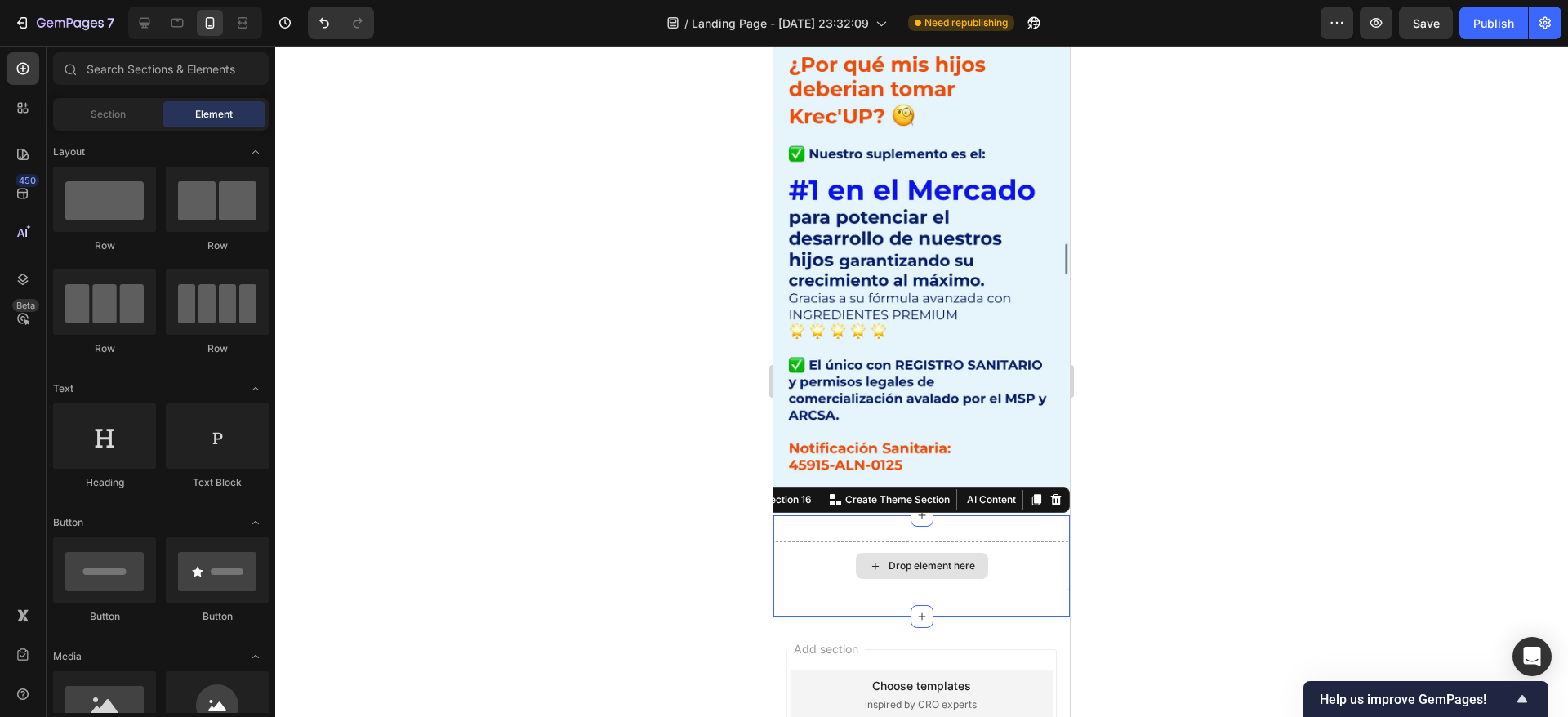
click at [818, 541] on div "Drop element here" at bounding box center [921, 565] width 296 height 49
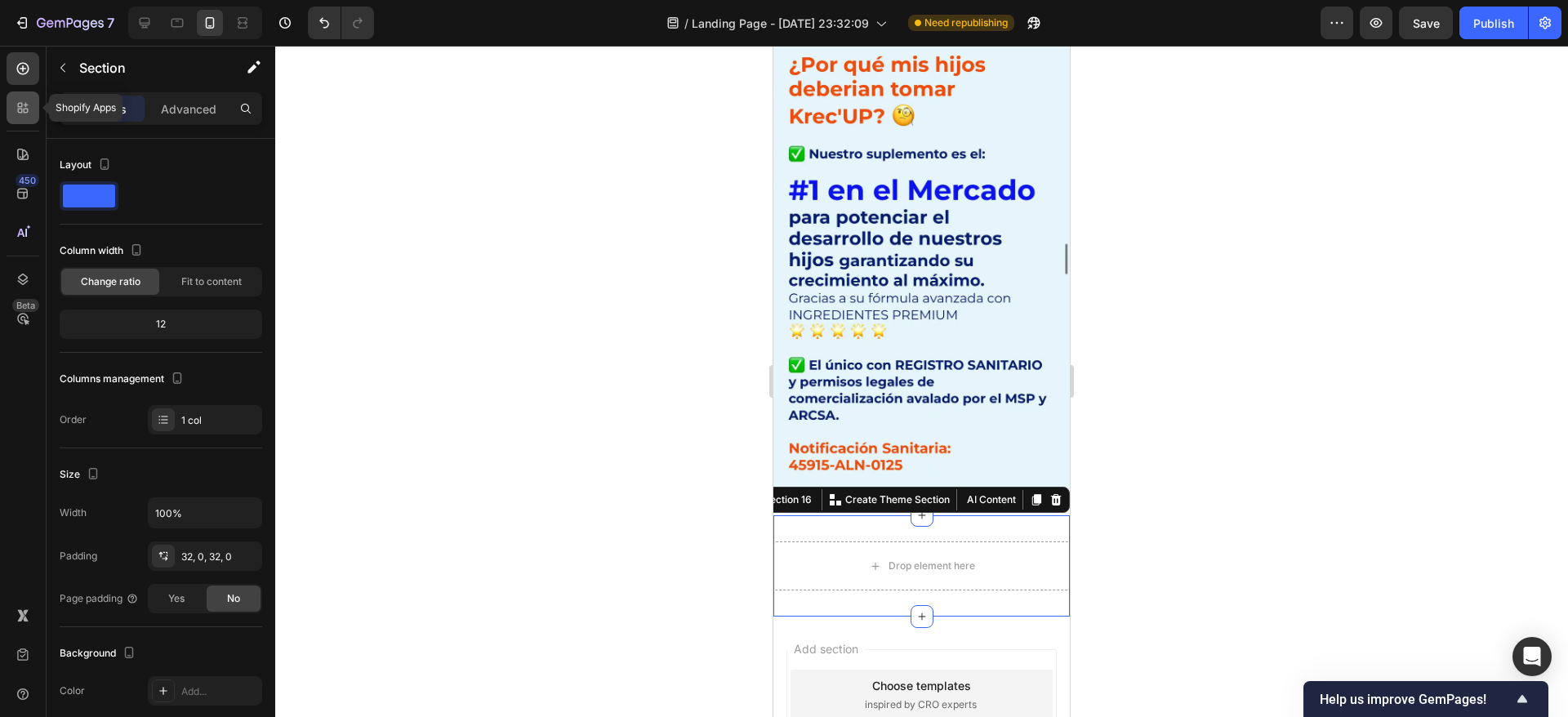
click at [24, 102] on icon at bounding box center [22, 108] width 16 height 16
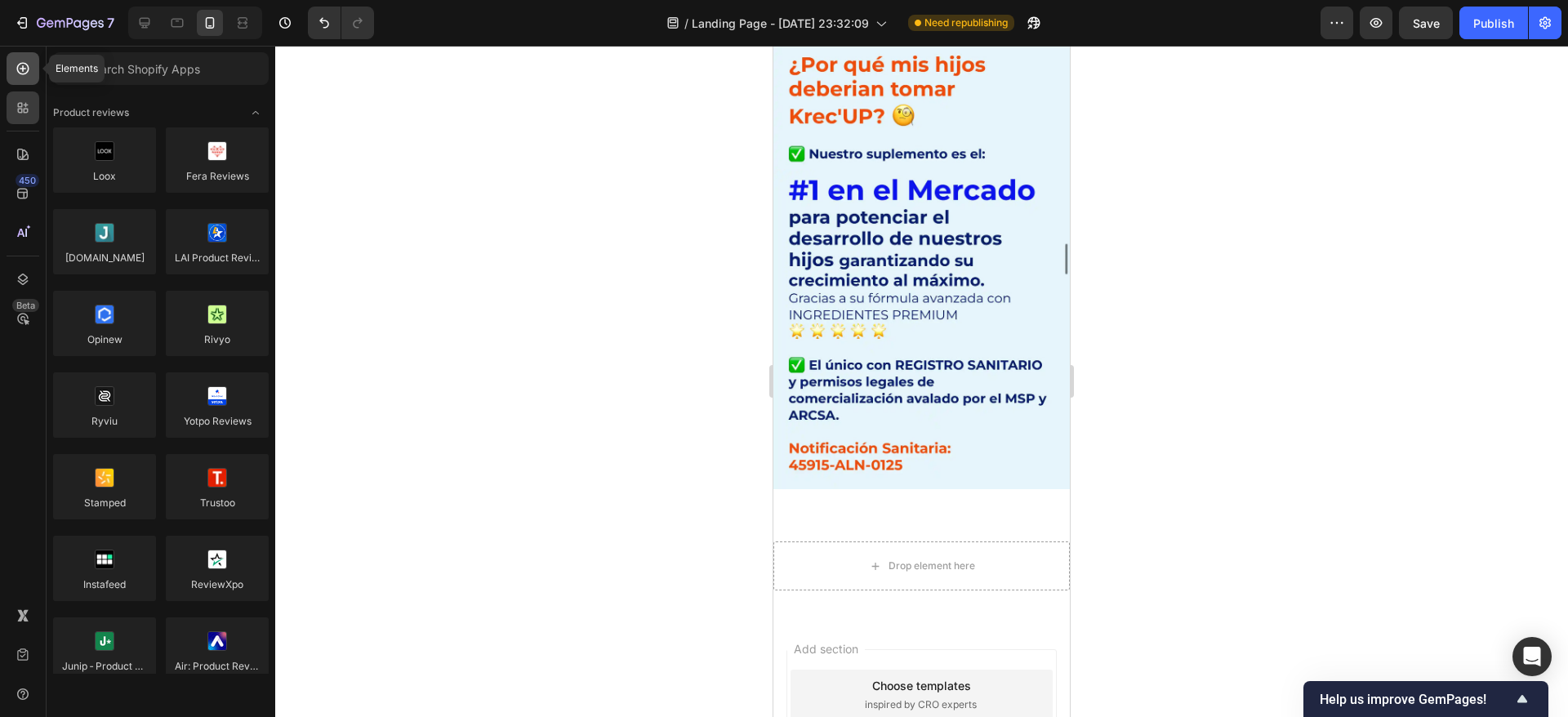
click at [21, 70] on icon at bounding box center [22, 69] width 16 height 16
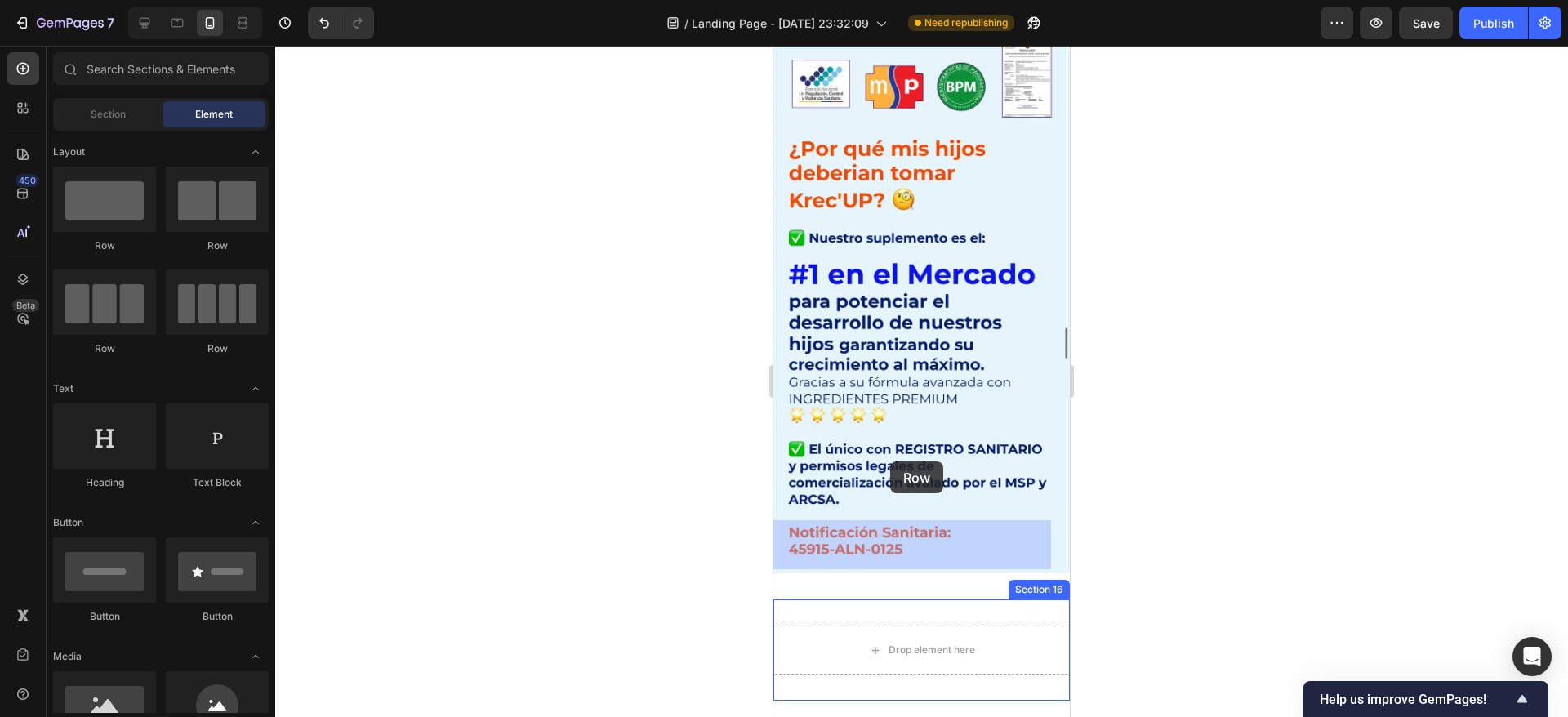
scroll to position [8029, 0]
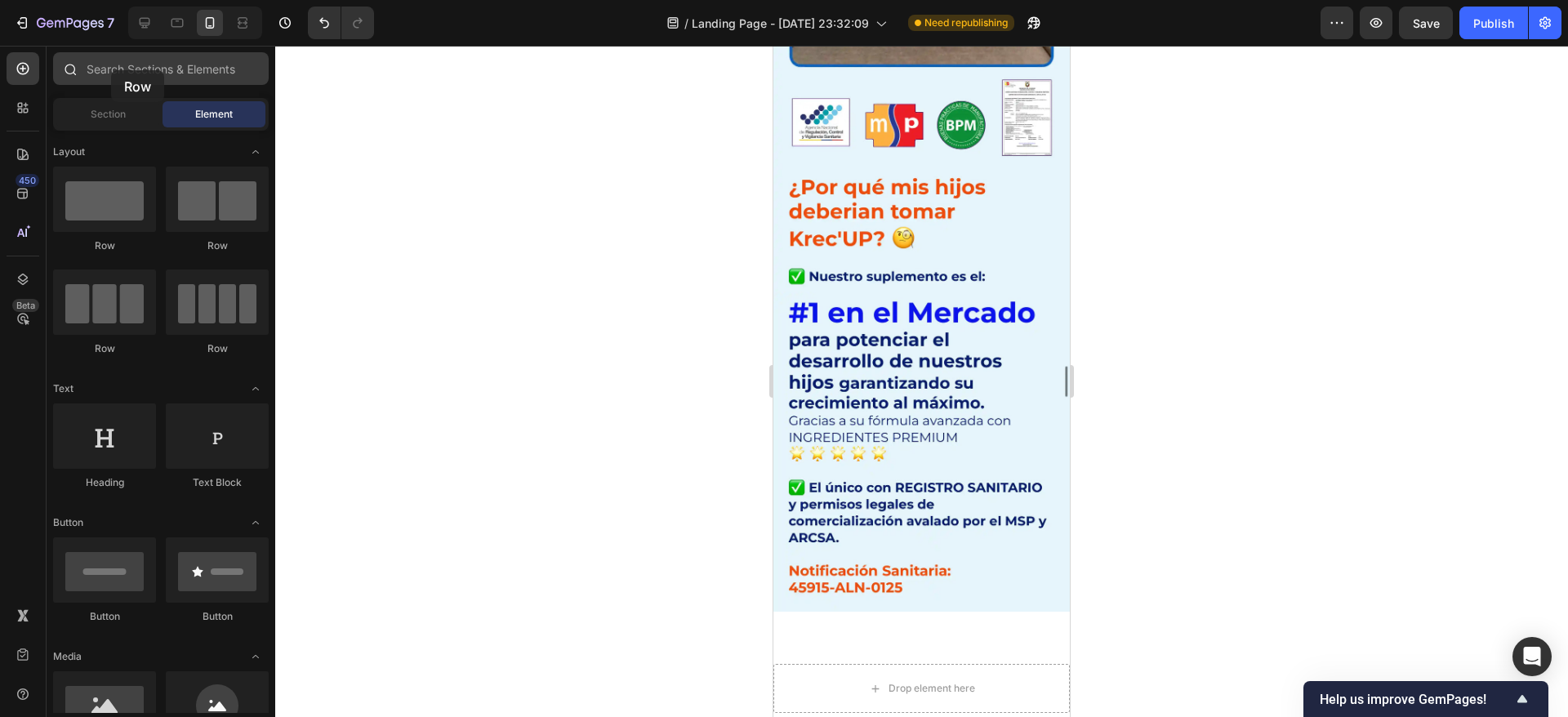
drag, startPoint x: 100, startPoint y: 203, endPoint x: 111, endPoint y: 70, distance: 133.5
click at [111, 70] on div "Sections(30) Elements(83) Section Element Hero Section Product Detail Brands Tr…" at bounding box center [161, 383] width 228 height 661
click at [31, 106] on div at bounding box center [22, 108] width 33 height 33
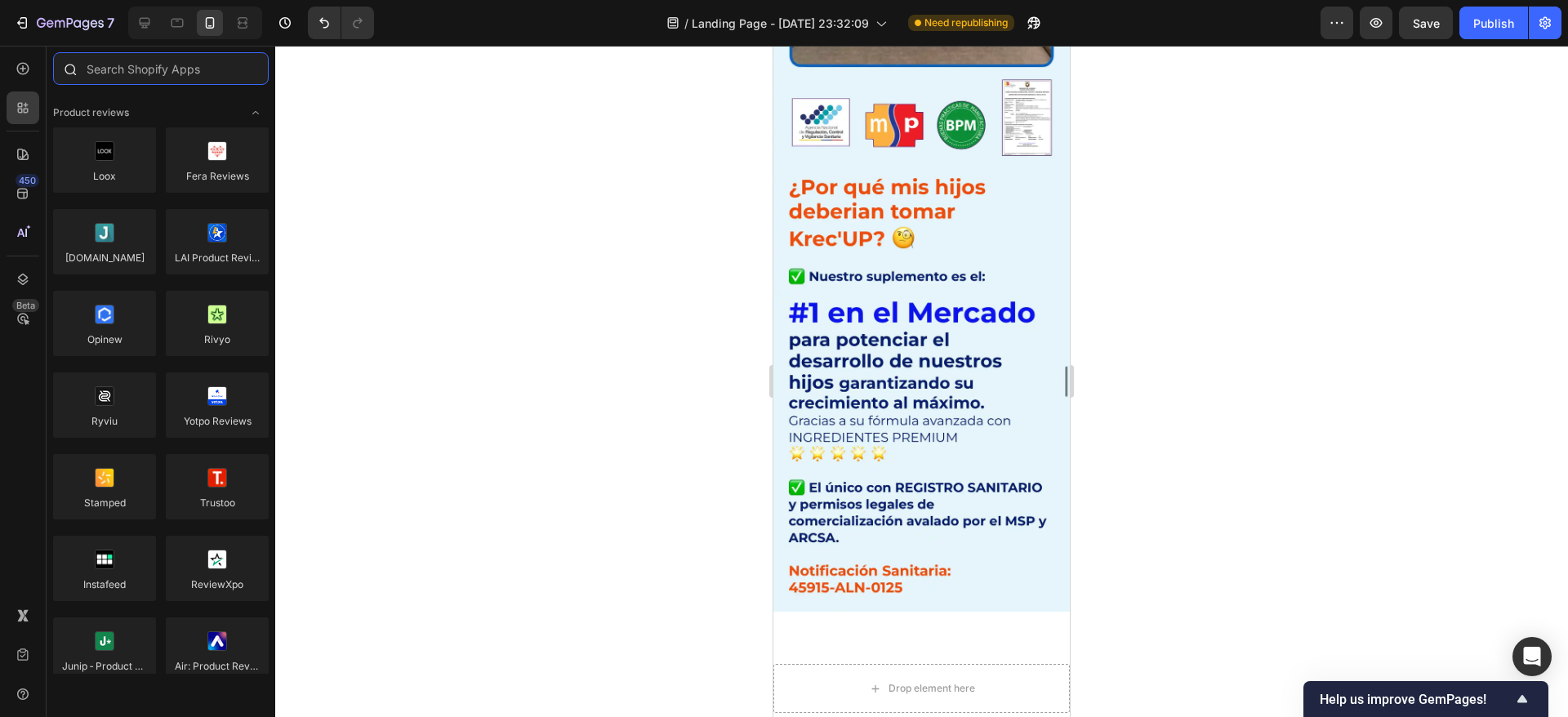
click at [123, 82] on input "text" at bounding box center [161, 69] width 216 height 33
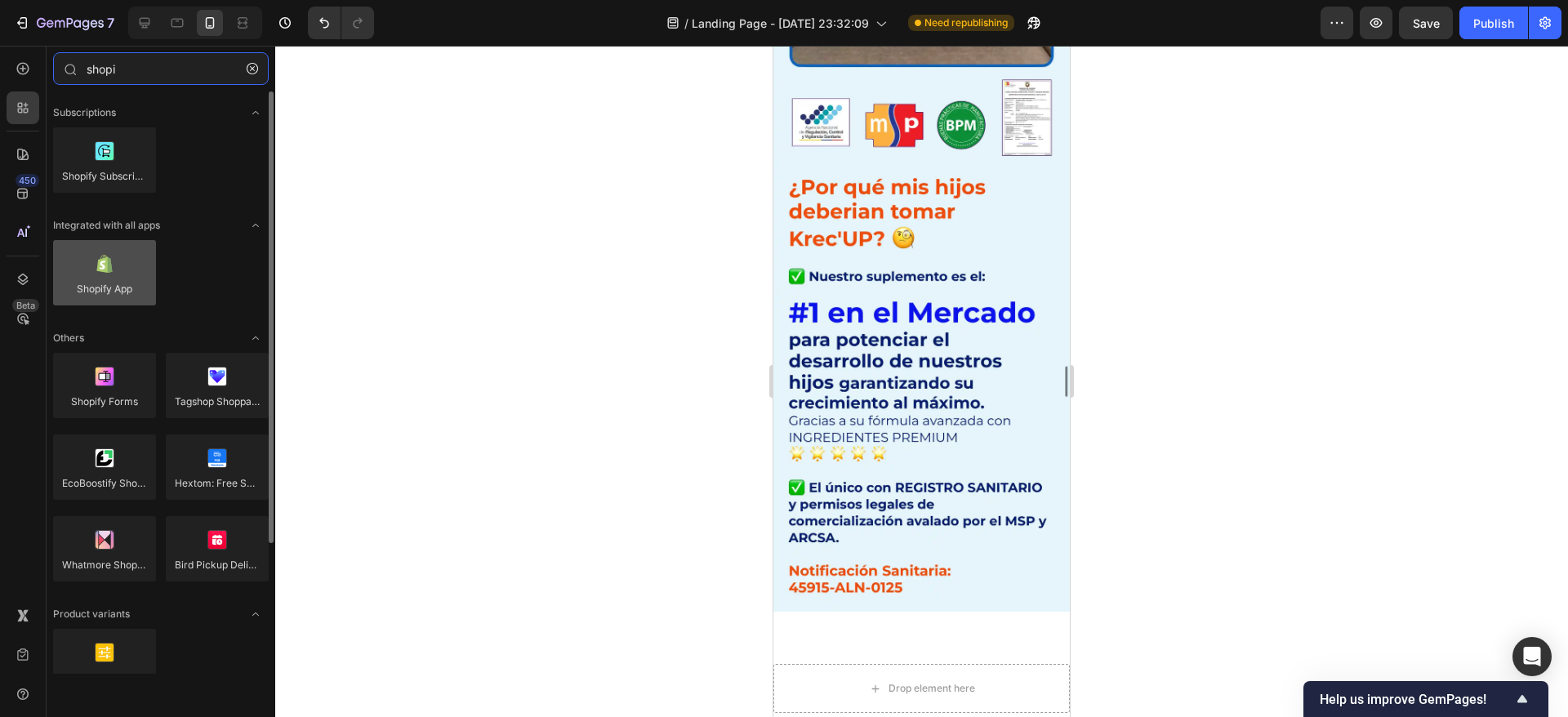
type input "shopi"
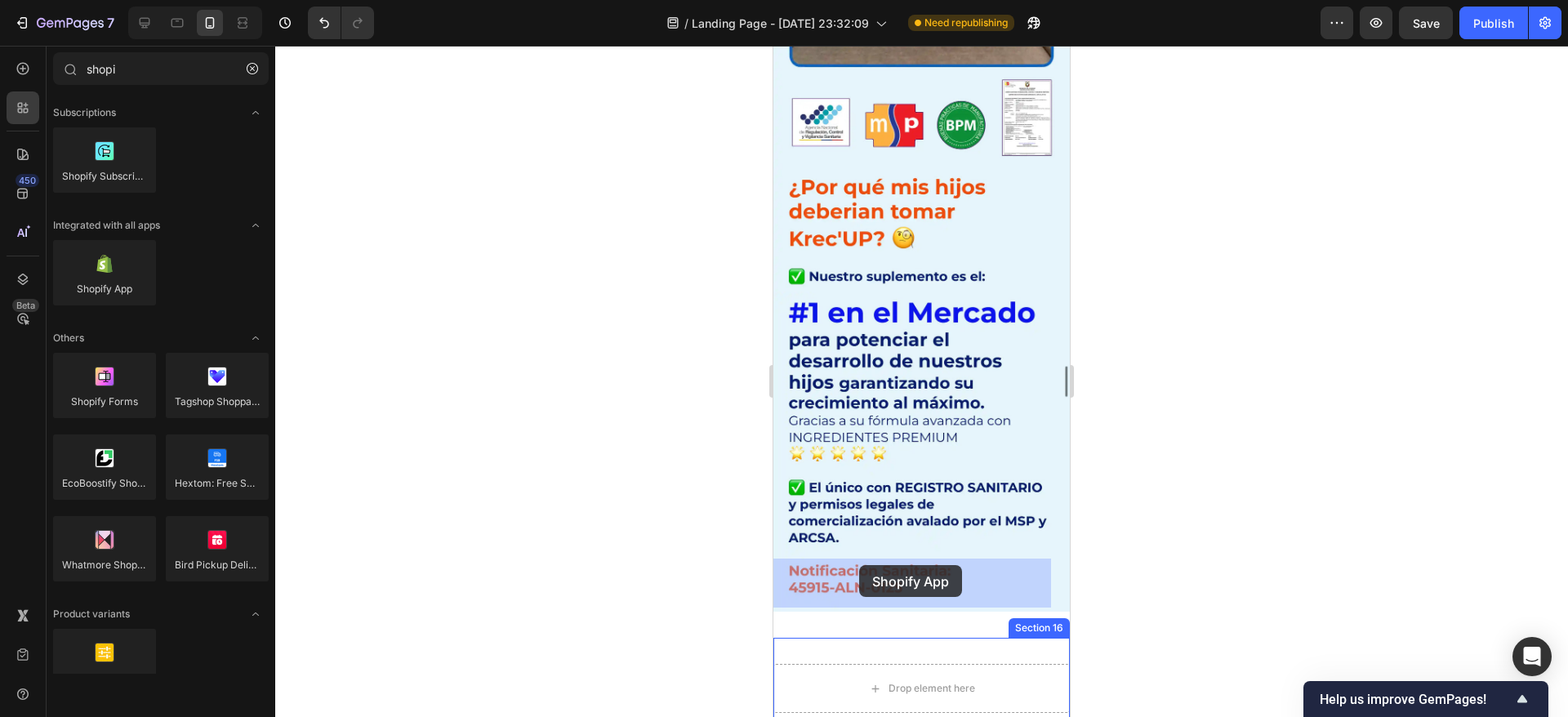
drag, startPoint x: 894, startPoint y: 317, endPoint x: 859, endPoint y: 565, distance: 250.5
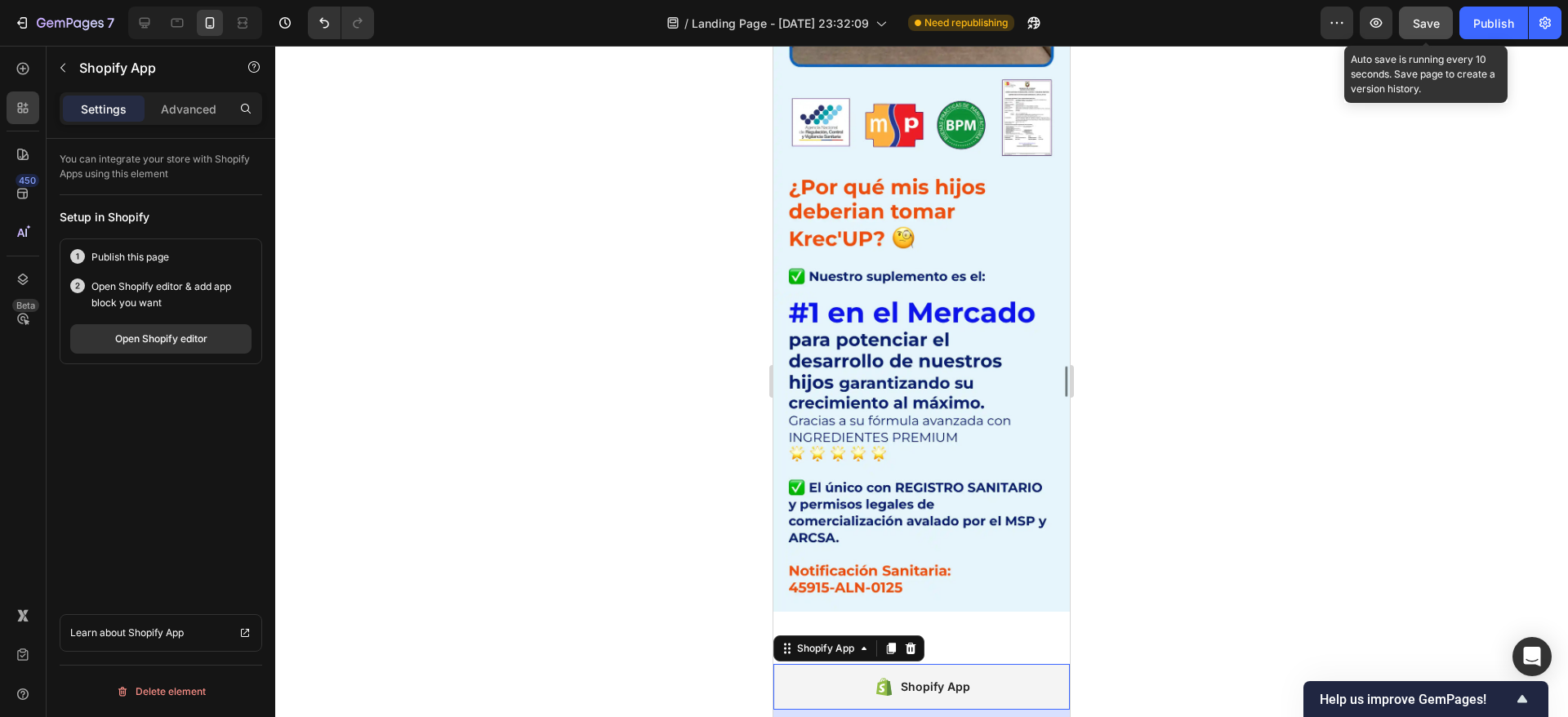
click at [1426, 24] on span "Save" at bounding box center [1426, 23] width 27 height 14
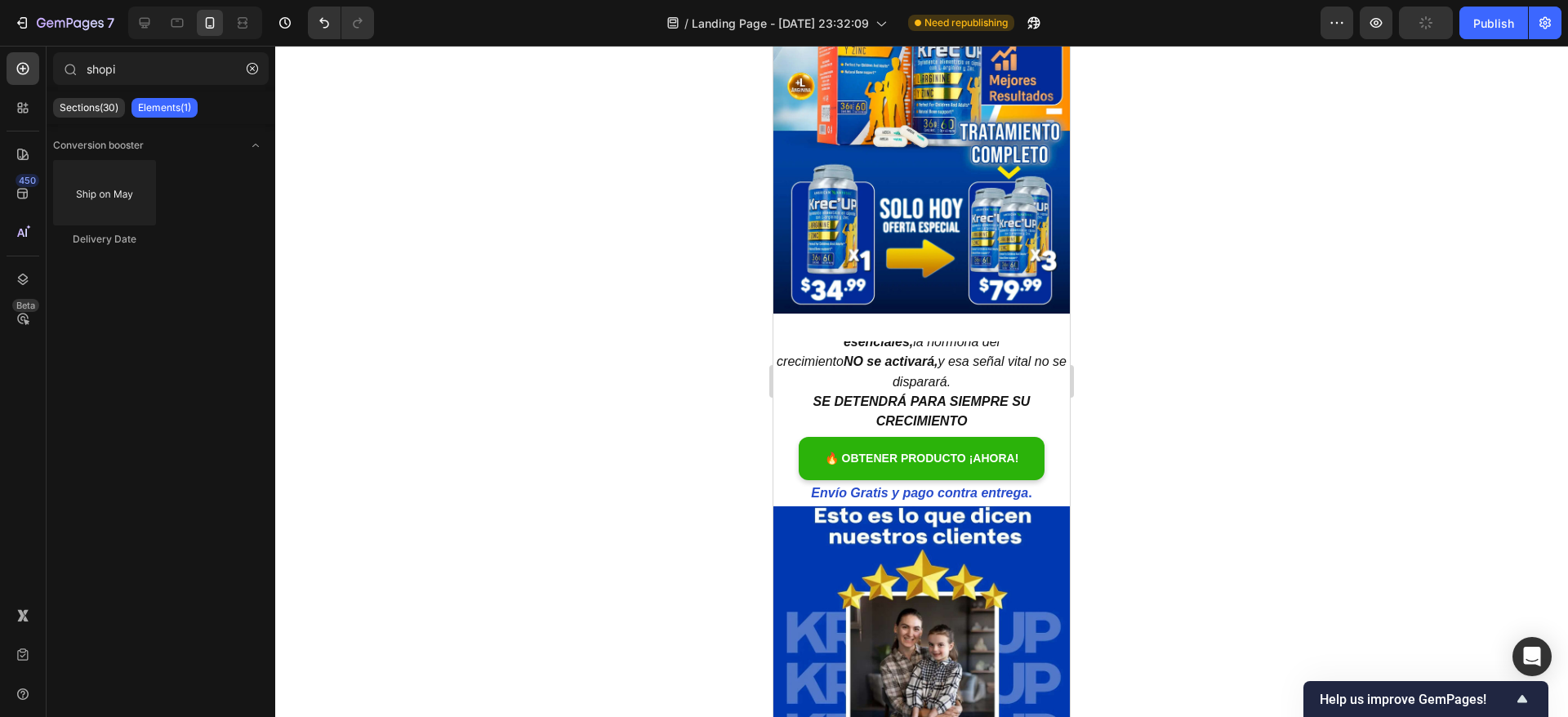
scroll to position [261, 0]
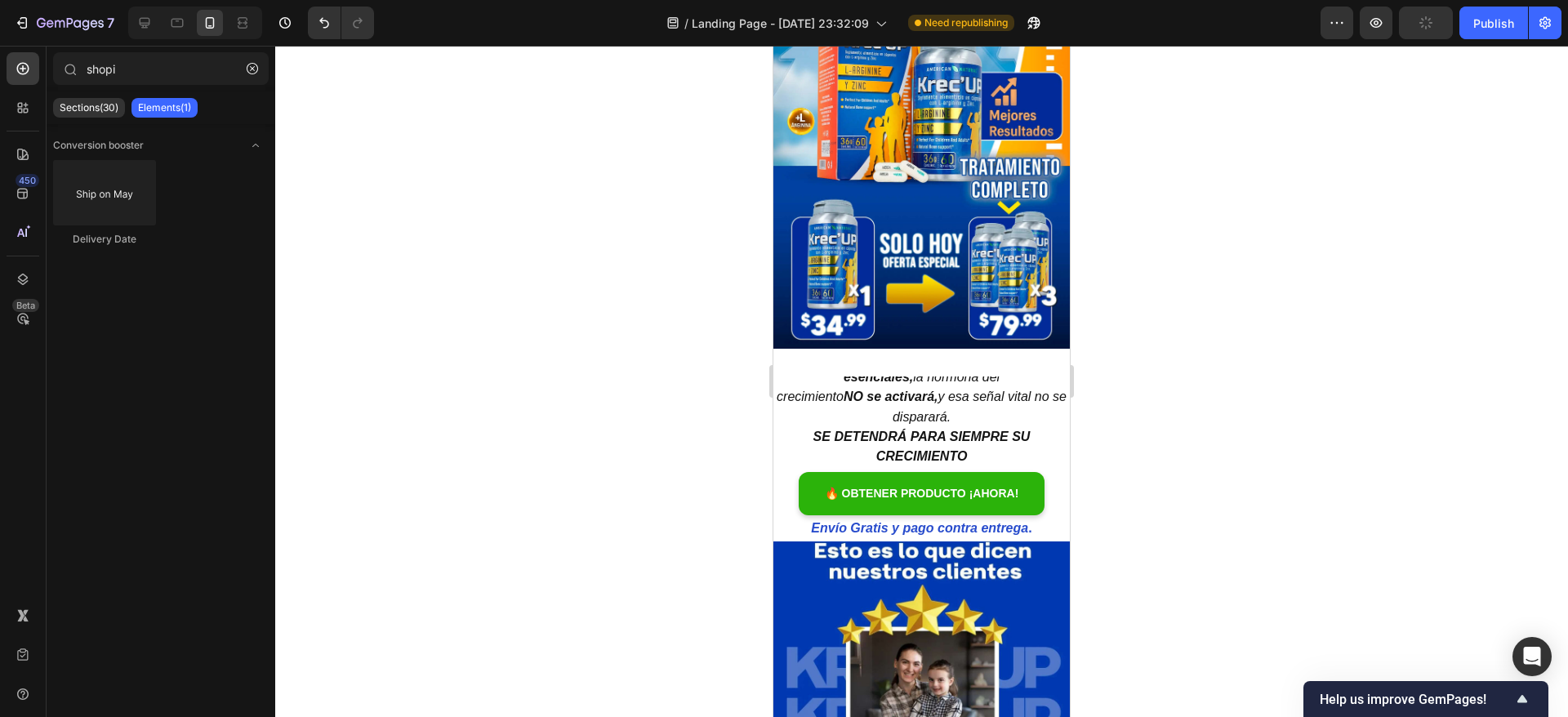
drag, startPoint x: 1058, startPoint y: 646, endPoint x: 1910, endPoint y: 152, distance: 984.9
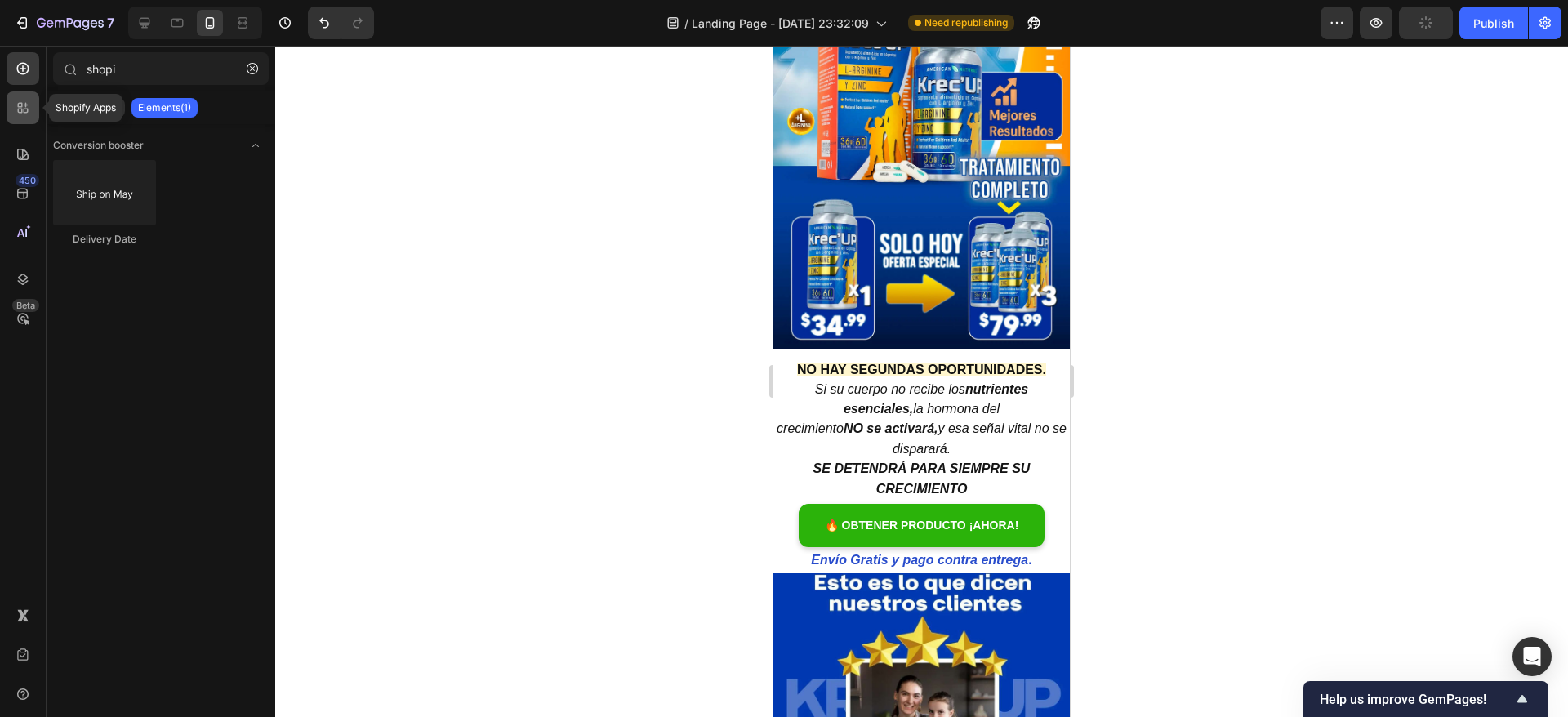
click at [14, 101] on icon at bounding box center [22, 108] width 16 height 16
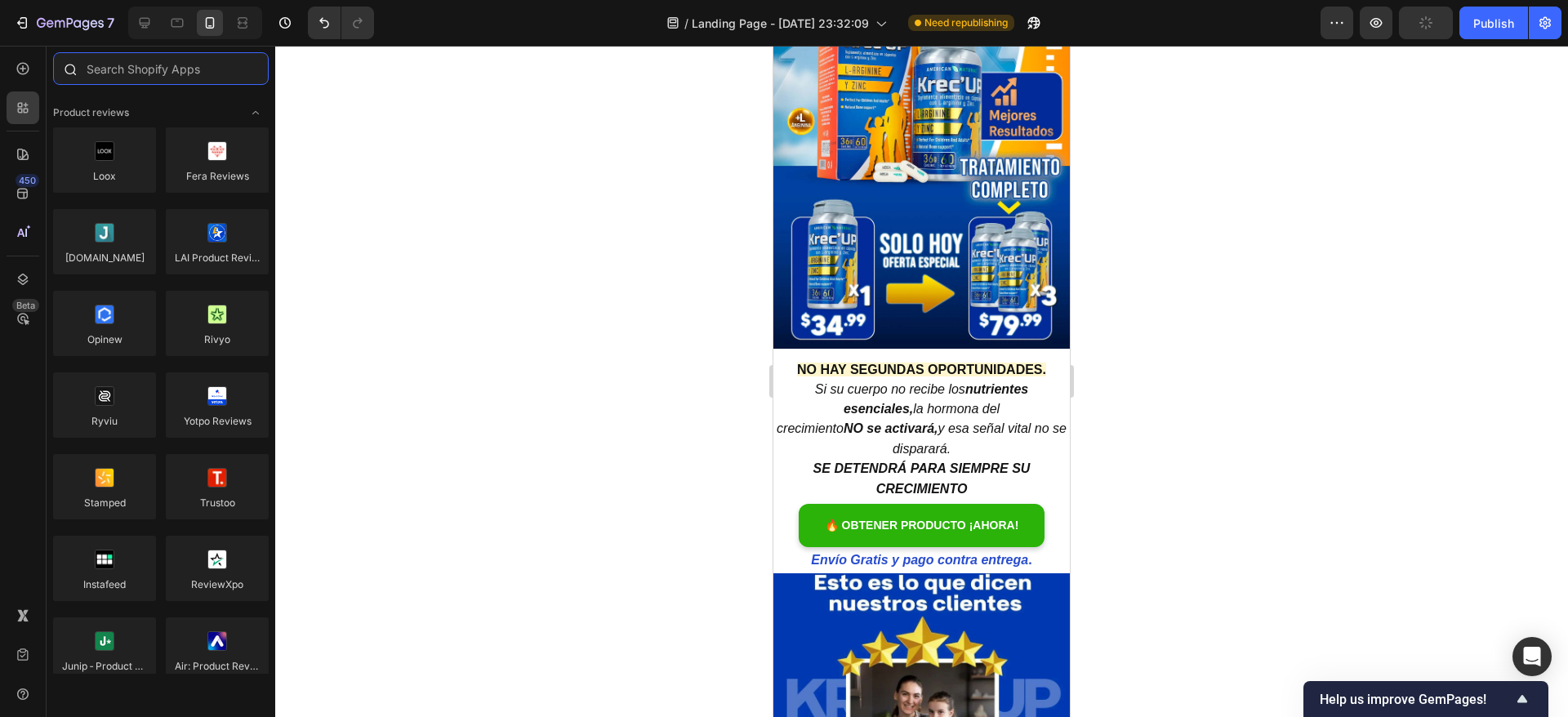
click at [138, 78] on input "text" at bounding box center [161, 69] width 216 height 33
click at [18, 63] on icon at bounding box center [22, 69] width 16 height 16
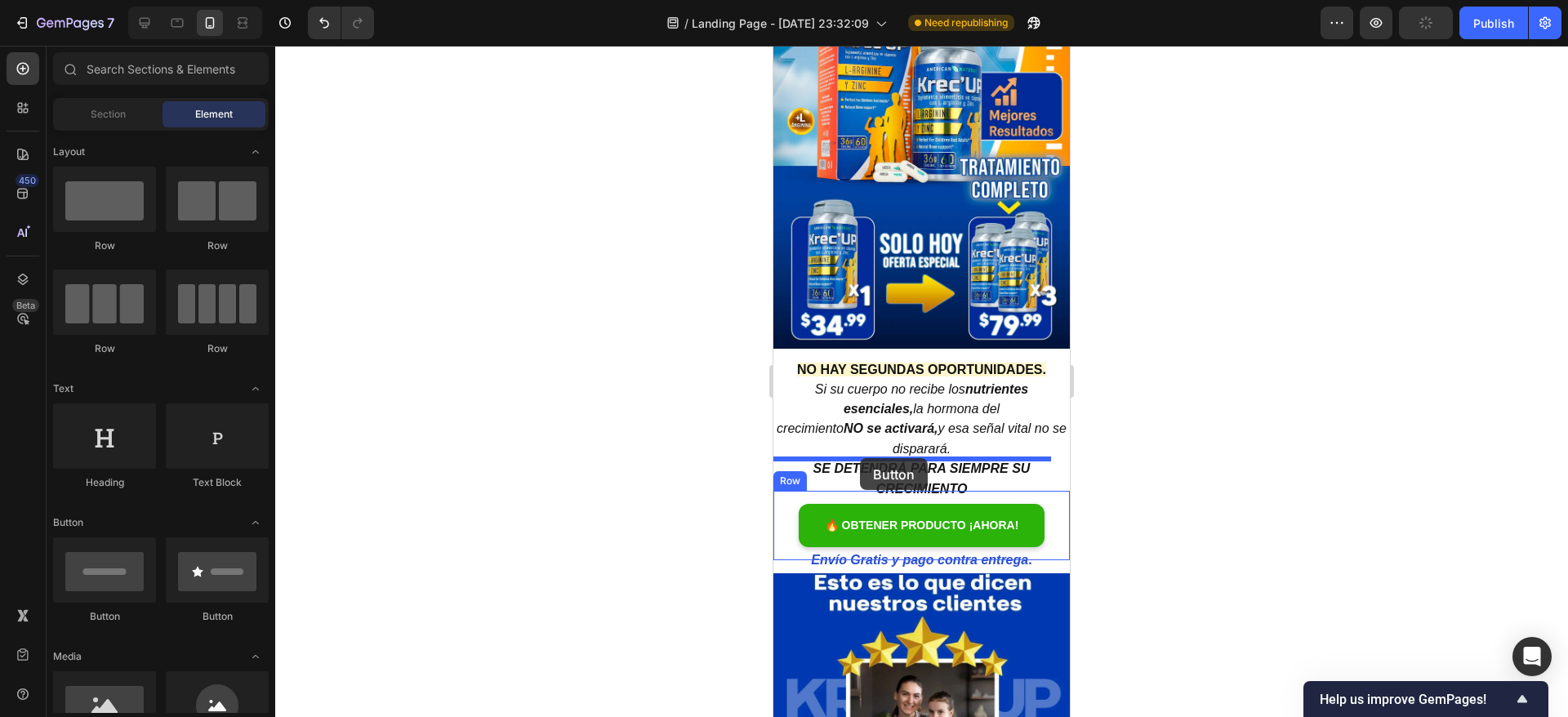
drag, startPoint x: 981, startPoint y: 630, endPoint x: 860, endPoint y: 457, distance: 211.1
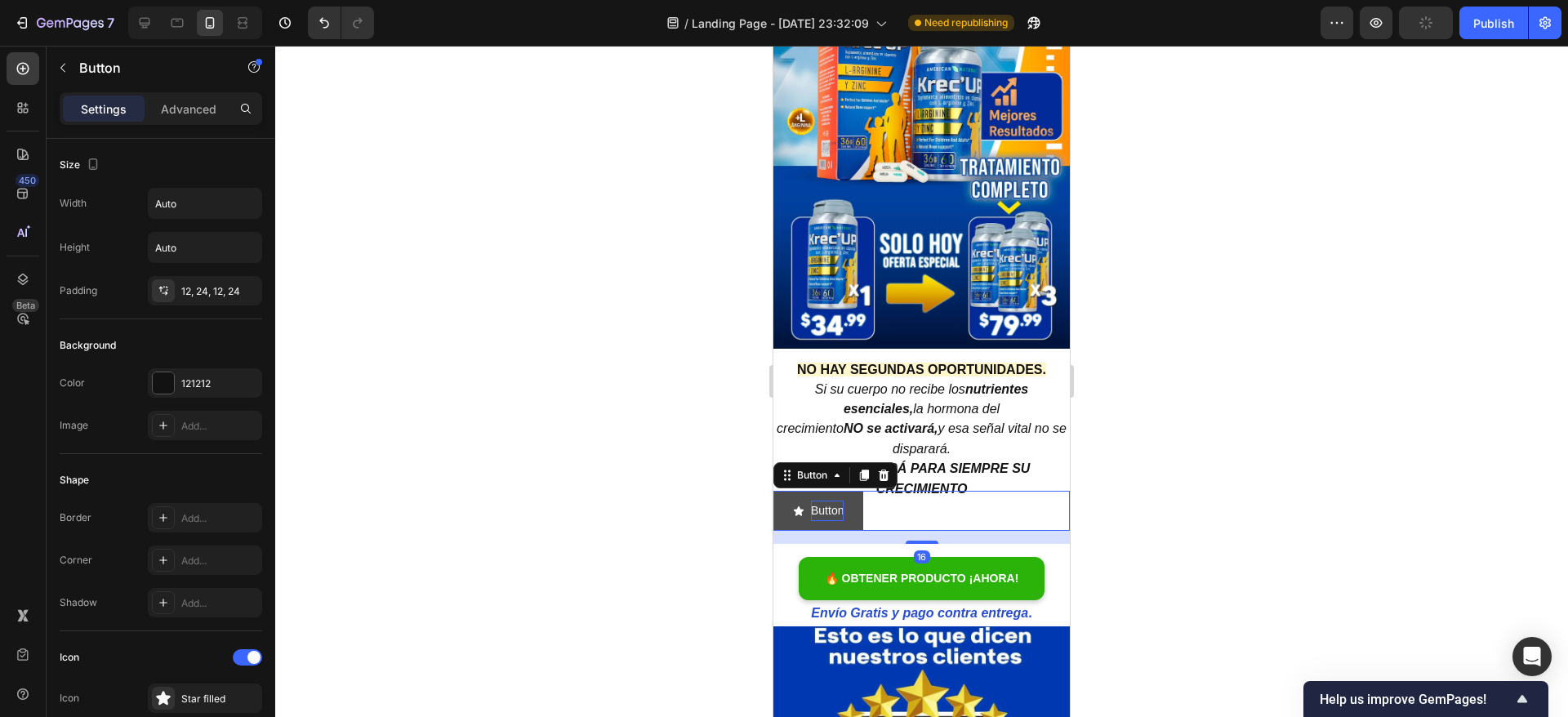
click at [824, 500] on p "Button" at bounding box center [827, 510] width 33 height 21
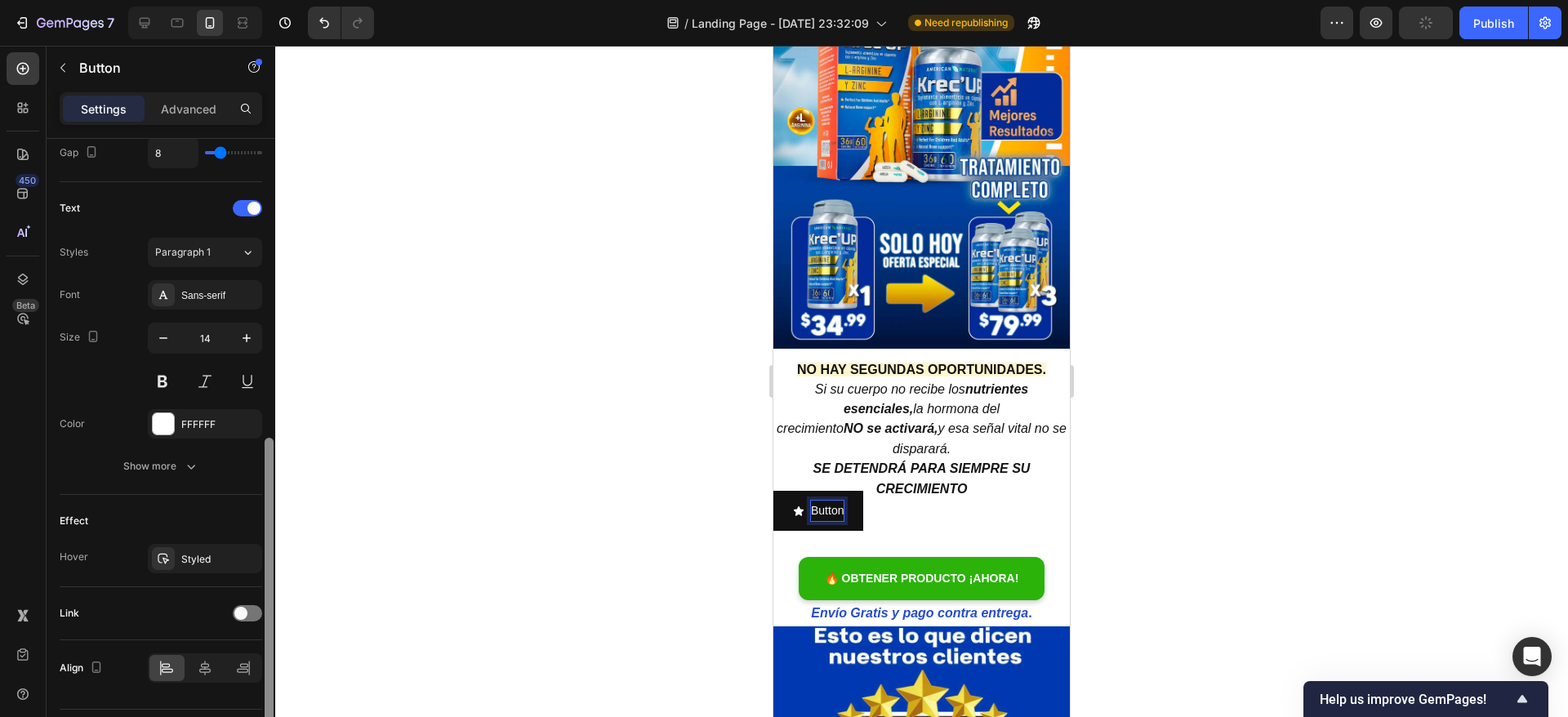
scroll to position [675, 0]
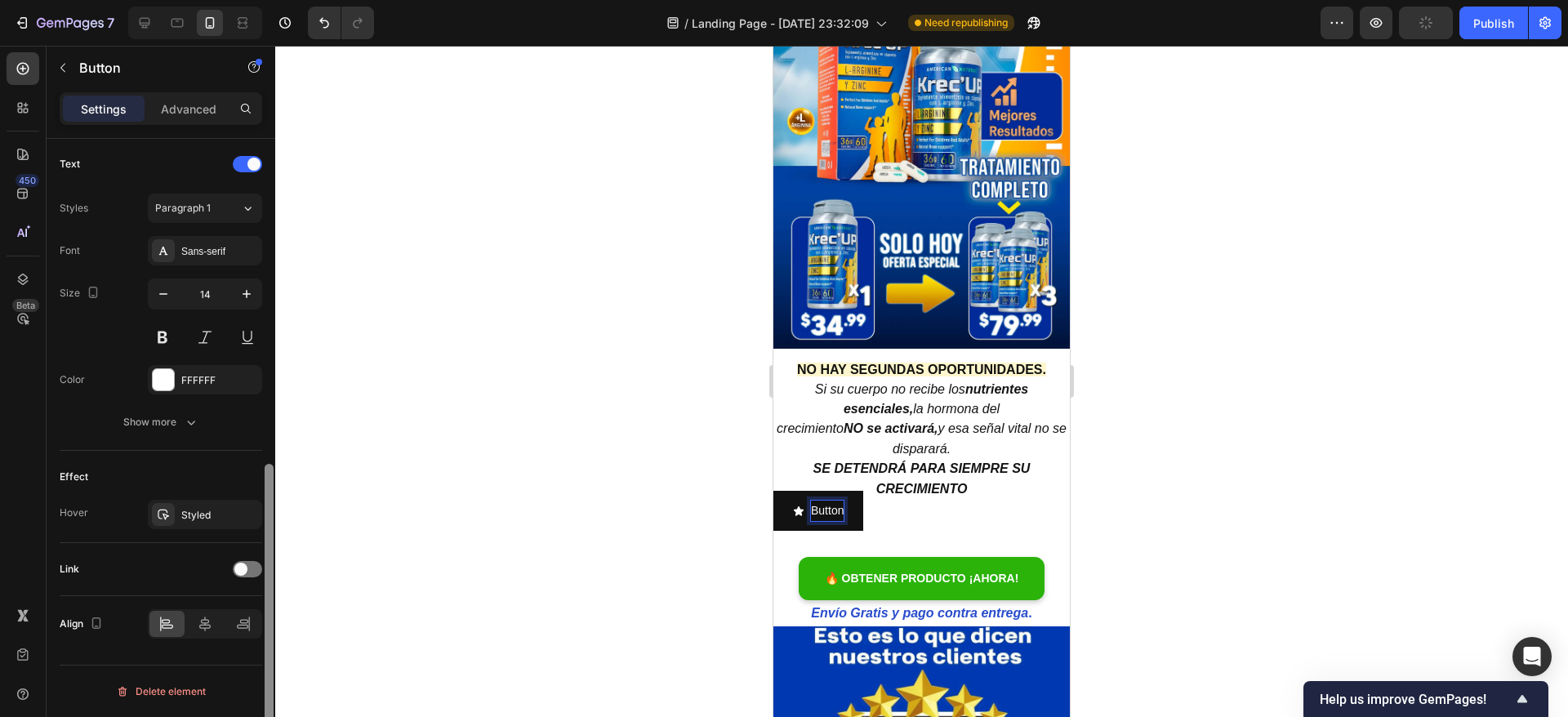
drag, startPoint x: 268, startPoint y: 282, endPoint x: 258, endPoint y: 608, distance: 326.2
click at [258, 608] on div "Size Width Auto Height Auto Padding 12, 24, 12, 24 Background Color 121212 Imag…" at bounding box center [161, 451] width 228 height 624
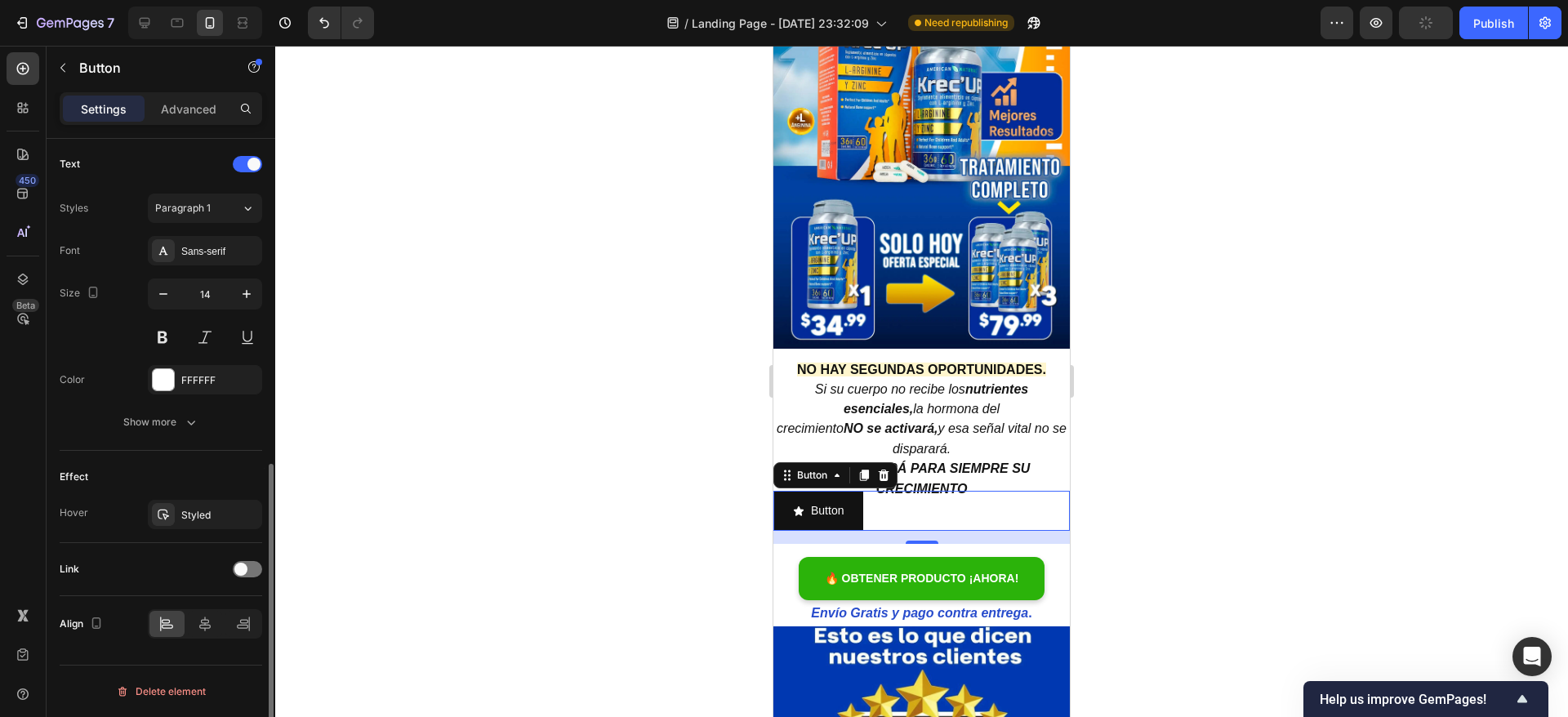
click at [246, 581] on div "Link" at bounding box center [161, 568] width 202 height 26
click at [246, 570] on span at bounding box center [241, 569] width 13 height 13
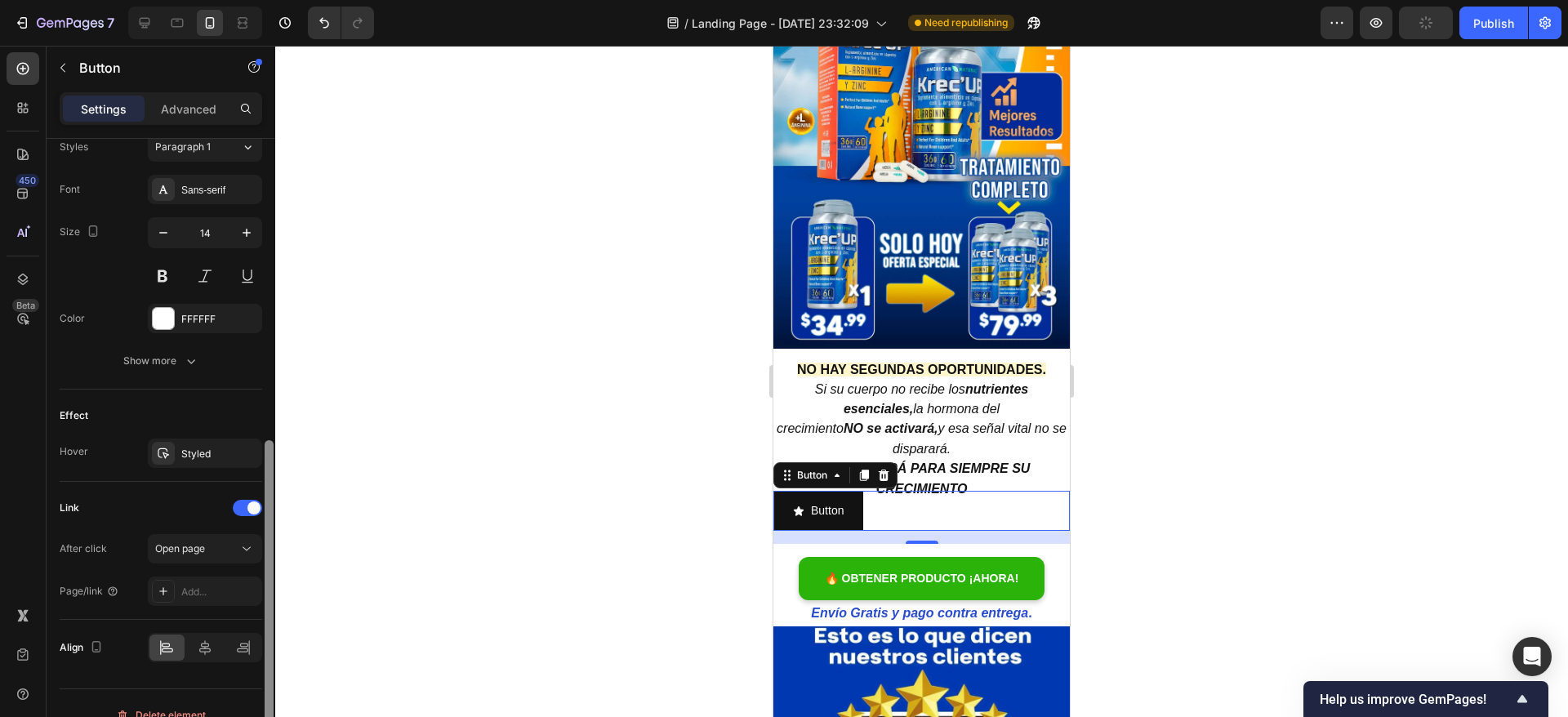
scroll to position [760, 0]
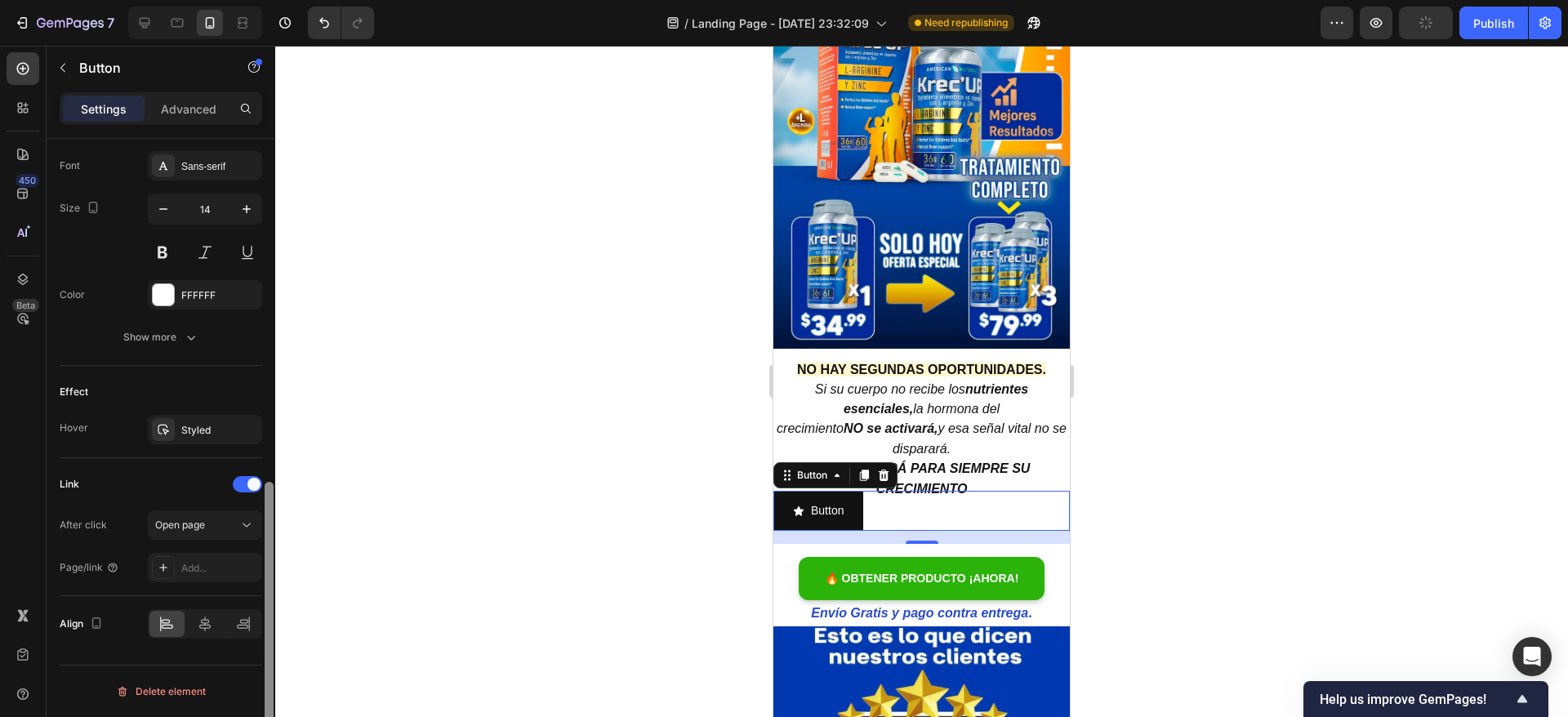
drag, startPoint x: 268, startPoint y: 553, endPoint x: 265, endPoint y: 592, distance: 39.1
click at [265, 592] on div at bounding box center [269, 622] width 9 height 282
click at [210, 522] on div "Open page" at bounding box center [196, 524] width 83 height 14
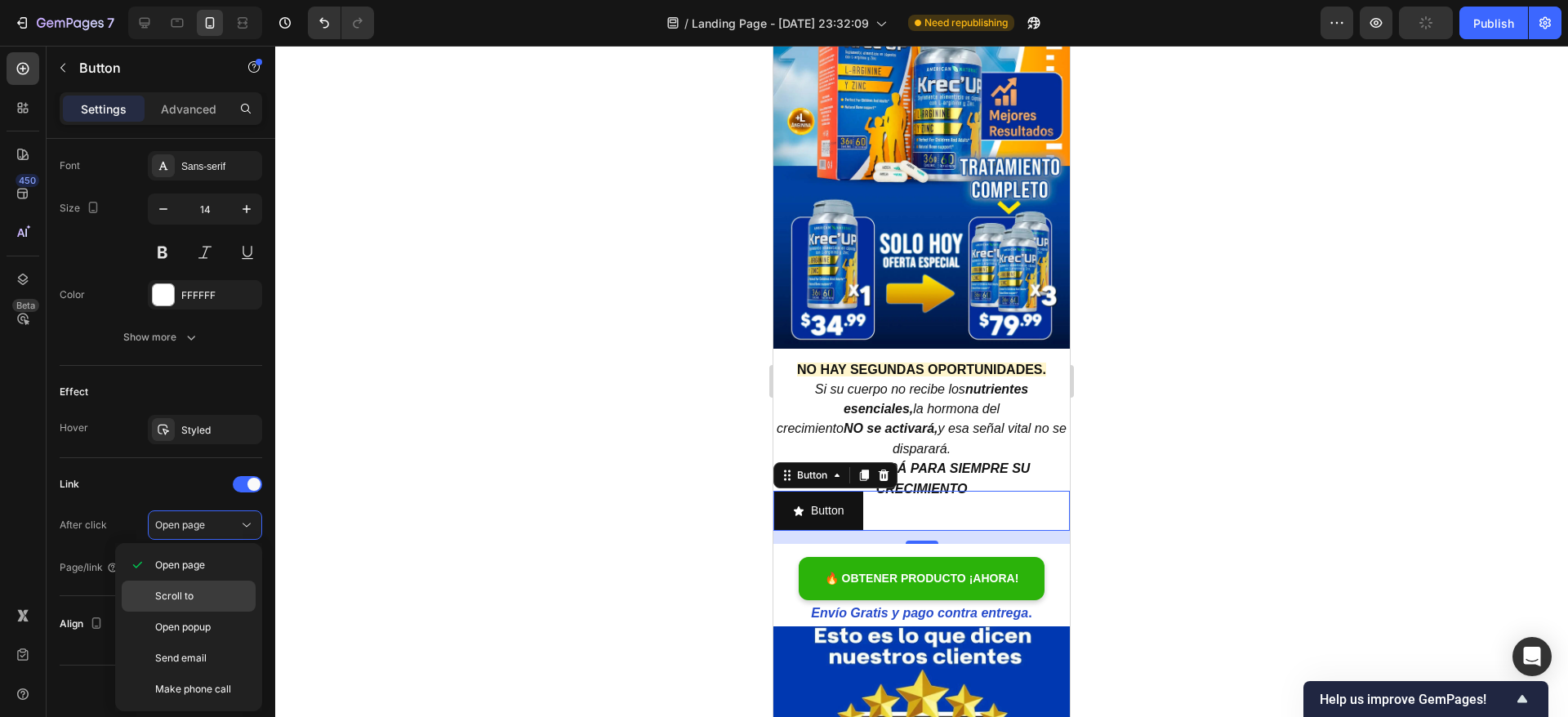
click at [220, 589] on p "Scroll to" at bounding box center [202, 596] width 93 height 14
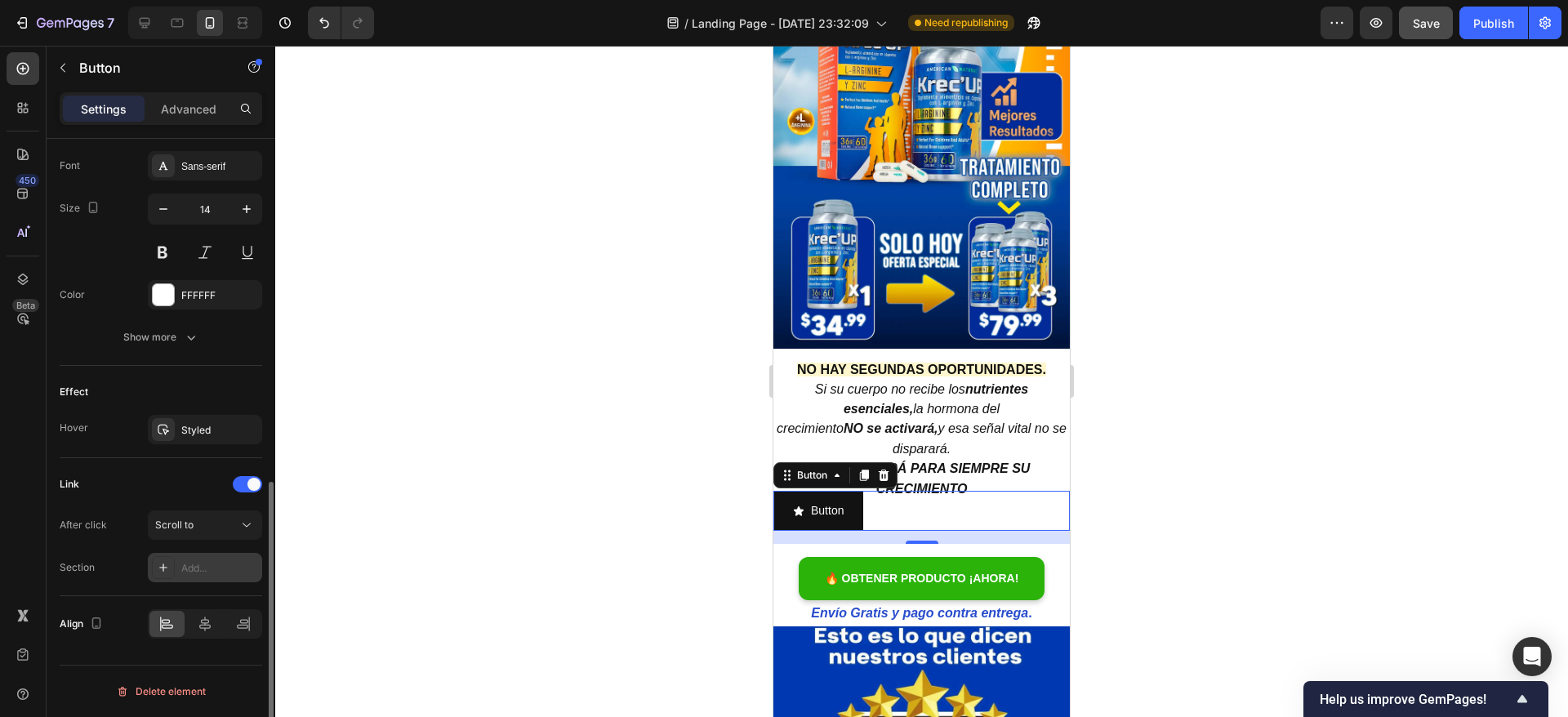
click at [186, 561] on div "Add..." at bounding box center [219, 568] width 77 height 14
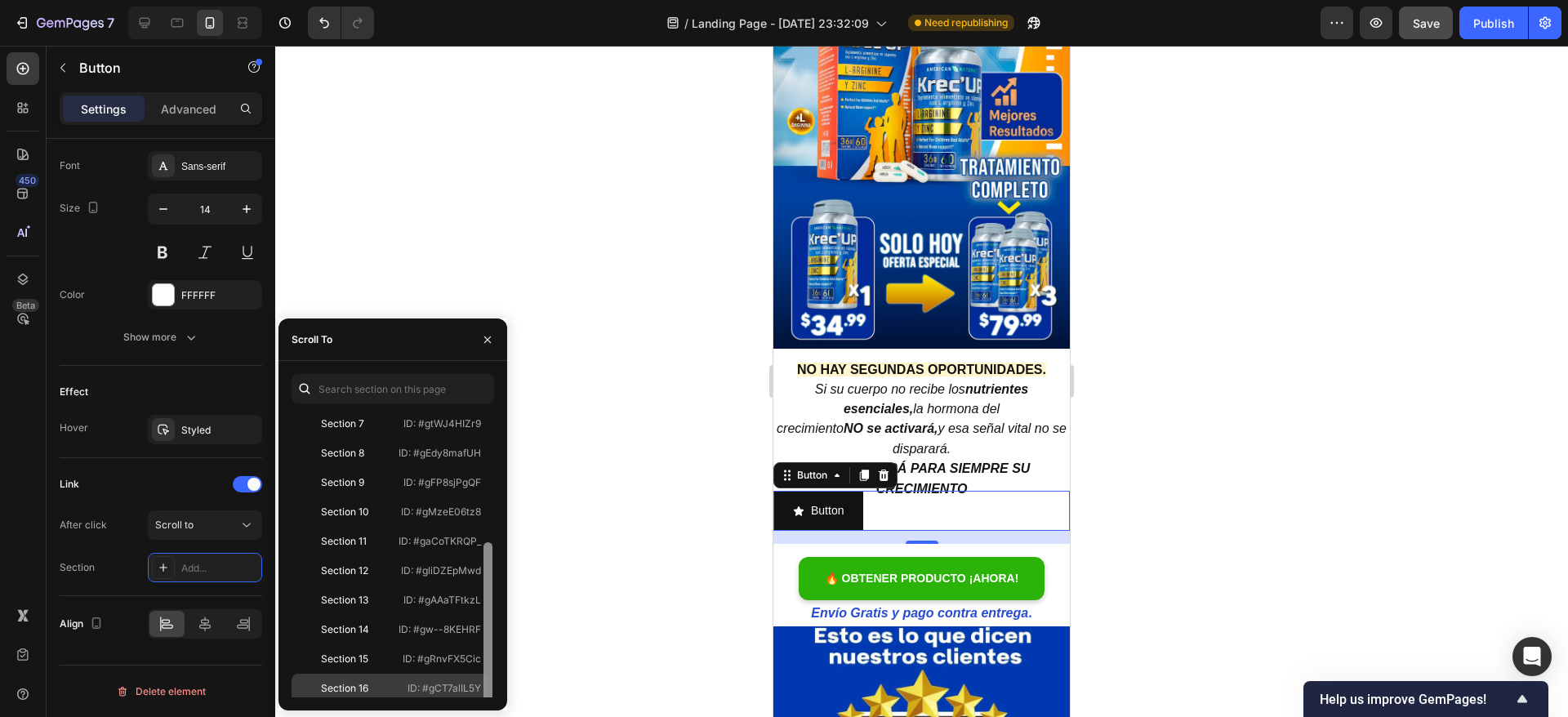
scroll to position [216, 0]
drag, startPoint x: 488, startPoint y: 547, endPoint x: 478, endPoint y: 687, distance: 140.4
click at [478, 687] on div "Top #scroll-to-top Section 1 ID: #gJQ_ebNpP3 Section 2 ID: #gzJyMNj9ik Section …" at bounding box center [392, 555] width 202 height 284
drag, startPoint x: 425, startPoint y: 681, endPoint x: 479, endPoint y: 680, distance: 54.0
click at [479, 680] on p "ID: #gCT7alIL5Y" at bounding box center [444, 682] width 73 height 14
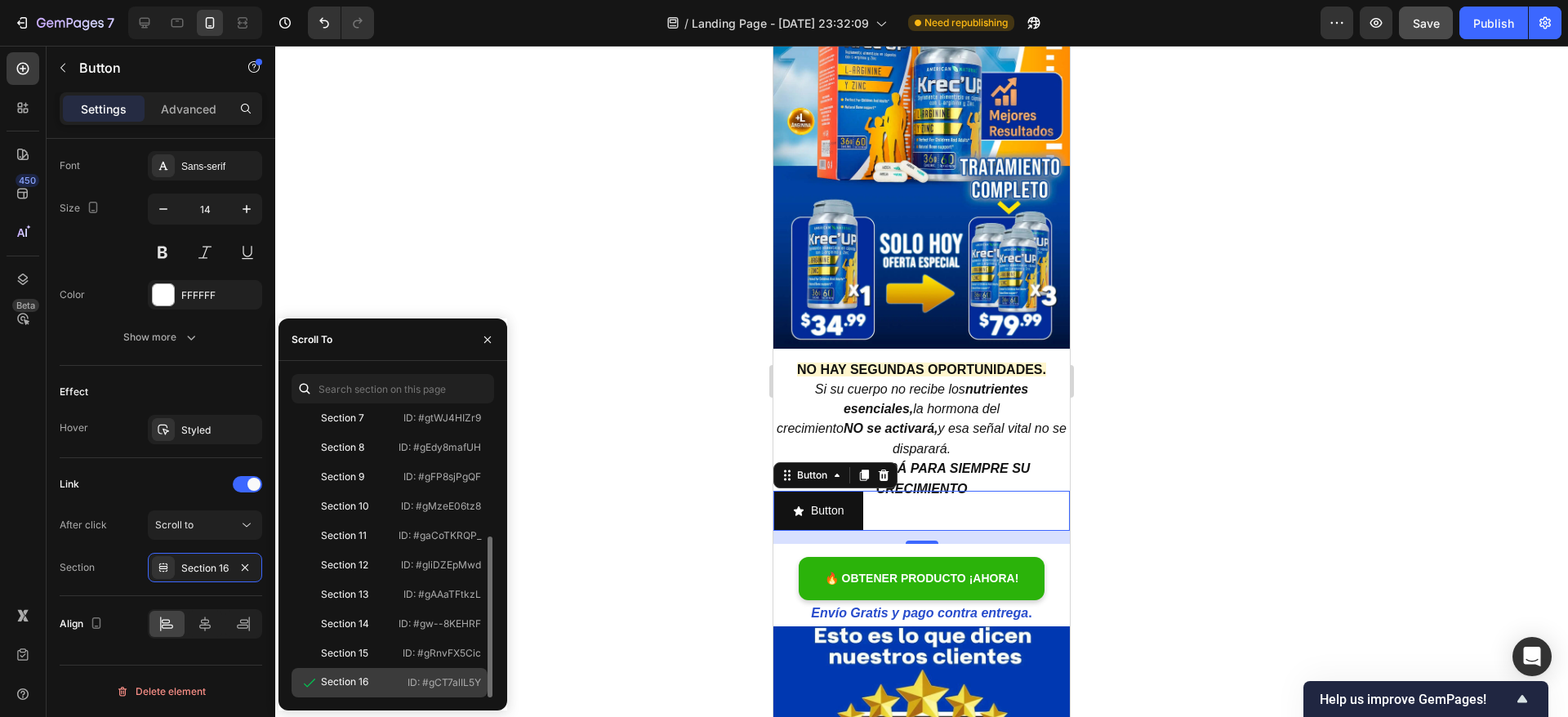
copy p "#gCT7alIL5Y"
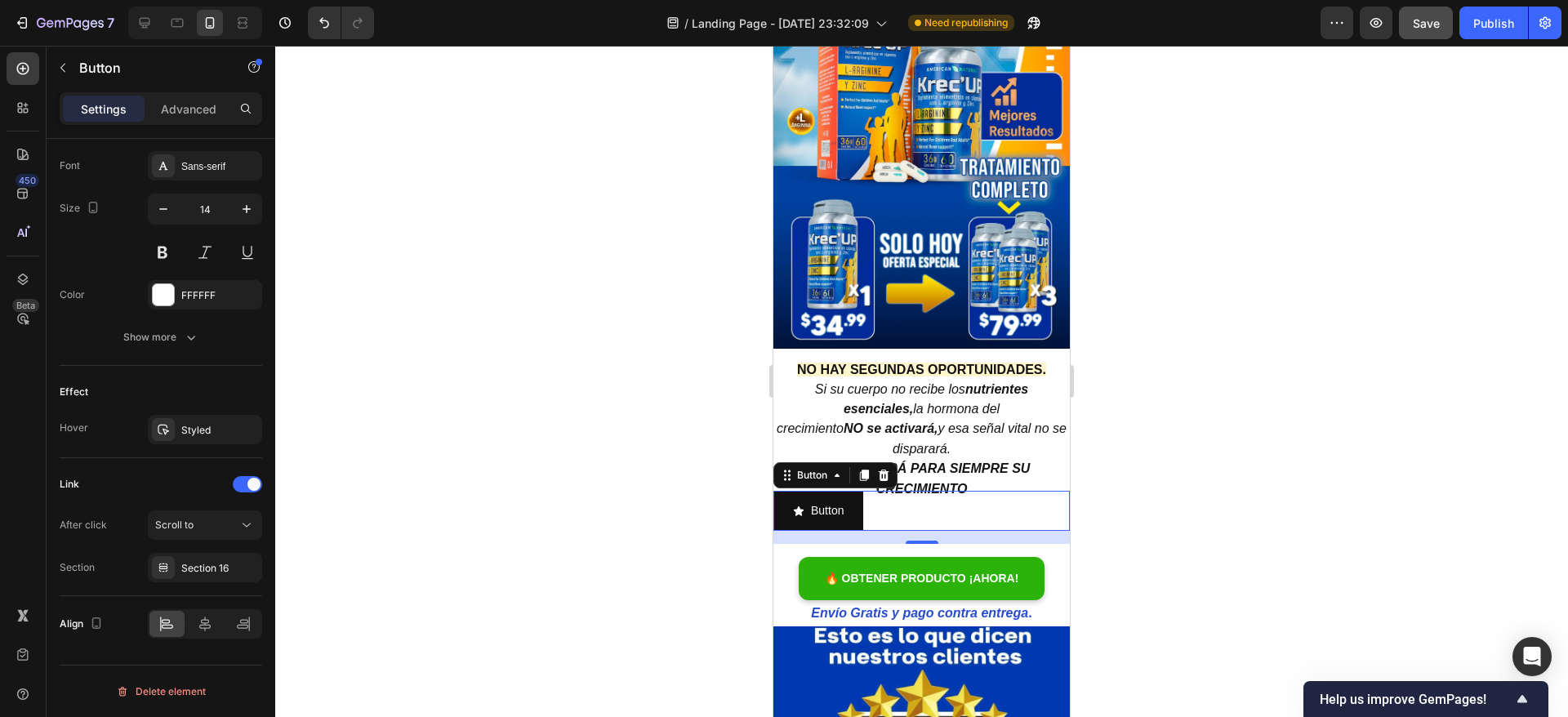
click at [1272, 367] on div at bounding box center [921, 381] width 1292 height 672
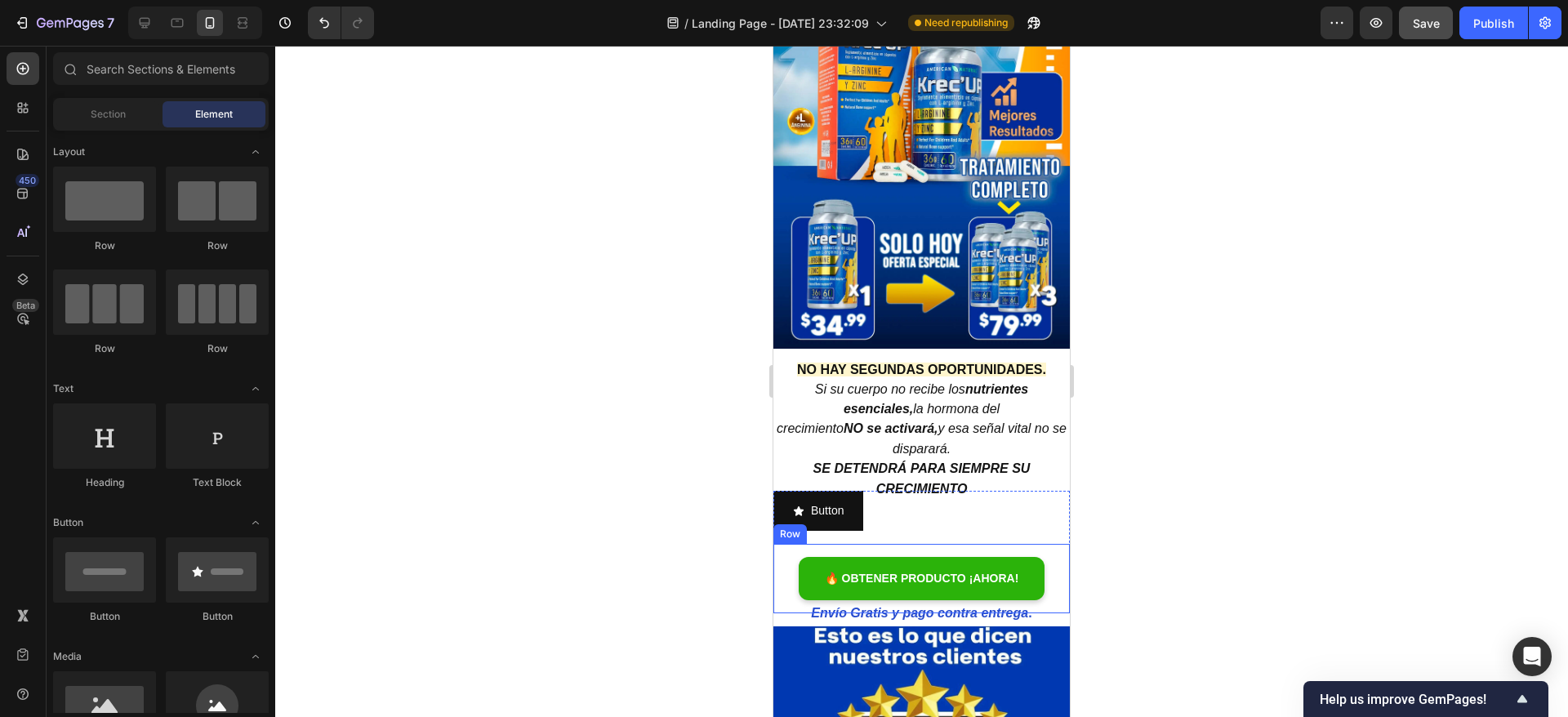
click at [904, 544] on div "🔥 OBTENER PRODUCTO ¡AHORA! Boton de compra Row" at bounding box center [921, 579] width 296 height 70
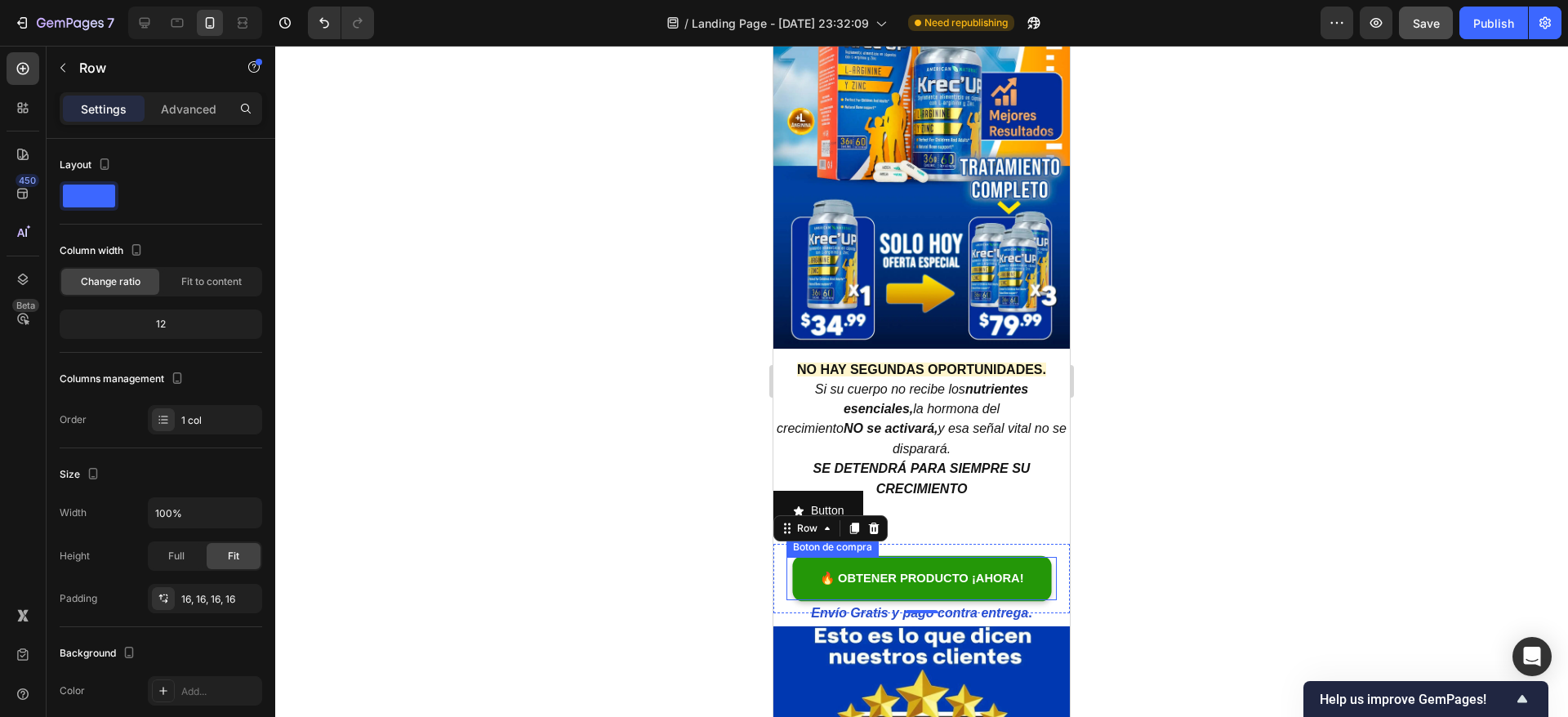
click at [821, 556] on link "🔥 OBTENER PRODUCTO ¡AHORA!" at bounding box center [921, 578] width 246 height 44
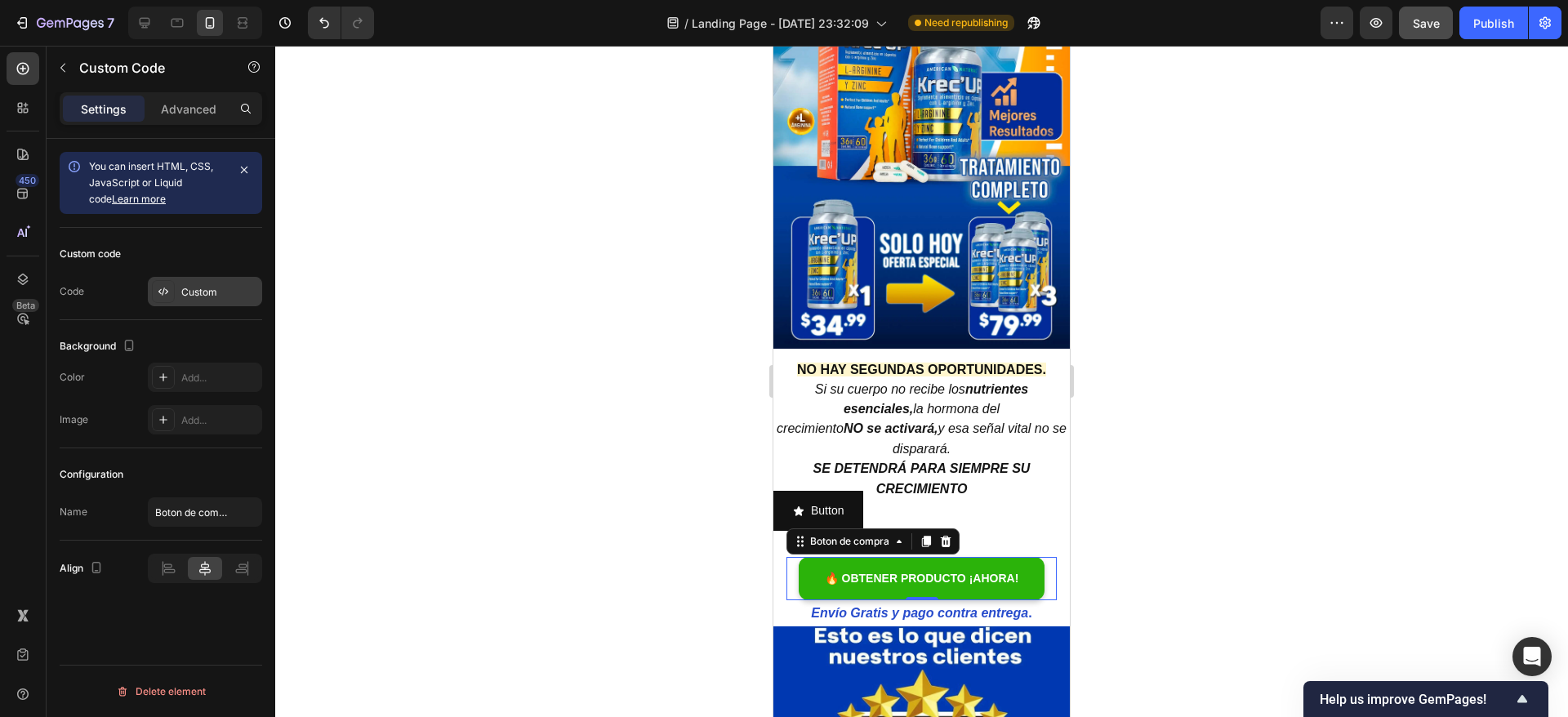
click at [194, 281] on div "Custom" at bounding box center [205, 291] width 114 height 29
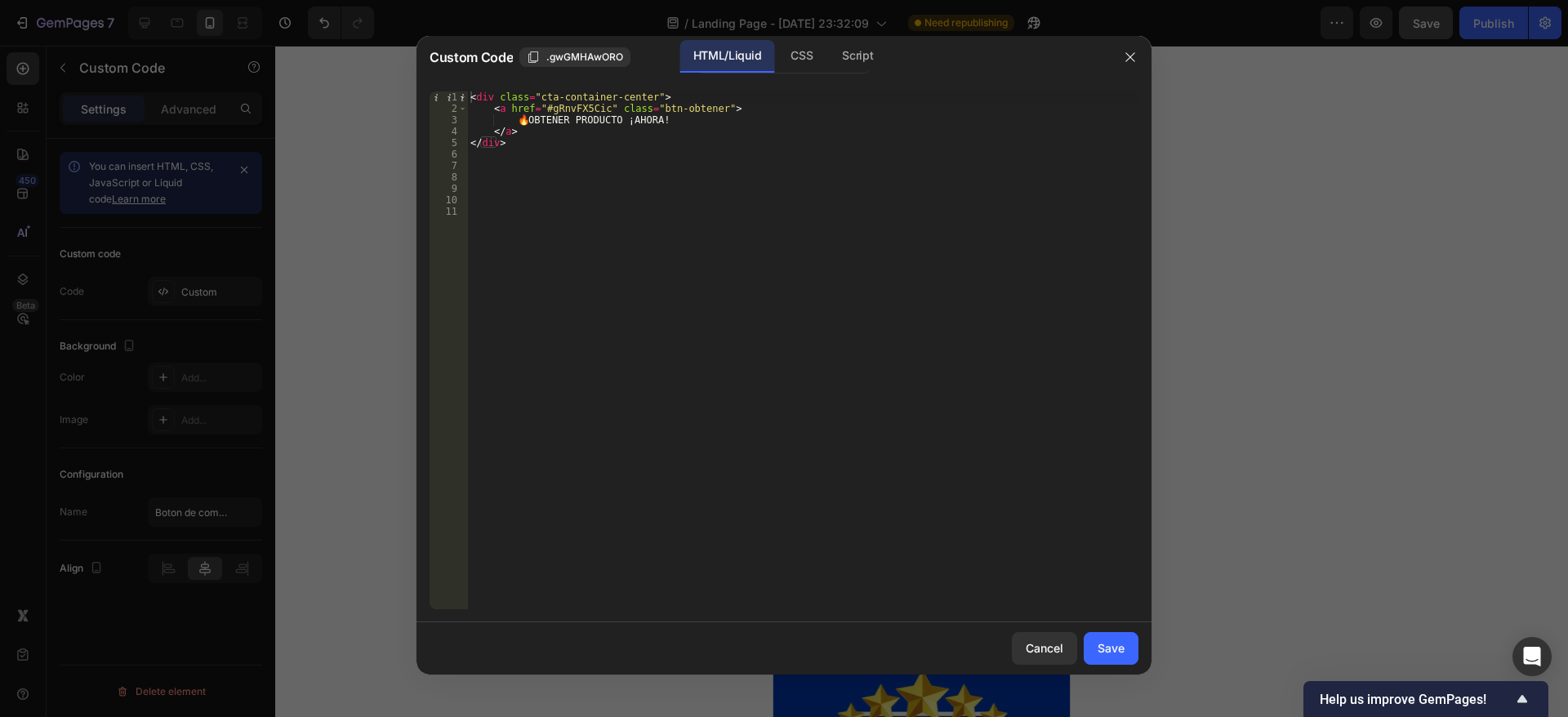
click at [599, 103] on div "< div class = "cta-container-center" > < a href = "#gRnvFX5Cic" class = "btn-ob…" at bounding box center [803, 362] width 672 height 540
paste textarea "#gCT7alIL5Y"
click at [543, 103] on div "< div class = "cta-container-center" > < a href = "##gCT7alIL5Y" class = "btn-o…" at bounding box center [803, 362] width 672 height 540
type textarea "<a href="#gCT7alIL5Y" class="btn-obtener">"
click at [1114, 635] on button "Save" at bounding box center [1110, 648] width 54 height 33
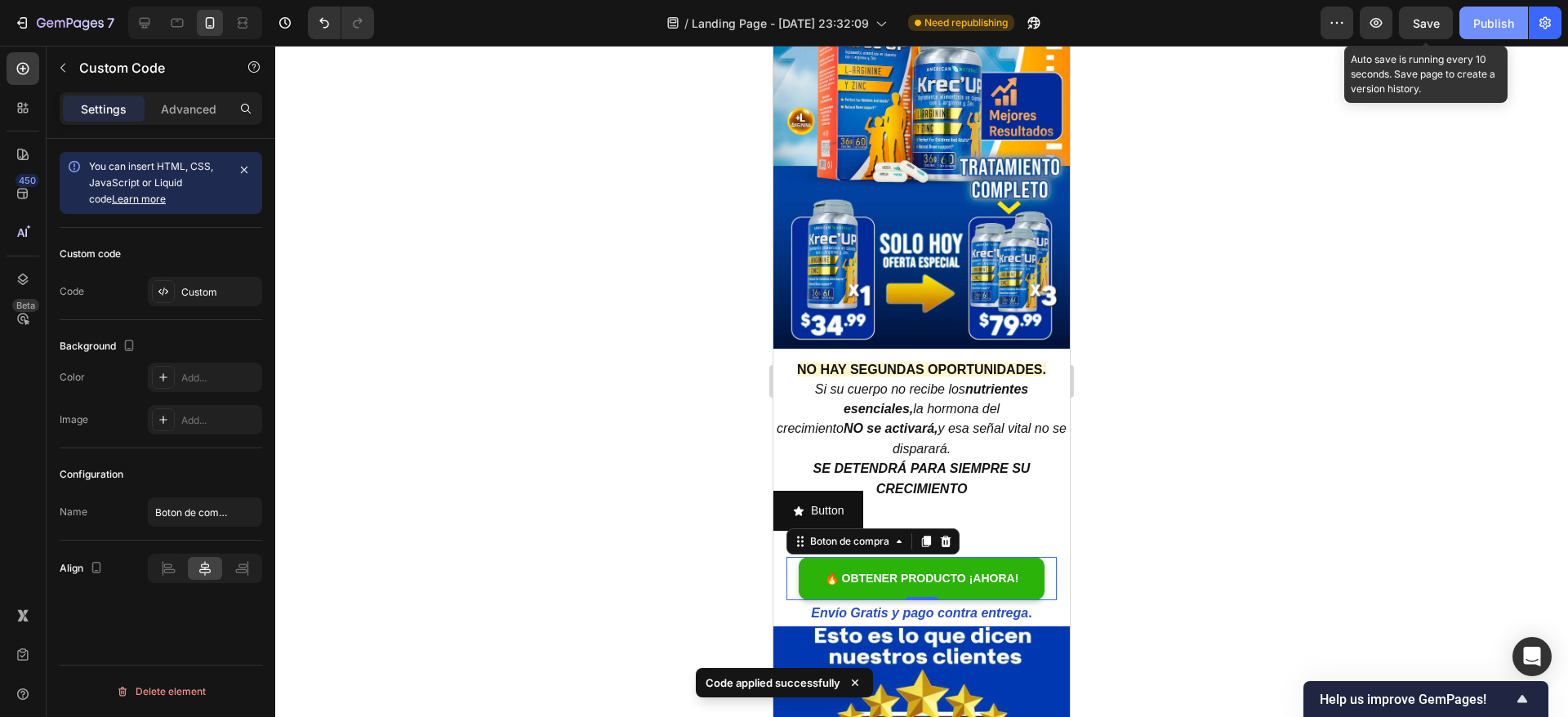
drag, startPoint x: 1433, startPoint y: 20, endPoint x: 1483, endPoint y: 22, distance: 50.0
click at [1435, 20] on span "Save" at bounding box center [1426, 23] width 27 height 14
click at [1483, 22] on div "Publish" at bounding box center [1494, 22] width 41 height 17
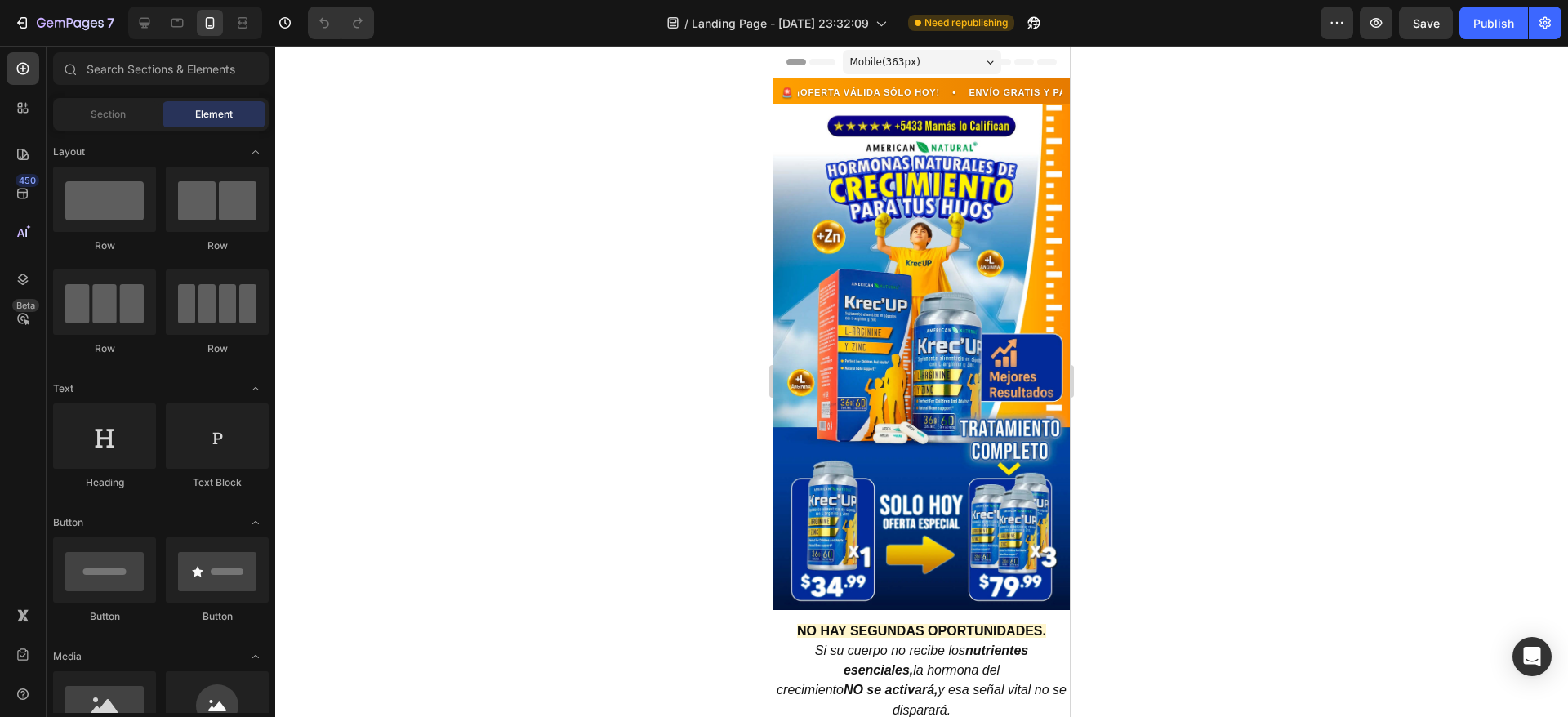
click at [1174, 228] on div at bounding box center [921, 381] width 1292 height 672
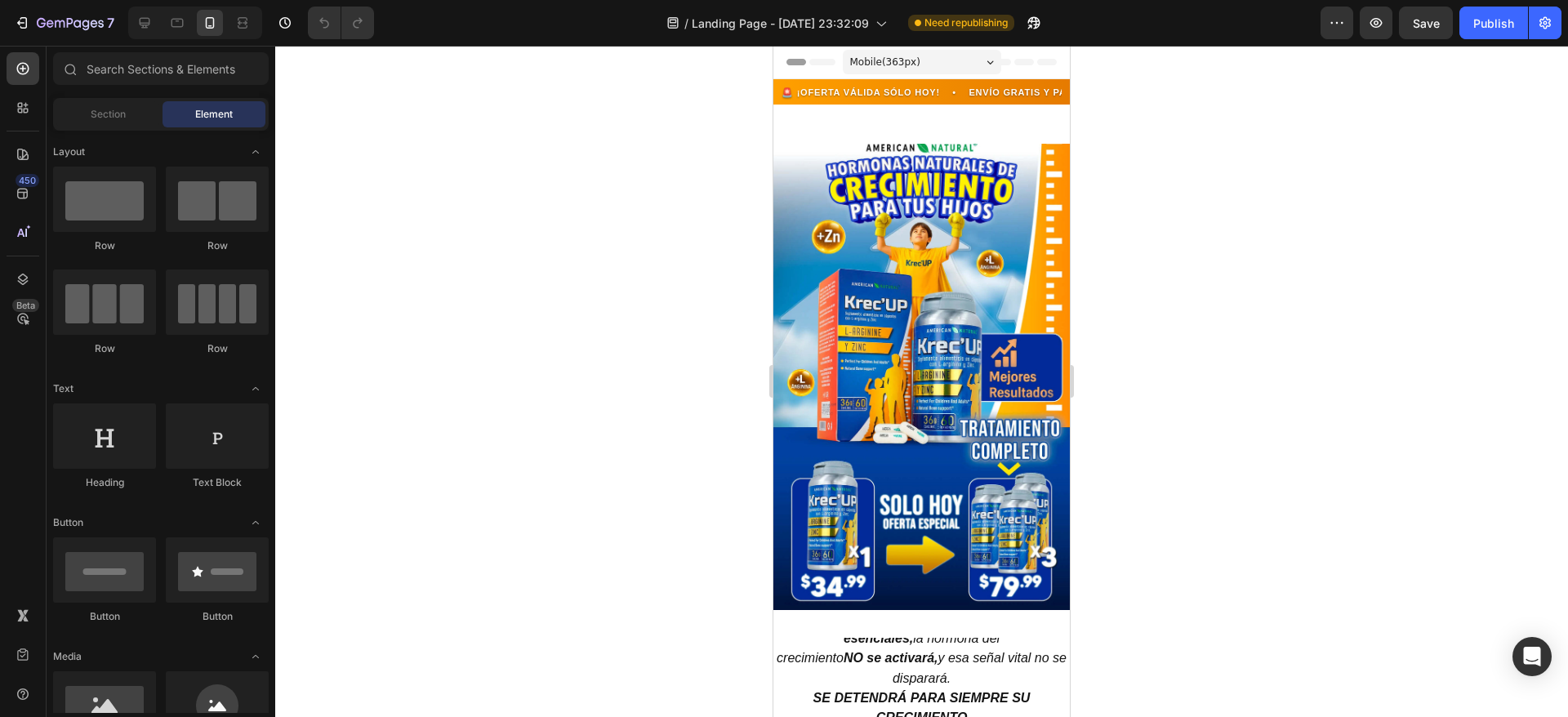
drag, startPoint x: 1059, startPoint y: 105, endPoint x: 1858, endPoint y: 182, distance: 802.7
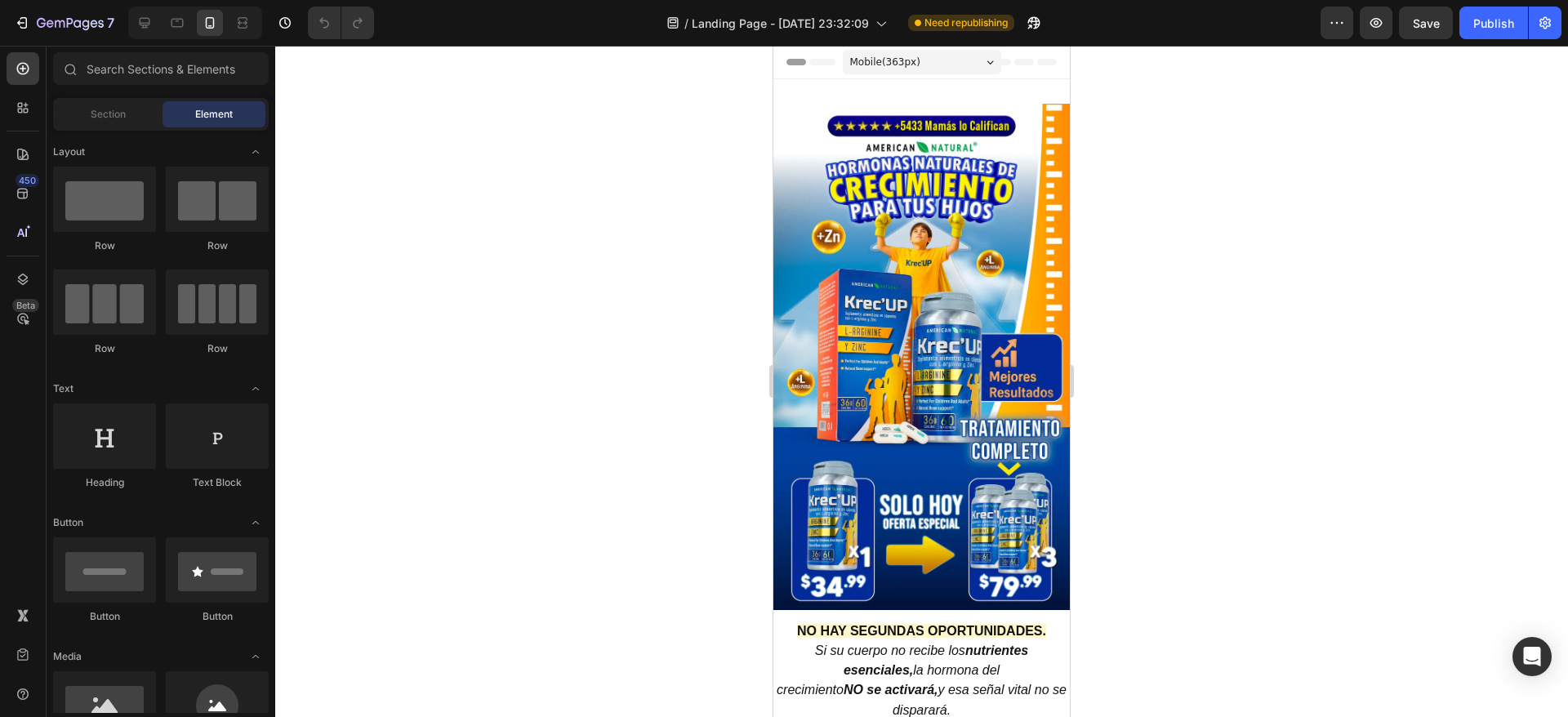
scroll to position [531, 0]
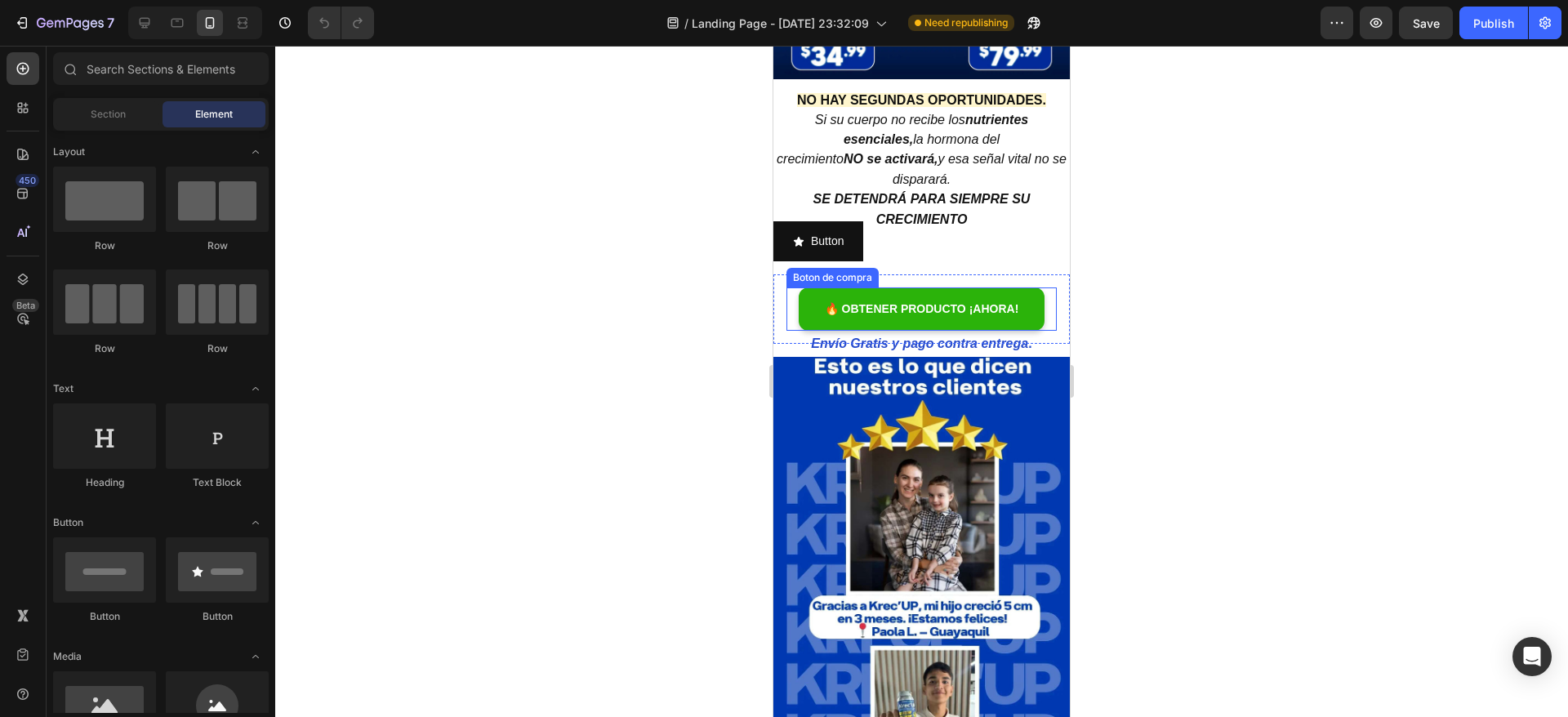
click at [834, 270] on div "Boton de compra" at bounding box center [832, 277] width 86 height 14
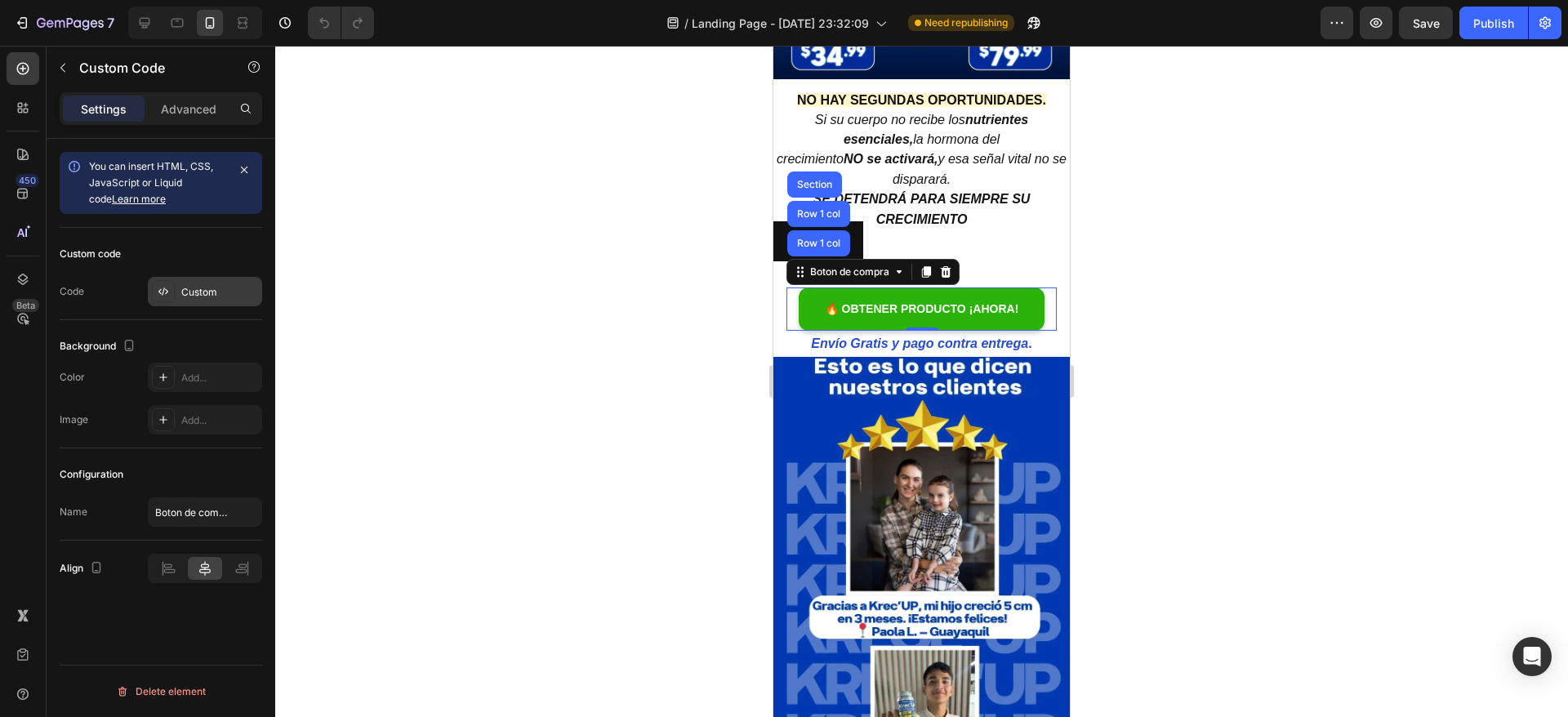
click at [185, 287] on div "Custom" at bounding box center [219, 293] width 77 height 14
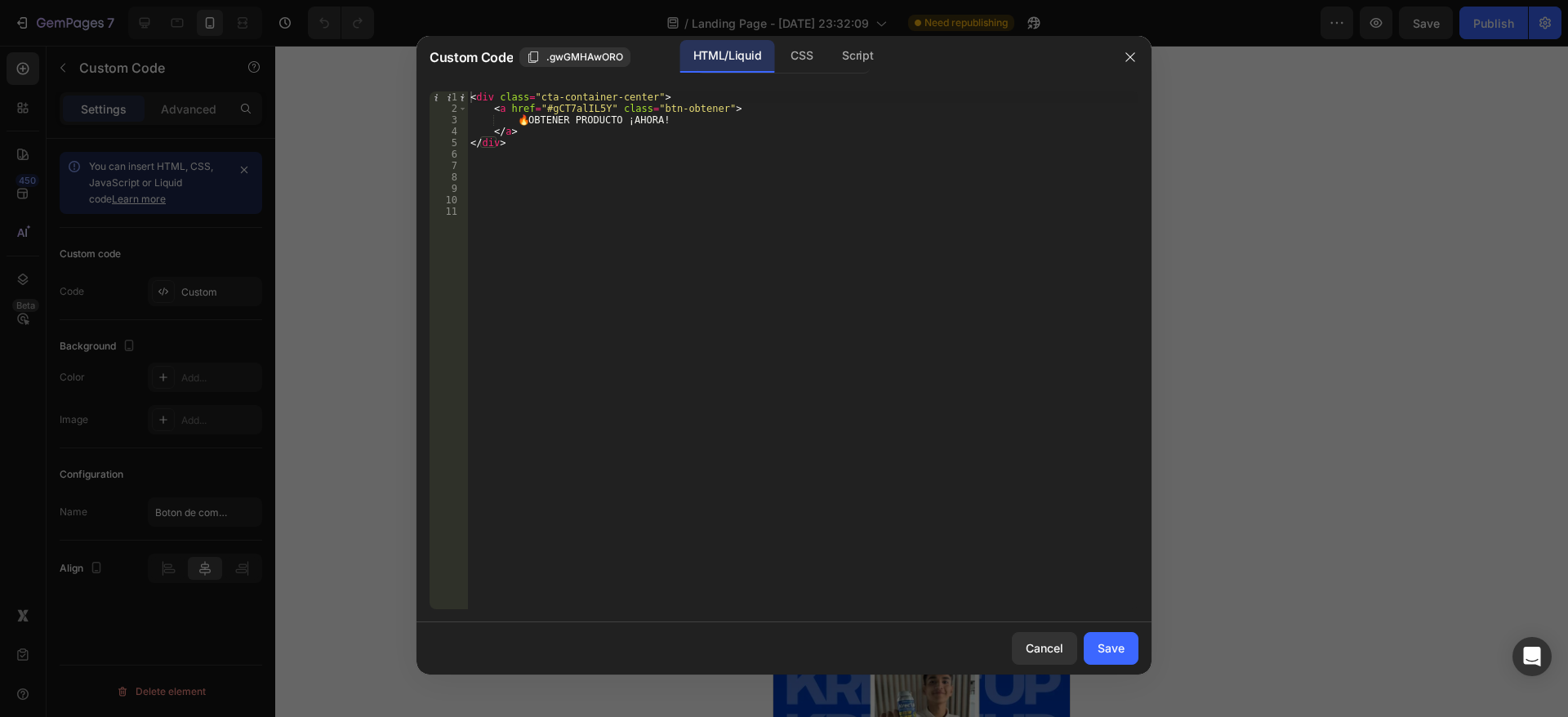
click at [594, 103] on div "< div class = "cta-container-center" > < a href = "#gCT7alIL5Y" class = "btn-ob…" at bounding box center [803, 362] width 672 height 540
click at [598, 107] on div "< div class = "cta-container-center" > < a href = "#gCT7alIL5Y" class = "btn-ob…" at bounding box center [803, 362] width 672 height 540
paste textarea "</a>"
type textarea "<a href="#" class="btn-obtener">"
click at [646, 291] on div "< div class = "cta-container-center" > < a href = "#" class = "btn-obtener" > 🔥…" at bounding box center [803, 362] width 672 height 540
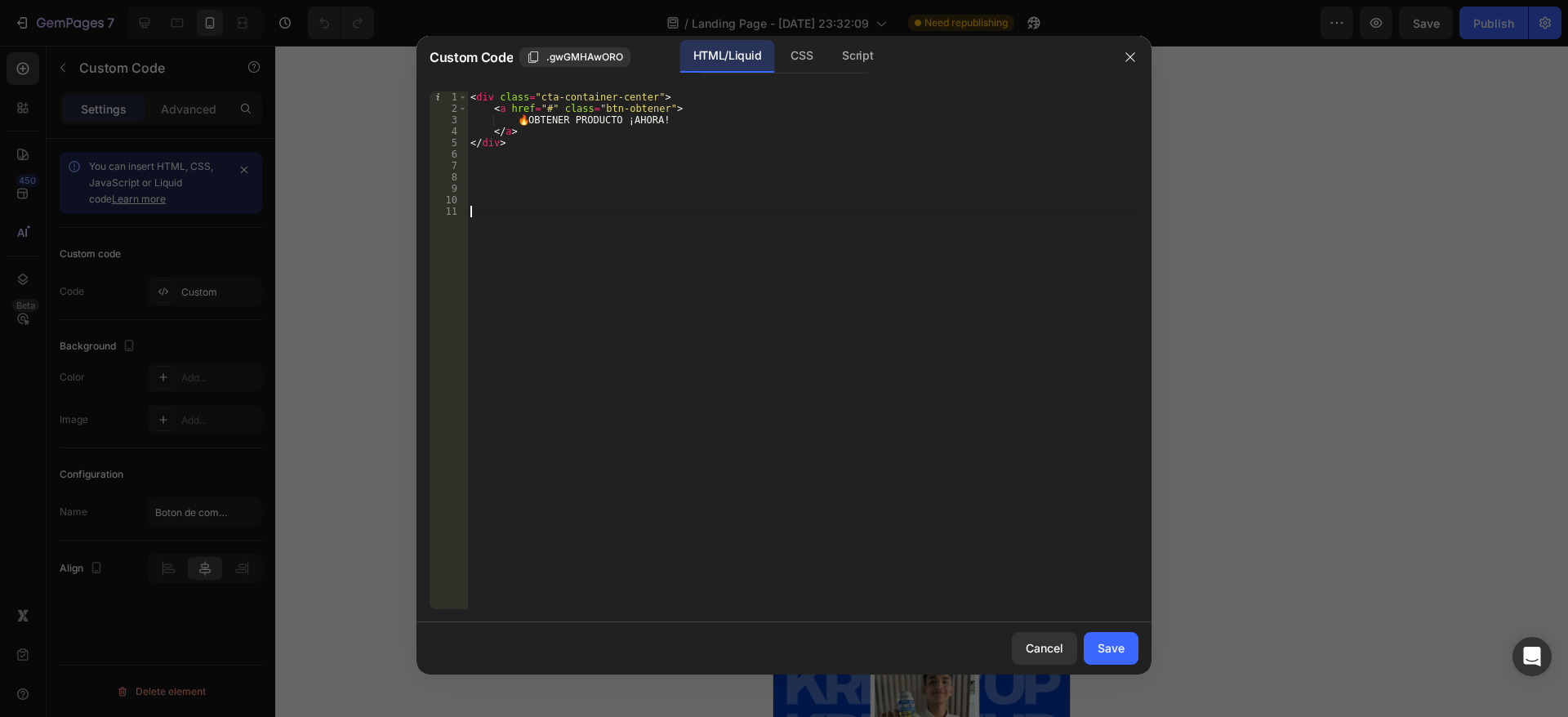
paste textarea "</a>"
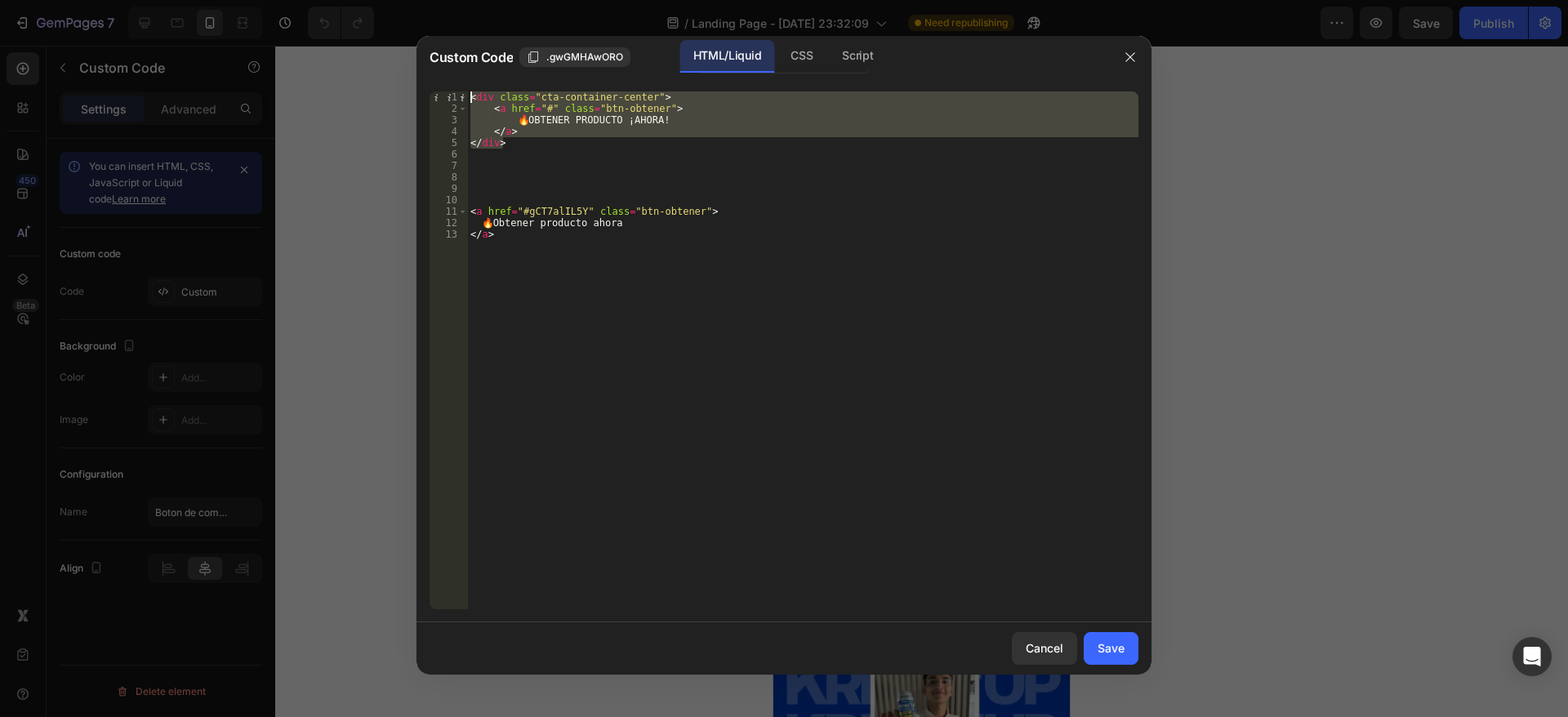
drag, startPoint x: 512, startPoint y: 144, endPoint x: 468, endPoint y: 92, distance: 68.1
click at [468, 92] on div "< div class = "cta-container-center" > < a href = "#" class = "btn-obtener" > 🔥…" at bounding box center [803, 362] width 672 height 540
type textarea "<div class="cta-container-center"> <a href="#" class="btn-obtener">"
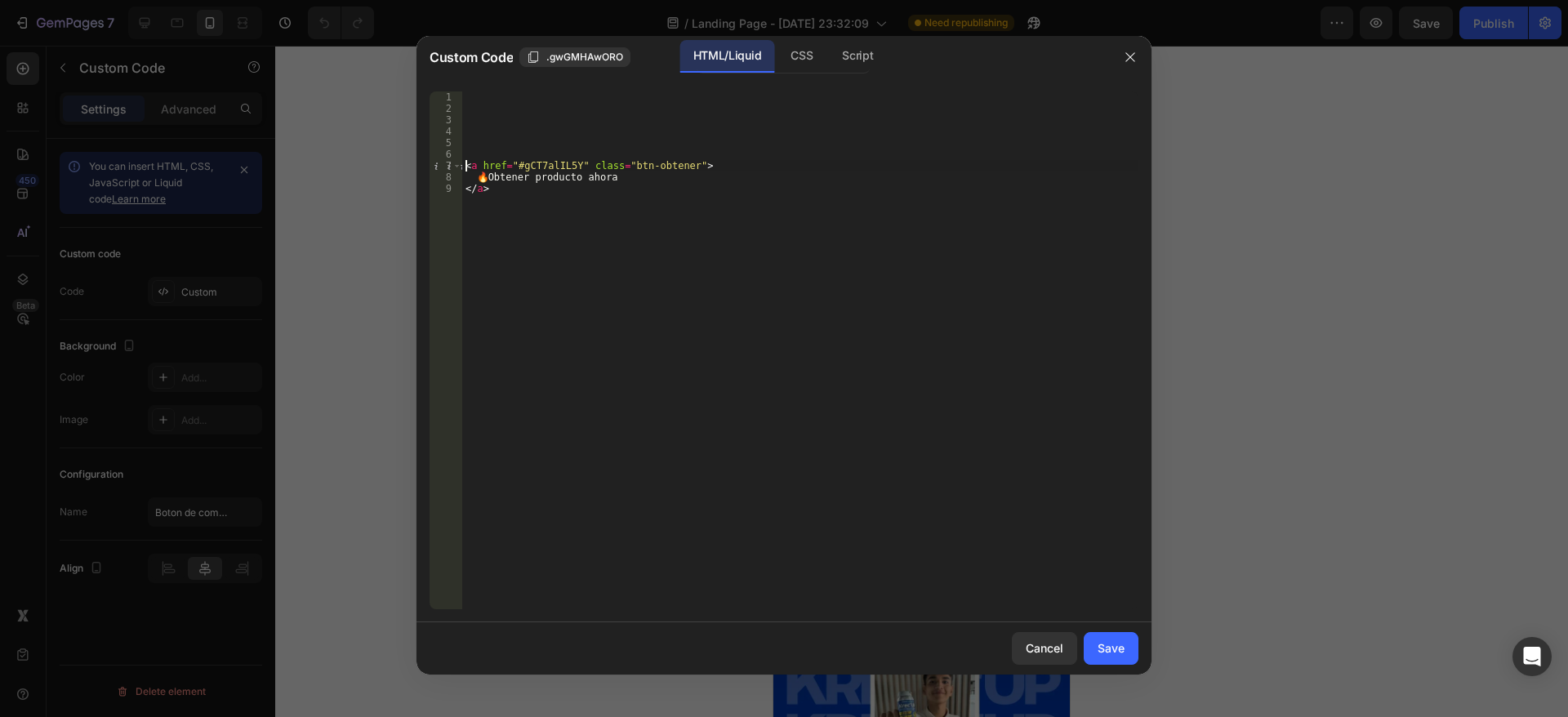
click at [466, 165] on div "< a href = "#gCT7alIL5Y" class = "btn-obtener" > 🔥 Obtener producto ahora </ a >" at bounding box center [800, 362] width 676 height 540
type textarea "<a href="#gCT7alIL5Y" class="btn-obtener">"
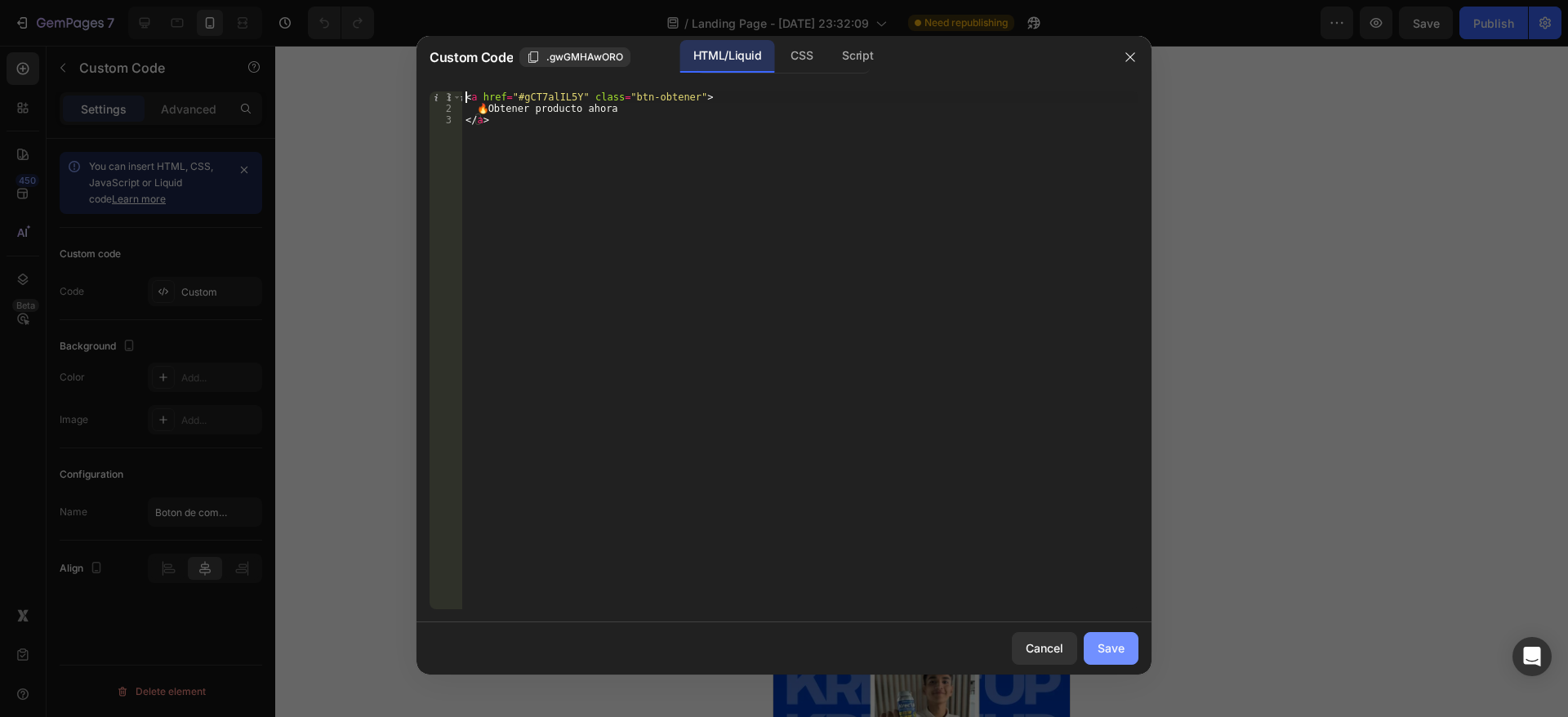
click at [1109, 644] on div "Save" at bounding box center [1110, 647] width 27 height 17
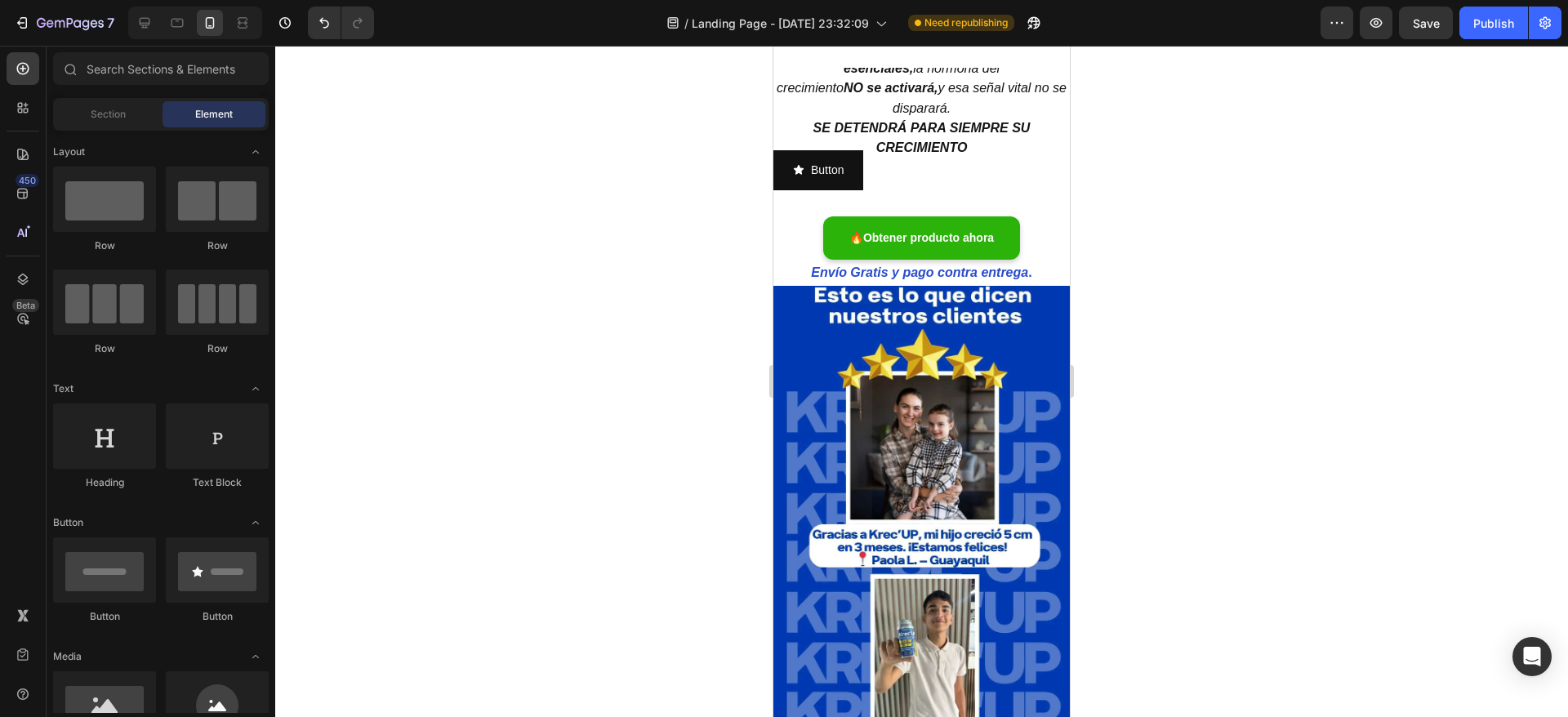
scroll to position [499, 0]
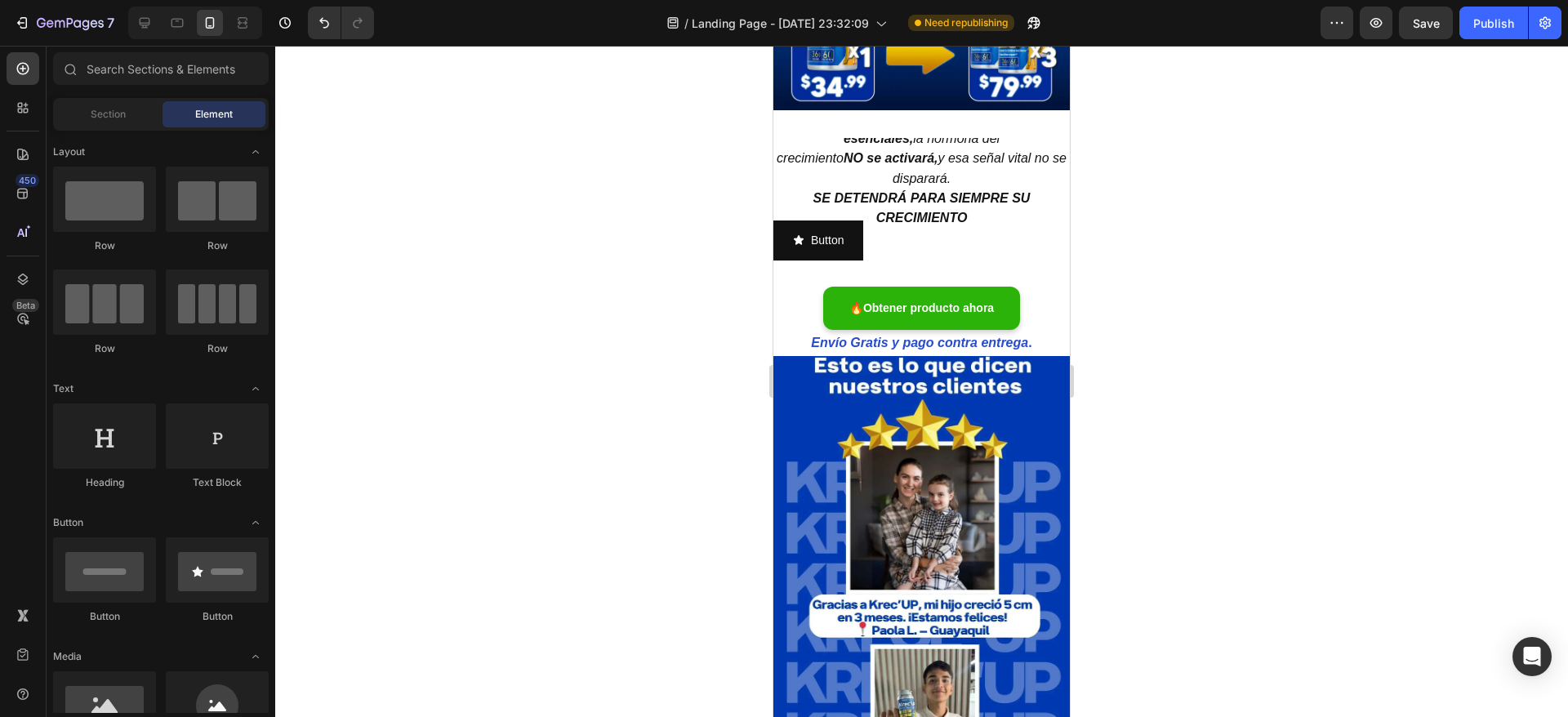
drag, startPoint x: 1069, startPoint y: 161, endPoint x: 1849, endPoint y: 235, distance: 783.5
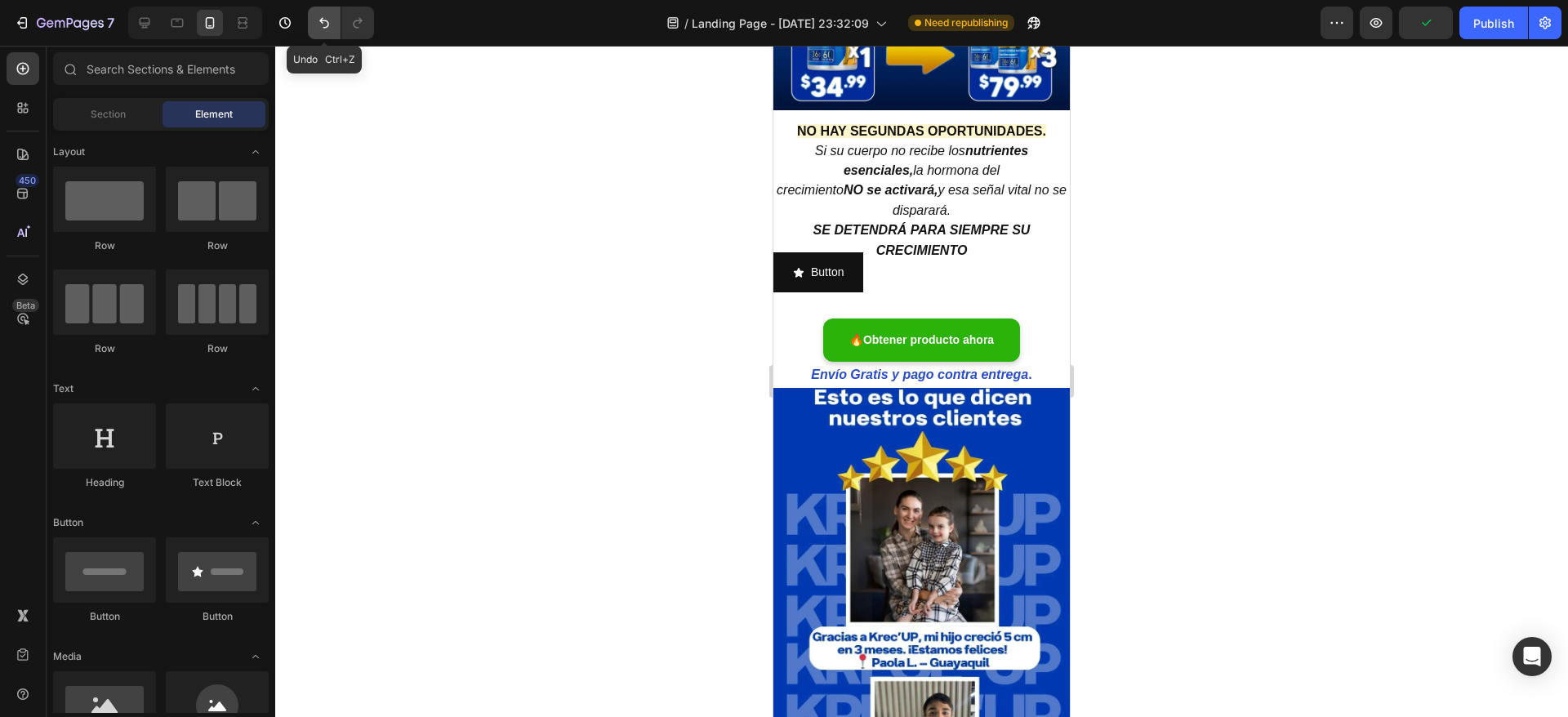
click at [330, 23] on icon "Undo/Redo" at bounding box center [324, 22] width 16 height 16
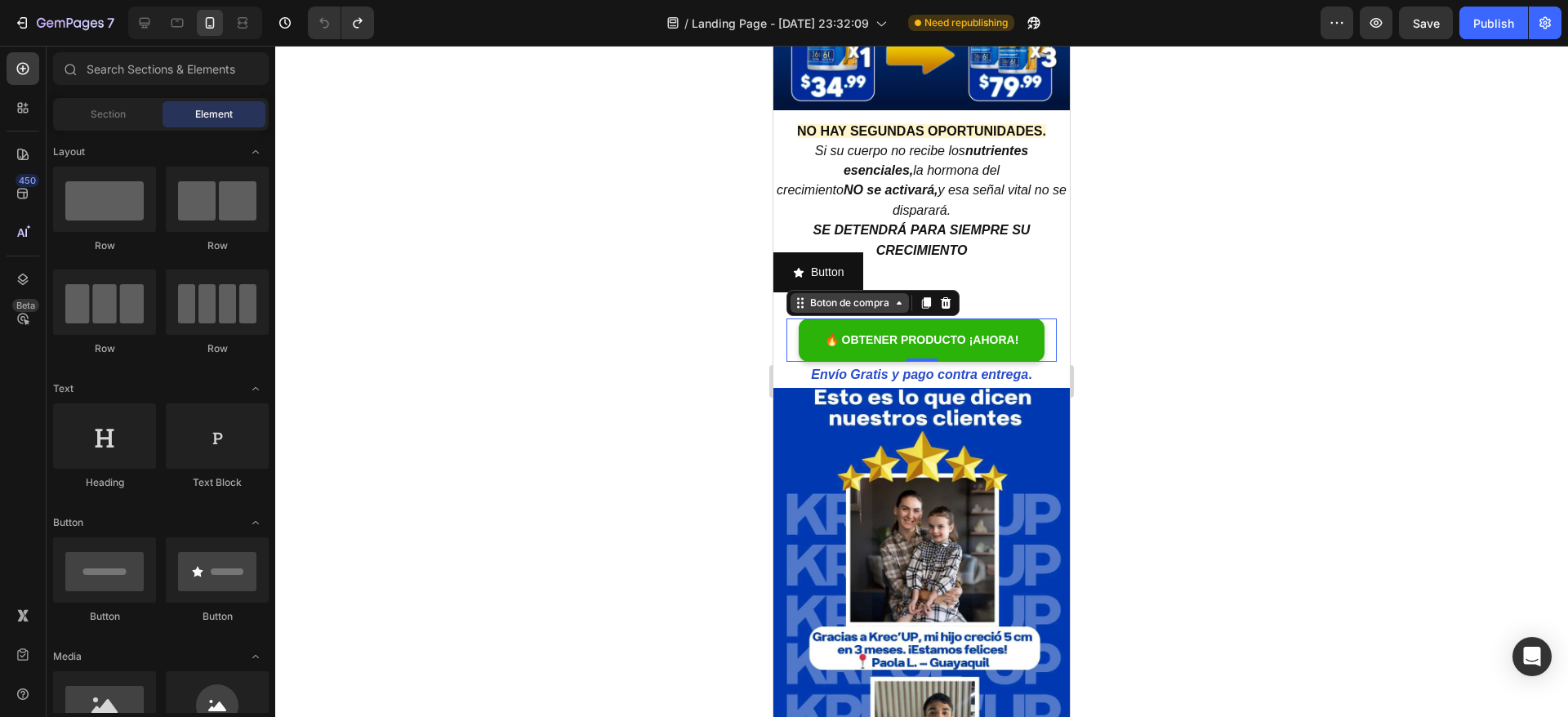
click at [826, 293] on div "Boton de compra" at bounding box center [849, 303] width 119 height 20
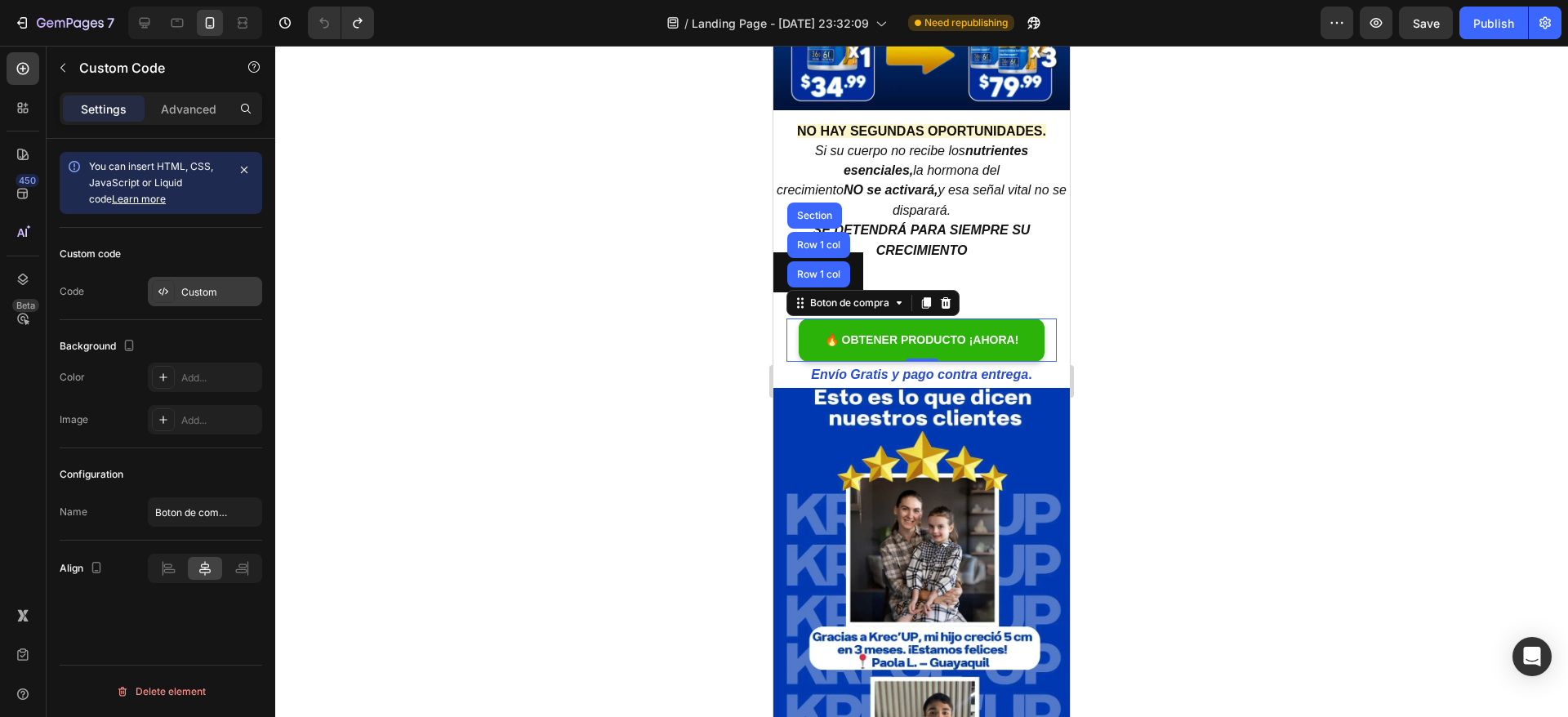
click at [194, 280] on div "Custom" at bounding box center [205, 291] width 114 height 29
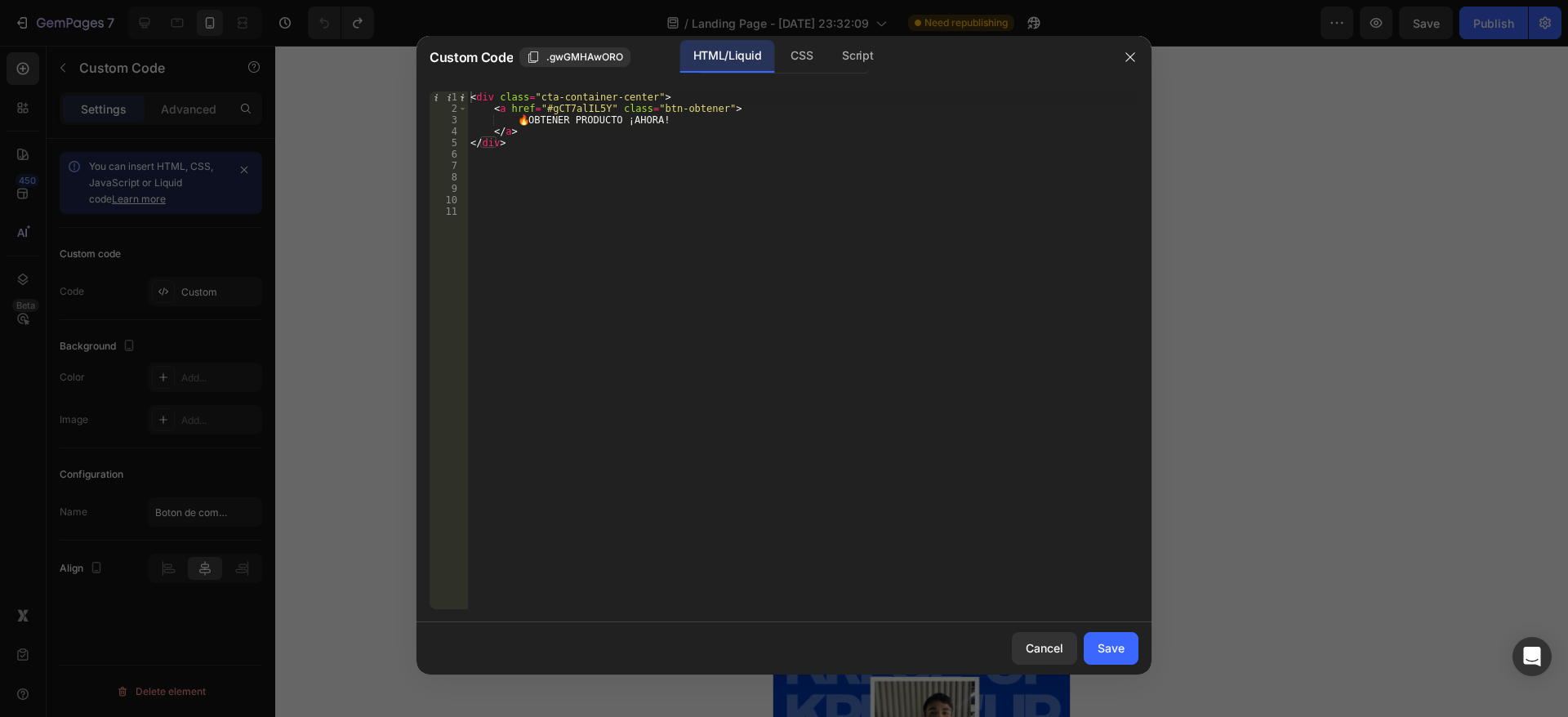
click at [705, 263] on div "< div class = "cta-container-center" > < a href = "#gCT7alIL5Y" class = "btn-ob…" at bounding box center [803, 362] width 672 height 540
paste textarea "</a>"
drag, startPoint x: 517, startPoint y: 245, endPoint x: 580, endPoint y: 245, distance: 63.0
click at [580, 245] on div "< div class = "cta-container-center" > < a href = "#gCT7alIL5Y" class = "btn-ob…" at bounding box center [803, 362] width 672 height 540
click at [532, 279] on div "< div class = "cta-container-center" > < a href = "#gCT7alIL5Y" class = "btn-ob…" at bounding box center [803, 362] width 672 height 540
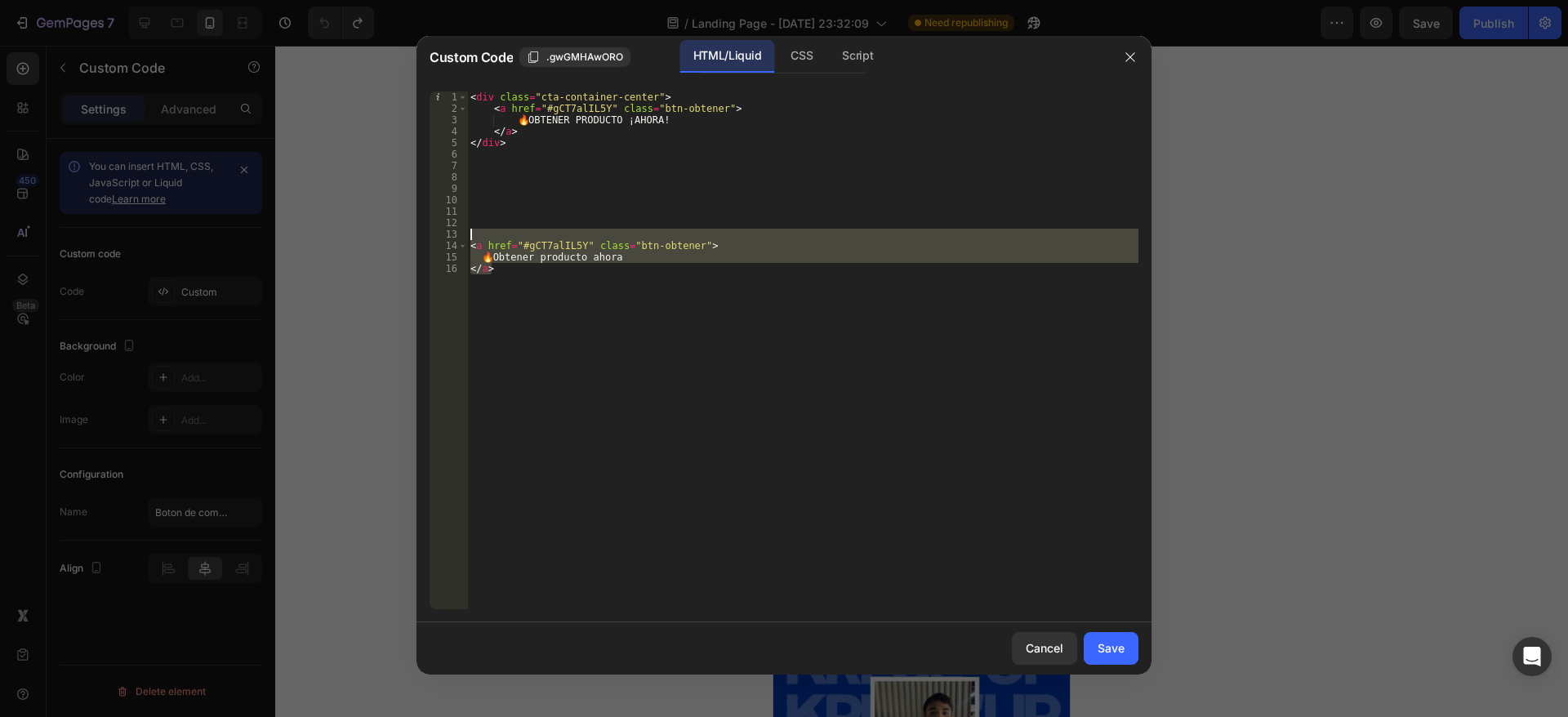
drag, startPoint x: 526, startPoint y: 271, endPoint x: 552, endPoint y: 292, distance: 33.4
click at [467, 235] on div "</a> 1 2 3 4 5 6 7 8 9 10 11 12 13 14 15 16 < div class = "cta-container-center…" at bounding box center [784, 350] width 709 height 517
type textarea "<a href="#gCT7alIL5Y" class="btn-obtener">"
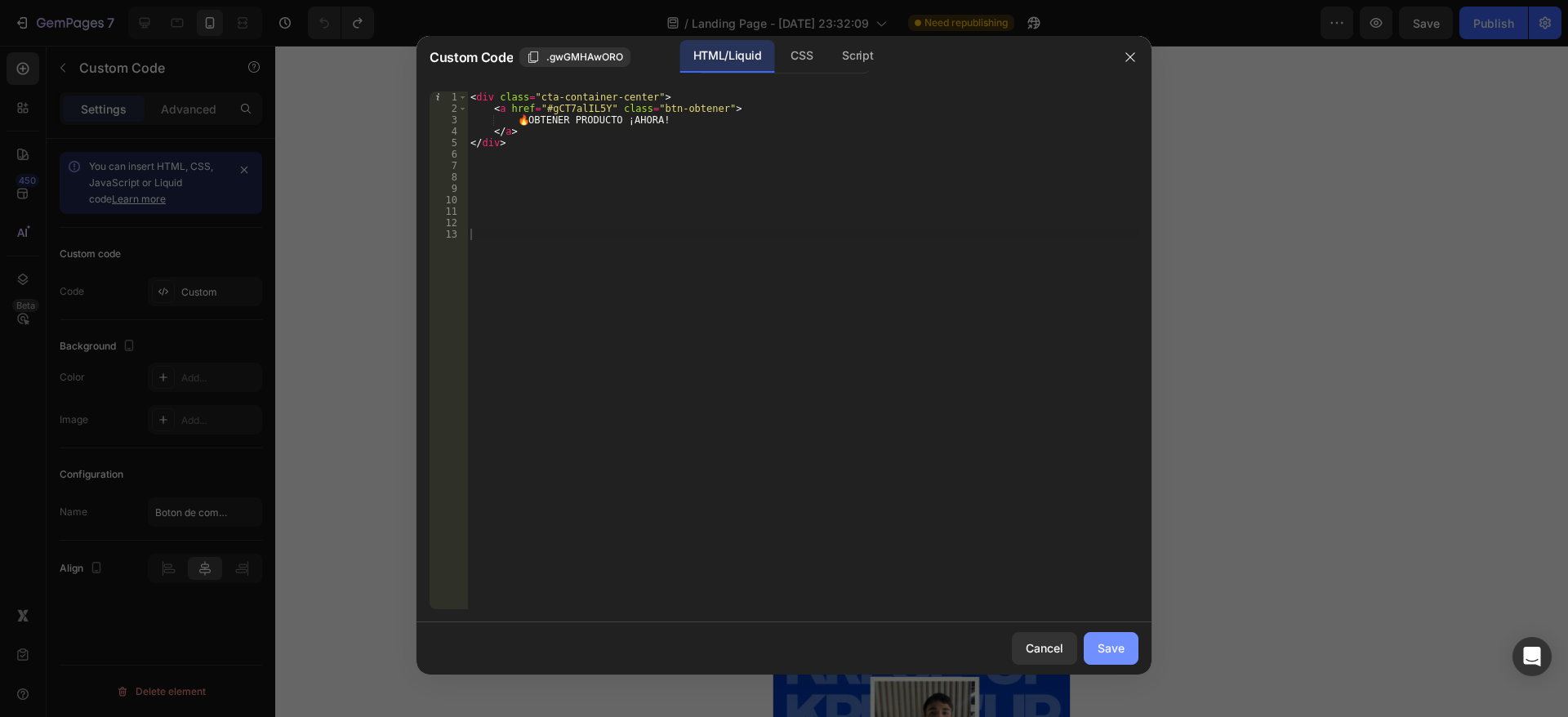
click at [1101, 652] on div "Save" at bounding box center [1110, 647] width 27 height 17
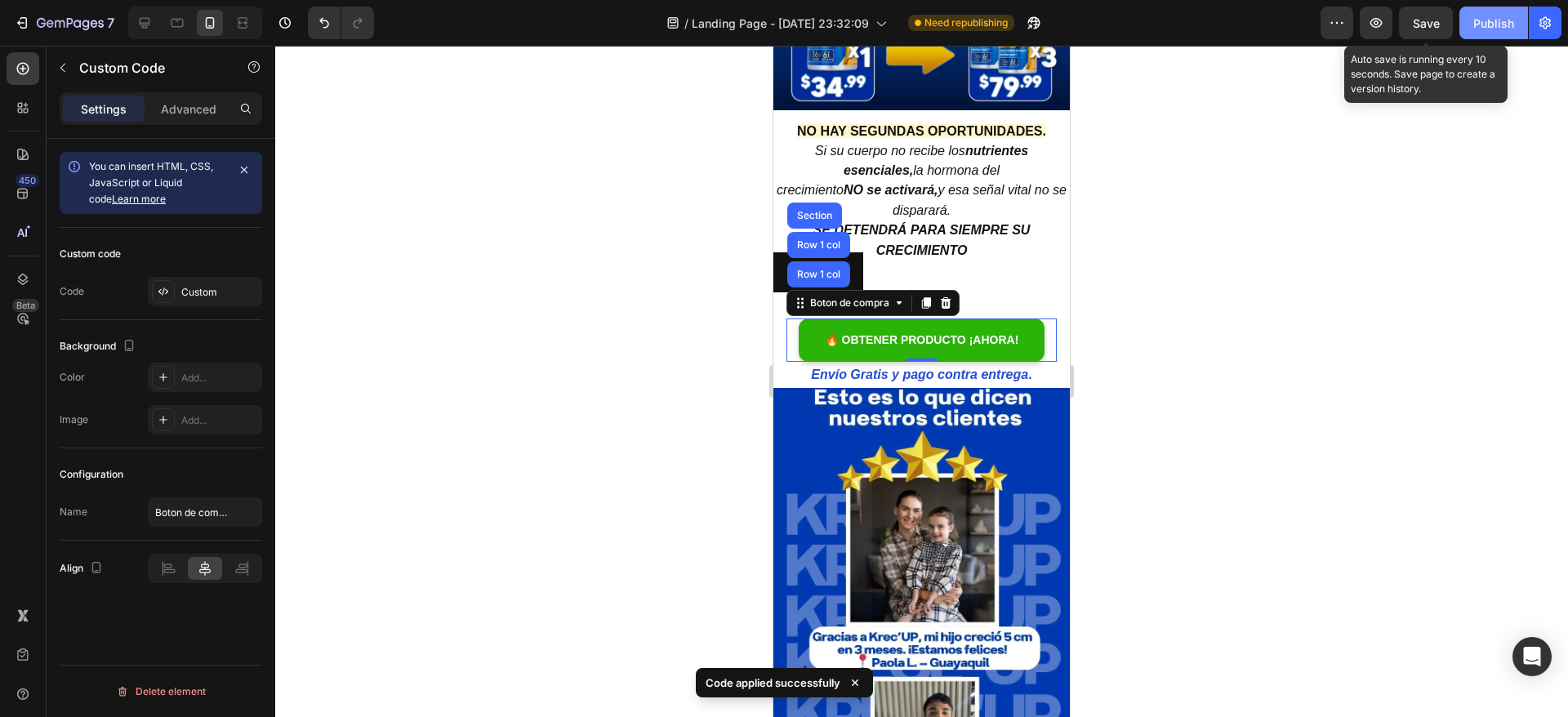
drag, startPoint x: 1432, startPoint y: 32, endPoint x: 1481, endPoint y: 34, distance: 49.0
click at [1432, 34] on button "Save" at bounding box center [1425, 22] width 54 height 33
click at [1486, 34] on button "Publish" at bounding box center [1493, 22] width 69 height 33
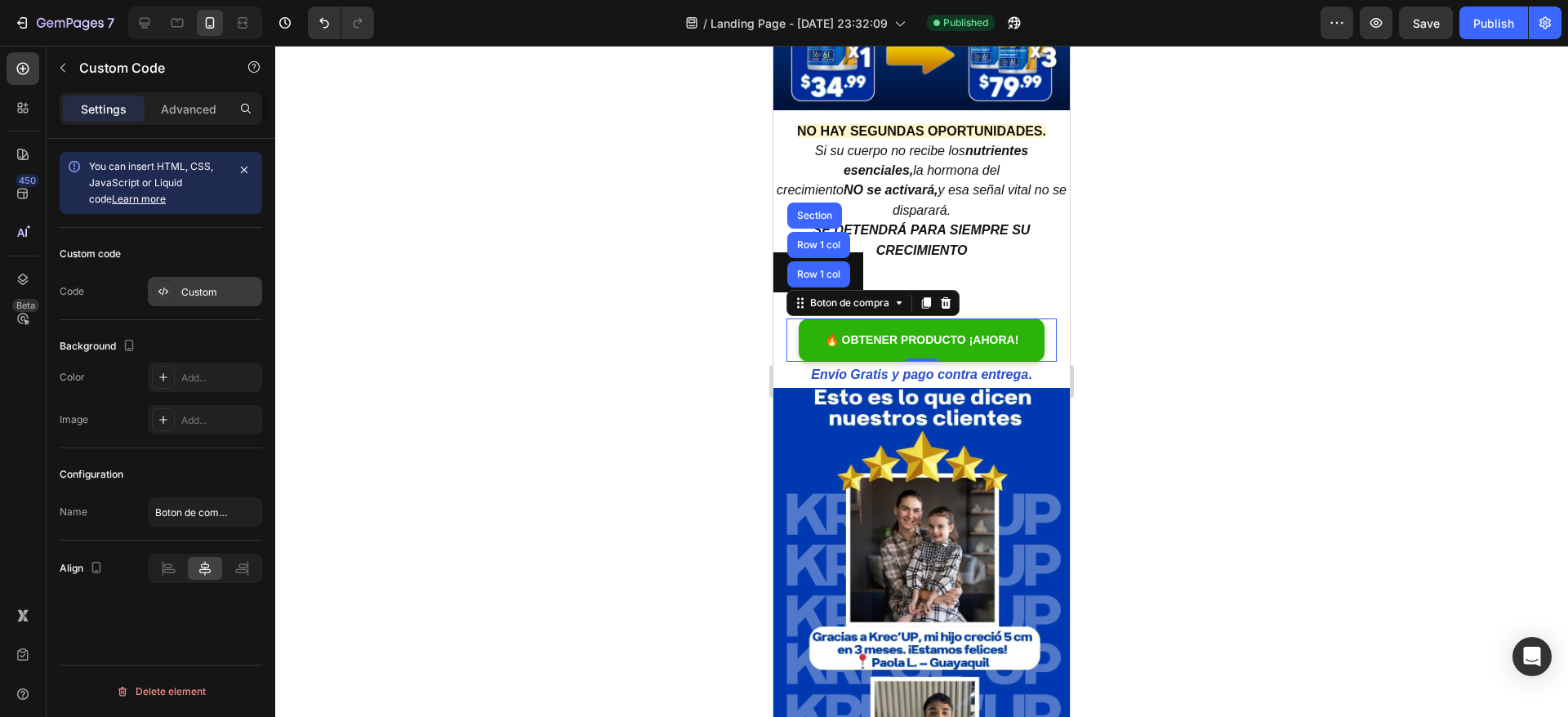
click at [195, 301] on div "Custom" at bounding box center [205, 291] width 114 height 29
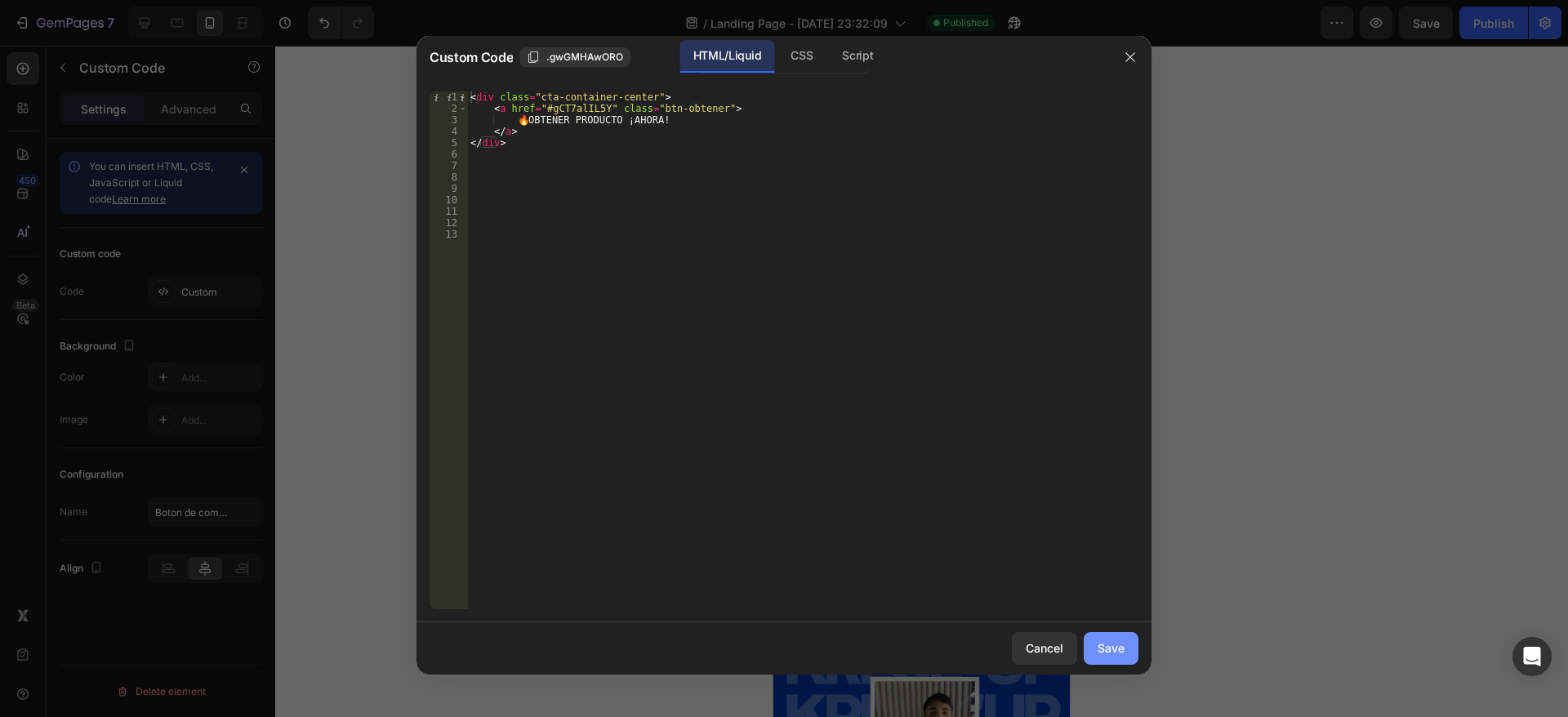
click at [1123, 655] on div "Save" at bounding box center [1110, 647] width 27 height 17
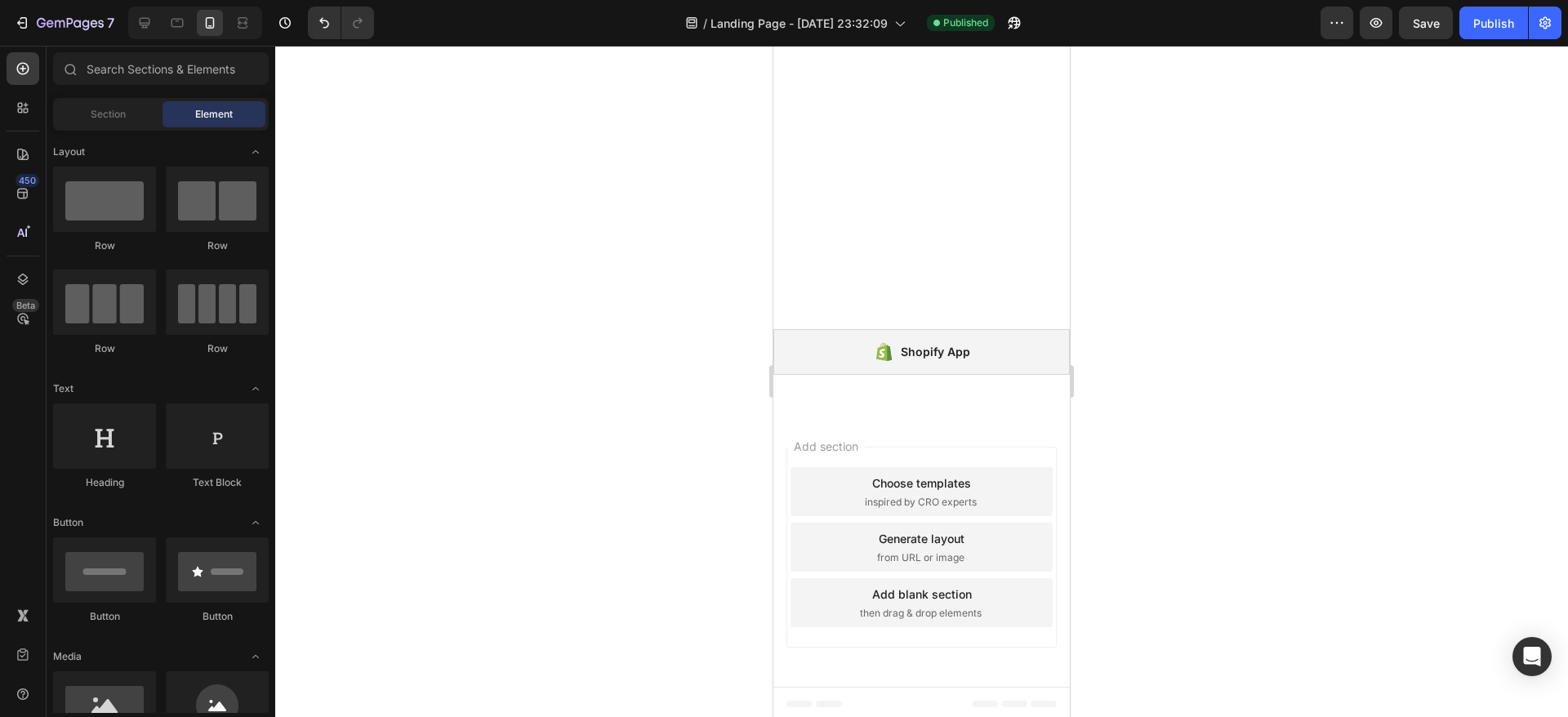
scroll to position [6069, 0]
drag, startPoint x: 1064, startPoint y: 147, endPoint x: 1855, endPoint y: 737, distance: 986.8
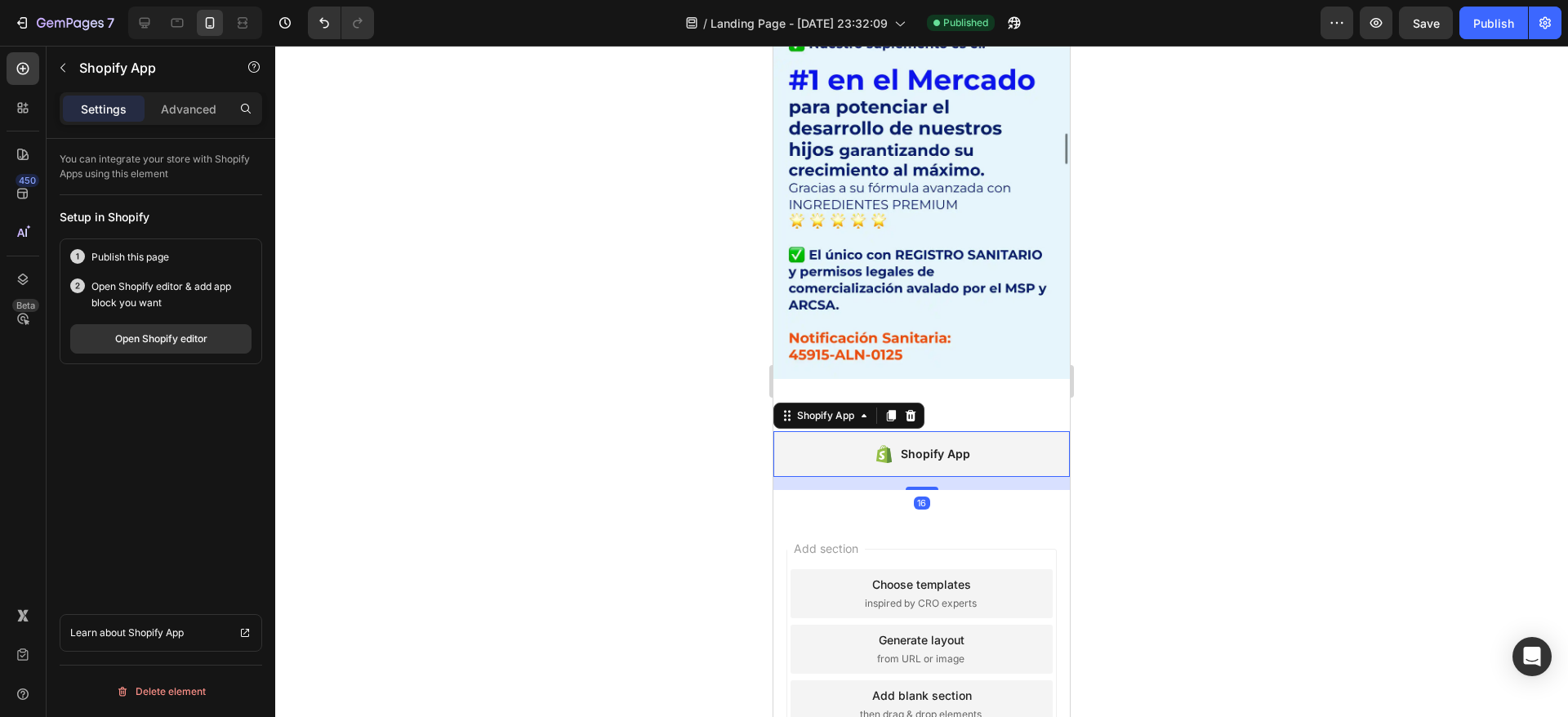
click at [805, 431] on div "Shopify App" at bounding box center [921, 453] width 296 height 45
click at [200, 106] on p "Advanced" at bounding box center [188, 109] width 55 height 17
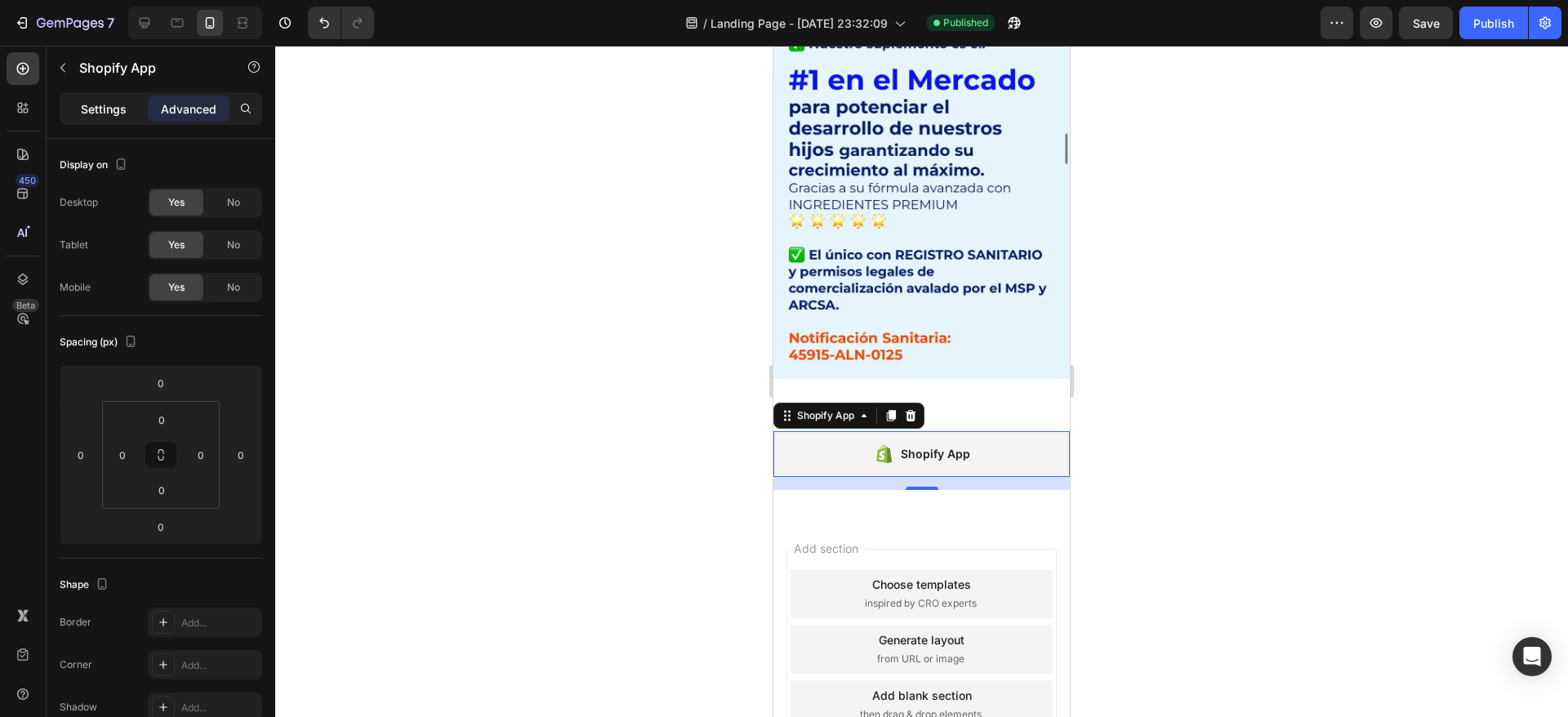
click at [99, 102] on p "Settings" at bounding box center [103, 109] width 45 height 17
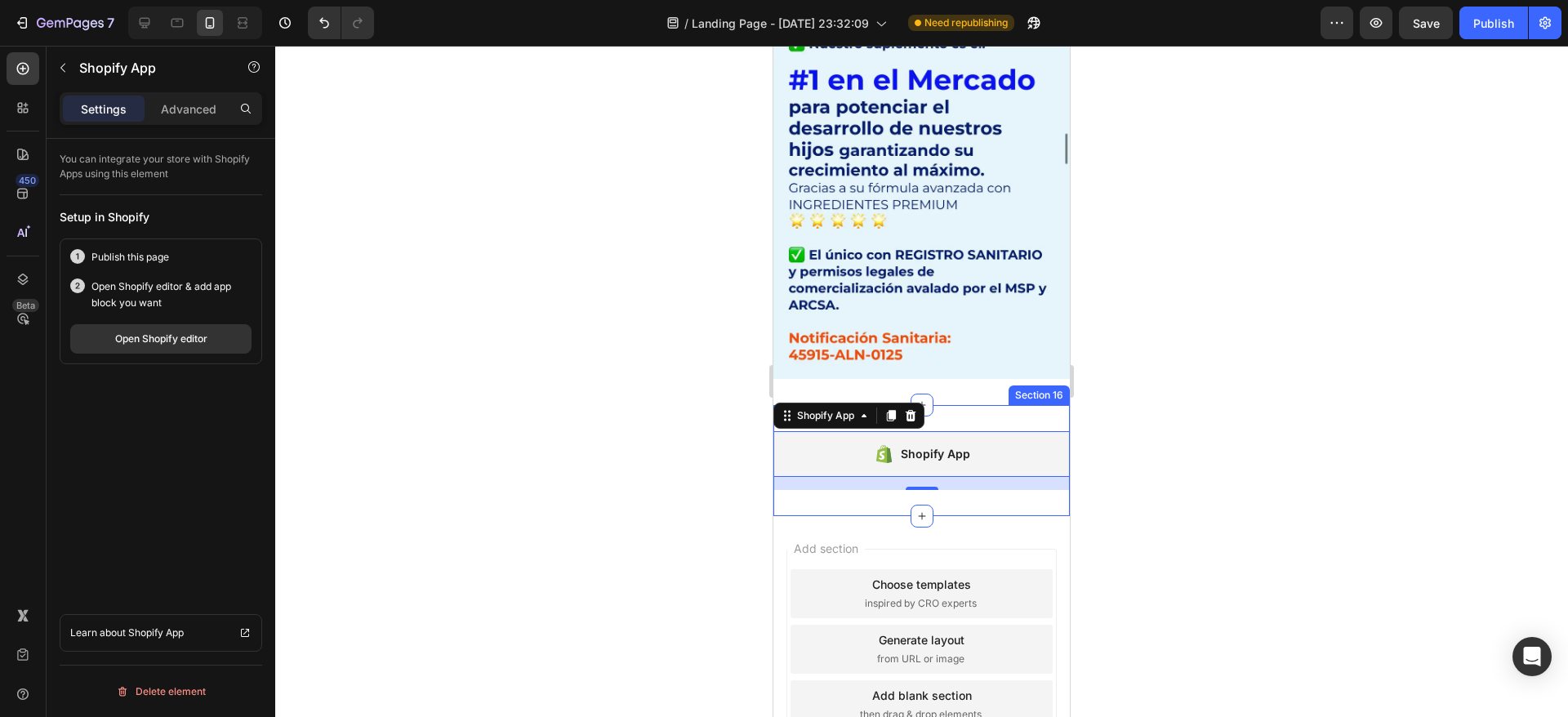
click at [965, 405] on div "Shopify App Shopify App 16 Section 16" at bounding box center [921, 460] width 296 height 111
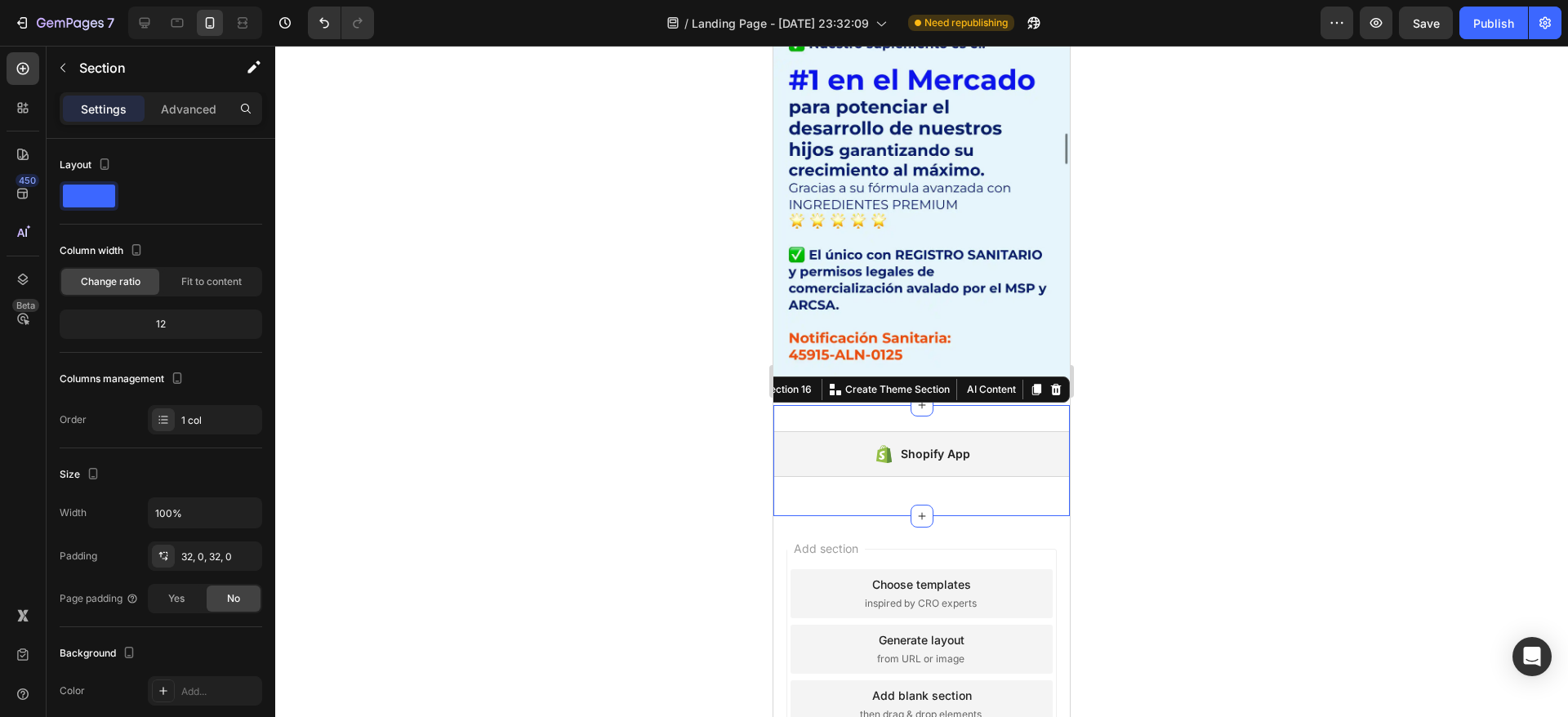
click at [807, 405] on div "Shopify App Shopify App Section 16 You can create reusable sections Create Them…" at bounding box center [921, 460] width 296 height 111
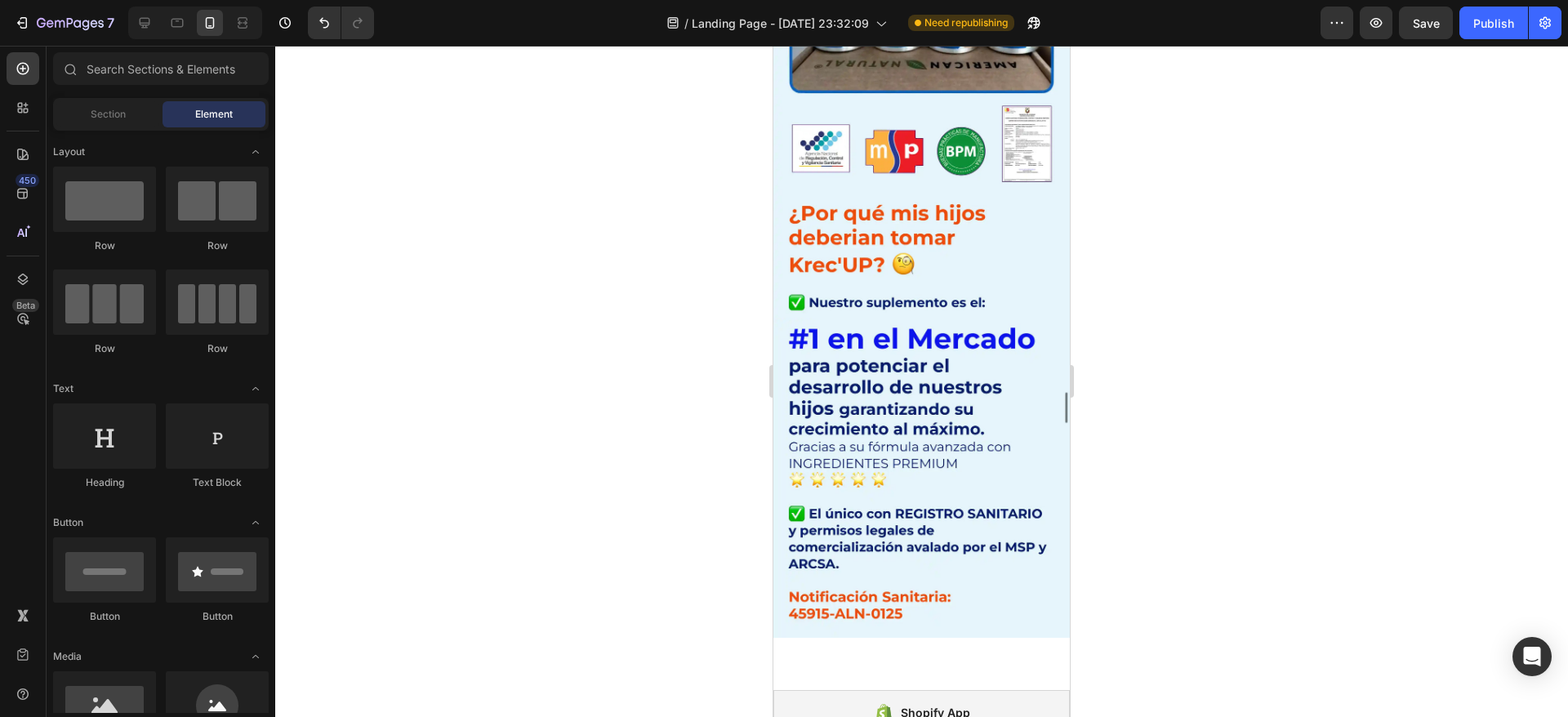
scroll to position [5731, 0]
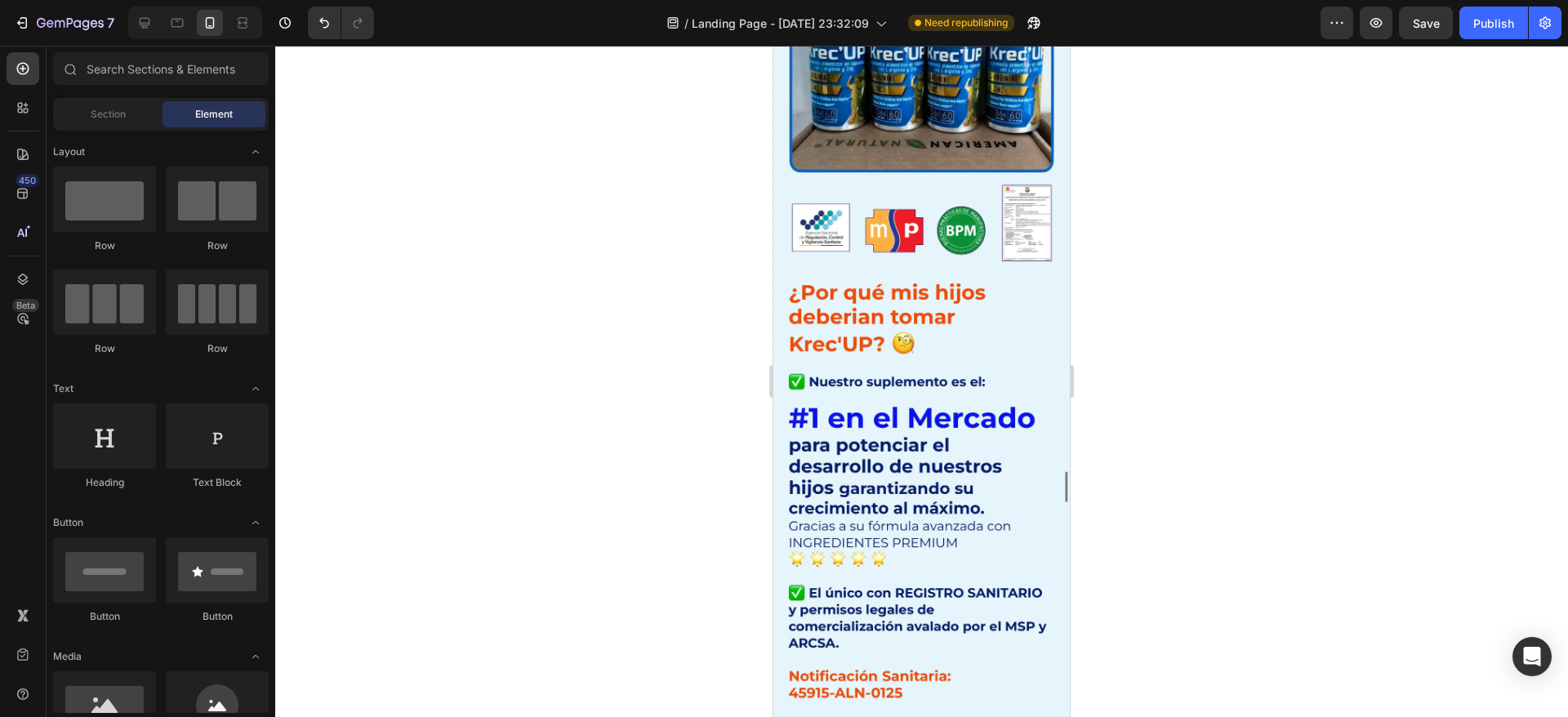
drag, startPoint x: 1067, startPoint y: 645, endPoint x: 1848, endPoint y: 660, distance: 781.1
click at [930, 412] on img at bounding box center [921, 556] width 296 height 320
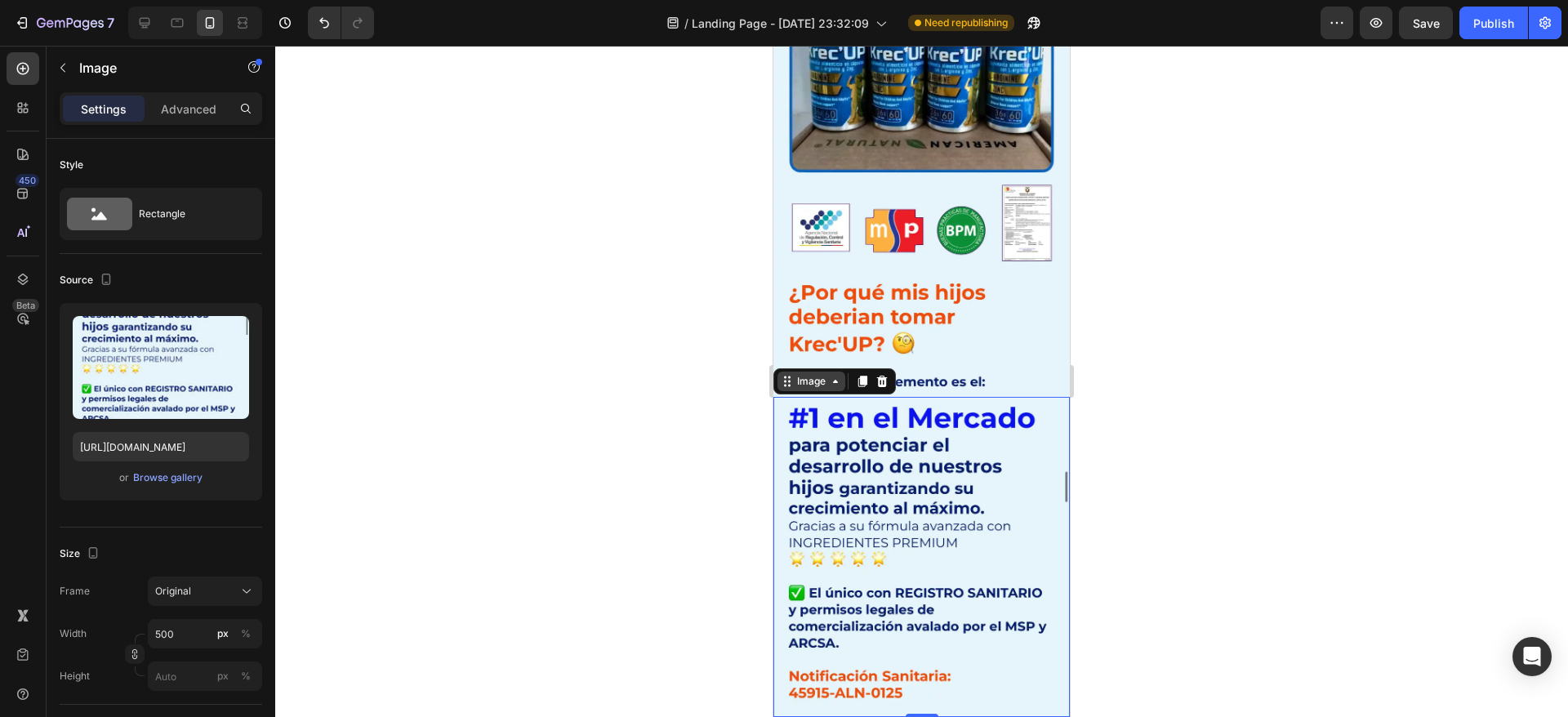
click at [803, 374] on div "Image" at bounding box center [811, 381] width 35 height 14
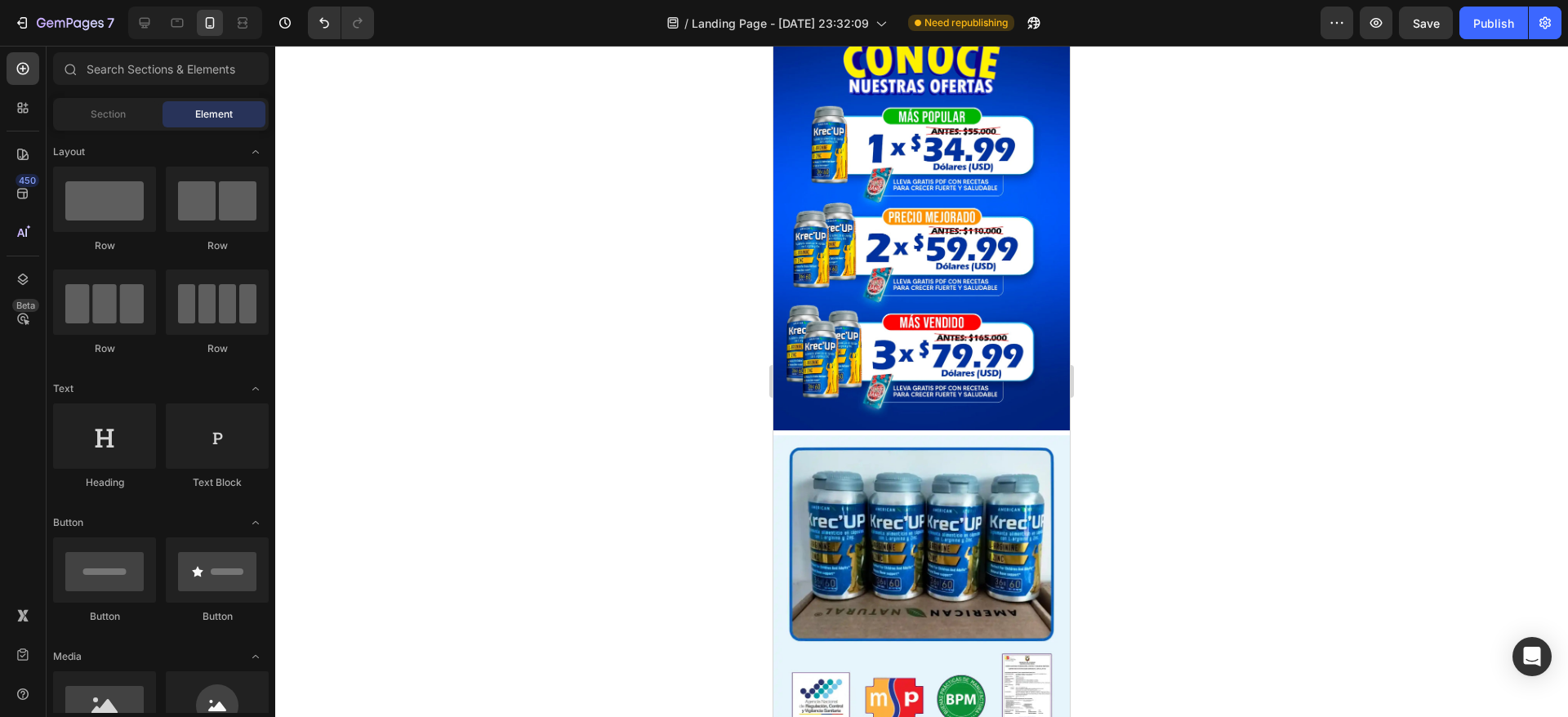
scroll to position [5394, 0]
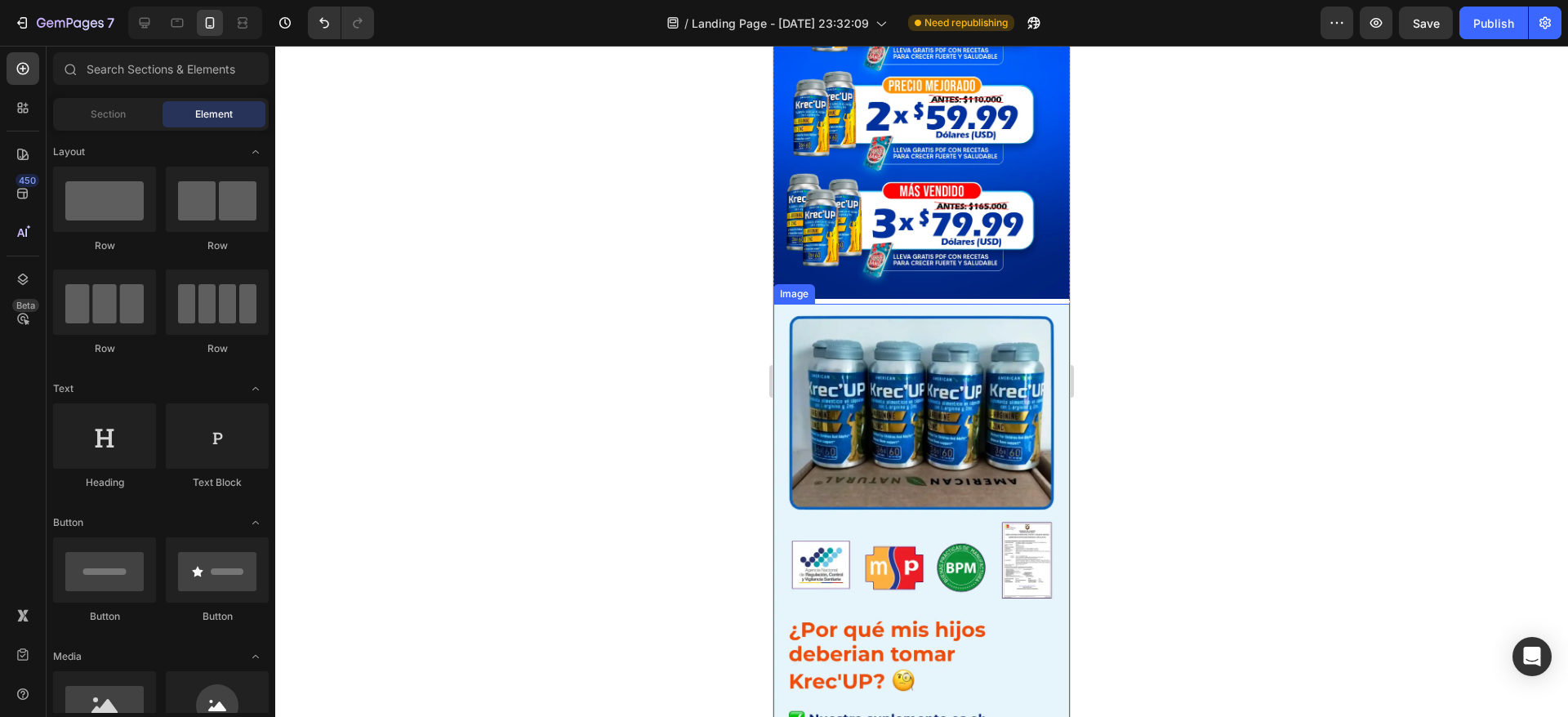
click at [874, 504] on img at bounding box center [921, 519] width 296 height 430
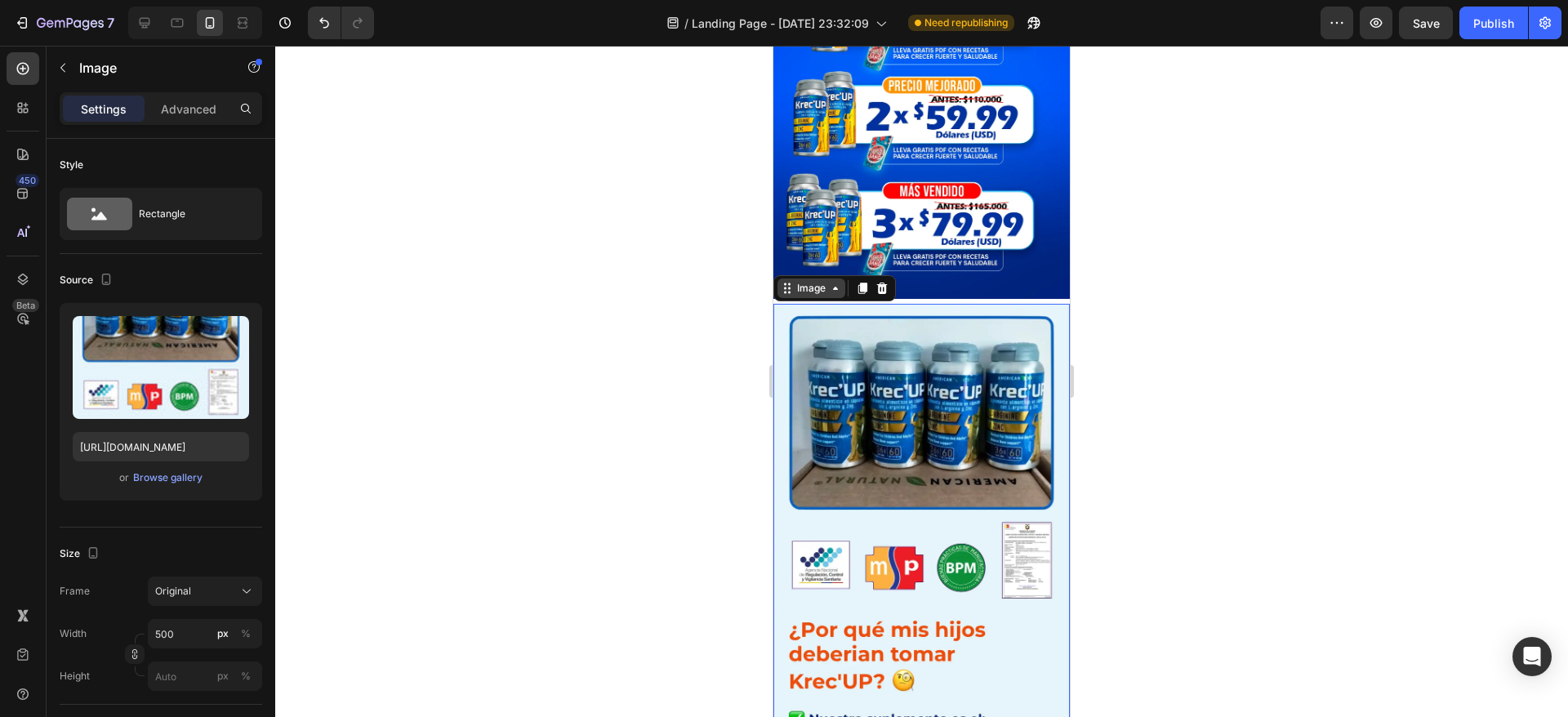
click at [805, 281] on div "Image" at bounding box center [811, 288] width 35 height 14
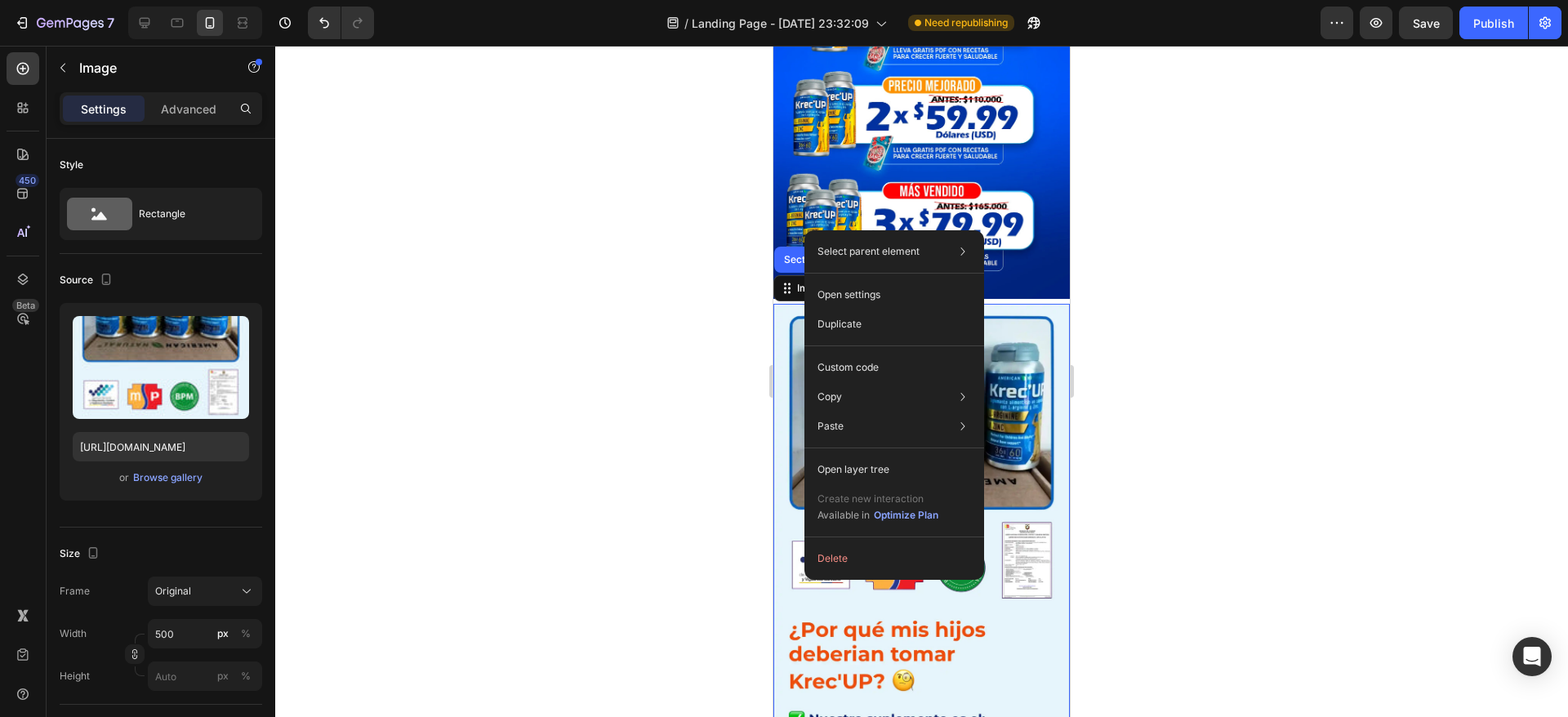
click at [1182, 328] on div at bounding box center [921, 381] width 1292 height 672
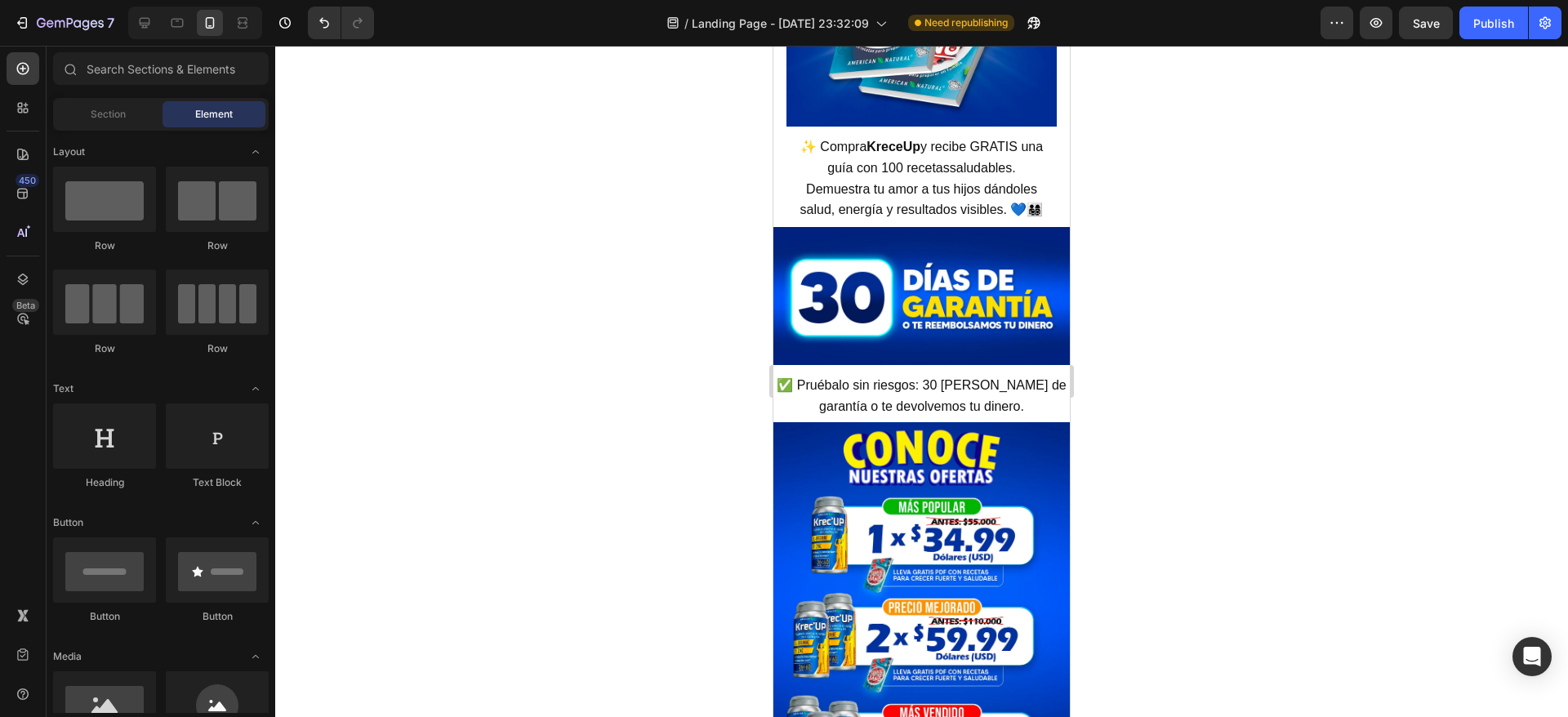
scroll to position [4836, 0]
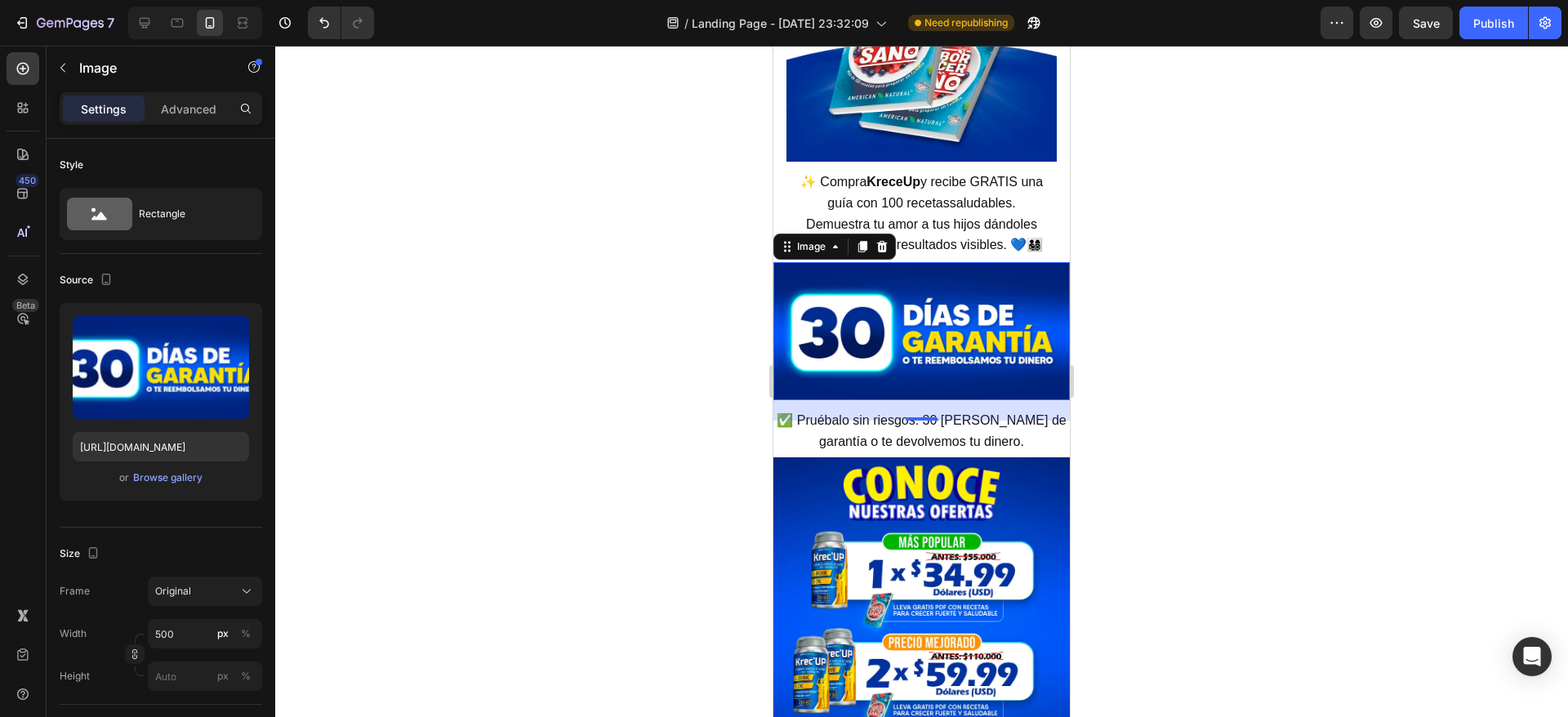
click at [880, 335] on img at bounding box center [921, 331] width 296 height 138
click at [886, 517] on img at bounding box center [921, 656] width 296 height 398
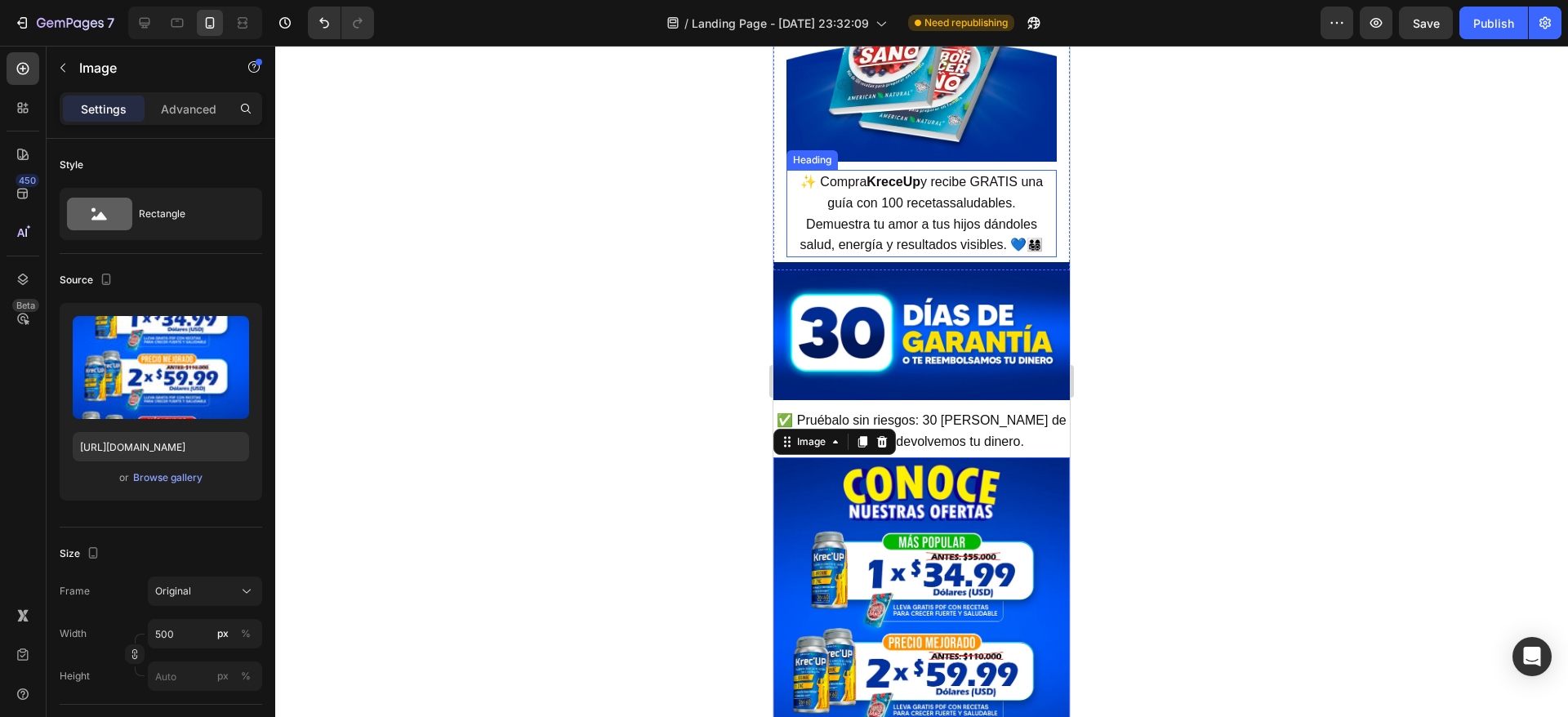
click at [962, 182] on span "✨ Compra KreceUp y recibe GRATIS una guía con 100 recetassaludables. Demuestra …" at bounding box center [921, 213] width 243 height 77
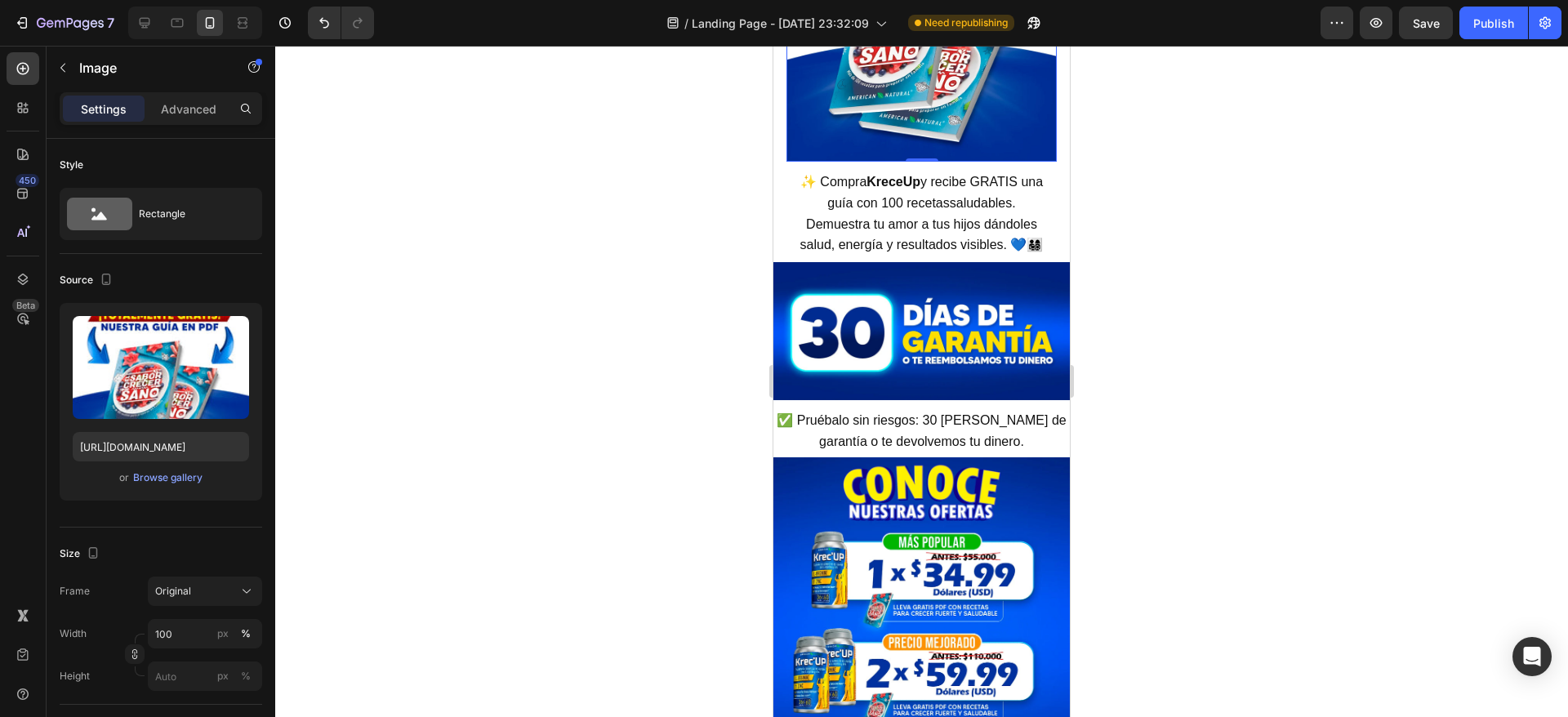
click at [965, 117] on img at bounding box center [921, 12] width 270 height 298
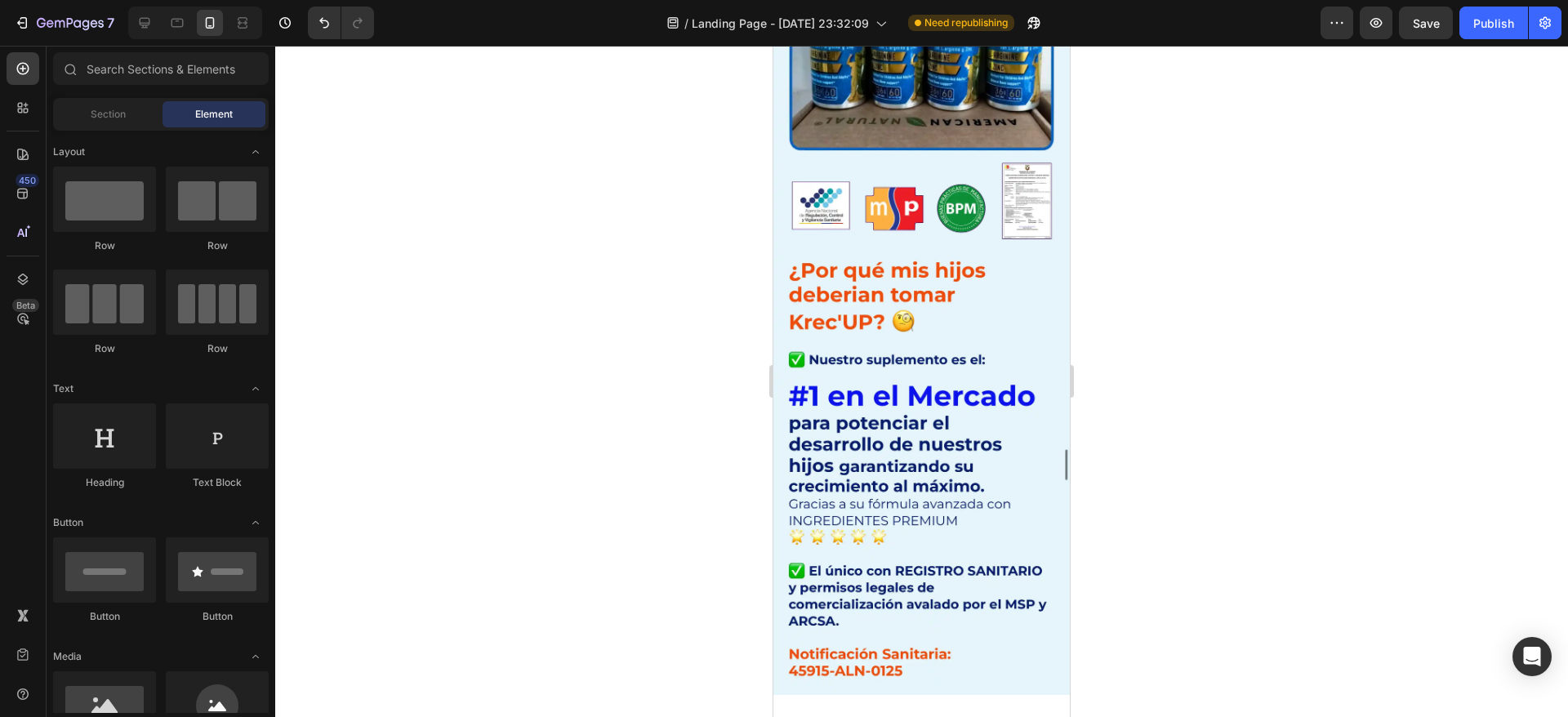
scroll to position [5998, 0]
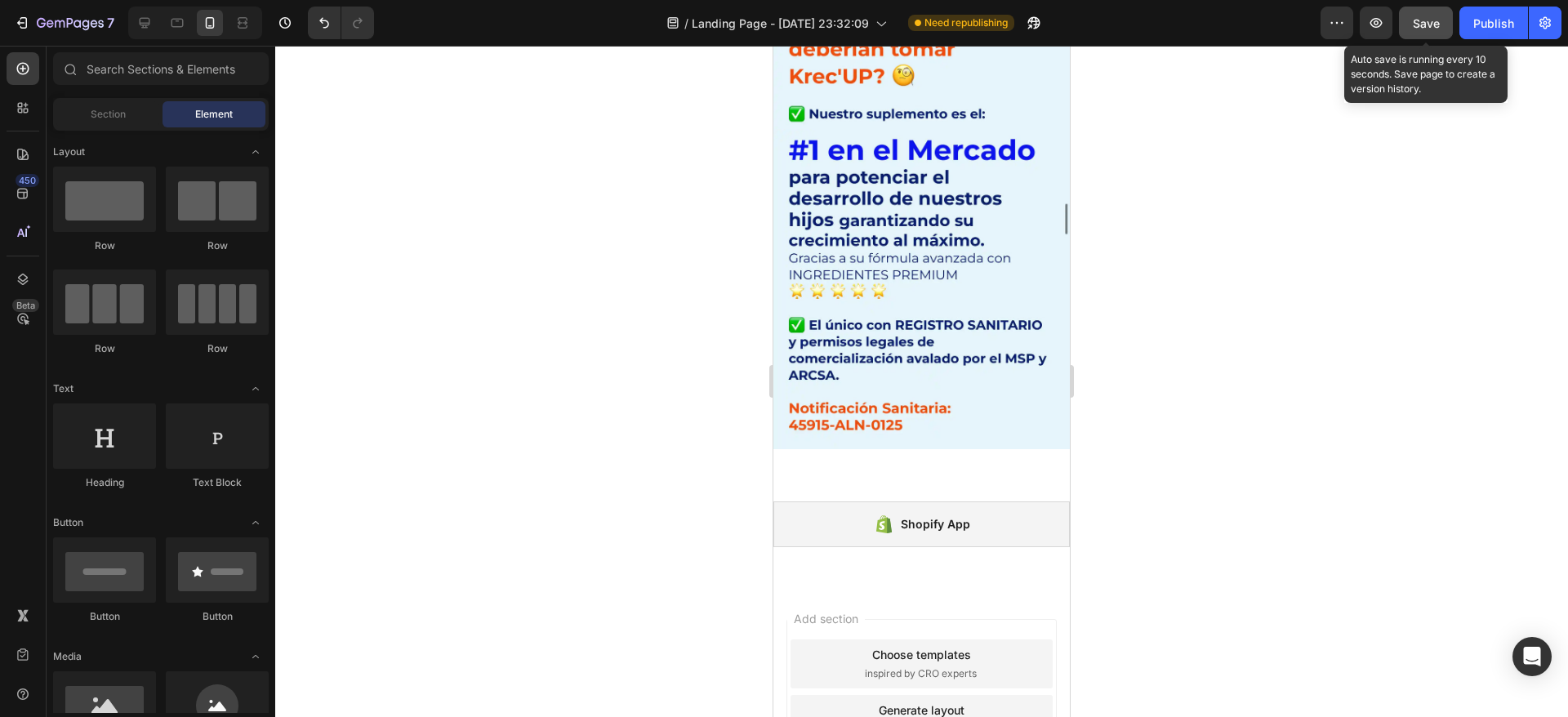
click at [1429, 24] on span "Save" at bounding box center [1426, 23] width 27 height 14
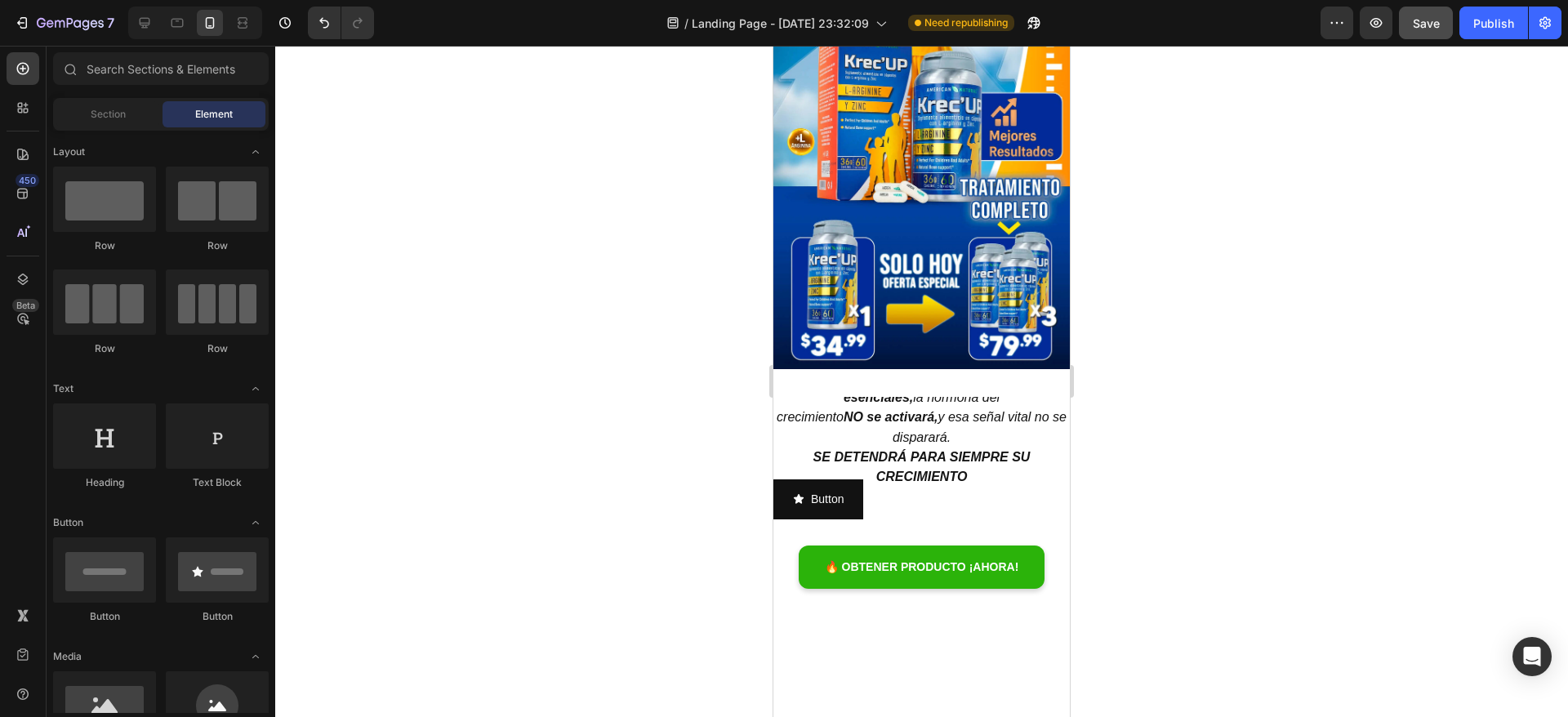
scroll to position [0, 0]
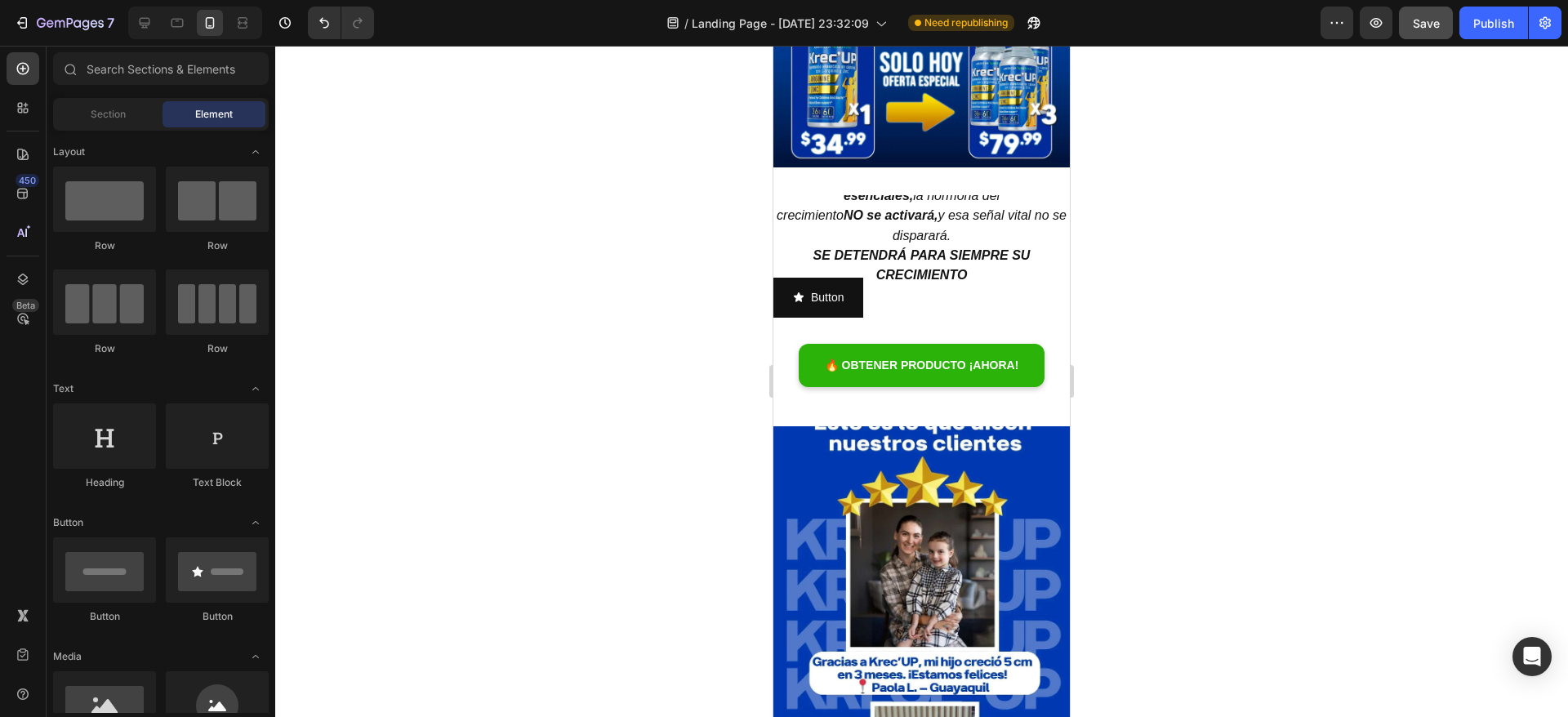
drag, startPoint x: 1063, startPoint y: 644, endPoint x: 1870, endPoint y: 205, distance: 918.7
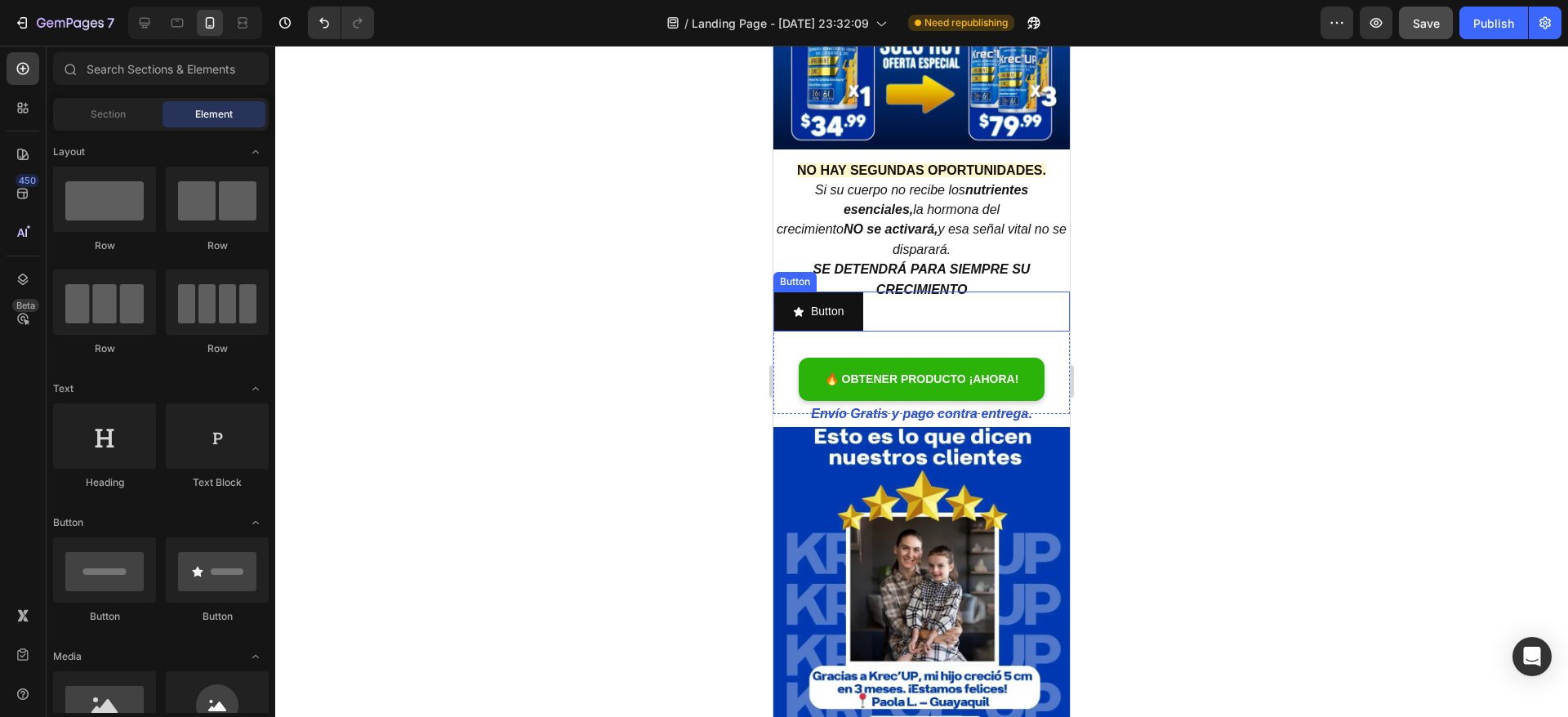
click at [897, 292] on div "Button Button" at bounding box center [921, 311] width 296 height 40
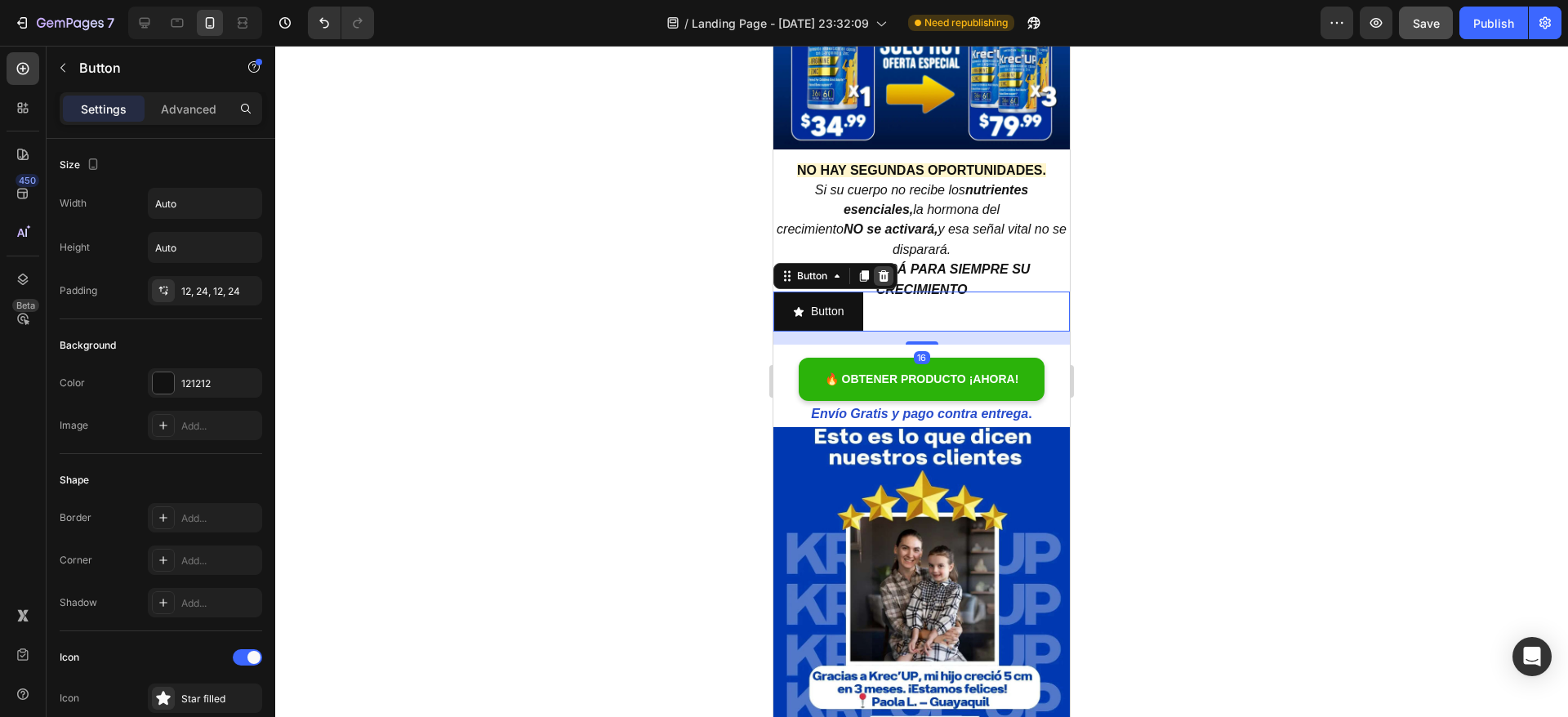
click at [884, 270] on icon at bounding box center [884, 276] width 11 height 12
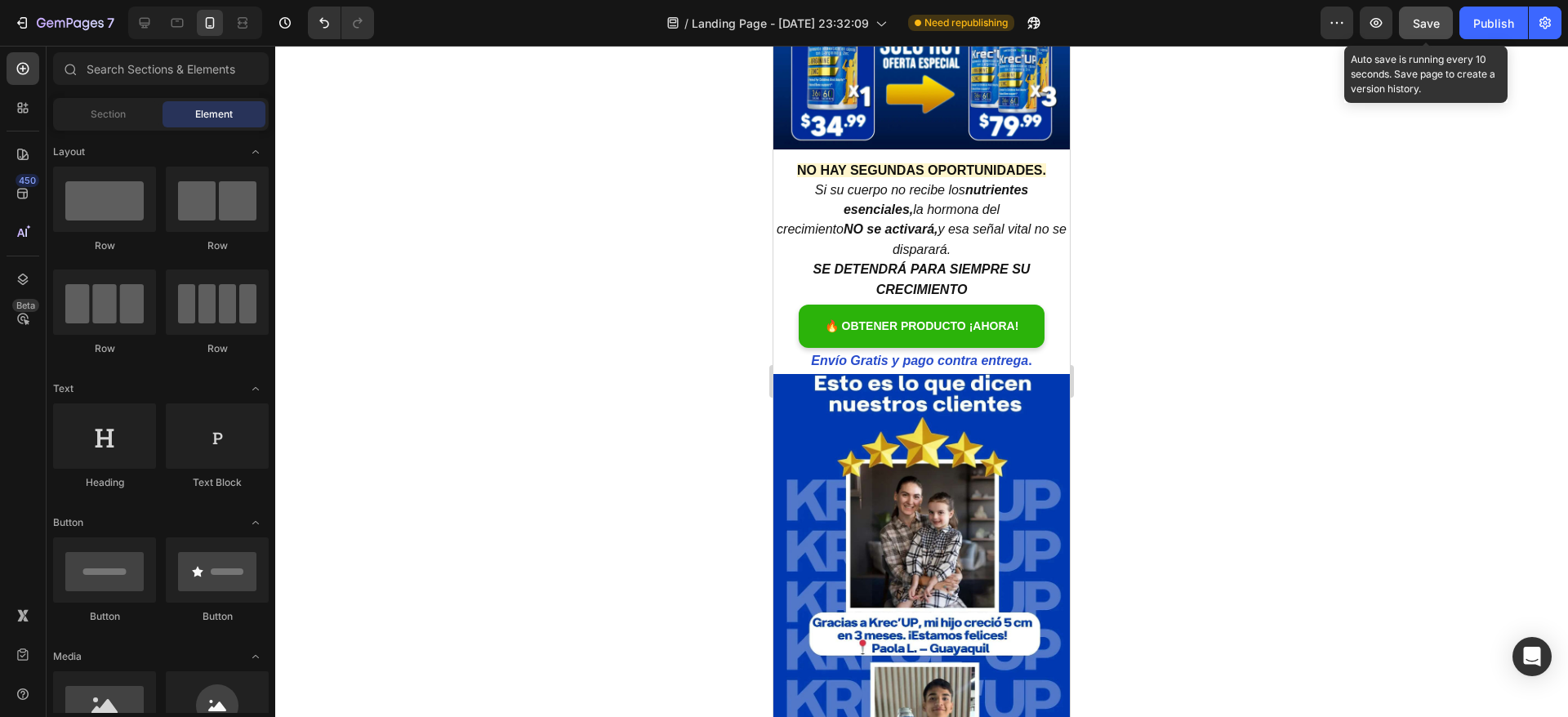
click at [1440, 16] on span "Save" at bounding box center [1426, 23] width 27 height 14
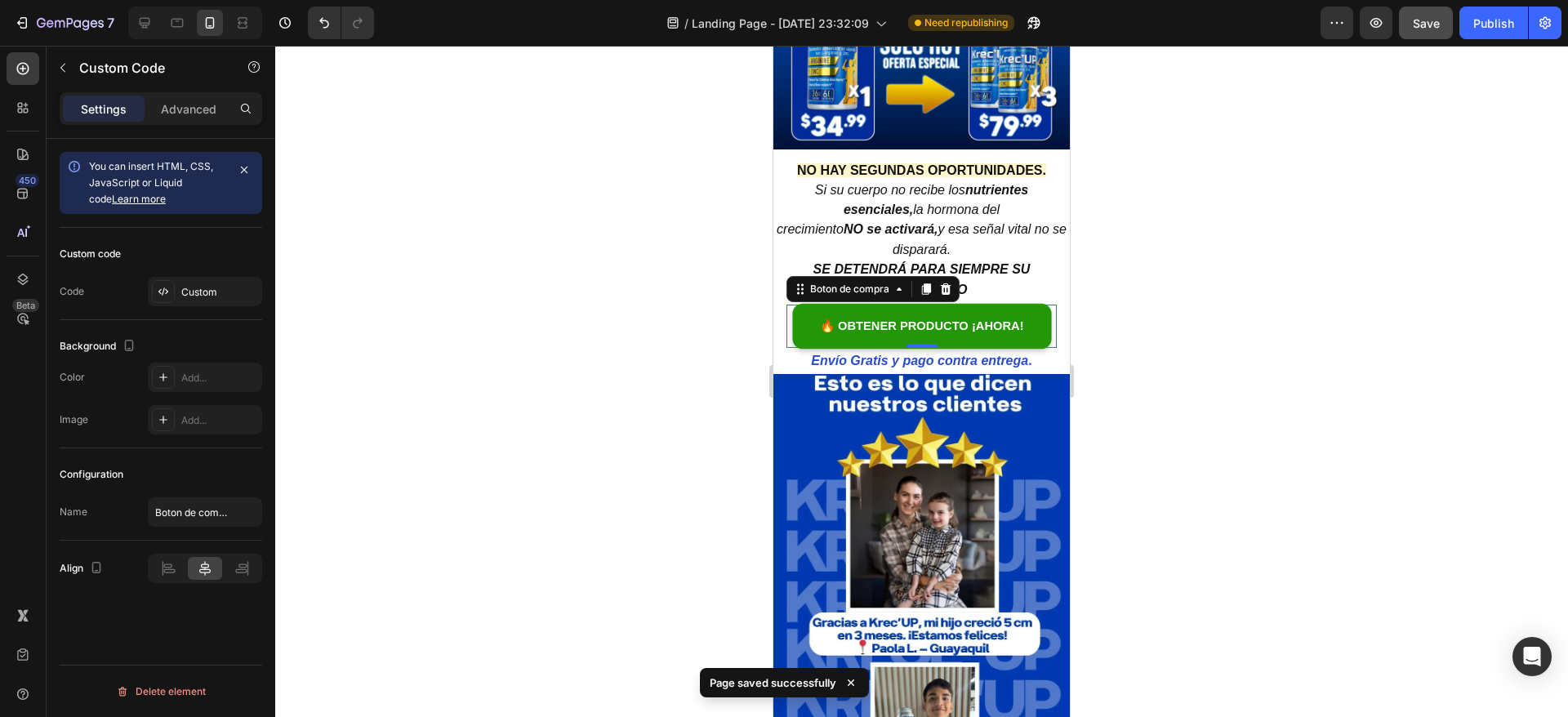
click at [826, 304] on link "🔥 OBTENER PRODUCTO ¡AHORA!" at bounding box center [920, 326] width 246 height 44
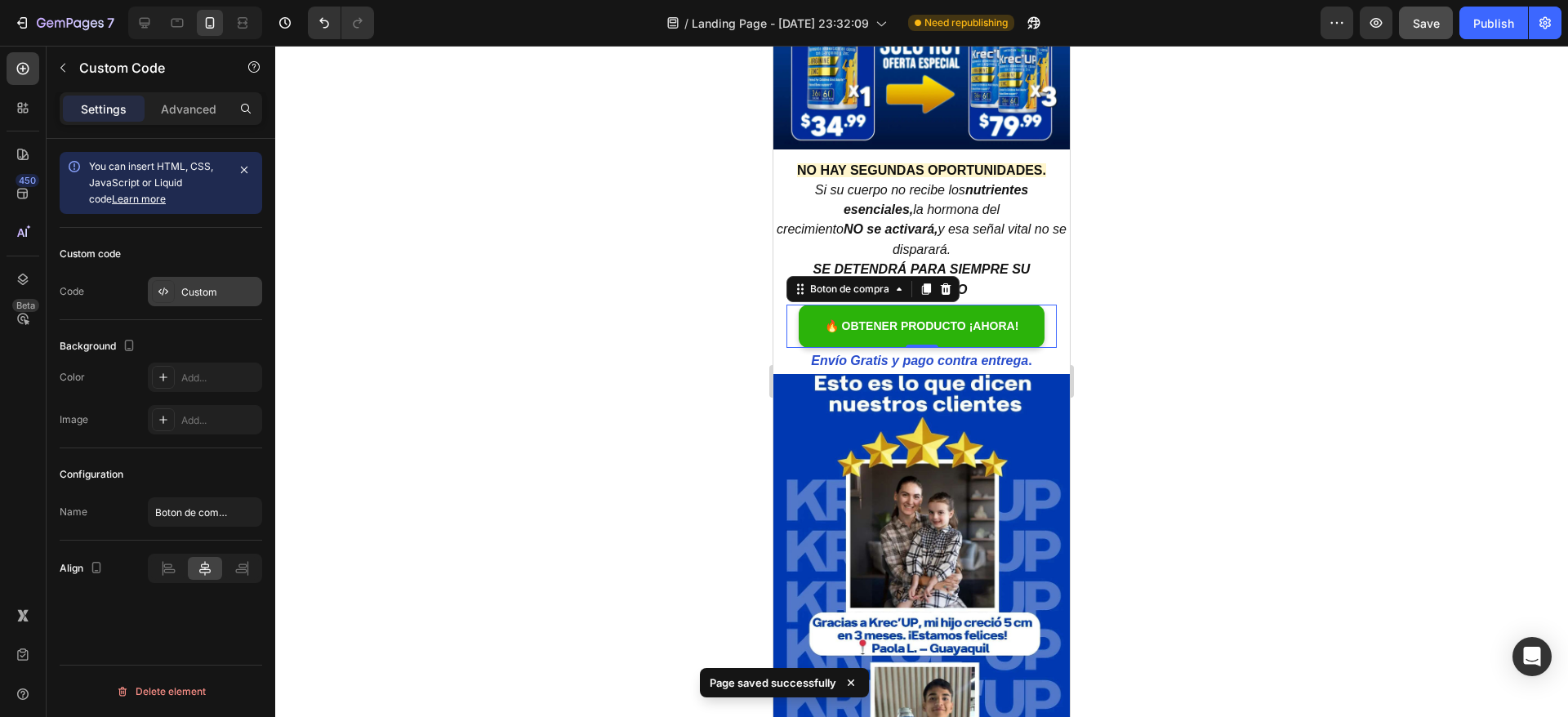
click at [165, 293] on icon at bounding box center [163, 292] width 13 height 13
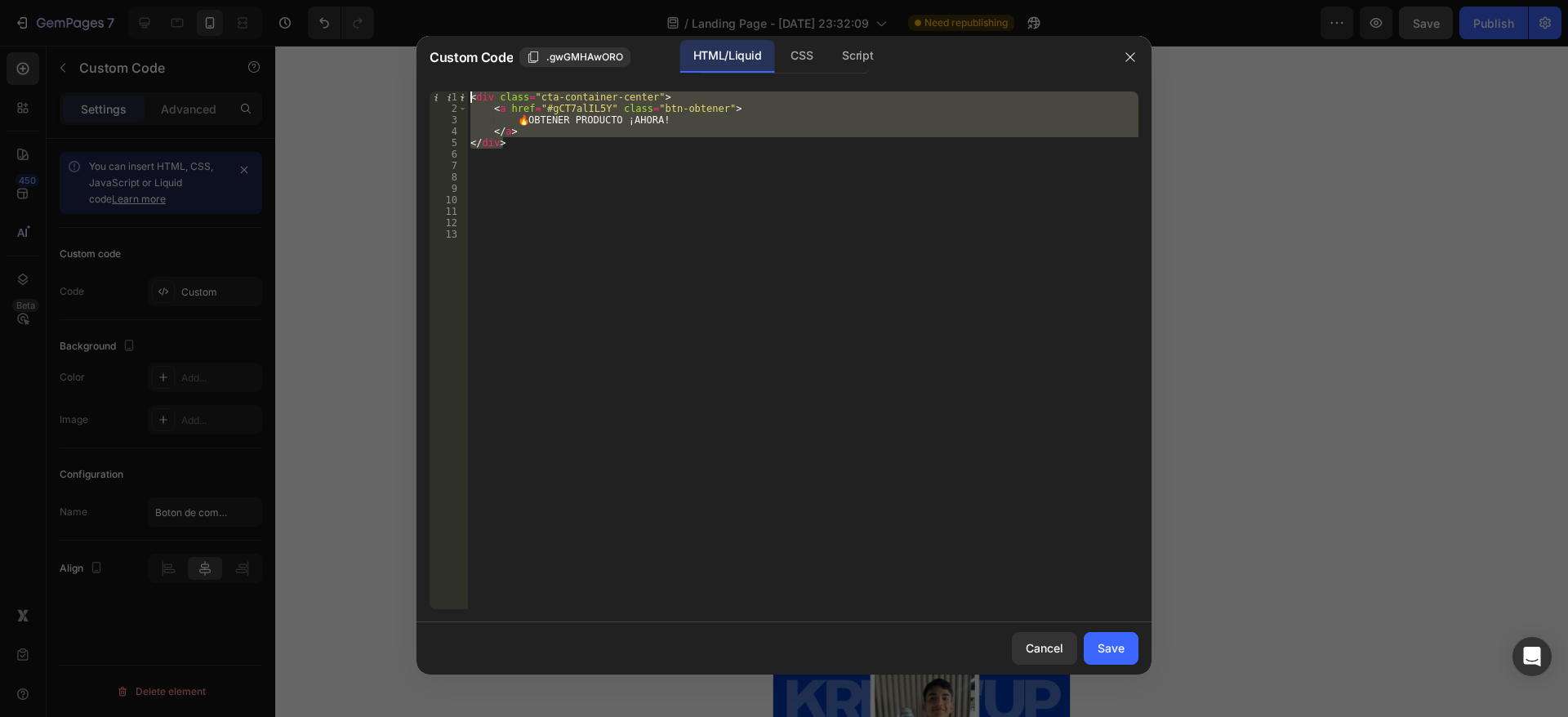
drag, startPoint x: 533, startPoint y: 149, endPoint x: 472, endPoint y: 87, distance: 87.0
click at [472, 87] on div "</div> 1 2 3 4 5 6 7 8 9 10 11 12 13 < div class = "cta-container-center" > < a…" at bounding box center [784, 350] width 735 height 544
type textarea "<div class="cta-container-center"> <a href="#gCT7alIL5Y" class="btn-obtener">"
click at [1101, 645] on div "Save" at bounding box center [1110, 647] width 27 height 17
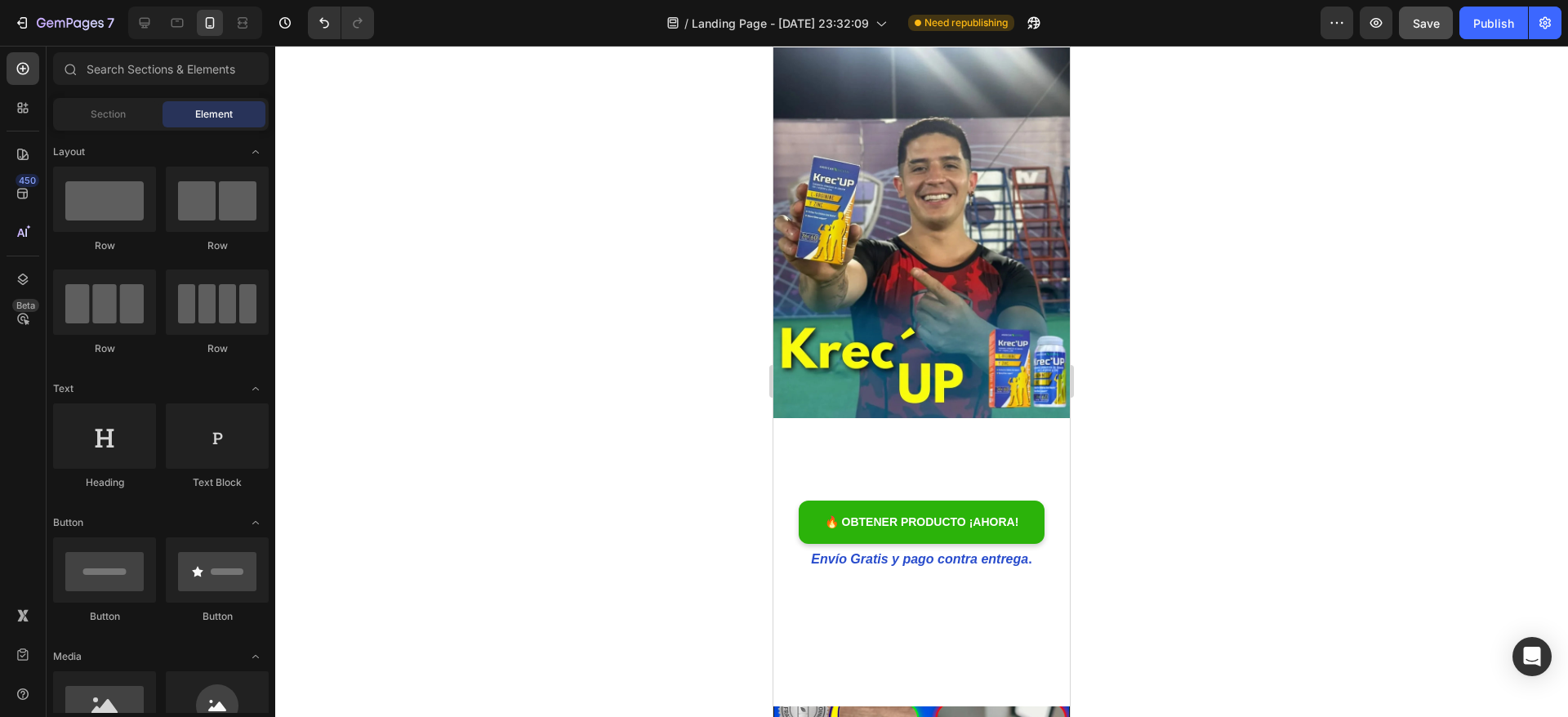
scroll to position [1980, 0]
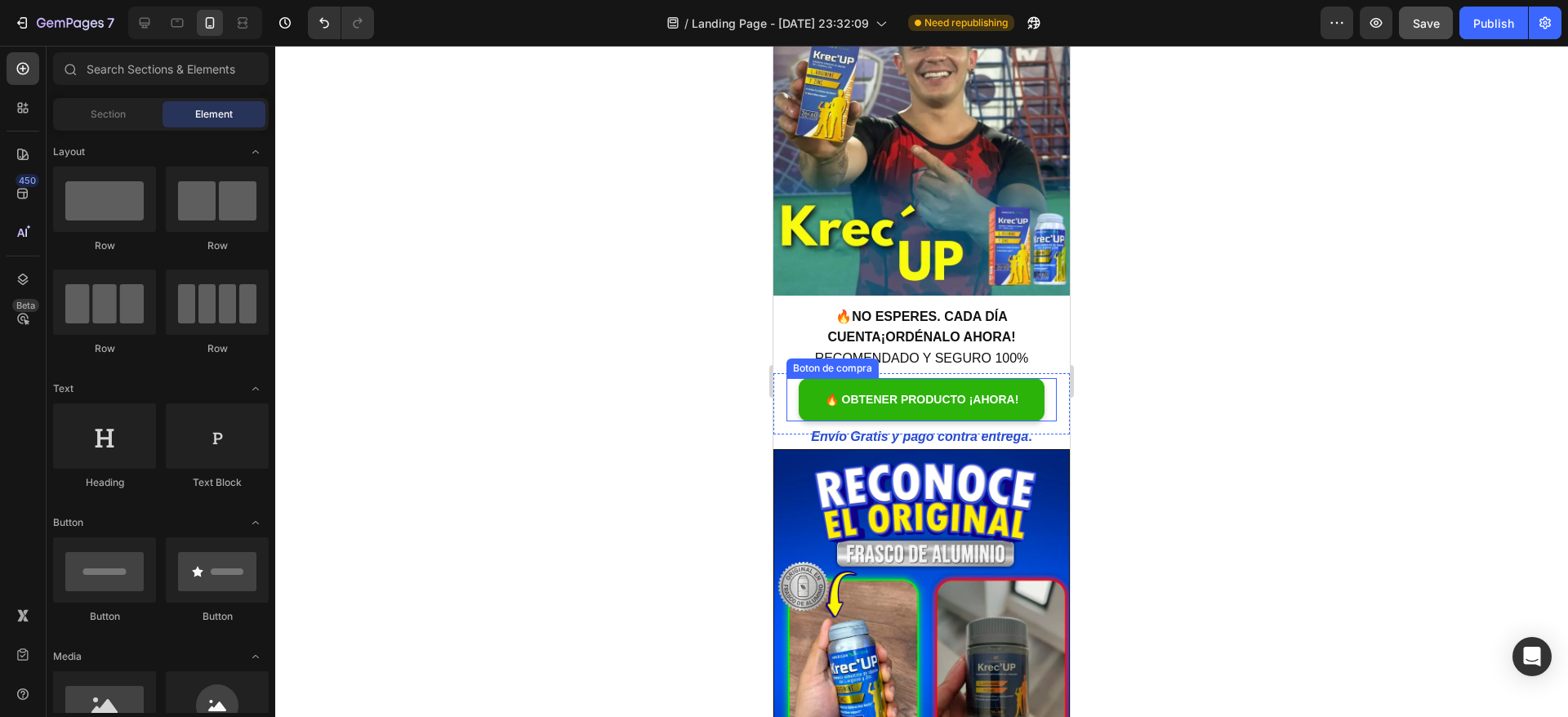
click at [808, 361] on div "Boton de compra" at bounding box center [832, 368] width 86 height 14
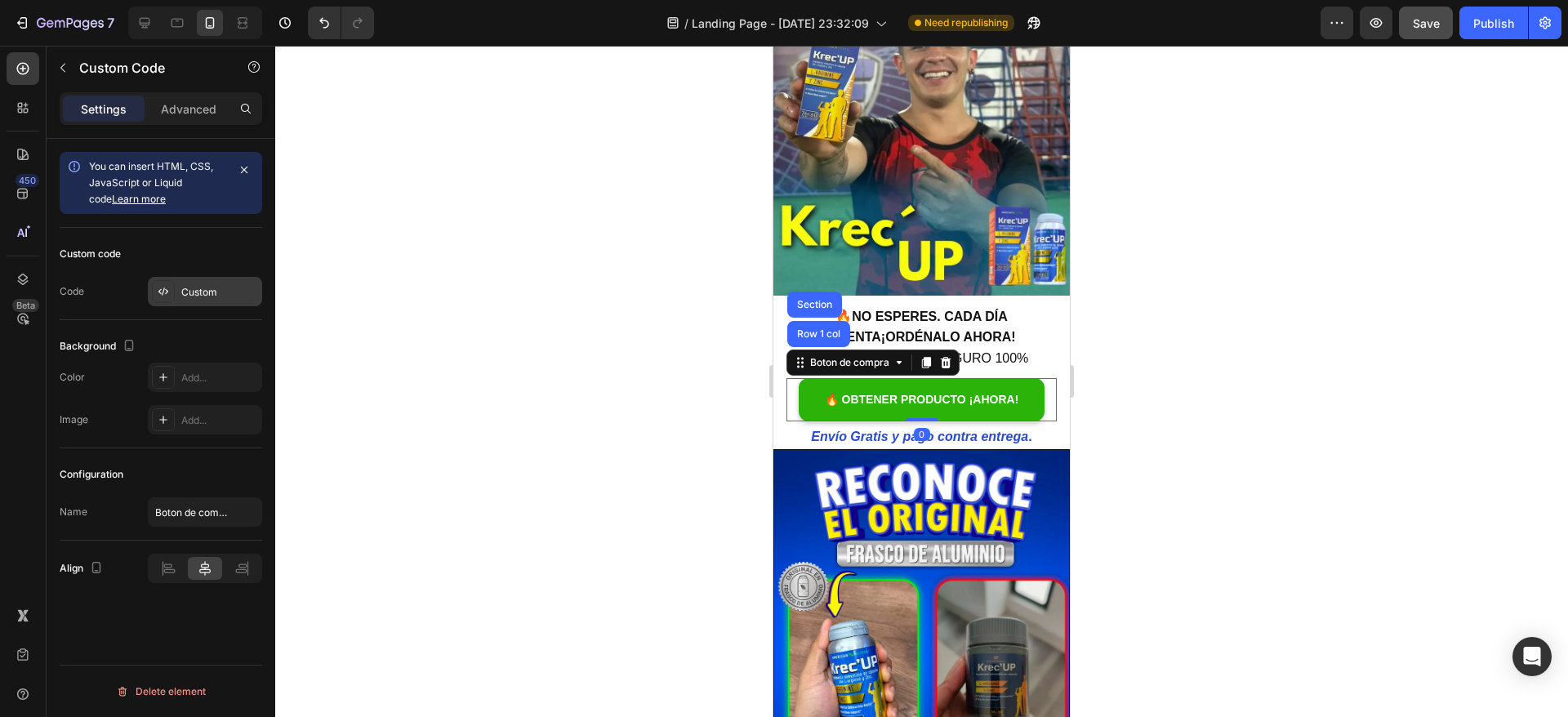
click at [208, 292] on div "Custom" at bounding box center [219, 293] width 77 height 14
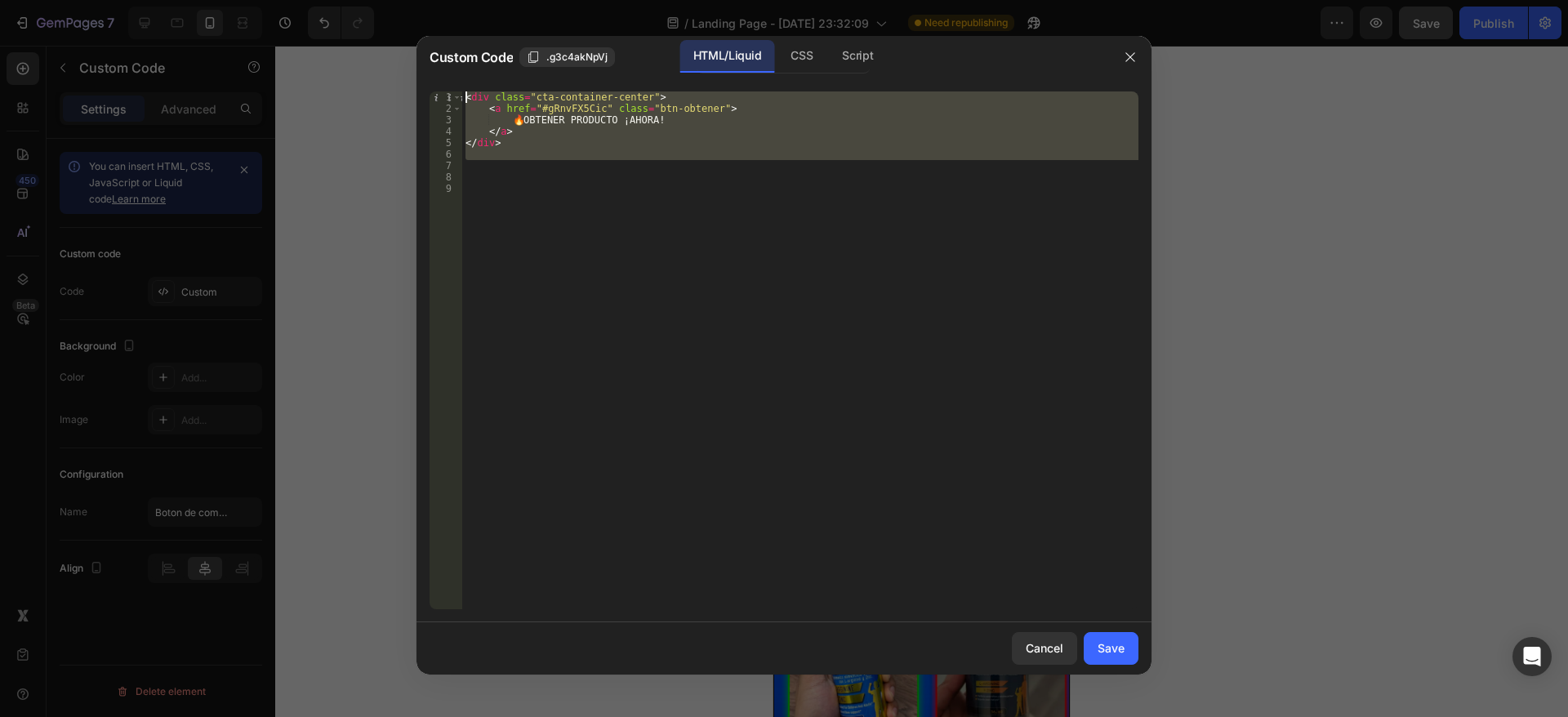
drag, startPoint x: 573, startPoint y: 162, endPoint x: 526, endPoint y: 197, distance: 58.6
click at [473, 93] on div "< div class = "cta-container-center" > < a href = "#gRnvFX5Cic" class = "btn-ob…" at bounding box center [800, 362] width 676 height 540
type textarea "<"
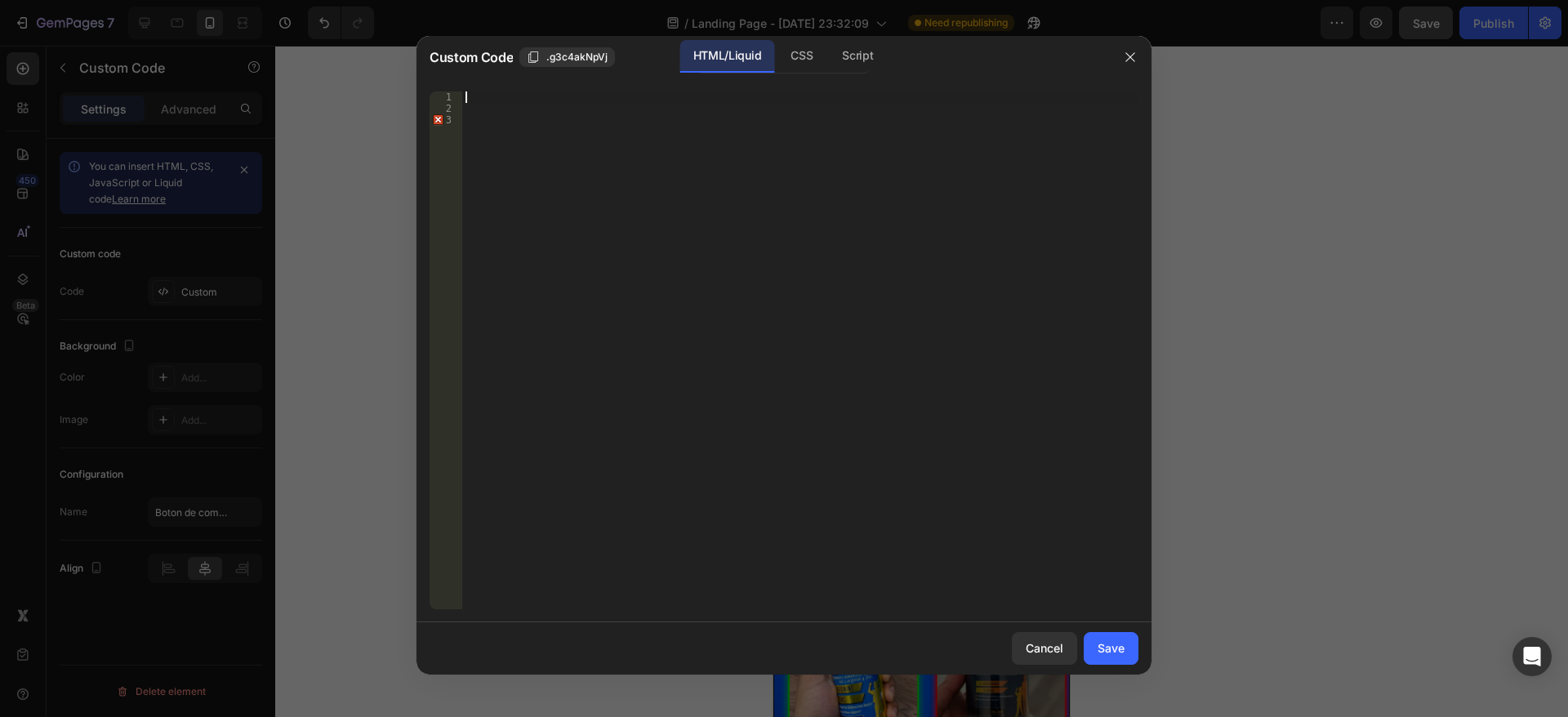
paste textarea "</div>"
type textarea "</div>"
click at [1118, 637] on button "Save" at bounding box center [1110, 648] width 54 height 33
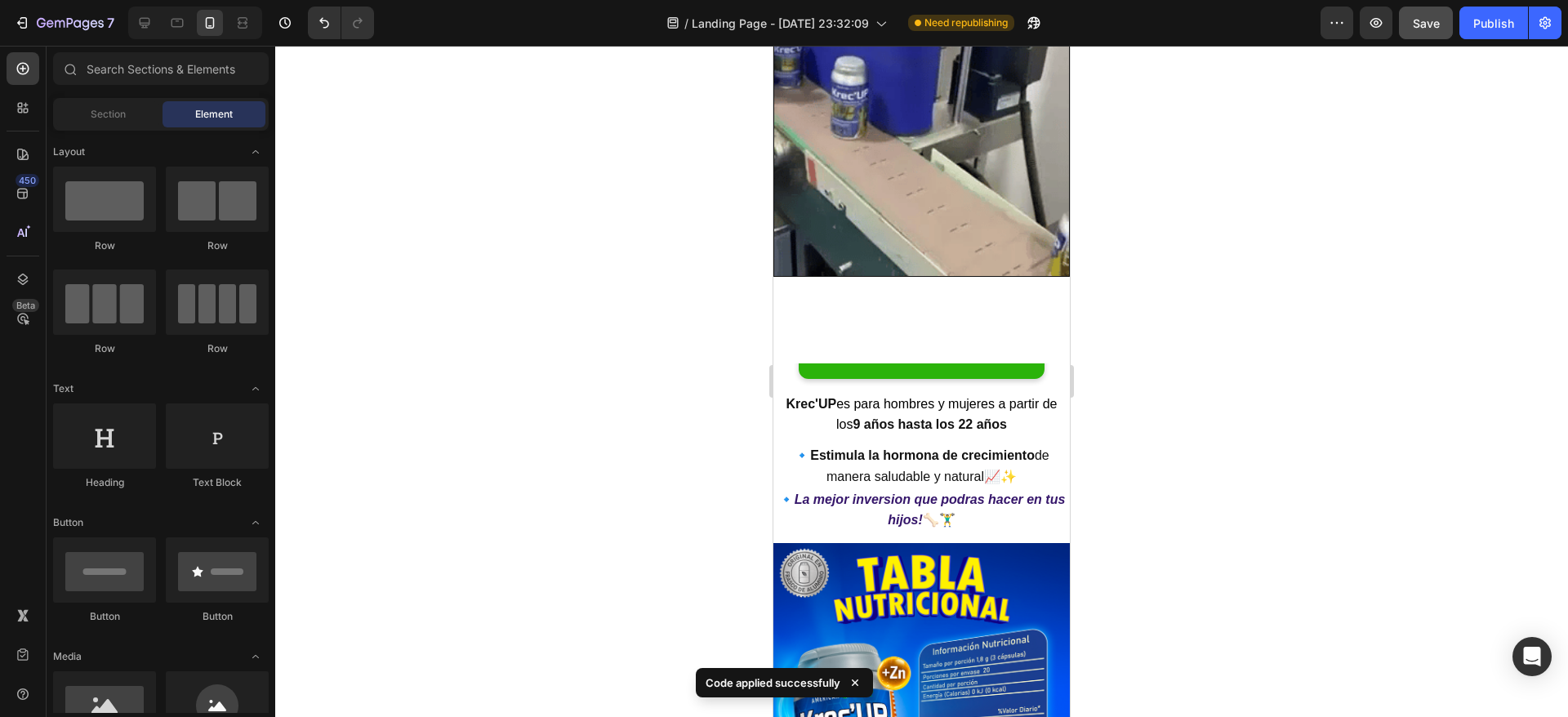
scroll to position [3024, 0]
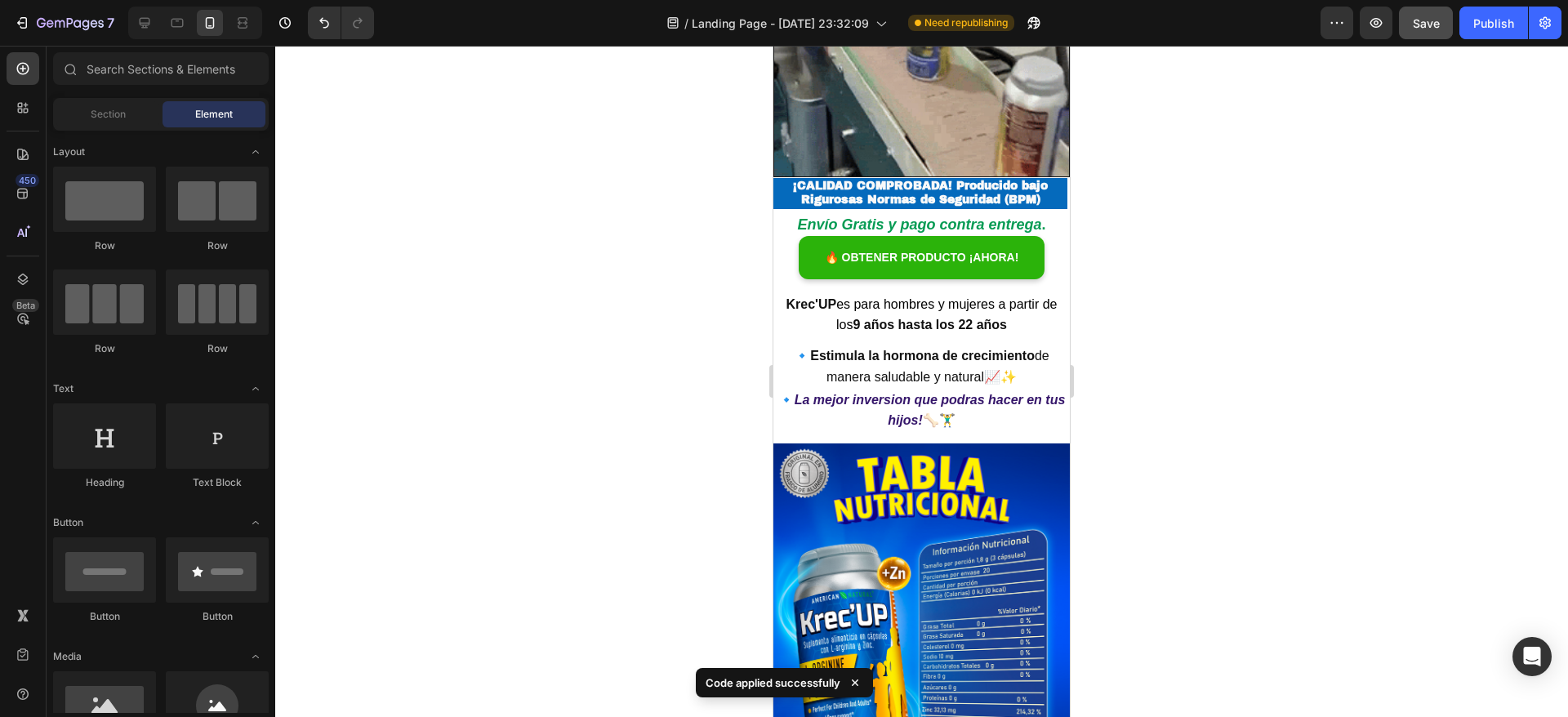
drag, startPoint x: 1057, startPoint y: 293, endPoint x: 1844, endPoint y: 435, distance: 799.7
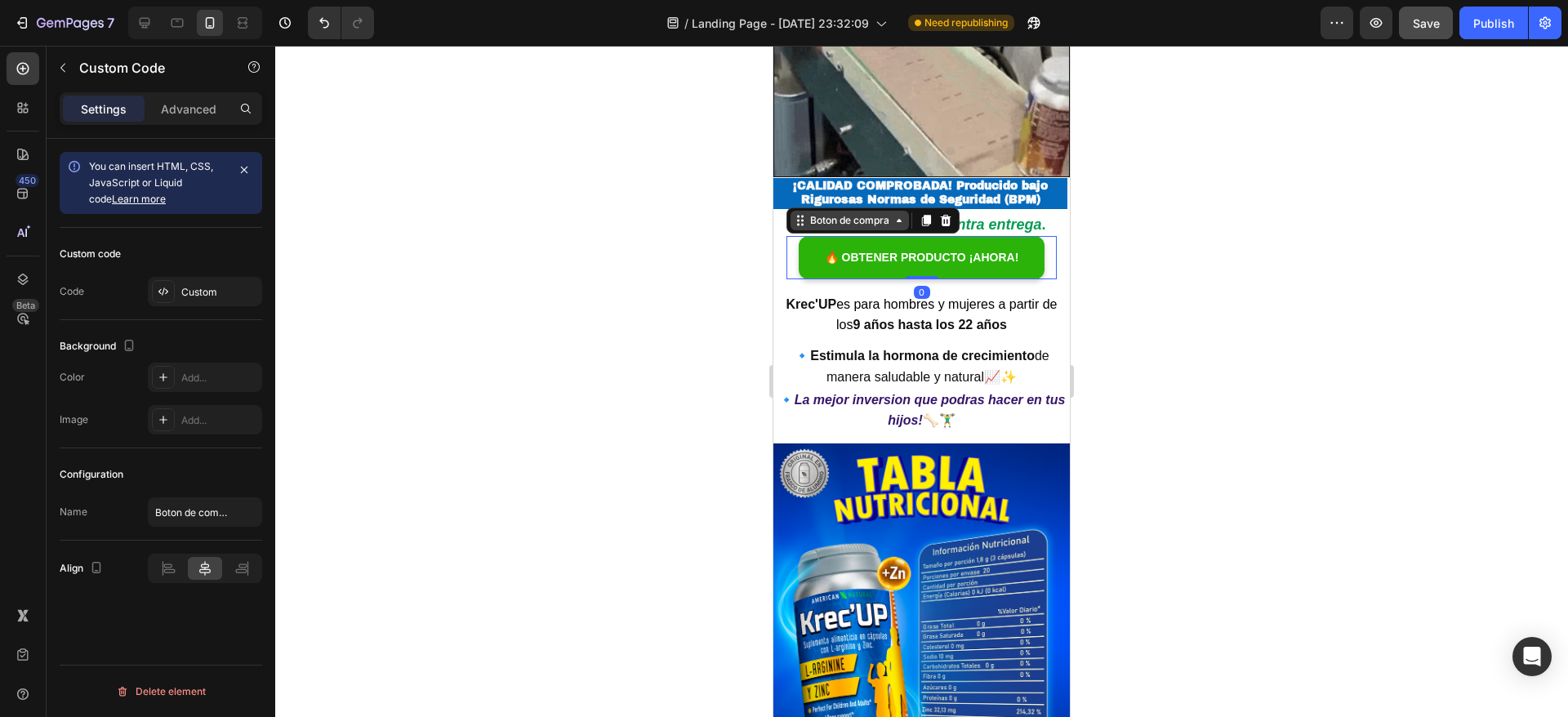
click at [813, 210] on div "Boton de compra" at bounding box center [849, 220] width 119 height 20
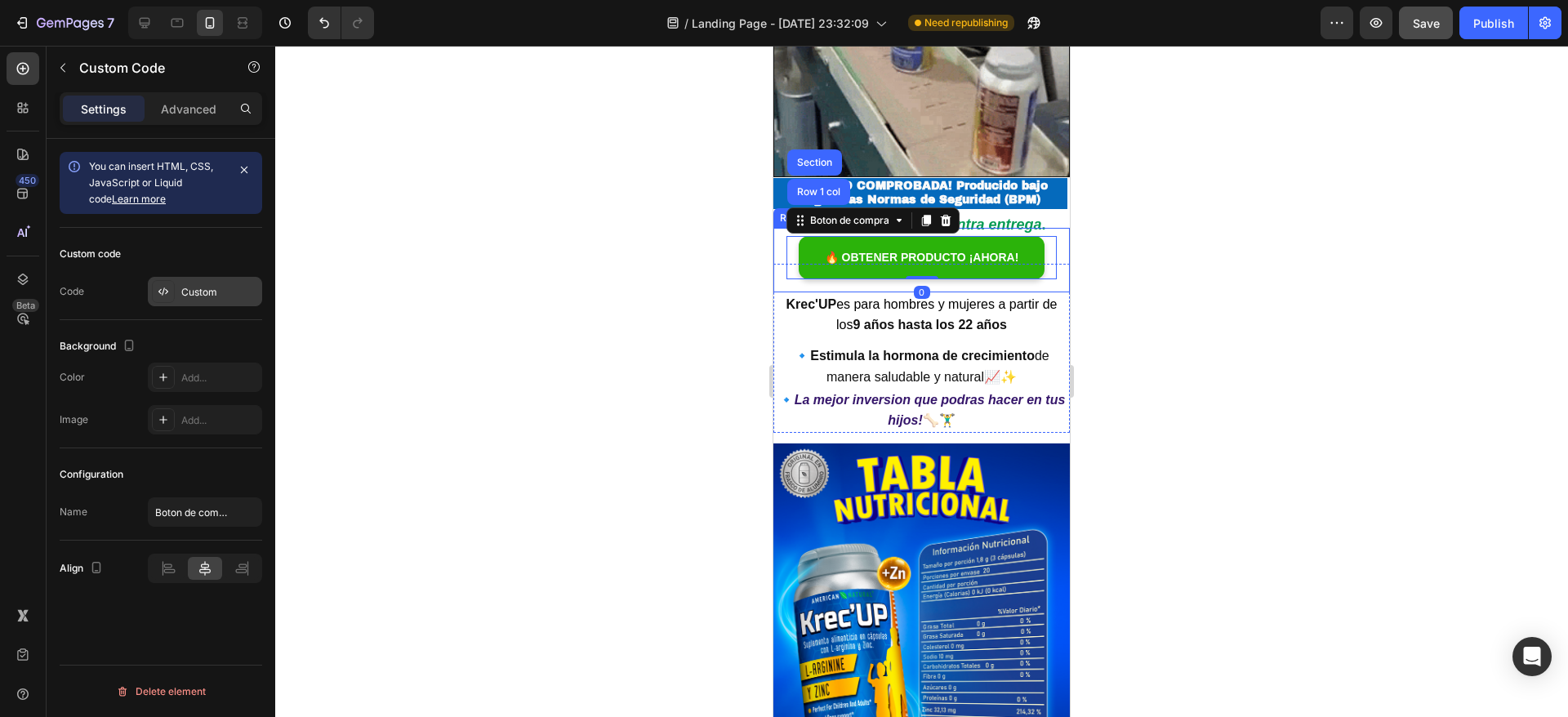
click at [164, 293] on icon at bounding box center [163, 292] width 13 height 13
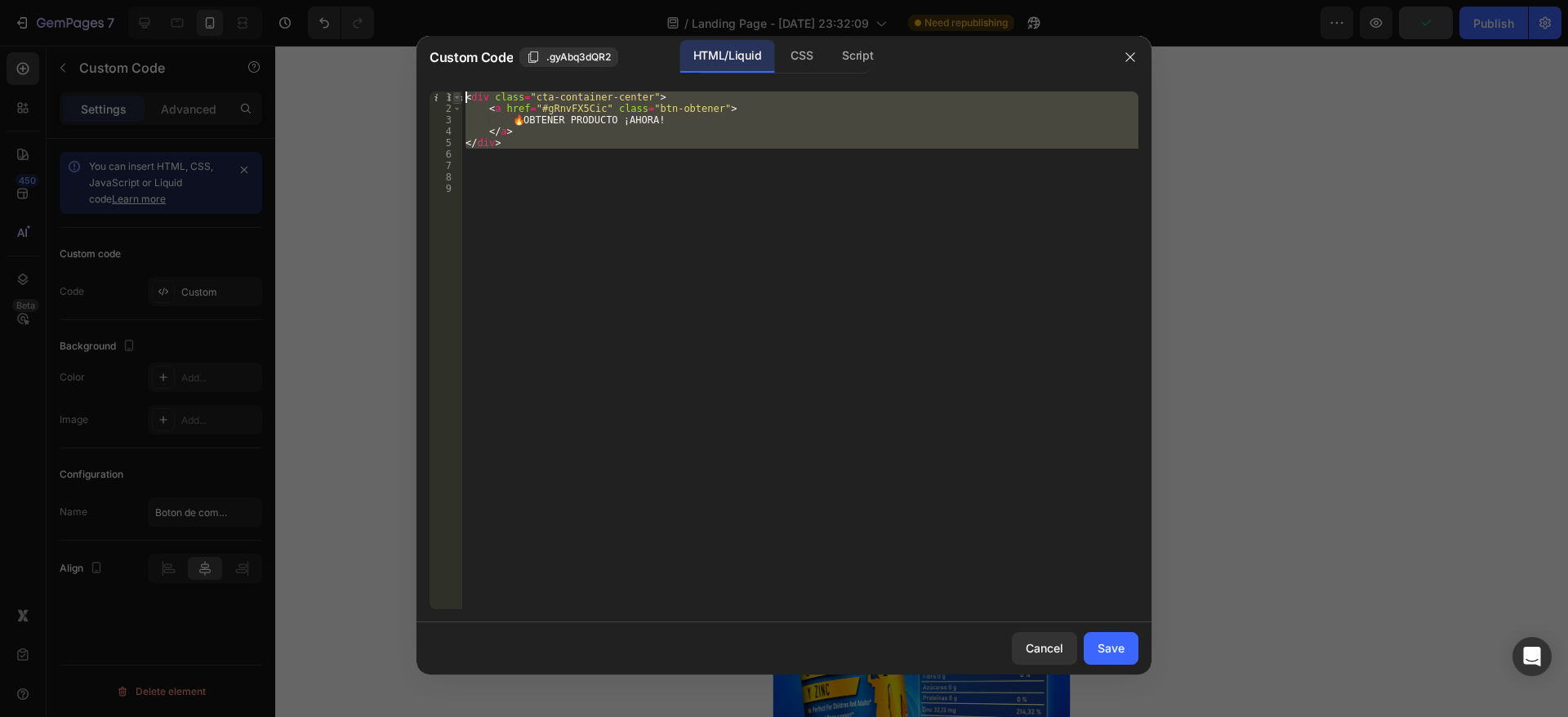
drag, startPoint x: 507, startPoint y: 149, endPoint x: 456, endPoint y: 95, distance: 74.3
click at [456, 95] on div "1 2 3 4 5 6 7 8 9 < div class = "cta-container-center" > < a href = "#gRnvFX5Ci…" at bounding box center [784, 350] width 709 height 517
type textarea "<div class="cta-container-center"> <a href="#gRnvFX5Cic" class="btn-obtener">"
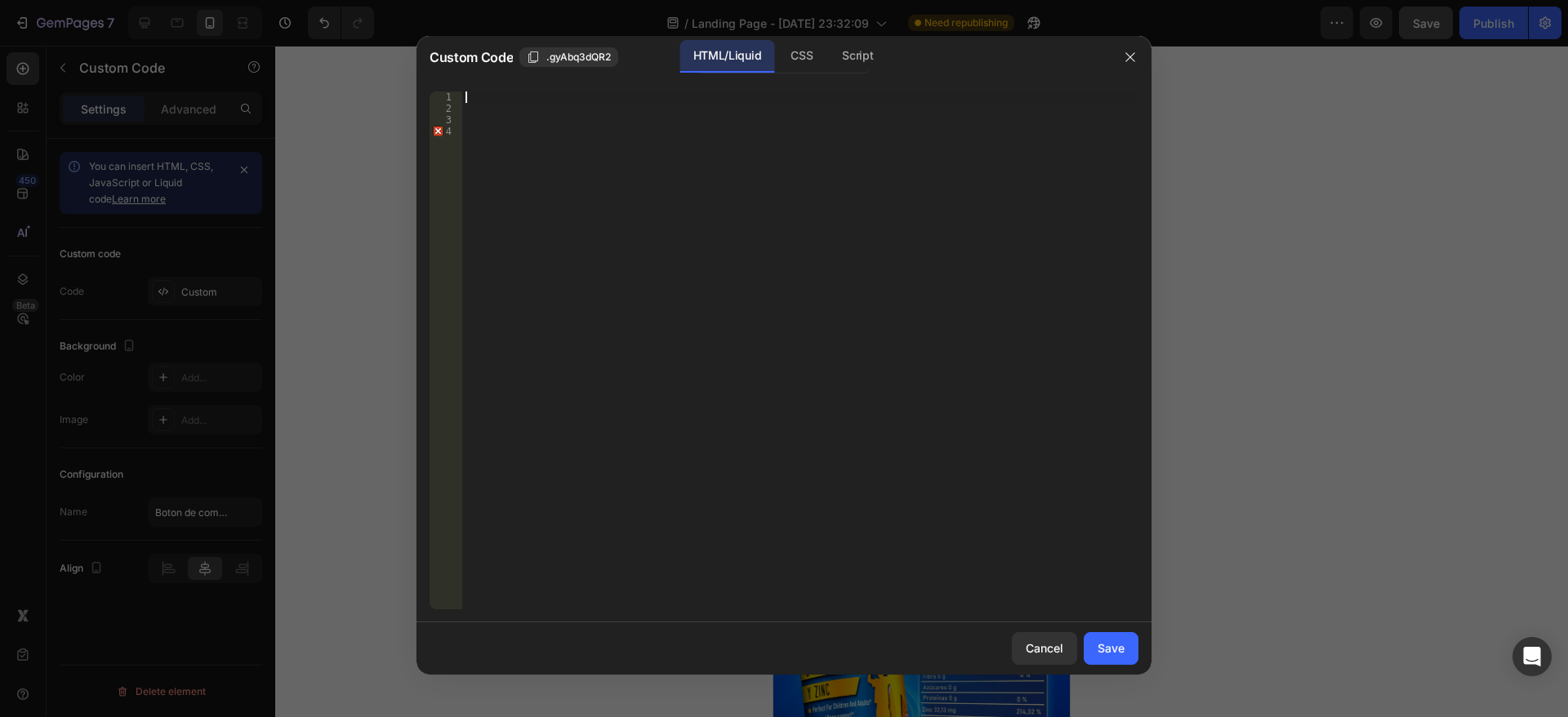
paste textarea "</div>"
type textarea "</div>"
click at [1112, 641] on div "Save" at bounding box center [1110, 647] width 27 height 17
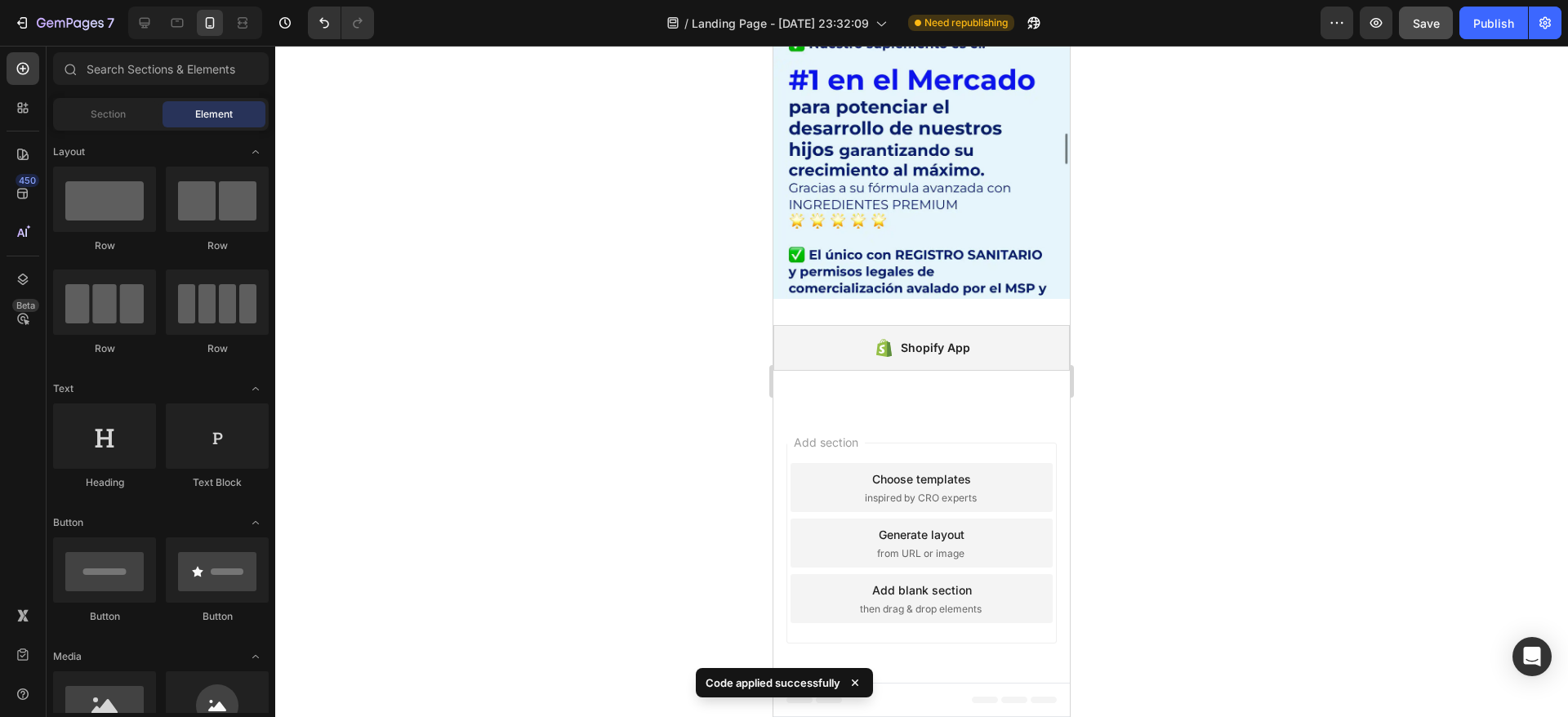
scroll to position [7366, 0]
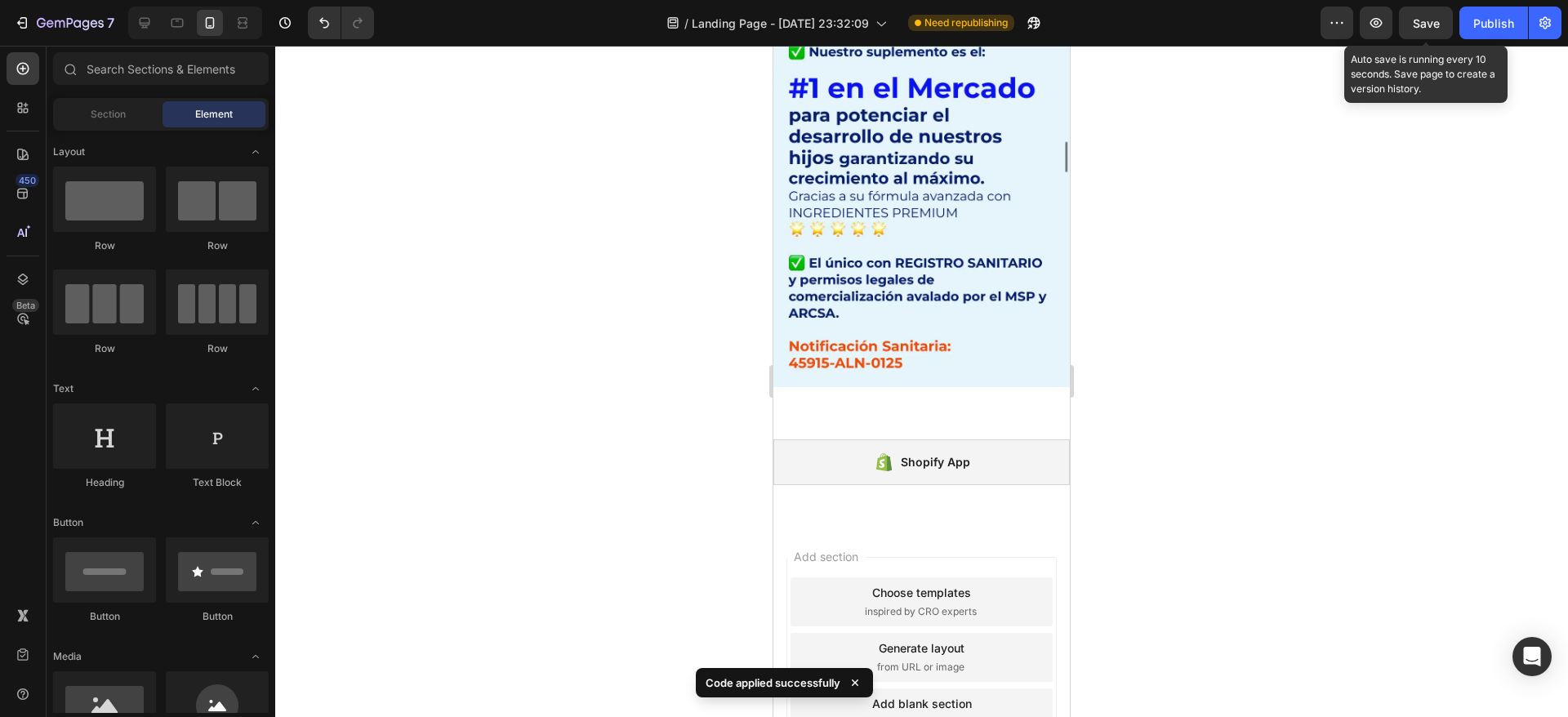
click at [1426, 17] on span "Save" at bounding box center [1426, 23] width 27 height 14
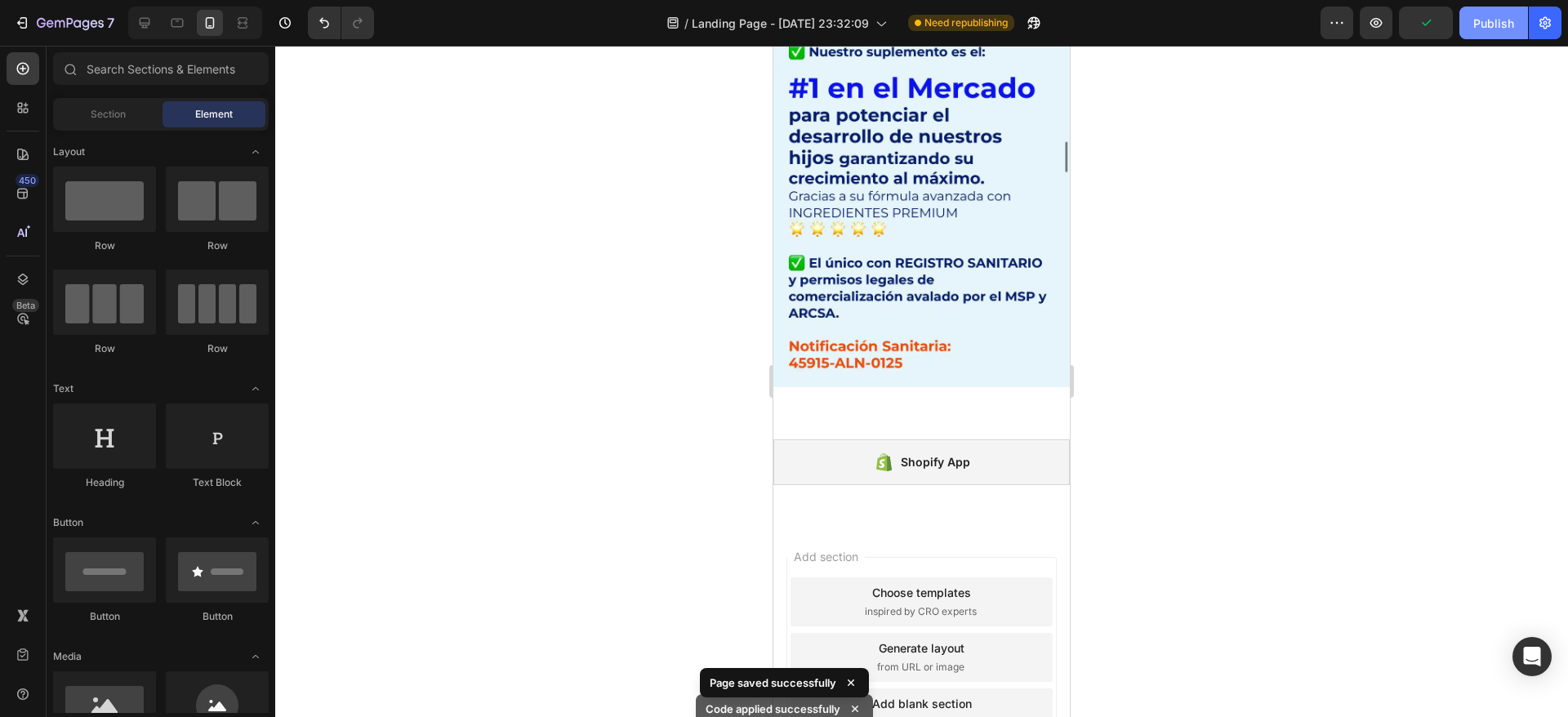
click at [1481, 21] on div "Publish" at bounding box center [1494, 22] width 41 height 17
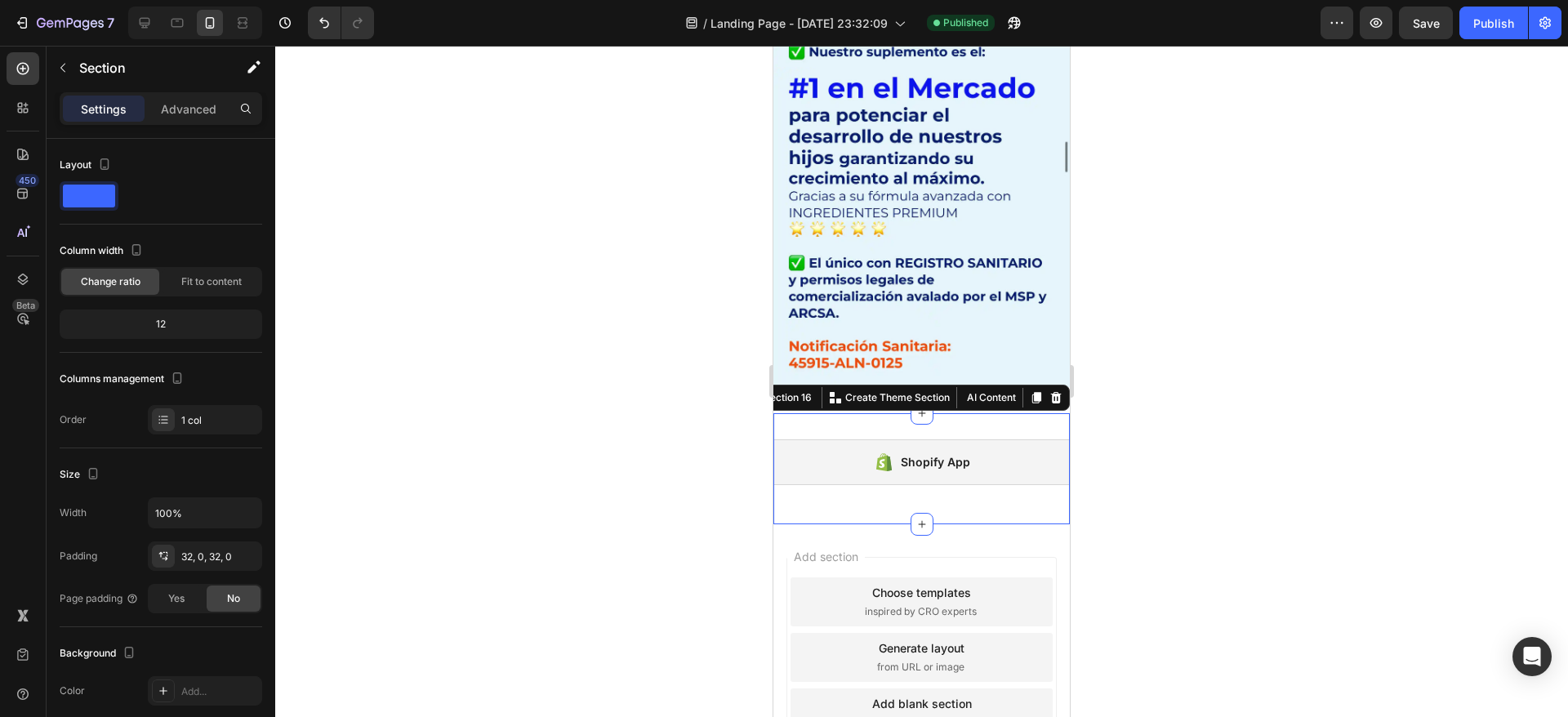
click at [871, 413] on div "Shopify App Shopify App Section 16 You can create reusable sections Create Them…" at bounding box center [921, 468] width 296 height 111
click at [537, 389] on div at bounding box center [921, 381] width 1292 height 672
click at [540, 389] on div at bounding box center [921, 381] width 1292 height 672
click at [1009, 384] on div "Section 16 You can create reusable sections Create Theme Section AI Content Wri…" at bounding box center [904, 397] width 330 height 26
click at [182, 96] on div "Advanced" at bounding box center [189, 108] width 82 height 26
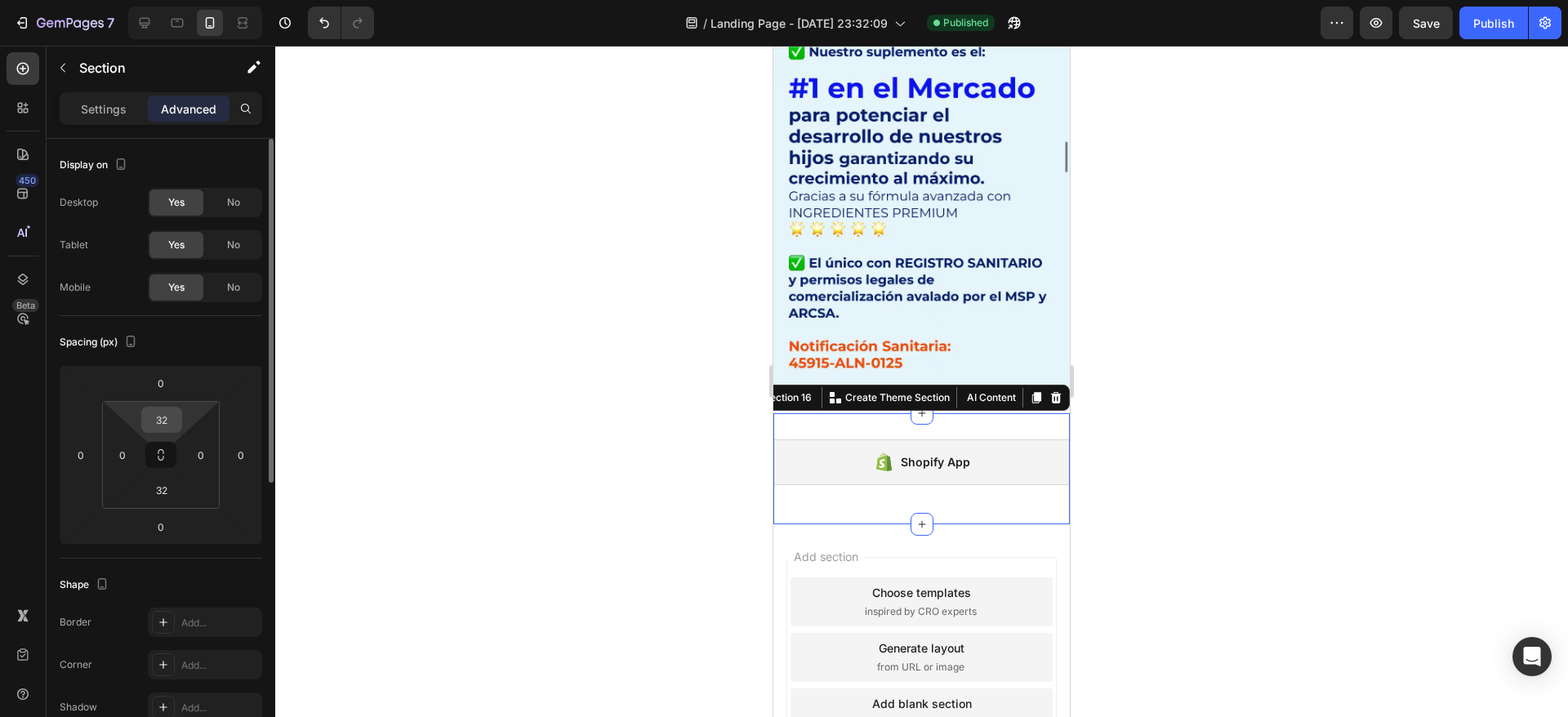
click at [163, 414] on input "32" at bounding box center [161, 419] width 33 height 24
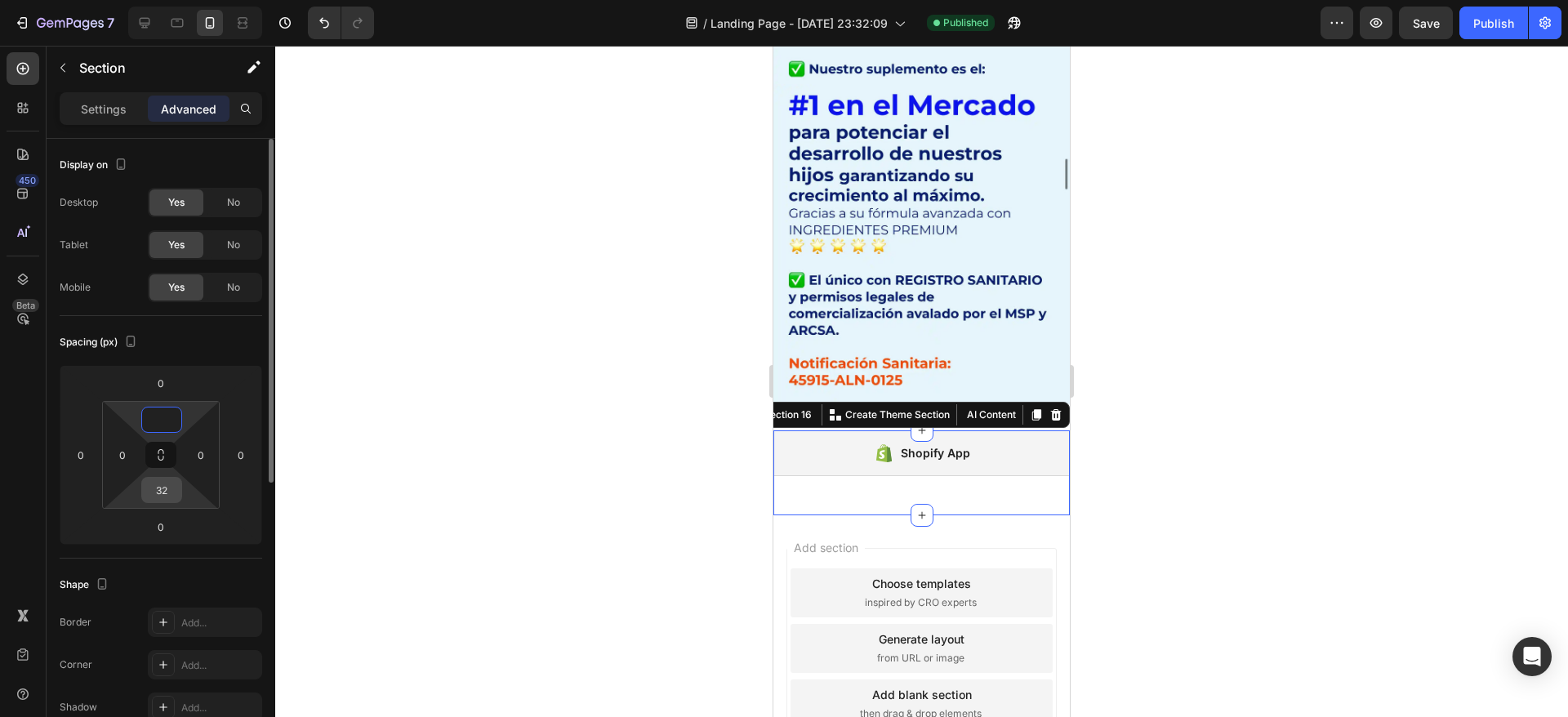
type input "0"
click at [167, 490] on input "32" at bounding box center [161, 490] width 33 height 24
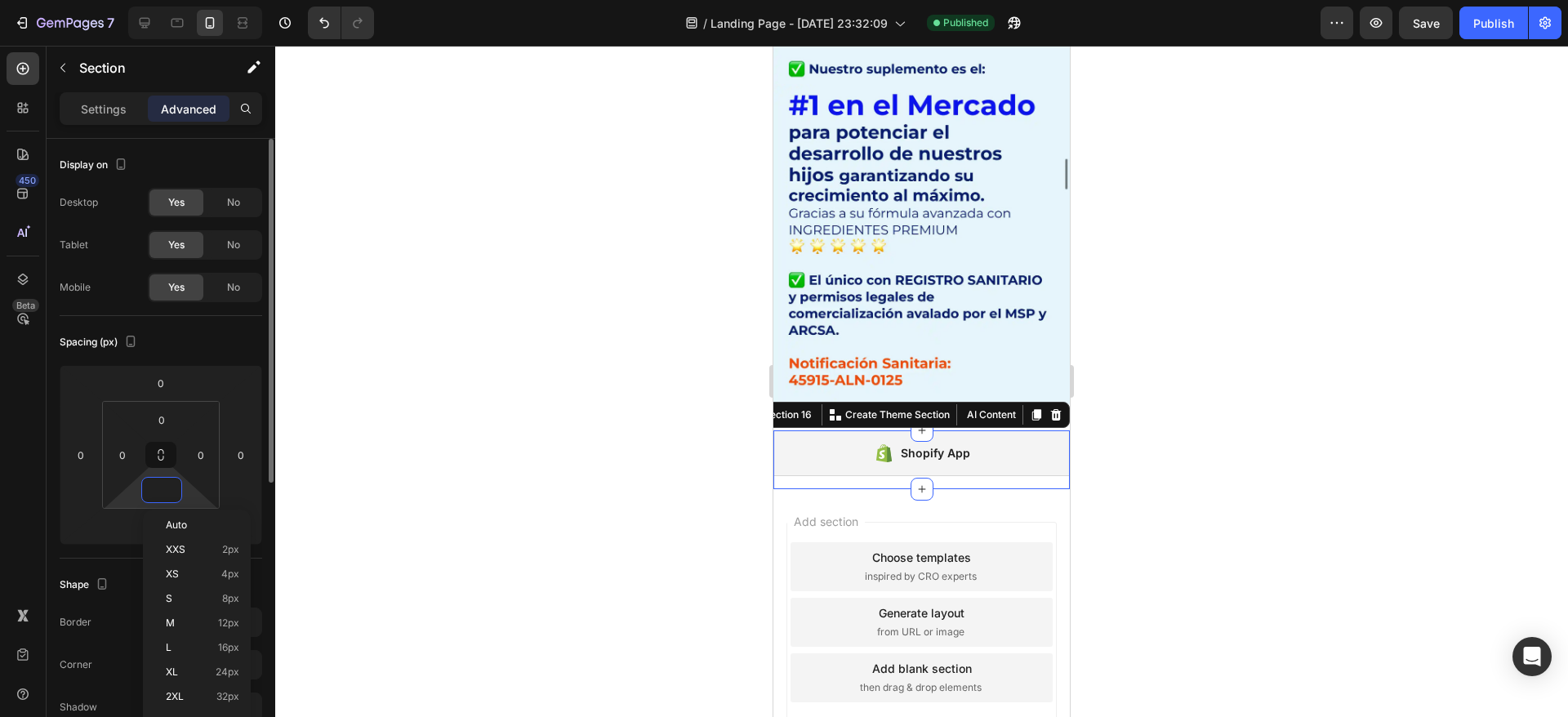
scroll to position [7322, 0]
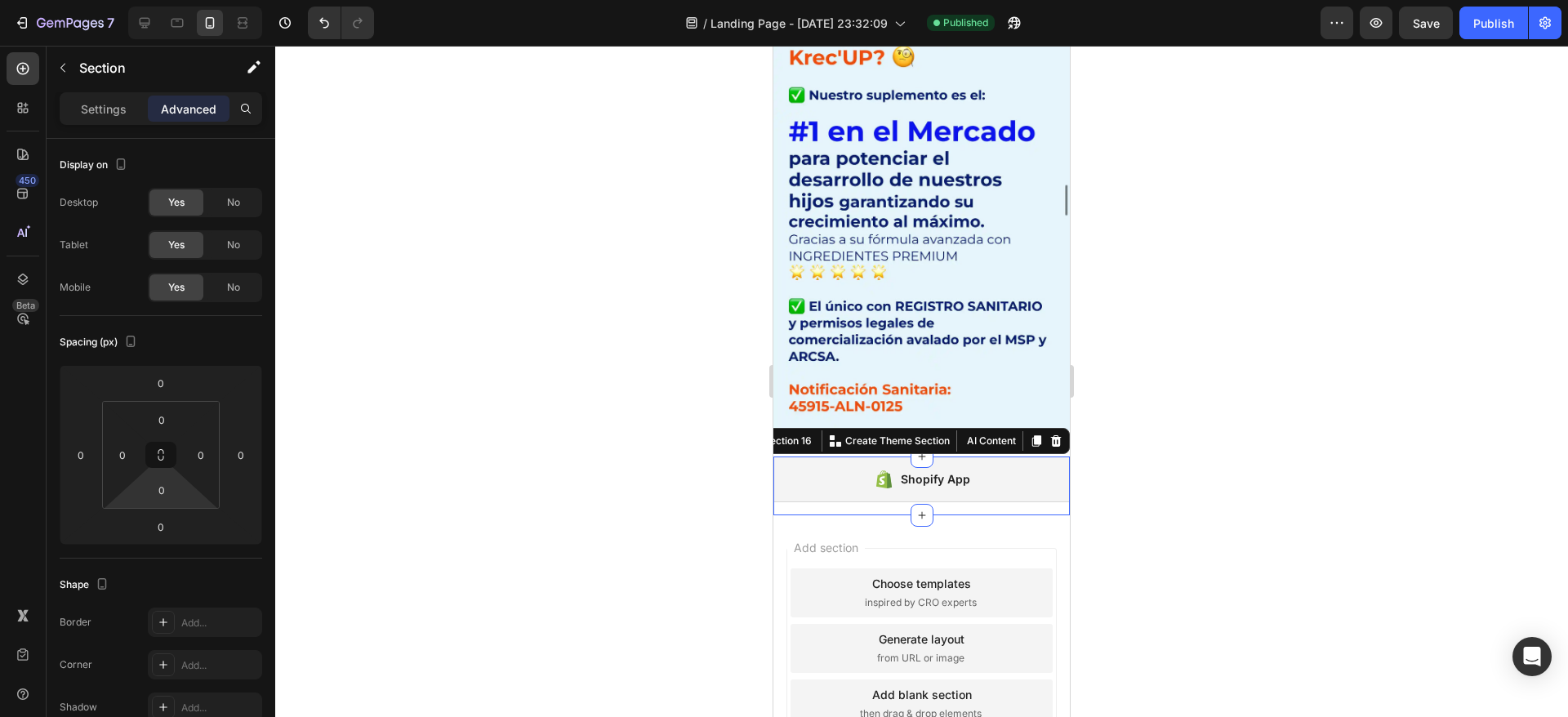
click at [503, 420] on div at bounding box center [921, 381] width 1292 height 672
click at [500, 417] on div at bounding box center [921, 381] width 1292 height 672
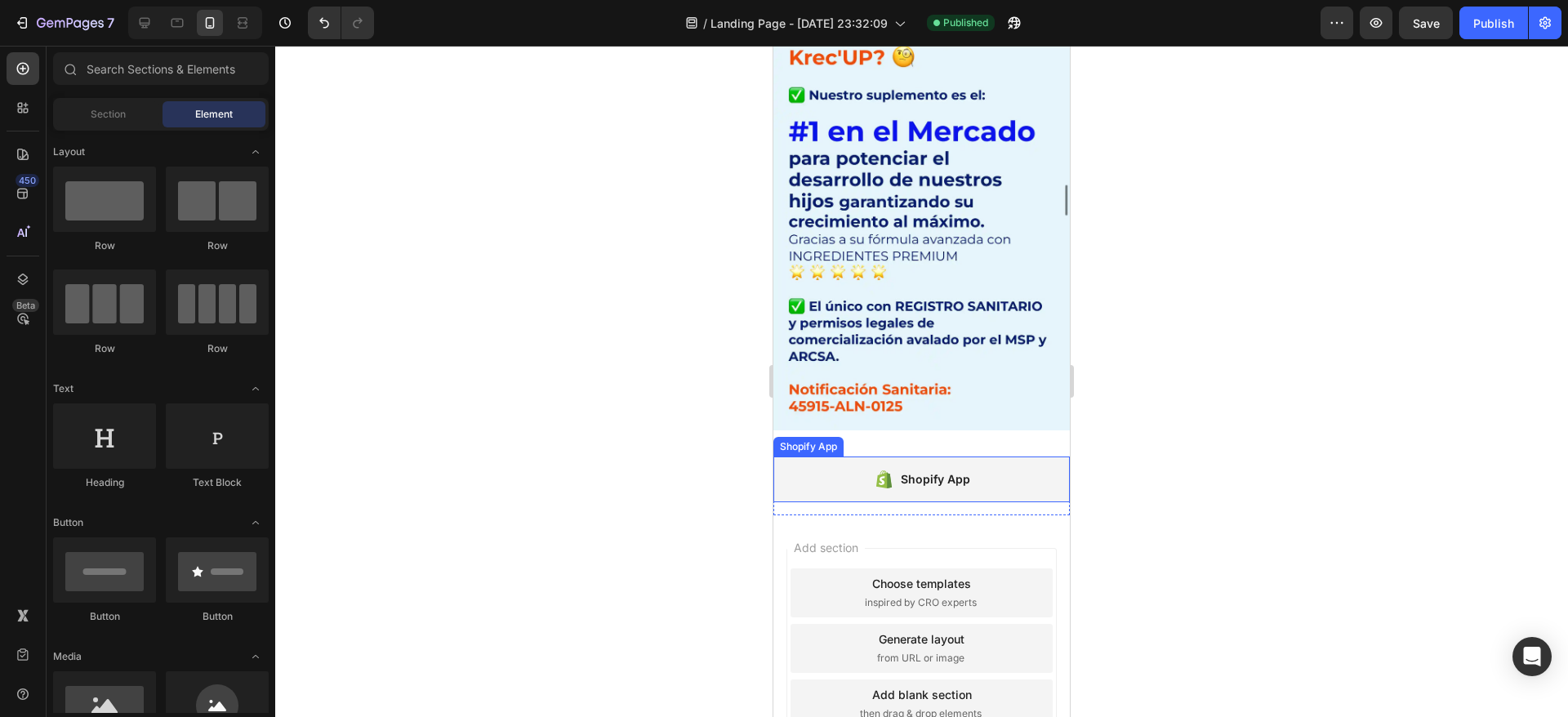
click at [903, 457] on div "Shopify App" at bounding box center [921, 479] width 296 height 45
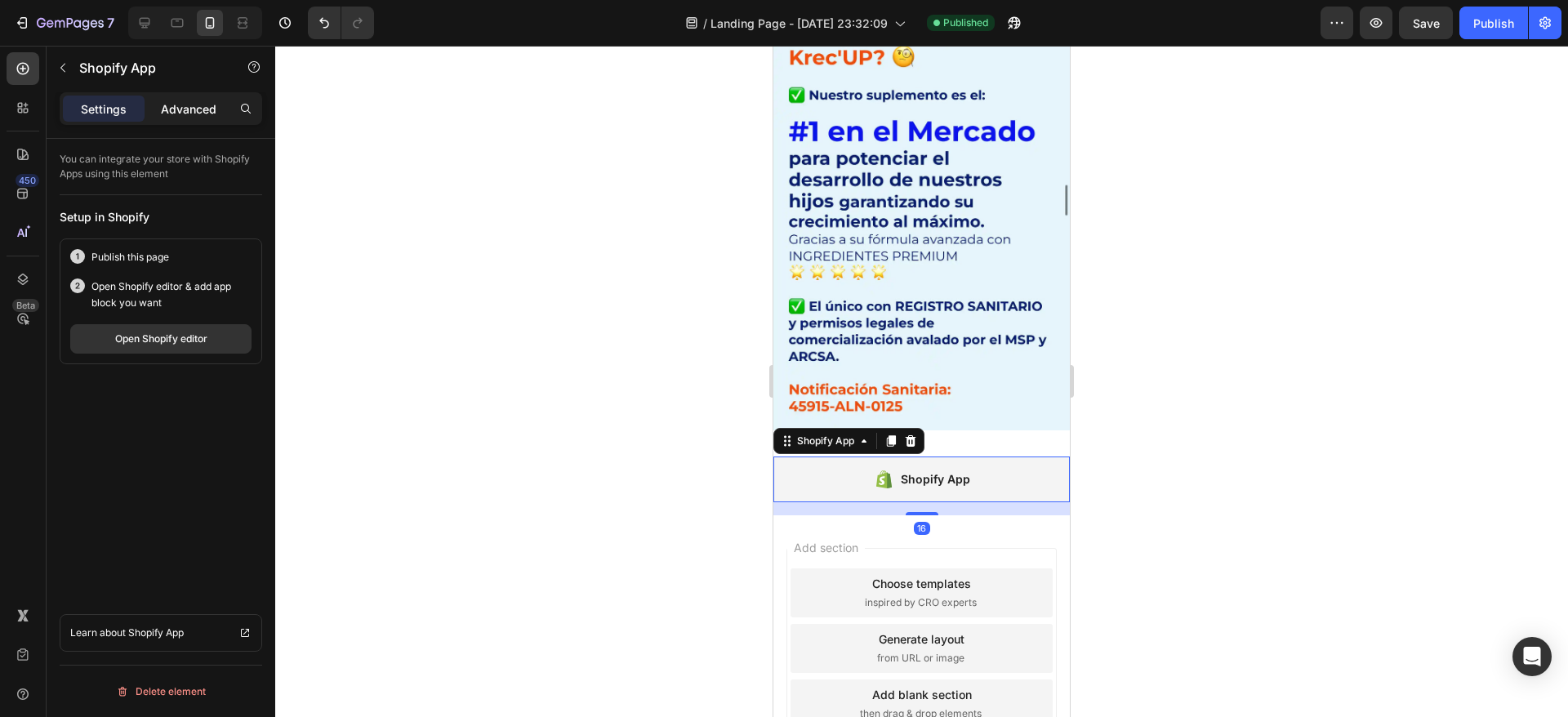
click at [192, 105] on p "Advanced" at bounding box center [188, 109] width 55 height 17
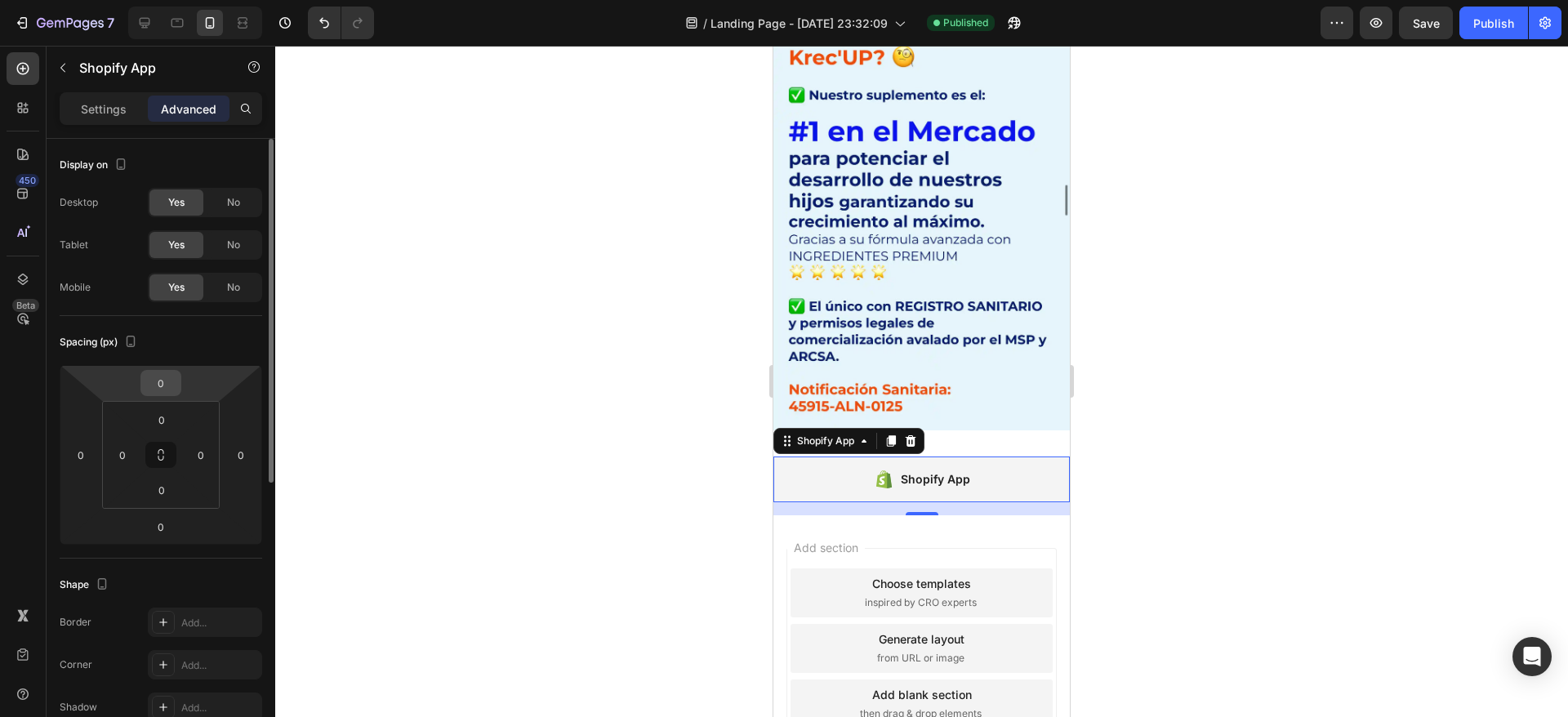
click at [178, 377] on div "0" at bounding box center [161, 383] width 41 height 26
click at [161, 374] on input "0" at bounding box center [161, 383] width 33 height 24
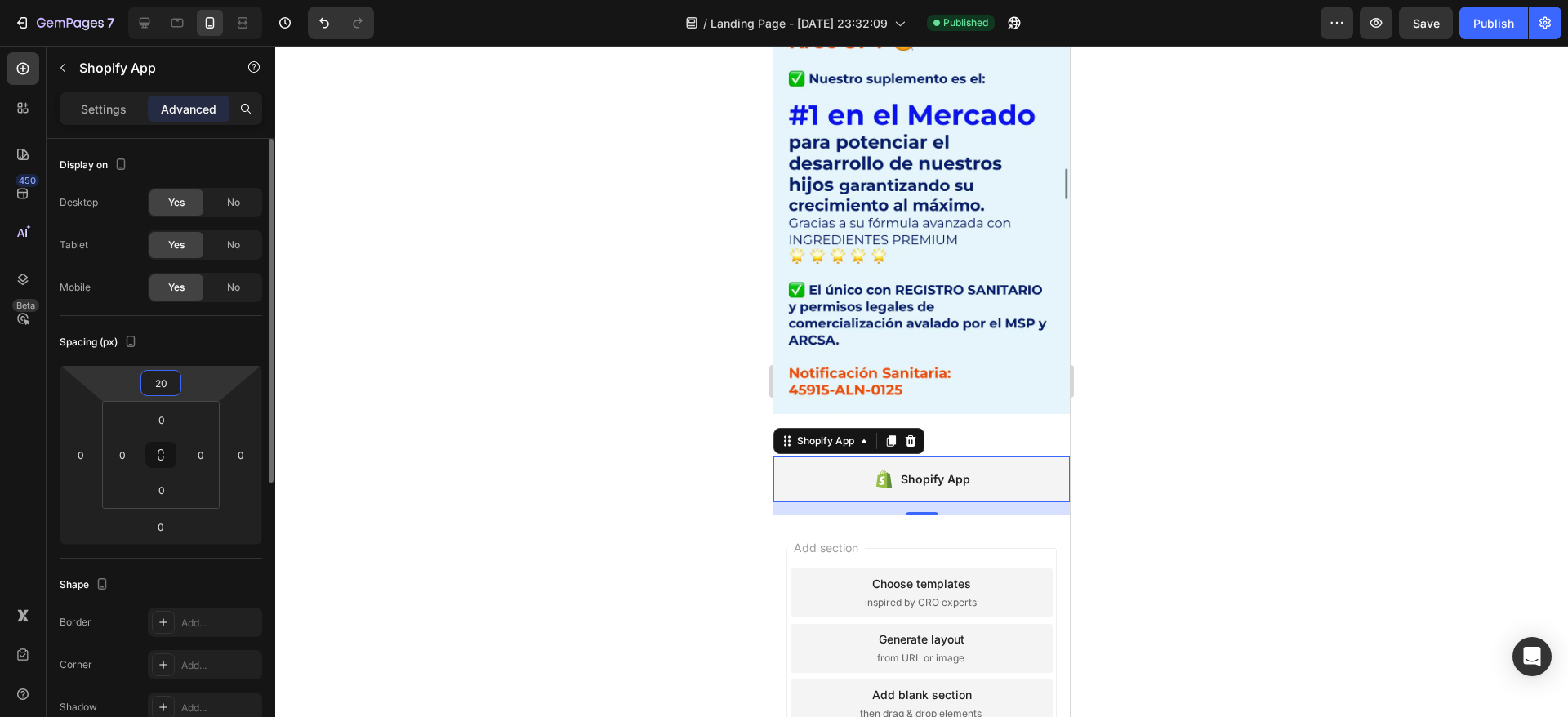
type input "2"
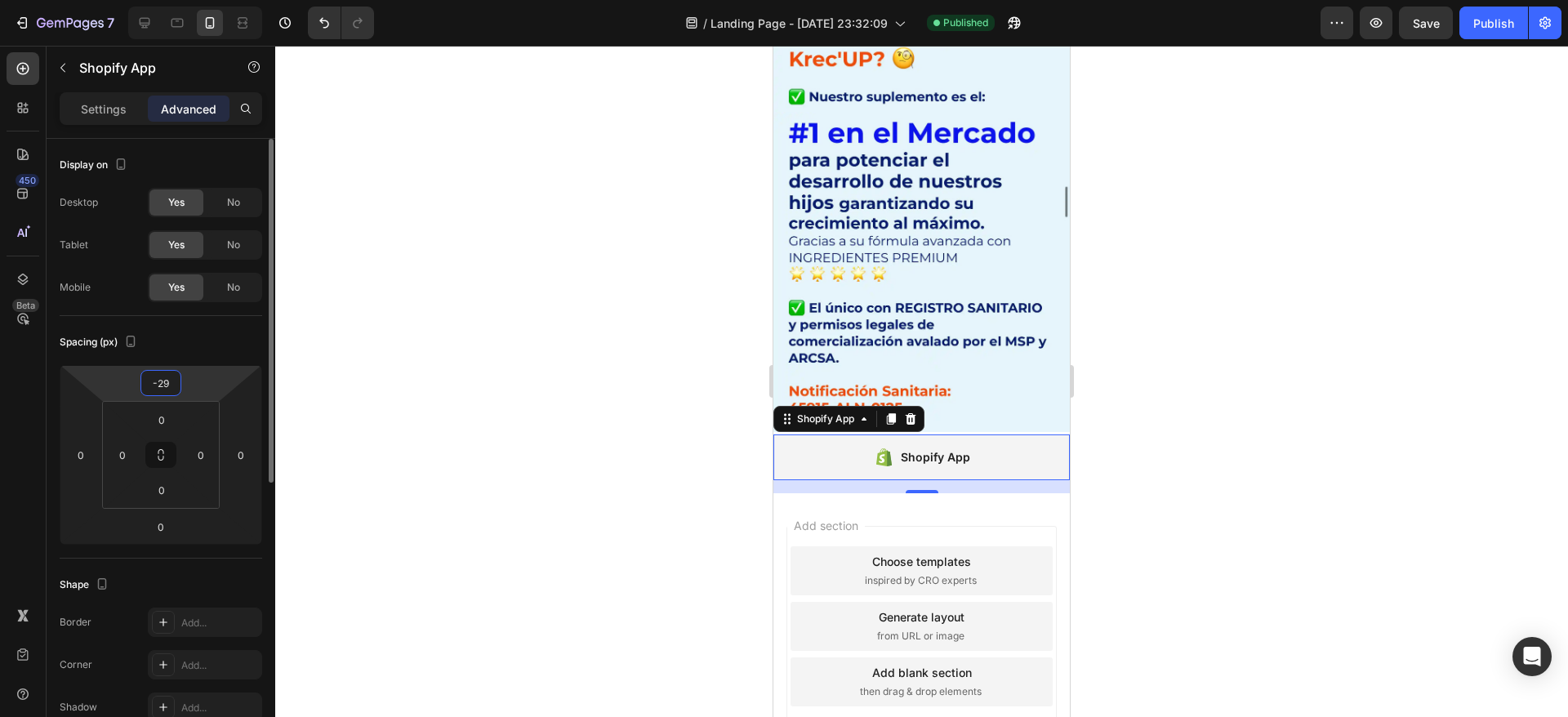
scroll to position [7299, 0]
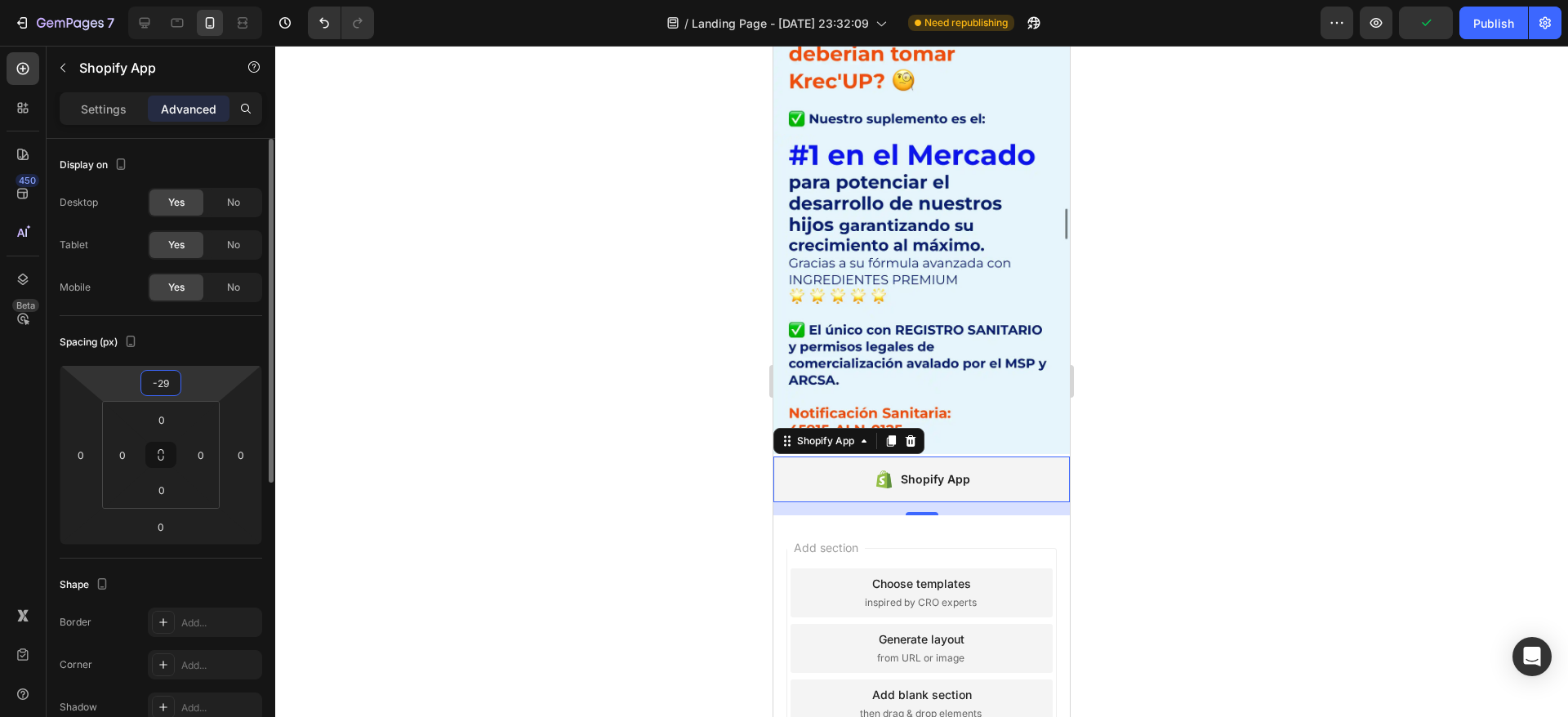
type input "-2"
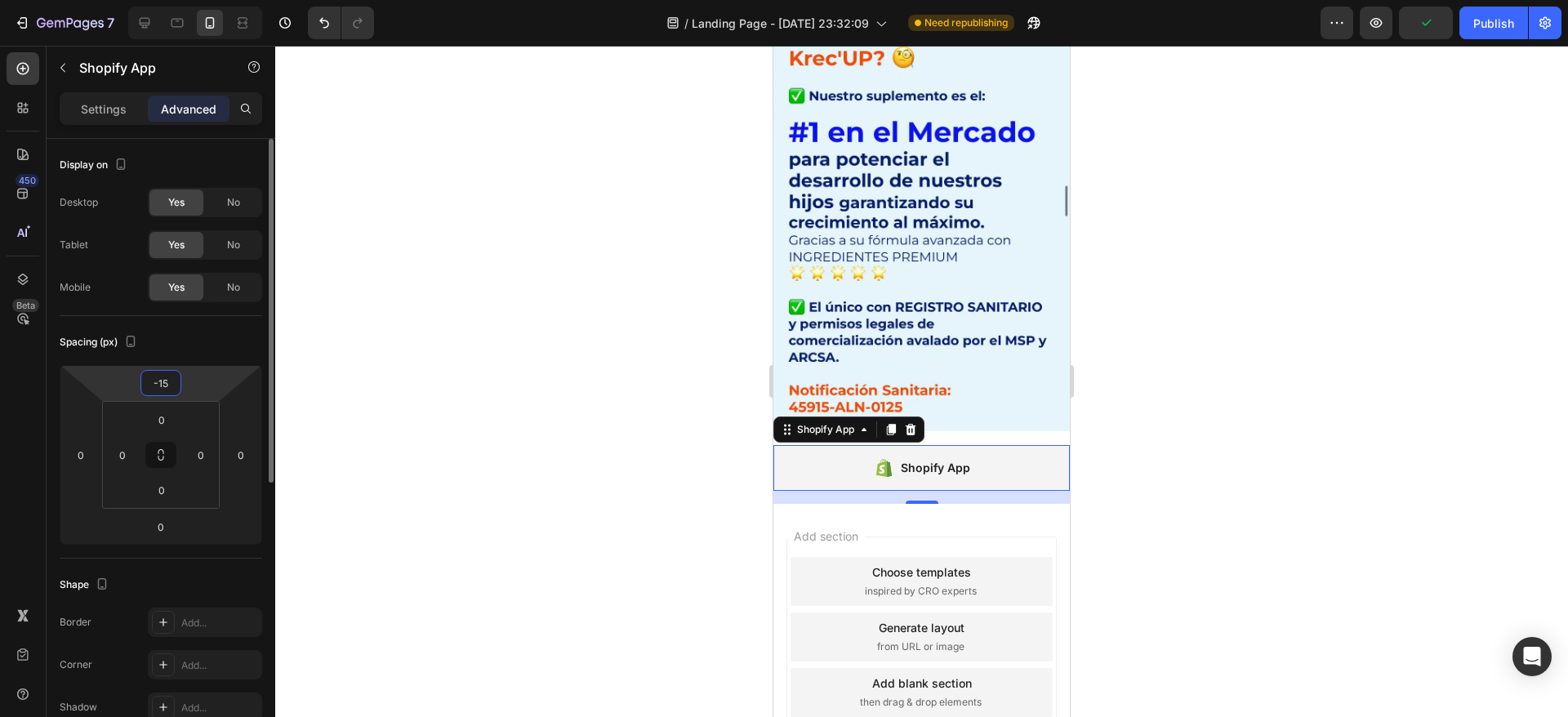
scroll to position [7310, 0]
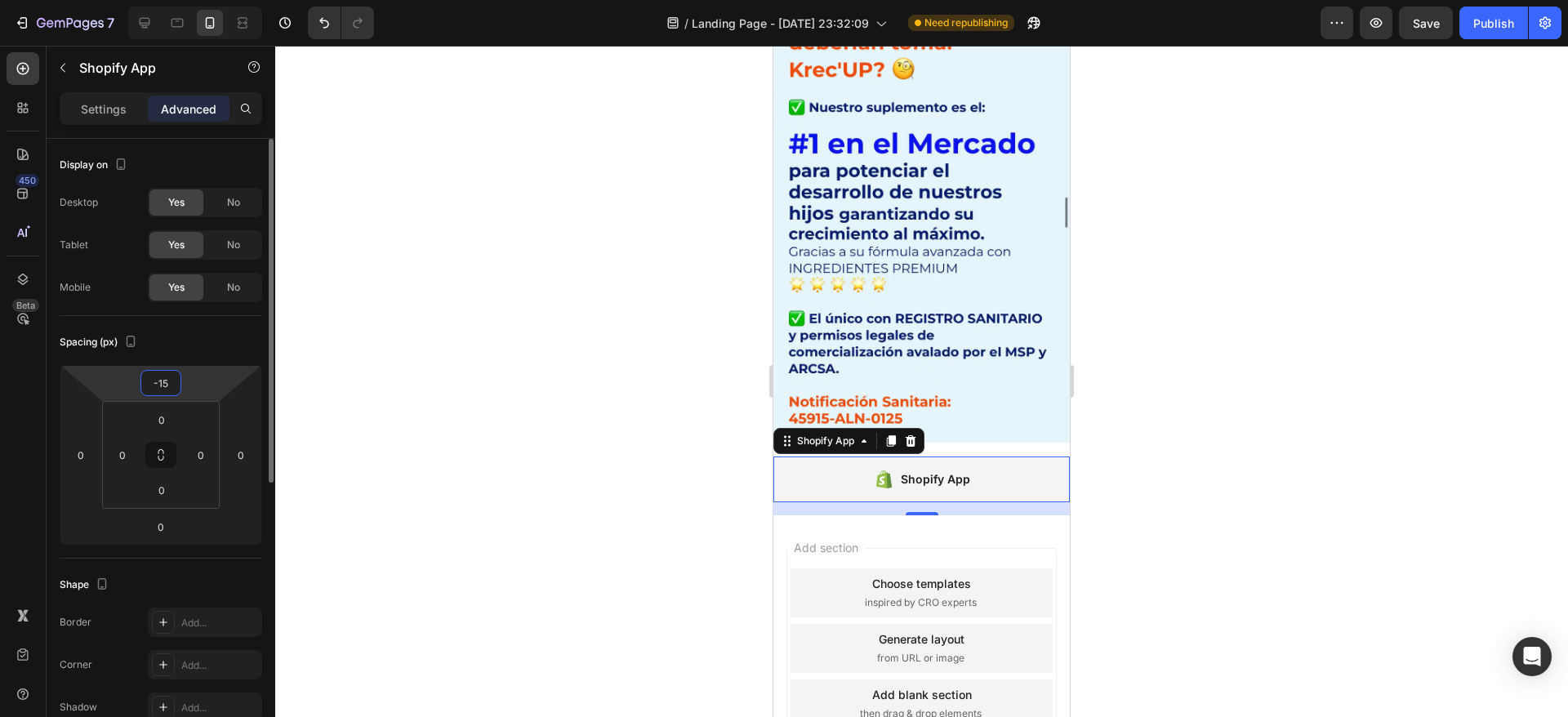
type input "-1"
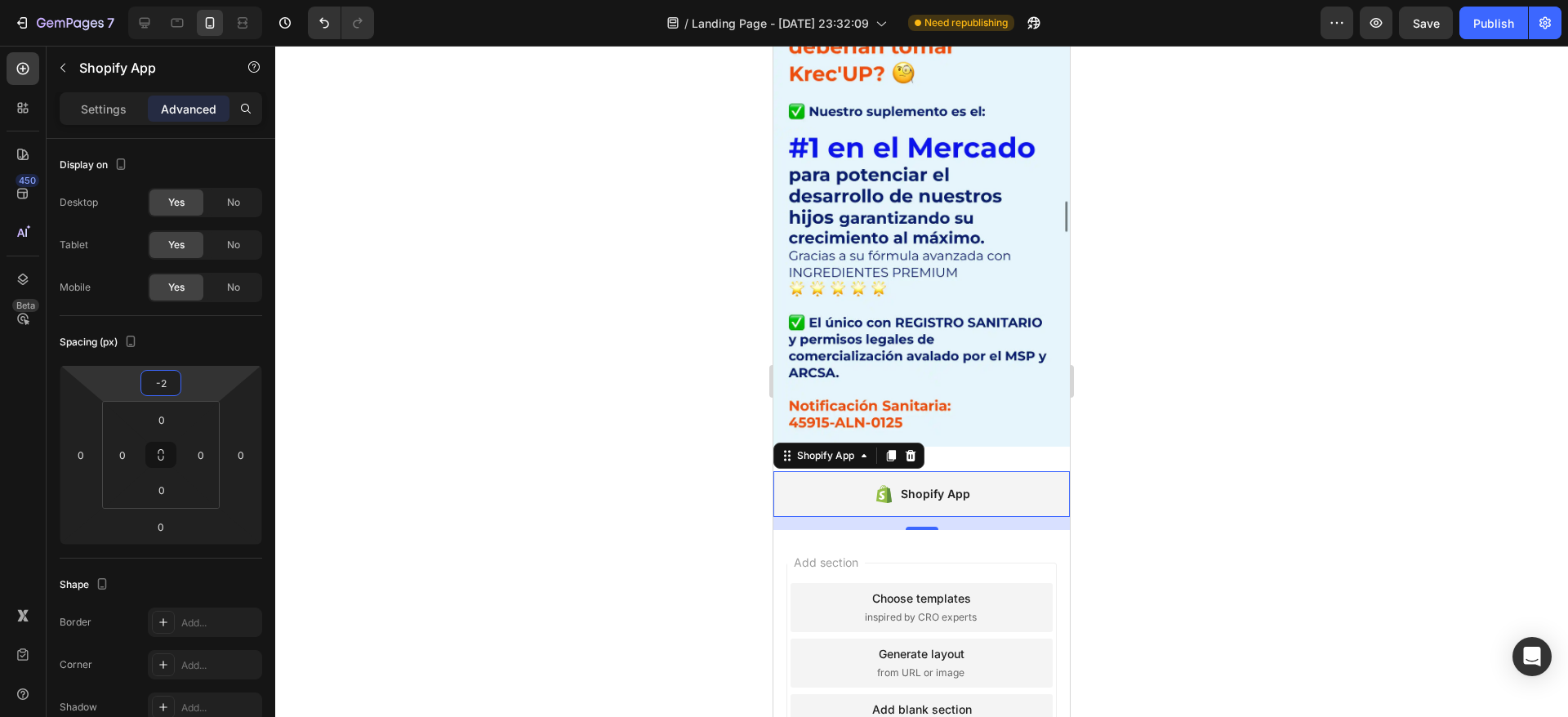
scroll to position [7303, 0]
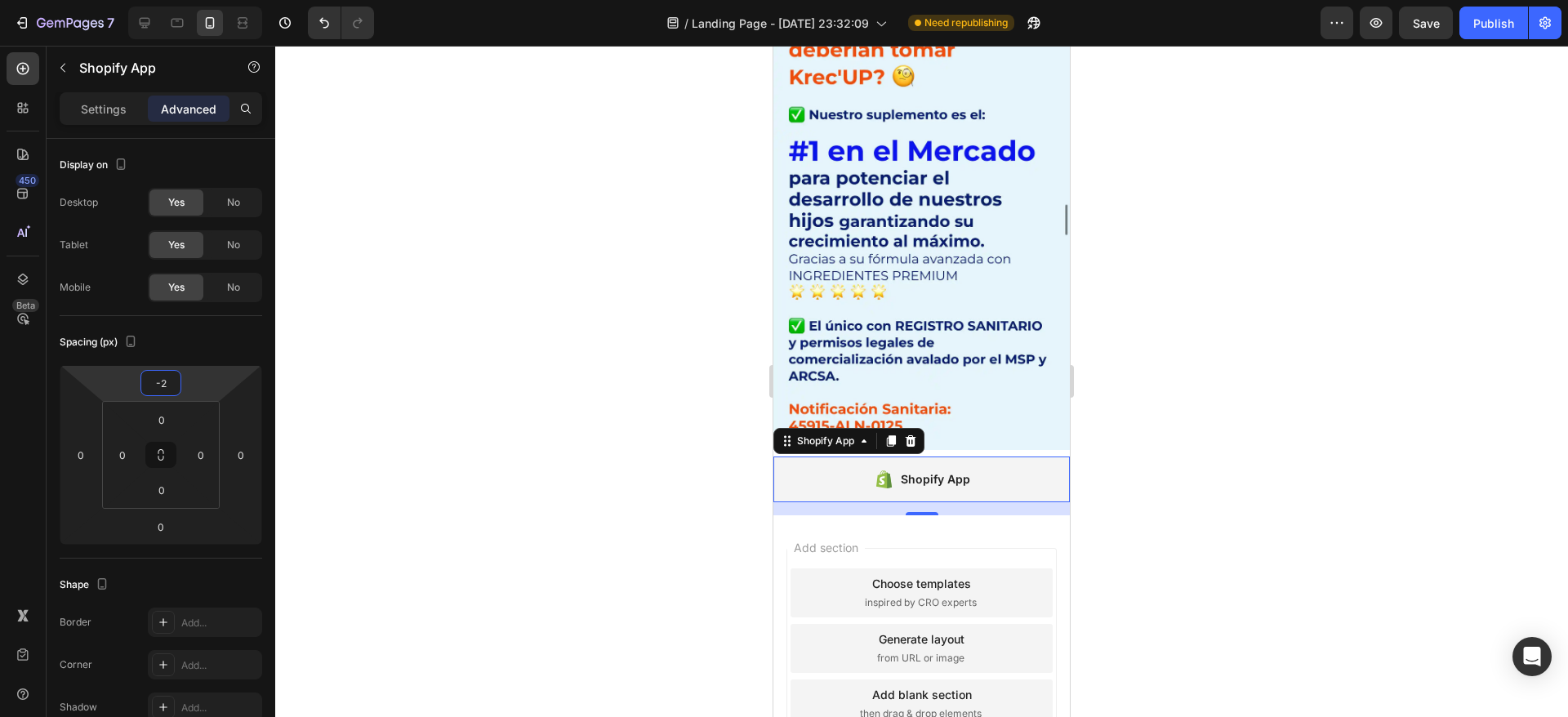
type input "-25"
click at [1179, 316] on div at bounding box center [921, 381] width 1292 height 672
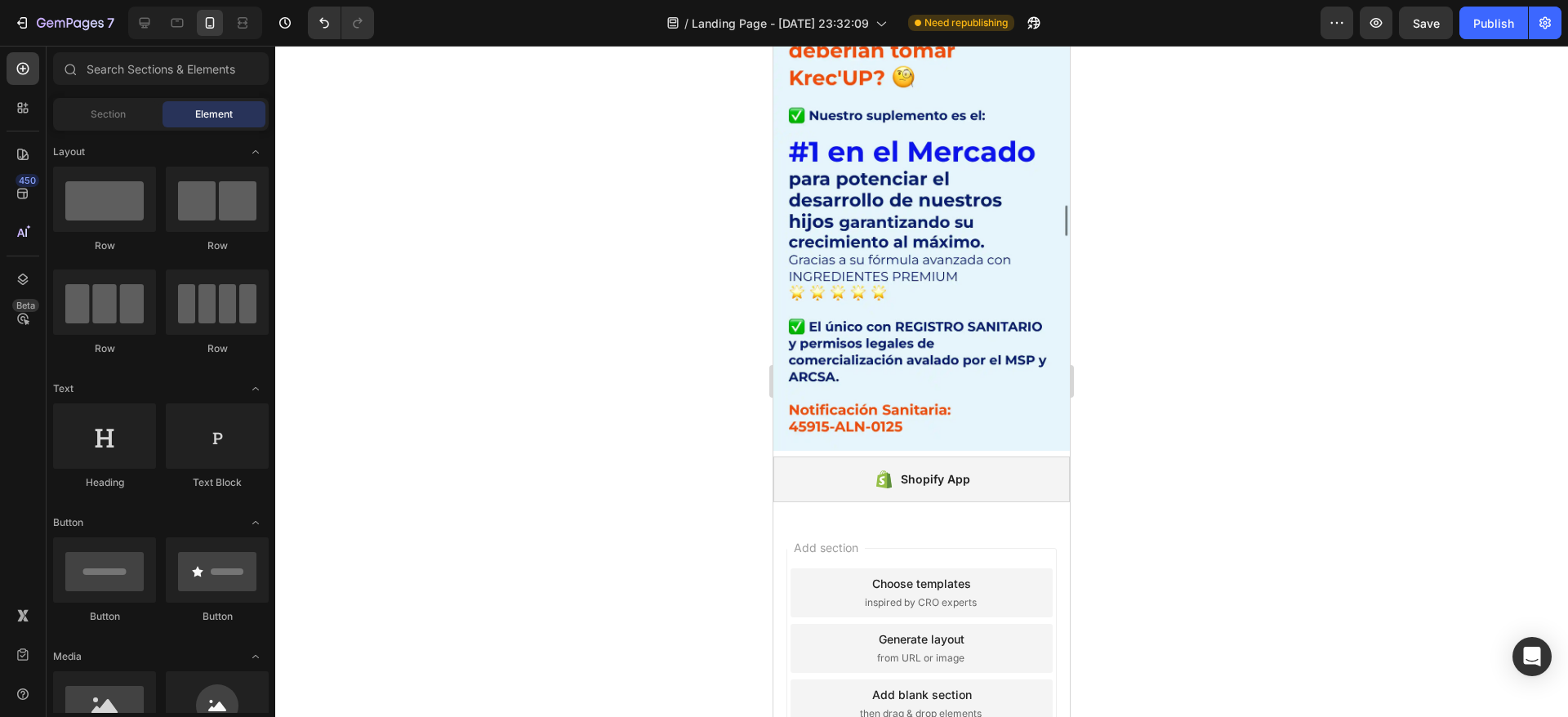
click at [1179, 316] on div at bounding box center [921, 381] width 1292 height 672
click at [1429, 23] on span "Save" at bounding box center [1426, 23] width 27 height 14
click at [1471, 25] on button "Publish" at bounding box center [1493, 22] width 69 height 33
click at [141, 26] on icon at bounding box center [144, 22] width 16 height 16
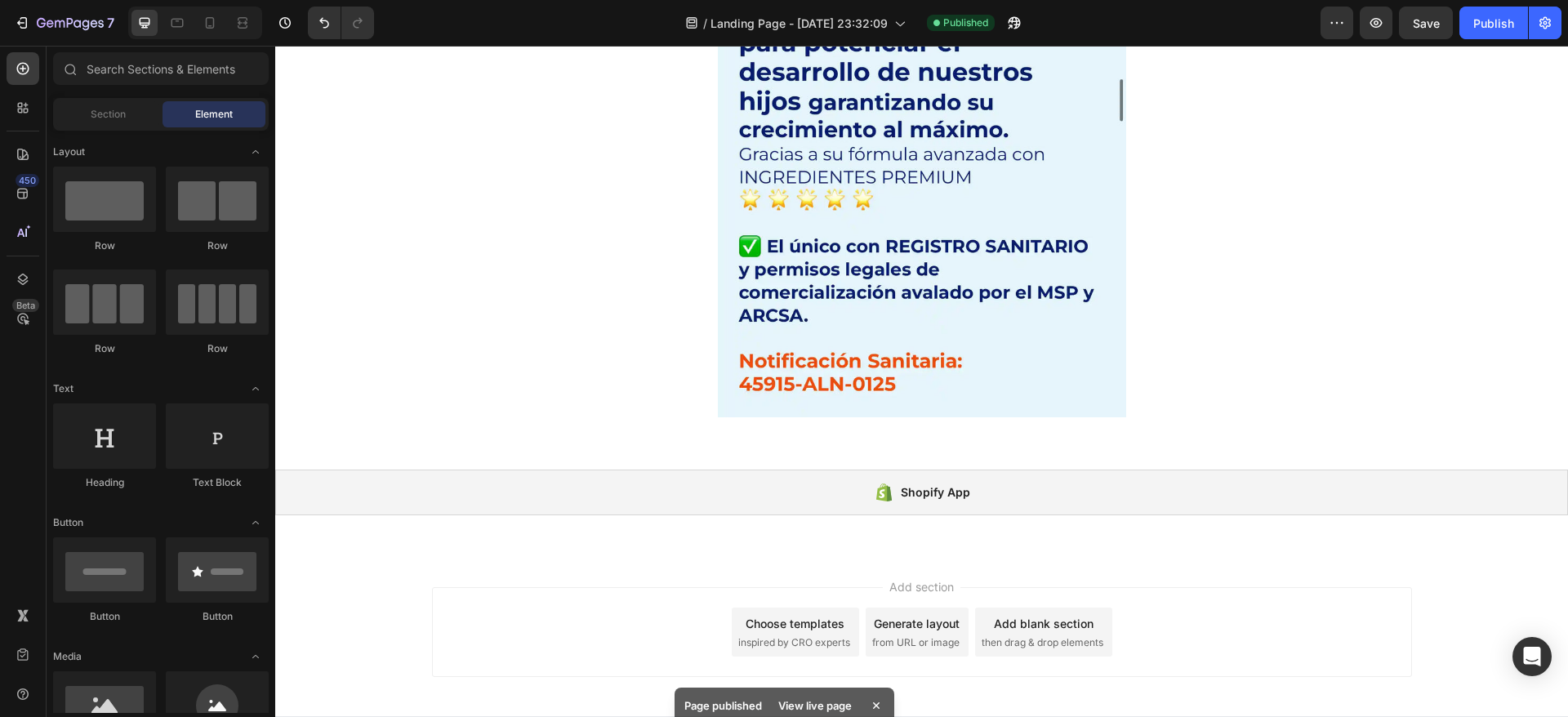
scroll to position [7954, 0]
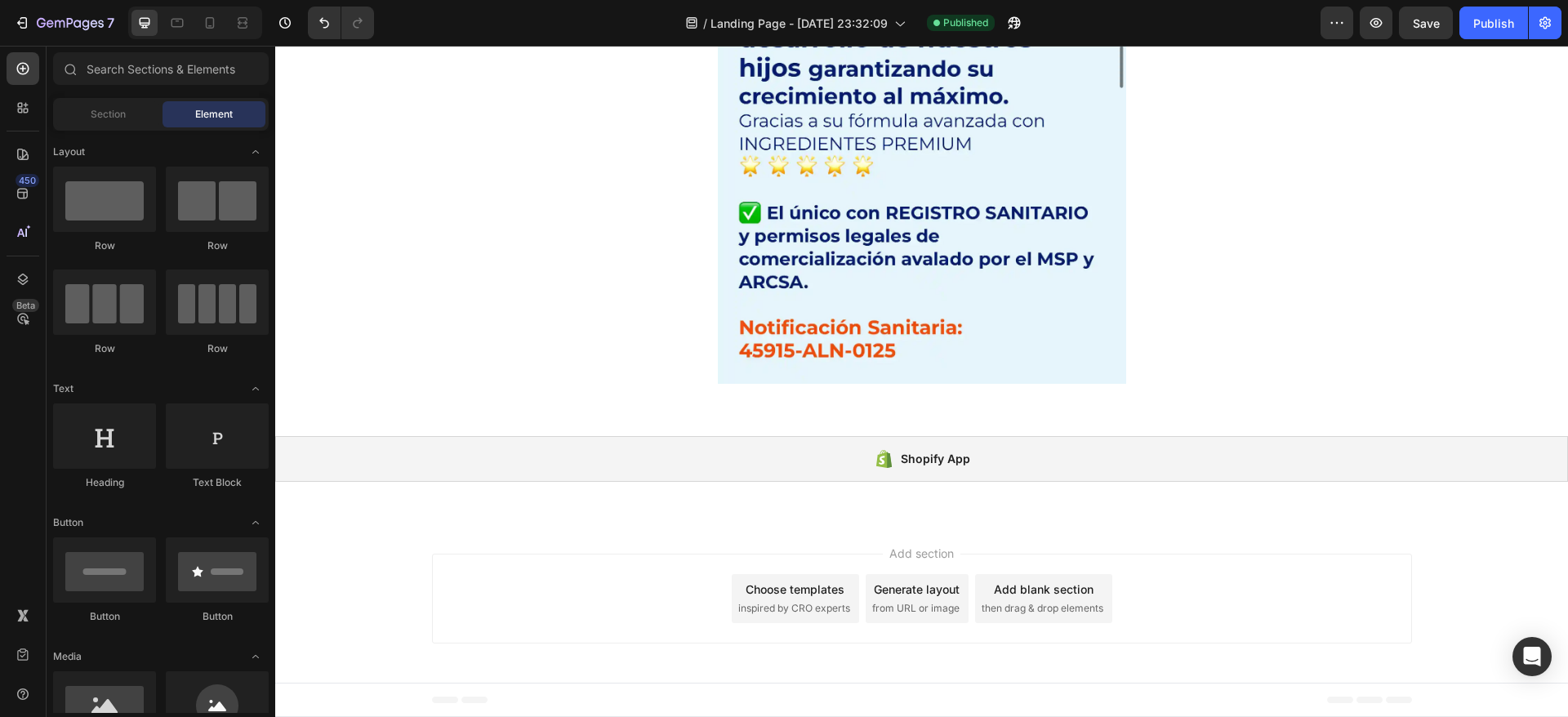
drag, startPoint x: 1565, startPoint y: 633, endPoint x: 1818, endPoint y: 705, distance: 263.0
click at [710, 450] on div "Shopify App" at bounding box center [921, 458] width 1292 height 45
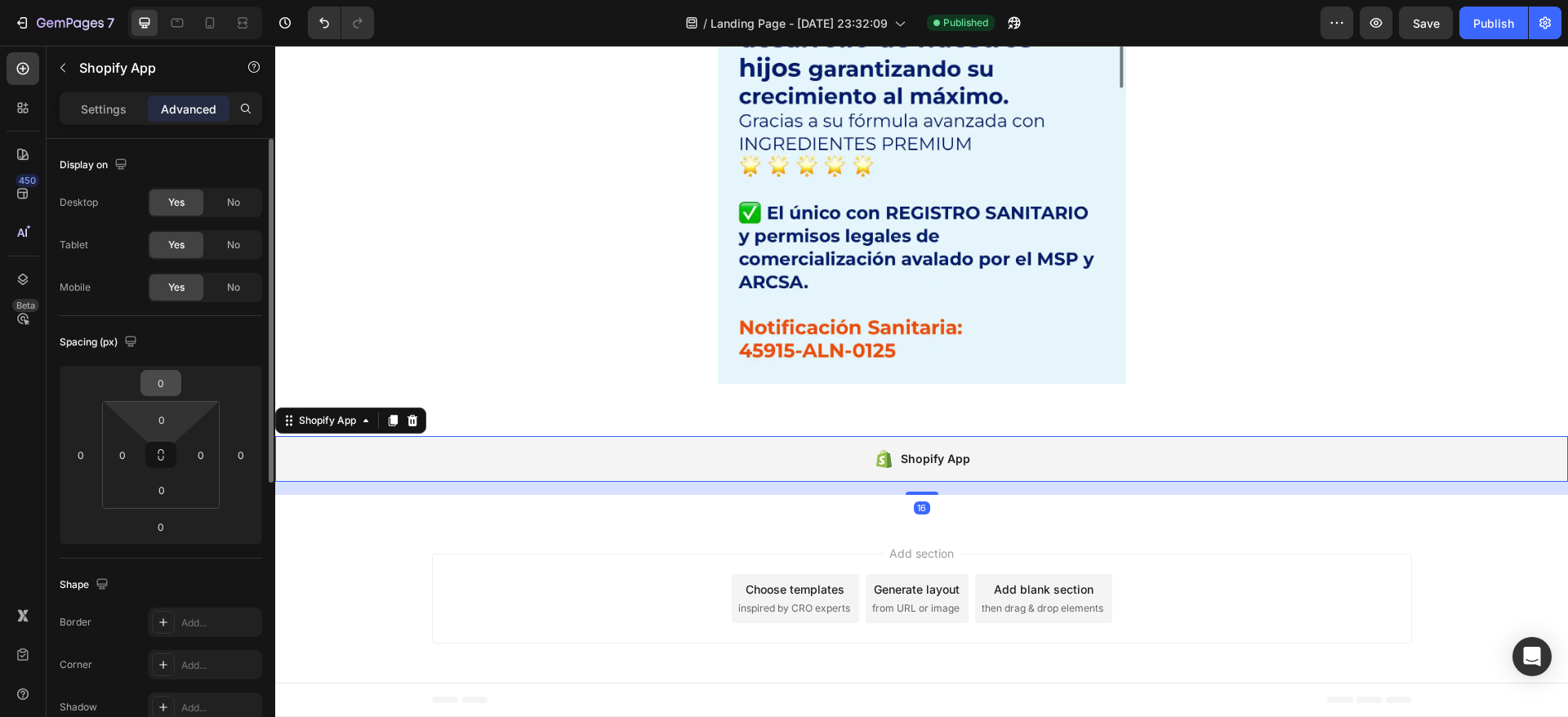
click at [169, 379] on input "0" at bounding box center [161, 383] width 33 height 24
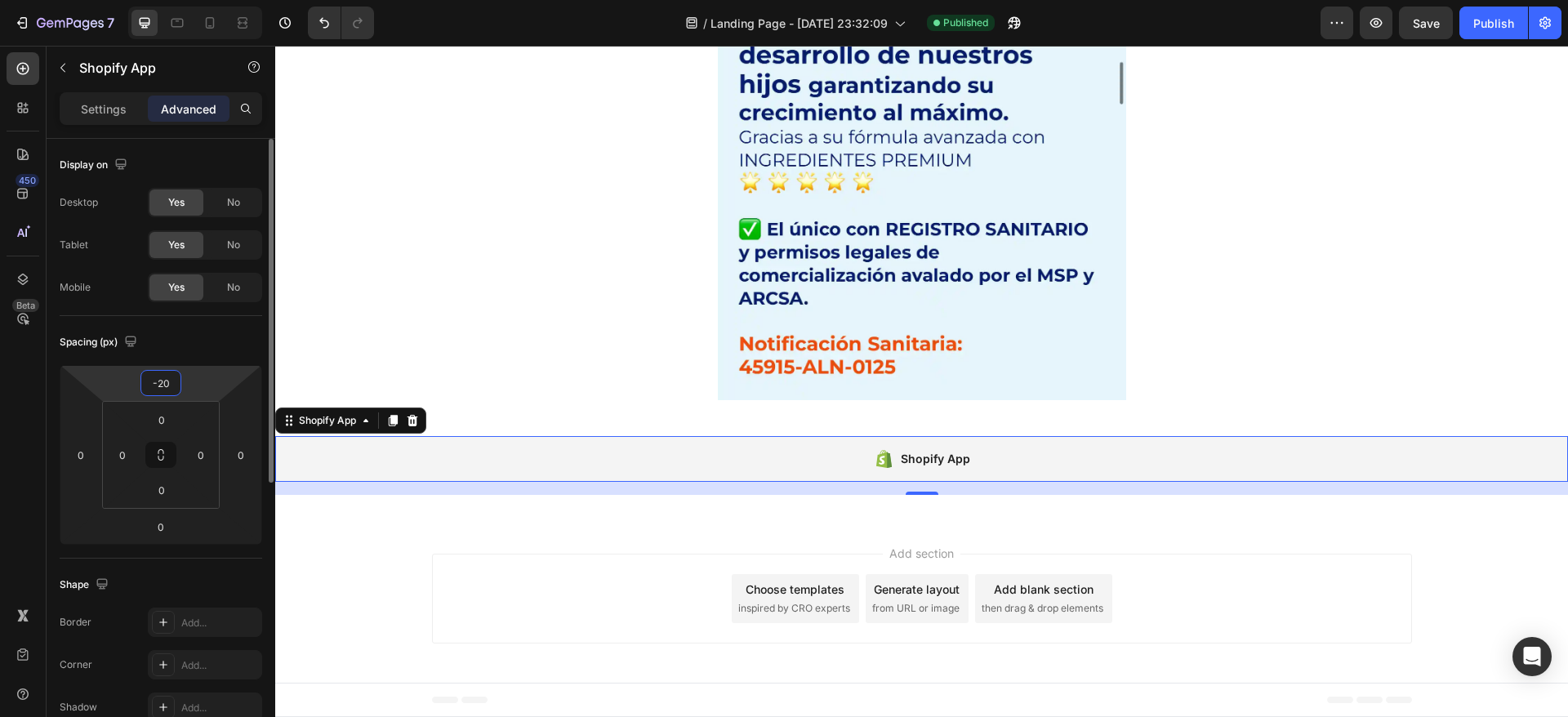
type input "-2"
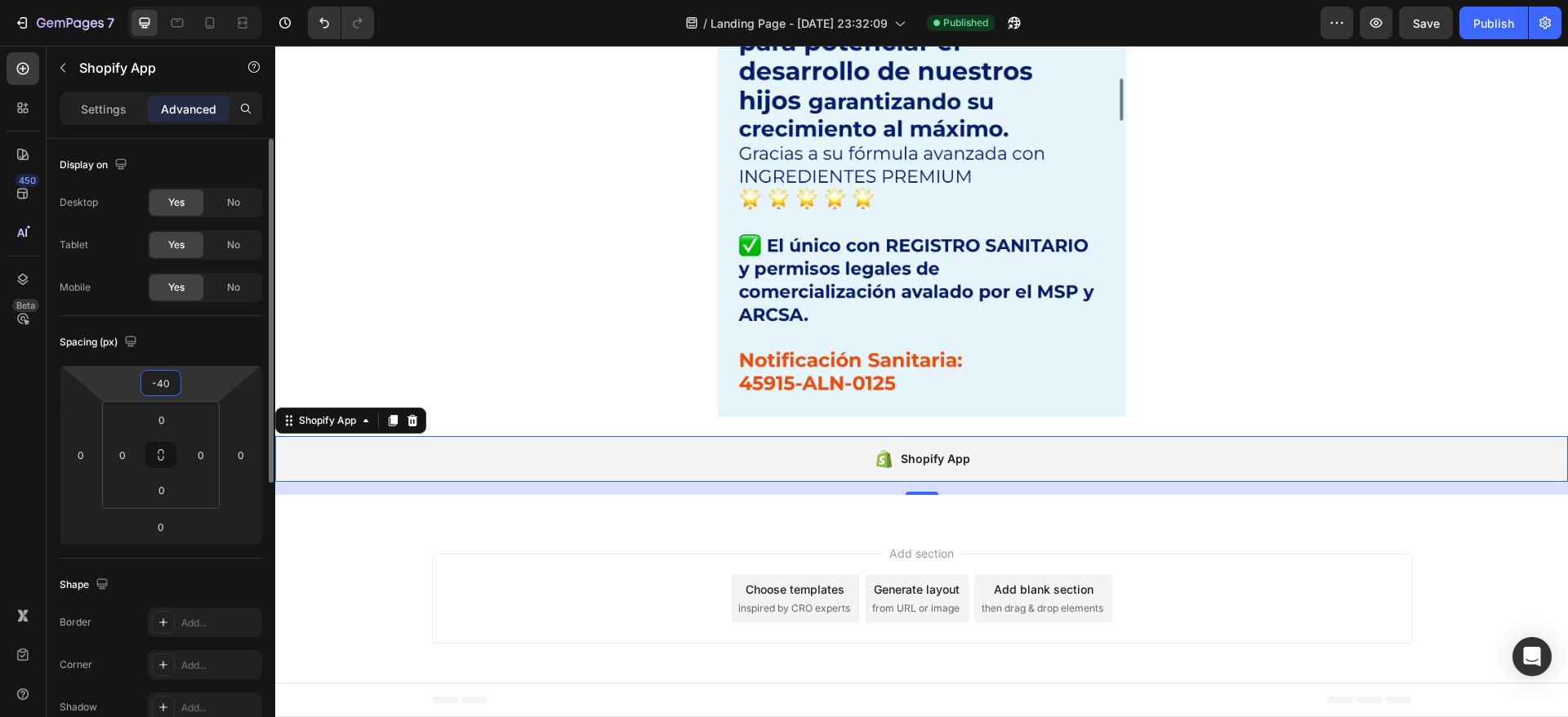
type input "-4"
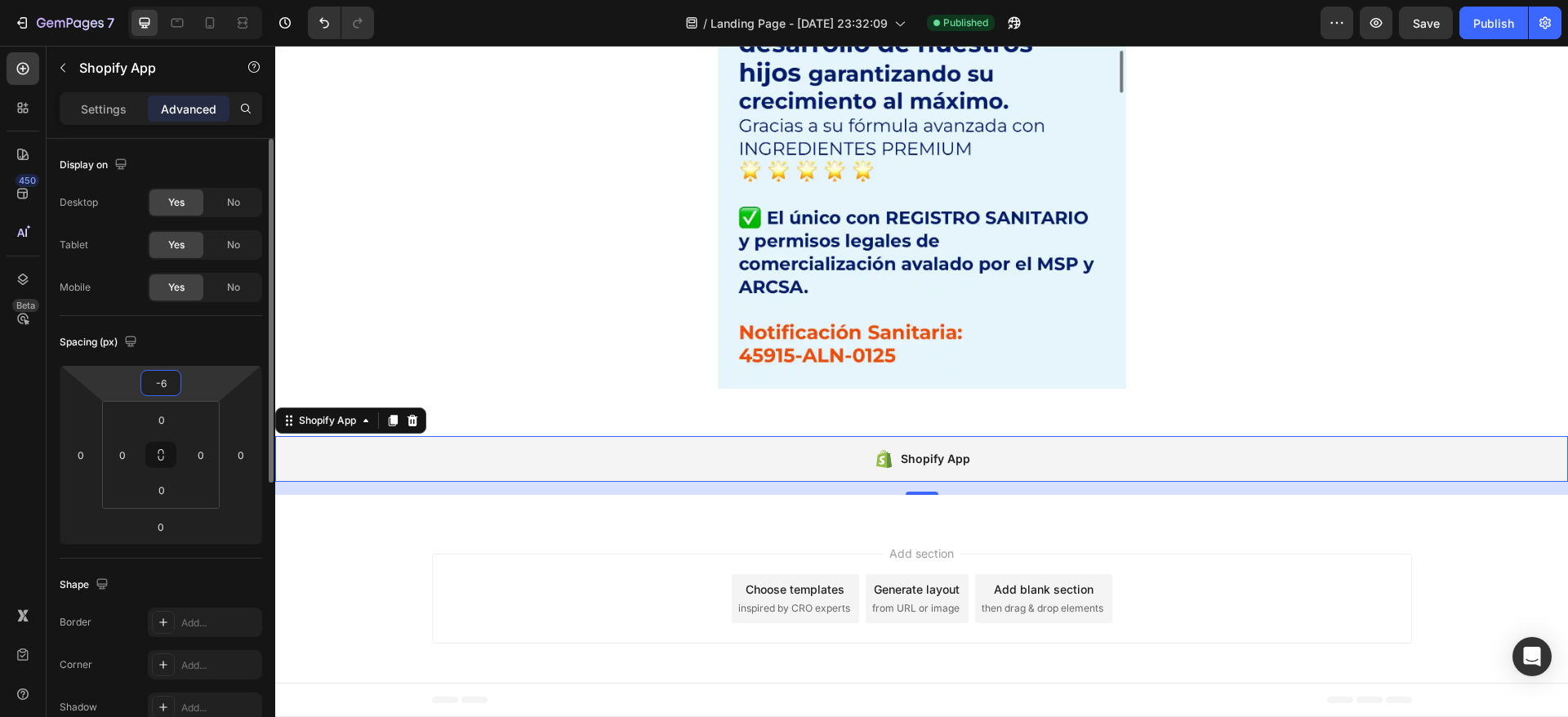
type input "-60"
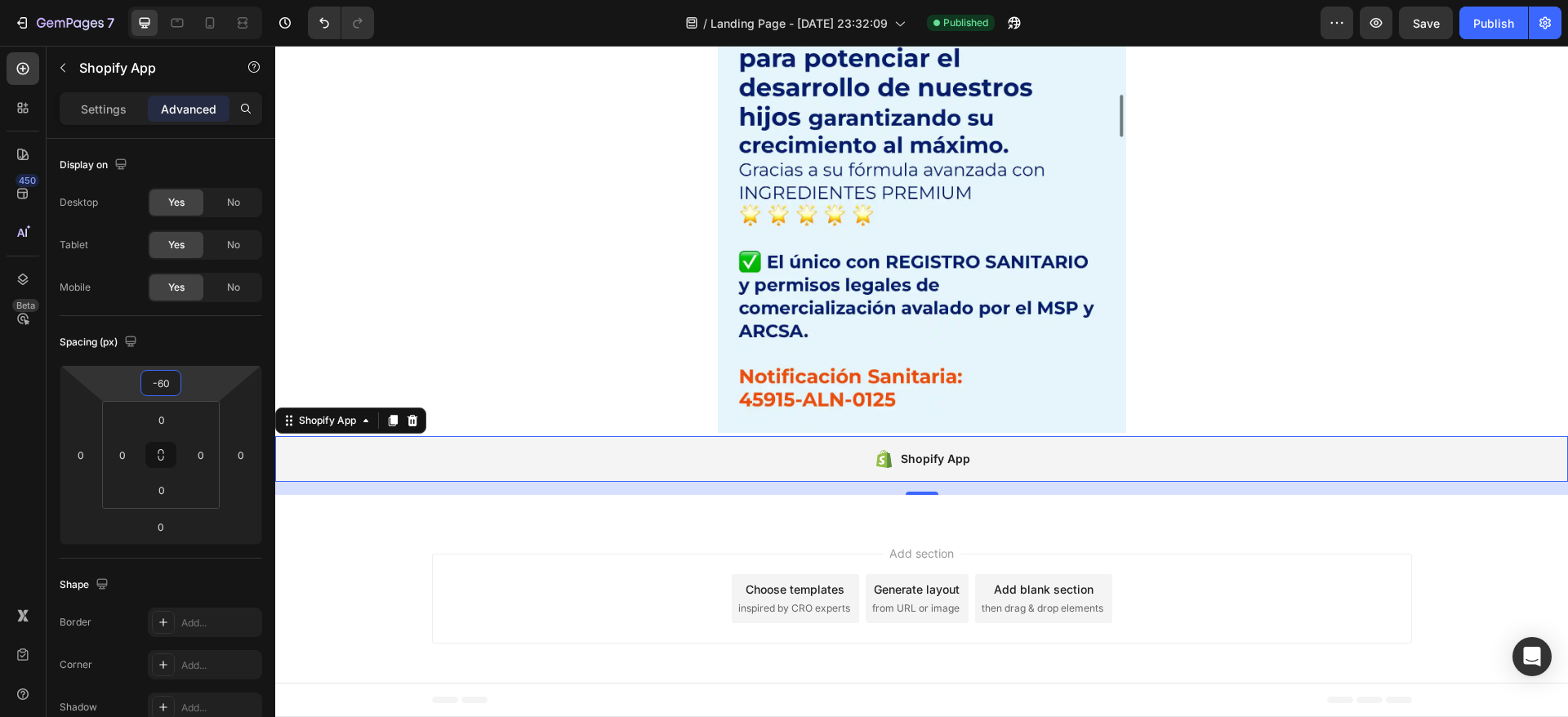
scroll to position [122, 0]
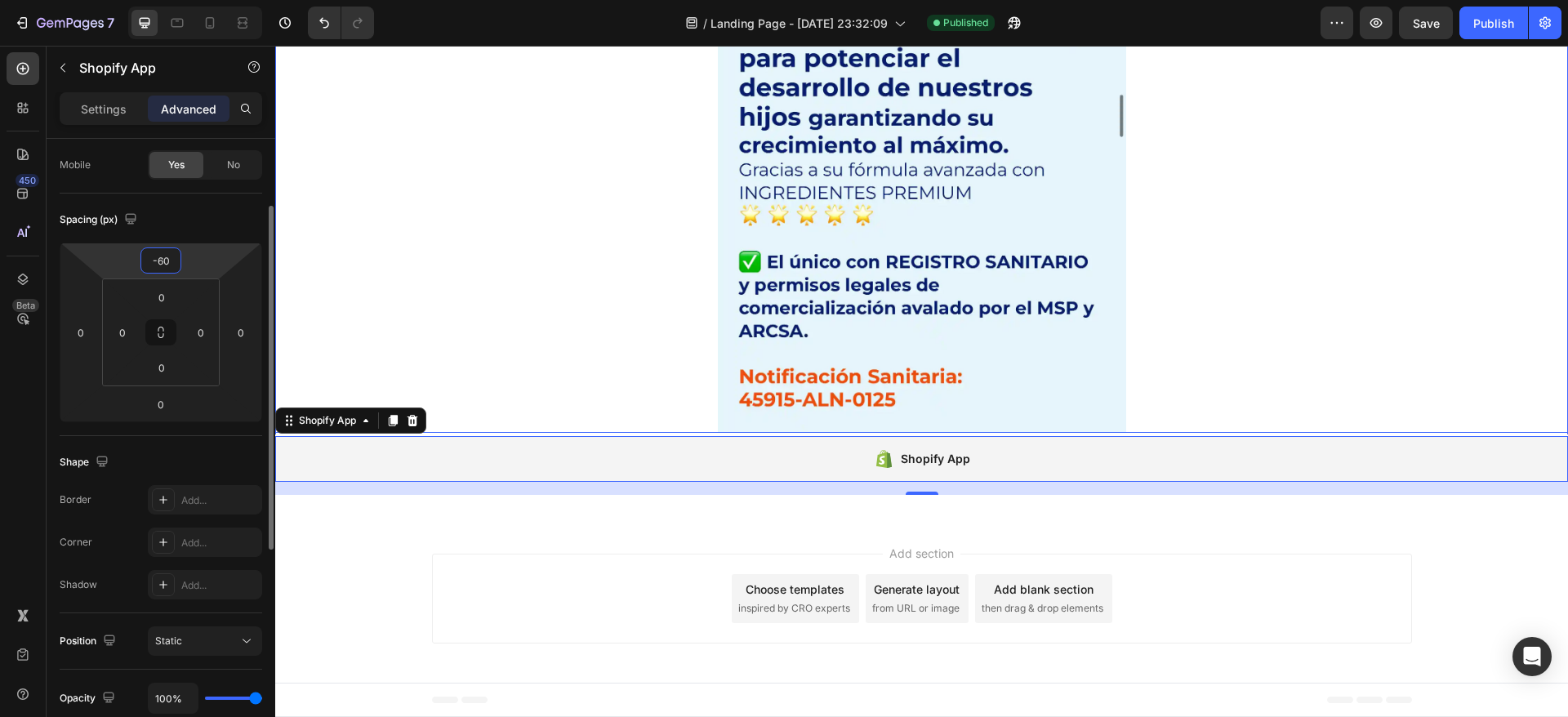
drag, startPoint x: 1236, startPoint y: 256, endPoint x: 1242, endPoint y: 251, distance: 7.8
click at [1237, 256] on div at bounding box center [921, 212] width 1292 height 441
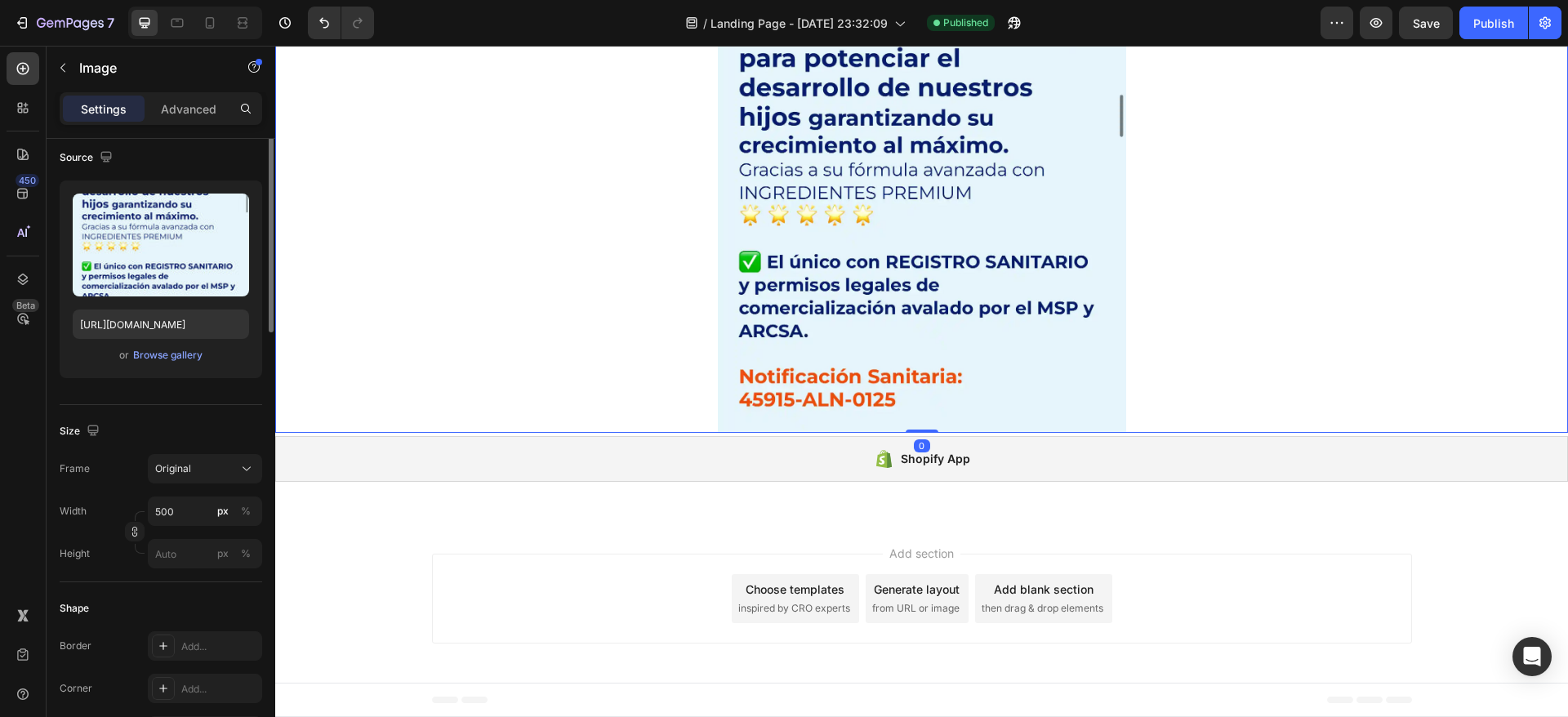
scroll to position [0, 0]
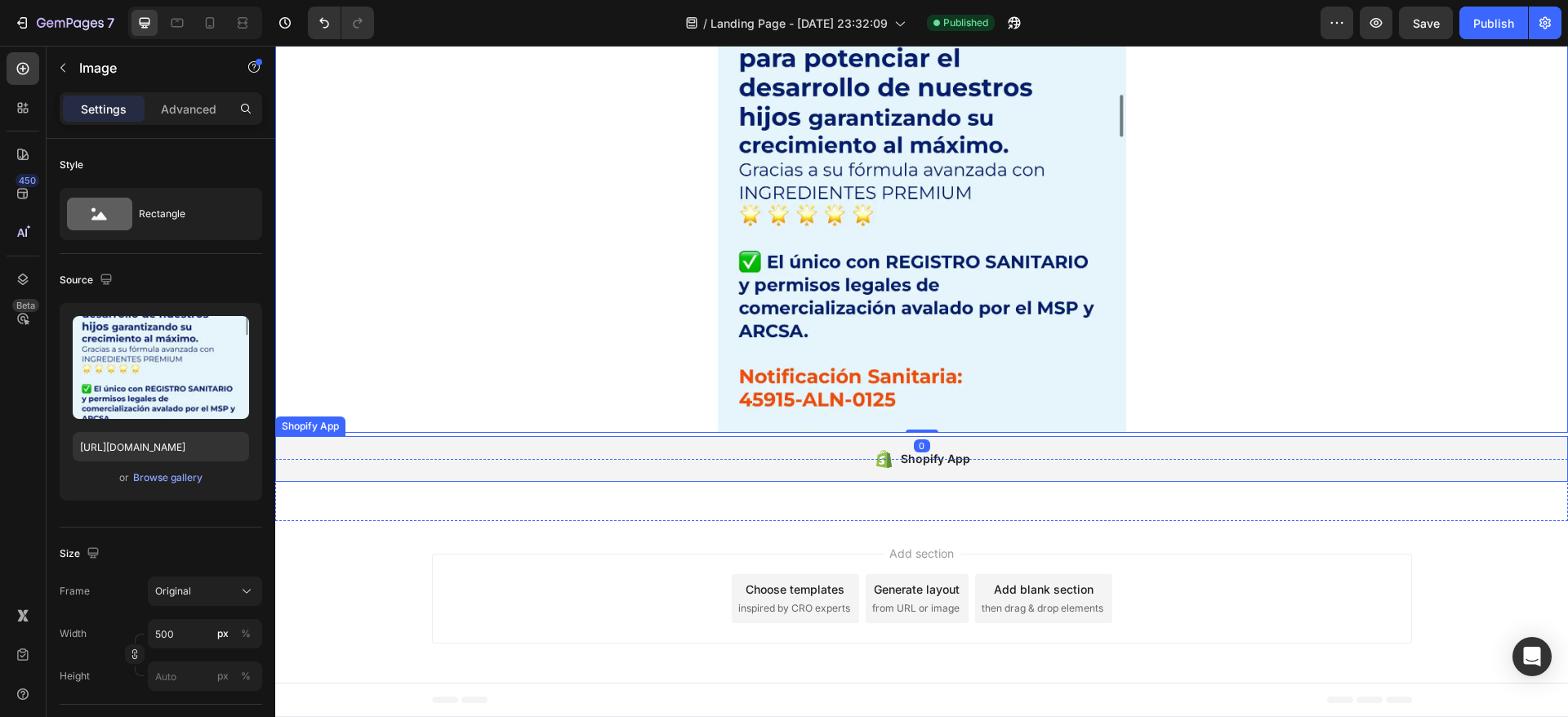
click at [778, 459] on div "Shopify App" at bounding box center [921, 458] width 1292 height 45
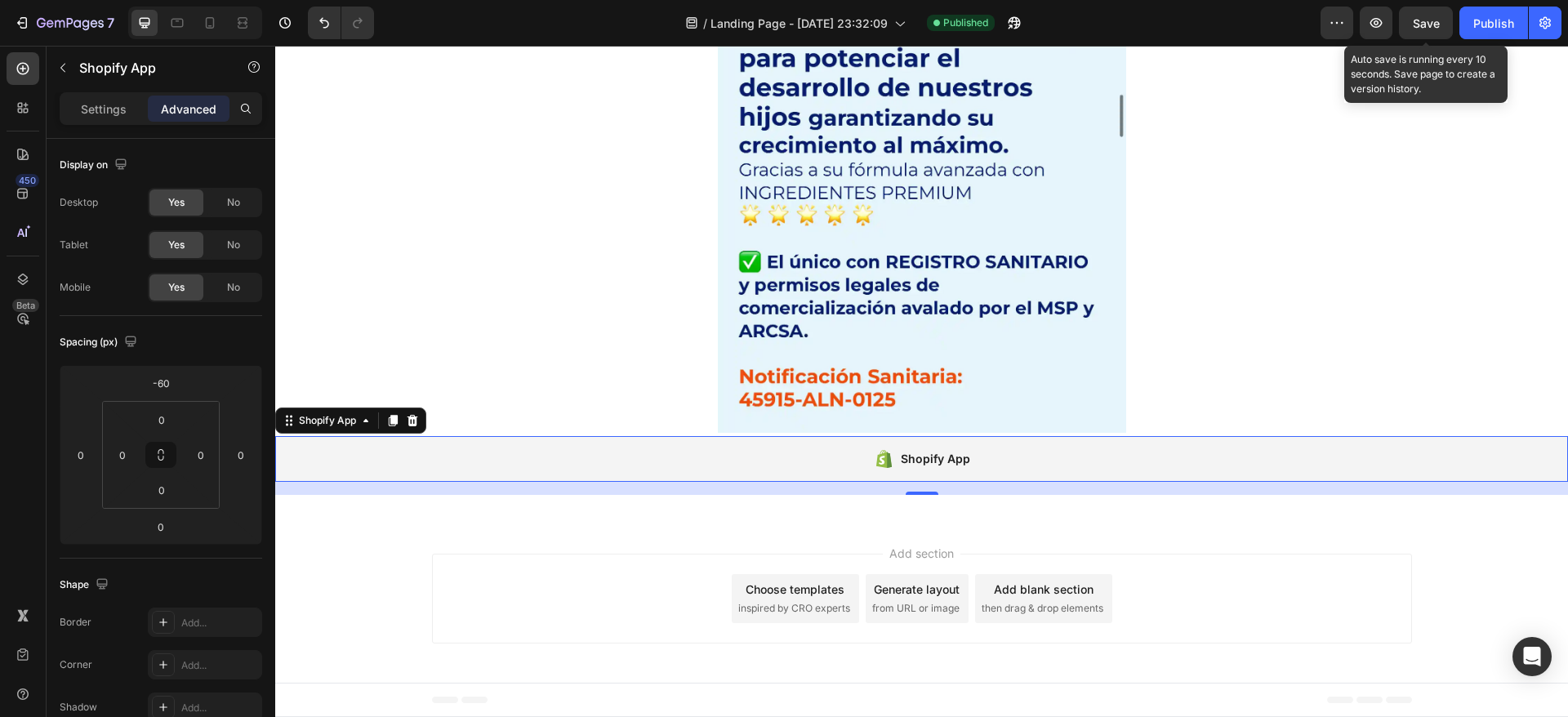
click at [1426, 14] on div "Save" at bounding box center [1426, 22] width 27 height 17
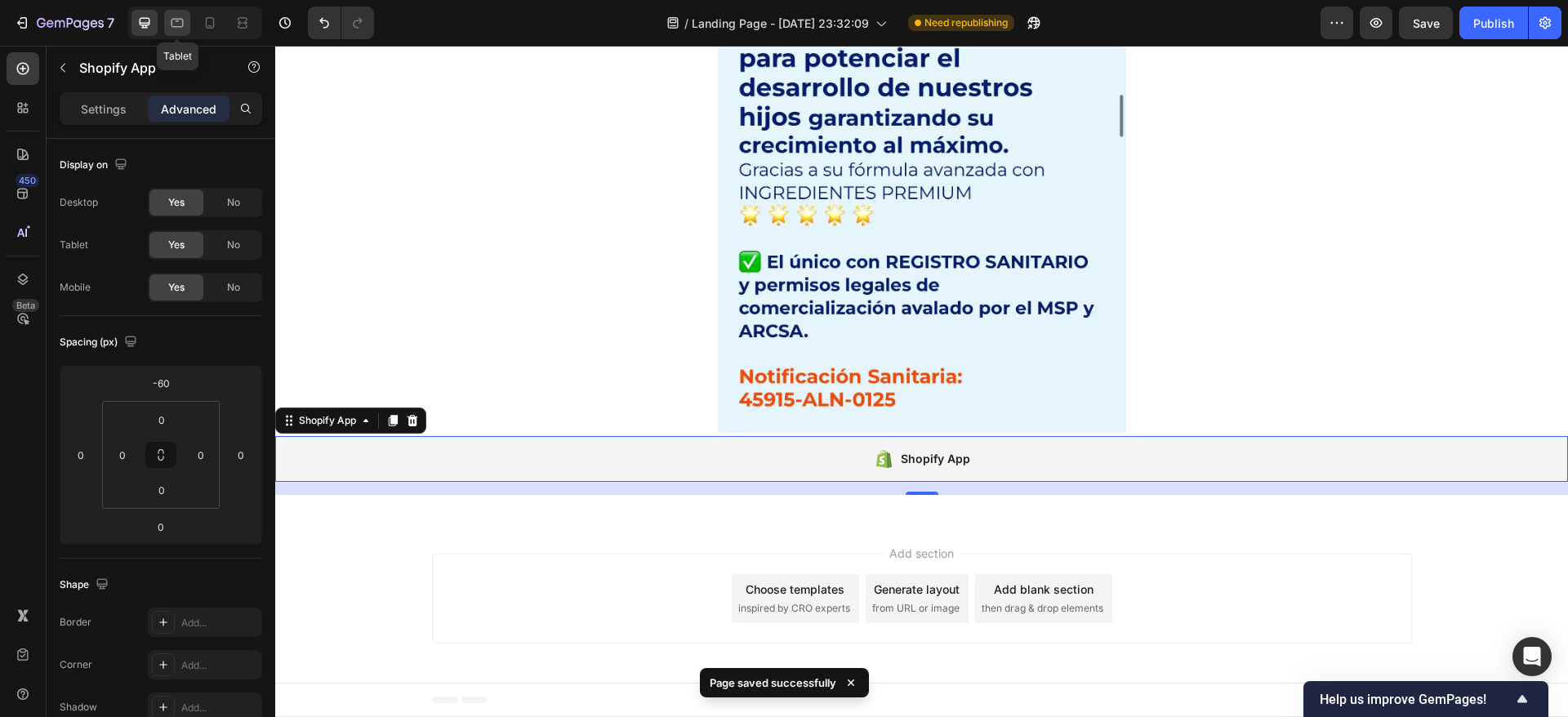
click at [180, 16] on icon at bounding box center [177, 22] width 16 height 16
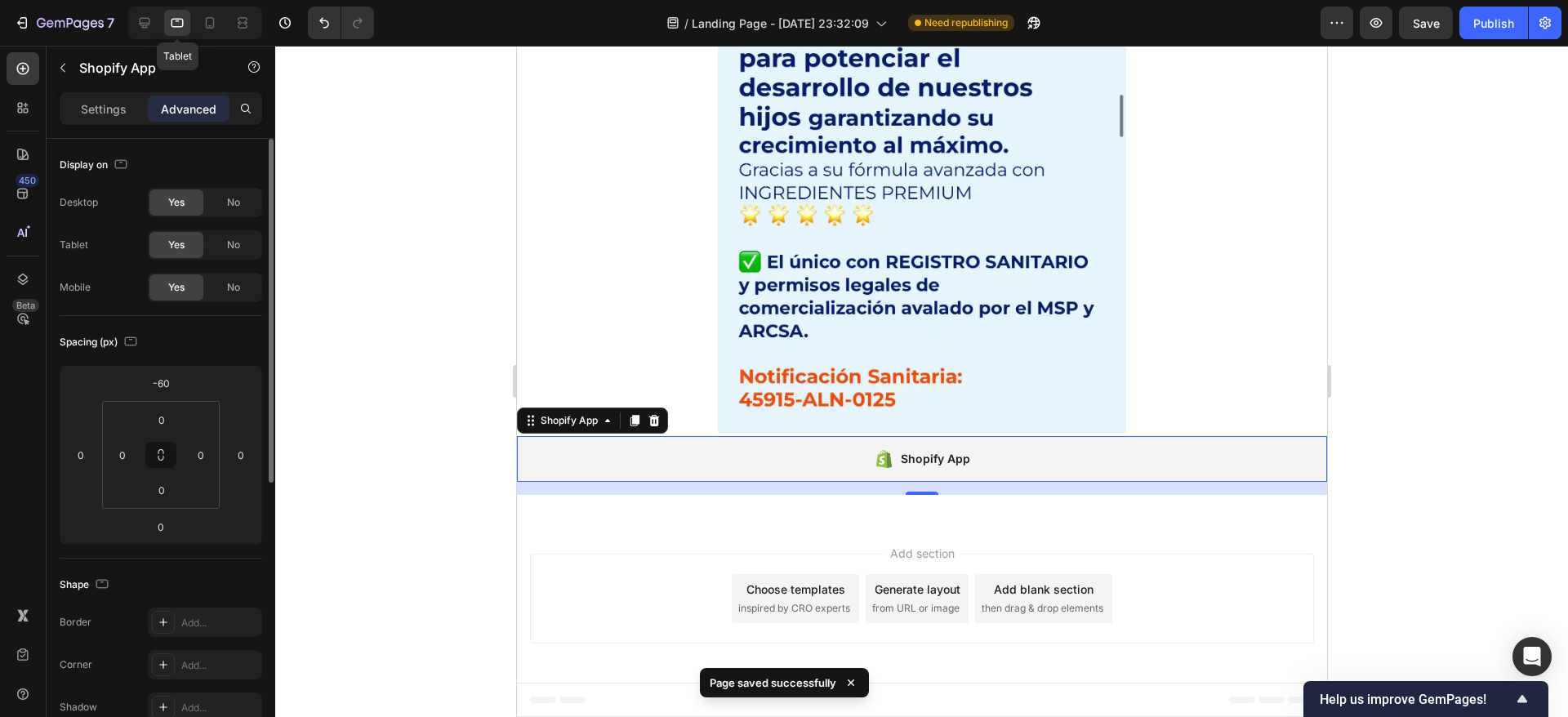
scroll to position [7853, 0]
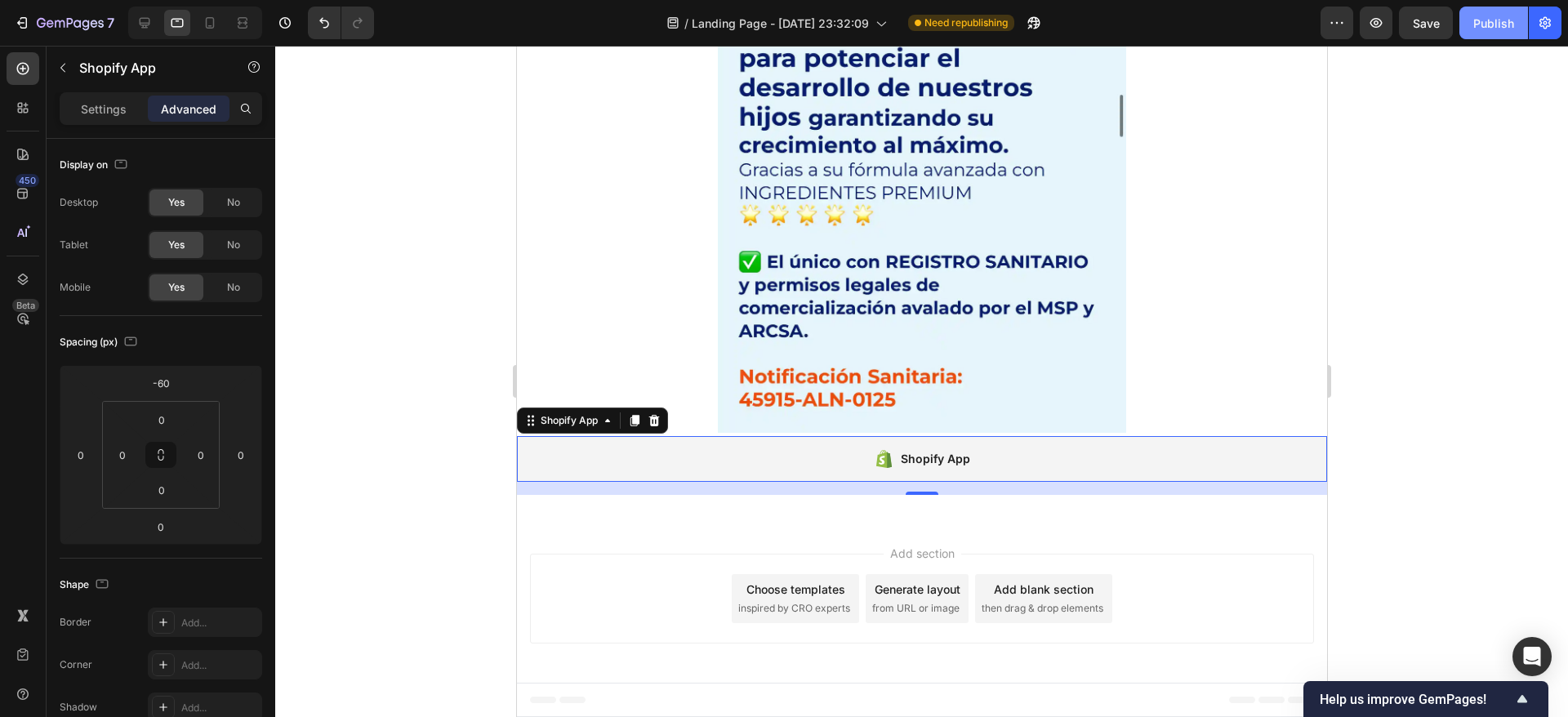
click at [1494, 16] on div "Publish" at bounding box center [1494, 22] width 41 height 17
click at [102, 94] on div "Settings Advanced" at bounding box center [161, 108] width 202 height 33
click at [111, 103] on div "Settings" at bounding box center [103, 108] width 82 height 26
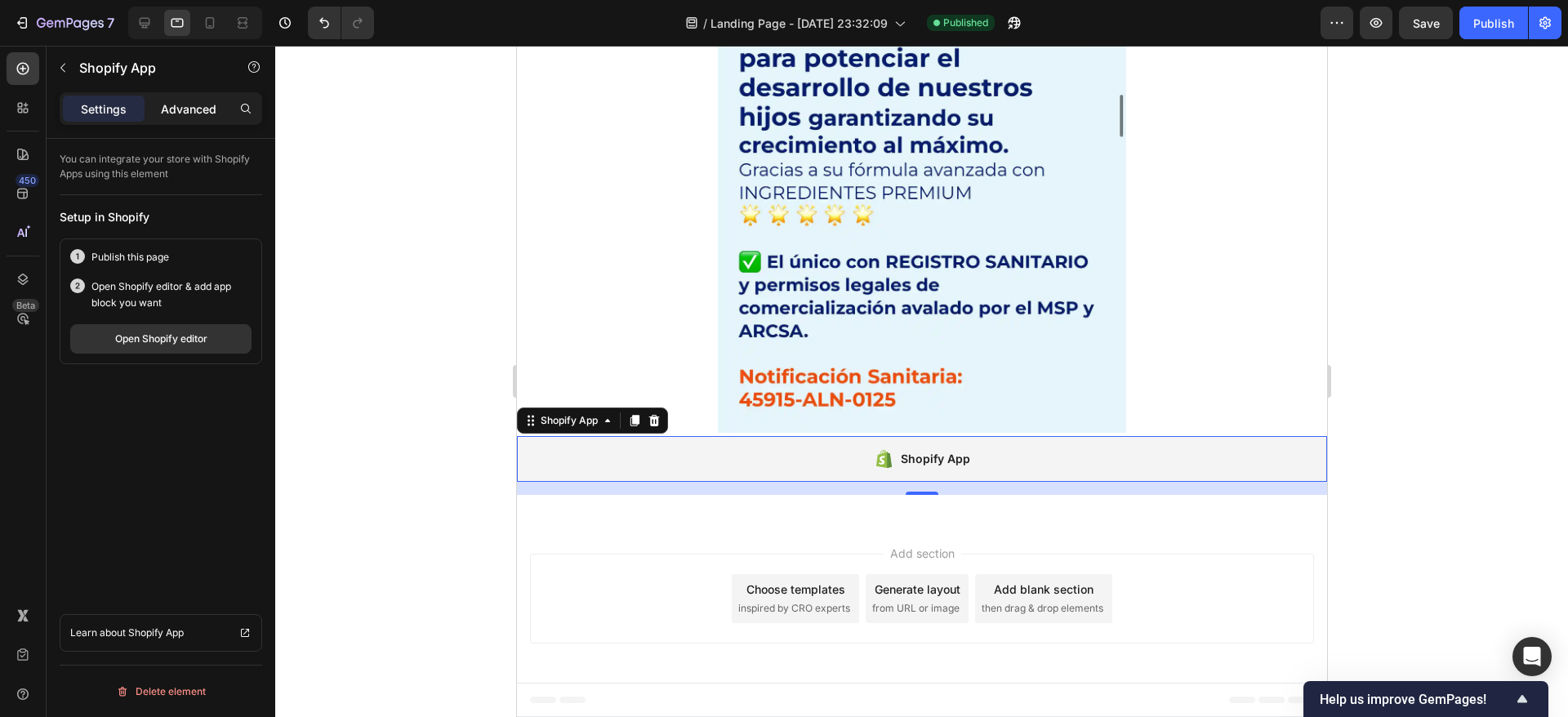
click at [185, 104] on p "Advanced" at bounding box center [188, 109] width 55 height 17
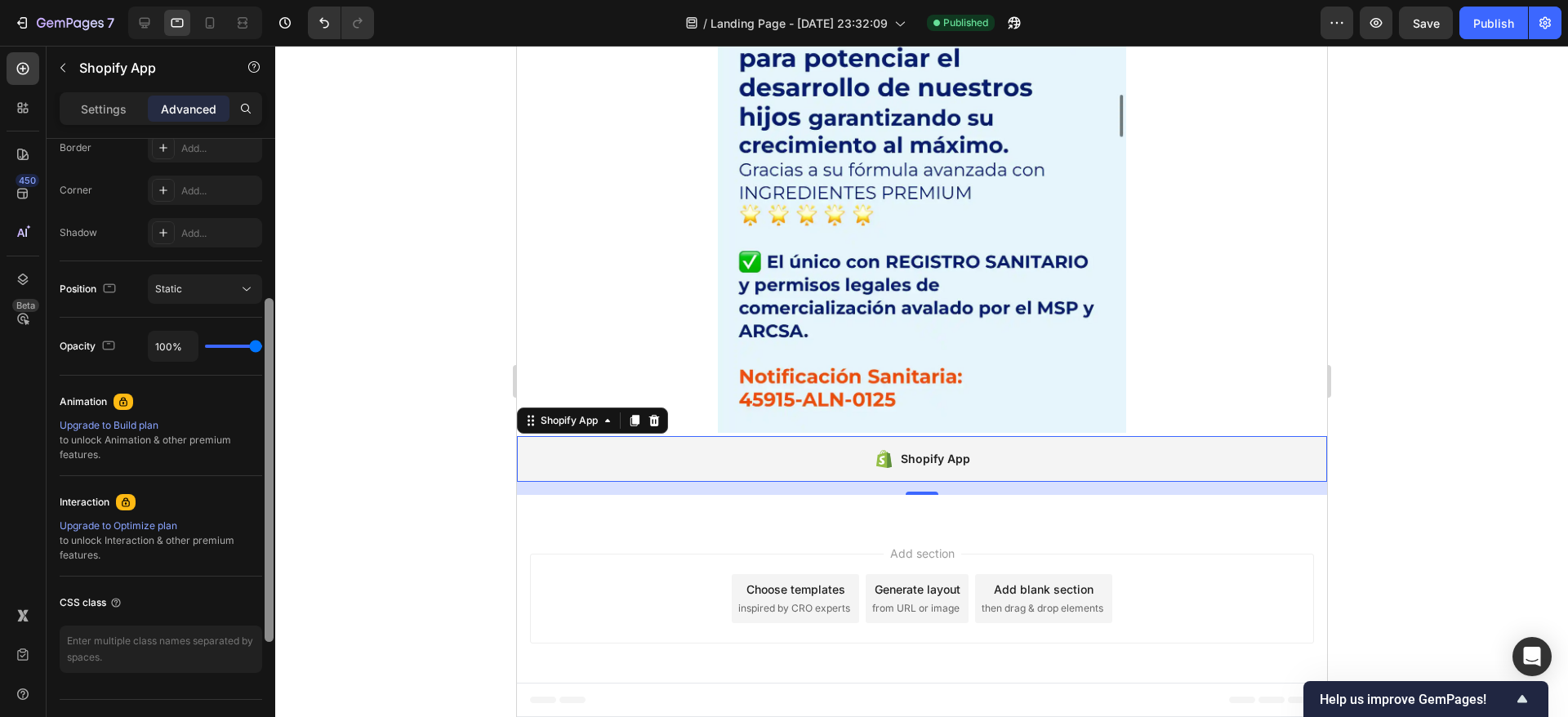
scroll to position [508, 0]
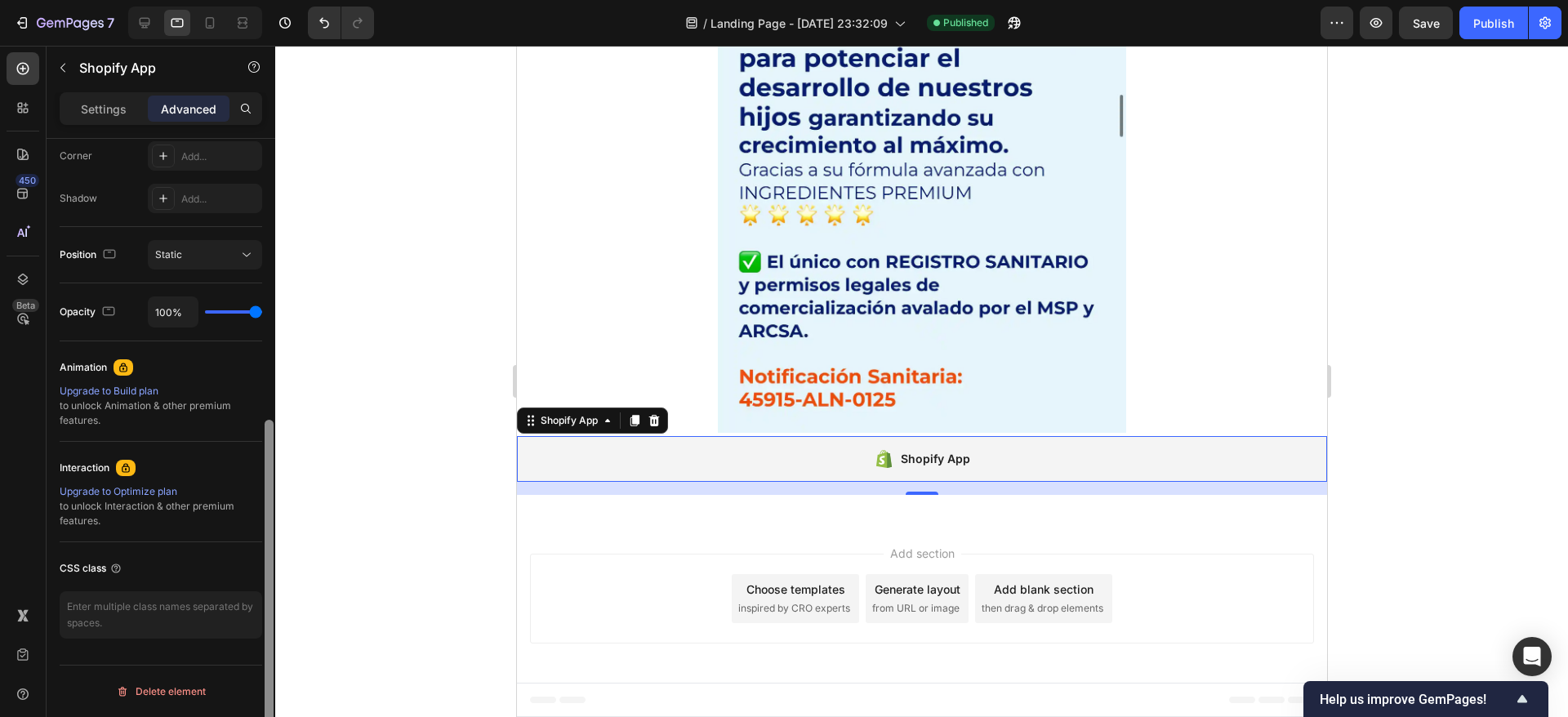
drag, startPoint x: 266, startPoint y: 277, endPoint x: 264, endPoint y: 565, distance: 288.0
click at [264, 565] on div at bounding box center [269, 451] width 12 height 624
click at [800, 461] on div "Shopify App" at bounding box center [921, 458] width 810 height 45
click at [563, 540] on div "Add section Choose templates inspired by CRO experts Generate layout from URL o…" at bounding box center [921, 601] width 810 height 161
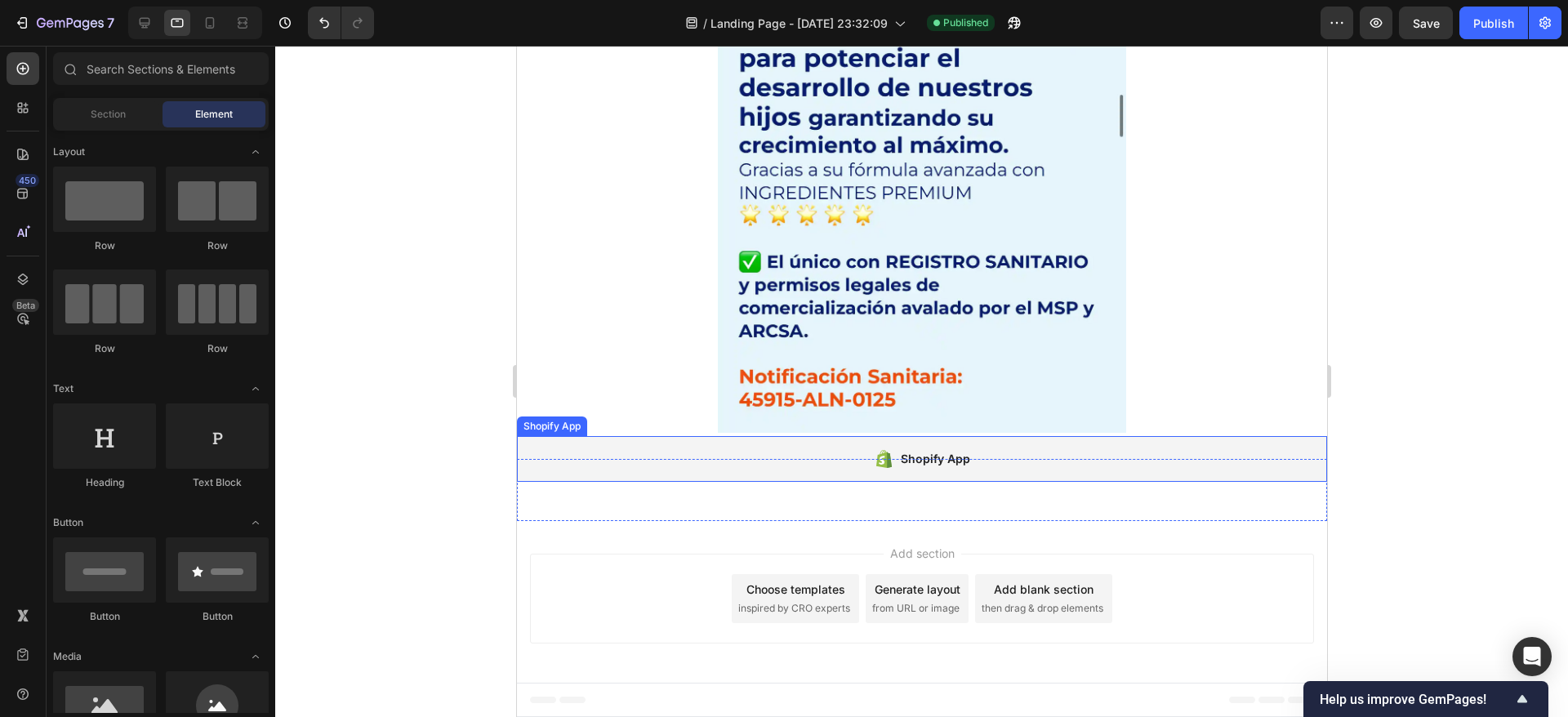
click at [700, 443] on div "Shopify App" at bounding box center [921, 458] width 810 height 45
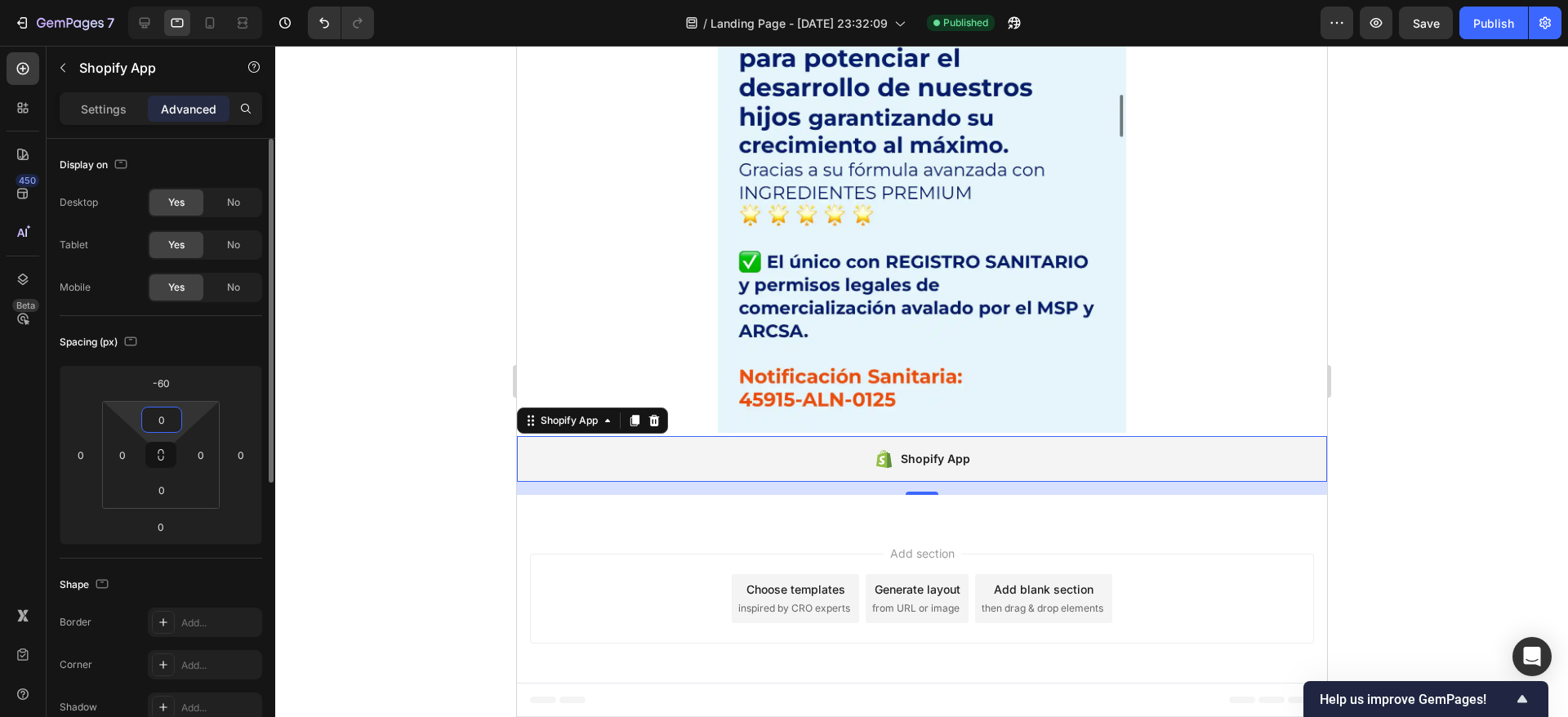
click at [162, 420] on input "0" at bounding box center [161, 419] width 33 height 24
type input "20"
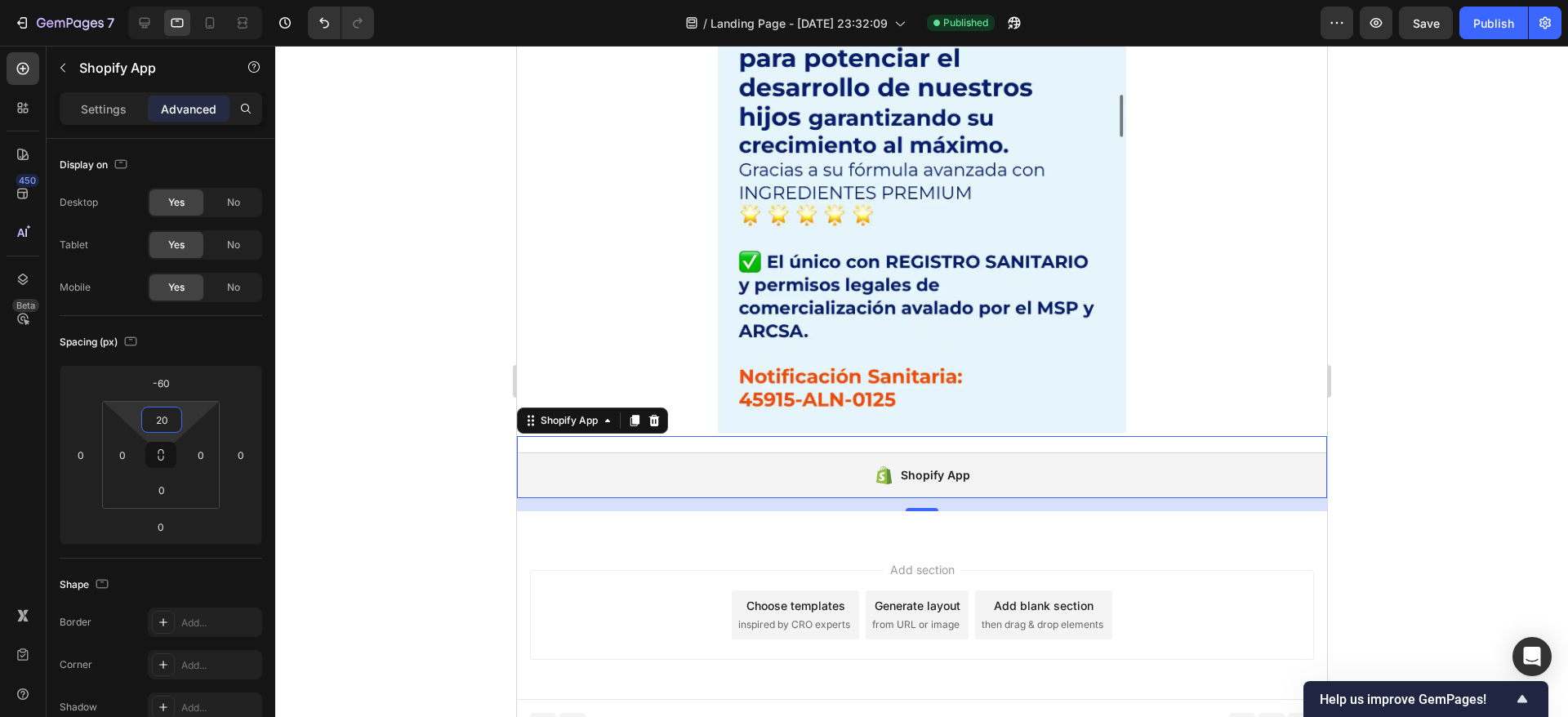
click at [417, 440] on div at bounding box center [921, 381] width 1292 height 672
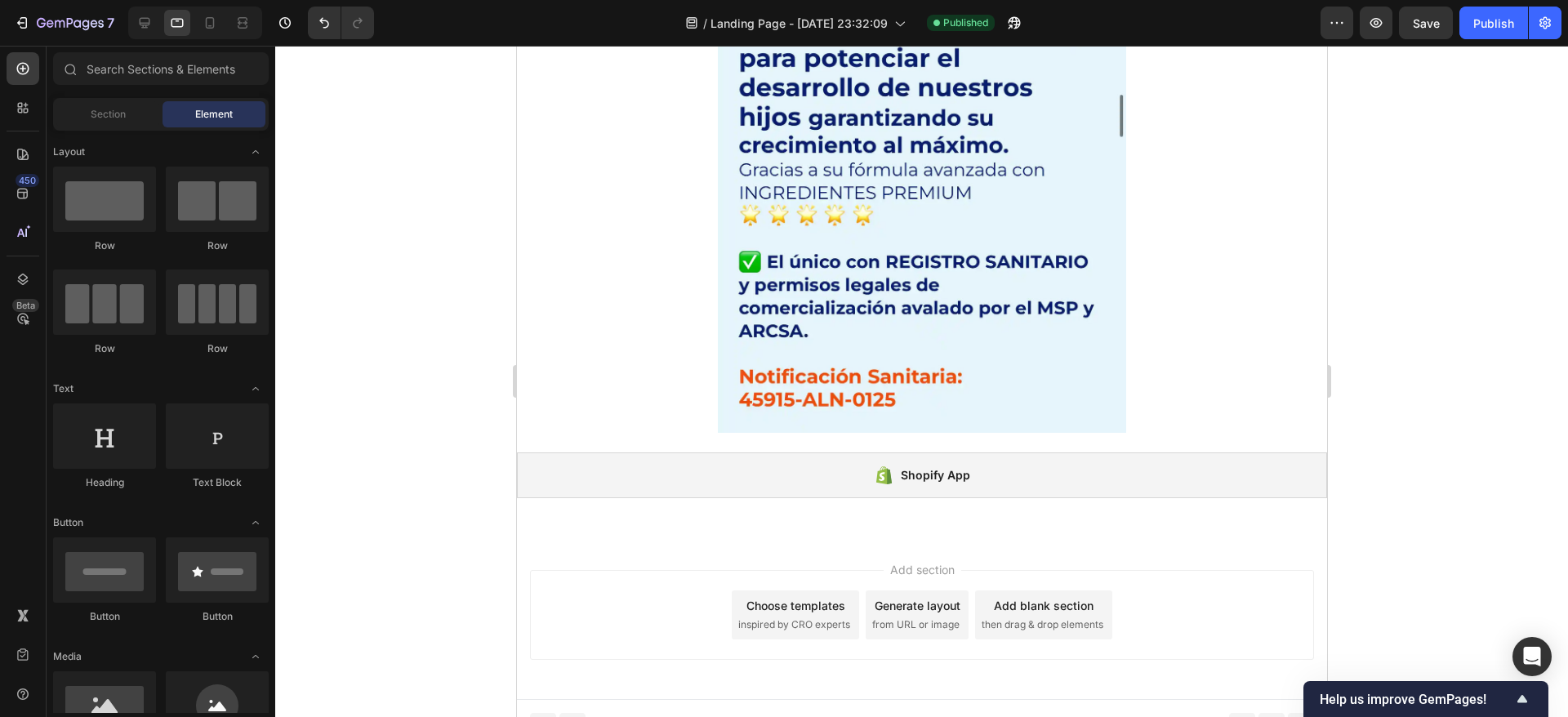
click at [417, 440] on div at bounding box center [921, 381] width 1292 height 672
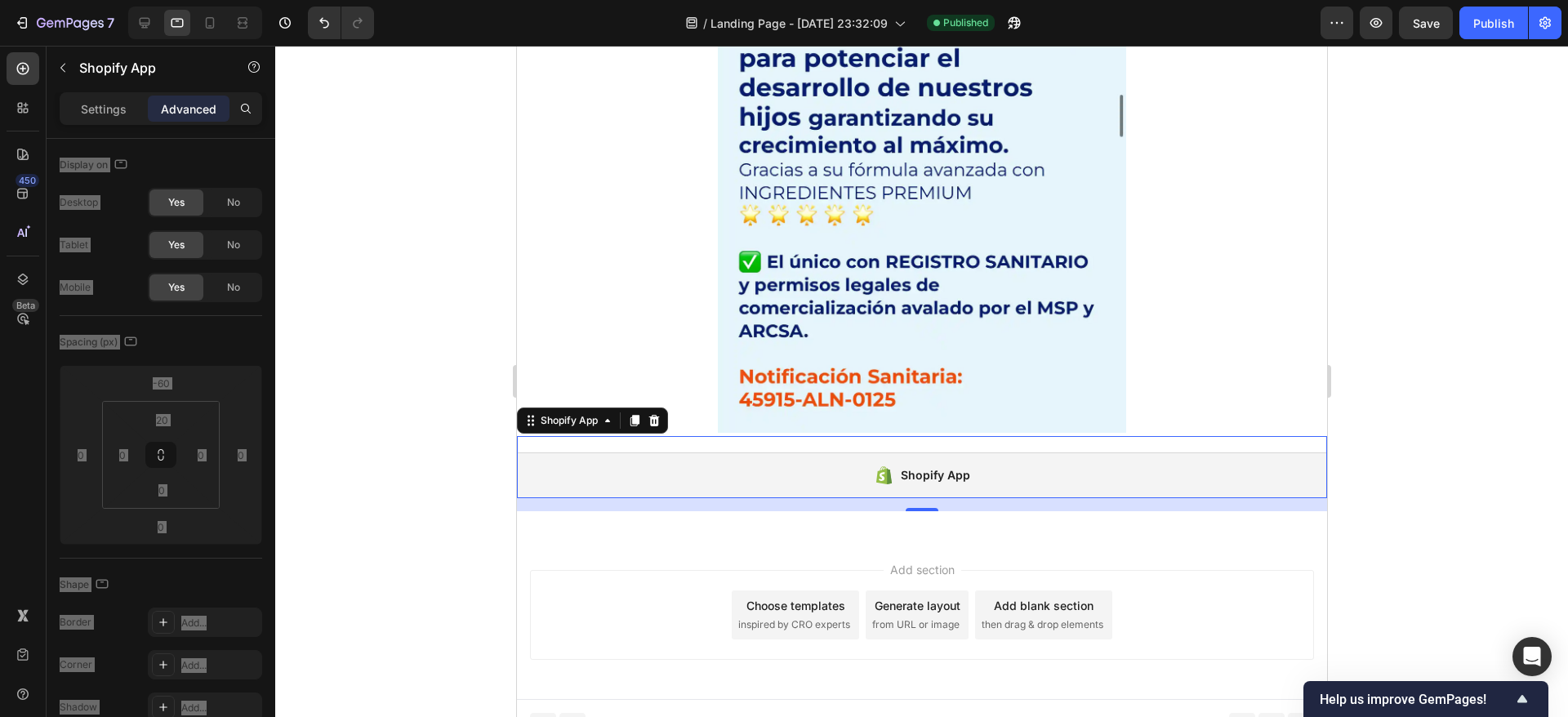
click at [756, 446] on div "Shopify App Shopify App 0" at bounding box center [921, 467] width 810 height 62
click at [636, 492] on div "Shopify App" at bounding box center [921, 474] width 810 height 45
click at [808, 441] on div "Shopify App Shopify App 0" at bounding box center [921, 467] width 810 height 62
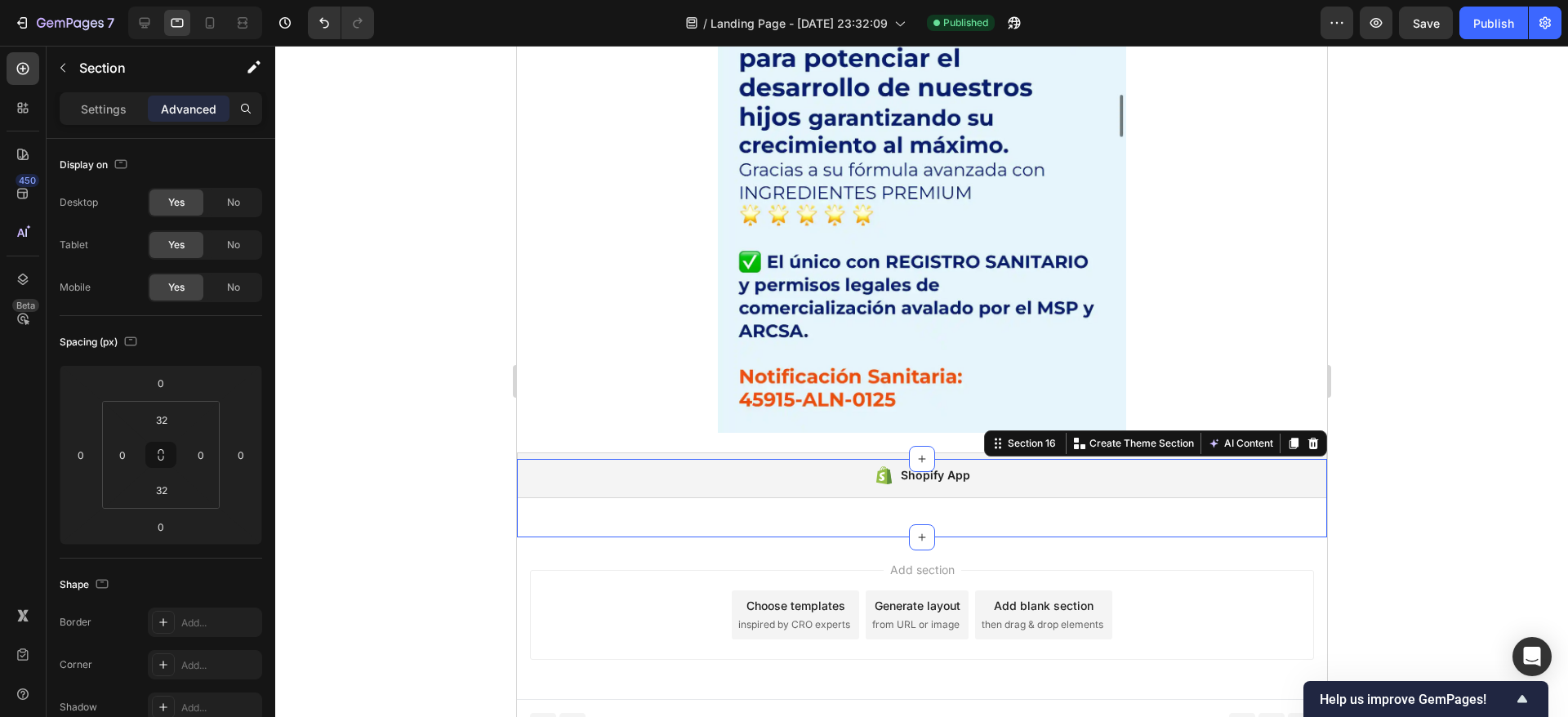
click at [865, 526] on div "Shopify App Shopify App Section 16 You can create reusable sections Create Them…" at bounding box center [921, 499] width 810 height 78
click at [102, 105] on p "Settings" at bounding box center [103, 109] width 45 height 17
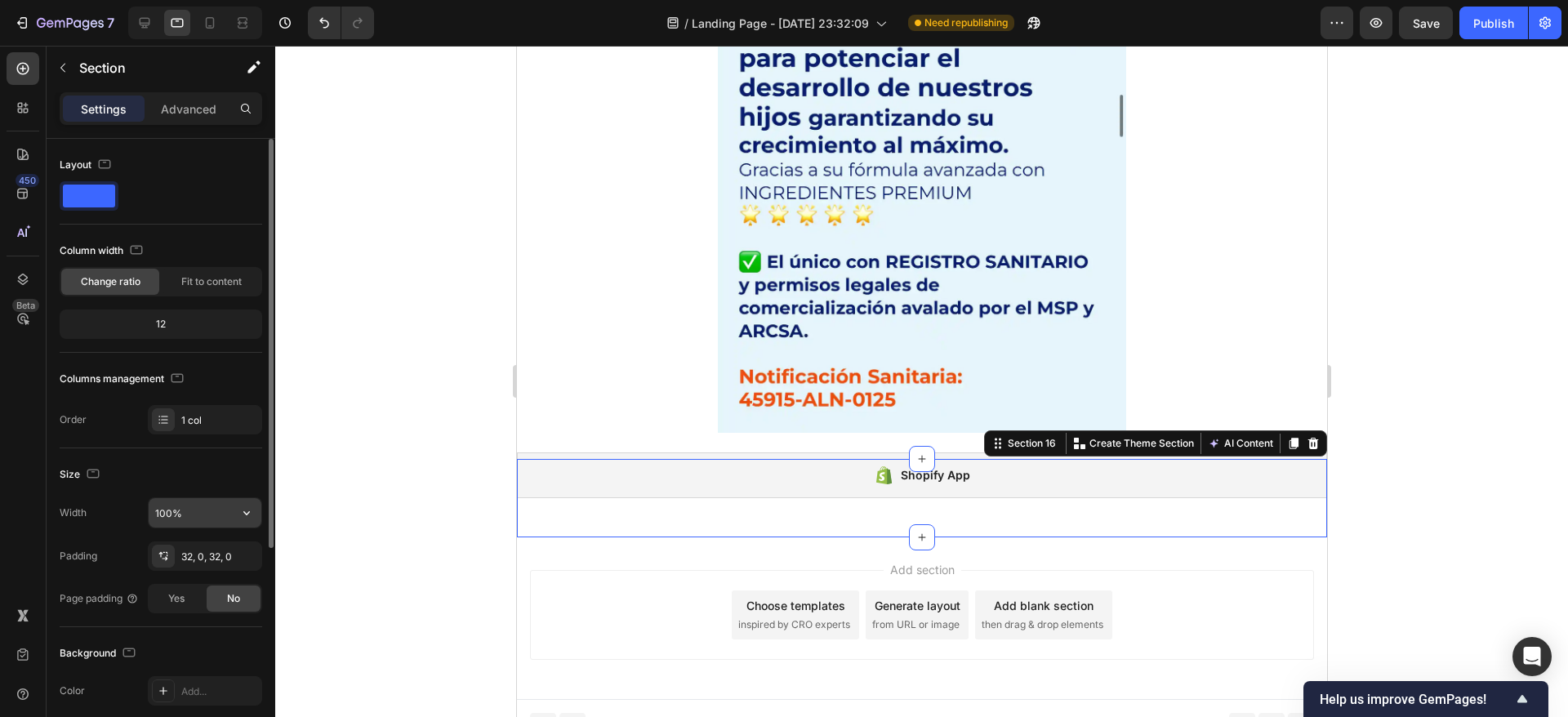
click at [177, 507] on input "100%" at bounding box center [205, 512] width 112 height 29
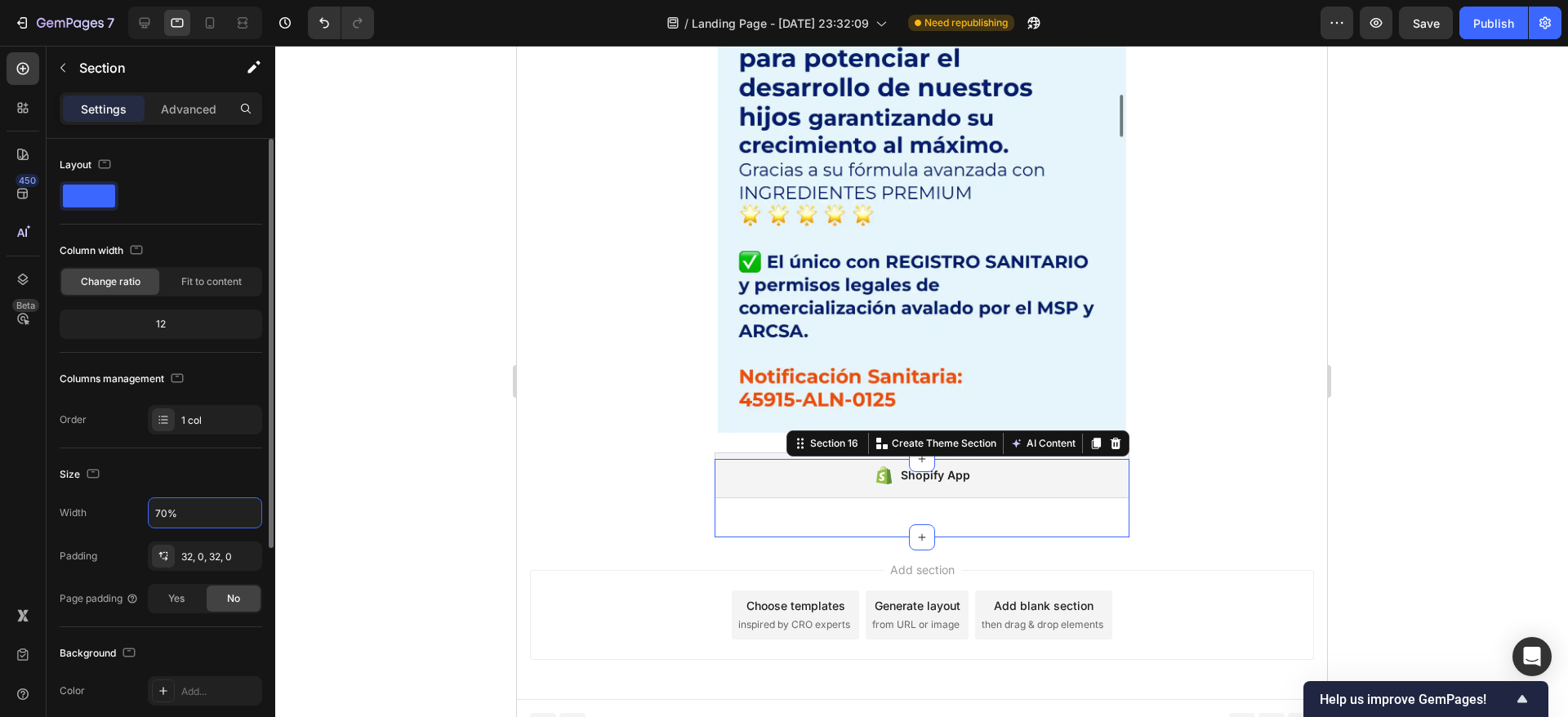
type input "70%"
click at [191, 482] on div "Size" at bounding box center [161, 474] width 202 height 26
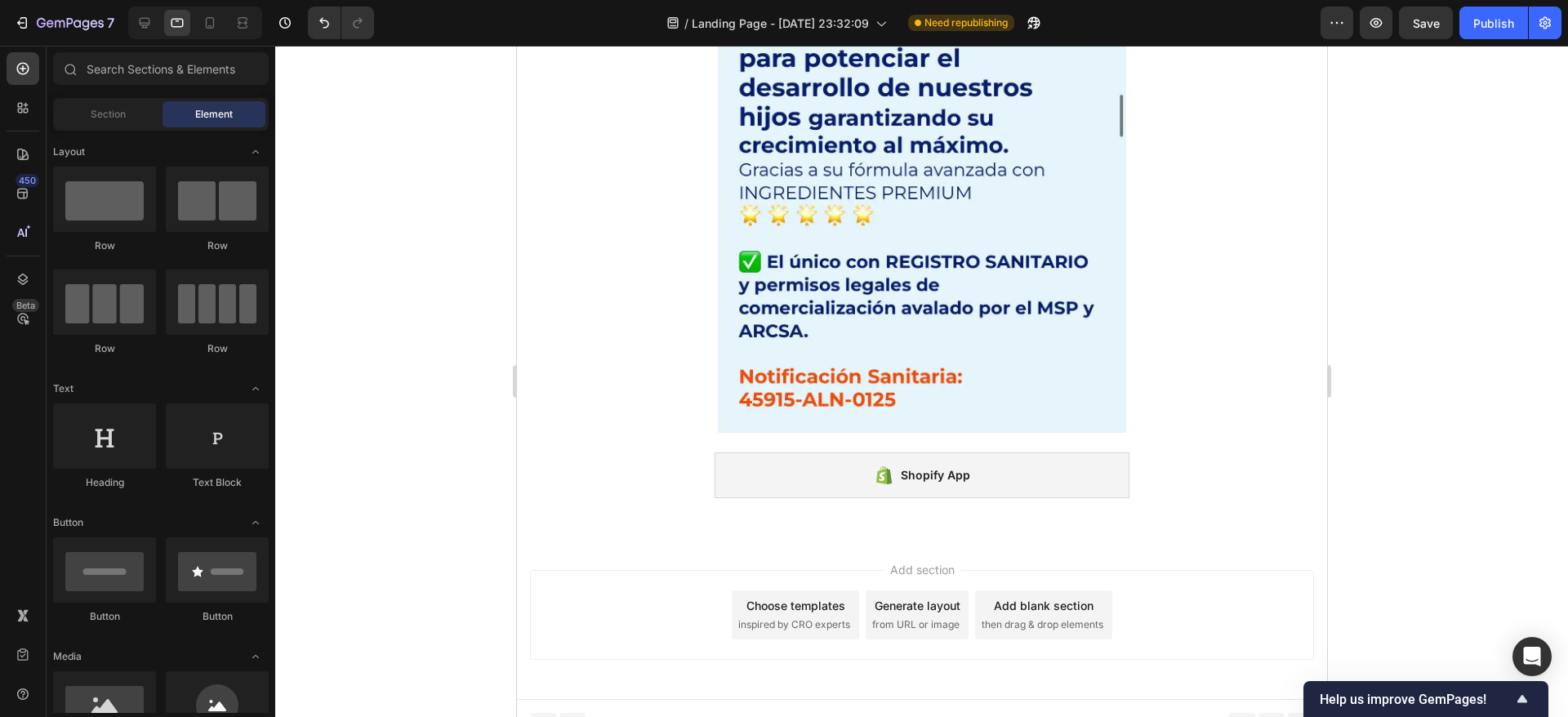
click at [832, 462] on div "Shopify App" at bounding box center [920, 474] width 415 height 45
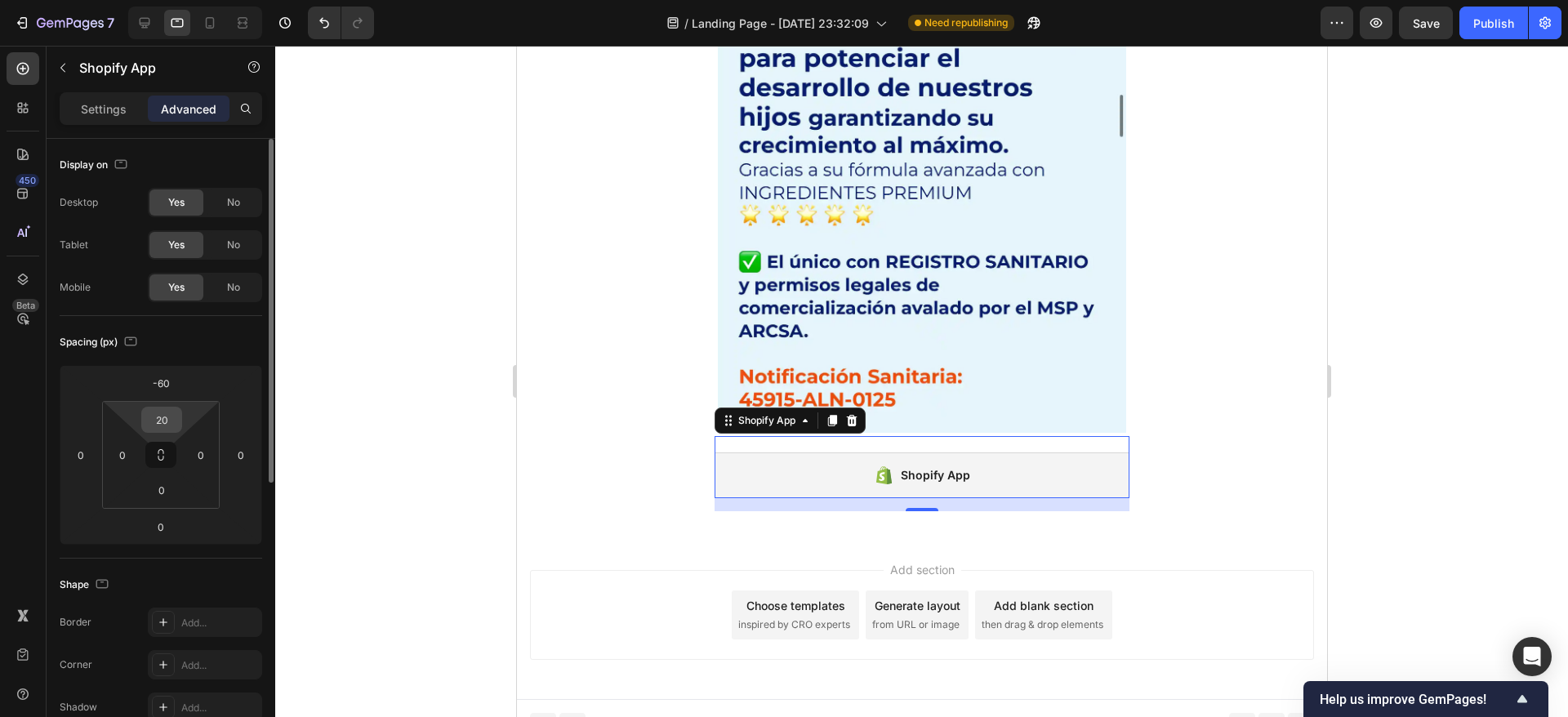
click at [170, 421] on input "20" at bounding box center [161, 419] width 33 height 24
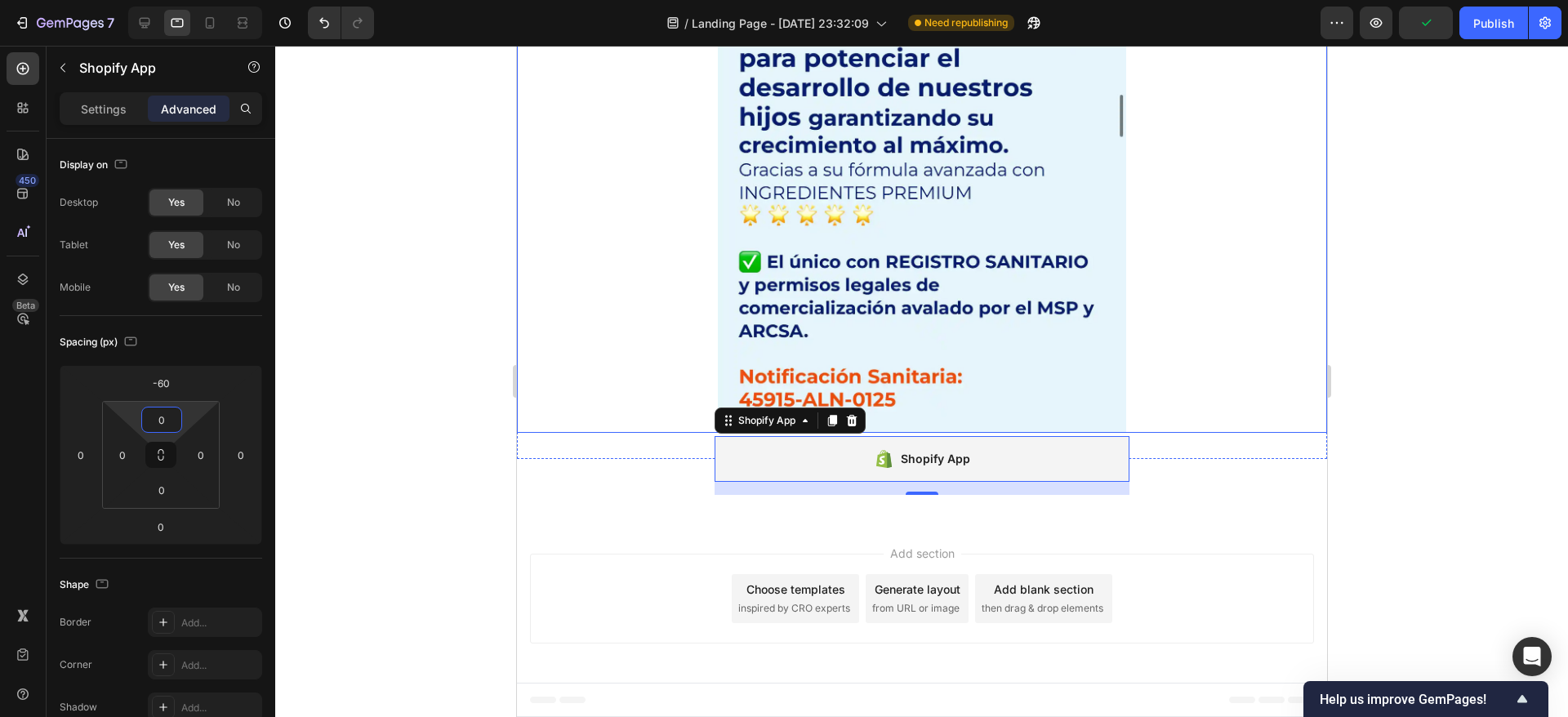
click at [441, 434] on div at bounding box center [921, 381] width 1292 height 672
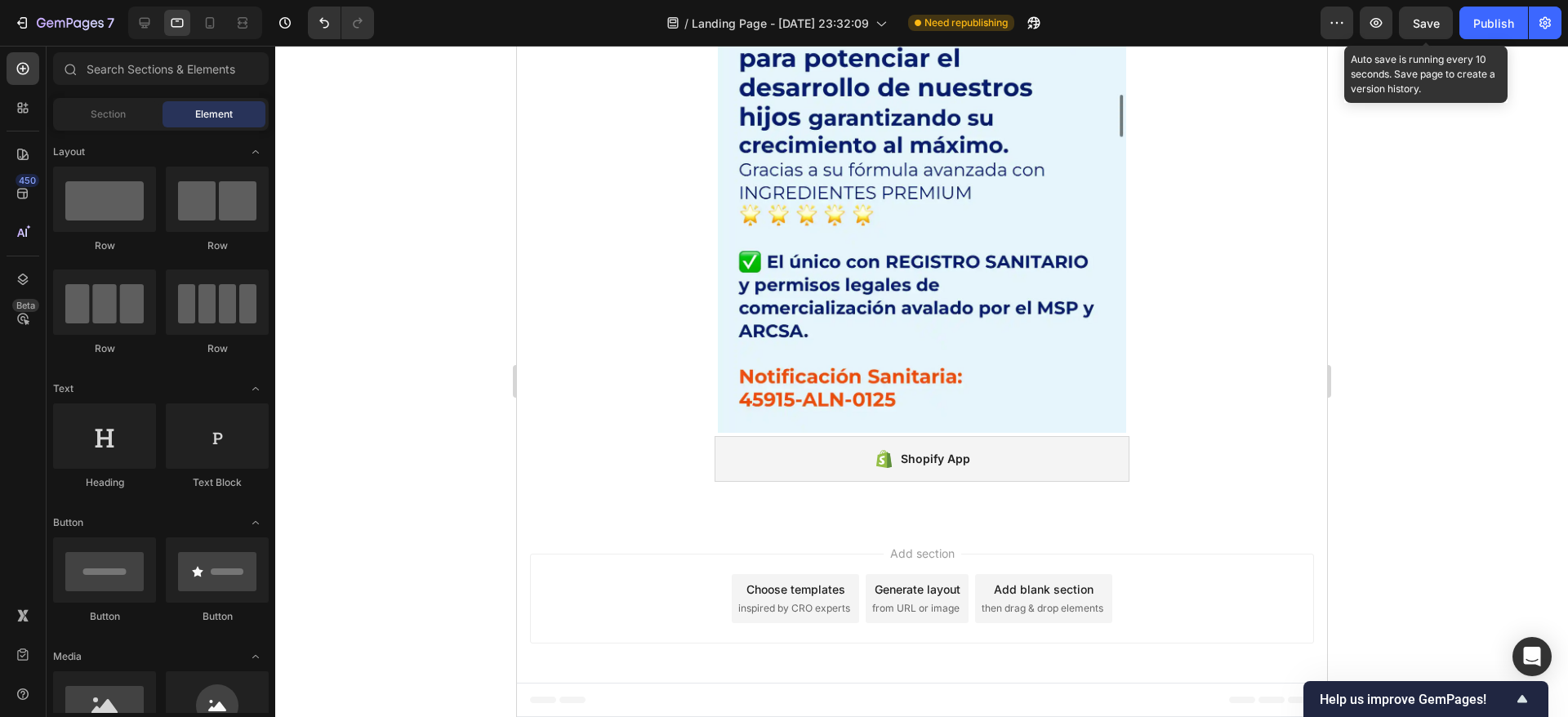
click at [1435, 18] on span "Save" at bounding box center [1426, 23] width 27 height 14
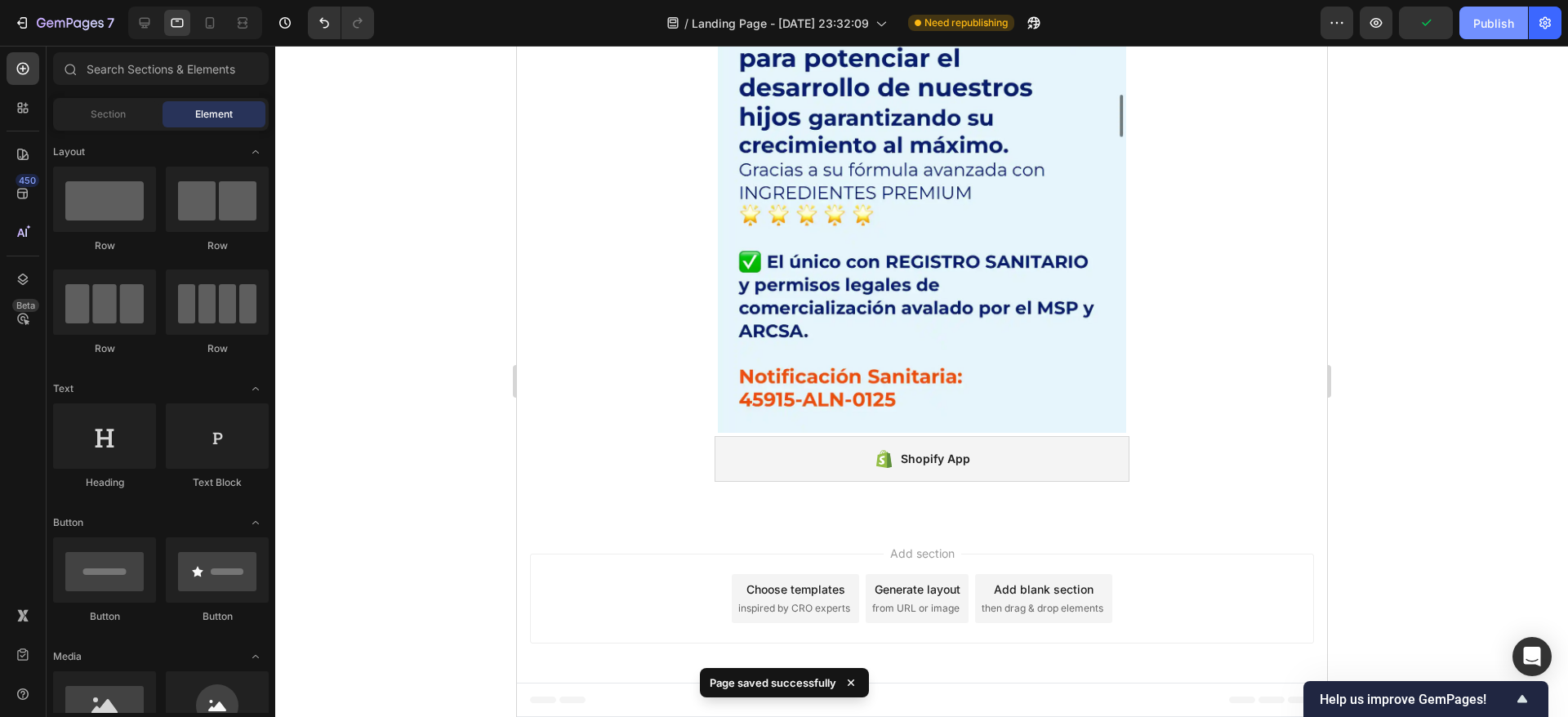
click at [1490, 29] on div "Publish" at bounding box center [1494, 22] width 41 height 17
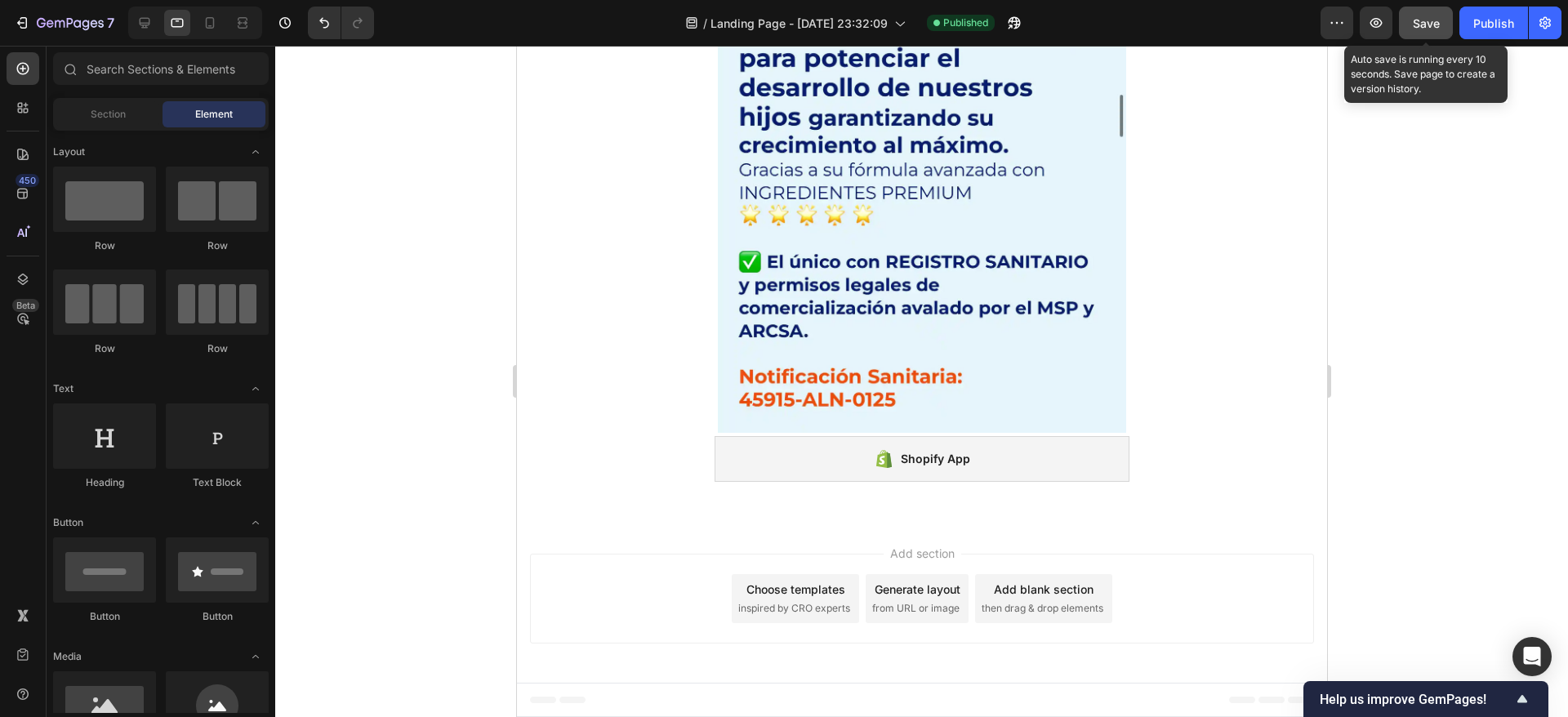
click at [1410, 29] on button "Save" at bounding box center [1425, 22] width 54 height 33
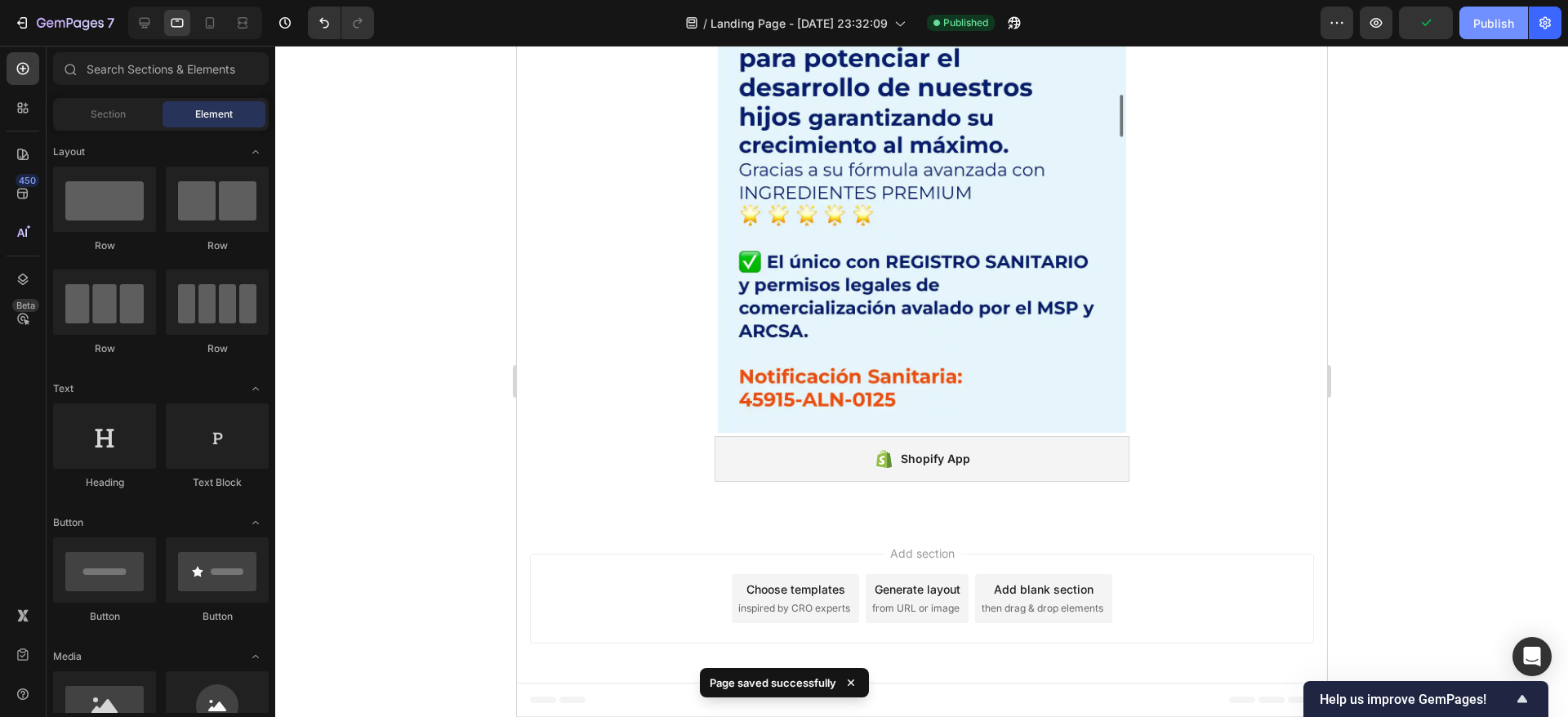
click at [1493, 21] on div "Publish" at bounding box center [1494, 22] width 41 height 17
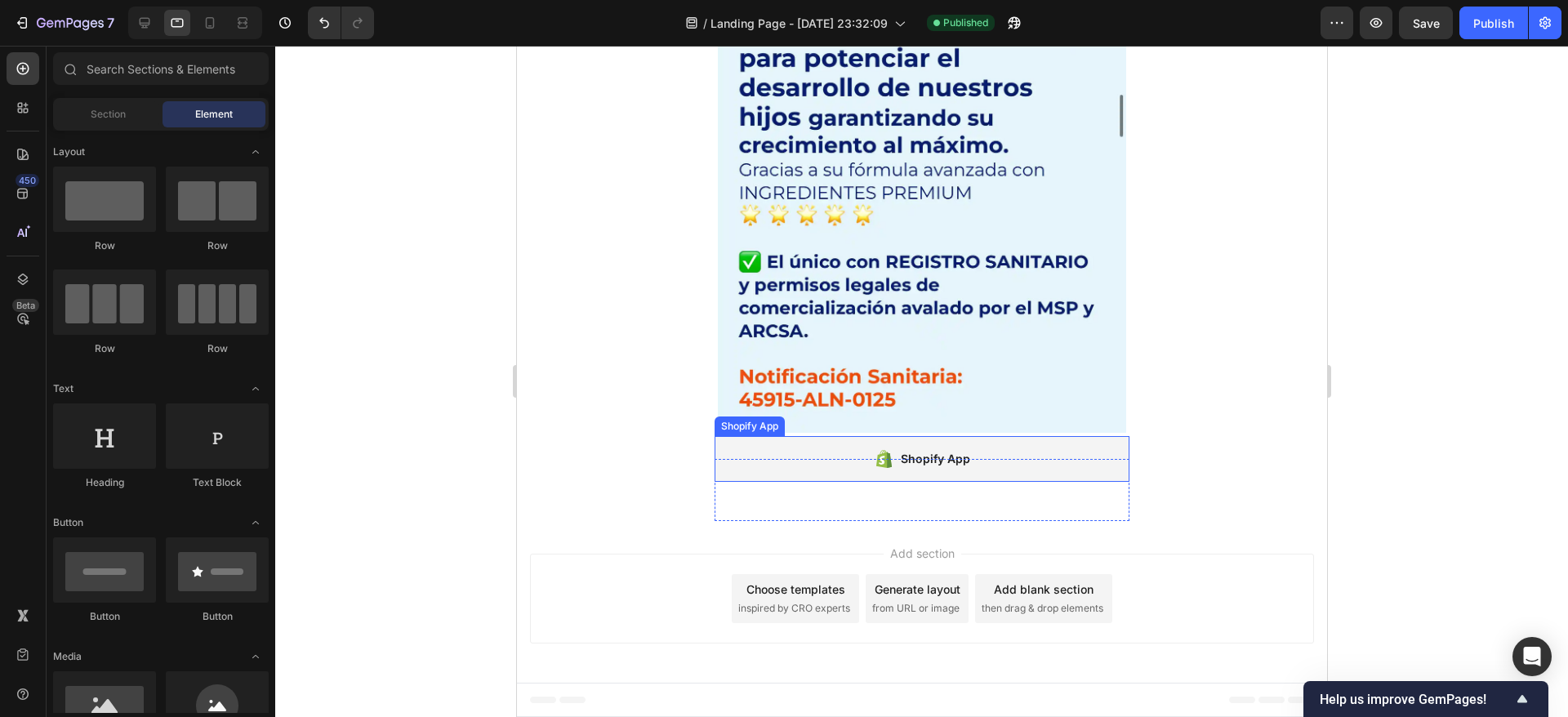
click at [755, 457] on div "Shopify App" at bounding box center [920, 458] width 415 height 45
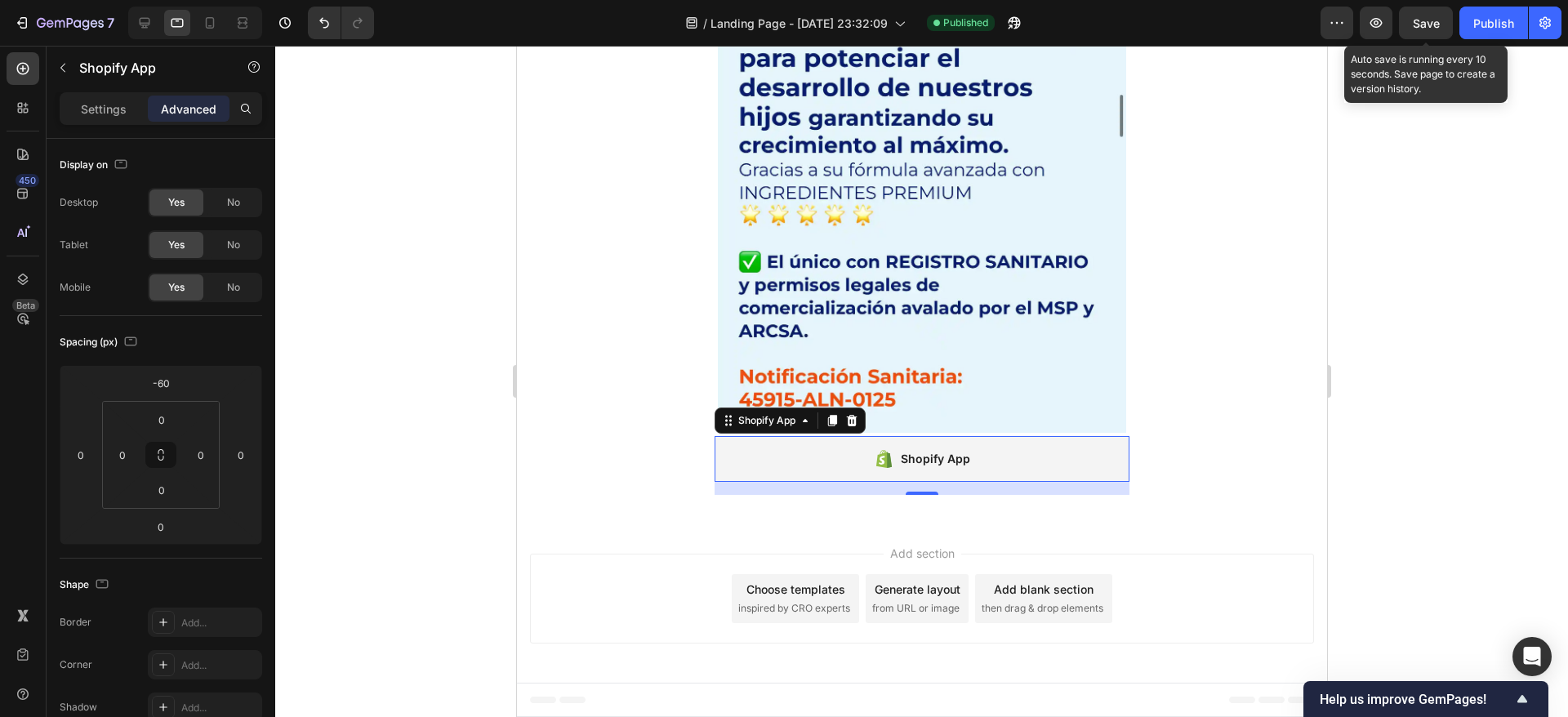
click at [1439, 25] on span "Save" at bounding box center [1426, 23] width 27 height 14
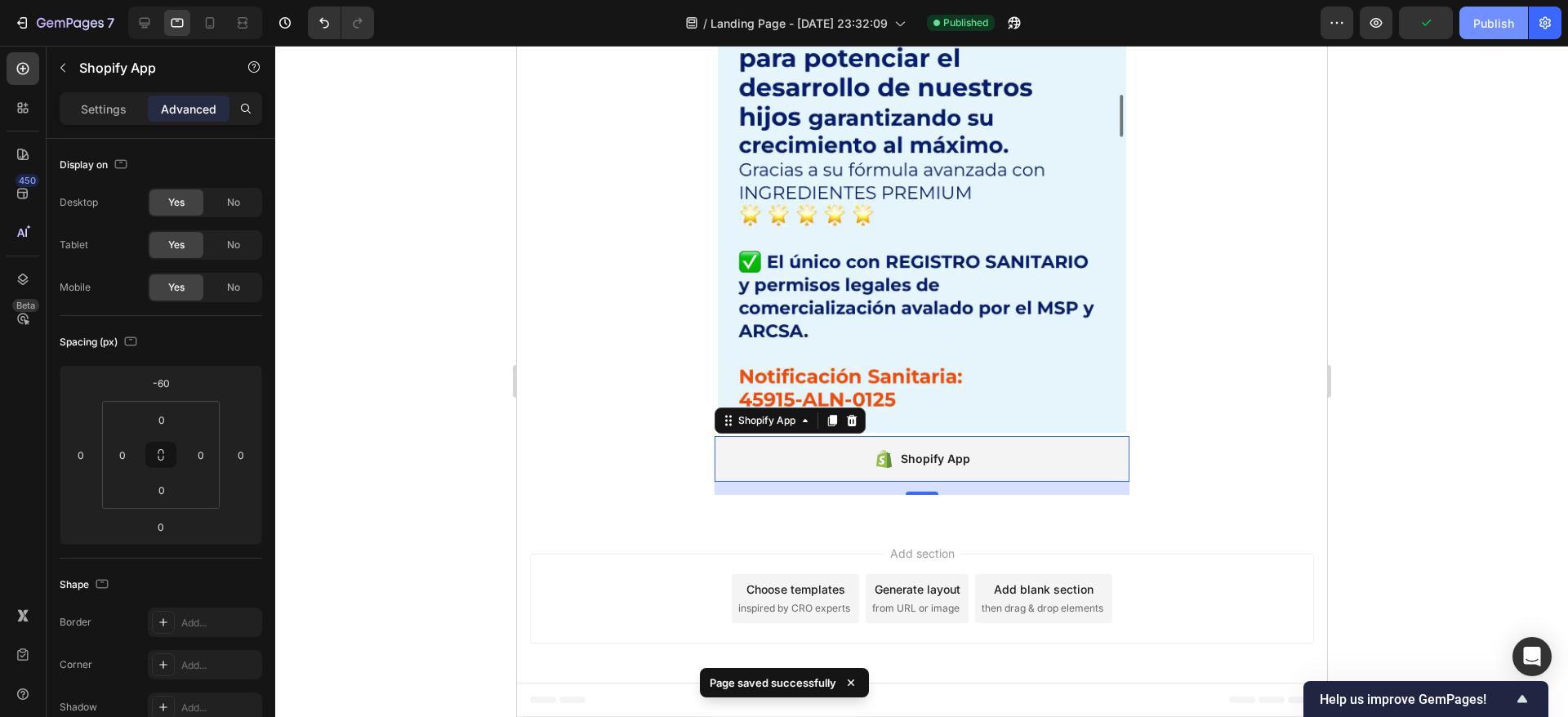
click at [1473, 24] on div "Publish" at bounding box center [1494, 22] width 41 height 17
click at [150, 28] on icon at bounding box center [144, 22] width 16 height 16
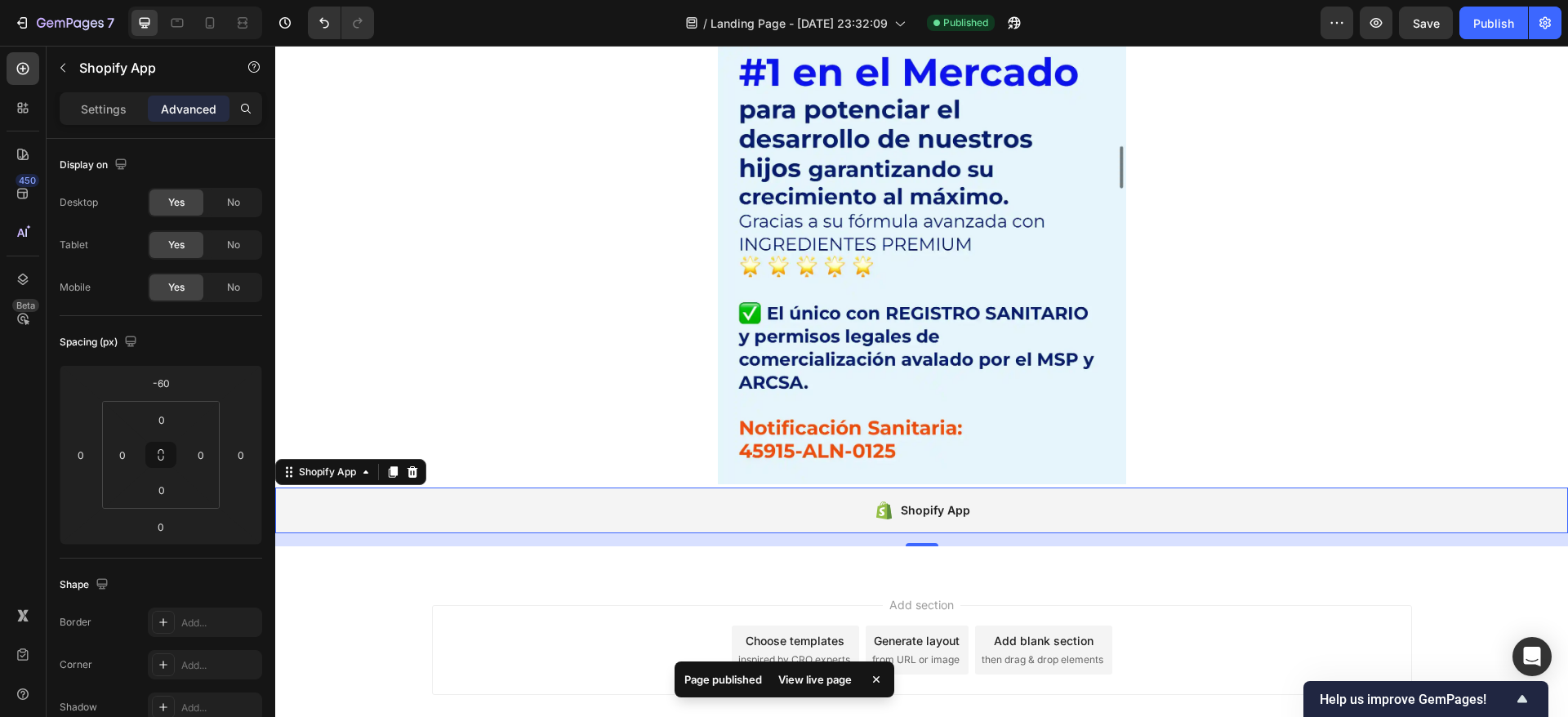
scroll to position [7905, 0]
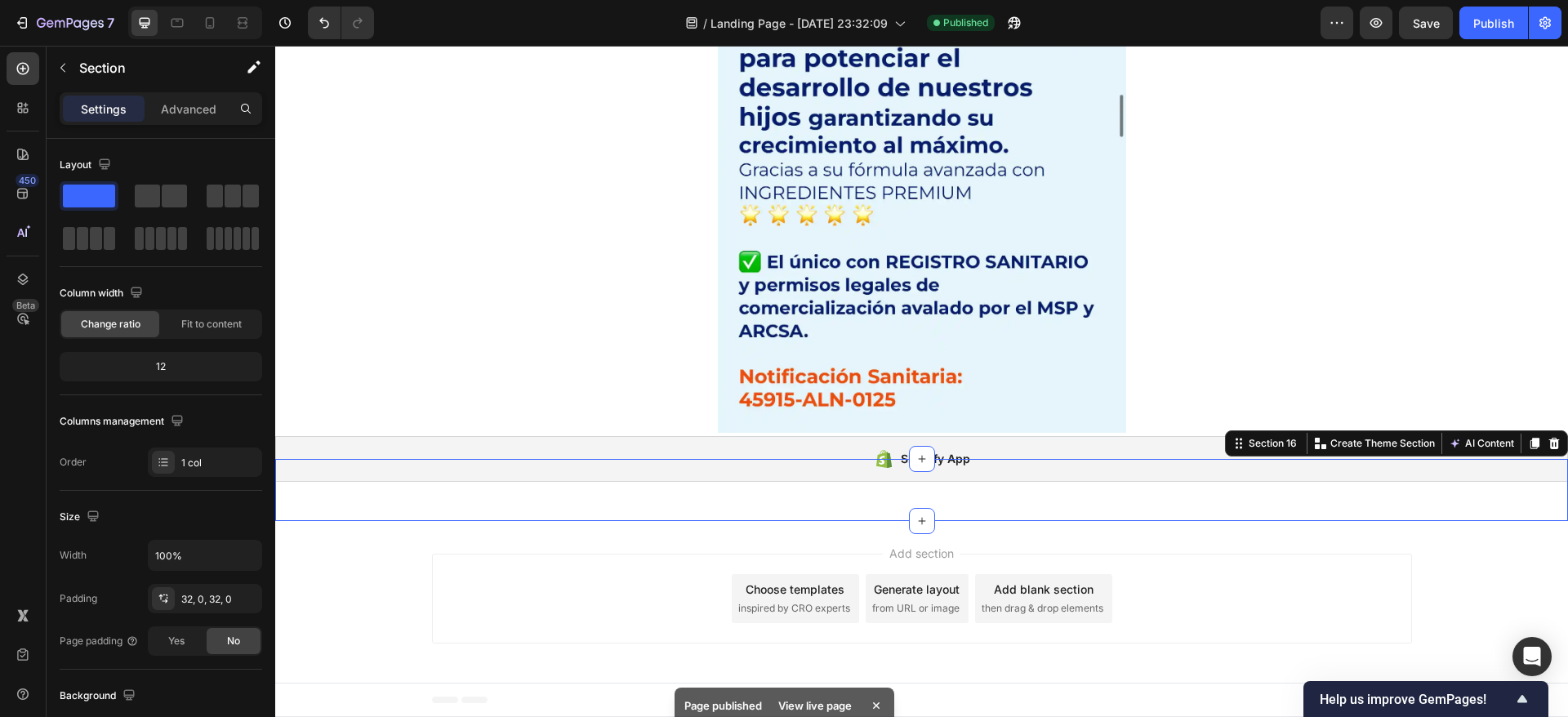
click at [642, 515] on div "Shopify App Shopify App Section 16 You can create reusable sections Create Them…" at bounding box center [921, 490] width 1292 height 62
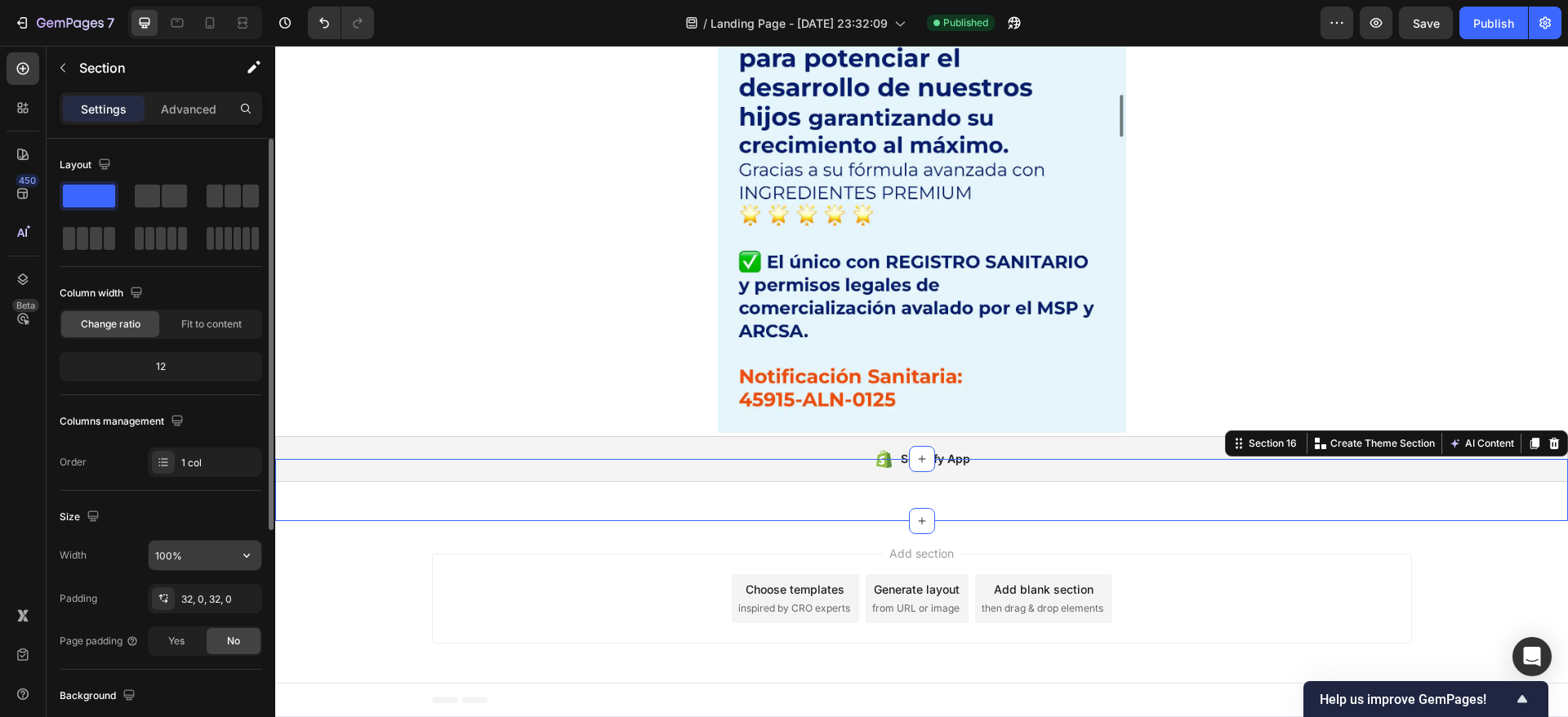
click at [176, 552] on input "100%" at bounding box center [205, 555] width 112 height 29
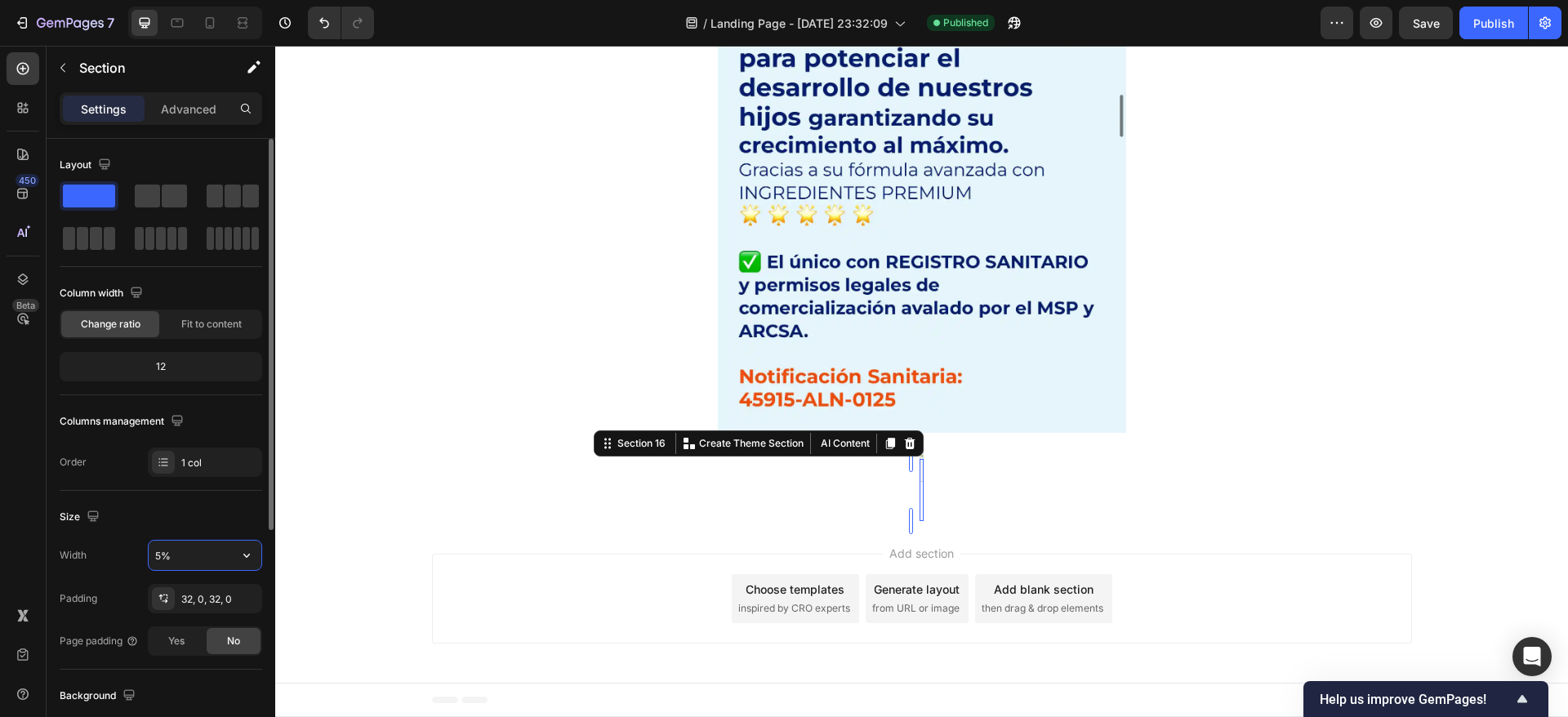
type input "55%"
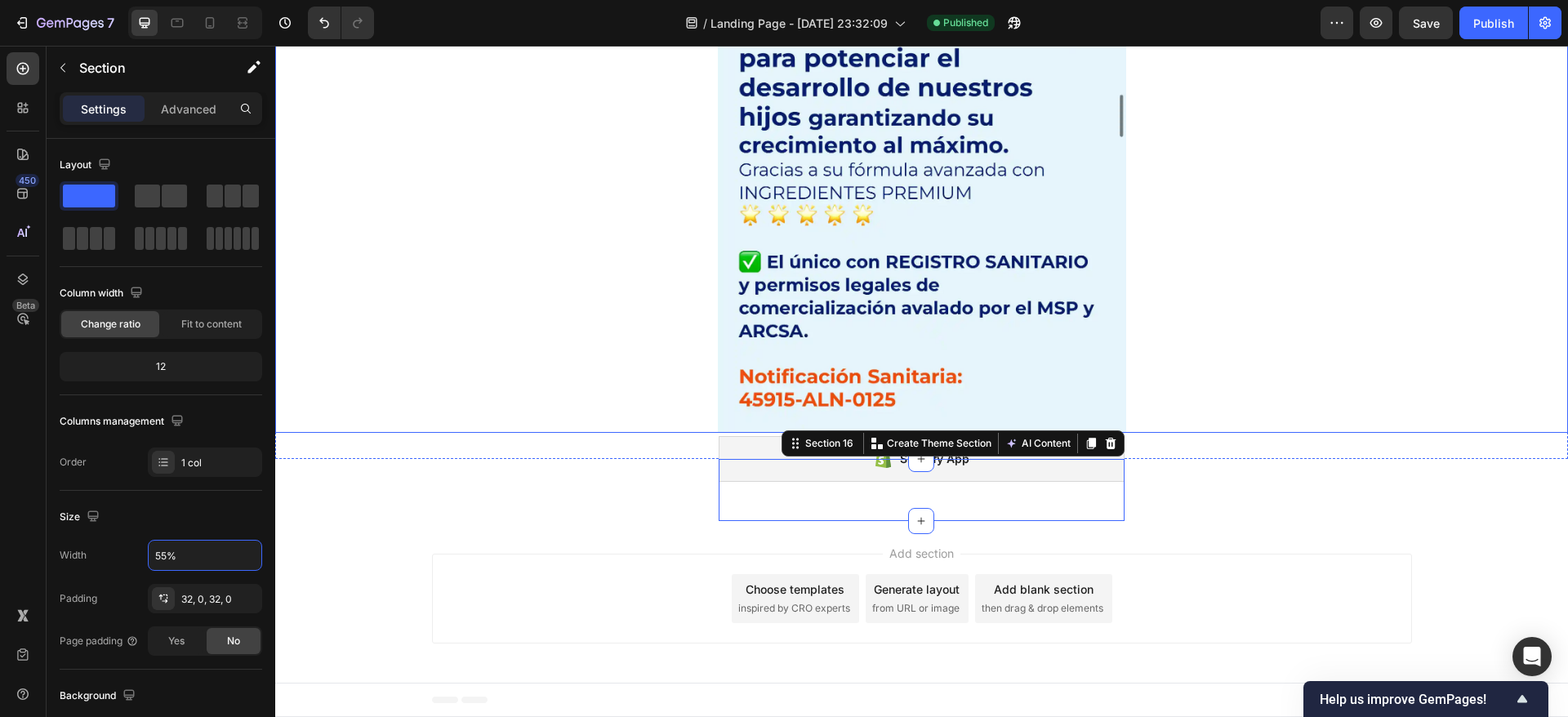
click at [1226, 331] on div at bounding box center [921, 212] width 1292 height 441
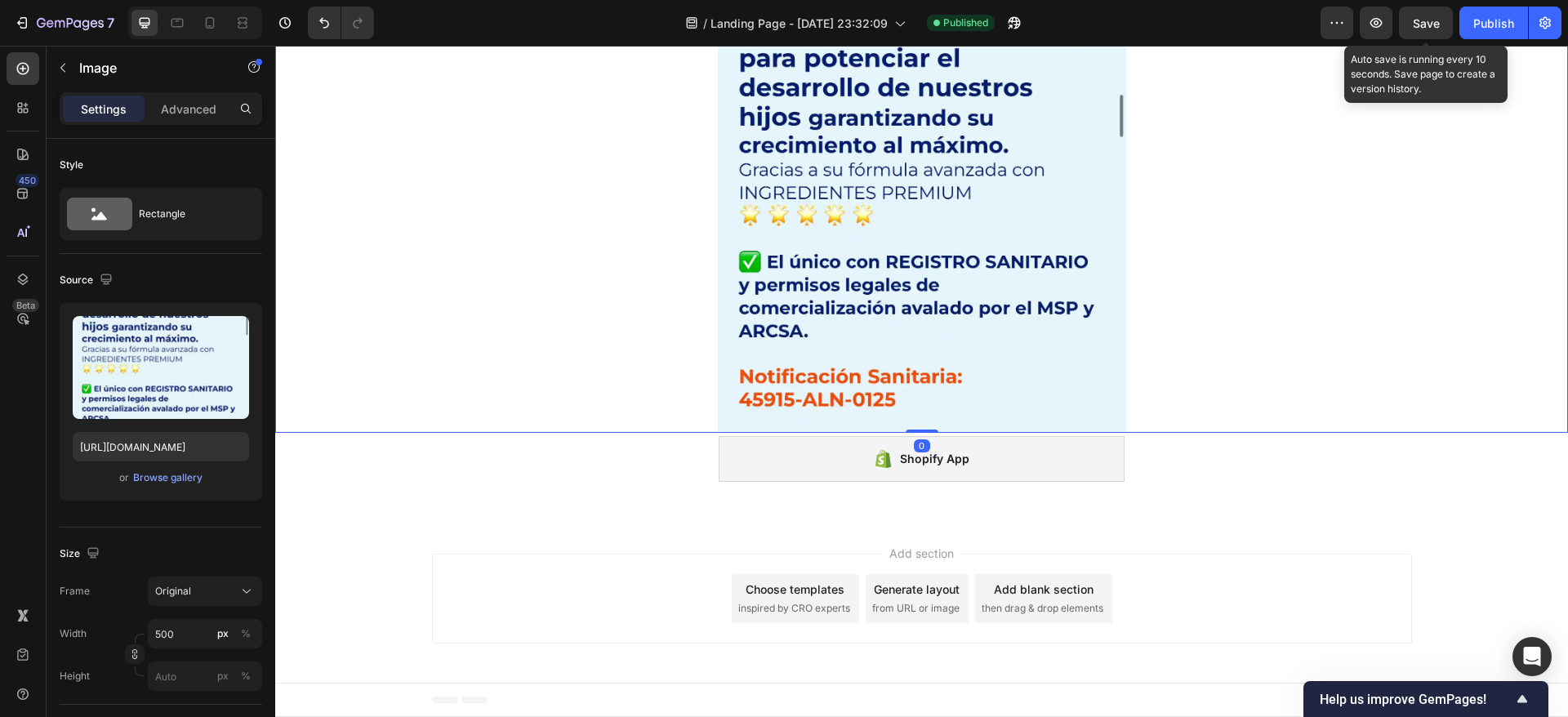
click at [1434, 25] on span "Save" at bounding box center [1426, 23] width 27 height 14
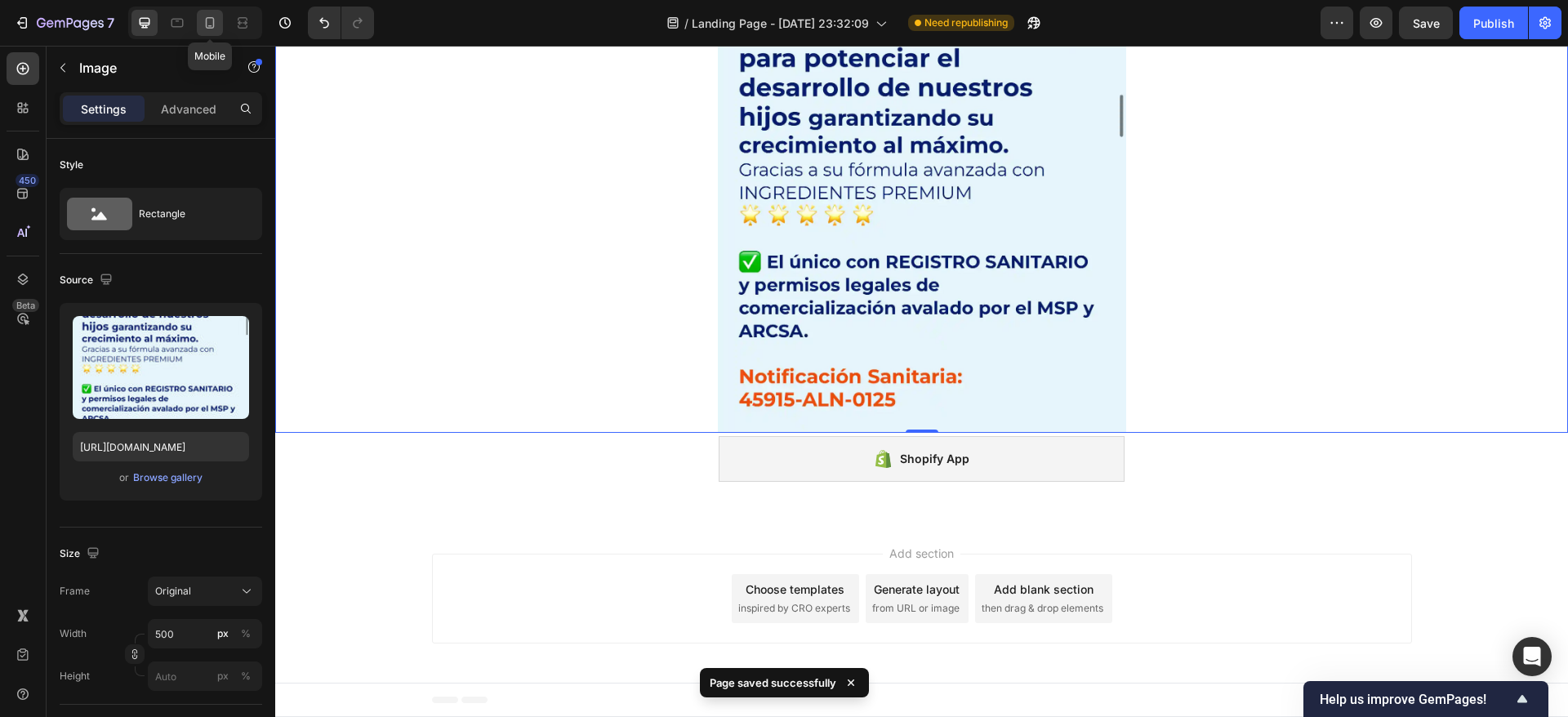
click at [202, 21] on icon at bounding box center [210, 22] width 16 height 16
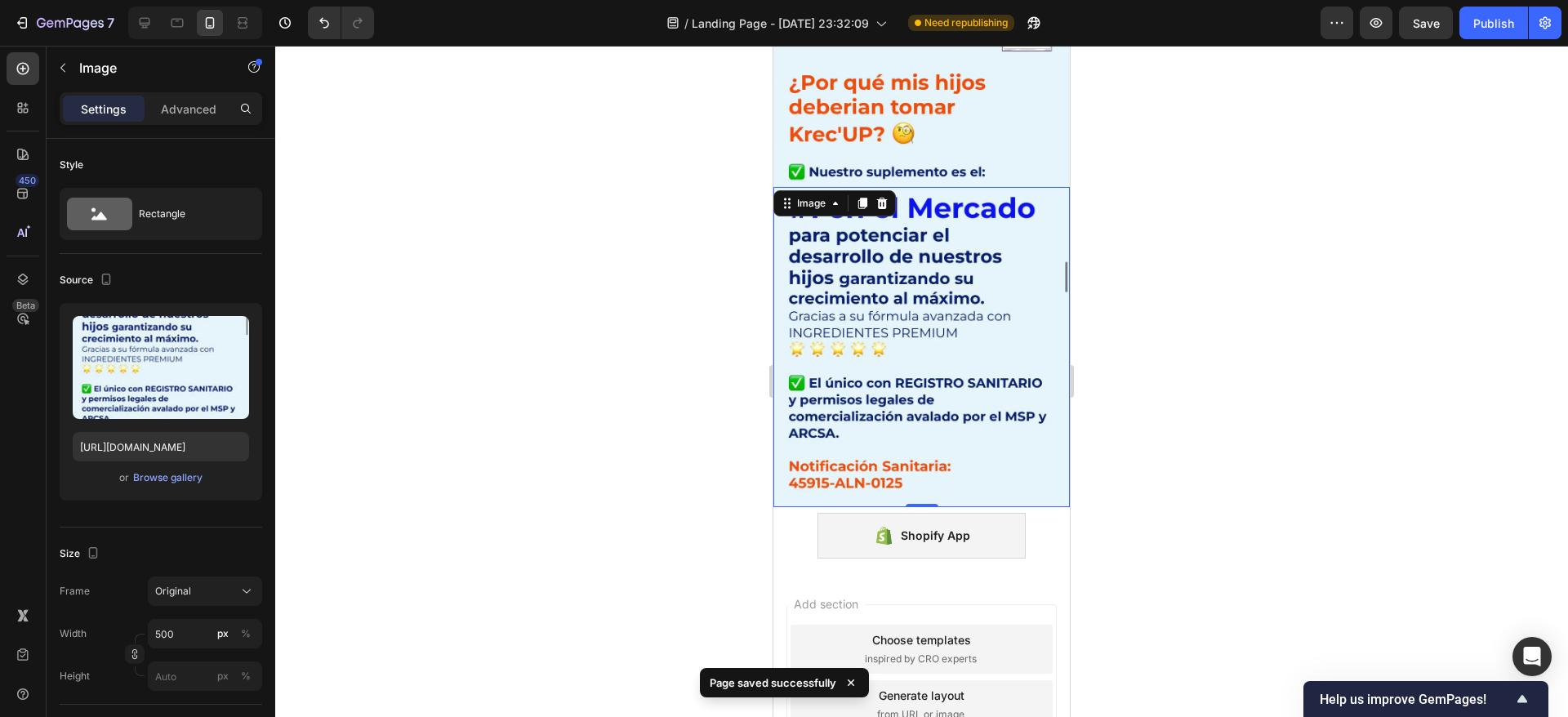
scroll to position [7245, 0]
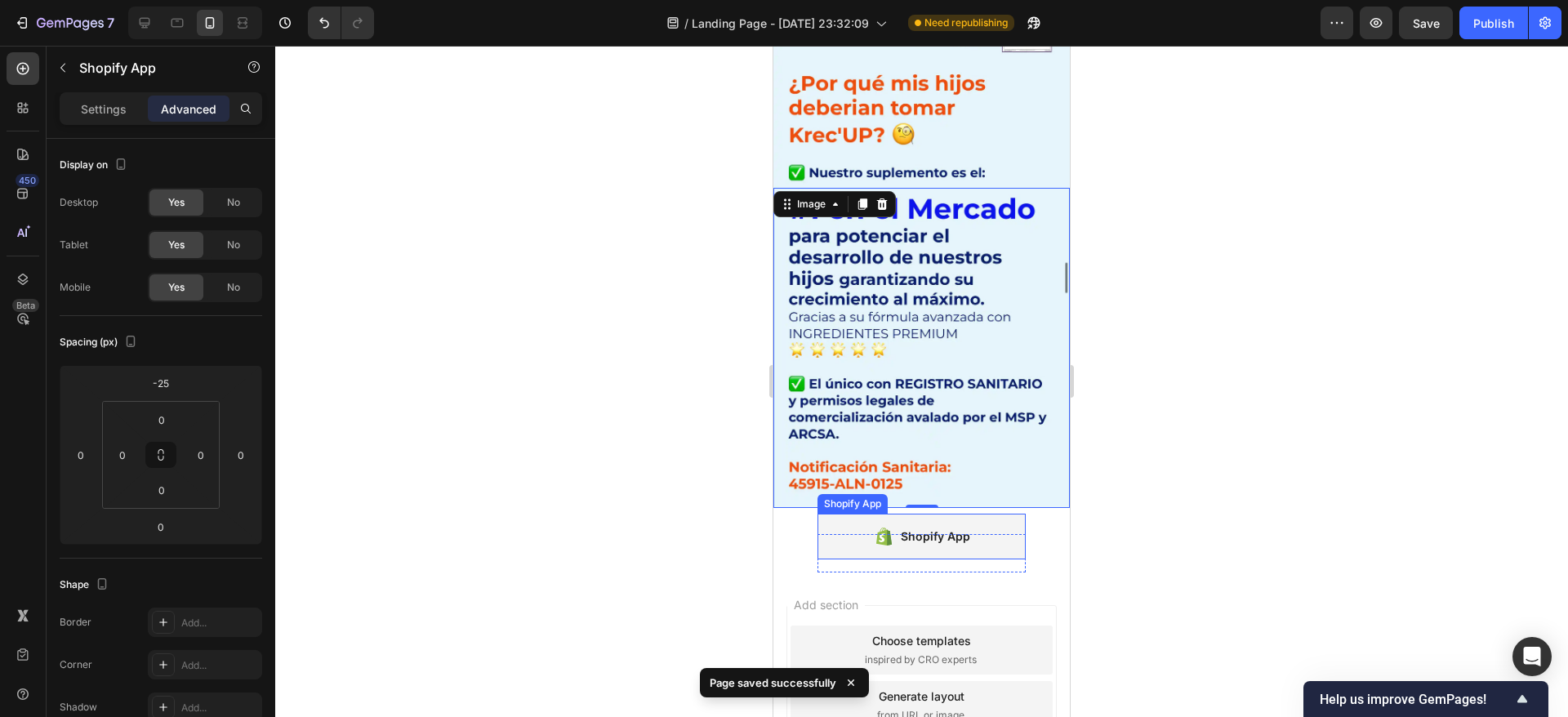
click at [825, 514] on div "Shopify App" at bounding box center [920, 536] width 208 height 45
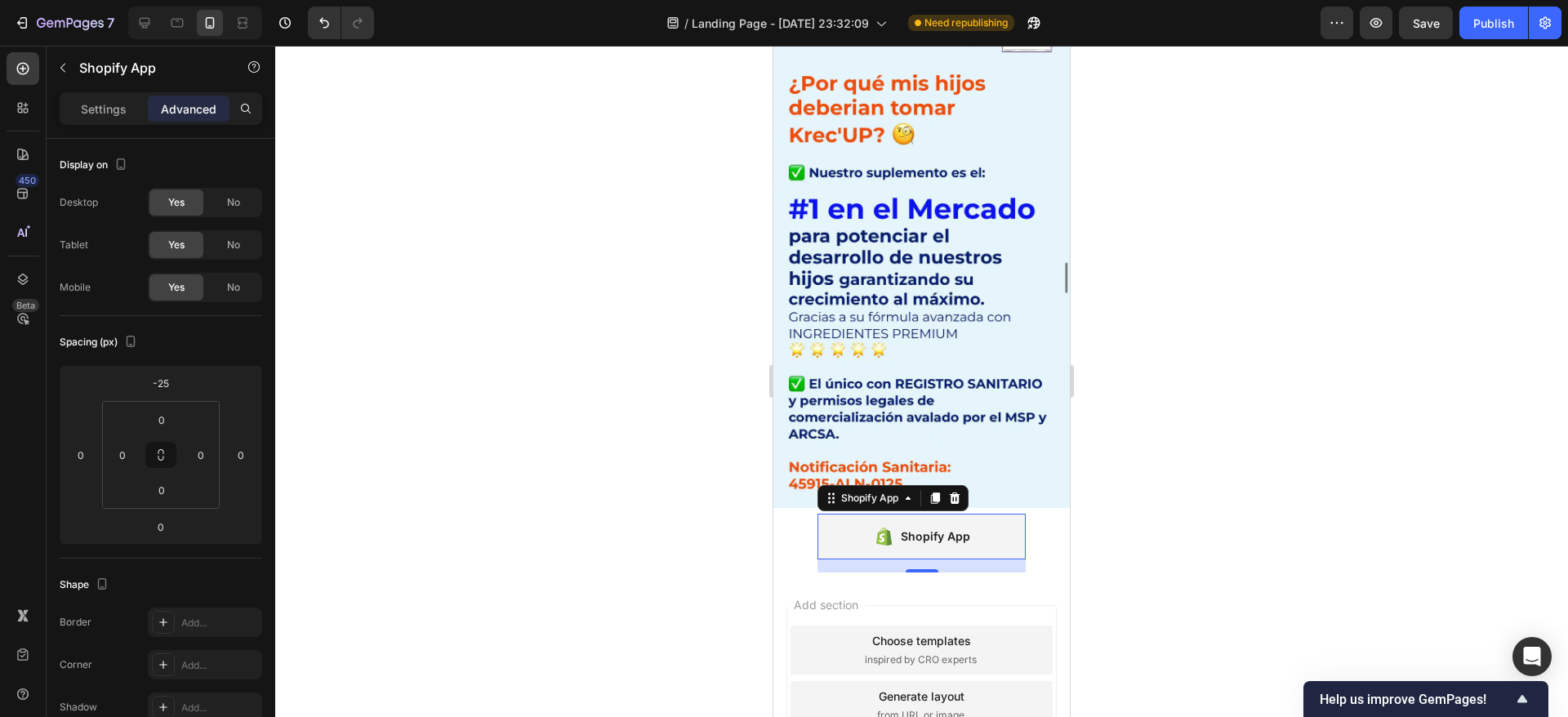
click at [793, 534] on section "Shopify App Shopify App 0 Section 16" at bounding box center [921, 553] width 296 height 38
click at [857, 490] on div "Shopify App" at bounding box center [869, 498] width 63 height 14
click at [161, 380] on input "-25" at bounding box center [161, 383] width 33 height 24
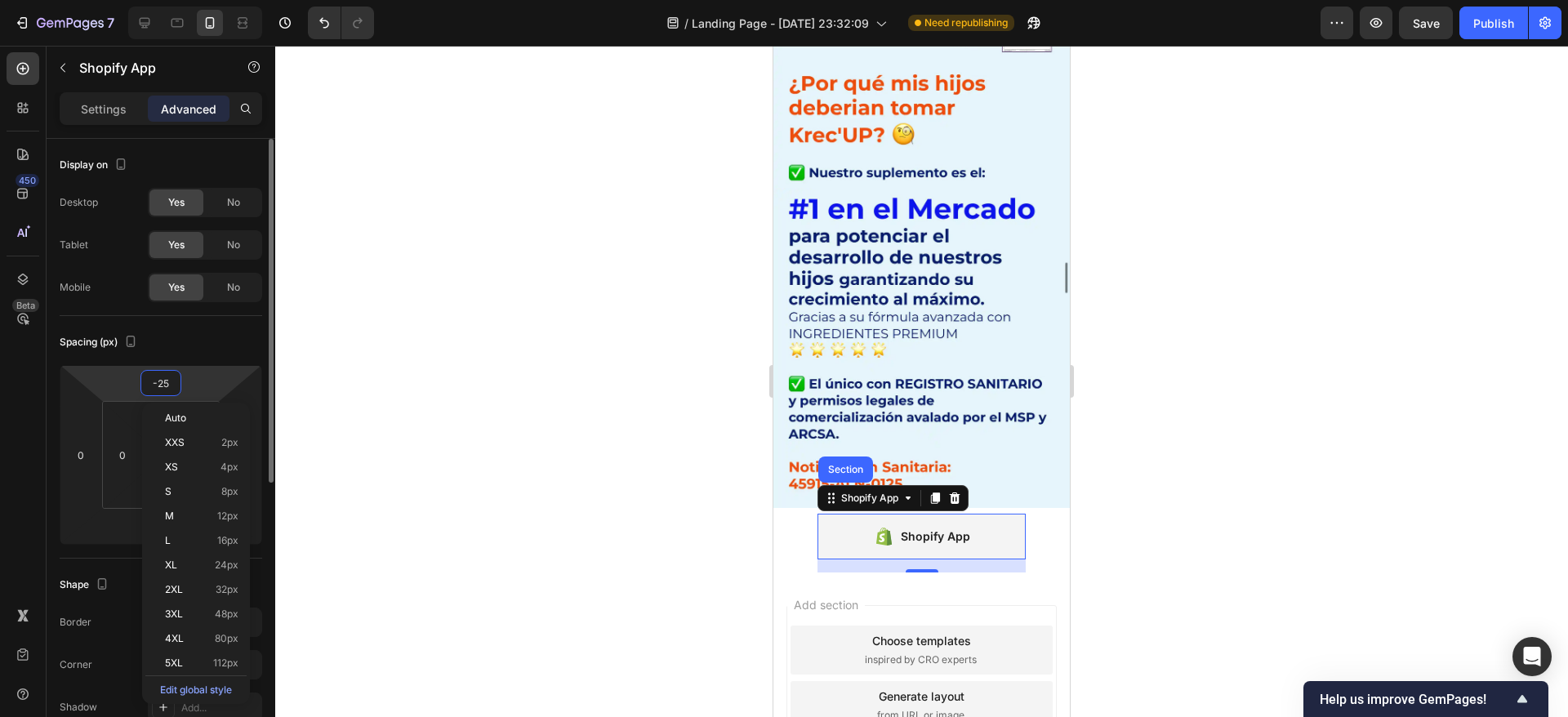
click at [169, 379] on input "-25" at bounding box center [161, 383] width 33 height 24
type input "-2"
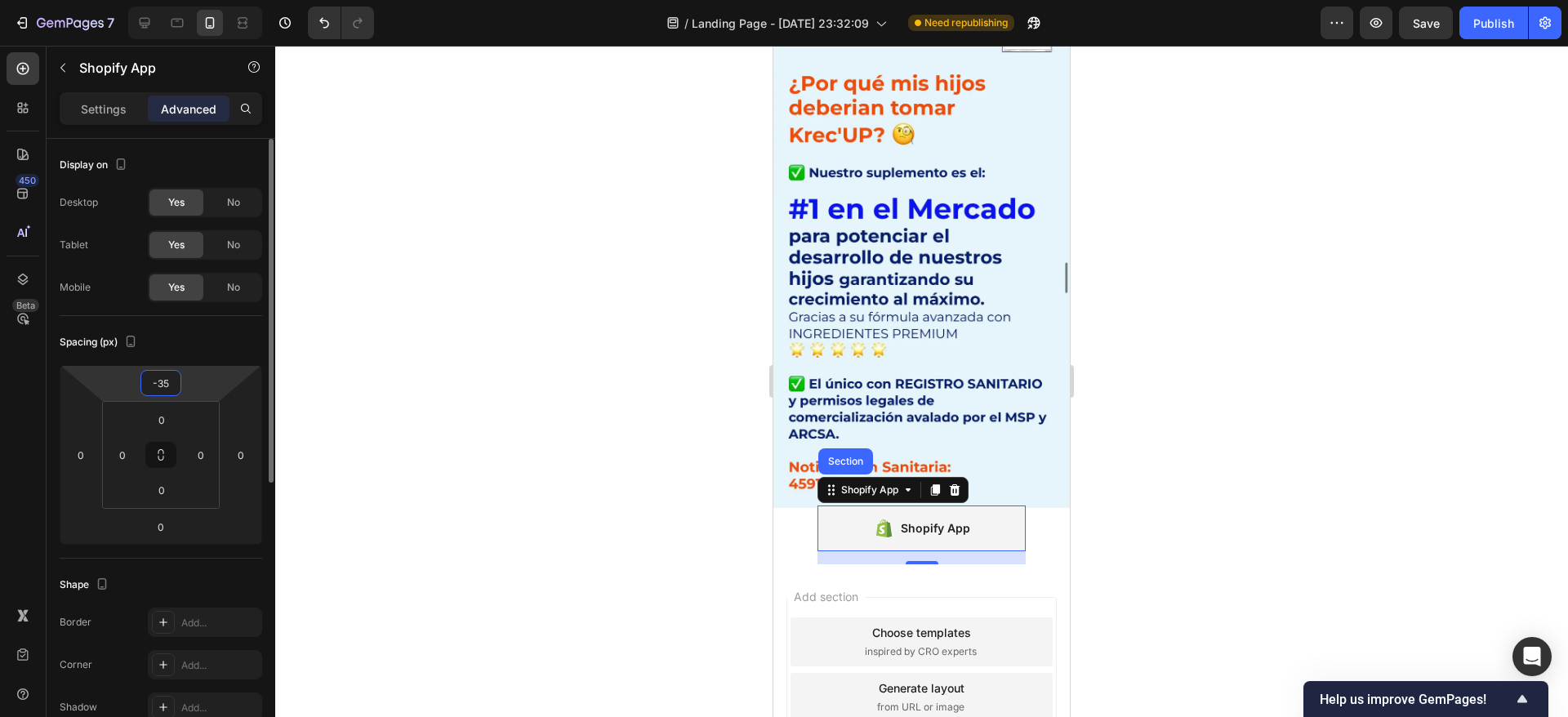
type input "-3"
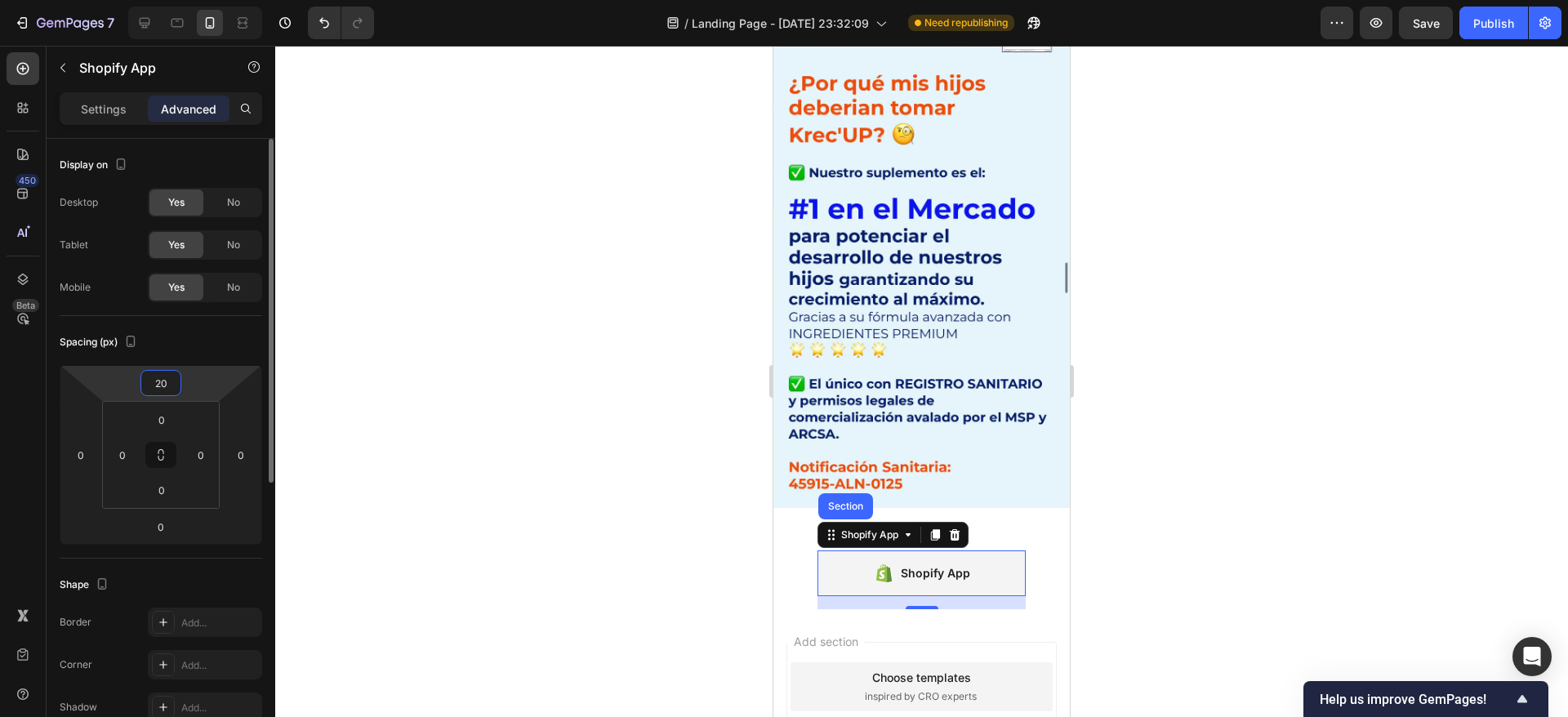
type input "2"
type input "1"
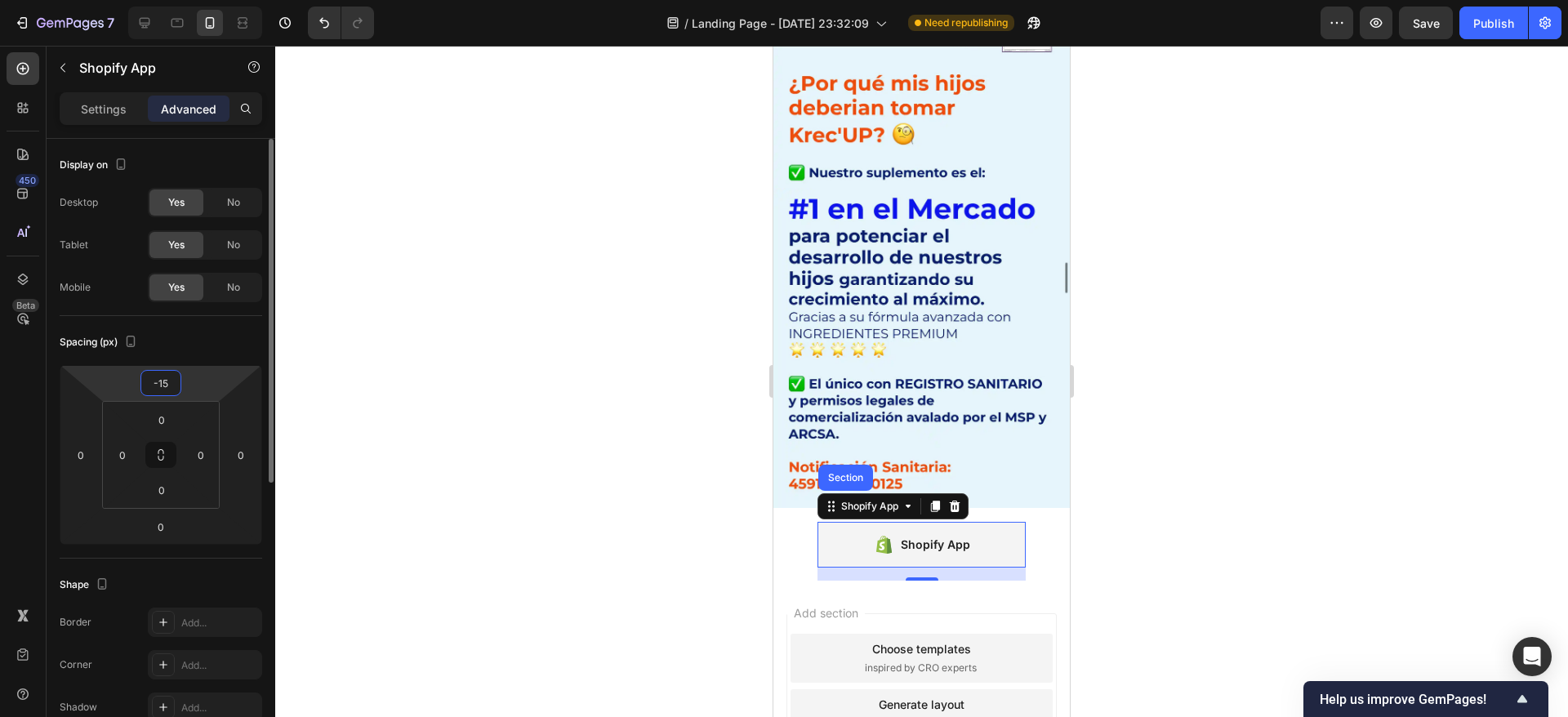
type input "-1"
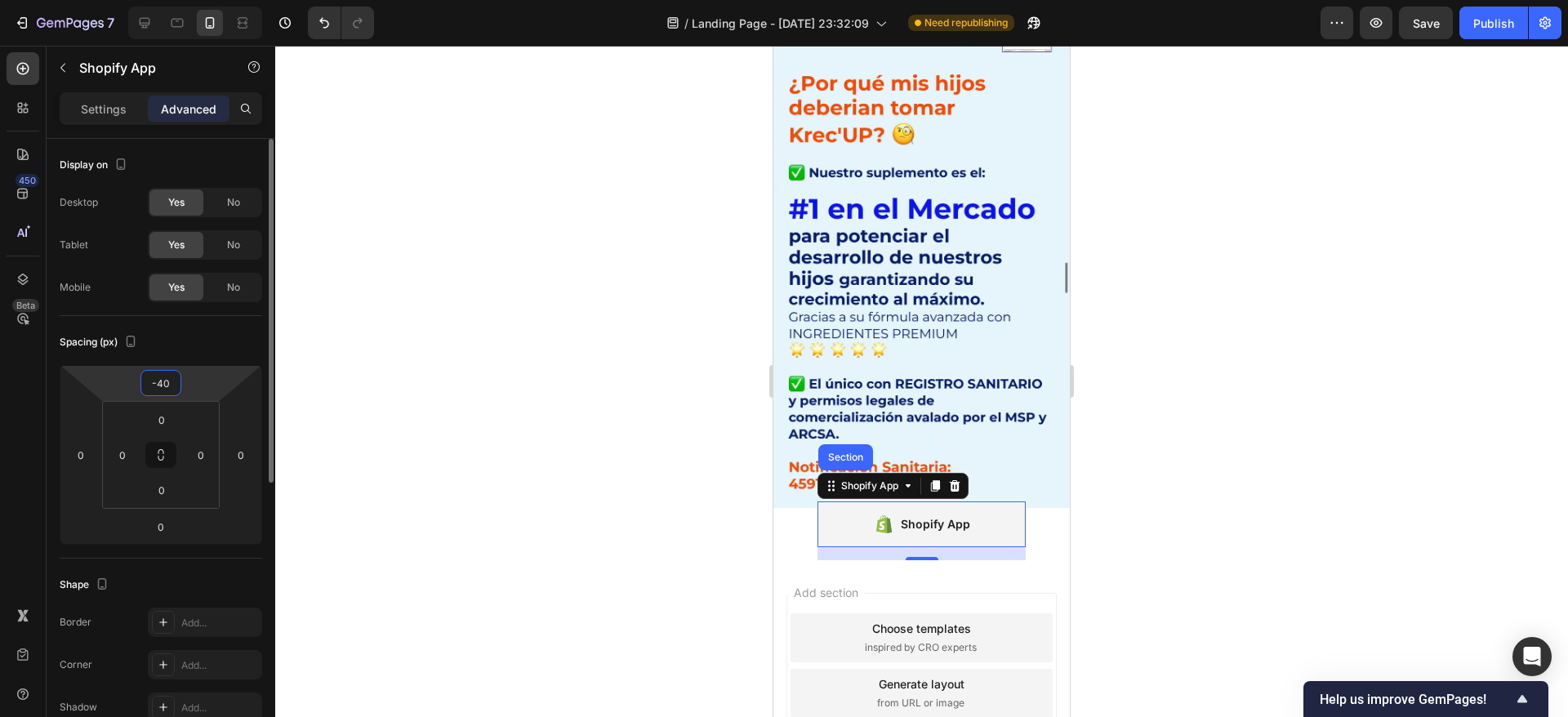
type input "-4"
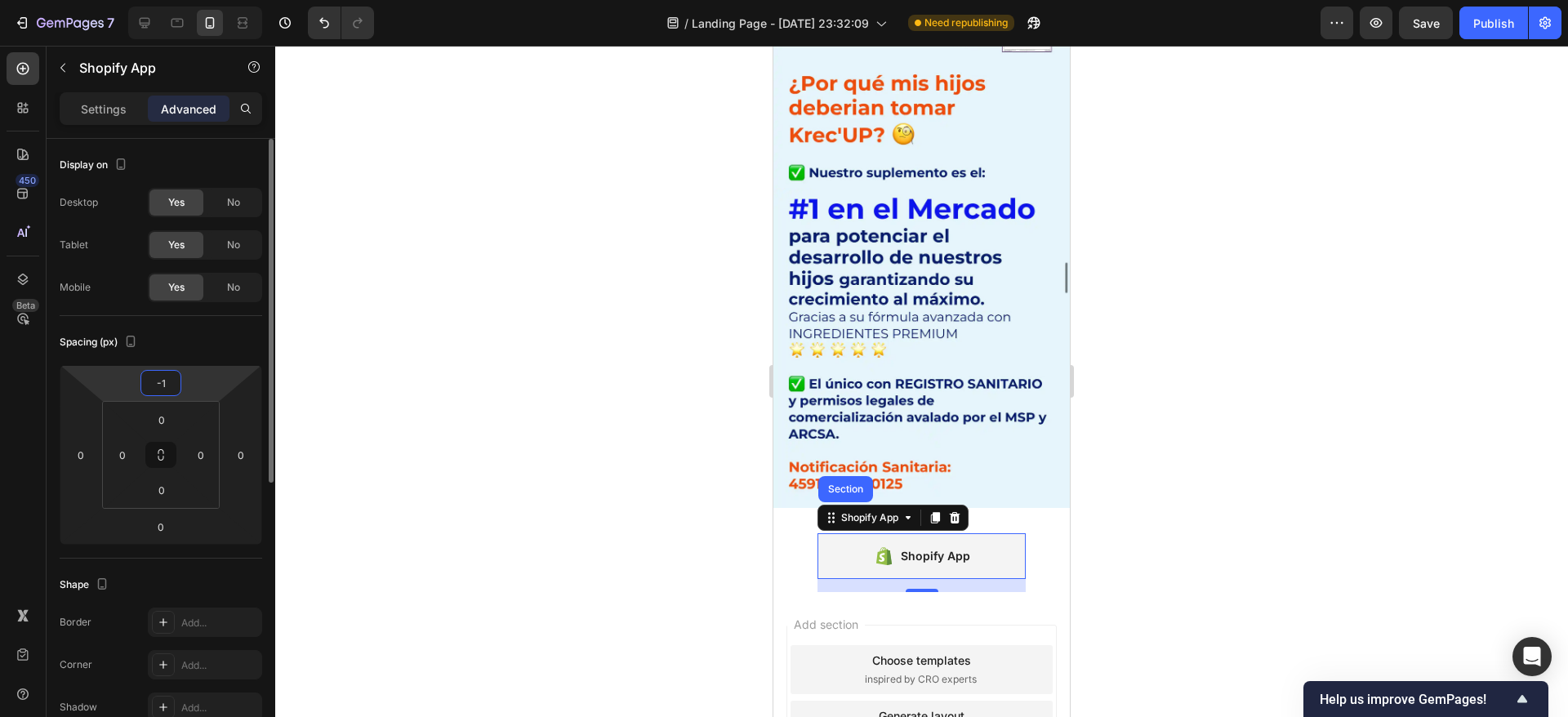
type input "-15"
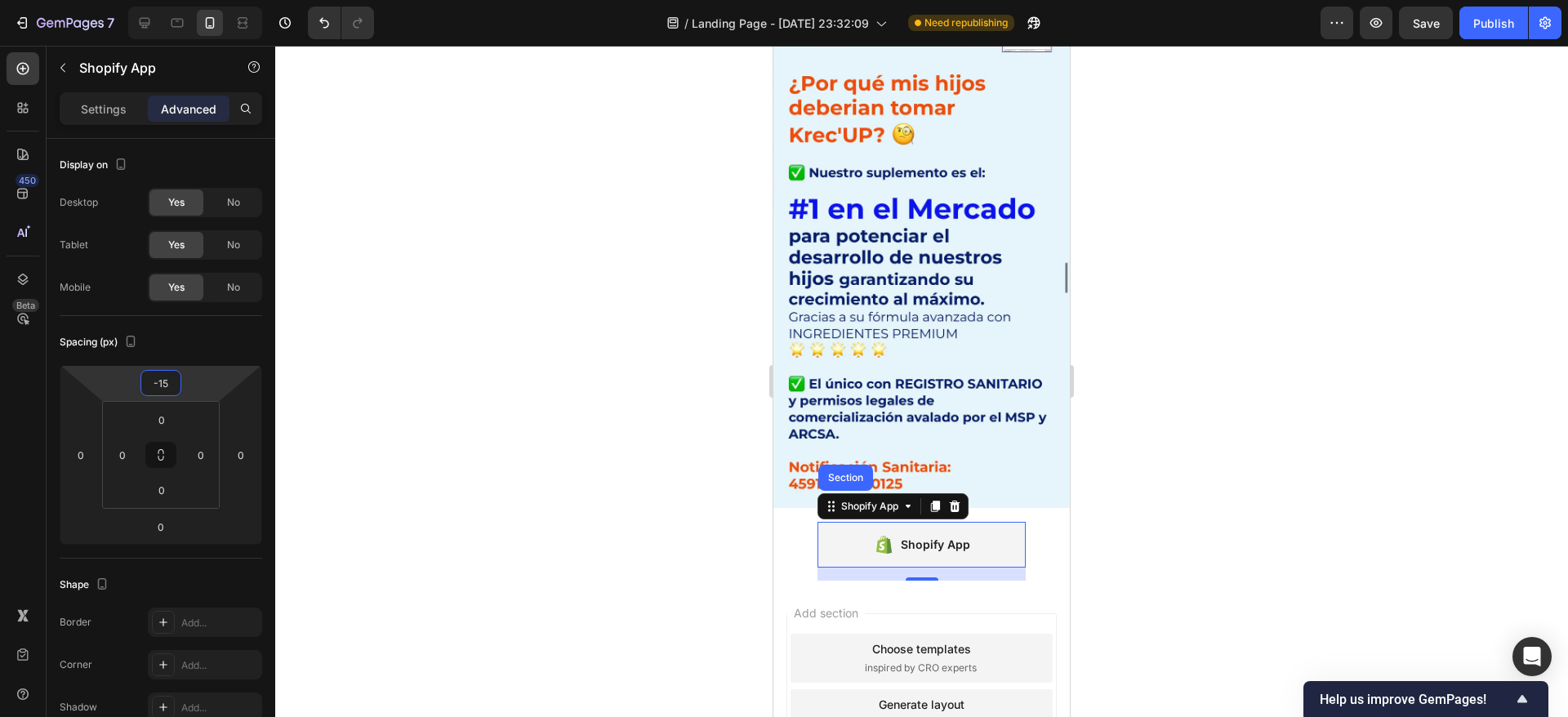
click at [565, 429] on div at bounding box center [921, 381] width 1292 height 672
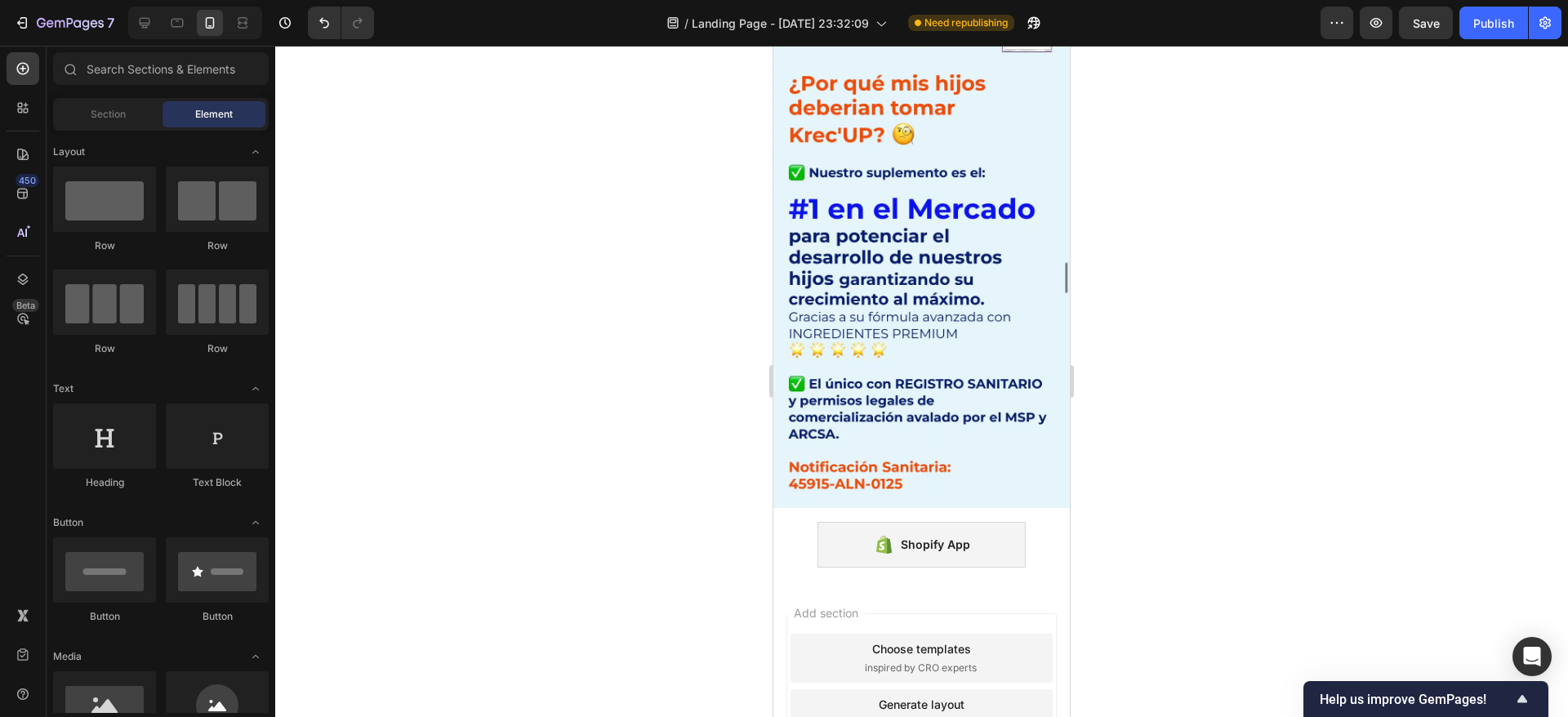
click at [565, 429] on div at bounding box center [921, 381] width 1292 height 672
click at [838, 522] on div "Shopify App" at bounding box center [920, 544] width 208 height 45
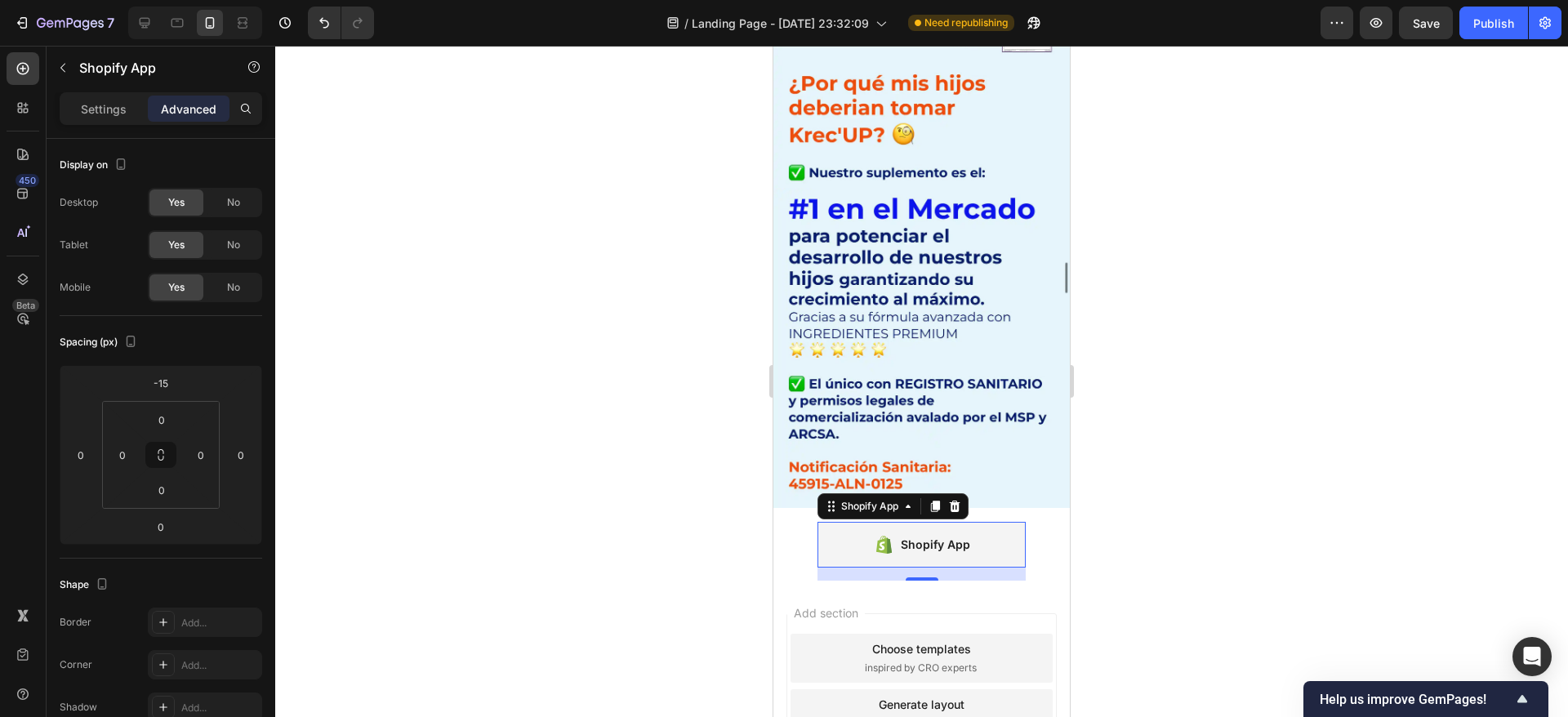
click at [665, 440] on div at bounding box center [921, 381] width 1292 height 672
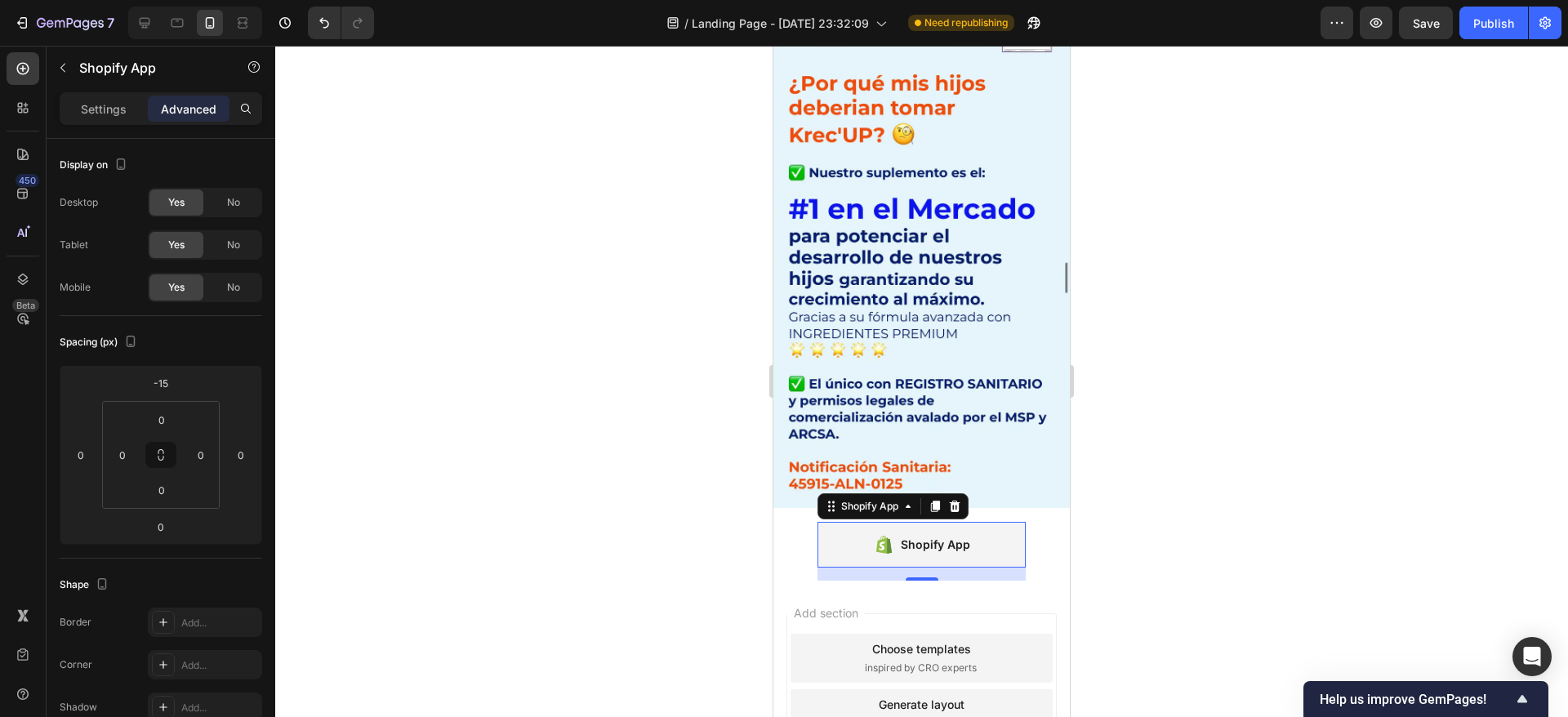
click at [876, 522] on div "Shopify App" at bounding box center [920, 544] width 208 height 45
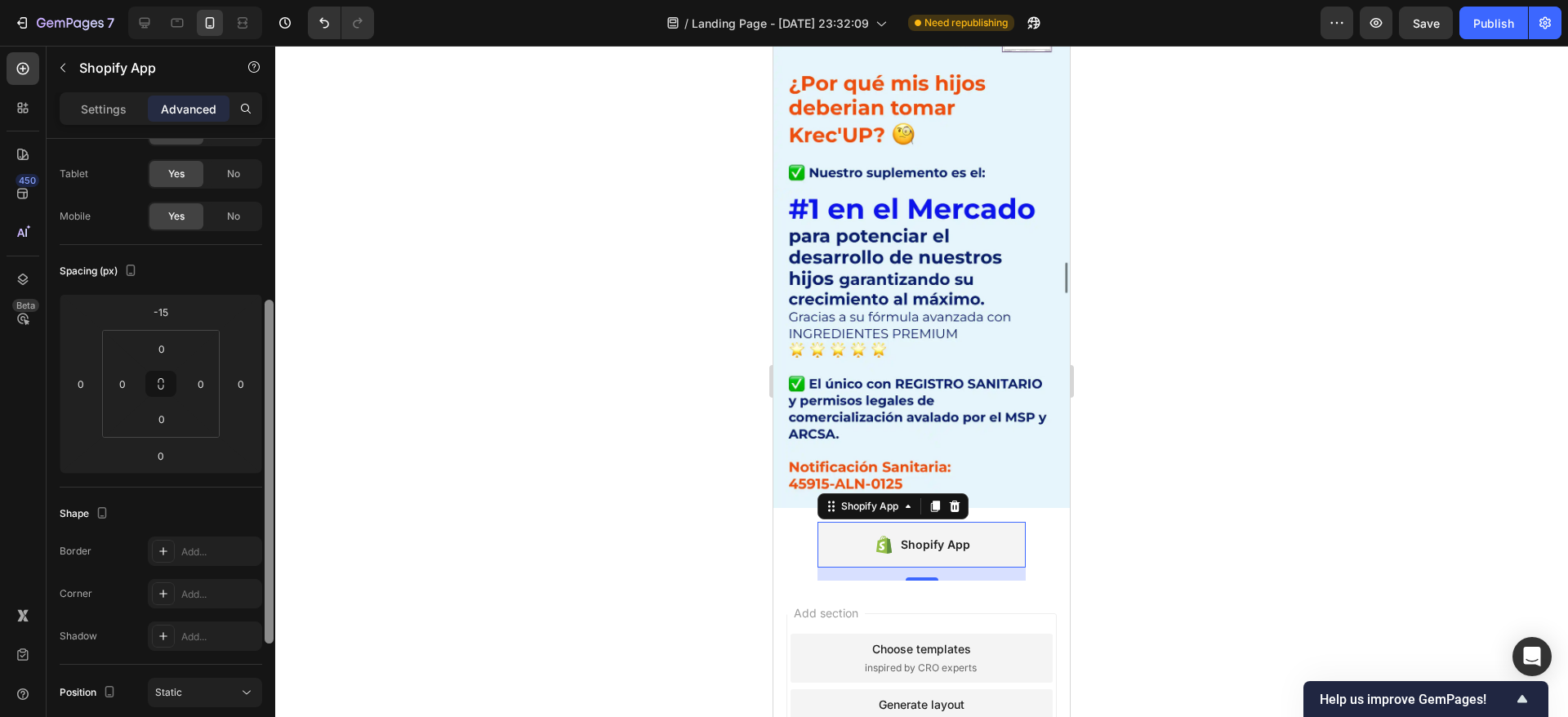
scroll to position [0, 0]
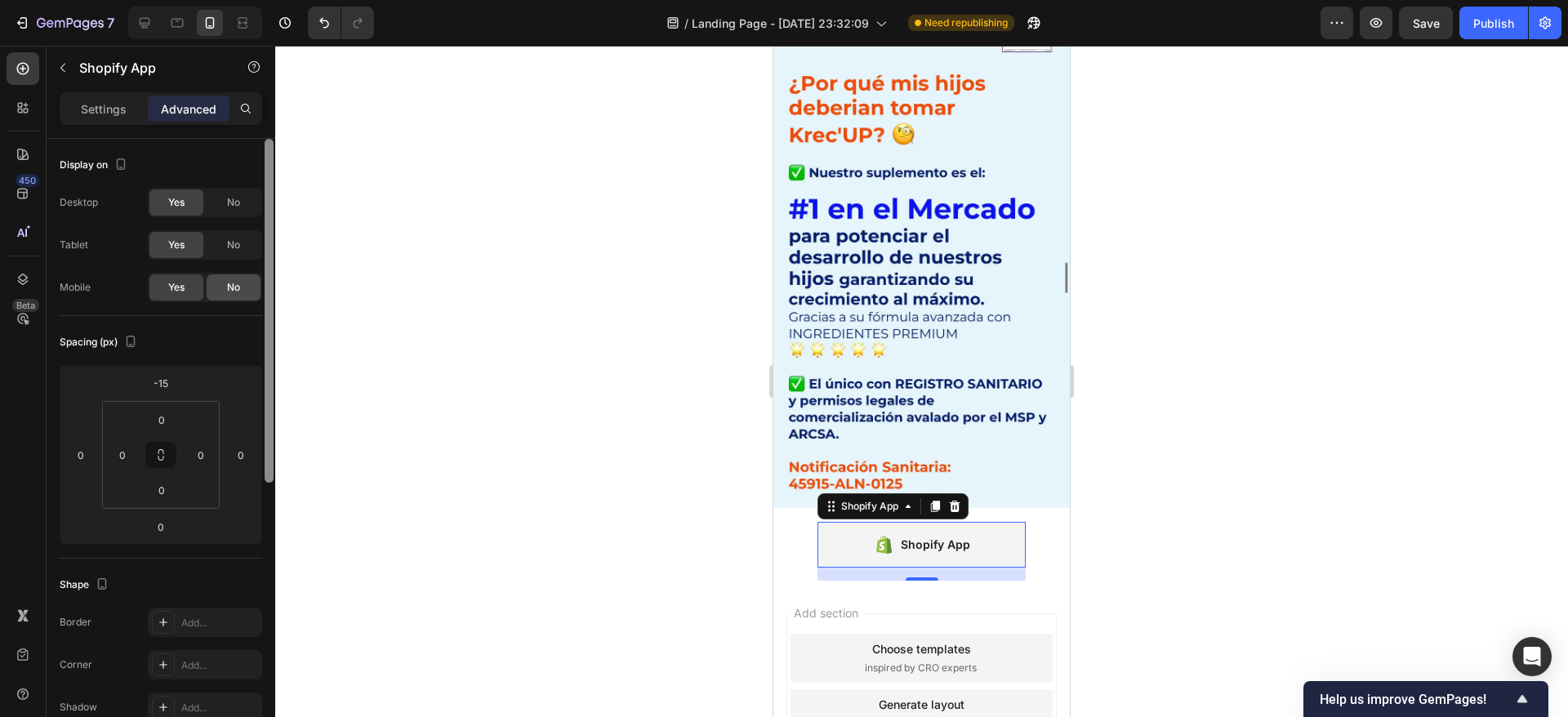
drag, startPoint x: 268, startPoint y: 371, endPoint x: 251, endPoint y: 288, distance: 84.7
click at [266, 302] on div at bounding box center [269, 310] width 9 height 343
click at [101, 110] on p "Settings" at bounding box center [103, 109] width 45 height 17
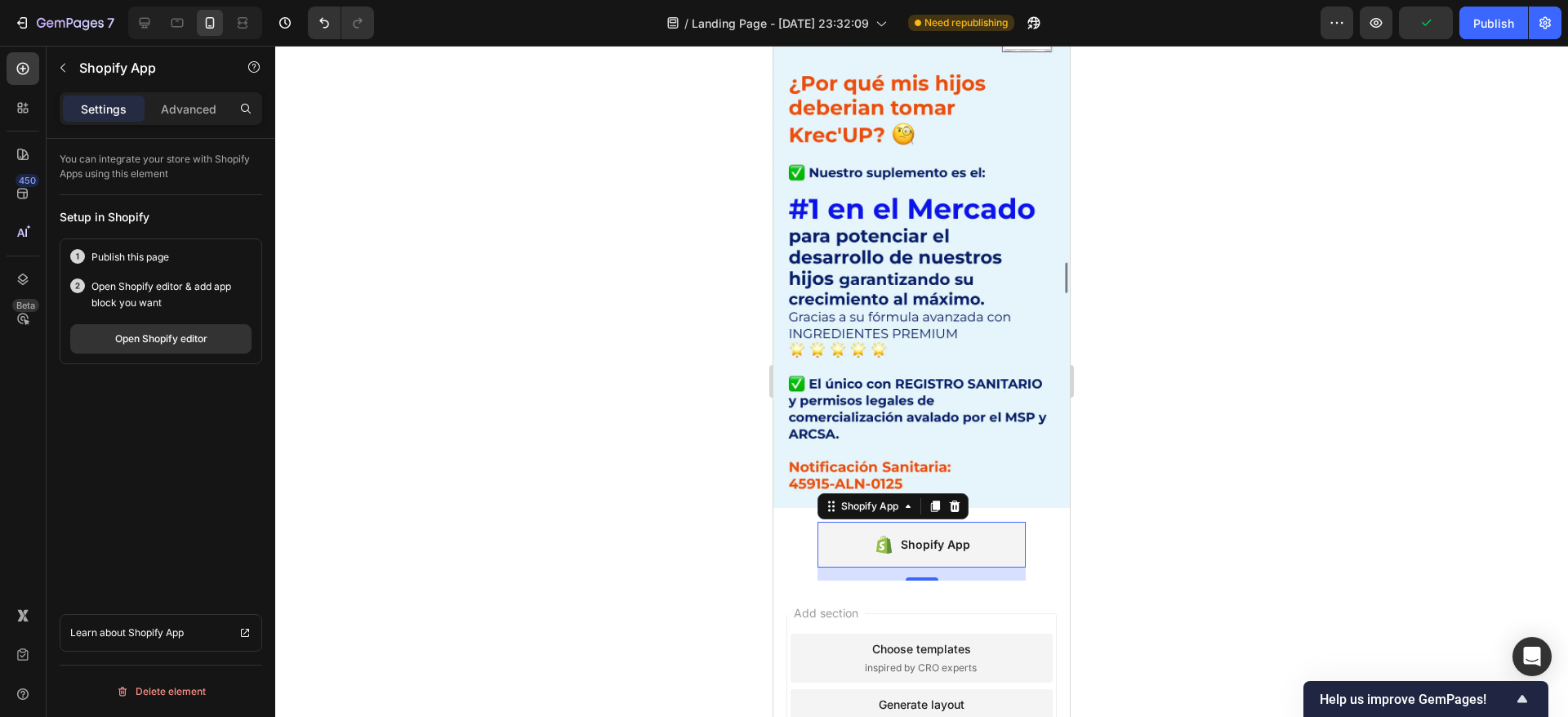
click at [1032, 534] on section "Shopify App Shopify App 0 Section 16" at bounding box center [921, 557] width 296 height 46
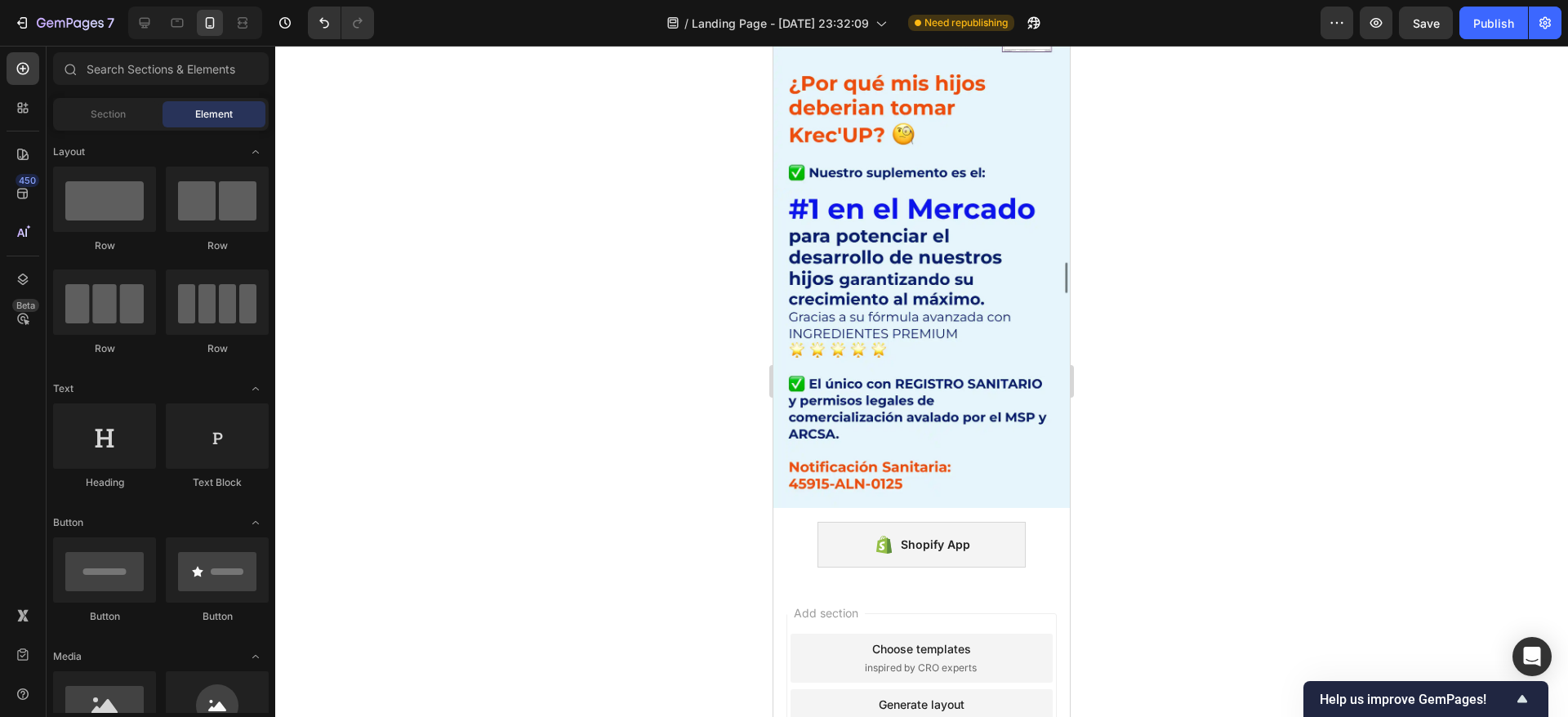
click at [1019, 534] on section "Shopify App Shopify App Section 16" at bounding box center [921, 557] width 296 height 46
click at [956, 535] on div "Shopify App" at bounding box center [936, 545] width 70 height 20
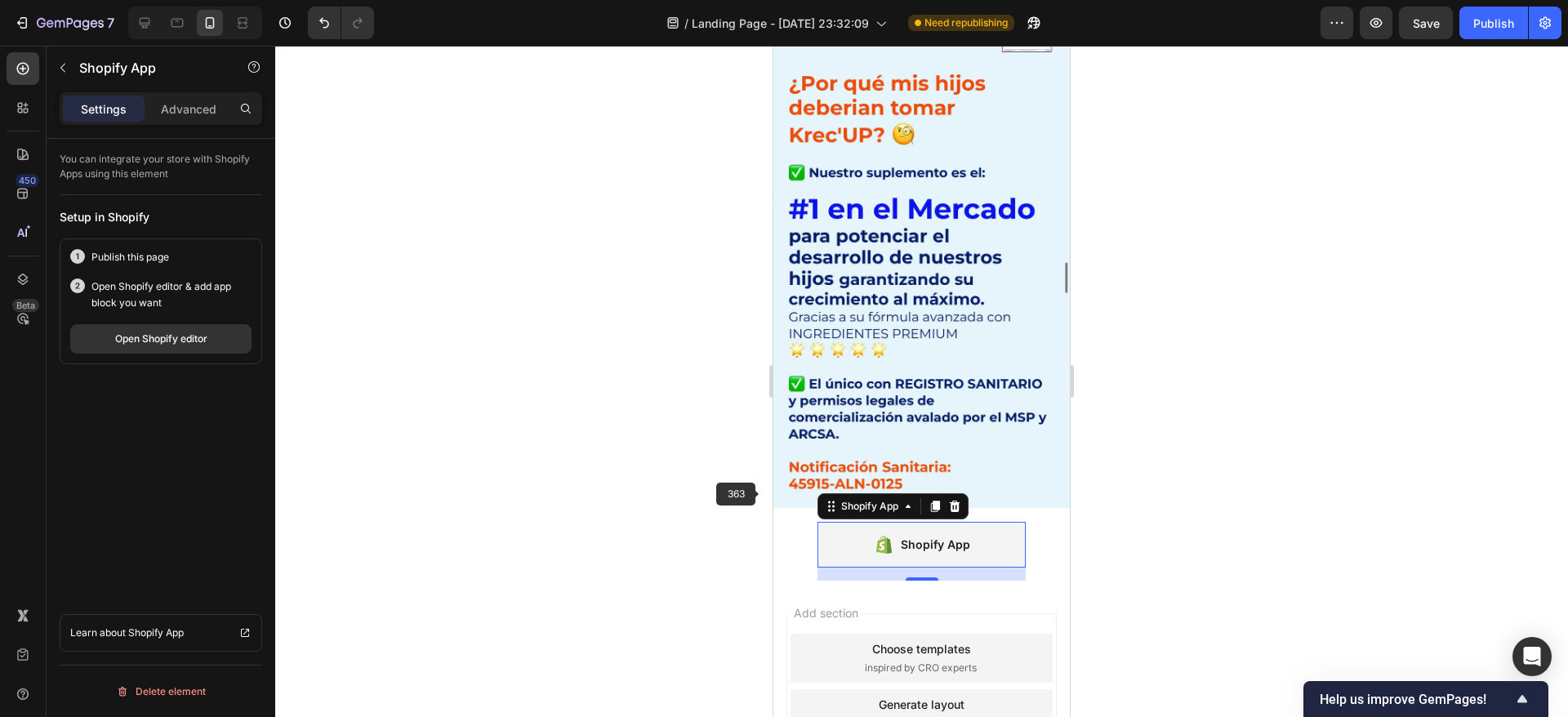
click at [710, 483] on div at bounding box center [921, 381] width 1292 height 672
click at [860, 493] on div "Shopify App" at bounding box center [892, 506] width 151 height 26
click at [704, 422] on div at bounding box center [921, 381] width 1292 height 672
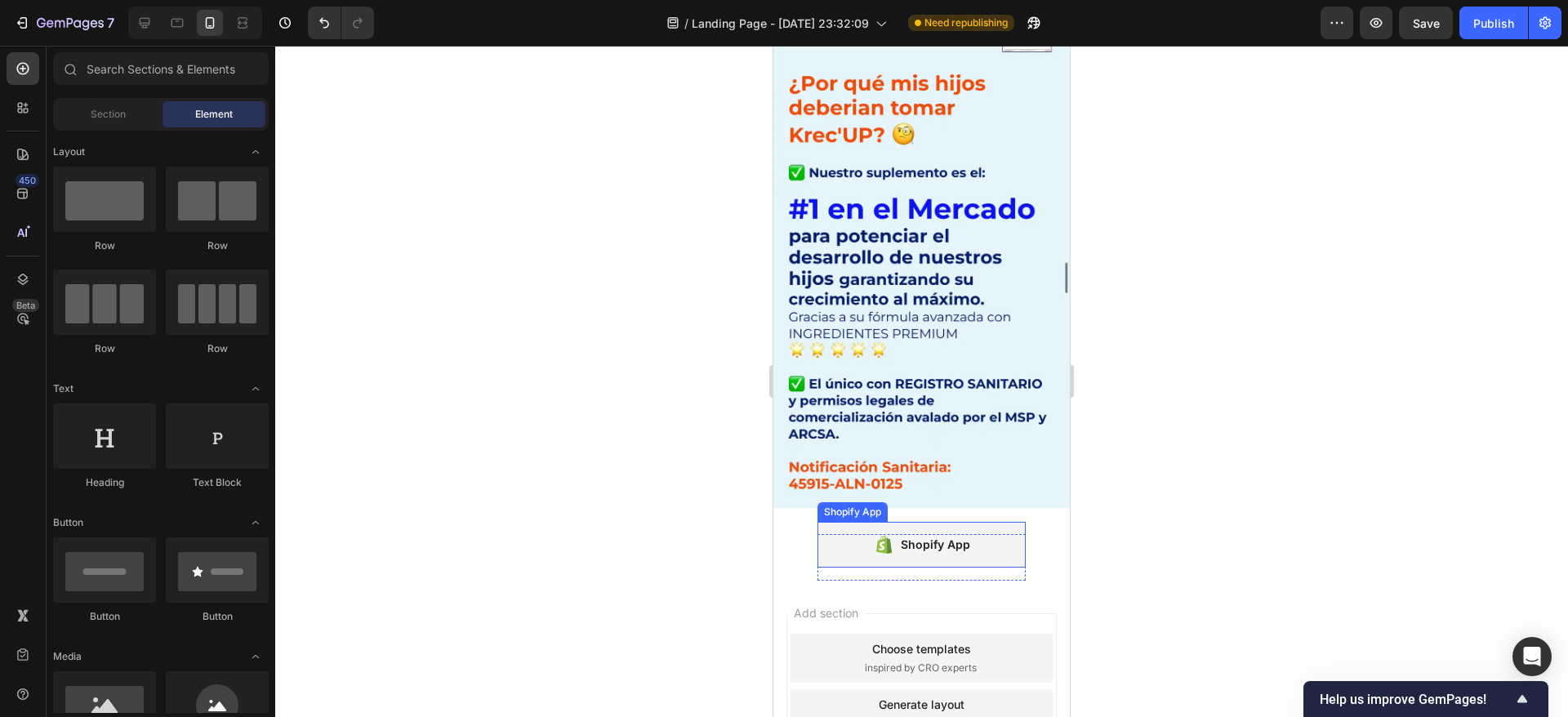
click at [874, 535] on icon at bounding box center [884, 545] width 21 height 20
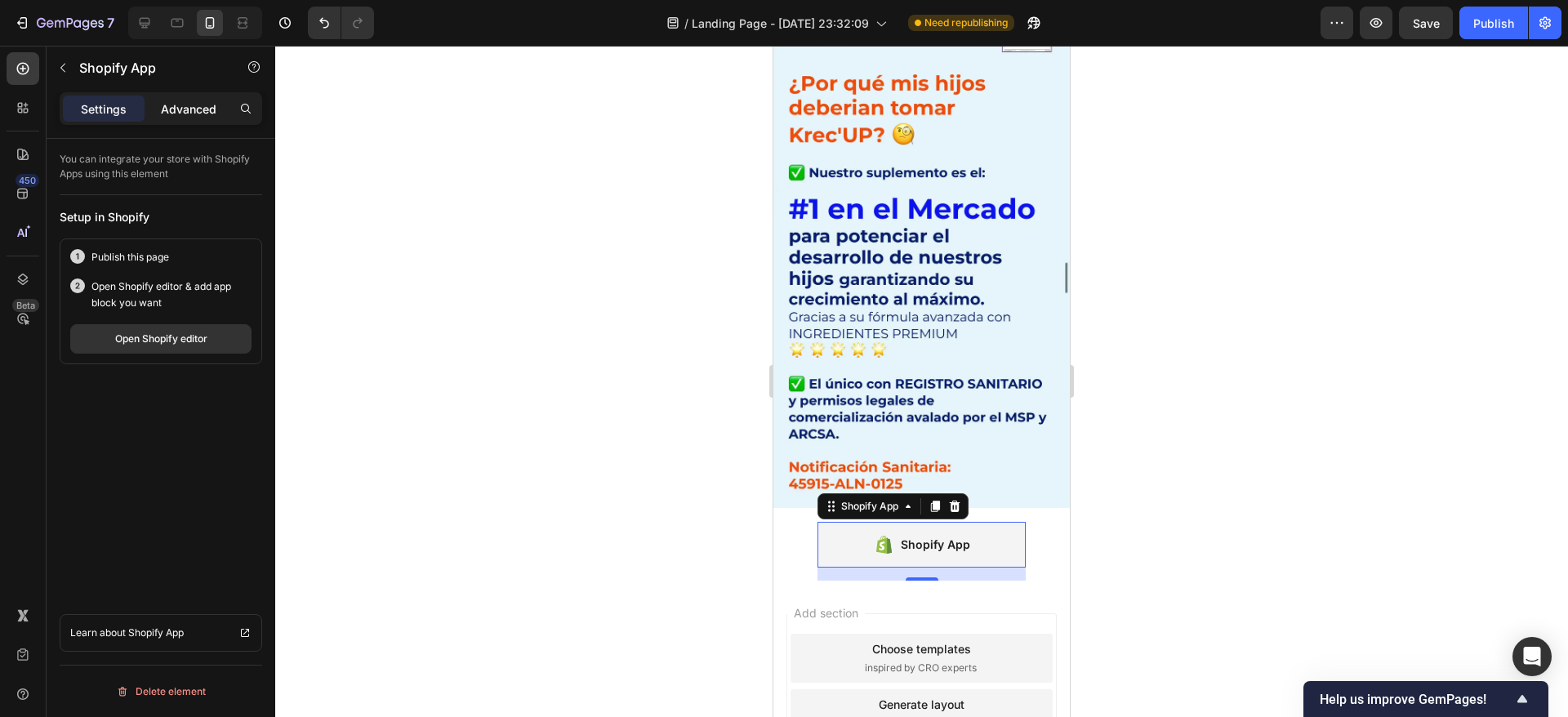
click at [192, 111] on p "Advanced" at bounding box center [188, 109] width 55 height 17
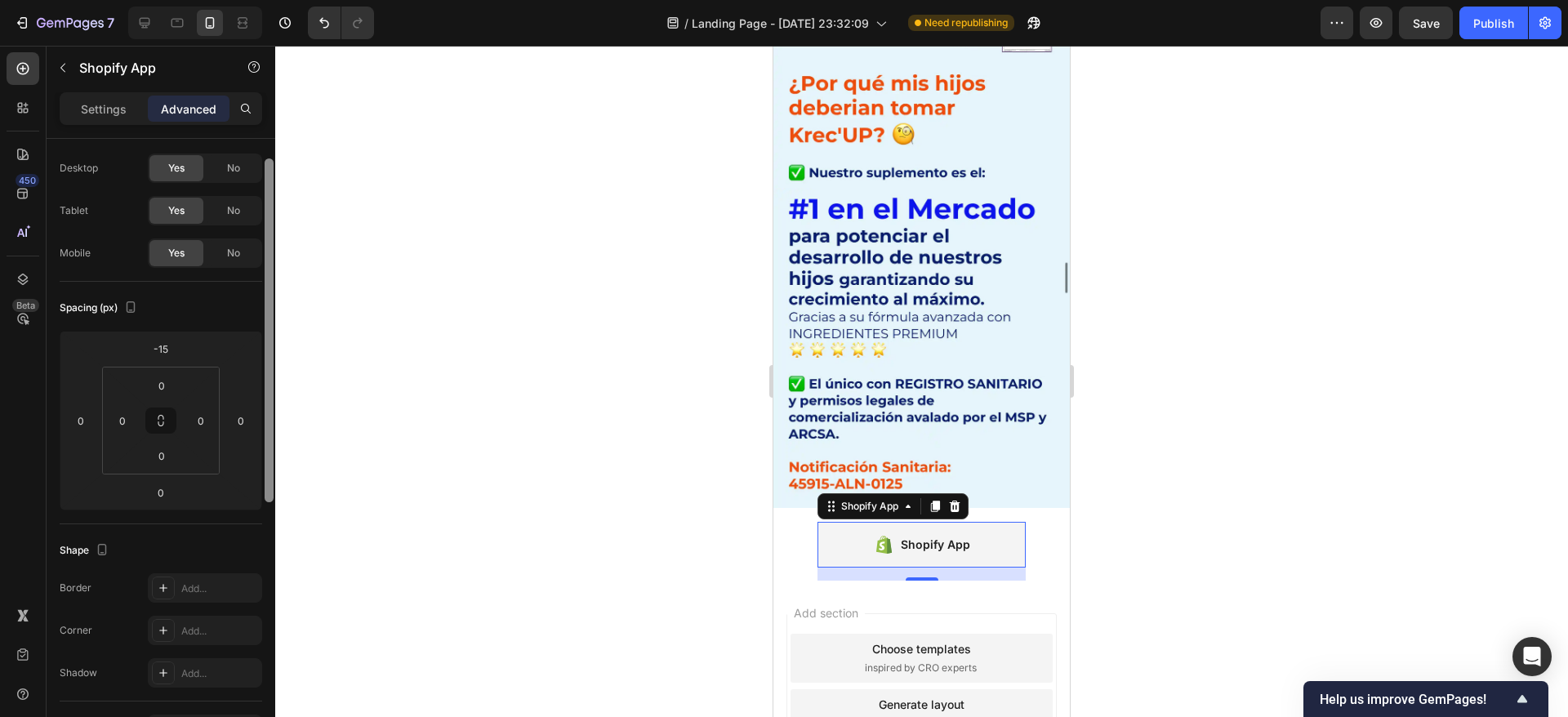
scroll to position [42, 0]
drag, startPoint x: 271, startPoint y: 284, endPoint x: 259, endPoint y: 307, distance: 25.9
click at [259, 307] on div "Display on Desktop Yes No Tablet Yes No Mobile Yes No Spacing (px) -15 0 0 0 0 …" at bounding box center [161, 451] width 228 height 624
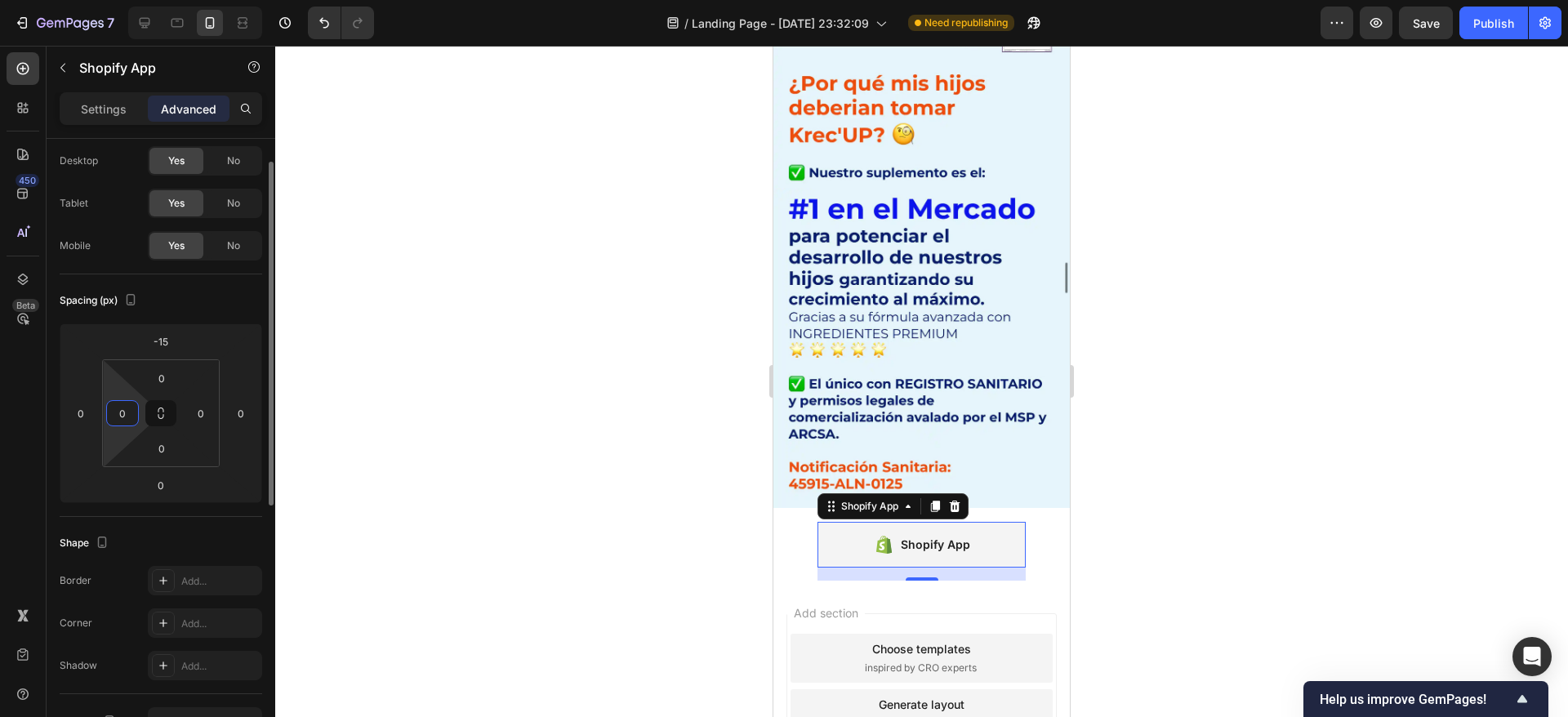
click at [128, 414] on input "0" at bounding box center [122, 413] width 24 height 24
type input "40"
click at [445, 465] on div at bounding box center [921, 381] width 1292 height 672
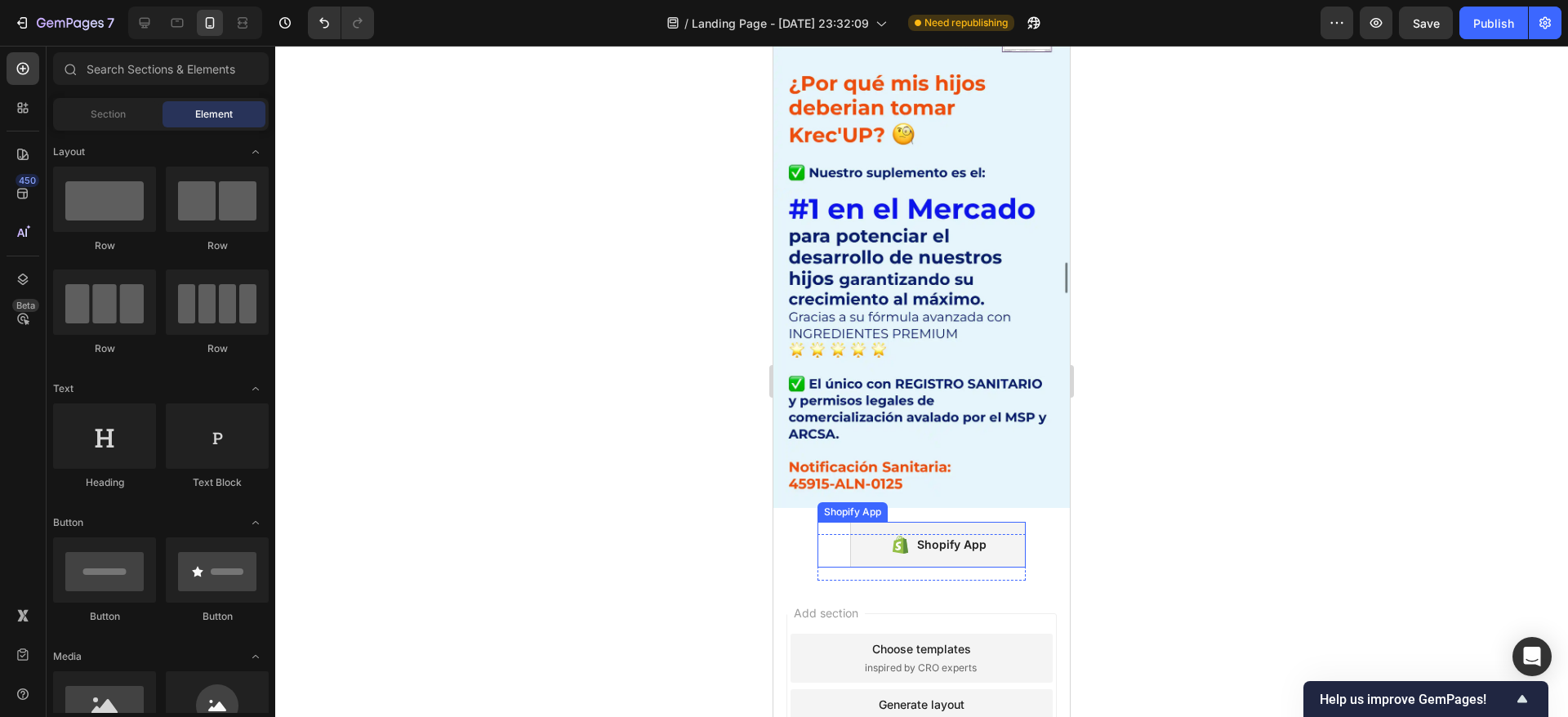
click at [838, 522] on div "Shopify App Shopify App" at bounding box center [920, 544] width 208 height 45
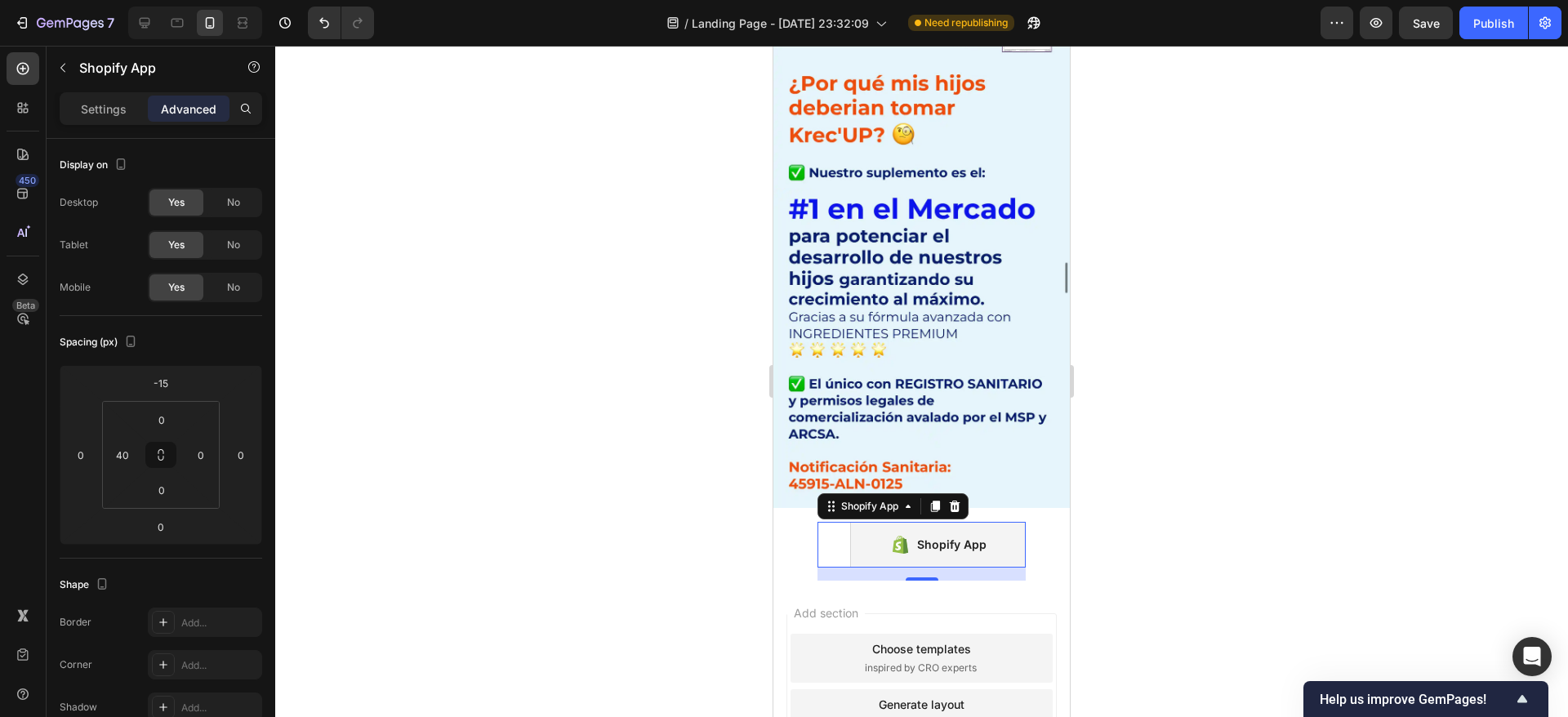
click at [838, 567] on div "0" at bounding box center [920, 573] width 208 height 13
drag, startPoint x: 716, startPoint y: 430, endPoint x: 768, endPoint y: 433, distance: 52.1
click at [716, 430] on div at bounding box center [921, 381] width 1292 height 672
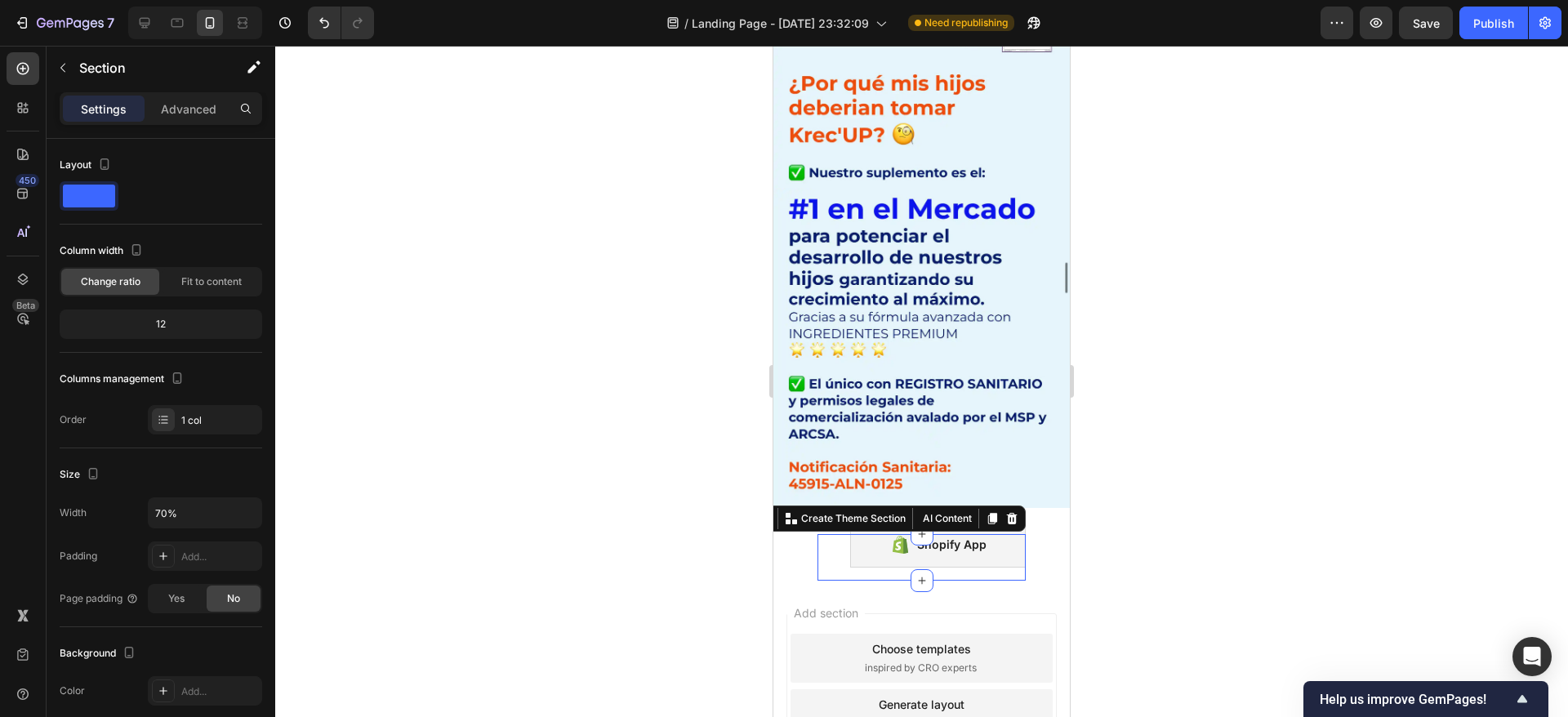
click at [926, 534] on div "Shopify App Shopify App" at bounding box center [920, 557] width 208 height 46
click at [166, 509] on input "70%" at bounding box center [205, 512] width 112 height 29
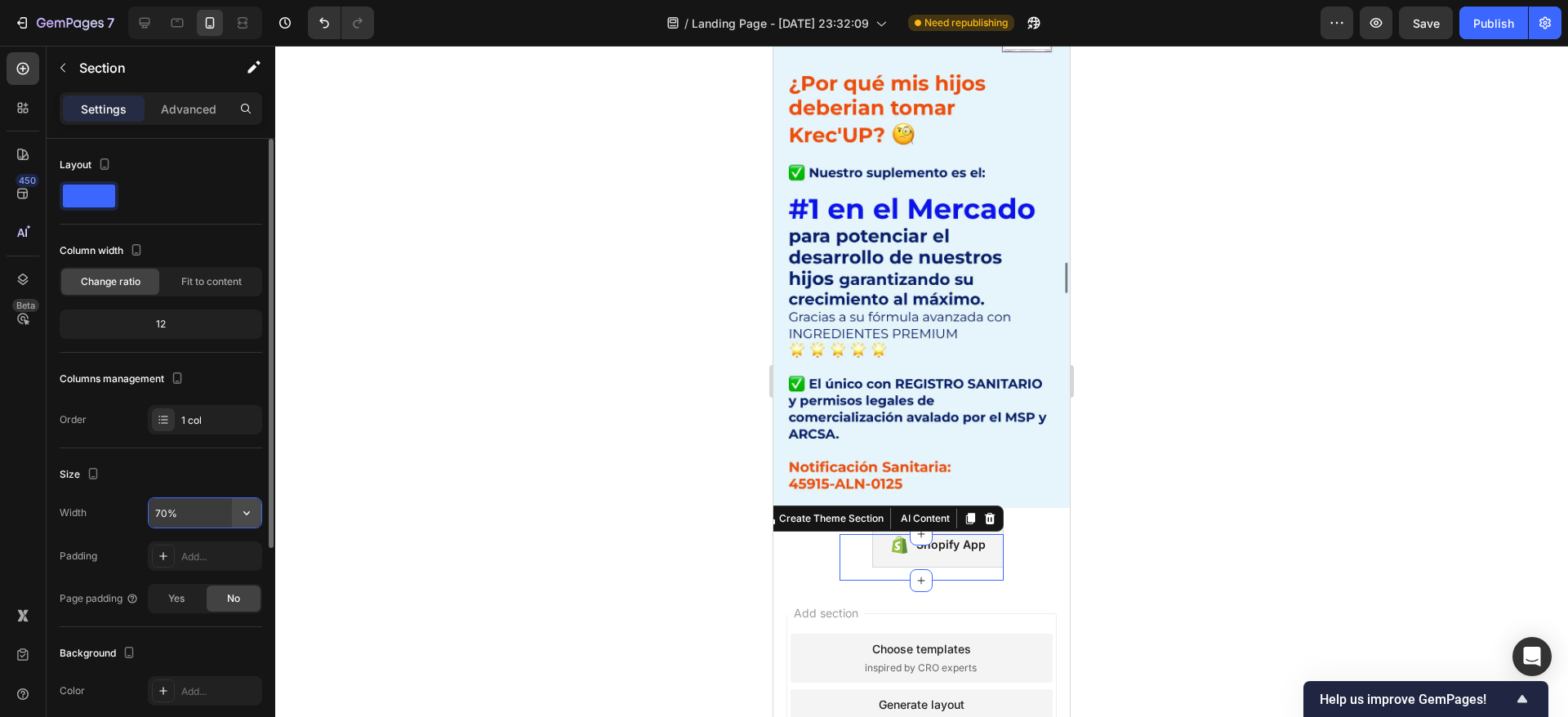
click at [244, 511] on icon "button" at bounding box center [246, 513] width 6 height 4
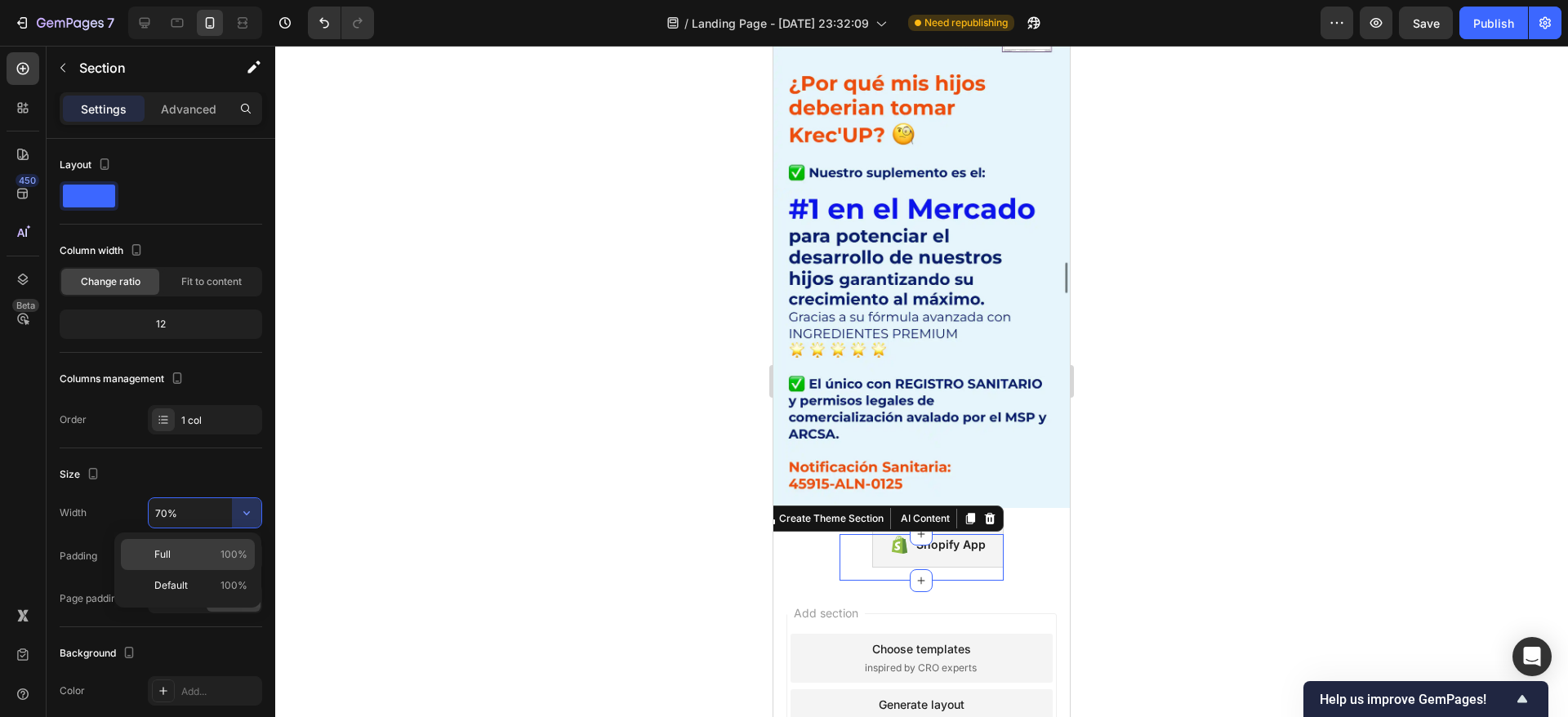
click at [160, 556] on span "Full" at bounding box center [162, 554] width 16 height 14
type input "100%"
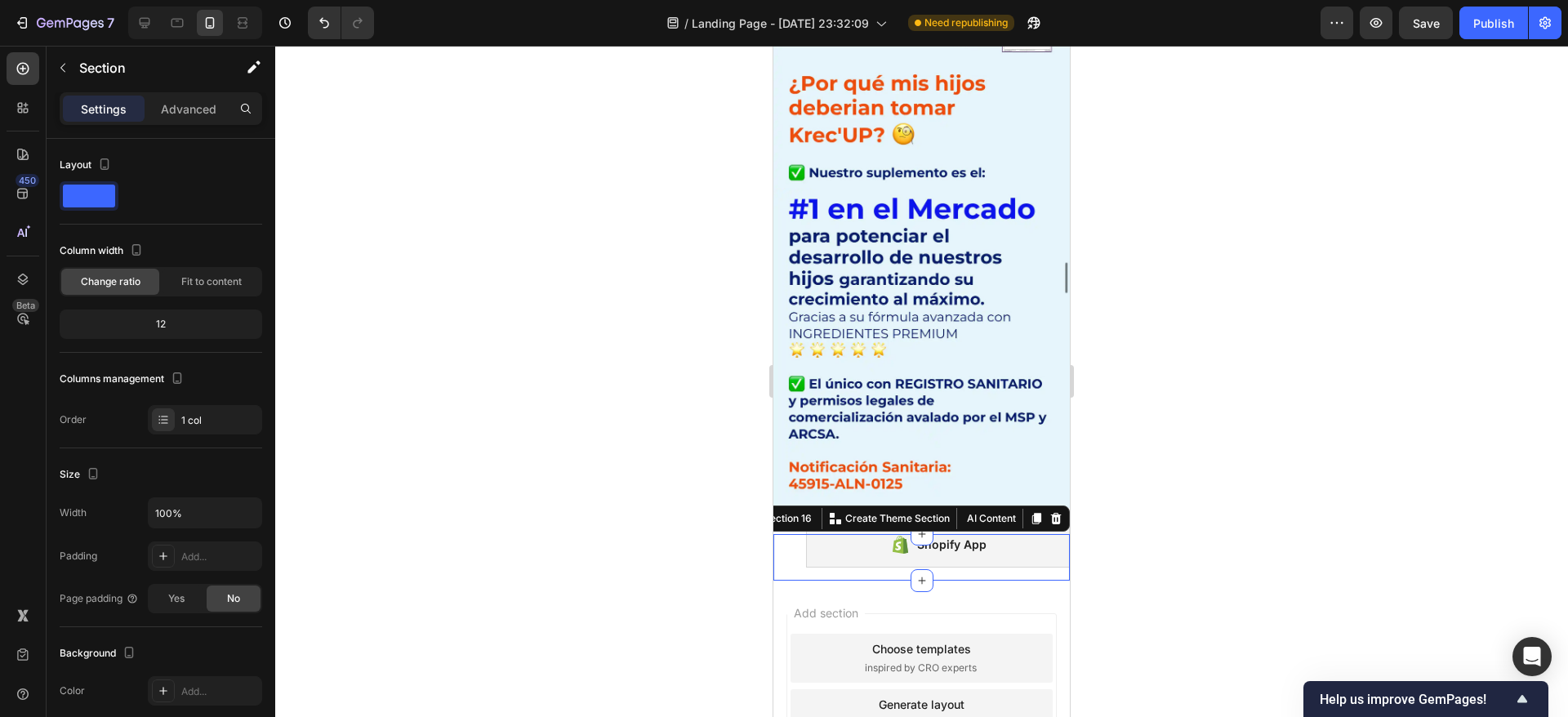
click at [566, 449] on div at bounding box center [921, 381] width 1292 height 672
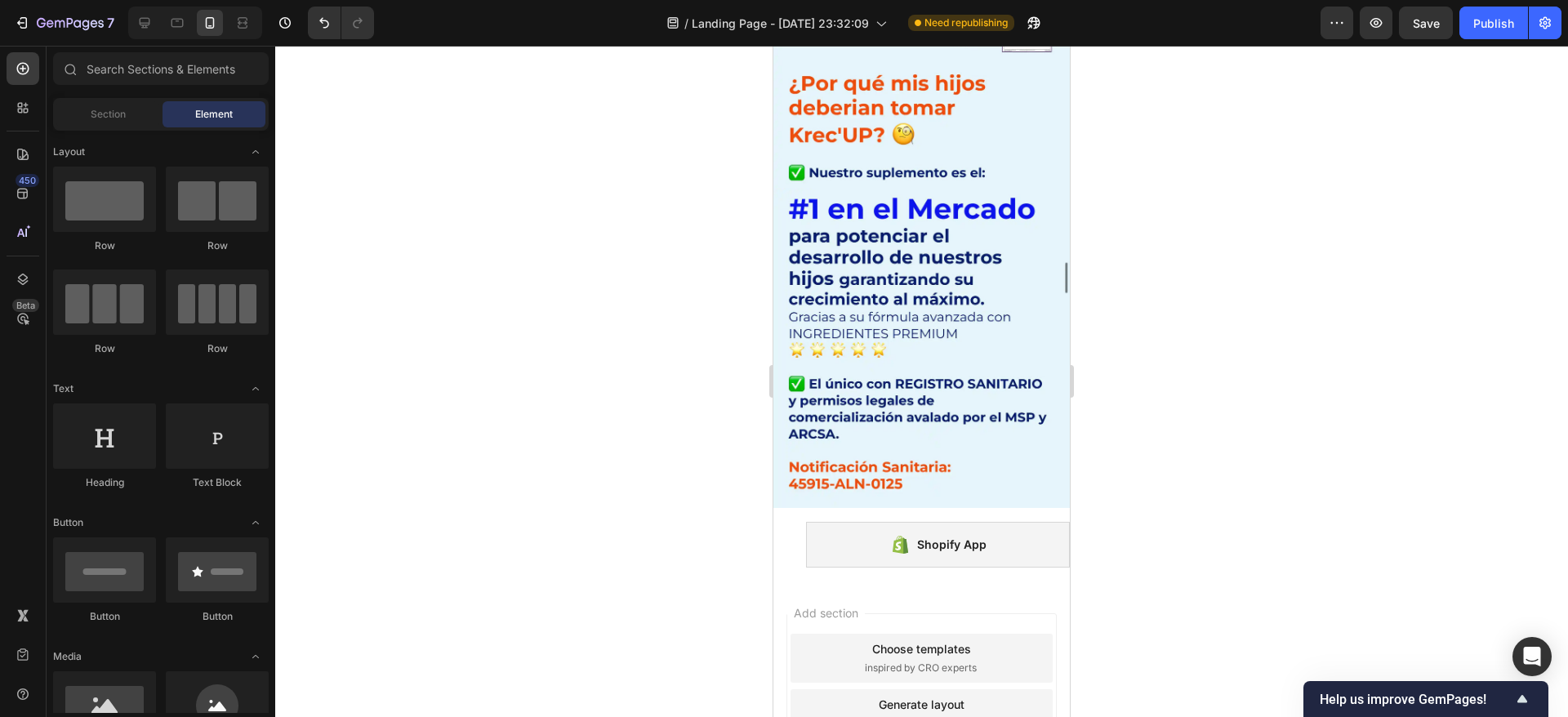
click at [566, 449] on div at bounding box center [921, 381] width 1292 height 672
click at [873, 522] on div "Shopify App" at bounding box center [938, 544] width 264 height 45
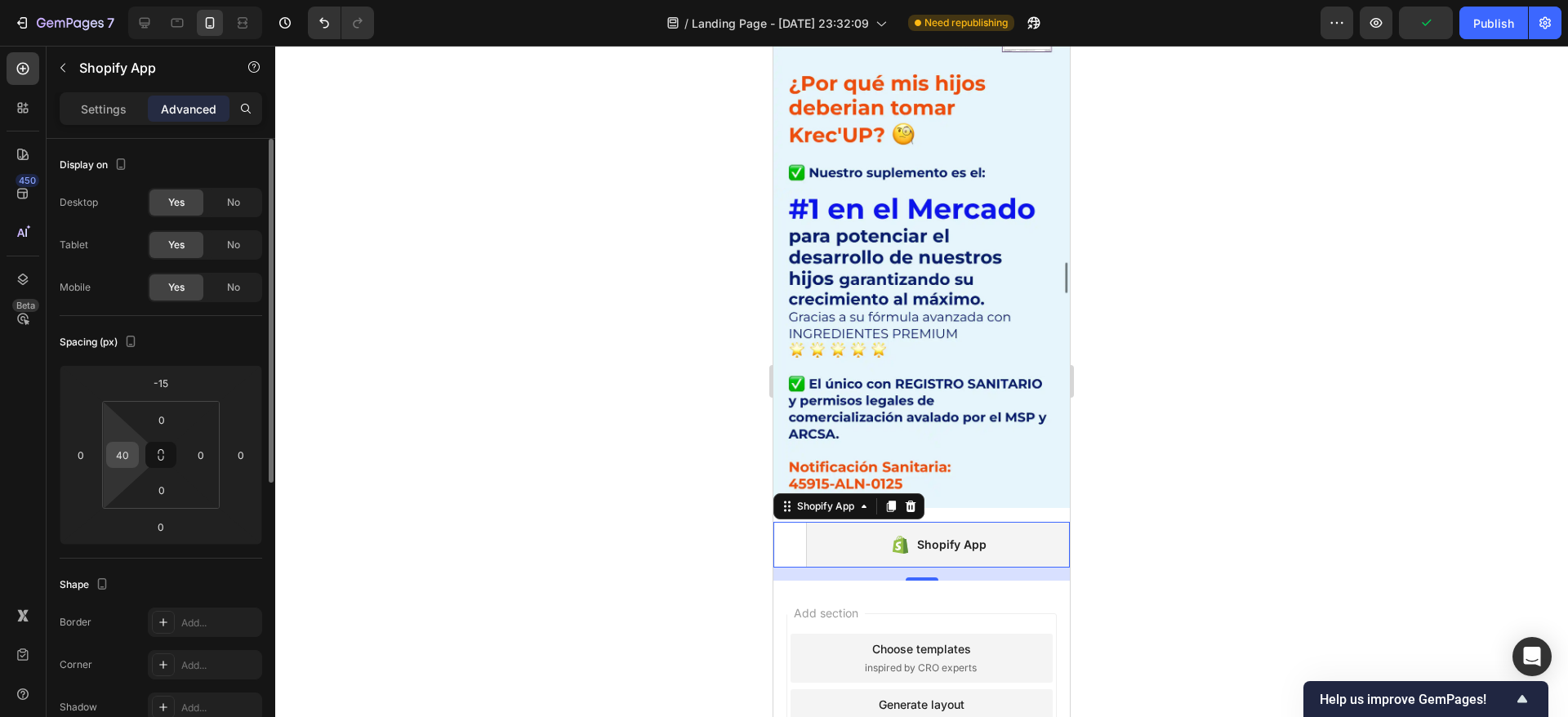
click at [132, 450] on input "40" at bounding box center [122, 454] width 24 height 24
click at [507, 431] on div at bounding box center [921, 381] width 1292 height 672
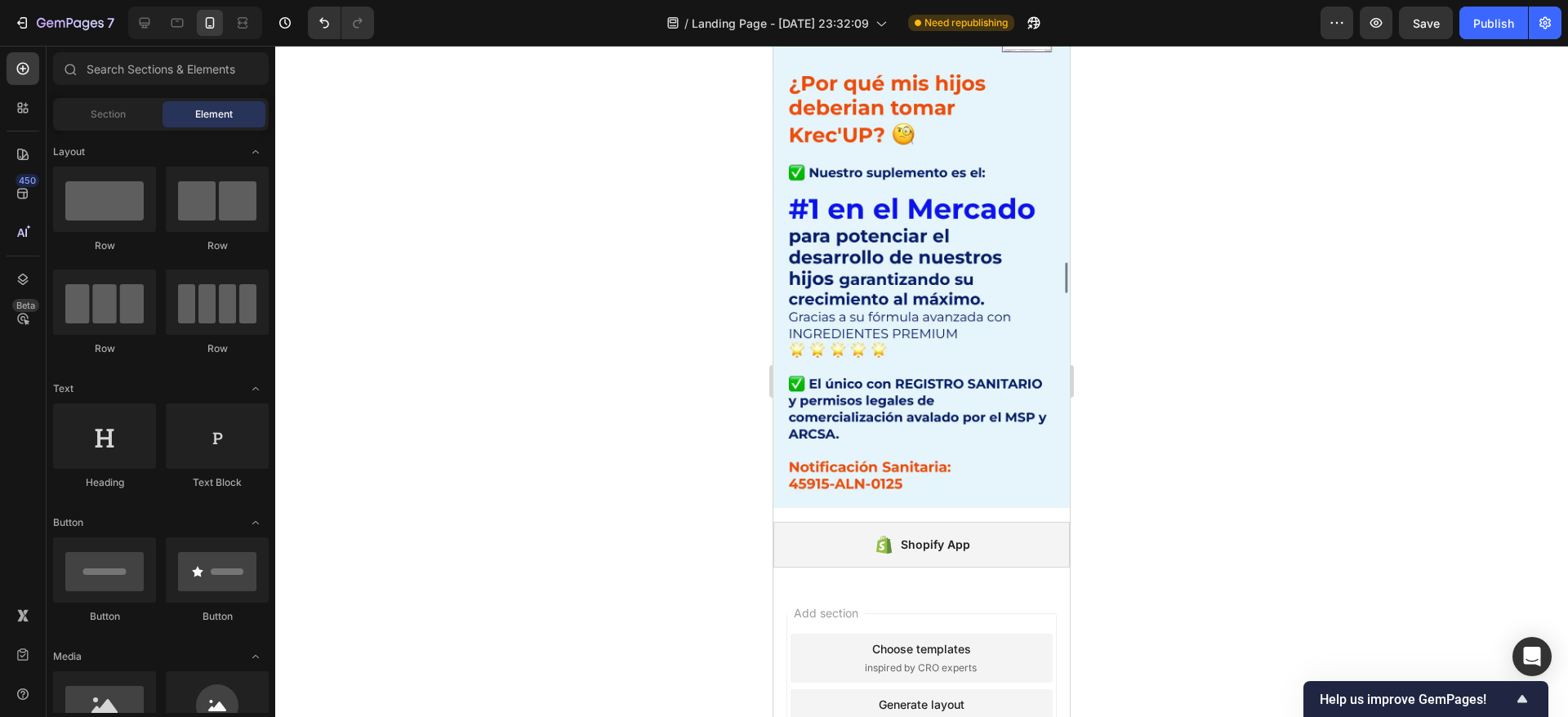
click at [507, 431] on div at bounding box center [921, 381] width 1292 height 672
click at [846, 522] on div "Shopify App" at bounding box center [921, 544] width 296 height 45
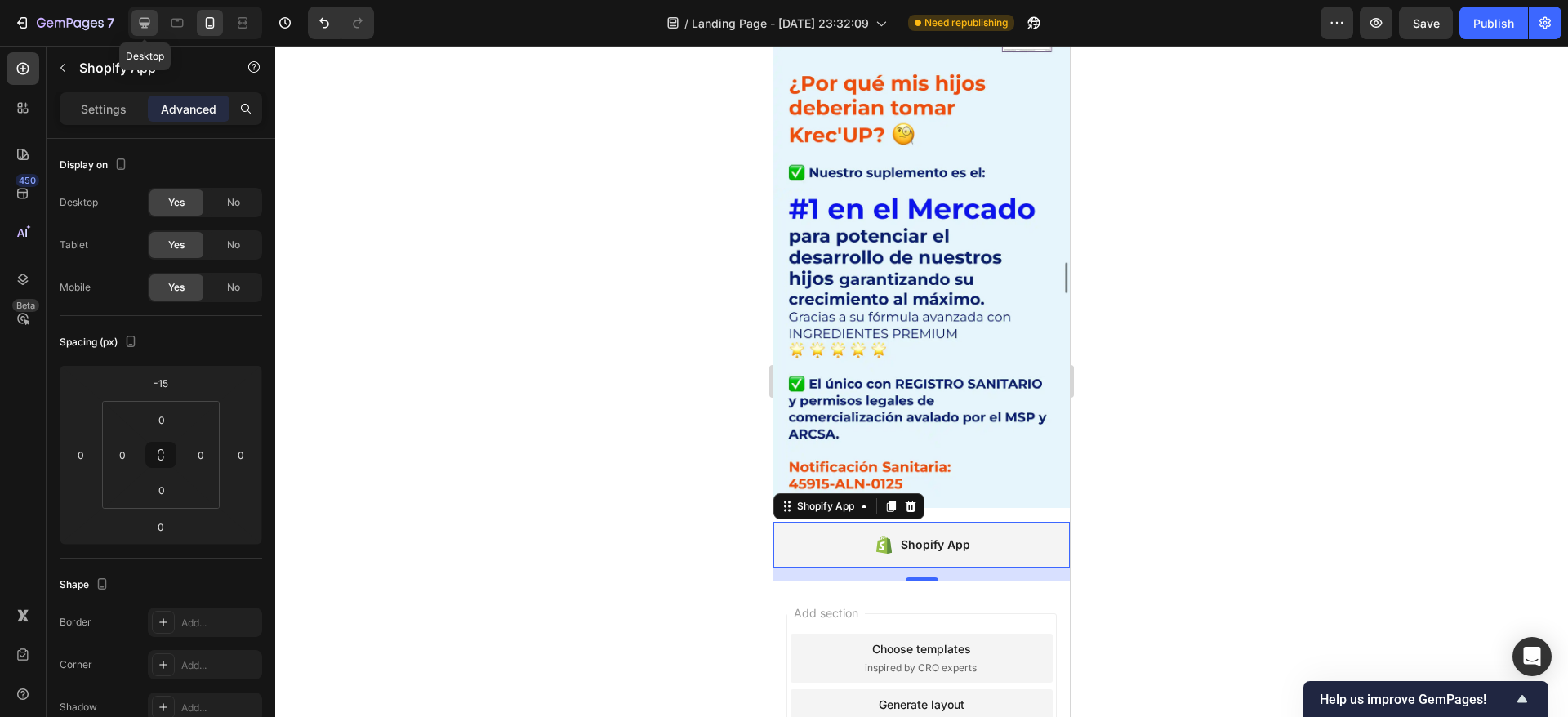
click at [148, 21] on icon at bounding box center [144, 22] width 16 height 16
type input "-60"
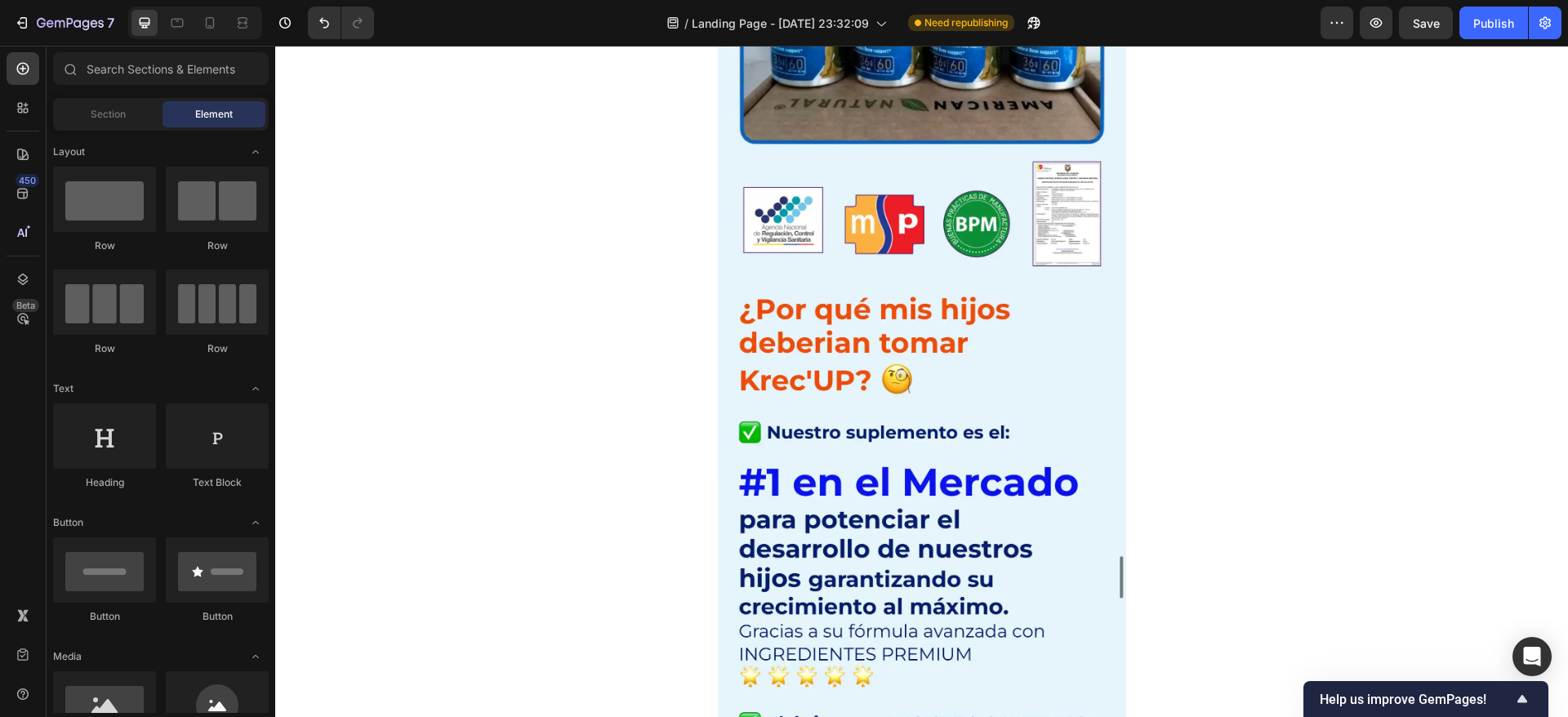
scroll to position [7905, 0]
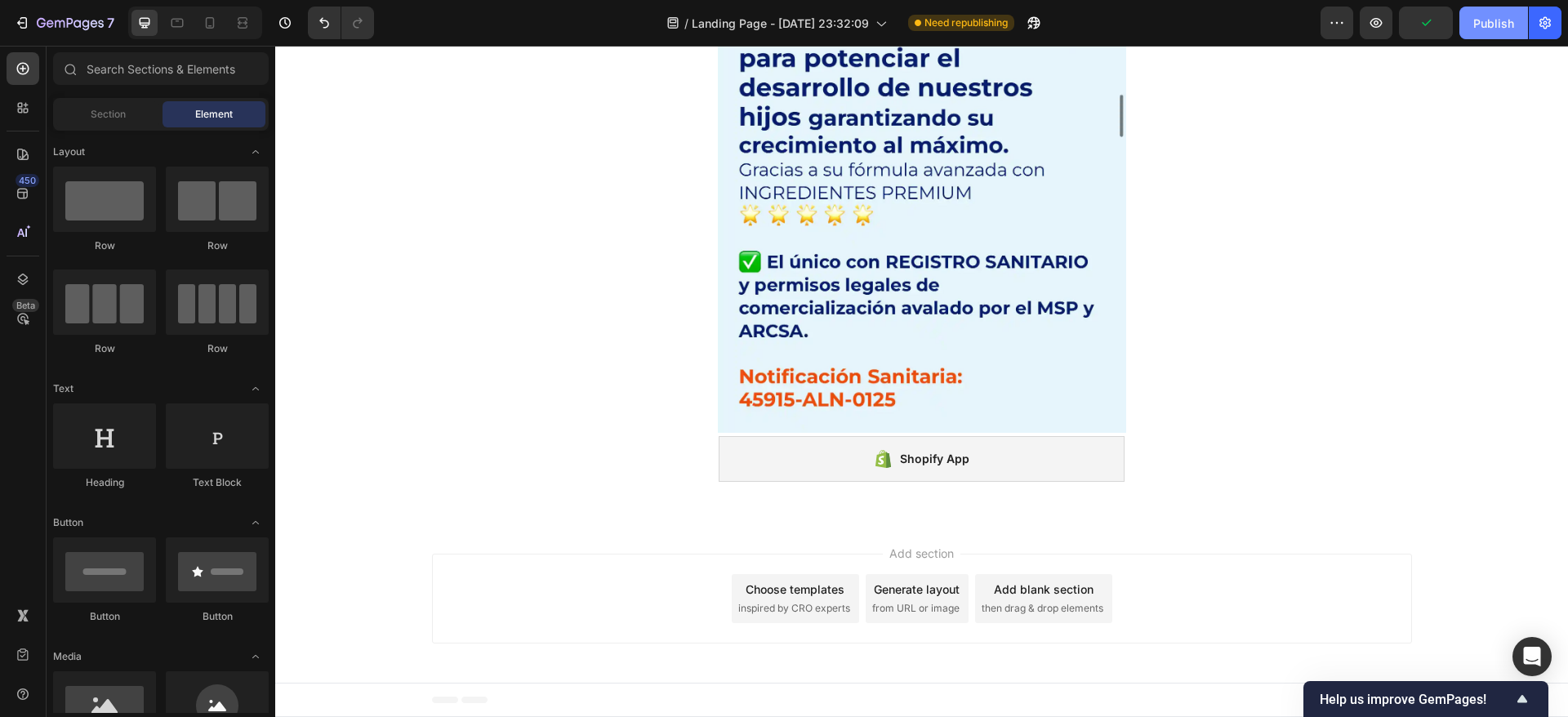
click at [1497, 10] on button "Publish" at bounding box center [1493, 22] width 69 height 33
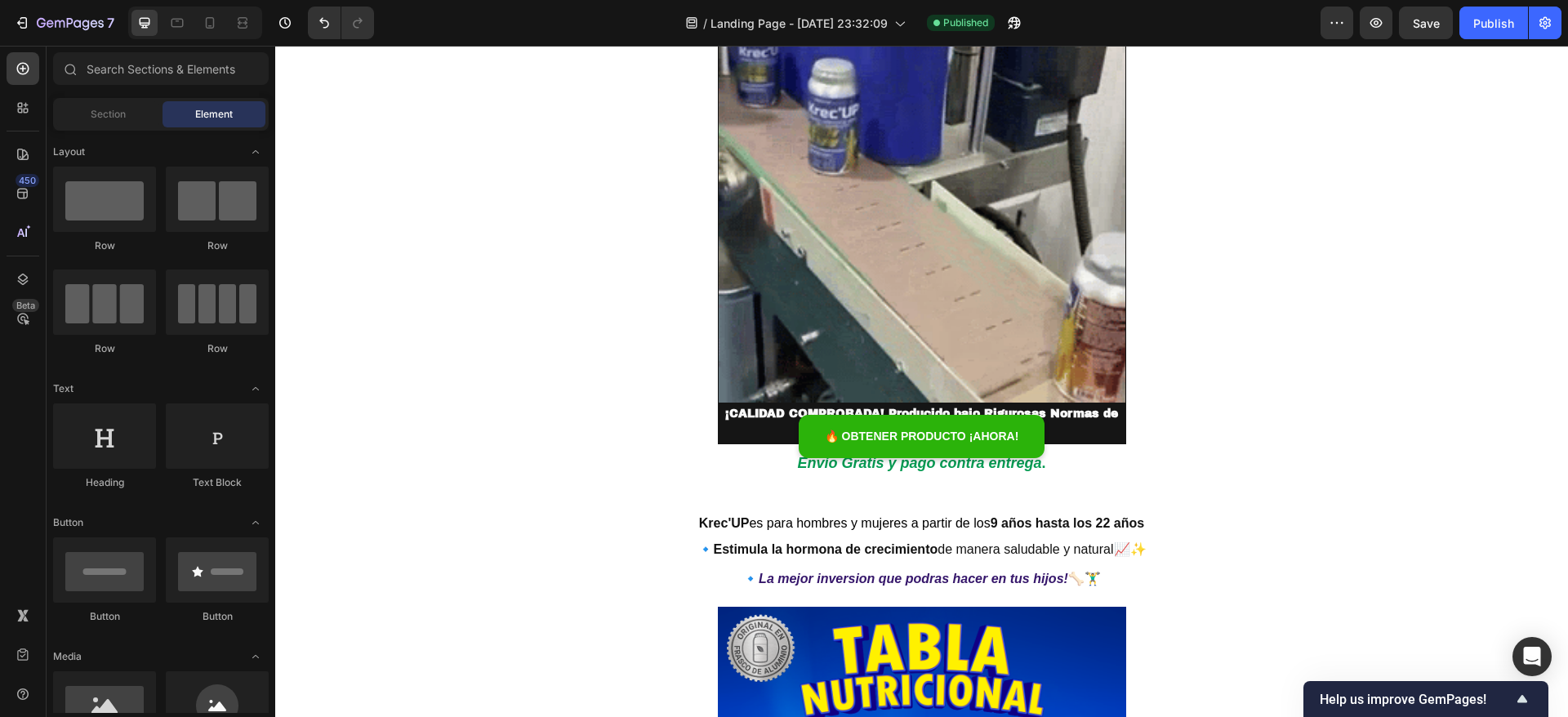
scroll to position [3166, 0]
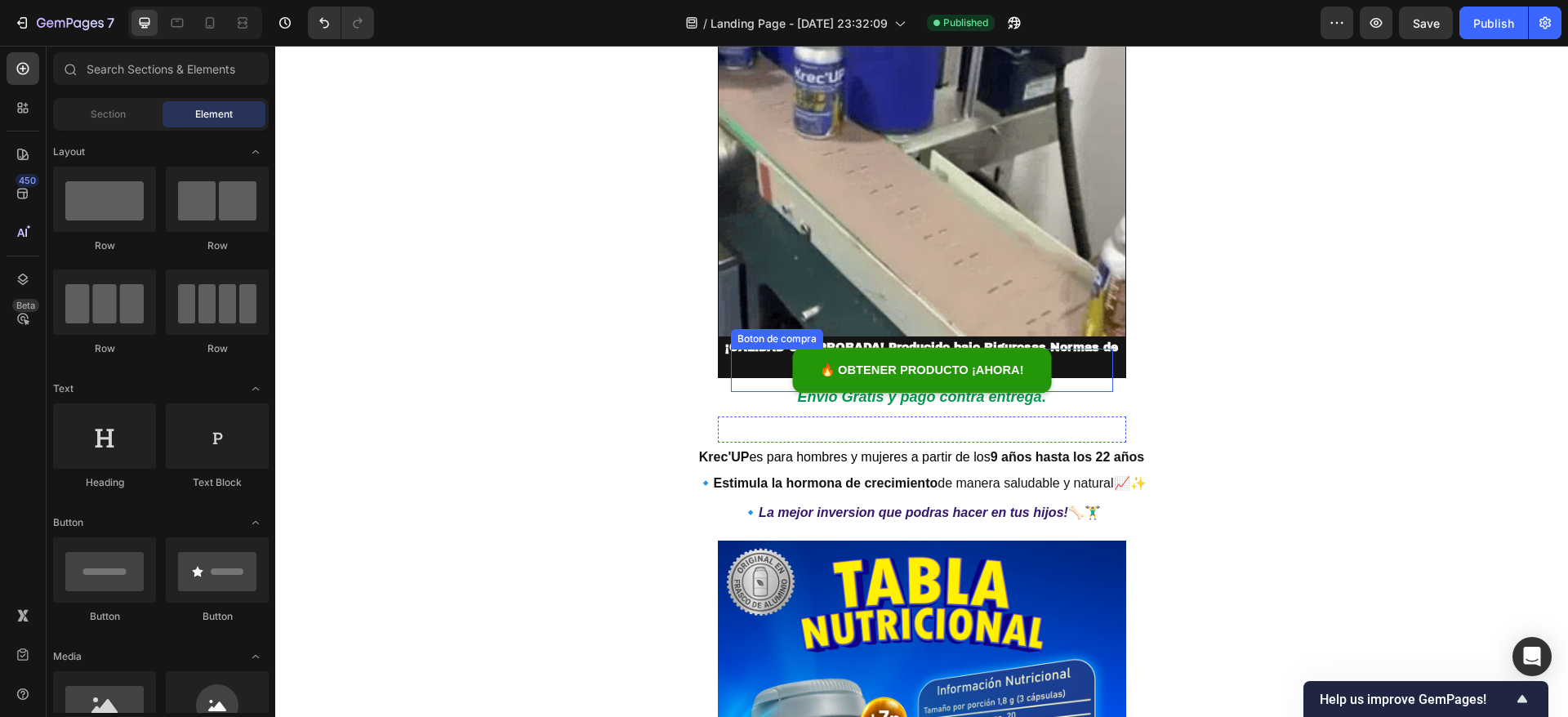
click at [797, 369] on link "🔥 OBTENER PRODUCTO ¡AHORA!" at bounding box center [920, 370] width 246 height 44
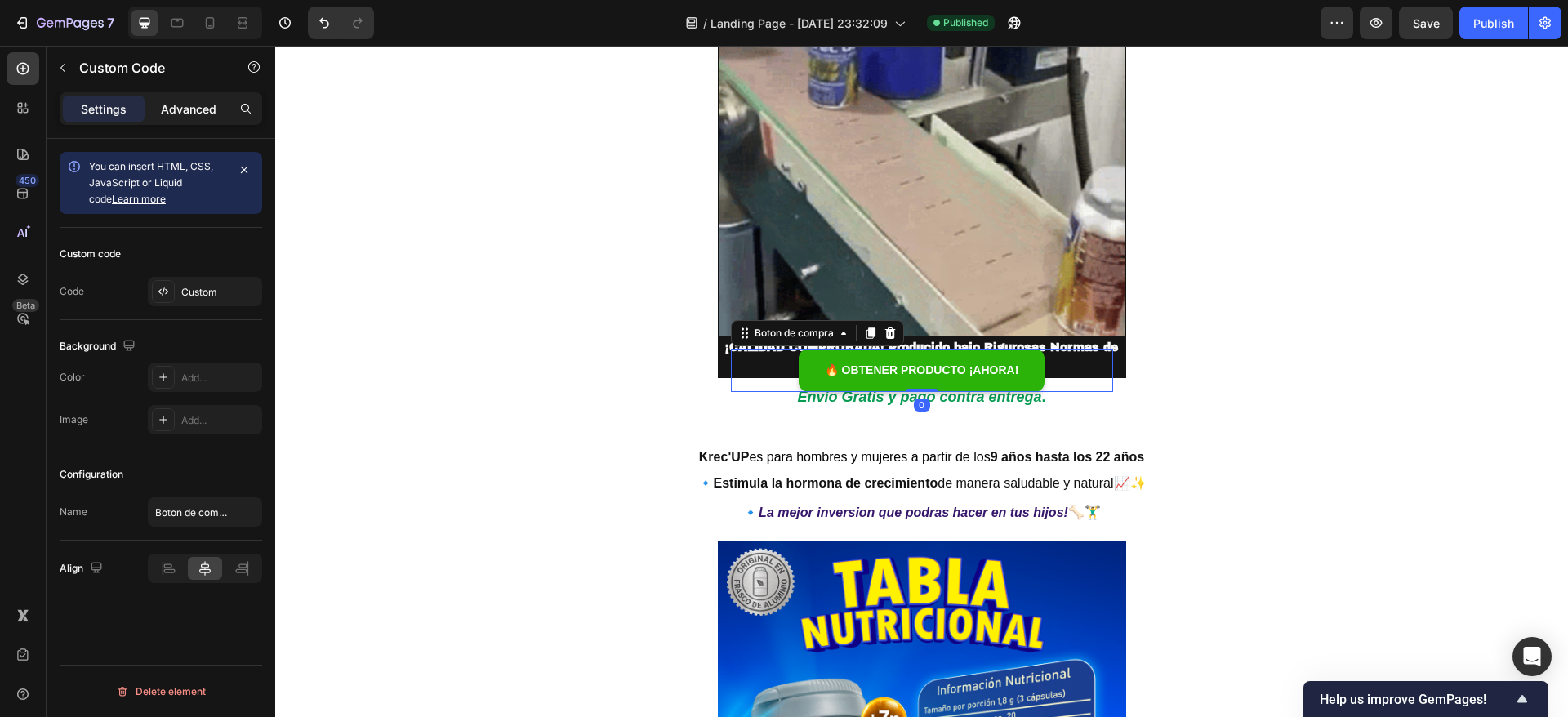
click at [195, 103] on p "Advanced" at bounding box center [188, 109] width 55 height 17
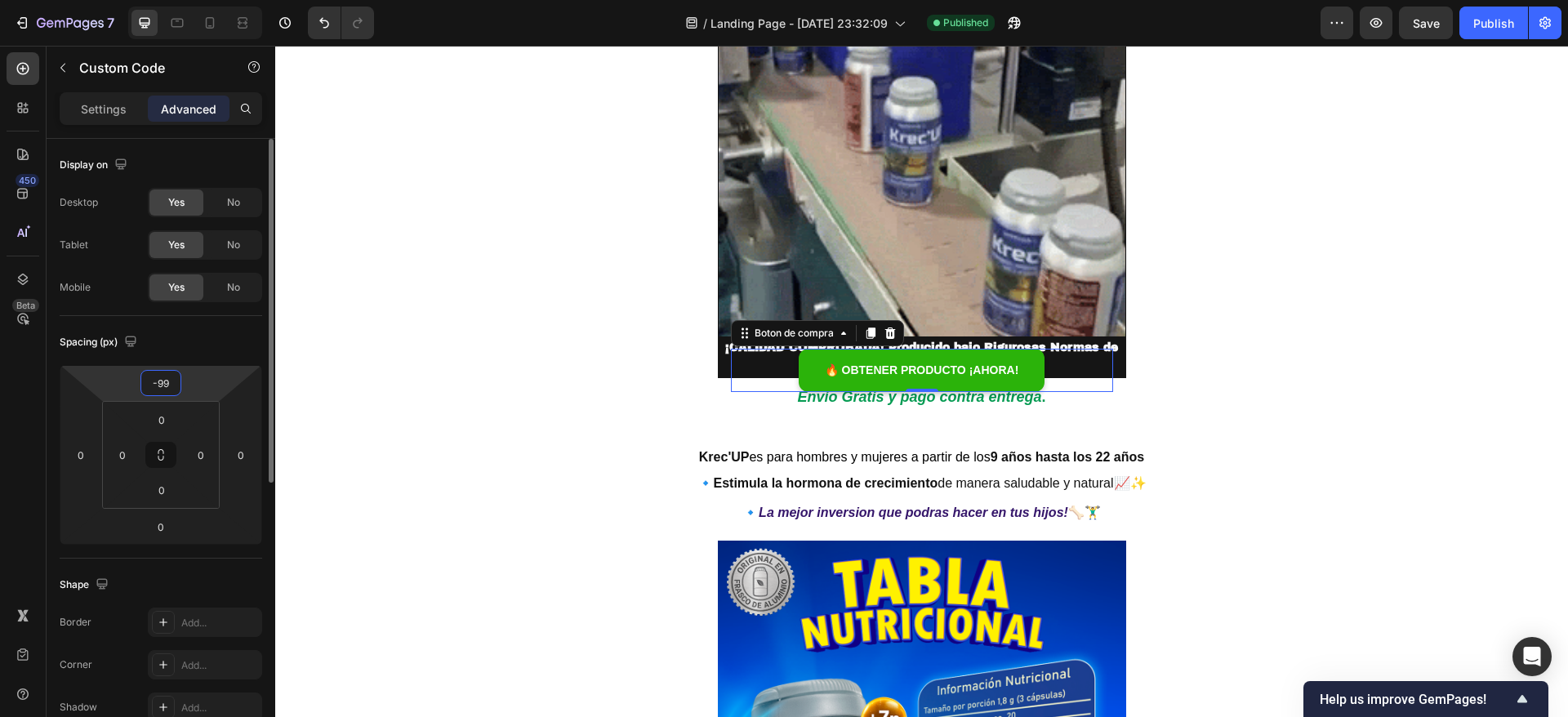
click at [168, 383] on input "-99" at bounding box center [161, 383] width 33 height 24
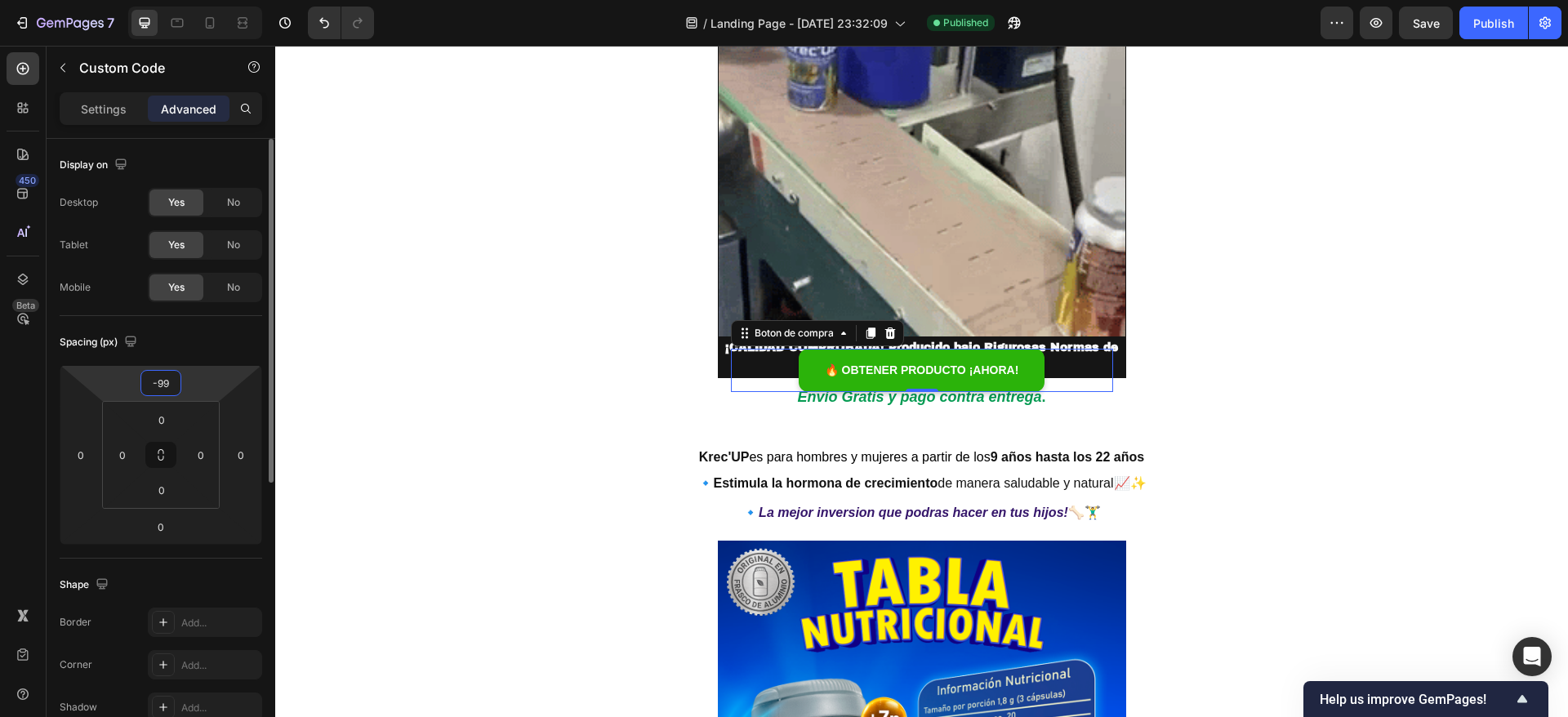
click at [177, 384] on input "-99" at bounding box center [161, 383] width 33 height 24
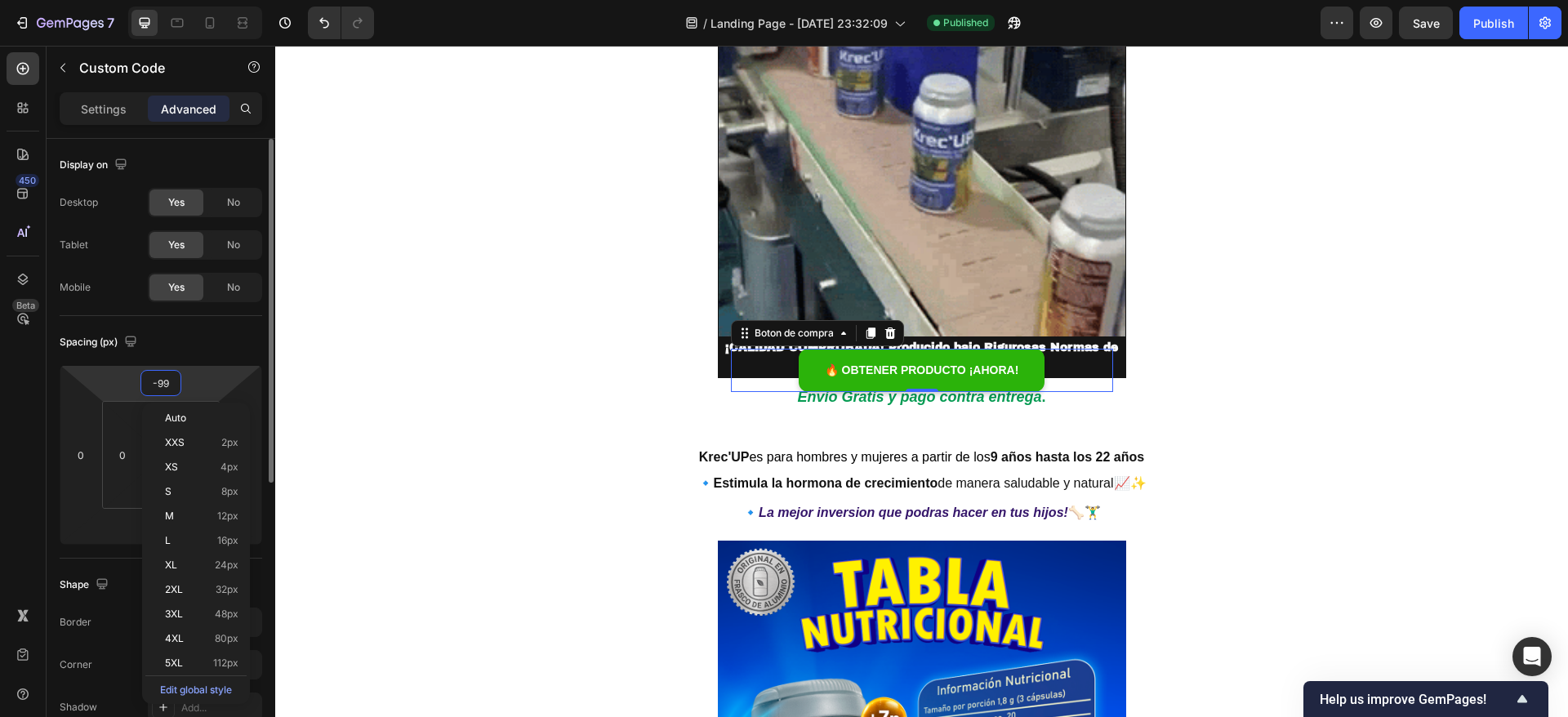
type input "-9"
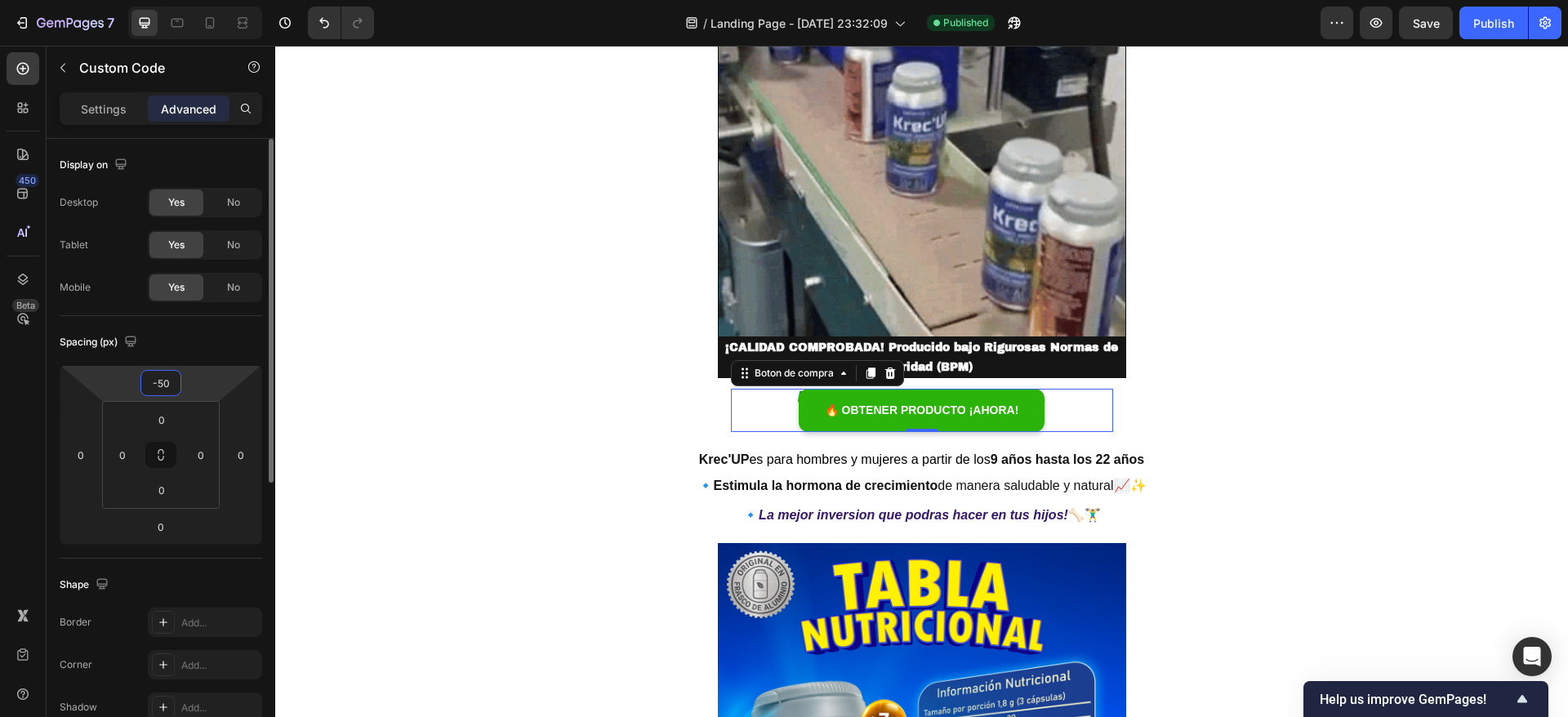
type input "-5"
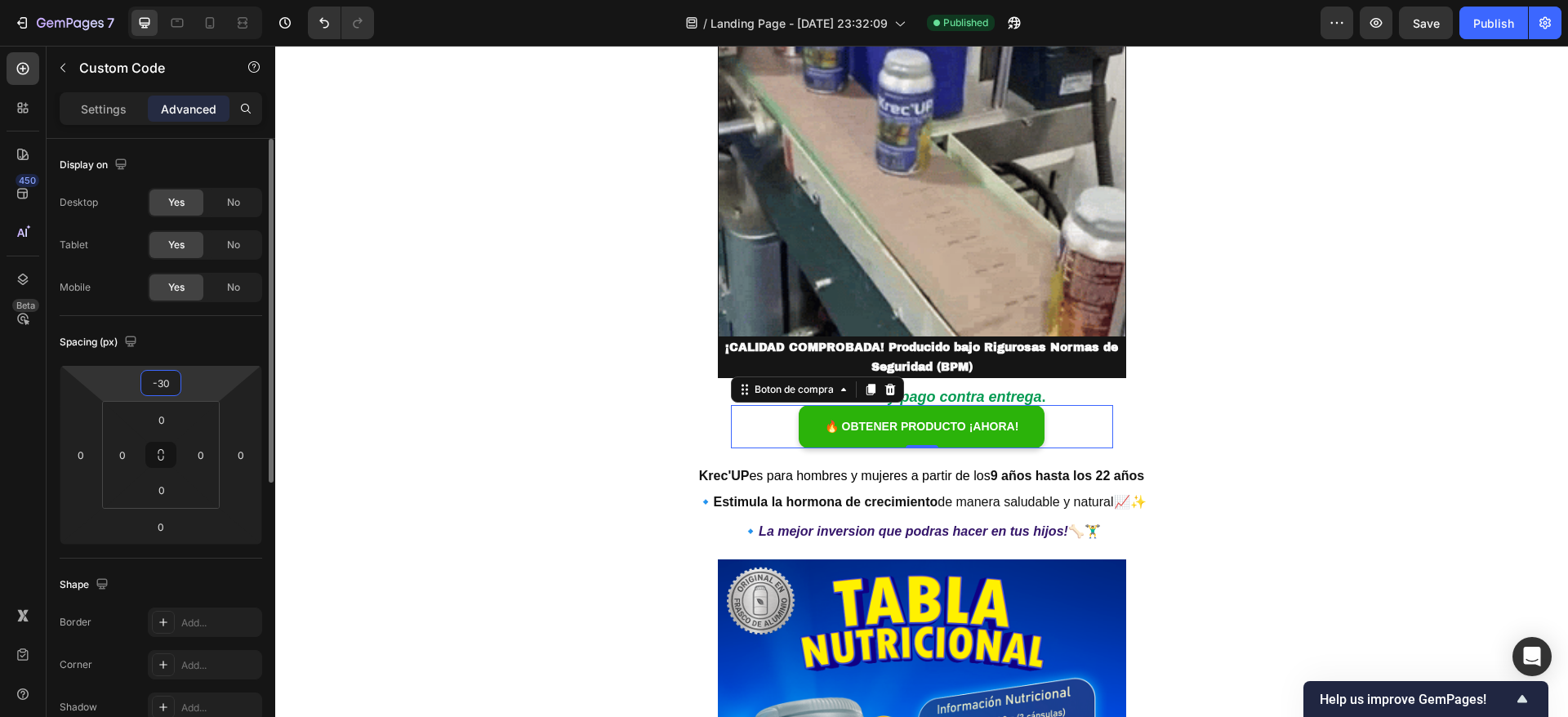
type input "-3"
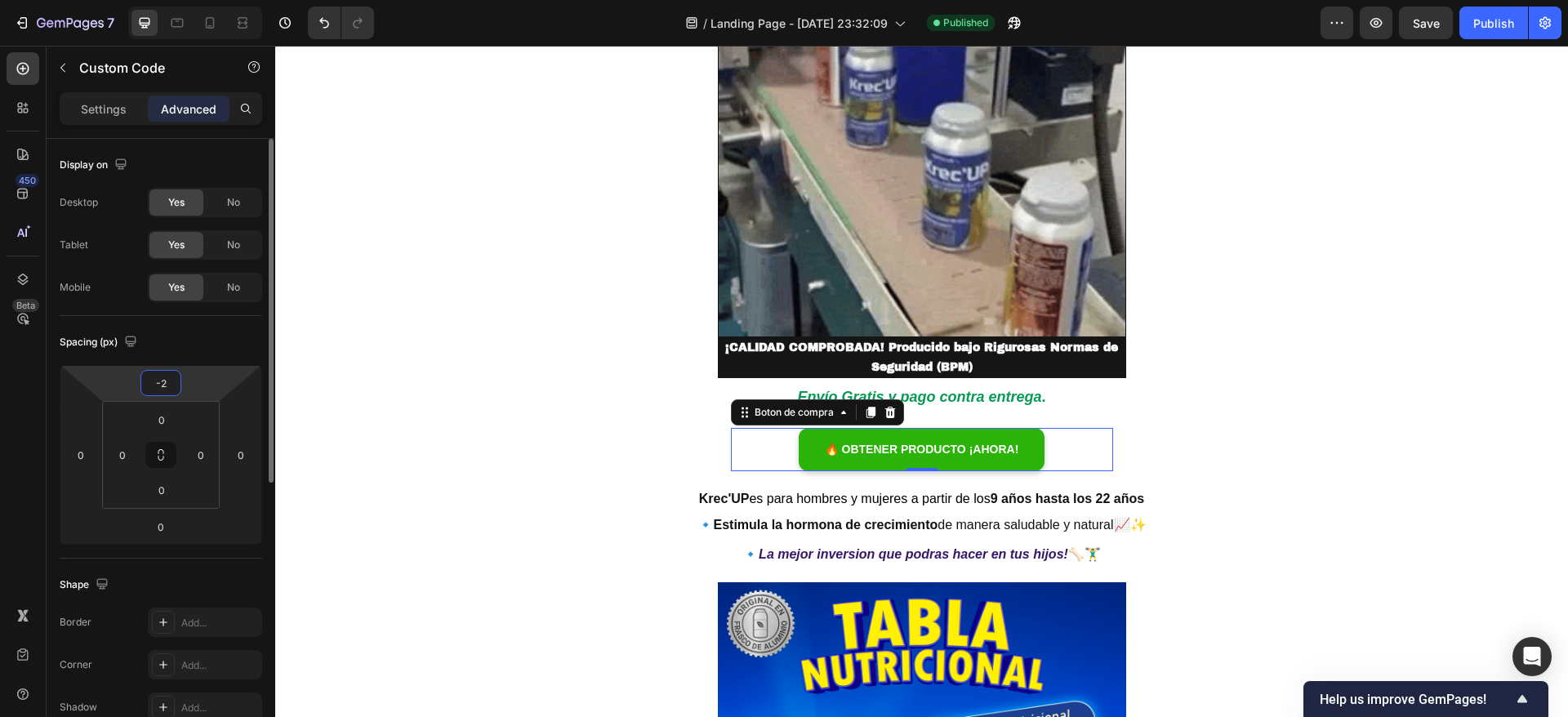
type input "-25"
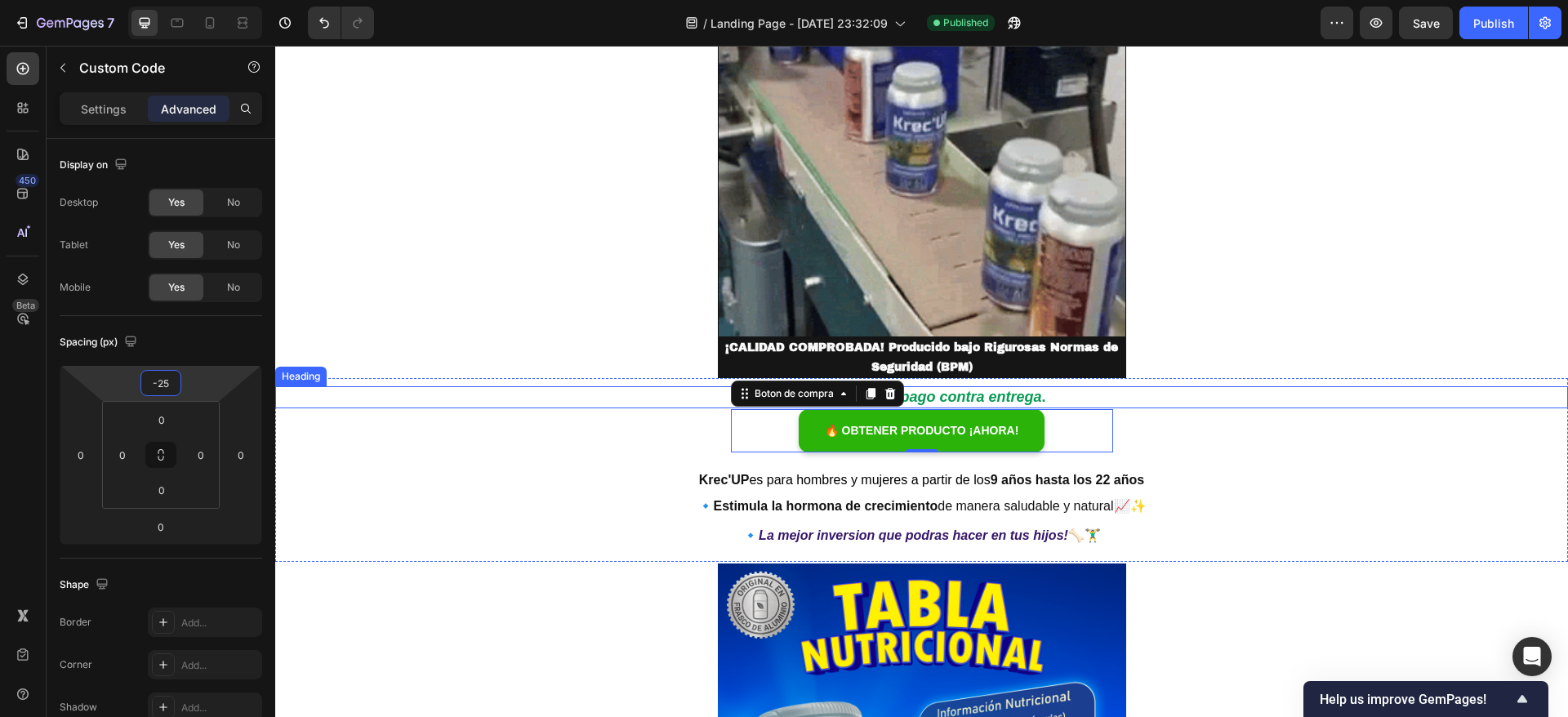
click at [1279, 350] on div "¡CALIDAD COMPROBADA! Producido bajo Rigurosas Normas de Seguridad (BPM) Heading" at bounding box center [921, 357] width 1211 height 41
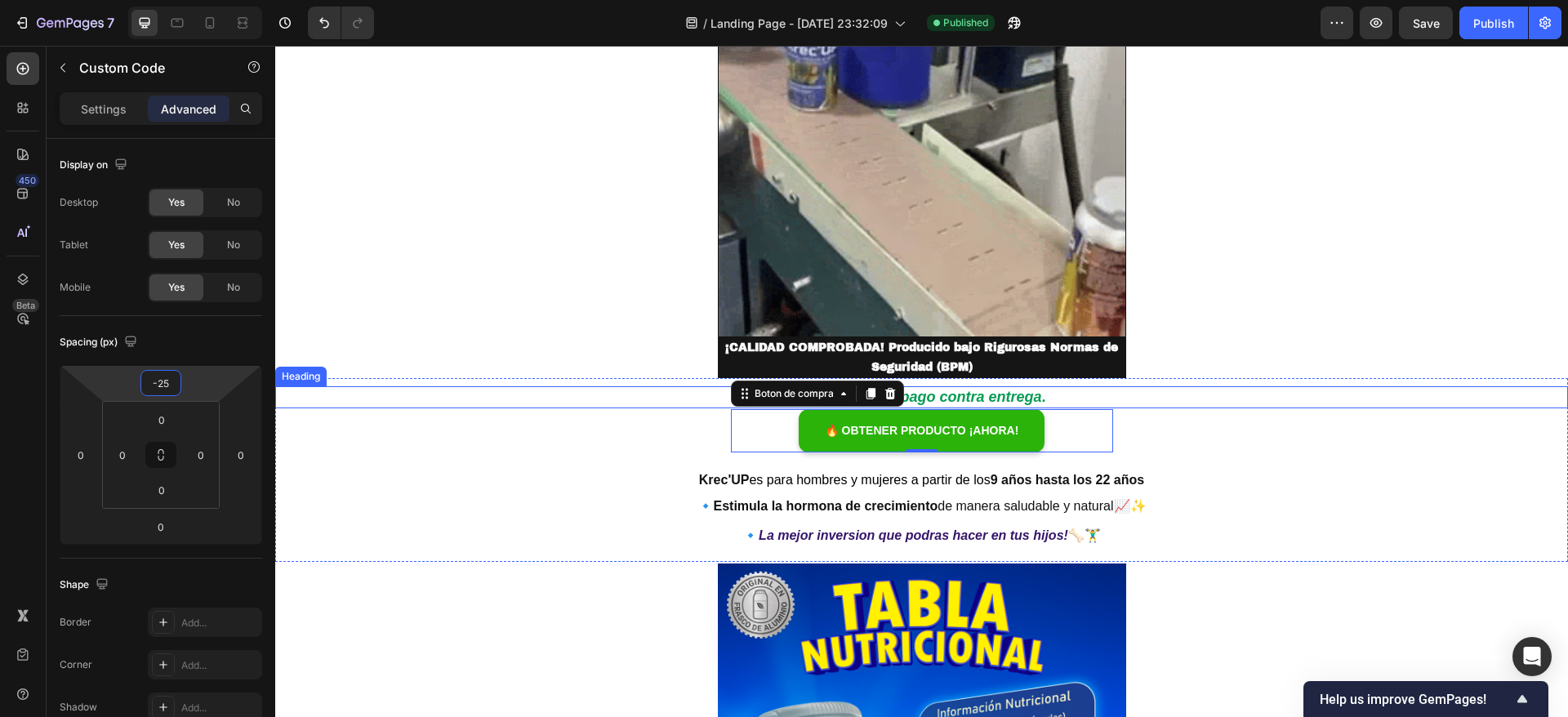
click at [1279, 350] on div "¡CALIDAD COMPROBADA! Producido bajo Rigurosas Normas de Seguridad (BPM) Heading" at bounding box center [921, 357] width 1211 height 41
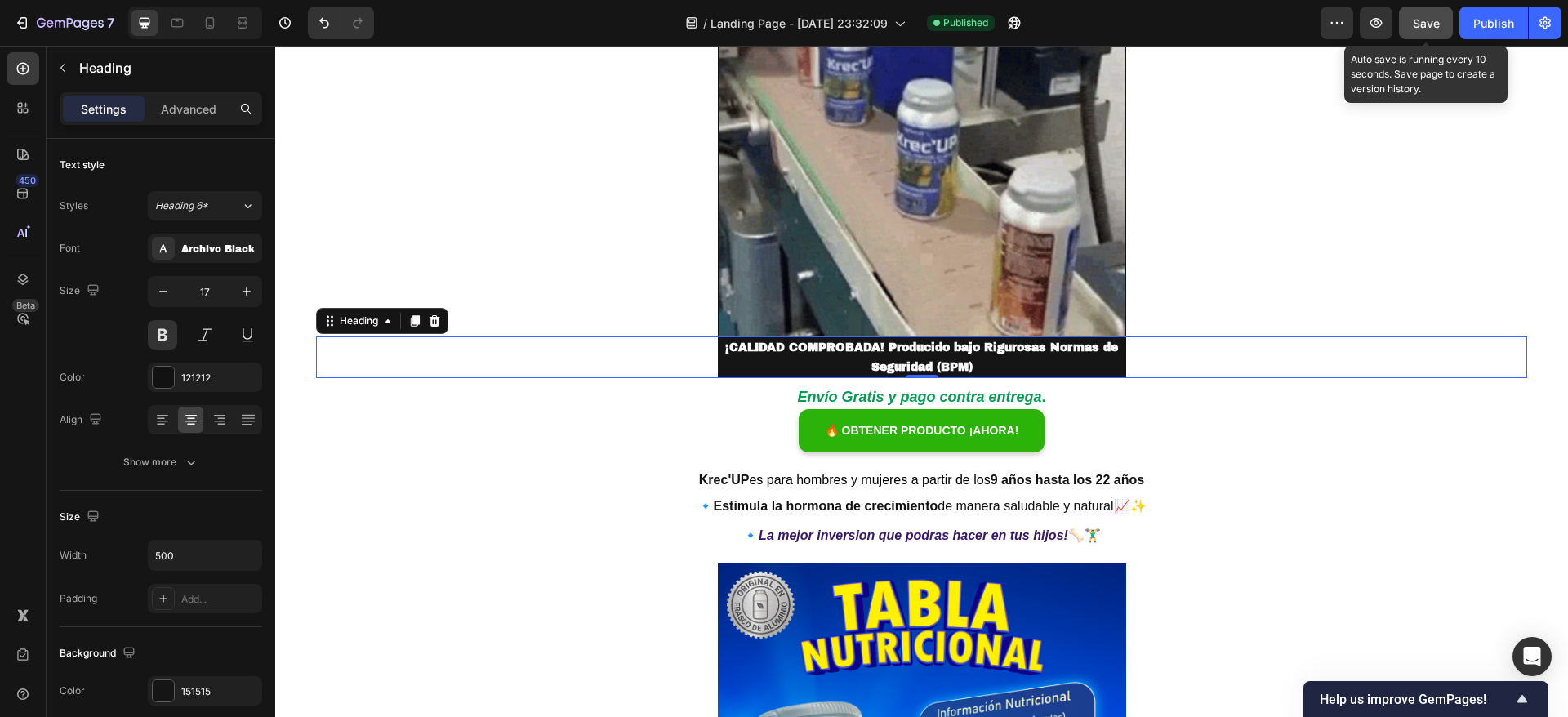
click at [1438, 13] on button "Save" at bounding box center [1425, 22] width 54 height 33
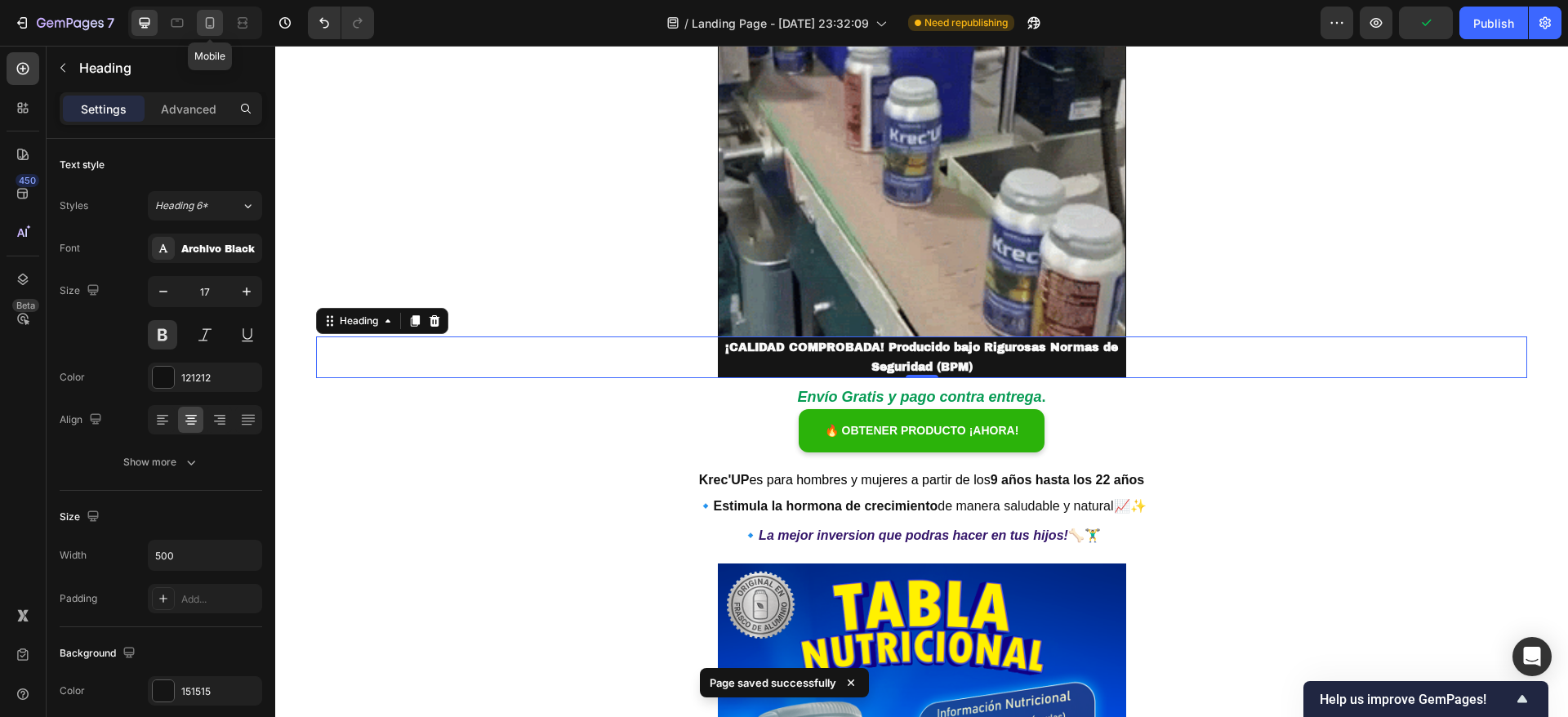
click at [213, 27] on icon at bounding box center [210, 22] width 9 height 12
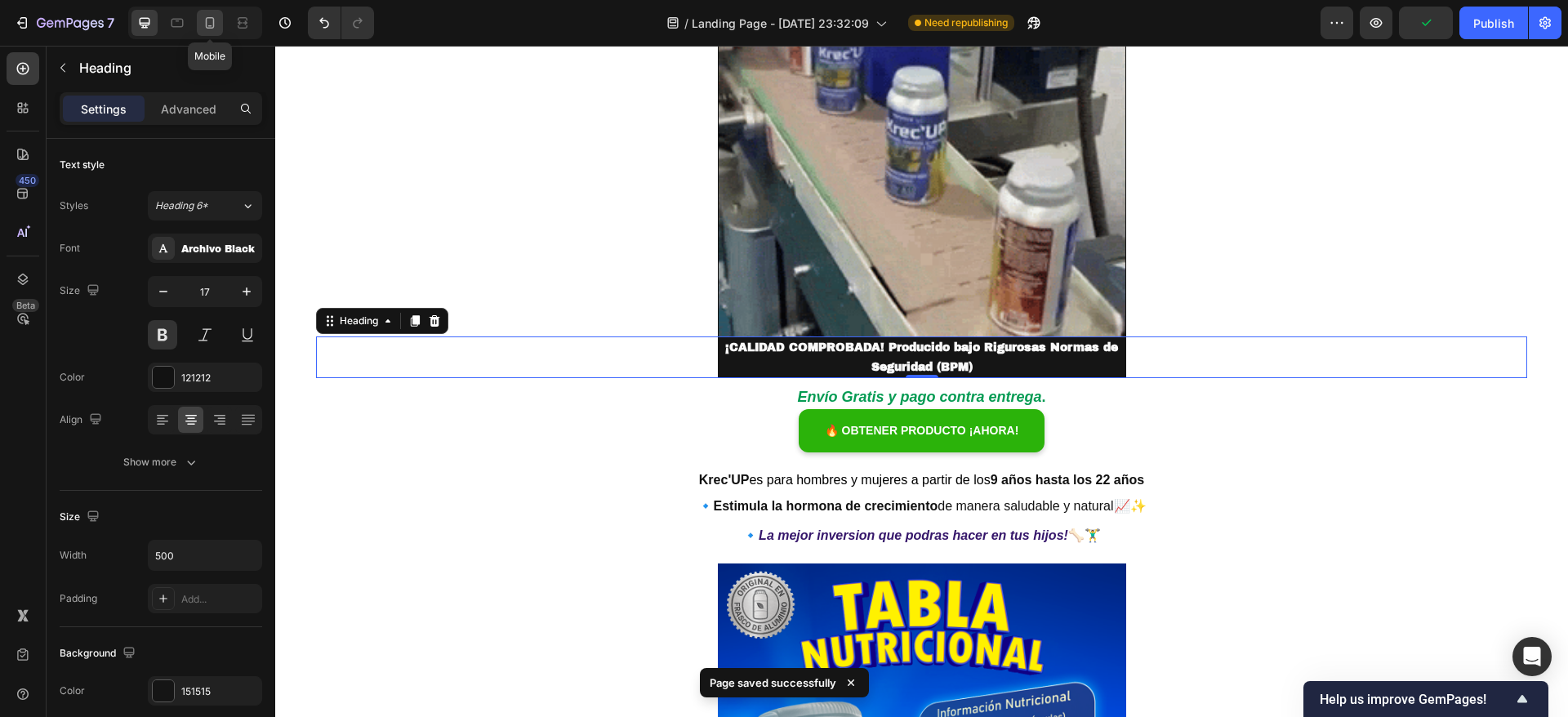
type input "13"
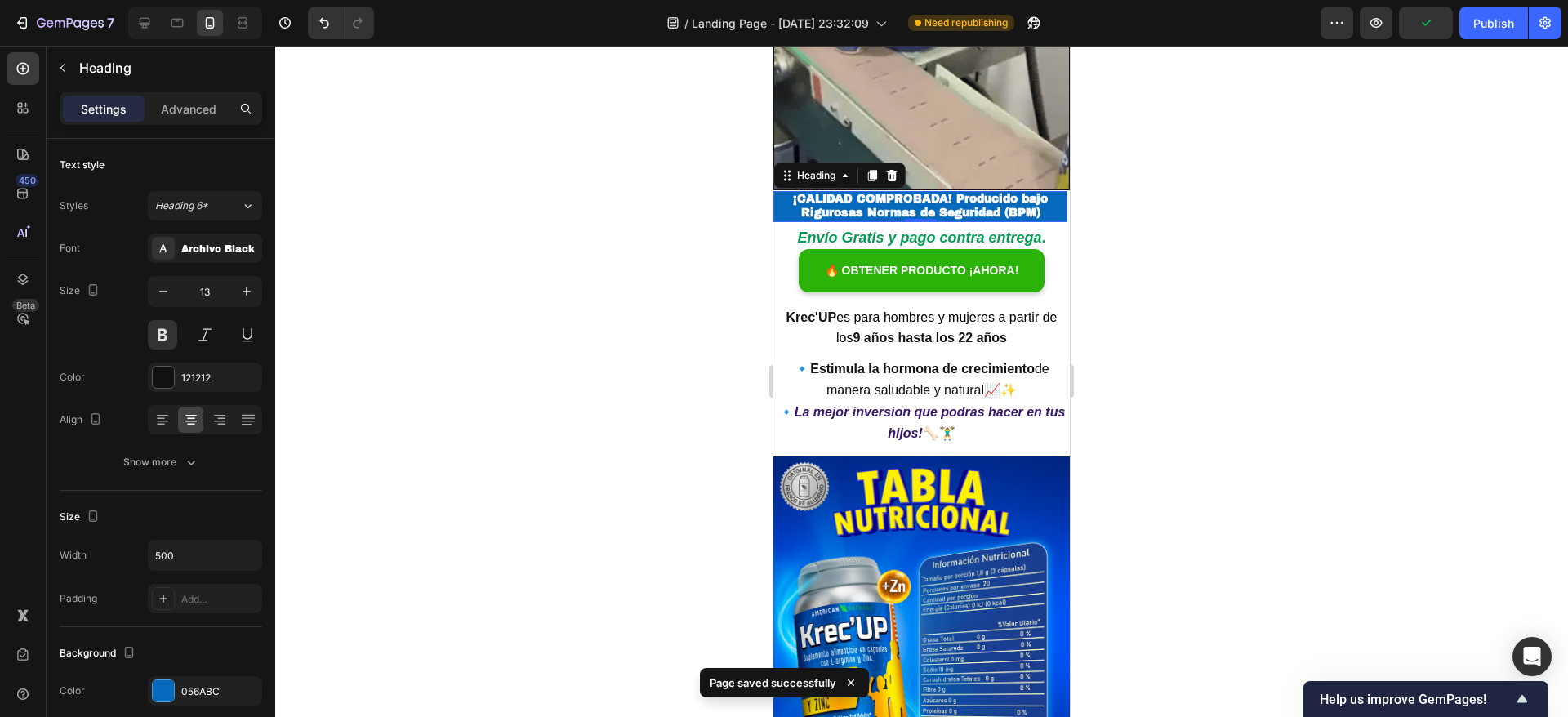
scroll to position [3232, 0]
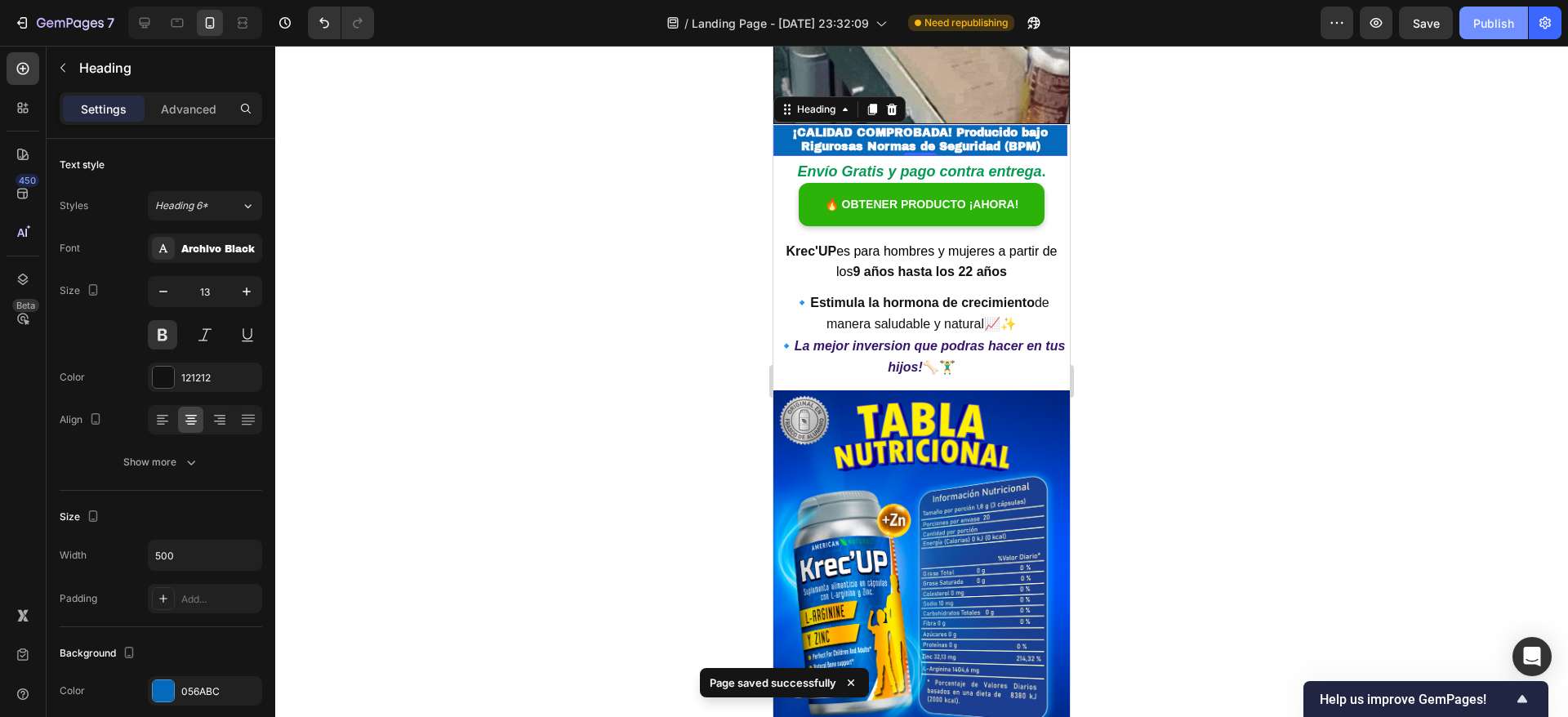
click at [1471, 29] on button "Publish" at bounding box center [1493, 22] width 69 height 33
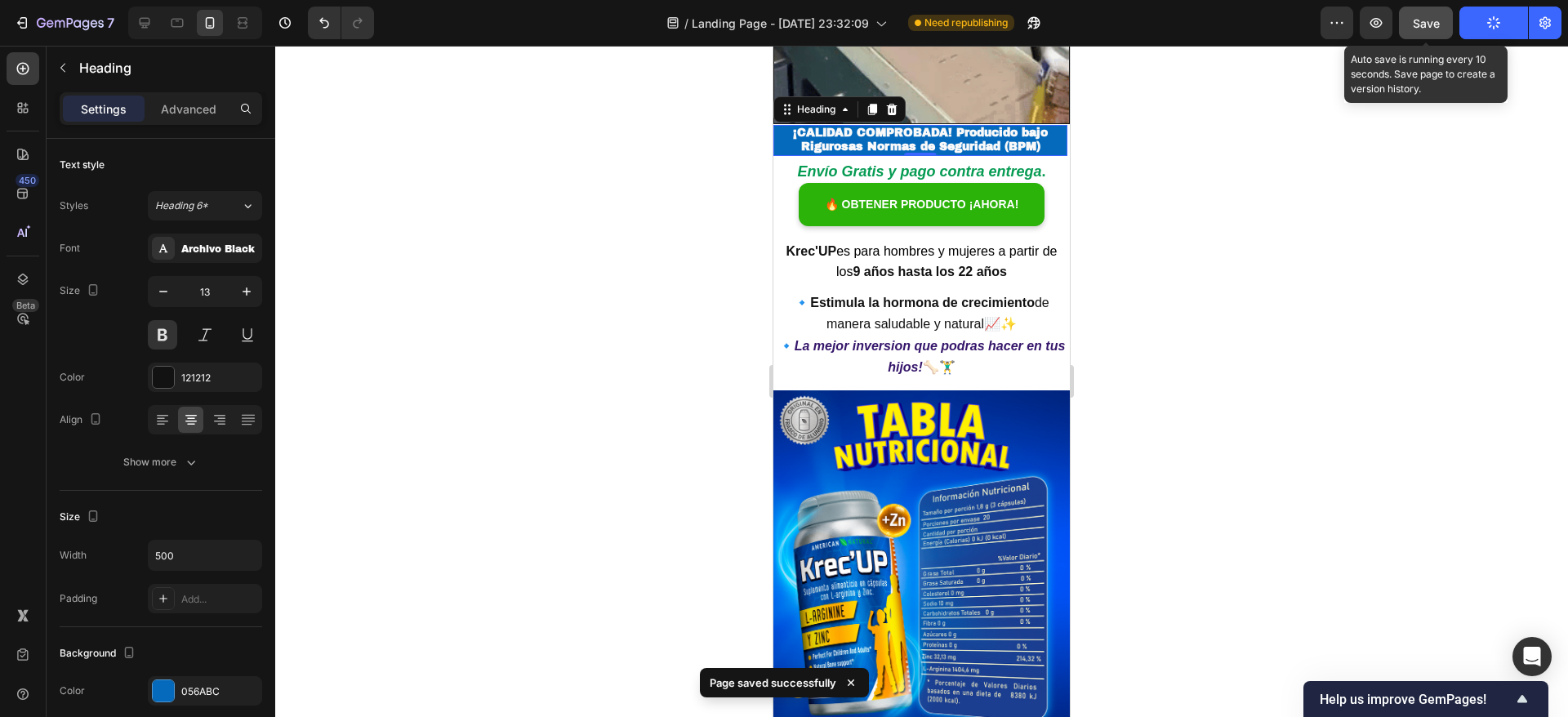
click at [1434, 34] on button "Save" at bounding box center [1425, 22] width 54 height 33
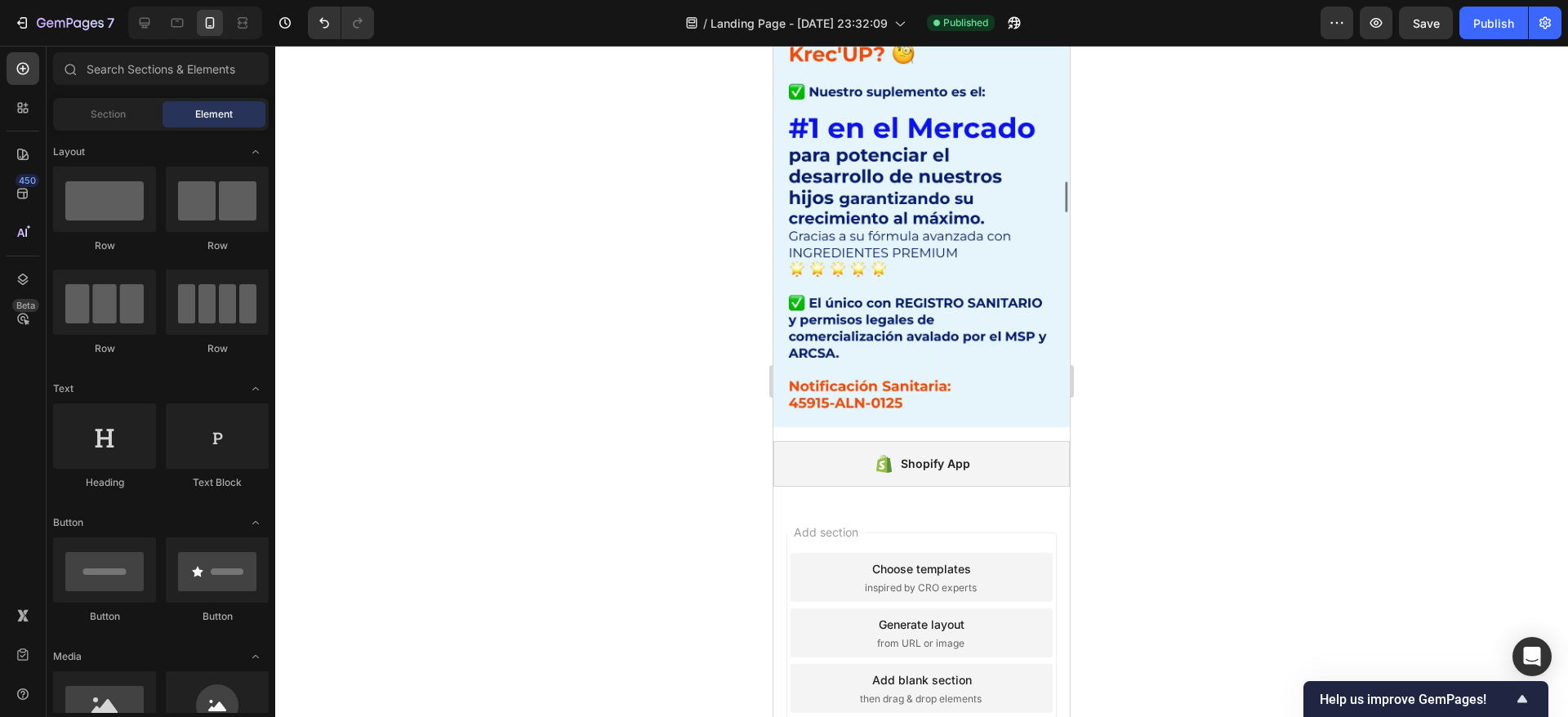
scroll to position [8584, 0]
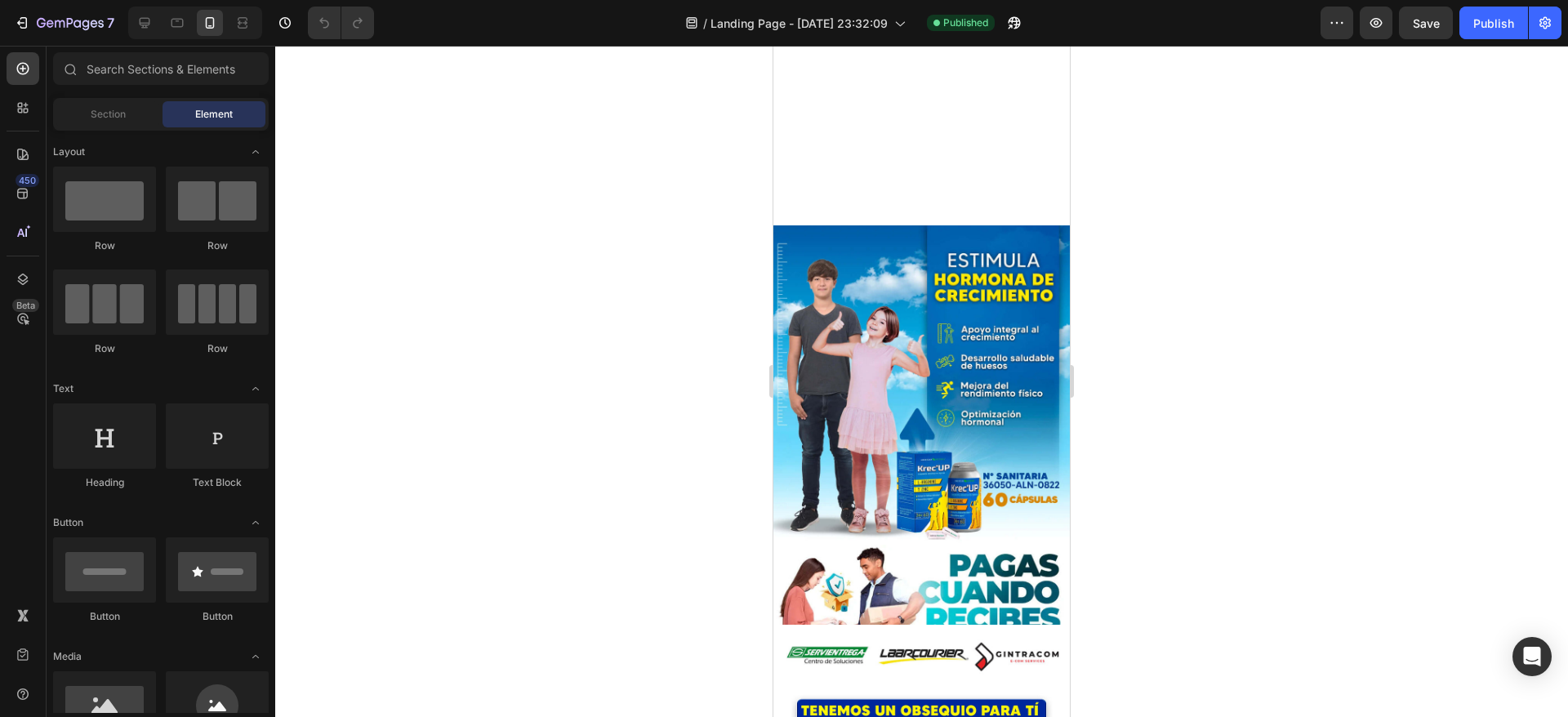
scroll to position [7888, 0]
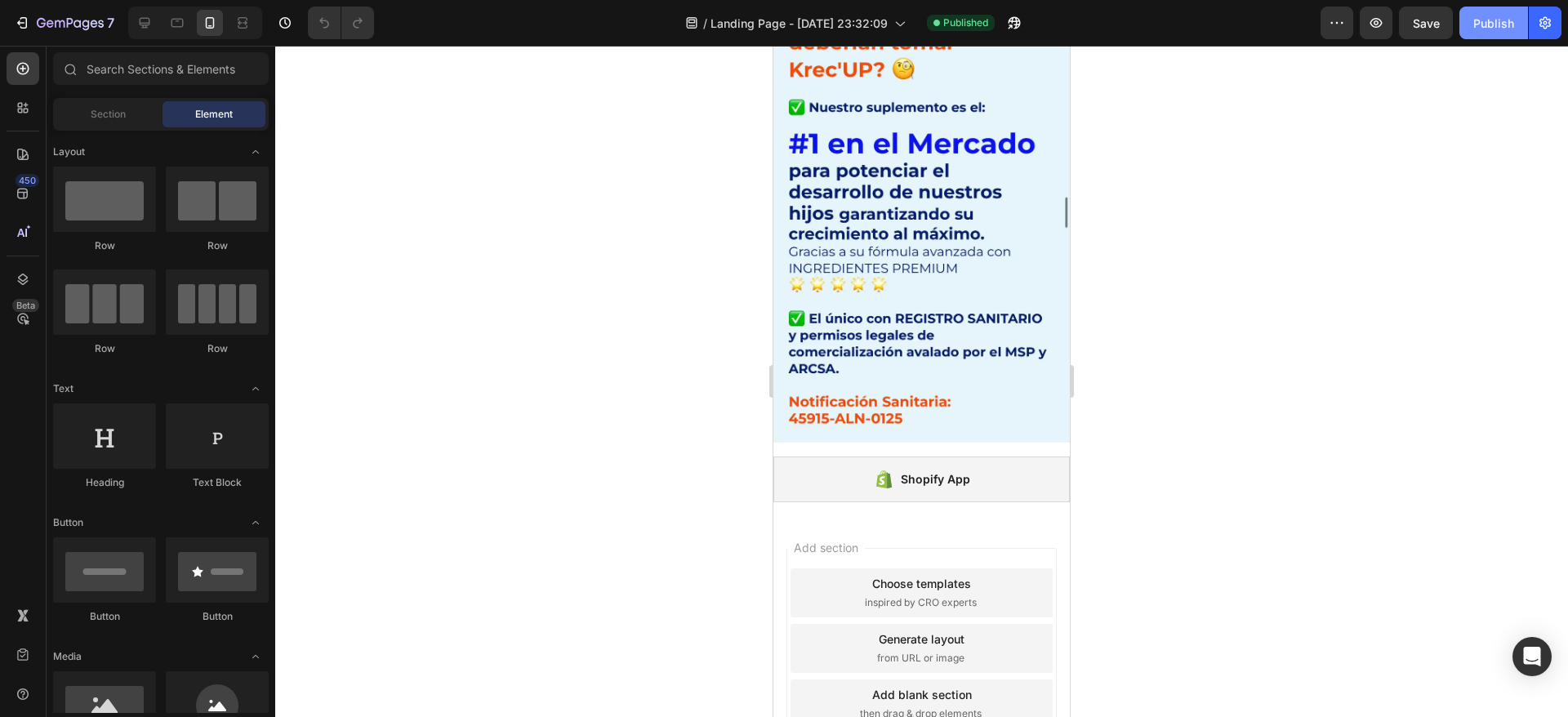
click at [1498, 8] on button "Publish" at bounding box center [1493, 22] width 69 height 33
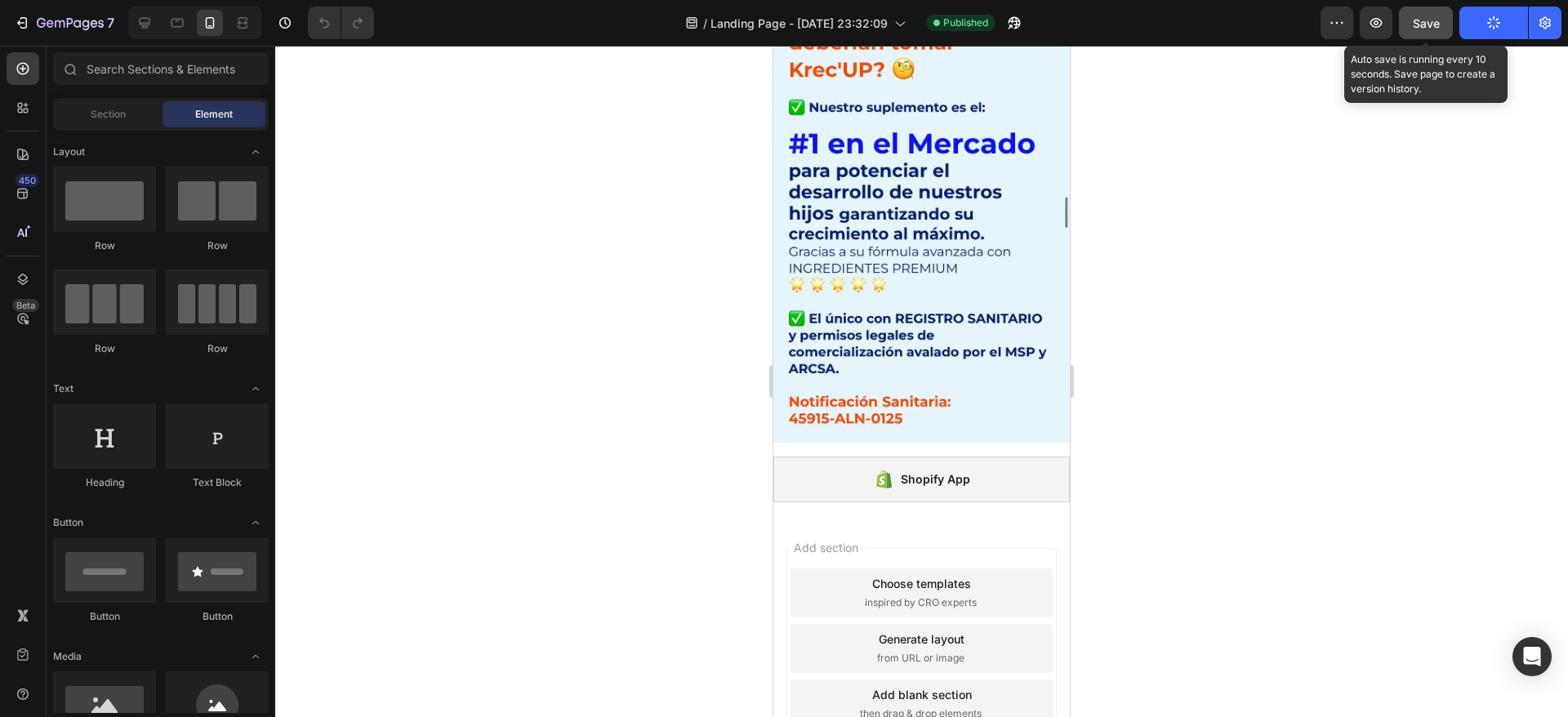
click at [1432, 21] on span "Save" at bounding box center [1426, 23] width 27 height 14
click at [1430, 26] on span "Save" at bounding box center [1426, 23] width 27 height 14
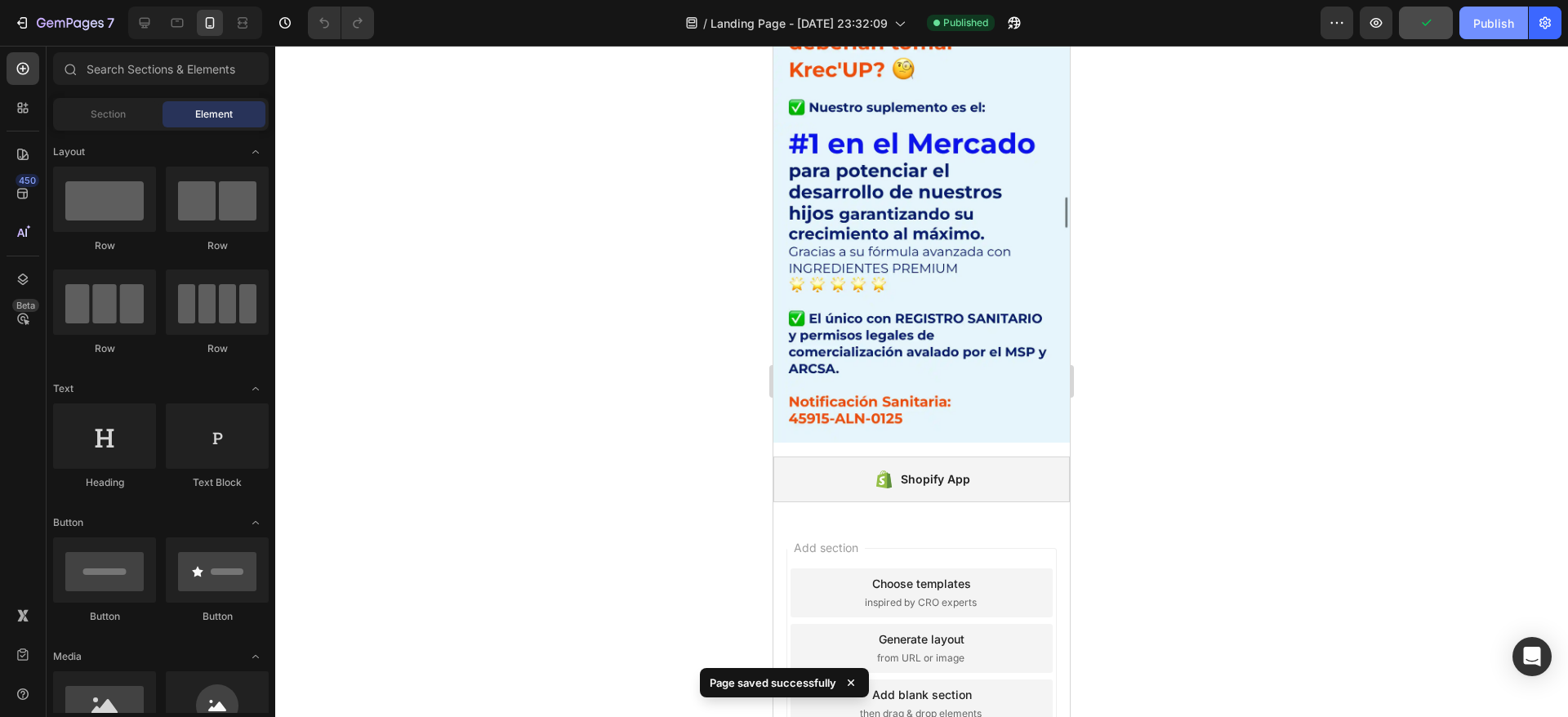
click at [1488, 16] on div "Publish" at bounding box center [1494, 22] width 41 height 17
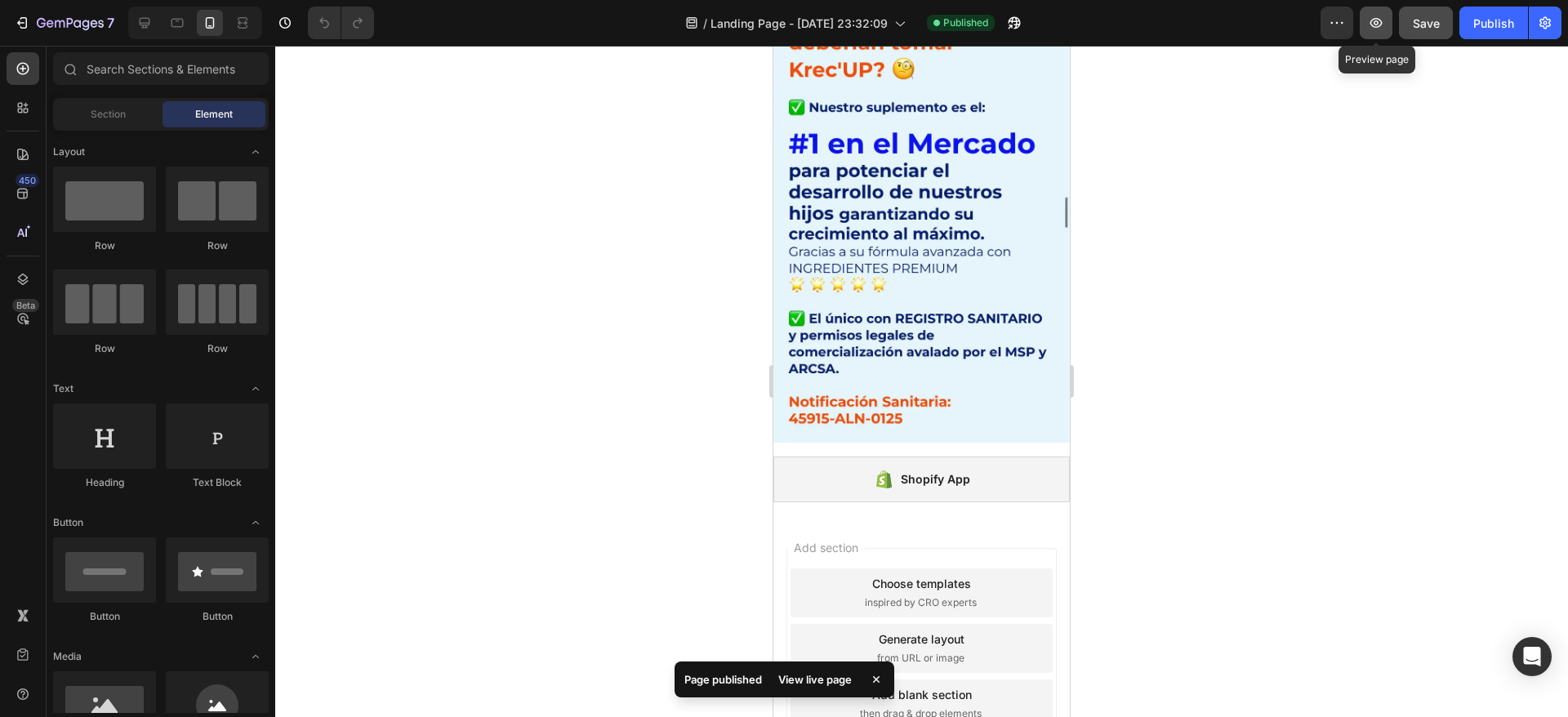
click at [1378, 20] on icon "button" at bounding box center [1375, 22] width 16 height 16
